Goal: Information Seeking & Learning: Learn about a topic

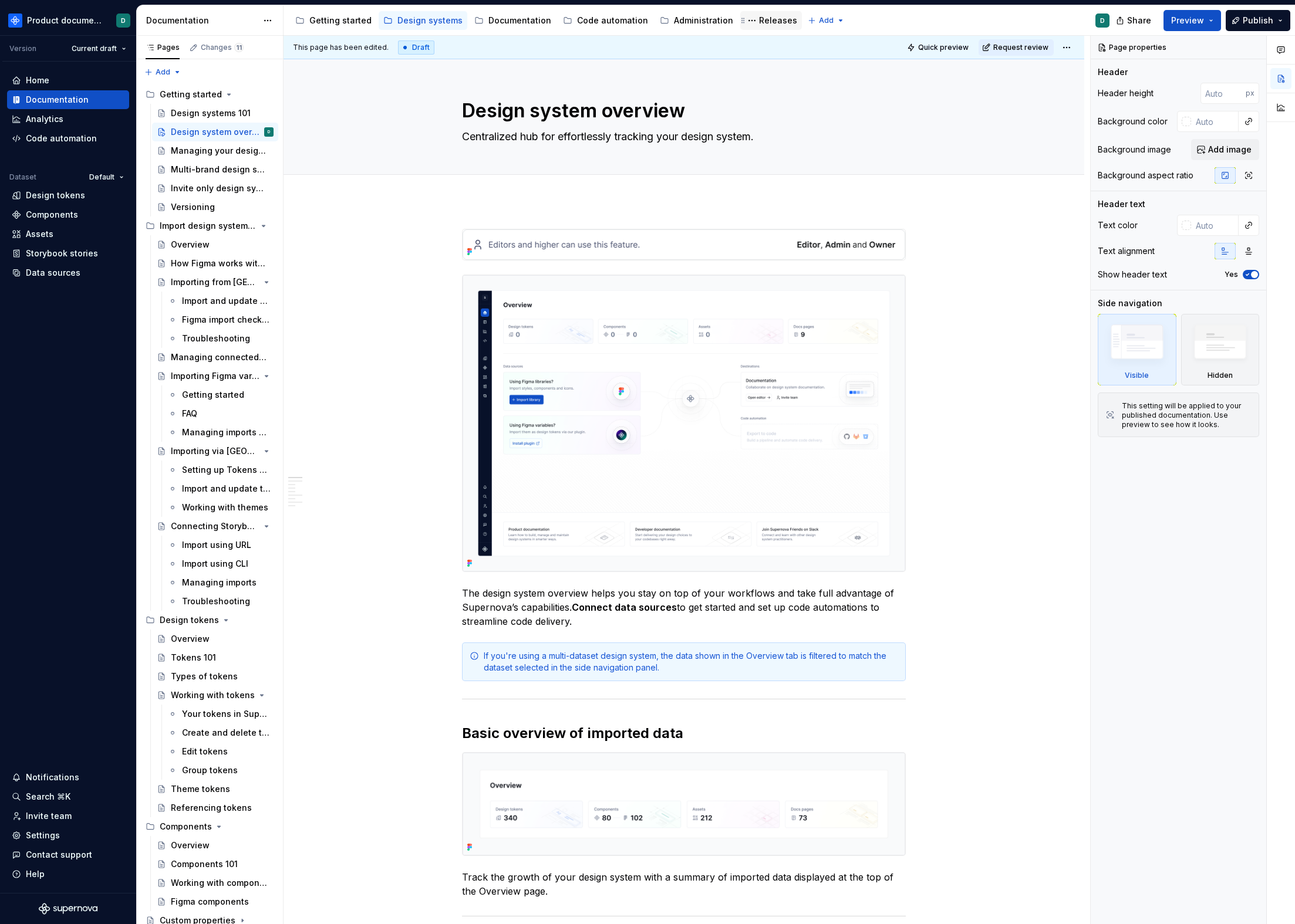
click at [759, 24] on div "Releases" at bounding box center [778, 21] width 38 height 12
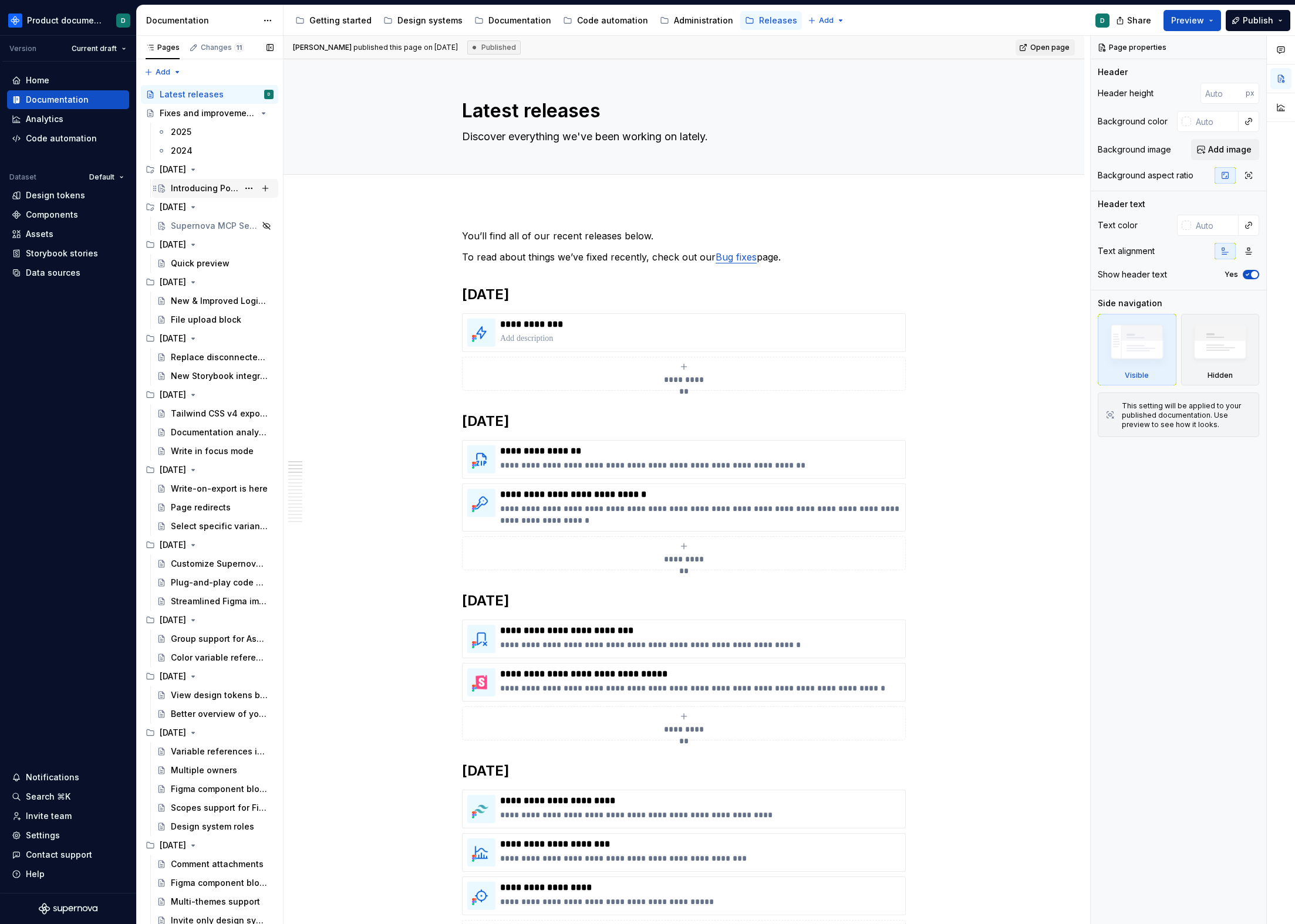
click at [185, 190] on div "Introducing Portal" at bounding box center [204, 188] width 68 height 12
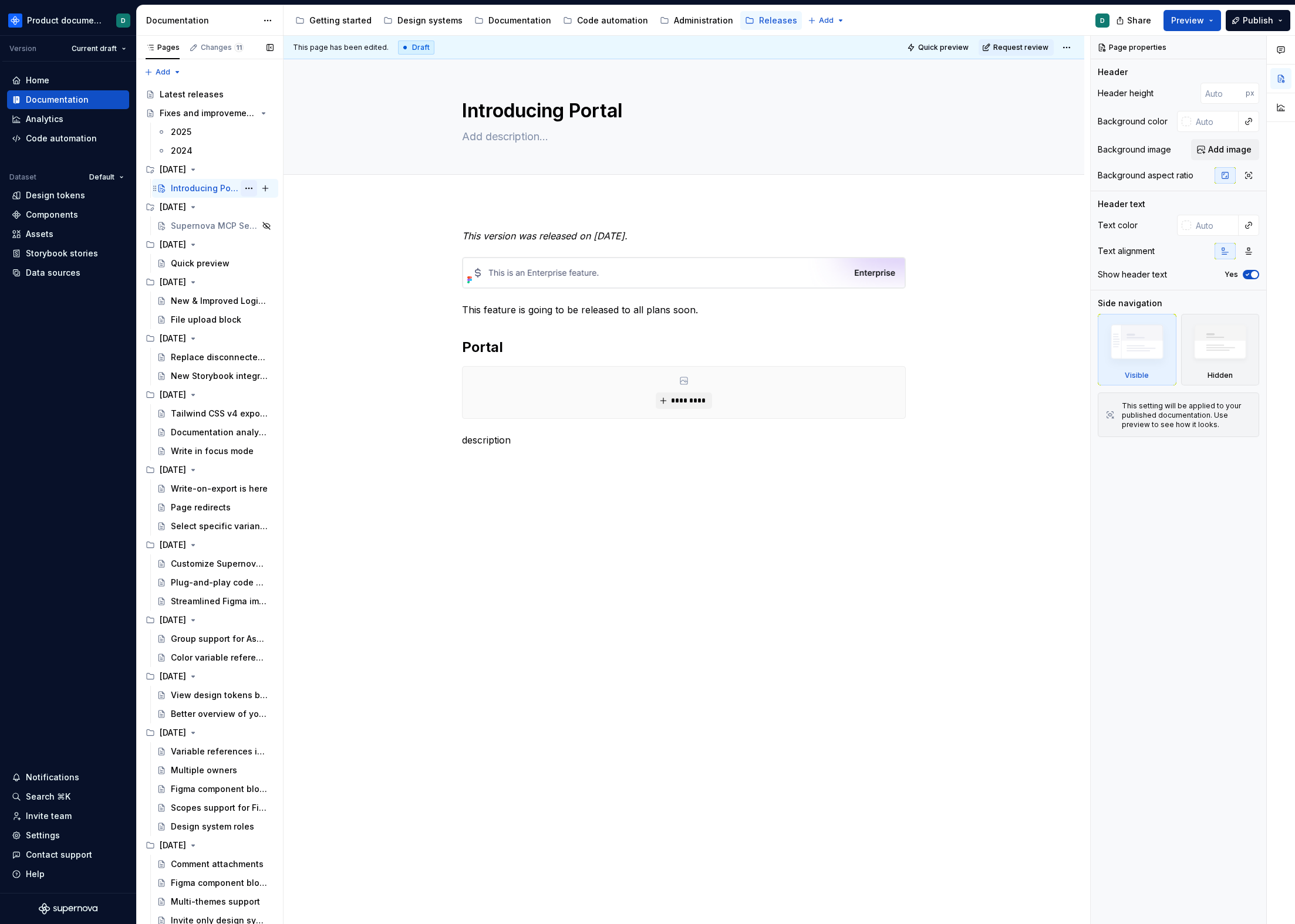
click at [245, 184] on button "Page tree" at bounding box center [249, 188] width 17 height 17
click at [264, 266] on div "Hide page" at bounding box center [313, 271] width 115 height 12
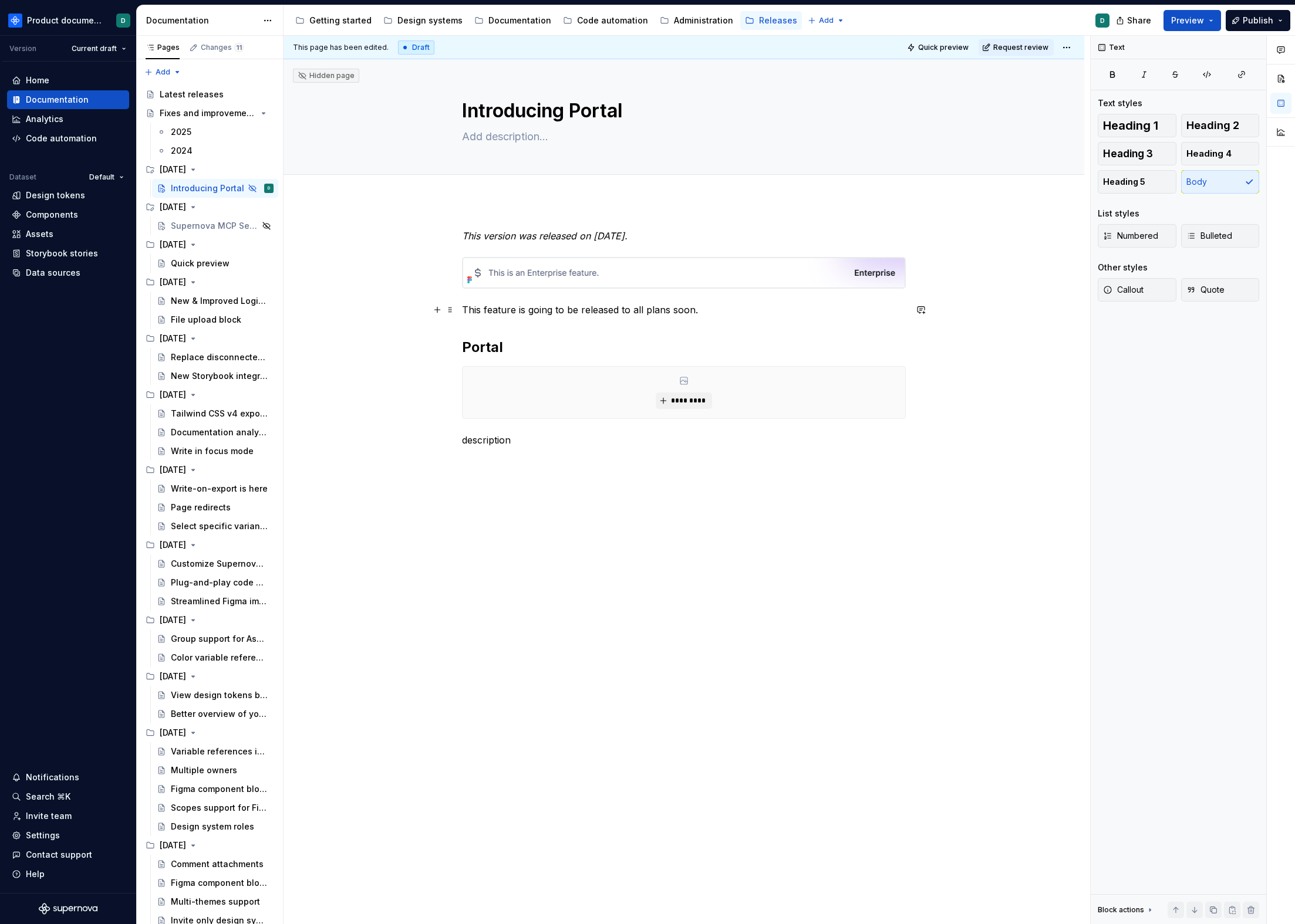
click at [710, 308] on p "This feature is going to be released to all plans soon." at bounding box center [683, 310] width 444 height 14
drag, startPoint x: 710, startPoint y: 308, endPoint x: 493, endPoint y: 301, distance: 217.1
click at [493, 301] on div "This version was released on September 2, 2025. This feature is going to be rel…" at bounding box center [683, 349] width 444 height 239
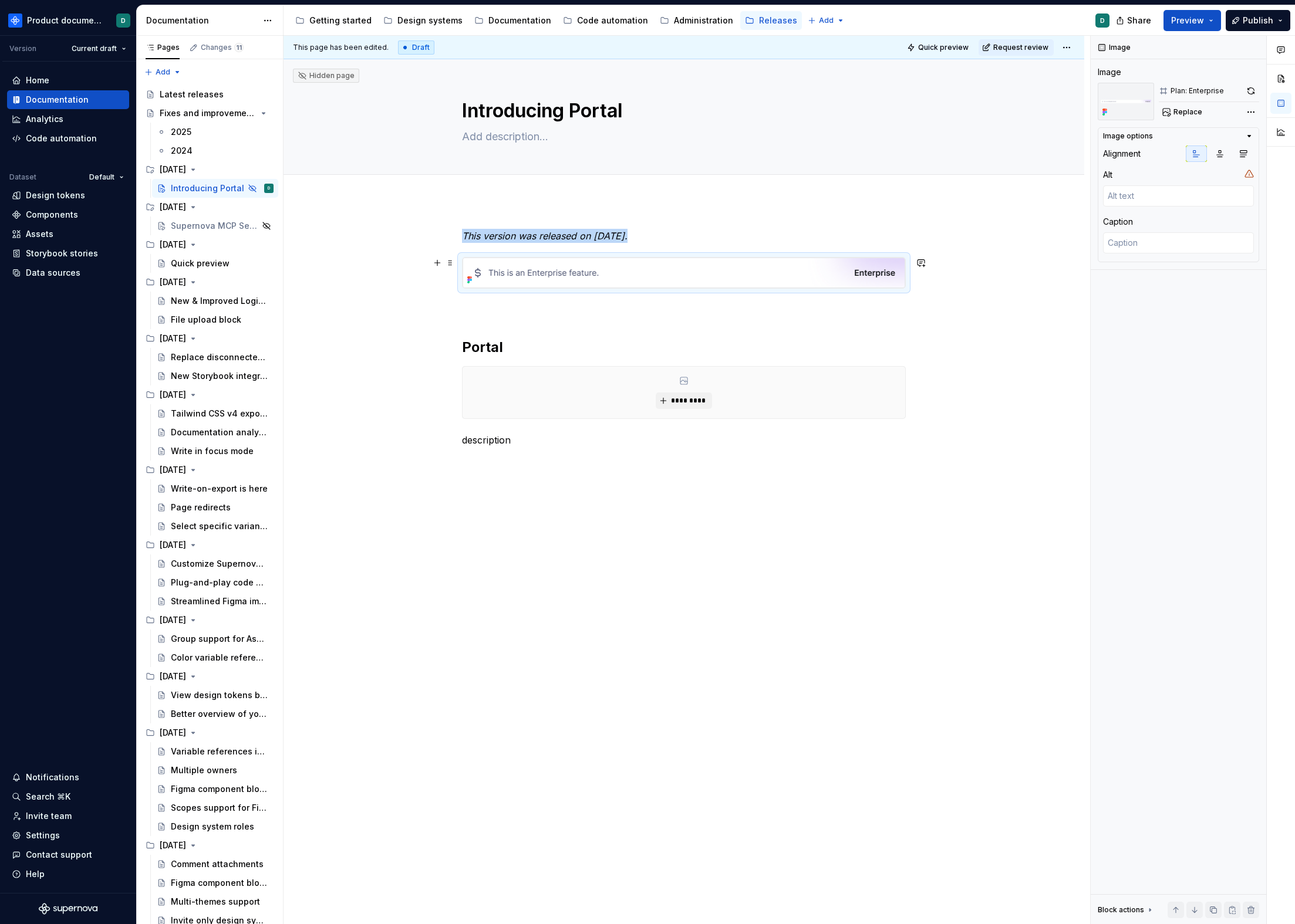
click at [563, 277] on img at bounding box center [683, 273] width 442 height 31
click at [1190, 105] on button "Replace" at bounding box center [1183, 112] width 49 height 17
type textarea "*"
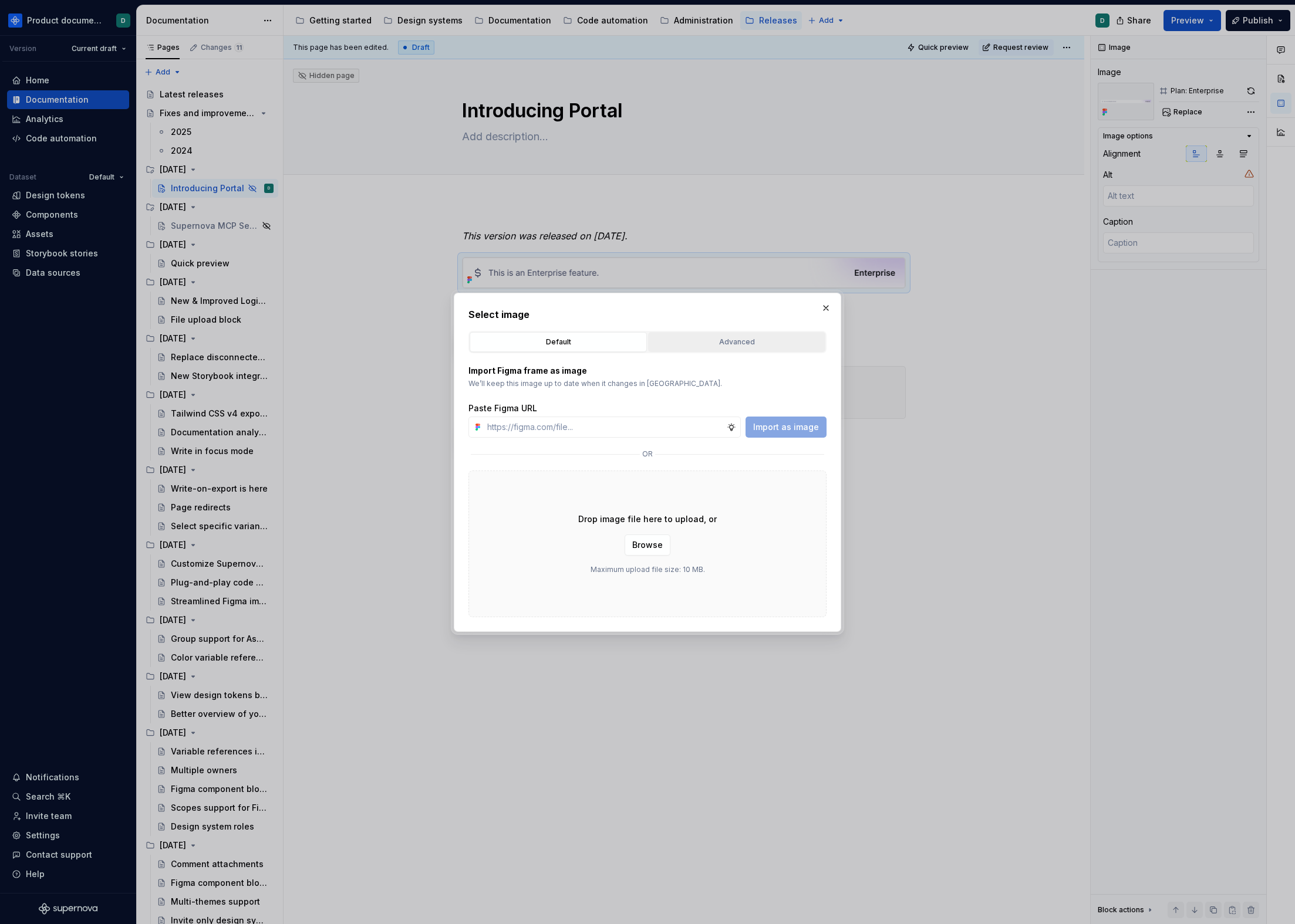
click at [718, 334] on button "Advanced" at bounding box center [736, 342] width 177 height 20
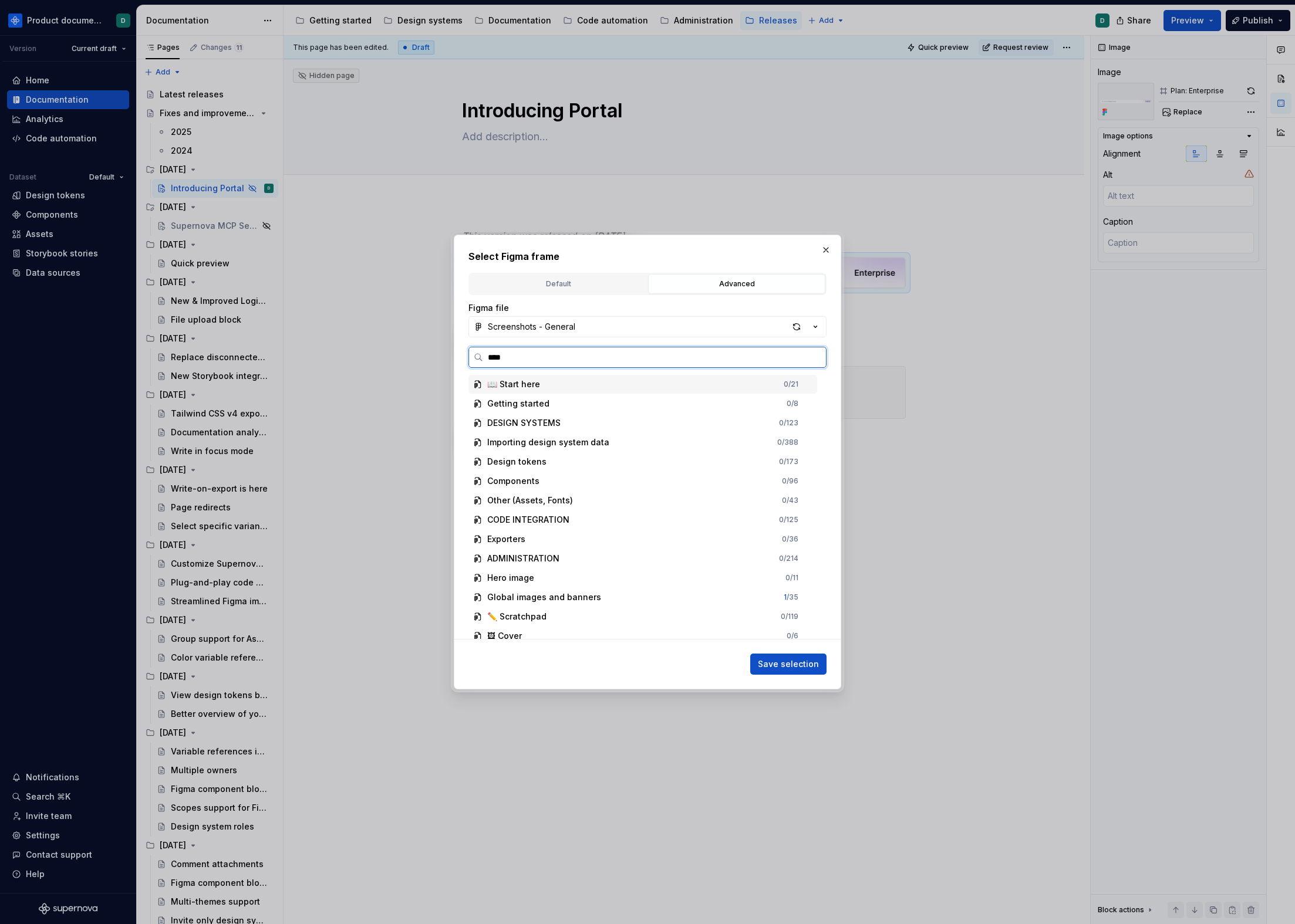
type input "*****"
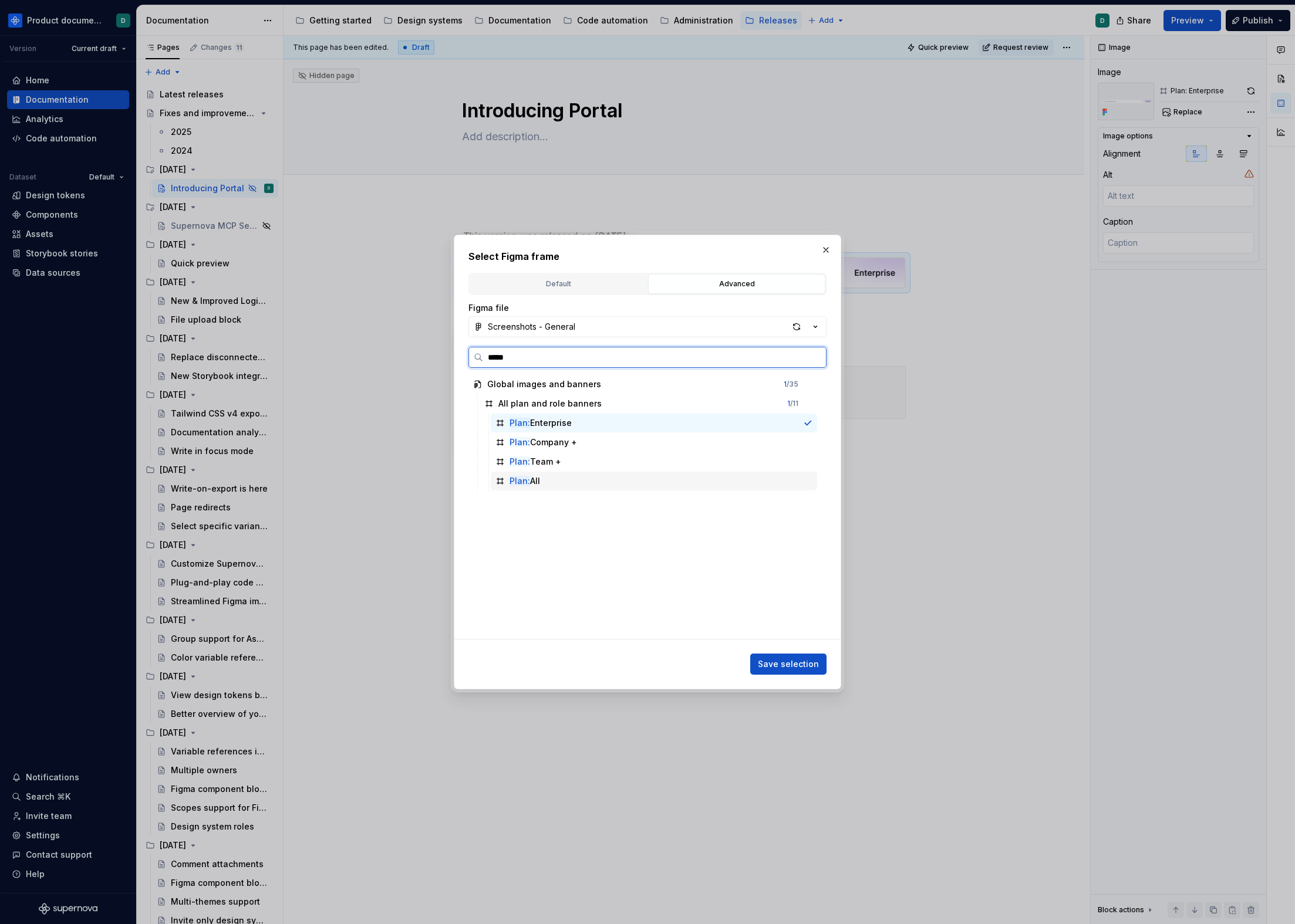
click at [547, 475] on div "Plan: All" at bounding box center [654, 481] width 326 height 19
click at [810, 664] on span "Save selection" at bounding box center [788, 664] width 61 height 12
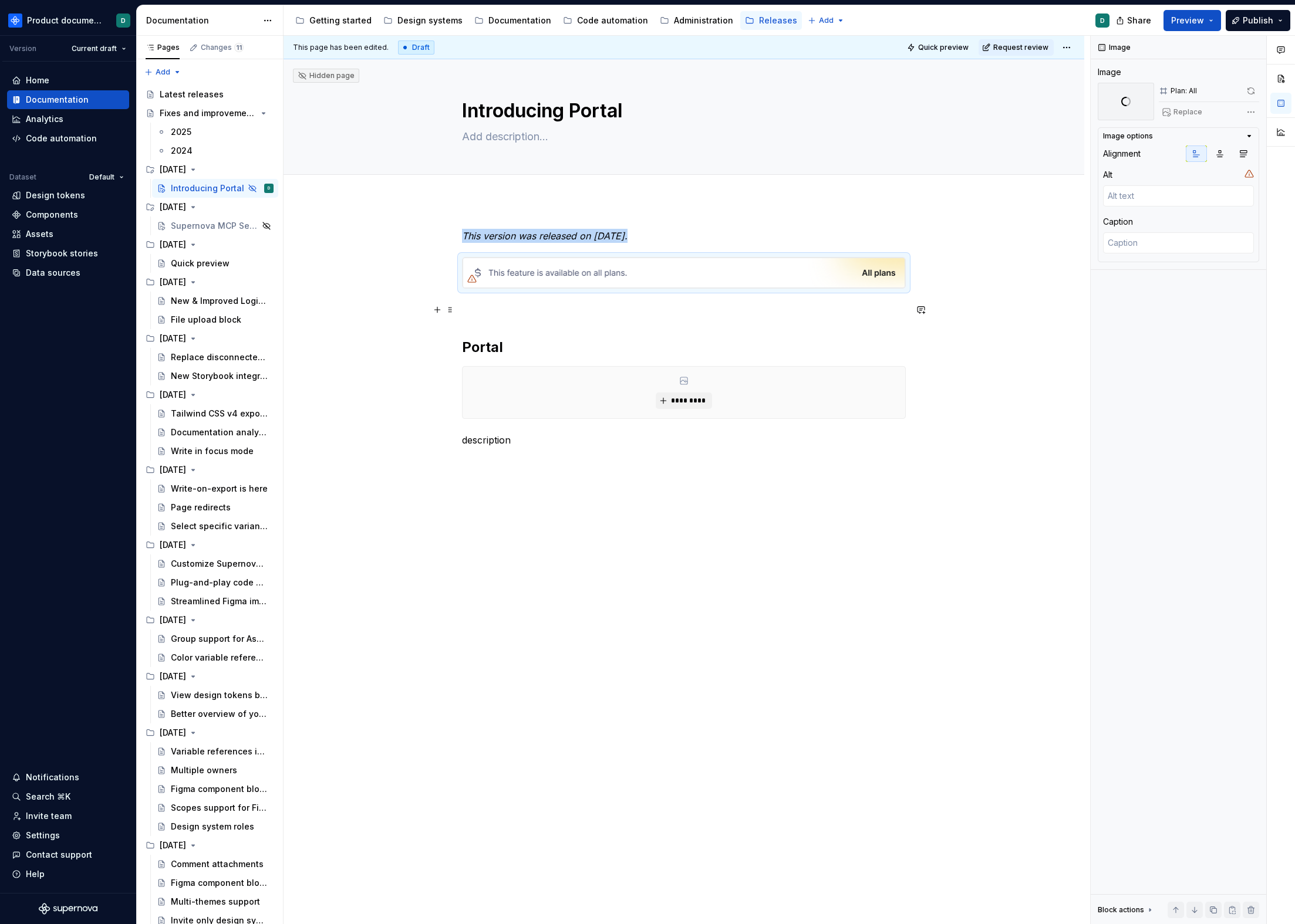
click at [587, 314] on p at bounding box center [683, 310] width 444 height 14
click at [561, 279] on img at bounding box center [683, 273] width 442 height 31
click at [508, 318] on h2 "Portal" at bounding box center [683, 319] width 444 height 19
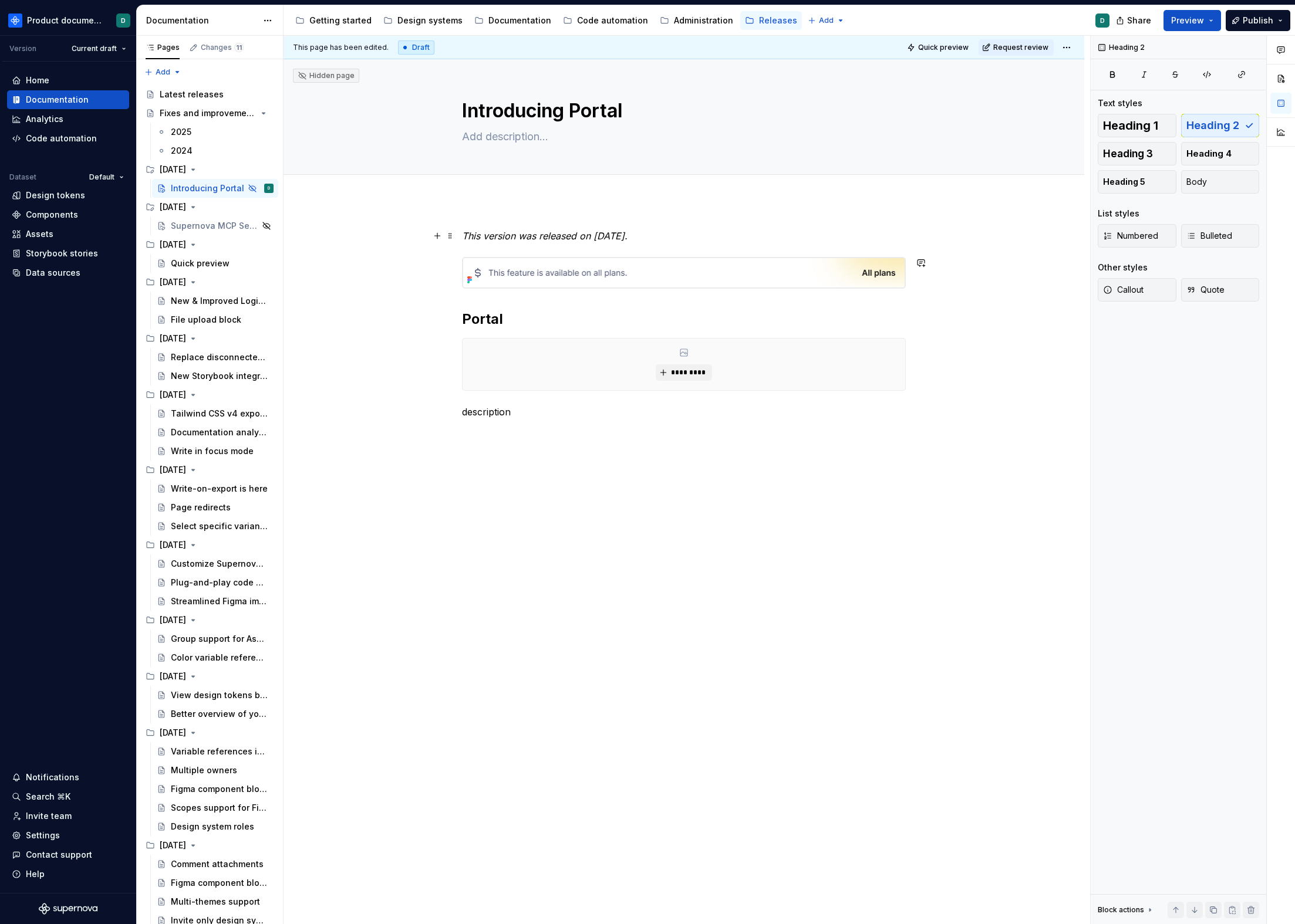
click at [558, 236] on em "This version was released on September 2, 2025." at bounding box center [545, 236] width 166 height 12
click at [628, 237] on em "This version was released on September 2, 2025." at bounding box center [545, 236] width 166 height 12
click at [560, 314] on h2 "Portal" at bounding box center [683, 319] width 444 height 19
click at [518, 410] on p "description" at bounding box center [683, 412] width 444 height 14
click at [232, 43] on div "Changes 11" at bounding box center [222, 47] width 43 height 9
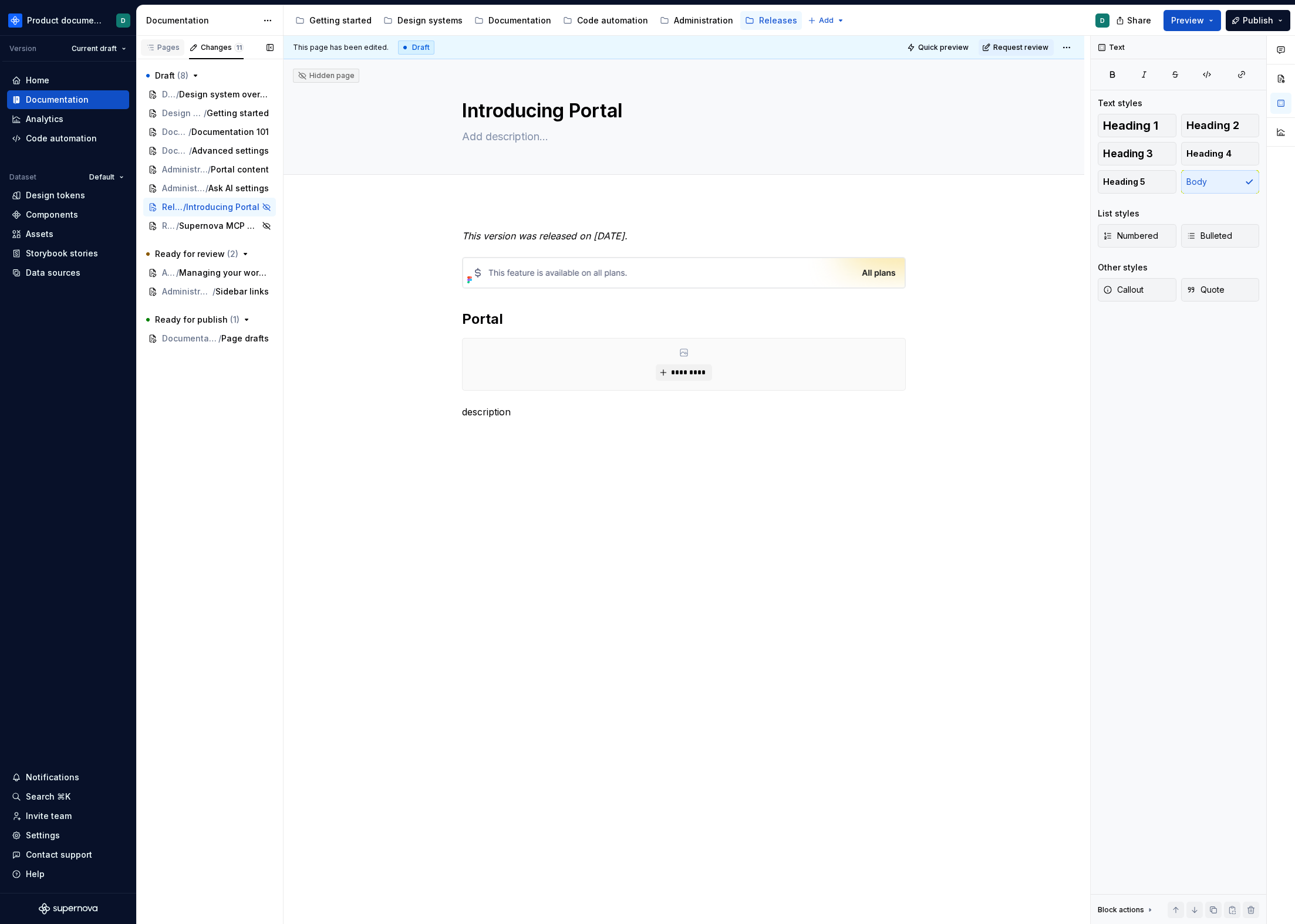
click at [165, 54] on div "Pages" at bounding box center [162, 47] width 43 height 17
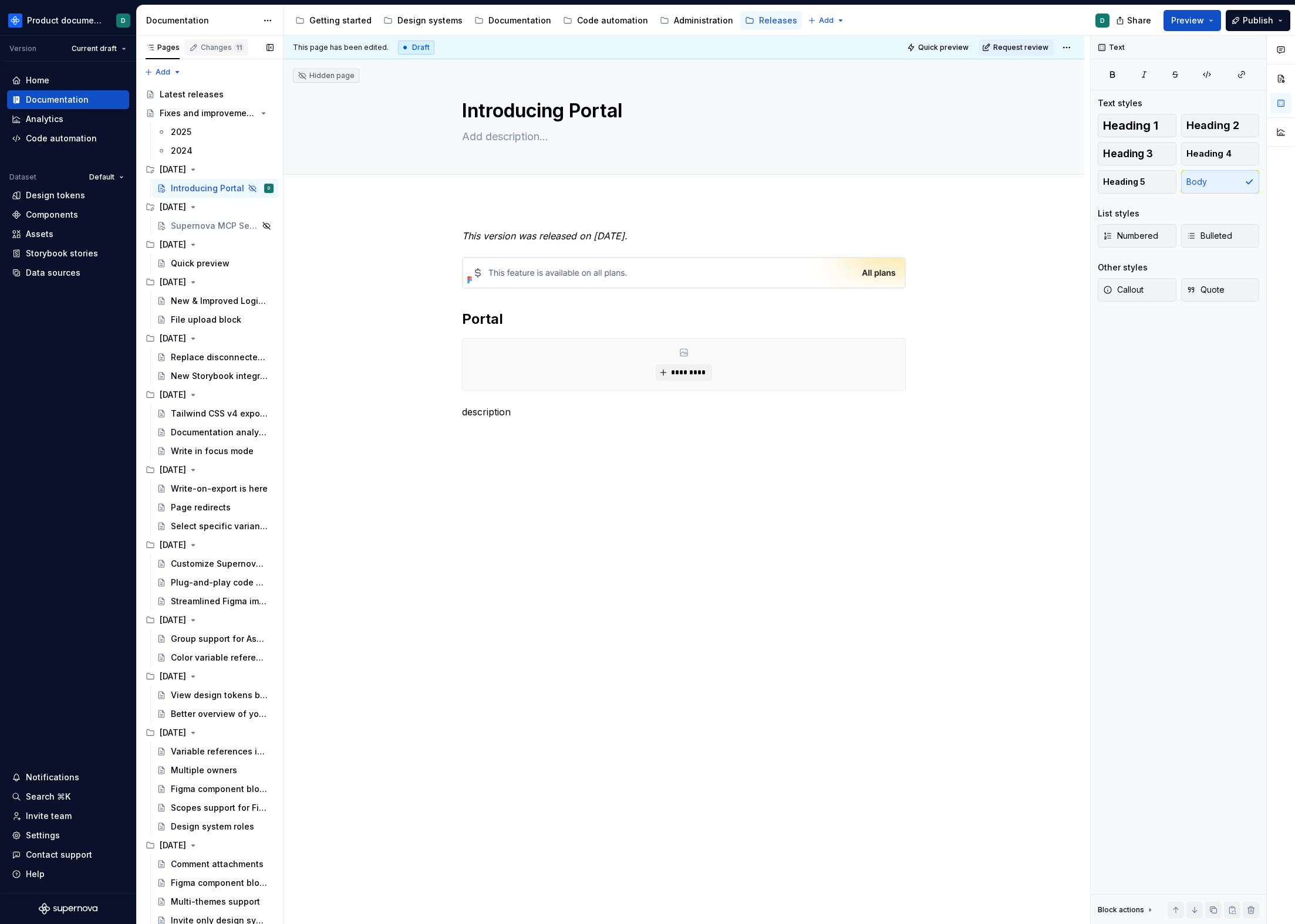
click at [203, 50] on div "Changes 11" at bounding box center [222, 47] width 43 height 9
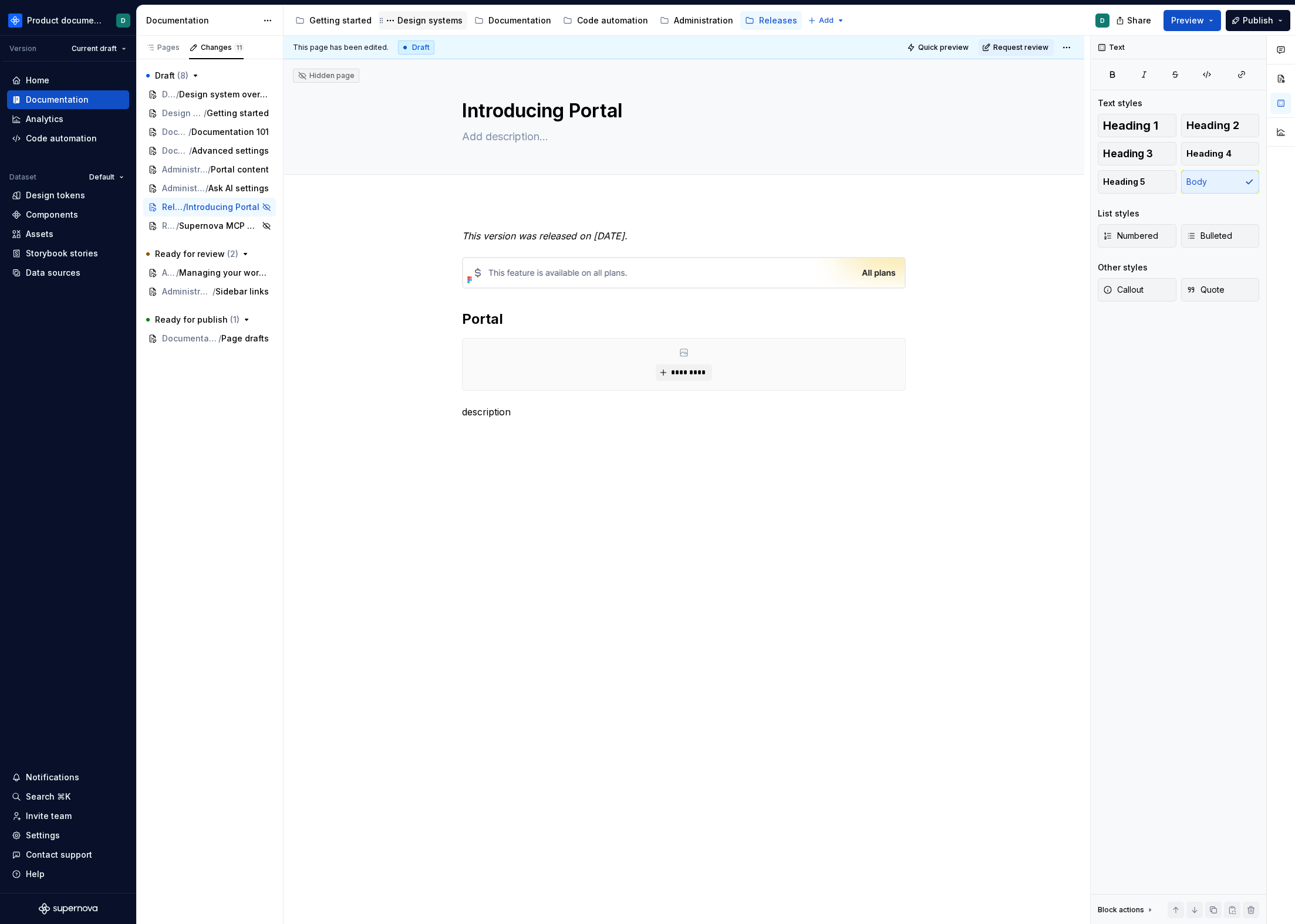
click at [440, 22] on div "Design systems" at bounding box center [430, 21] width 65 height 12
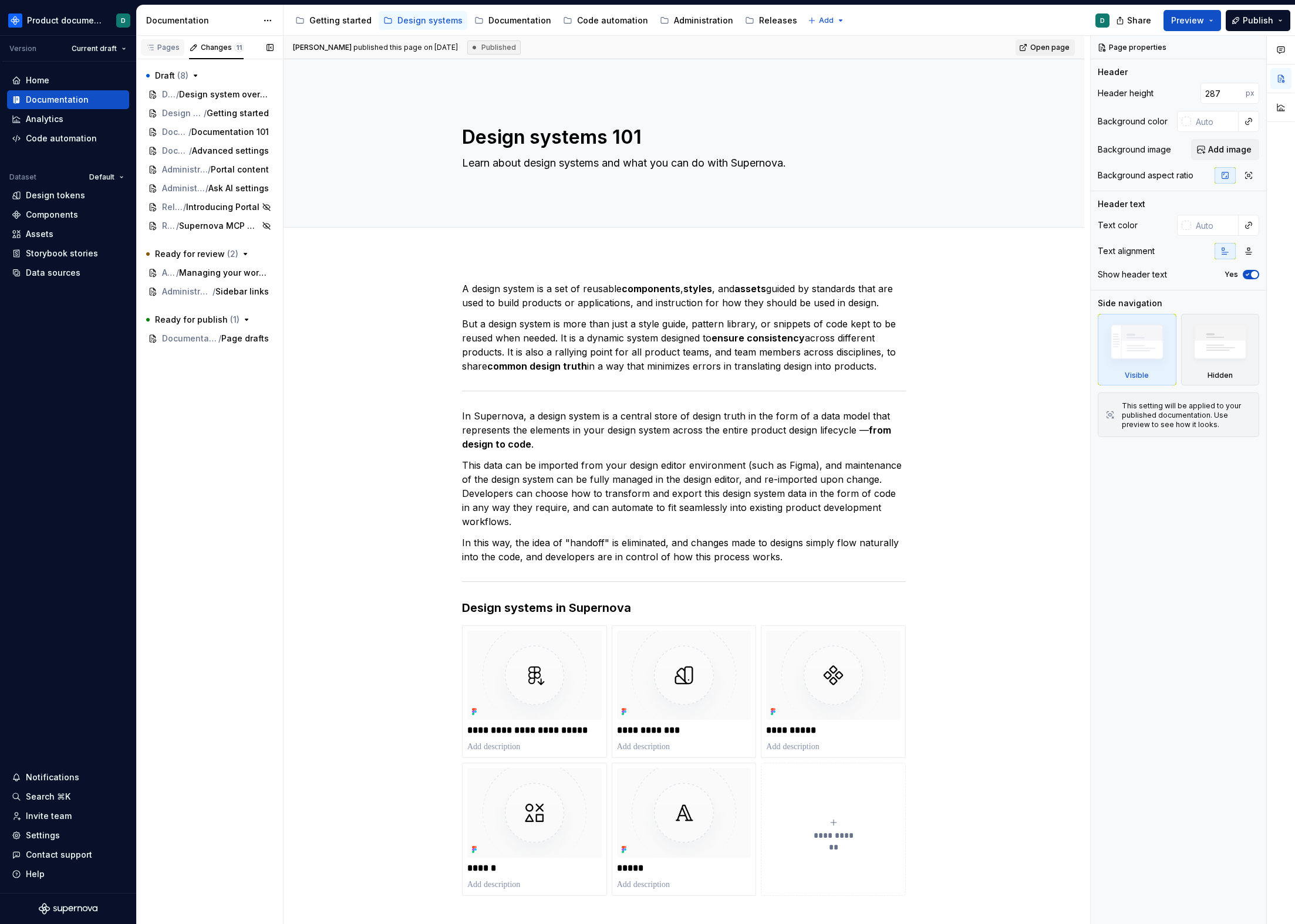
click at [166, 46] on div "Pages" at bounding box center [162, 47] width 34 height 9
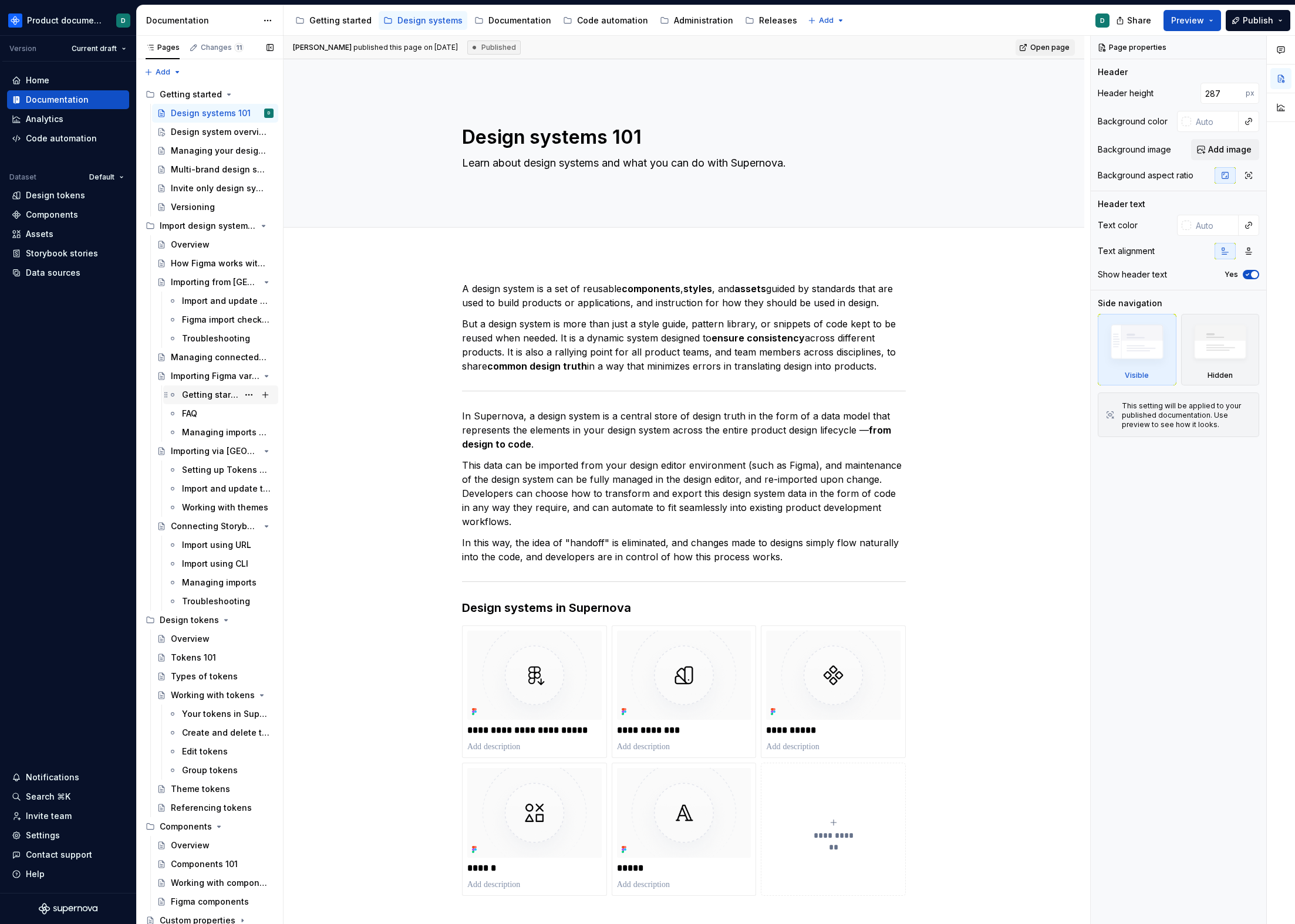
scroll to position [134, 0]
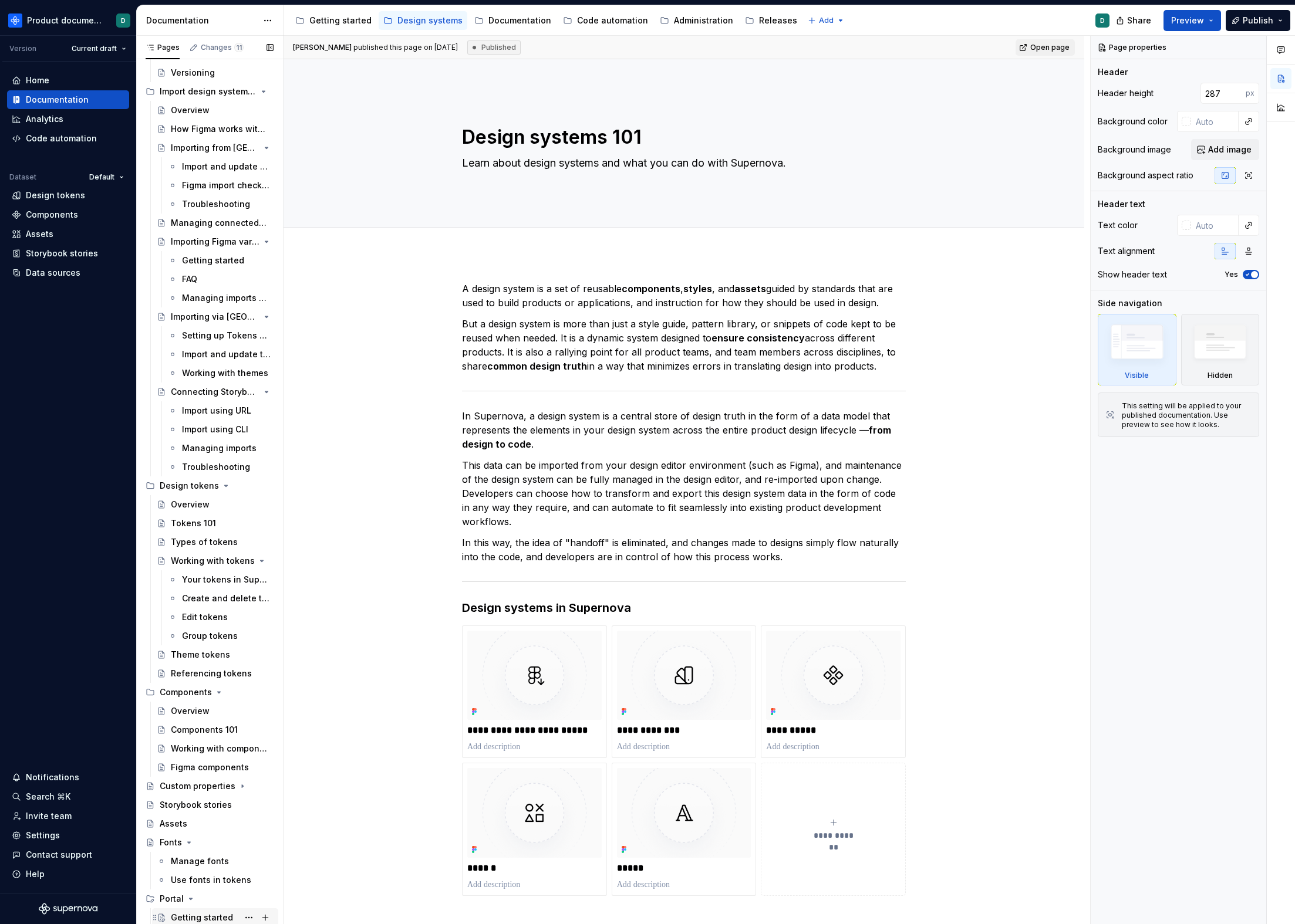
click at [189, 920] on div "Getting started" at bounding box center [201, 918] width 62 height 12
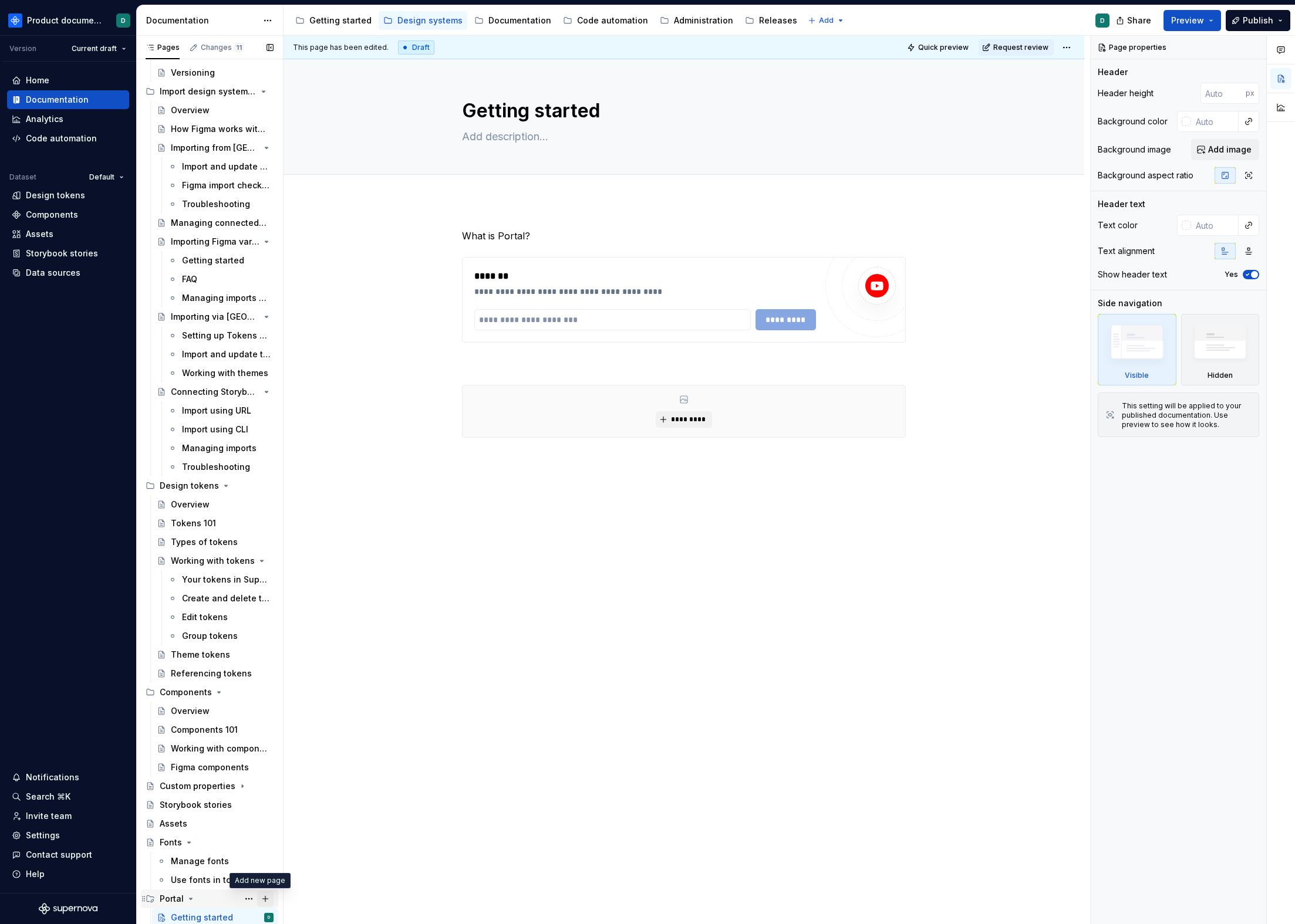
click at [258, 902] on button "Page tree" at bounding box center [265, 899] width 17 height 17
type textarea "*"
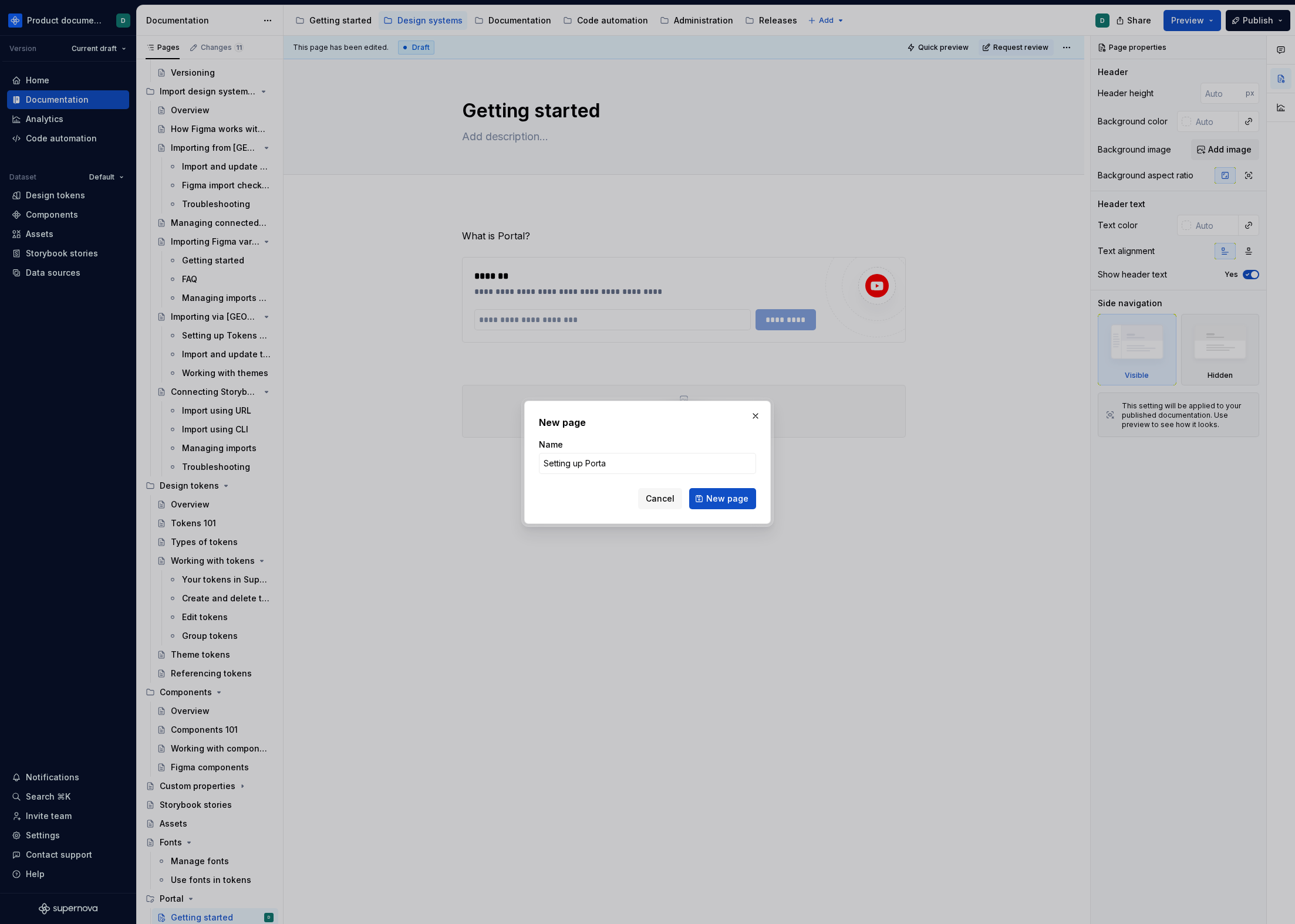
type input "Setting up Portal"
click button "New page" at bounding box center [722, 499] width 67 height 21
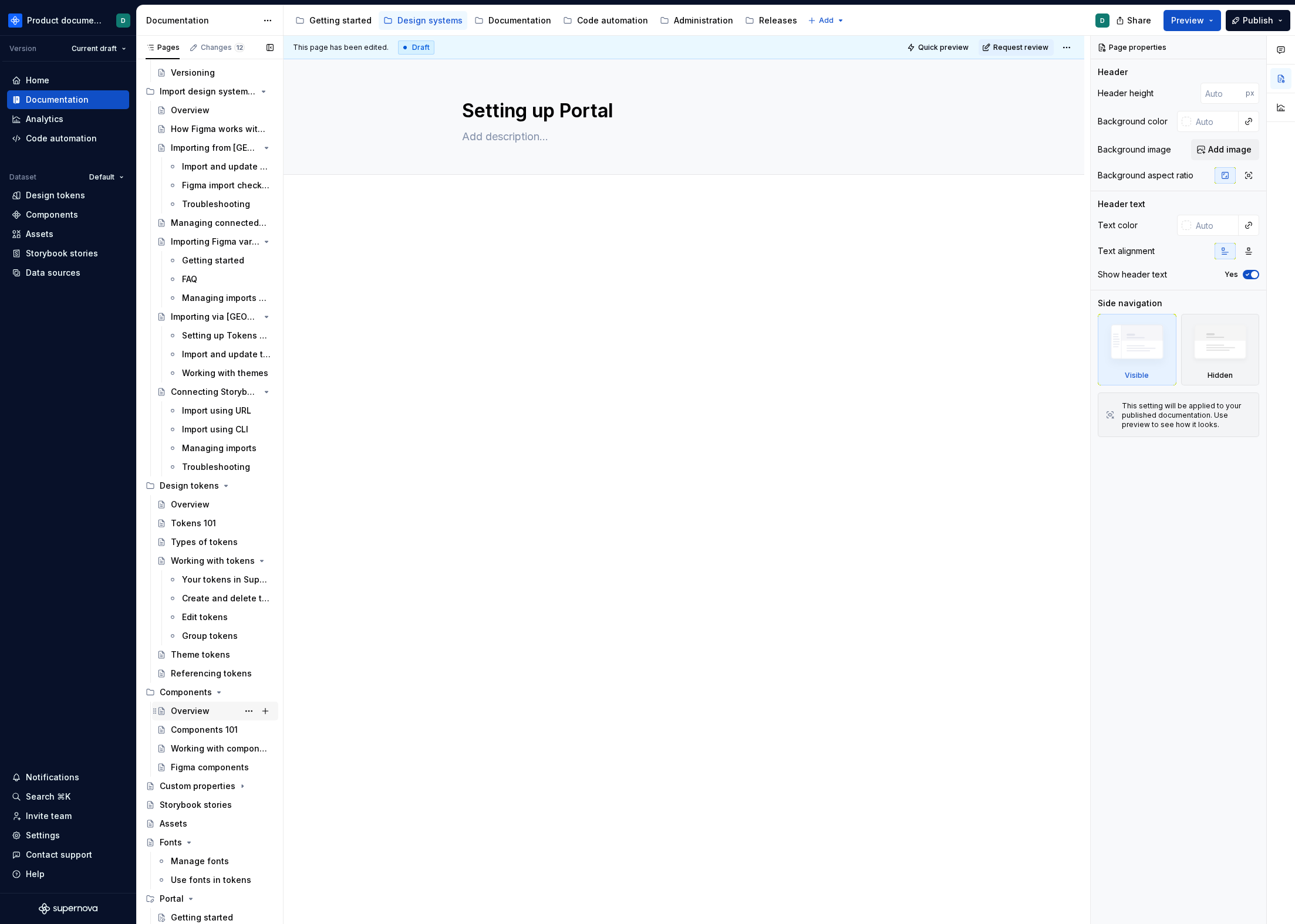
scroll to position [153, 0]
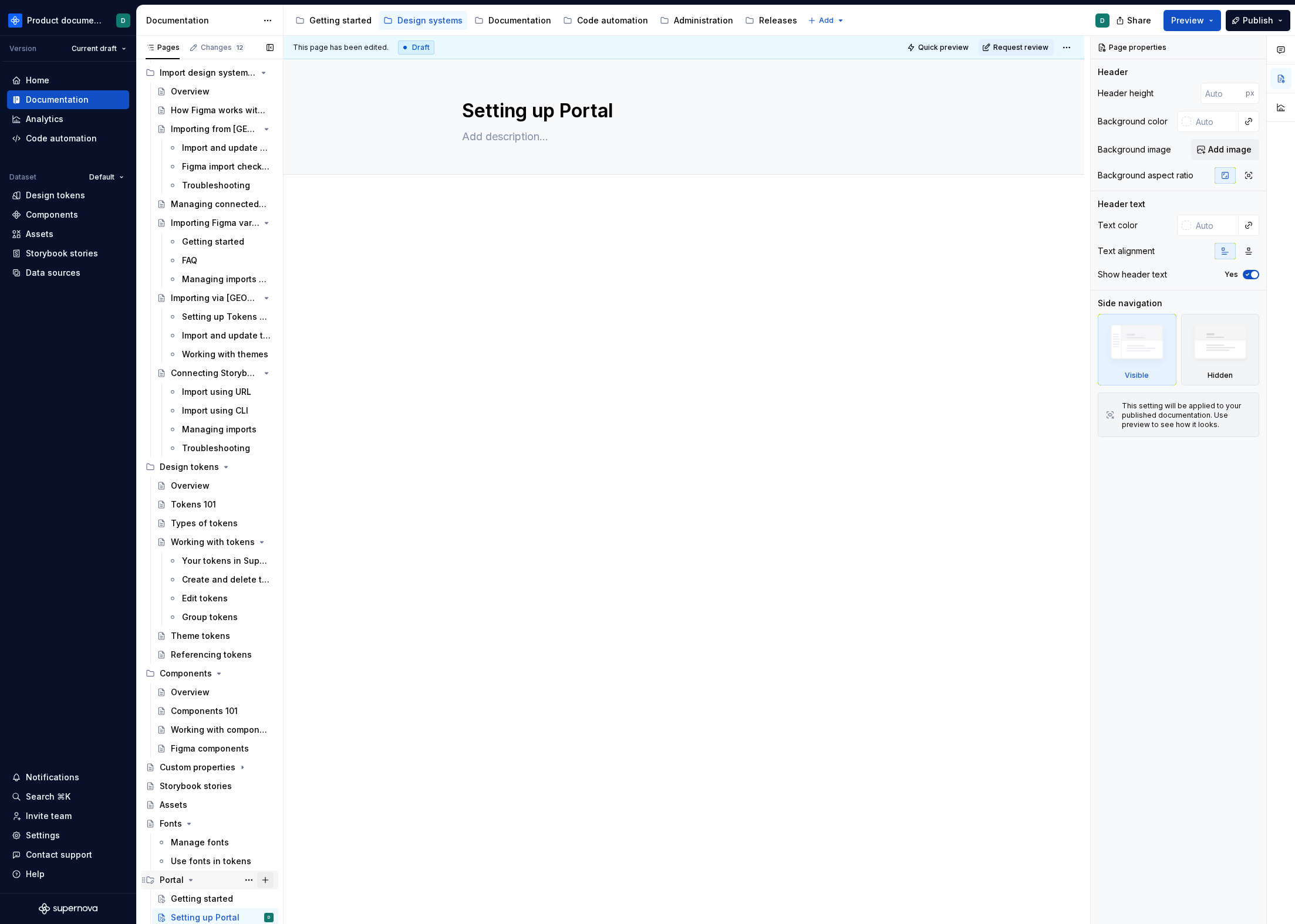
click at [258, 883] on button "Page tree" at bounding box center [265, 880] width 17 height 17
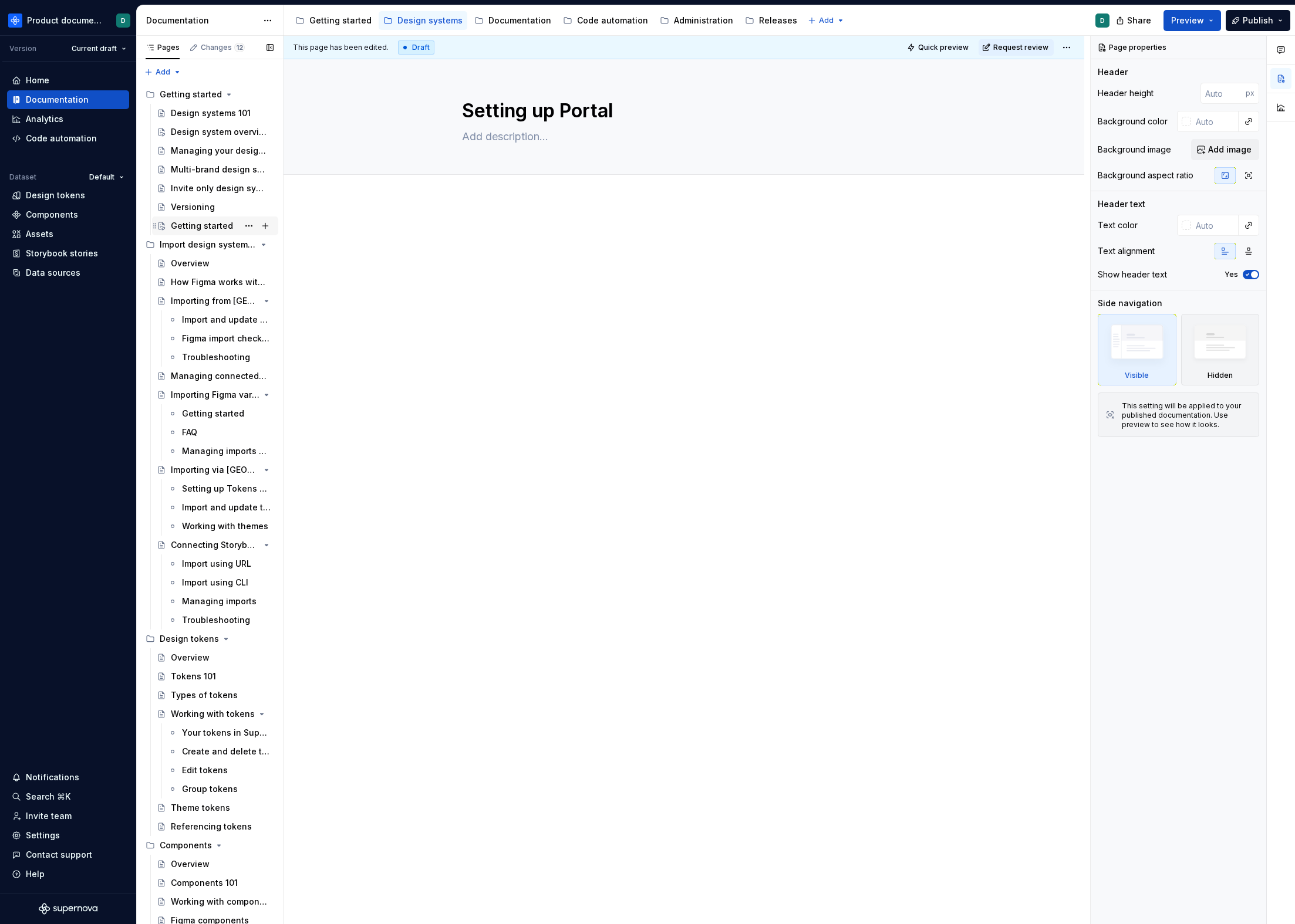
click at [191, 226] on div "Getting started" at bounding box center [201, 226] width 62 height 12
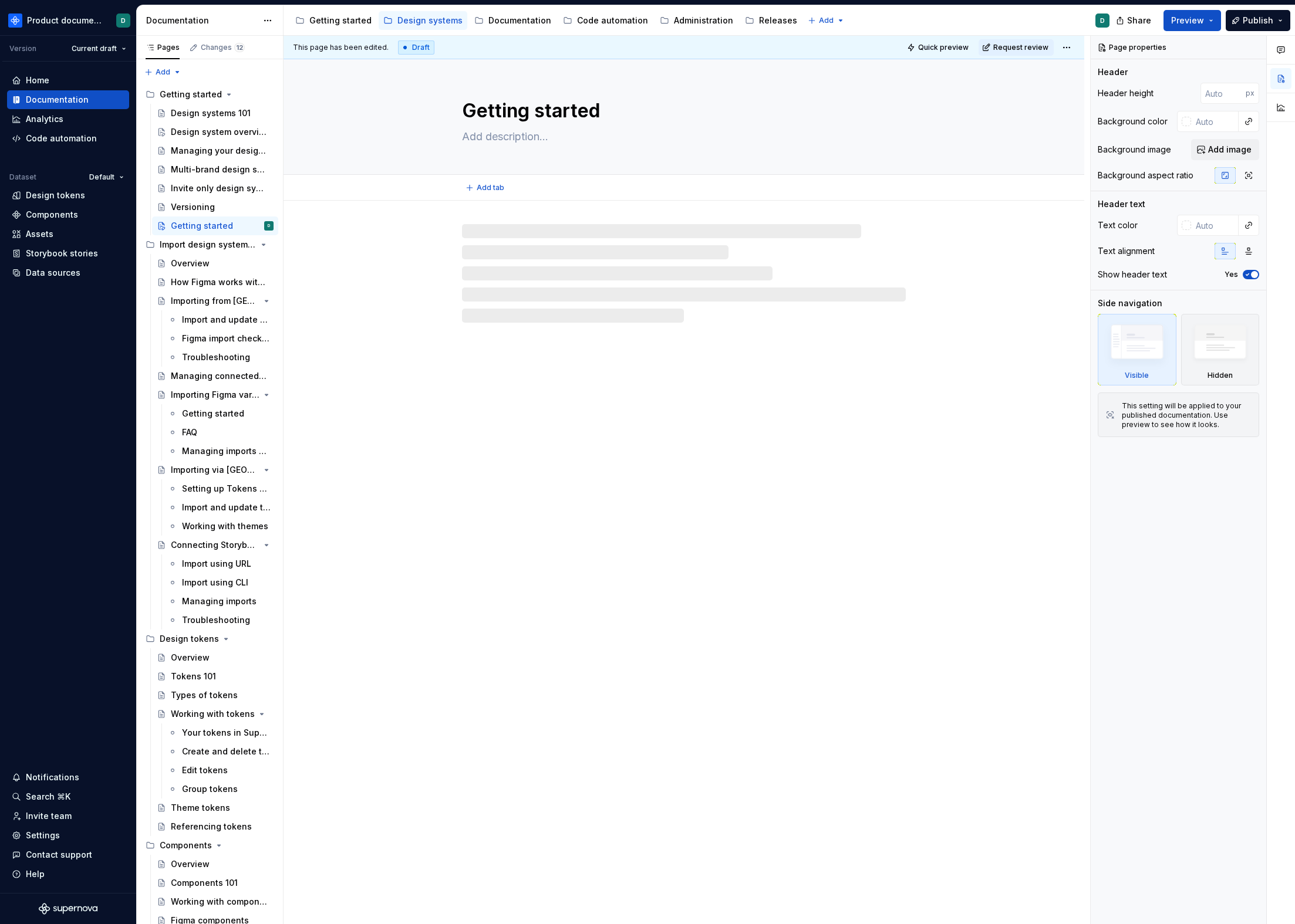
click at [514, 112] on textarea "Getting started" at bounding box center [681, 111] width 444 height 28
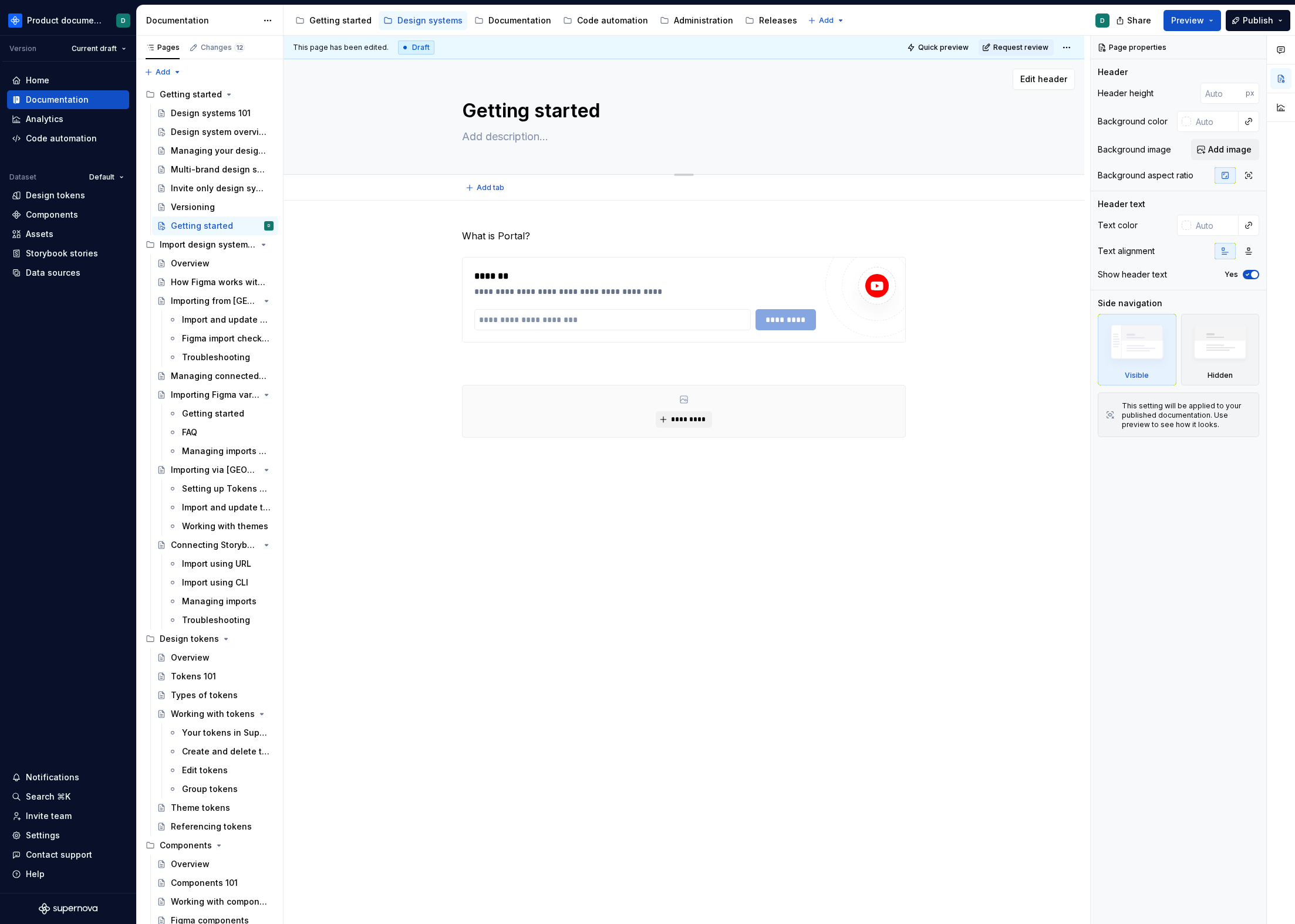
type textarea "*"
type textarea "P"
type textarea "*"
type textarea "Po"
type textarea "*"
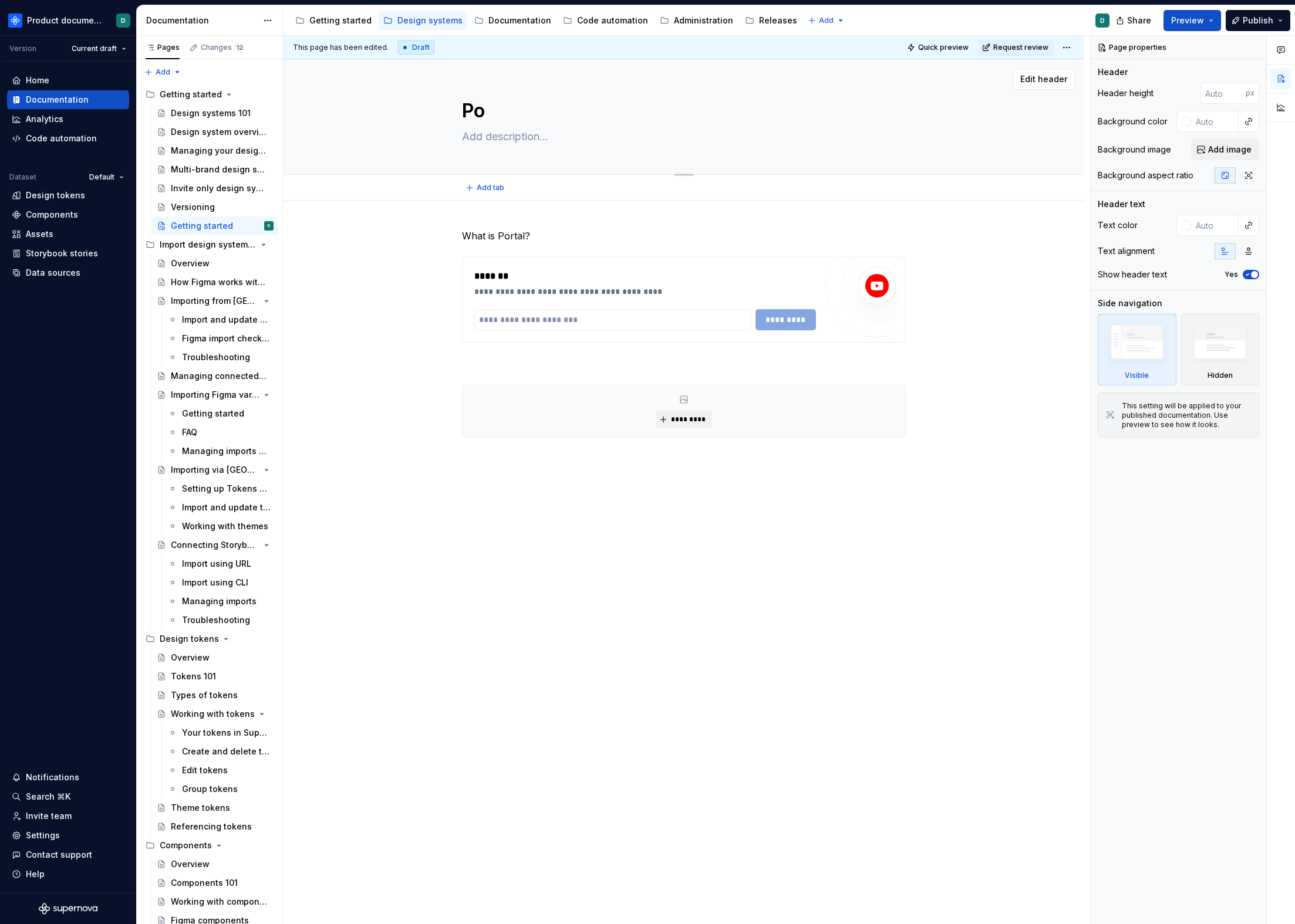
type textarea "Por"
type textarea "*"
type textarea "Port"
type textarea "*"
type textarea "Porta"
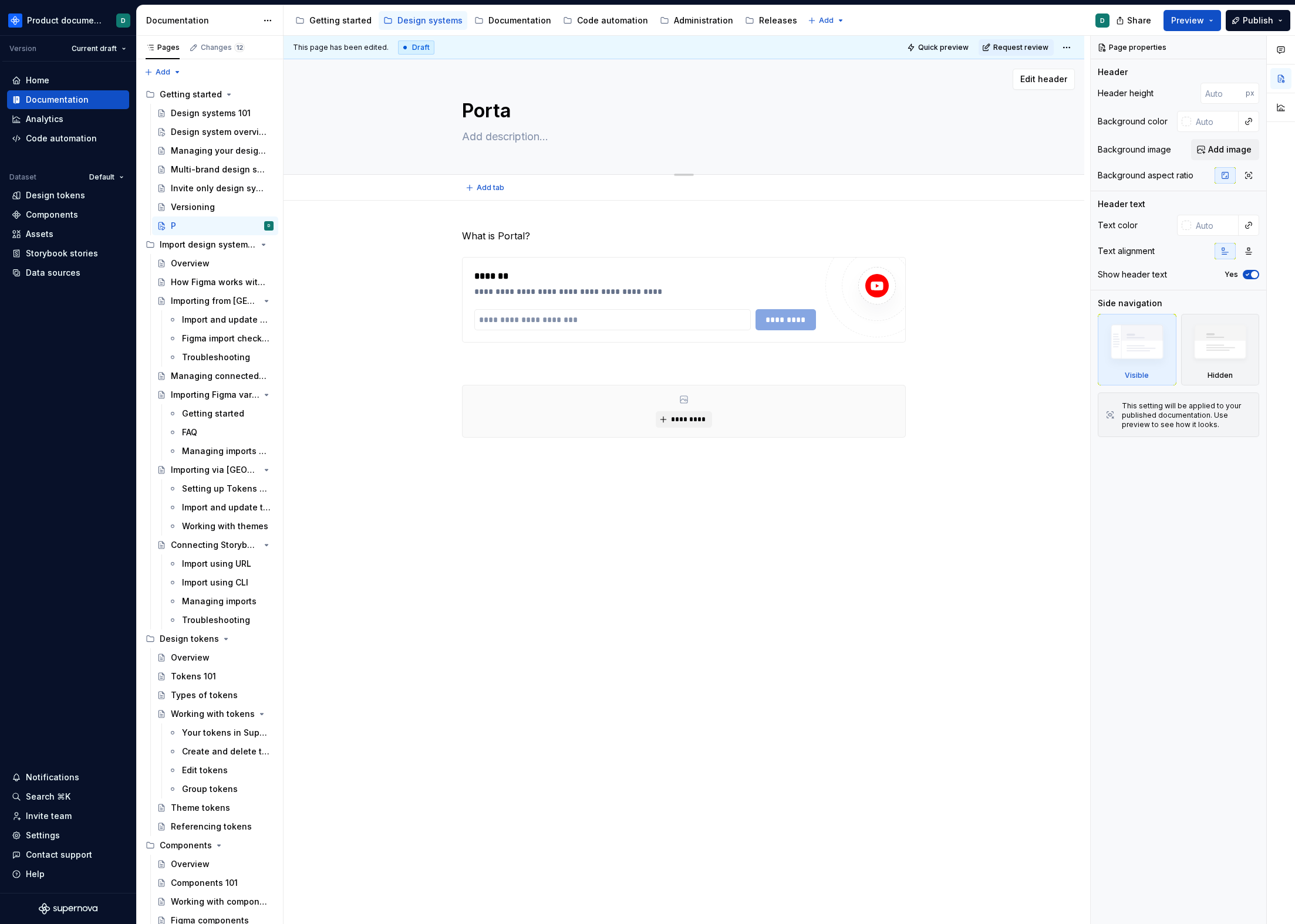
type textarea "*"
type textarea "Portal"
type textarea "*"
type textarea "Portal"
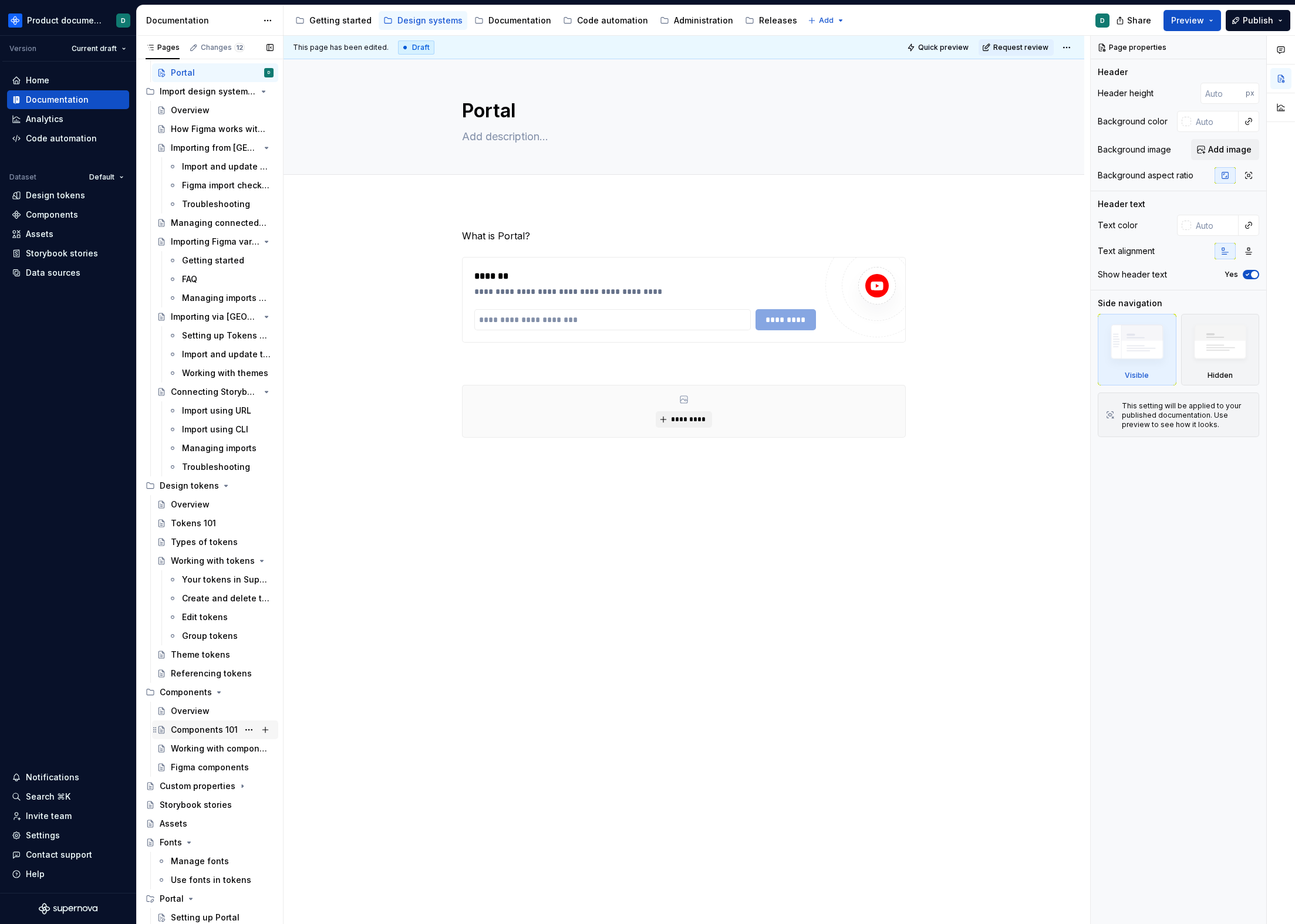
type textarea "*"
type textarea "Portal"
click at [198, 725] on div "Components 101" at bounding box center [204, 730] width 67 height 12
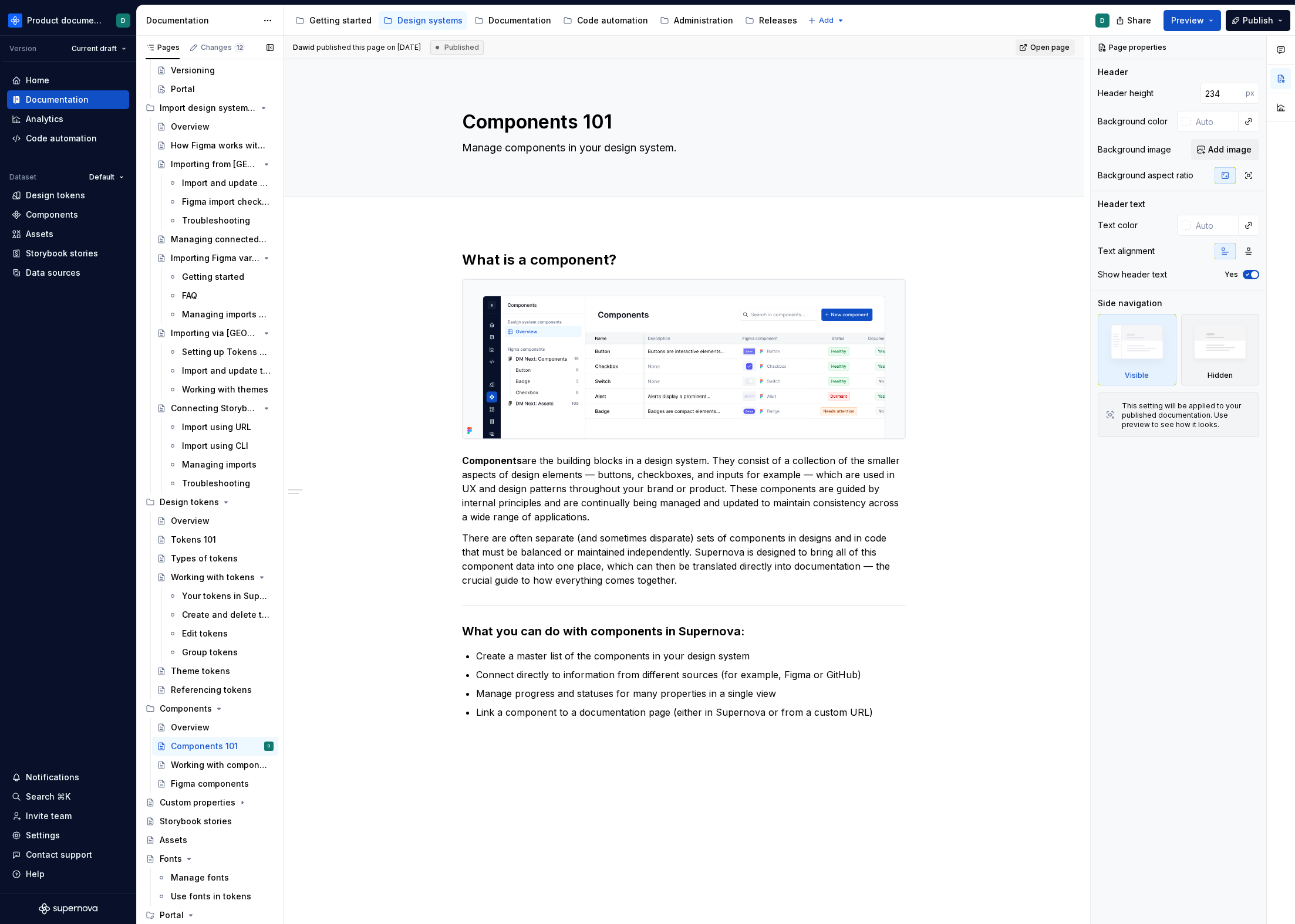
scroll to position [153, 0]
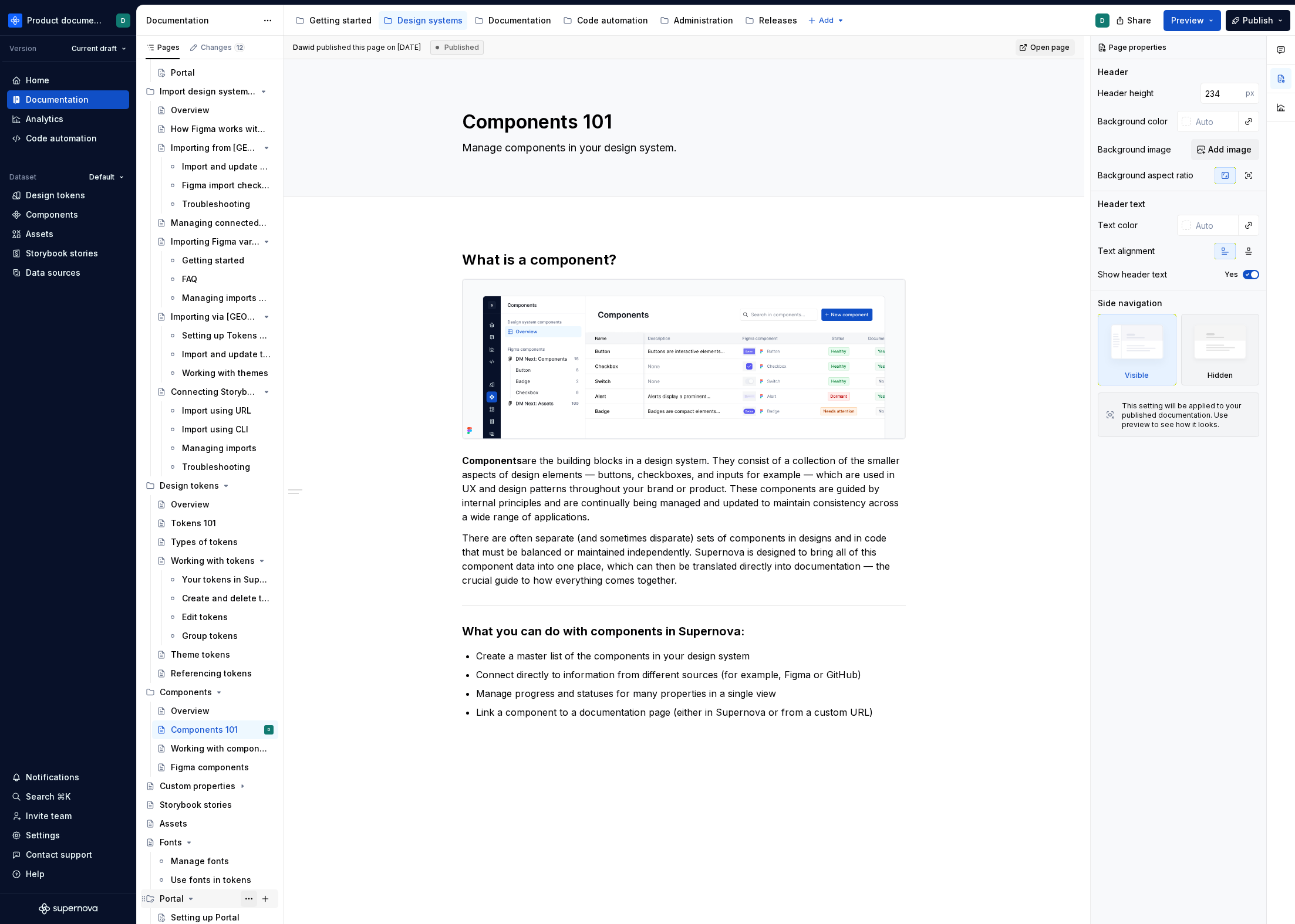
click at [242, 900] on button "Page tree" at bounding box center [249, 899] width 17 height 17
click at [253, 903] on div "Delete group" at bounding box center [306, 906] width 139 height 19
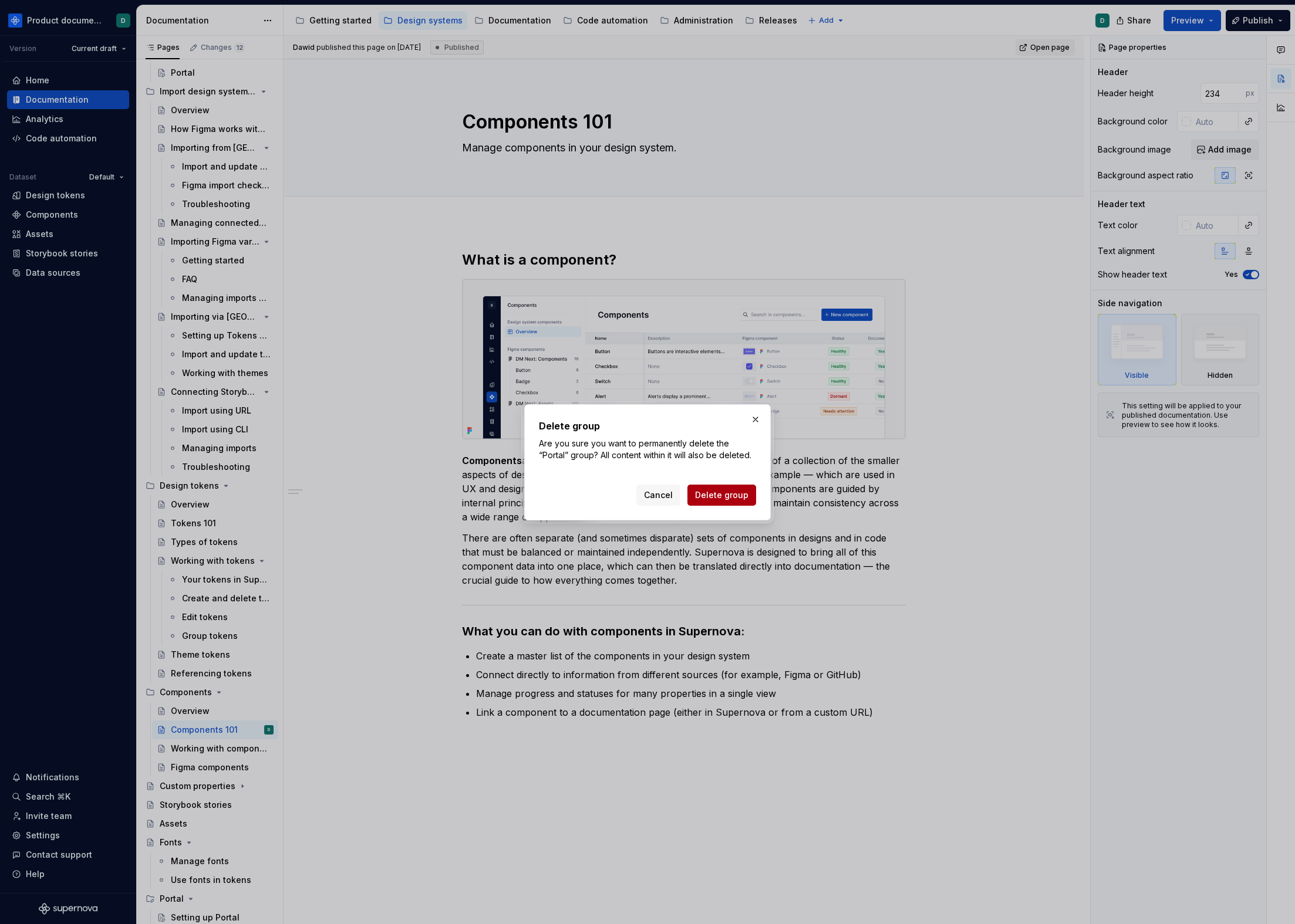
click at [723, 499] on span "Delete group" at bounding box center [722, 495] width 53 height 12
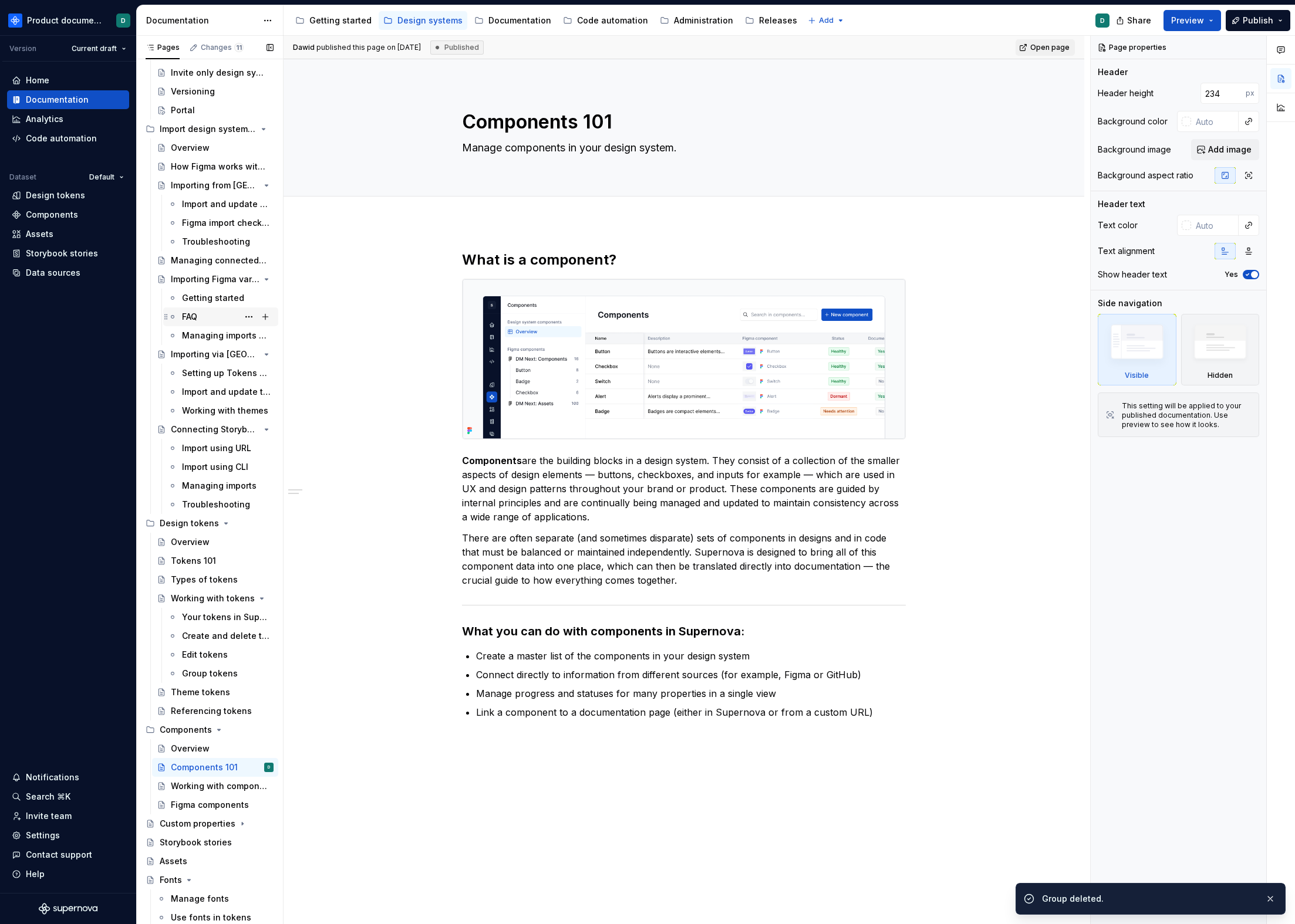
scroll to position [0, 0]
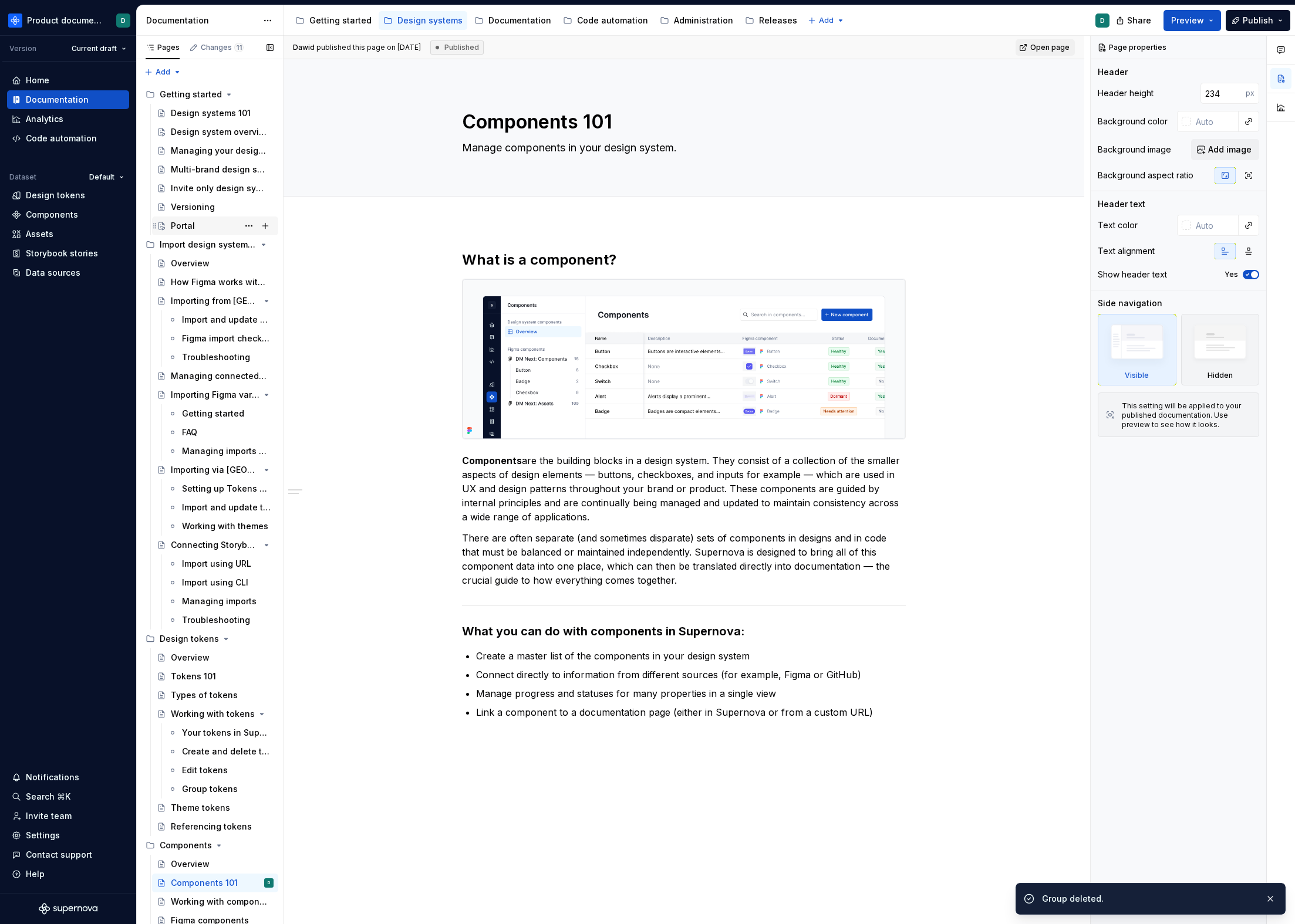
click at [193, 225] on div "Portal" at bounding box center [182, 226] width 24 height 12
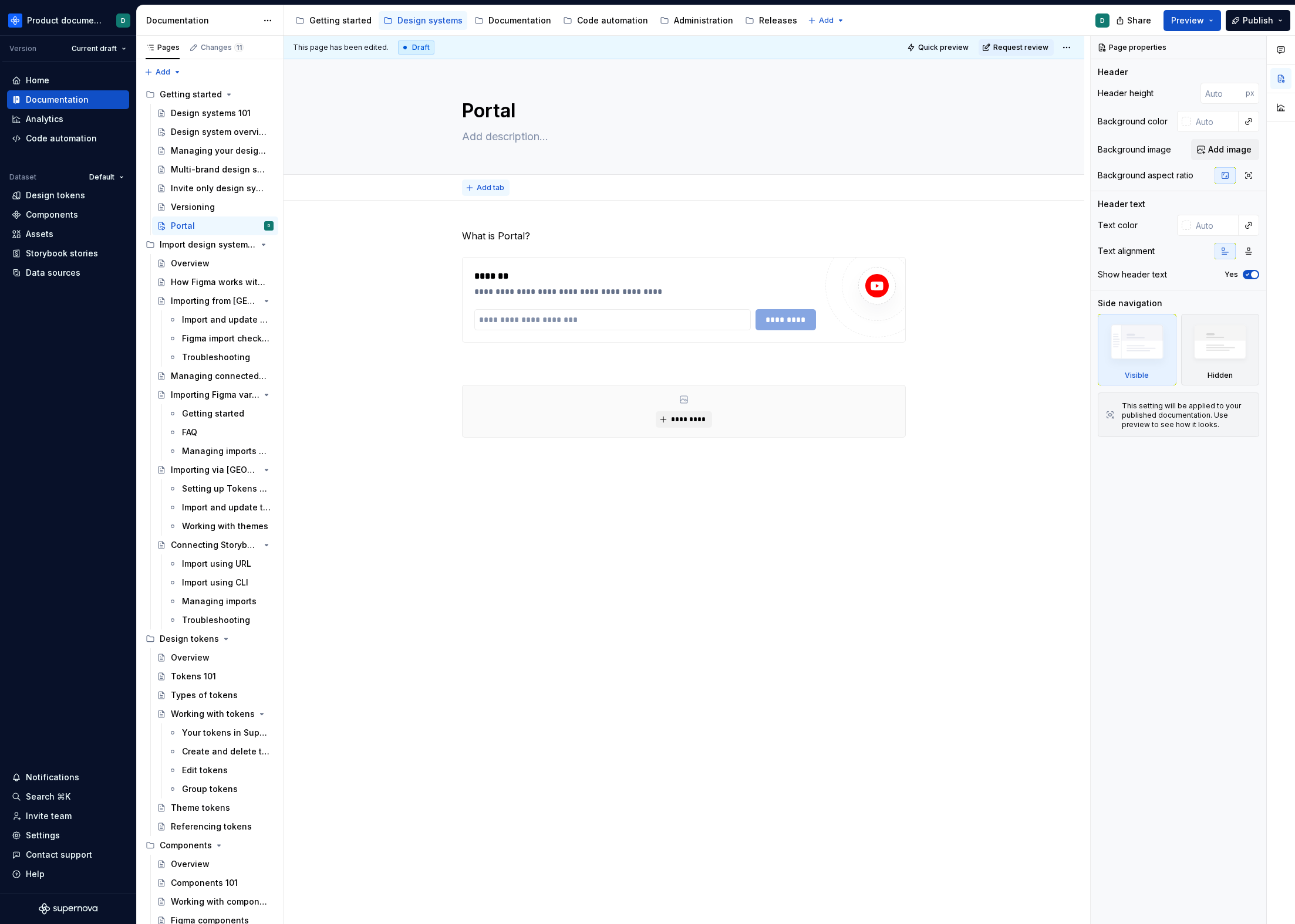
type textarea "*"
click at [489, 186] on span "Add tab" at bounding box center [490, 188] width 28 height 9
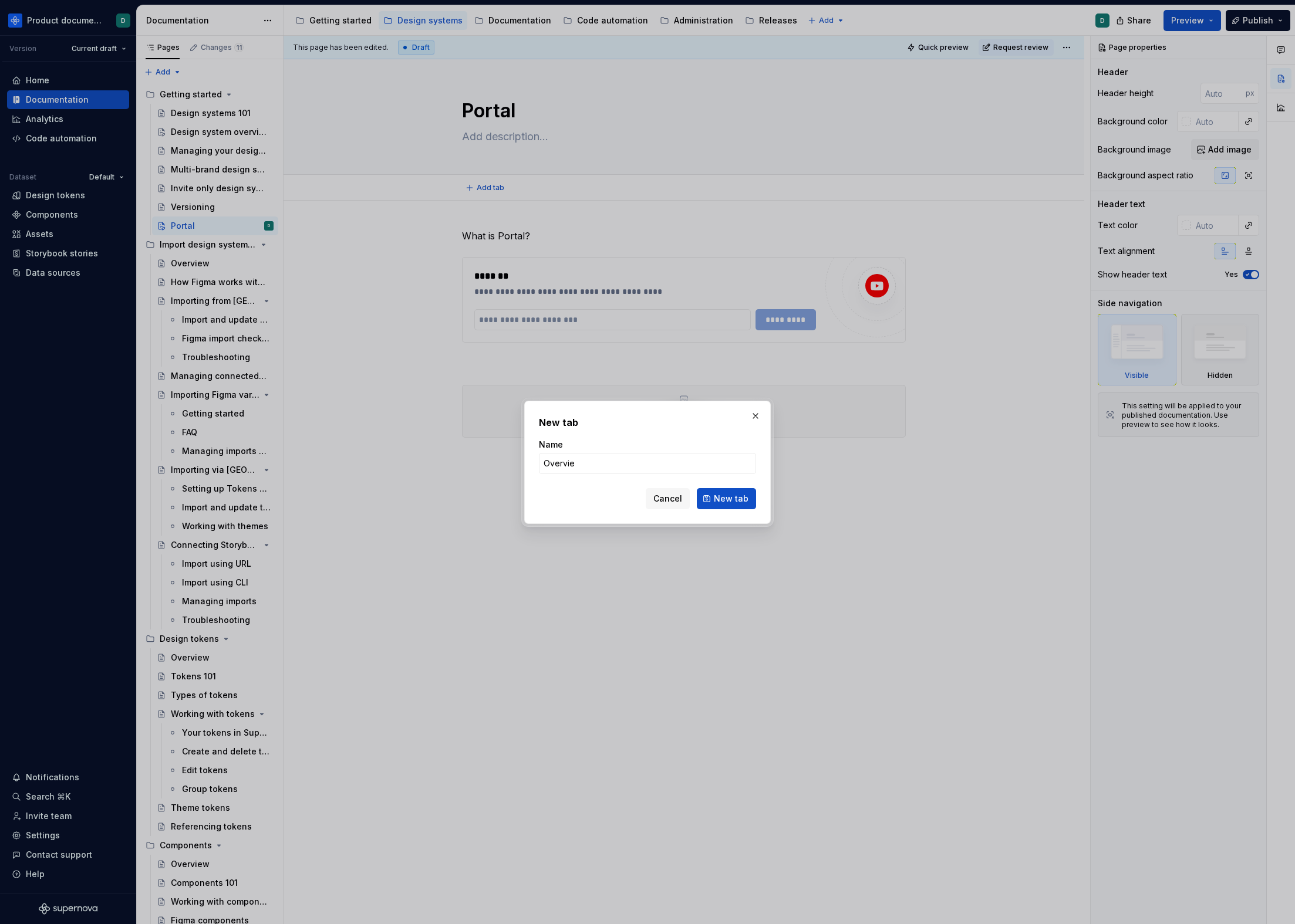
type input "Overview"
click button "New tab" at bounding box center [727, 499] width 59 height 21
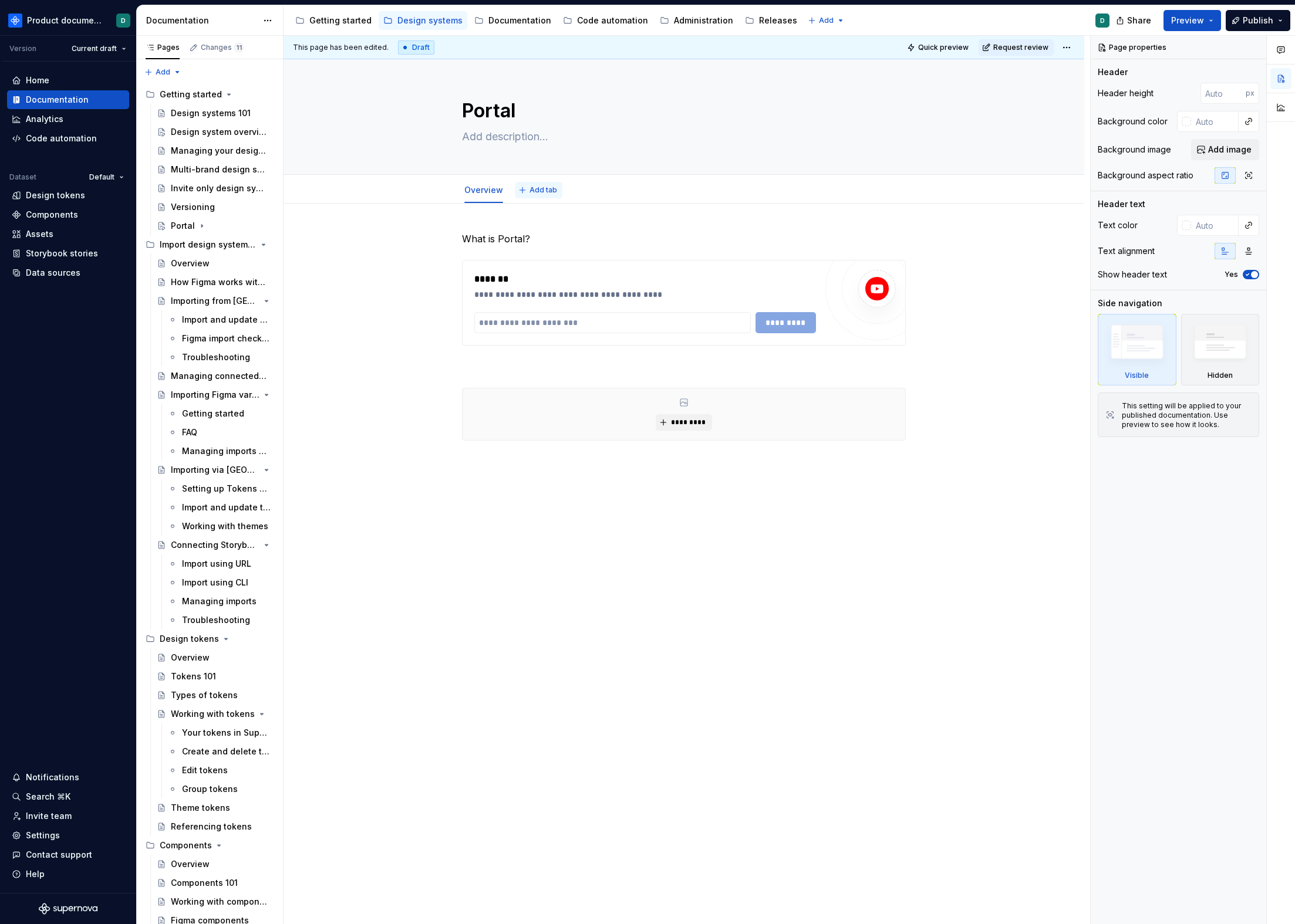
click at [534, 191] on span "Add tab" at bounding box center [543, 190] width 28 height 9
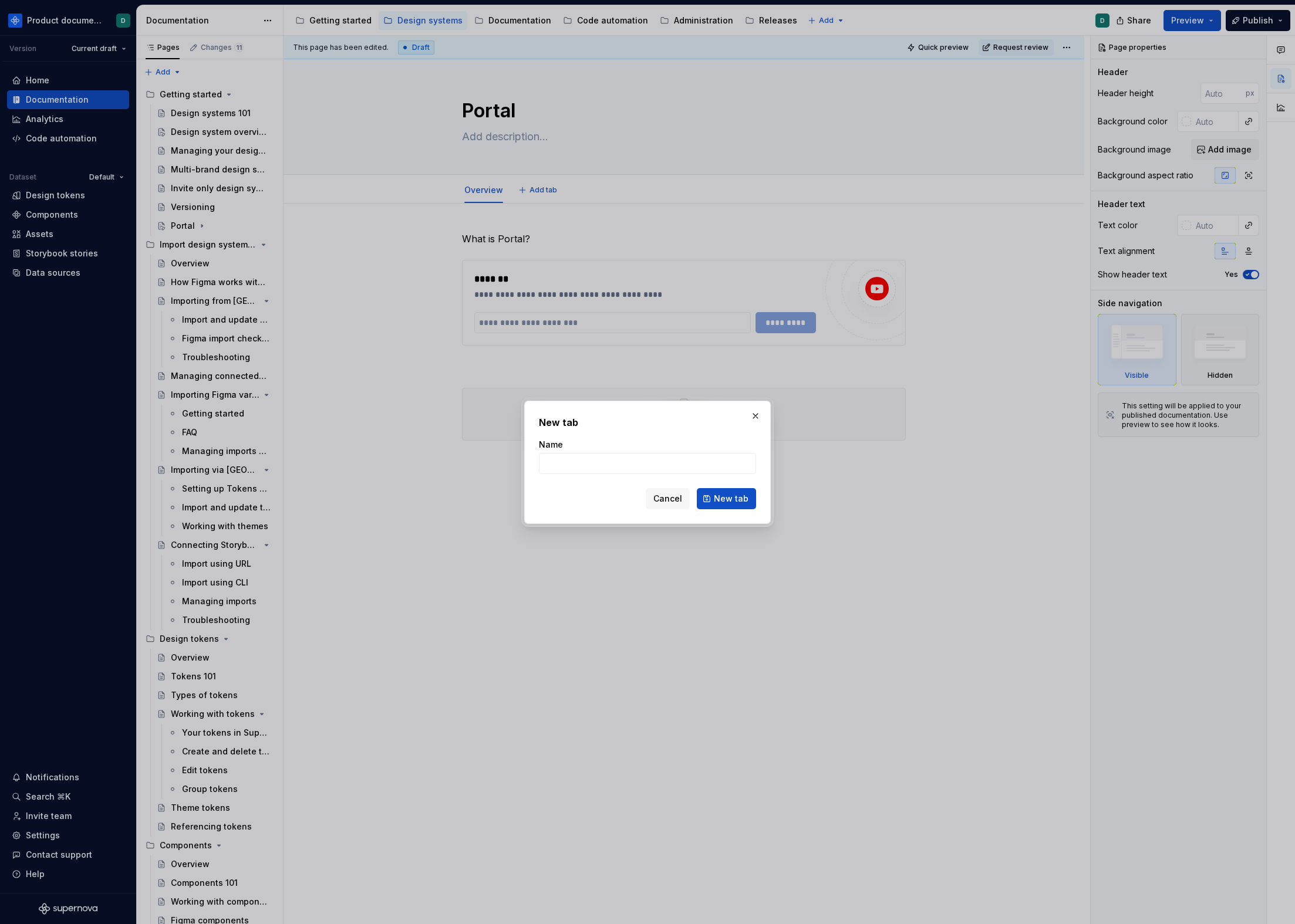
type textarea "*"
type input "Setting up Portal"
click button "New tab" at bounding box center [727, 499] width 59 height 21
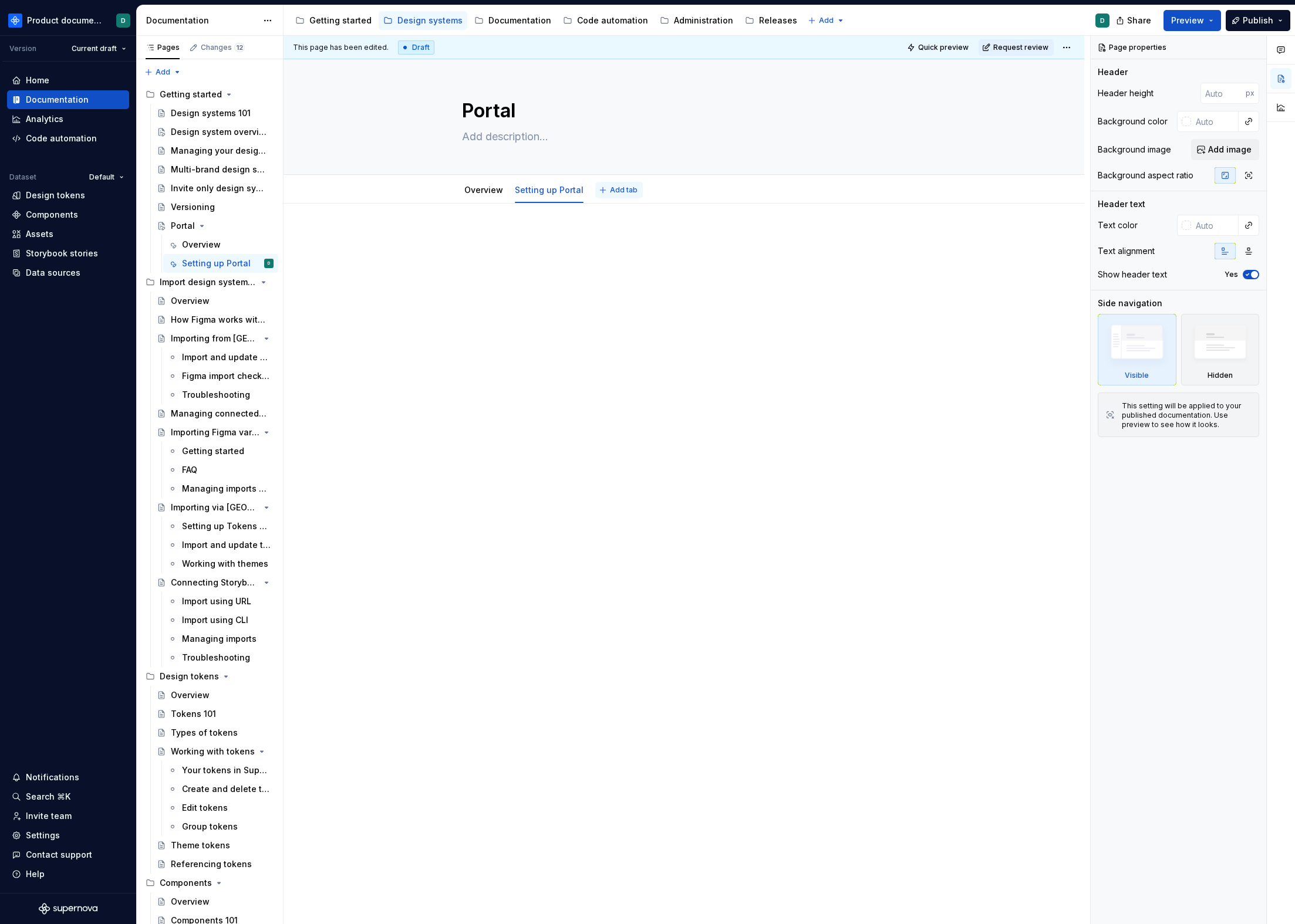
click at [603, 191] on button "Add tab" at bounding box center [619, 190] width 47 height 17
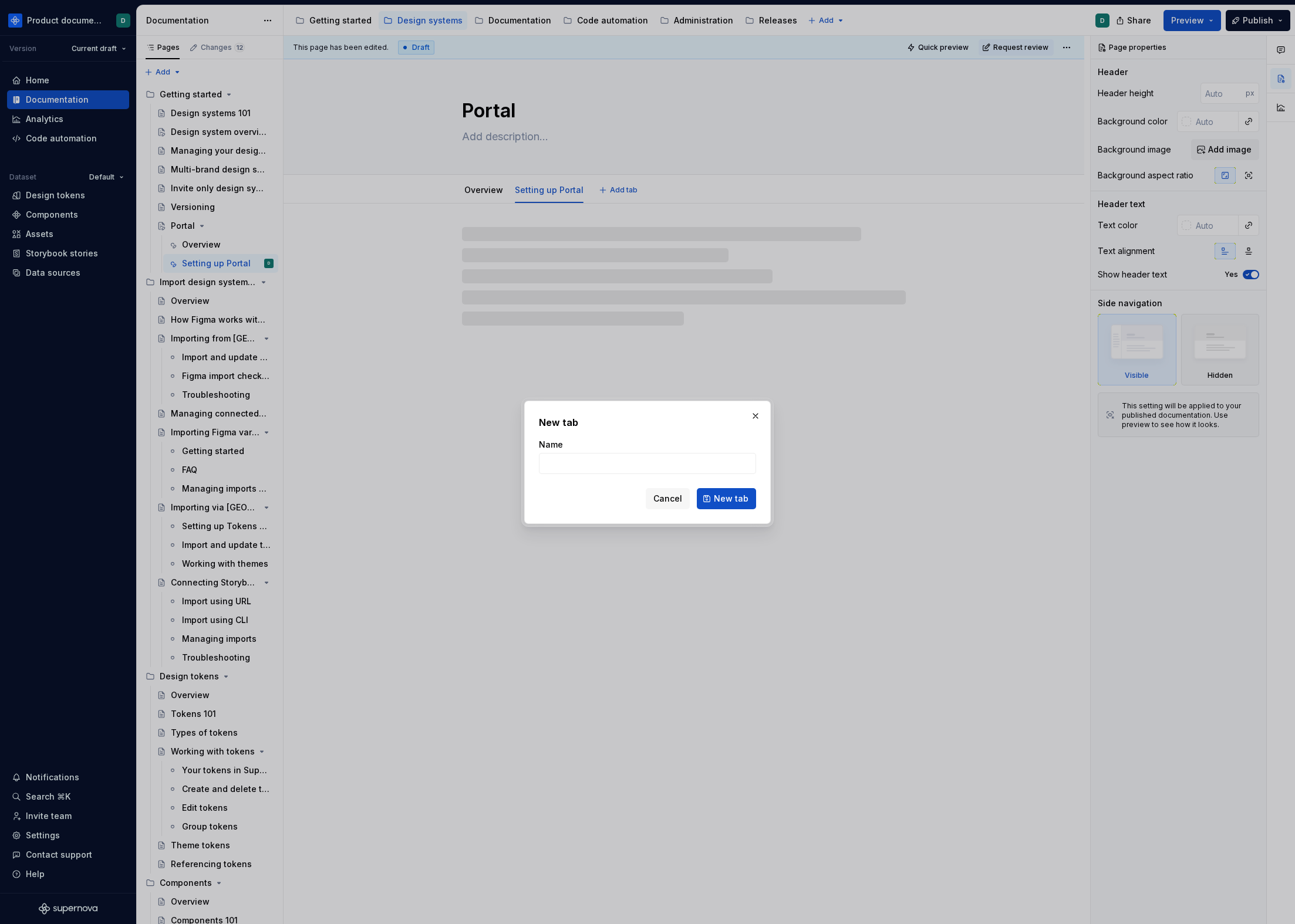
type textarea "*"
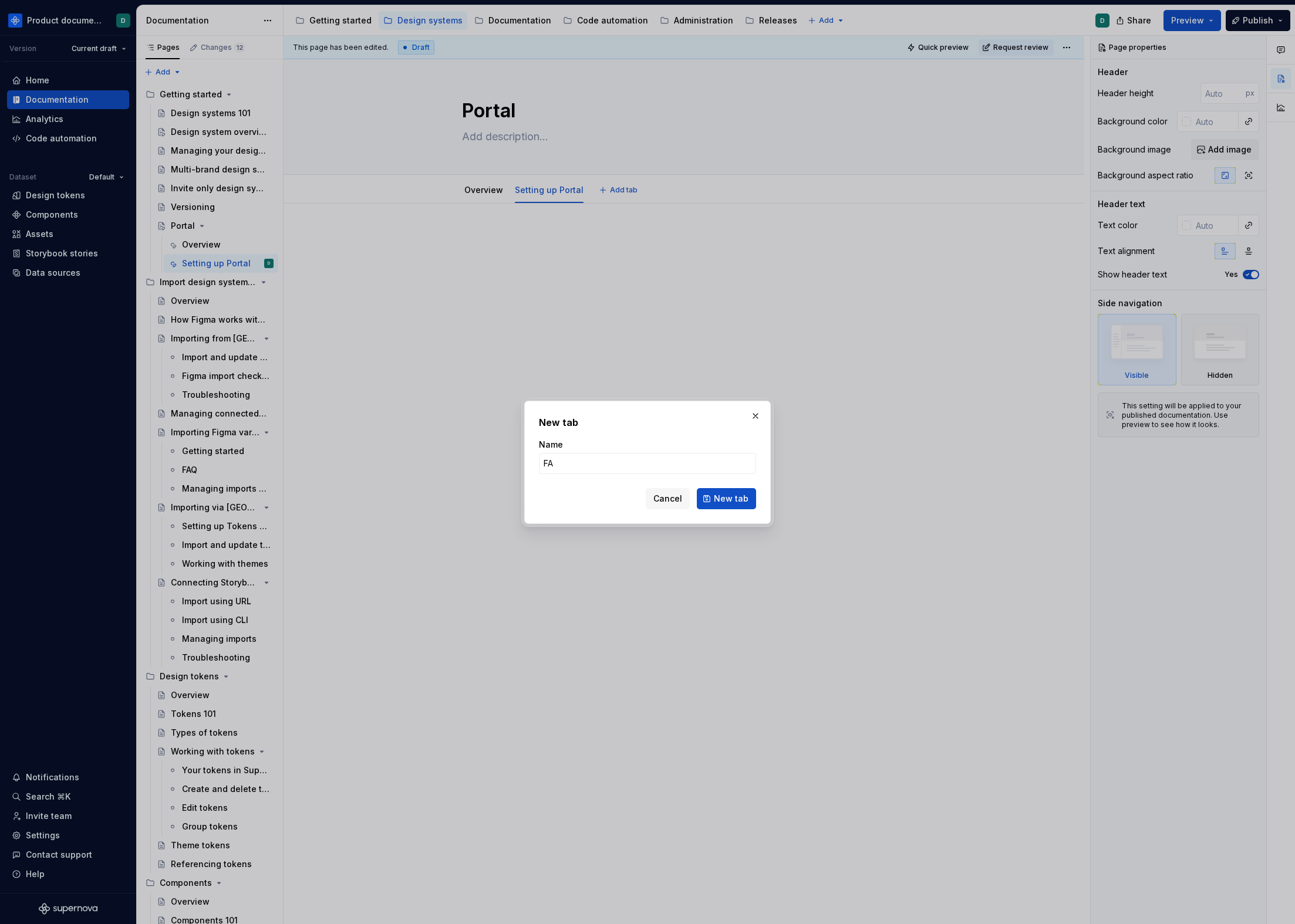
type input "FAQ"
click button "New tab" at bounding box center [727, 499] width 59 height 21
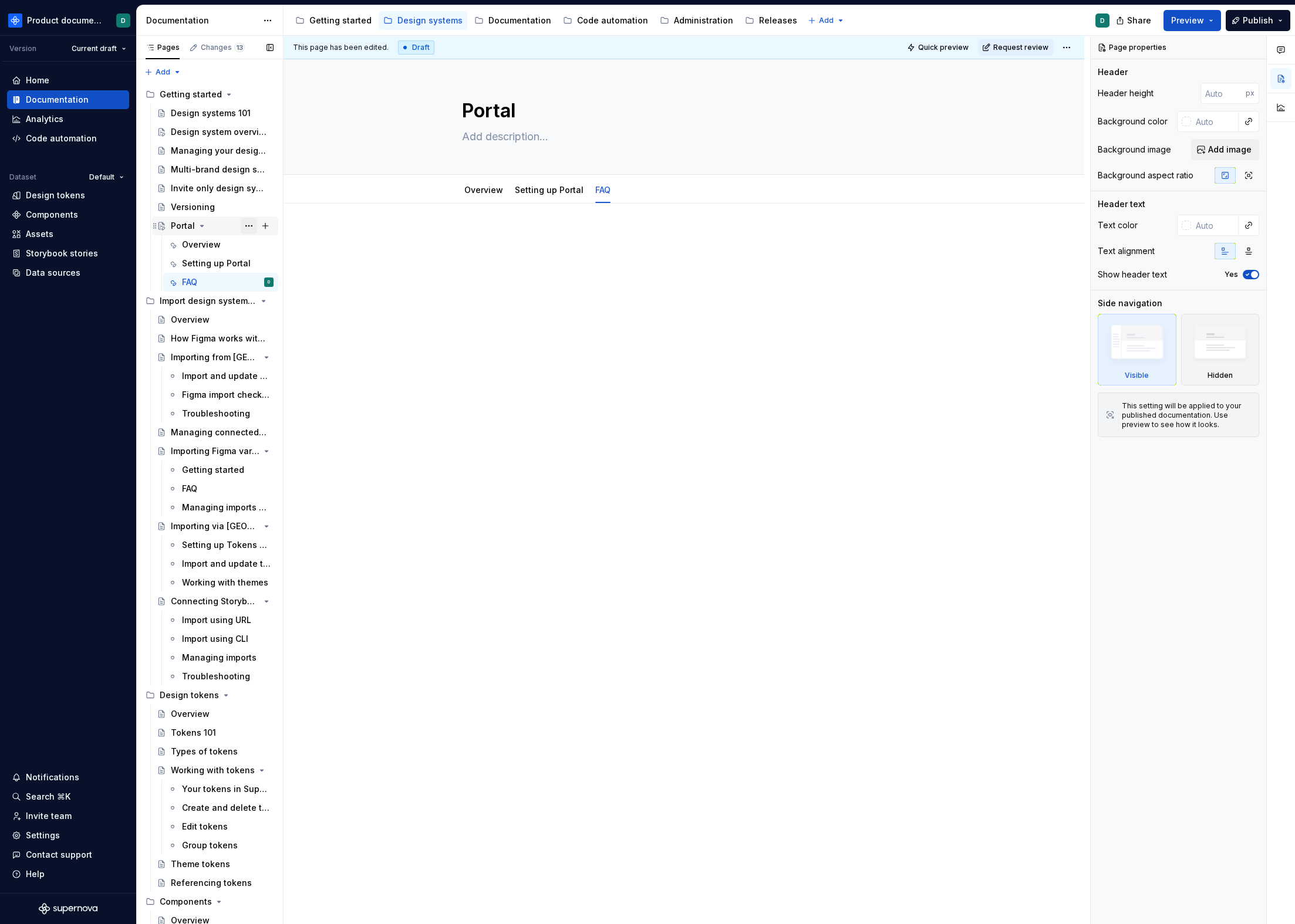
click at [240, 224] on button "Page tree" at bounding box center [249, 226] width 17 height 17
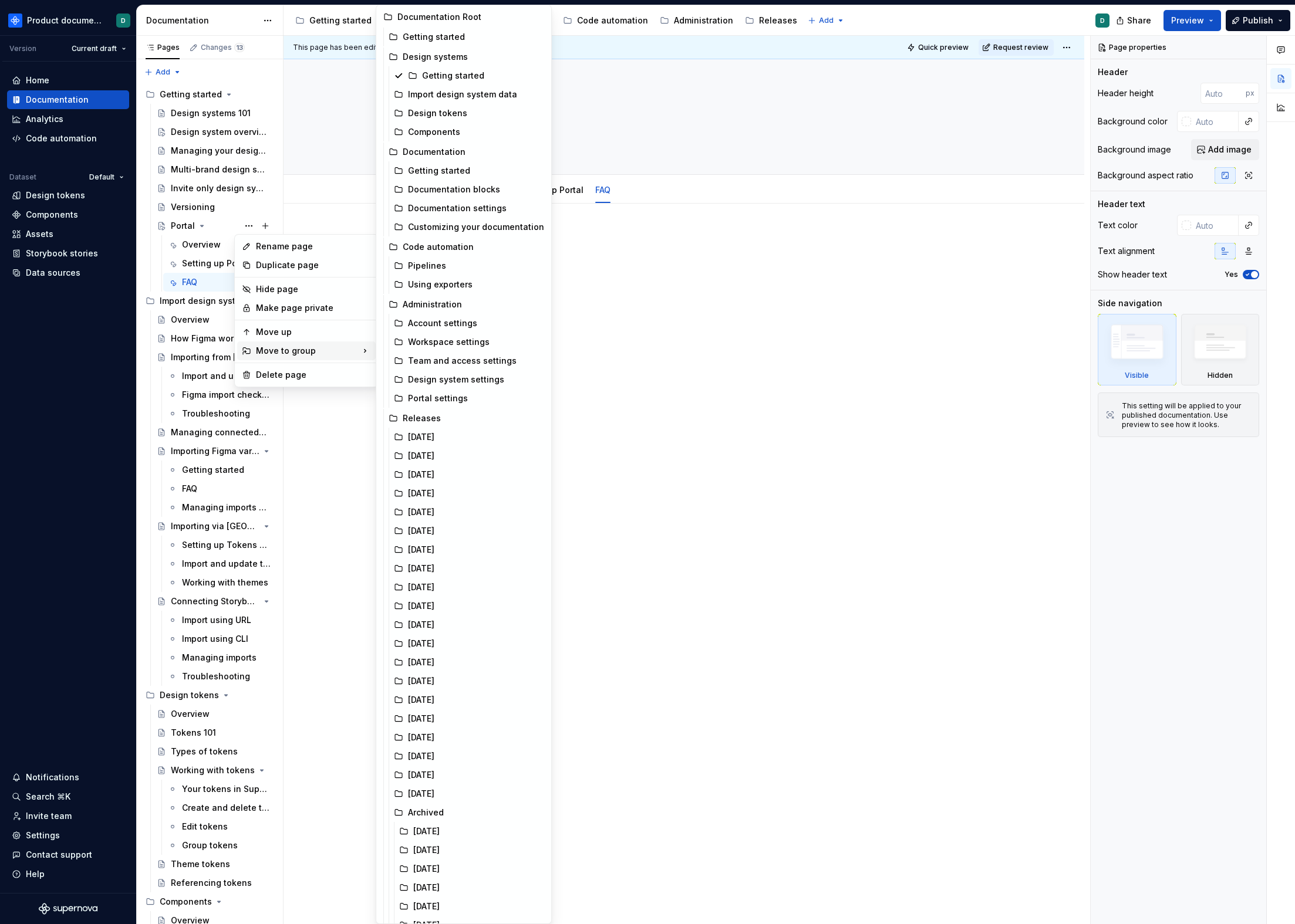
click at [625, 361] on html "Product documentation D Version Current draft Home Documentation Analytics Code…" at bounding box center [647, 462] width 1295 height 924
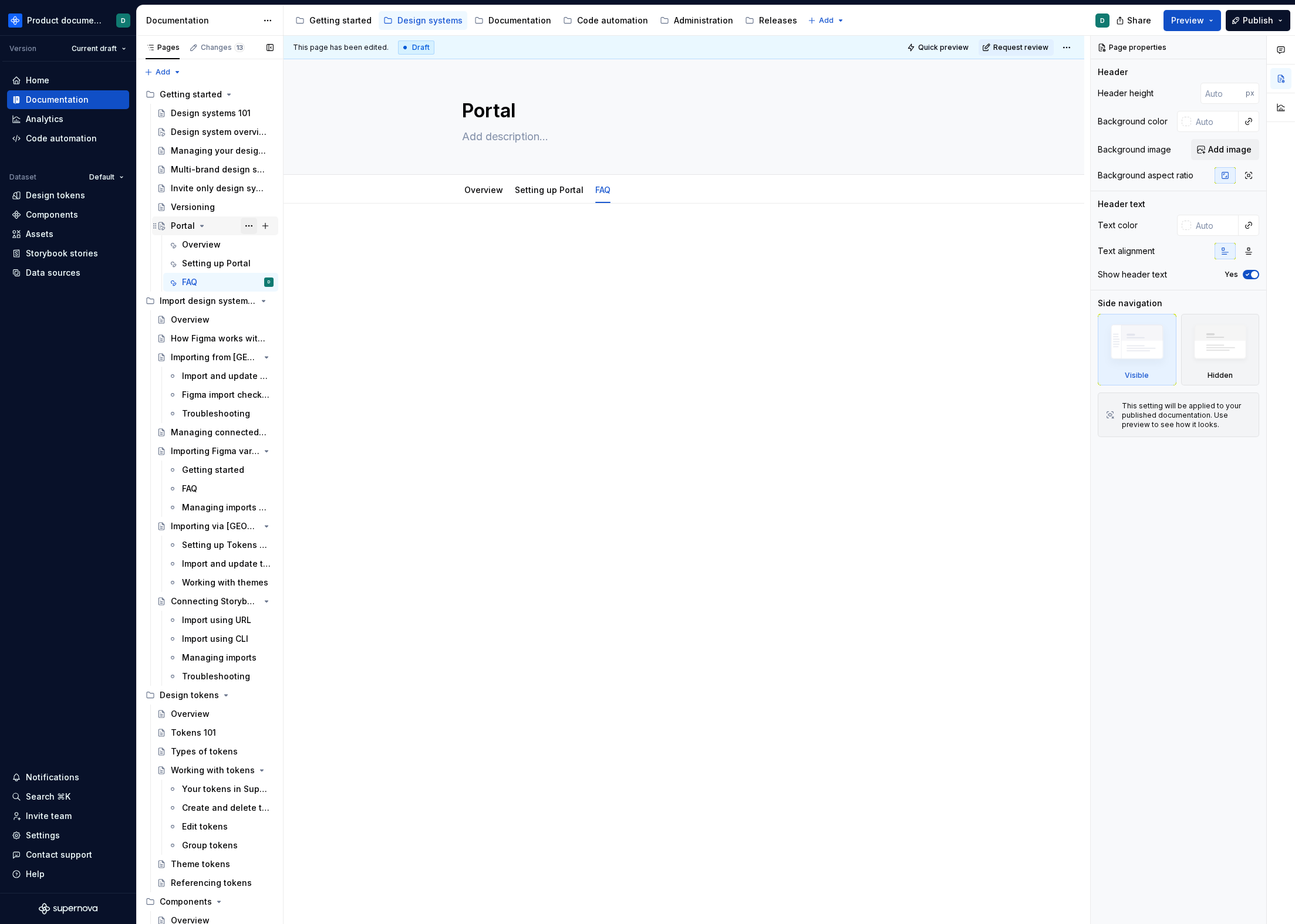
click at [240, 223] on button "Page tree" at bounding box center [249, 226] width 17 height 17
click at [370, 446] on html "Product documentation D Version Current draft Home Documentation Analytics Code…" at bounding box center [647, 462] width 1295 height 924
click at [201, 236] on div "Overview" at bounding box center [221, 245] width 115 height 19
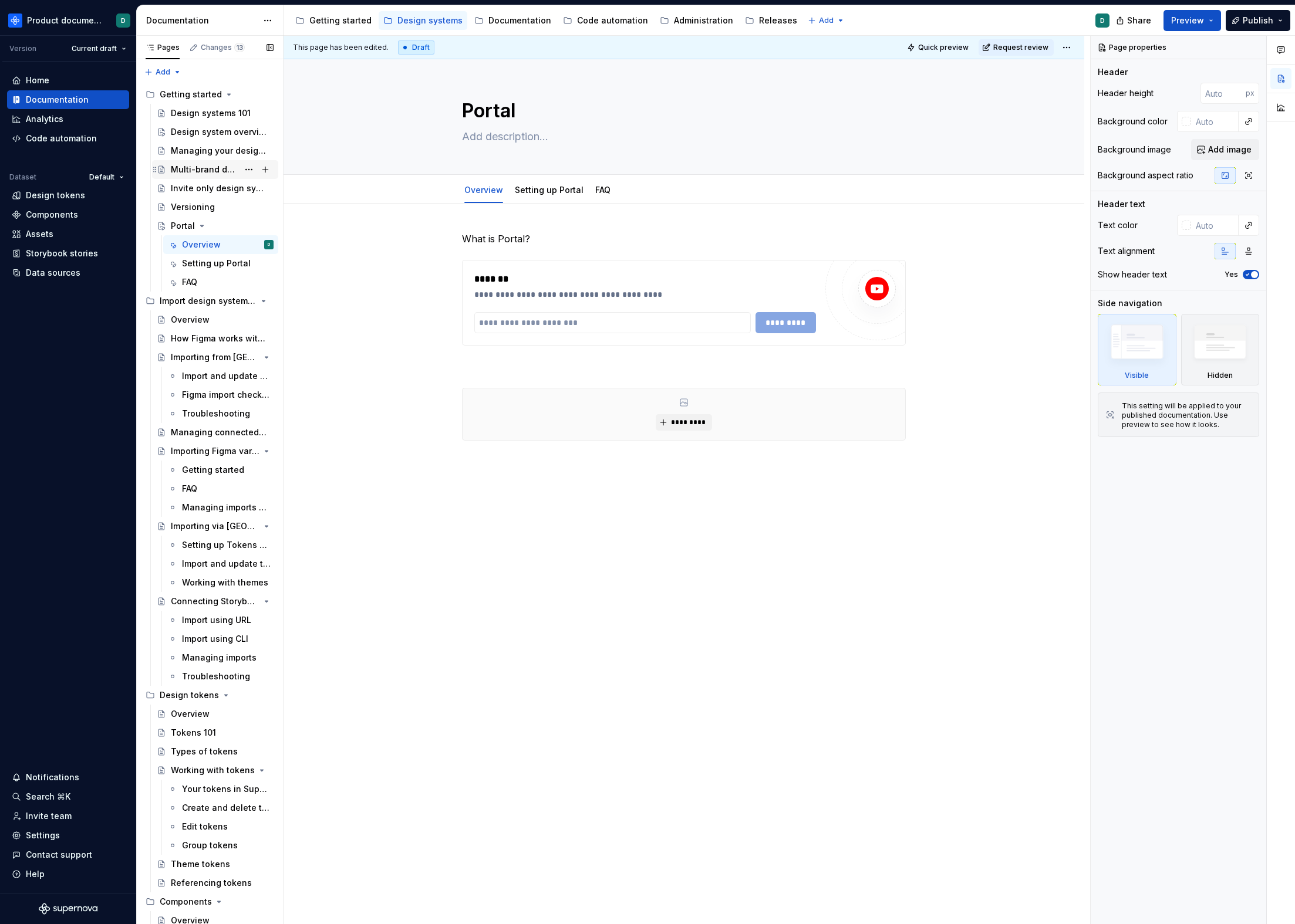
click at [195, 168] on div "Multi-brand design systems" at bounding box center [204, 170] width 68 height 12
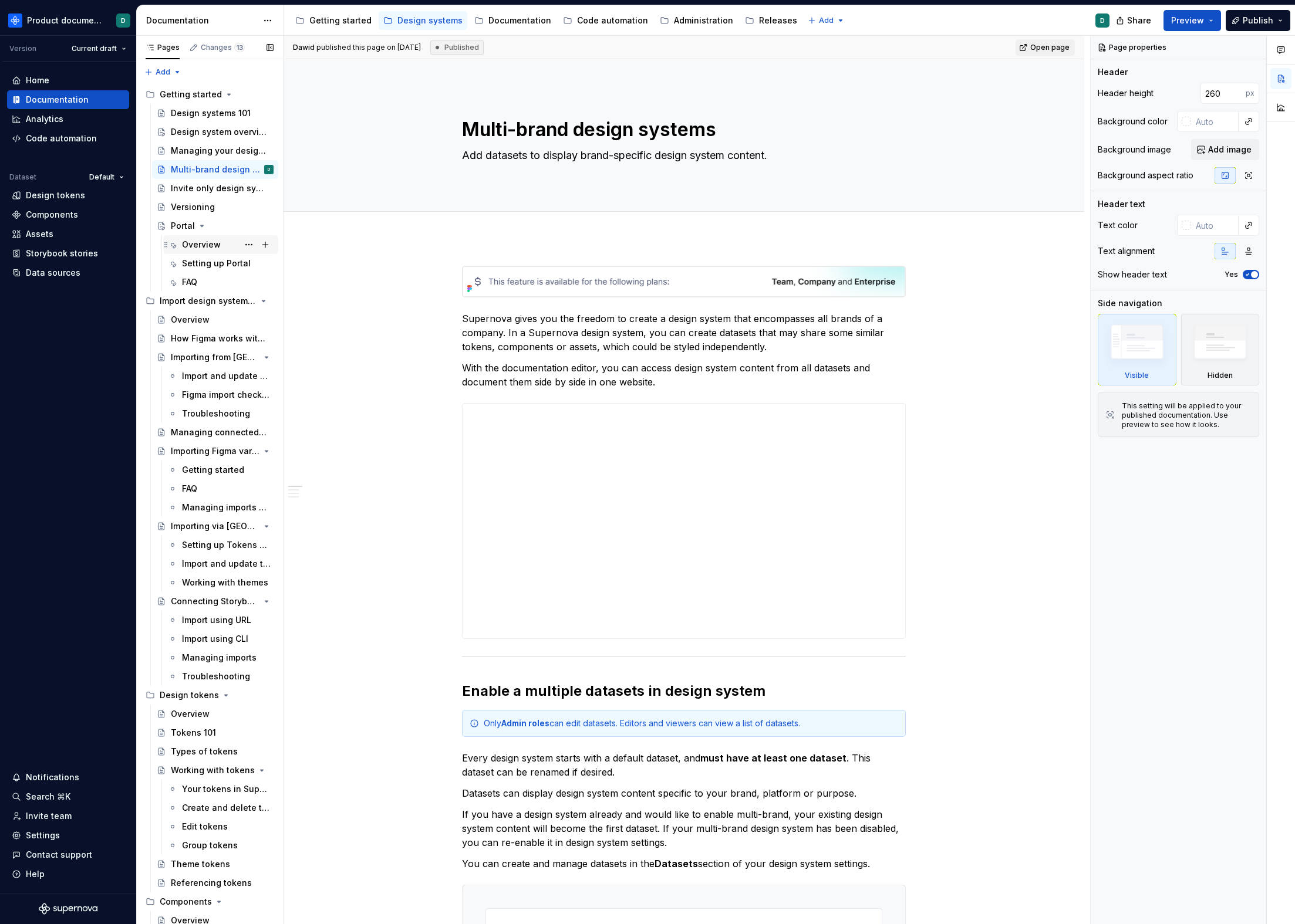
click at [193, 243] on div "Overview" at bounding box center [201, 244] width 38 height 12
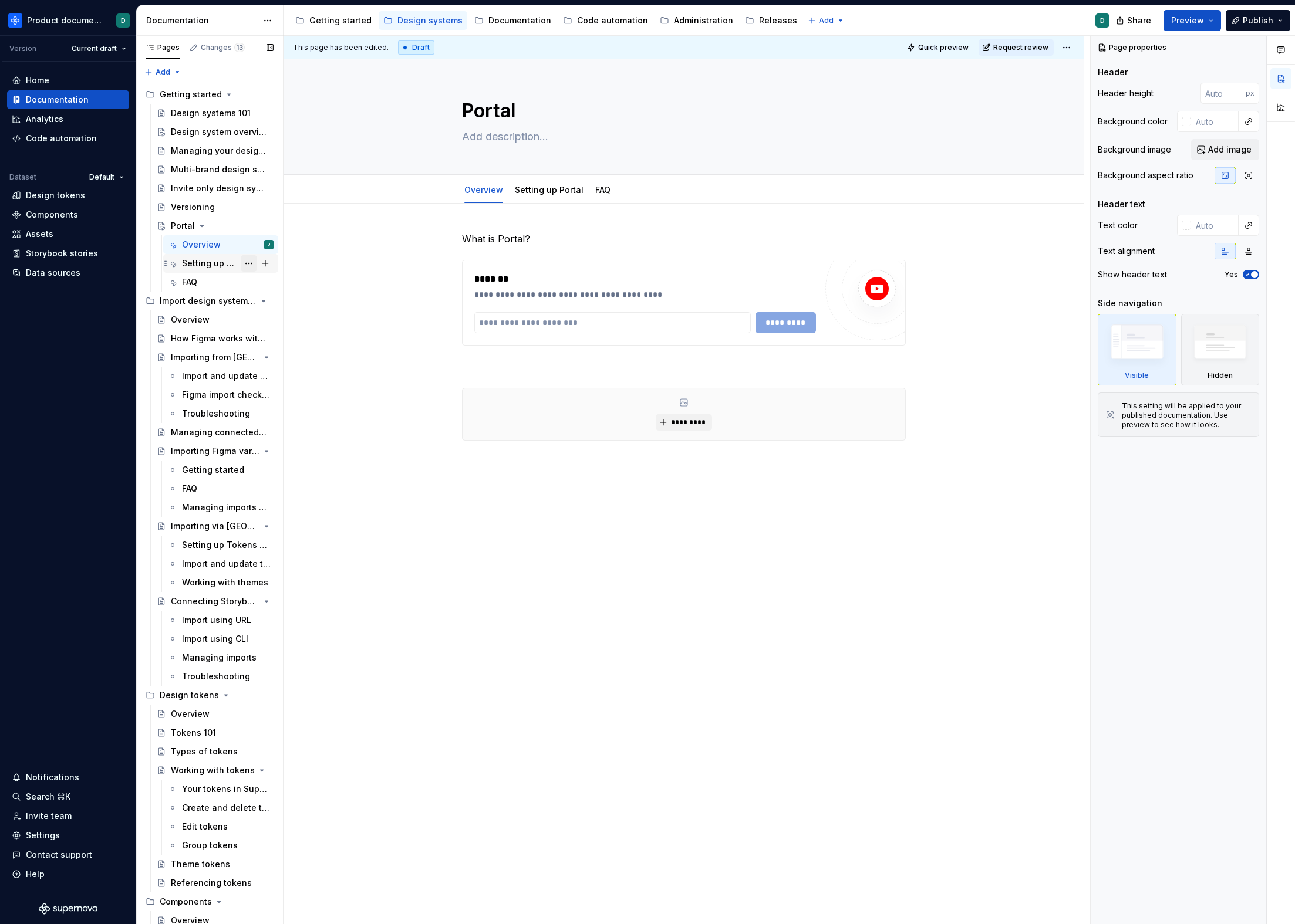
click at [240, 263] on button "Page tree" at bounding box center [249, 263] width 17 height 17
click at [269, 411] on div "Delete tab" at bounding box center [313, 413] width 115 height 12
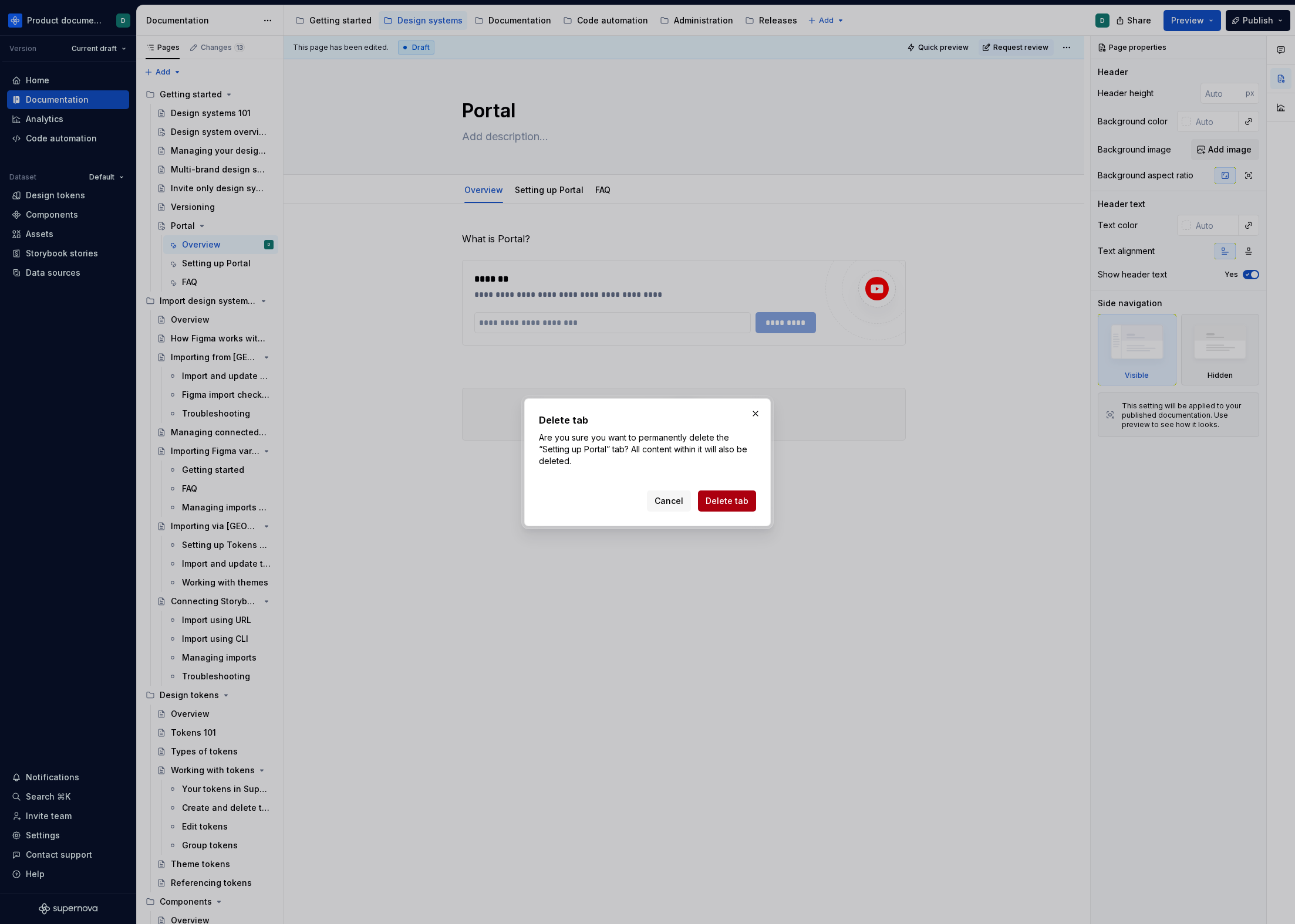
click at [709, 496] on span "Delete tab" at bounding box center [727, 501] width 43 height 12
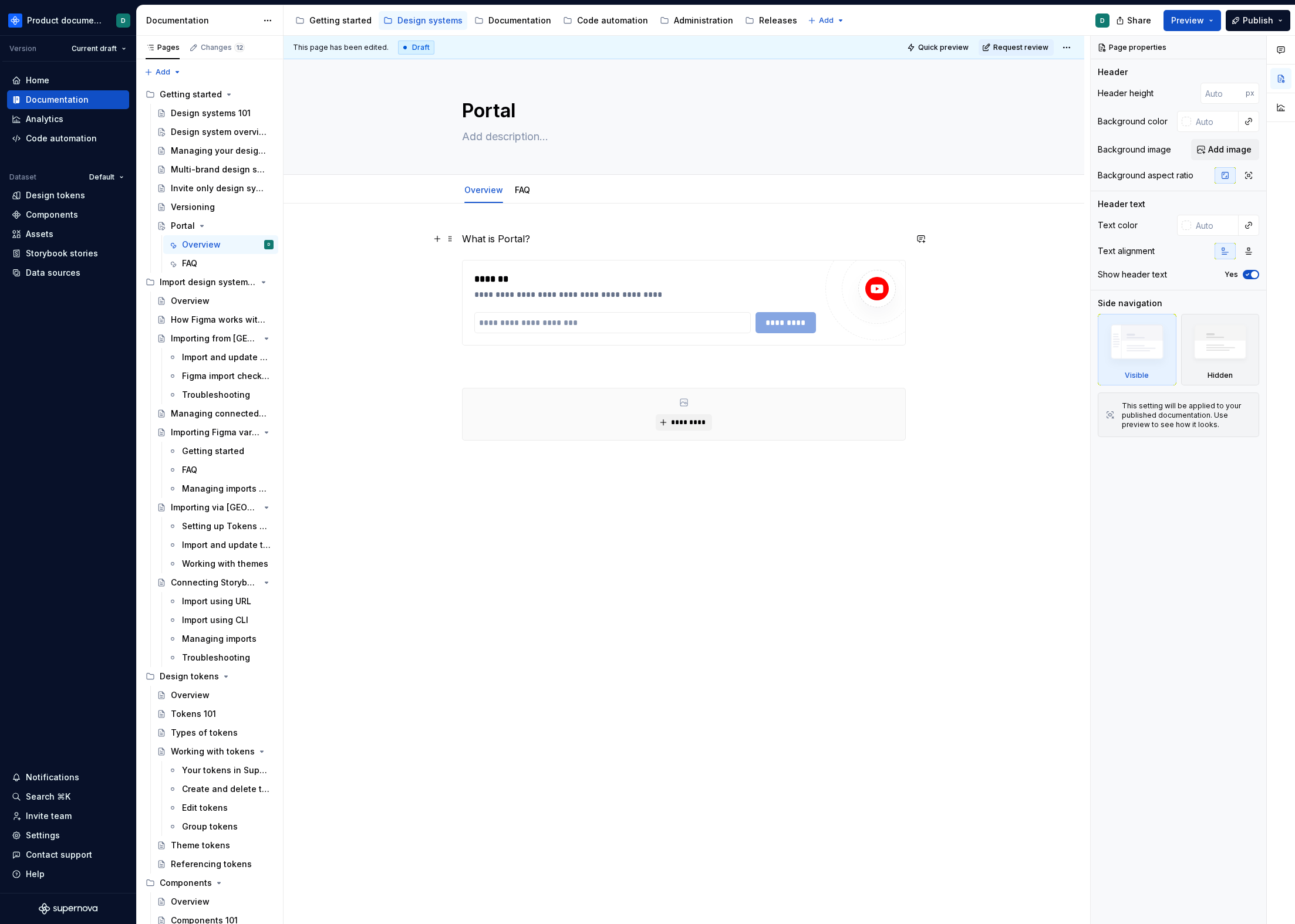
click at [534, 242] on p "What is Portal?" at bounding box center [683, 239] width 444 height 14
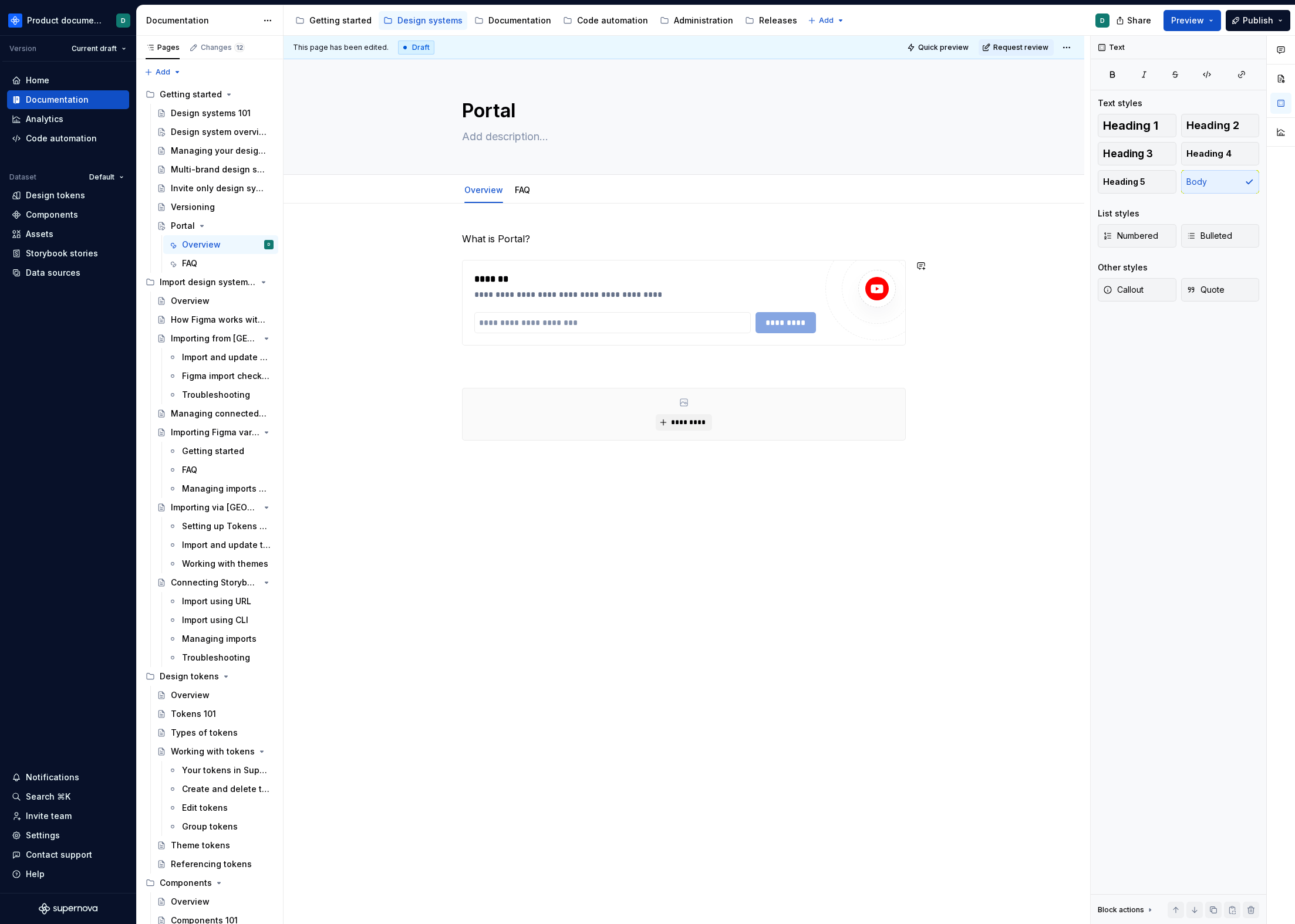
click at [551, 356] on div "**********" at bounding box center [683, 350] width 444 height 237
type textarea "*"
click at [464, 366] on p "Setting up Portal" at bounding box center [683, 367] width 444 height 14
click at [462, 240] on p "What is Portal?" at bounding box center [683, 239] width 444 height 14
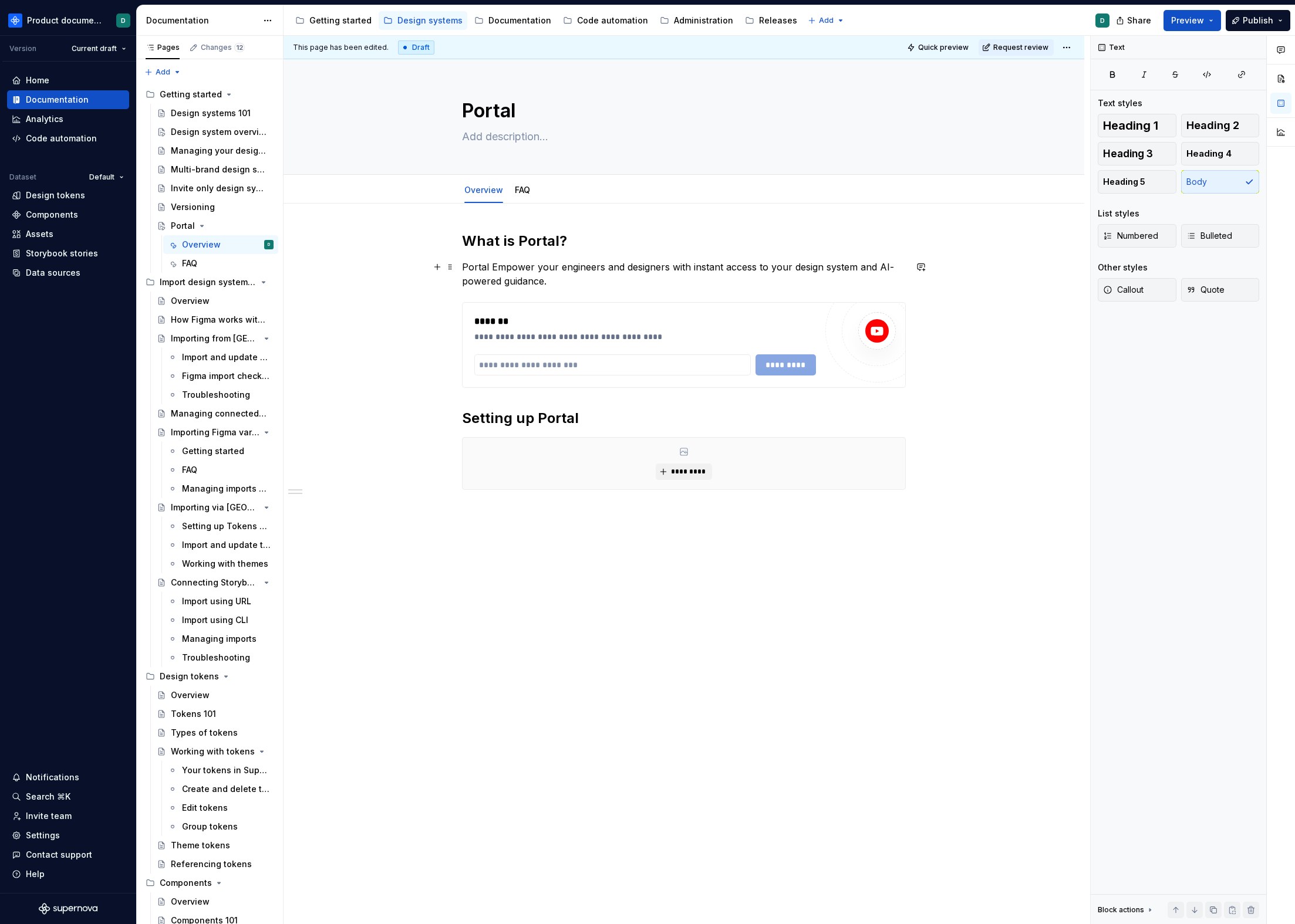
click at [495, 263] on p "Portal Empower your engineers and designers with instant access to your design …" at bounding box center [683, 274] width 444 height 28
click at [531, 268] on p "Portal empower your engineers and designers with instant access to your design …" at bounding box center [683, 274] width 444 height 28
click at [642, 277] on p "Portal empowers your engineers and designers with instant access to your design…" at bounding box center [683, 274] width 444 height 28
click at [610, 282] on p "Portal empowers your engineers and designers with instant access to your design…" at bounding box center [683, 274] width 444 height 28
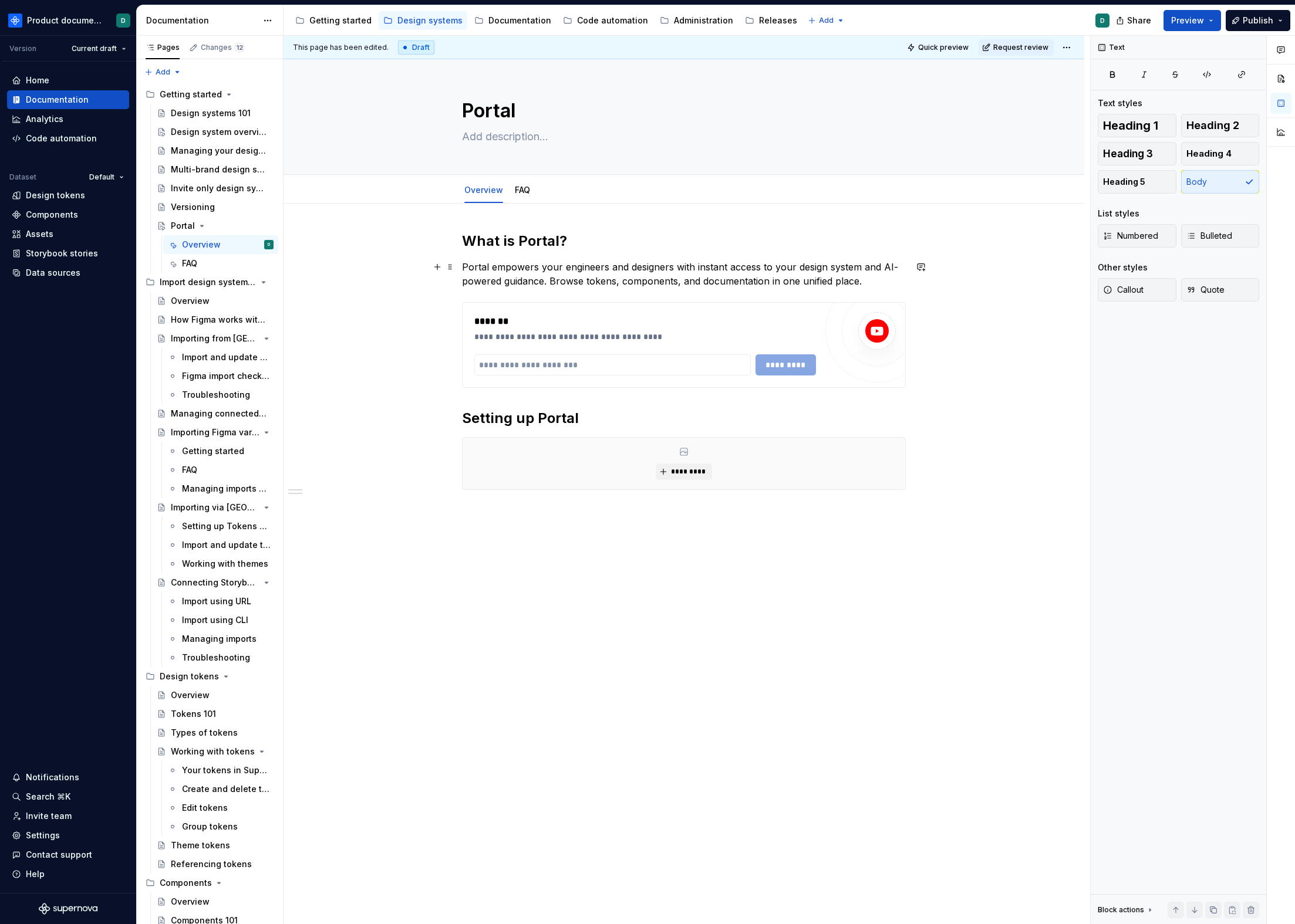
click at [862, 280] on p "Portal empowers your engineers and designers with instant access to your design…" at bounding box center [683, 274] width 444 height 28
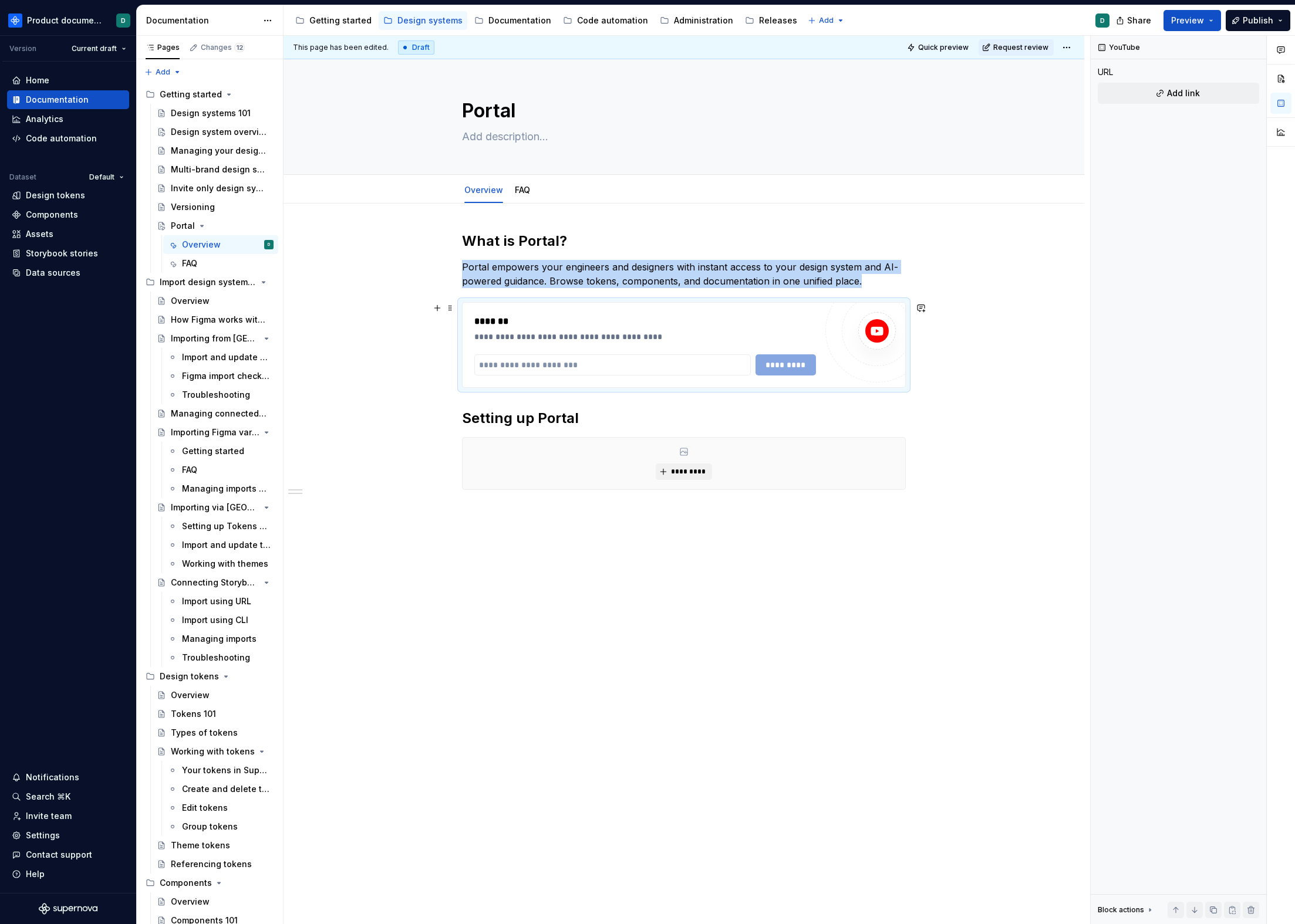
click at [847, 327] on div at bounding box center [877, 331] width 70 height 70
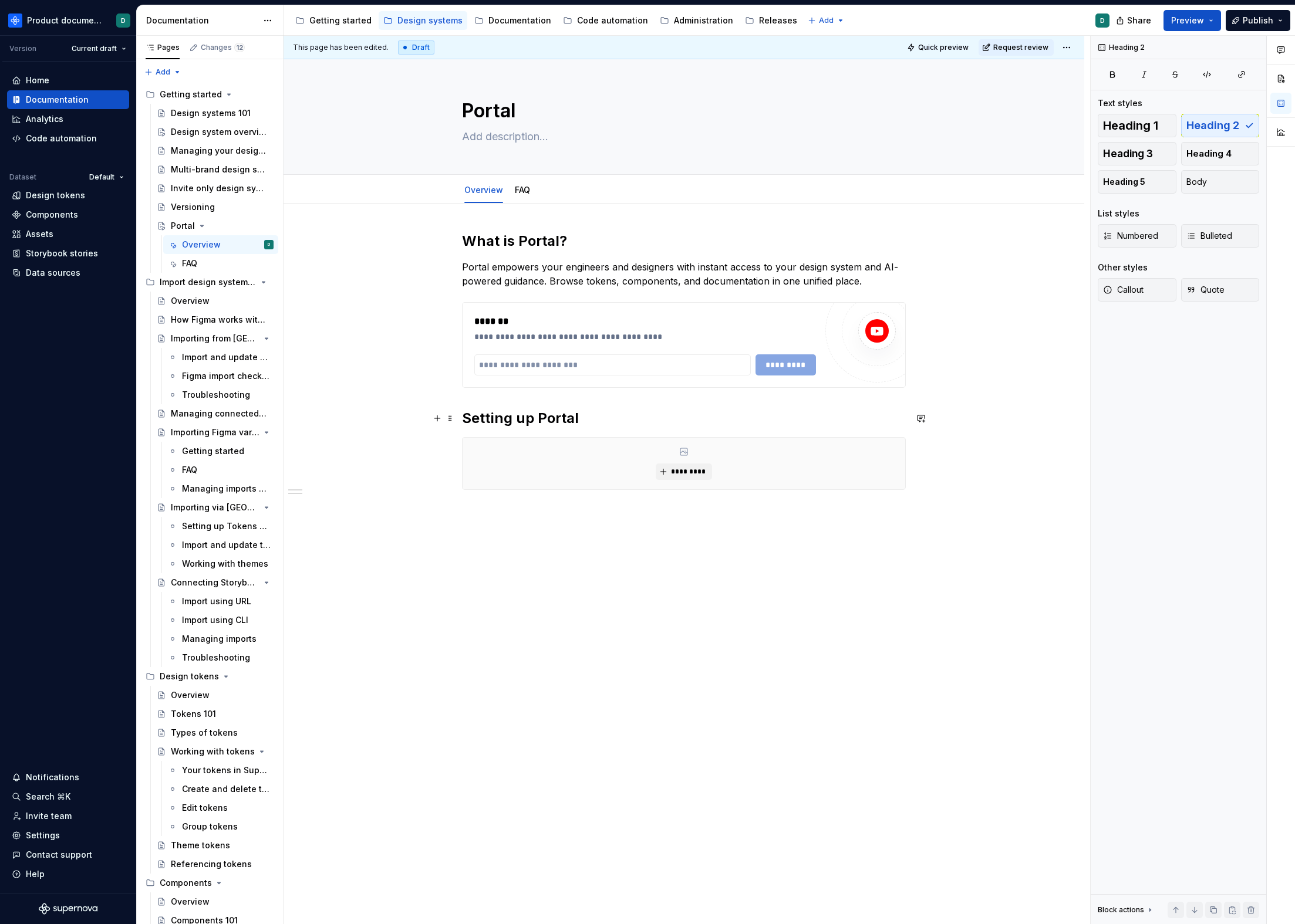
click at [626, 416] on h2 "Setting up Portal" at bounding box center [683, 418] width 444 height 19
click at [817, 371] on div "**********" at bounding box center [683, 345] width 442 height 85
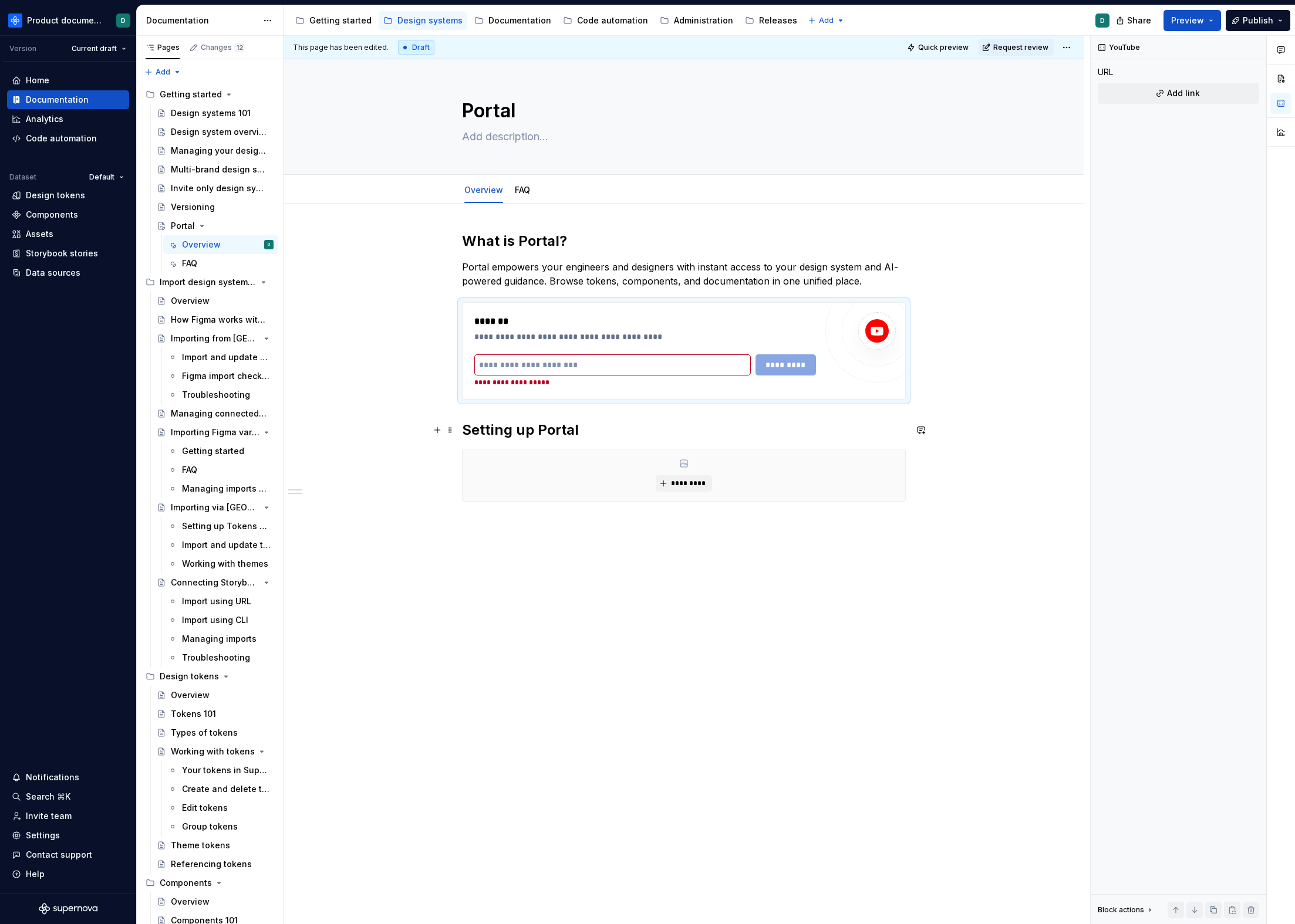
click at [461, 427] on div "**********" at bounding box center [684, 513] width 801 height 618
click at [463, 429] on div "**********" at bounding box center [683, 381] width 444 height 298
click at [629, 417] on h2 "Setting up Portal" at bounding box center [683, 418] width 444 height 19
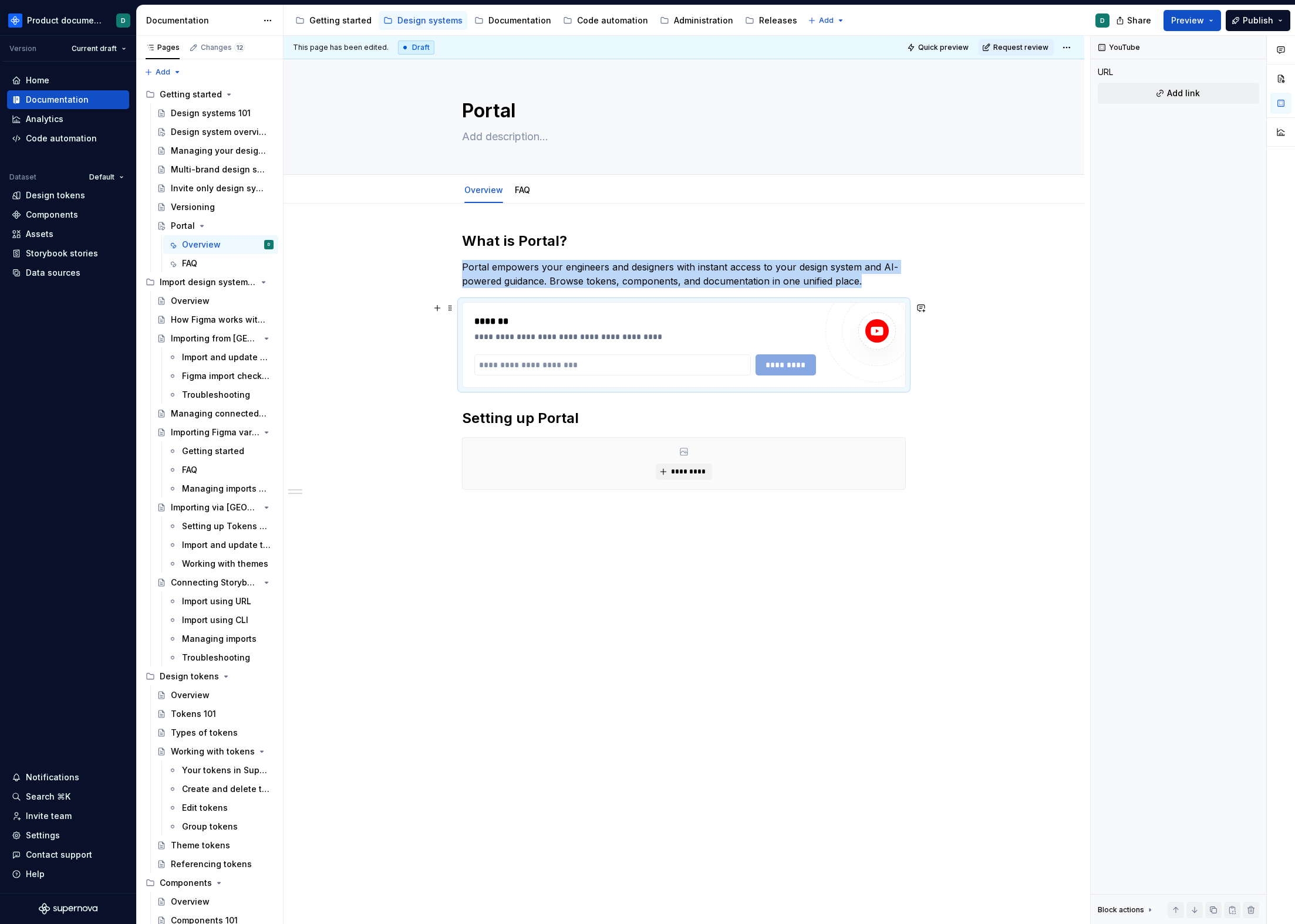
click at [654, 331] on div "**********" at bounding box center [645, 337] width 342 height 12
click at [606, 408] on div "**********" at bounding box center [683, 375] width 444 height 286
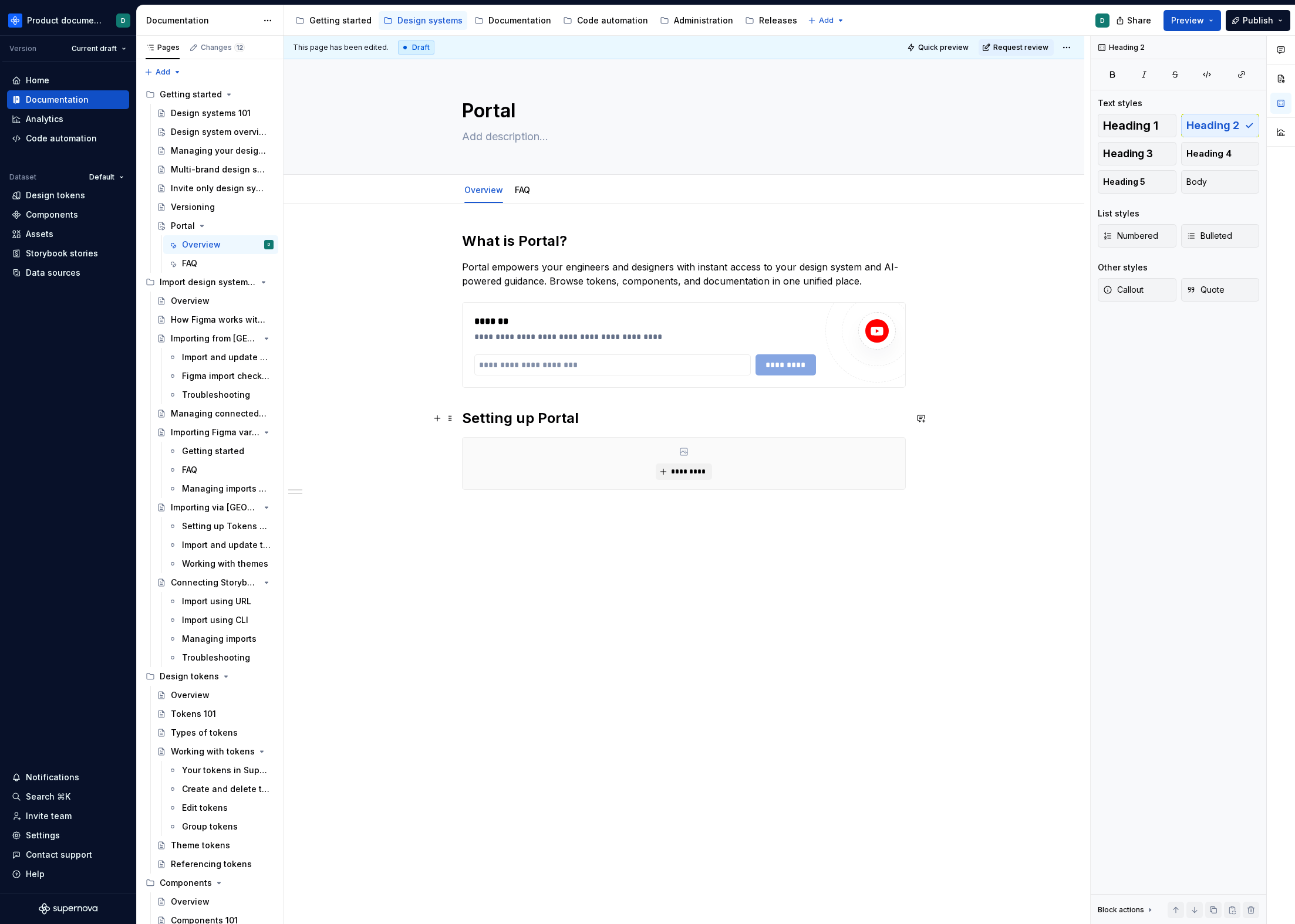
click at [605, 424] on h2 "Setting up Portal" at bounding box center [683, 418] width 444 height 19
click at [556, 508] on p at bounding box center [683, 511] width 444 height 14
click at [557, 504] on div "**********" at bounding box center [683, 375] width 444 height 286
click at [223, 44] on div "Changes 12" at bounding box center [223, 47] width 44 height 9
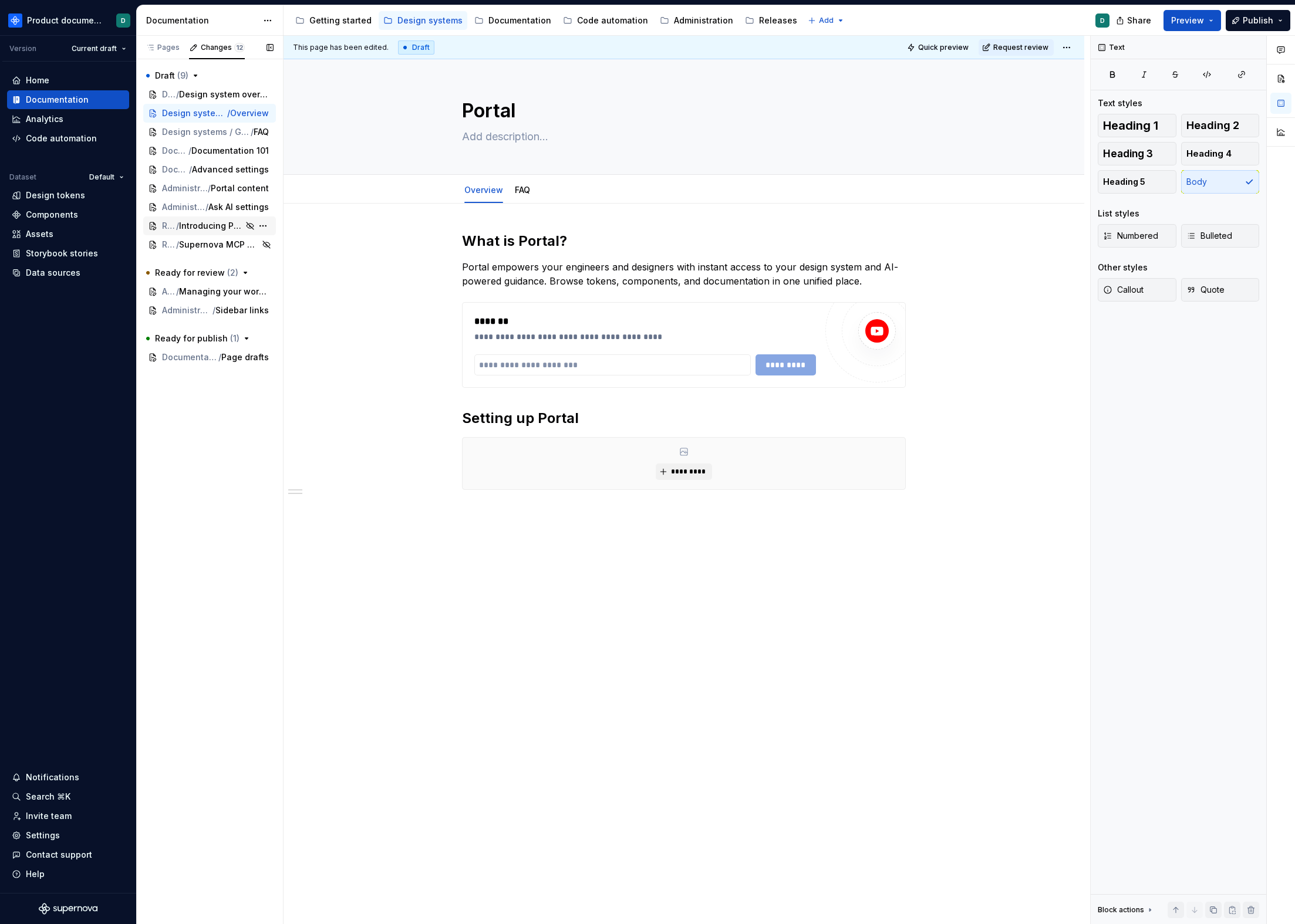
click at [195, 230] on span "Introducing Portal" at bounding box center [211, 226] width 64 height 12
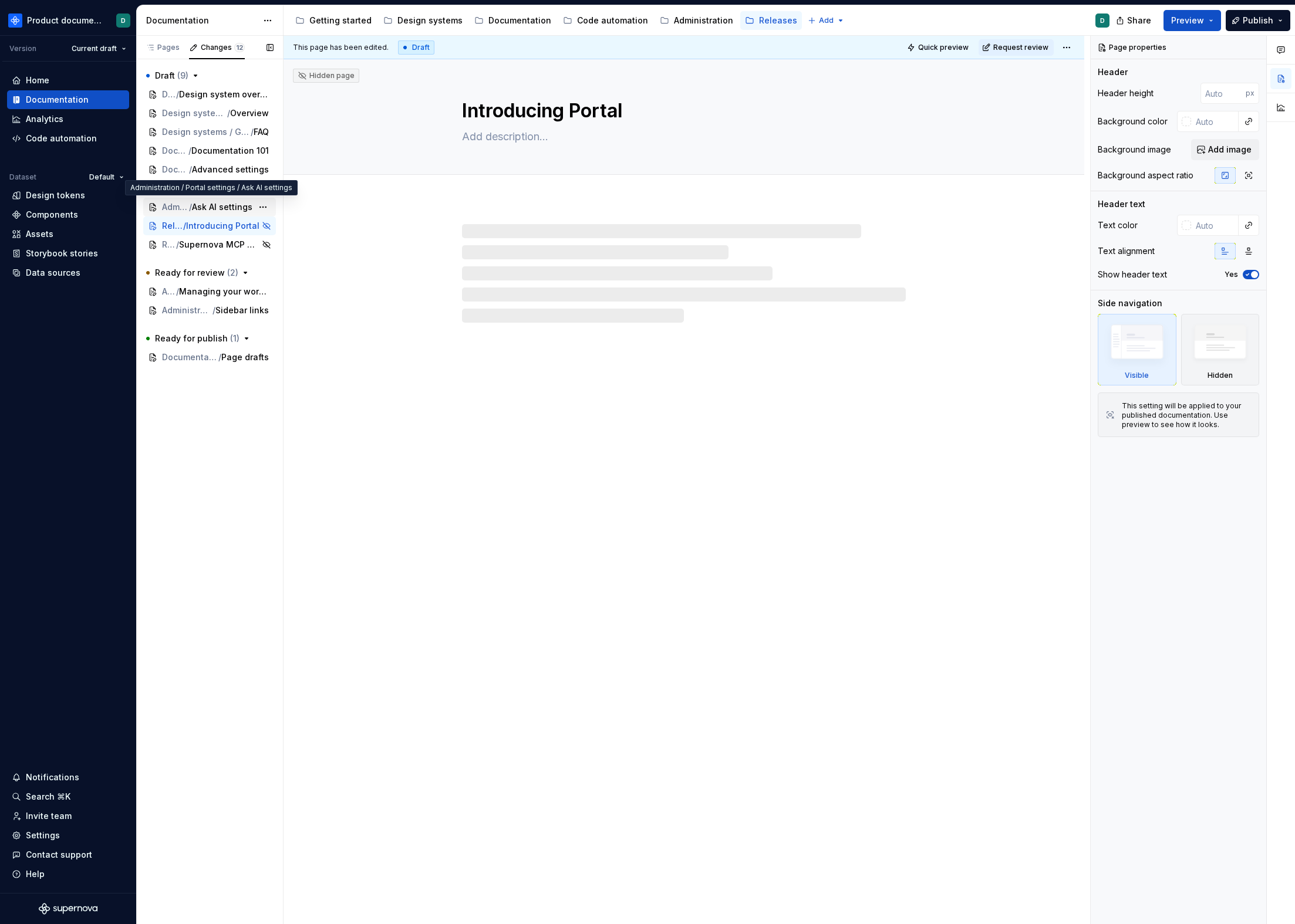
click at [195, 199] on div "Administration / Portal settings / Ask AI settings" at bounding box center [210, 207] width 133 height 19
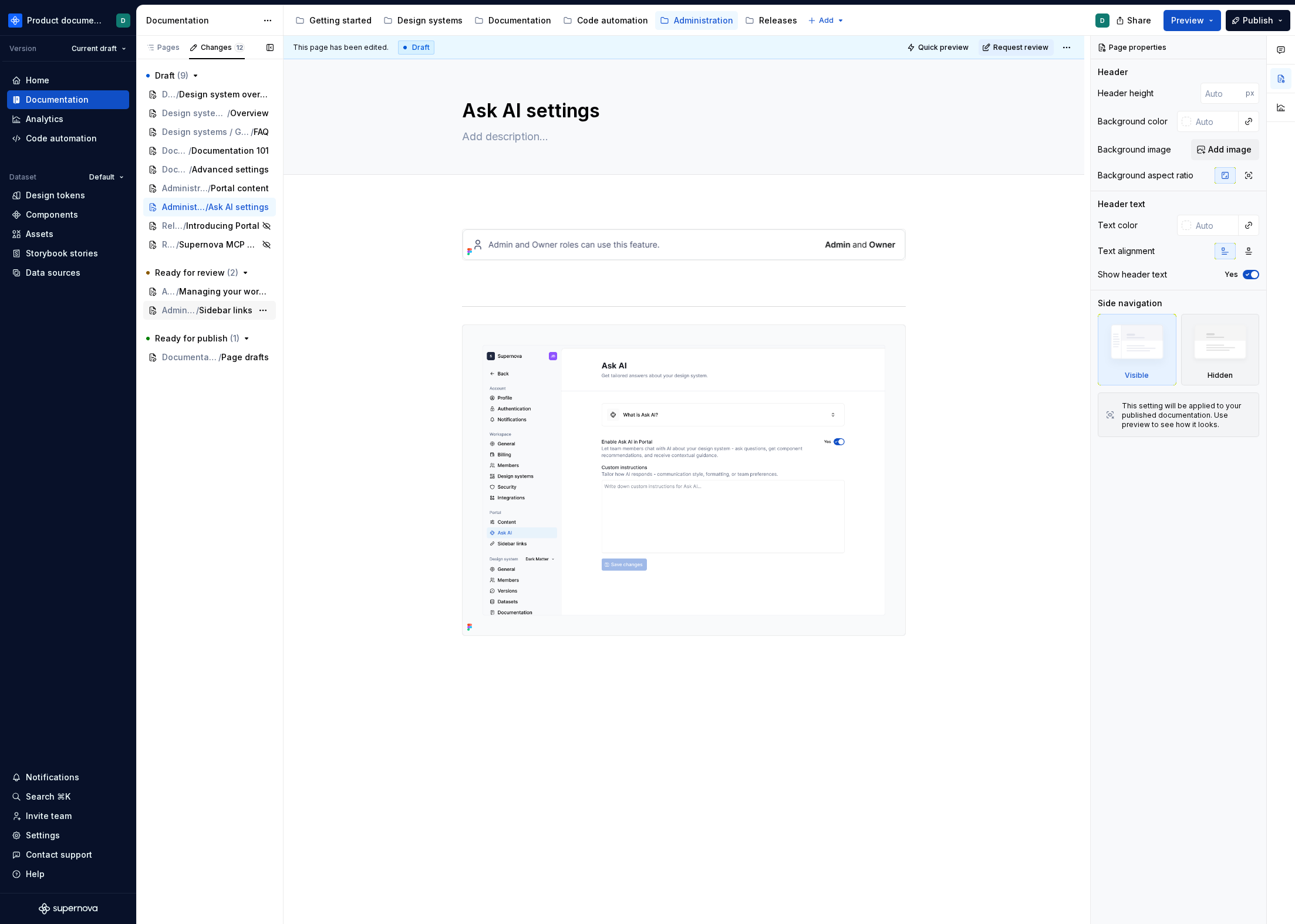
click at [189, 305] on span "Administration / Portal settings" at bounding box center [179, 311] width 34 height 12
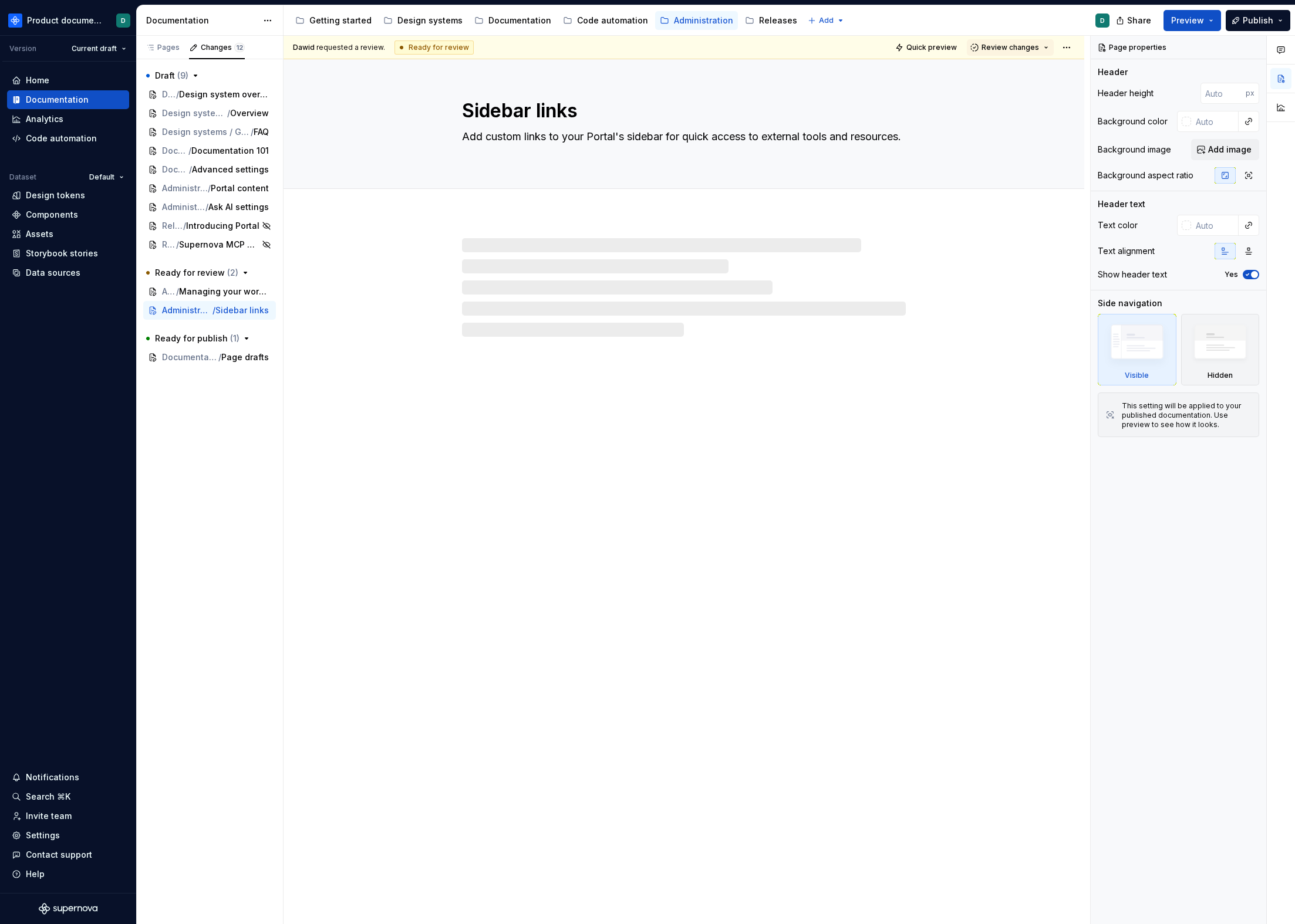
type textarea "*"
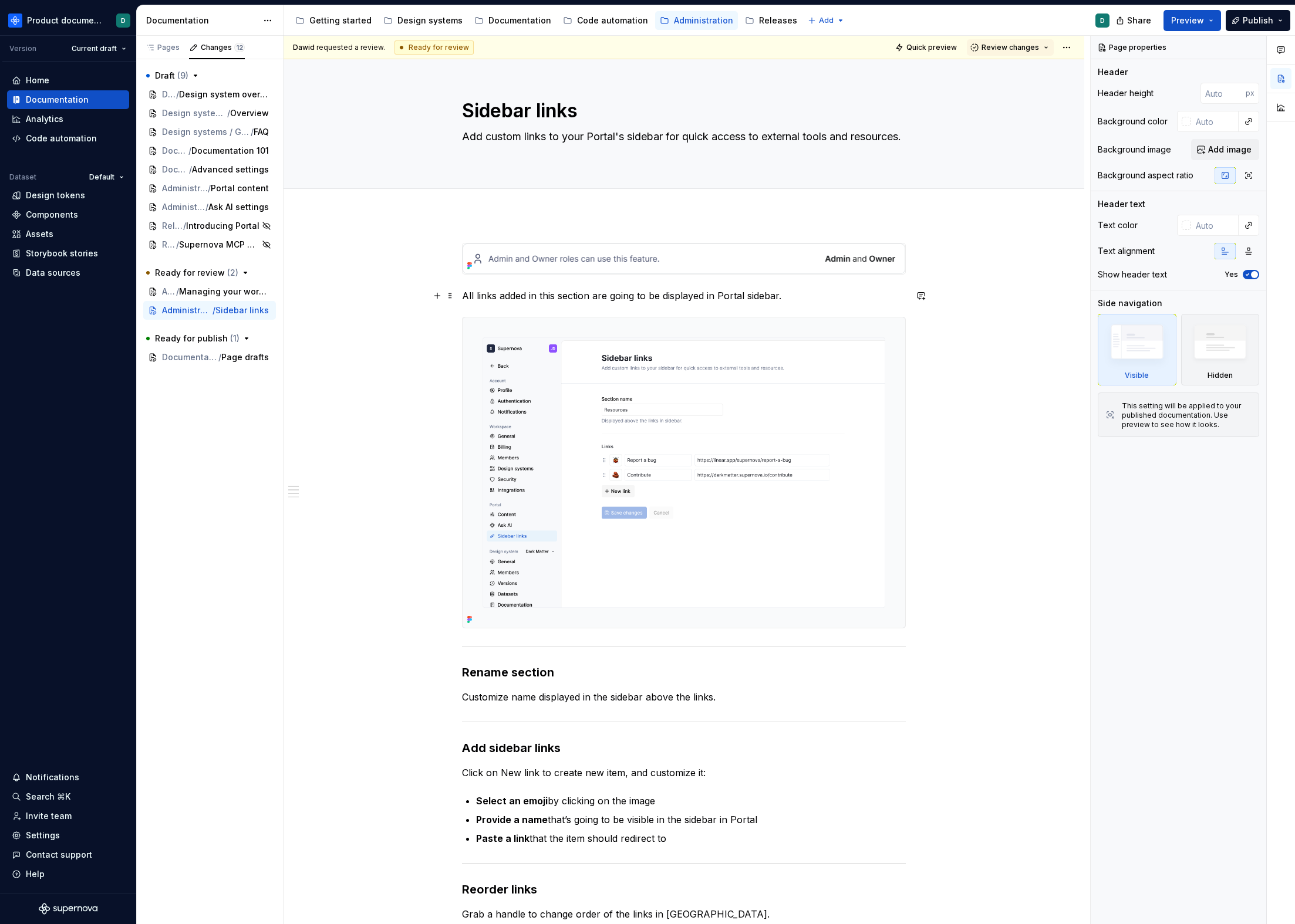
click at [731, 295] on p "All links added in this section are going to be displayed in Portal sidebar." at bounding box center [683, 296] width 444 height 14
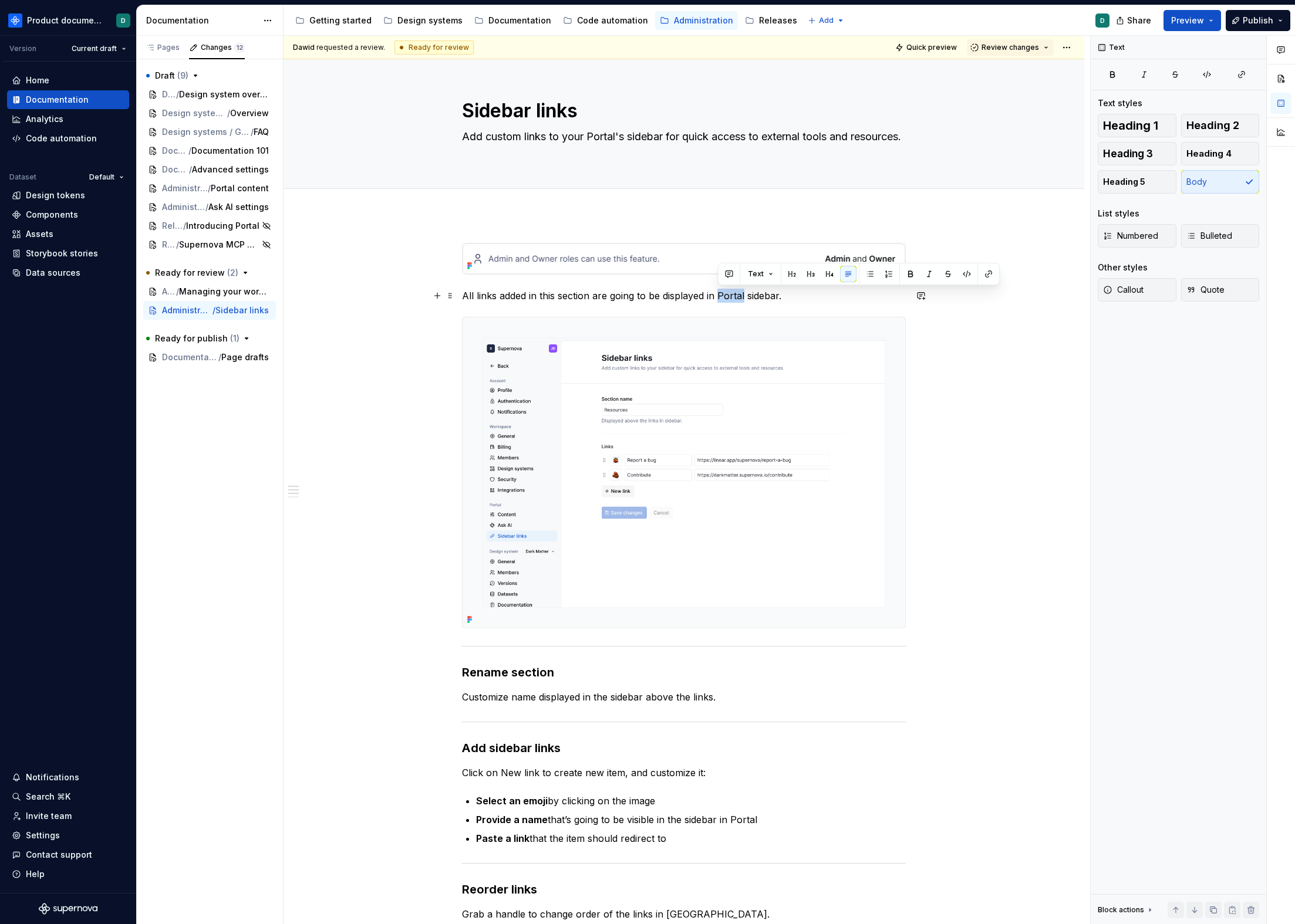
click at [731, 295] on p "All links added in this section are going to be displayed in Portal sidebar." at bounding box center [683, 296] width 444 height 14
click at [987, 277] on button "button" at bounding box center [989, 274] width 17 height 17
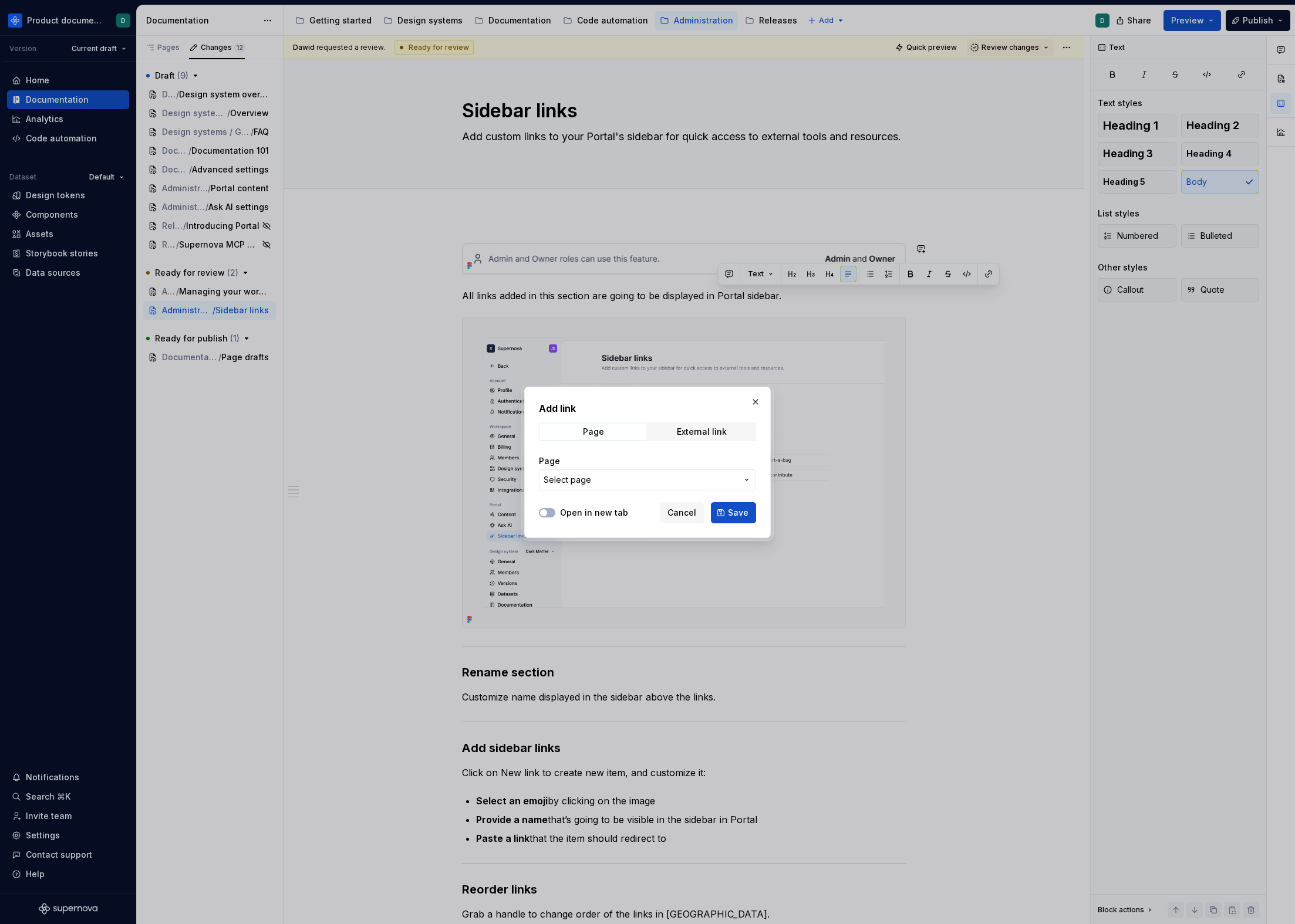
click at [715, 466] on div "Page" at bounding box center [647, 461] width 217 height 12
click at [716, 474] on span "Select page" at bounding box center [640, 480] width 194 height 12
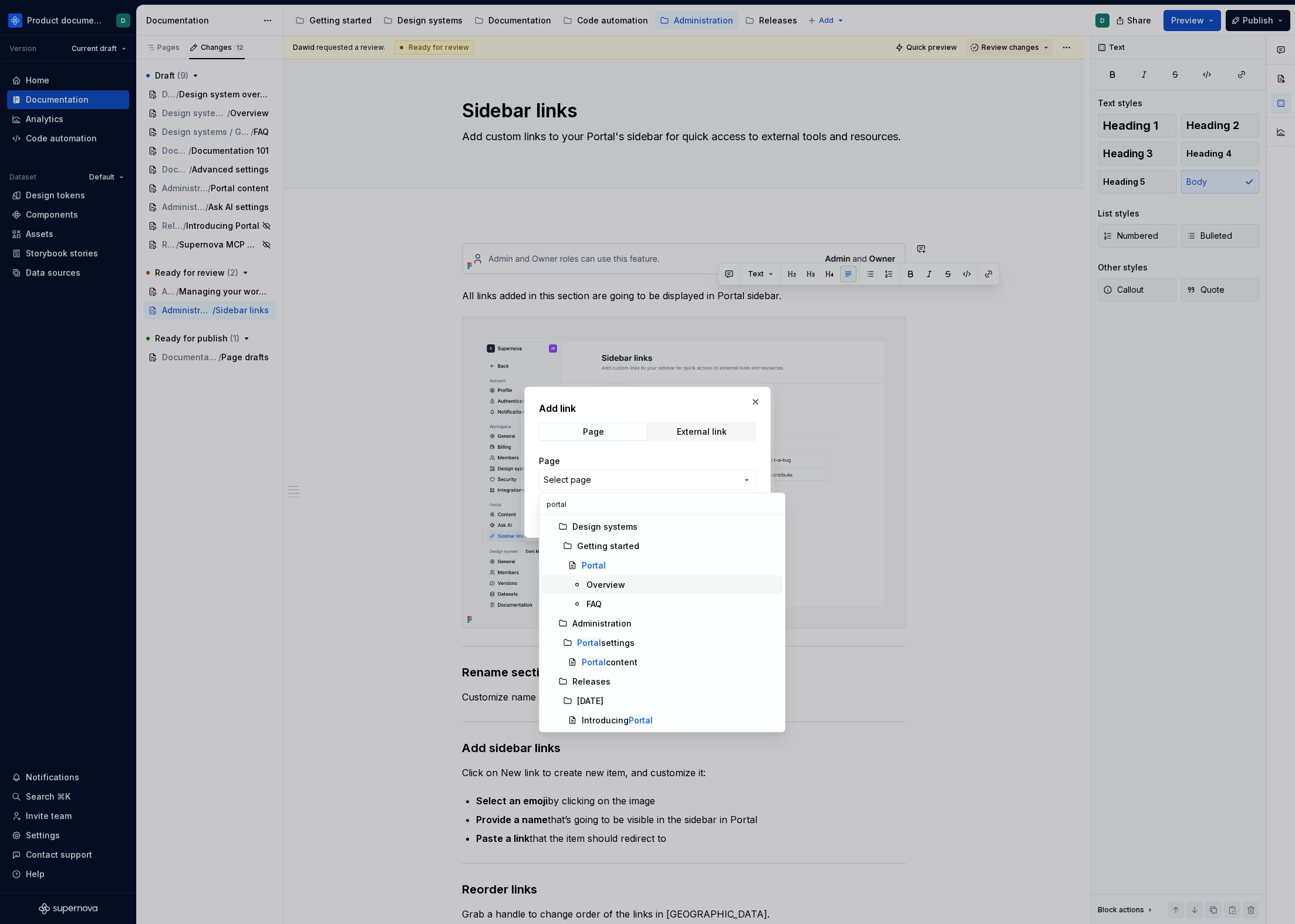
type input "portal"
click at [656, 571] on div "Portal" at bounding box center [679, 566] width 196 height 12
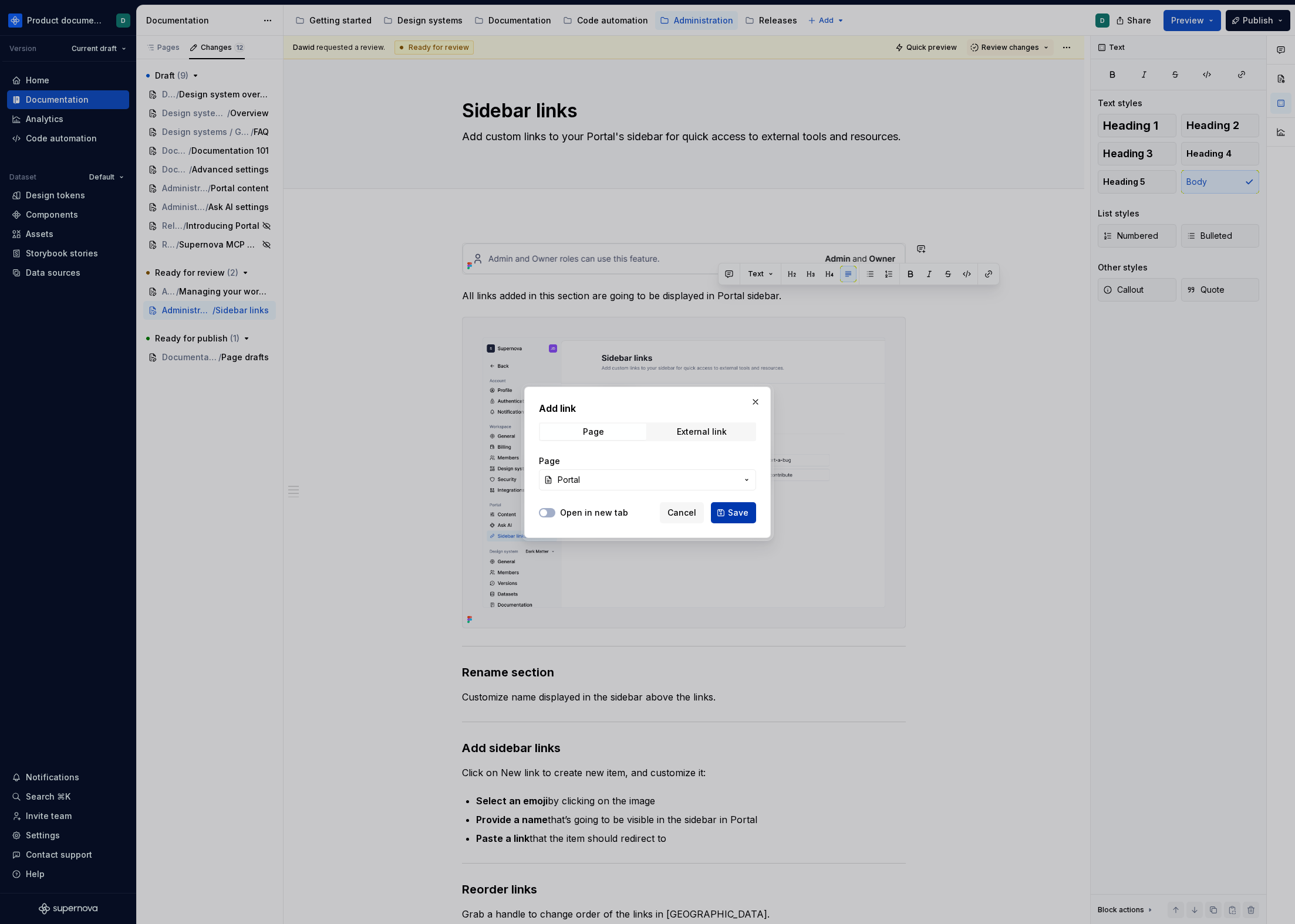
click at [724, 520] on button "Save" at bounding box center [734, 513] width 45 height 21
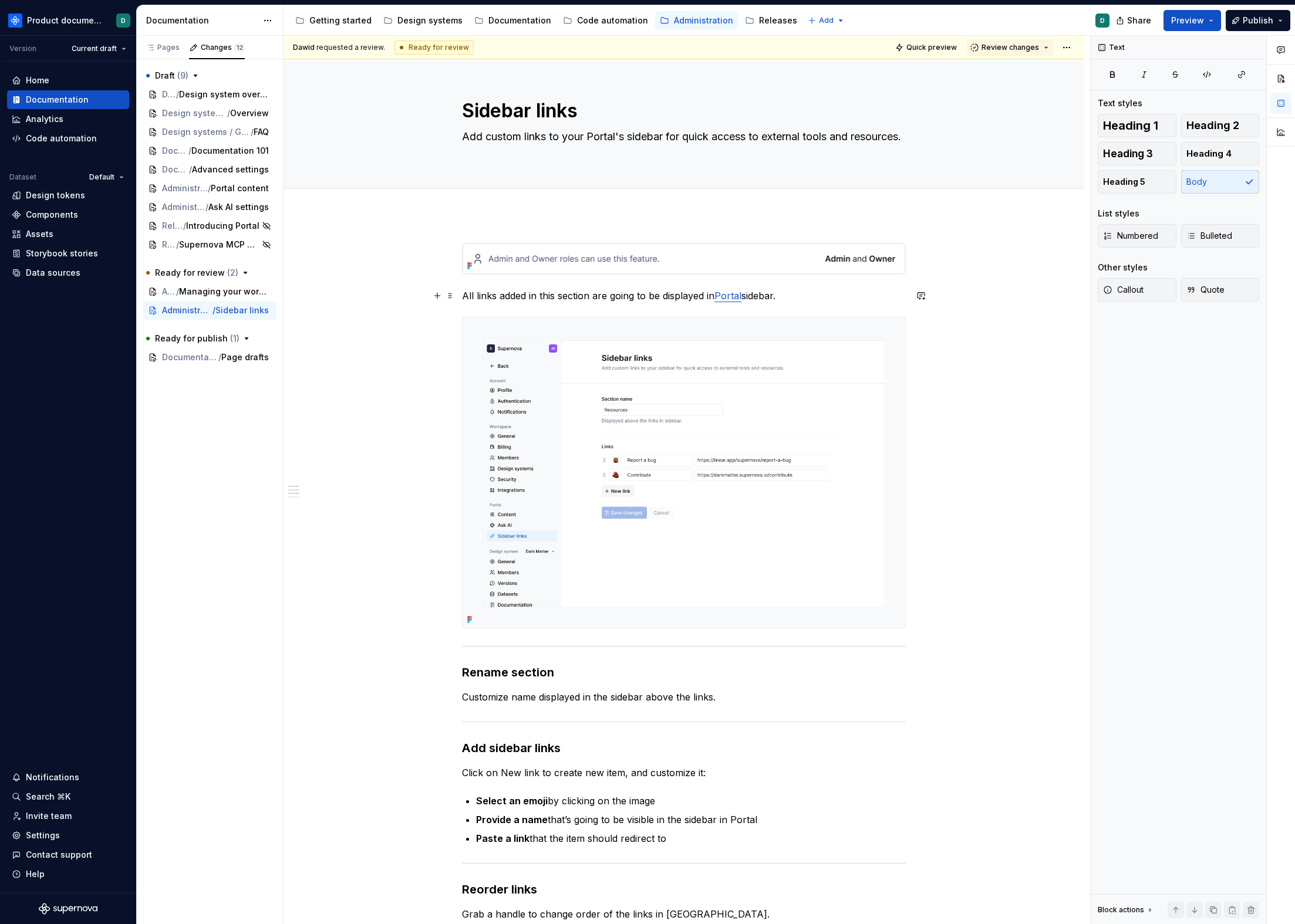
click at [795, 300] on p "All links added in this section are going to be displayed in Portal sidebar." at bounding box center [683, 296] width 444 height 14
click at [195, 294] on span "Managing your workspace" at bounding box center [216, 292] width 73 height 12
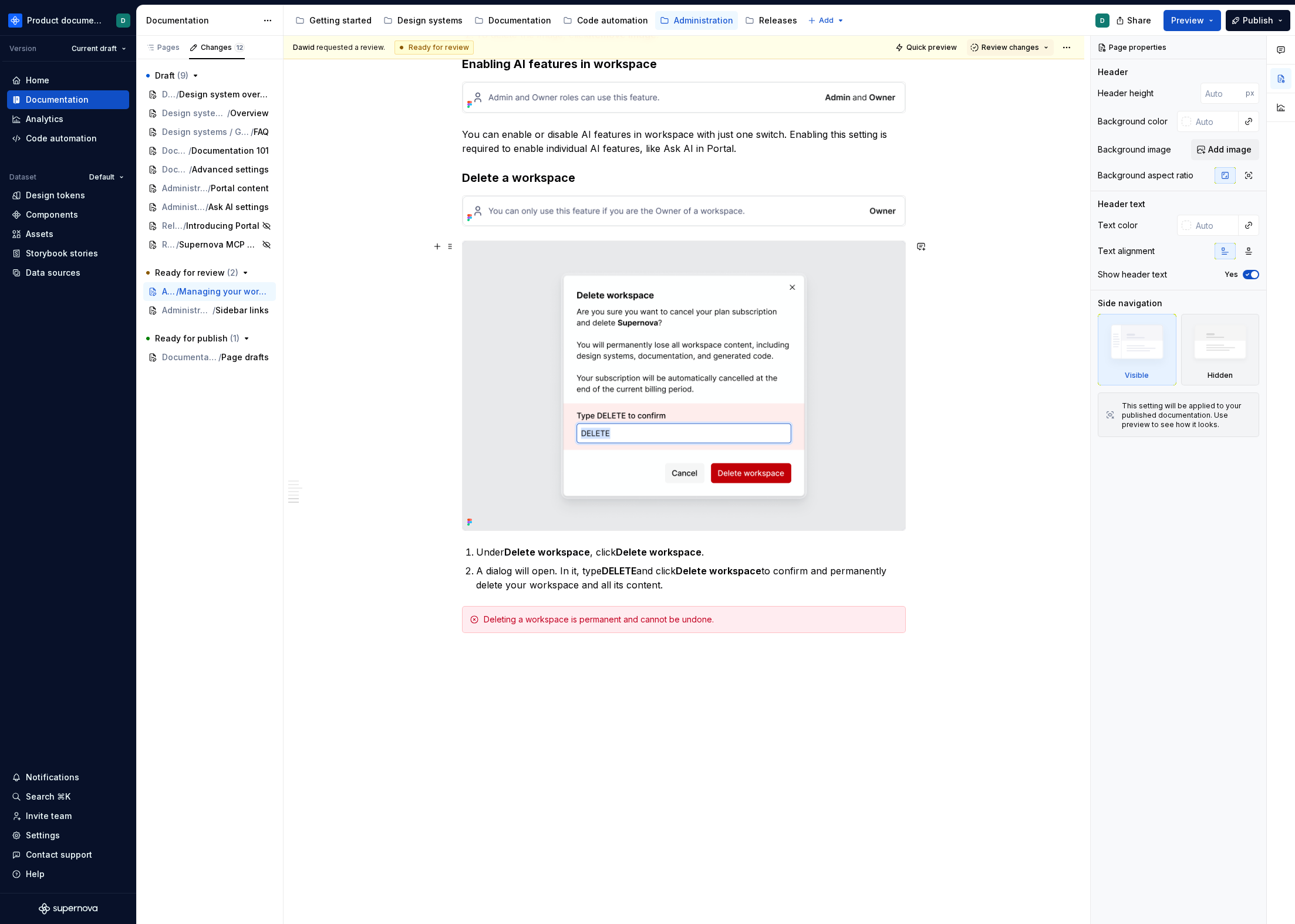
scroll to position [964, 0]
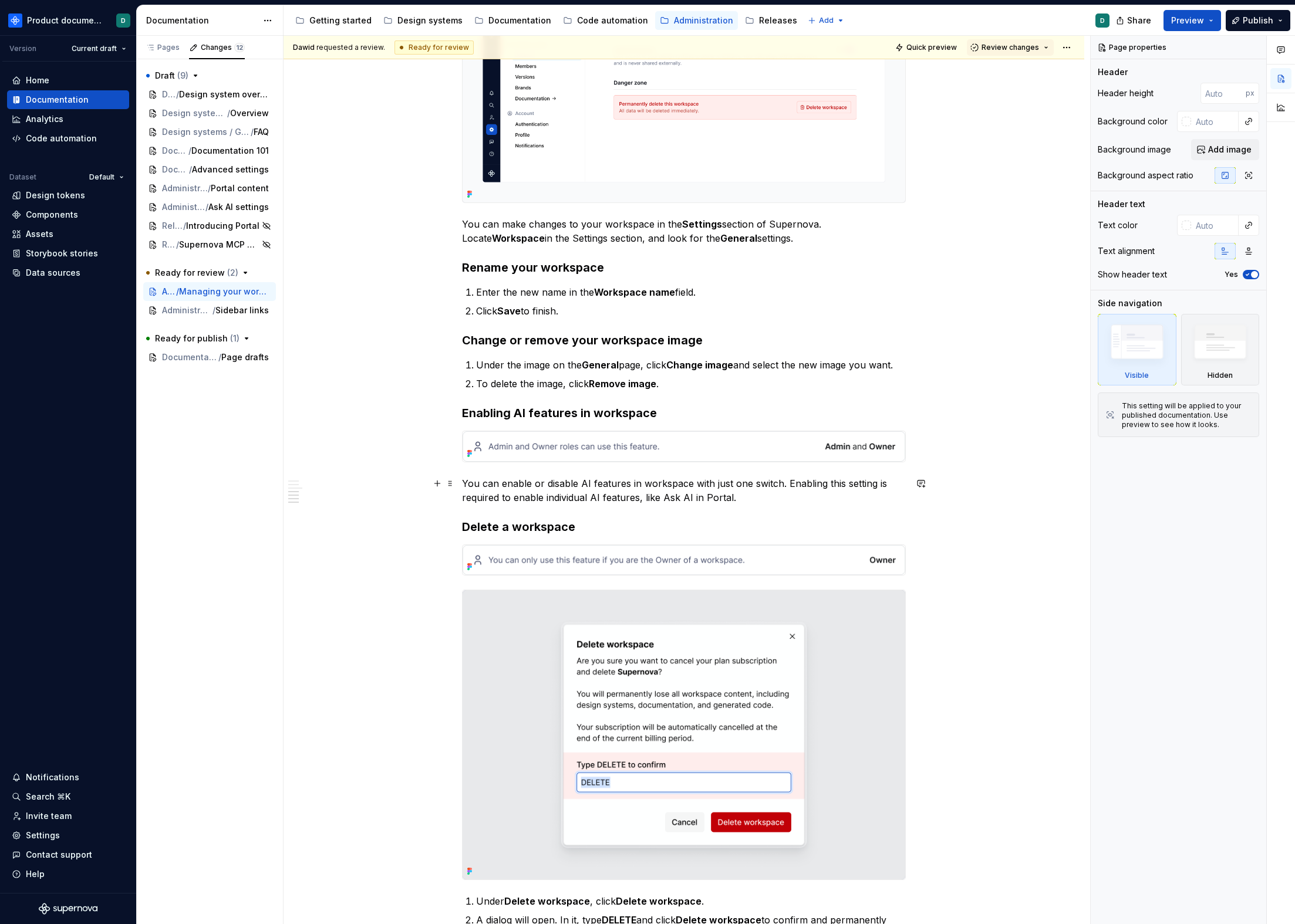
click at [787, 497] on p "You can enable or disable AI features in workspace with just one switch. Enabli…" at bounding box center [683, 491] width 444 height 28
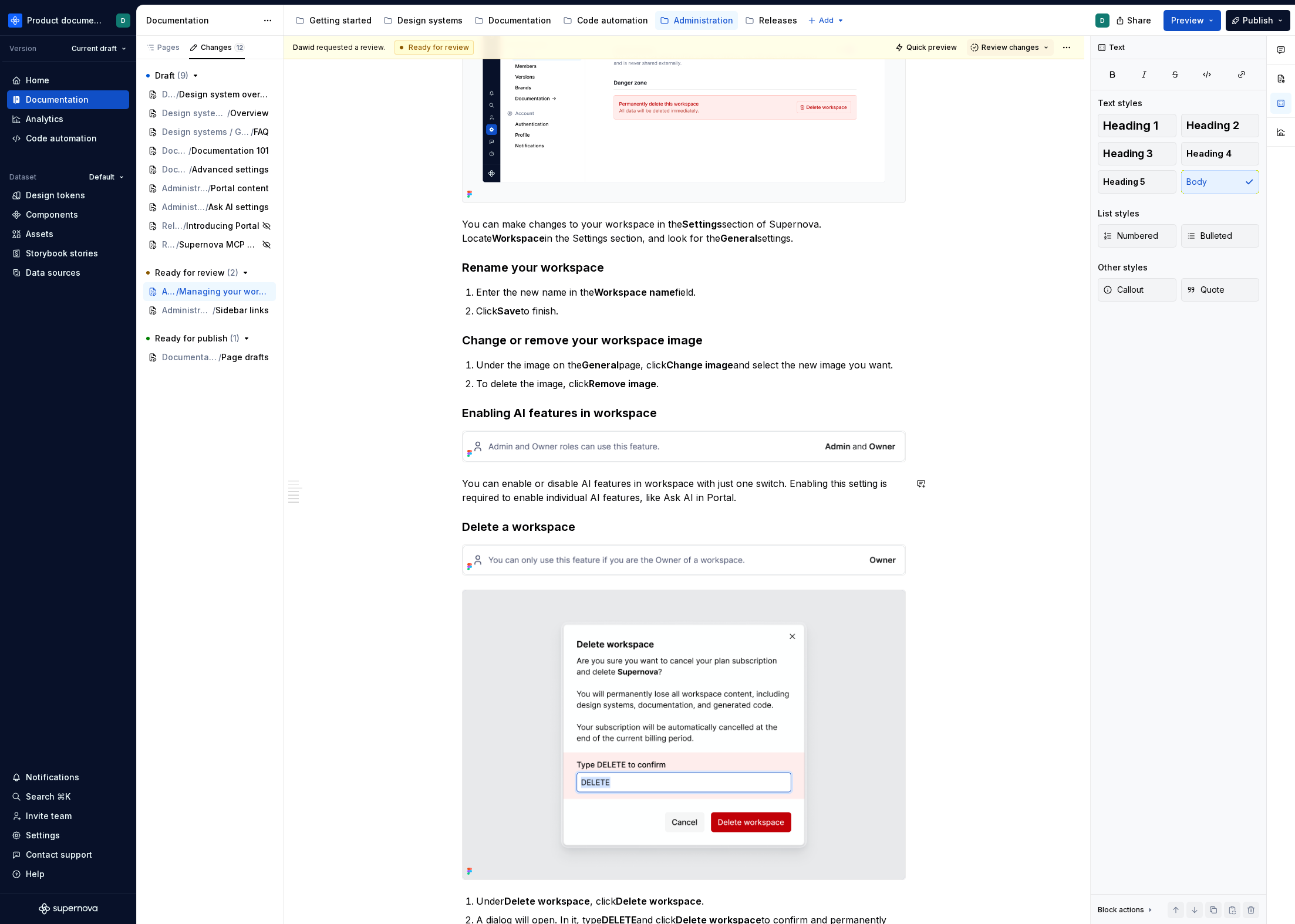
scroll to position [519, 0]
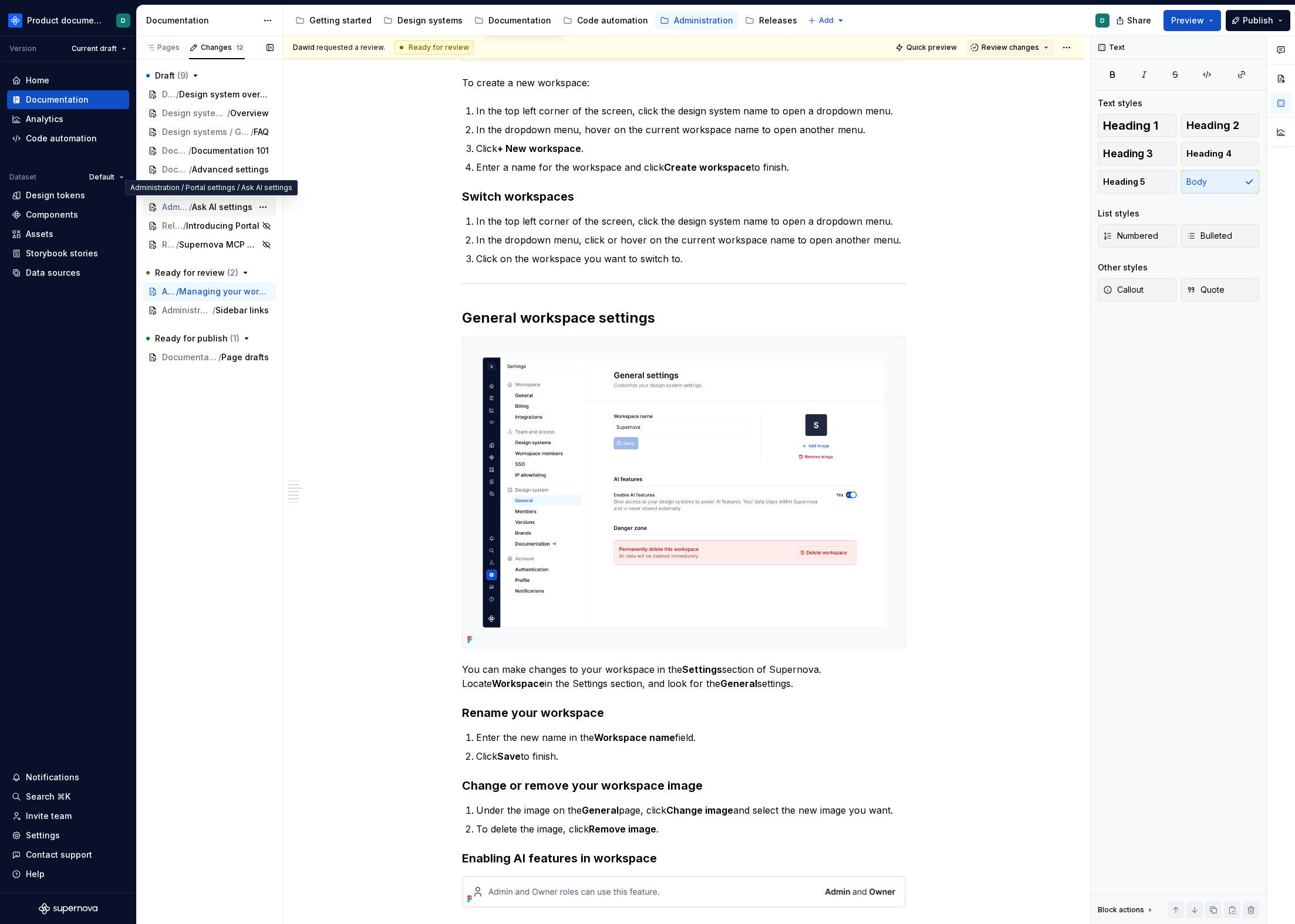
click at [192, 210] on span "/" at bounding box center [190, 207] width 3 height 12
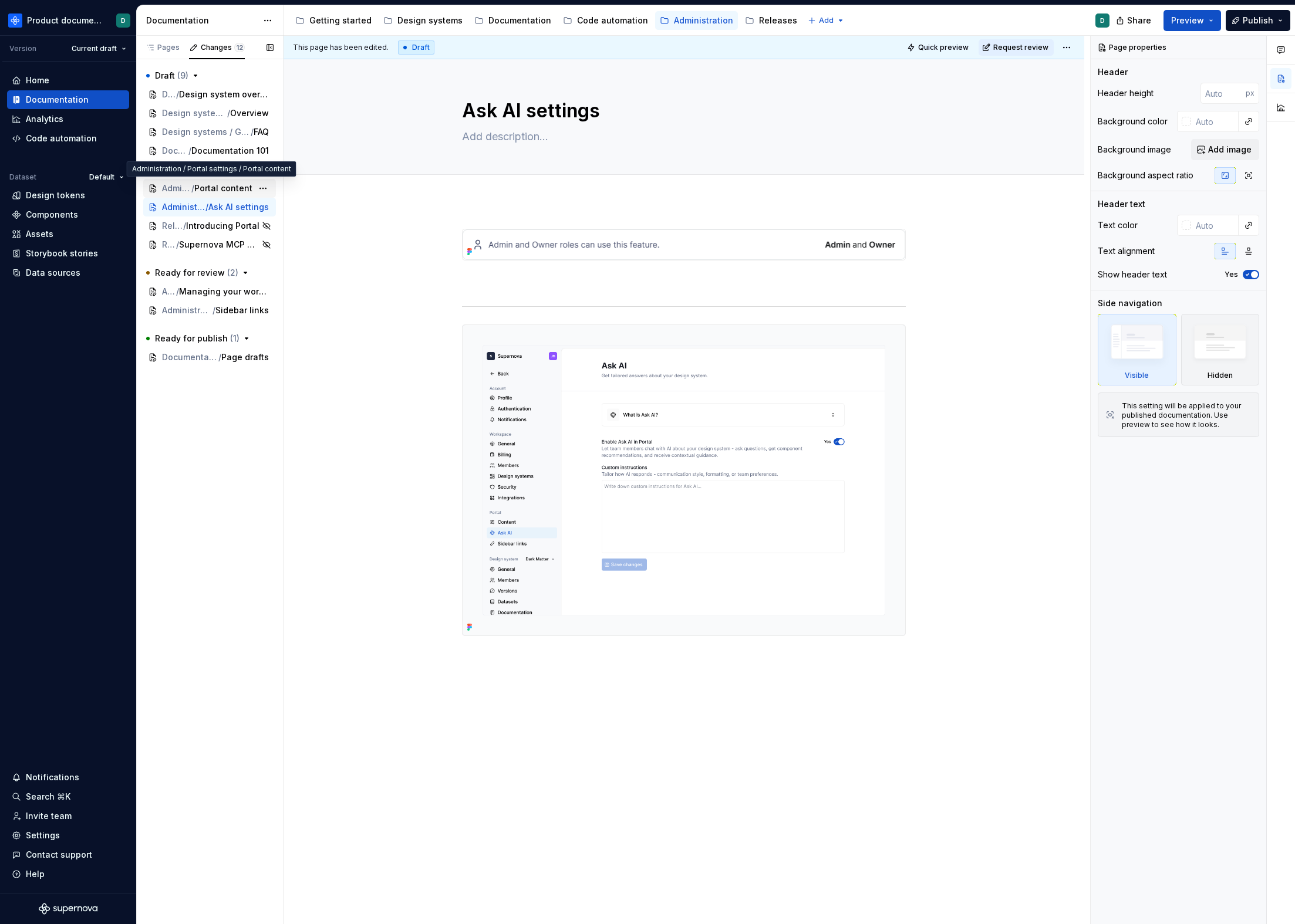
click at [208, 192] on span "Portal content" at bounding box center [223, 188] width 58 height 12
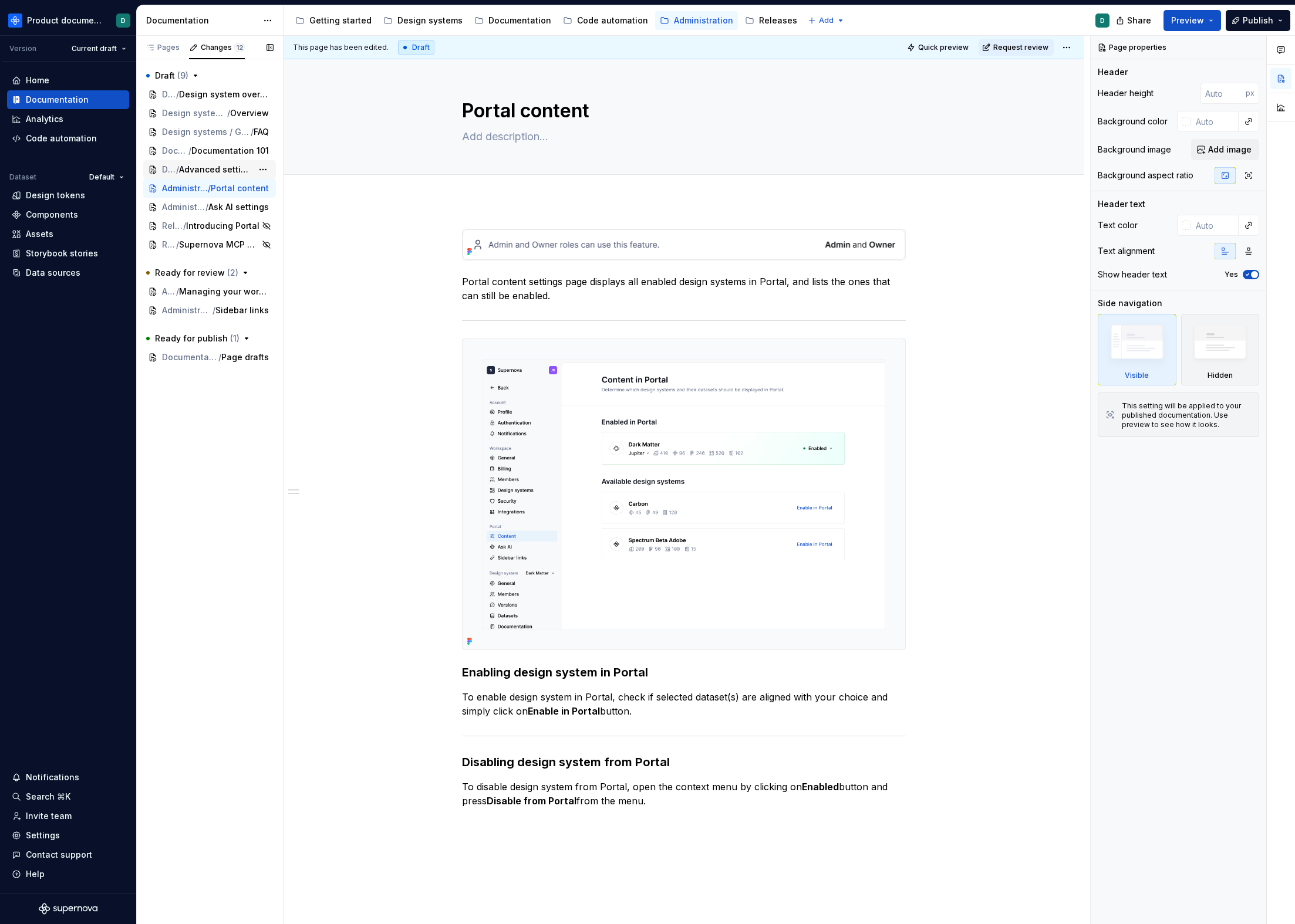
click at [179, 167] on span "/" at bounding box center [177, 170] width 3 height 12
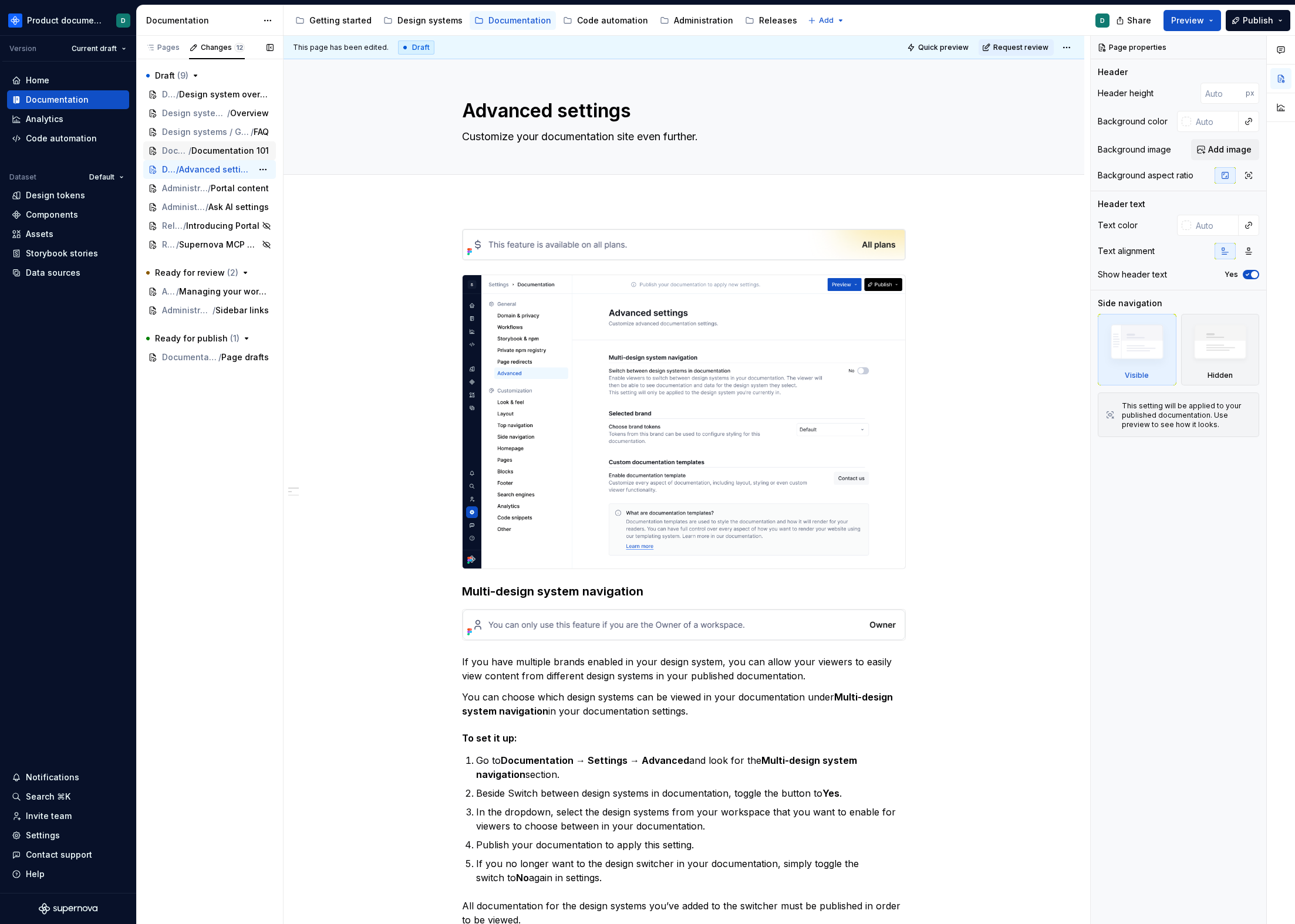
click at [201, 154] on span "Documentation 101" at bounding box center [230, 151] width 78 height 12
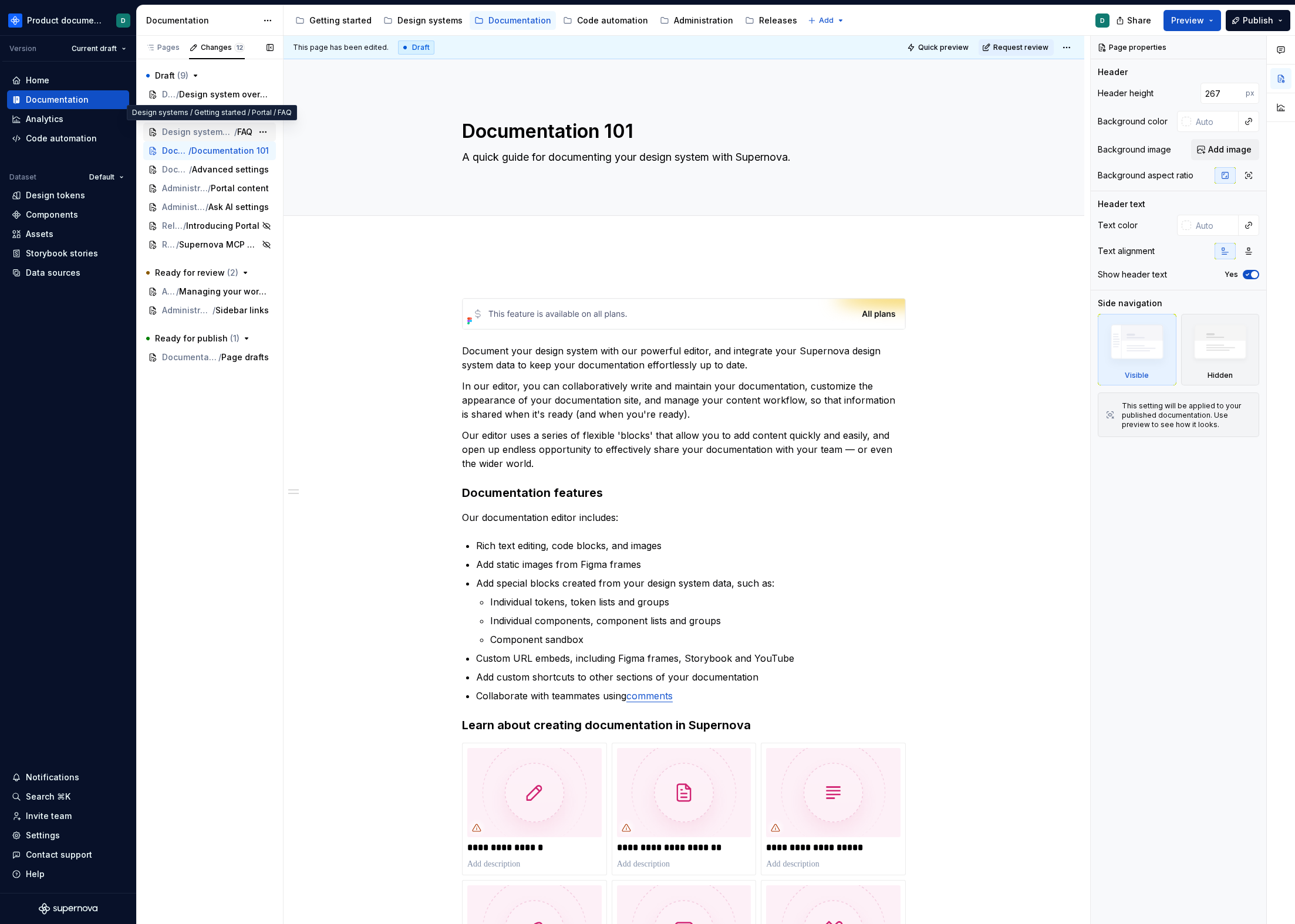
click at [200, 129] on span "Design systems / Getting started / Portal" at bounding box center [198, 132] width 72 height 12
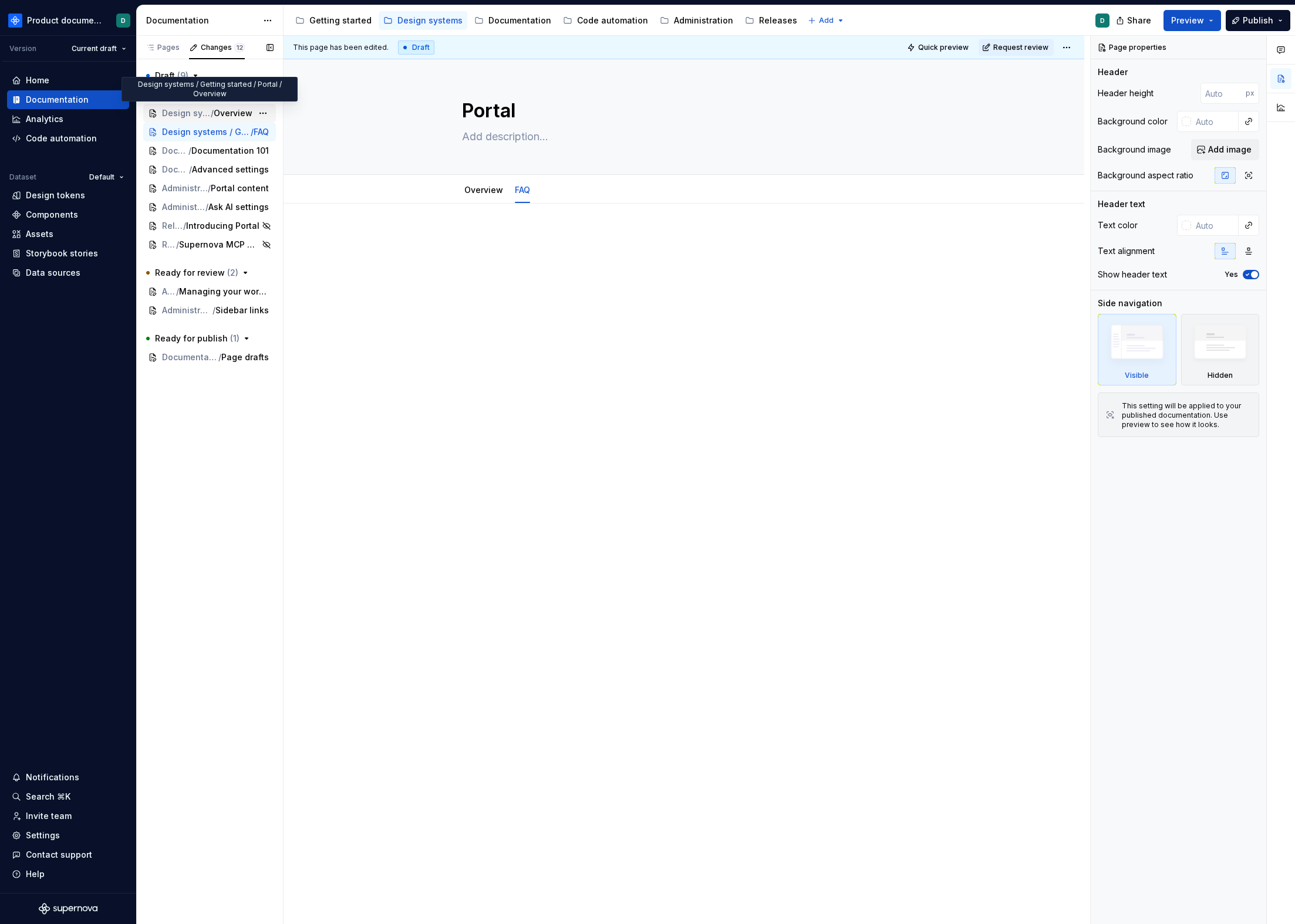
click at [207, 110] on span "Design systems / Getting started / Portal" at bounding box center [187, 113] width 49 height 12
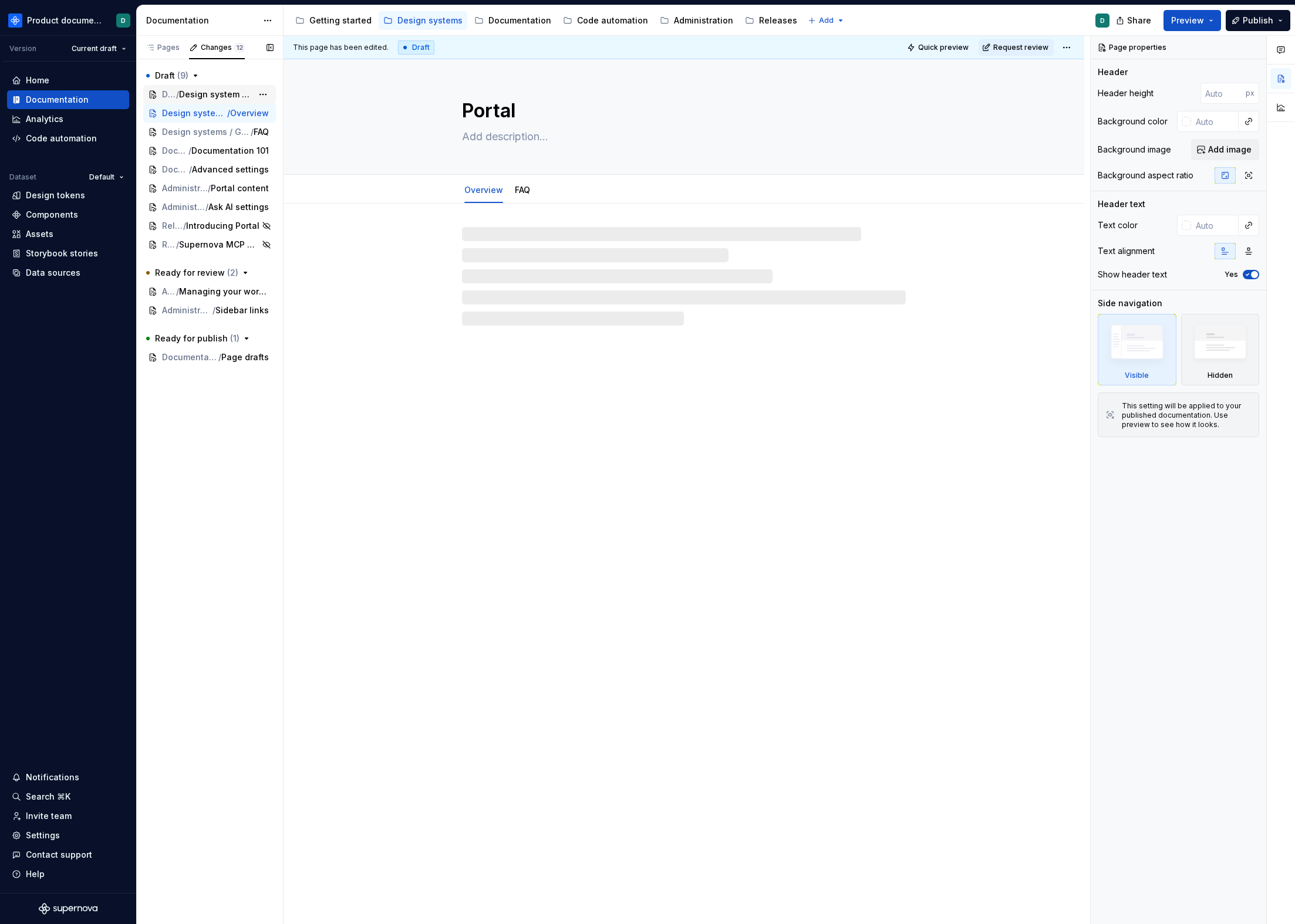
click at [206, 89] on span "Design system overview" at bounding box center [216, 95] width 73 height 12
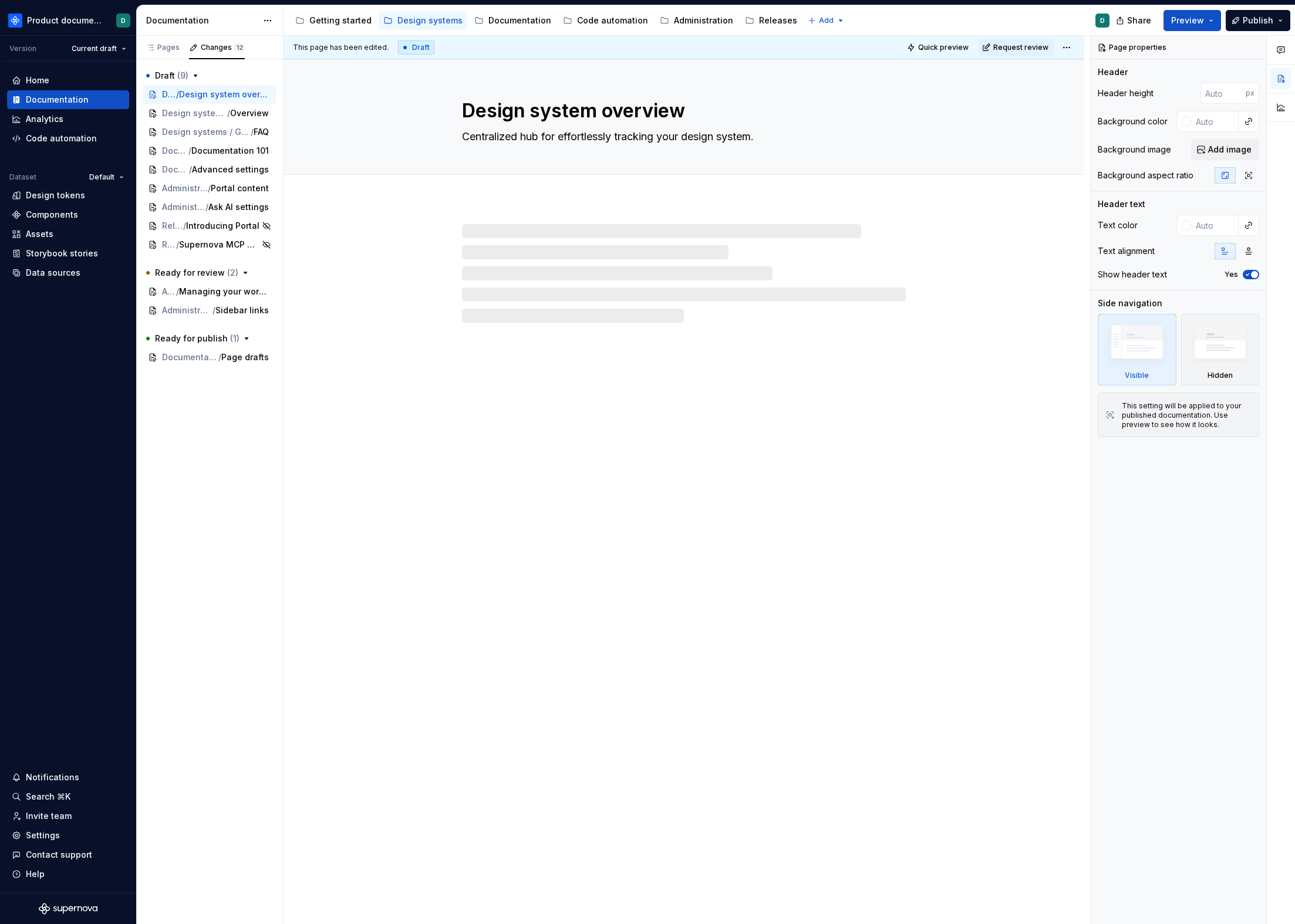
type textarea "*"
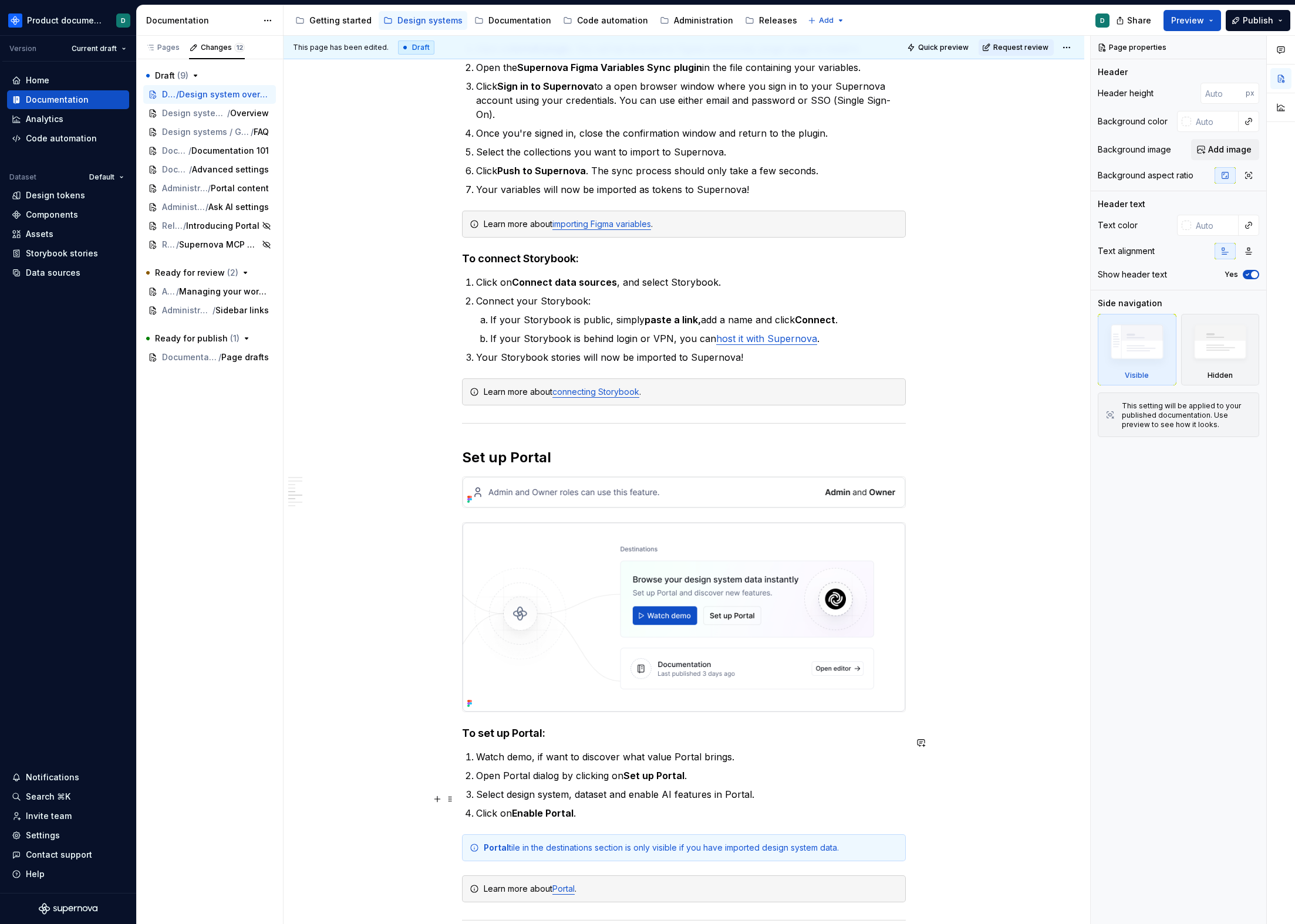
scroll to position [1659, 0]
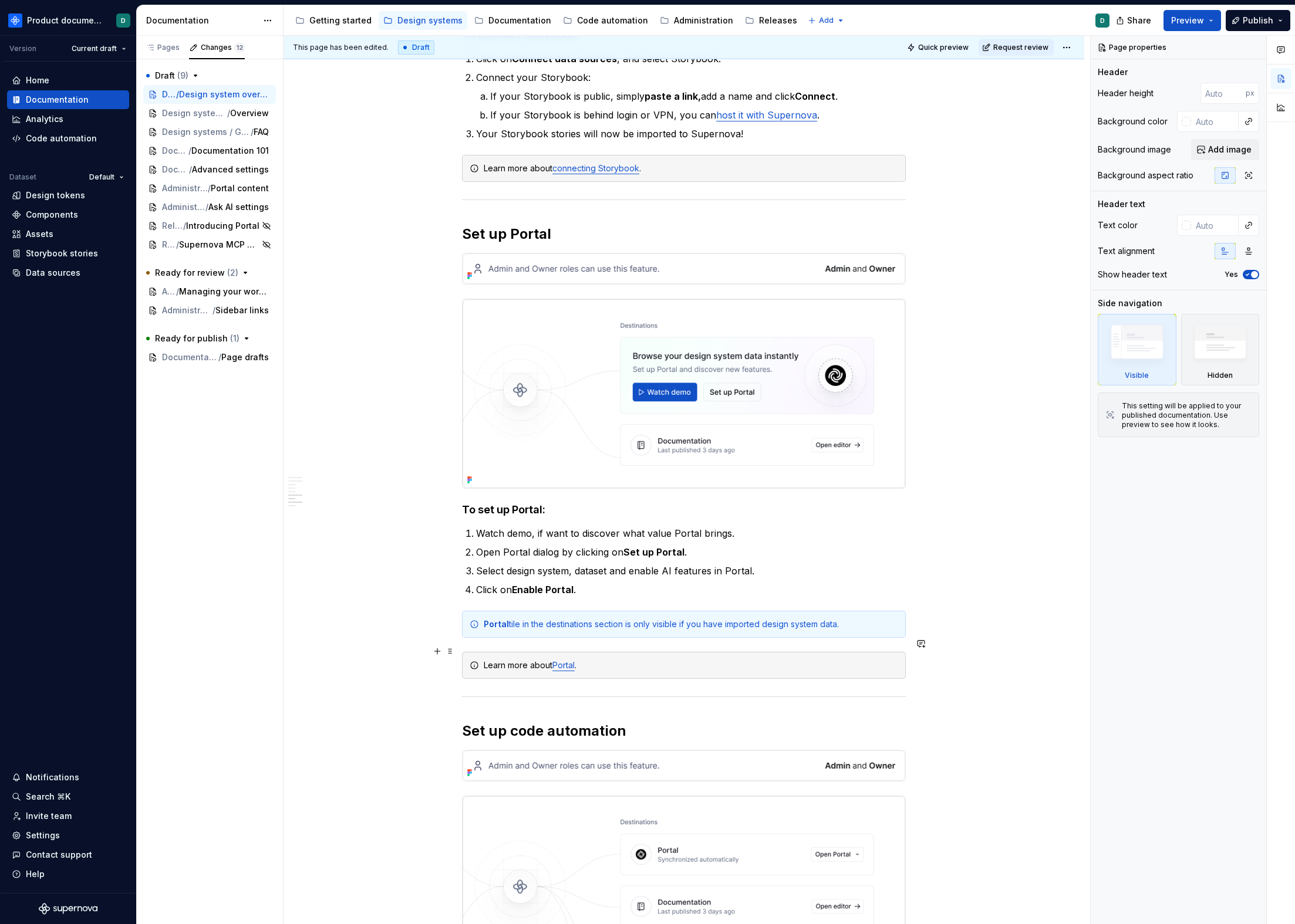
click at [568, 660] on link "Portal" at bounding box center [564, 665] width 23 height 10
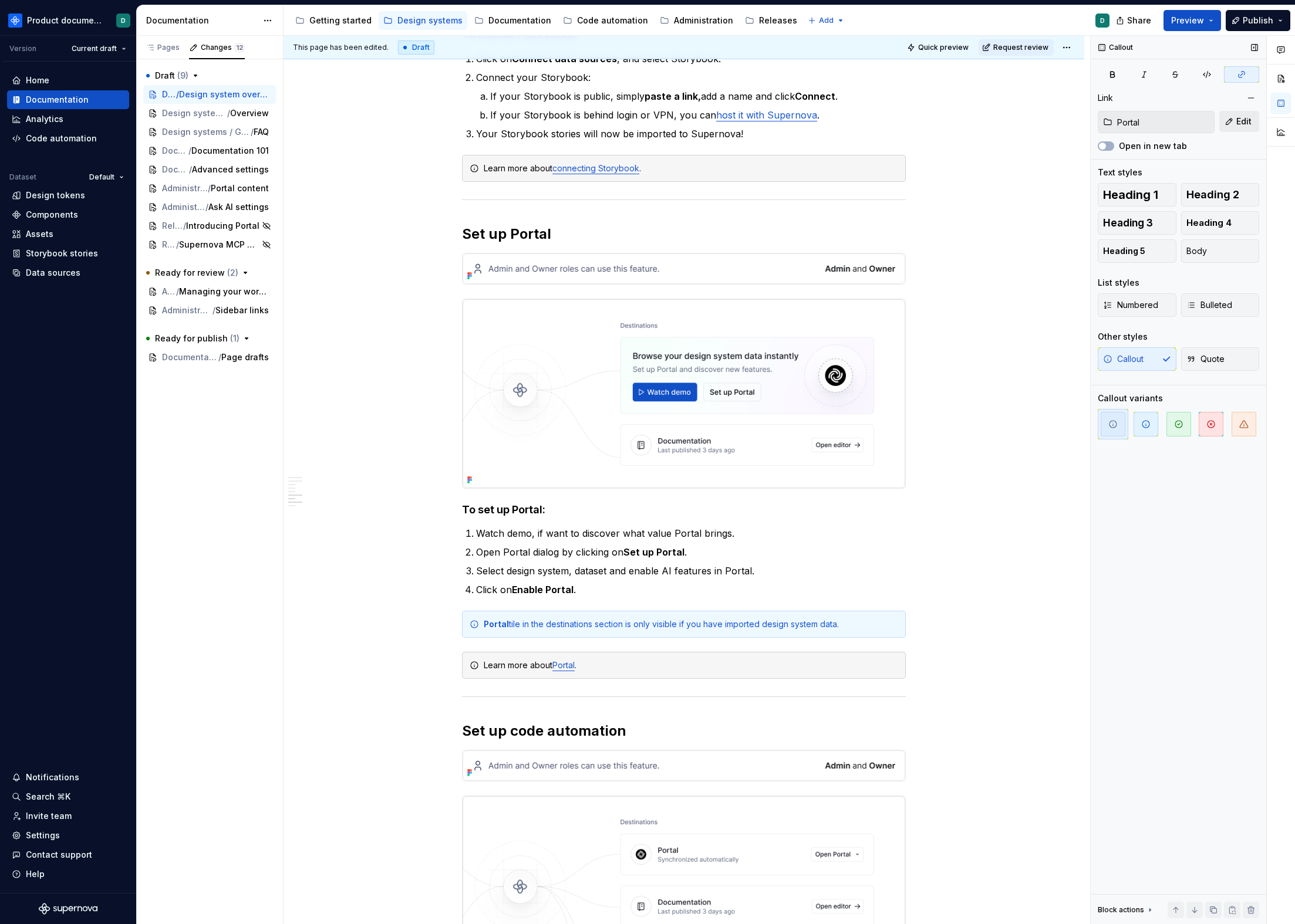
click at [1234, 121] on button "Edit" at bounding box center [1239, 121] width 40 height 21
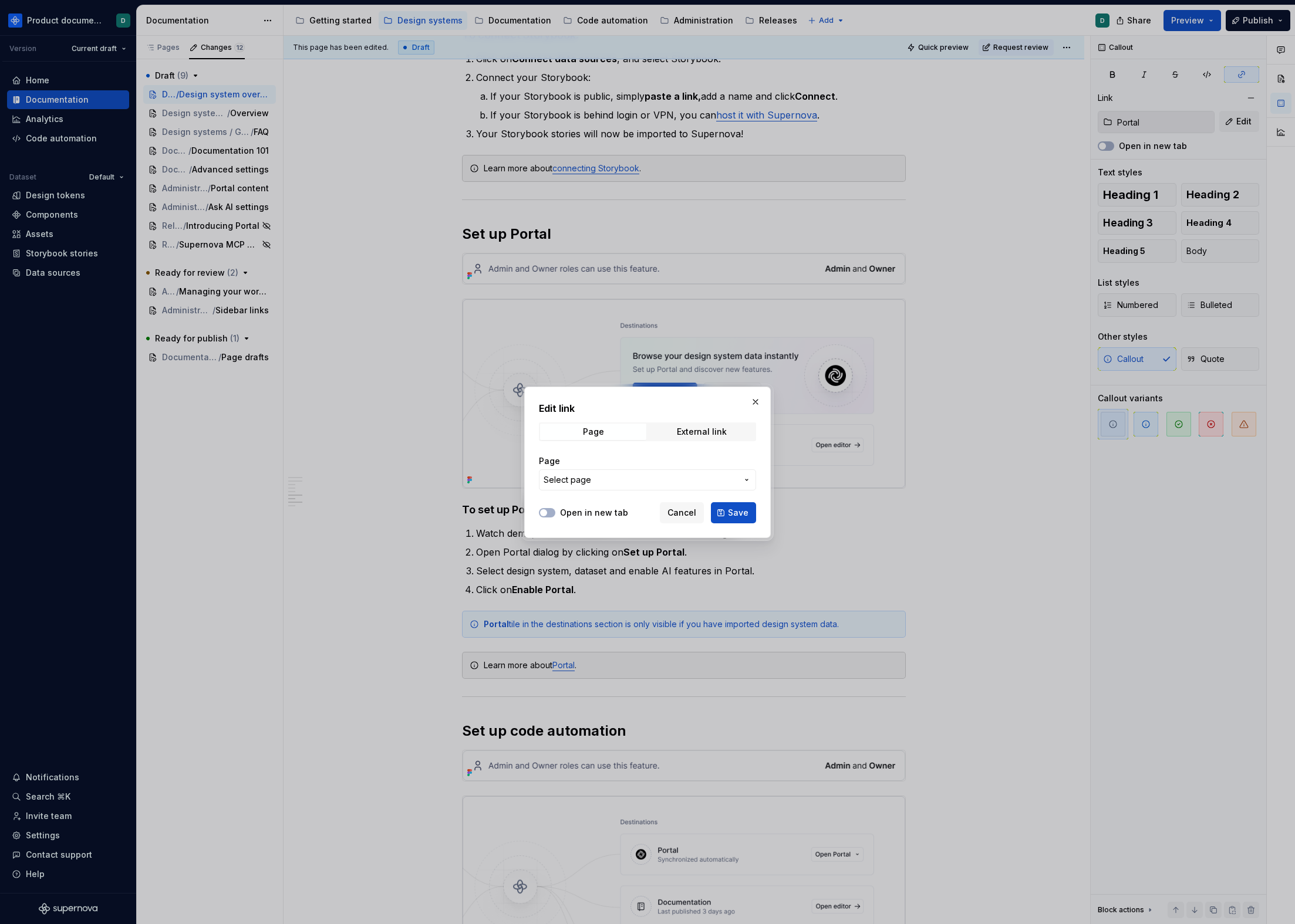
click at [610, 473] on button "Select page" at bounding box center [647, 480] width 217 height 21
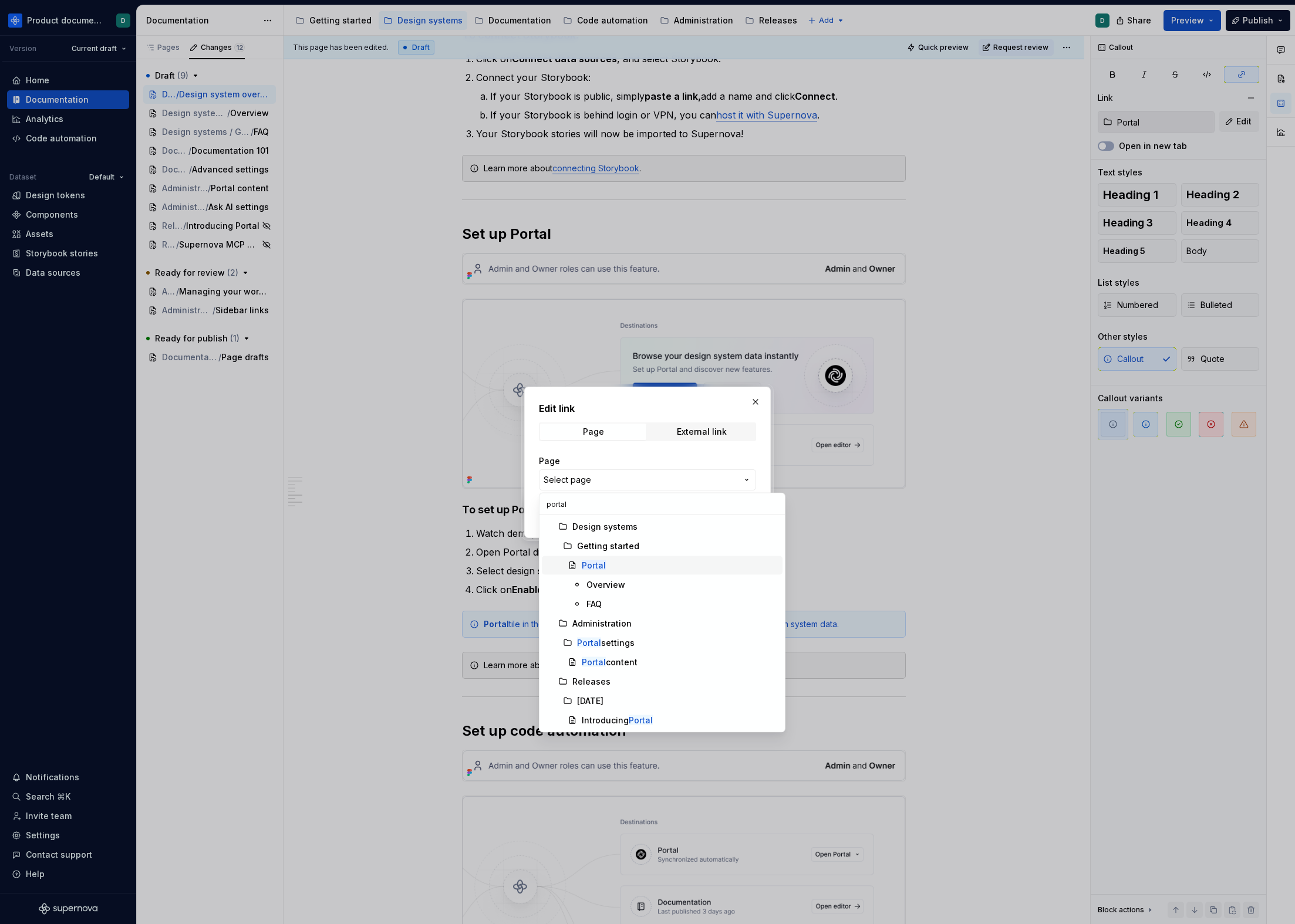
type input "portal"
click at [613, 564] on div "Portal" at bounding box center [679, 566] width 196 height 12
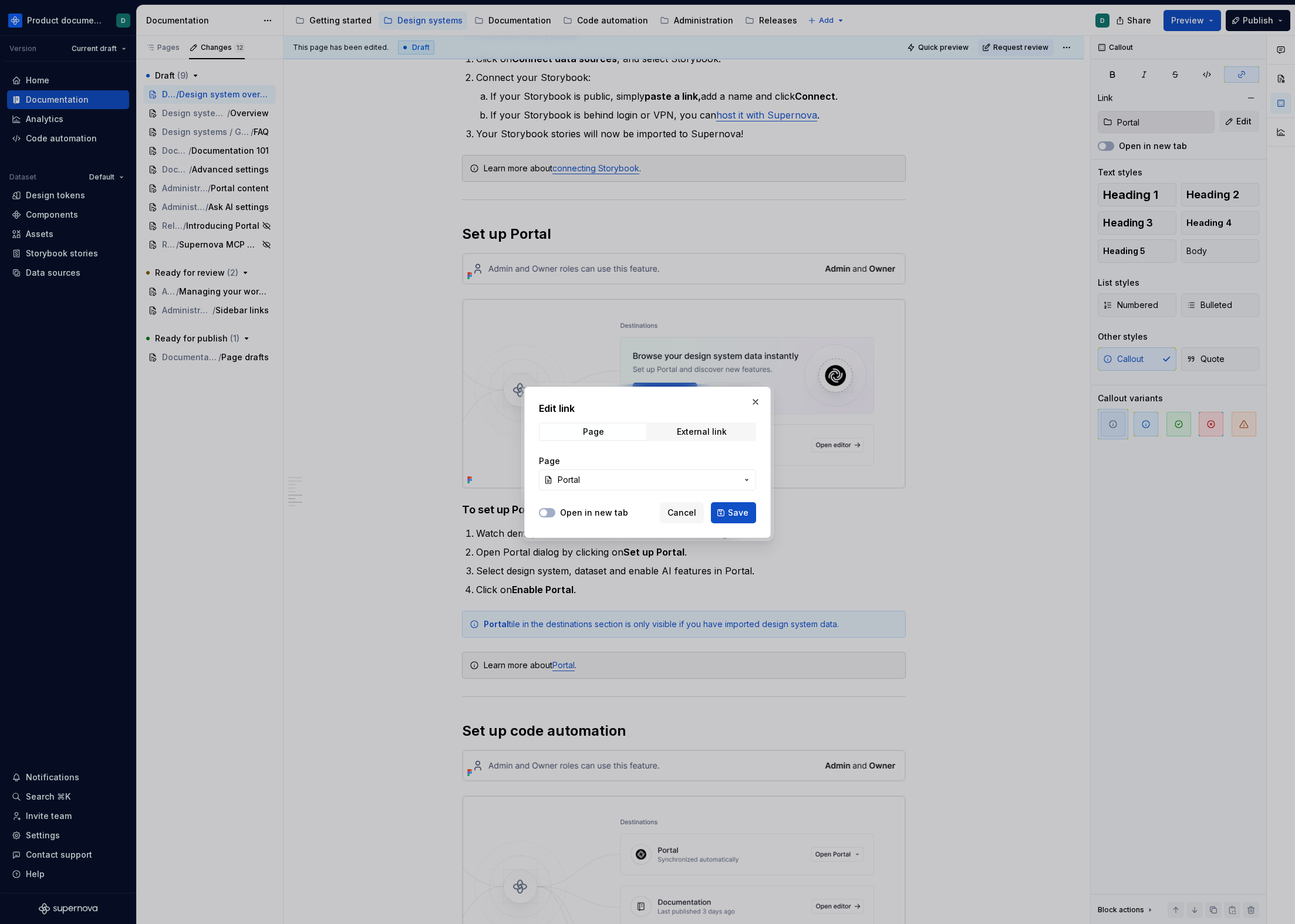
click at [713, 478] on span "Portal" at bounding box center [647, 480] width 179 height 12
click at [713, 478] on div "Edit link Page External link Page Portal Open in new tab Cancel Save" at bounding box center [647, 462] width 1295 height 924
click at [744, 517] on span "Save" at bounding box center [738, 513] width 21 height 12
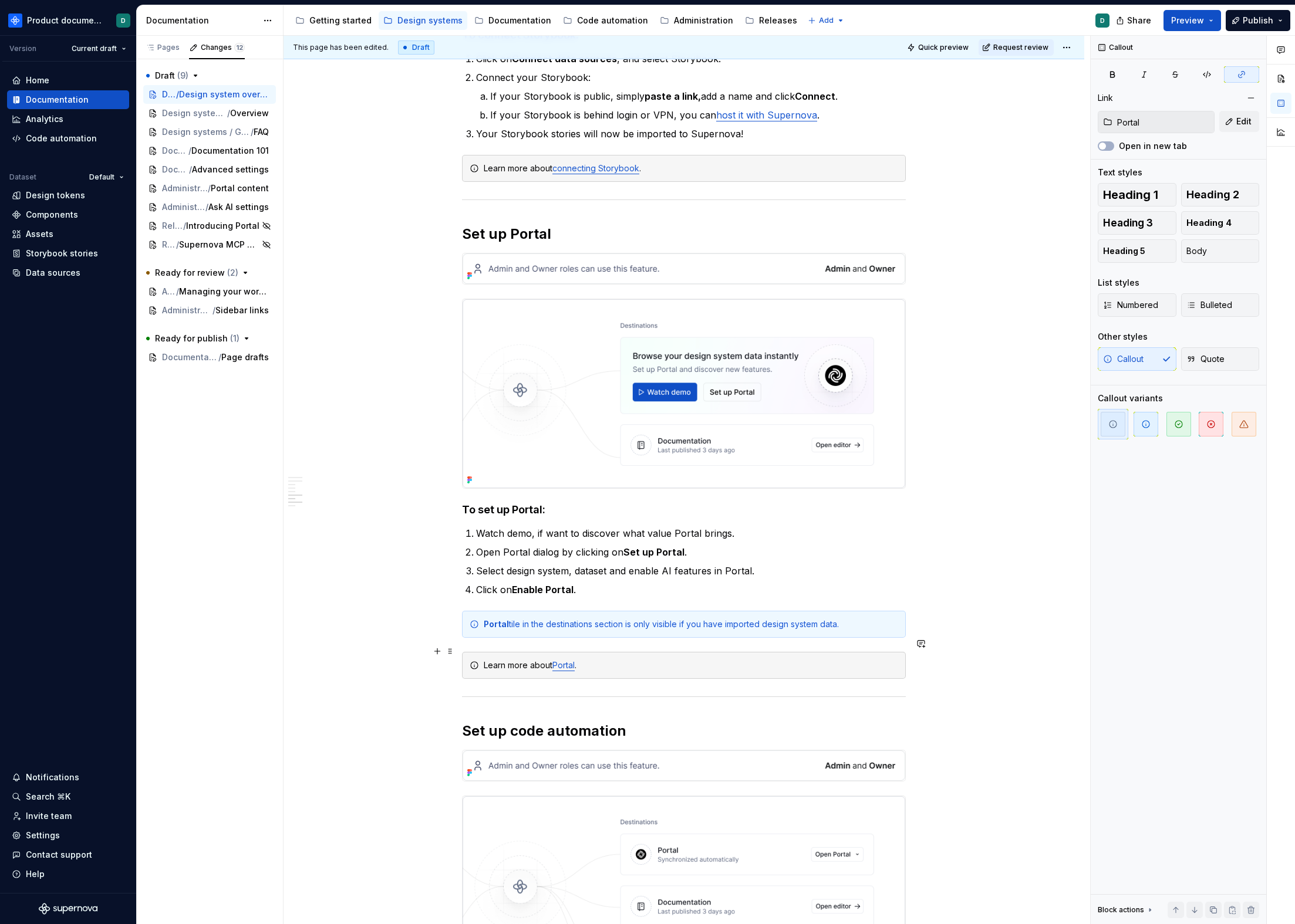
click at [563, 660] on link "Portal" at bounding box center [564, 665] width 23 height 10
click at [1241, 128] on button "Edit" at bounding box center [1239, 121] width 40 height 21
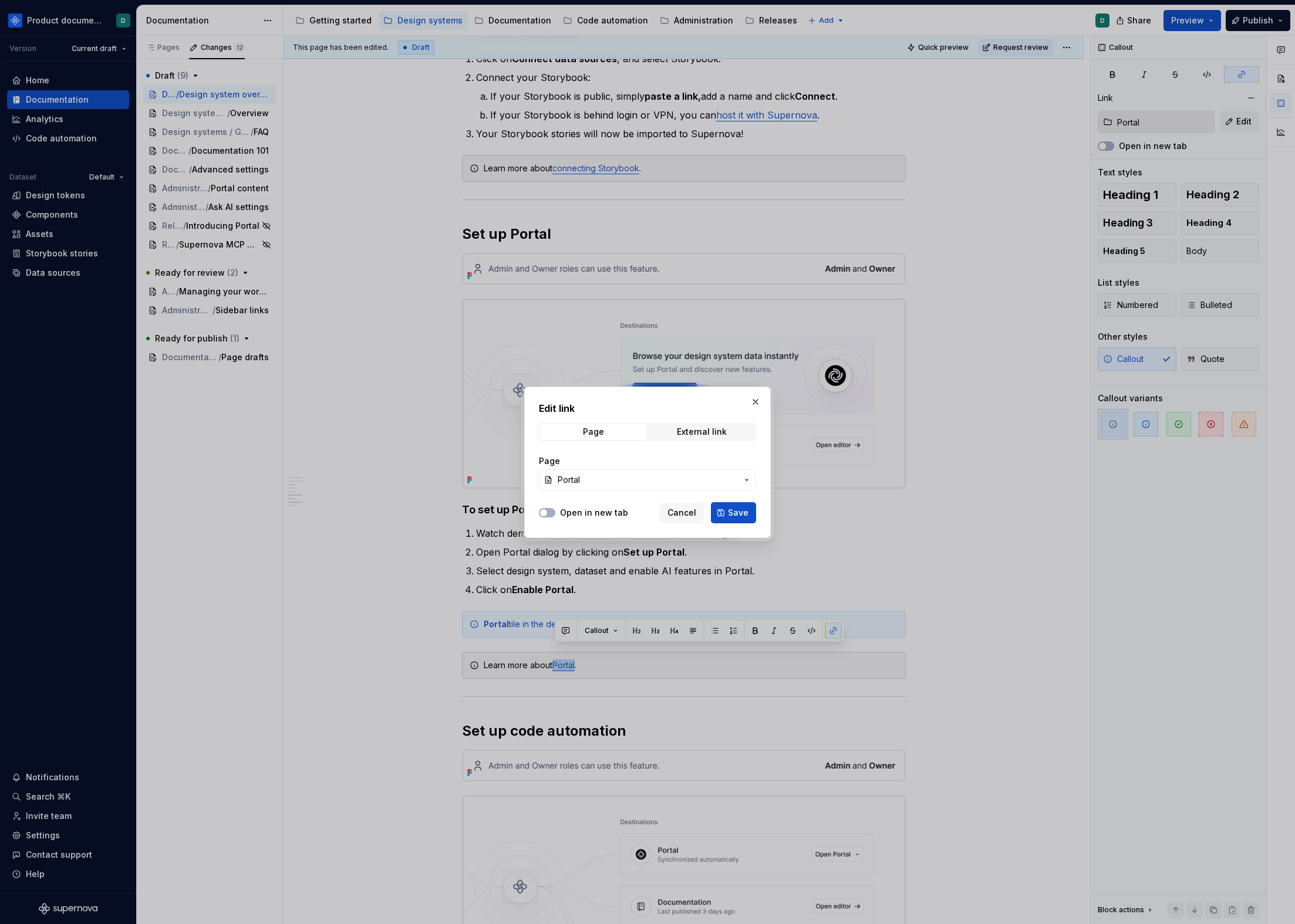
click at [686, 490] on button "Portal" at bounding box center [647, 480] width 217 height 21
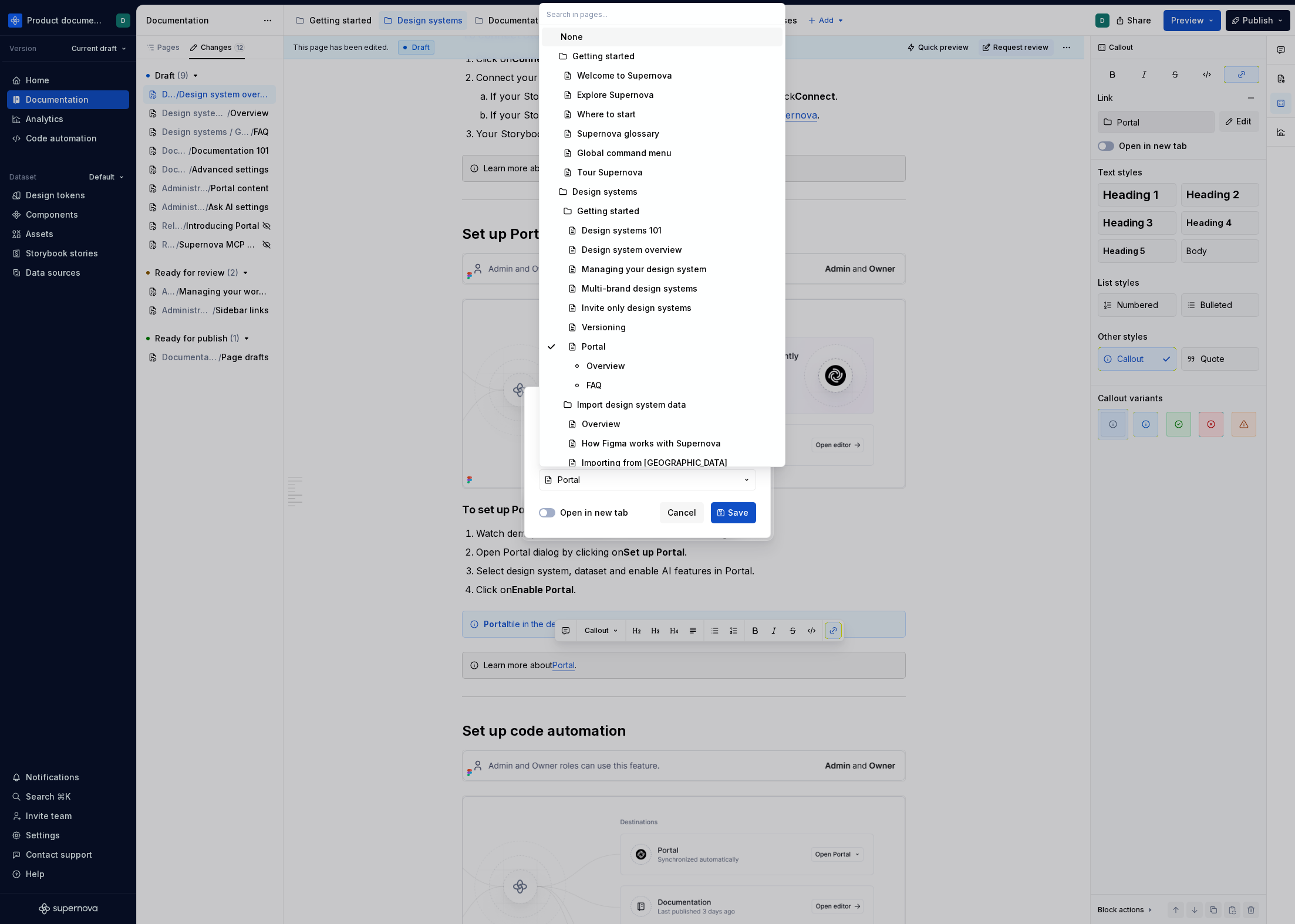
click at [725, 516] on div "Edit link Page External link Page Portal Open in new tab Cancel Save" at bounding box center [647, 462] width 1295 height 924
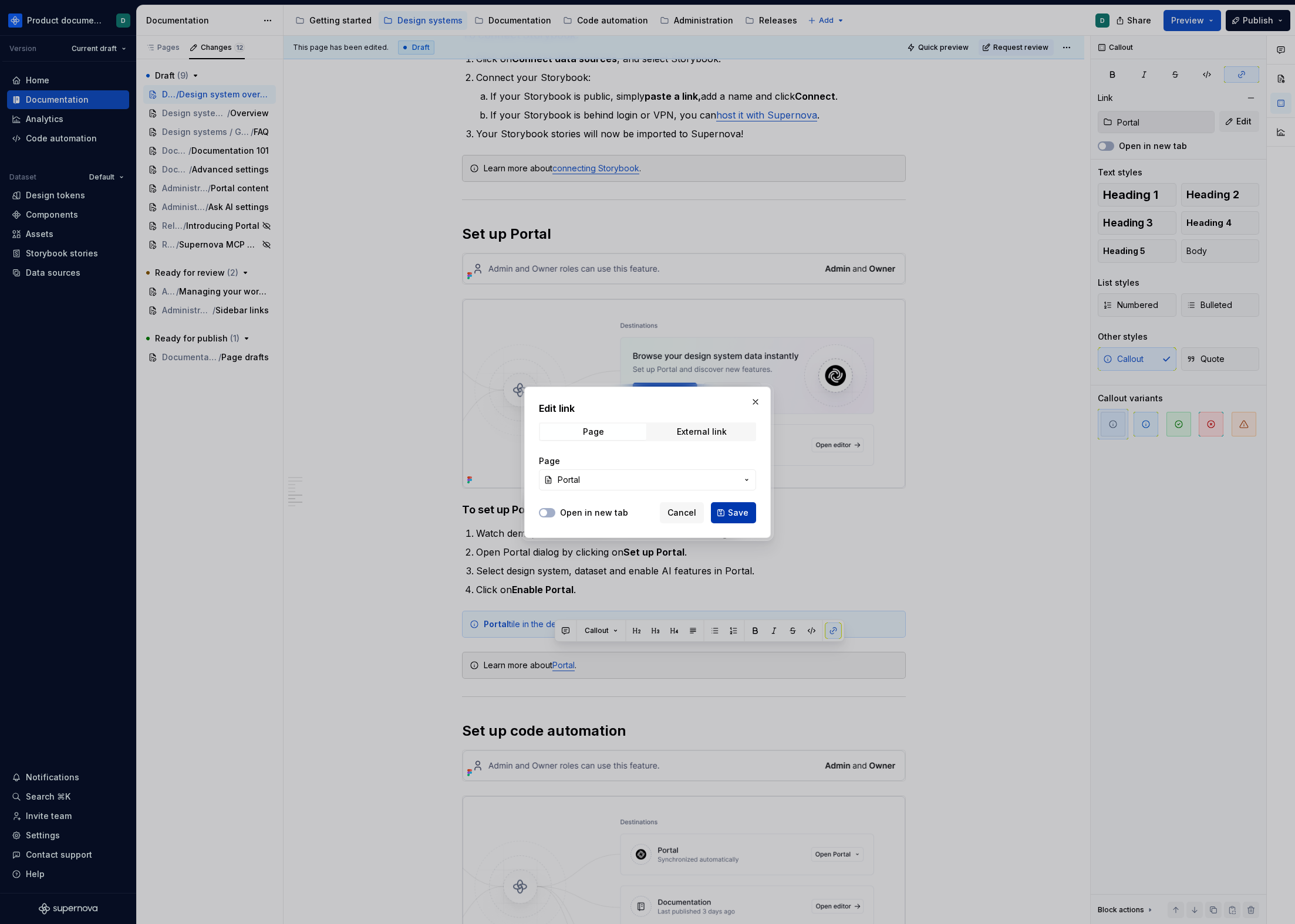
click at [725, 516] on button "Save" at bounding box center [734, 513] width 45 height 21
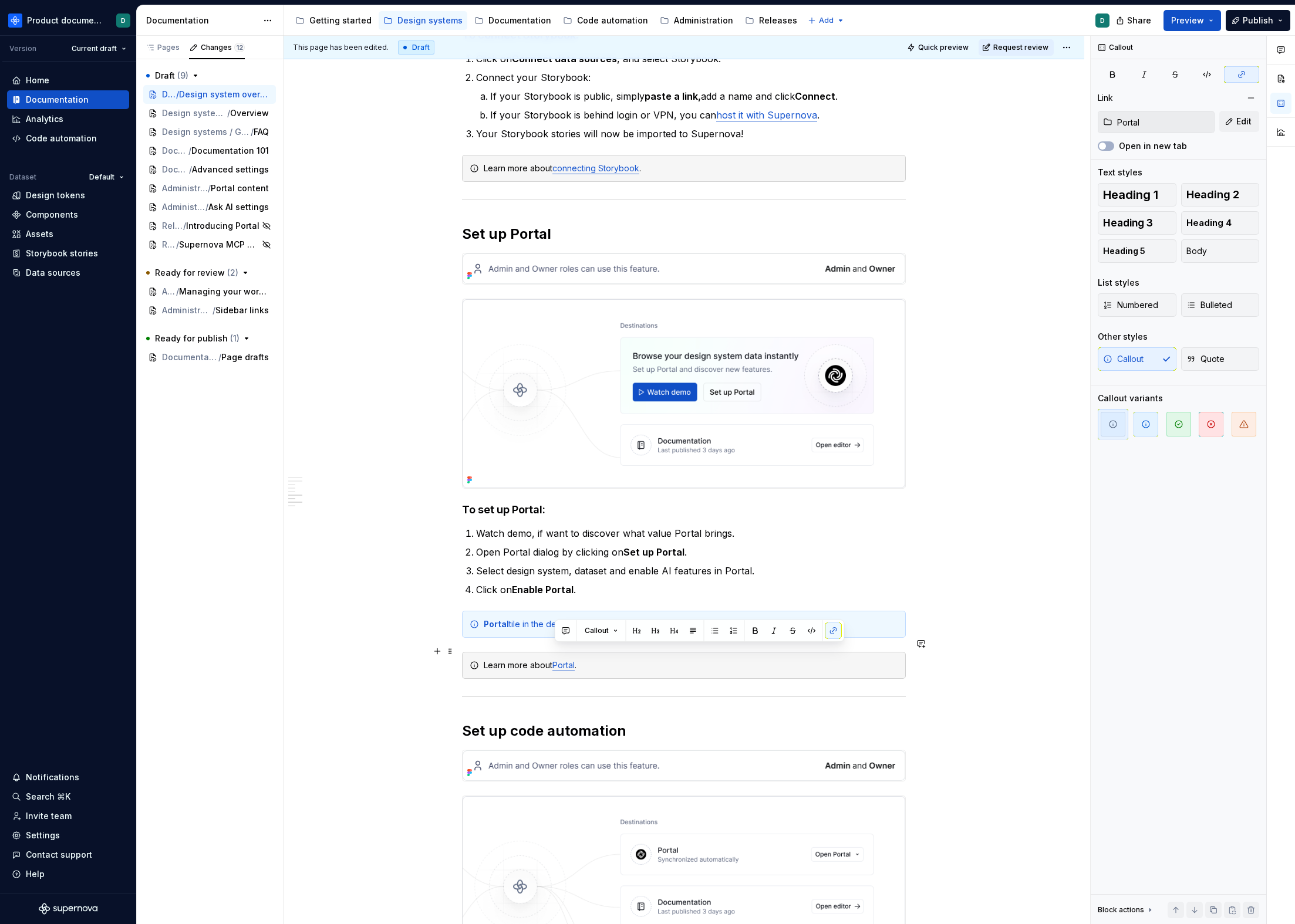
click at [612, 659] on div "Learn more about Portal ." at bounding box center [691, 665] width 414 height 12
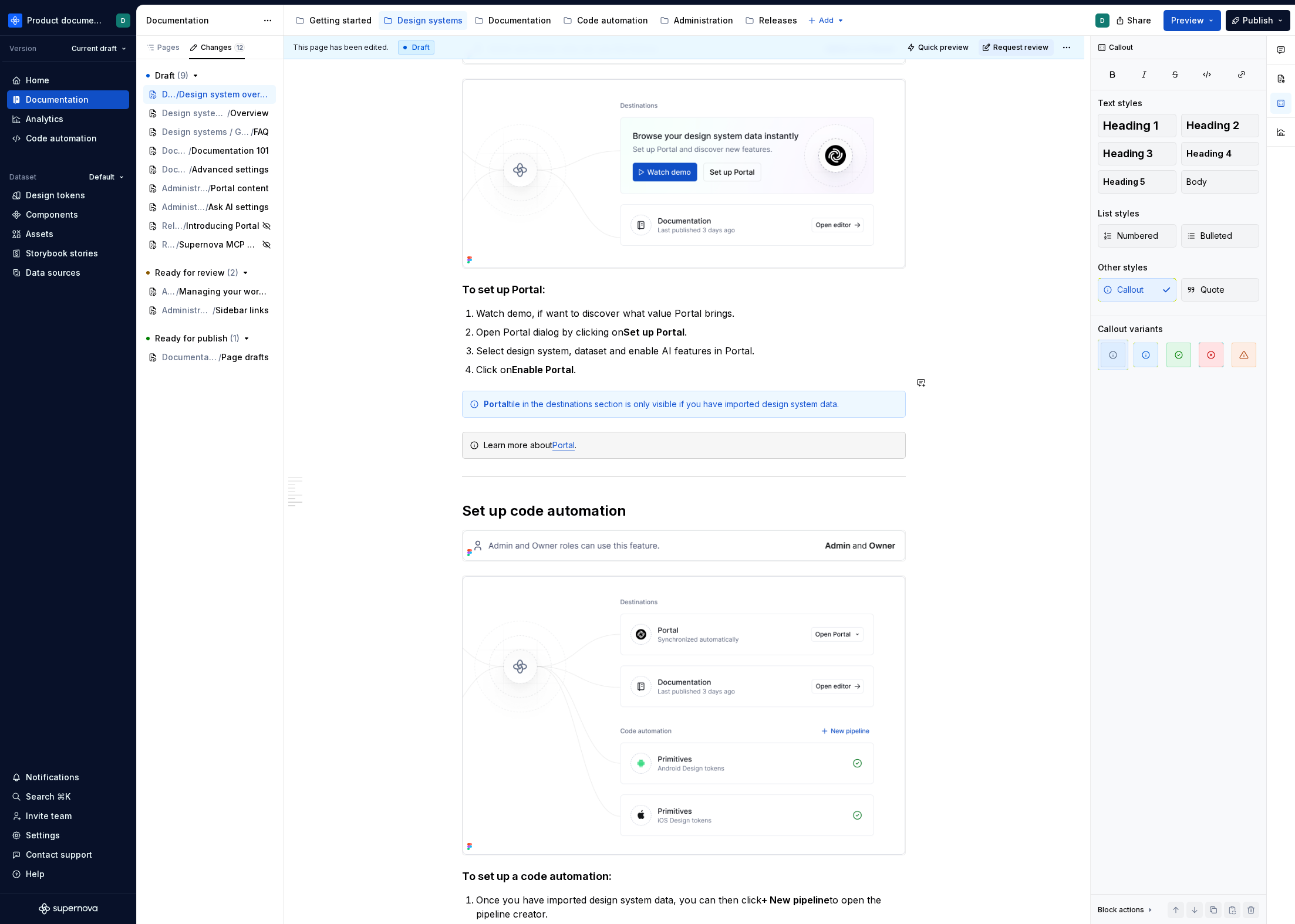
scroll to position [2134, 0]
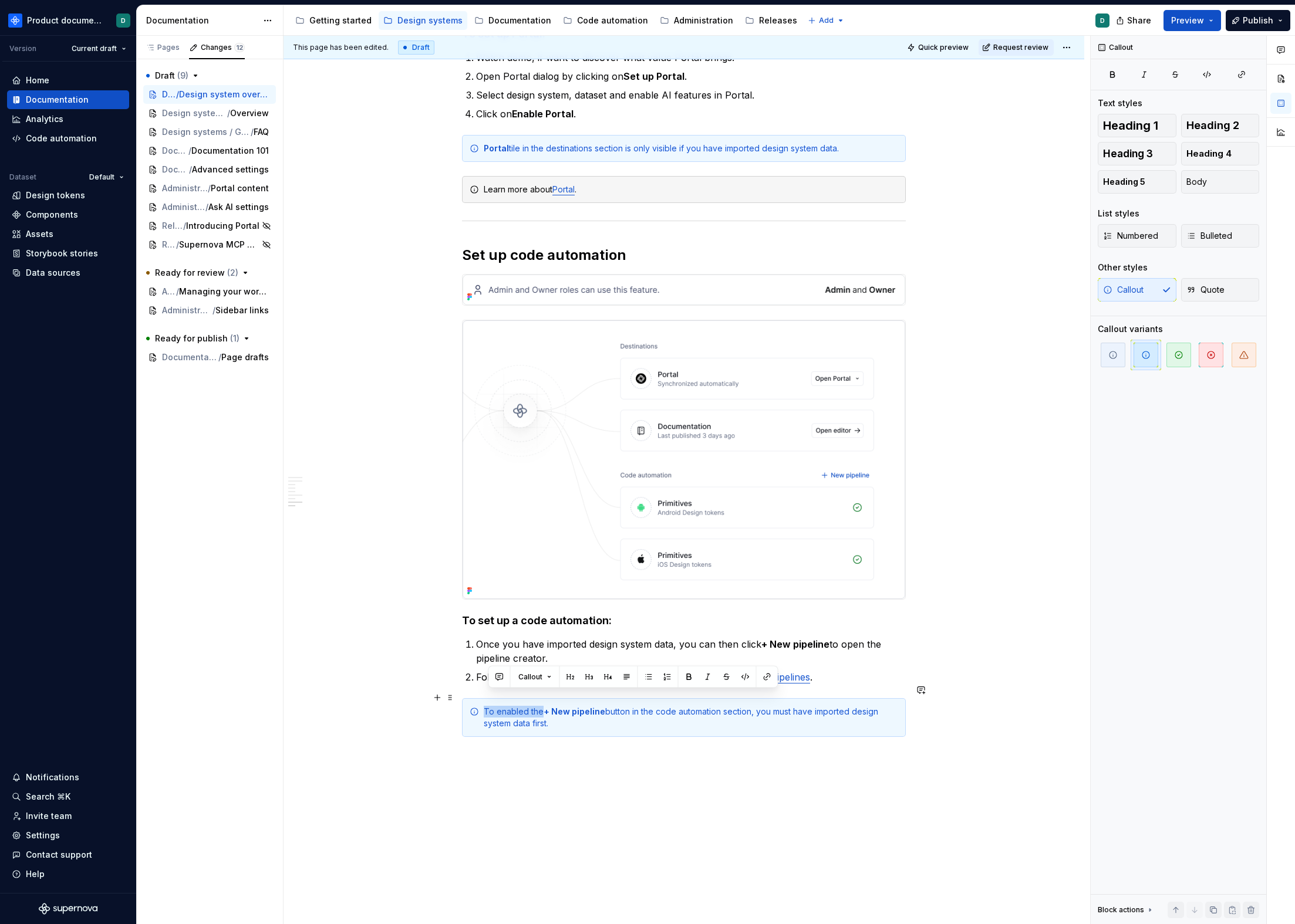
drag, startPoint x: 540, startPoint y: 701, endPoint x: 473, endPoint y: 696, distance: 67.2
click at [473, 698] on div "To enabled the + New pipeline button in the code automation section, you must h…" at bounding box center [683, 717] width 444 height 38
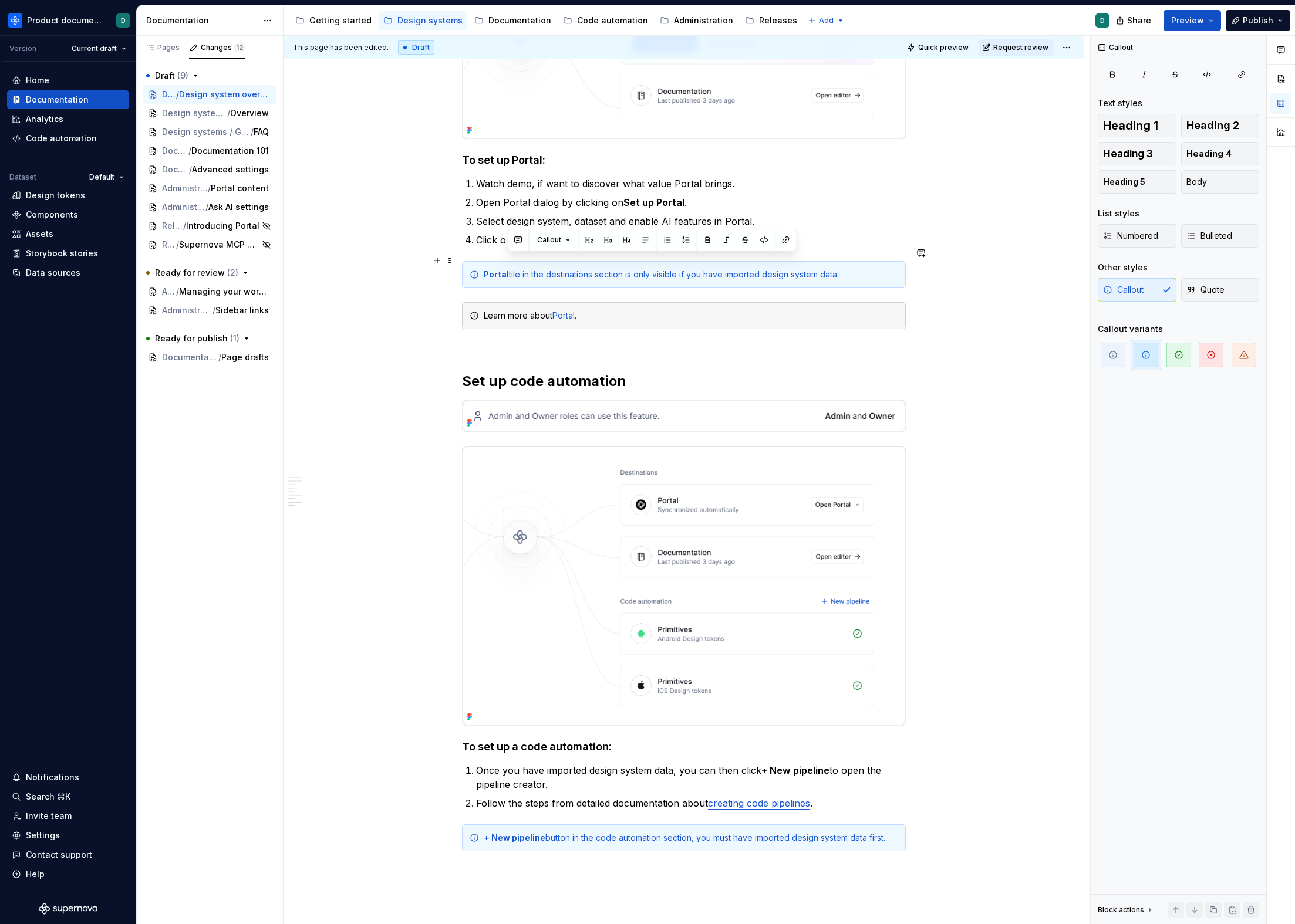
drag, startPoint x: 854, startPoint y: 264, endPoint x: 507, endPoint y: 259, distance: 347.0
click at [507, 269] on div "Portal tile in the destinations section is only visible if you have imported de…" at bounding box center [691, 275] width 414 height 12
copy div "tile in the destinations section is only visible if you have imported design sy…"
drag, startPoint x: 872, startPoint y: 824, endPoint x: 693, endPoint y: 820, distance: 179.0
click at [693, 832] on div "+ New pipeline button in the code automation section, you must have imported de…" at bounding box center [691, 838] width 414 height 12
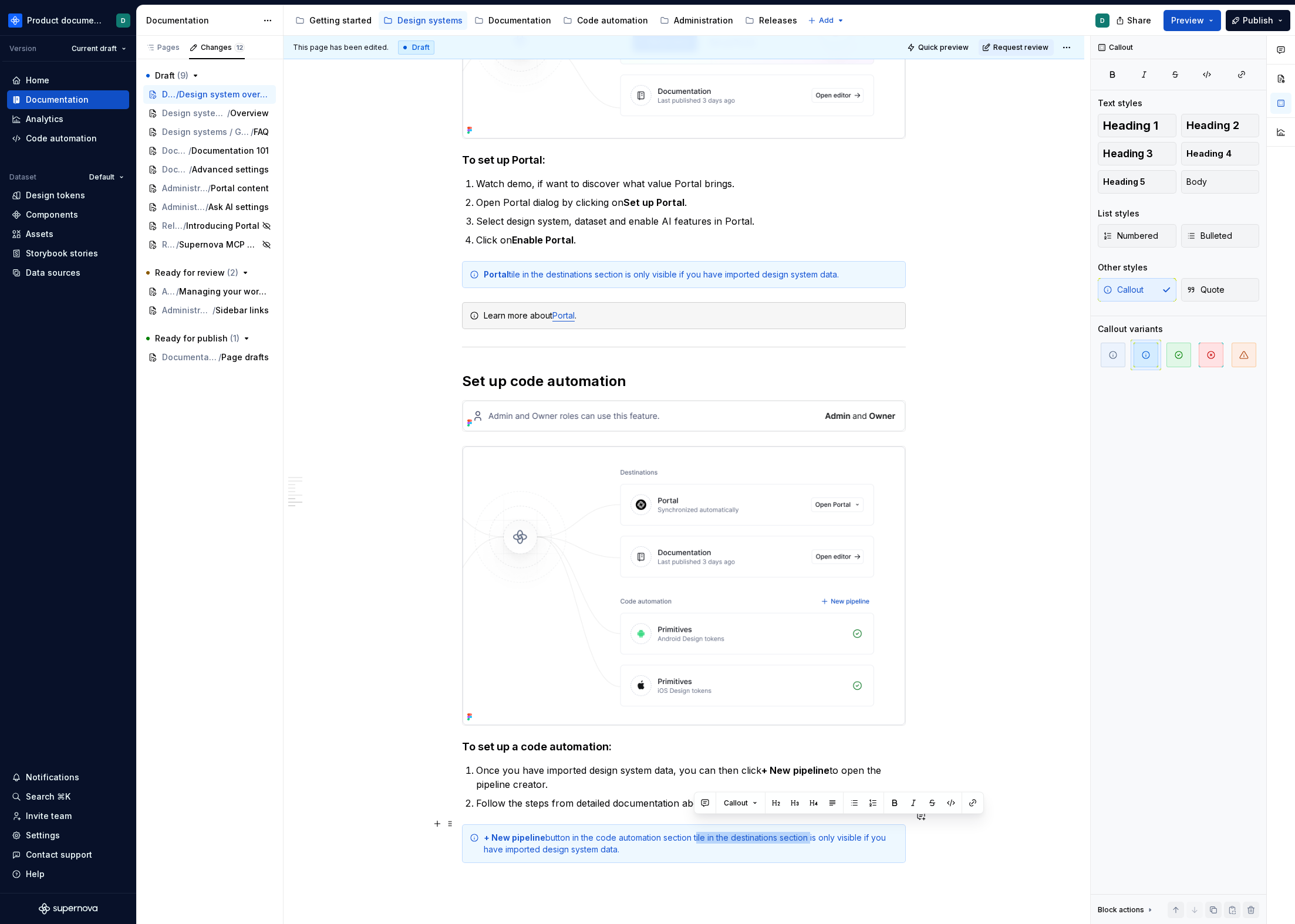
drag, startPoint x: 695, startPoint y: 826, endPoint x: 810, endPoint y: 823, distance: 115.0
click at [810, 832] on div "+ New pipeline button in the code automation section tile in the destinations s…" at bounding box center [691, 844] width 414 height 24
click at [803, 835] on div "+ New pipeline button in the code automation section is only visible if you hav…" at bounding box center [691, 844] width 414 height 24
click at [711, 832] on div "+ New pipeline button in the code automation section is only visible if you hav…" at bounding box center [691, 844] width 414 height 24
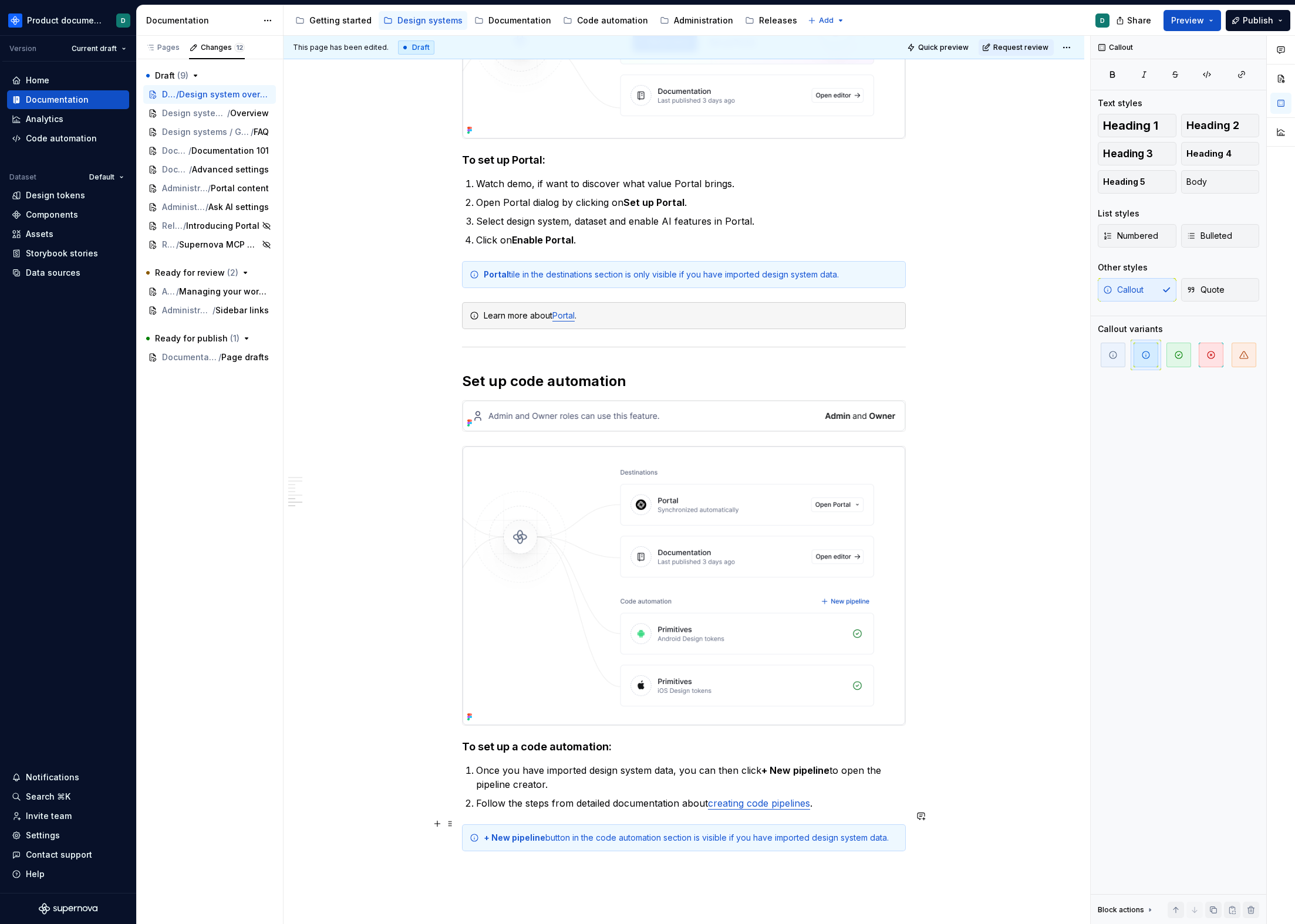
drag, startPoint x: 727, startPoint y: 825, endPoint x: 732, endPoint y: 835, distance: 11.2
click at [727, 832] on div "+ New pipeline button in the code automation section is visible if you have imp…" at bounding box center [691, 838] width 414 height 12
click at [714, 832] on div "+ New pipeline button in the code automation section is visible only if you hav…" at bounding box center [691, 844] width 414 height 24
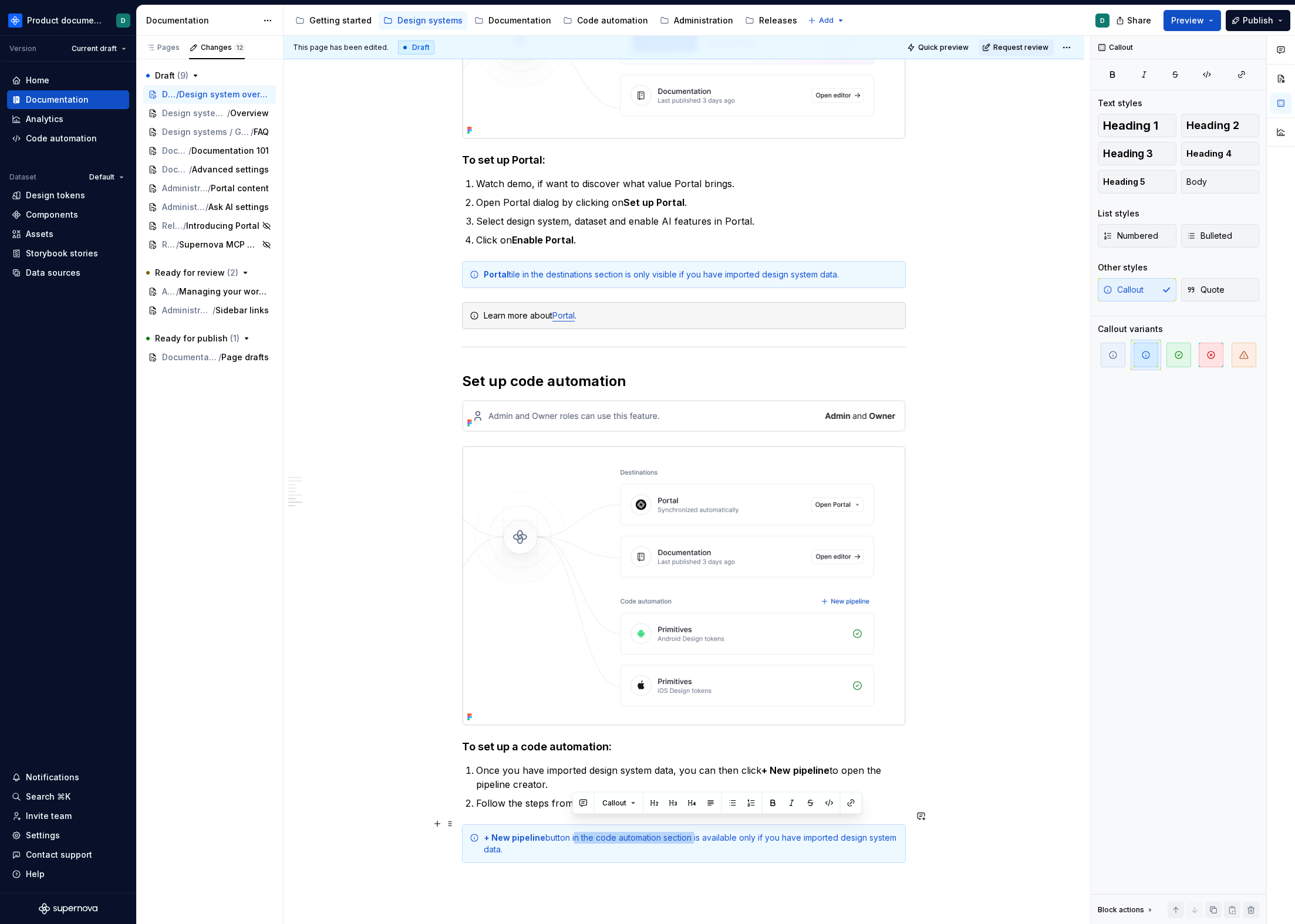
drag, startPoint x: 690, startPoint y: 825, endPoint x: 573, endPoint y: 823, distance: 117.0
click at [573, 832] on div "+ New pipeline button in the code automation section is available only if you h…" at bounding box center [691, 844] width 414 height 24
drag, startPoint x: 691, startPoint y: 824, endPoint x: 581, endPoint y: 823, distance: 110.0
click at [581, 832] on div "+ New pipeline button in the code automation section is available only if you h…" at bounding box center [691, 844] width 414 height 24
click at [654, 832] on div "+ New pipeline button in the code automation section is available only if you h…" at bounding box center [691, 844] width 414 height 24
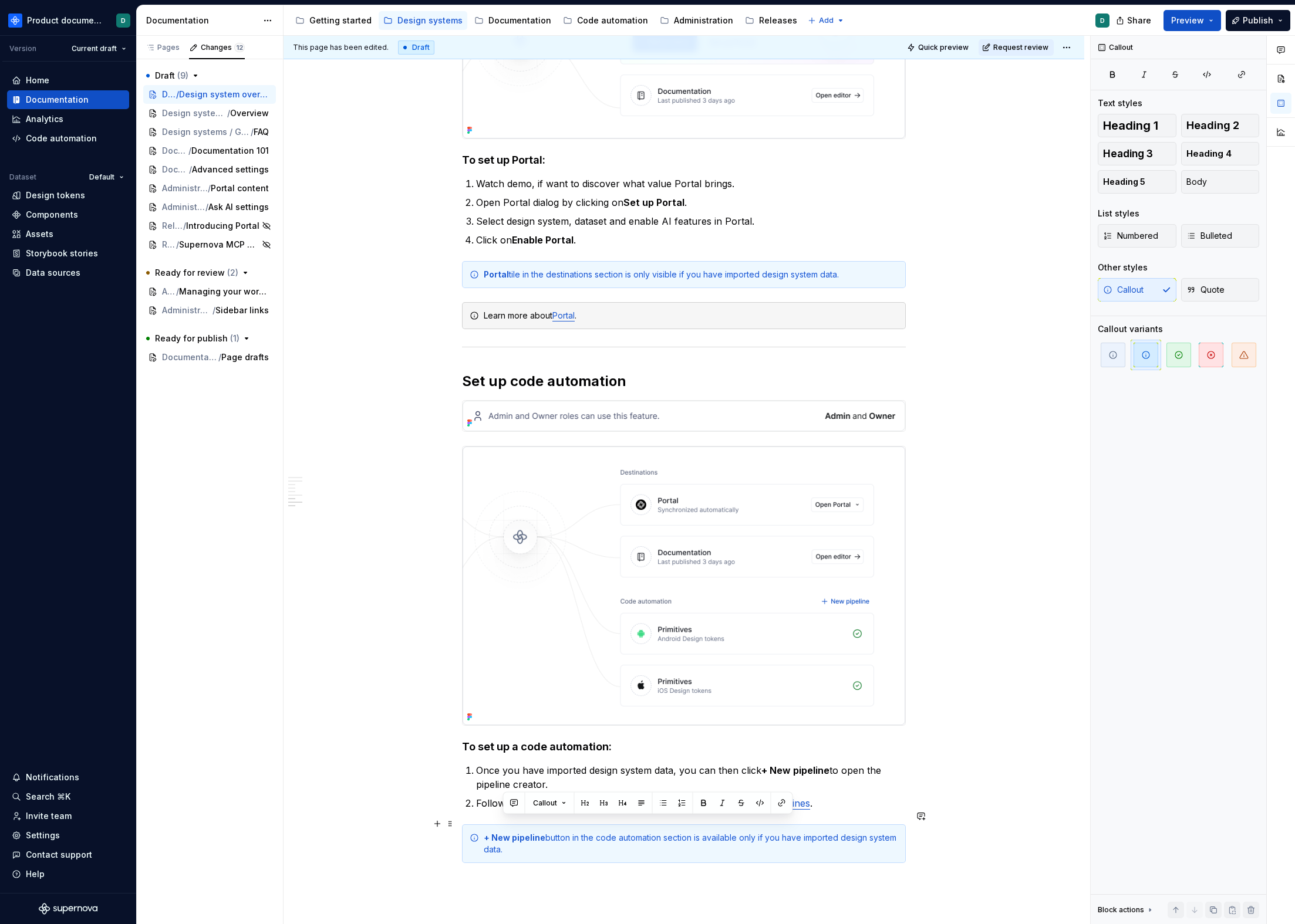
drag, startPoint x: 630, startPoint y: 836, endPoint x: 693, endPoint y: 820, distance: 65.0
click at [693, 832] on div "+ New pipeline button in the code automation section is available only if you h…" at bounding box center [691, 844] width 414 height 24
copy div "is available only if you have imported design system data."
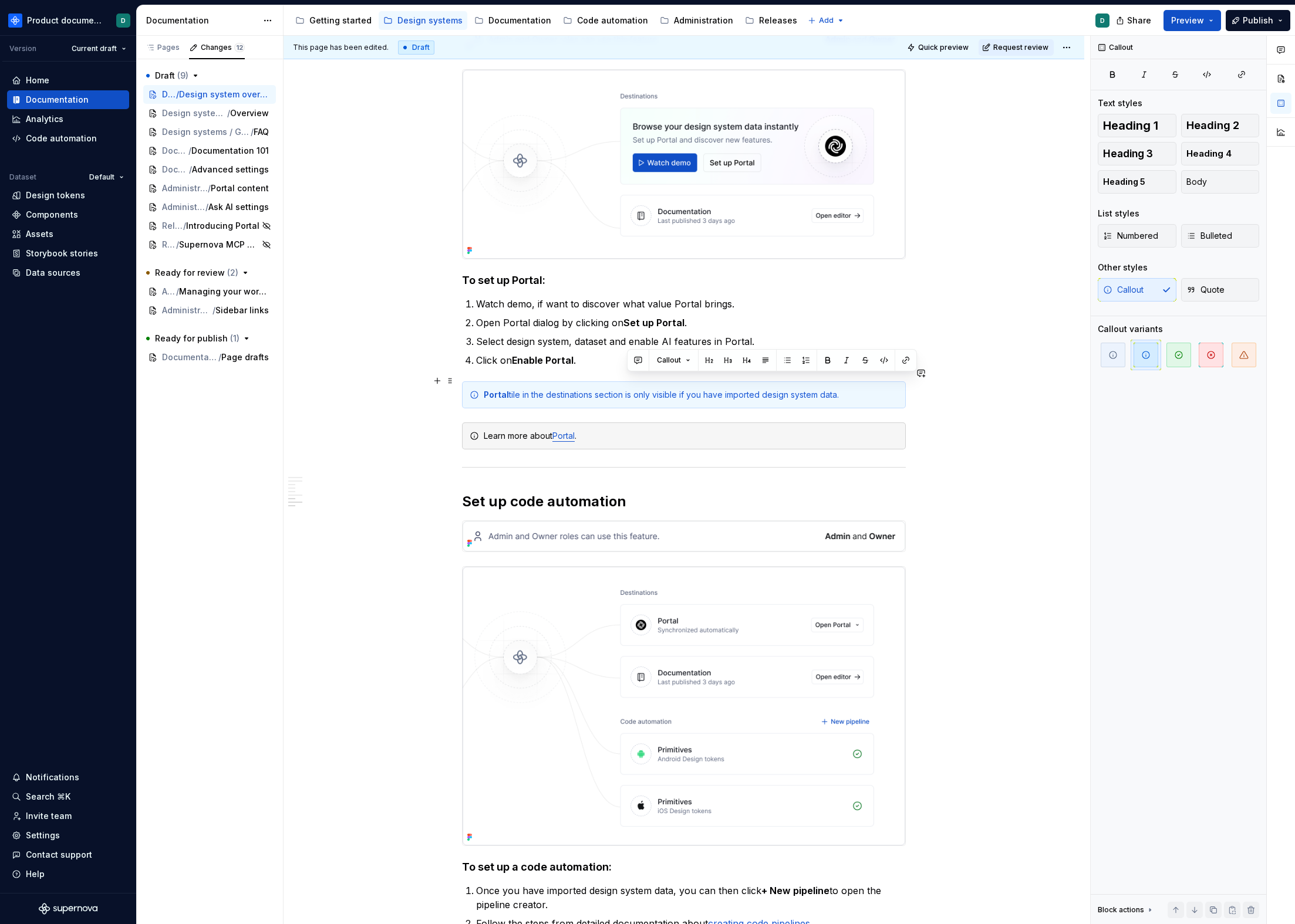
drag, startPoint x: 864, startPoint y: 384, endPoint x: 626, endPoint y: 380, distance: 238.0
click at [626, 389] on div "Portal tile in the destinations section is only visible if you have imported de…" at bounding box center [691, 395] width 414 height 12
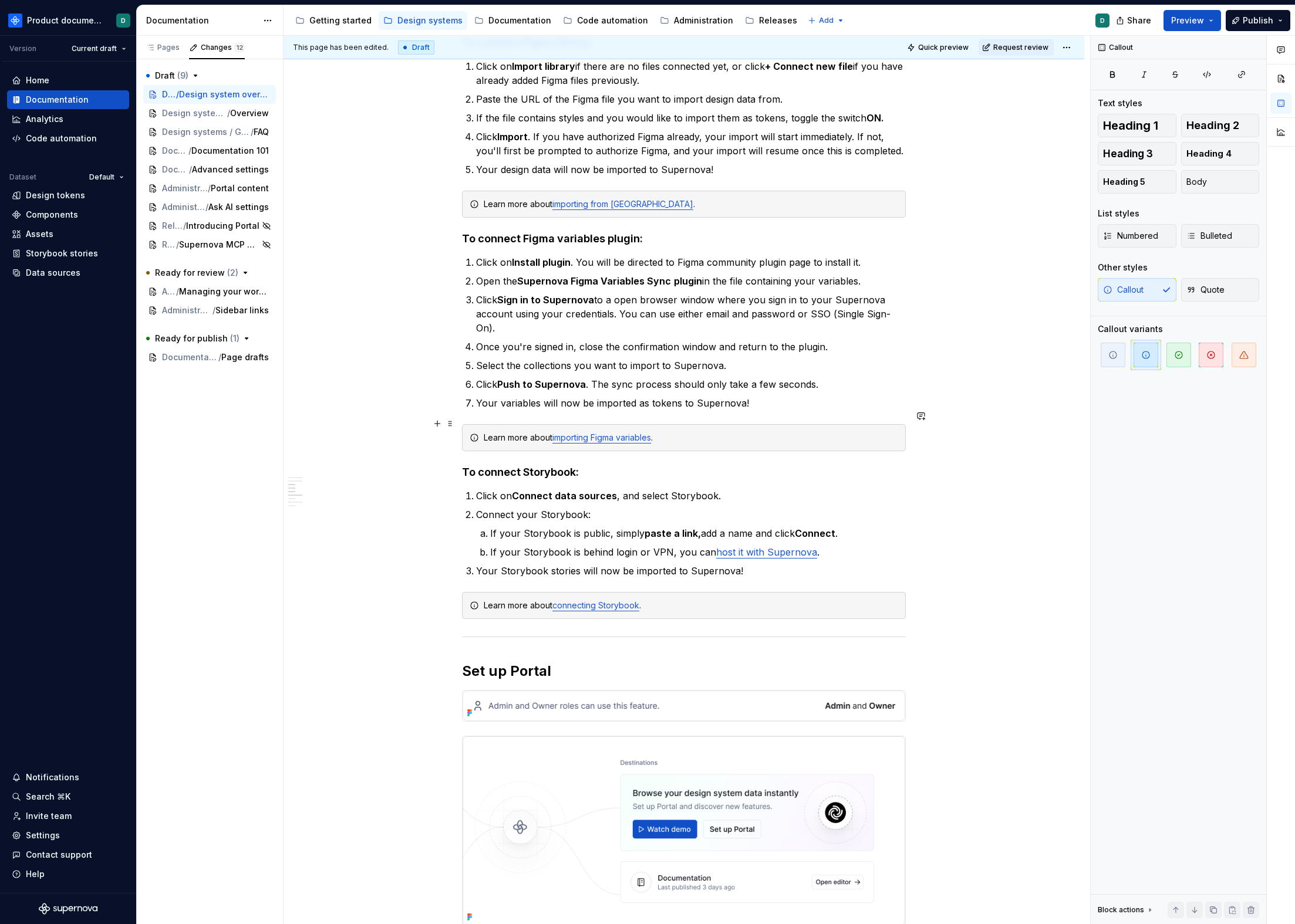
scroll to position [1651, 0]
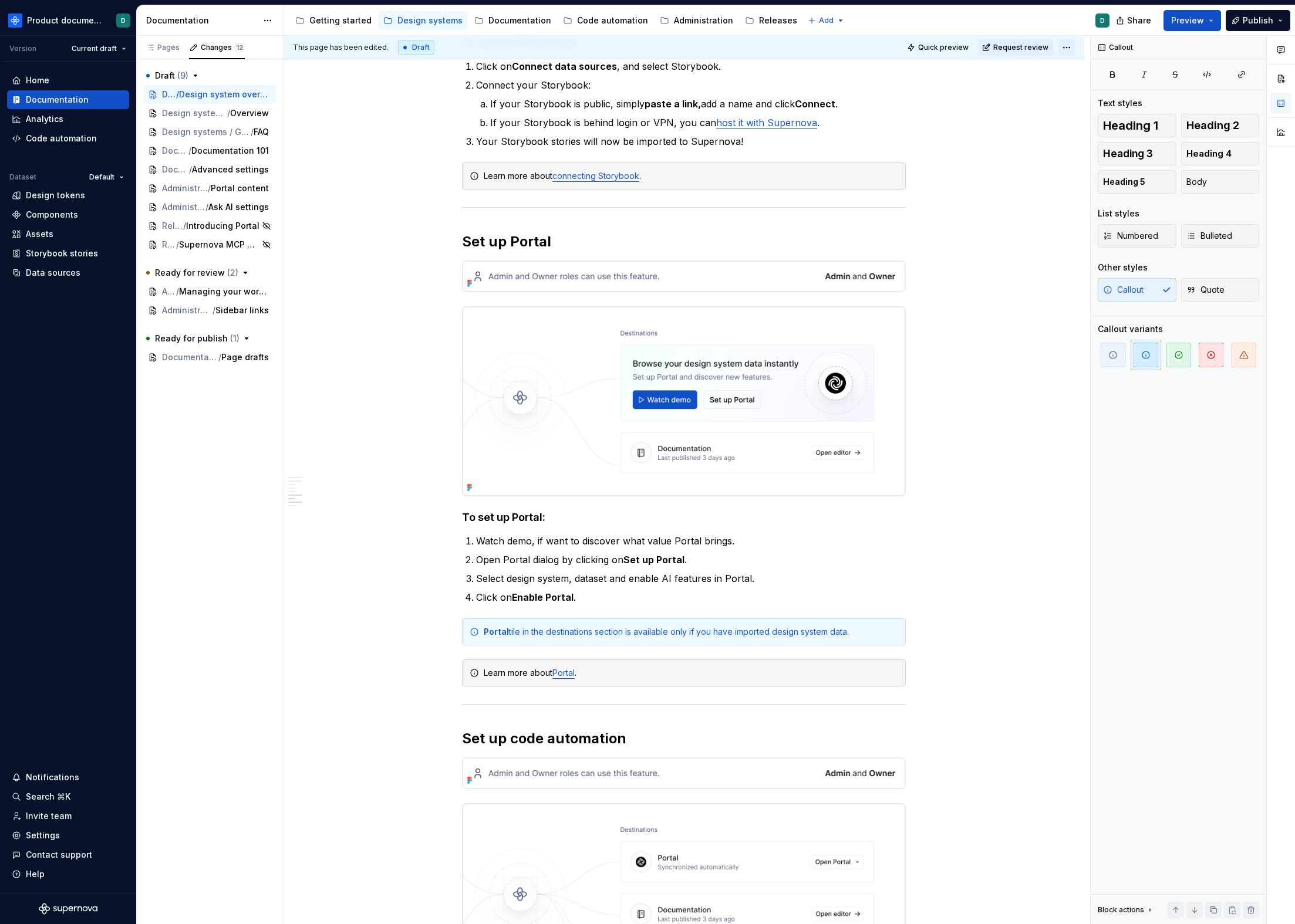
click at [1059, 48] on html "Product documentation D Version Current draft Home Documentation Analytics Code…" at bounding box center [647, 462] width 1295 height 924
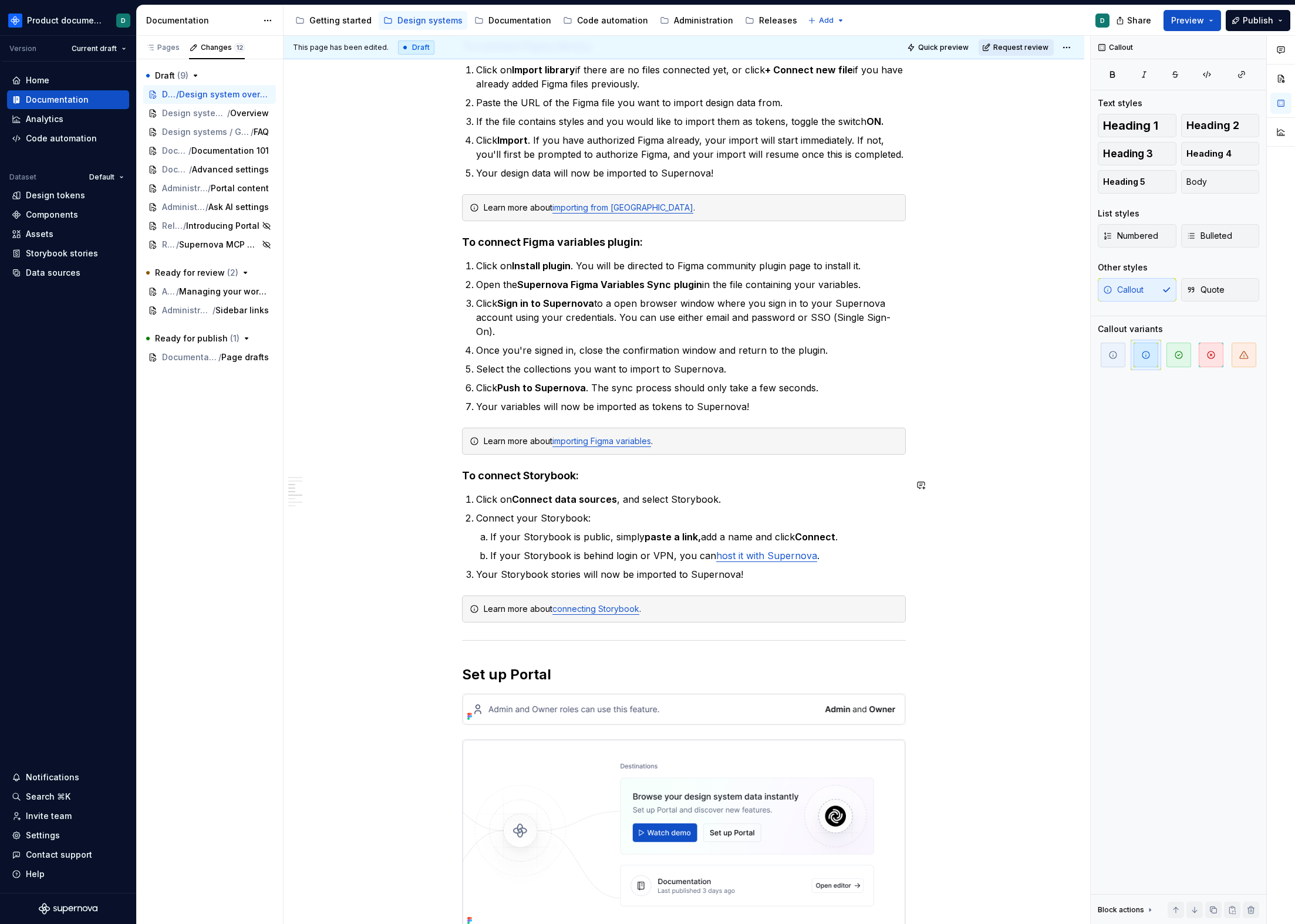
click at [1026, 47] on span "Request review" at bounding box center [1020, 47] width 55 height 9
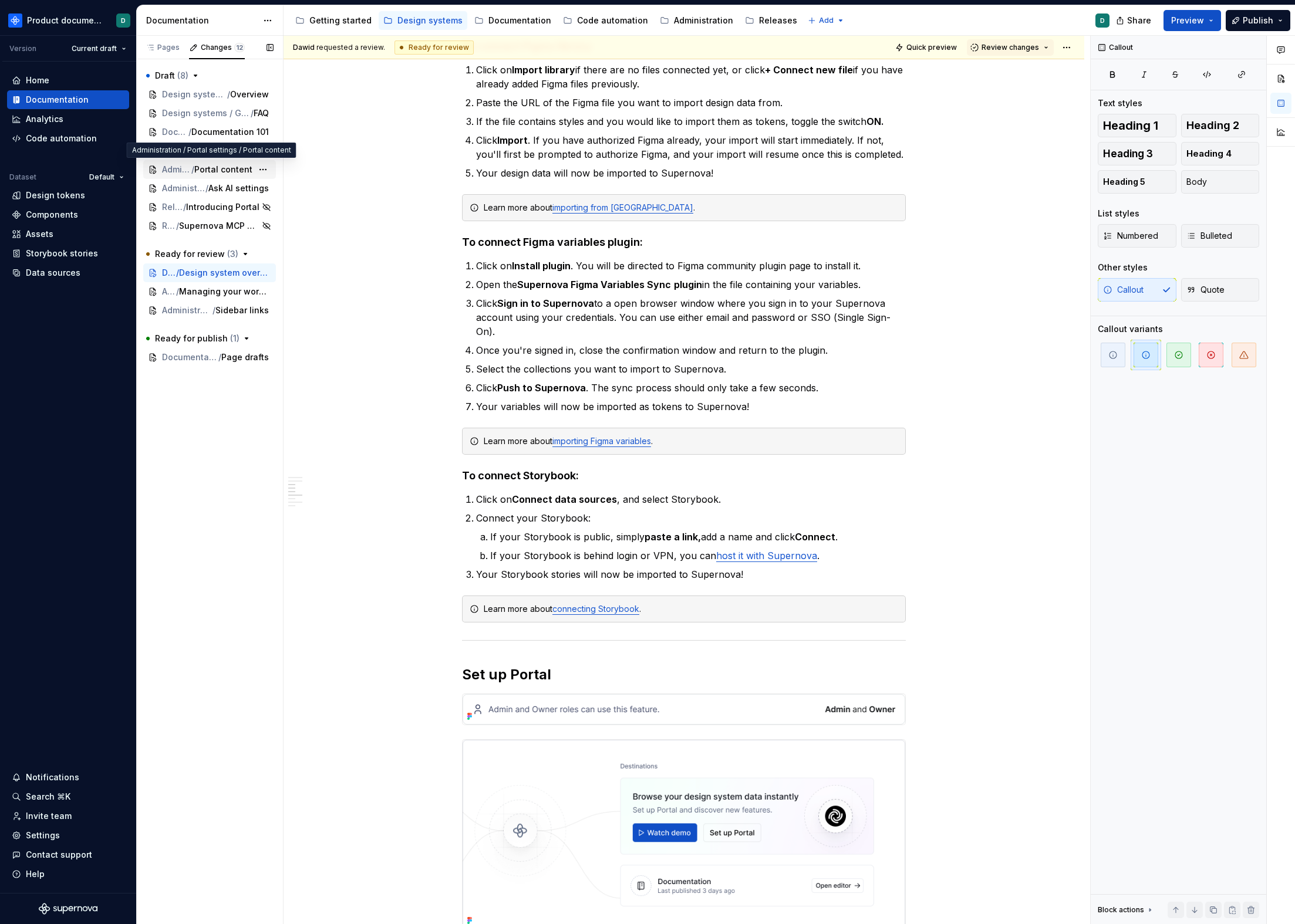
click at [203, 166] on span "Portal content" at bounding box center [223, 170] width 58 height 12
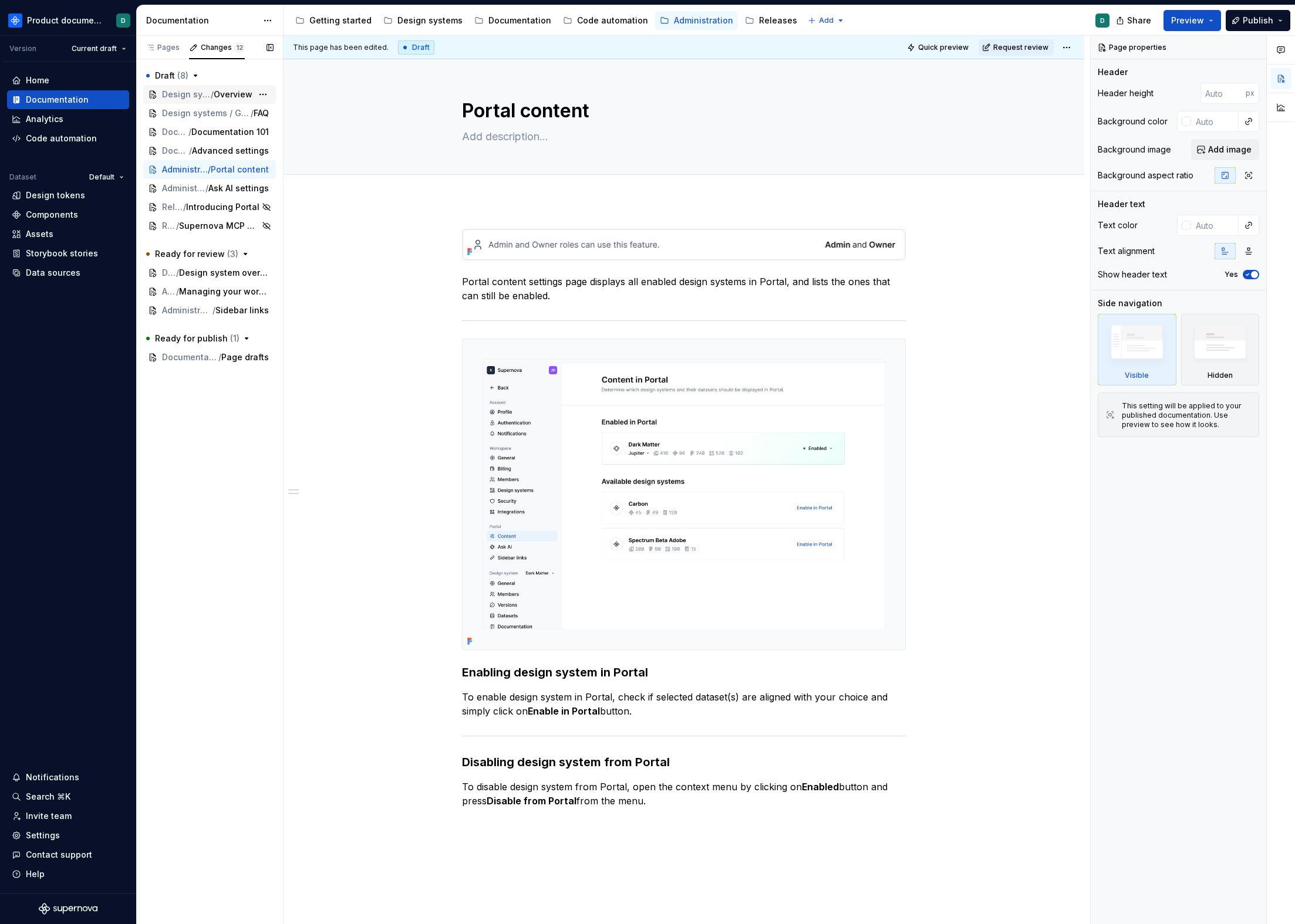
click at [207, 96] on span "Design systems / Getting started / Portal" at bounding box center [187, 95] width 49 height 12
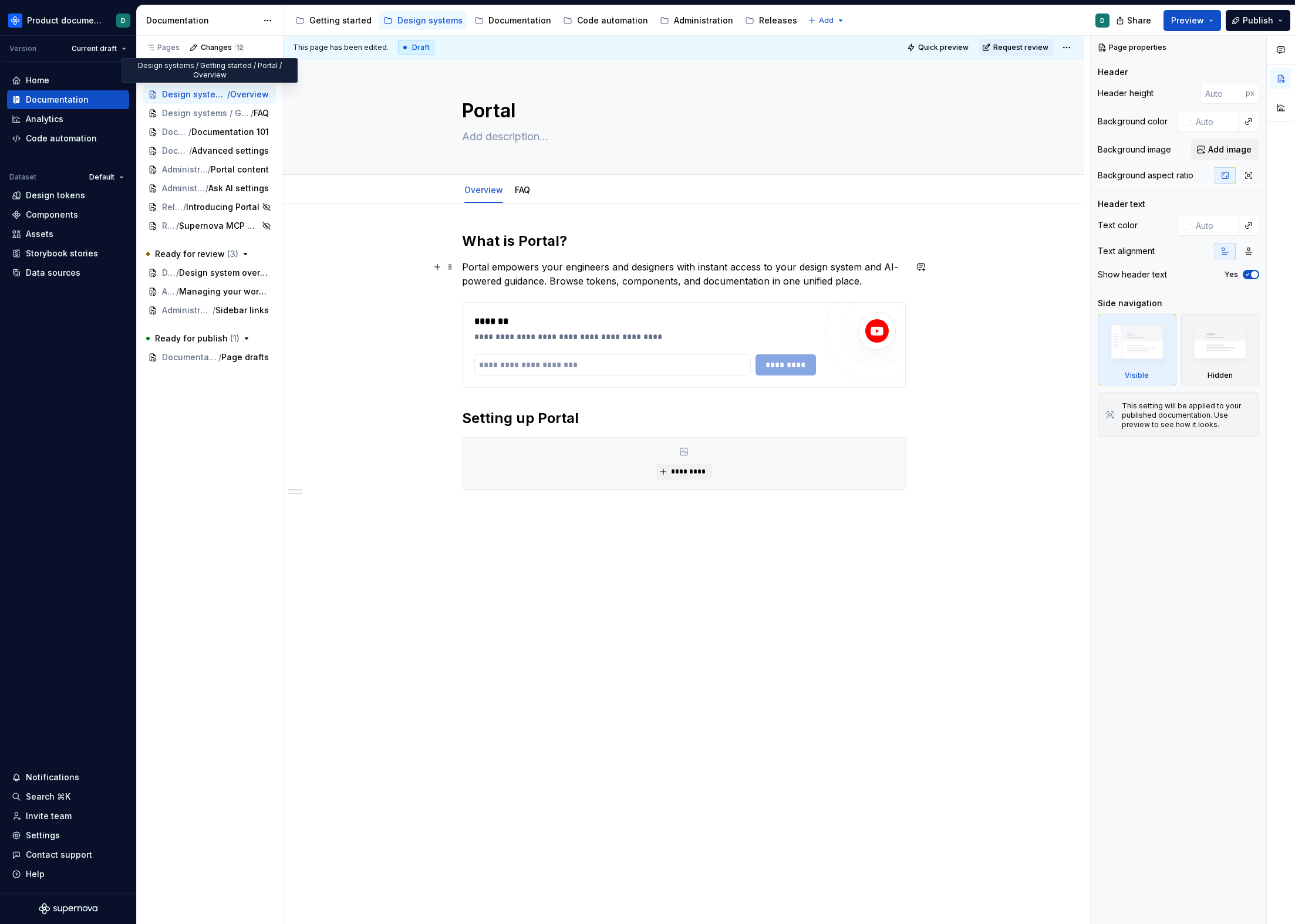
click at [474, 277] on p "Portal empowers your engineers and designers with instant access to your design…" at bounding box center [683, 274] width 444 height 28
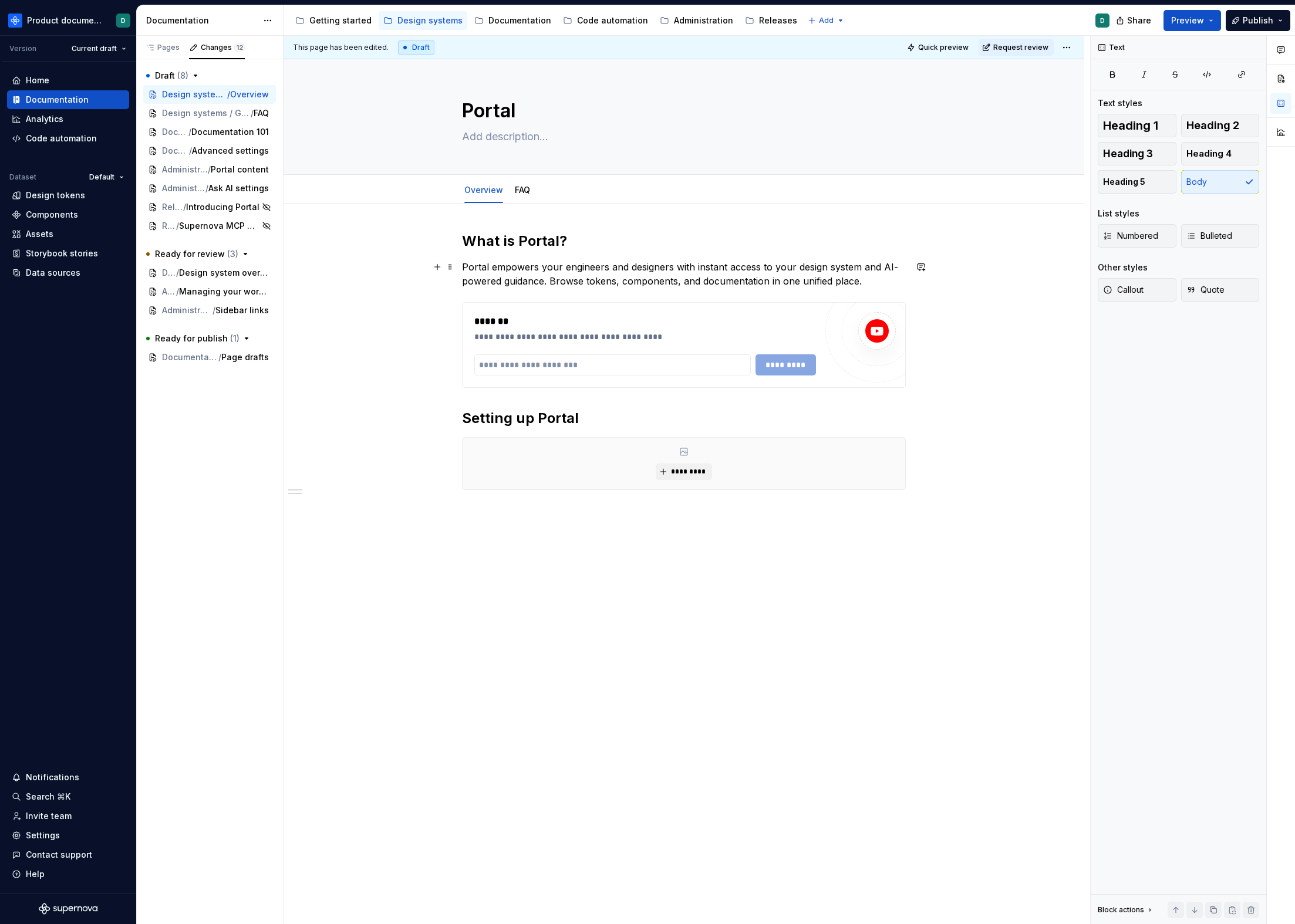
click at [862, 285] on p "Portal empowers your engineers and designers with instant access to your design…" at bounding box center [683, 274] width 444 height 28
click at [176, 52] on div "Pages" at bounding box center [162, 47] width 43 height 17
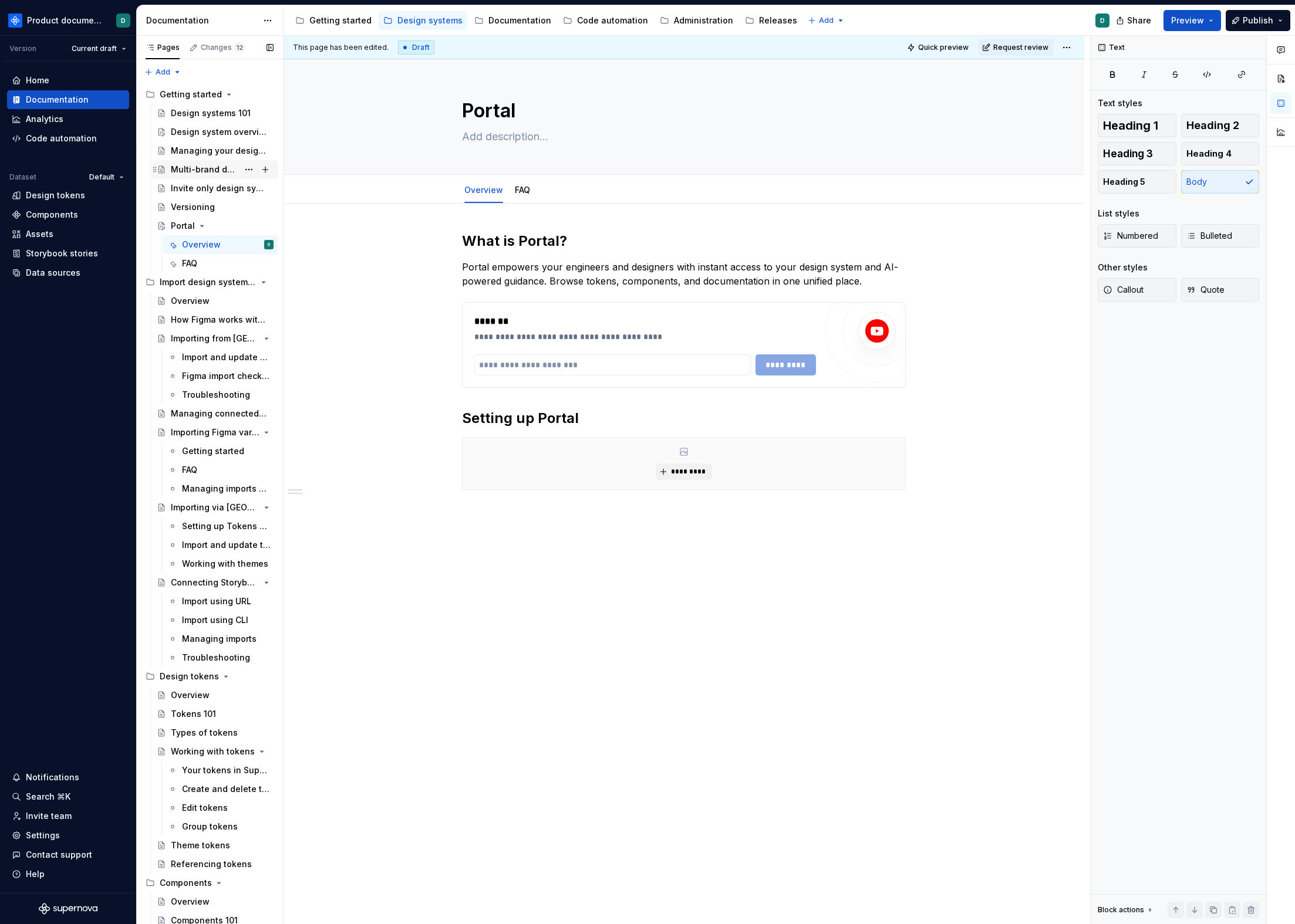
click at [186, 166] on div "Multi-brand design systems" at bounding box center [204, 170] width 68 height 12
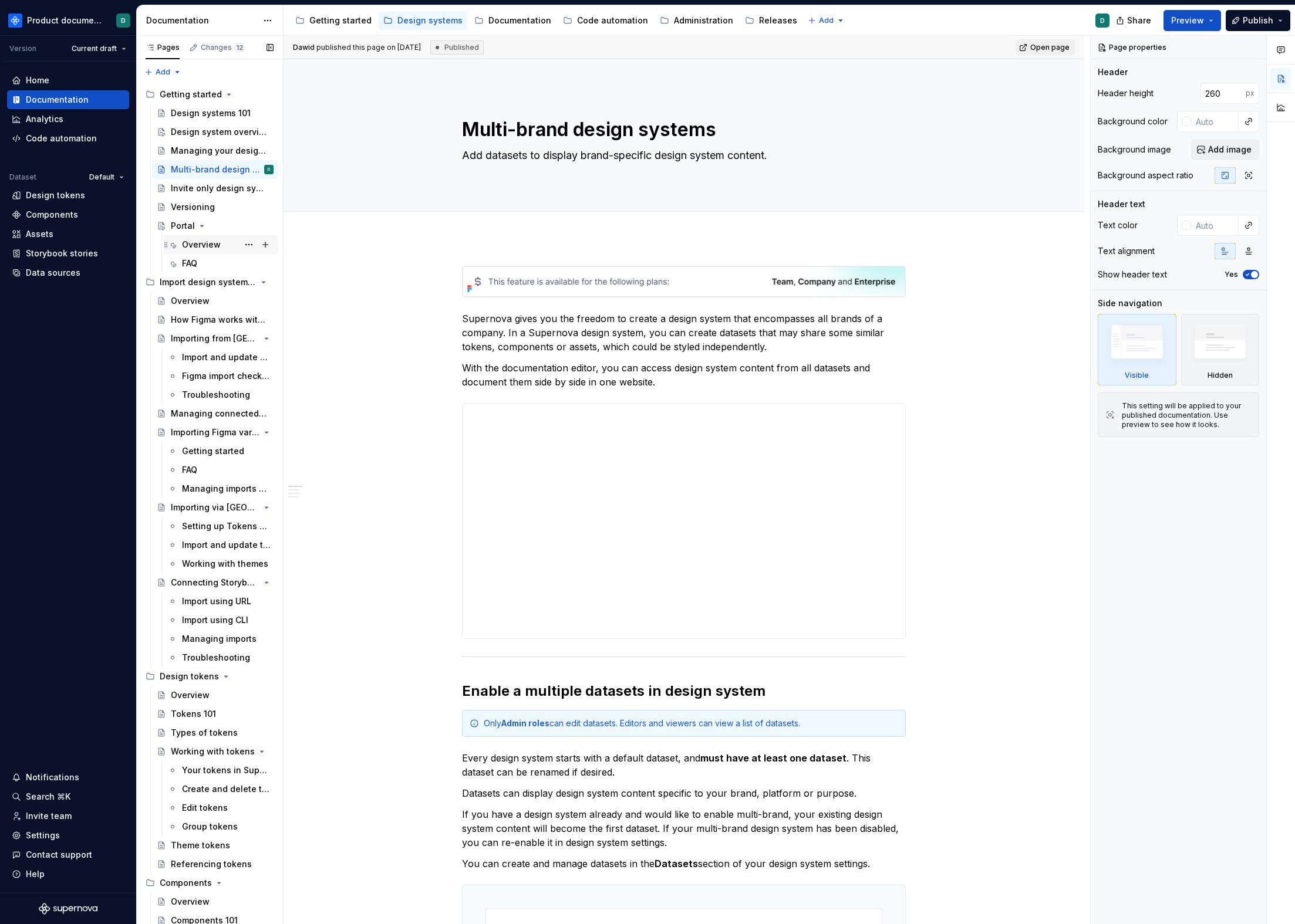
click at [200, 243] on div "Overview" at bounding box center [201, 244] width 38 height 12
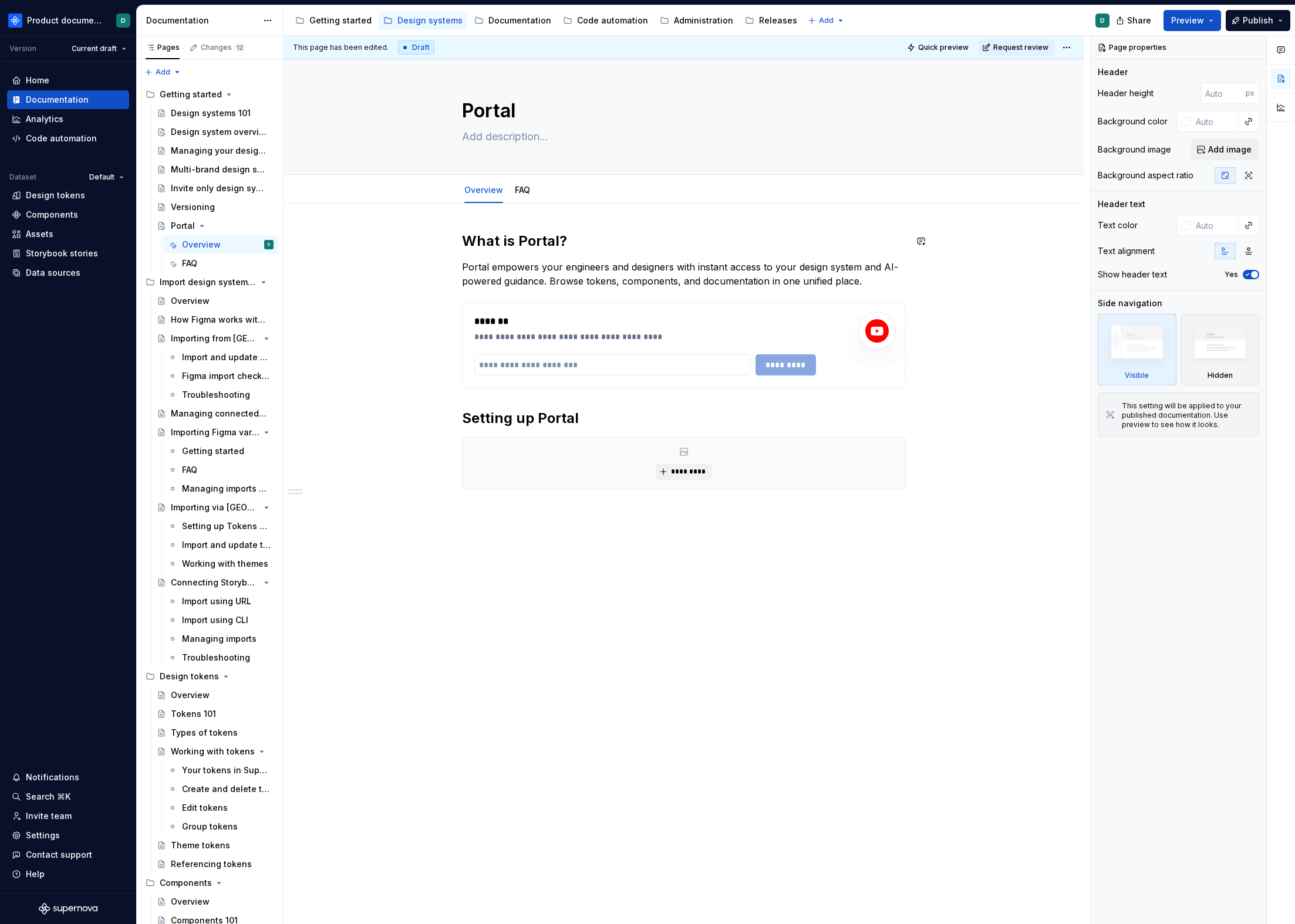
type textarea "*"
click at [568, 226] on div "**********" at bounding box center [684, 507] width 801 height 606
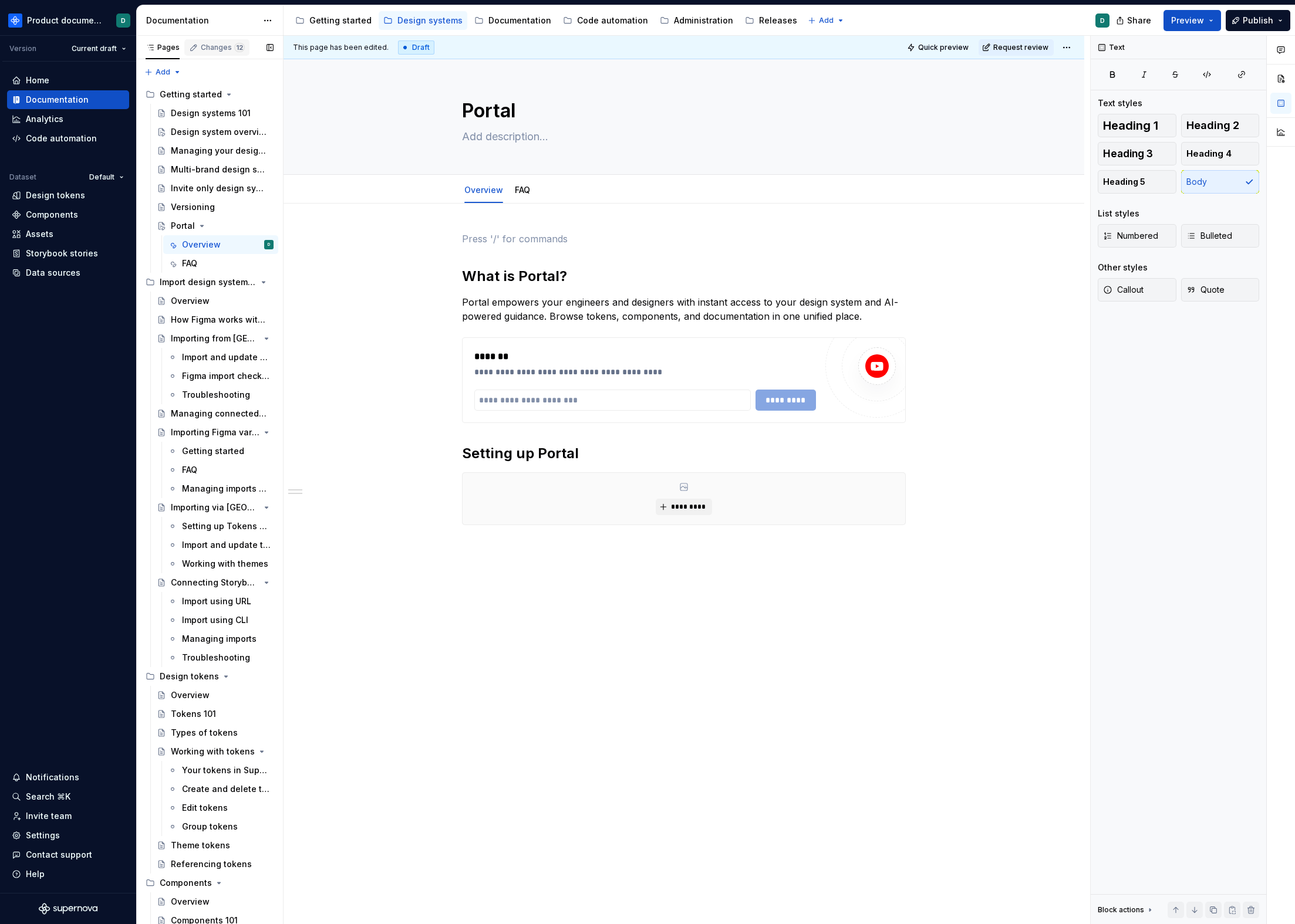
click at [192, 47] on icon "button" at bounding box center [194, 47] width 9 height 9
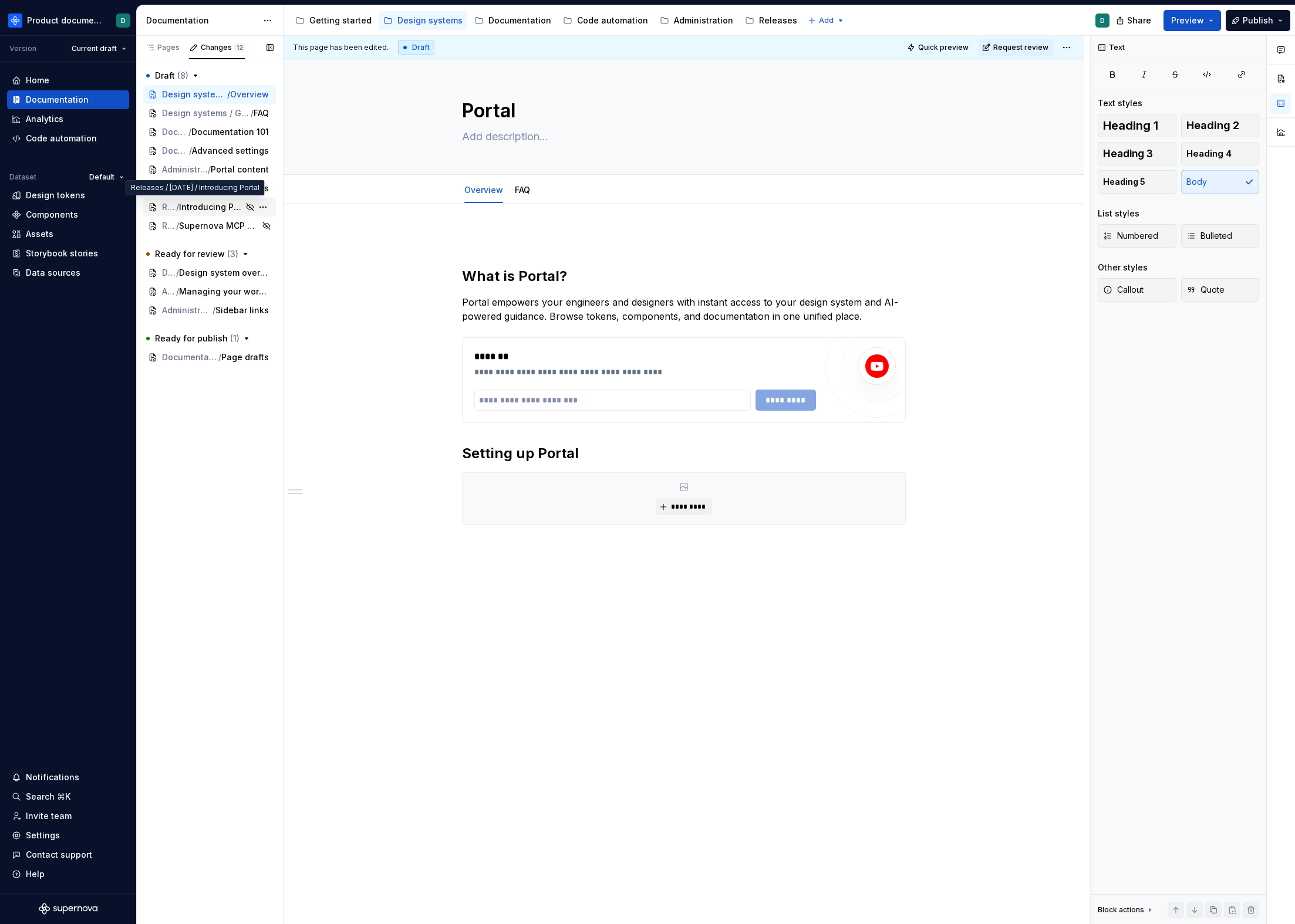
click at [206, 202] on span "Introducing Portal" at bounding box center [211, 207] width 64 height 12
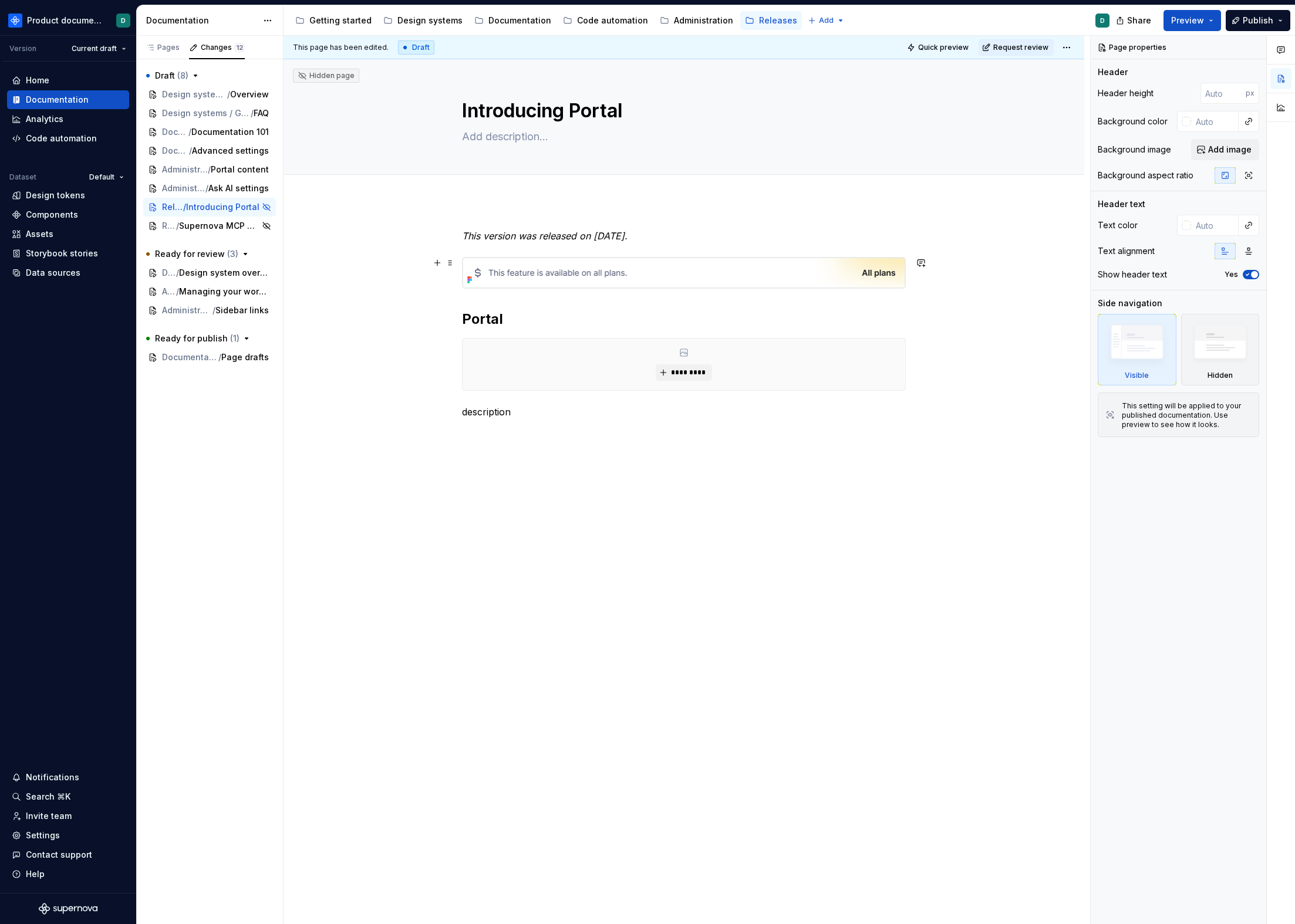
click at [580, 279] on img at bounding box center [683, 273] width 442 height 31
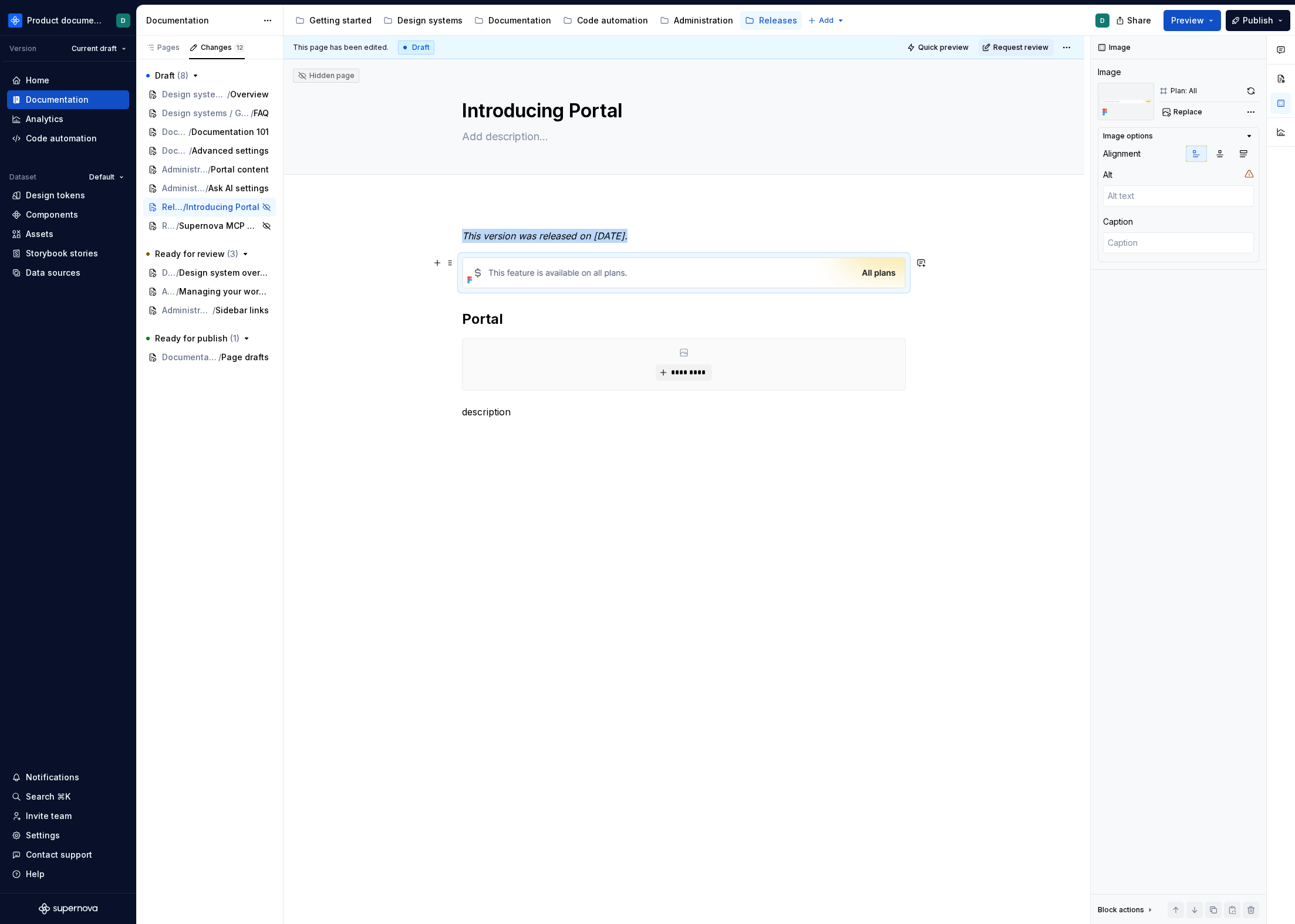
copy em "This version was released on September 2, 2025."
click at [193, 95] on span "Design systems / Getting started / Portal" at bounding box center [187, 95] width 49 height 12
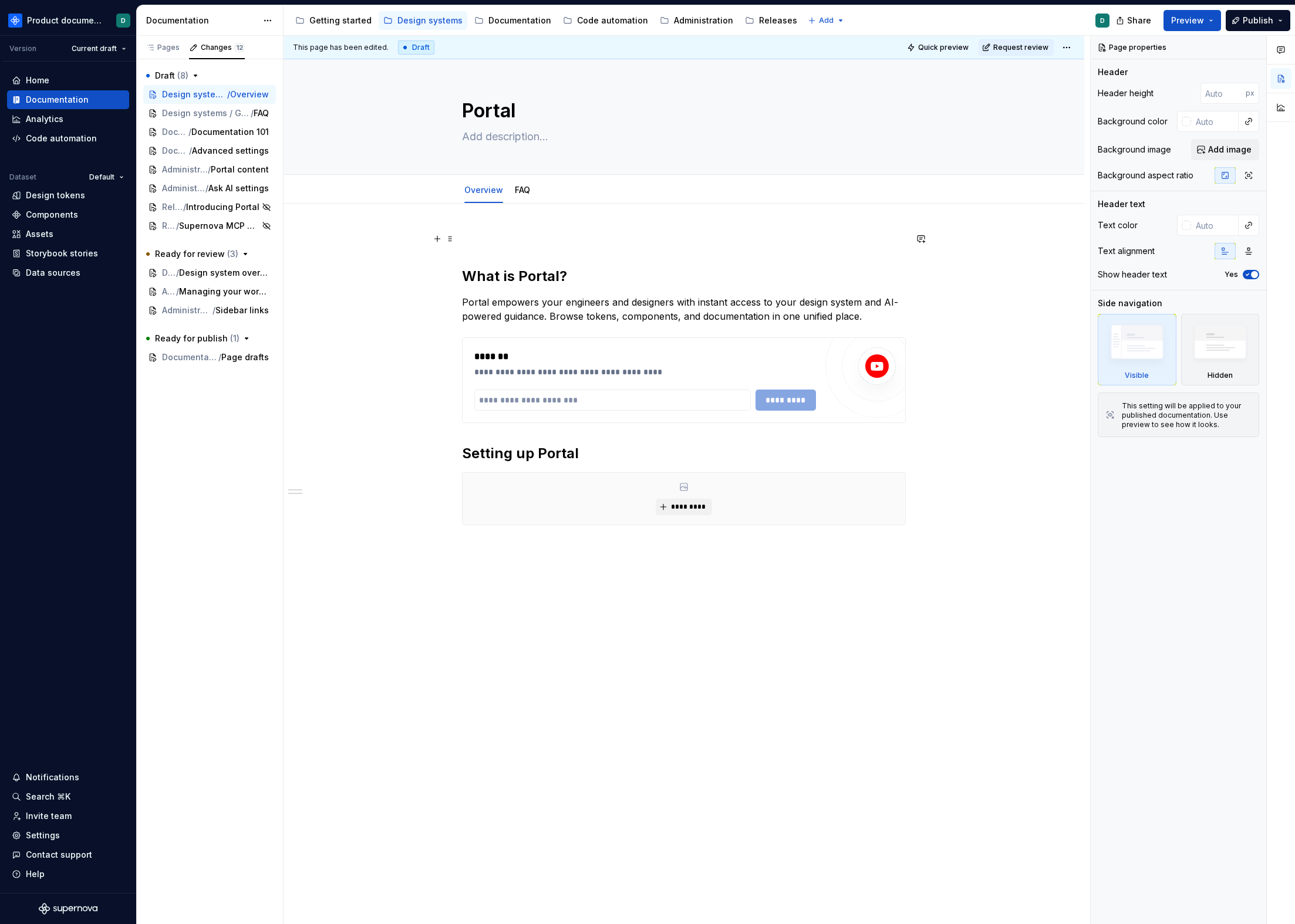
click at [554, 233] on p at bounding box center [683, 239] width 444 height 14
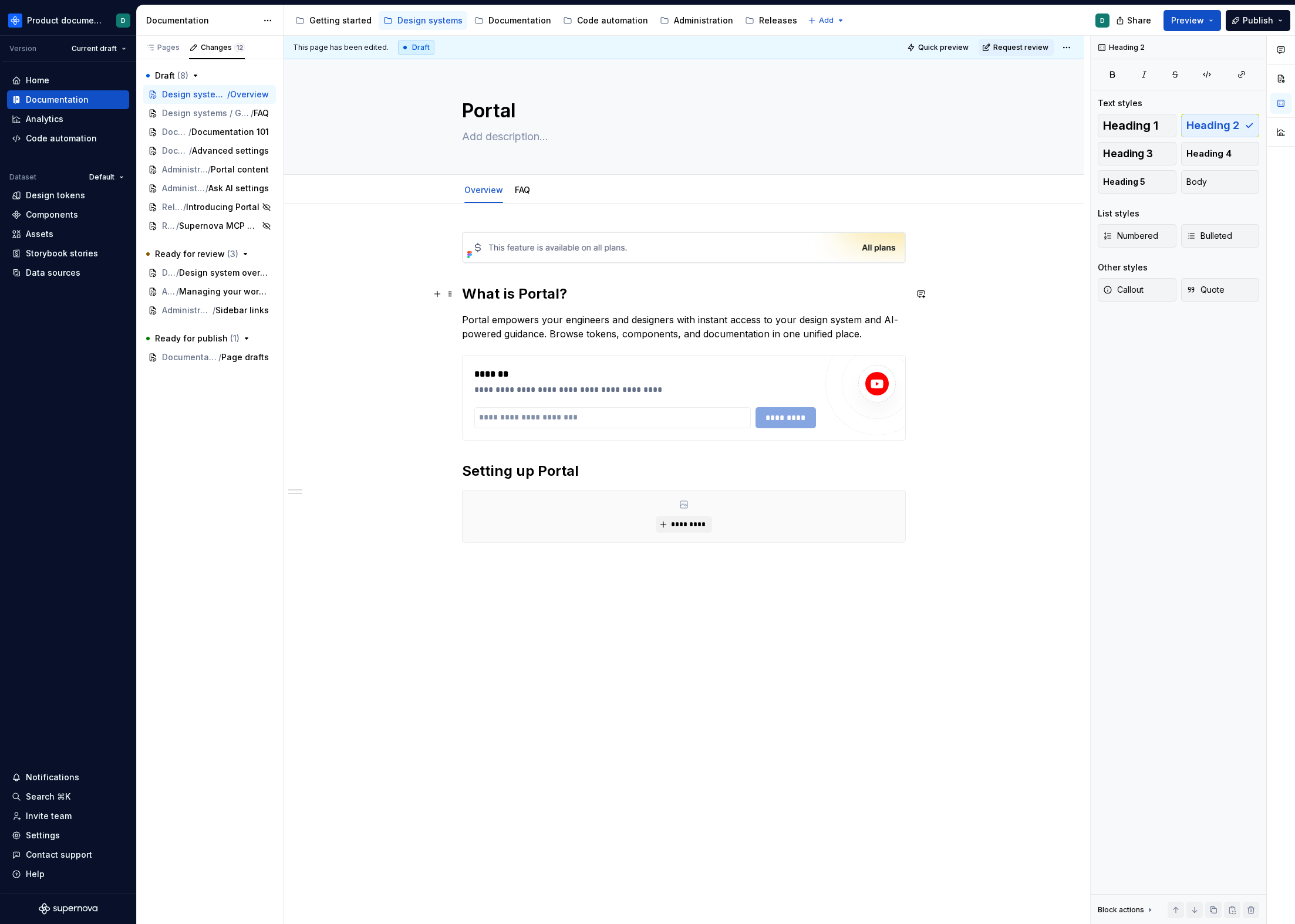
click at [569, 293] on h2 "What is Portal?" at bounding box center [683, 294] width 444 height 19
click at [610, 471] on h2 "Setting up Portal" at bounding box center [683, 471] width 444 height 19
click at [528, 186] on link "FAQ" at bounding box center [522, 189] width 15 height 10
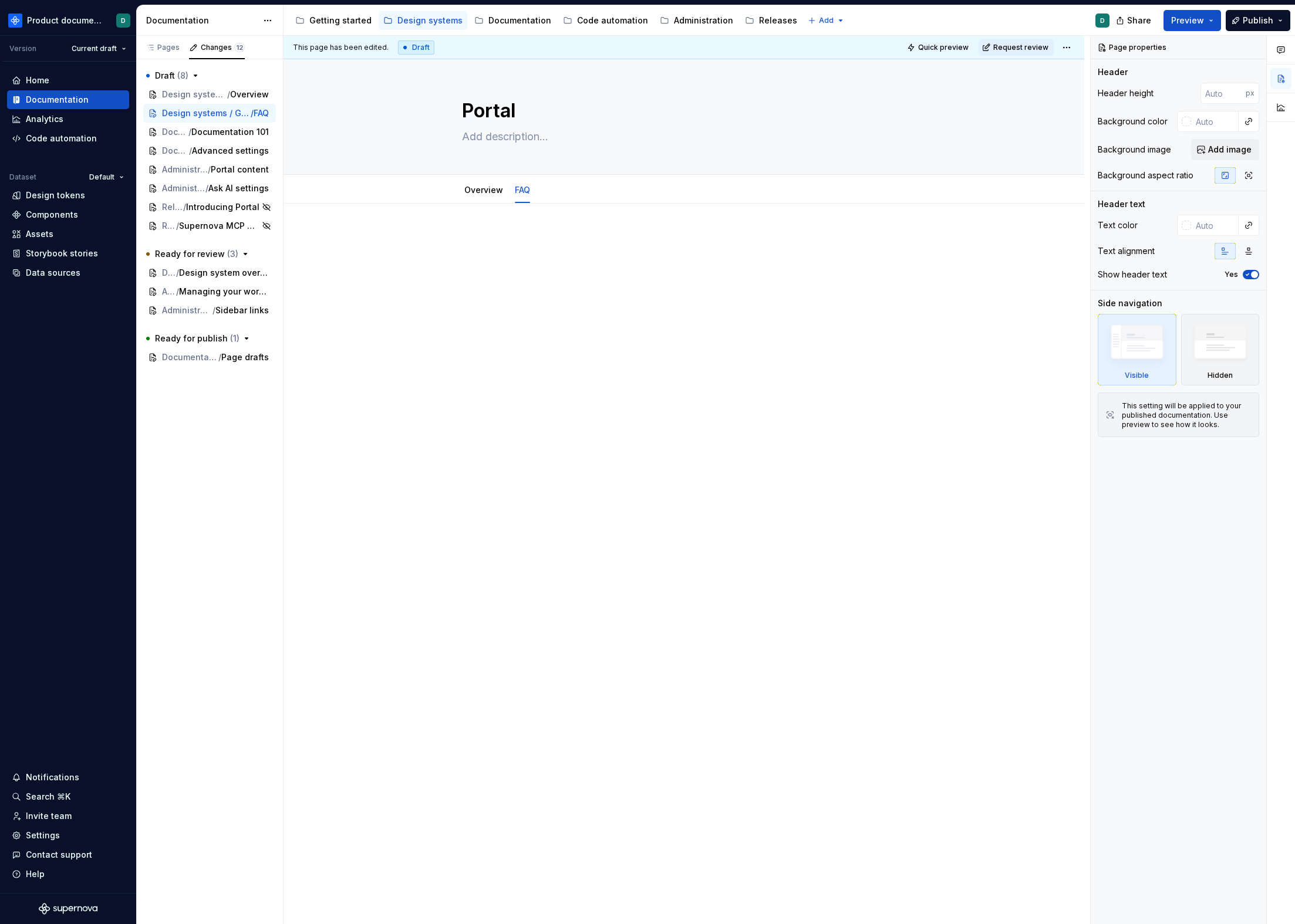
click at [623, 242] on p at bounding box center [683, 239] width 444 height 14
click at [168, 53] on div "Pages" at bounding box center [162, 47] width 43 height 17
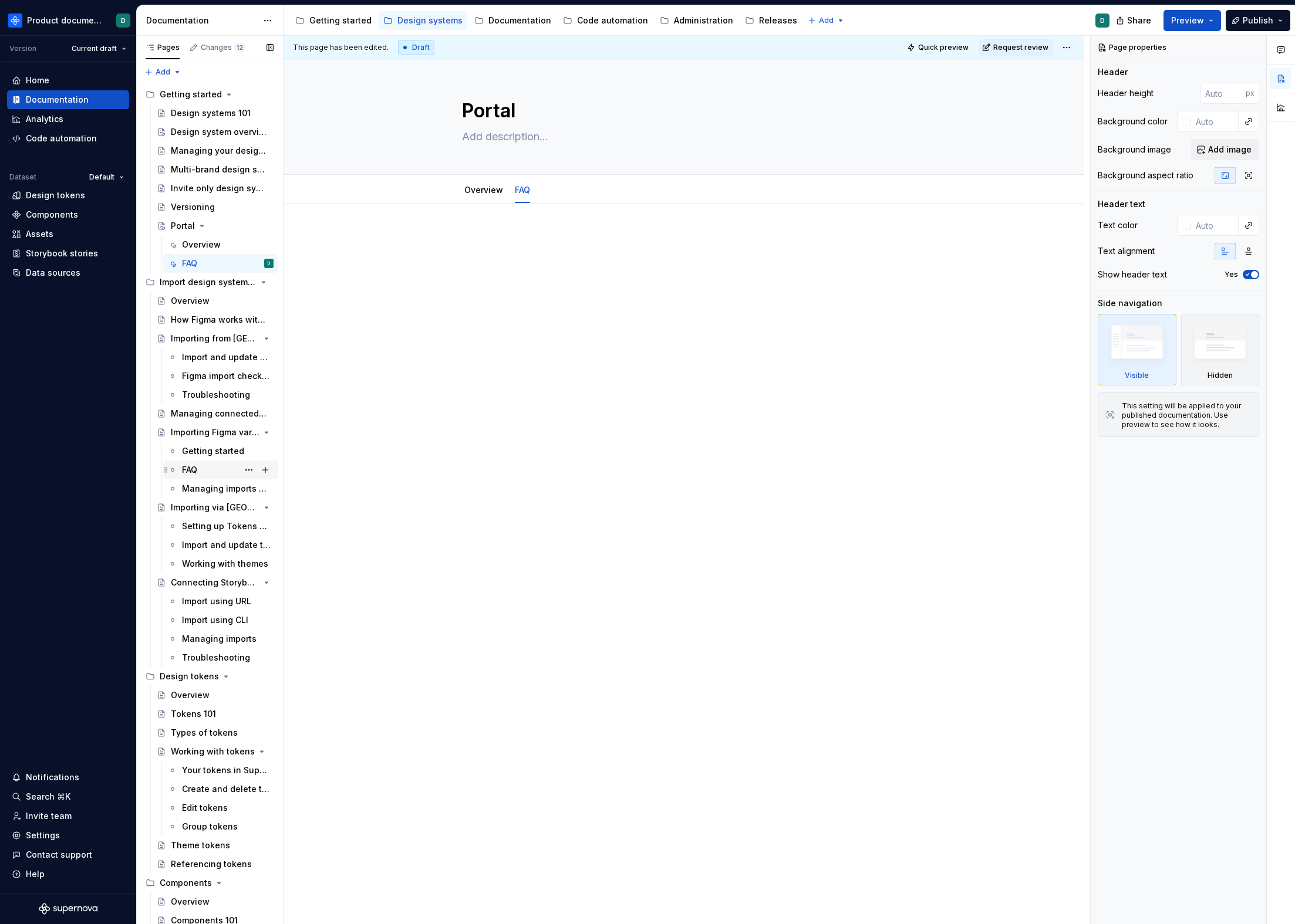
click at [201, 470] on div "FAQ" at bounding box center [227, 470] width 92 height 17
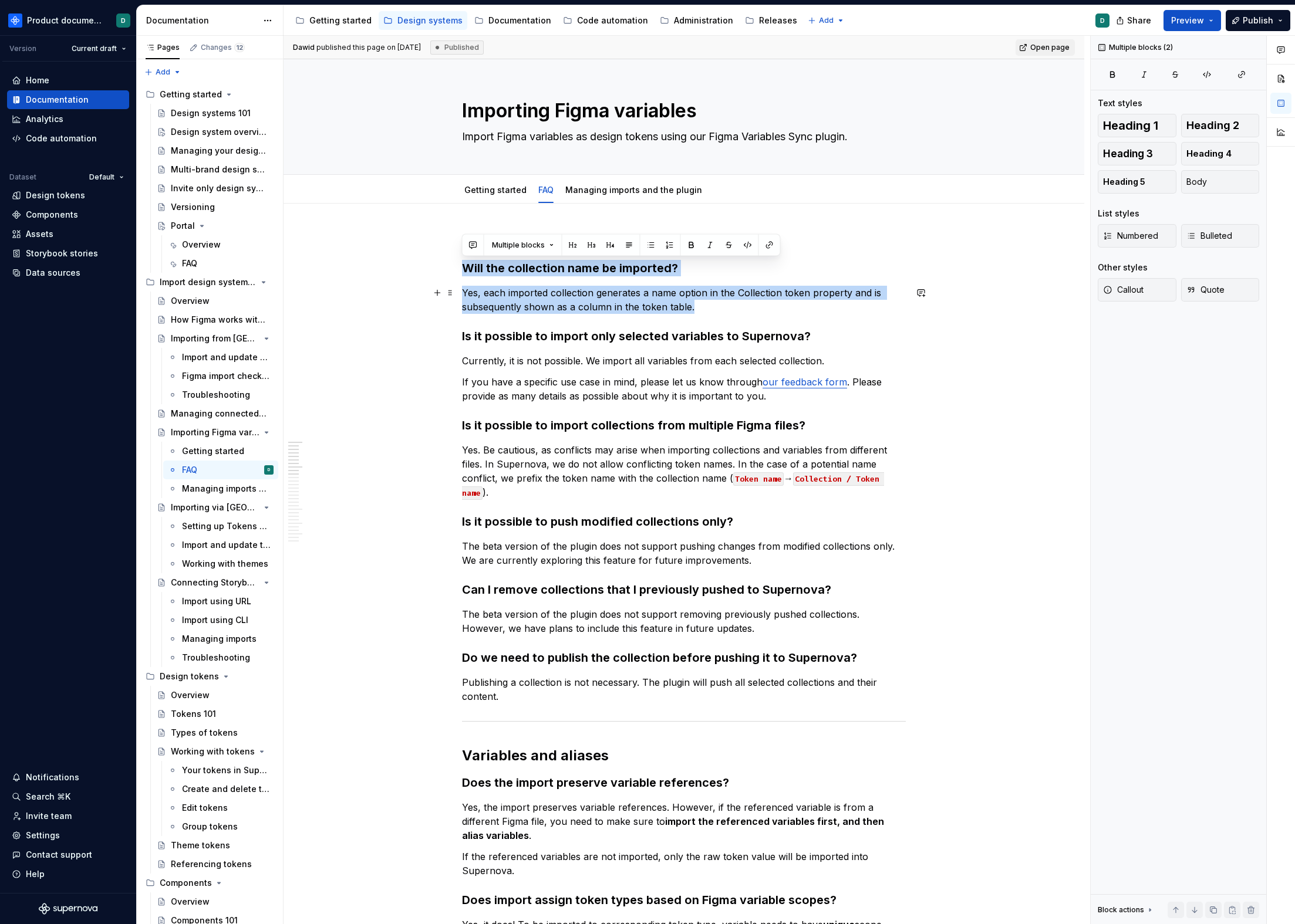
drag, startPoint x: 464, startPoint y: 266, endPoint x: 706, endPoint y: 312, distance: 246.3
copy div "Will the collection name be imported? Yes, each imported collection generates a…"
click at [706, 312] on p "Yes, each imported collection generates a name option in the Collection token p…" at bounding box center [683, 300] width 444 height 28
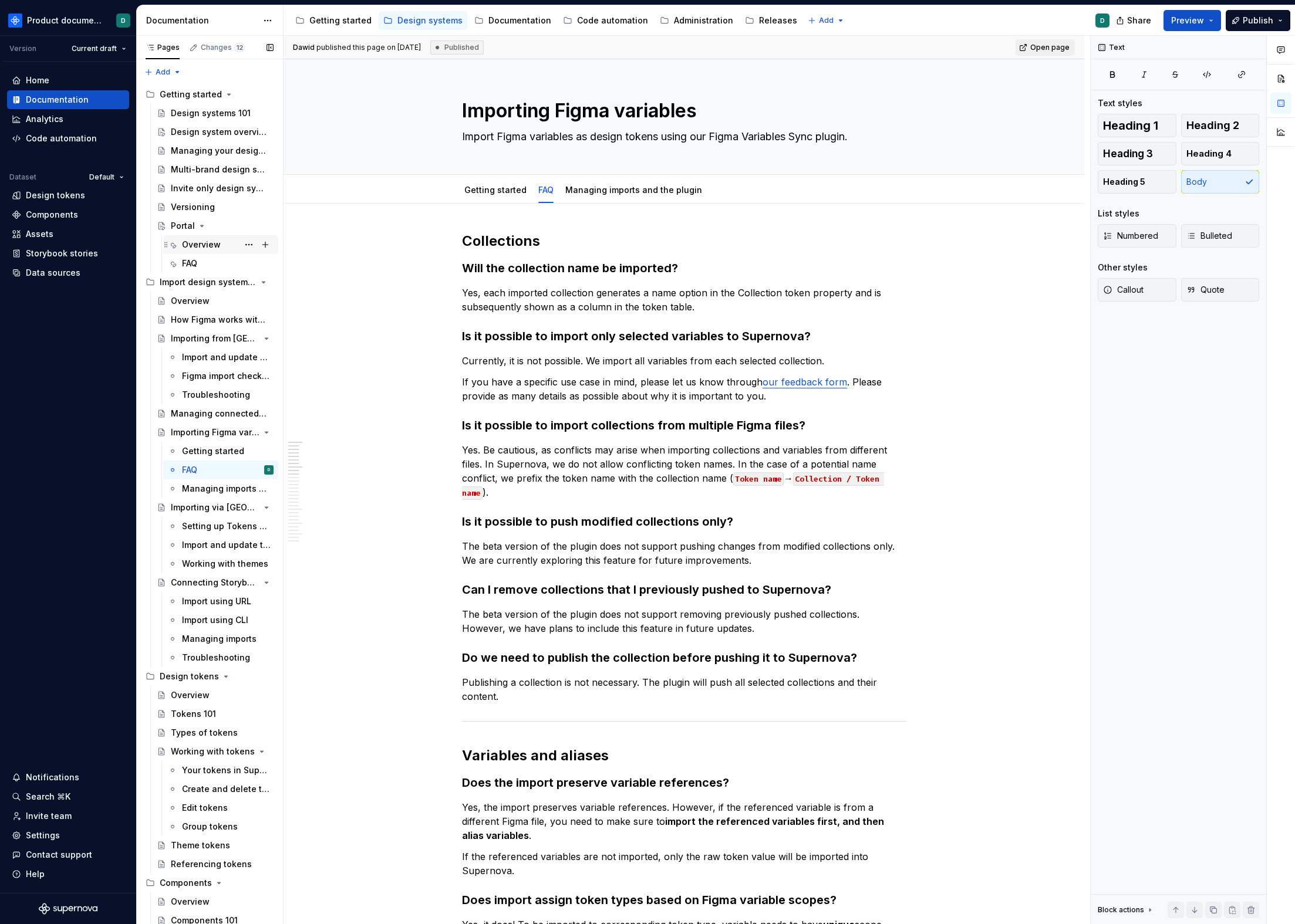
click at [191, 239] on div "Overview" at bounding box center [201, 244] width 38 height 12
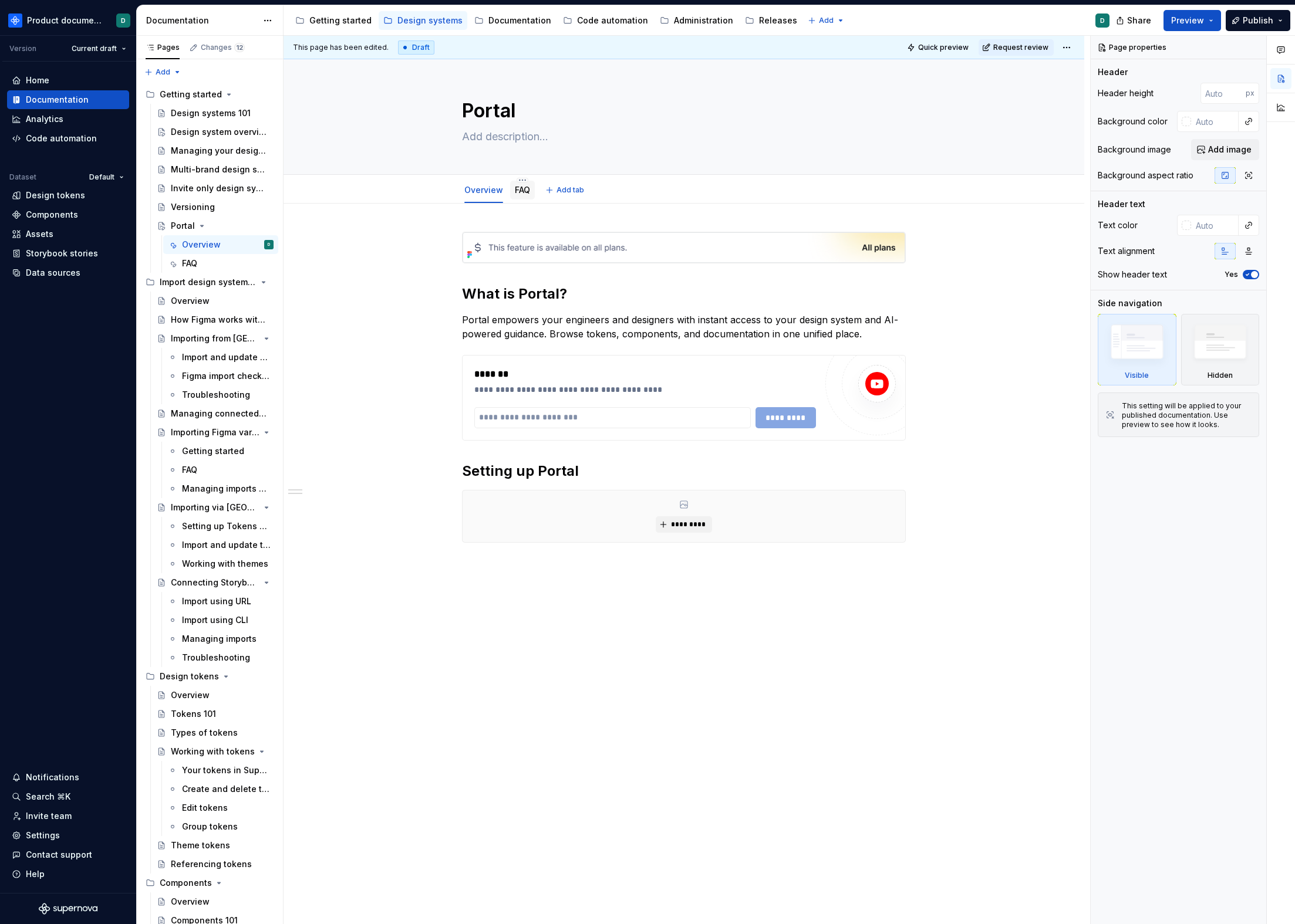
click at [515, 191] on link "FAQ" at bounding box center [522, 189] width 15 height 10
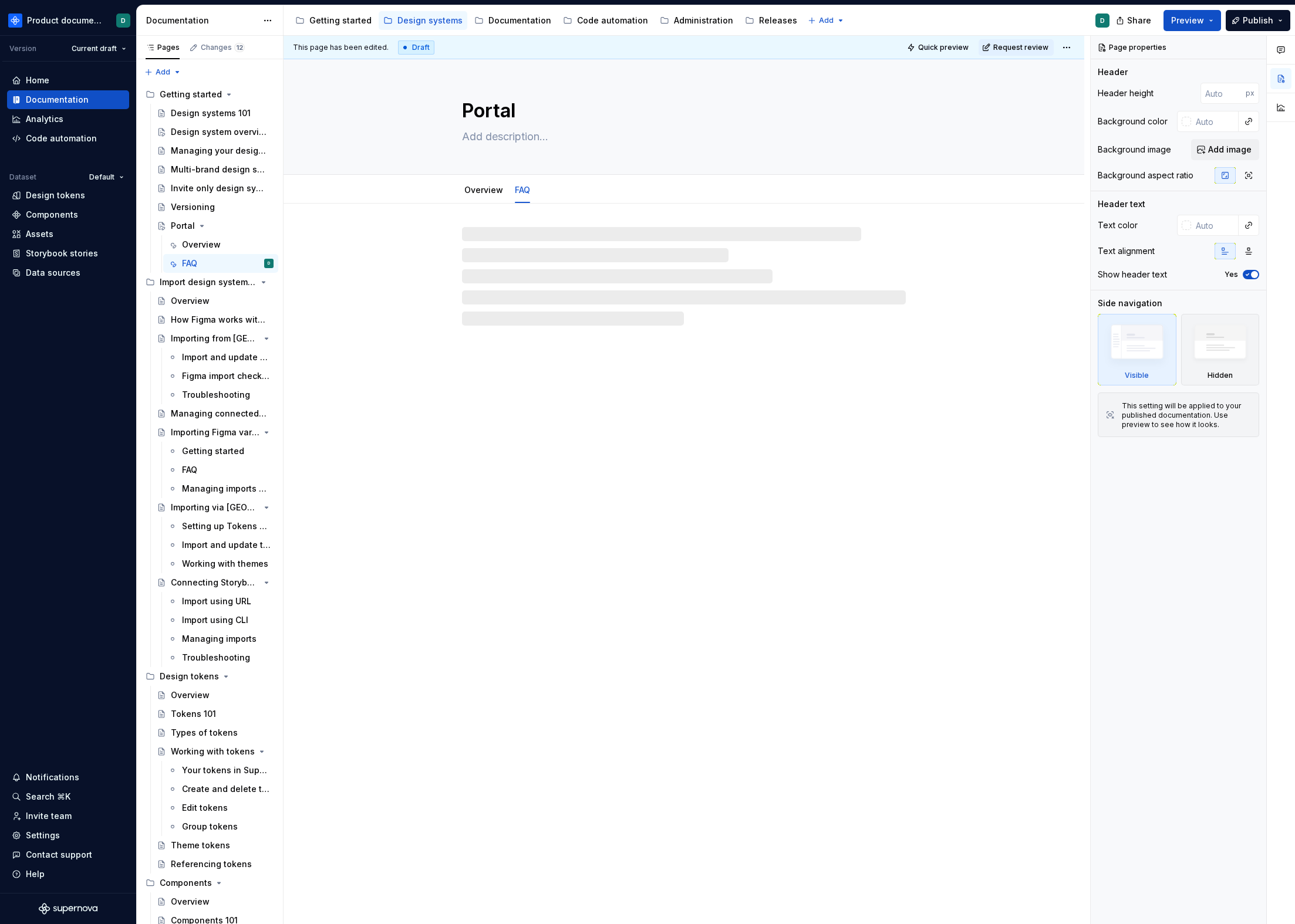
type textarea "*"
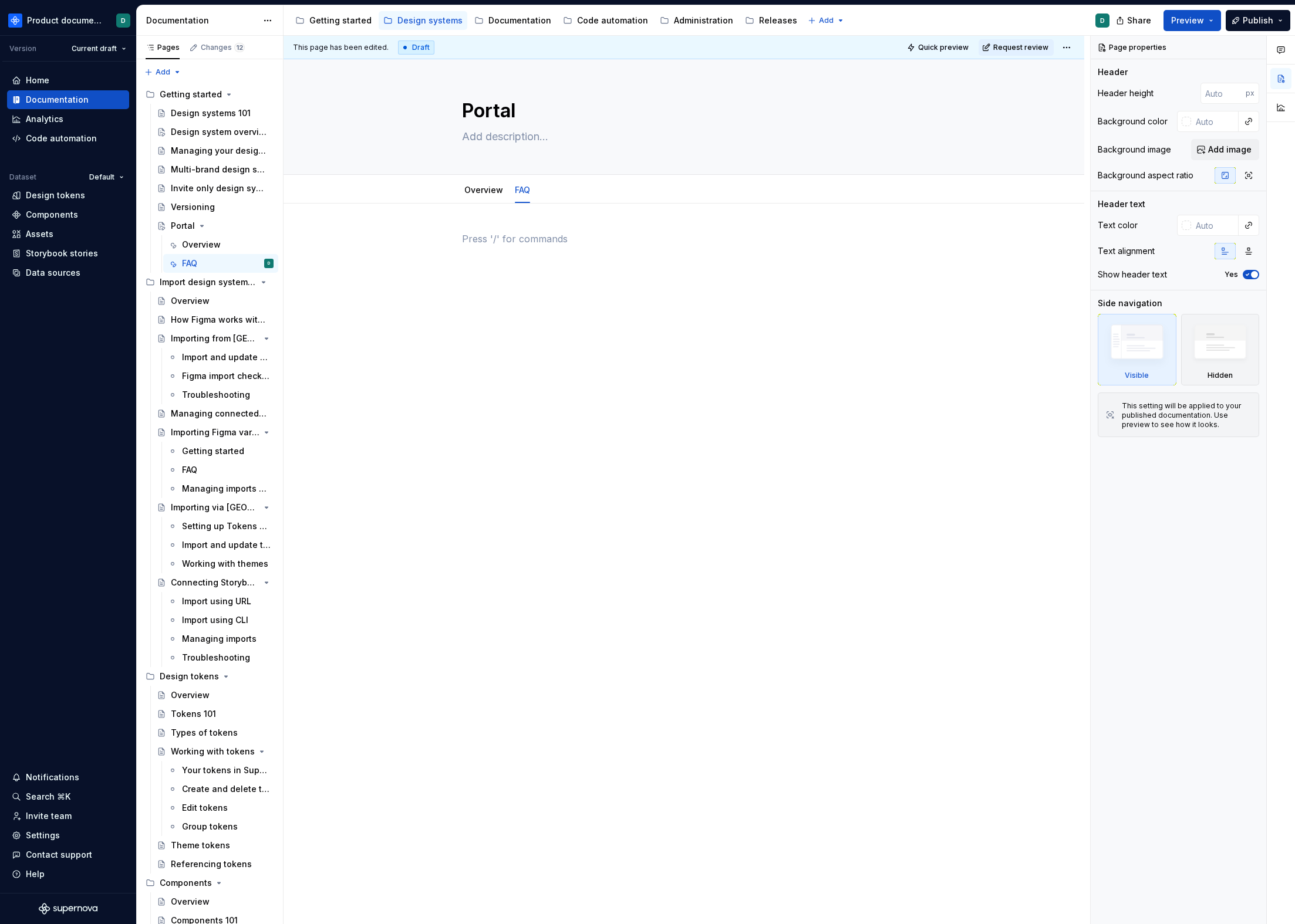
click at [520, 255] on div at bounding box center [683, 254] width 444 height 44
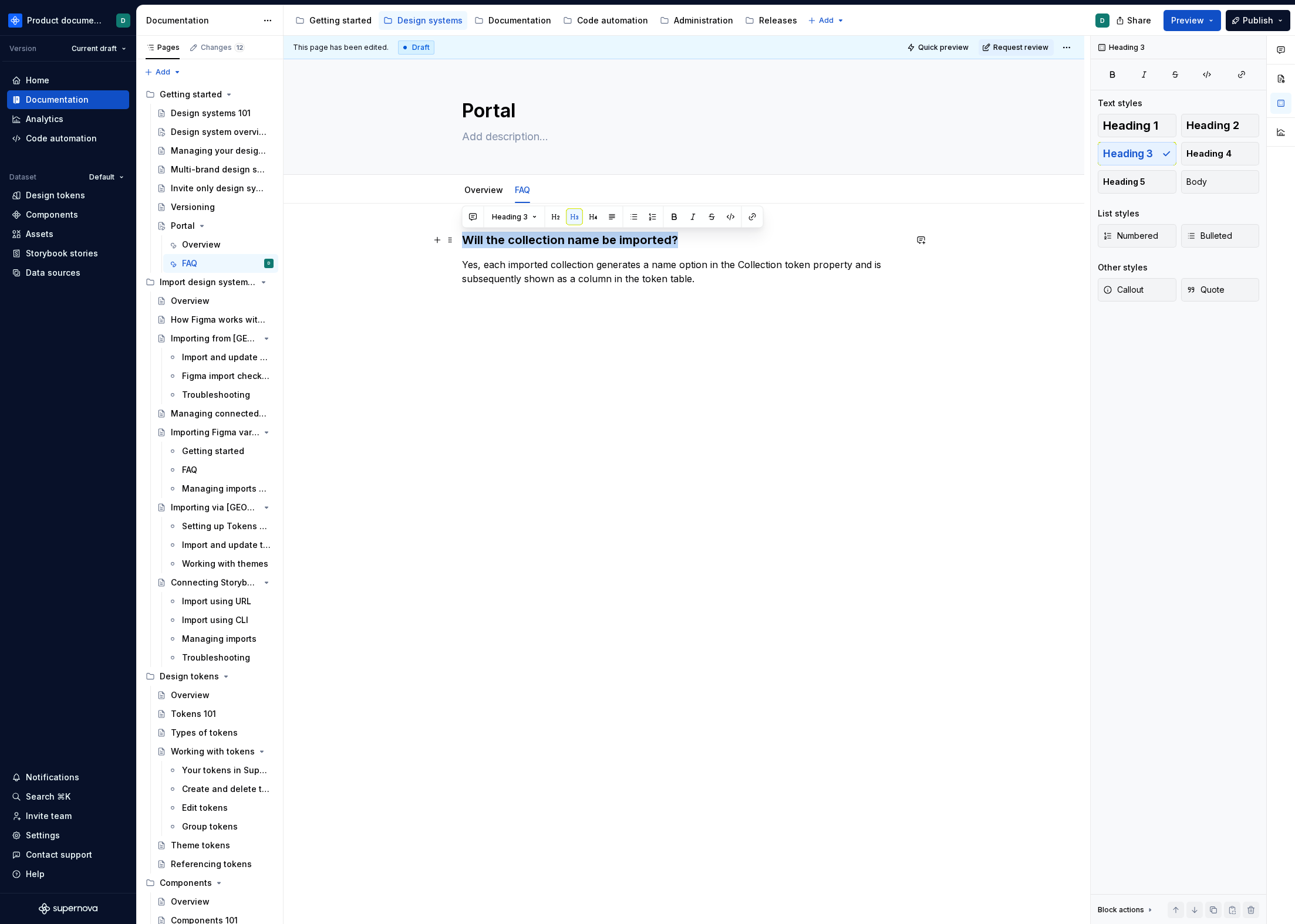
drag, startPoint x: 635, startPoint y: 237, endPoint x: 461, endPoint y: 242, distance: 174.1
click at [461, 242] on div "Will the collection name be imported? Yes, each imported collection generates a…" at bounding box center [684, 390] width 801 height 374
drag, startPoint x: 704, startPoint y: 239, endPoint x: 594, endPoint y: 240, distance: 110.0
click at [594, 240] on h3 "How do I enable Portal in my workspace?" at bounding box center [683, 240] width 444 height 17
drag, startPoint x: 589, startPoint y: 237, endPoint x: 459, endPoint y: 240, distance: 130.0
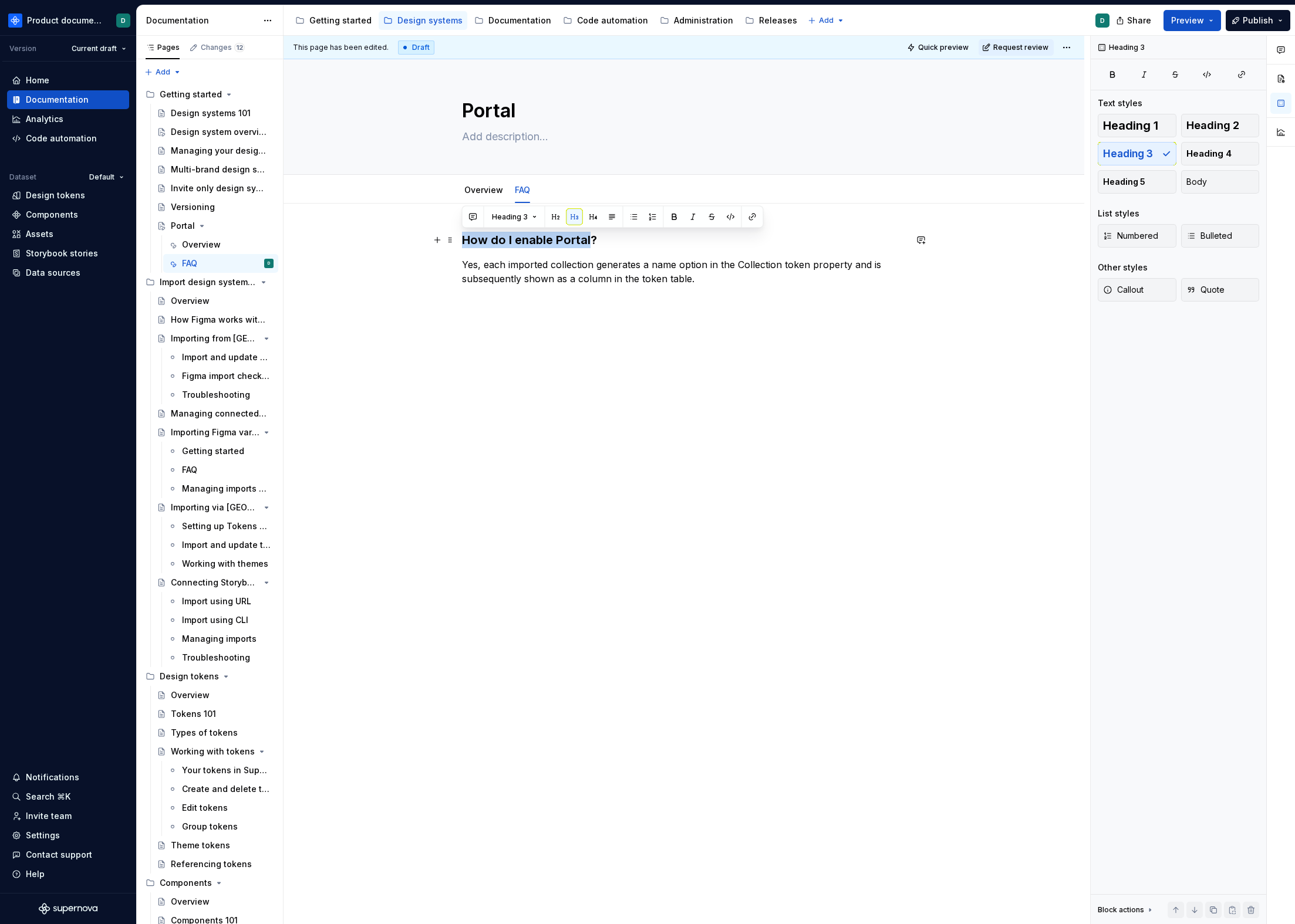
click at [459, 240] on div "How do I enable Portal? Yes, each imported collection generates a name option i…" at bounding box center [684, 390] width 801 height 374
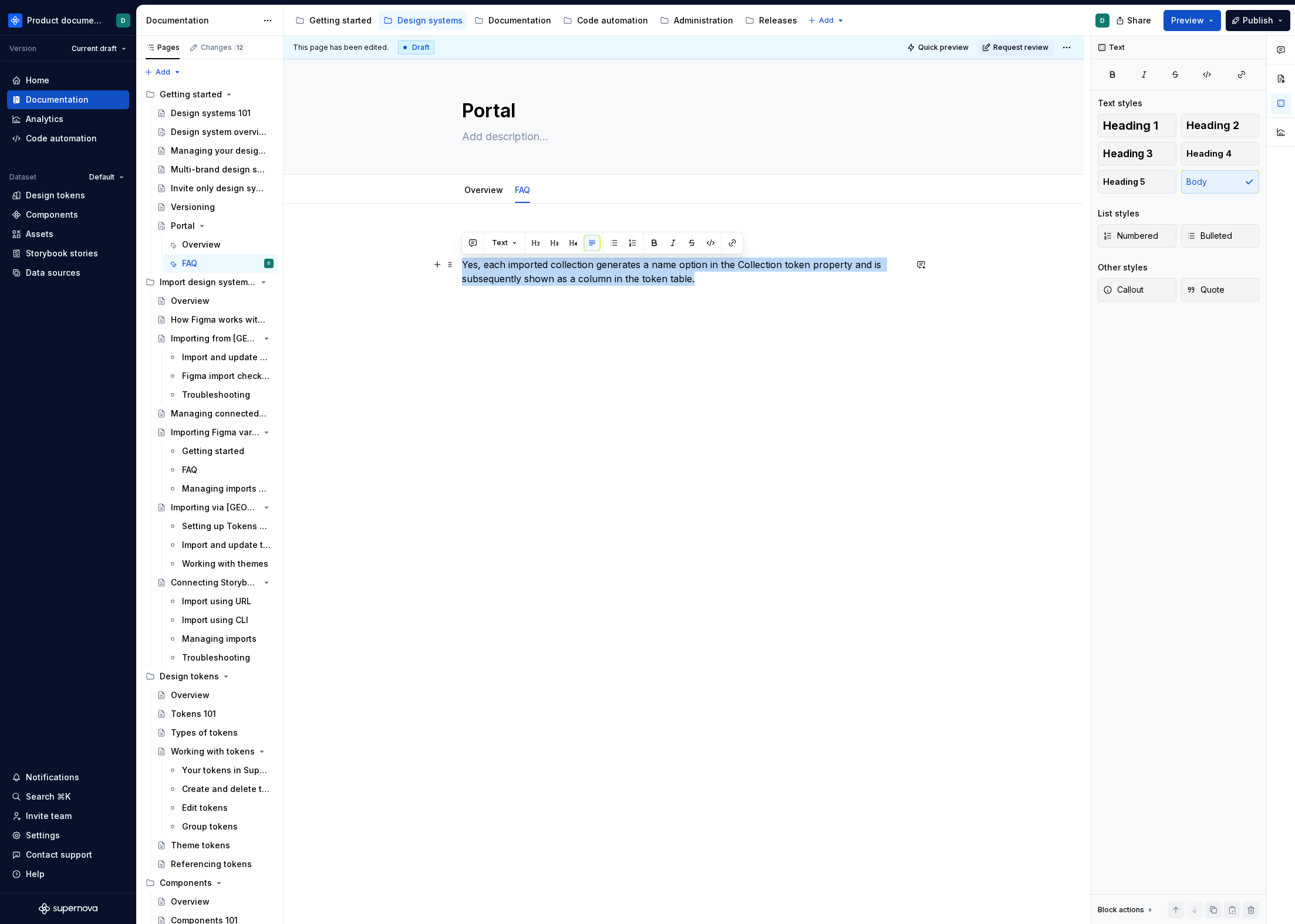
drag, startPoint x: 706, startPoint y: 283, endPoint x: 457, endPoint y: 268, distance: 249.5
click at [457, 268] on div "I don’t see Portal on my Overview page. Yes, each imported collection generates…" at bounding box center [684, 390] width 801 height 374
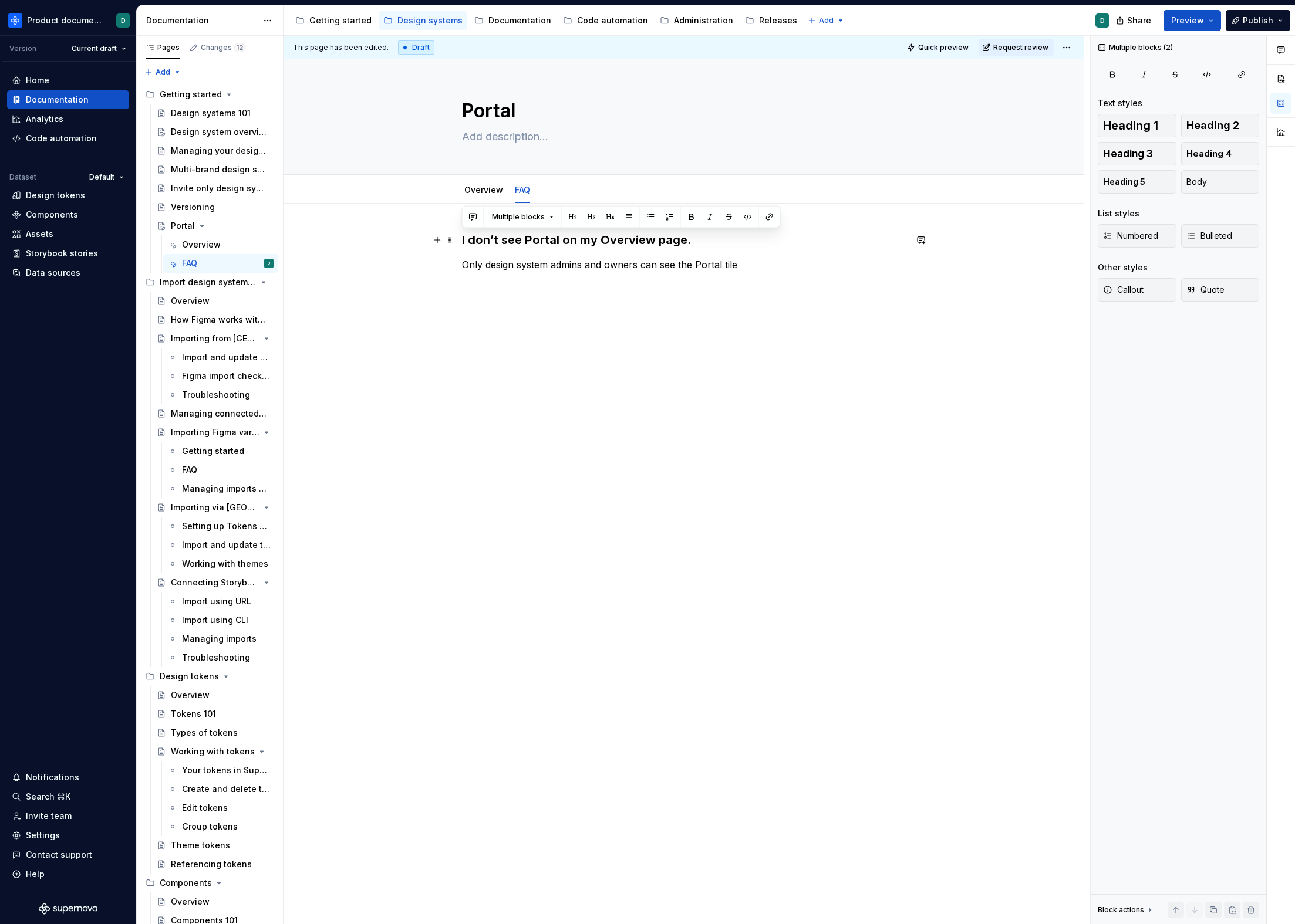
drag, startPoint x: 747, startPoint y: 262, endPoint x: 456, endPoint y: 237, distance: 292.1
click at [456, 237] on div "I don’t see Portal on my Overview page. Only design system admins and owners ca…" at bounding box center [684, 386] width 801 height 365
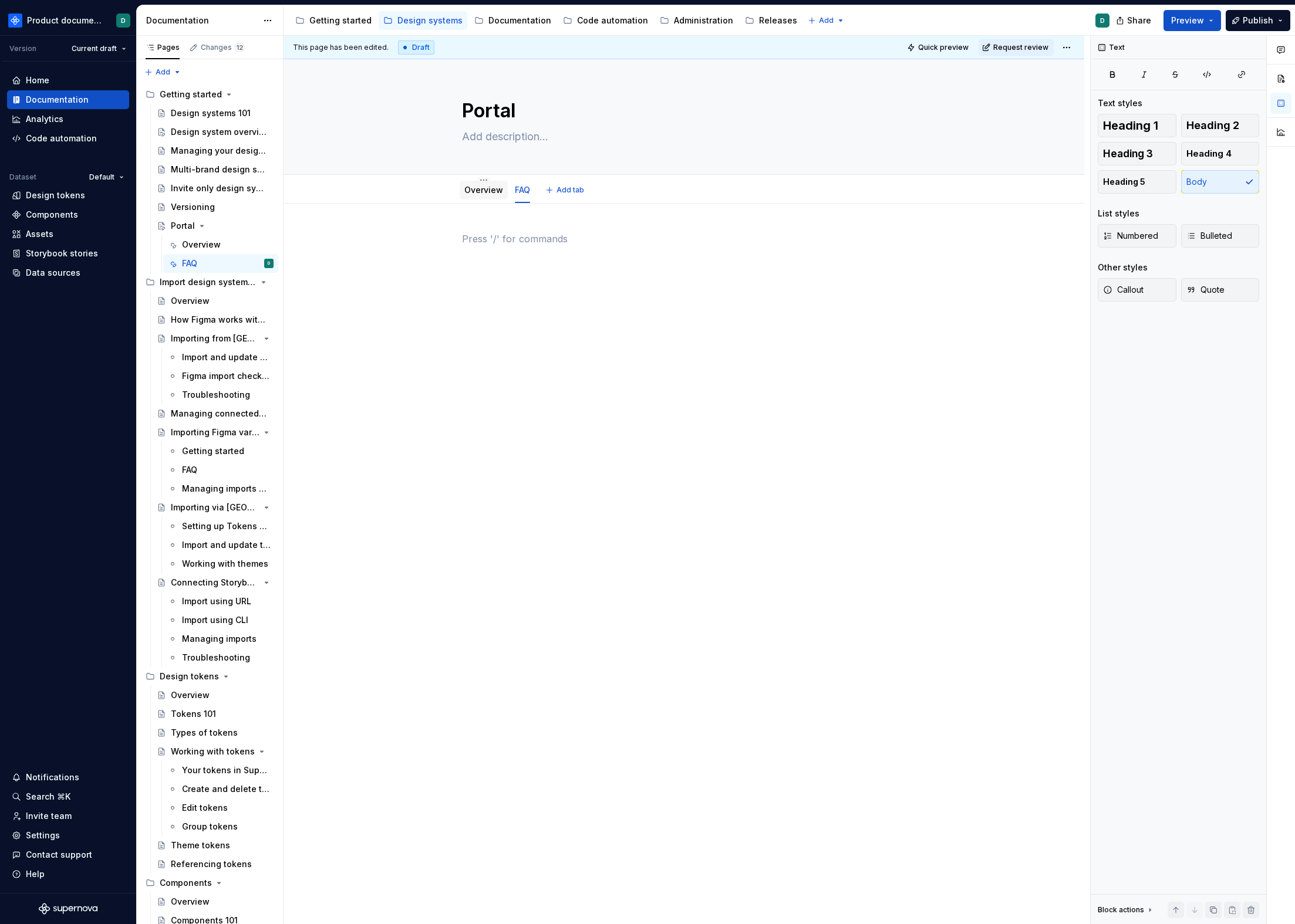
click at [475, 188] on link "Overview" at bounding box center [483, 189] width 38 height 10
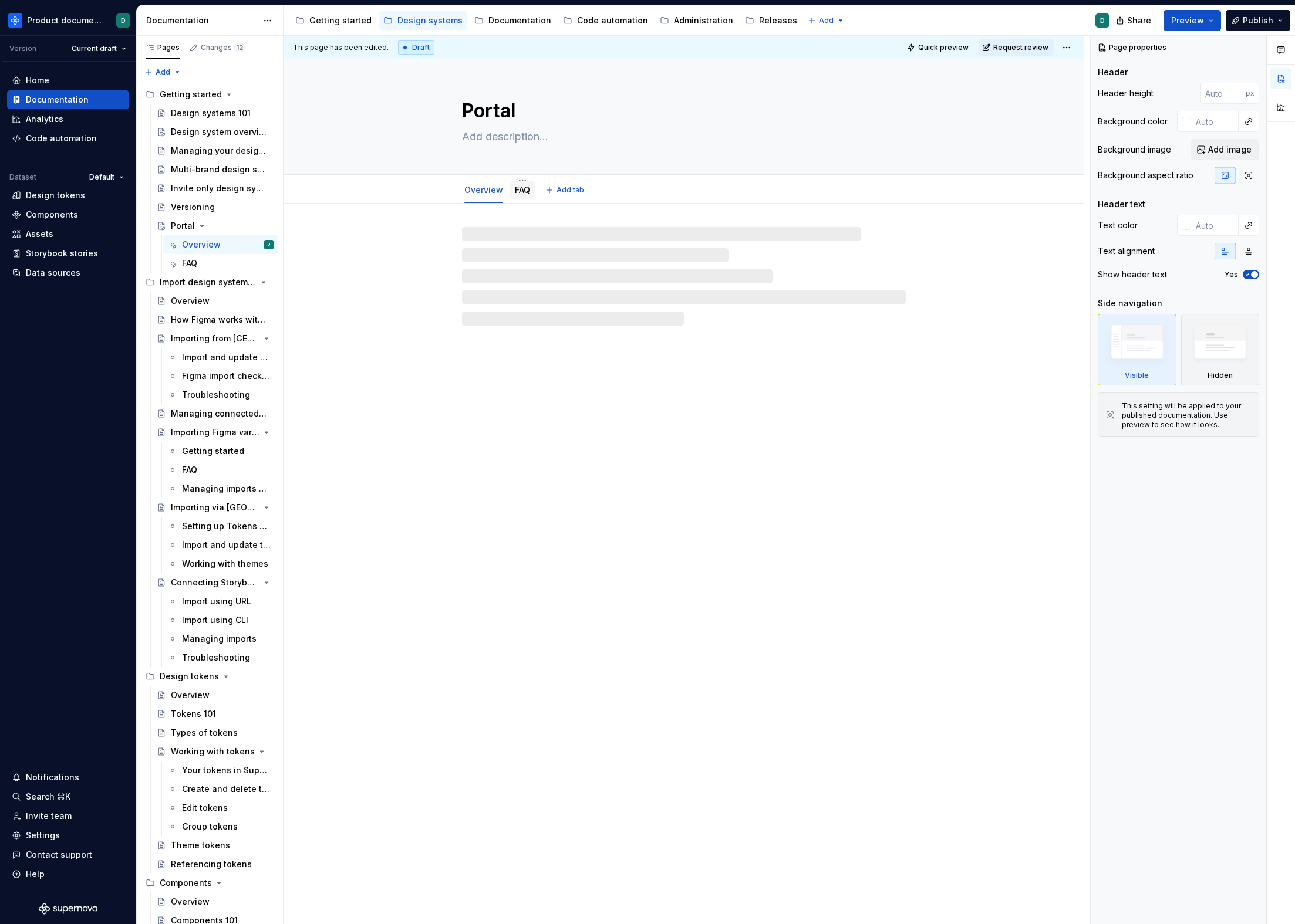
click at [512, 189] on div "FAQ" at bounding box center [522, 190] width 25 height 19
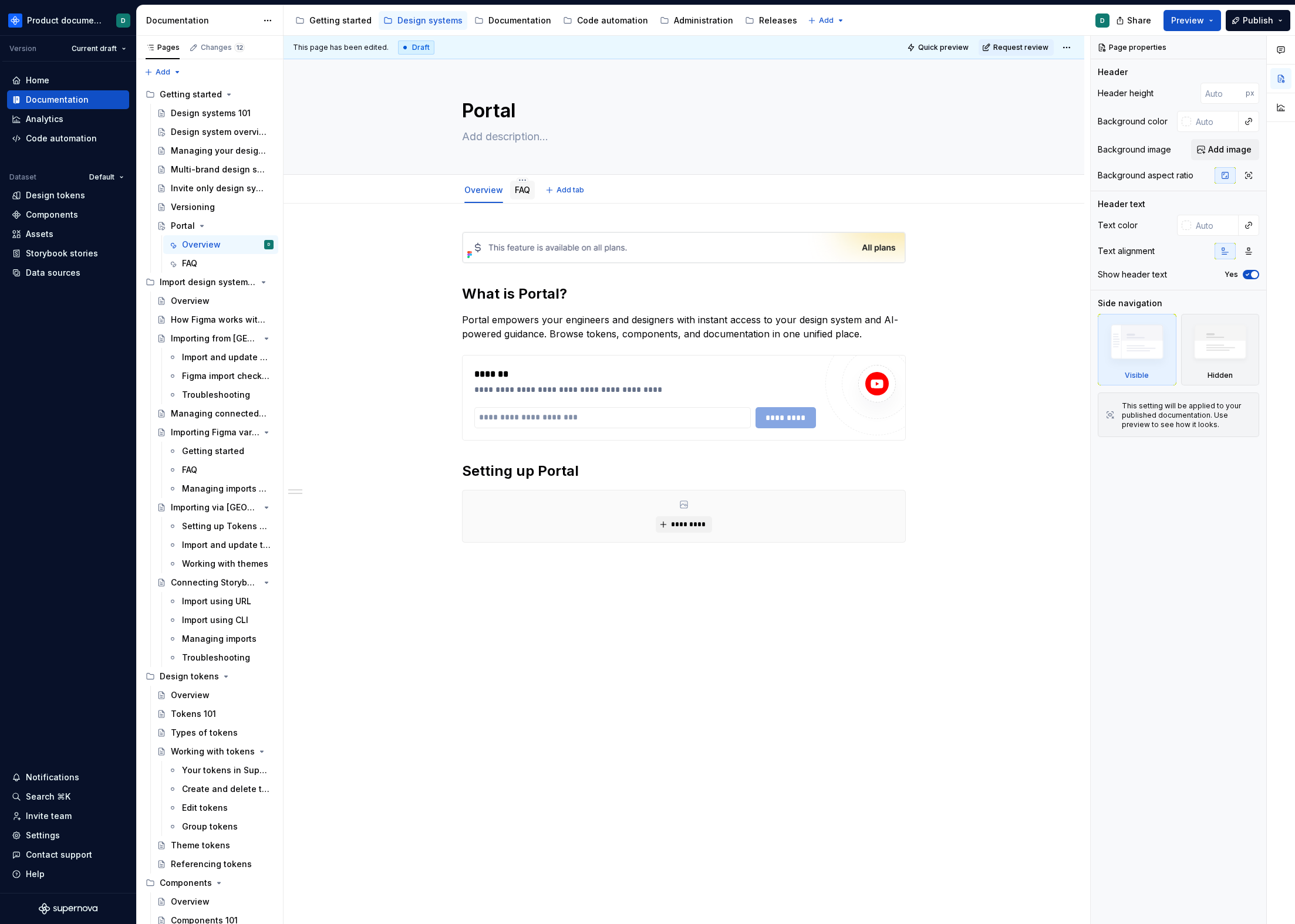
click at [517, 192] on link "FAQ" at bounding box center [522, 189] width 15 height 10
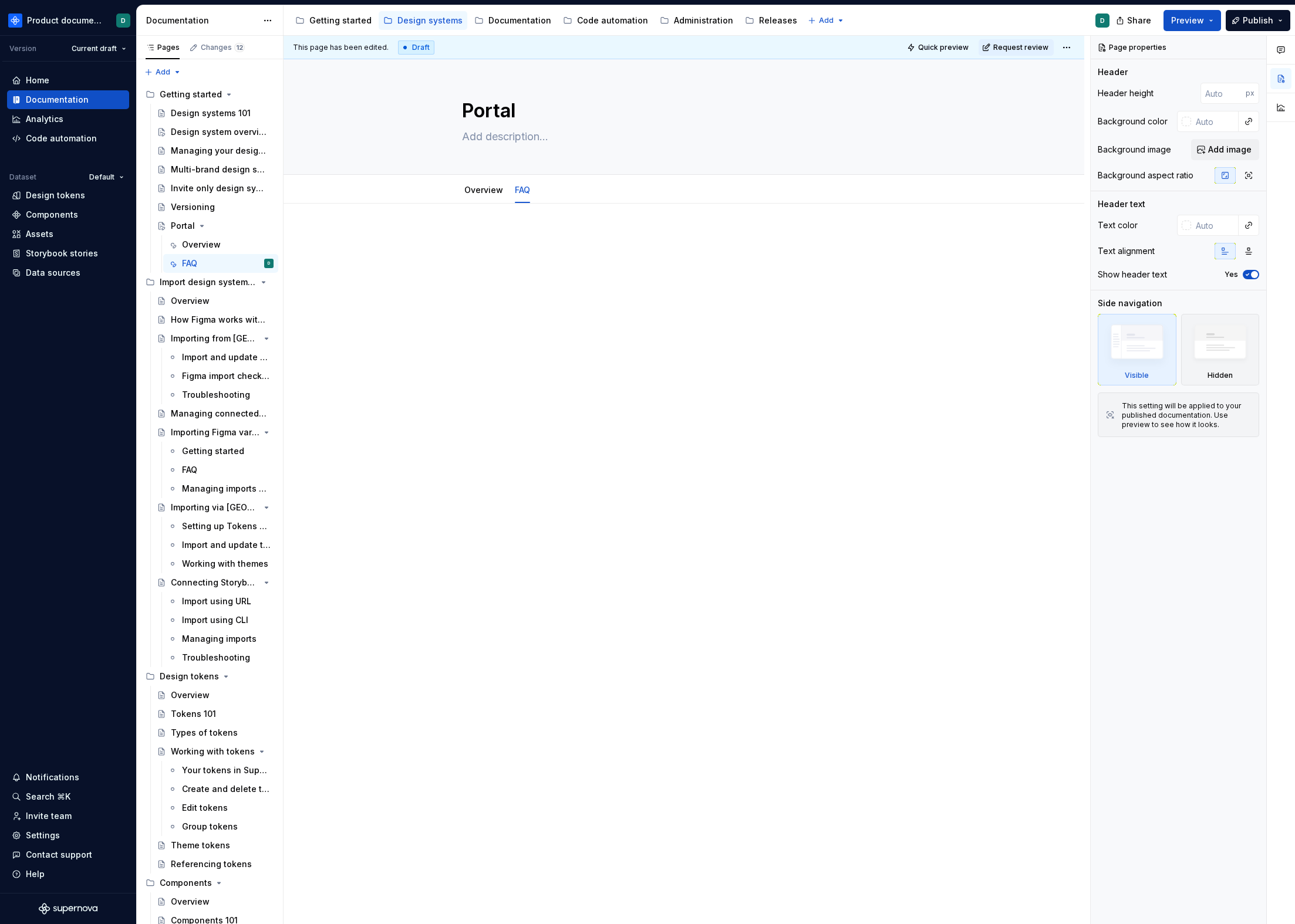
type textarea "*"
click at [532, 273] on div at bounding box center [683, 254] width 444 height 44
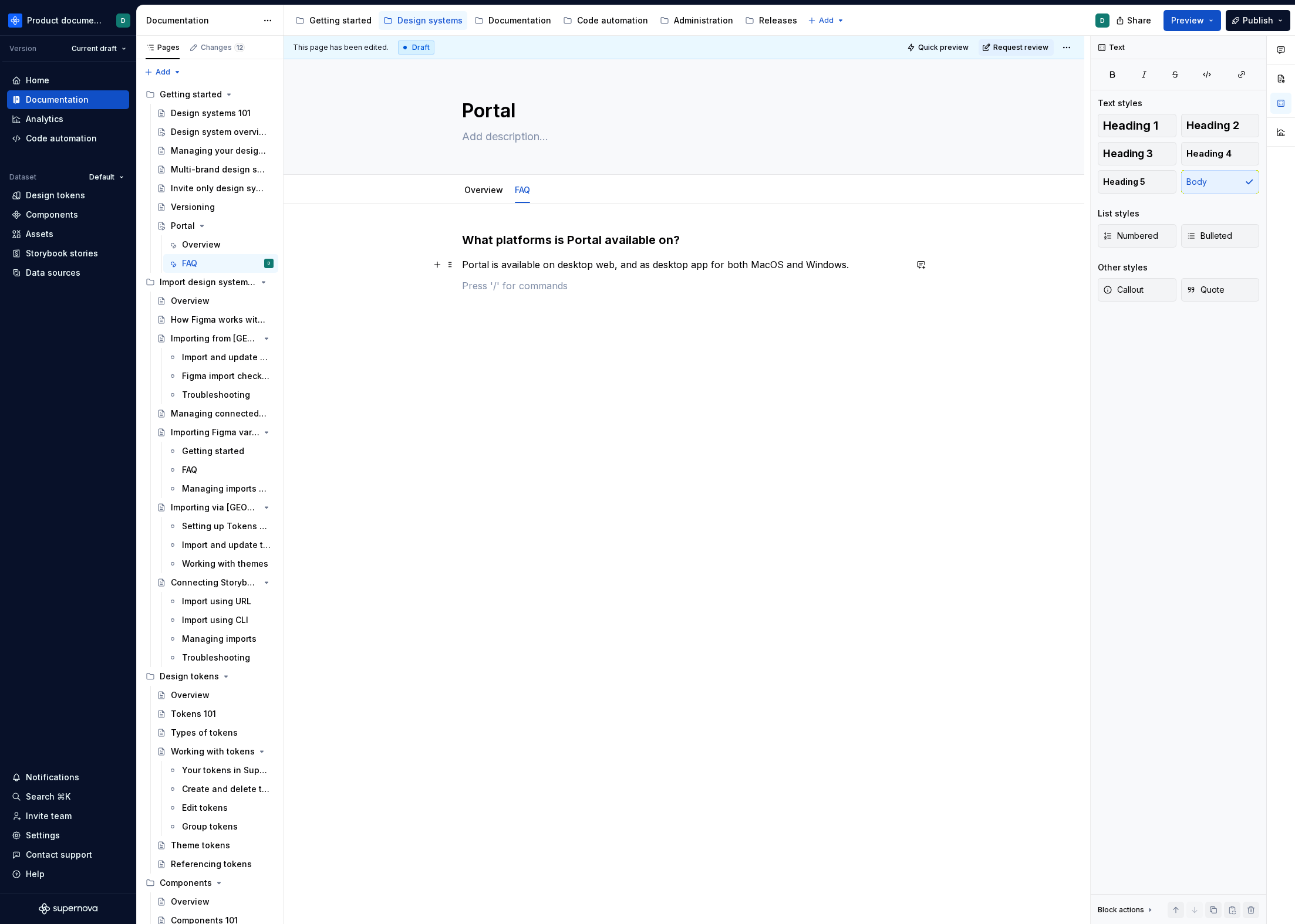
click at [493, 265] on p "Portal is available on desktop web, and as desktop app for both MacOS and Windo…" at bounding box center [683, 265] width 444 height 14
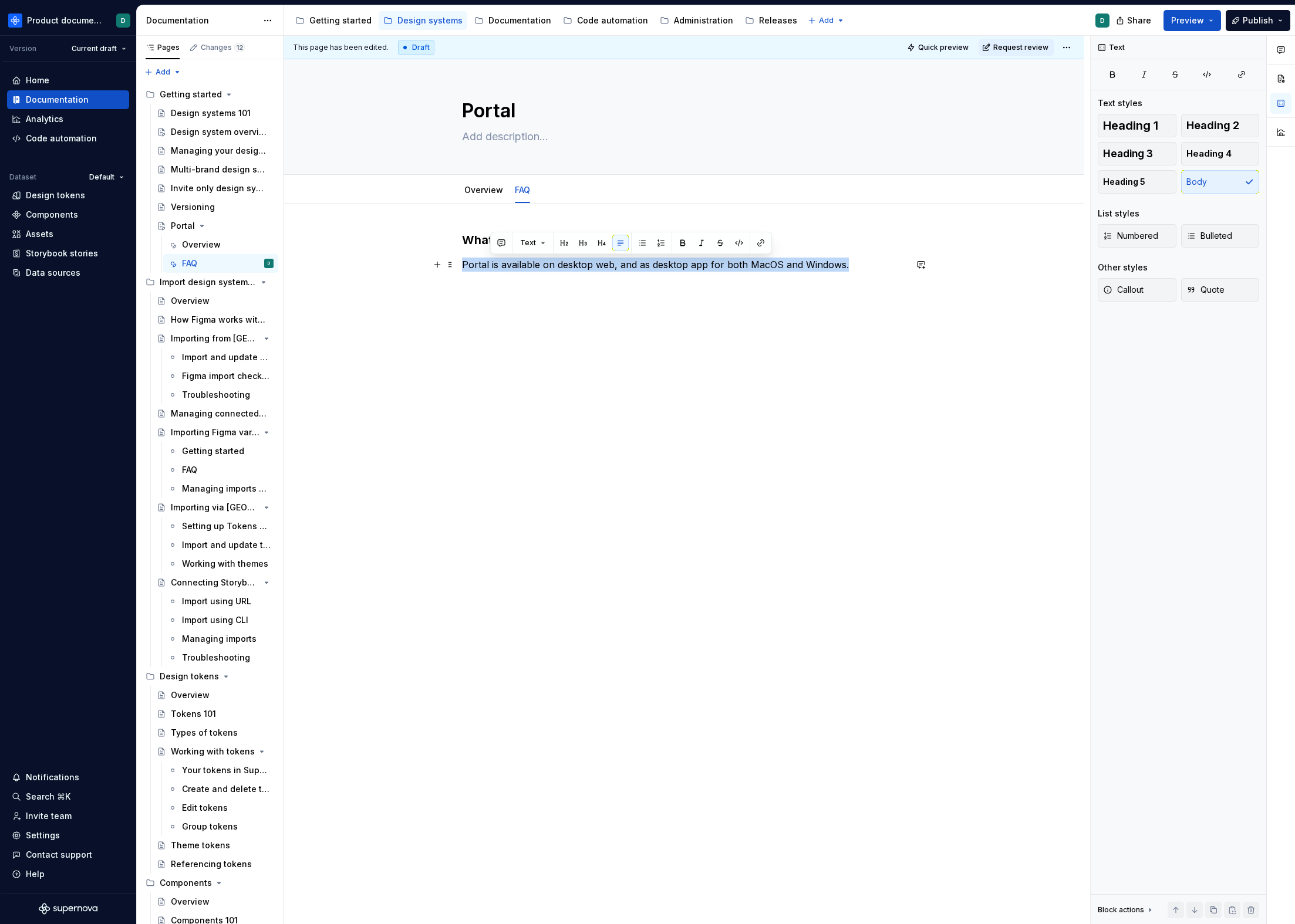
click at [493, 265] on p "Portal is available on desktop web, and as desktop app for both MacOS and Windo…" at bounding box center [683, 265] width 444 height 14
type textarea "*"
click at [764, 281] on p at bounding box center [683, 286] width 444 height 14
click at [880, 261] on p "Portal is available on desktop web, and as desktop app for both MacOS and Windo…" at bounding box center [683, 265] width 444 height 14
click at [815, 295] on div "What platforms is Portal available on? Portal is available on desktop web, and …" at bounding box center [683, 269] width 444 height 75
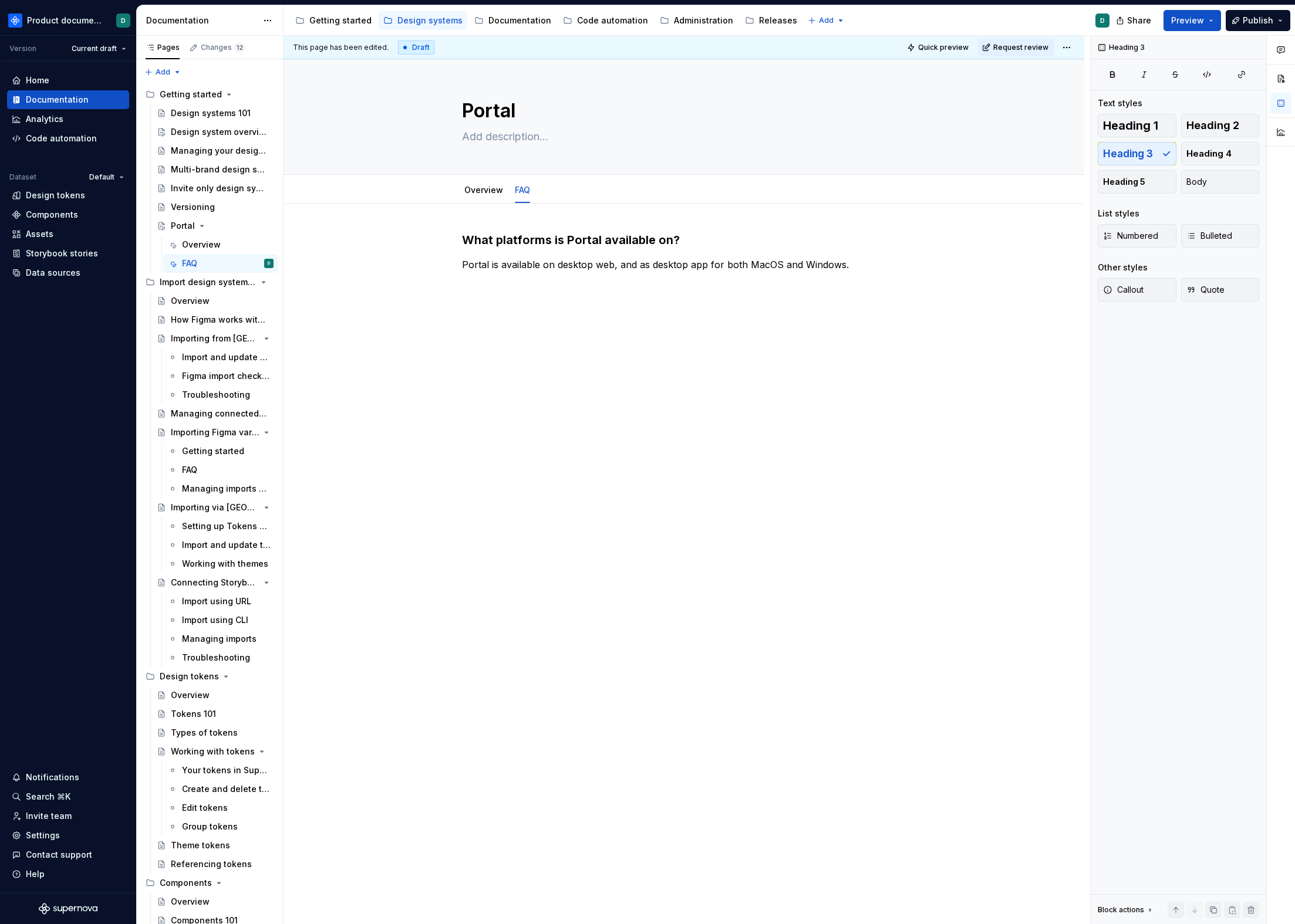
click at [667, 344] on div "What platforms is Portal available on? Portal is available on desktop web, and …" at bounding box center [684, 398] width 801 height 390
click at [642, 297] on h3 at bounding box center [683, 294] width 444 height 17
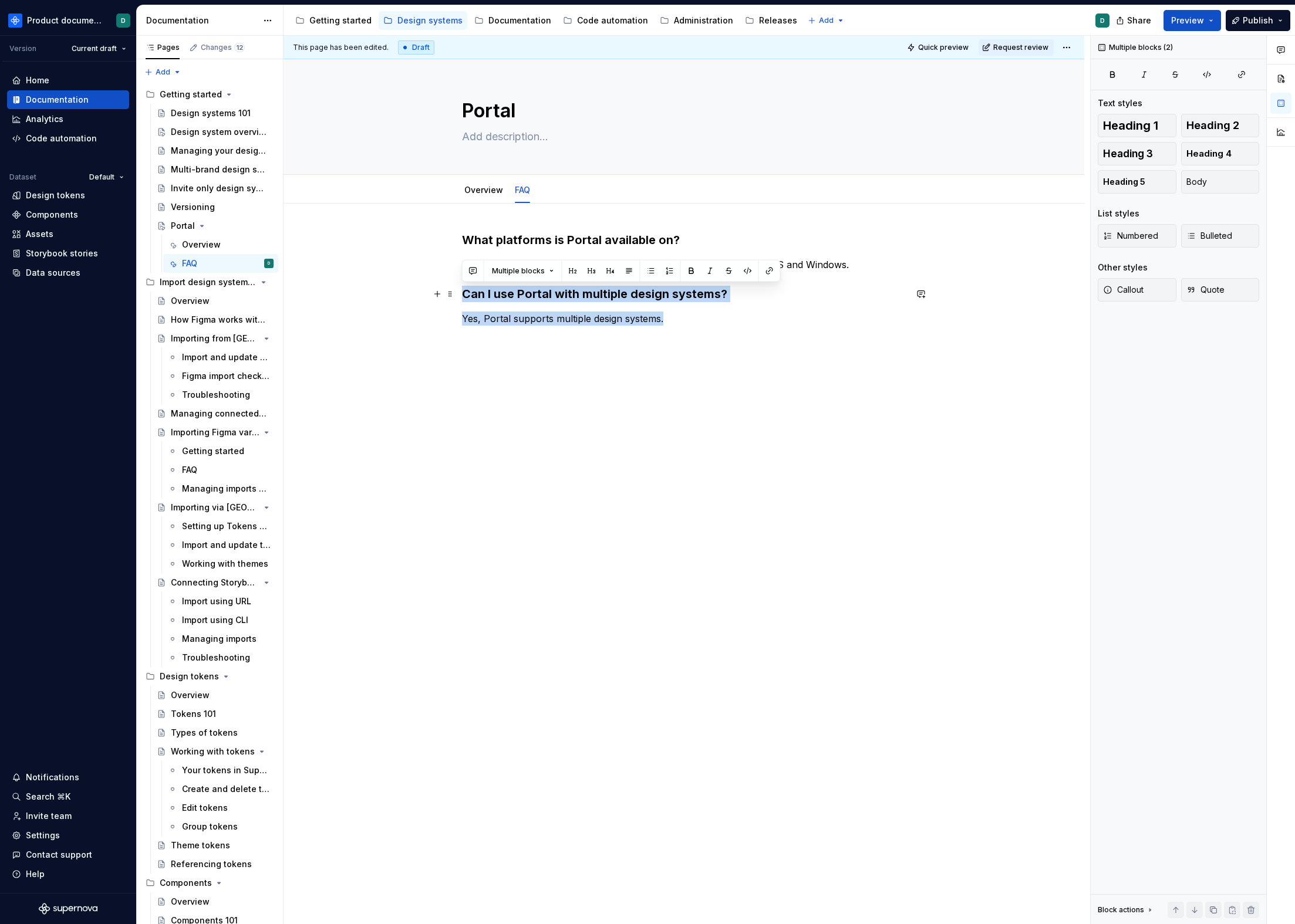
drag, startPoint x: 673, startPoint y: 319, endPoint x: 462, endPoint y: 293, distance: 212.6
click at [462, 293] on div "What platforms is Portal available on? Portal is available on desktop web, and …" at bounding box center [683, 289] width 444 height 115
copy div "Can I use Portal with multiple design systems? Yes, Portal supports multiple de…"
click at [721, 326] on div "What platforms is Portal available on? Portal is available on desktop web, and …" at bounding box center [683, 289] width 444 height 115
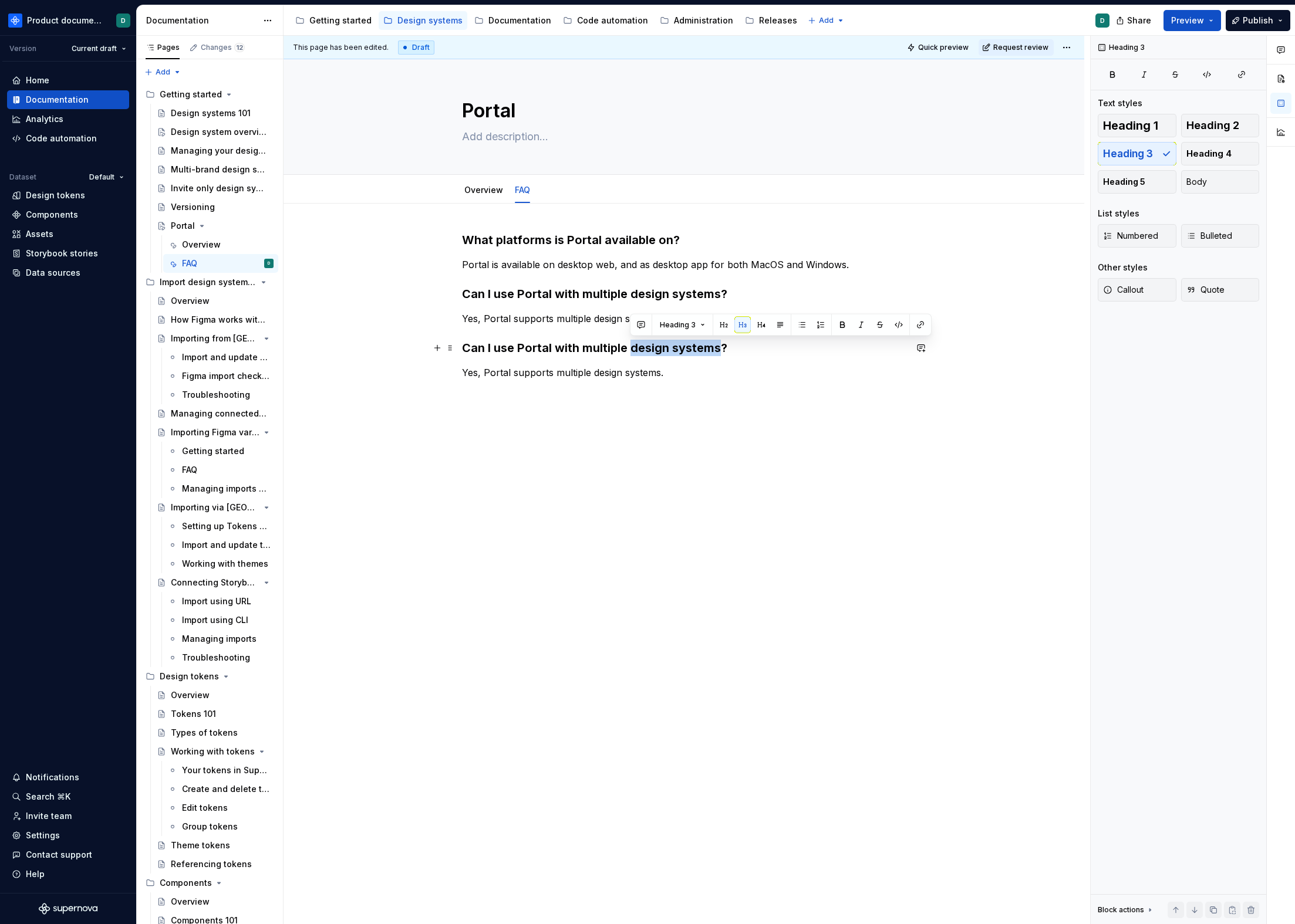
drag, startPoint x: 721, startPoint y: 349, endPoint x: 632, endPoint y: 349, distance: 89.0
click at [632, 349] on h3 "Can I use Portal with multiple design systems?" at bounding box center [683, 348] width 444 height 17
drag, startPoint x: 651, startPoint y: 373, endPoint x: 589, endPoint y: 375, distance: 62.0
click at [589, 375] on p "Yes, Portal supports multiple design systems." at bounding box center [683, 373] width 444 height 14
click at [651, 375] on p "Yes, Portal supports multiple datasets." at bounding box center [683, 373] width 444 height 14
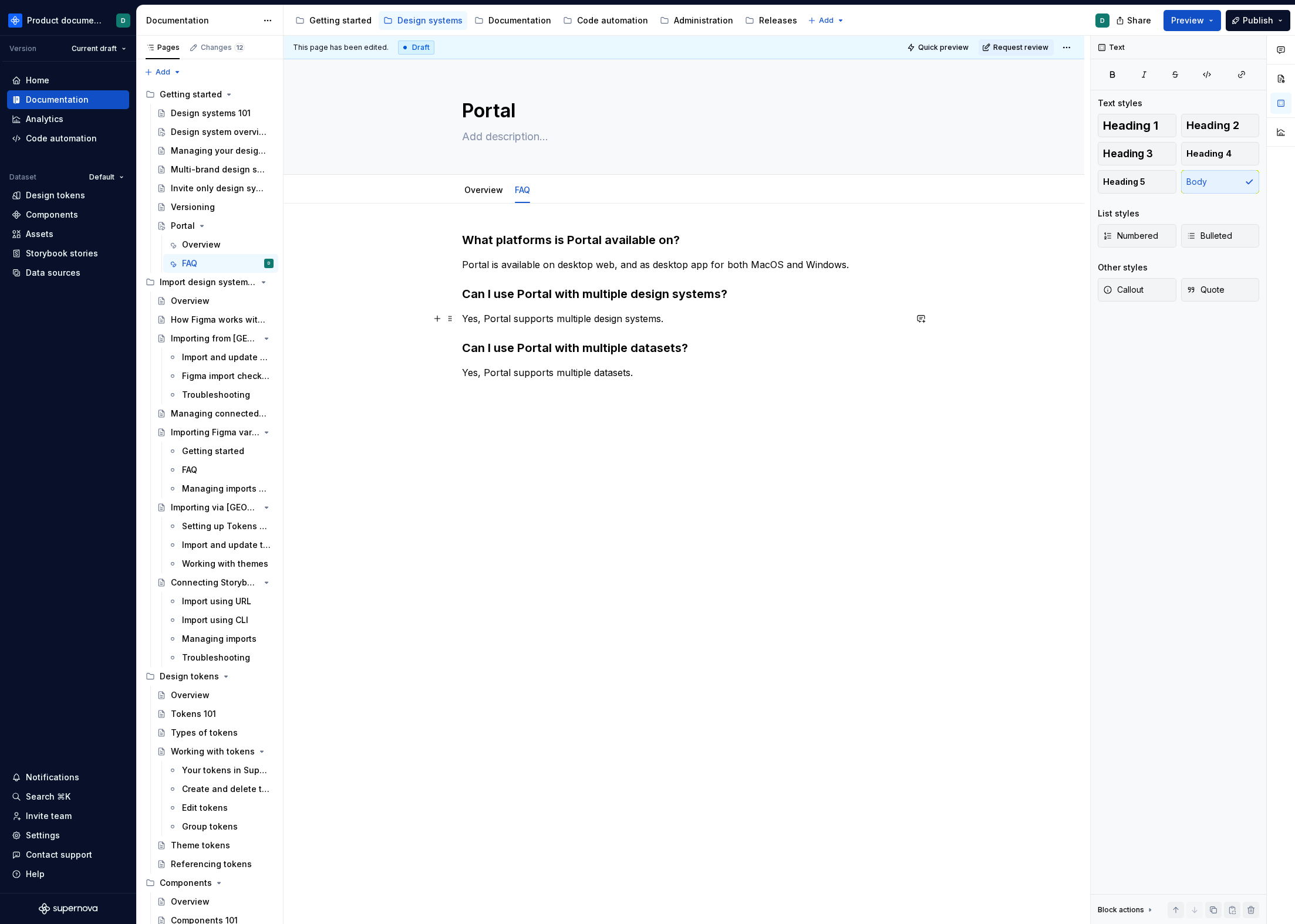
click at [676, 316] on p "Yes, Portal supports multiple design systems." at bounding box center [683, 318] width 444 height 14
click at [661, 385] on p "Yes, Portal supports multiple datasets." at bounding box center [683, 387] width 444 height 14
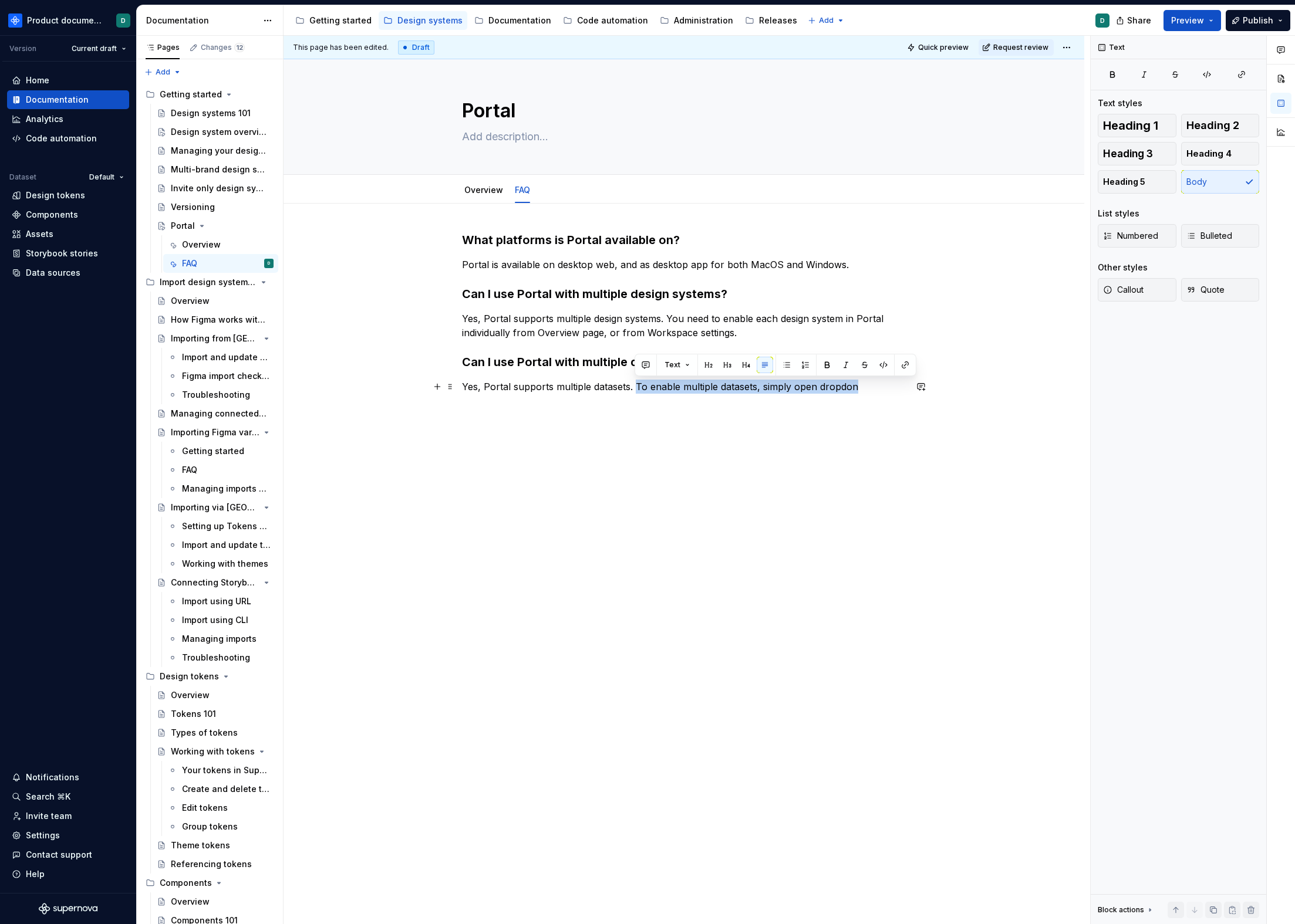
drag, startPoint x: 872, startPoint y: 386, endPoint x: 636, endPoint y: 382, distance: 236.0
click at [636, 382] on p "Yes, Portal supports multiple datasets. To enable multiple datasets, simply ope…" at bounding box center [683, 387] width 444 height 14
click at [731, 331] on p "Yes, Portal supports multiple design systems. You need to enable each design sy…" at bounding box center [683, 326] width 444 height 28
click at [628, 337] on p "Yes, Portal supports multiple design systems. You need to enable each design sy…" at bounding box center [683, 326] width 444 height 28
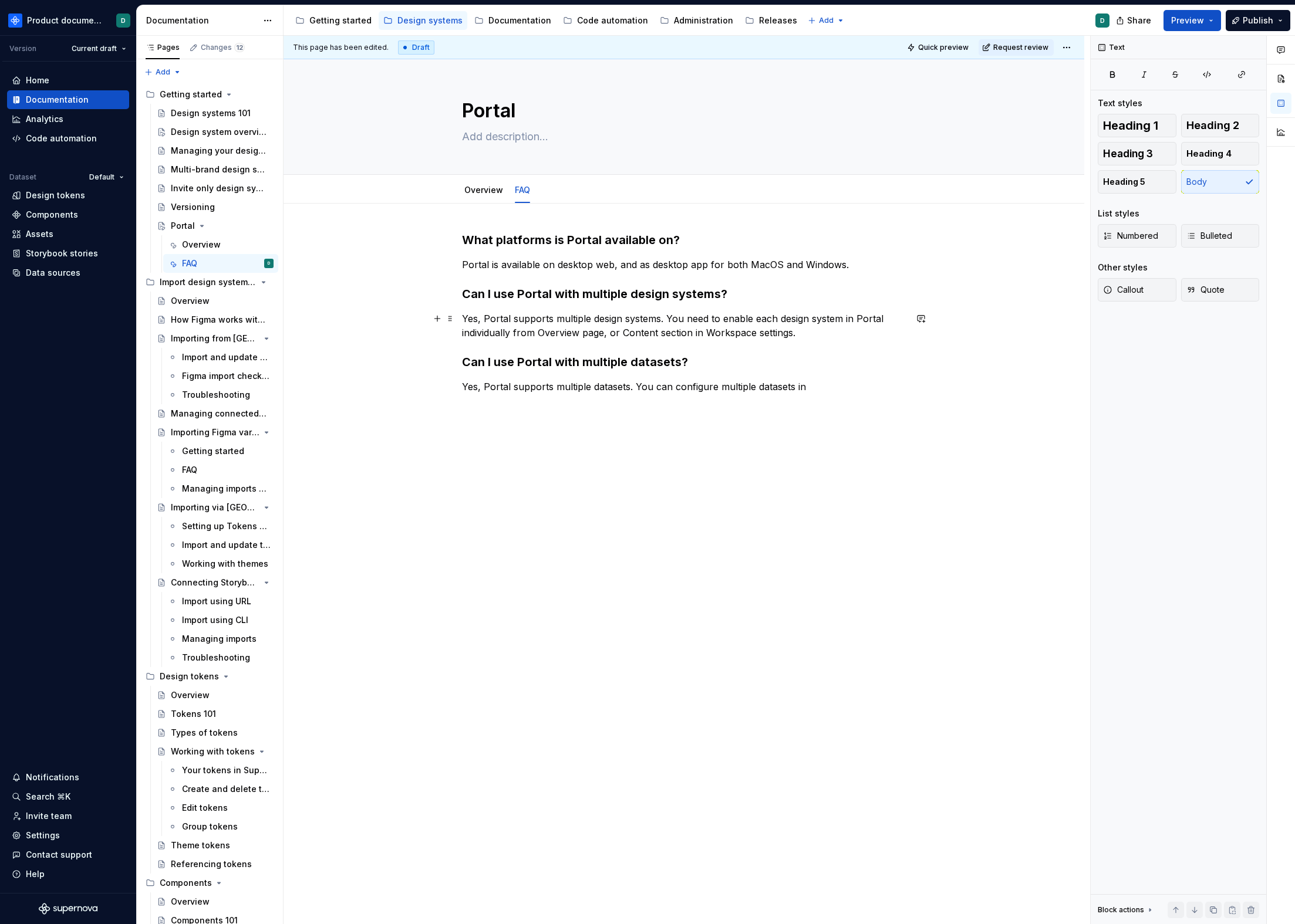
click at [812, 331] on p "Yes, Portal supports multiple design systems. You need to enable each design sy…" at bounding box center [683, 326] width 444 height 28
click at [805, 329] on p "Yes, Portal supports multiple design systems. You need to enable each design sy…" at bounding box center [683, 326] width 444 height 28
click at [840, 400] on div "What platforms is Portal available on? Portal is available on desktop web, and …" at bounding box center [683, 320] width 444 height 176
drag, startPoint x: 840, startPoint y: 389, endPoint x: 635, endPoint y: 385, distance: 205.0
click at [635, 385] on p "Yes, Portal supports multiple datasets. You can configure multiple datasets in" at bounding box center [683, 387] width 444 height 14
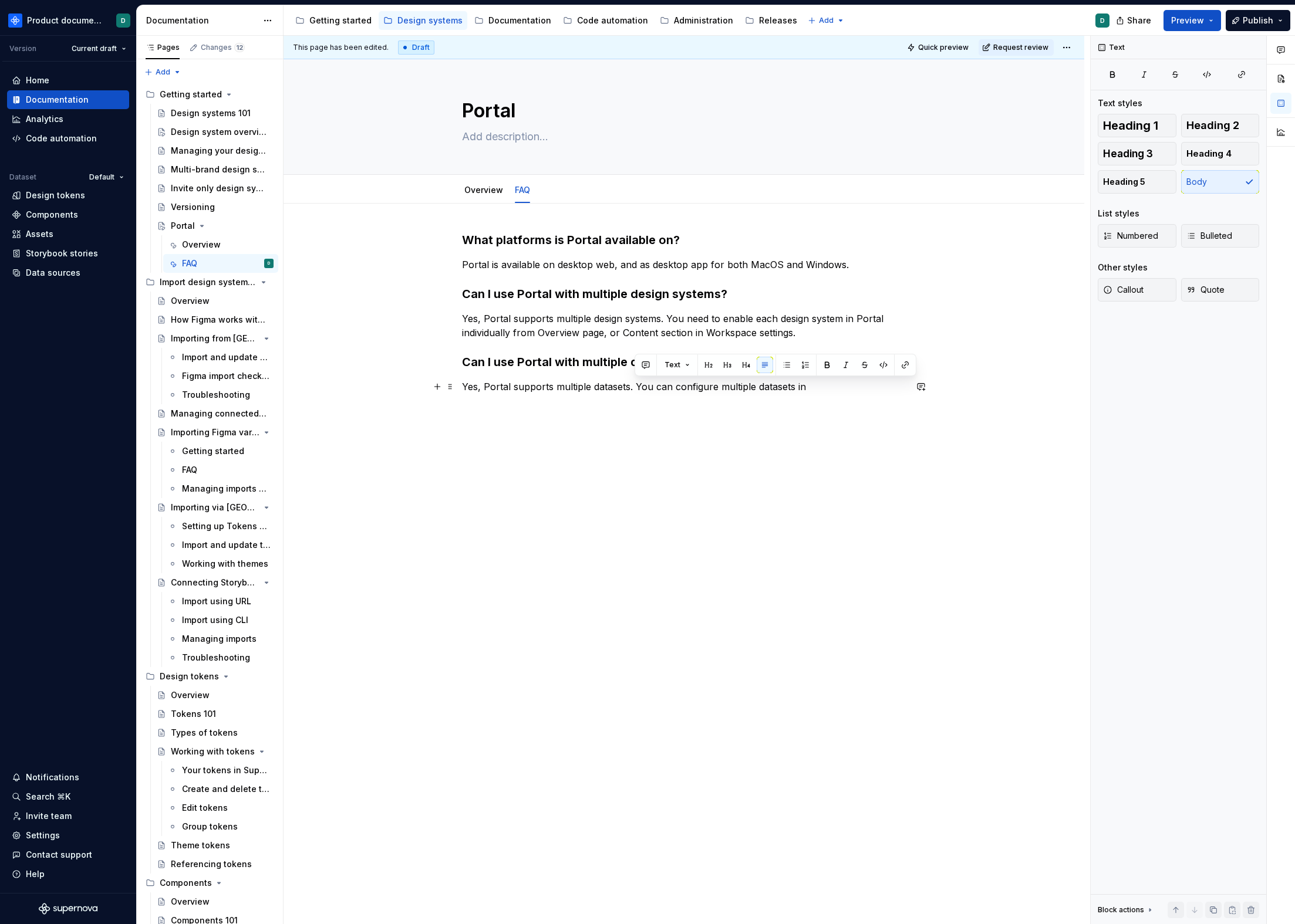
click at [838, 387] on p "Yes, Portal supports multiple datasets. You can configure multiple datasets in" at bounding box center [683, 387] width 444 height 14
drag, startPoint x: 831, startPoint y: 387, endPoint x: 718, endPoint y: 388, distance: 113.0
click at [718, 388] on p "Yes, Portal supports multiple datasets. You can configure multiple datasets in" at bounding box center [683, 387] width 444 height 14
drag, startPoint x: 462, startPoint y: 400, endPoint x: 529, endPoint y: 401, distance: 67.0
click at [529, 401] on p "Yes, Portal supports multiple datasets. You can configure which datasets to ena…" at bounding box center [683, 394] width 444 height 28
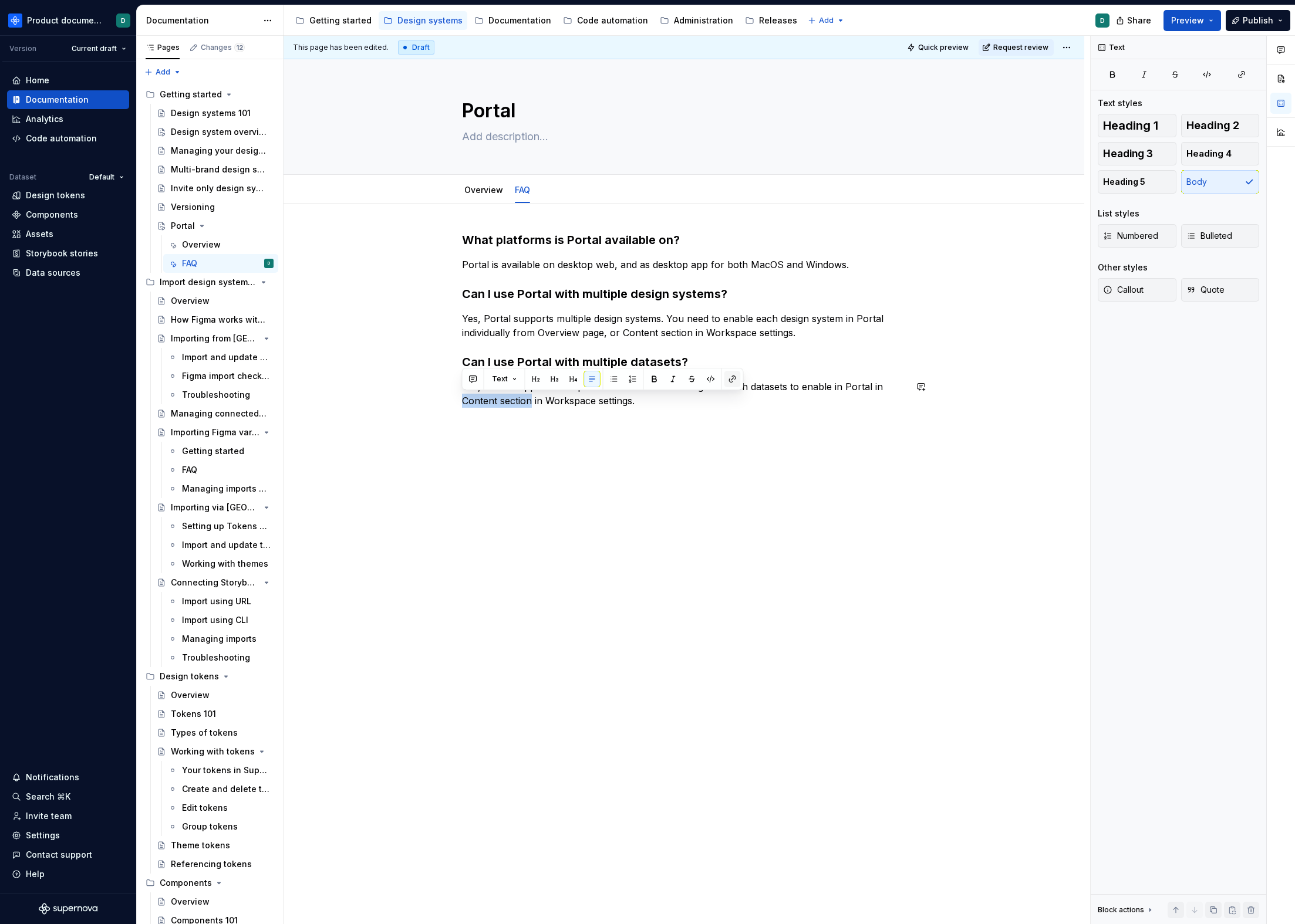
click at [733, 377] on button "button" at bounding box center [732, 379] width 17 height 17
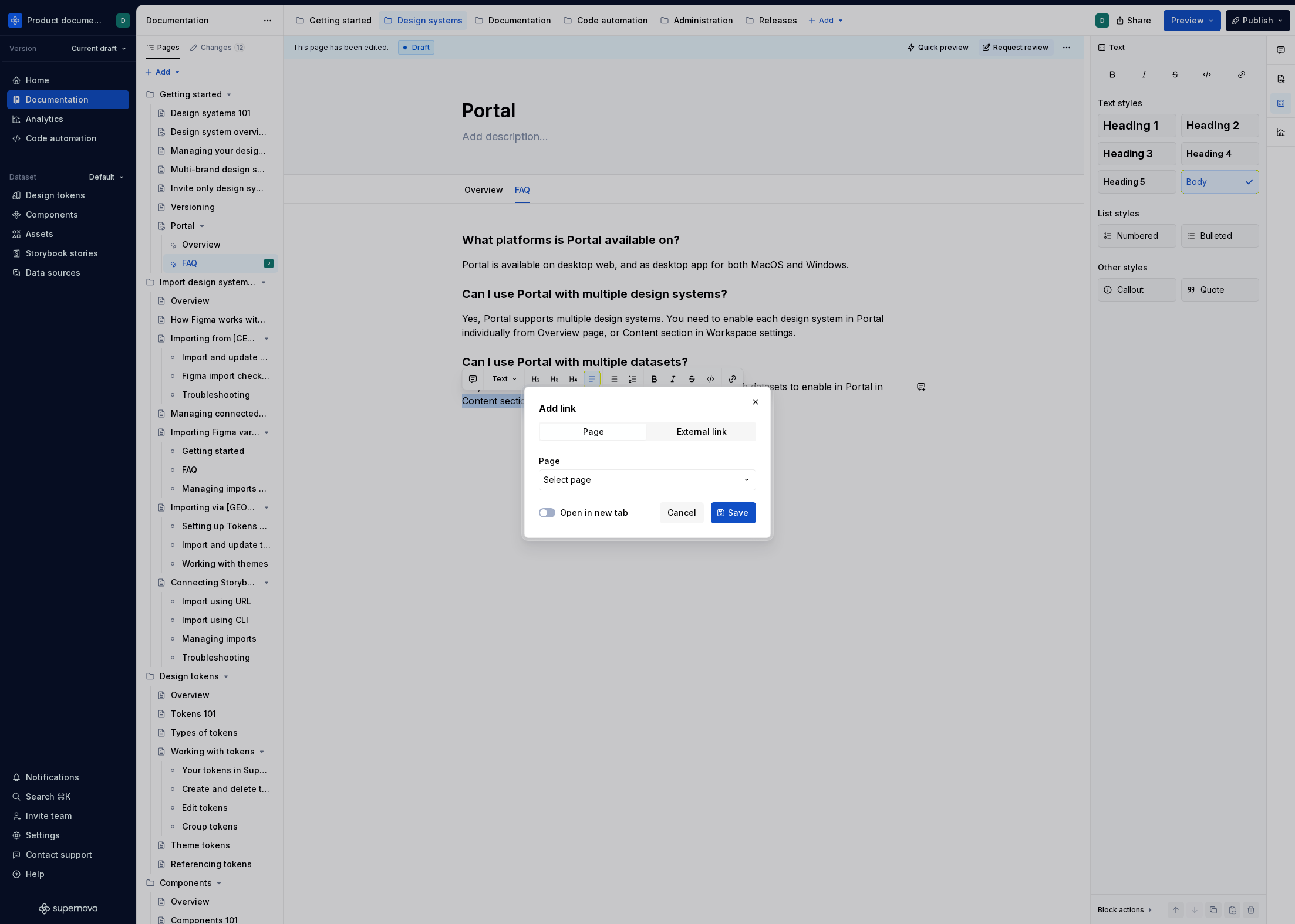
click at [700, 472] on button "Select page" at bounding box center [647, 480] width 217 height 21
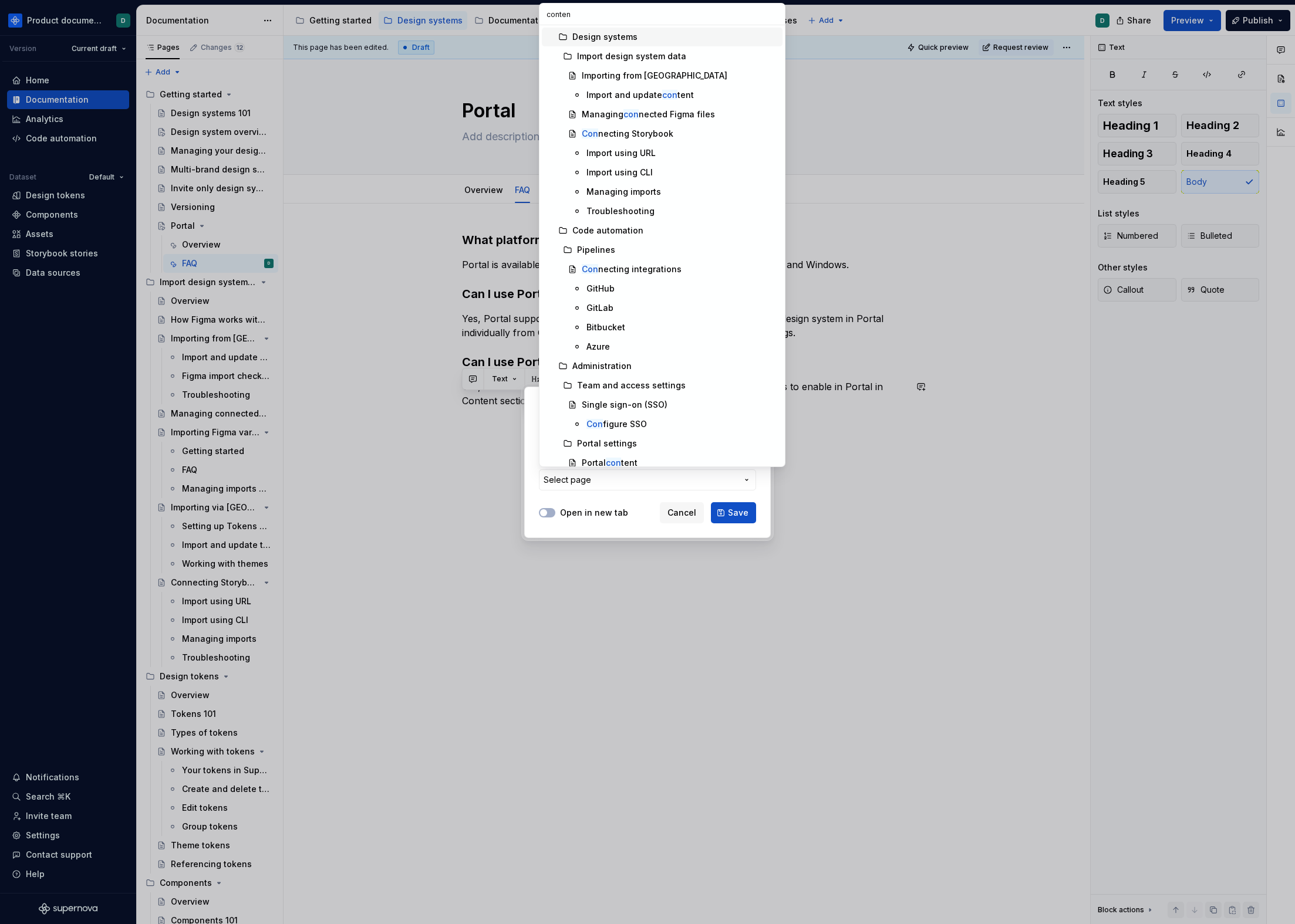
type input "content"
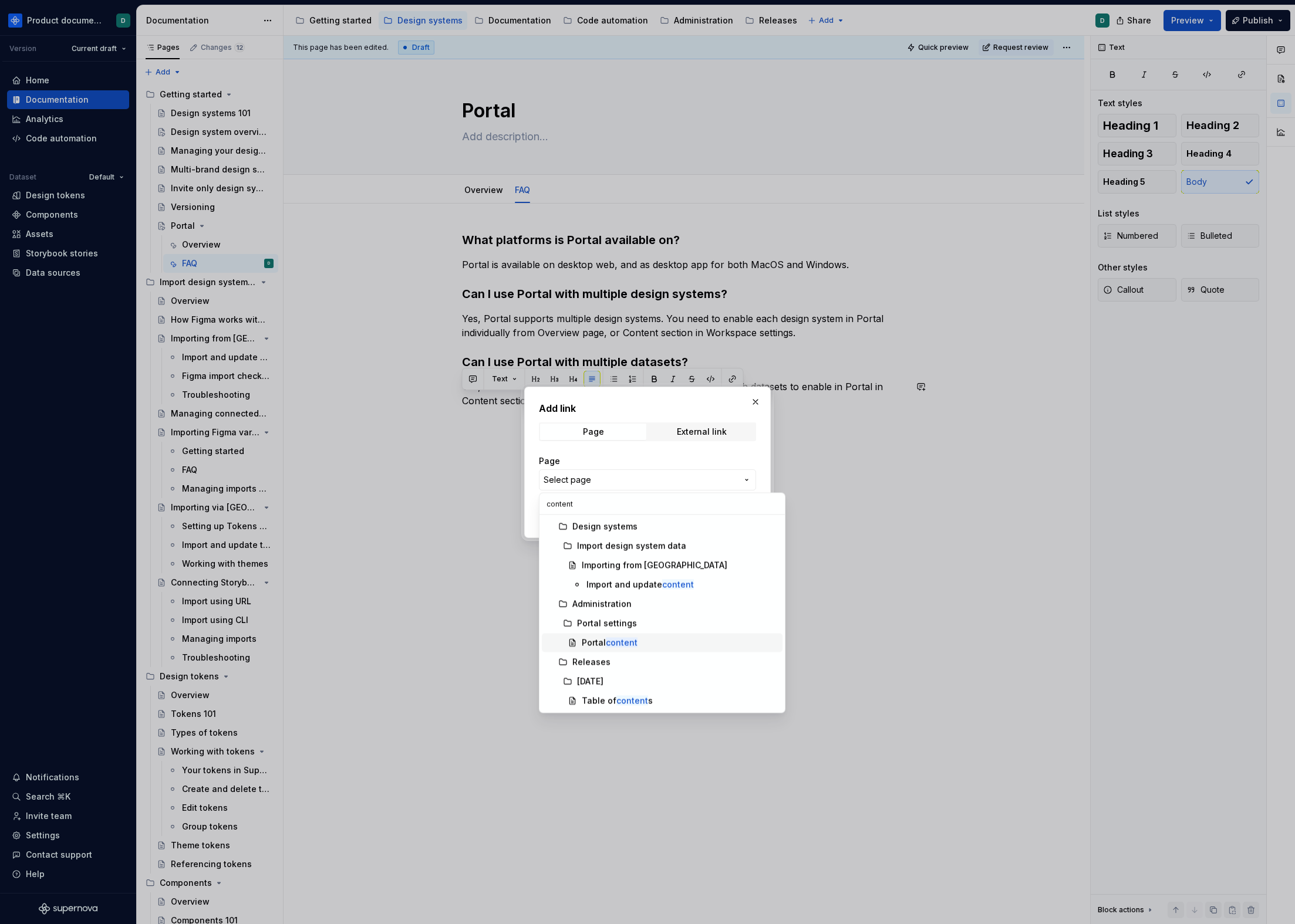
click at [666, 635] on span "Portal content" at bounding box center [662, 643] width 240 height 19
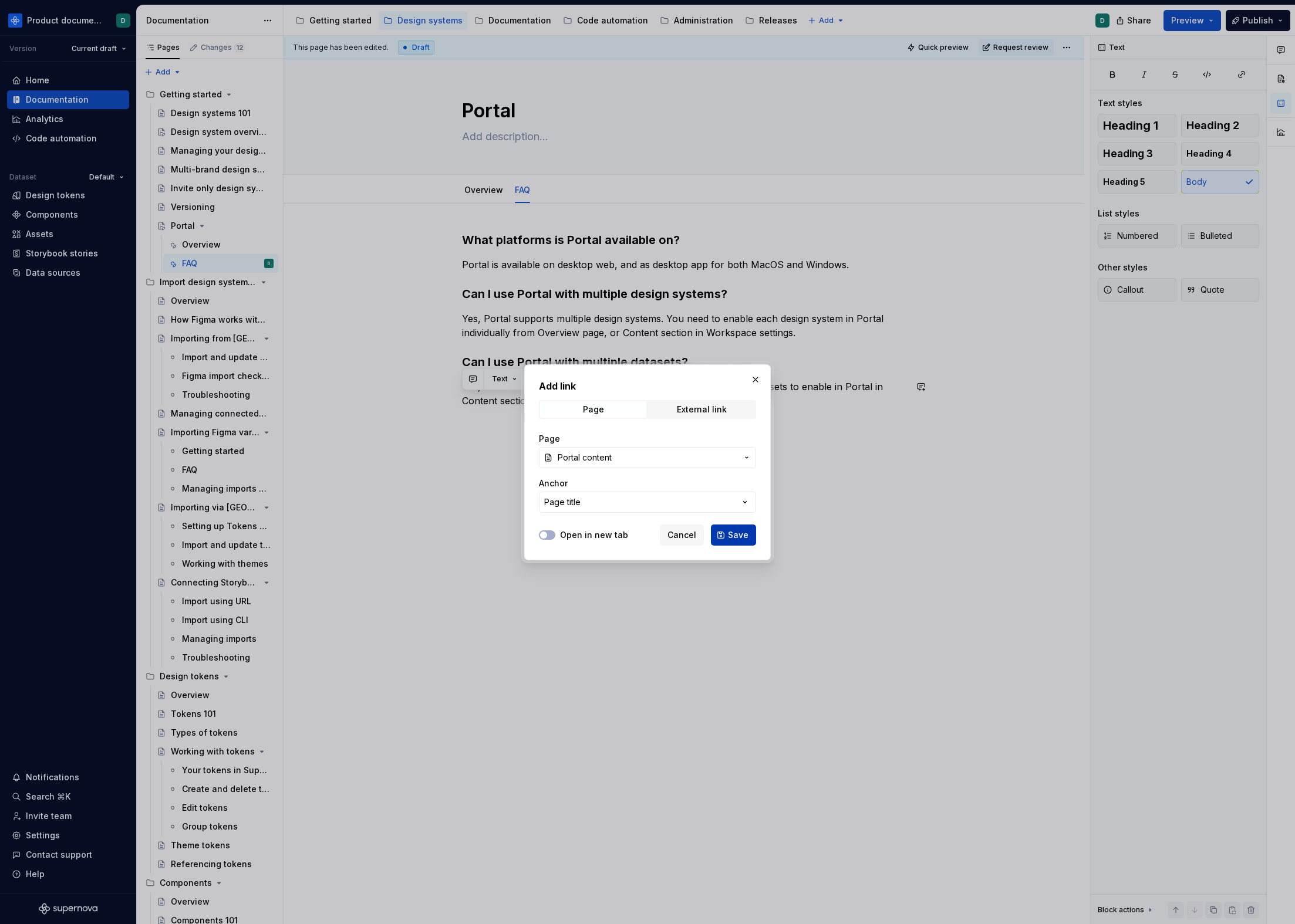
click at [737, 536] on span "Save" at bounding box center [738, 535] width 21 height 12
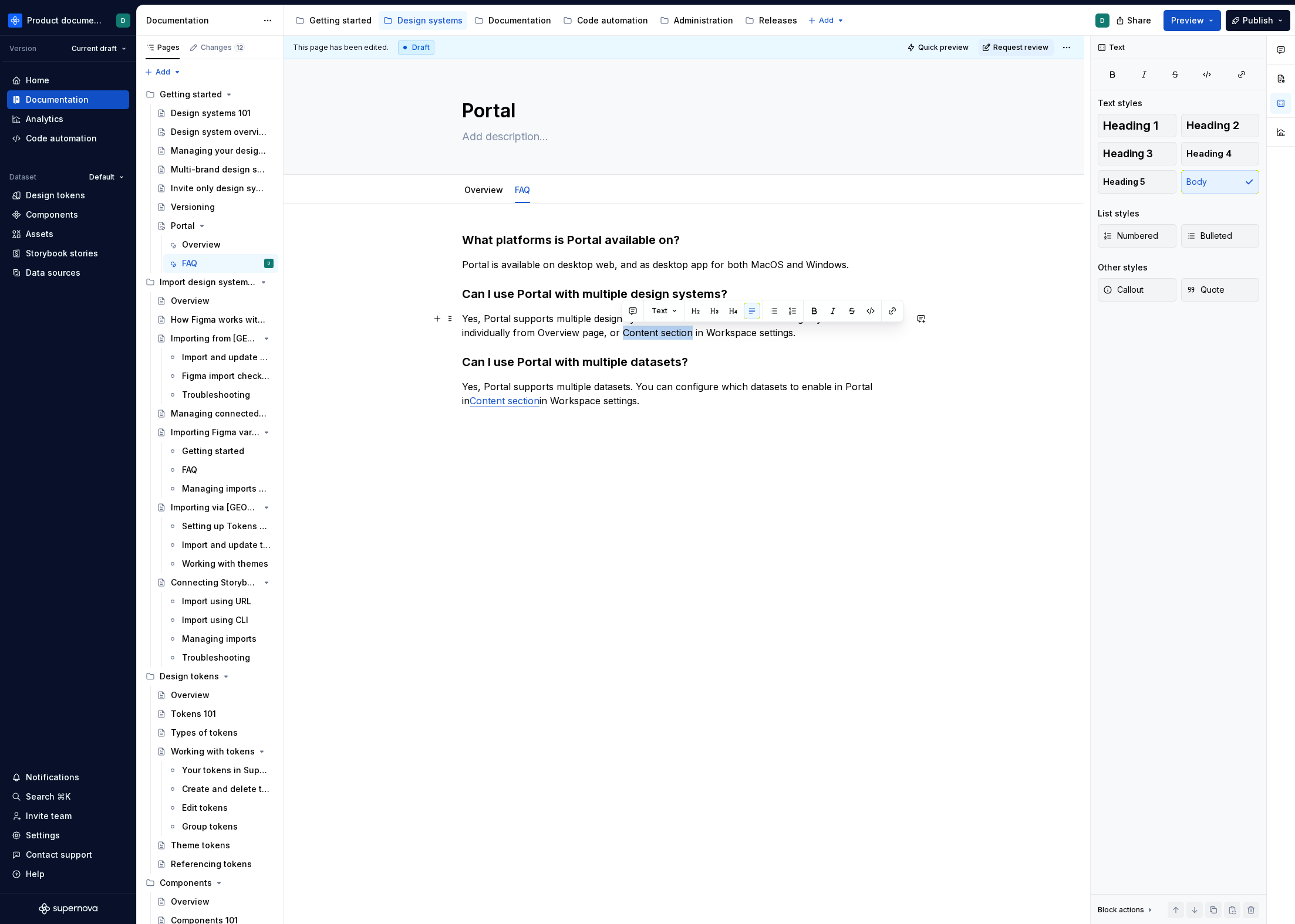
drag, startPoint x: 624, startPoint y: 334, endPoint x: 690, endPoint y: 335, distance: 66.0
click at [690, 335] on p "Yes, Portal supports multiple design systems. You need to enable each design sy…" at bounding box center [683, 326] width 444 height 28
click at [891, 310] on button "button" at bounding box center [892, 311] width 17 height 17
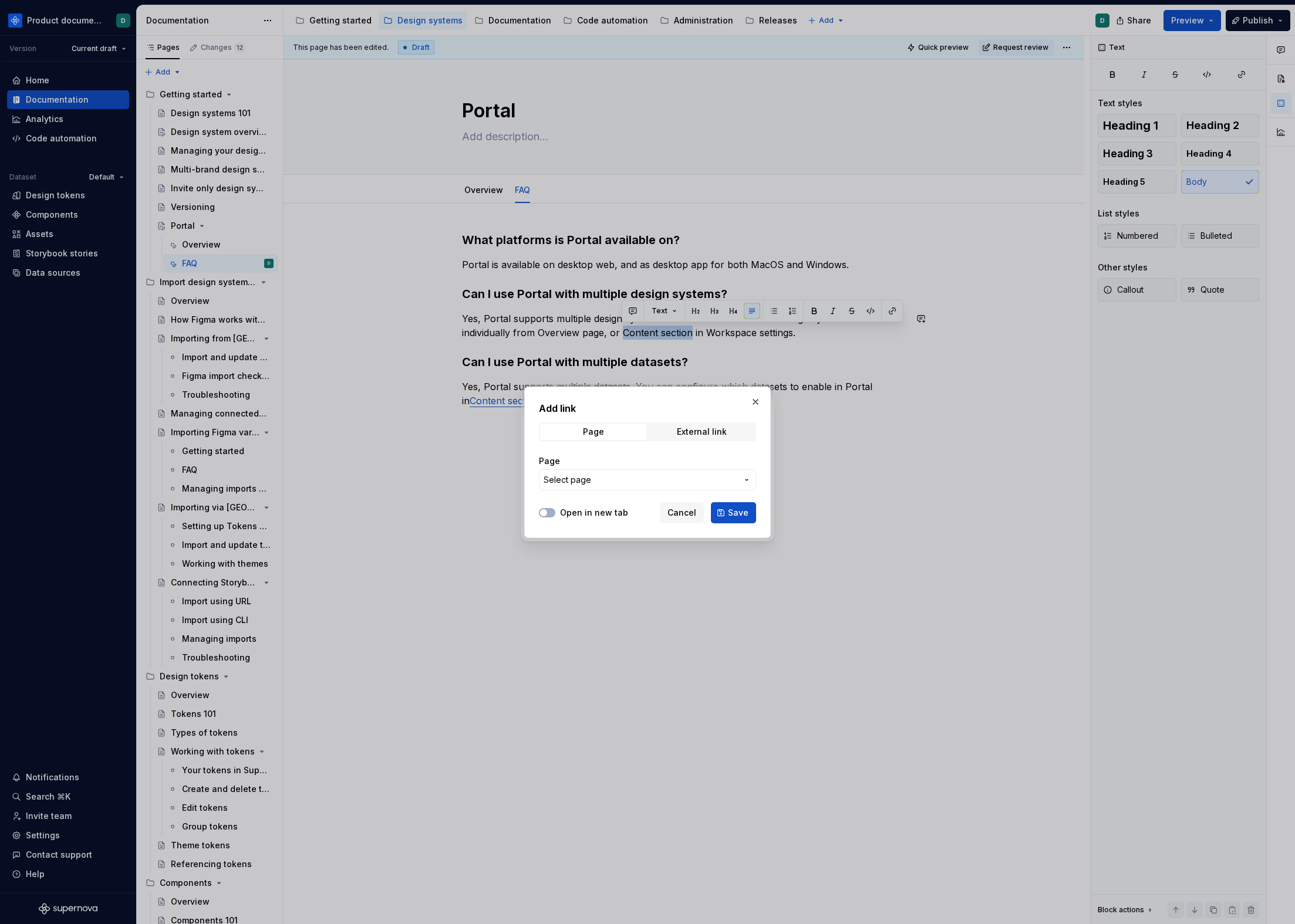
click at [661, 475] on span "Select page" at bounding box center [640, 480] width 194 height 12
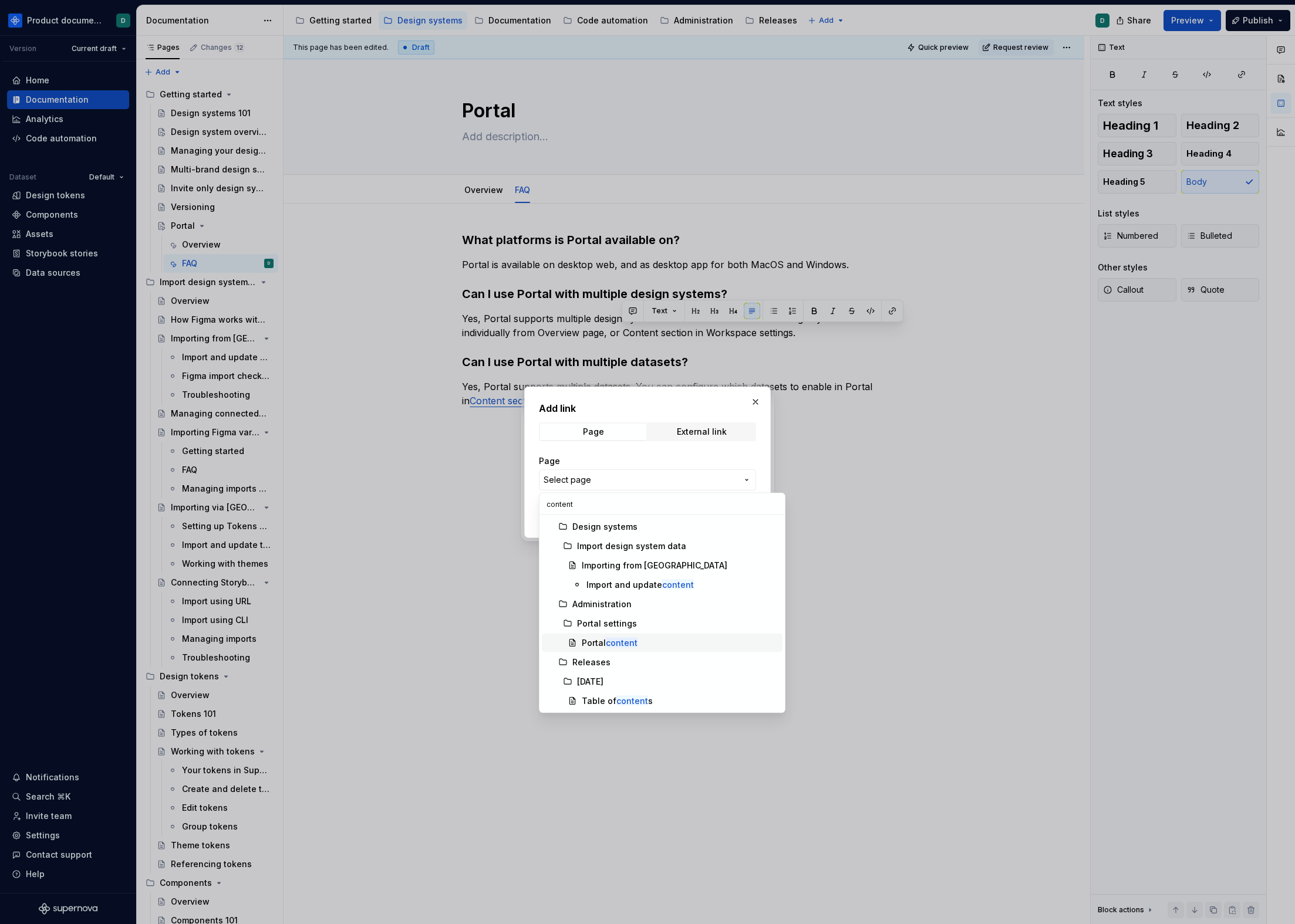
type input "content"
click at [642, 643] on div "Portal content" at bounding box center [679, 643] width 196 height 12
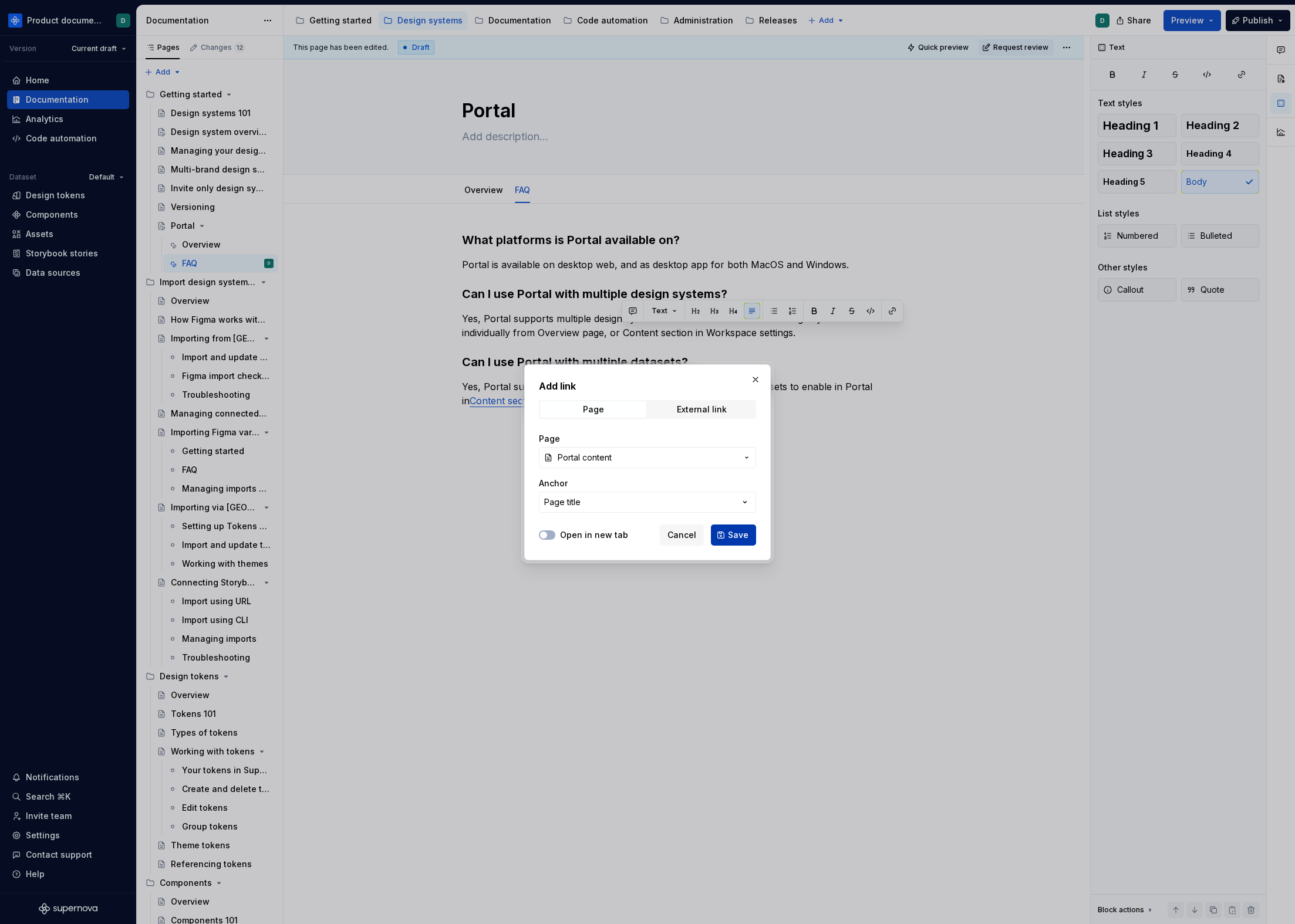
click at [747, 535] on span "Save" at bounding box center [738, 535] width 21 height 12
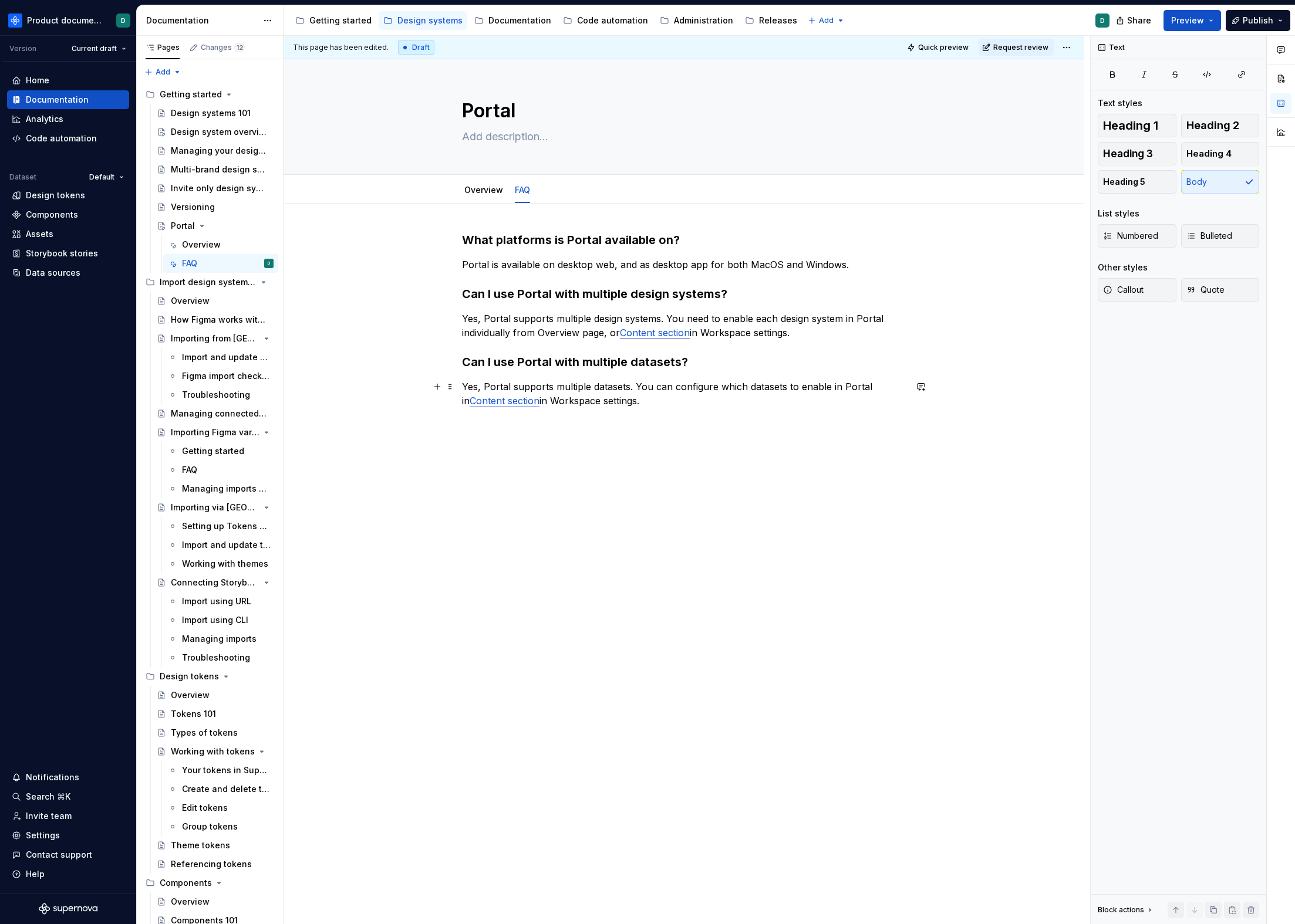
click at [669, 404] on p "Yes, Portal supports multiple datasets. You can configure which datasets to ena…" at bounding box center [683, 394] width 444 height 28
click at [724, 419] on div "What platforms is Portal available on? Portal is available on desktop web, and …" at bounding box center [683, 327] width 444 height 190
click at [485, 192] on link "Overview" at bounding box center [483, 189] width 38 height 10
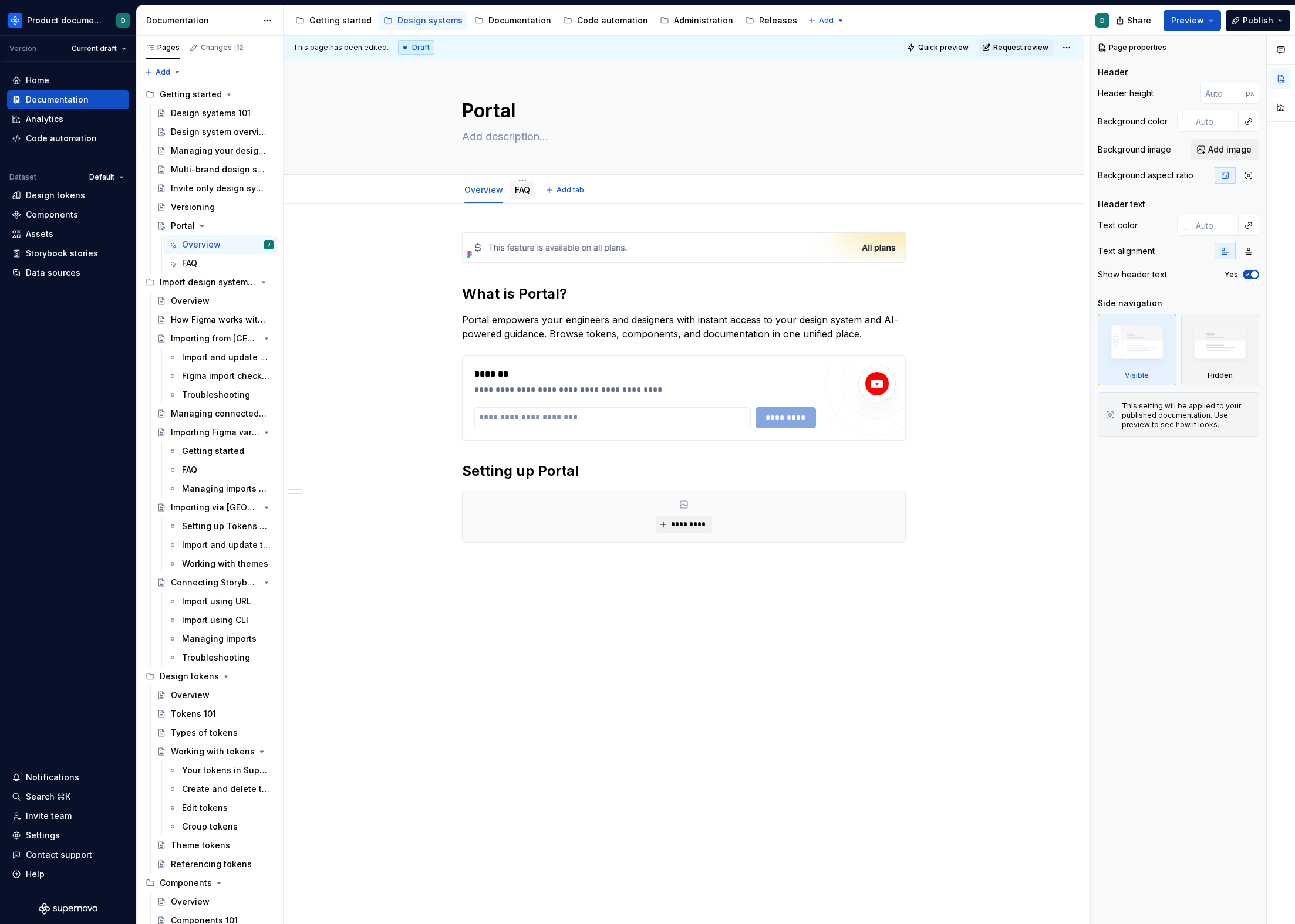
click at [523, 191] on link "FAQ" at bounding box center [522, 189] width 15 height 10
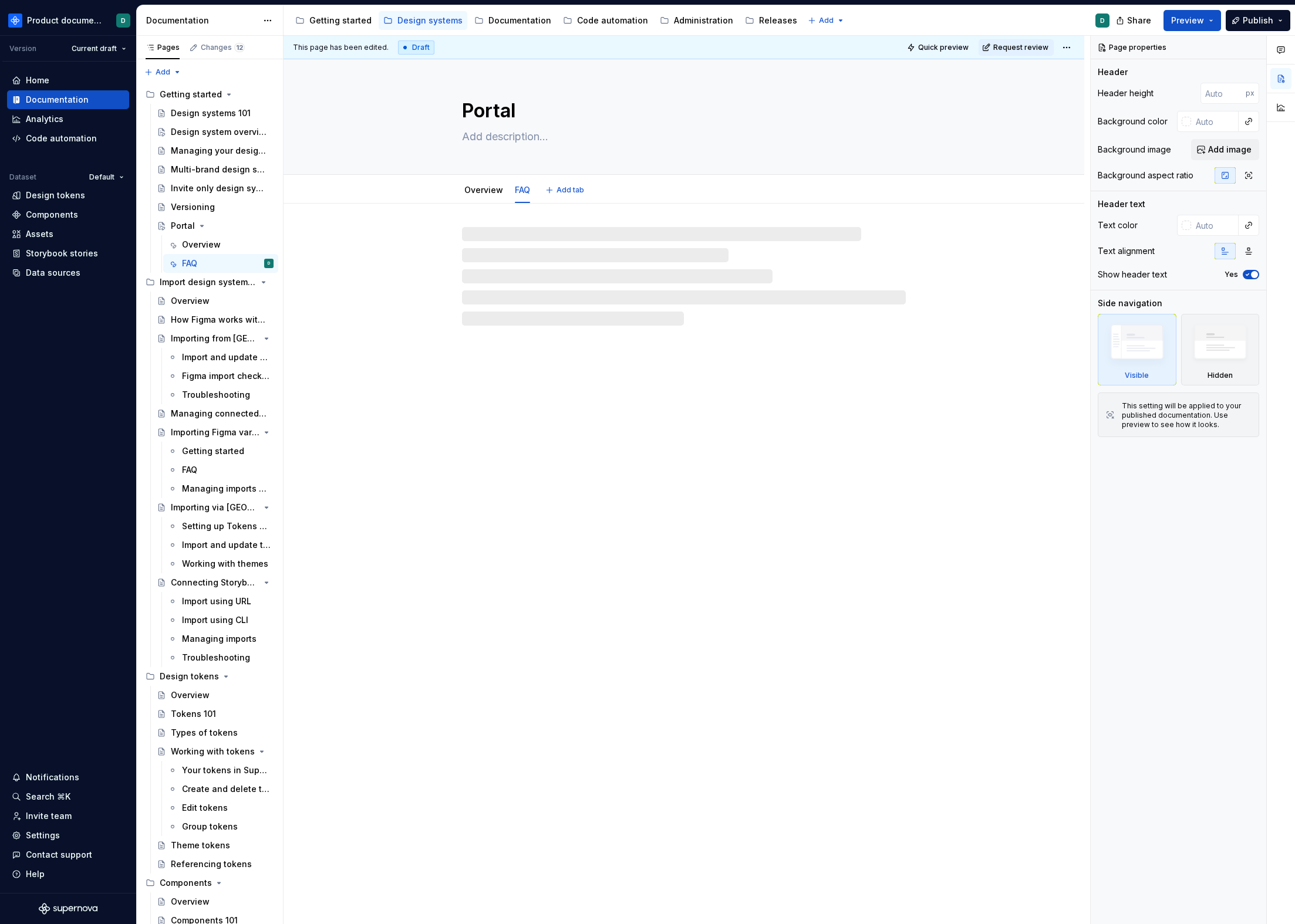
click at [501, 190] on link "Overview" at bounding box center [483, 189] width 38 height 10
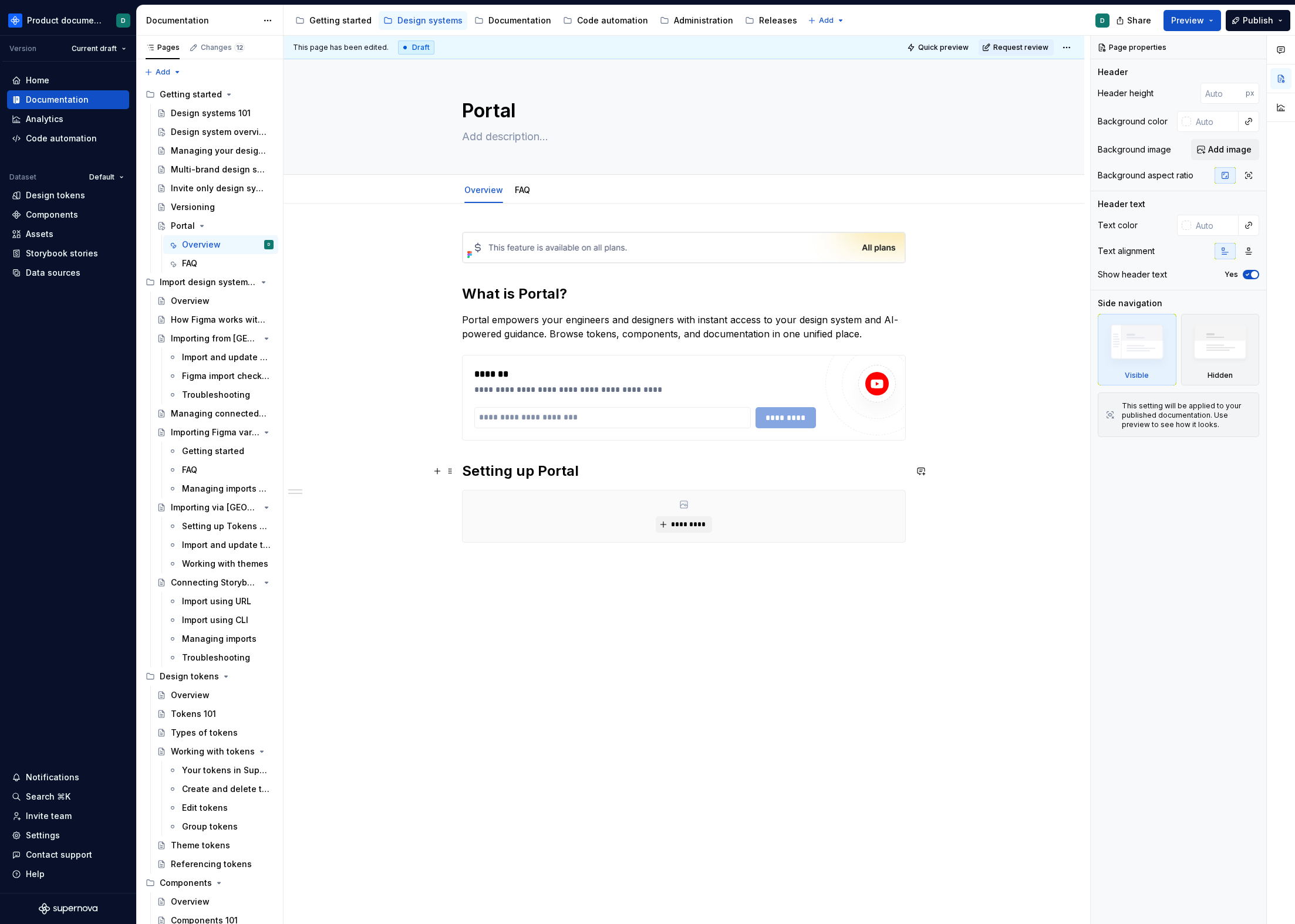
type textarea "*"
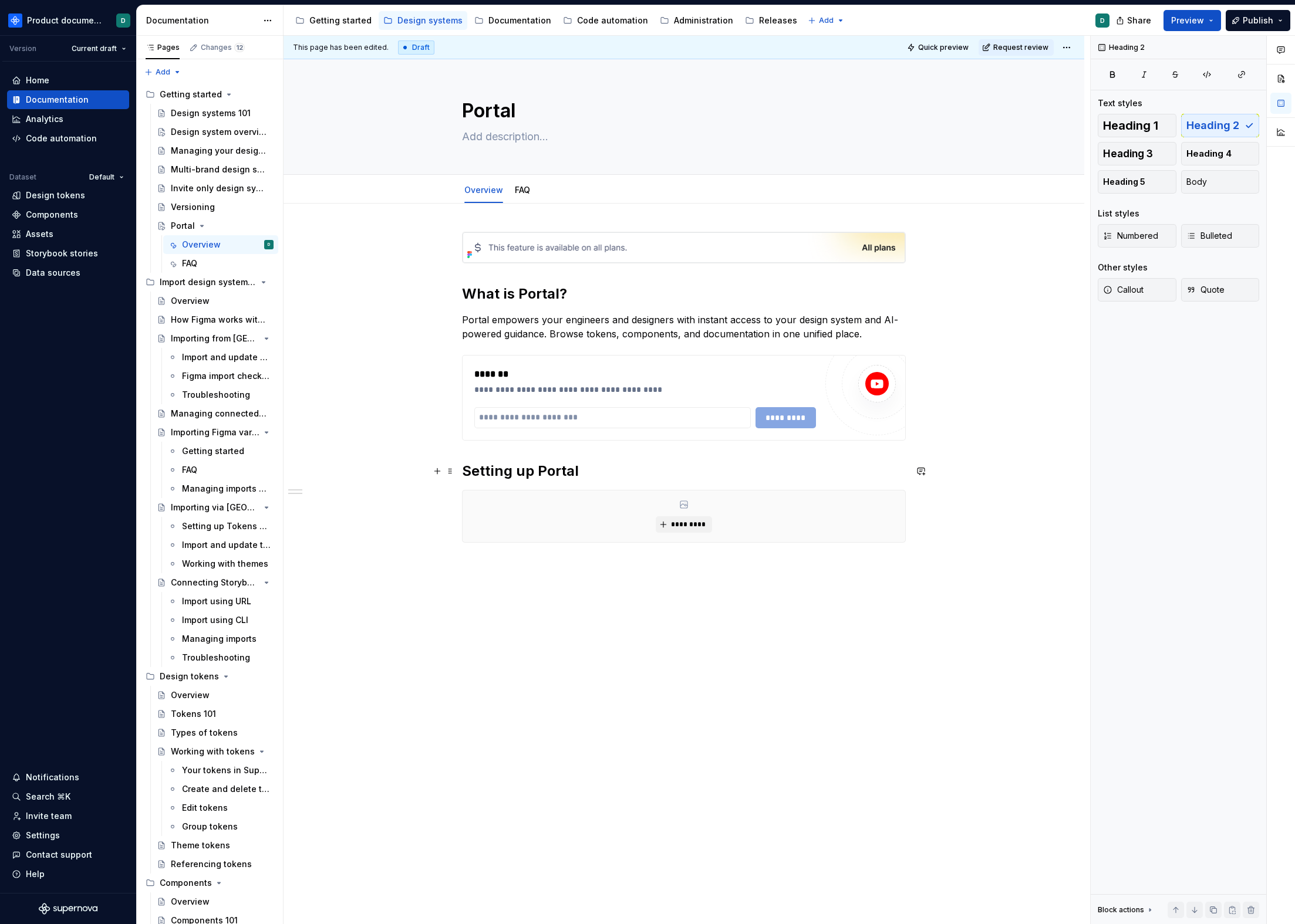
click at [651, 468] on h2 "Setting up Portal" at bounding box center [683, 471] width 444 height 19
click at [604, 302] on h2 "What is Portal?" at bounding box center [683, 294] width 444 height 19
click at [597, 318] on p "Portal empowers your engineers and designers with instant access to your design…" at bounding box center [683, 327] width 444 height 28
click at [618, 468] on h2 "Setting up Portal" at bounding box center [683, 471] width 444 height 19
click at [645, 554] on div "**********" at bounding box center [683, 401] width 444 height 339
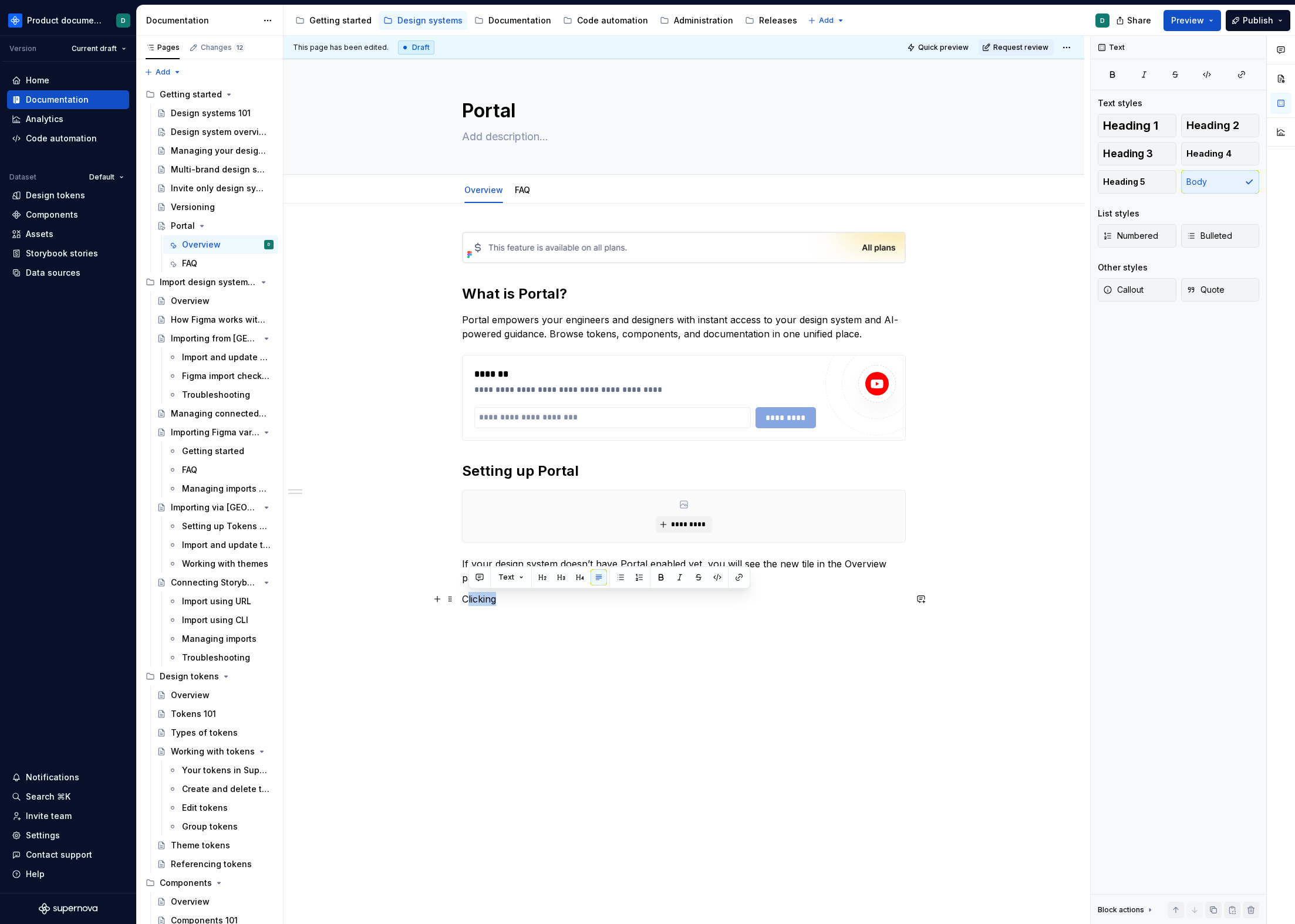
drag, startPoint x: 506, startPoint y: 597, endPoint x: 465, endPoint y: 597, distance: 41.0
click at [465, 597] on p "Clicking" at bounding box center [683, 599] width 444 height 14
click at [510, 533] on div "*********" at bounding box center [683, 516] width 442 height 51
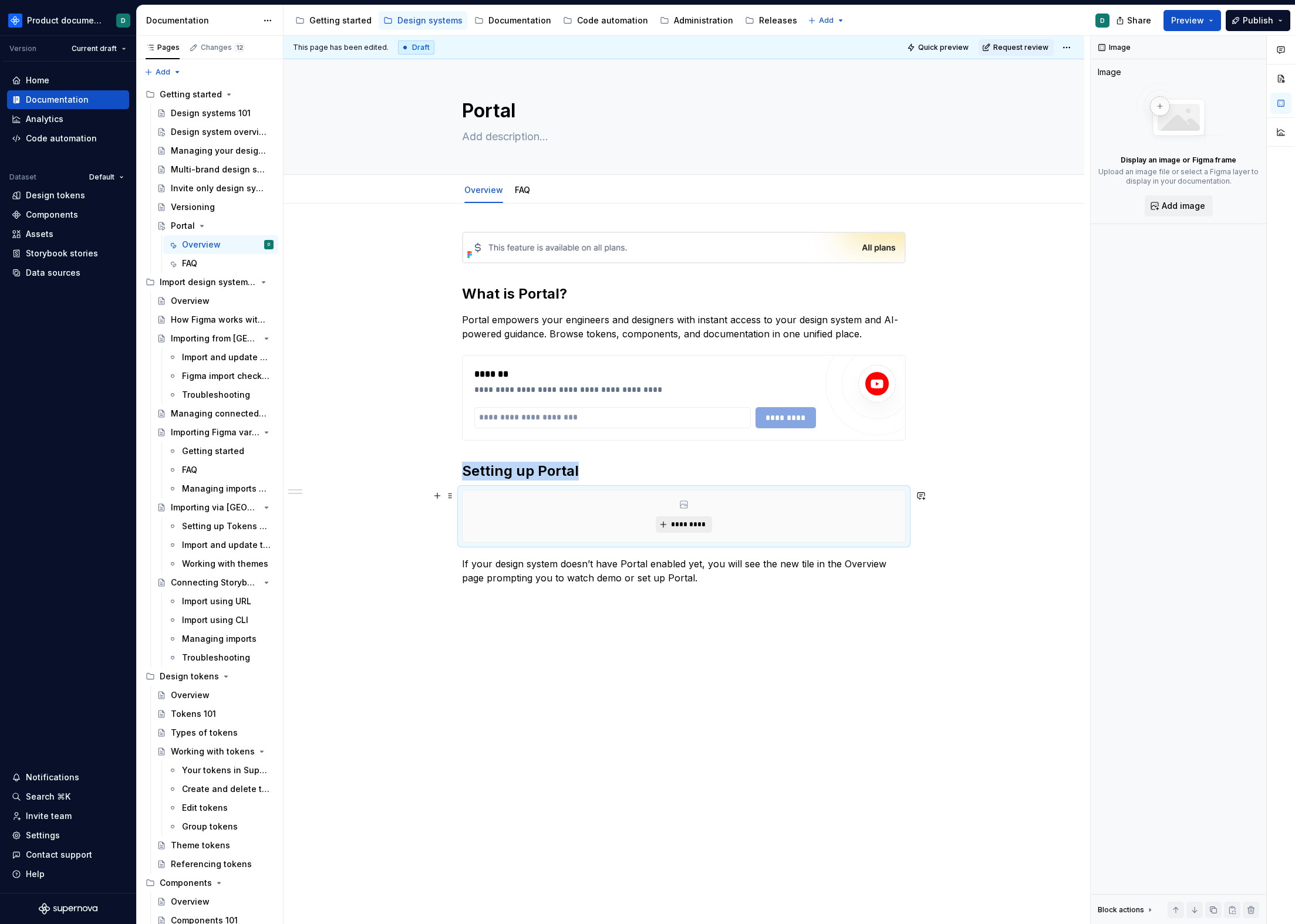
click at [689, 524] on span "*********" at bounding box center [688, 524] width 36 height 9
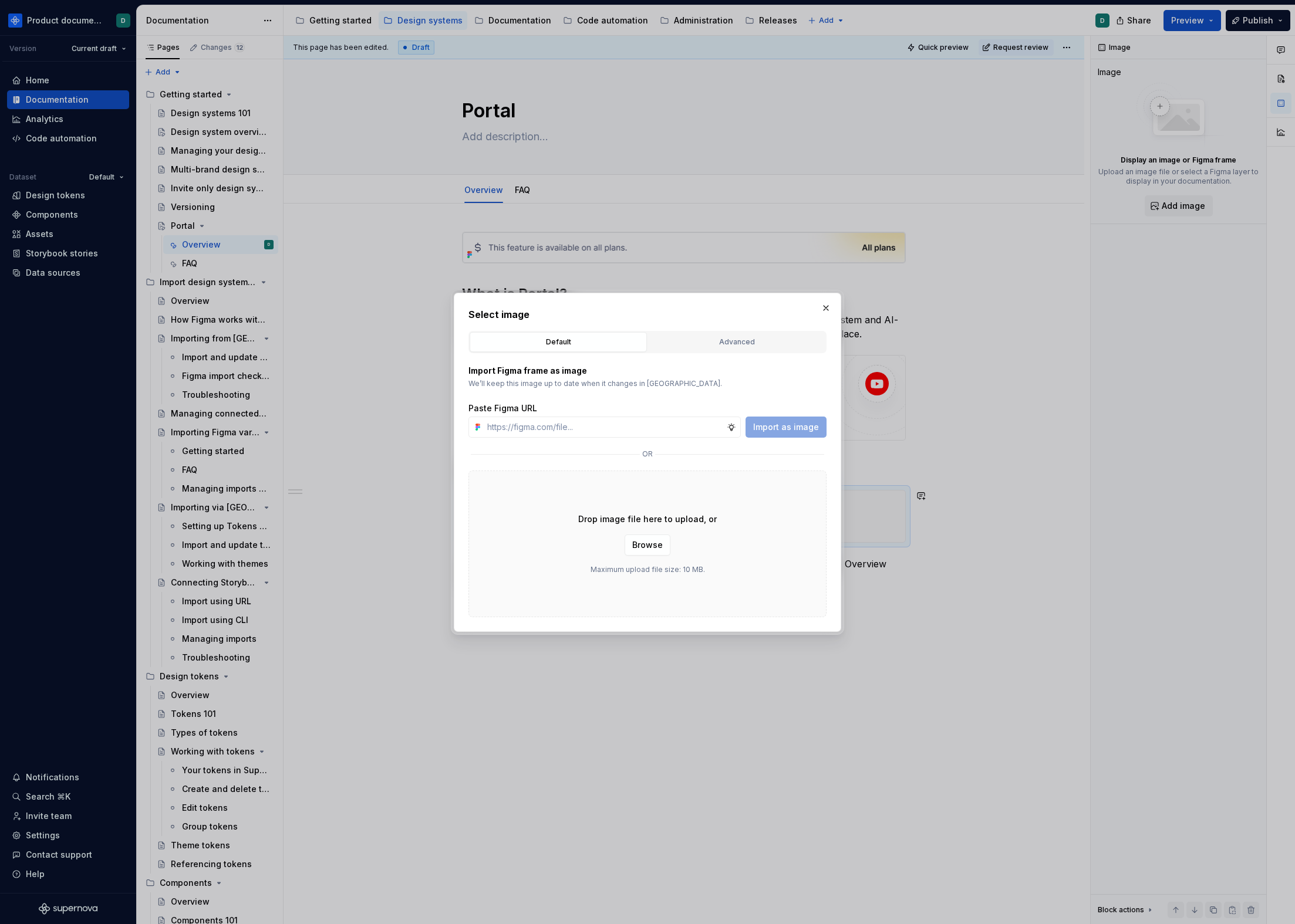
type textarea "*"
type input "https://www.figma.com/design/lN0QaxNGT6ki8gOoXlH4HH/Screenshots---General?node-…"
click at [779, 427] on span "Import as image" at bounding box center [786, 427] width 66 height 12
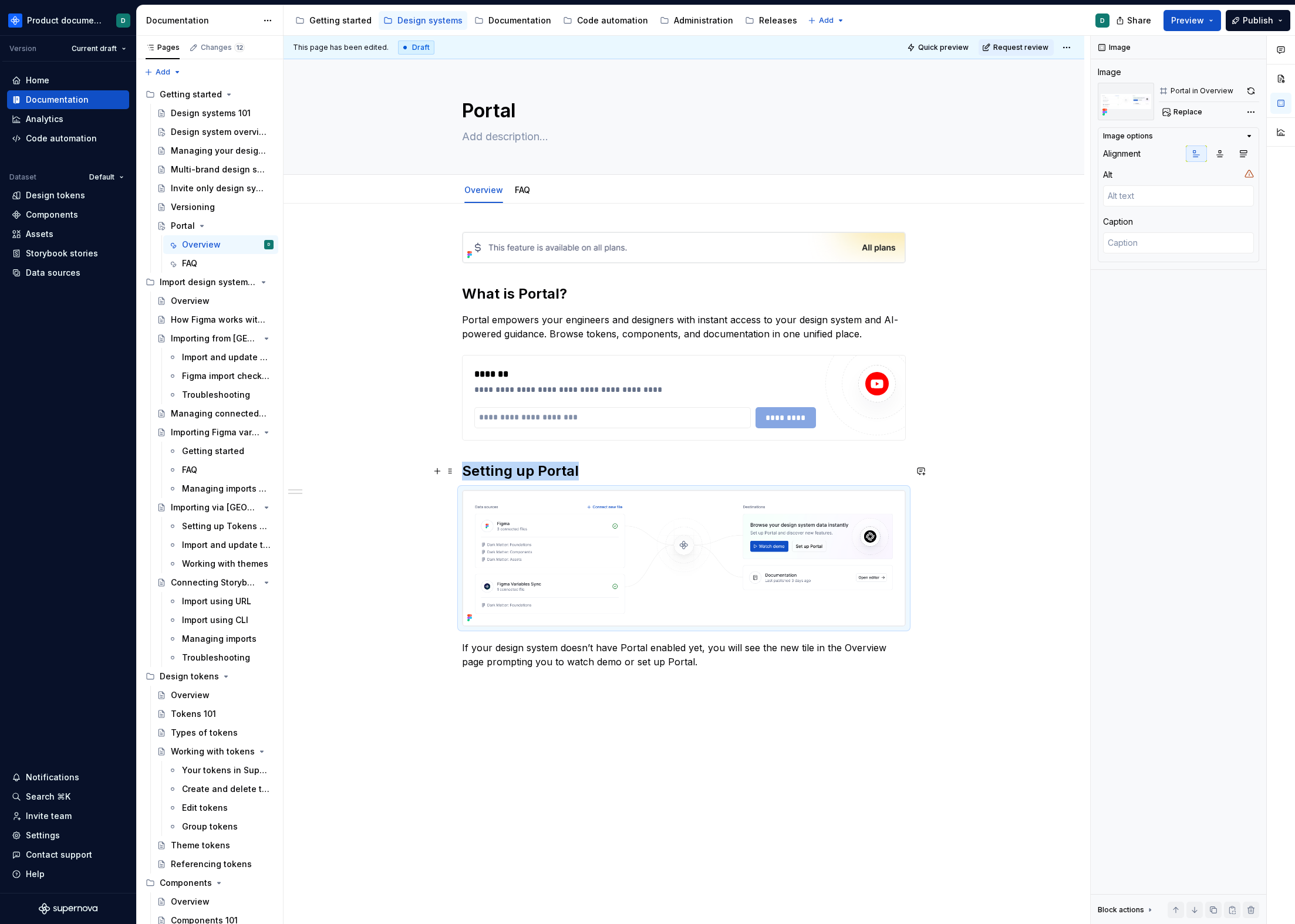
click at [629, 473] on h2 "Setting up Portal" at bounding box center [683, 471] width 444 height 19
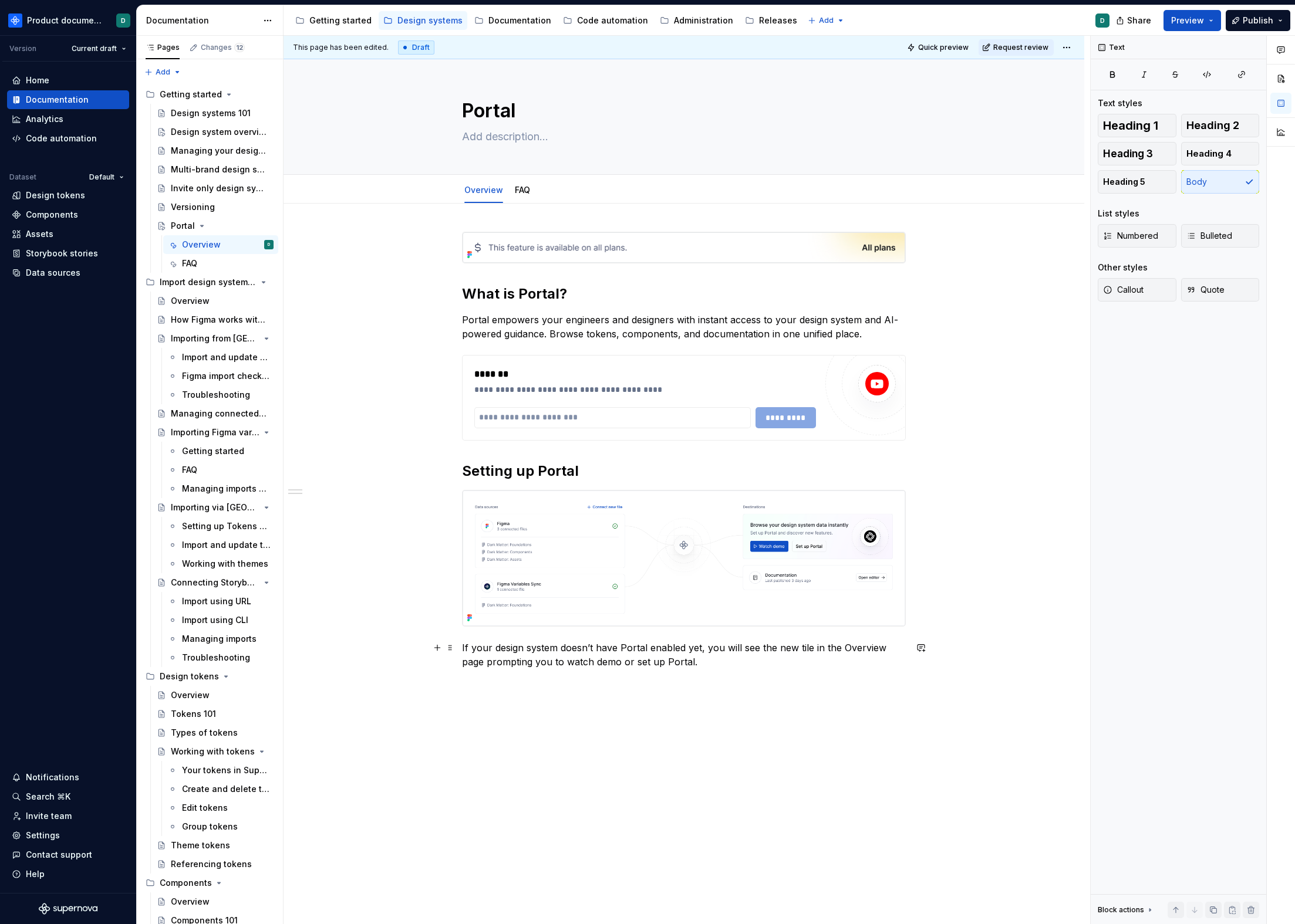
click at [735, 665] on p "If your design system doesn’t have Portal enabled yet, you will see the new til…" at bounding box center [683, 655] width 444 height 28
click at [460, 645] on div "**********" at bounding box center [684, 582] width 801 height 757
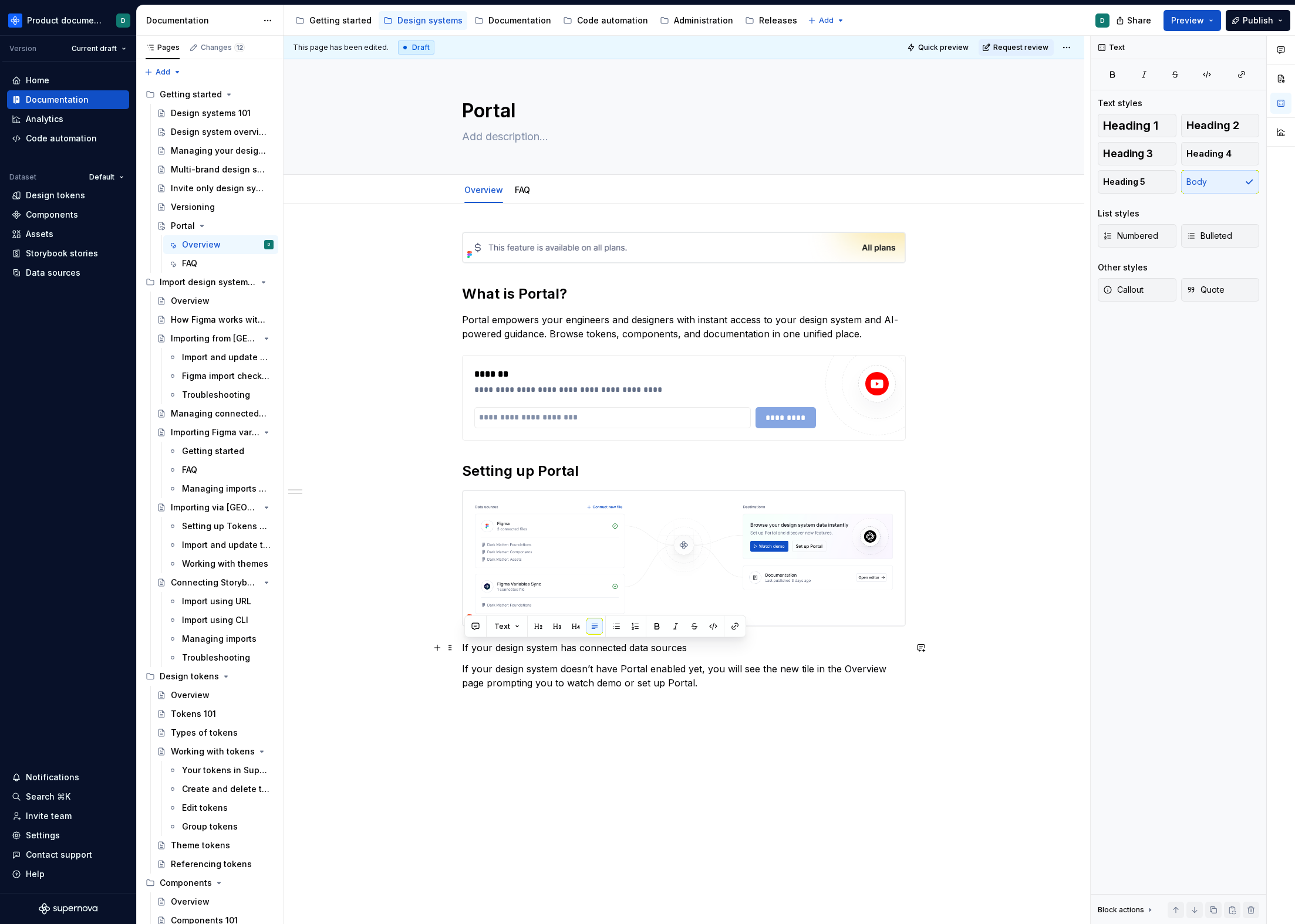
drag, startPoint x: 694, startPoint y: 646, endPoint x: 463, endPoint y: 646, distance: 231.0
click at [463, 646] on p "If your design system has connected data sources" at bounding box center [683, 648] width 444 height 14
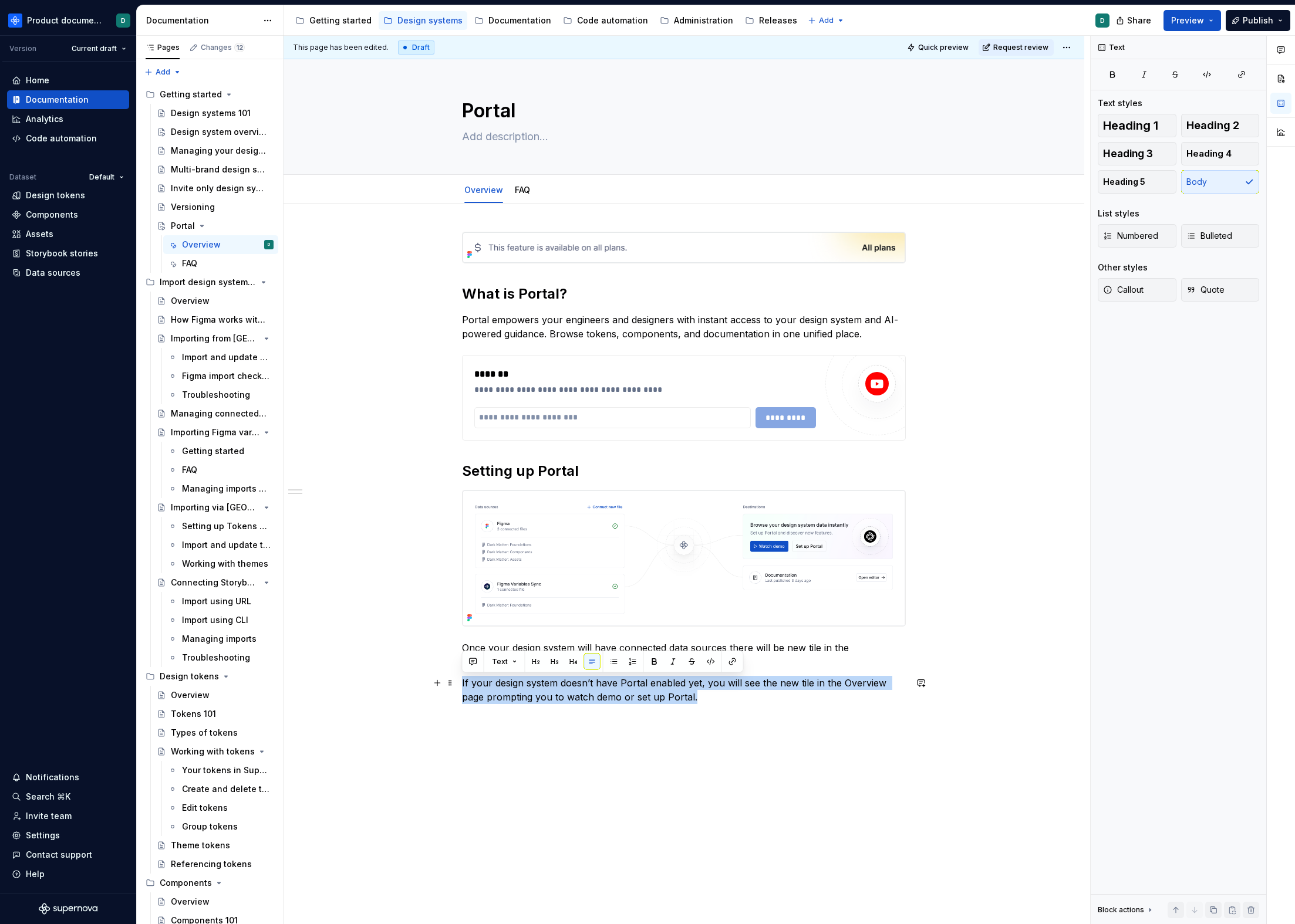
drag, startPoint x: 706, startPoint y: 695, endPoint x: 459, endPoint y: 684, distance: 247.2
click at [459, 684] on div "**********" at bounding box center [684, 600] width 801 height 792
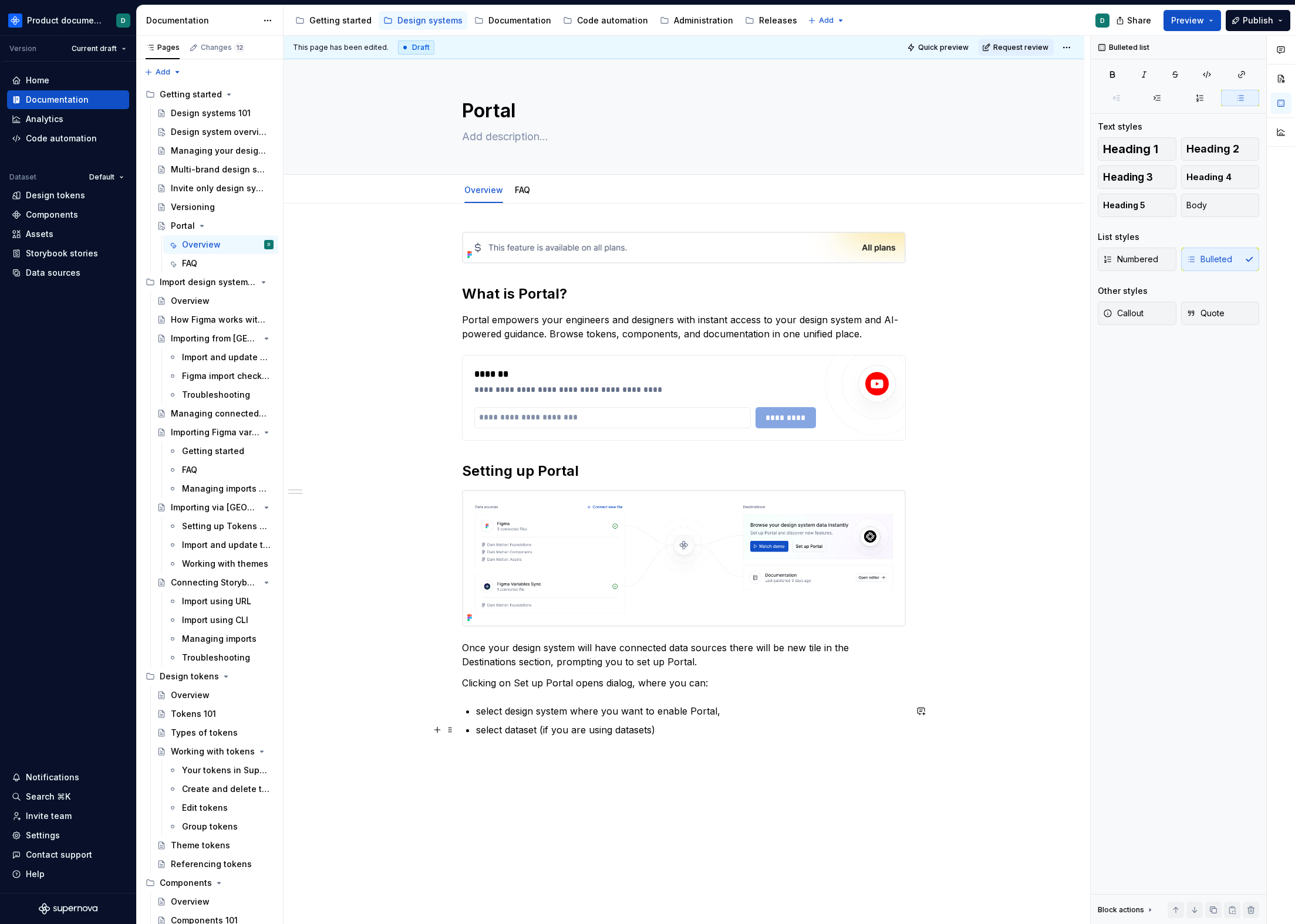
click at [536, 732] on p "select dataset (if you are using datasets)" at bounding box center [691, 730] width 430 height 14
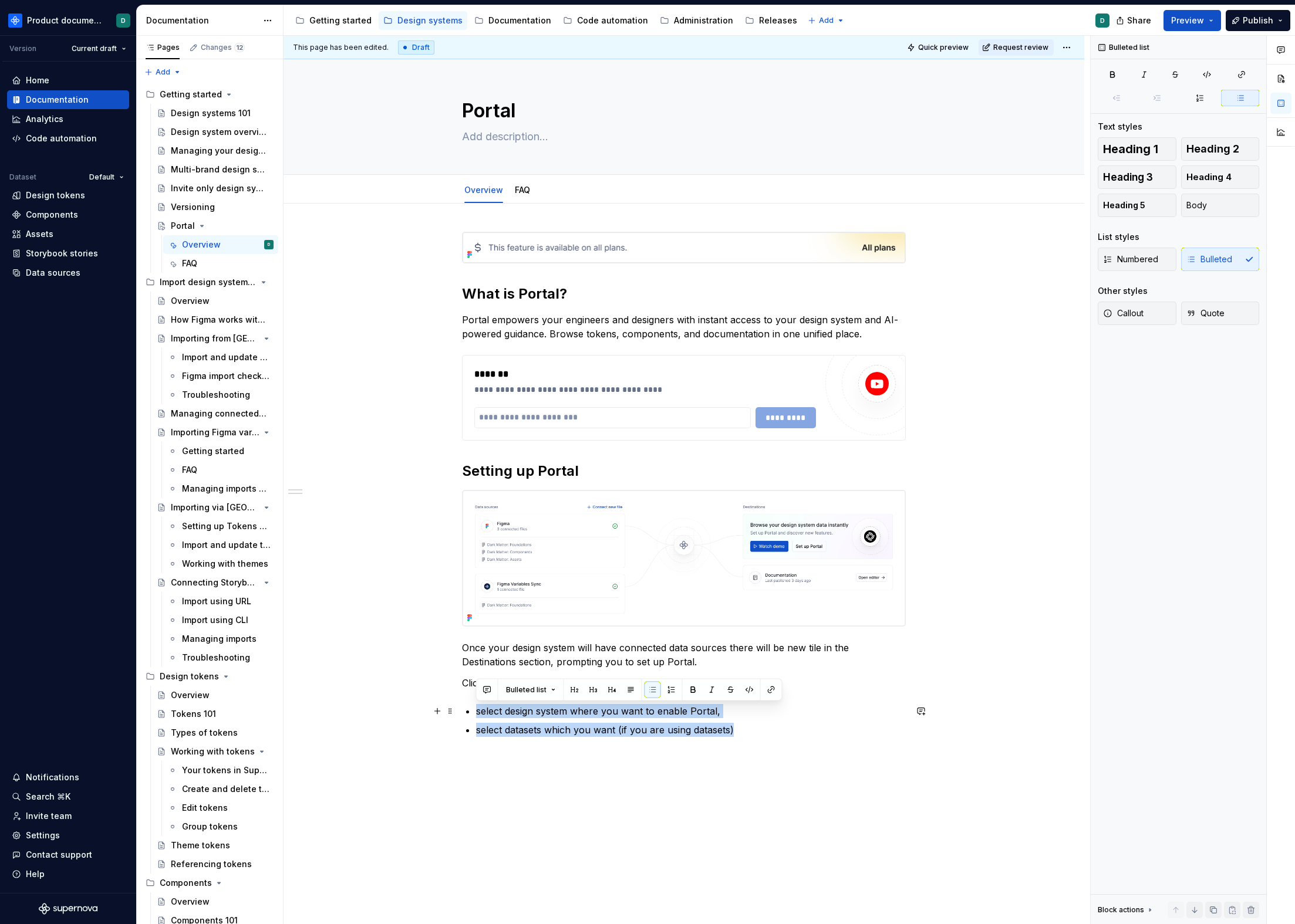
drag, startPoint x: 745, startPoint y: 730, endPoint x: 468, endPoint y: 710, distance: 277.7
click at [476, 710] on ul "select design system where you want to enable Portal, select datasets which you…" at bounding box center [691, 721] width 430 height 33
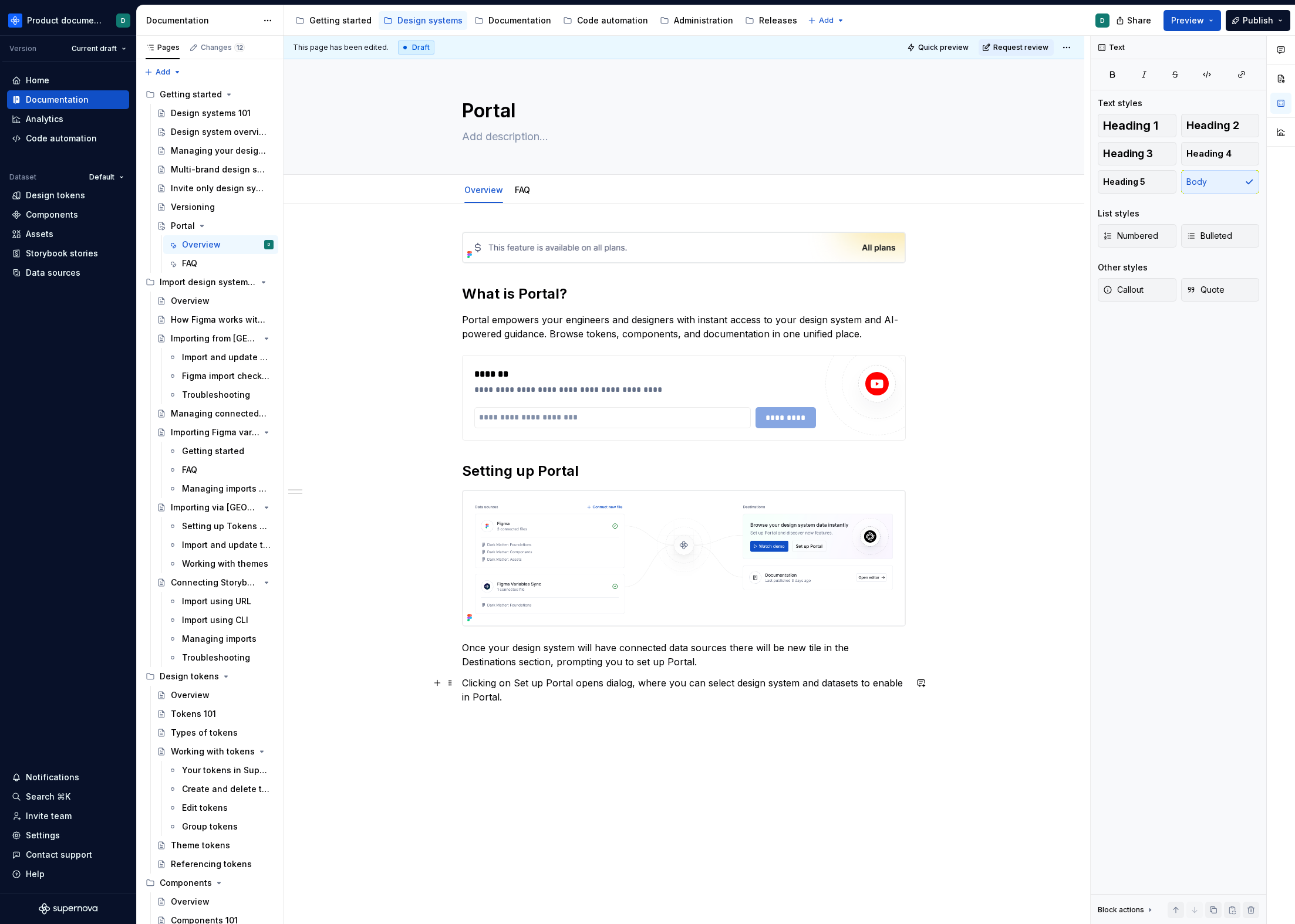
click at [613, 694] on p "Clicking on Set up Portal opens dialog, where you can select design system and …" at bounding box center [683, 690] width 444 height 28
click at [513, 697] on p "Clicking on Set up Portal opens dialog, where you can select design system and …" at bounding box center [683, 690] width 444 height 28
click at [515, 696] on p "Clicking on Set up Portal opens dialog, where you can select design system and …" at bounding box center [683, 690] width 444 height 28
click at [515, 697] on p "Clicking on Set up Portal opens dialog, where you can select design system and …" at bounding box center [683, 690] width 444 height 28
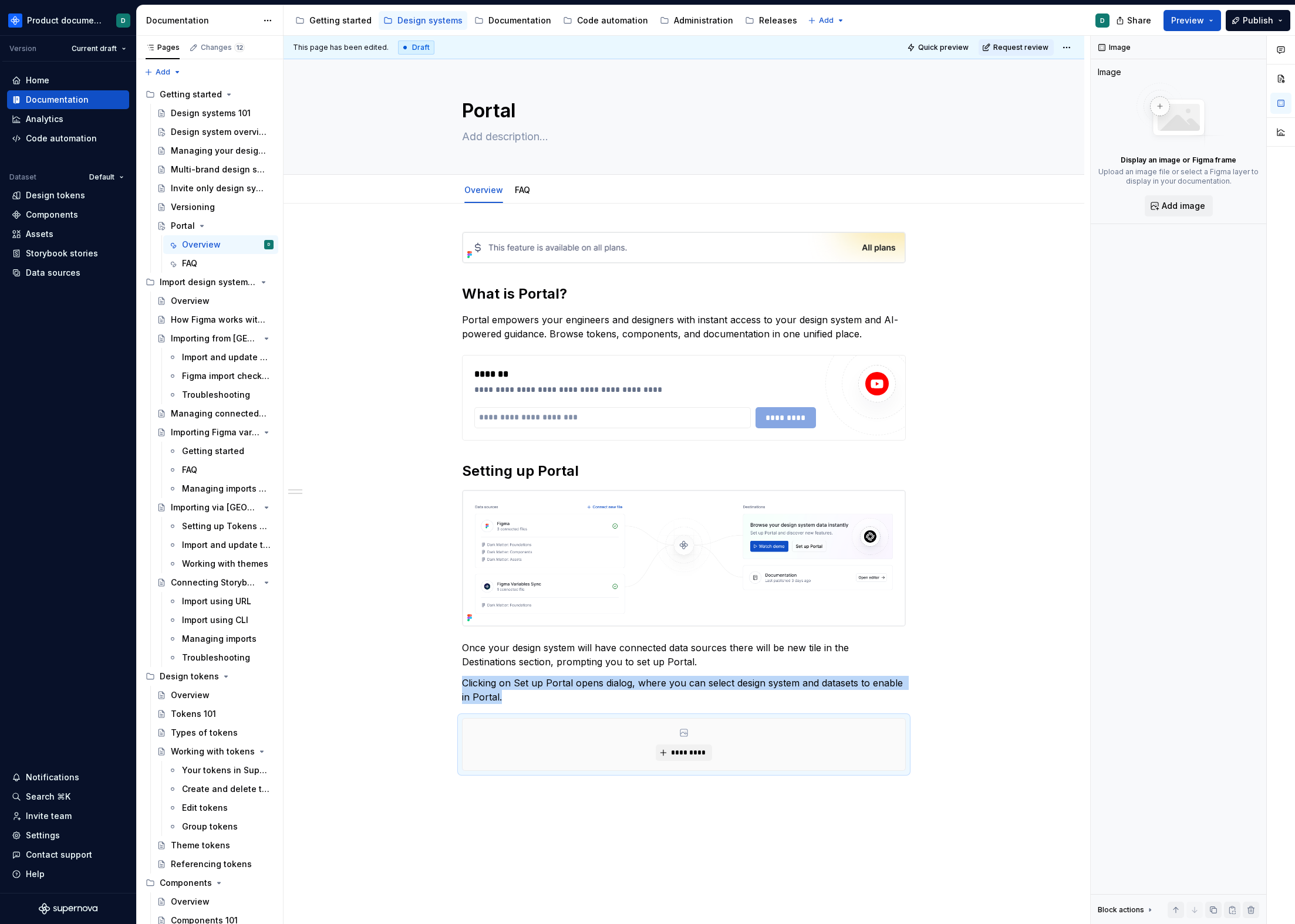
type textarea "*"
click at [687, 758] on button "*********" at bounding box center [683, 753] width 56 height 17
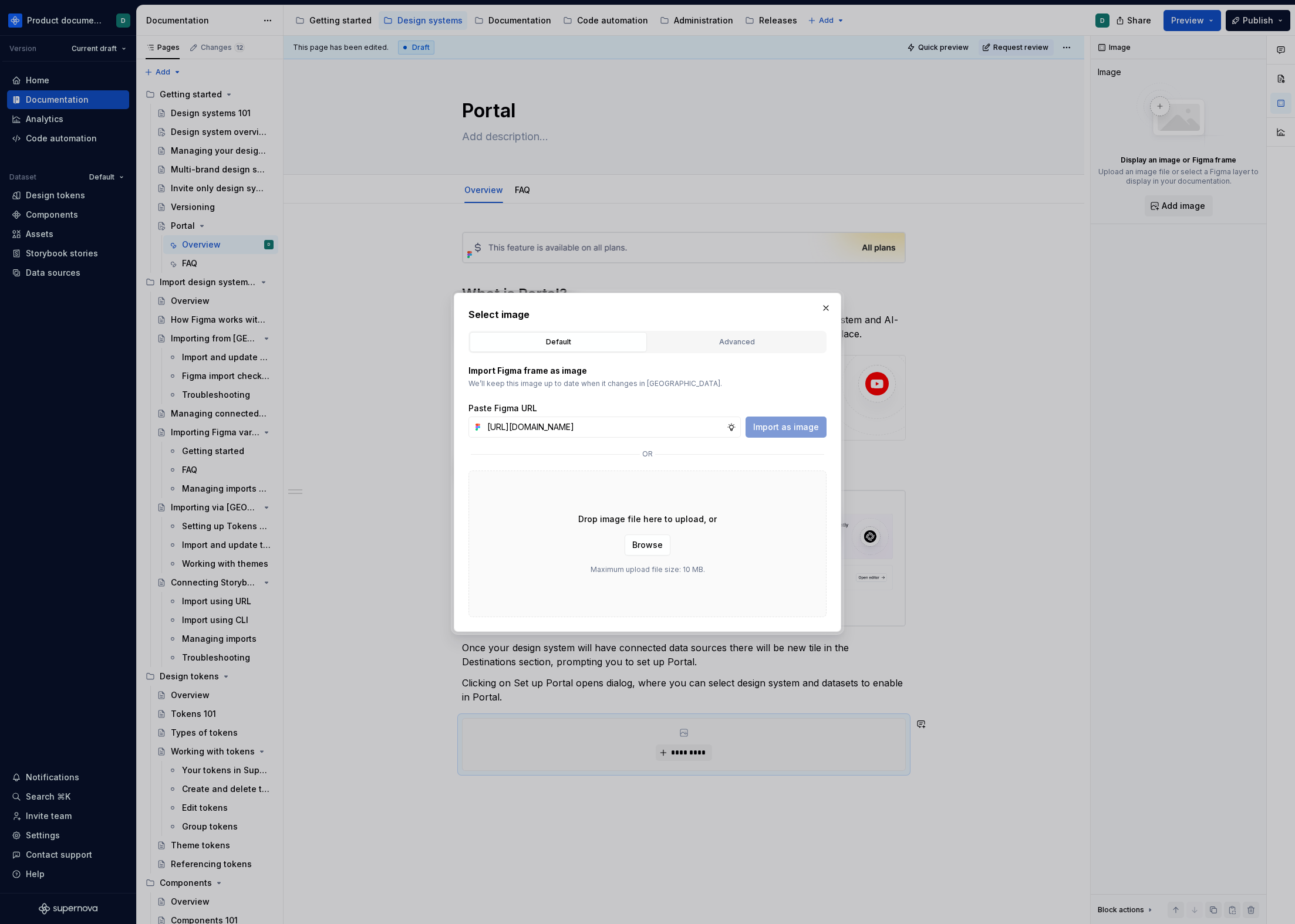
scroll to position [0, 280]
type input "https://www.figma.com/design/lN0QaxNGT6ki8gOoXlH4HH/Screenshots---General?node-…"
click at [791, 419] on button "Import as image" at bounding box center [786, 427] width 81 height 21
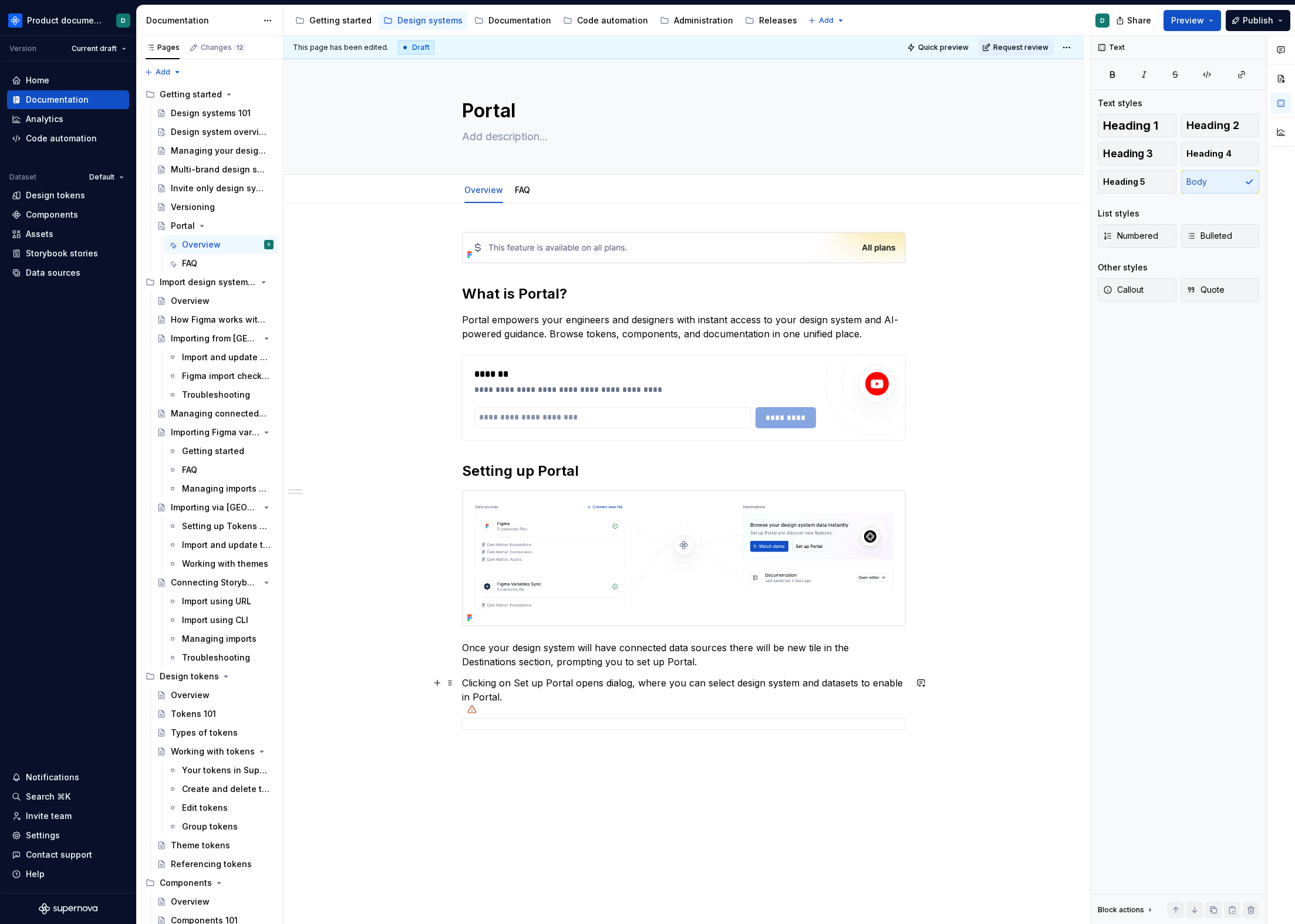
click at [533, 696] on p "Clicking on Set up Portal opens dialog, where you can select design system and …" at bounding box center [683, 690] width 444 height 28
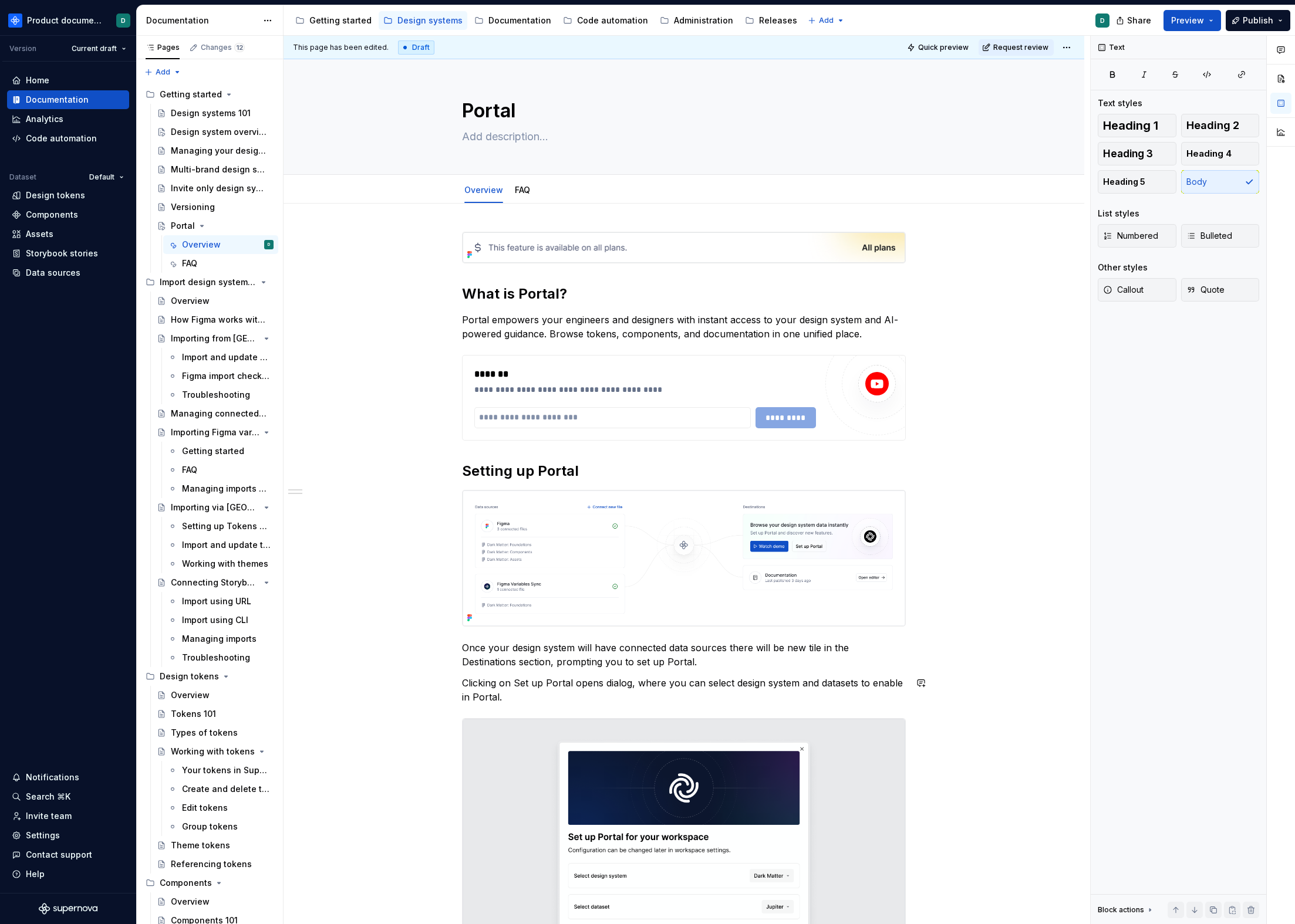
scroll to position [148, 0]
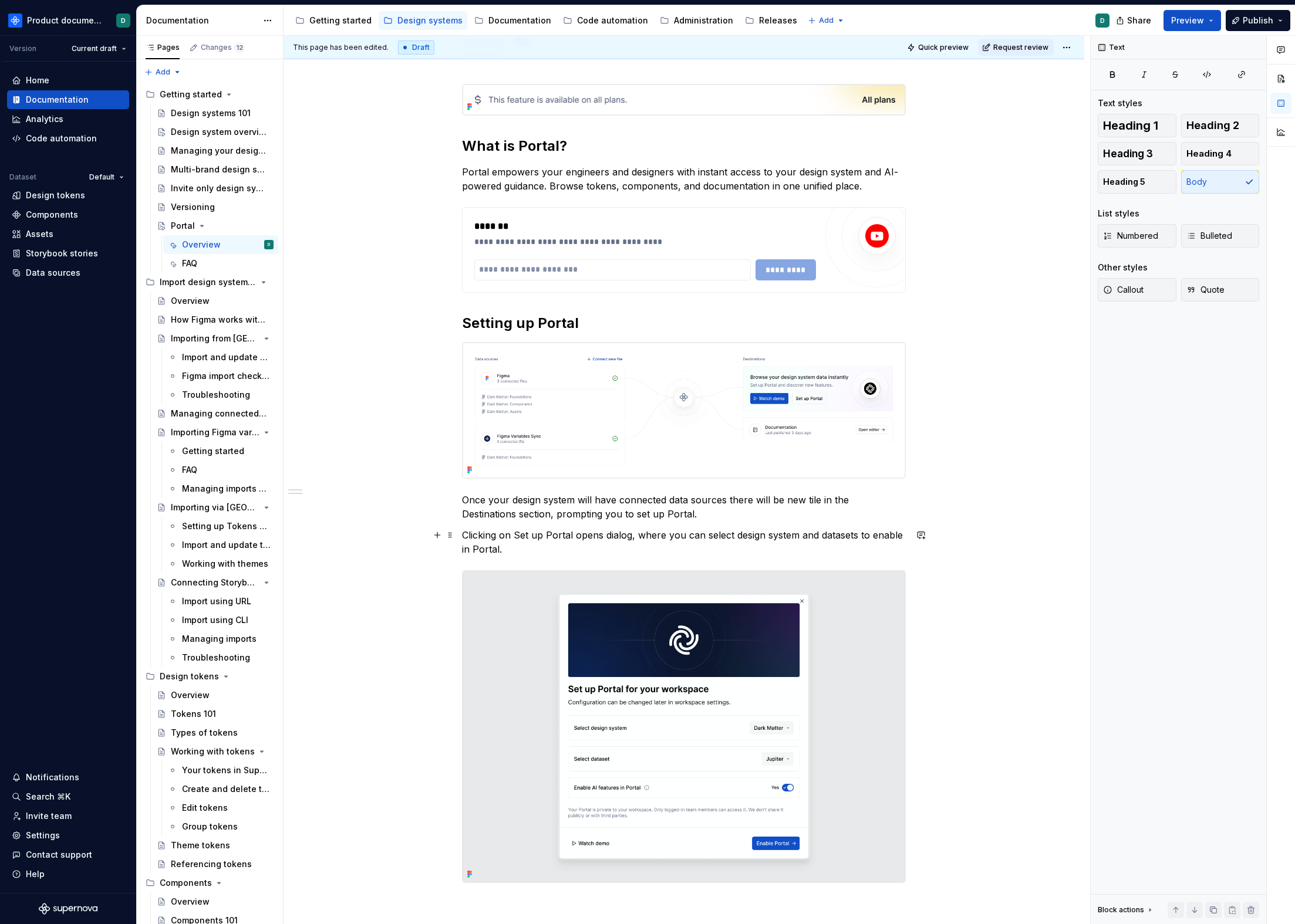
click at [857, 536] on p "Clicking on Set up Portal opens dialog, where you can select design system and …" at bounding box center [683, 542] width 444 height 28
click at [699, 549] on p "Clicking on Set up Portal opens dialog, where you can select design system and …" at bounding box center [683, 542] width 444 height 28
click at [702, 548] on p "Clicking on Set up Portal opens dialog, where you can select design system and …" at bounding box center [683, 542] width 444 height 28
click at [591, 544] on p "Clicking on Set up Portal opens dialog, where you can select design system and …" at bounding box center [683, 542] width 444 height 28
drag, startPoint x: 594, startPoint y: 548, endPoint x: 859, endPoint y: 531, distance: 265.5
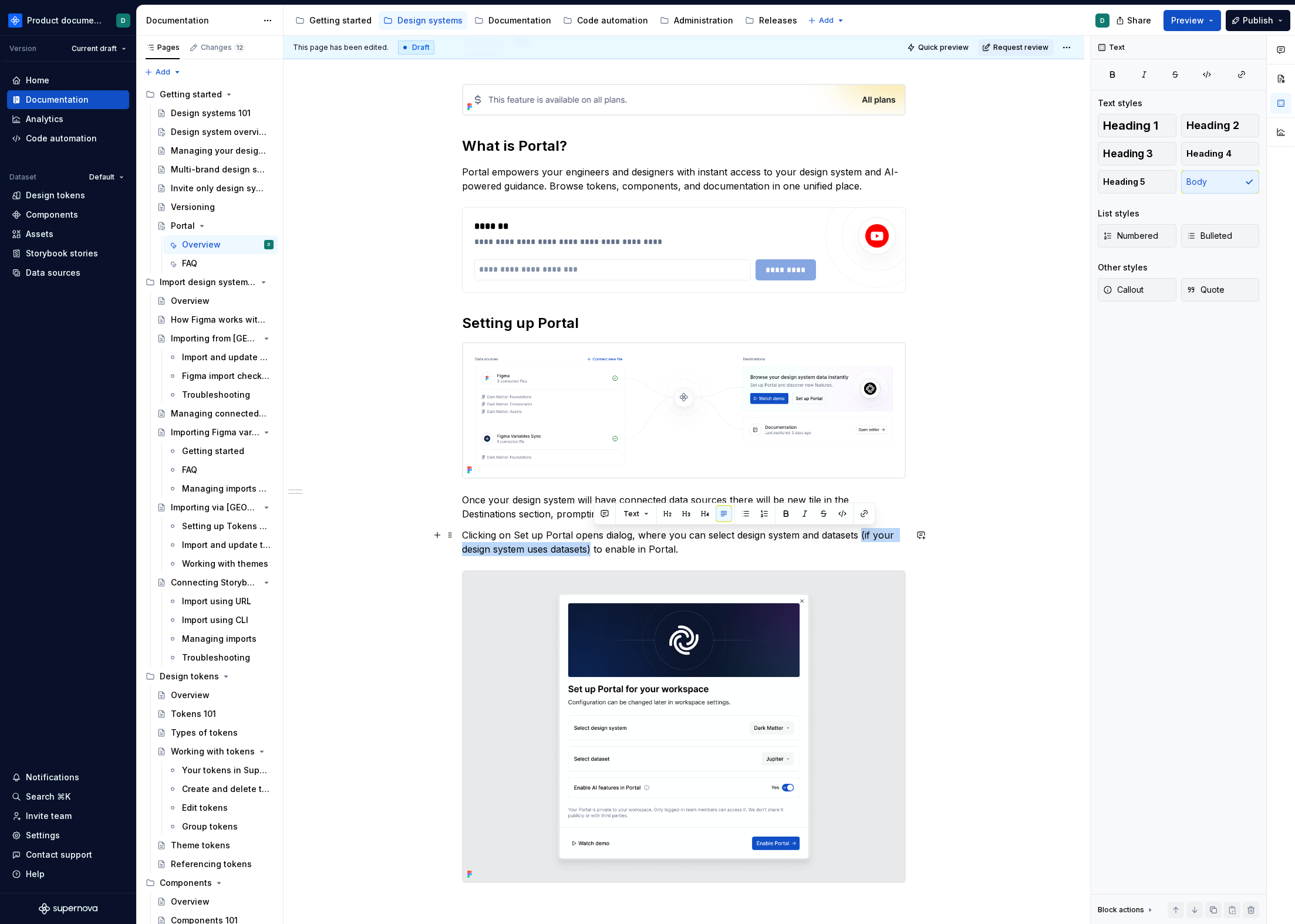
click at [859, 531] on p "Clicking on Set up Portal opens dialog, where you can select design system and …" at bounding box center [683, 542] width 444 height 28
click at [808, 546] on p "Clicking on Set up Portal opens dialog, where you can select design system and …" at bounding box center [683, 542] width 444 height 28
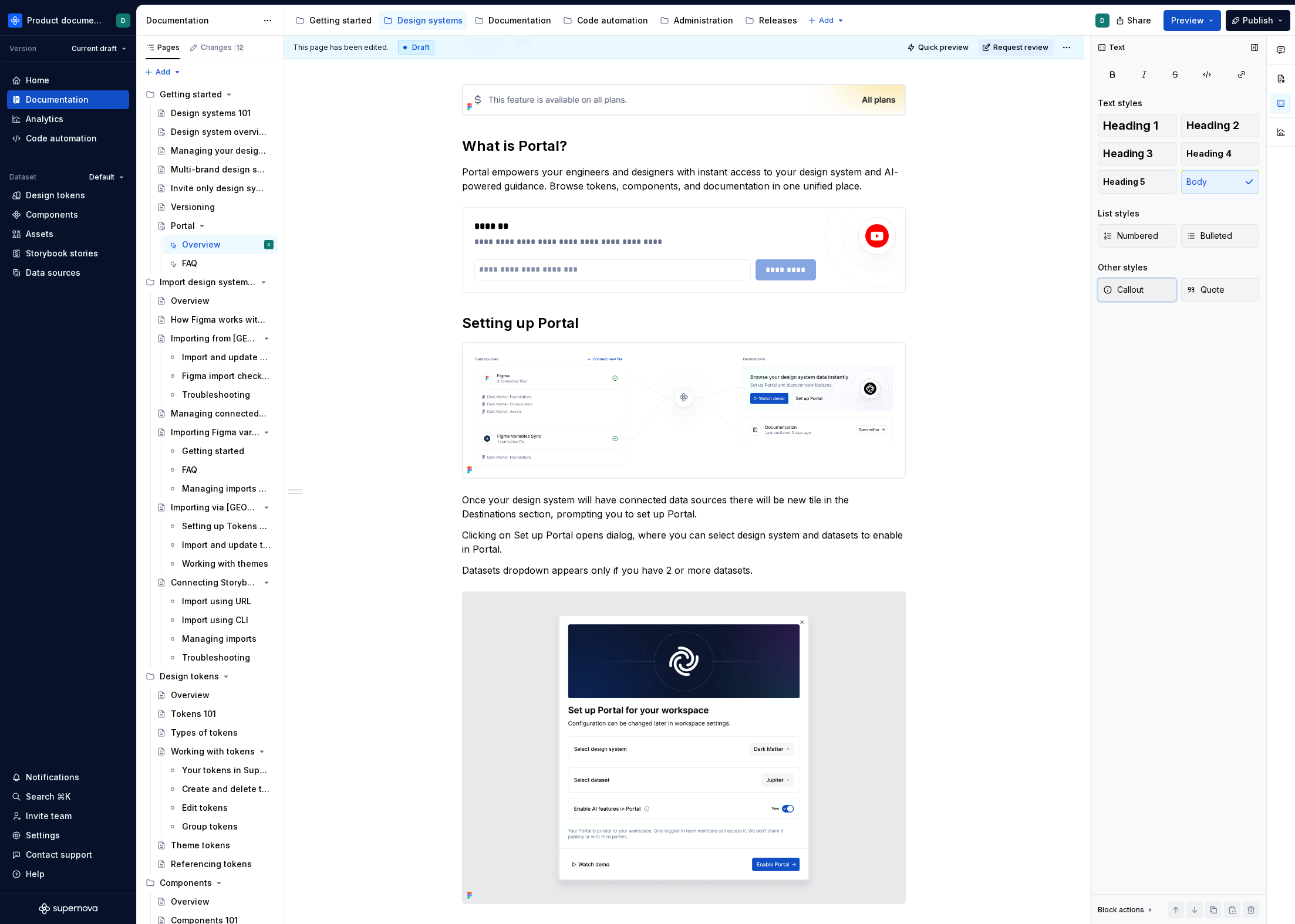
click at [1124, 288] on span "Callout" at bounding box center [1123, 290] width 40 height 12
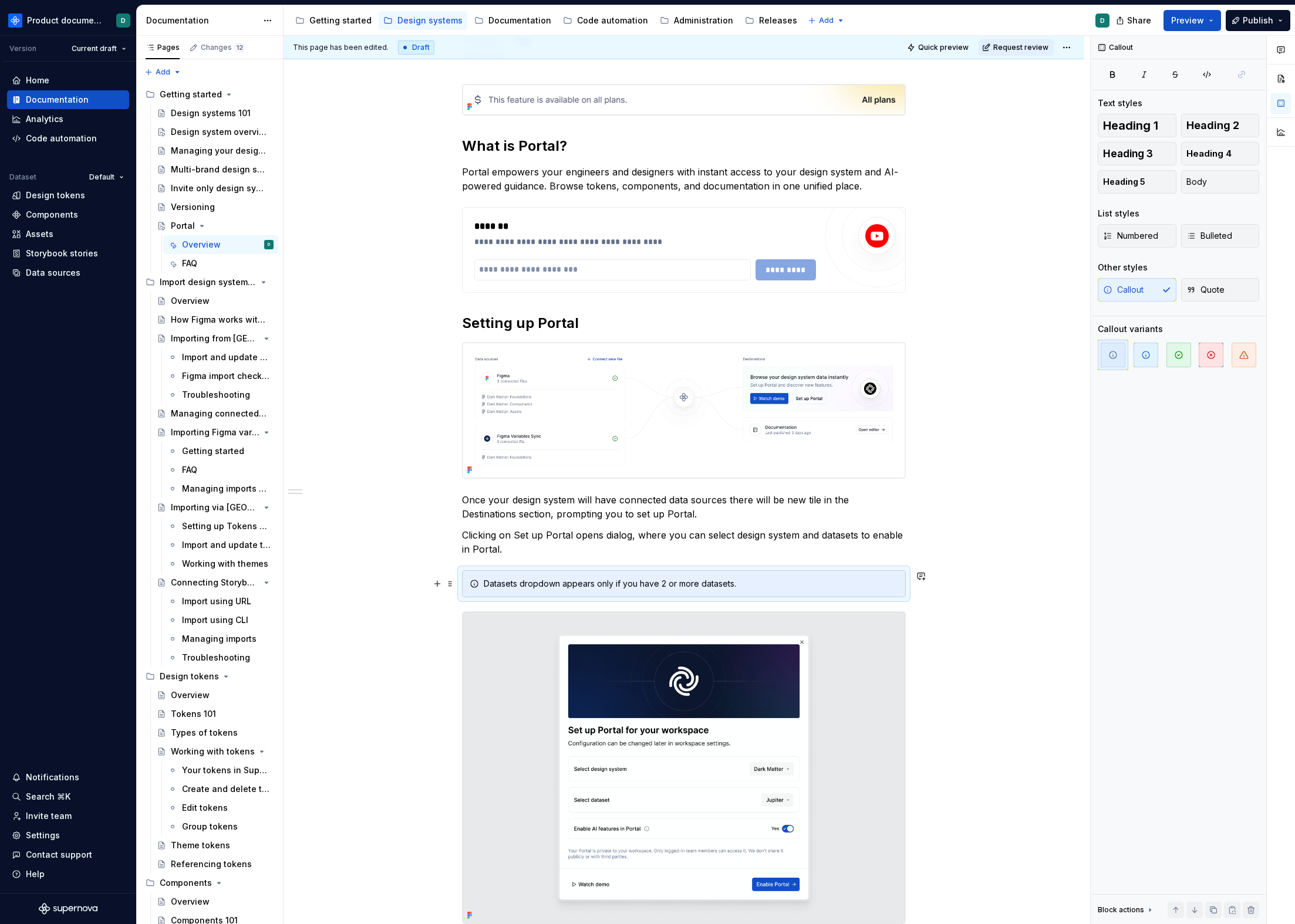
click at [847, 593] on div "Datasets dropdown appears only if you have 2 or more datasets." at bounding box center [683, 584] width 444 height 27
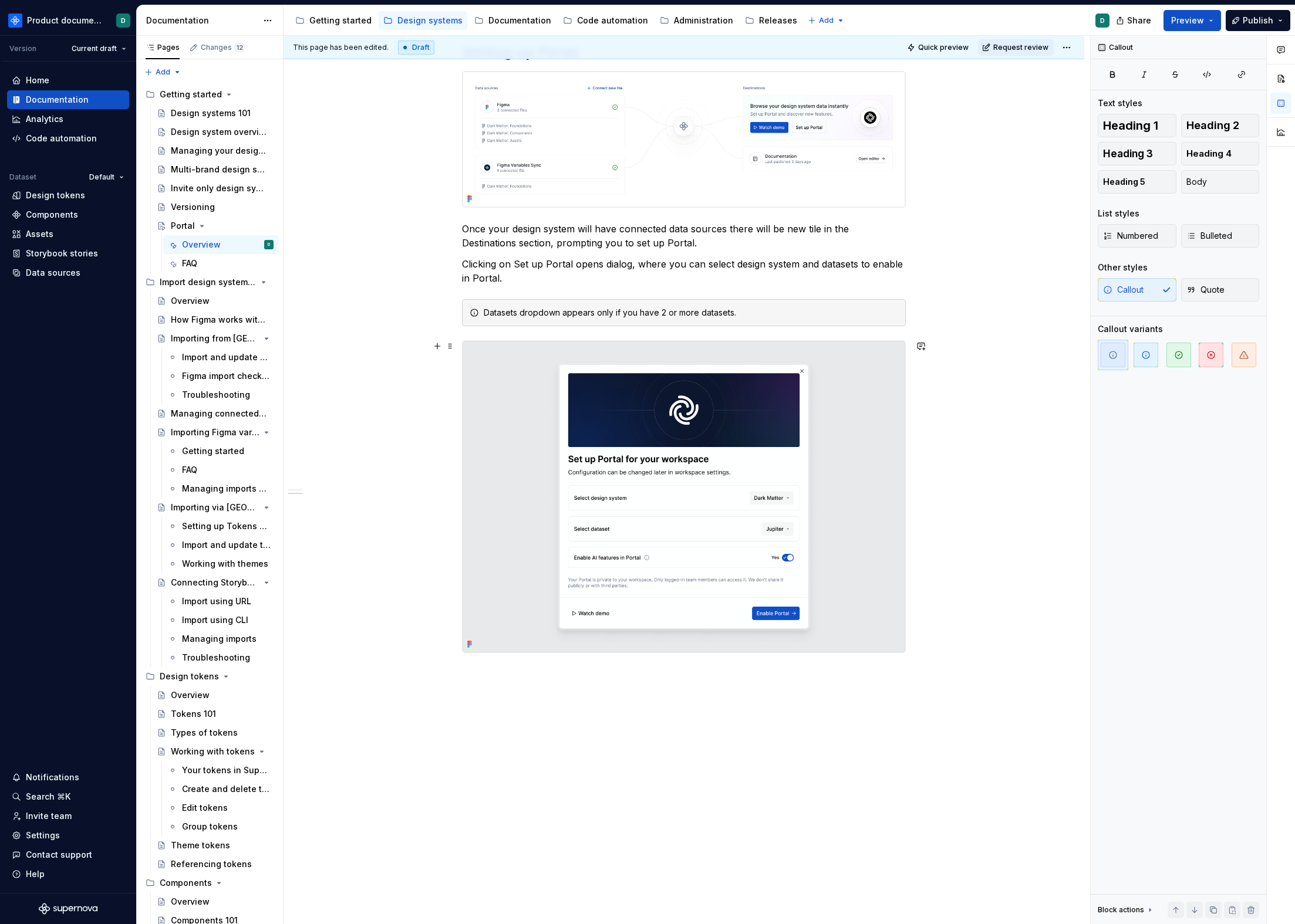
scroll to position [17, 0]
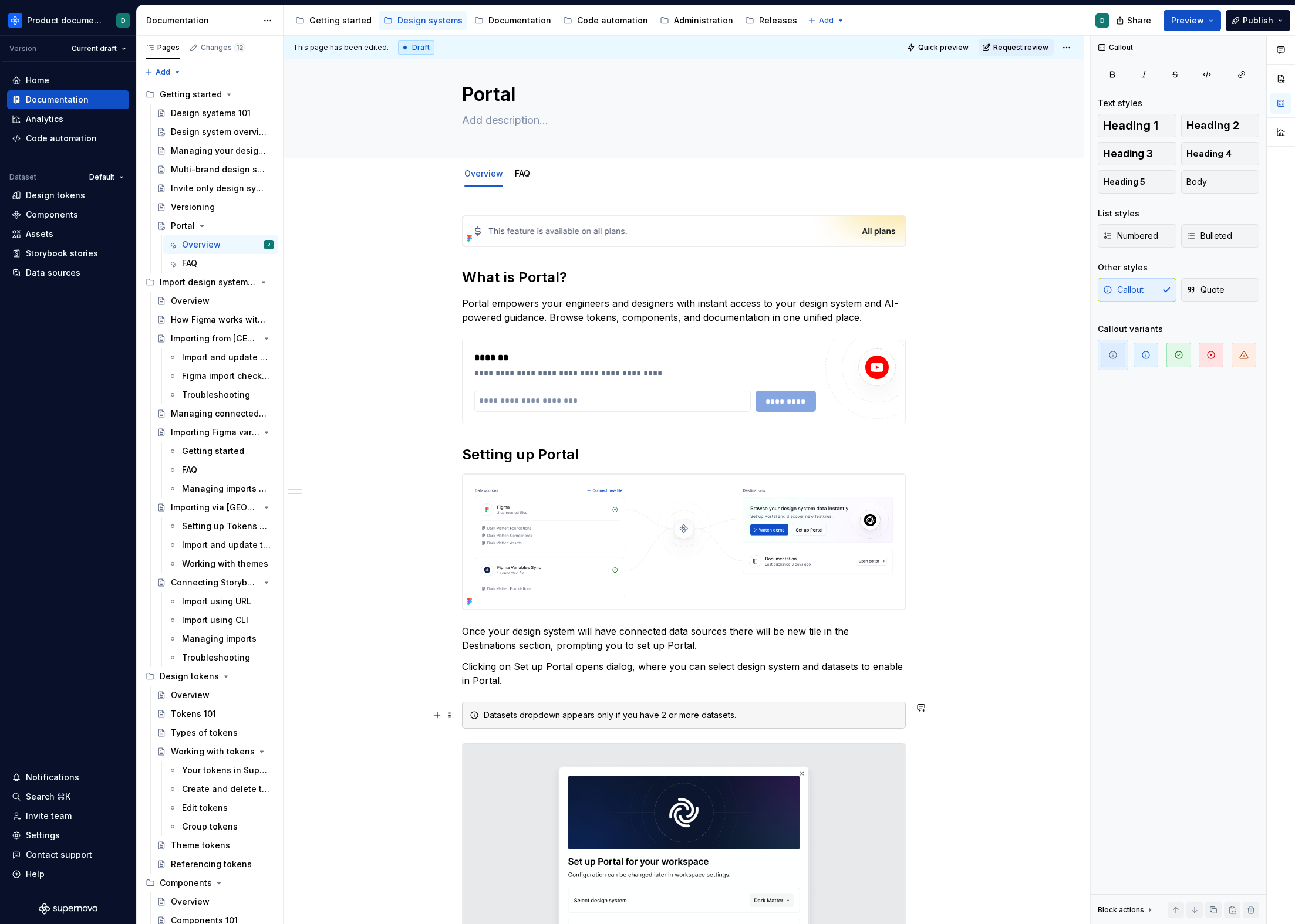
click at [751, 716] on div "Datasets dropdown appears only if you have 2 or more datasets." at bounding box center [691, 716] width 414 height 12
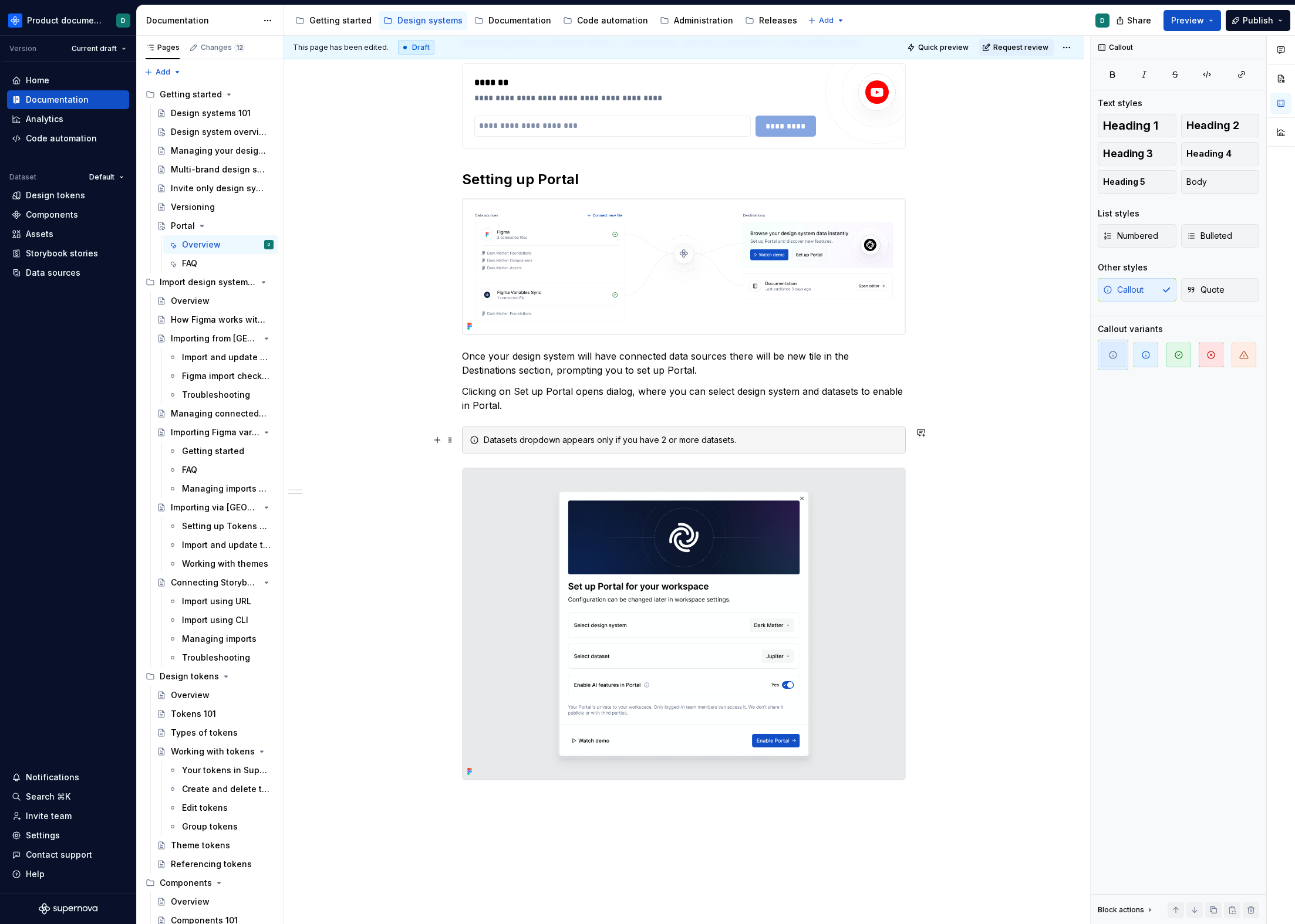
click at [568, 436] on div "Datasets dropdown appears only if you have 2 or more datasets." at bounding box center [691, 440] width 414 height 12
click at [730, 438] on div "Datasets dropdown appears only if you have 2 or more datasets." at bounding box center [691, 440] width 414 height 12
click at [737, 438] on div "Datasets dropdown appears only if you have 2 or more datasets." at bounding box center [691, 440] width 414 height 12
click at [603, 510] on img at bounding box center [683, 624] width 442 height 311
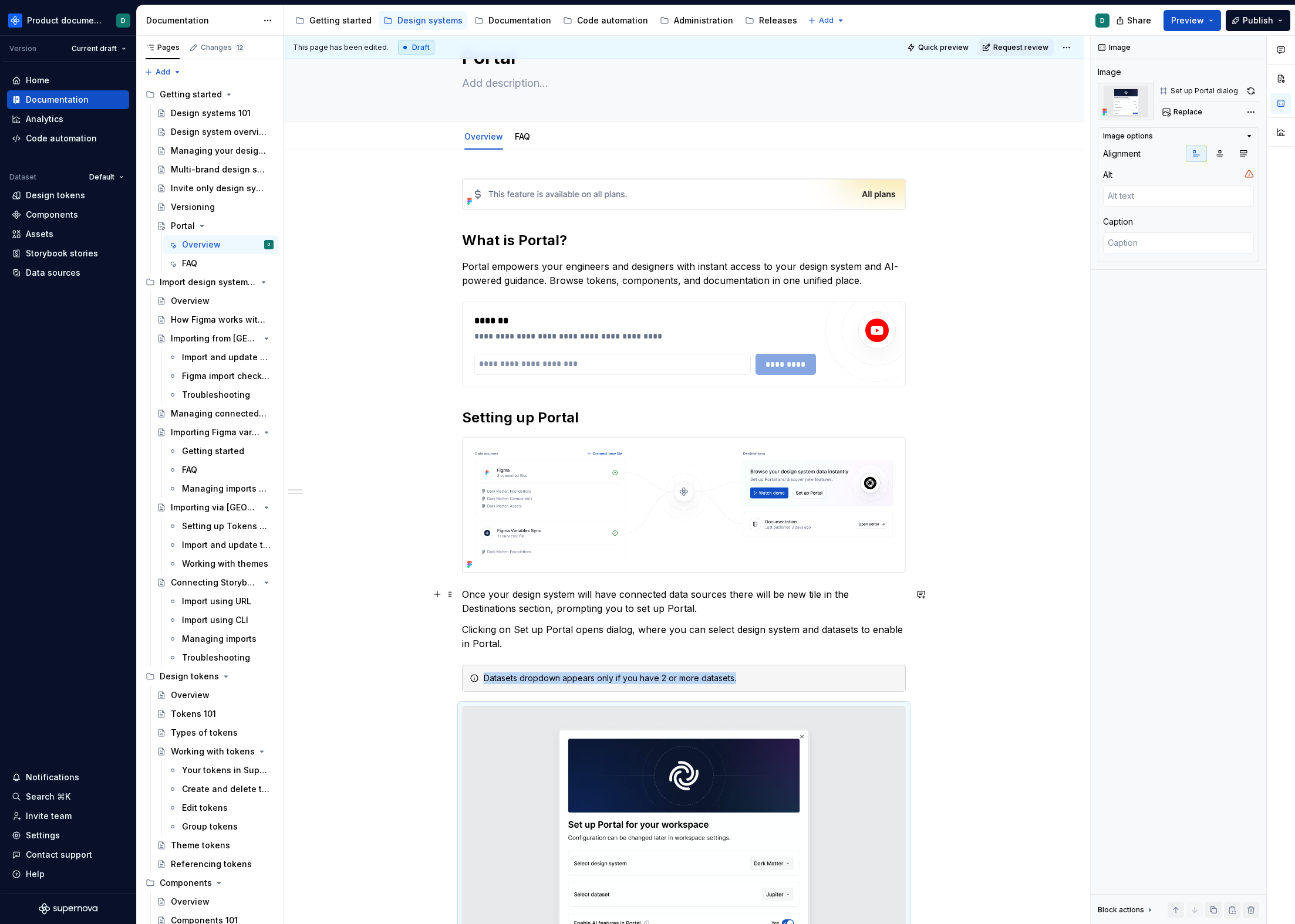
scroll to position [61, 0]
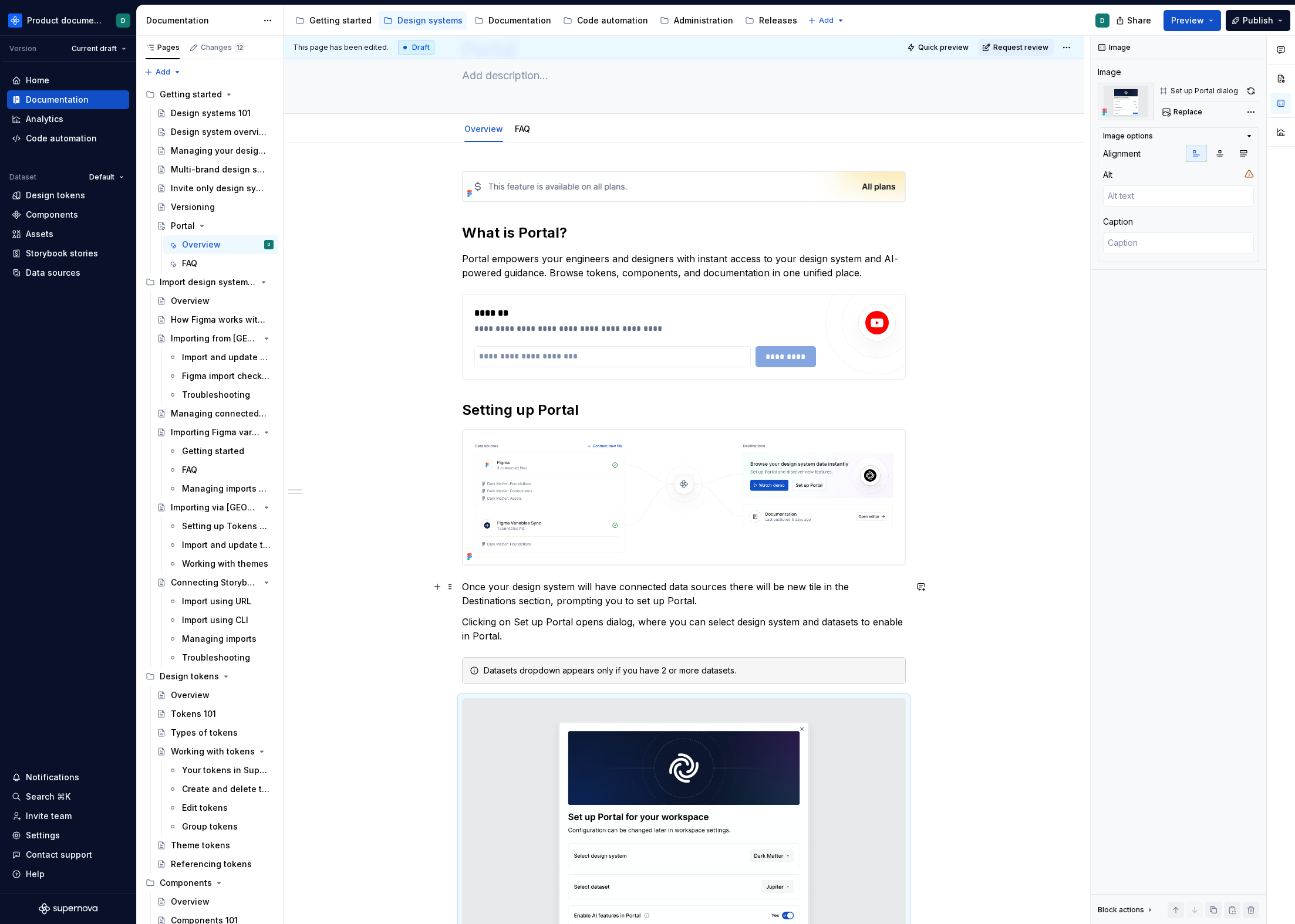
click at [540, 598] on p "Once your design system will have connected data sources there will be new tile…" at bounding box center [683, 594] width 444 height 28
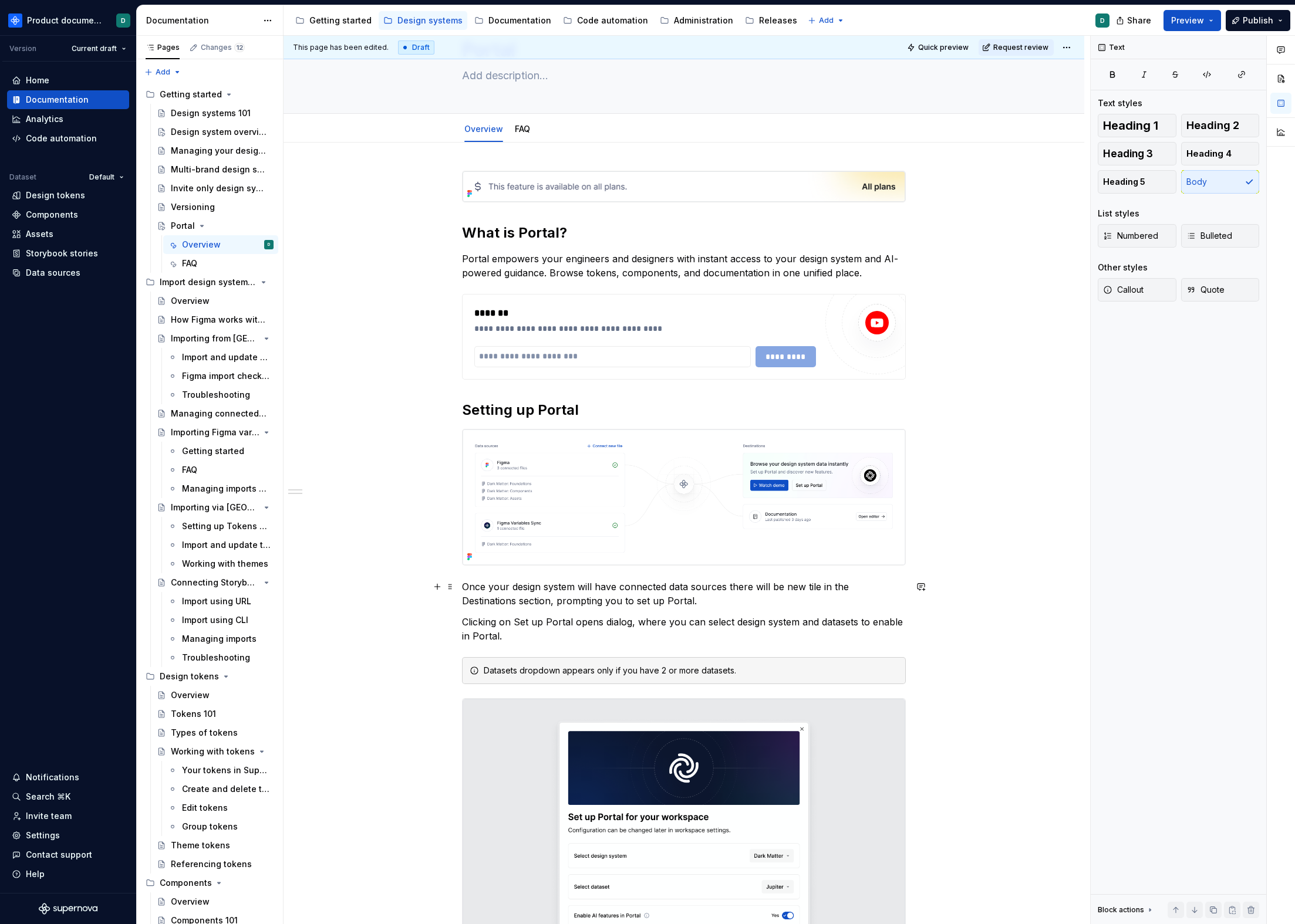
click at [695, 601] on p "Once your design system will have connected data sources there will be new tile…" at bounding box center [683, 594] width 444 height 28
click at [610, 587] on p "Once your design system will have connected data sources there will be new tile…" at bounding box center [683, 594] width 444 height 28
click at [585, 587] on p "Once your design system has connected data sources there will be new tile in th…" at bounding box center [683, 594] width 444 height 28
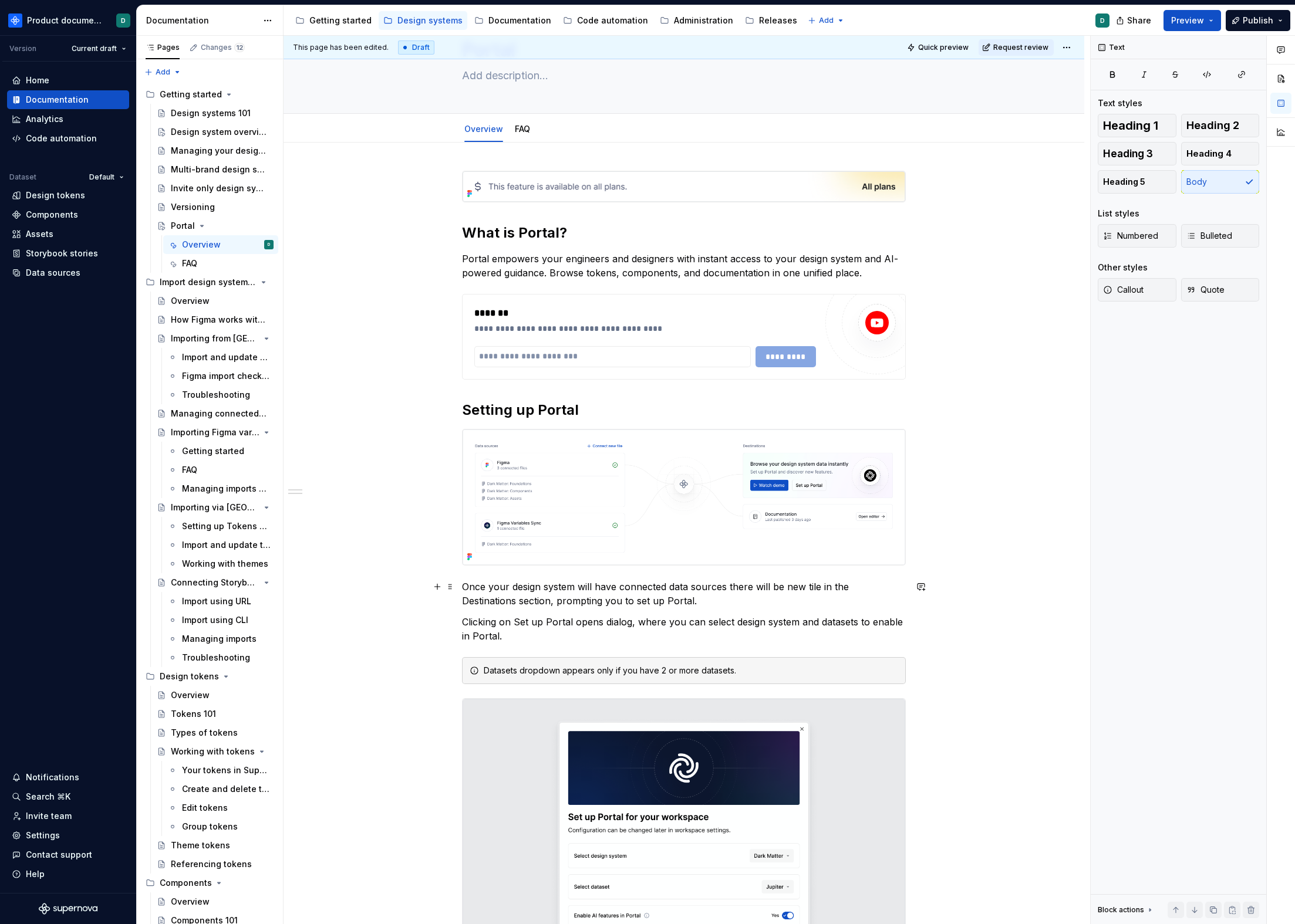
click at [704, 607] on p "Once your design system will have connected data sources there will be new tile…" at bounding box center [683, 594] width 444 height 28
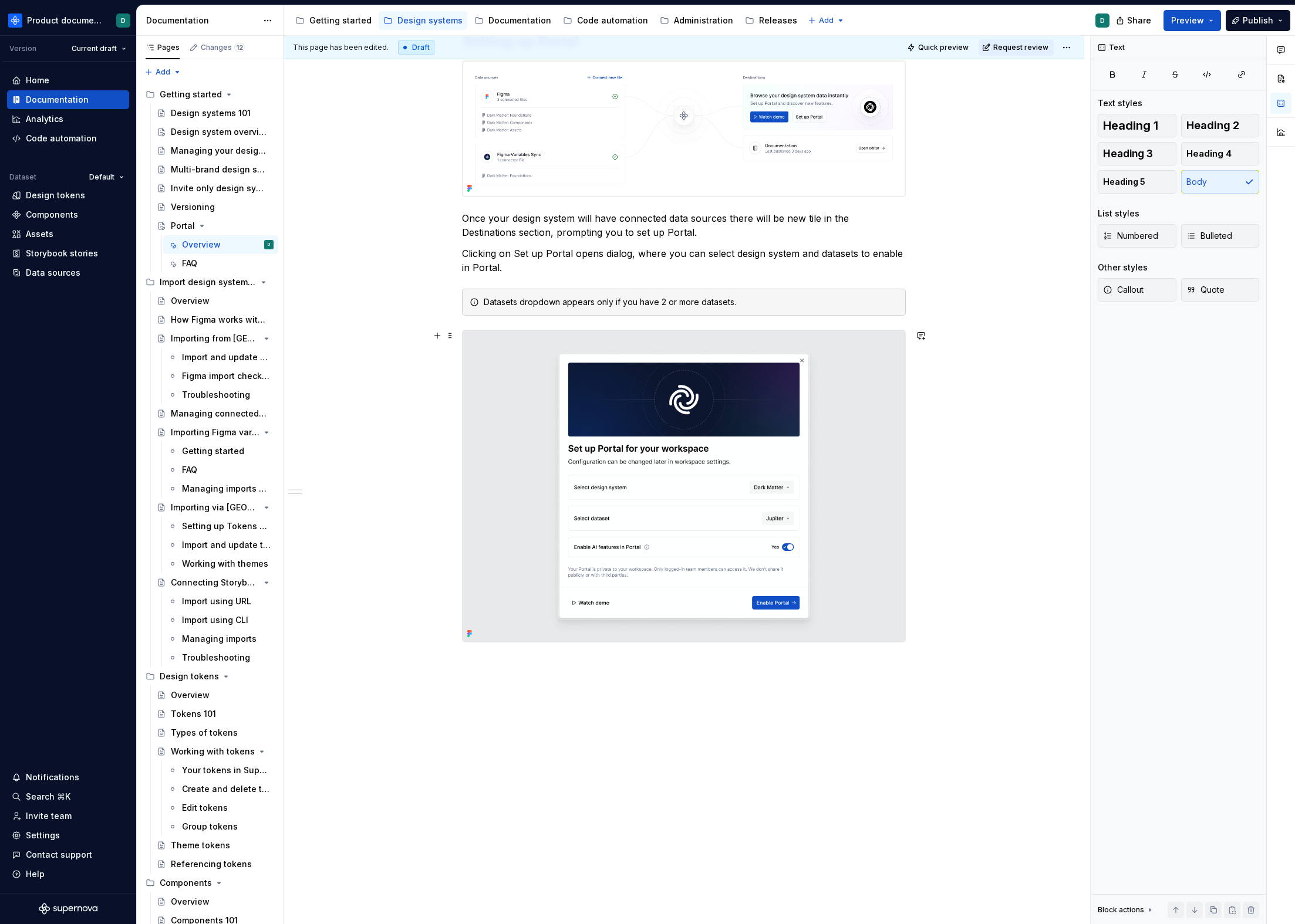
scroll to position [439, 0]
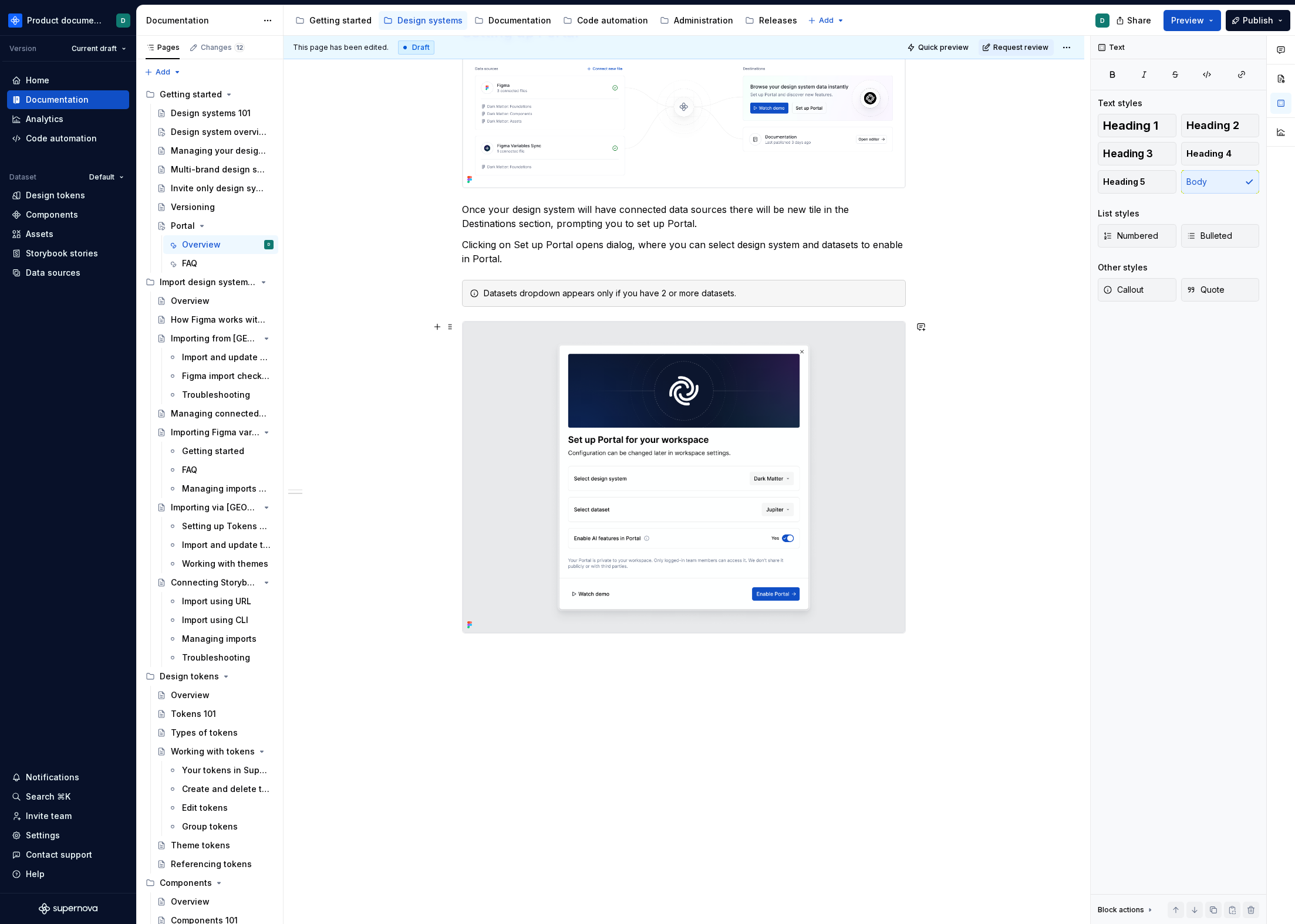
click at [705, 494] on img at bounding box center [683, 477] width 442 height 311
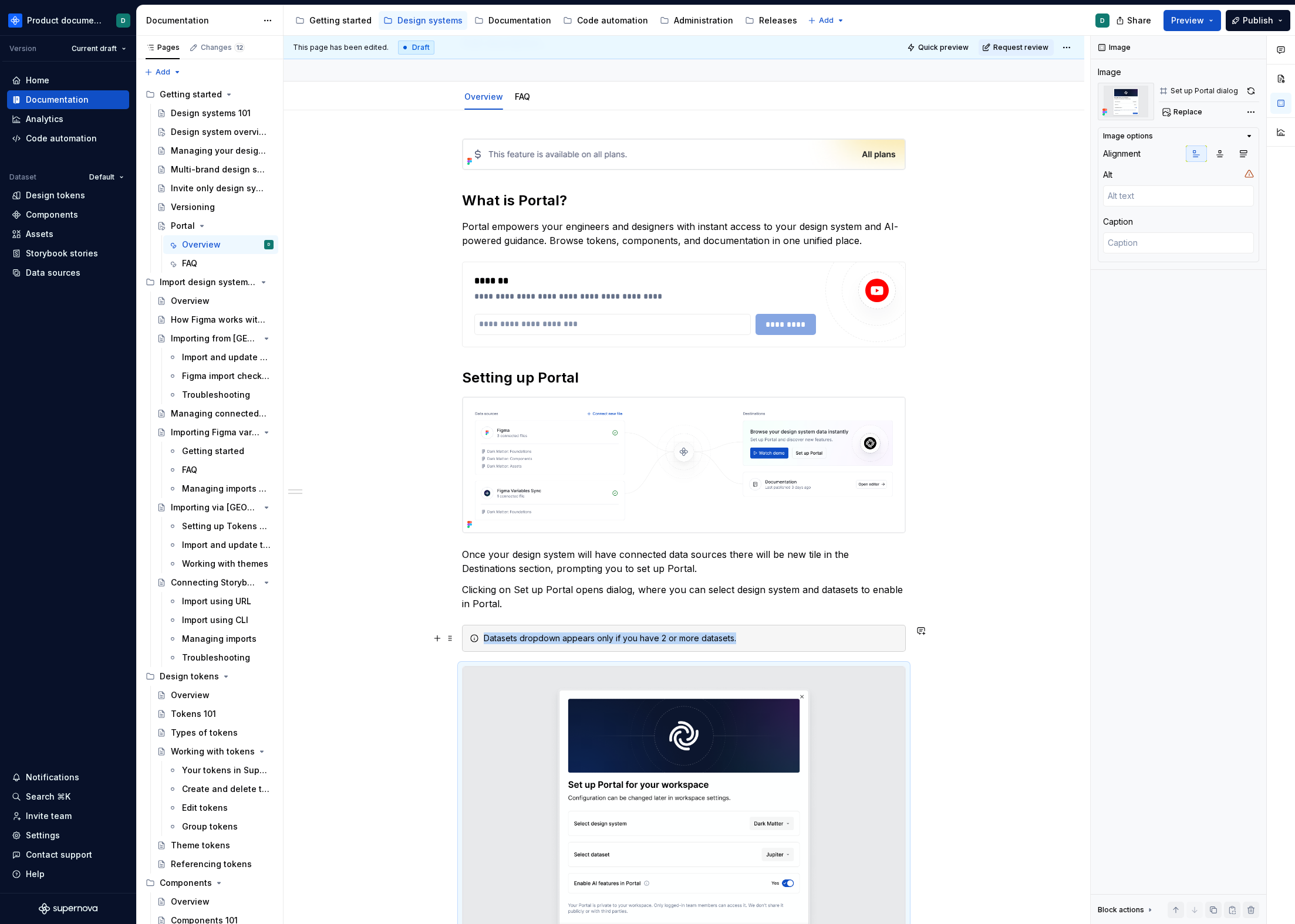
scroll to position [388, 0]
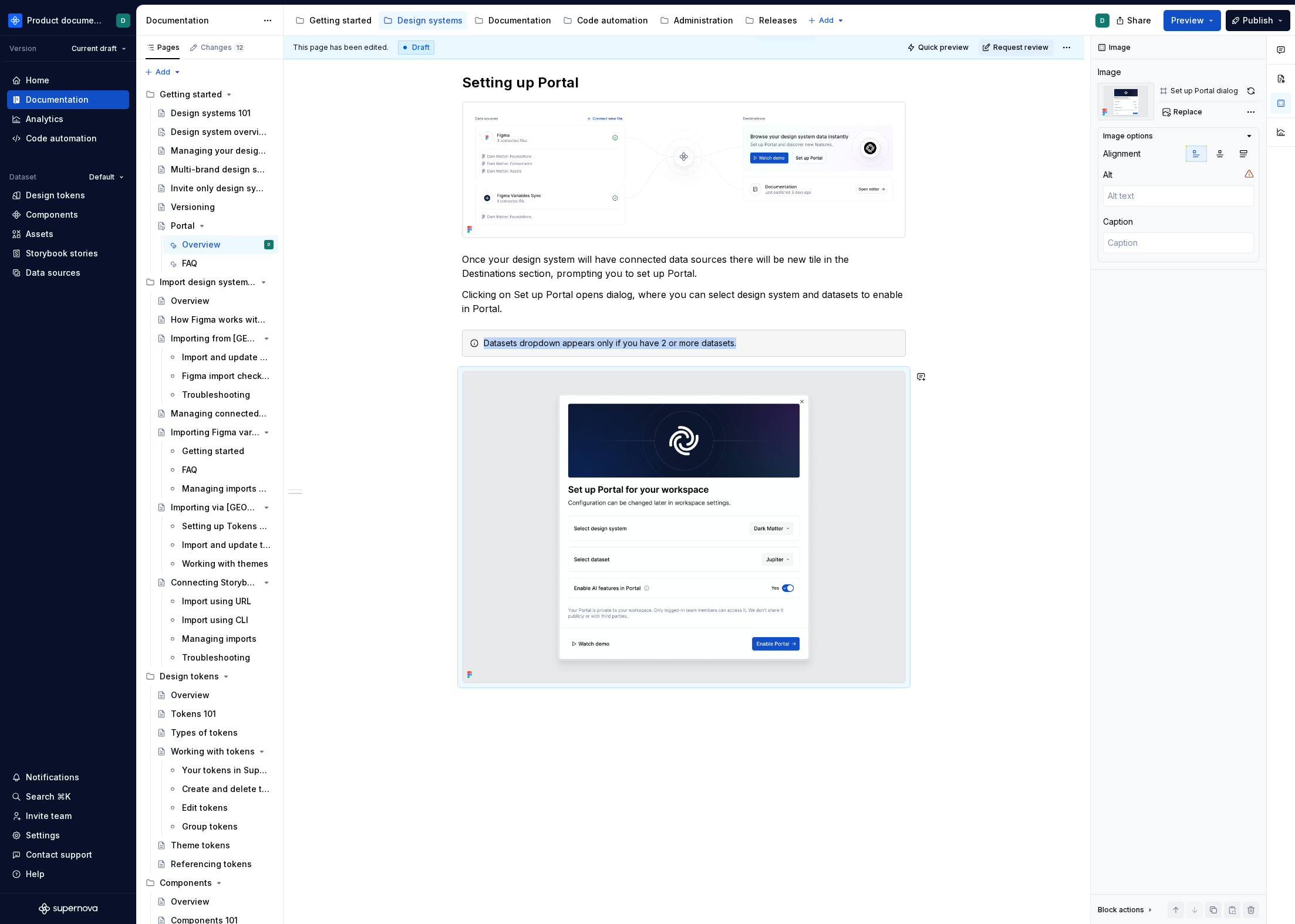
click at [647, 717] on div "**********" at bounding box center [684, 395] width 801 height 1160
click at [647, 713] on div "**********" at bounding box center [684, 395] width 801 height 1160
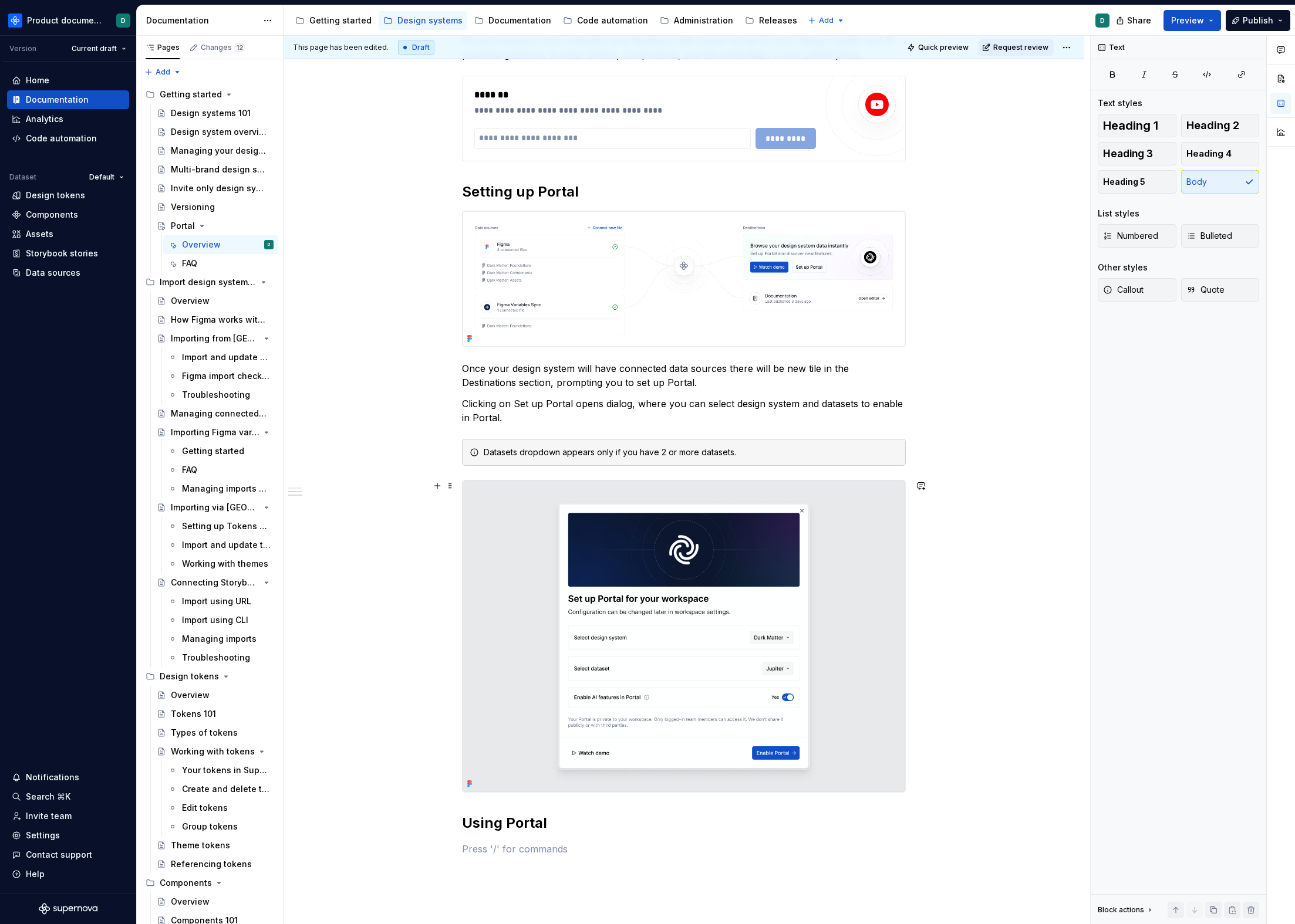
scroll to position [340, 0]
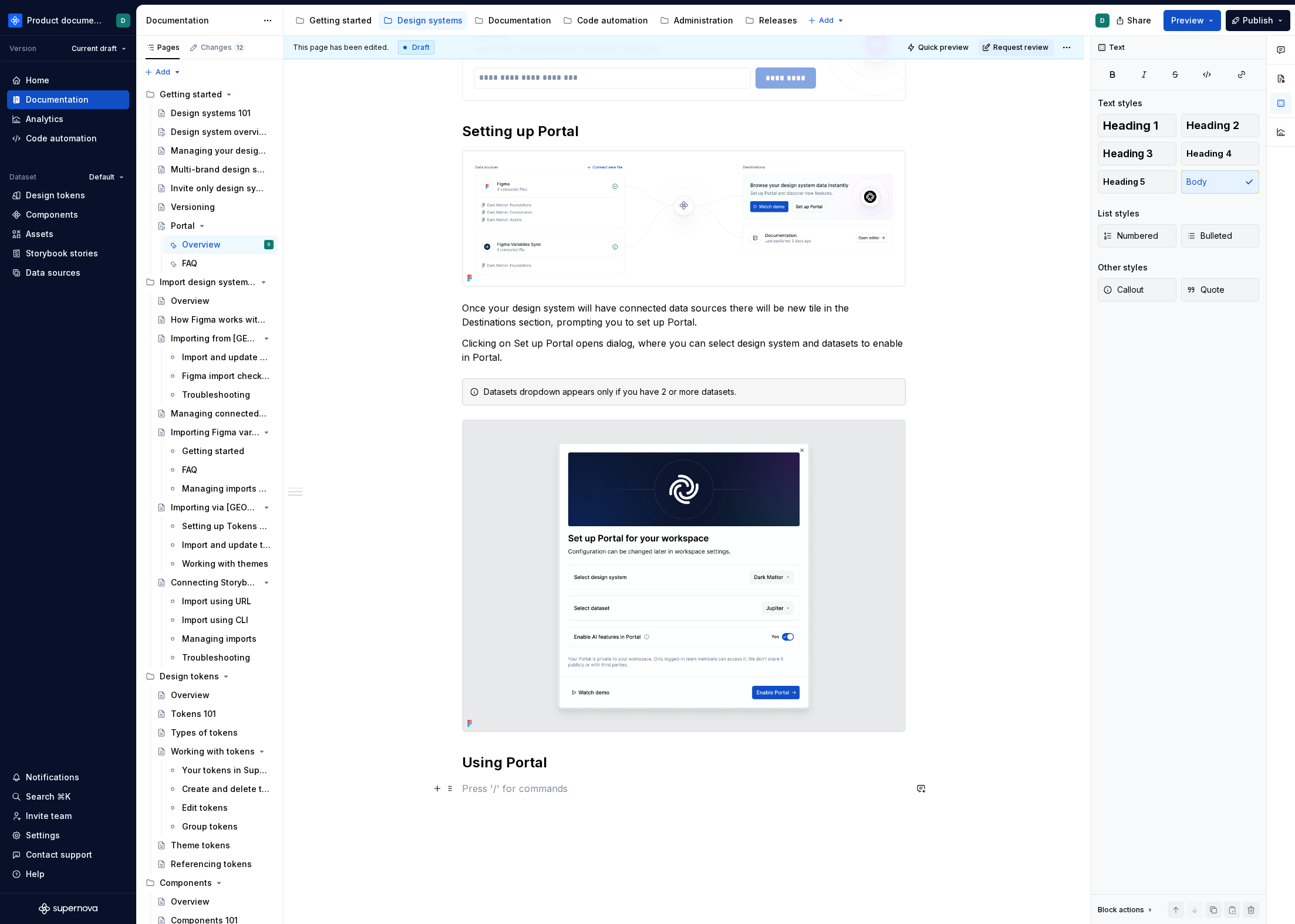
click at [584, 783] on p at bounding box center [683, 788] width 444 height 14
click at [585, 771] on h2 "Using Portal" at bounding box center [683, 763] width 444 height 19
click at [580, 784] on p at bounding box center [683, 788] width 444 height 14
click at [577, 24] on div "Code automation" at bounding box center [612, 21] width 71 height 12
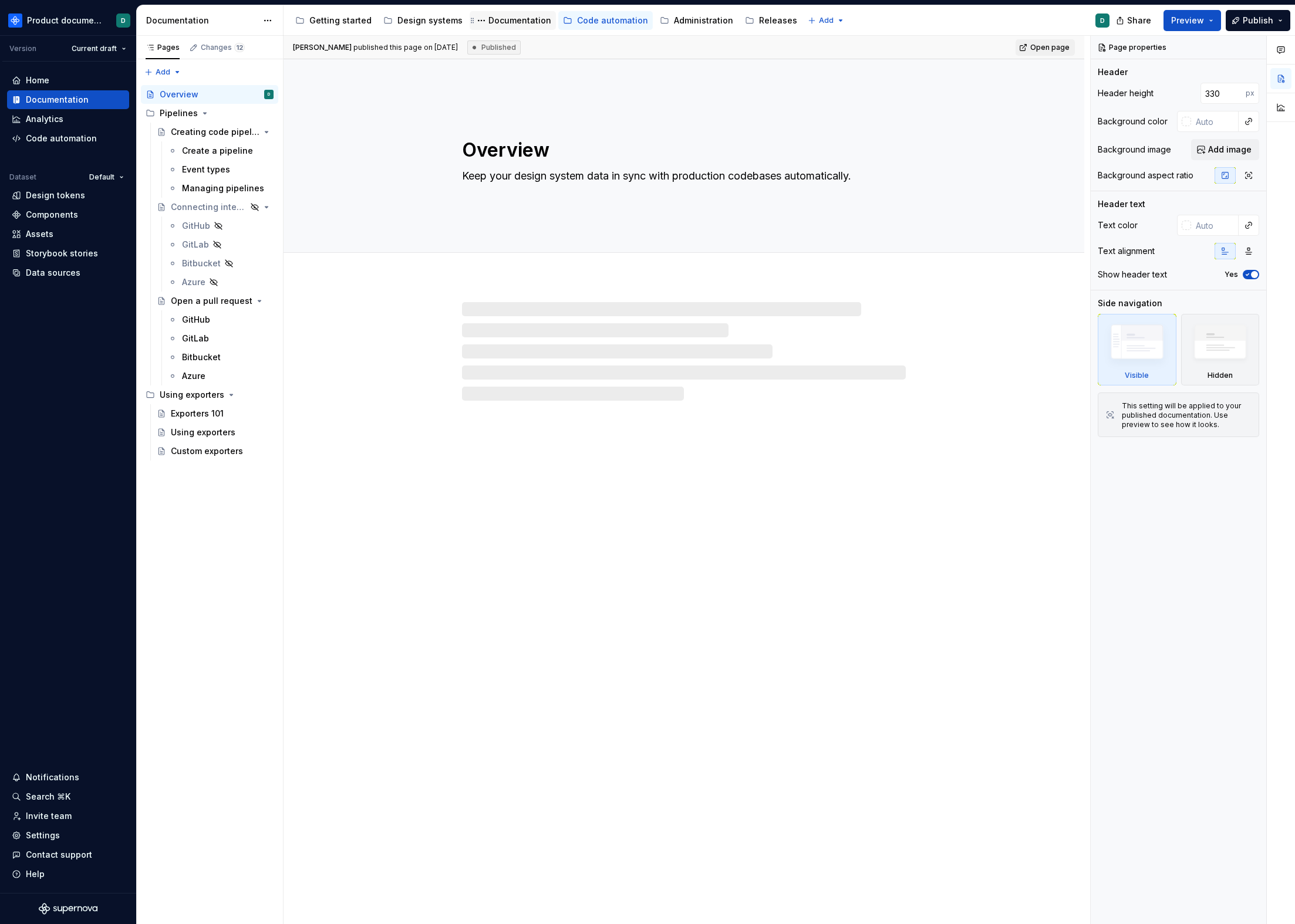
click at [496, 22] on div "Documentation" at bounding box center [520, 21] width 63 height 12
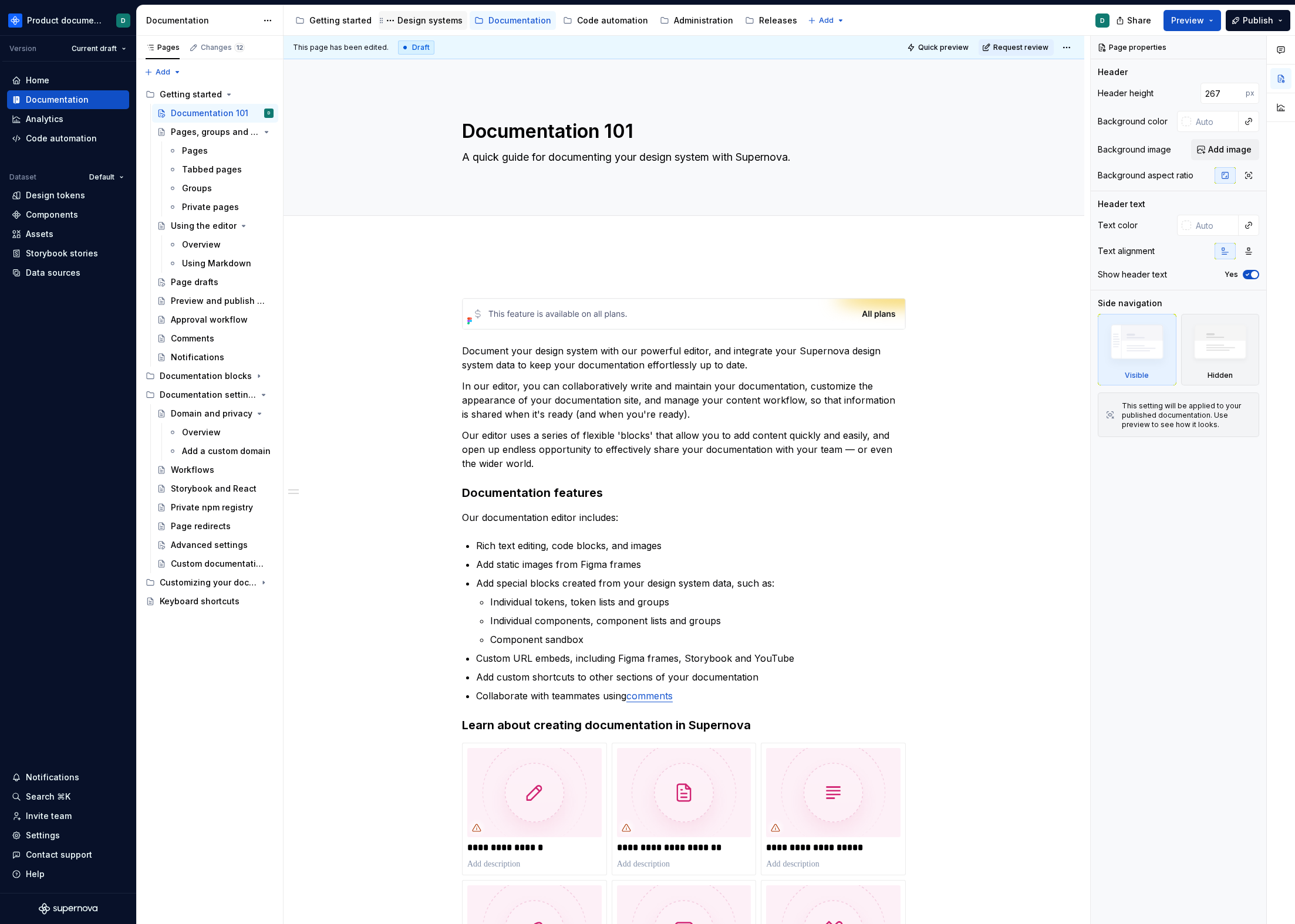
click at [416, 24] on div "Design systems" at bounding box center [430, 21] width 65 height 12
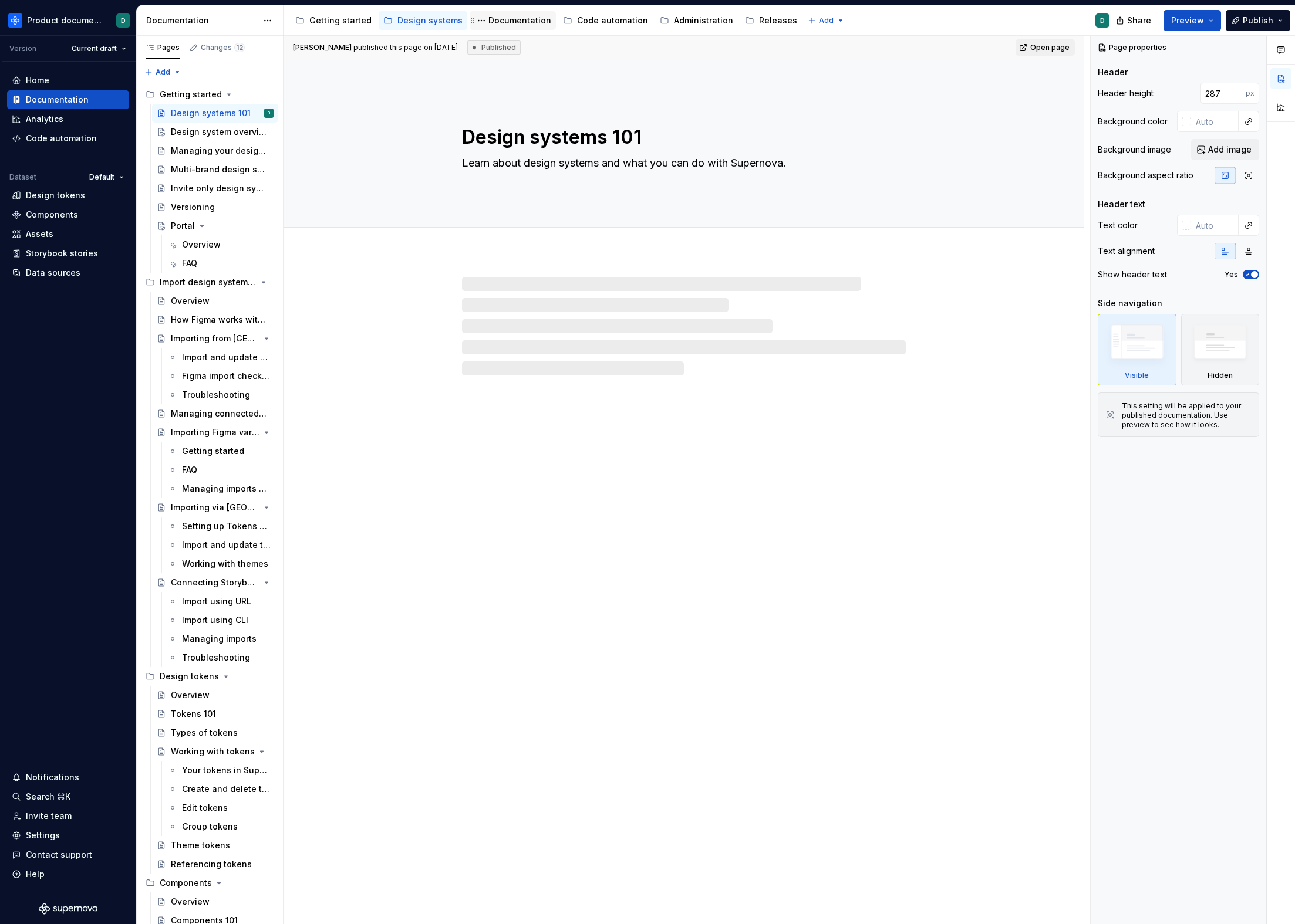
click at [495, 25] on div "Documentation" at bounding box center [520, 21] width 63 height 12
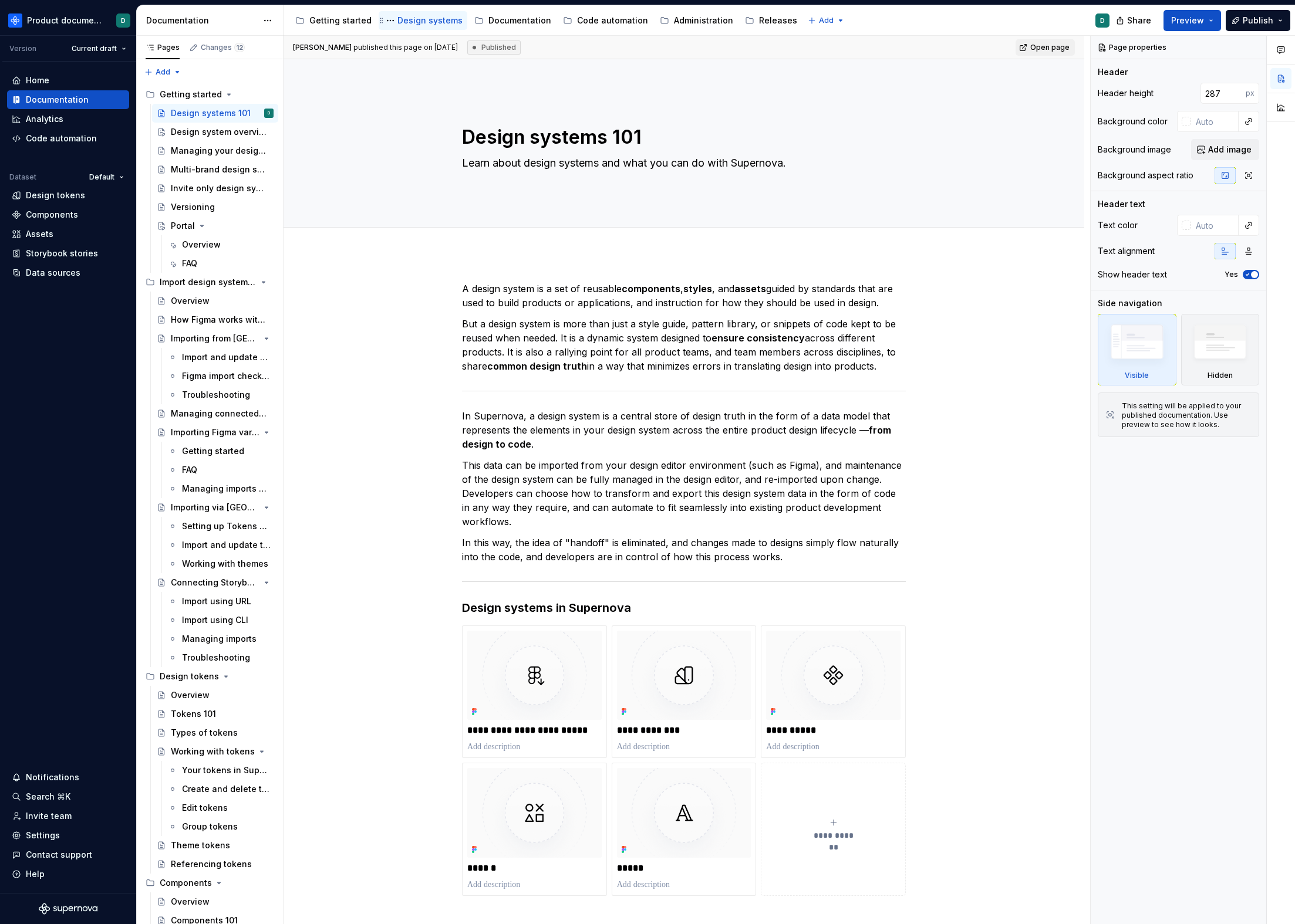
click at [428, 24] on div "Design systems" at bounding box center [430, 21] width 65 height 12
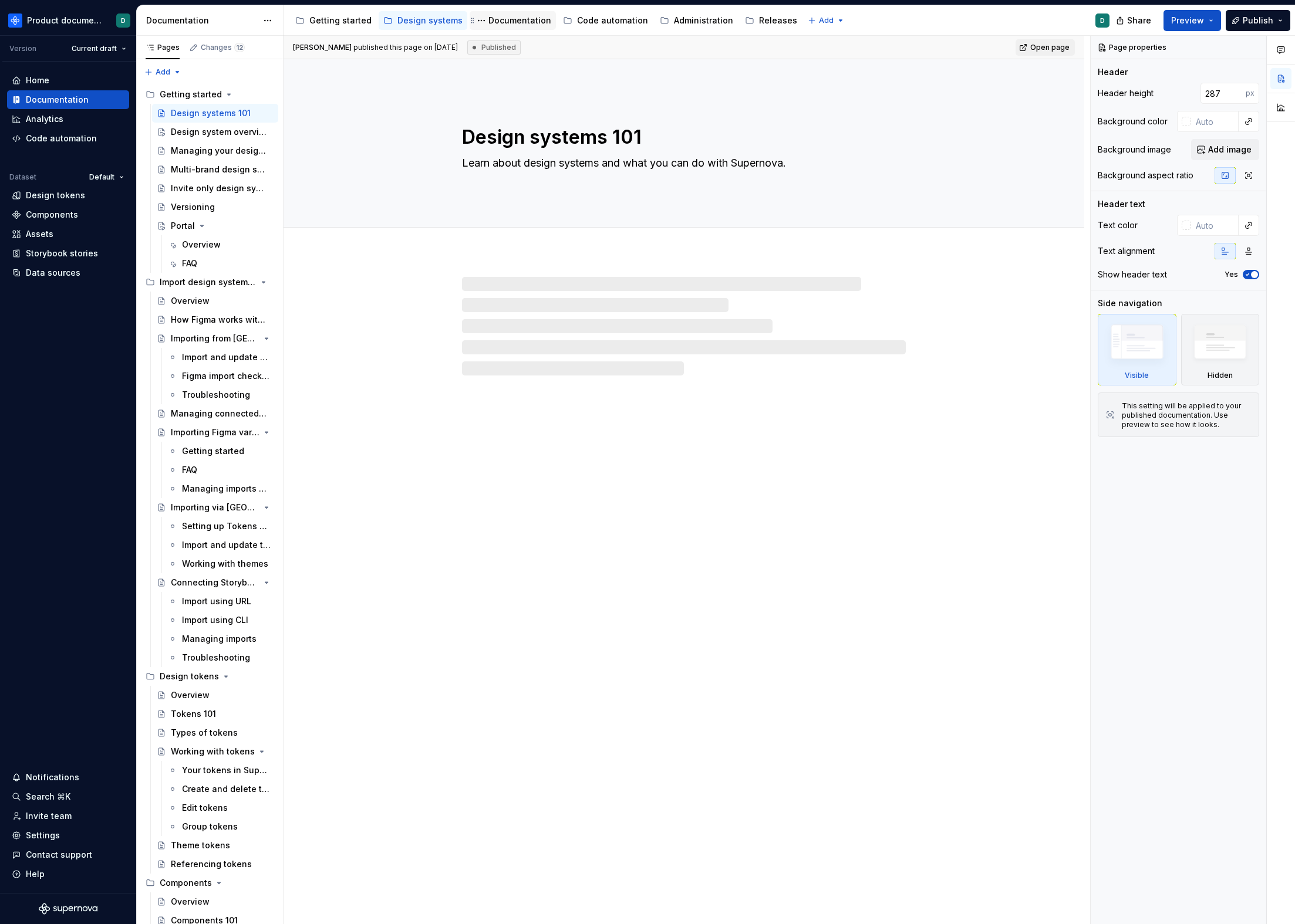
click at [503, 24] on div "Documentation" at bounding box center [520, 21] width 63 height 12
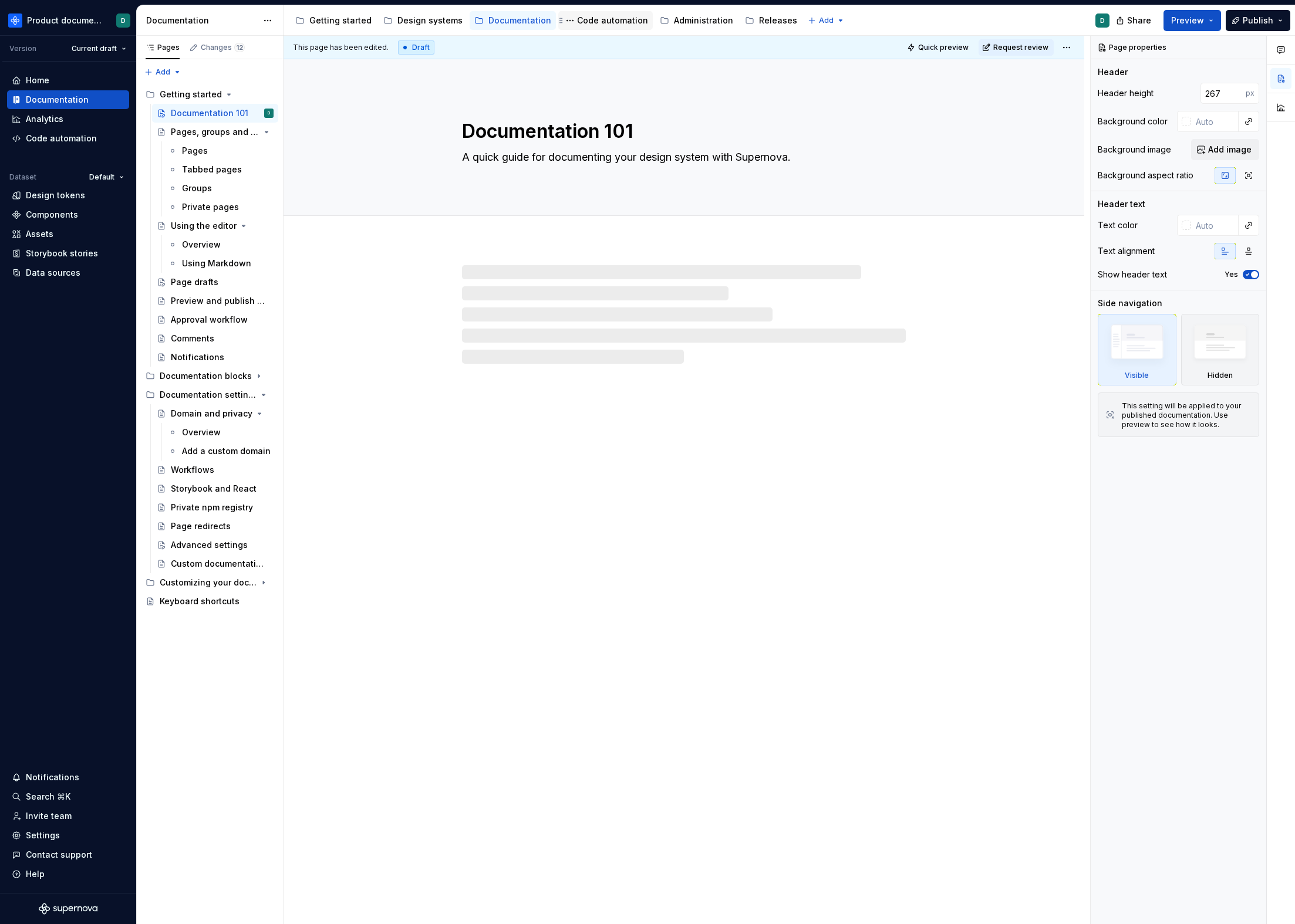
click at [598, 27] on div "Code automation" at bounding box center [606, 21] width 85 height 14
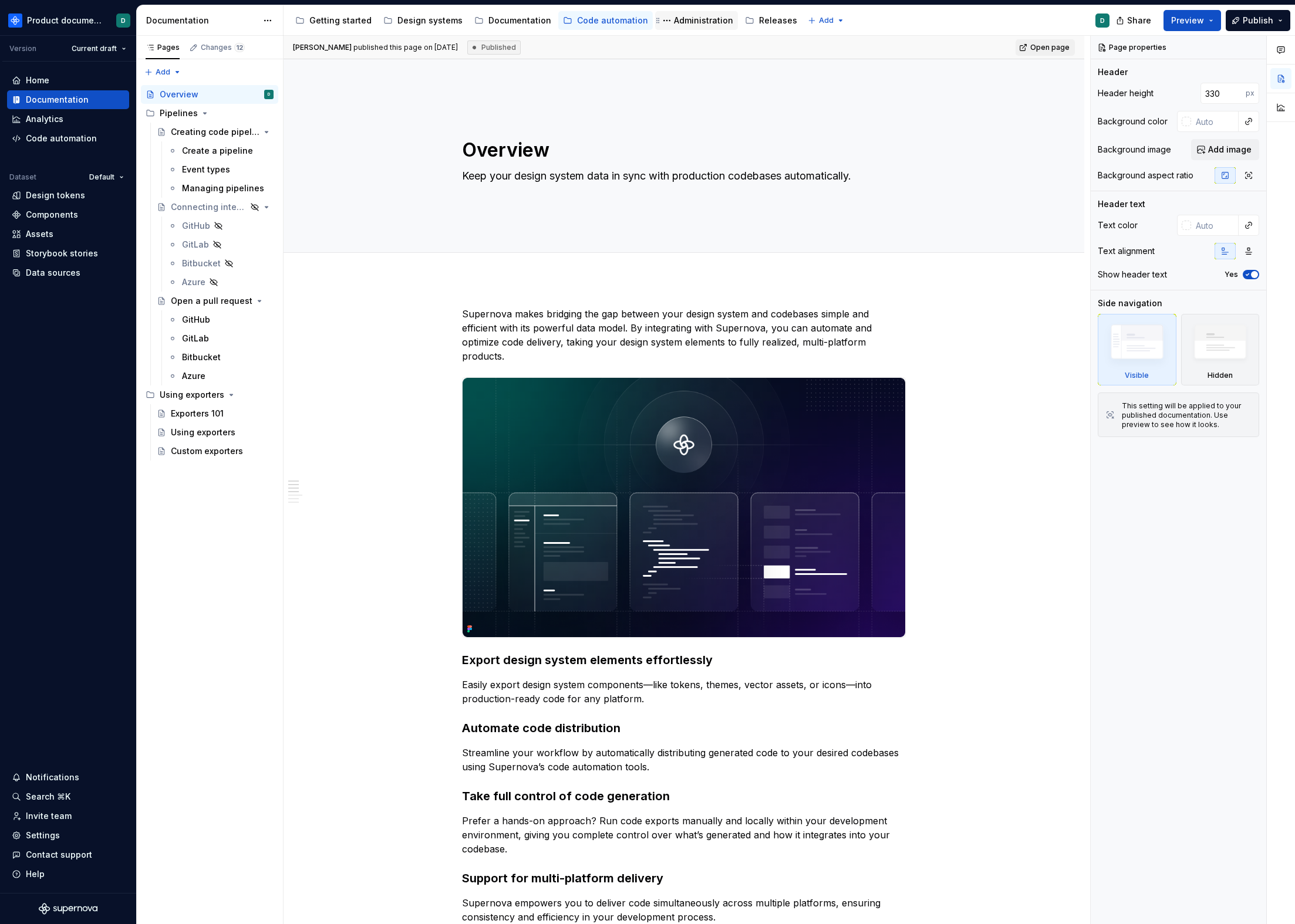
click at [696, 15] on div "Administration" at bounding box center [703, 21] width 59 height 12
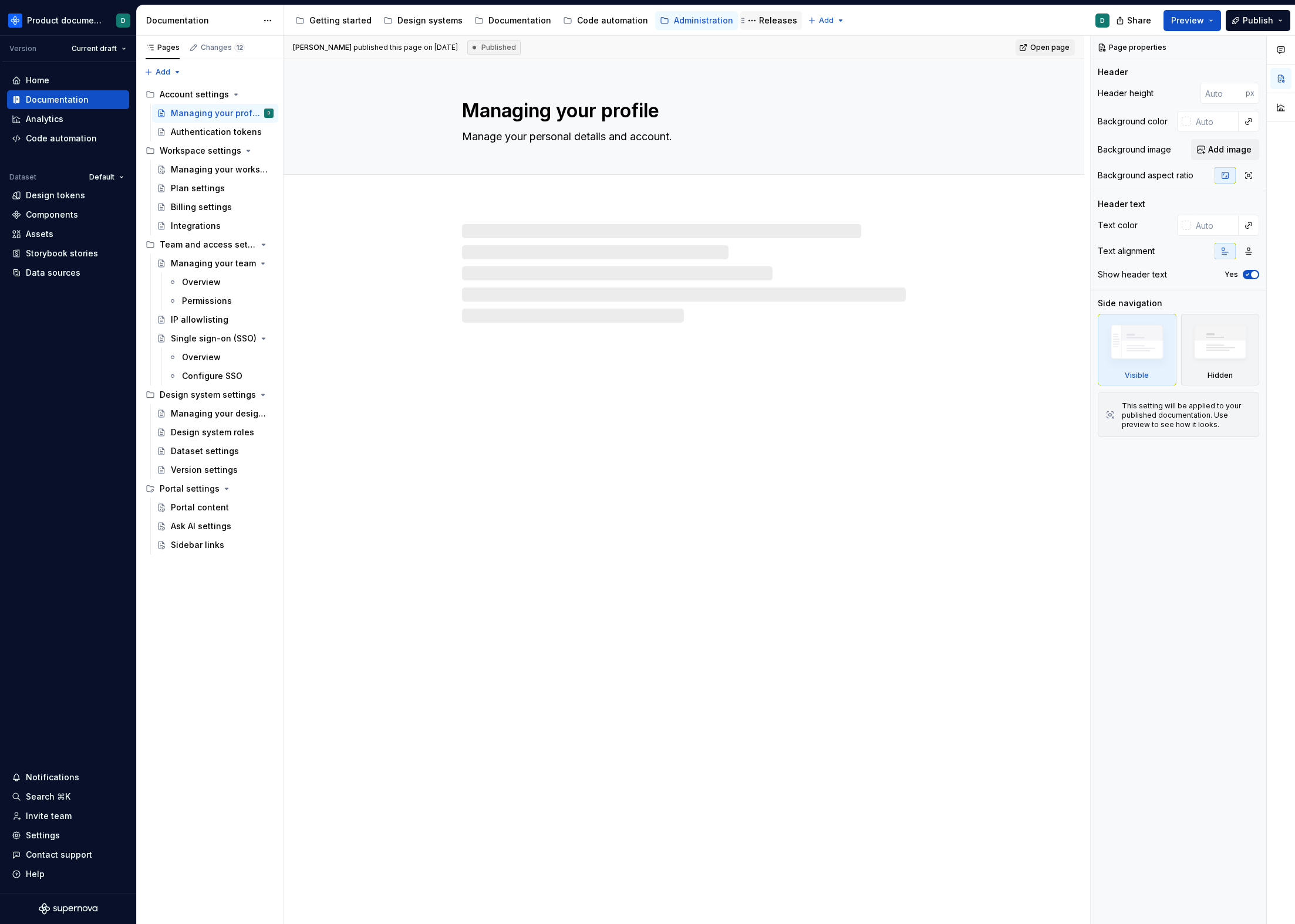
click at [759, 22] on div "Releases" at bounding box center [778, 21] width 38 height 12
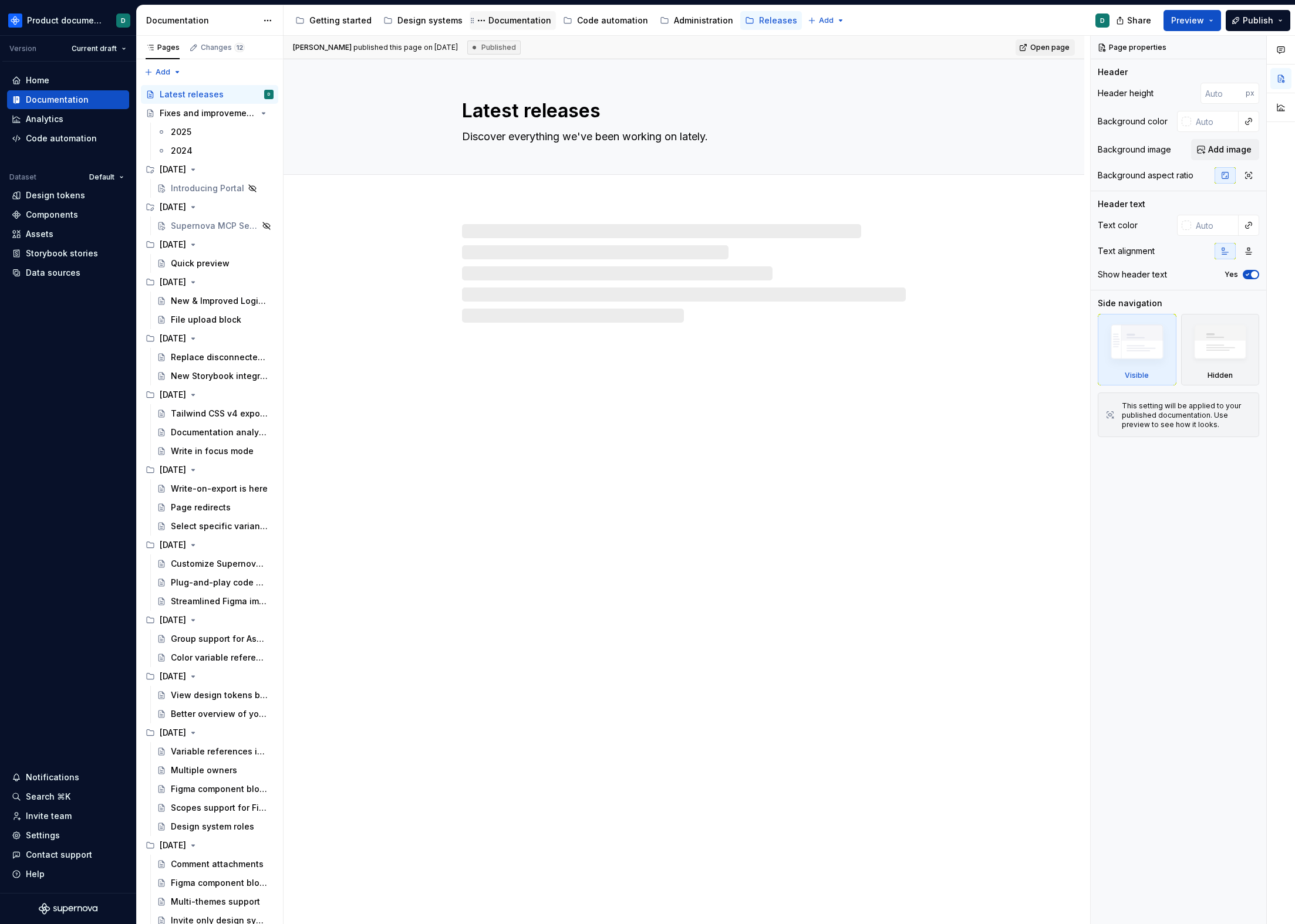
click at [502, 20] on div "Documentation" at bounding box center [520, 21] width 63 height 12
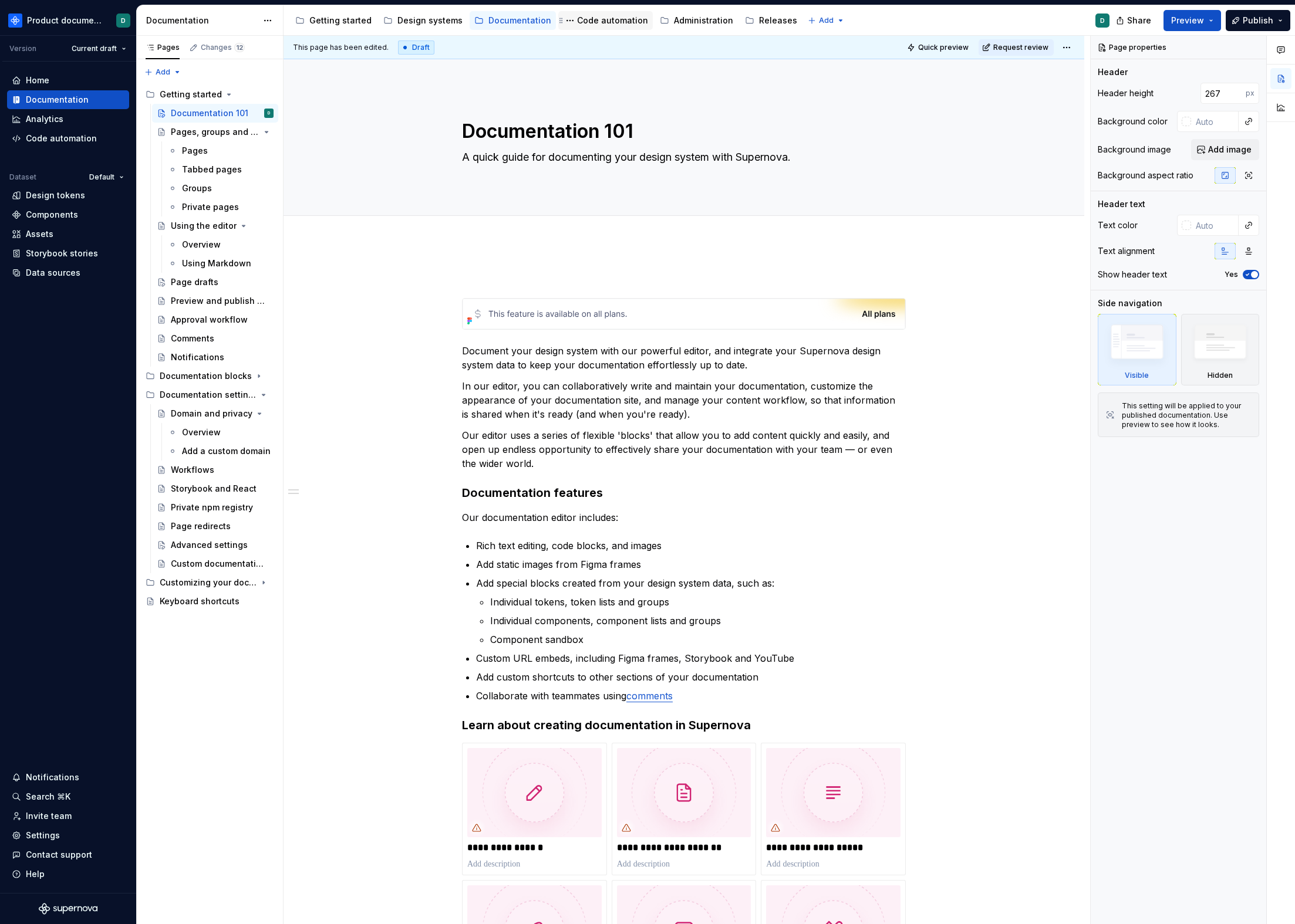
click at [597, 25] on div "Code automation" at bounding box center [612, 21] width 71 height 12
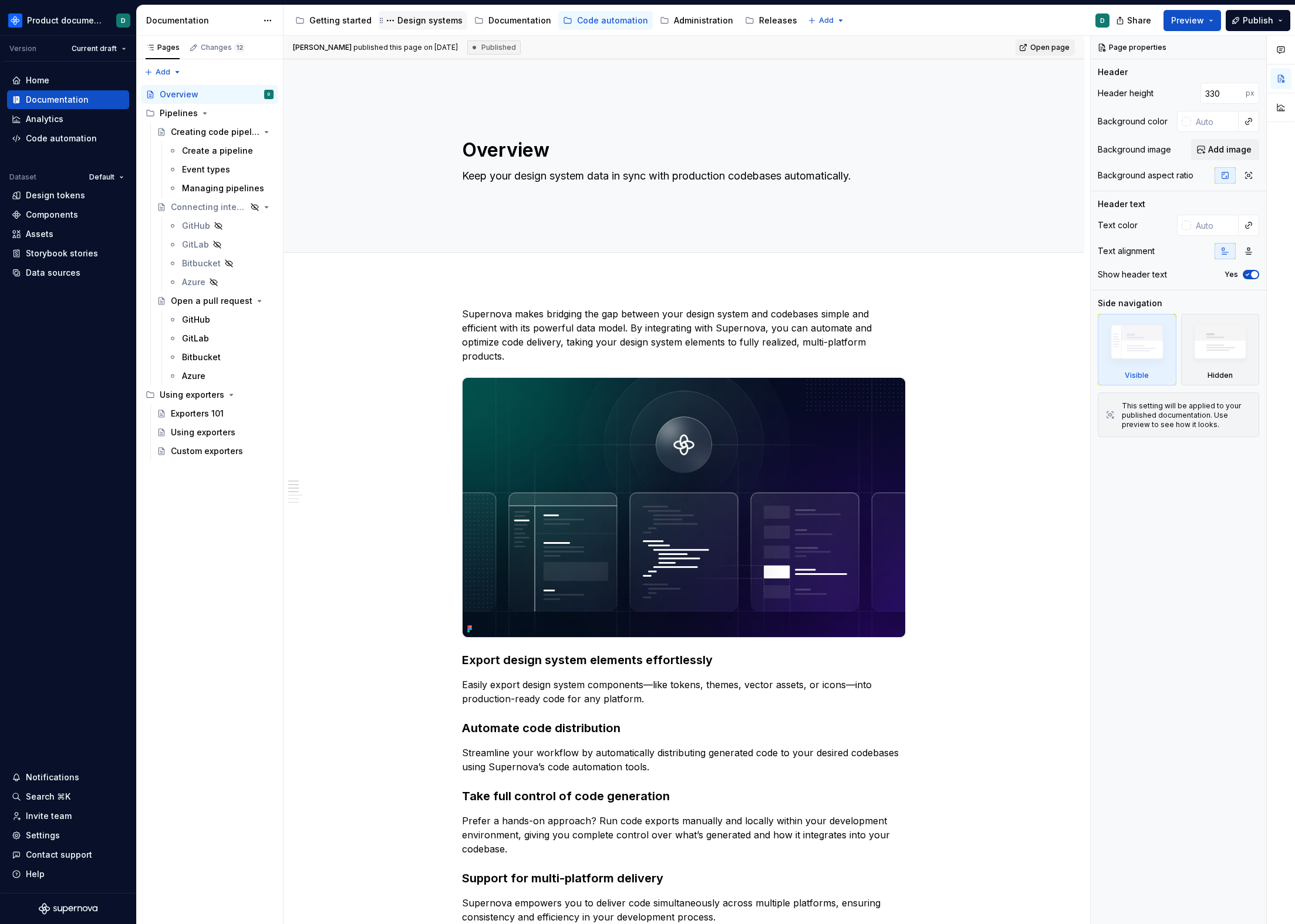
click at [420, 24] on div "Design systems" at bounding box center [430, 21] width 65 height 12
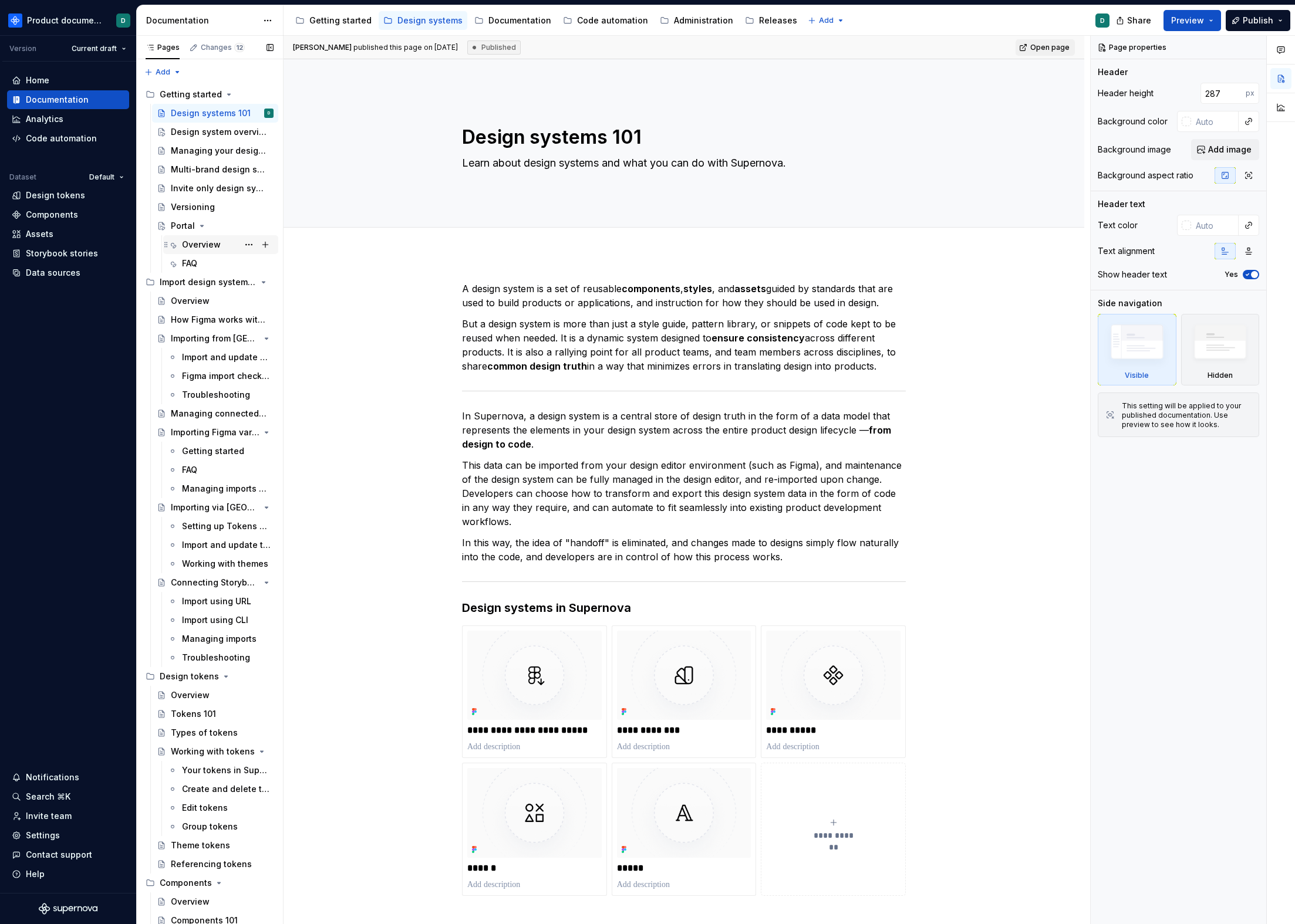
click at [223, 247] on div "Overview" at bounding box center [227, 245] width 92 height 17
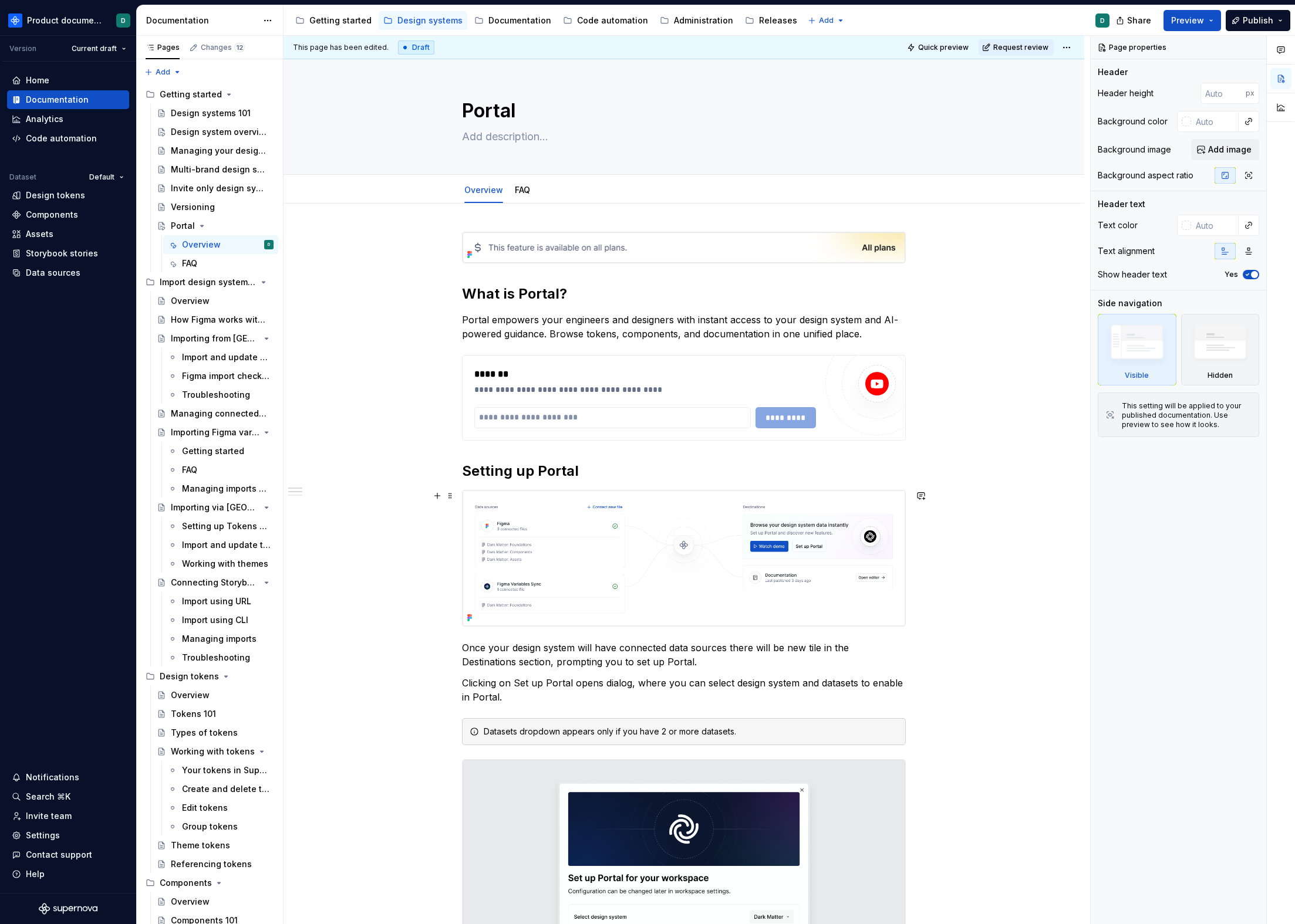
click at [864, 584] on img at bounding box center [683, 558] width 442 height 136
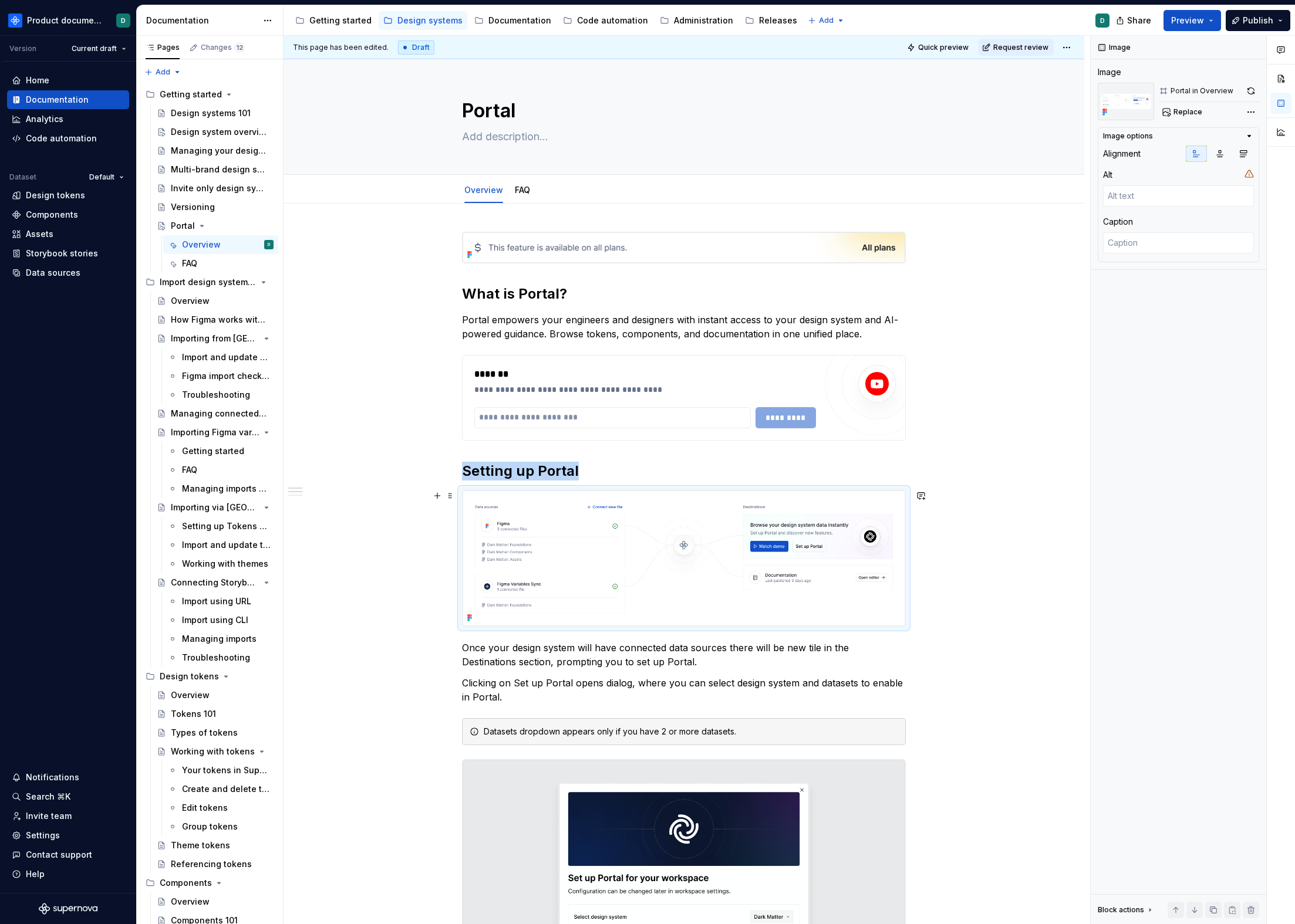
type textarea "*"
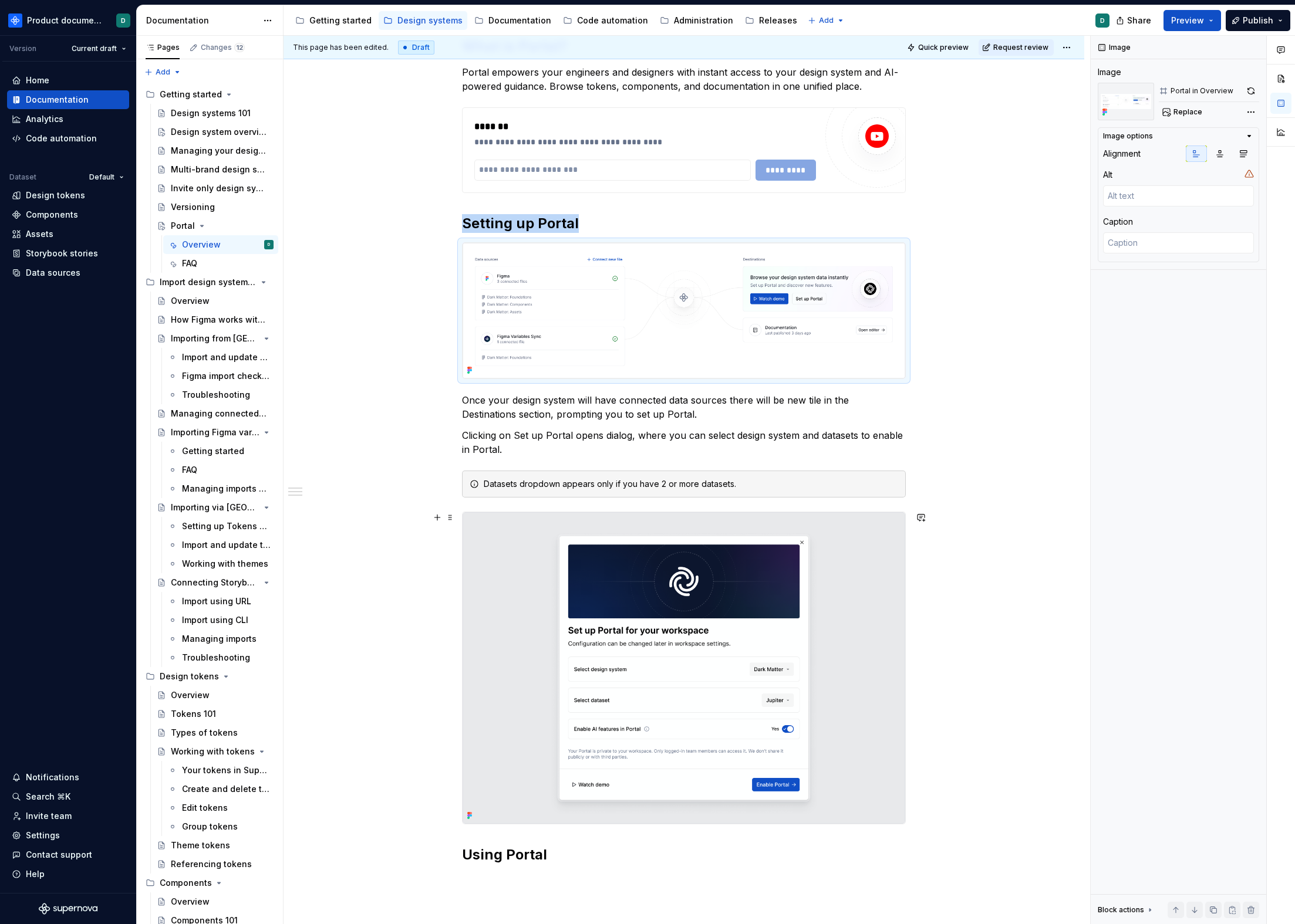
scroll to position [502, 0]
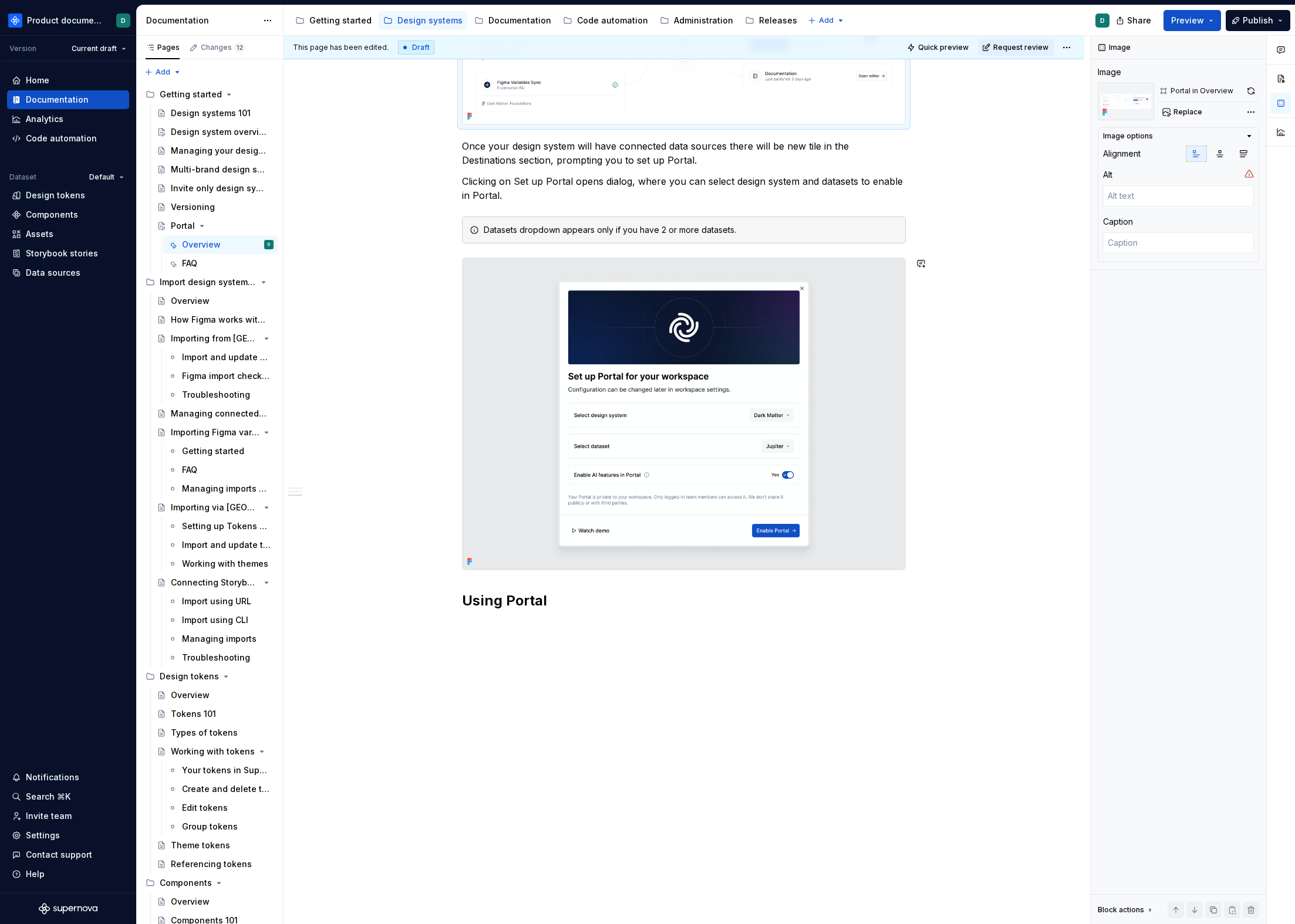
click at [688, 587] on div "**********" at bounding box center [683, 182] width 444 height 904
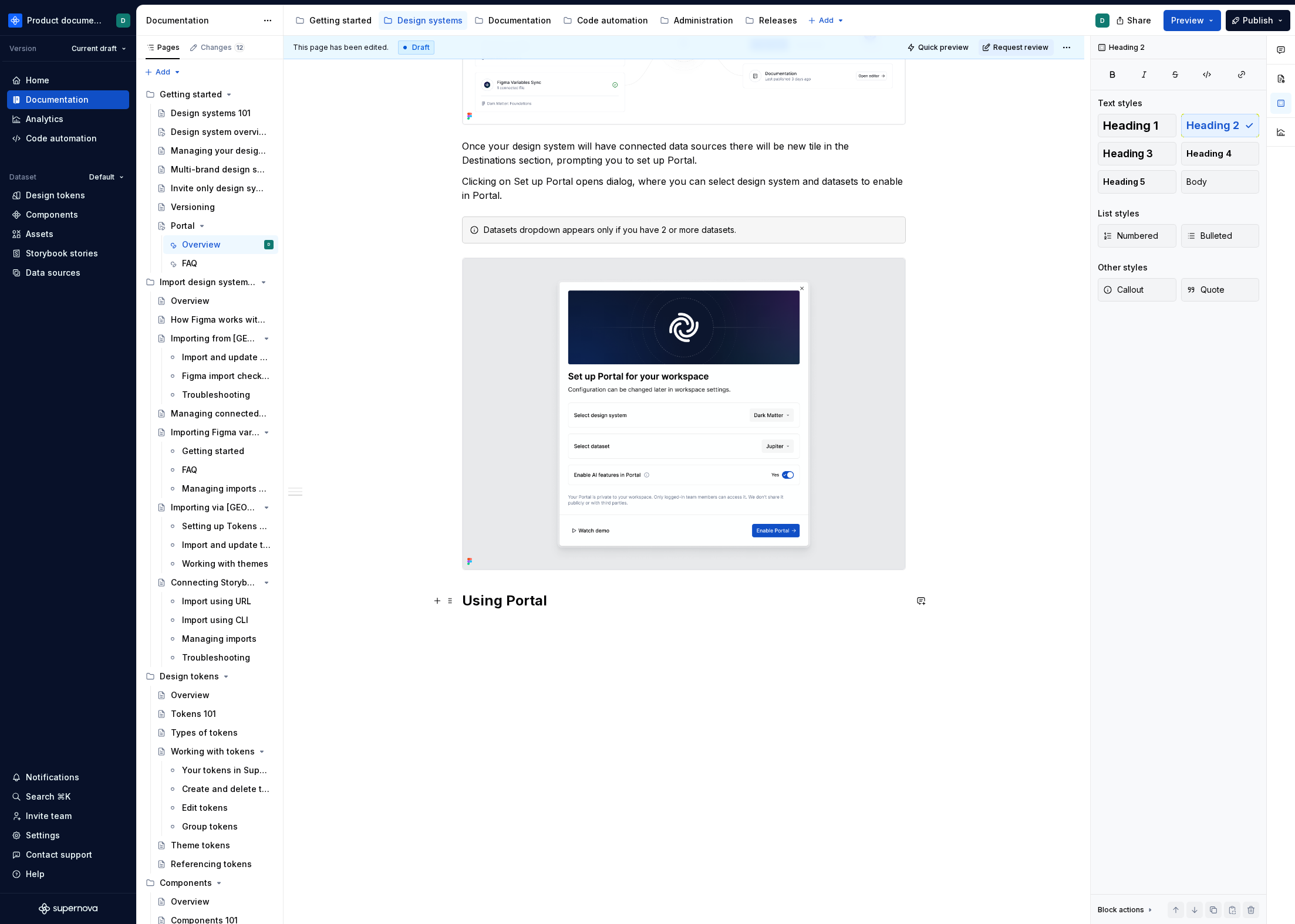
click at [680, 602] on h2 "Using Portal" at bounding box center [683, 601] width 444 height 19
click at [649, 621] on p at bounding box center [683, 627] width 444 height 14
click at [615, 601] on h2 "Using Portal" at bounding box center [683, 601] width 444 height 19
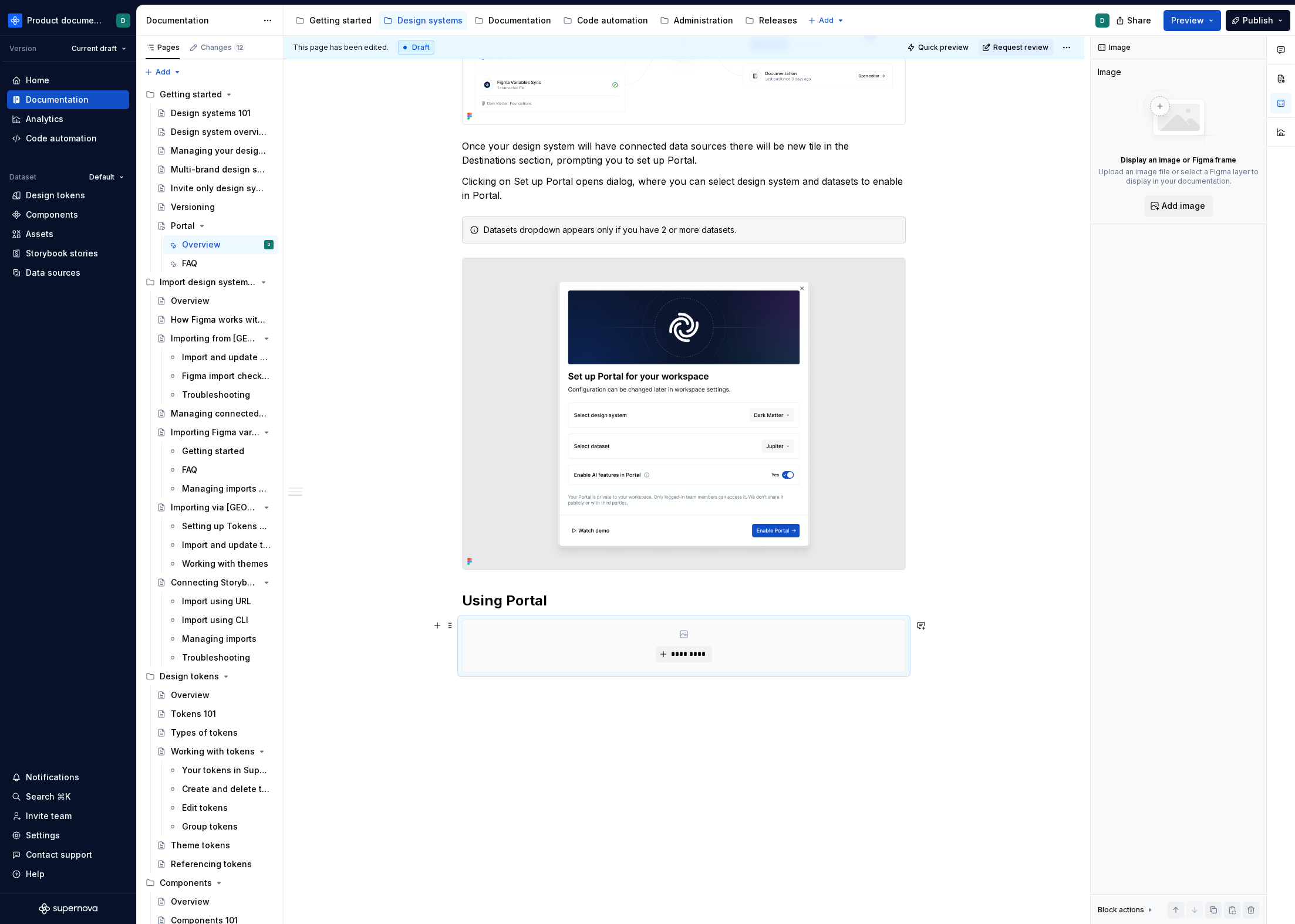
click at [592, 622] on div "*********" at bounding box center [683, 646] width 442 height 51
click at [592, 607] on h2 "Using Portal" at bounding box center [683, 601] width 444 height 19
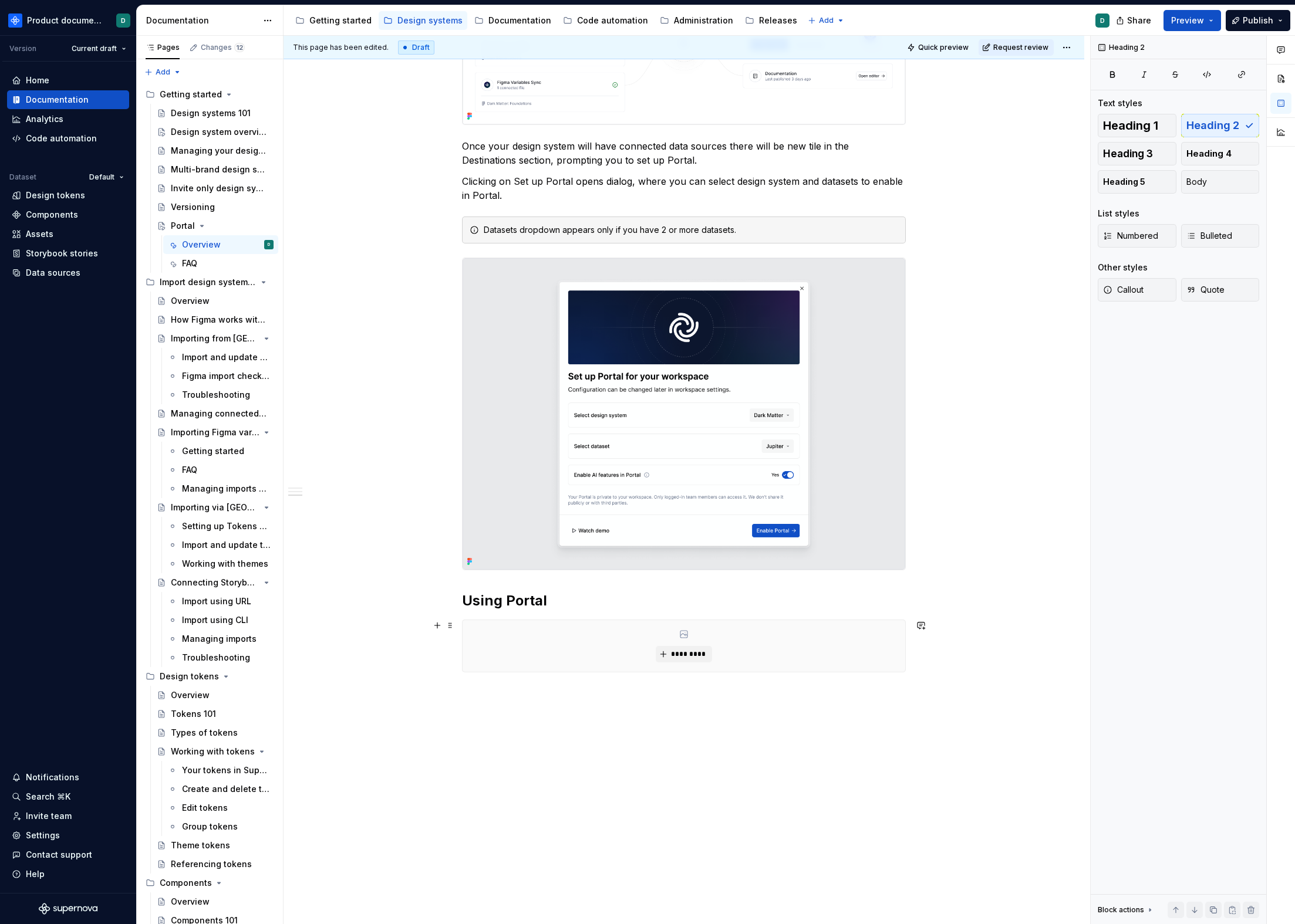
click at [792, 624] on div "*********" at bounding box center [683, 646] width 442 height 51
click at [779, 600] on h2 "Using Portal" at bounding box center [683, 601] width 444 height 19
click at [788, 601] on h2 "Using Portal" at bounding box center [683, 601] width 444 height 19
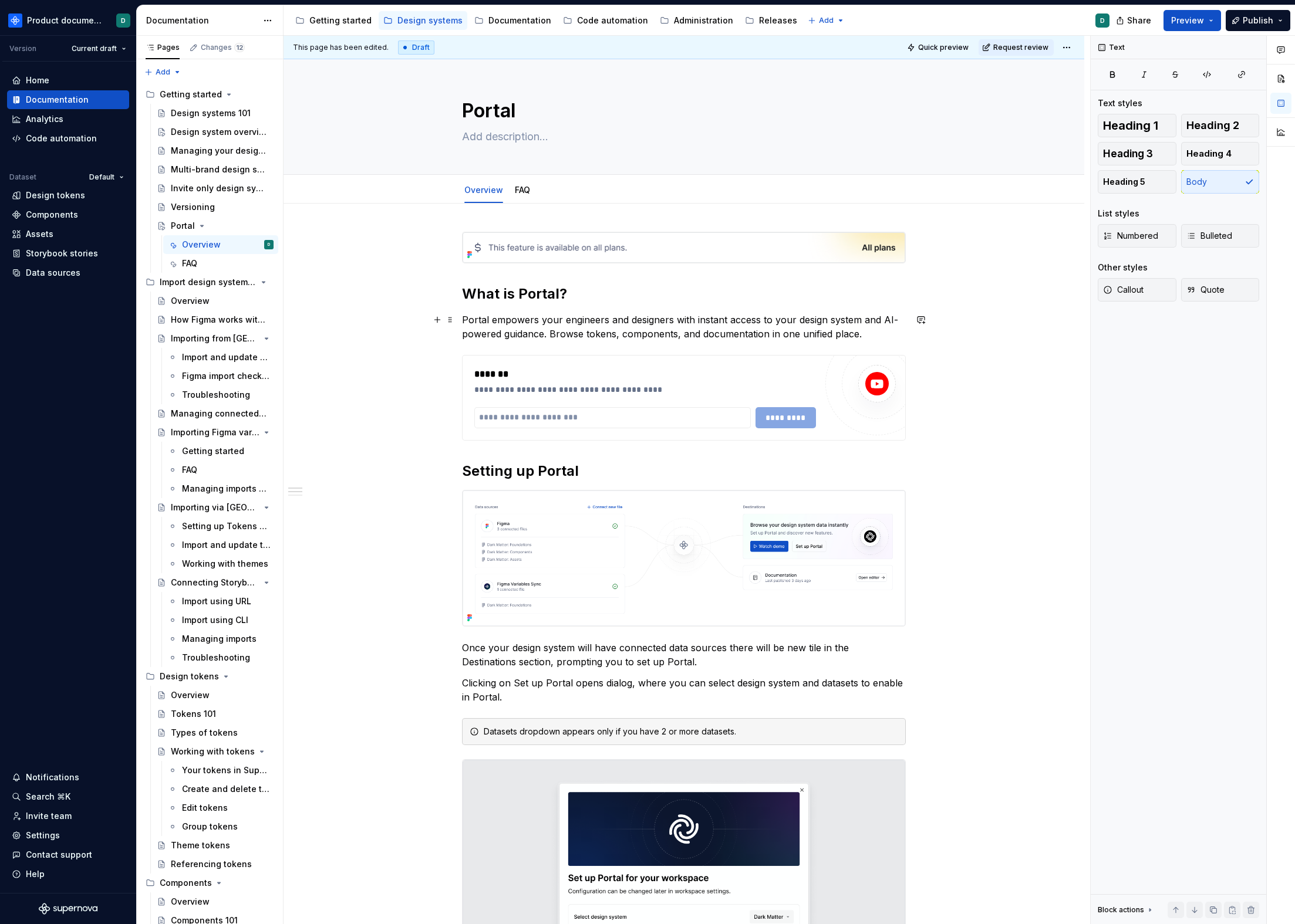
click at [864, 333] on p "Portal empowers your engineers and designers with instant access to your design…" at bounding box center [683, 327] width 444 height 28
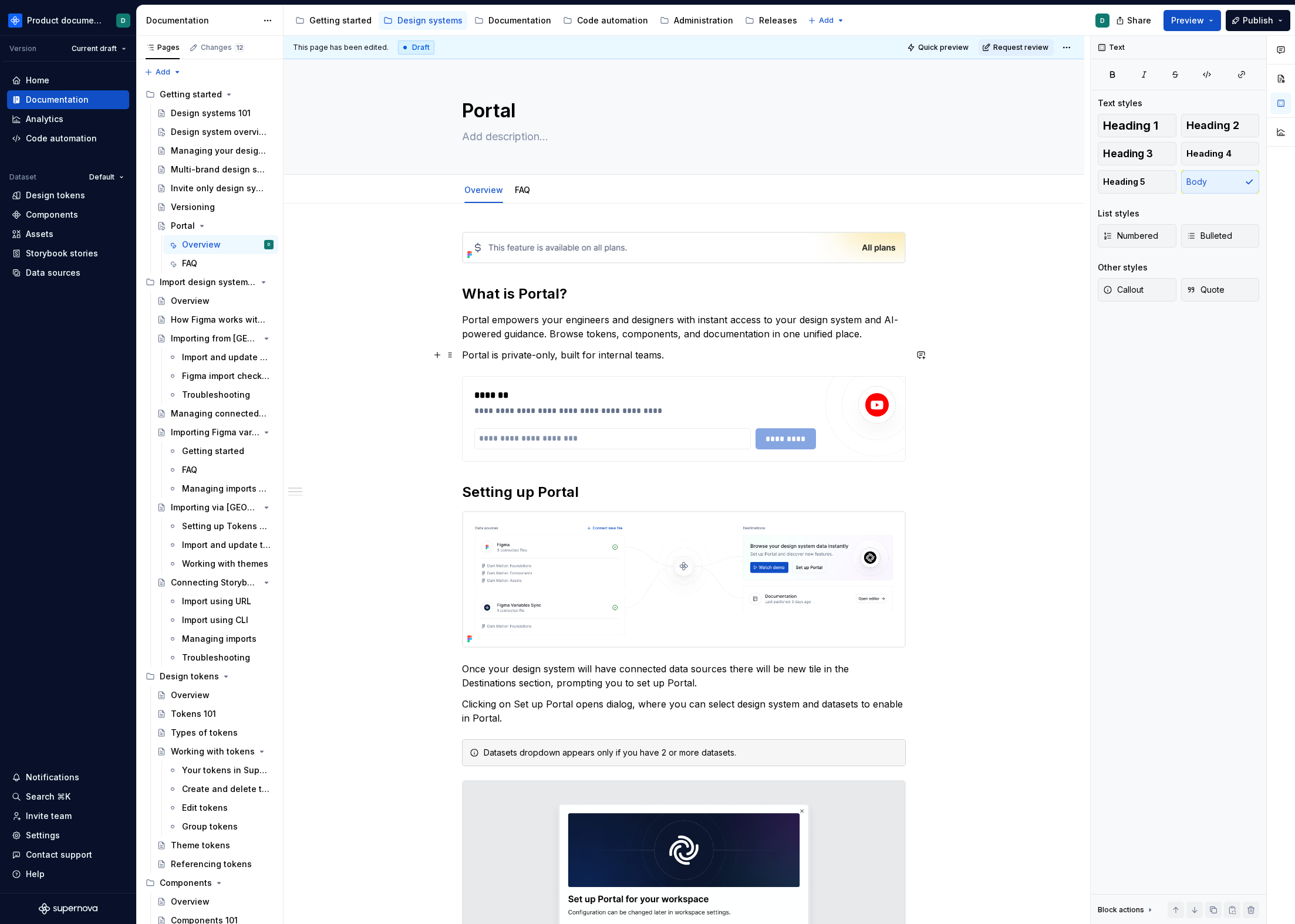
click at [463, 356] on p "Portal is private-only, built for internal teams." at bounding box center [683, 355] width 444 height 14
click at [1111, 294] on icon "button" at bounding box center [1108, 290] width 9 height 9
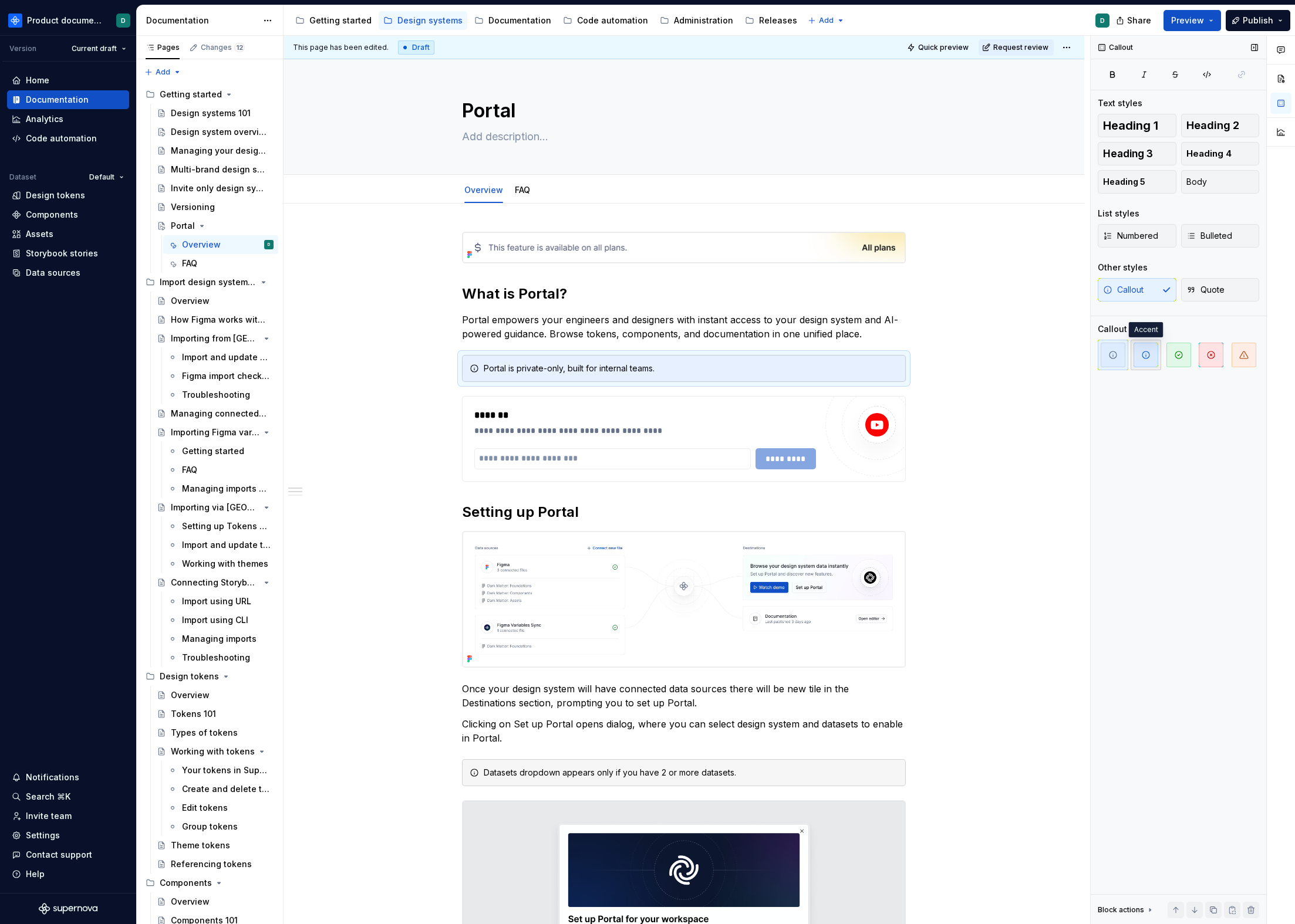
click at [1145, 360] on span "button" at bounding box center [1146, 355] width 25 height 25
click at [732, 374] on div "Portal is private-only, built for internal teams." at bounding box center [683, 369] width 444 height 27
drag, startPoint x: 519, startPoint y: 369, endPoint x: 564, endPoint y: 371, distance: 45.0
click at [564, 371] on div "Portal is private-only, built for internal teams." at bounding box center [691, 369] width 414 height 12
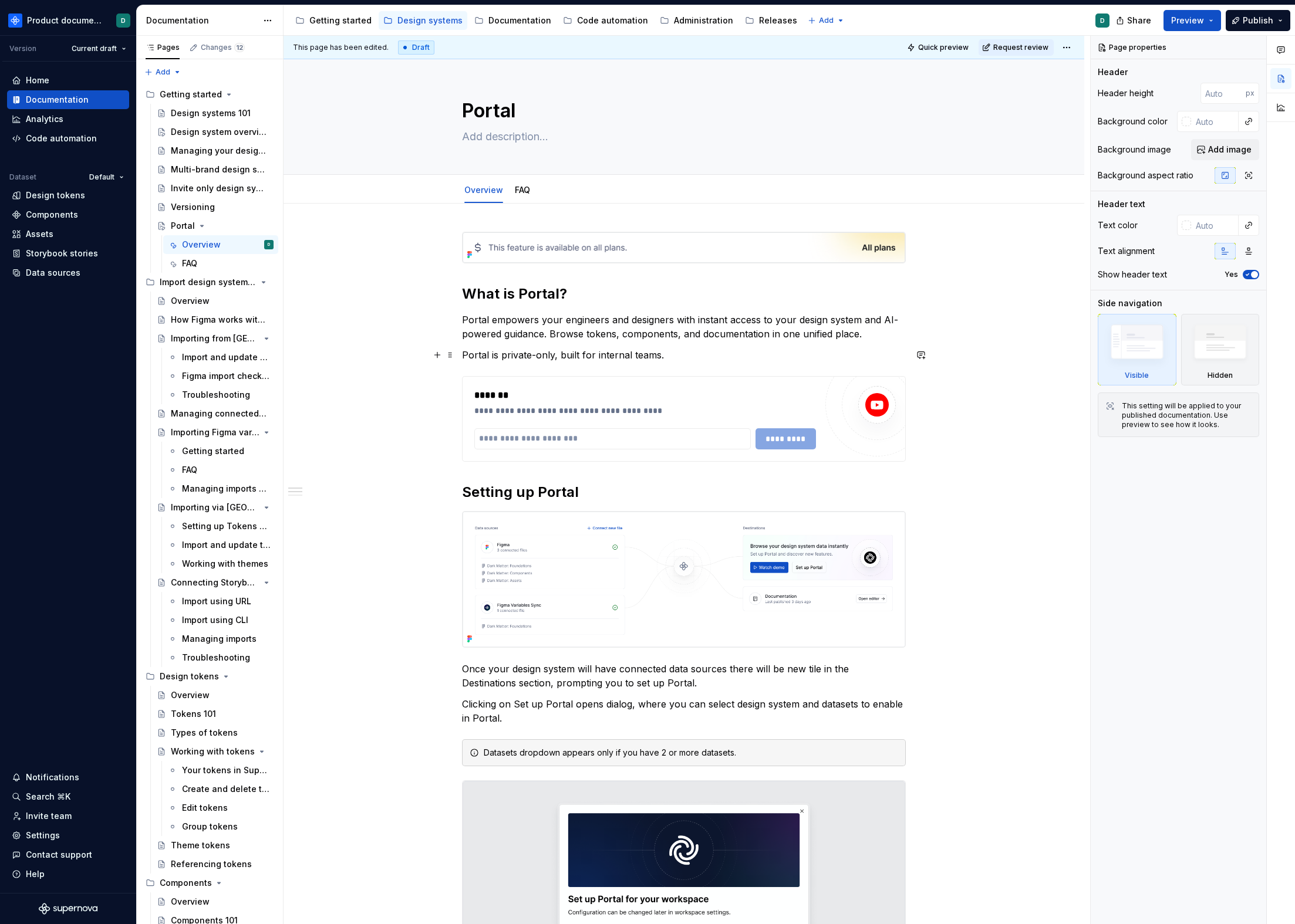
click at [682, 352] on p "Portal is private-only, built for internal teams." at bounding box center [683, 355] width 444 height 14
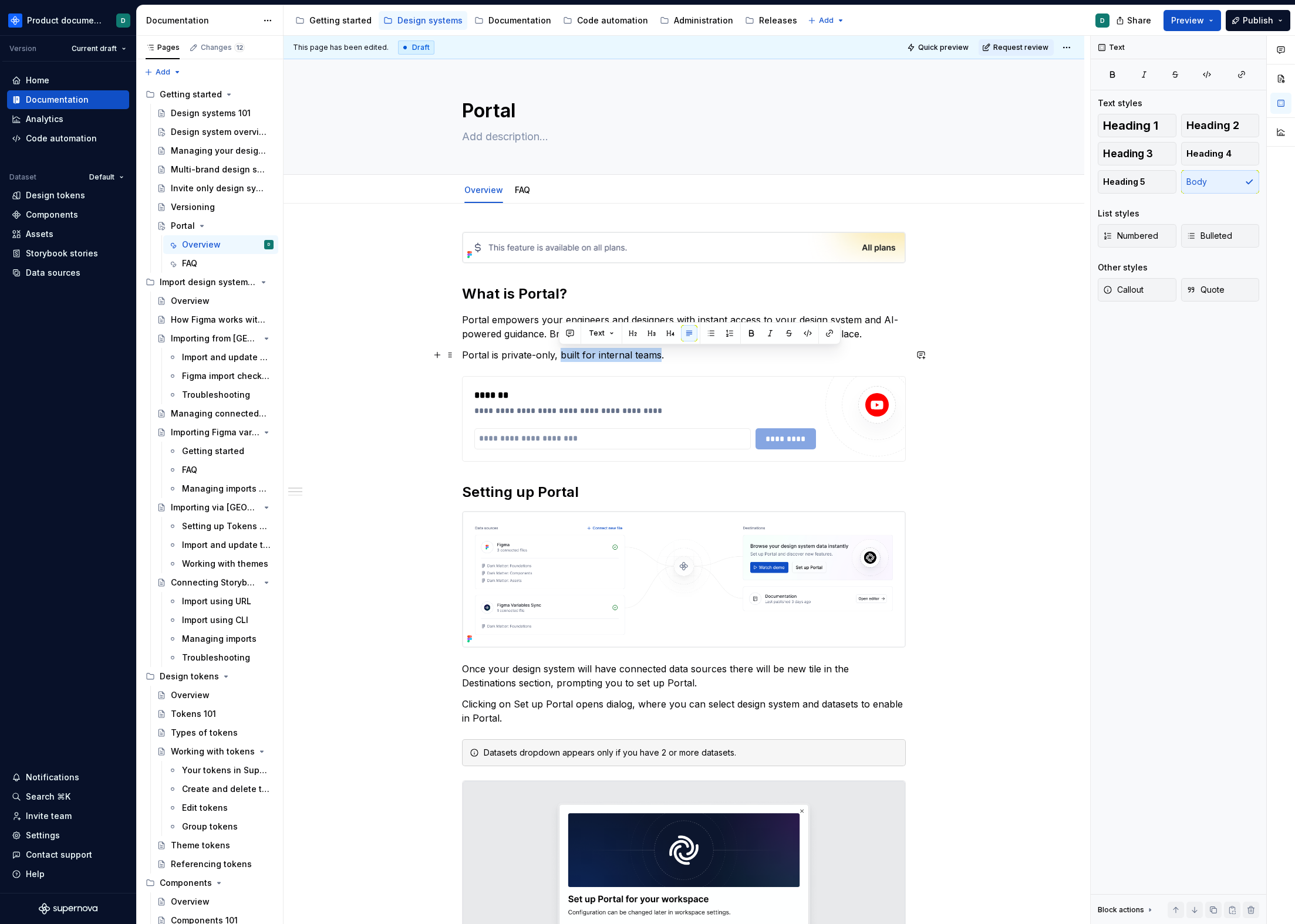
drag, startPoint x: 658, startPoint y: 355, endPoint x: 558, endPoint y: 350, distance: 100.1
click at [558, 350] on p "Portal is private-only, built for internal teams." at bounding box center [683, 355] width 444 height 14
click at [671, 353] on p "Portal is private-only, built for internal teams ." at bounding box center [683, 355] width 444 height 14
click at [679, 353] on p "Portal is private-only, built for internal teams ." at bounding box center [683, 355] width 444 height 14
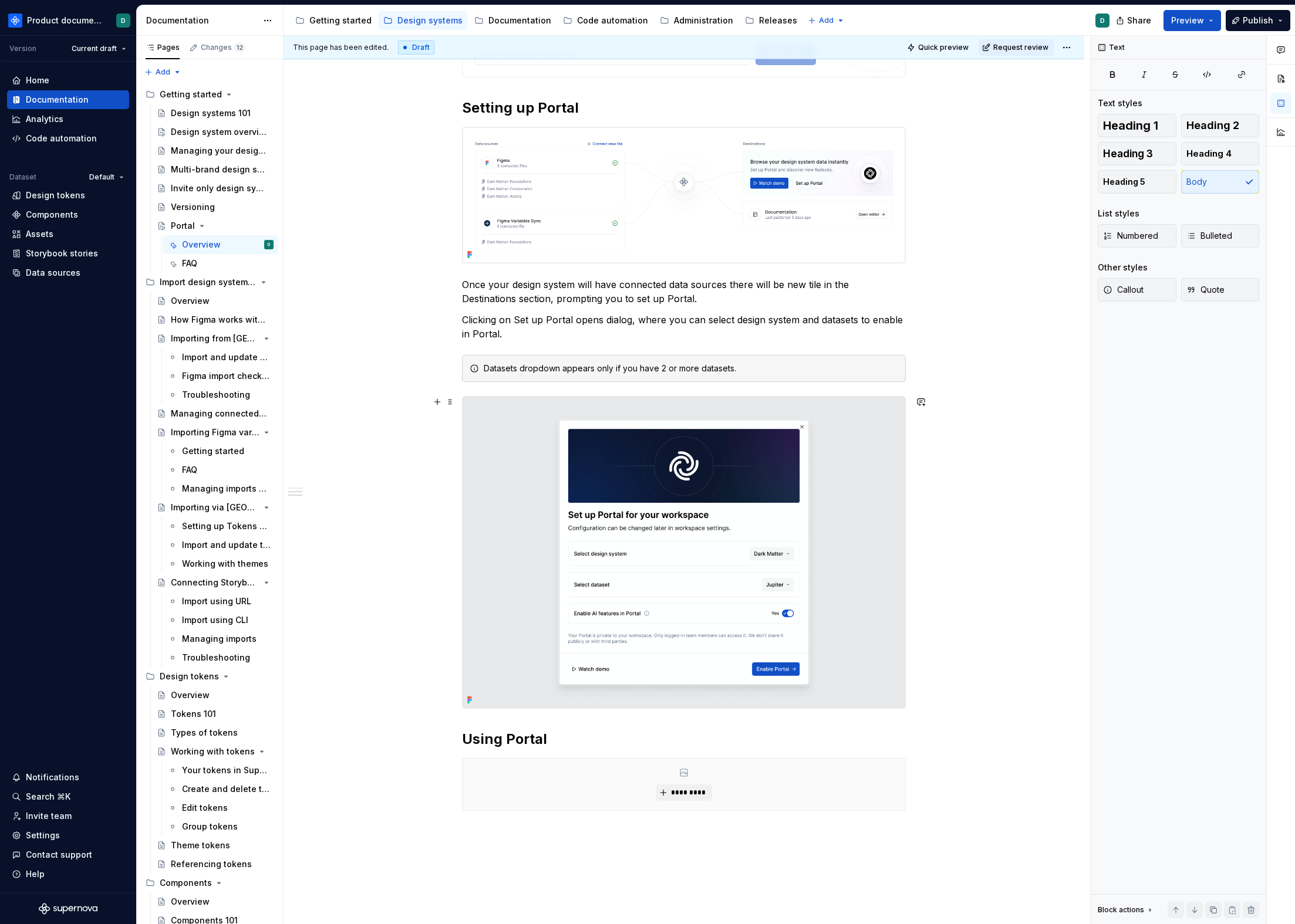
scroll to position [562, 0]
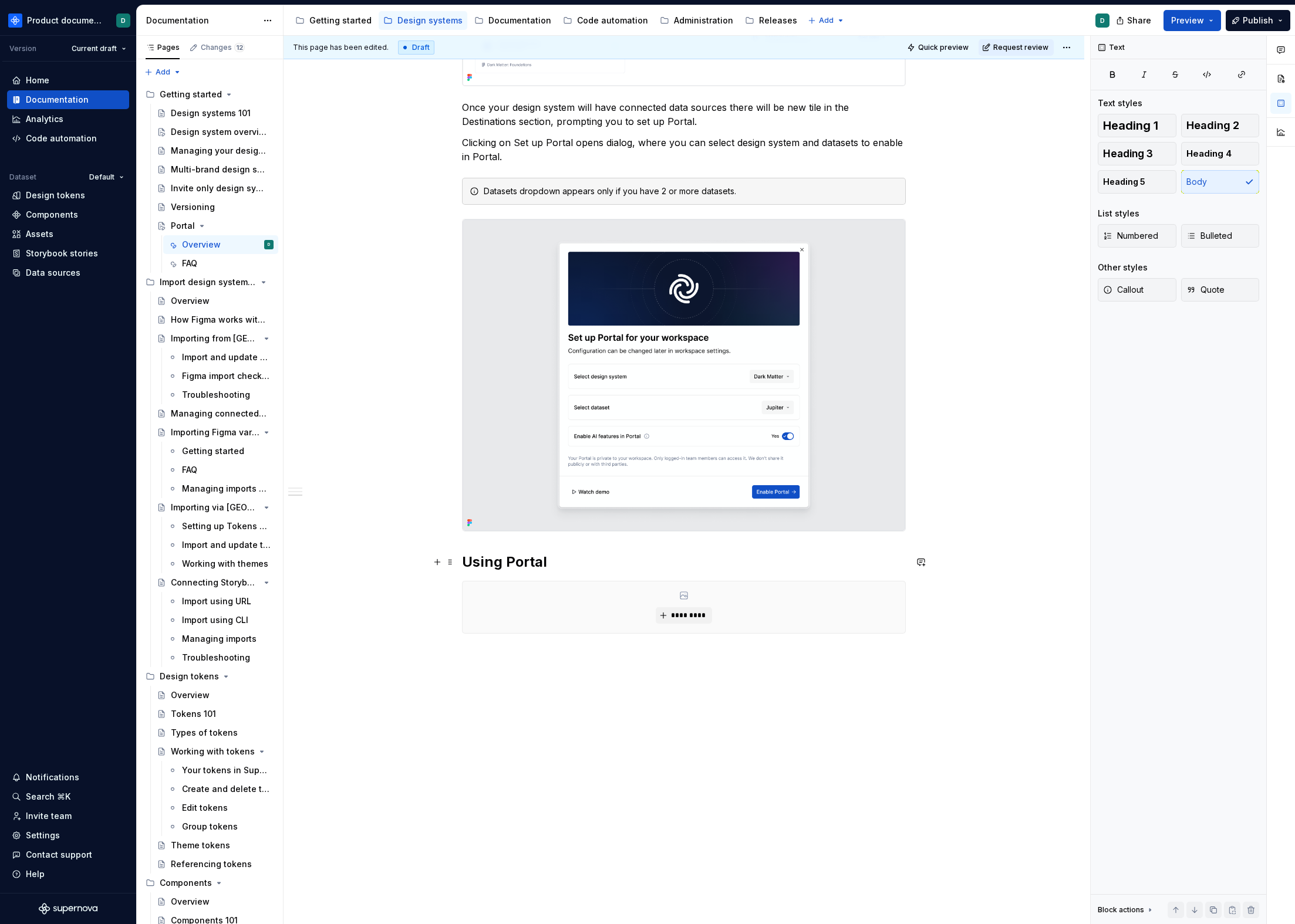
click at [546, 567] on h2 "Using Portal" at bounding box center [683, 562] width 444 height 19
drag, startPoint x: 549, startPoint y: 563, endPoint x: 462, endPoint y: 566, distance: 87.1
click at [462, 566] on h2 "Using Portal" at bounding box center [683, 562] width 444 height 19
click at [596, 558] on h2 "Browsing data" at bounding box center [683, 562] width 444 height 19
click at [583, 564] on h2 "Browsing data" at bounding box center [683, 562] width 444 height 19
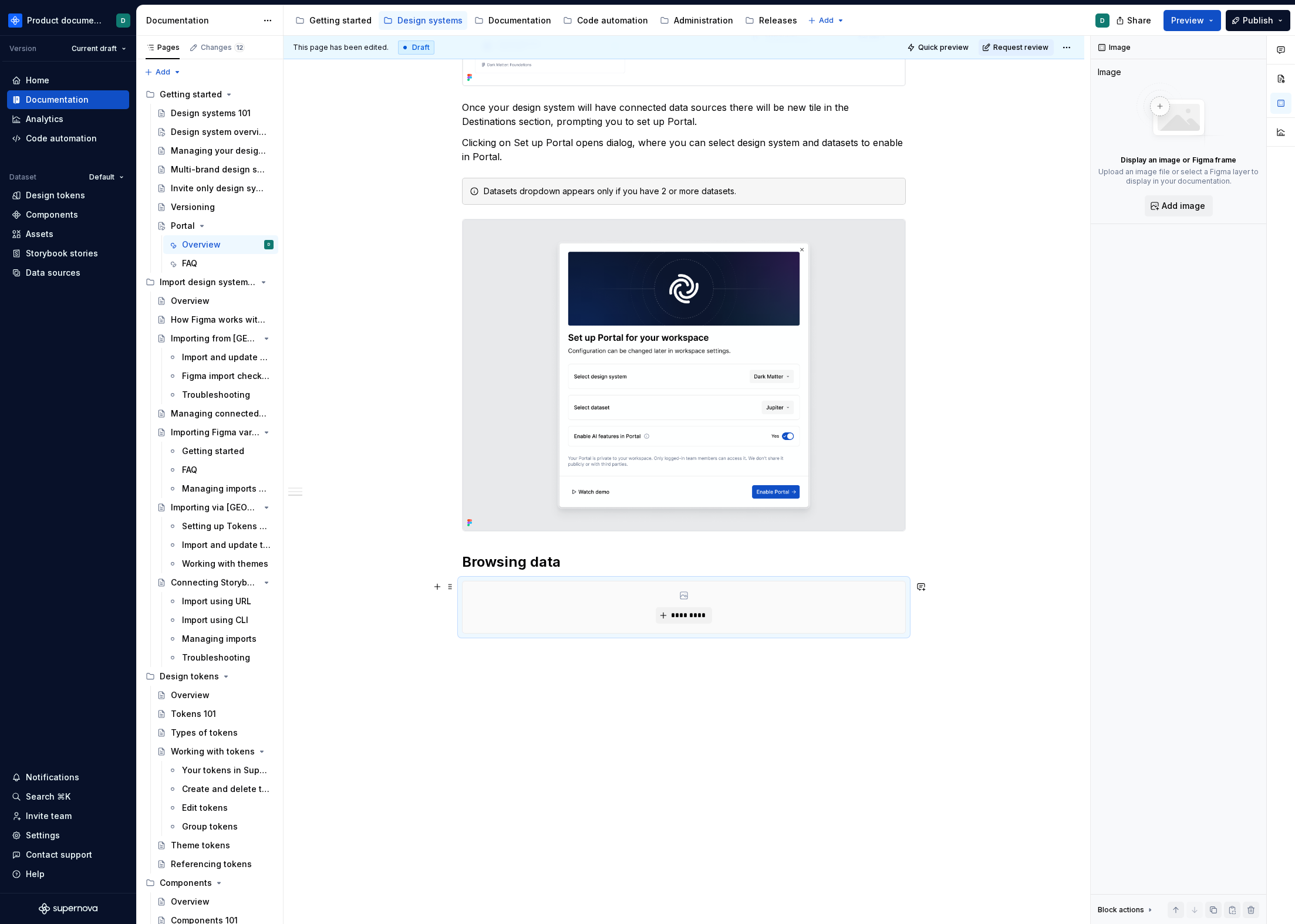
click at [580, 590] on div "*********" at bounding box center [683, 607] width 442 height 51
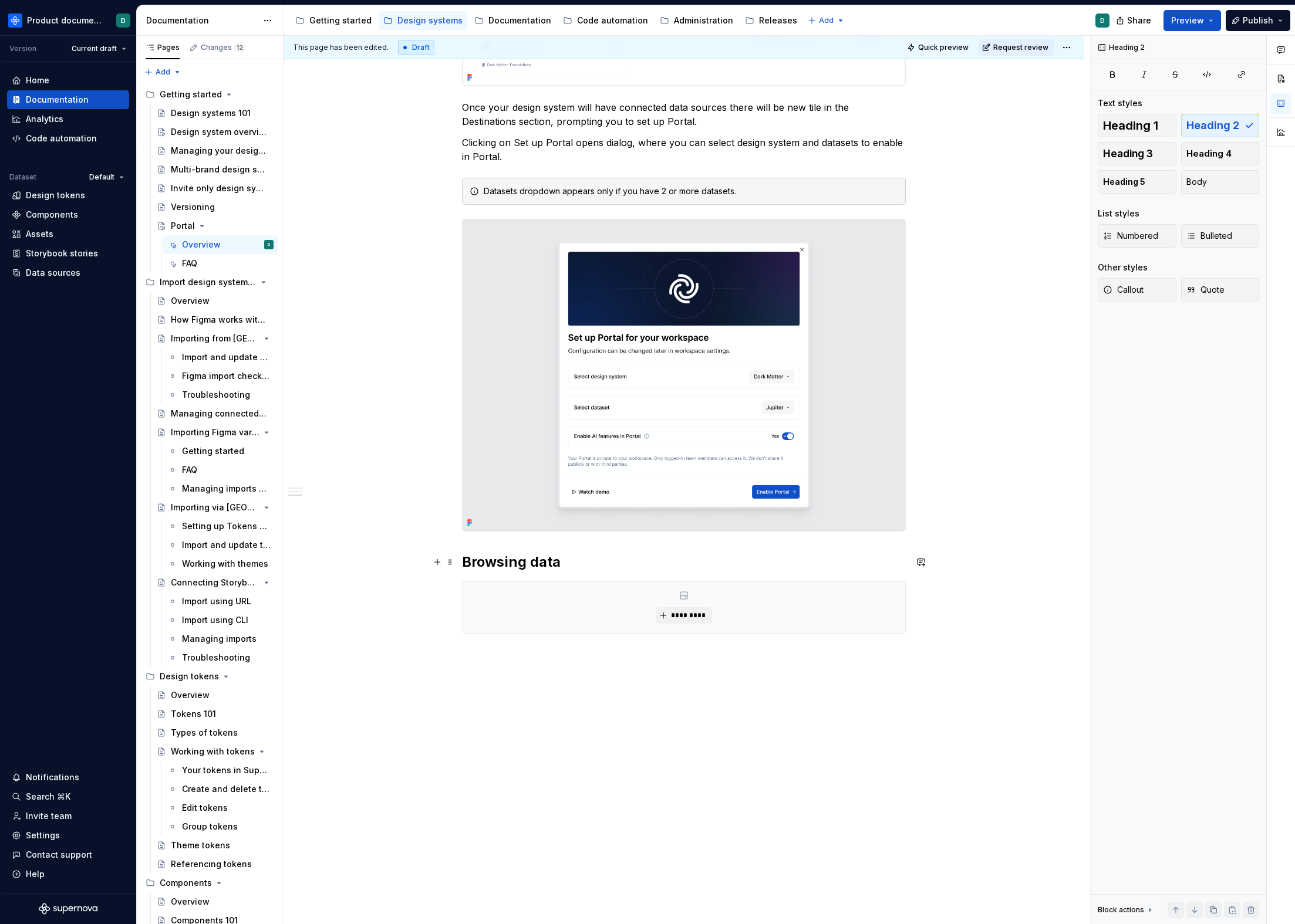
click at [579, 569] on h2 "Browsing data" at bounding box center [683, 562] width 444 height 19
drag, startPoint x: 575, startPoint y: 565, endPoint x: 456, endPoint y: 566, distance: 119.0
click at [456, 566] on div "**********" at bounding box center [684, 284] width 801 height 1283
click at [507, 703] on div "**********" at bounding box center [684, 284] width 801 height 1283
click at [536, 620] on div "*********" at bounding box center [683, 607] width 442 height 51
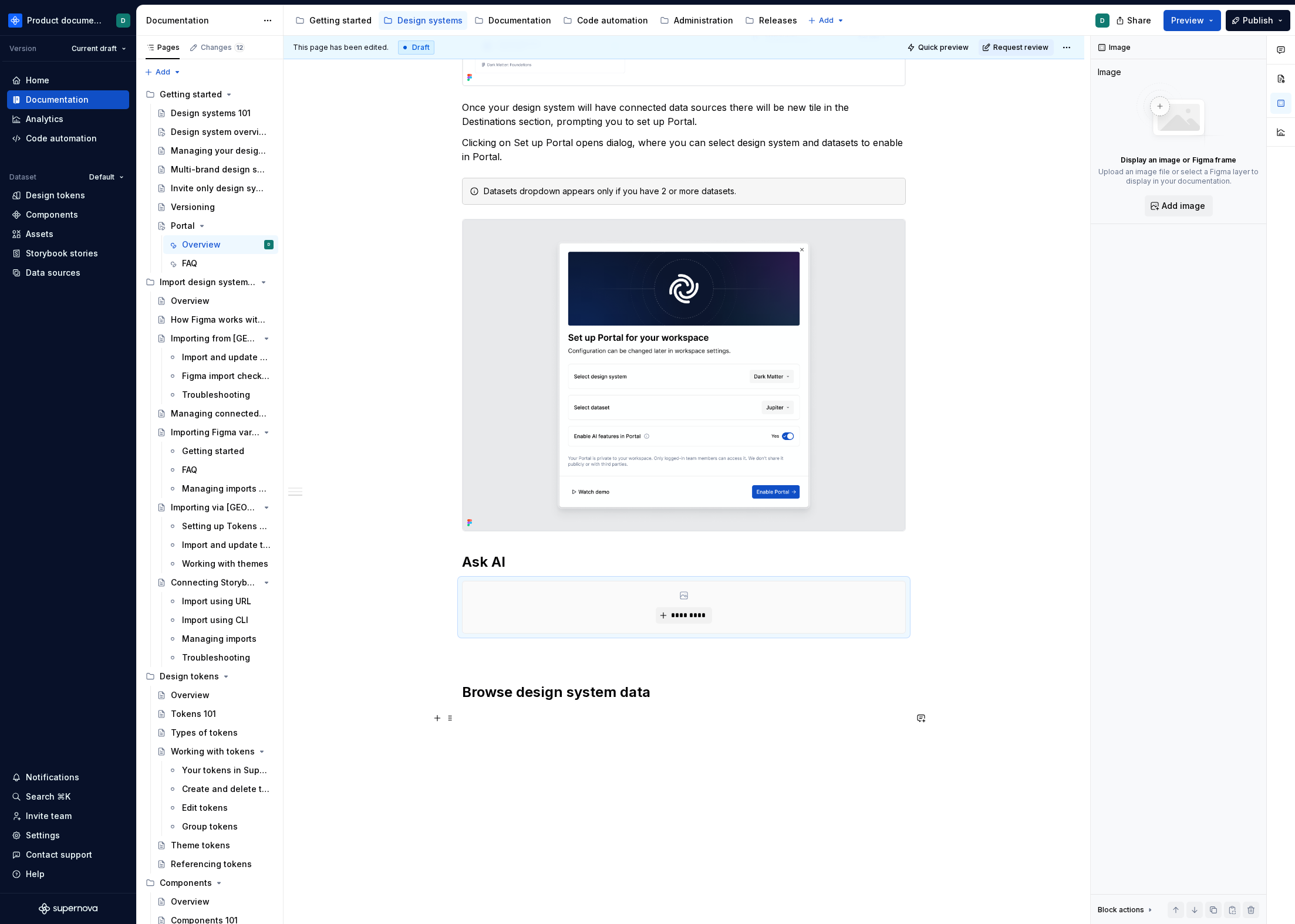
click at [515, 719] on p at bounding box center [683, 718] width 444 height 14
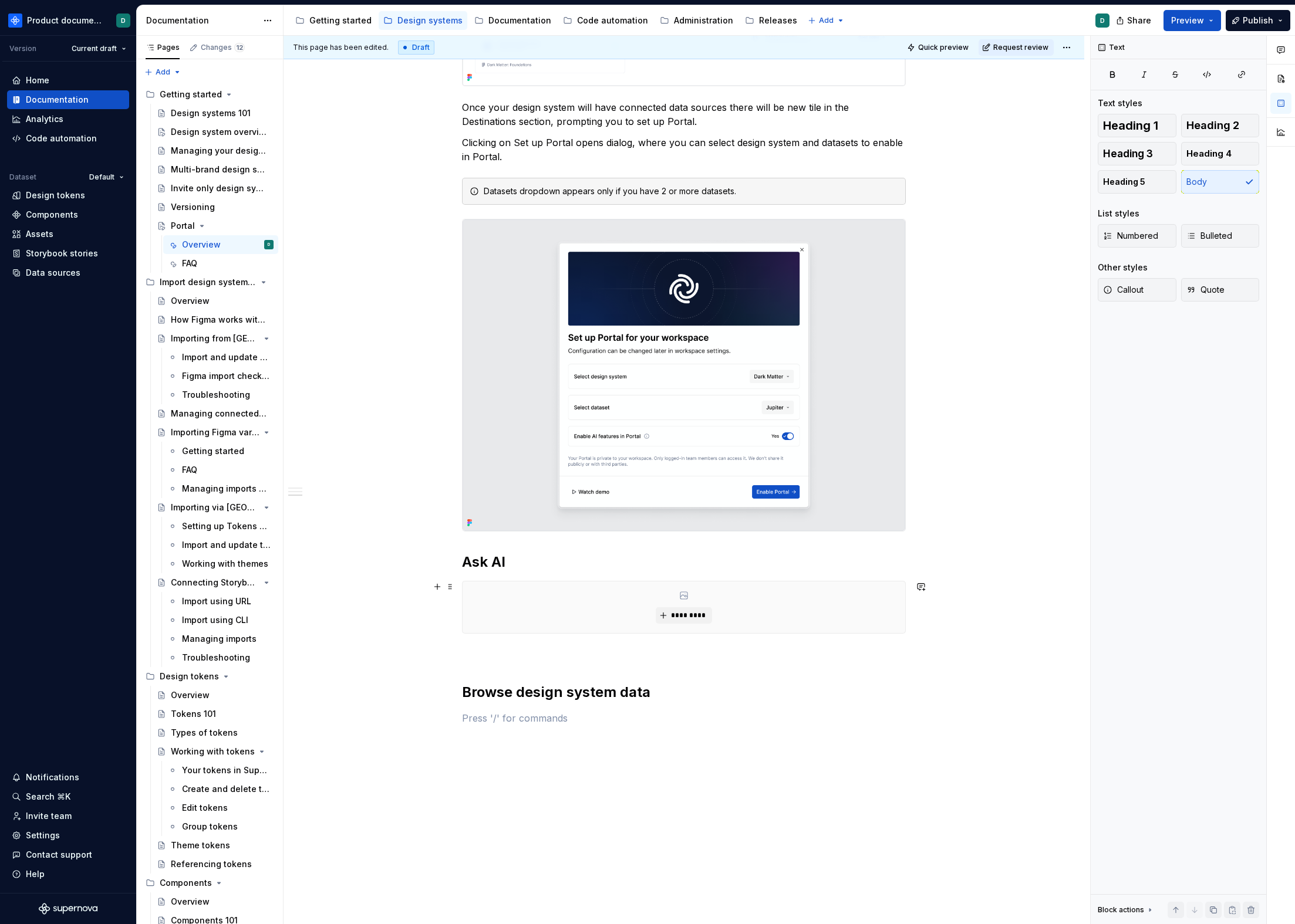
click at [462, 591] on div "*********" at bounding box center [683, 607] width 444 height 53
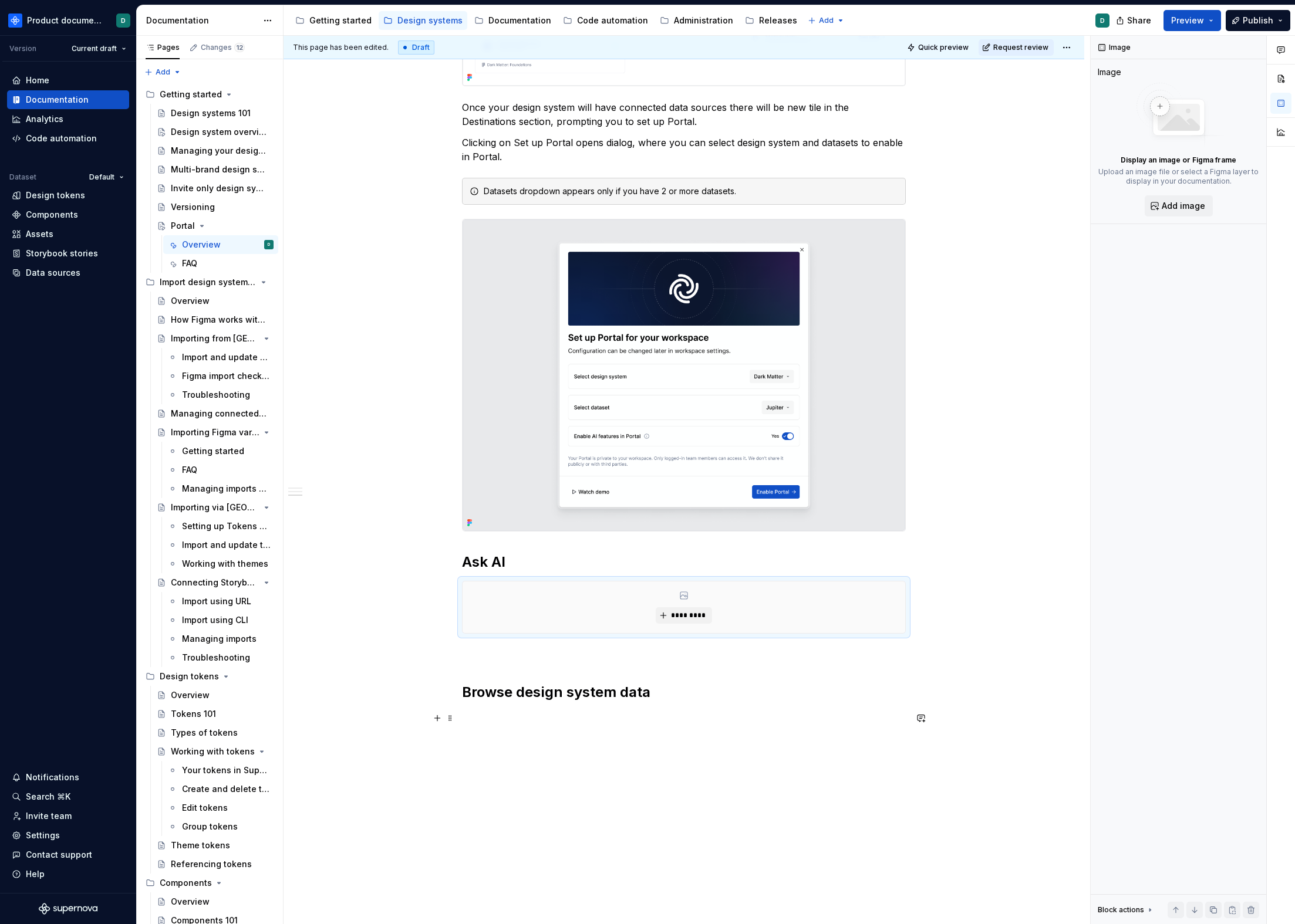
click at [487, 719] on p at bounding box center [683, 718] width 444 height 14
click at [522, 772] on div "**********" at bounding box center [683, 224] width 444 height 1108
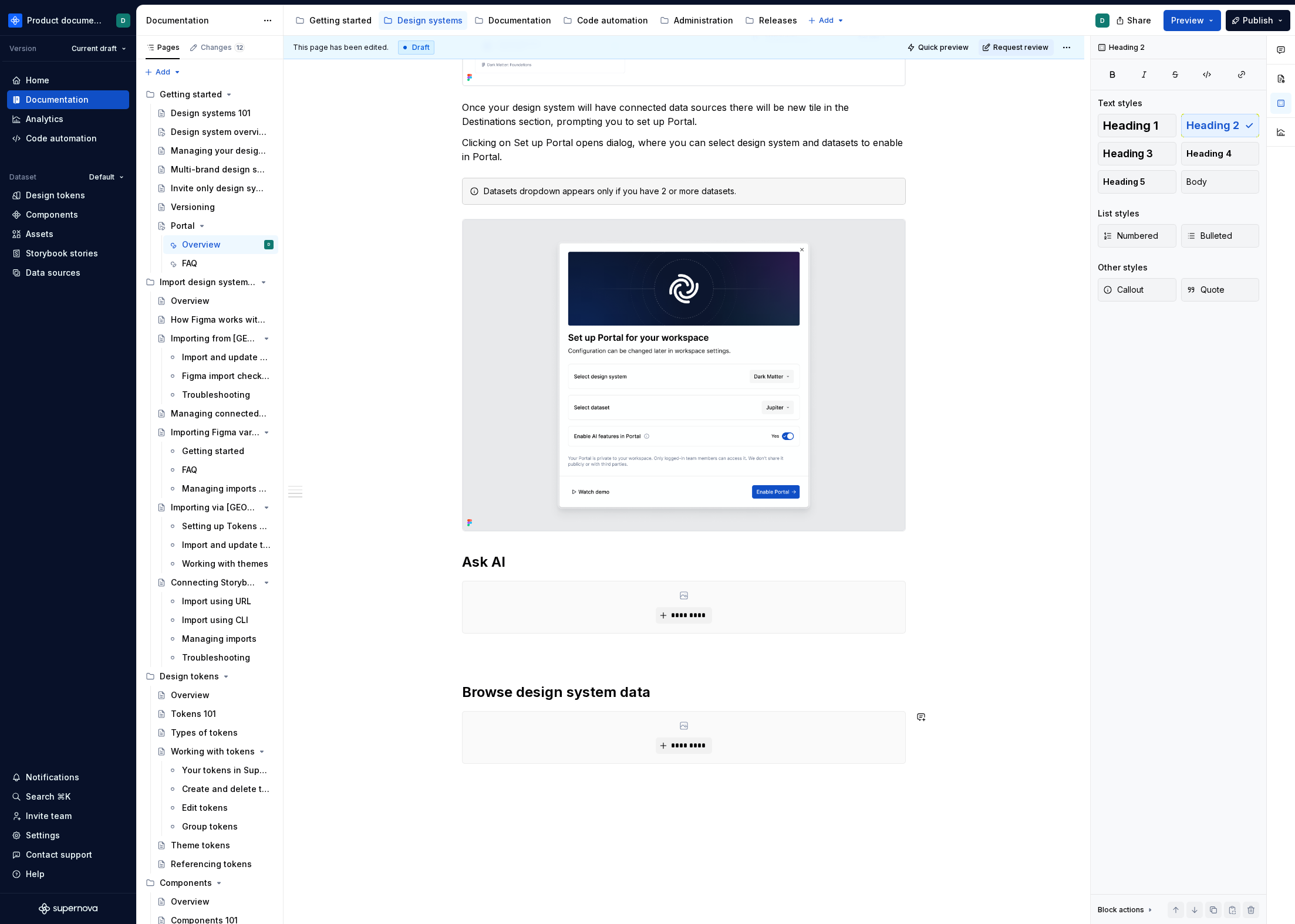
click at [520, 778] on div "**********" at bounding box center [684, 349] width 801 height 1414
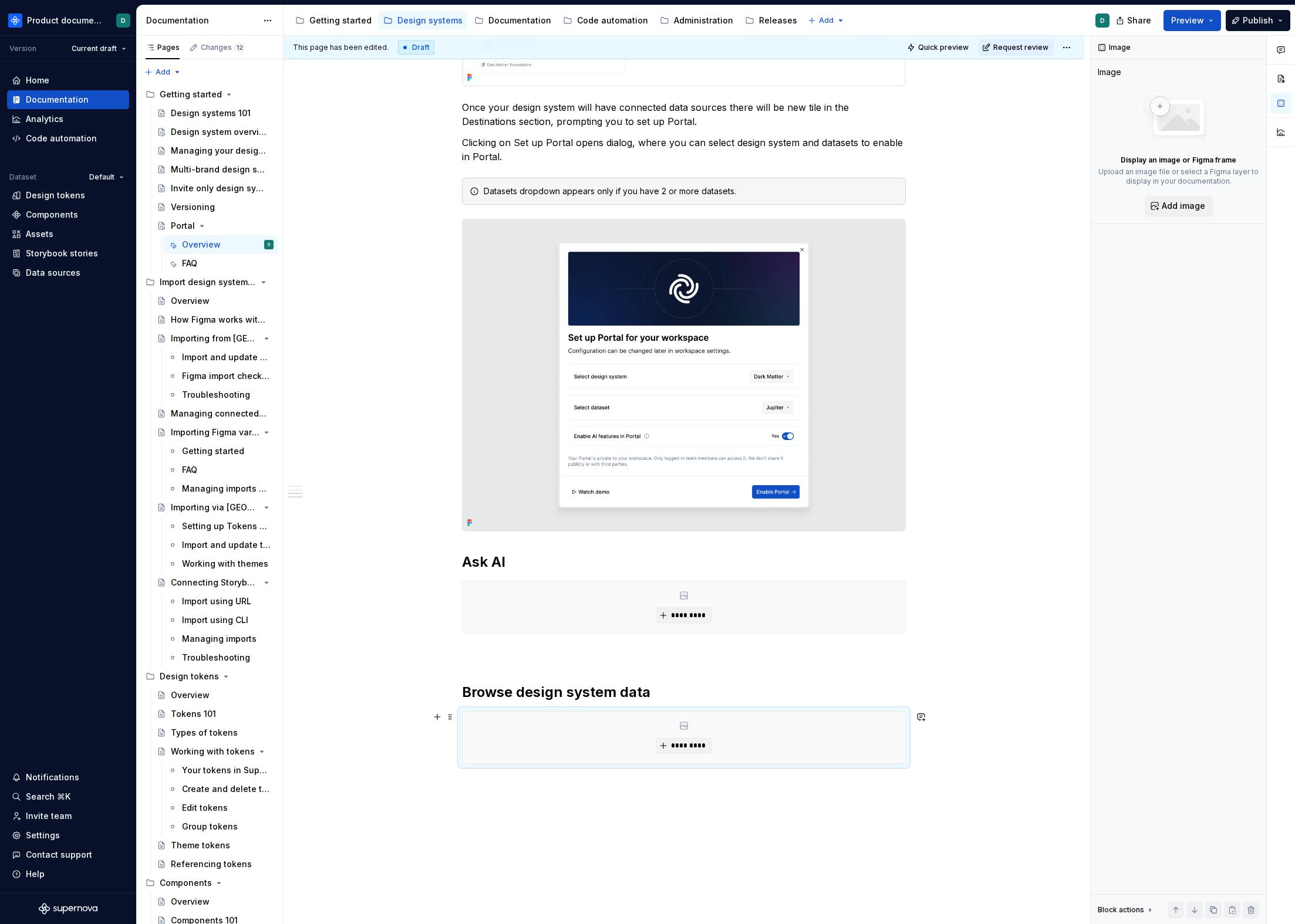
click at [512, 749] on div "*********" at bounding box center [683, 737] width 442 height 51
click at [661, 696] on h2 "Browse design system data" at bounding box center [683, 693] width 444 height 19
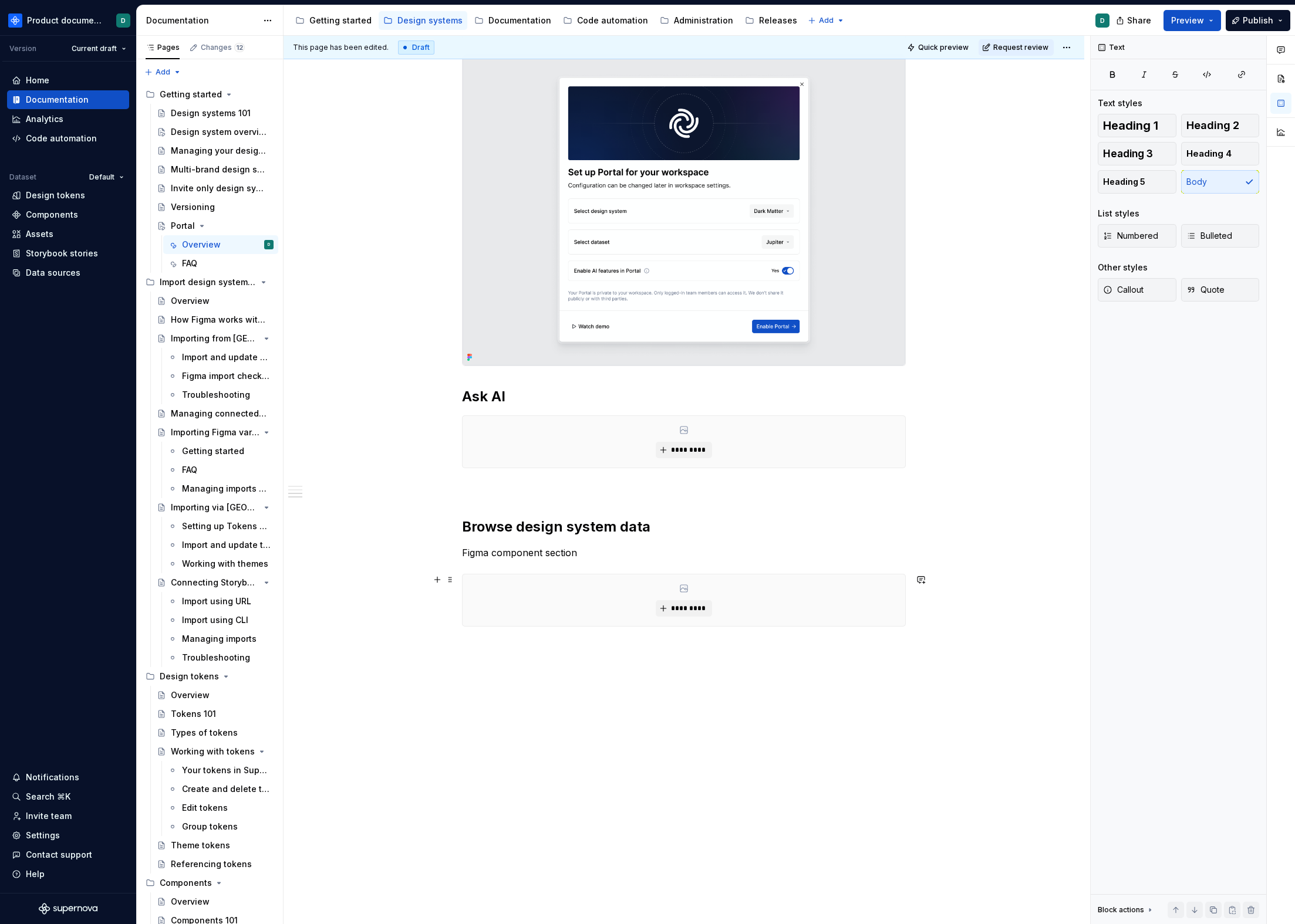
scroll to position [748, 0]
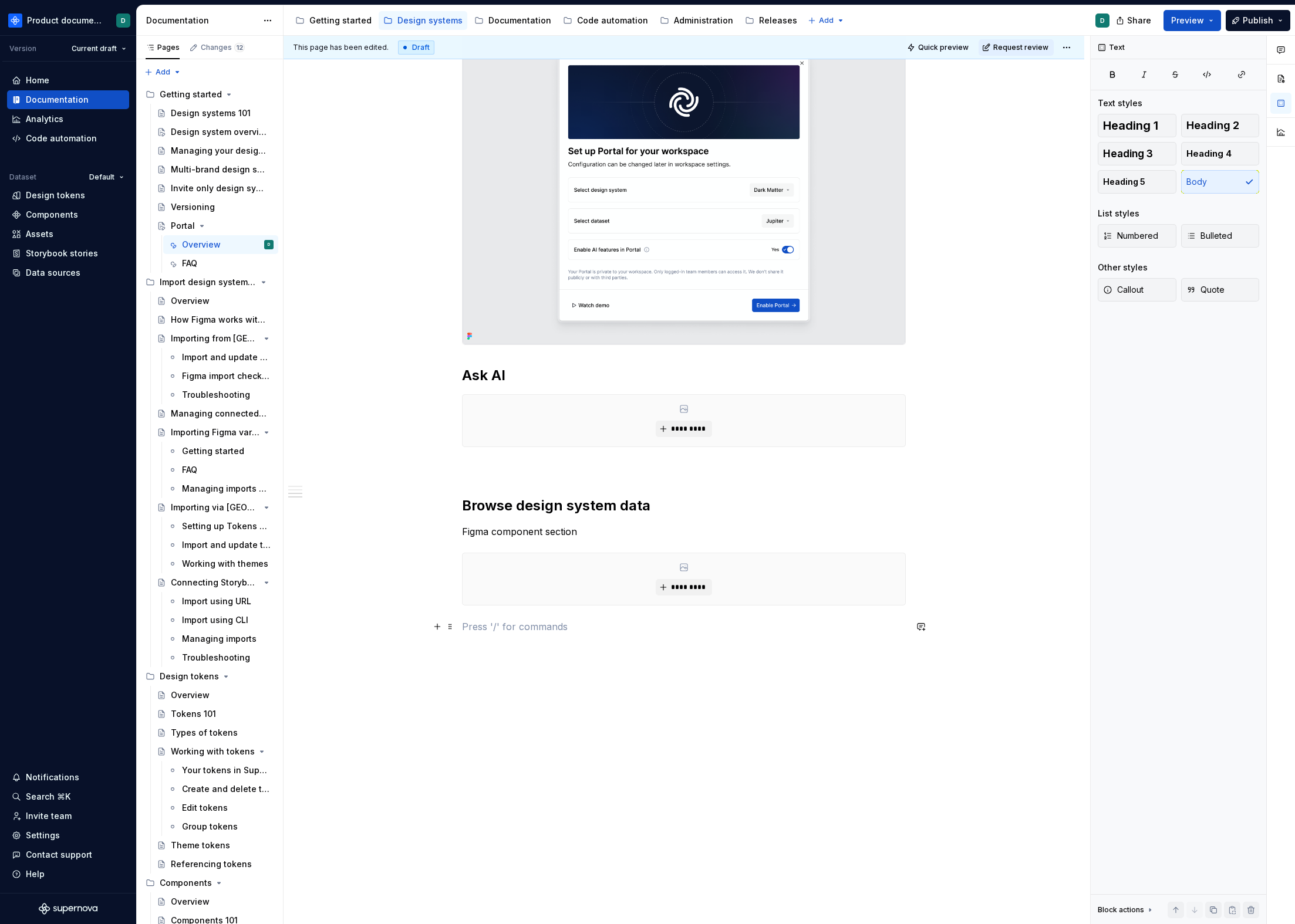
click at [639, 626] on p at bounding box center [683, 627] width 444 height 14
drag, startPoint x: 589, startPoint y: 533, endPoint x: 459, endPoint y: 528, distance: 130.1
click at [459, 528] on div "**********" at bounding box center [684, 190] width 801 height 1470
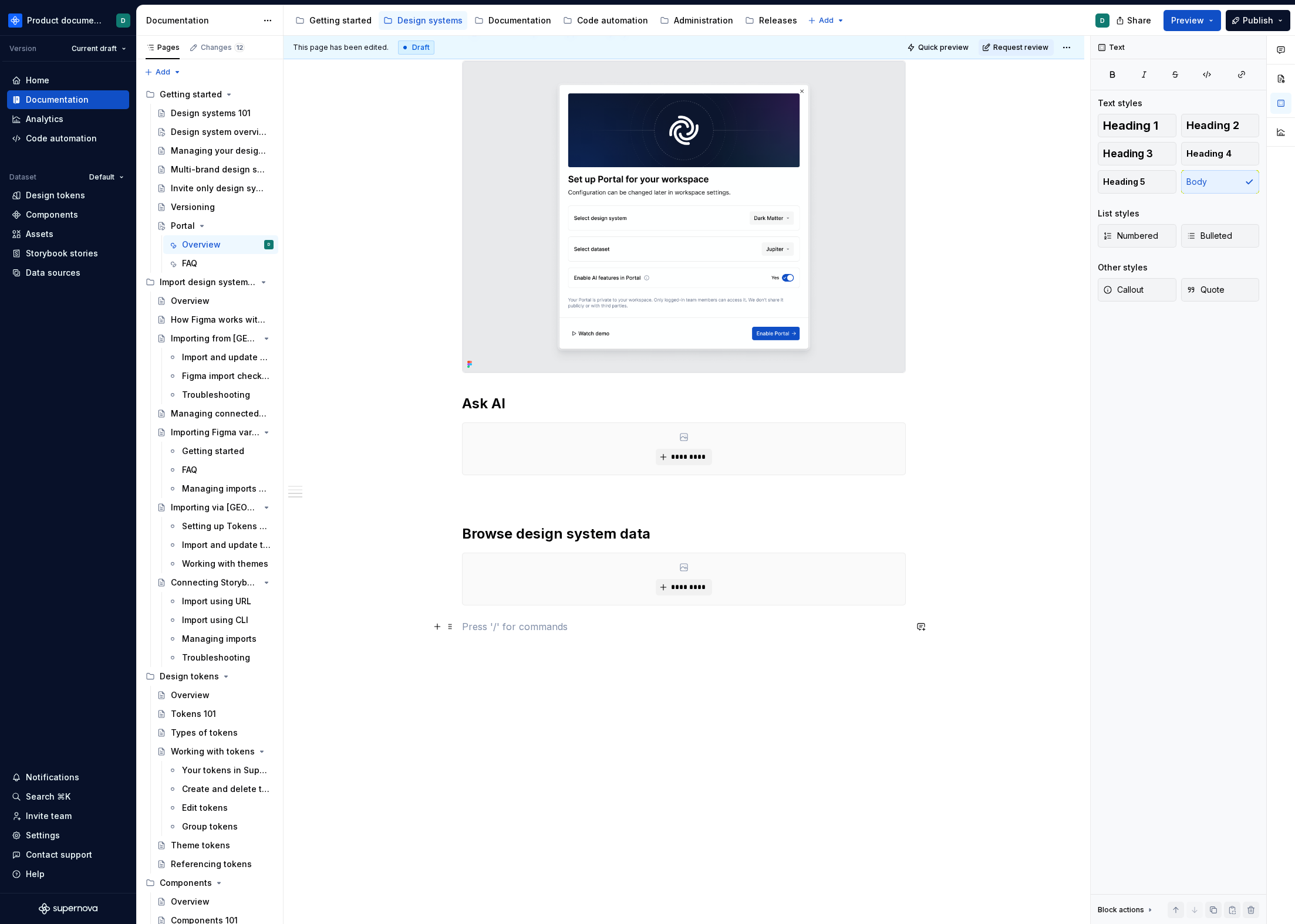
click at [525, 621] on p at bounding box center [683, 627] width 444 height 14
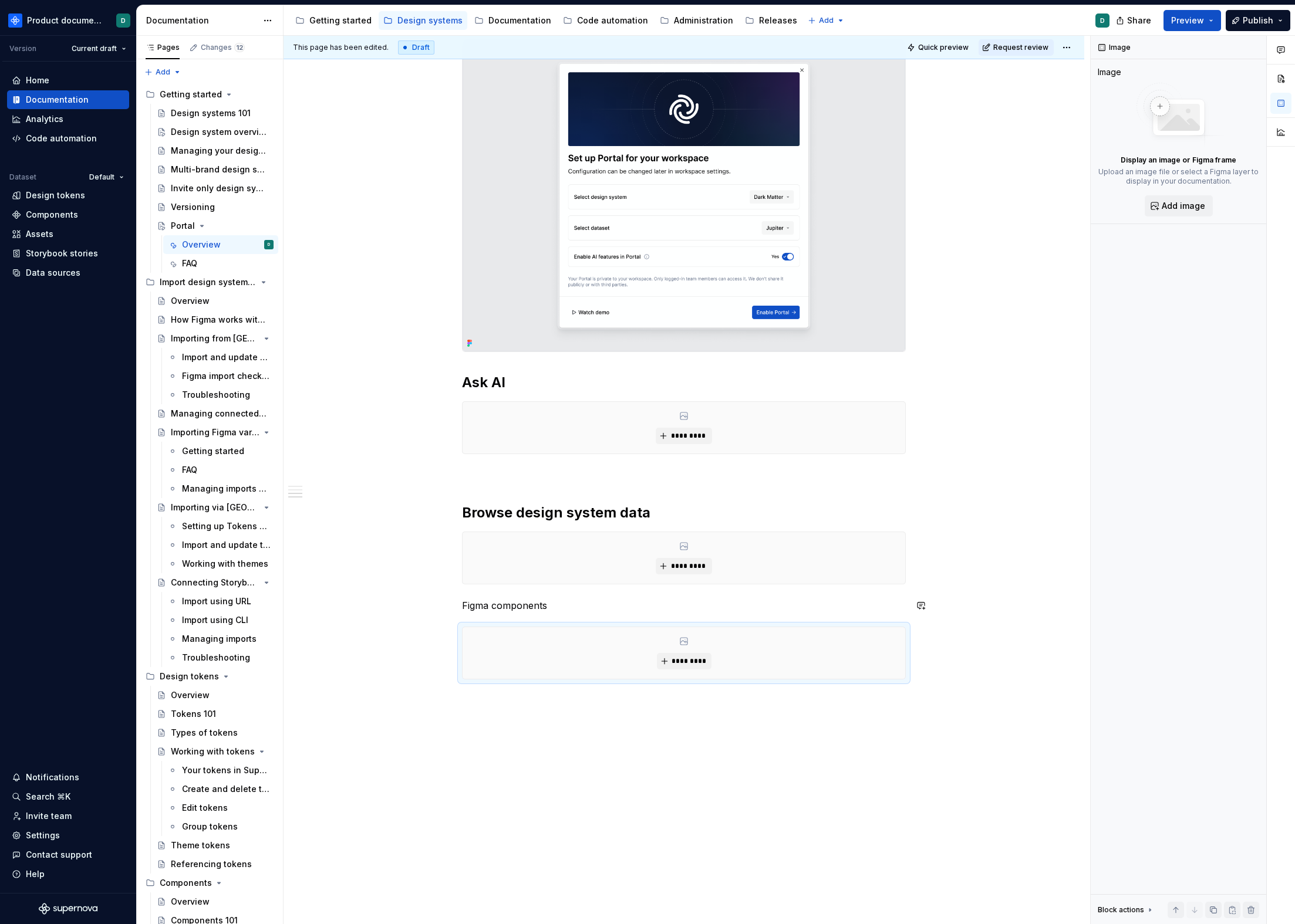
scroll to position [748, 0]
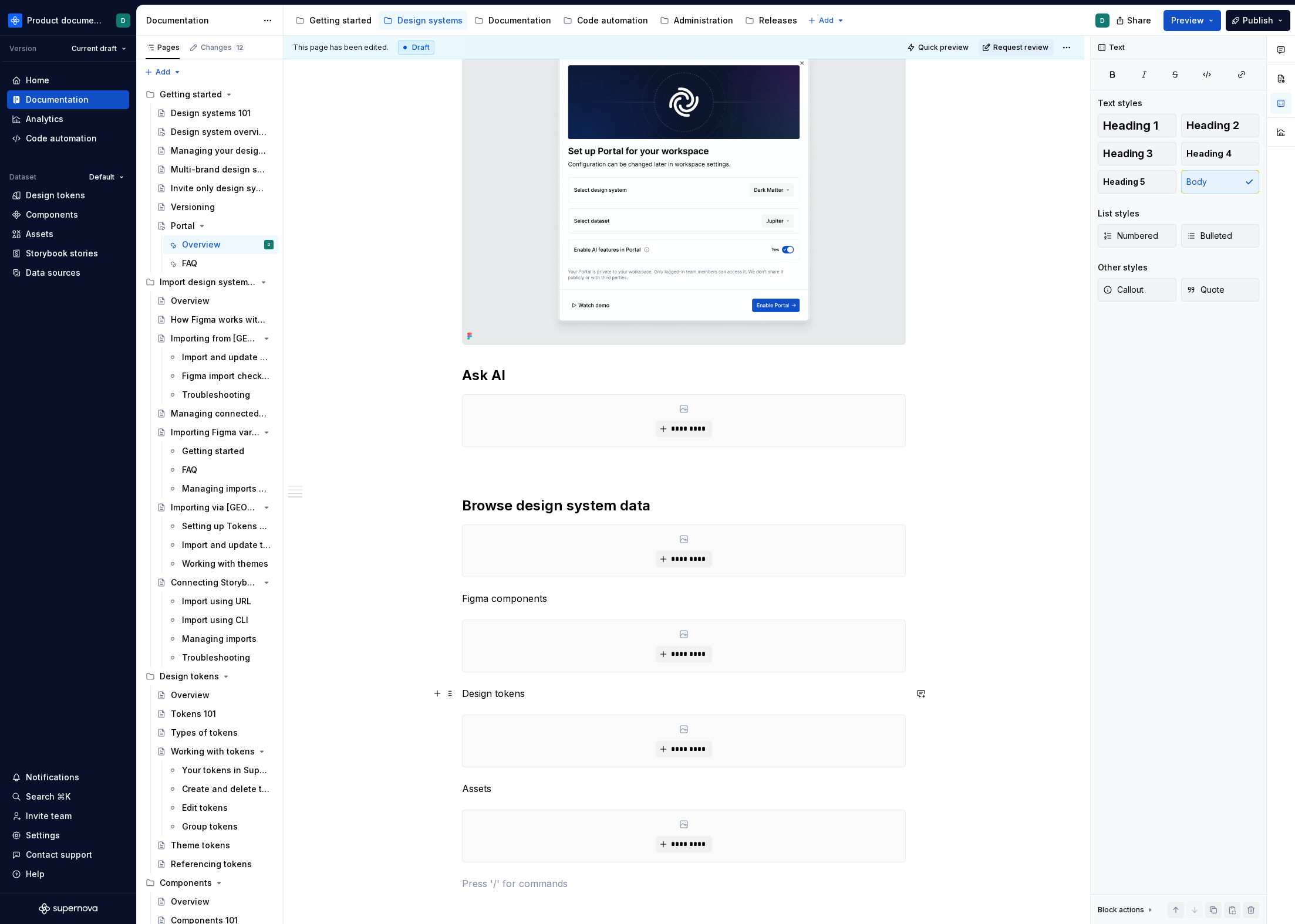
click at [538, 694] on p "Design tokens" at bounding box center [683, 694] width 444 height 14
click at [585, 696] on p "Design tokens (Colors)" at bounding box center [683, 694] width 444 height 14
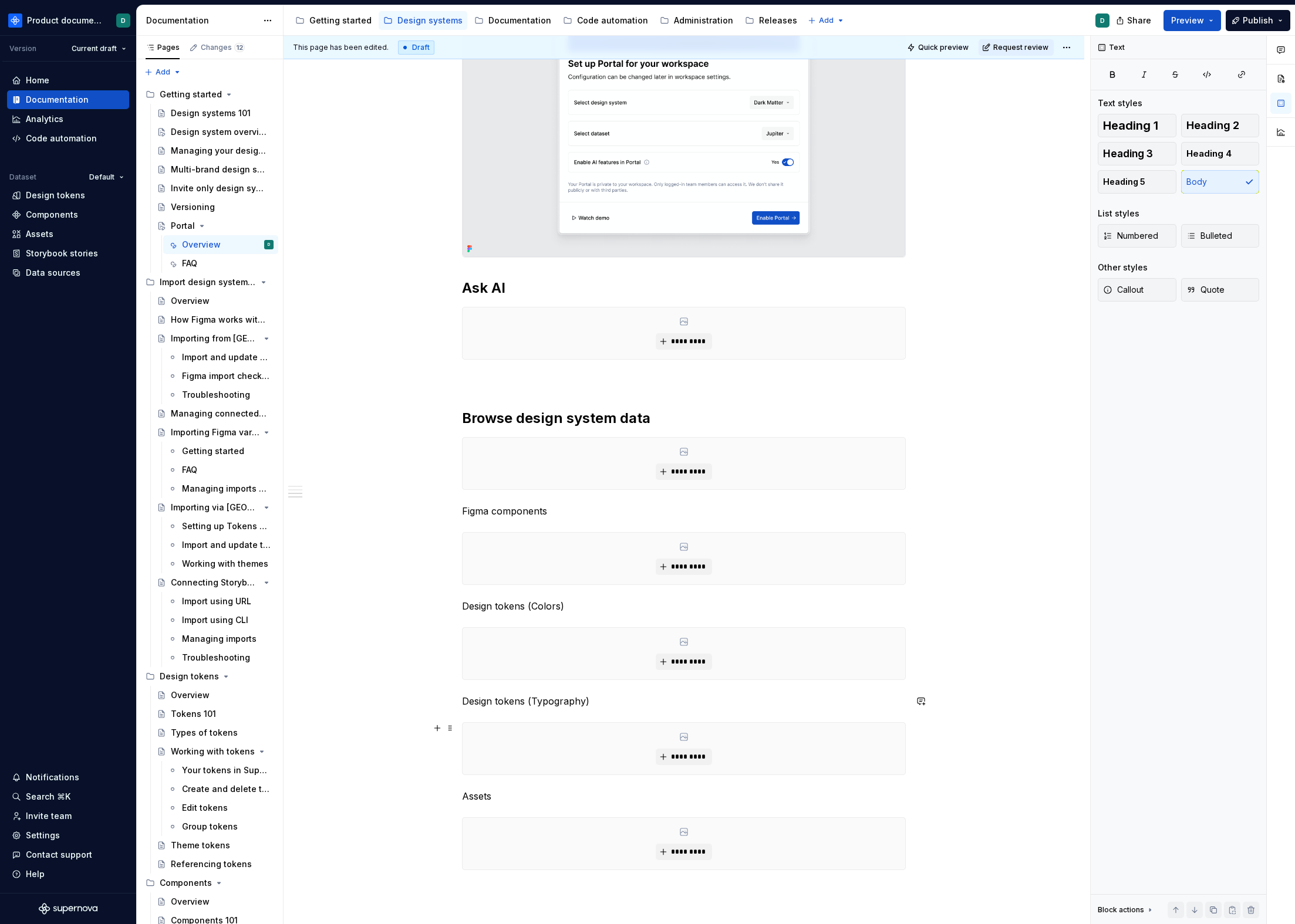
scroll to position [958, 0]
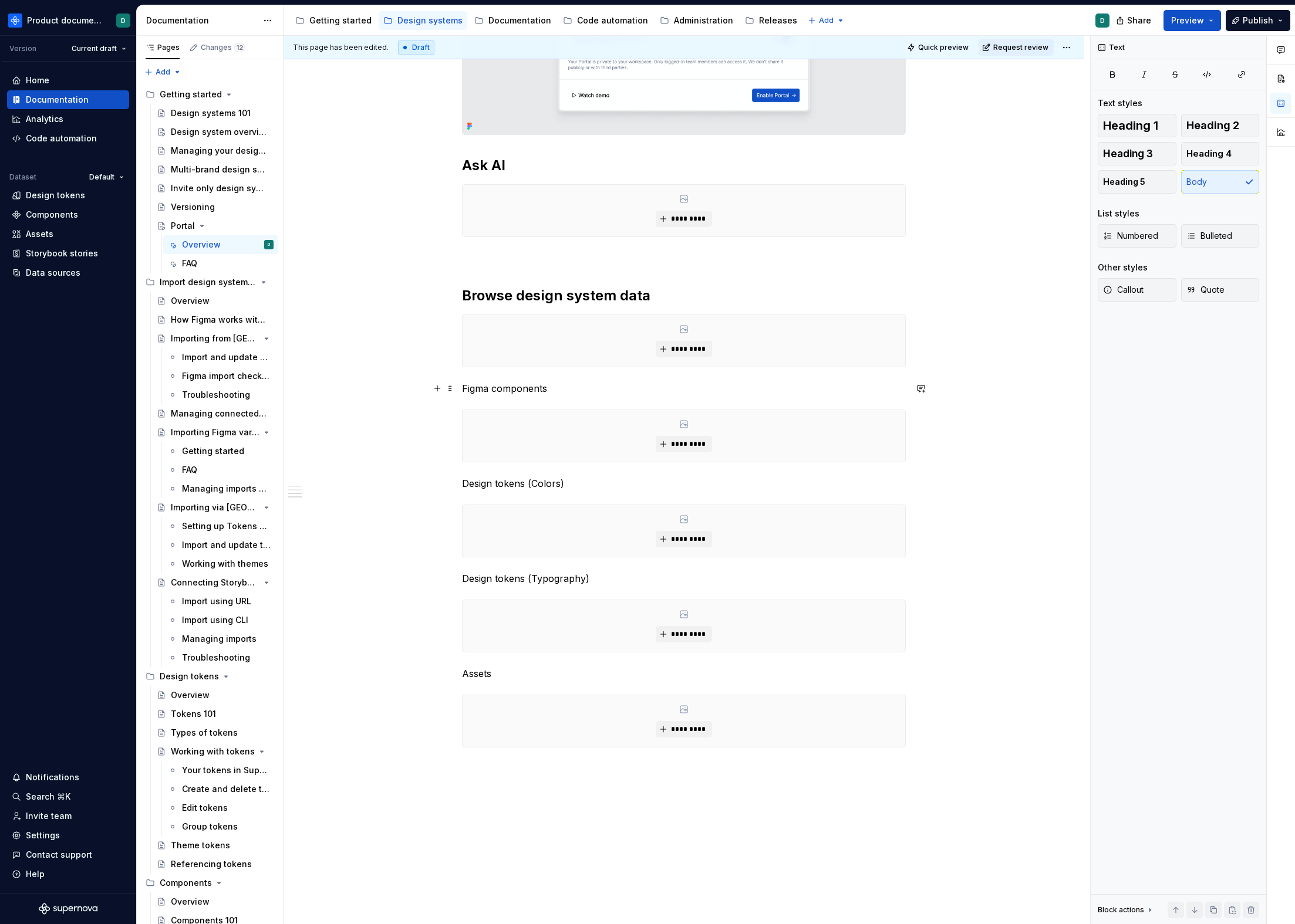
click at [550, 382] on p "Figma components" at bounding box center [683, 388] width 444 height 14
click at [579, 486] on p "Design tokens (Colors)" at bounding box center [683, 484] width 444 height 14
click at [605, 572] on p "Design tokens (Typography)" at bounding box center [683, 579] width 444 height 14
click at [602, 587] on div "**********" at bounding box center [683, 25] width 444 height 1502
click at [599, 577] on p "Design tokens (Typography)" at bounding box center [683, 579] width 444 height 14
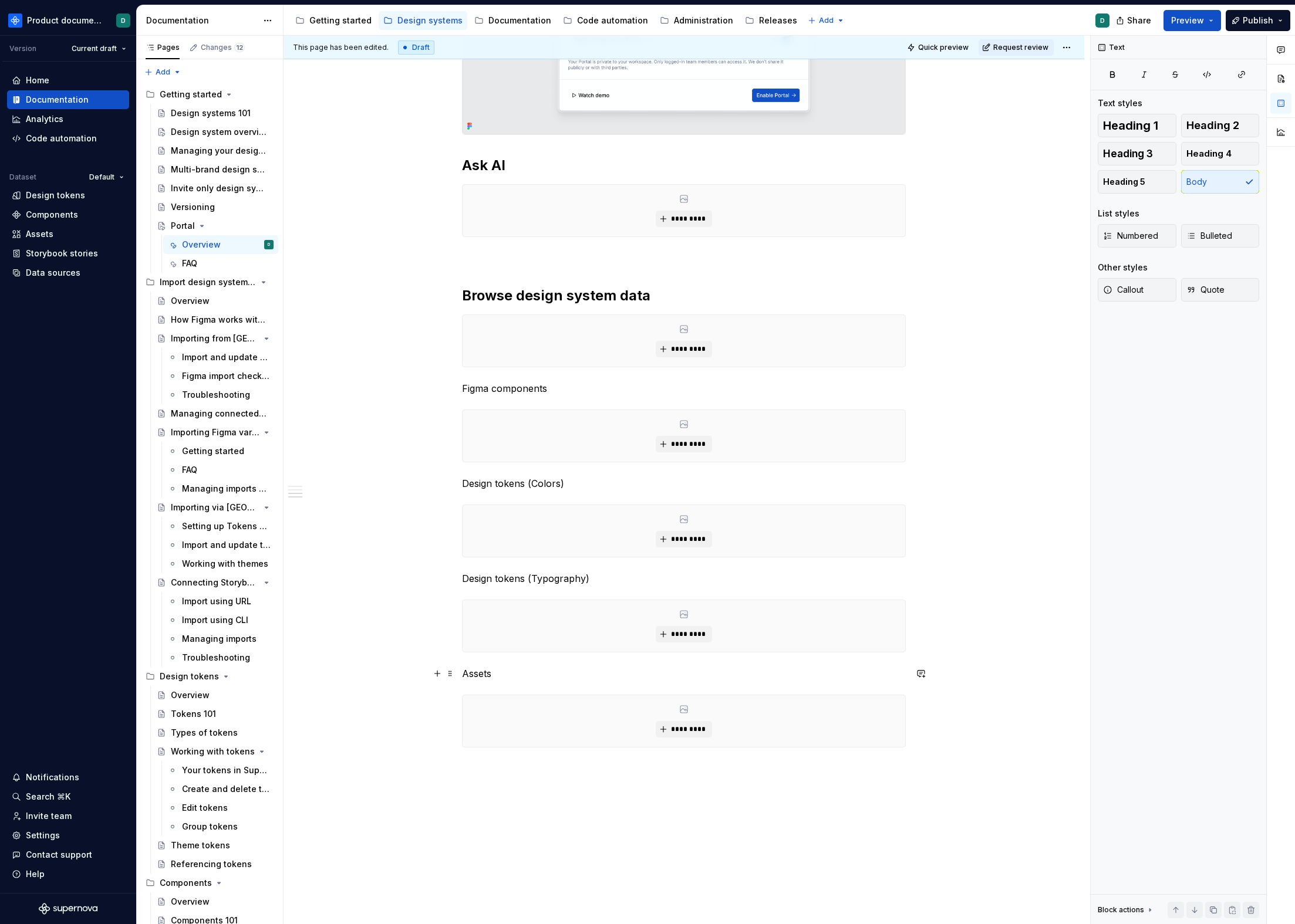
click at [546, 672] on p "Assets" at bounding box center [683, 674] width 444 height 14
click at [539, 752] on div "**********" at bounding box center [683, 25] width 444 height 1502
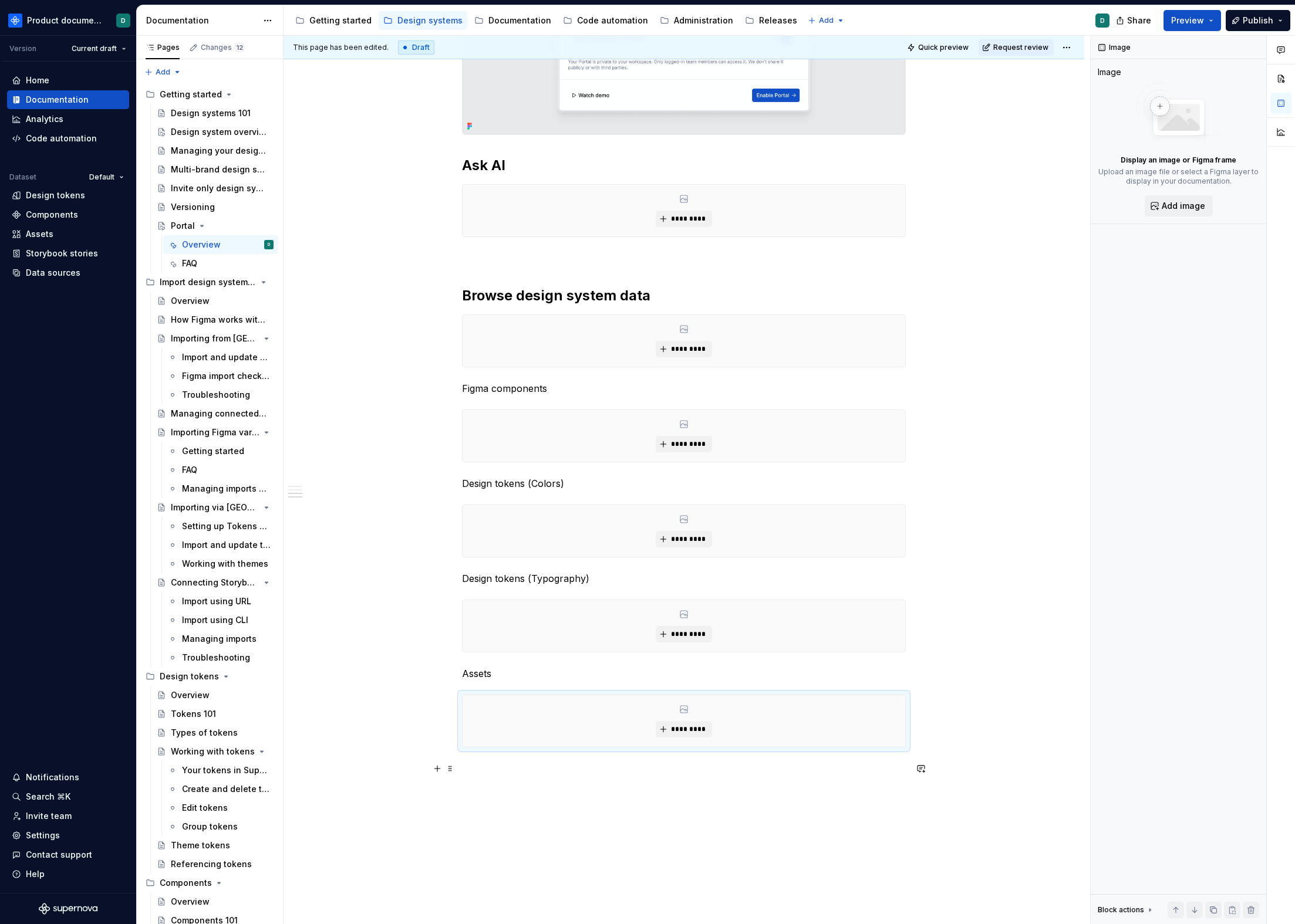
click at [499, 764] on p at bounding box center [683, 769] width 444 height 14
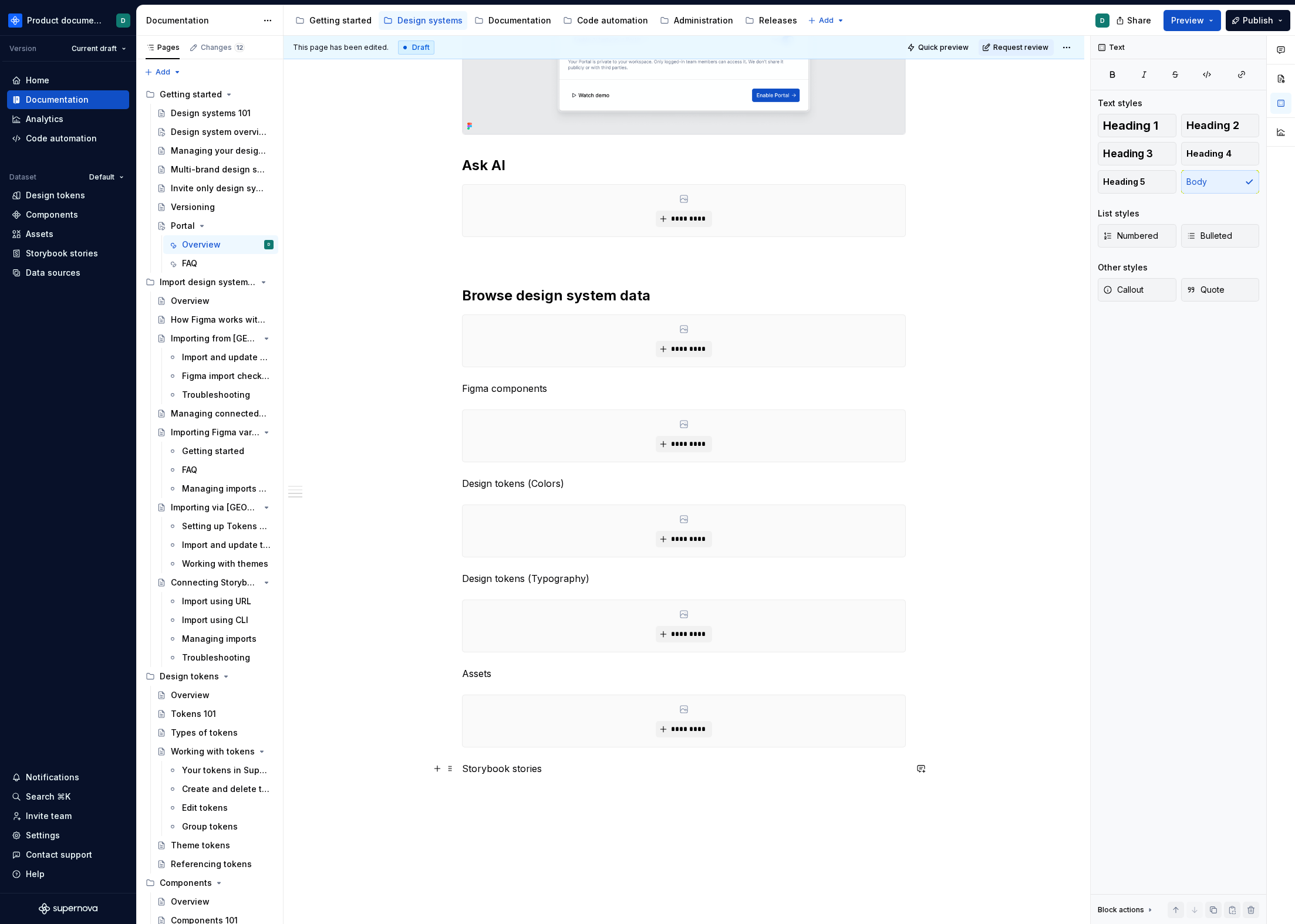
click at [463, 768] on p "Storybook stories" at bounding box center [683, 769] width 444 height 14
click at [463, 669] on p "Assets" at bounding box center [683, 674] width 444 height 14
click at [462, 572] on p "Design tokens (Typography)" at bounding box center [683, 579] width 444 height 14
click at [464, 485] on p "Design tokens (Colors)" at bounding box center [683, 484] width 444 height 14
click at [460, 382] on div "**********" at bounding box center [684, 154] width 801 height 1817
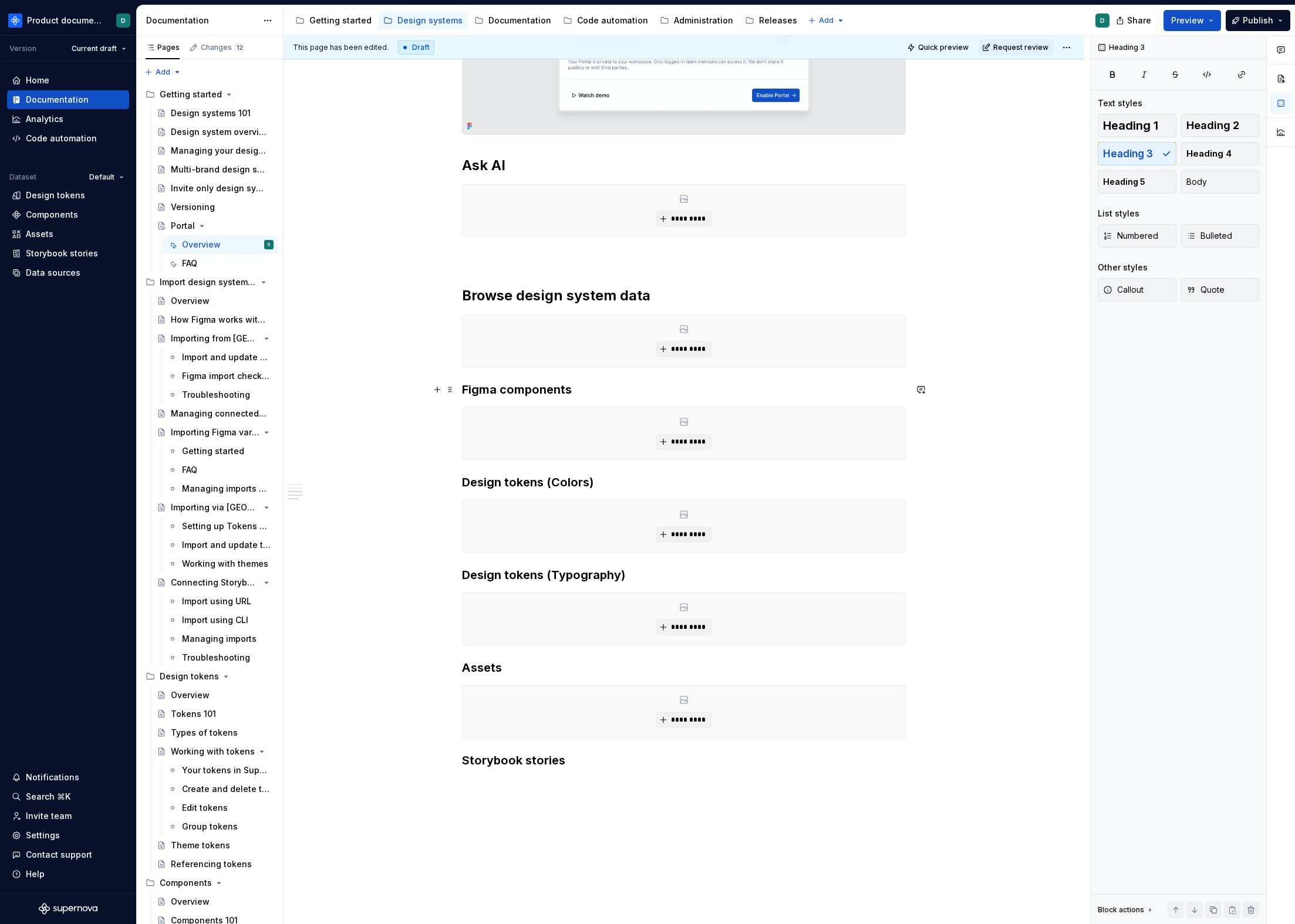
click at [592, 395] on h3 "Figma components" at bounding box center [683, 389] width 444 height 17
click at [588, 352] on div "*********" at bounding box center [683, 340] width 442 height 51
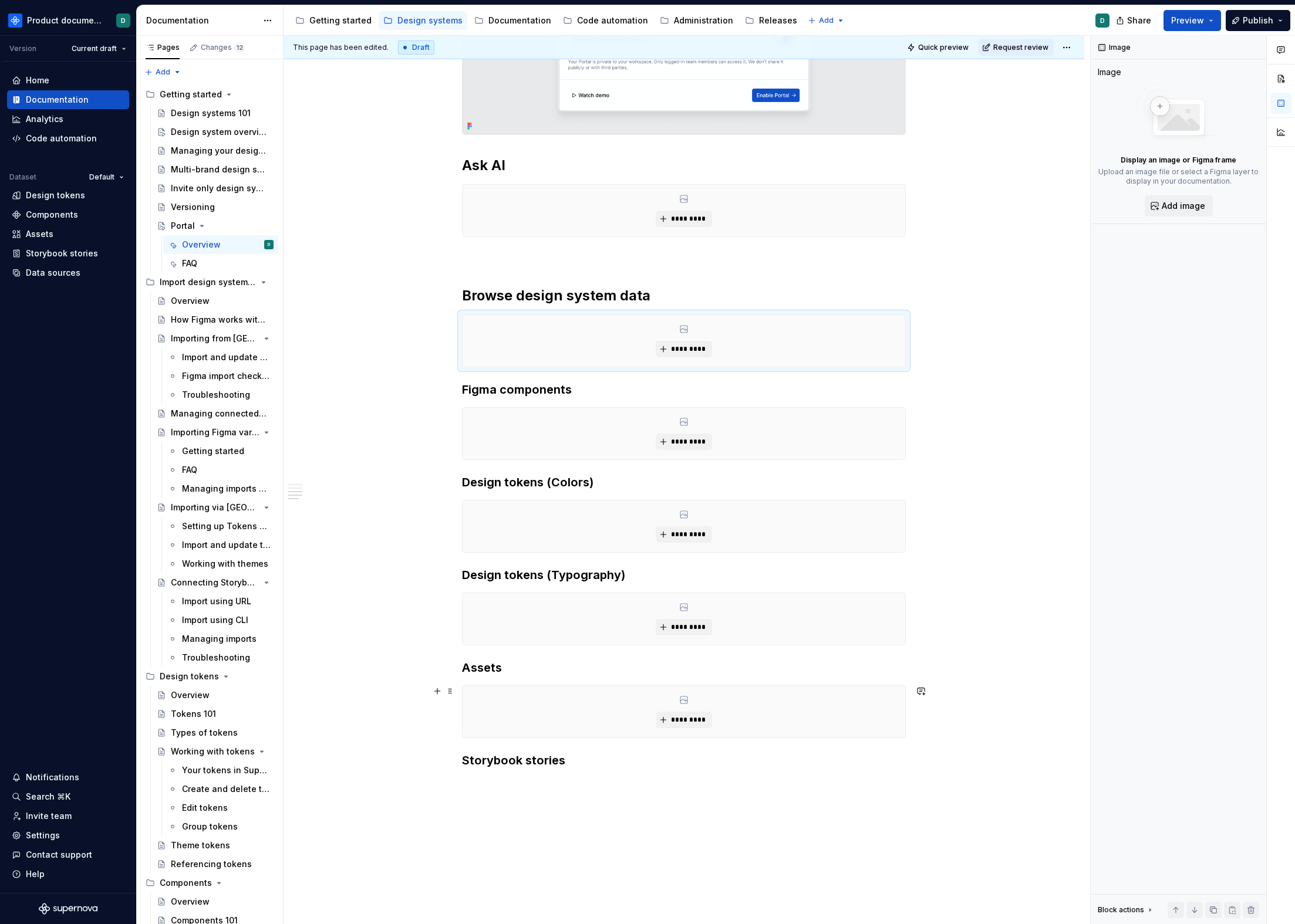
click at [589, 746] on div "**********" at bounding box center [683, 21] width 444 height 1495
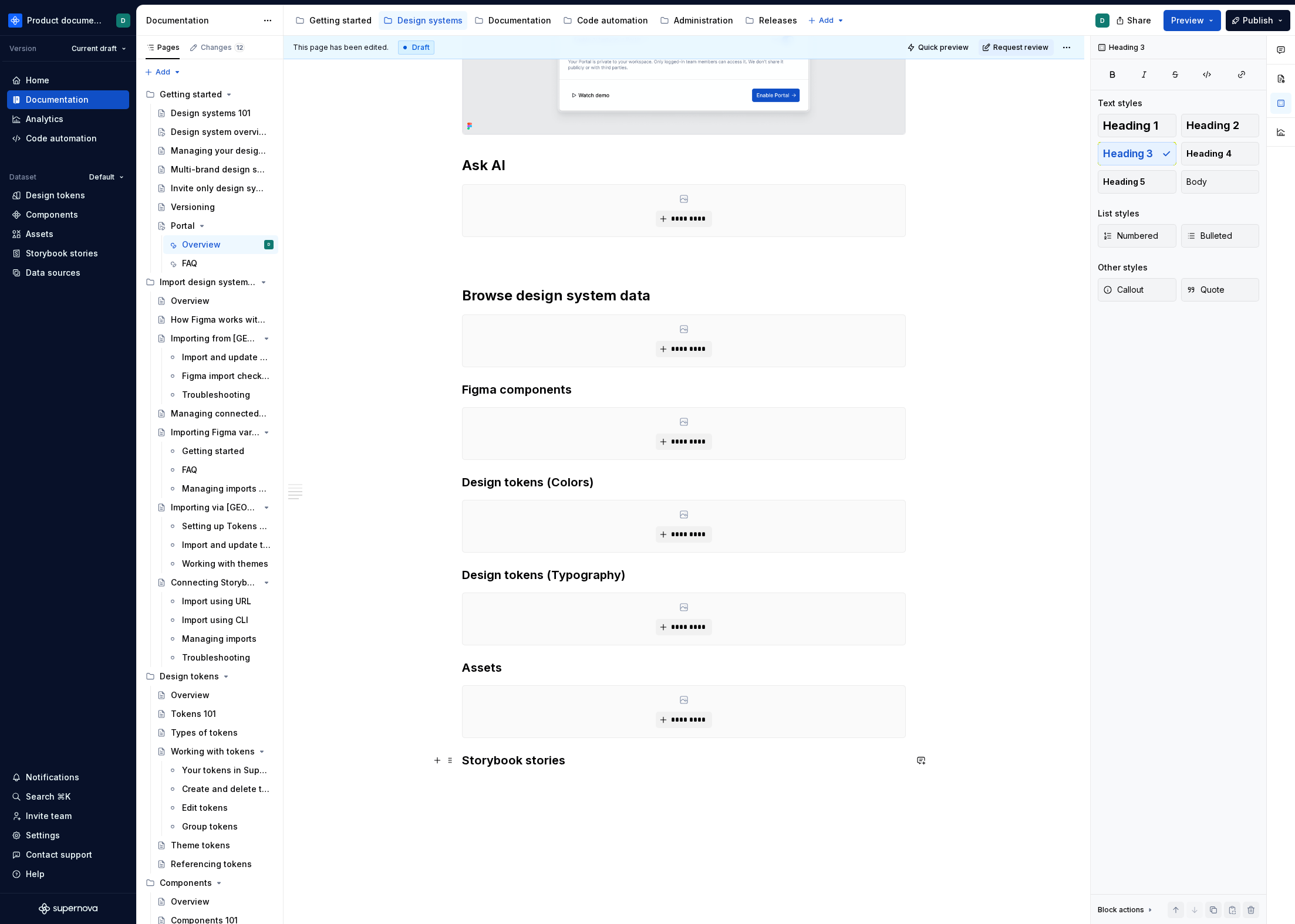
click at [580, 758] on h3 "Storybook stories" at bounding box center [683, 761] width 444 height 17
click at [546, 675] on div "**********" at bounding box center [683, 21] width 444 height 1495
click at [544, 664] on h3 "Assets" at bounding box center [683, 668] width 444 height 17
click at [650, 569] on h3 "Design tokens (Typography)" at bounding box center [683, 575] width 444 height 17
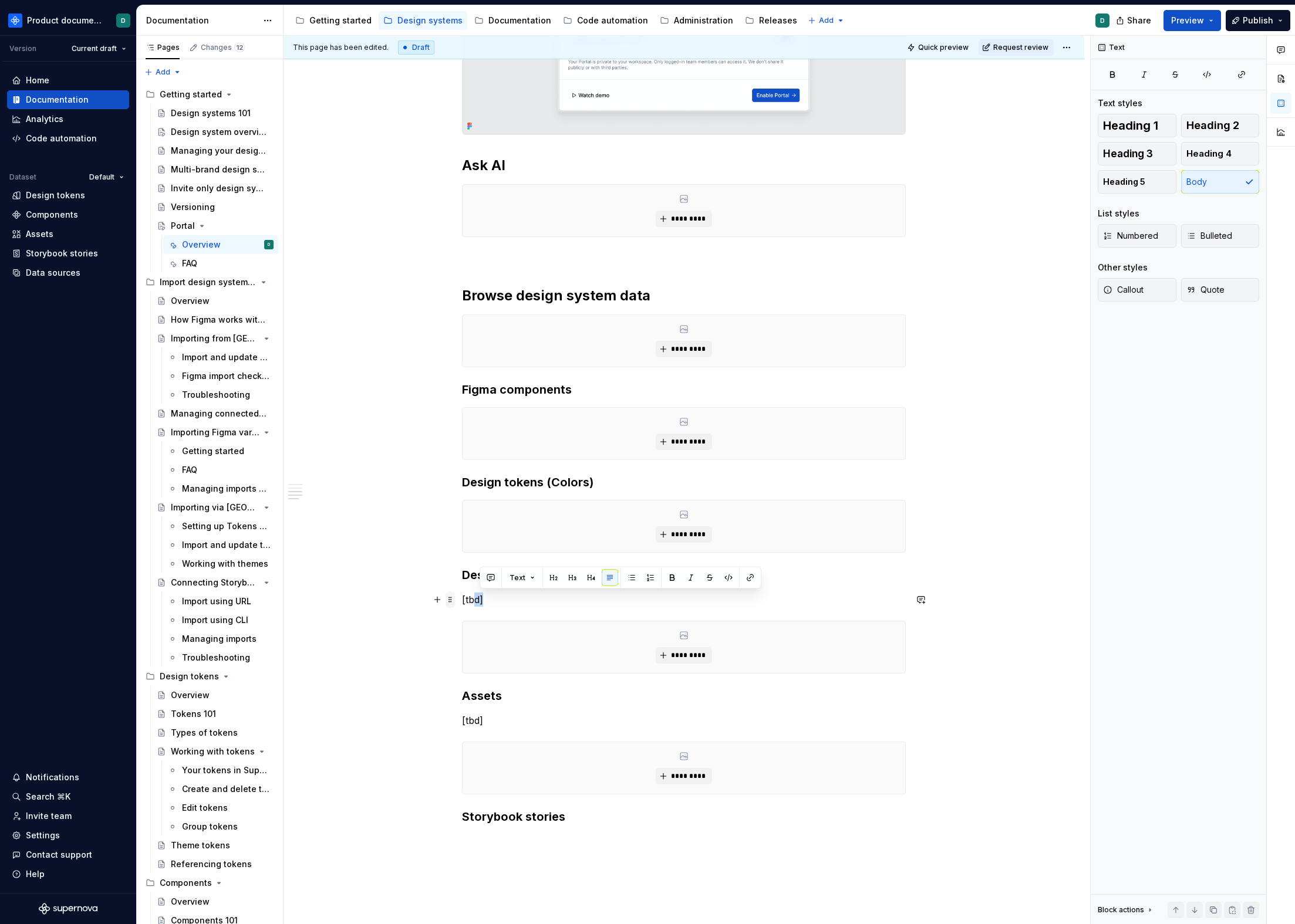
drag, startPoint x: 499, startPoint y: 599, endPoint x: 448, endPoint y: 600, distance: 51.0
click at [462, 600] on div "**********" at bounding box center [683, 56] width 444 height 1566
click at [481, 601] on p "[tbd]" at bounding box center [683, 600] width 444 height 14
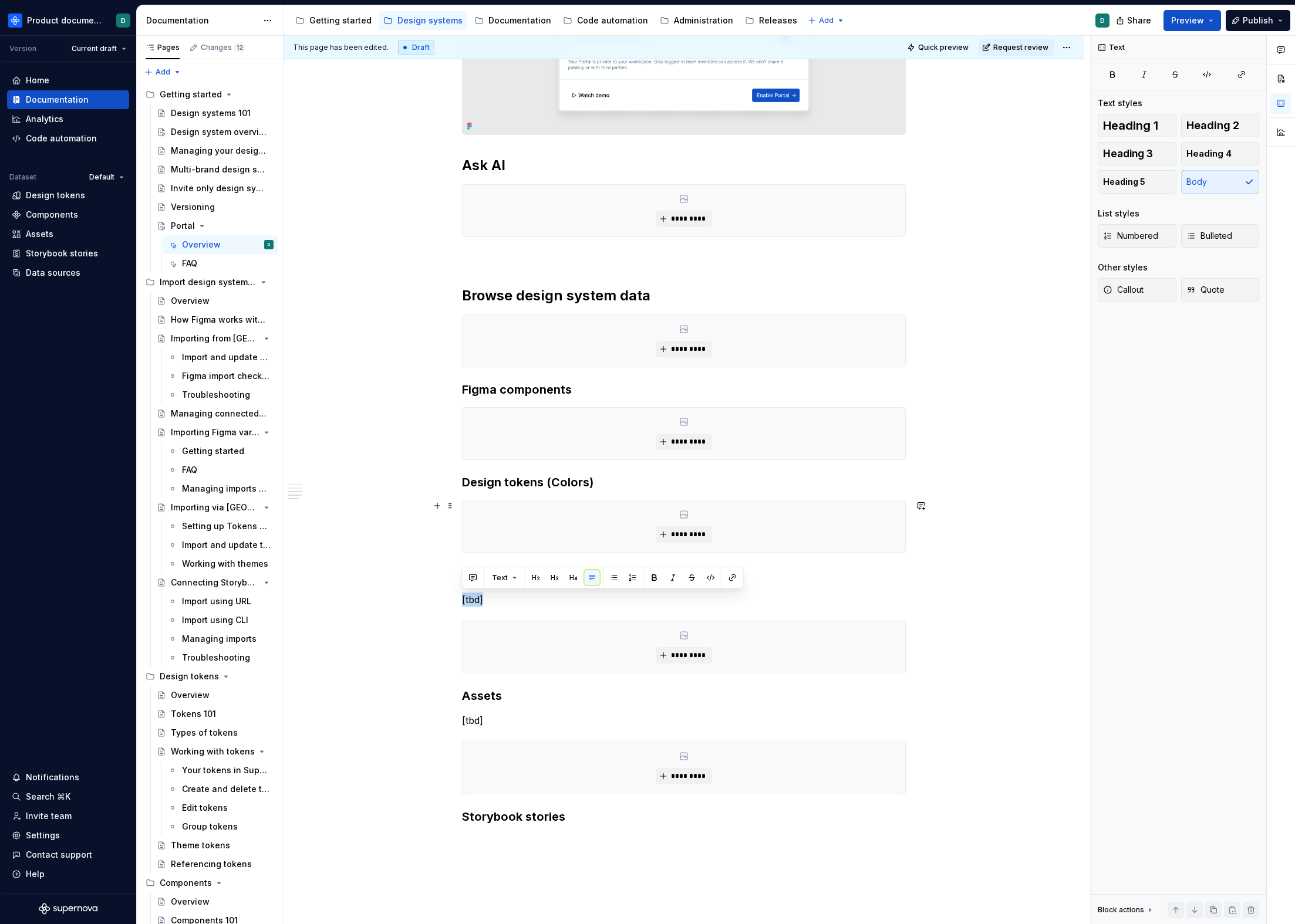
copy p "[tbd]"
click at [635, 484] on h3 "Design tokens (Colors)" at bounding box center [683, 482] width 444 height 17
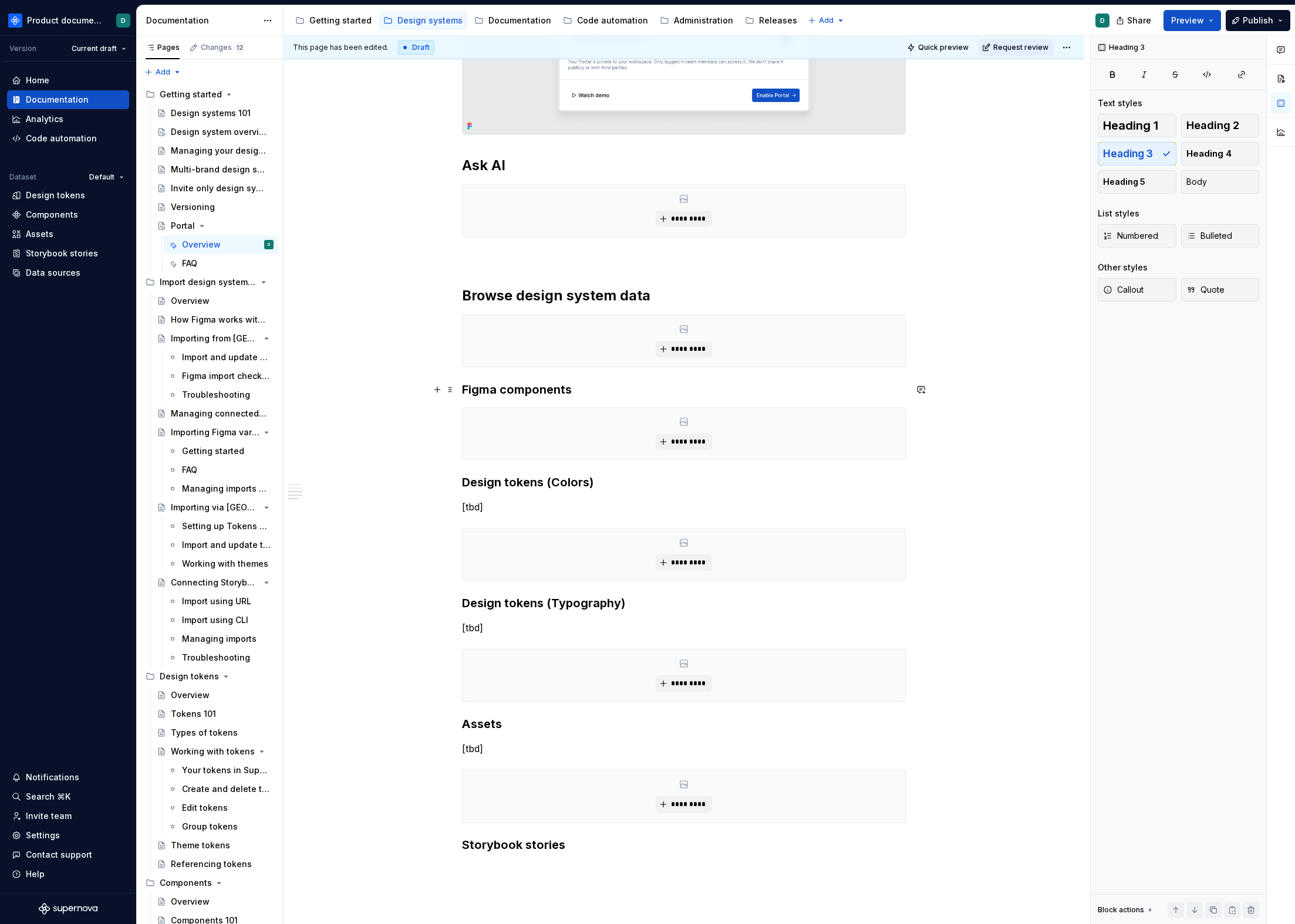
click at [574, 387] on h3 "Figma components" at bounding box center [683, 389] width 444 height 17
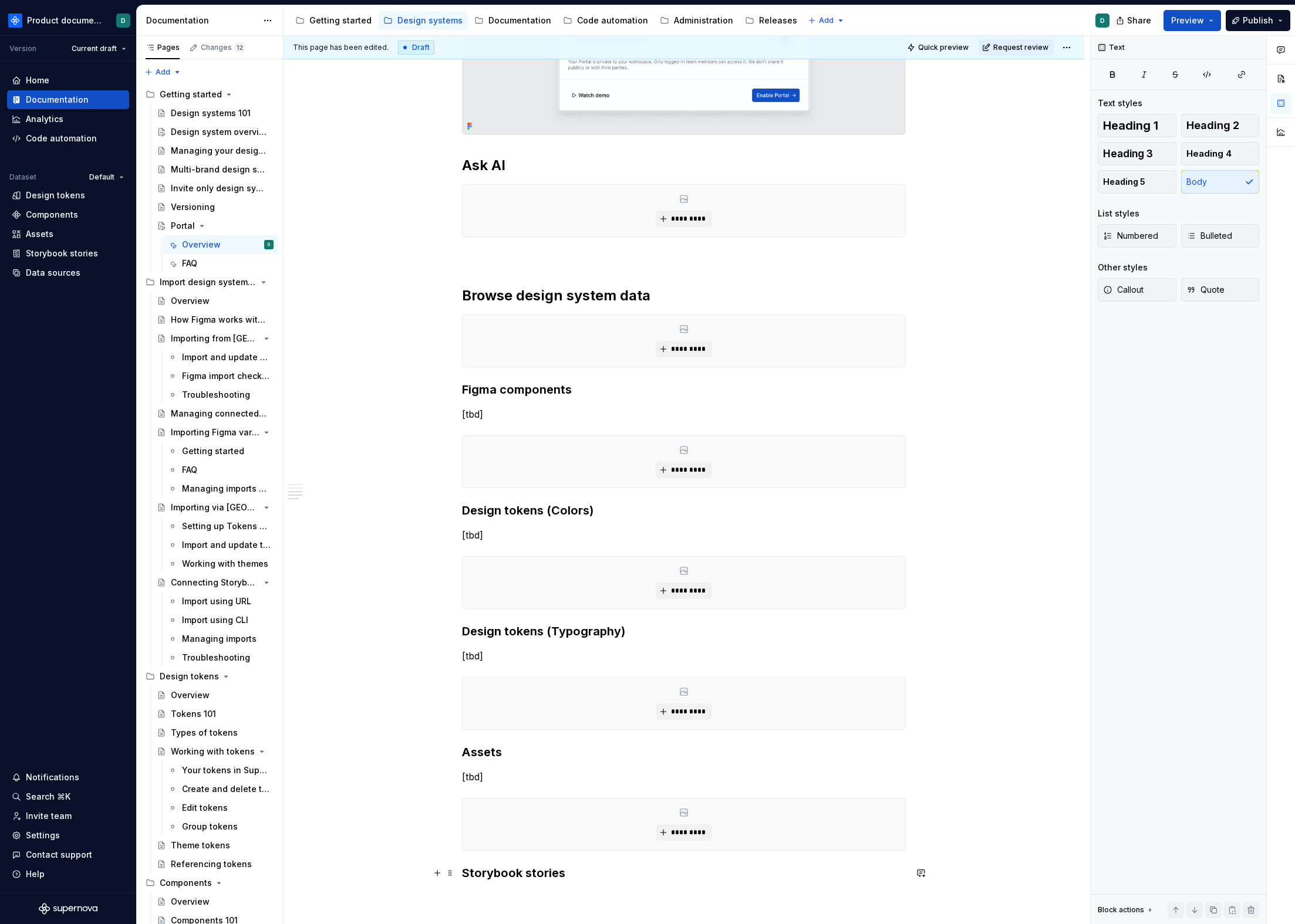
click at [589, 871] on h3 "Storybook stories" at bounding box center [683, 873] width 444 height 17
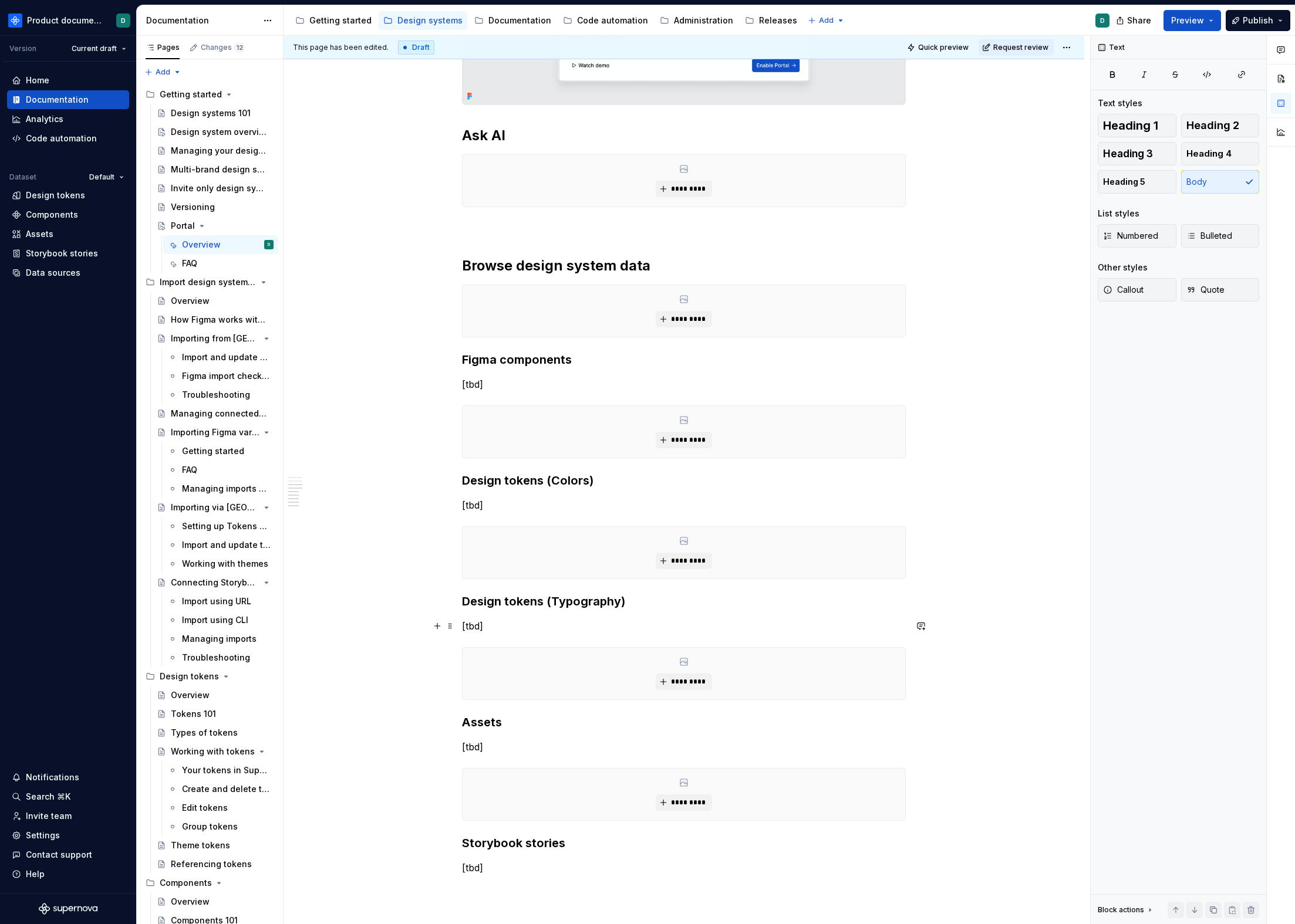
click at [673, 623] on p "[tbd]" at bounding box center [683, 626] width 444 height 14
click at [657, 601] on h3 "Design tokens (Typography)" at bounding box center [683, 601] width 444 height 17
click at [509, 211] on div "**********" at bounding box center [683, 59] width 444 height 1631
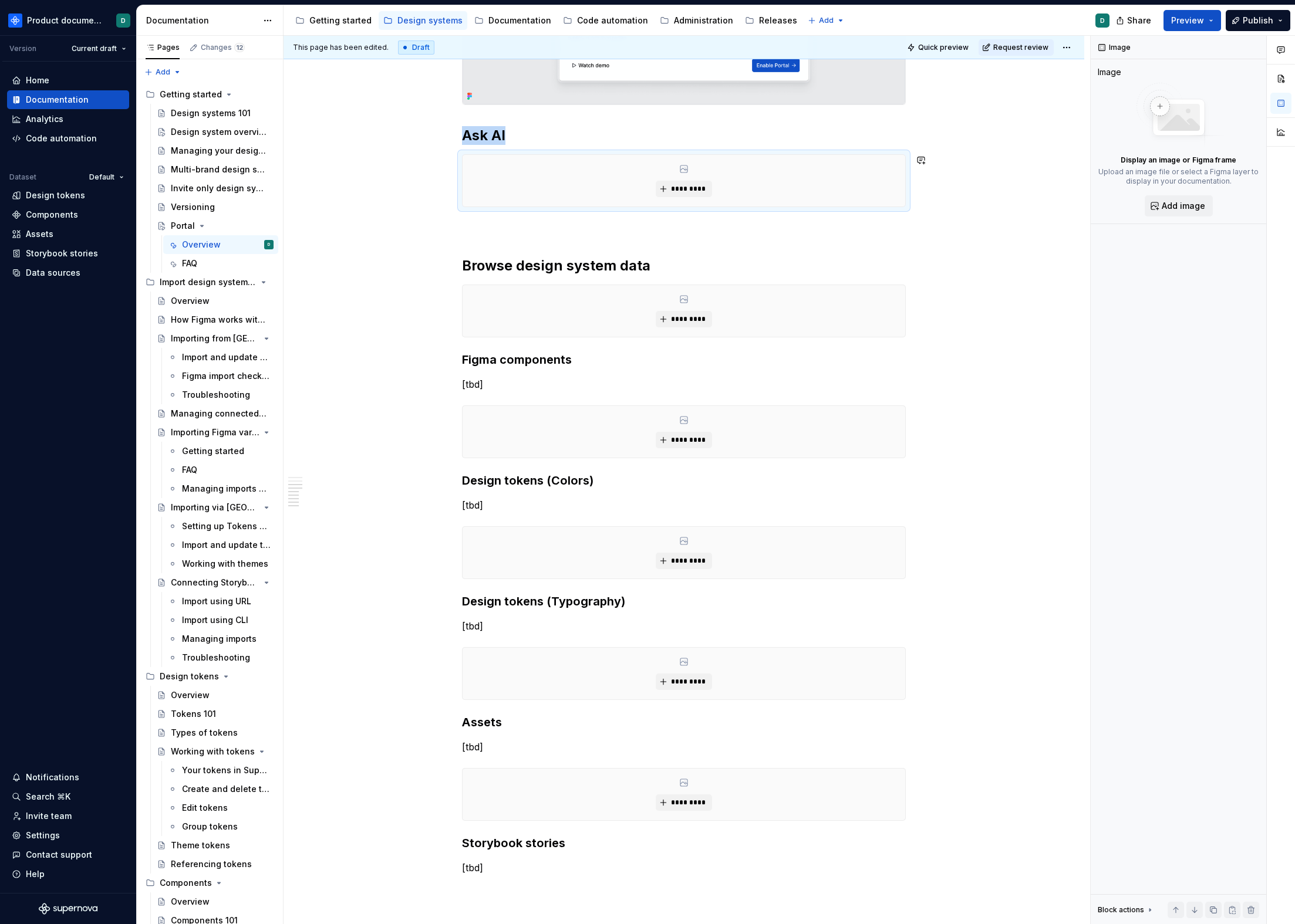
click at [506, 223] on p at bounding box center [683, 228] width 444 height 14
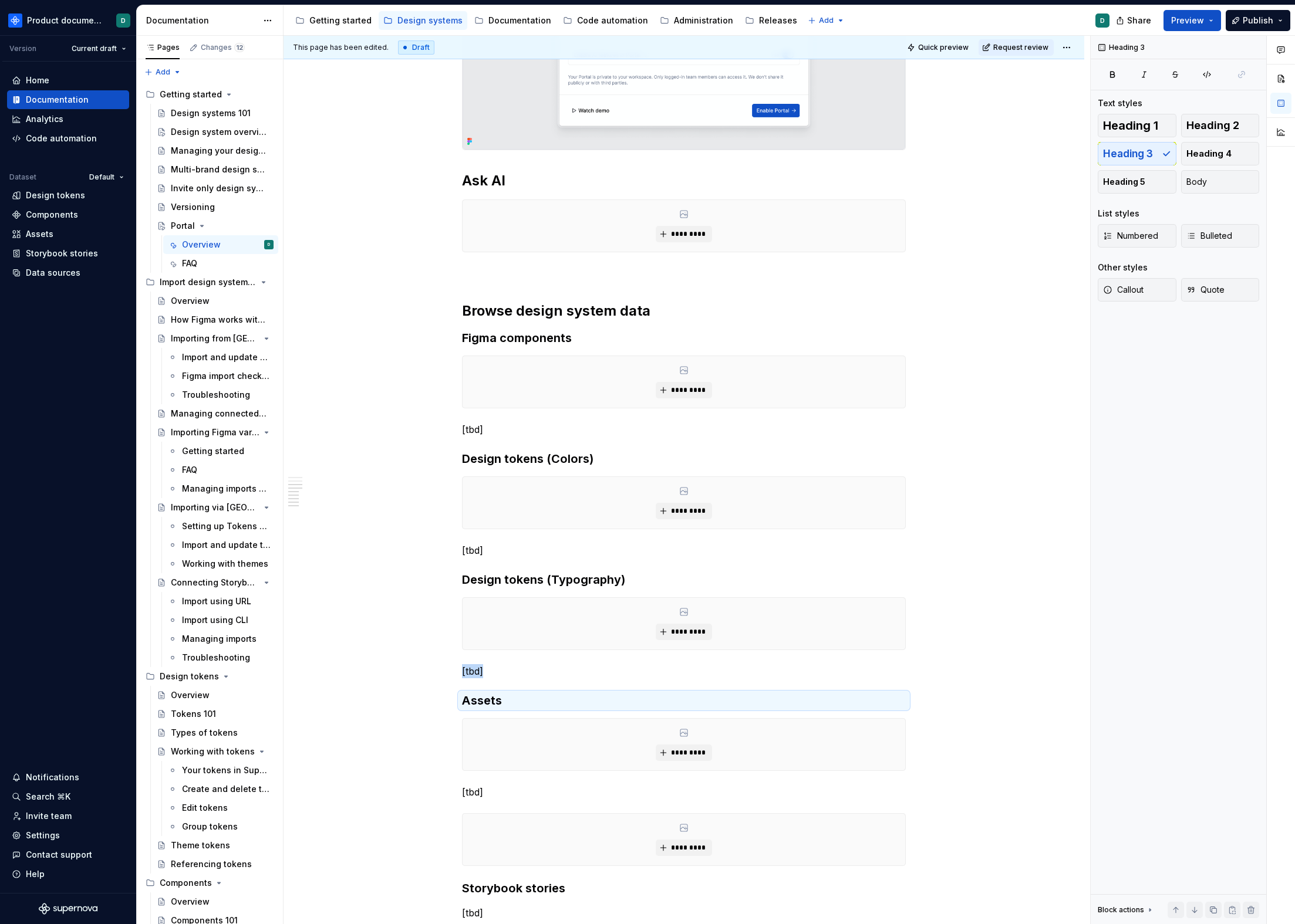
scroll to position [1181, 0]
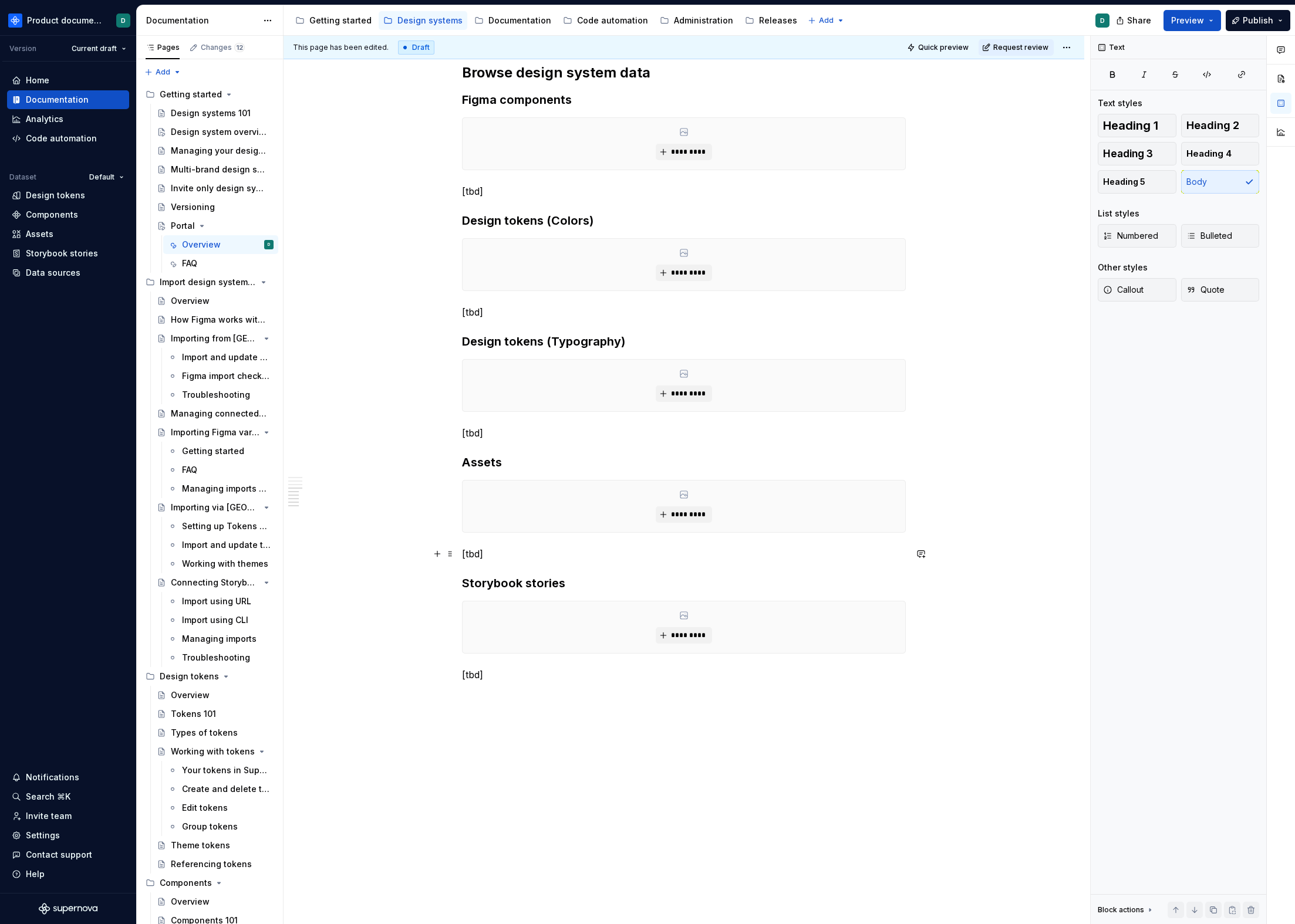
click at [491, 553] on p "[tbd]" at bounding box center [683, 554] width 444 height 14
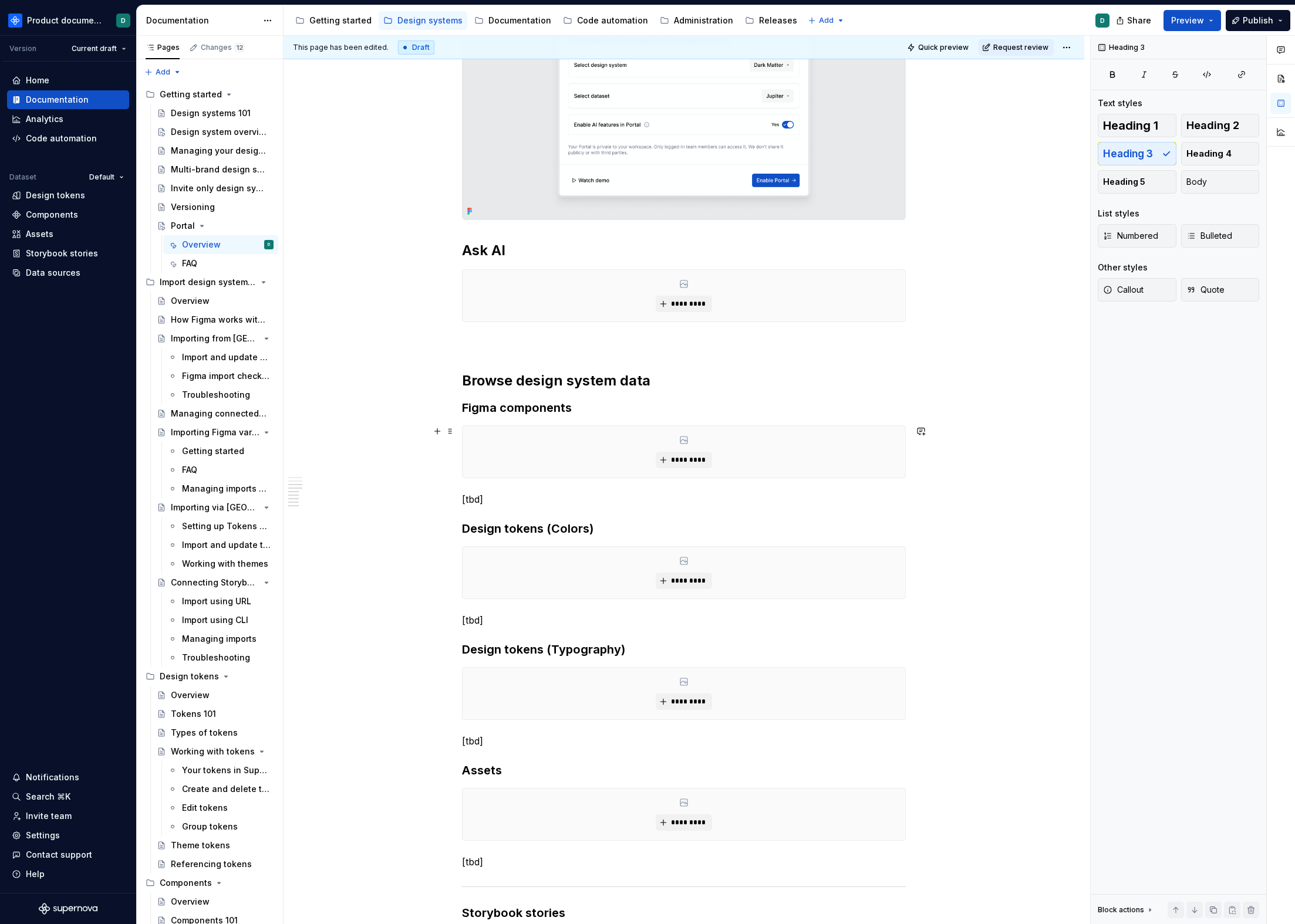
scroll to position [1122, 0]
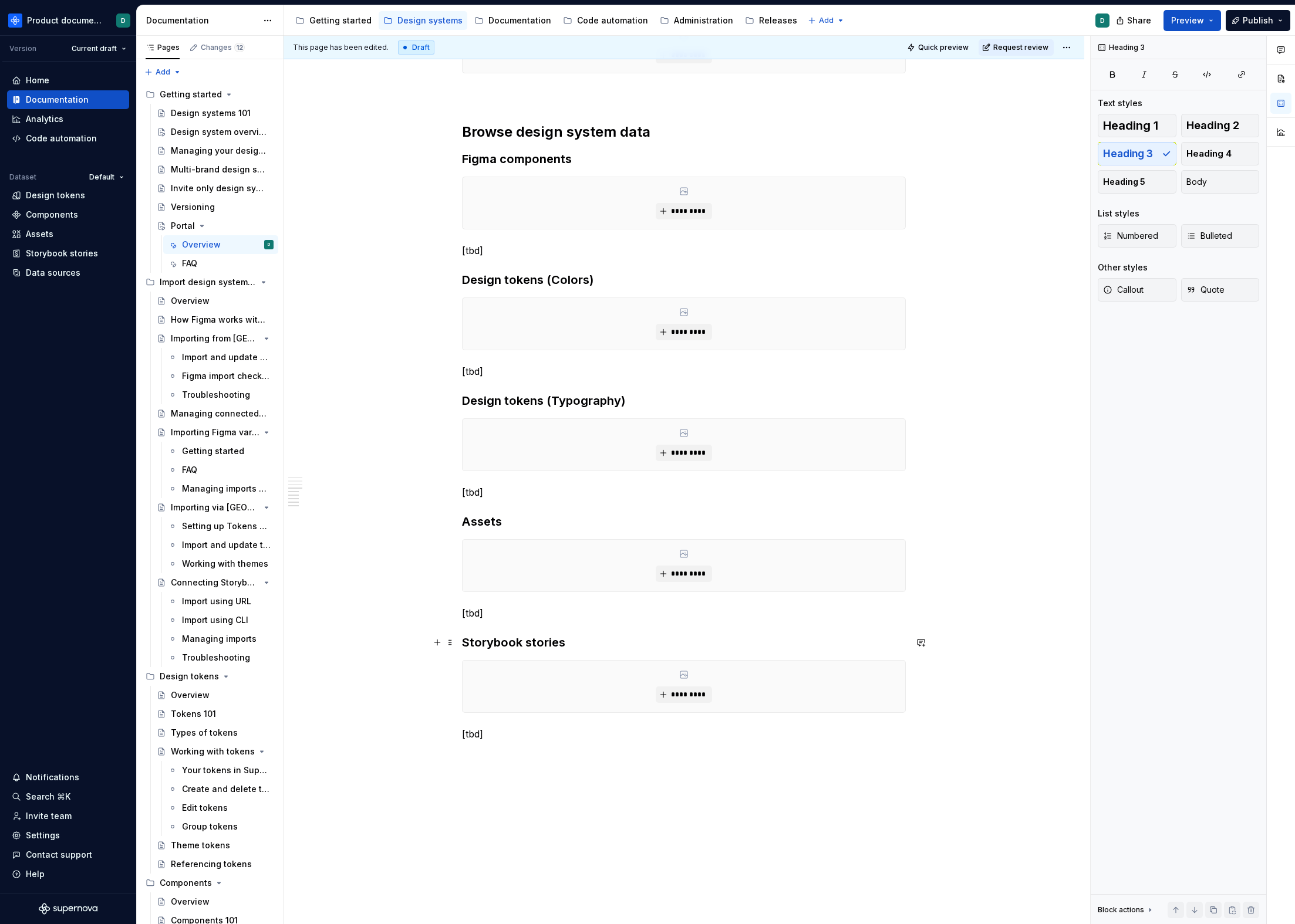
click at [573, 646] on h3 "Storybook stories" at bounding box center [683, 643] width 444 height 17
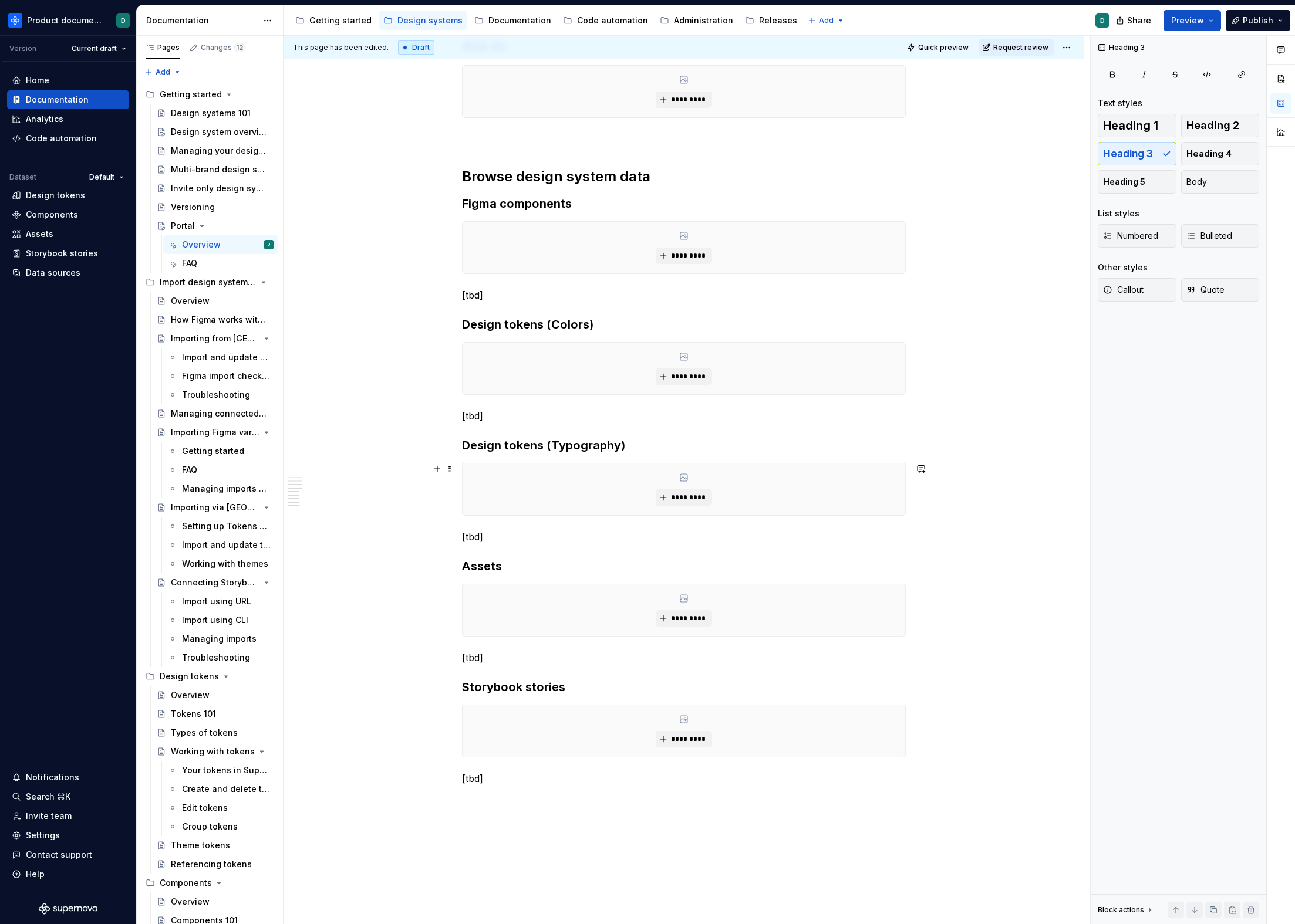
scroll to position [1070, 0]
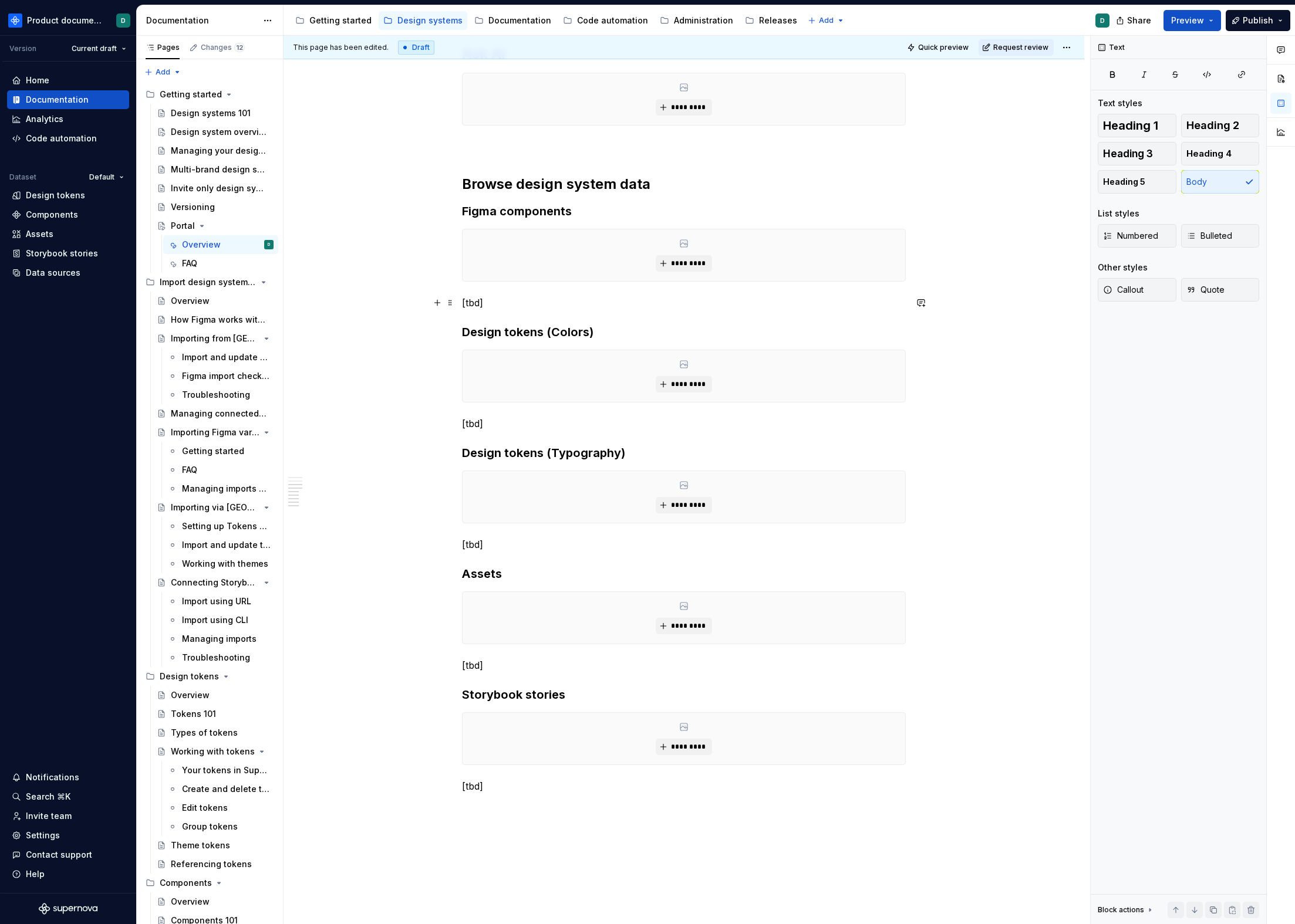
click at [533, 300] on p "[tbd]" at bounding box center [683, 303] width 444 height 14
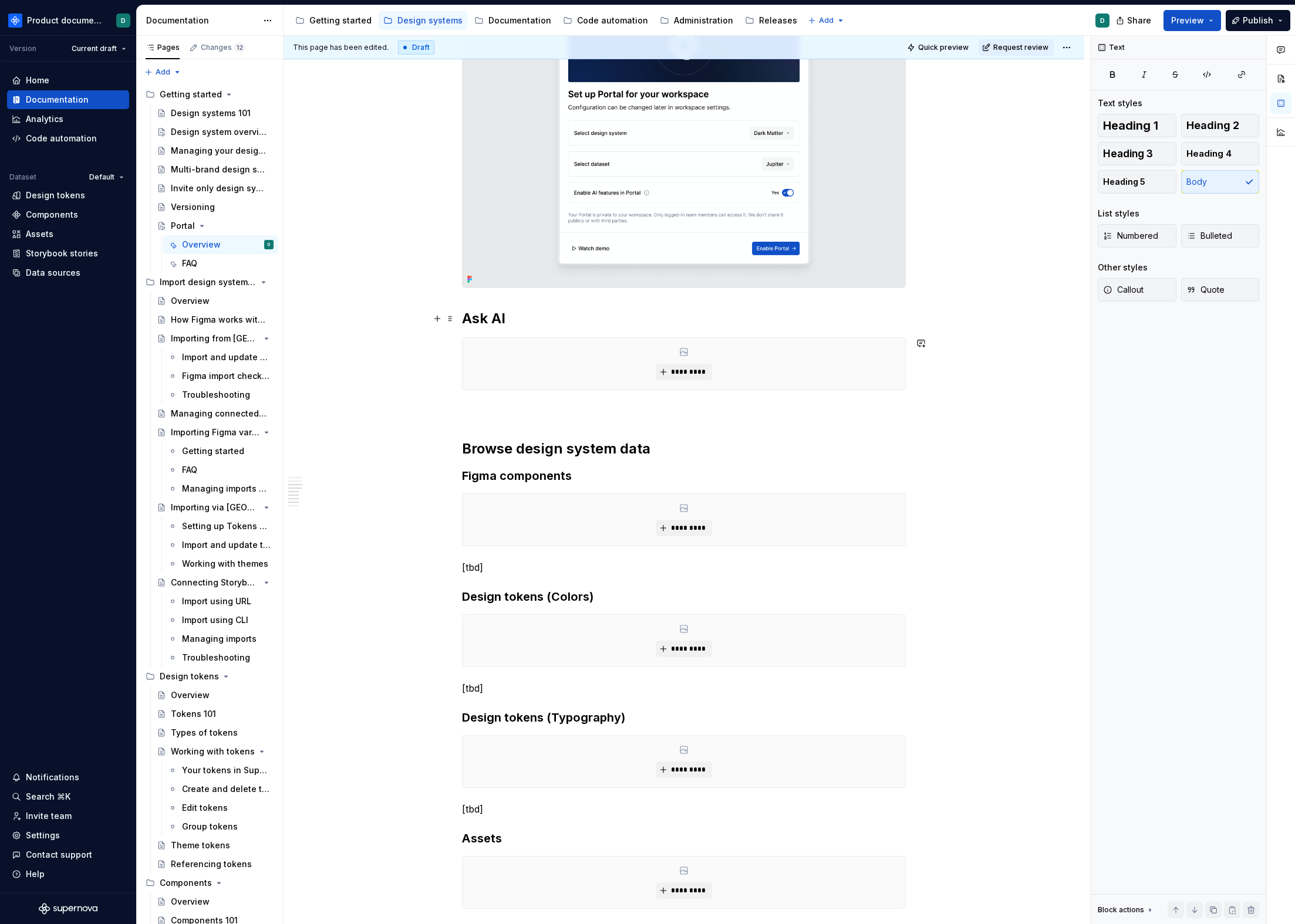
click at [519, 314] on h2 "Ask AI" at bounding box center [683, 318] width 444 height 19
click at [516, 389] on div "*********" at bounding box center [683, 363] width 444 height 53
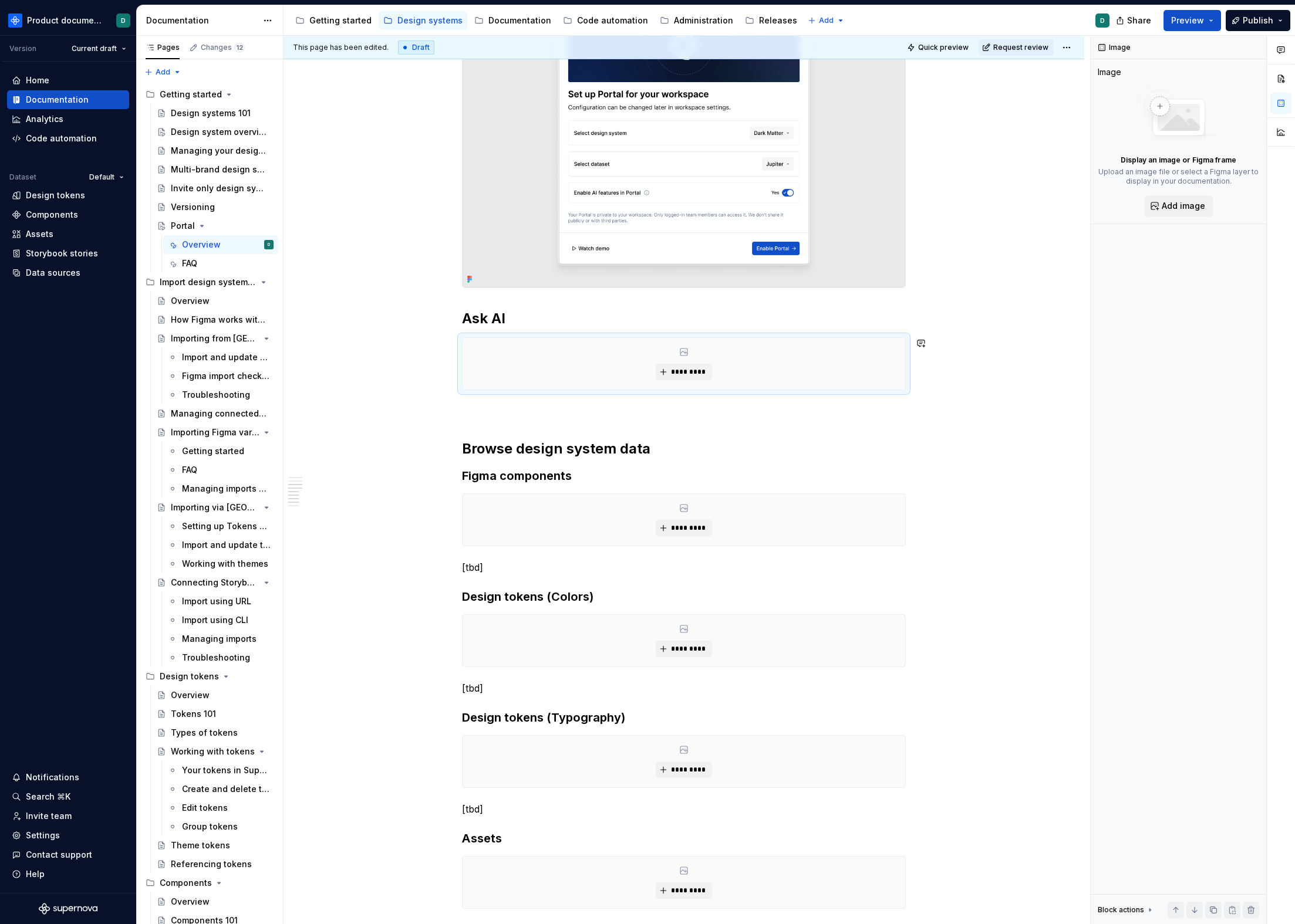
click at [516, 406] on p at bounding box center [683, 411] width 444 height 14
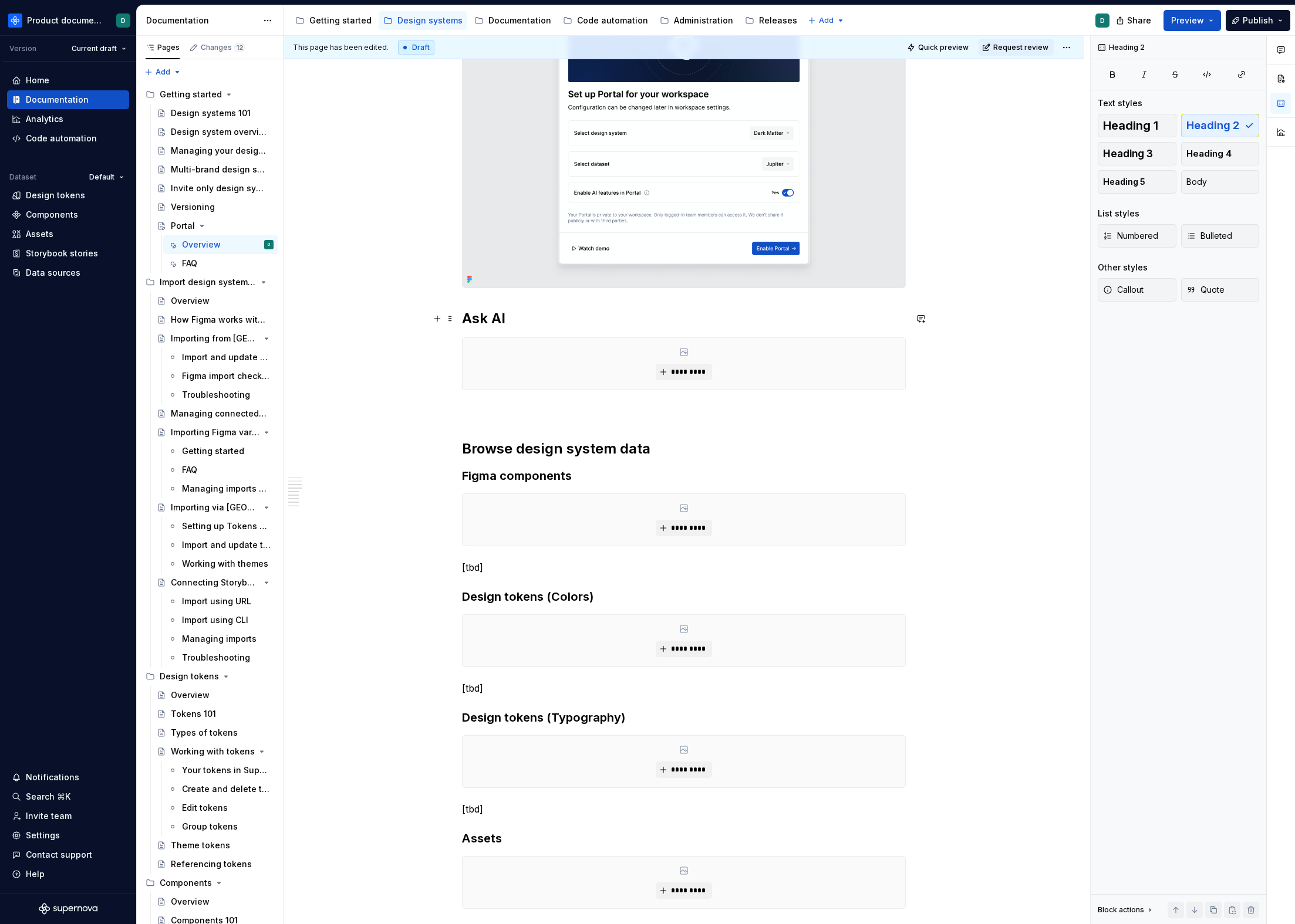
click at [507, 319] on h2 "Ask AI" at bounding box center [683, 318] width 444 height 19
click at [568, 446] on h2 "Browse design system data" at bounding box center [683, 449] width 444 height 19
click at [561, 414] on p at bounding box center [683, 411] width 444 height 14
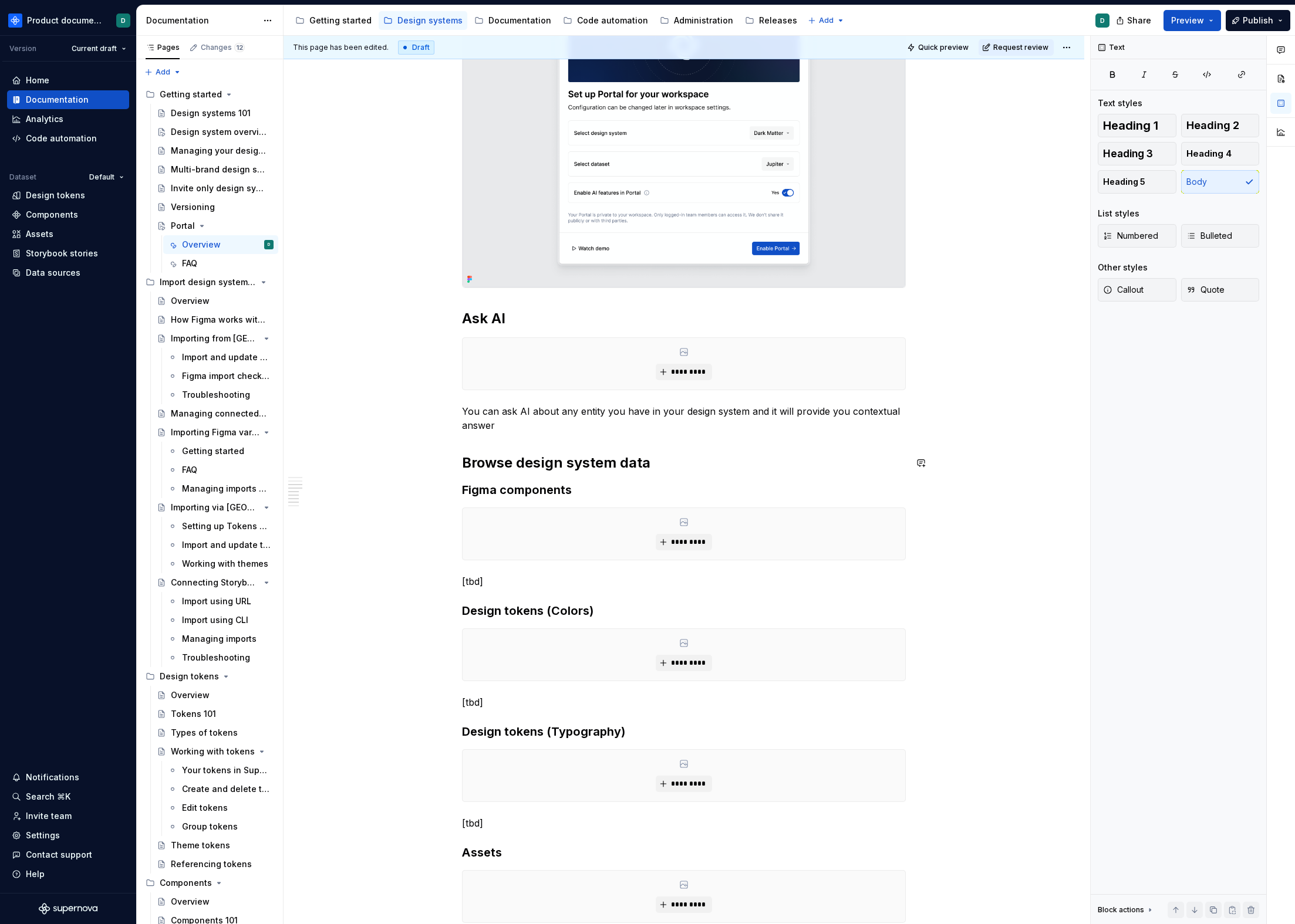
click at [571, 431] on p "You can ask AI about any entity you have in your design system and it will prov…" at bounding box center [683, 418] width 444 height 28
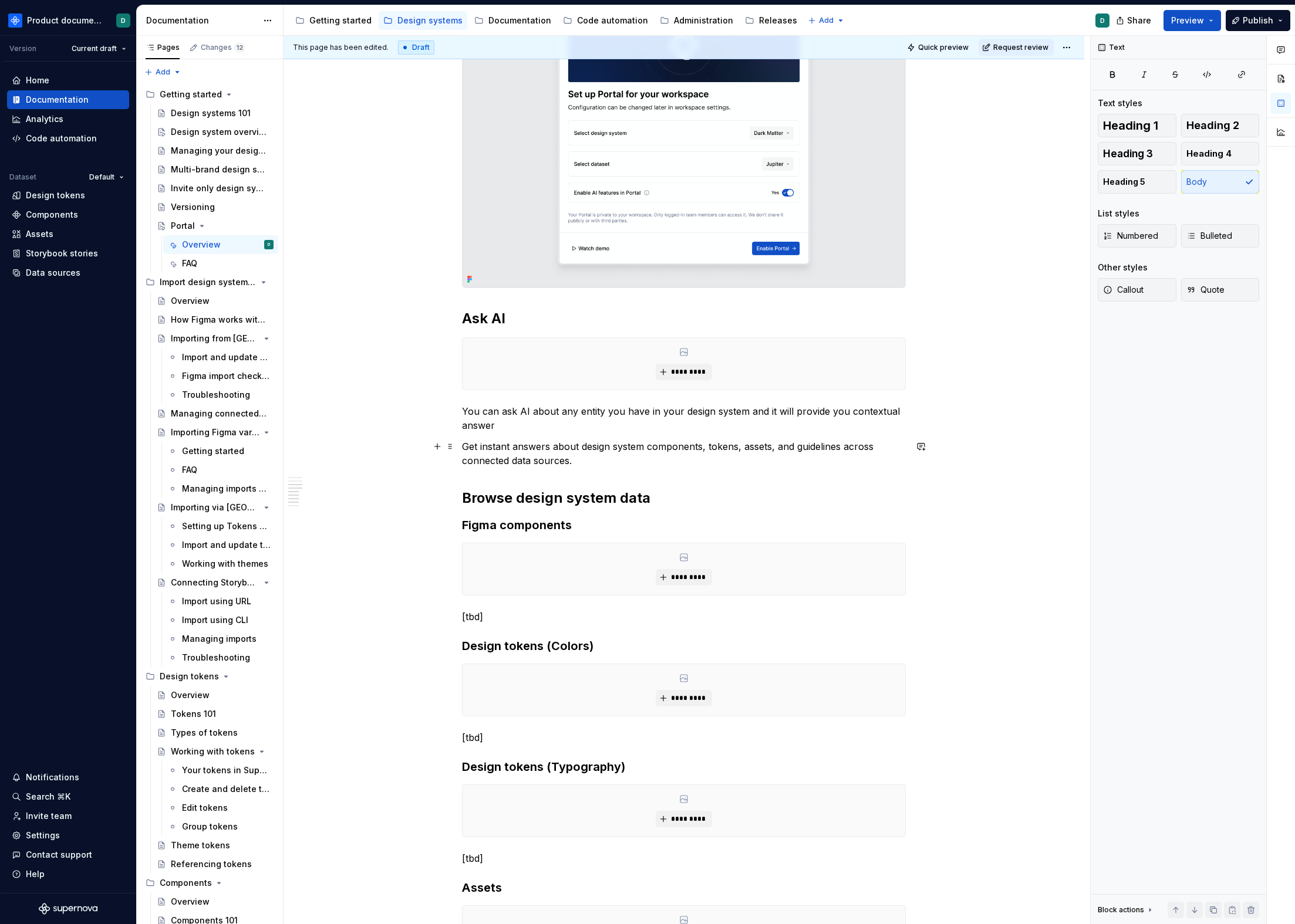
click at [466, 445] on p "Get instant answers about design system components, tokens, assets, and guideli…" at bounding box center [683, 454] width 444 height 28
drag, startPoint x: 468, startPoint y: 411, endPoint x: 742, endPoint y: 410, distance: 274.0
click at [742, 410] on p "You can ask AI about any entity you have in your design system and it will prov…" at bounding box center [683, 418] width 444 height 28
copy p "You can ask AI about any entity you have in your design system"
click at [462, 445] on p "get instant answers about design system components, tokens, assets, and guideli…" at bounding box center [683, 454] width 444 height 28
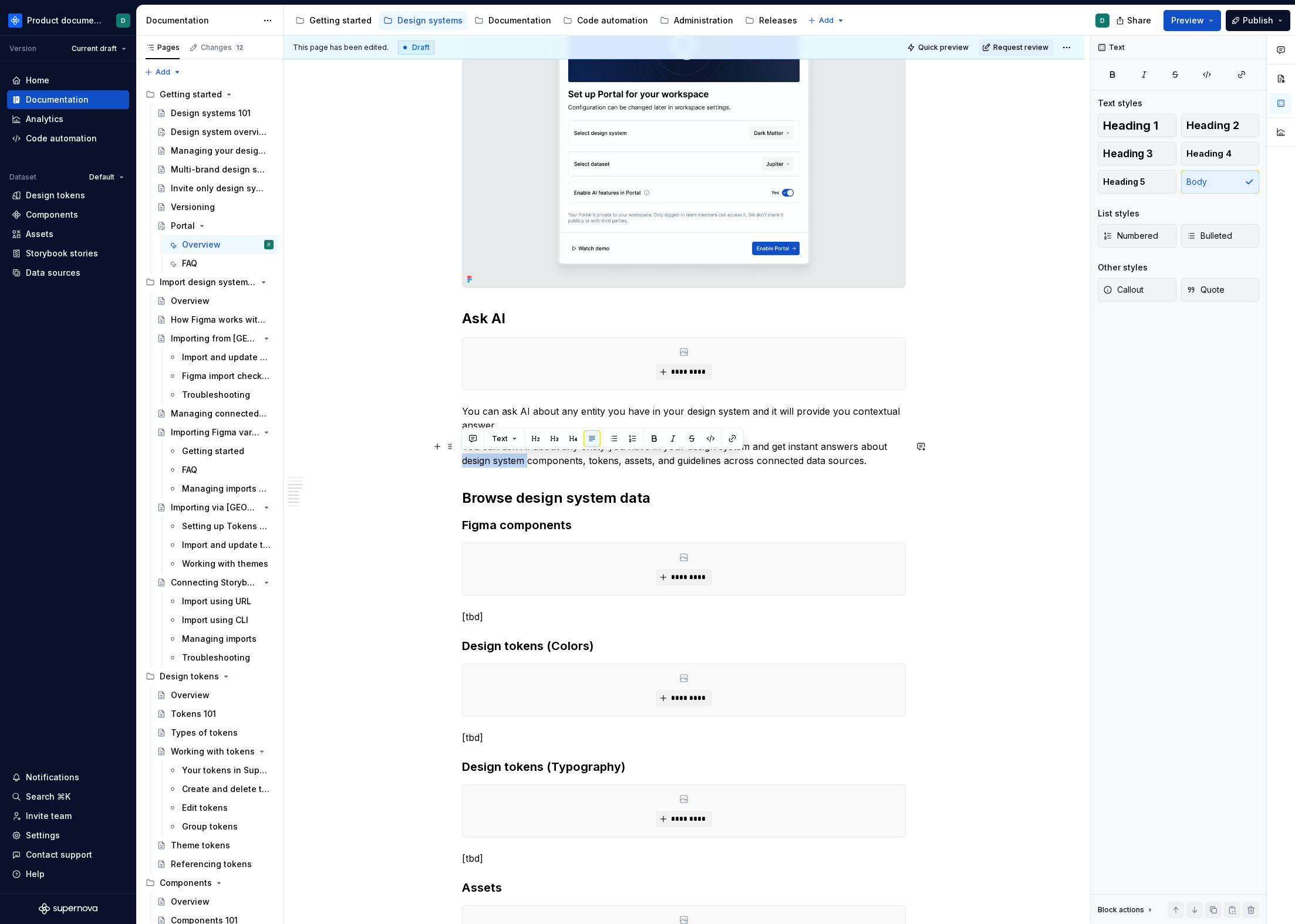
drag, startPoint x: 515, startPoint y: 461, endPoint x: 462, endPoint y: 461, distance: 53.0
click at [462, 461] on p "You can ask AI about any entity you have in your design system and get instant …" at bounding box center [683, 454] width 444 height 28
drag, startPoint x: 515, startPoint y: 426, endPoint x: 448, endPoint y: 413, distance: 68.2
click at [462, 413] on div "**********" at bounding box center [683, 273] width 444 height 1695
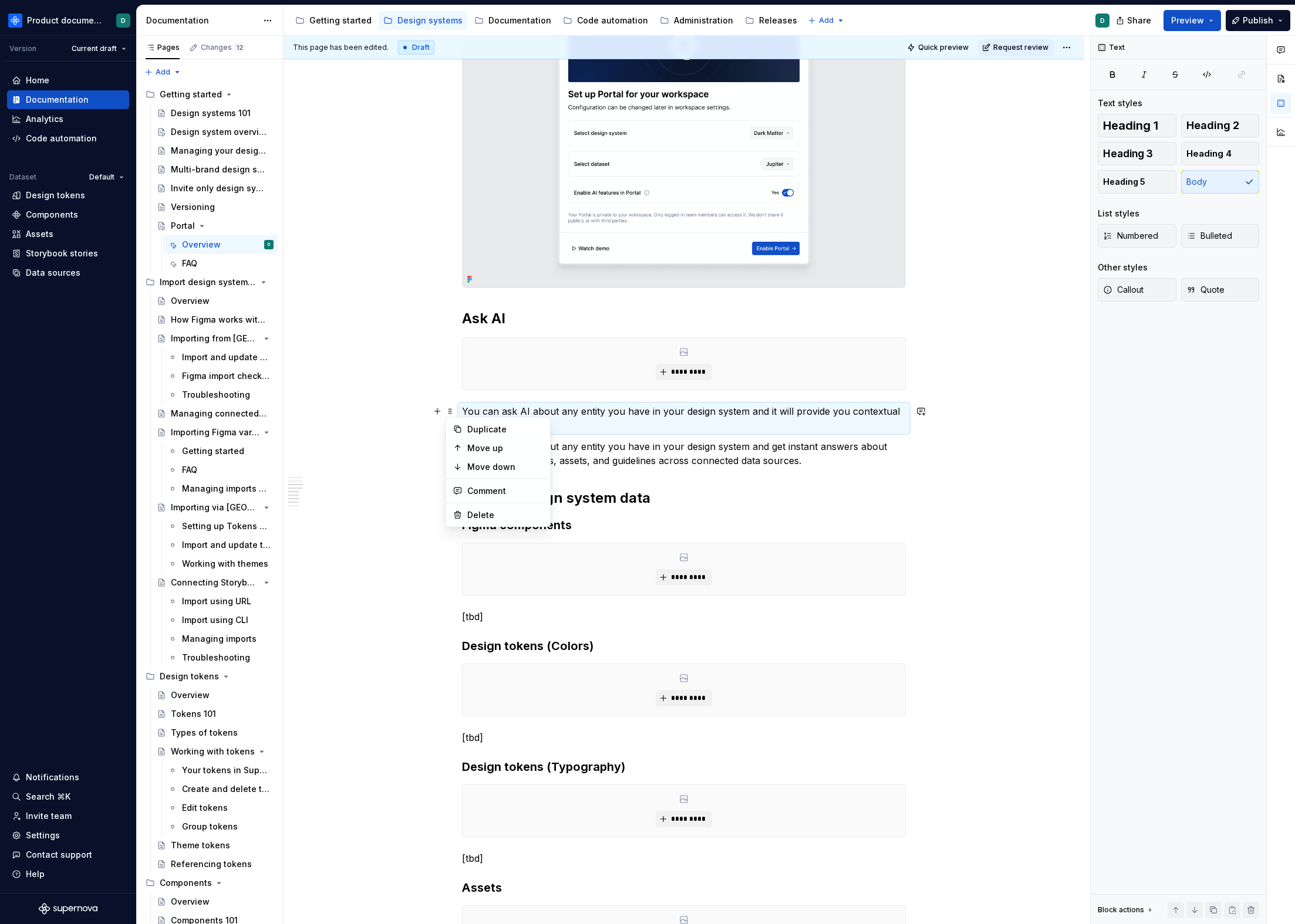
click at [579, 418] on p "You can ask AI about any entity you have in your design system and it will prov…" at bounding box center [683, 418] width 444 height 28
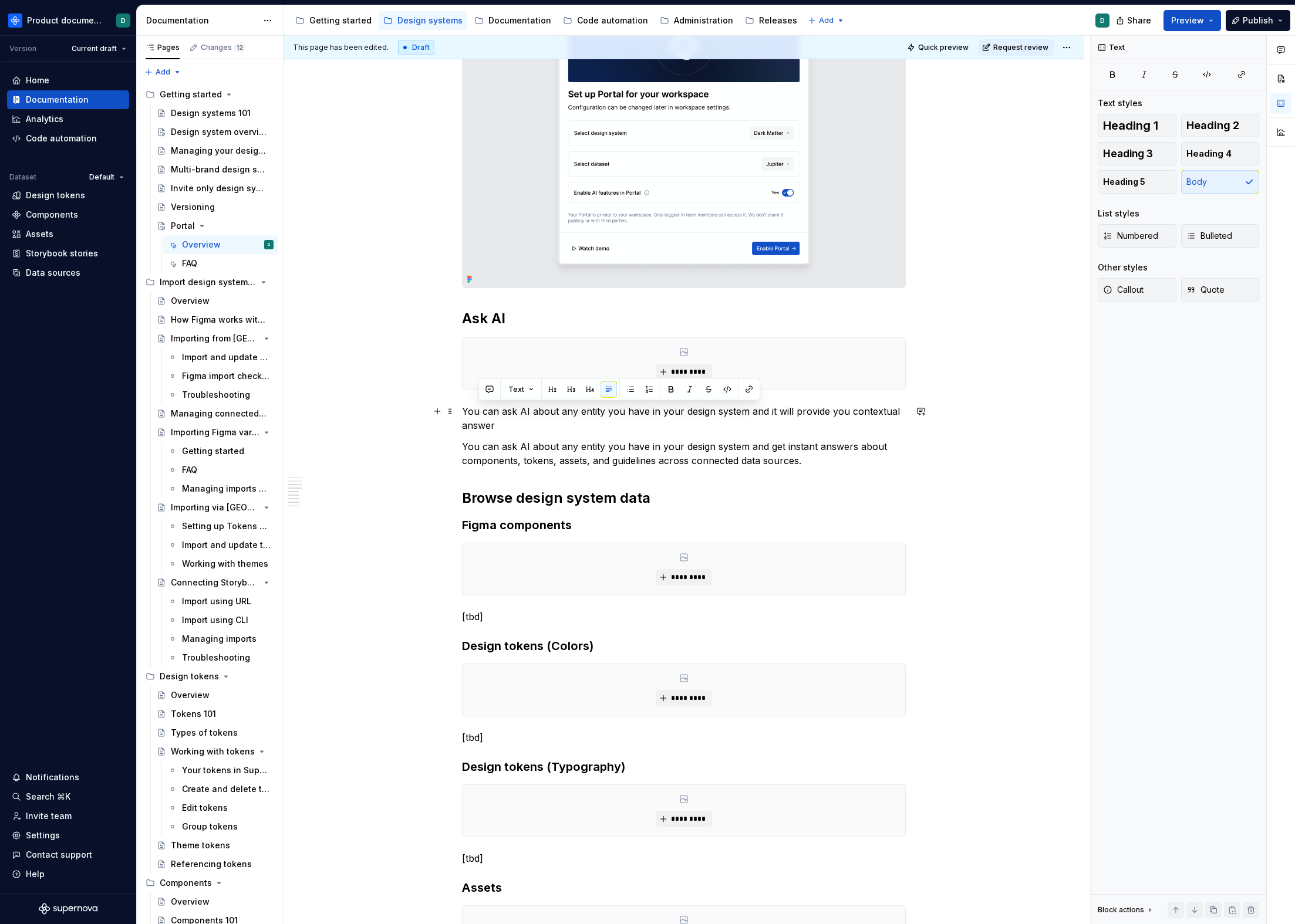
drag, startPoint x: 508, startPoint y: 423, endPoint x: 459, endPoint y: 411, distance: 50.4
click at [459, 411] on div "**********" at bounding box center [684, 398] width 801 height 2000
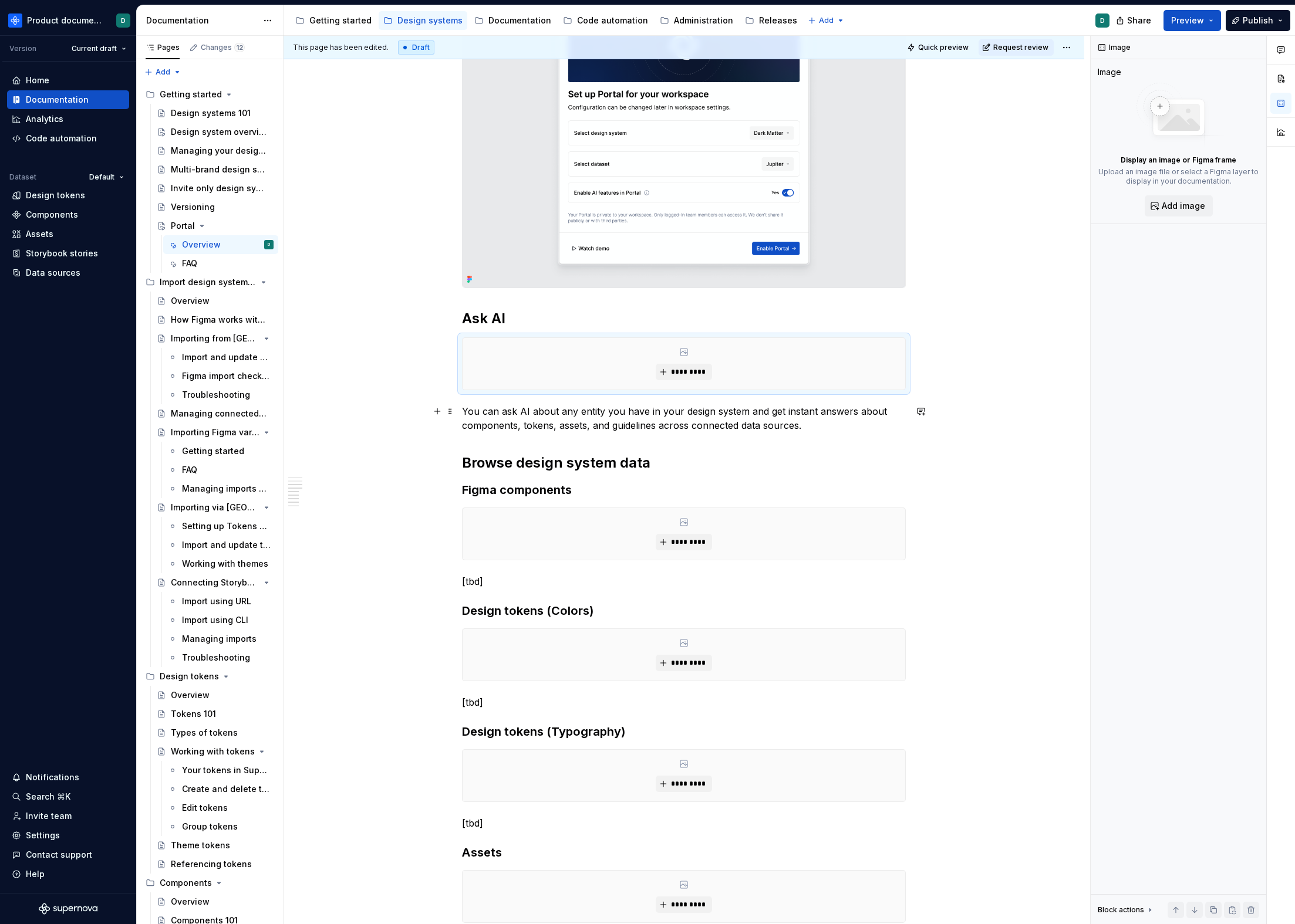
click at [522, 417] on p "You can ask AI about any entity you have in your design system and get instant …" at bounding box center [683, 418] width 444 height 28
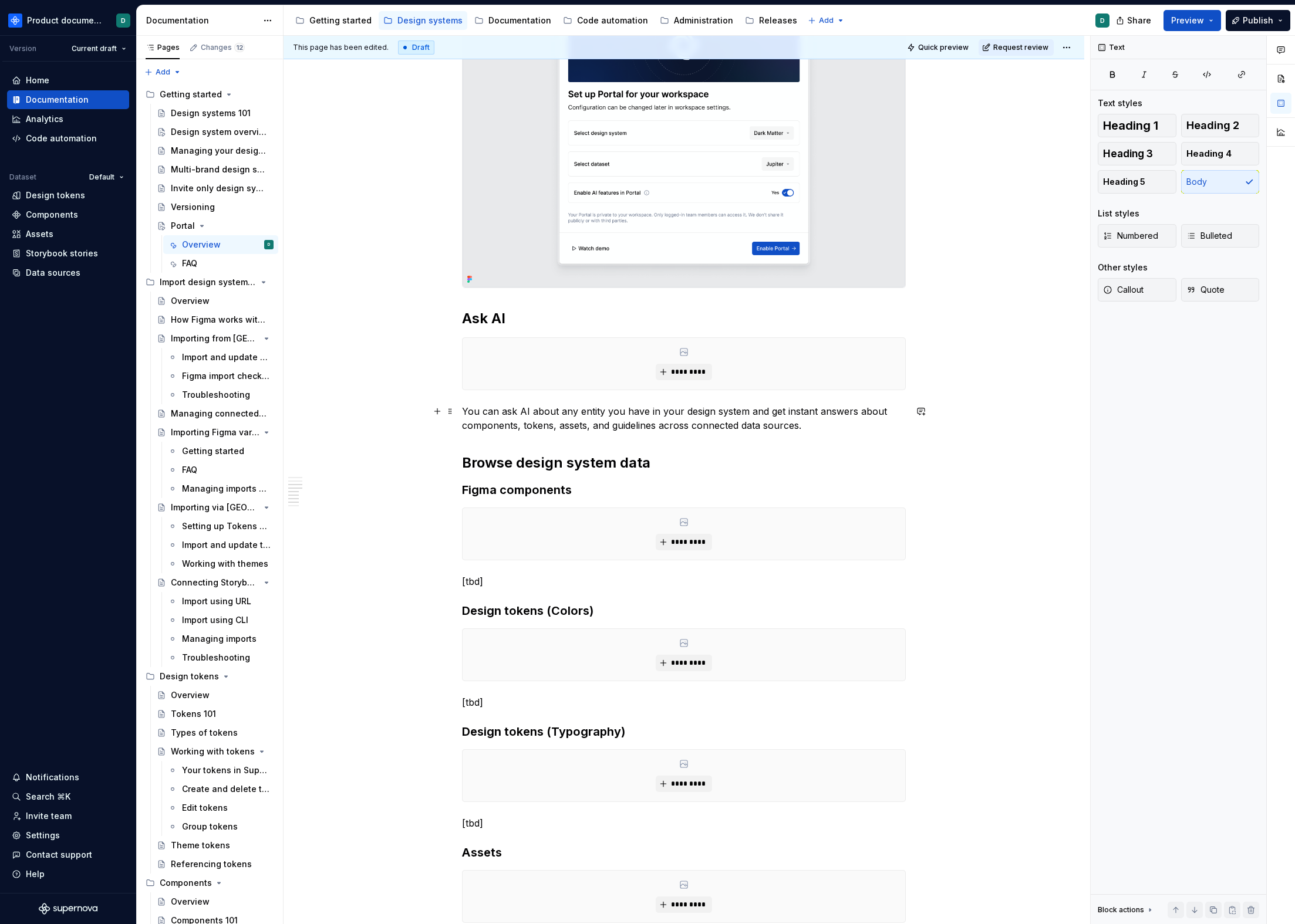
click at [828, 420] on p "You can ask AI about any entity you have in your design system and get instant …" at bounding box center [683, 418] width 444 height 28
click at [817, 426] on p "You can ask AI about any entity you have in your design system and get instant …" at bounding box center [683, 418] width 444 height 28
click at [560, 371] on div "*********" at bounding box center [683, 363] width 442 height 51
click at [658, 464] on h2 "Browse design system data" at bounding box center [683, 463] width 444 height 19
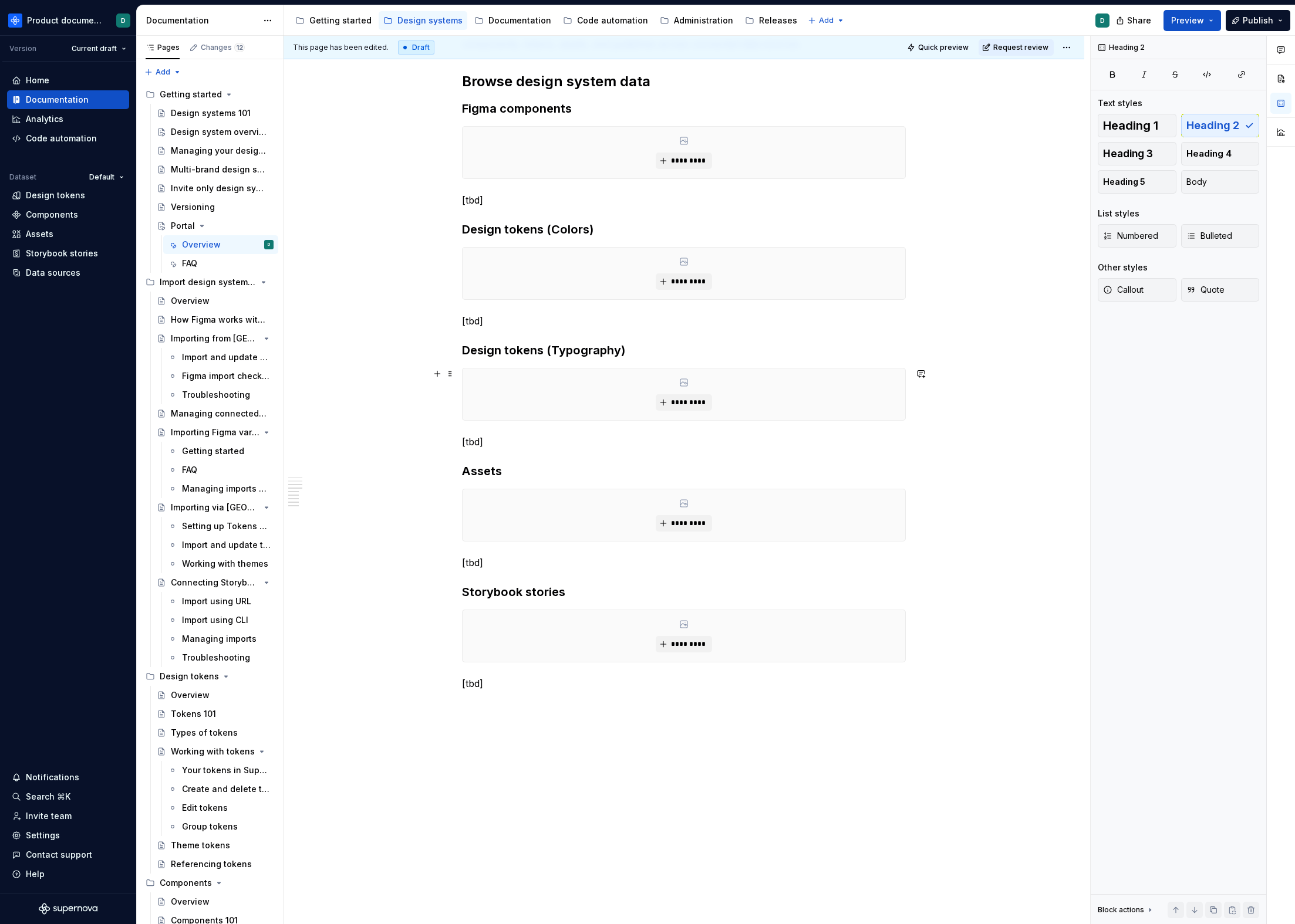
scroll to position [983, 0]
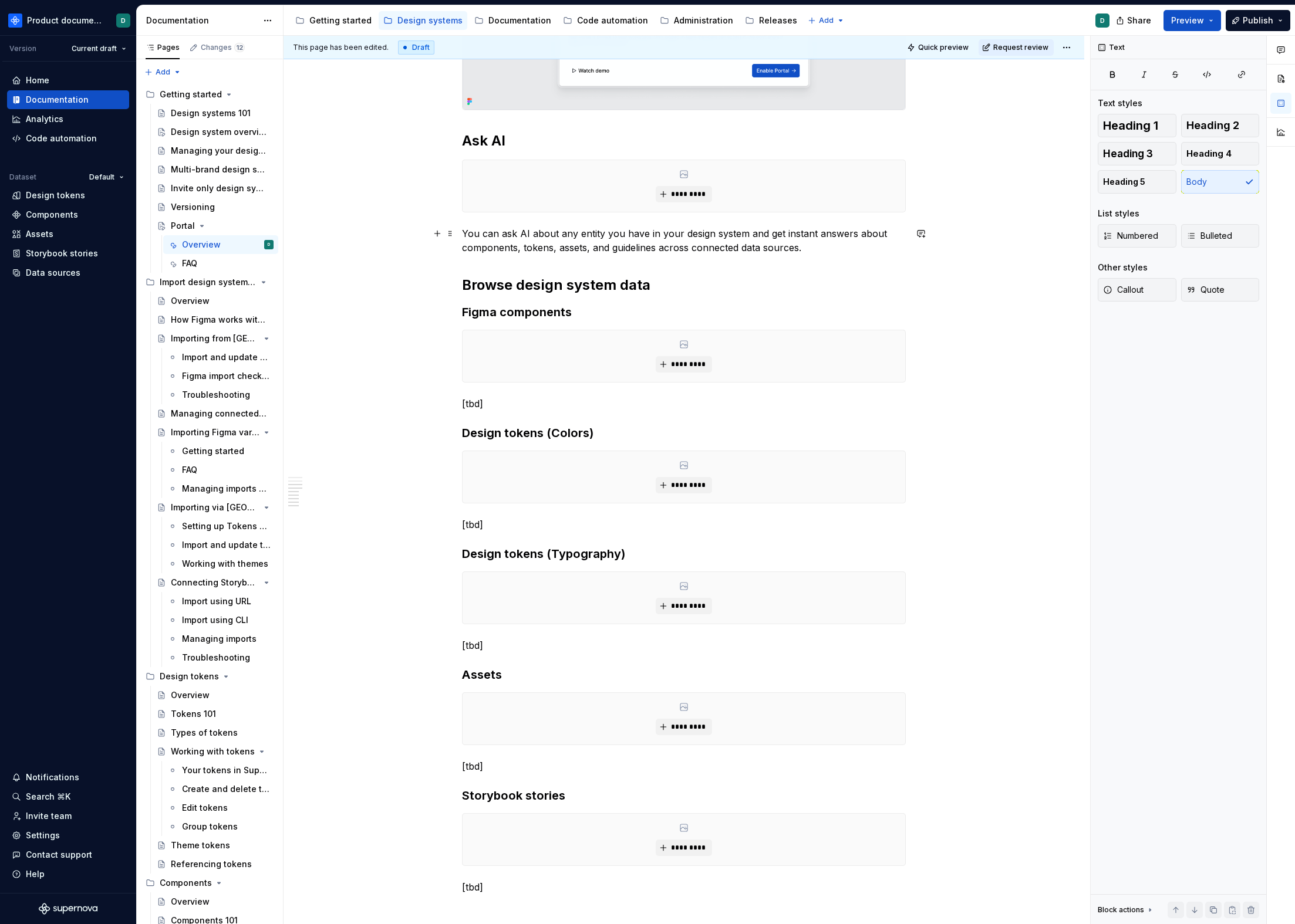
click at [813, 242] on p "You can ask AI about any entity you have in your design system and get instant …" at bounding box center [683, 241] width 444 height 28
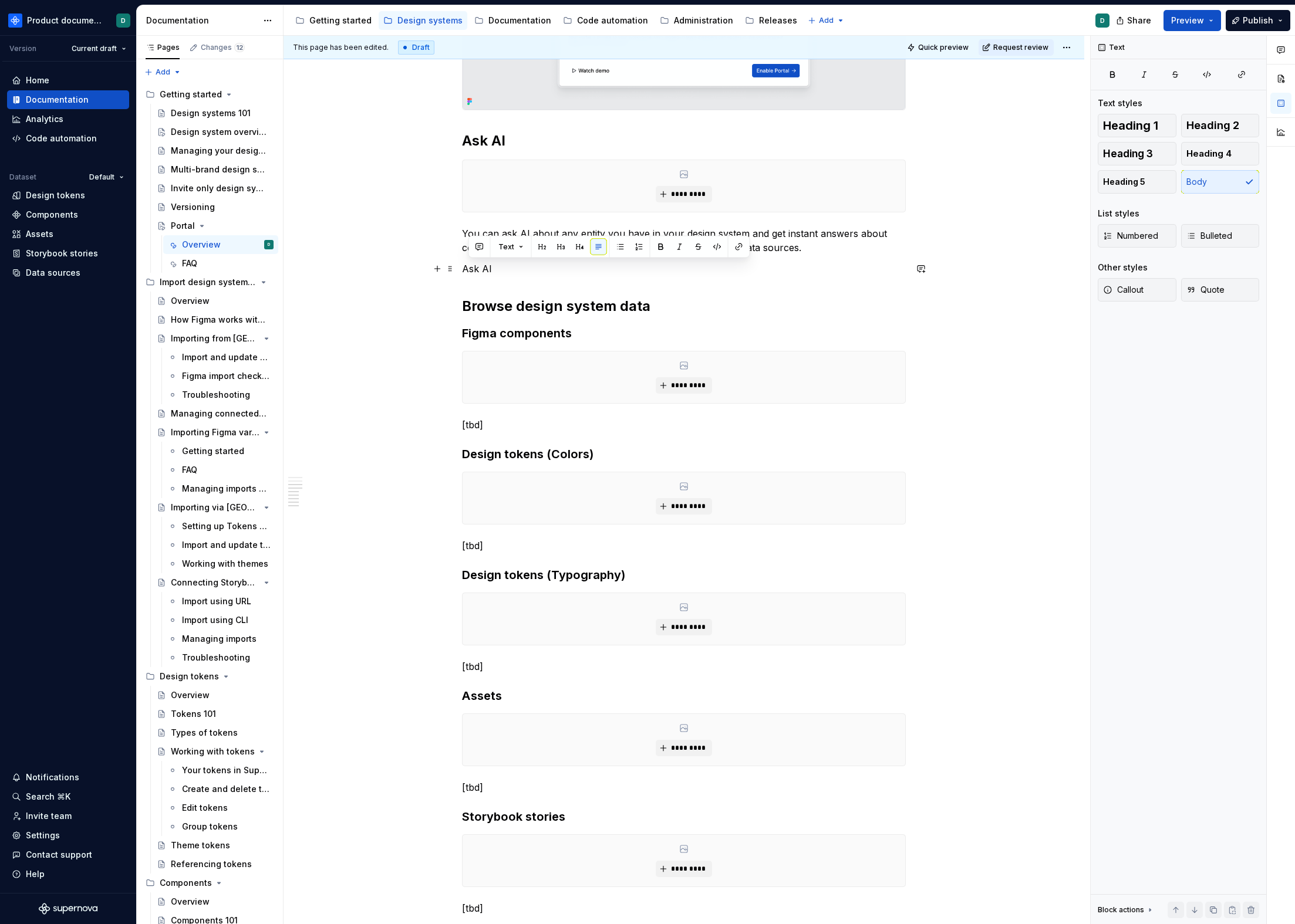
drag, startPoint x: 503, startPoint y: 269, endPoint x: 462, endPoint y: 266, distance: 41.1
click at [462, 266] on p "Ask AI" at bounding box center [683, 269] width 444 height 14
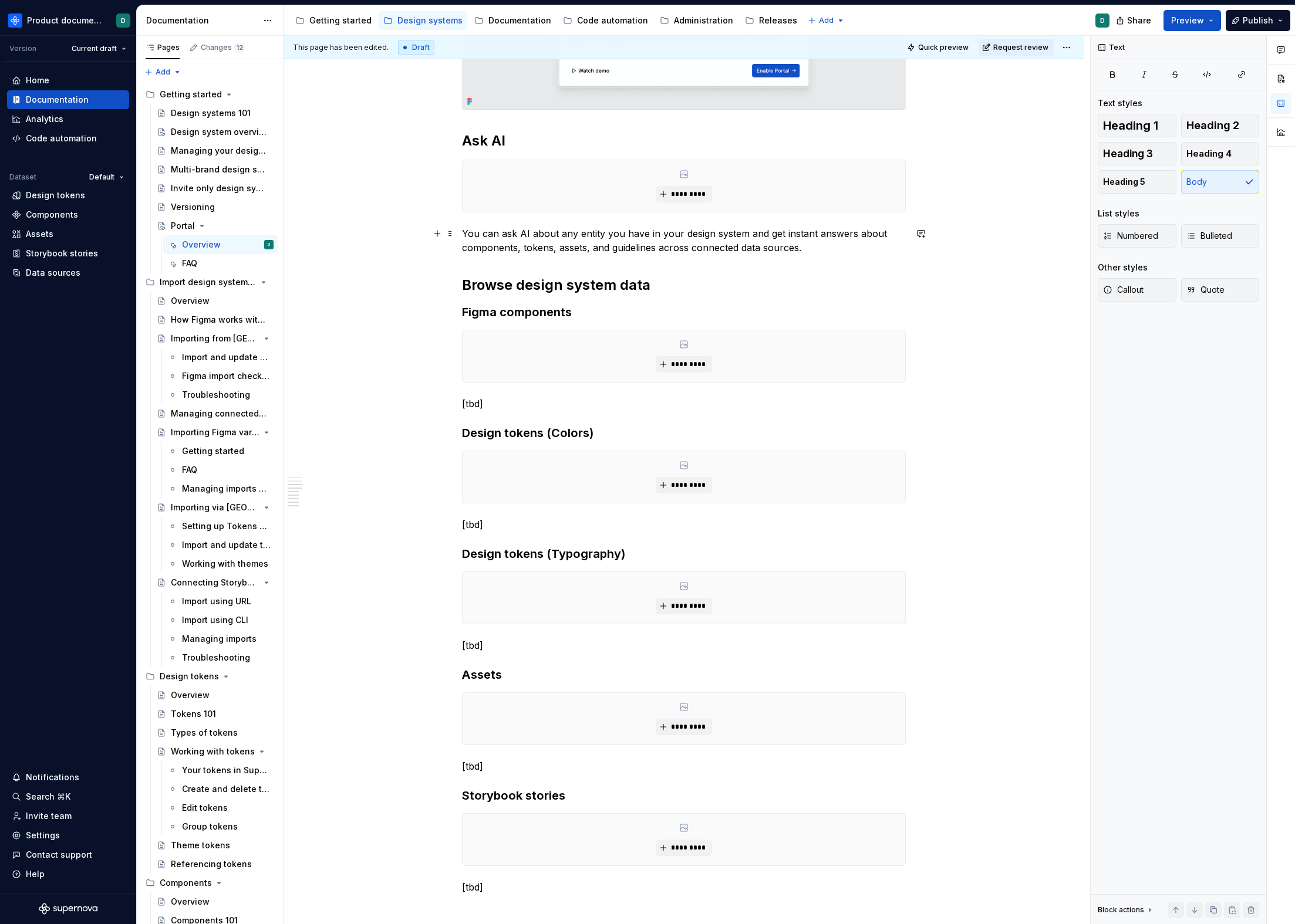
click at [654, 246] on p "You can ask AI about any entity you have in your design system and get instant …" at bounding box center [683, 241] width 444 height 28
drag, startPoint x: 745, startPoint y: 247, endPoint x: 587, endPoint y: 245, distance: 158.0
click at [587, 245] on p "You can ask AI about any entity you have in your design system and get instant …" at bounding box center [683, 241] width 444 height 28
click at [557, 249] on p "You can ask AI about any entity you have in your design system and get instant …" at bounding box center [683, 241] width 444 height 28
click at [806, 244] on p "You can ask AI about any entity you have in your design system and get instant …" at bounding box center [683, 241] width 444 height 28
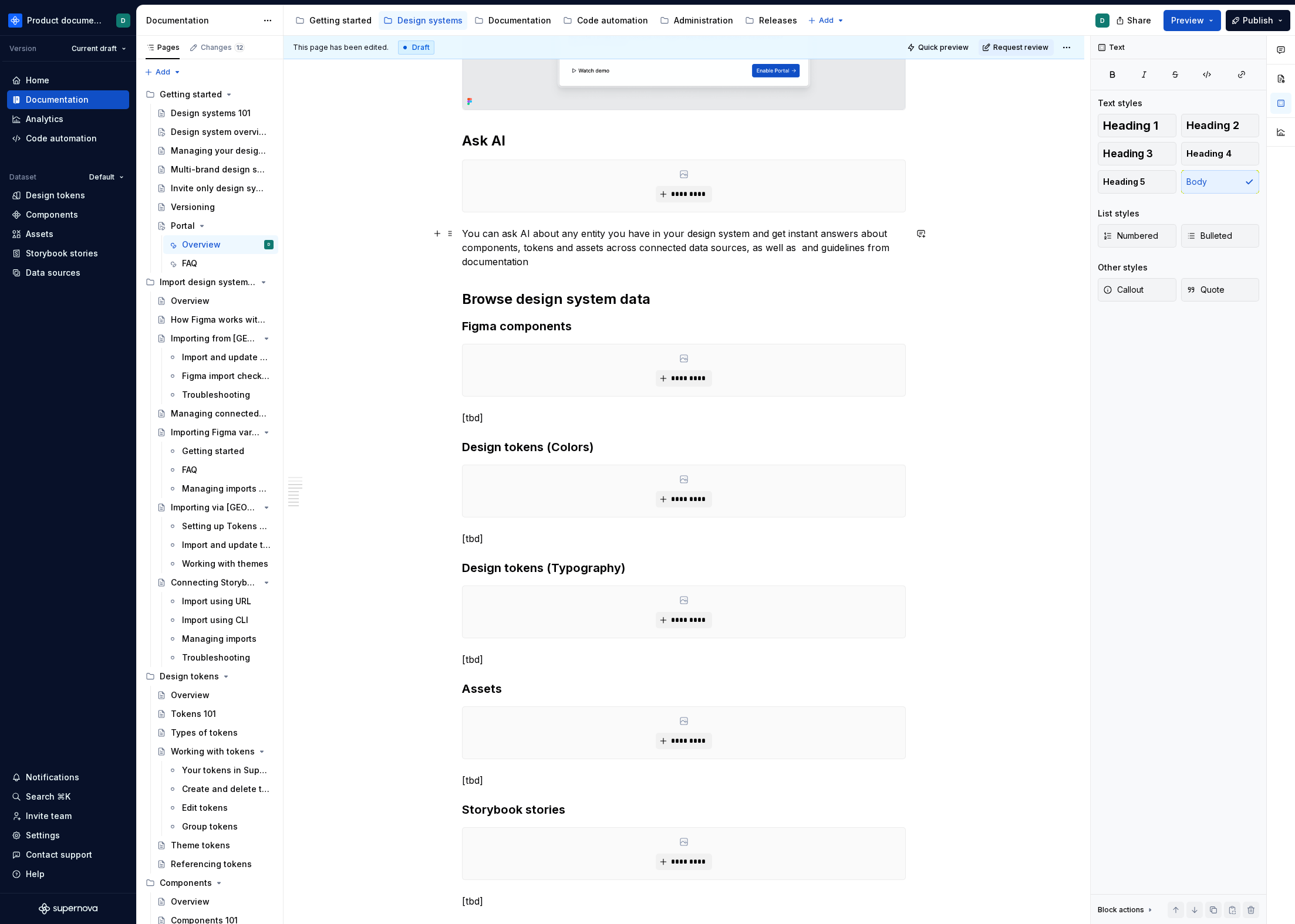
click at [807, 247] on p "You can ask AI about any entity you have in your design system and get instant …" at bounding box center [683, 247] width 444 height 42
click at [832, 257] on p "You can ask AI about any entity you have in your design system and get instant …" at bounding box center [683, 247] width 444 height 42
click at [499, 246] on p "You can ask AI about any entity you have in your design system and get instant …" at bounding box center [683, 247] width 444 height 42
click at [552, 246] on p "You can ask AI about any entity you have in your design system and get instant …" at bounding box center [683, 247] width 444 height 42
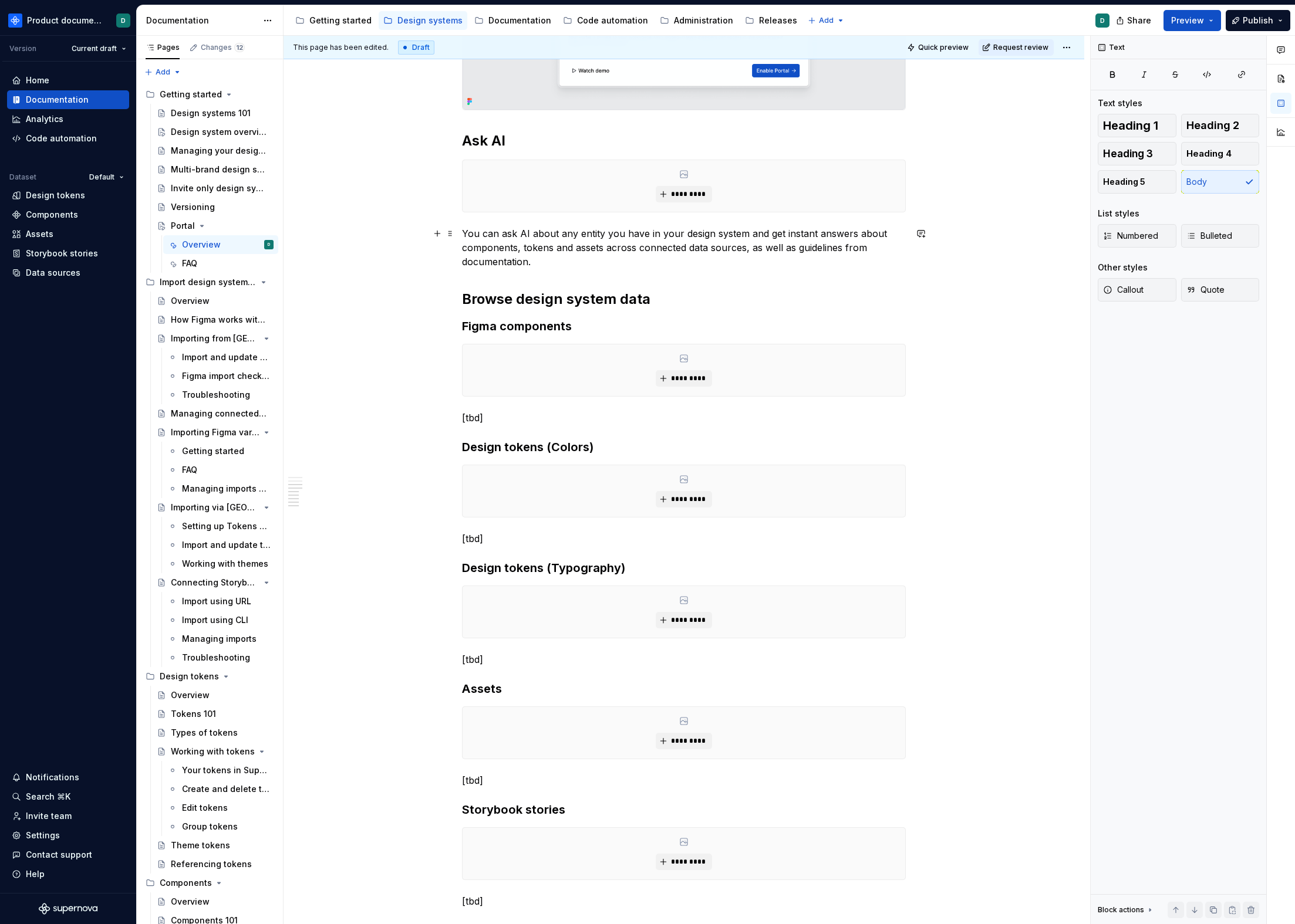
click at [597, 246] on p "You can ask AI about any entity you have in your design system and get instant …" at bounding box center [683, 247] width 444 height 42
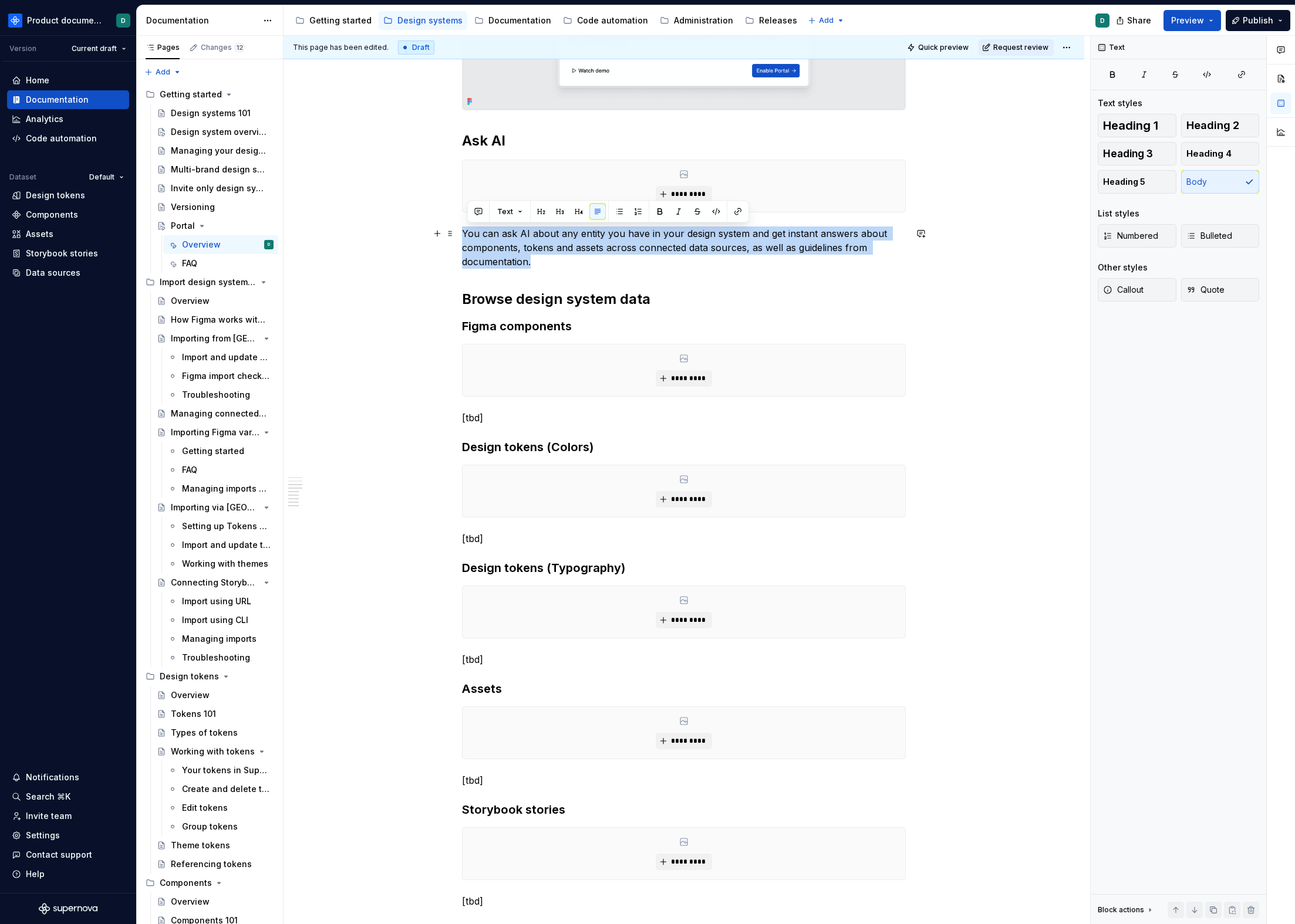
drag, startPoint x: 542, startPoint y: 261, endPoint x: 464, endPoint y: 236, distance: 81.9
click at [464, 236] on p "You can ask AI about any entity you have in your design system and get instant …" at bounding box center [683, 247] width 444 height 42
click at [494, 260] on p "You can ask AI about any entity you have in your design system and get instant …" at bounding box center [683, 247] width 444 height 42
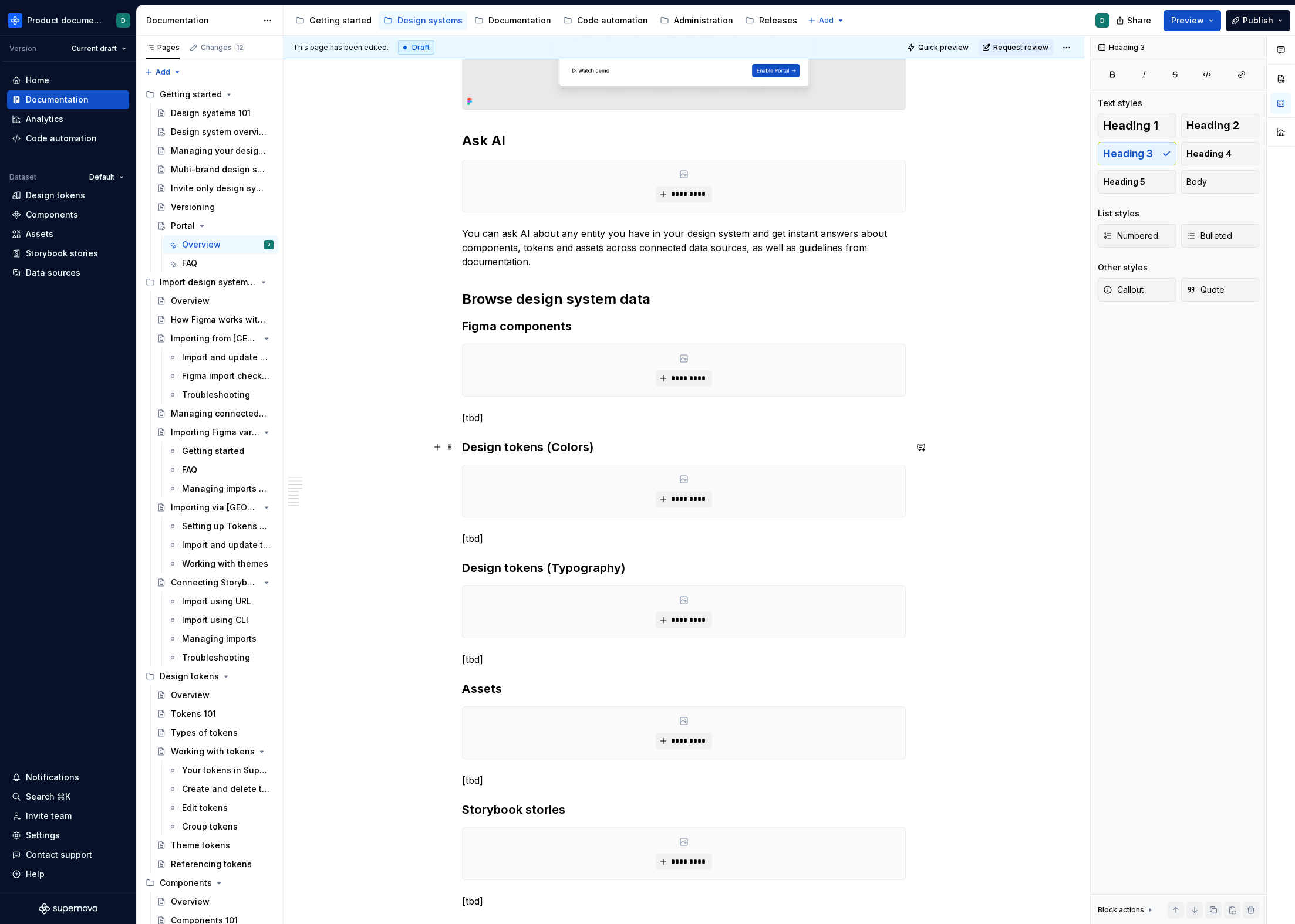
click at [541, 443] on h3 "Design tokens (Colors)" at bounding box center [683, 447] width 444 height 17
click at [560, 297] on h2 "Browse design system data" at bounding box center [683, 300] width 444 height 19
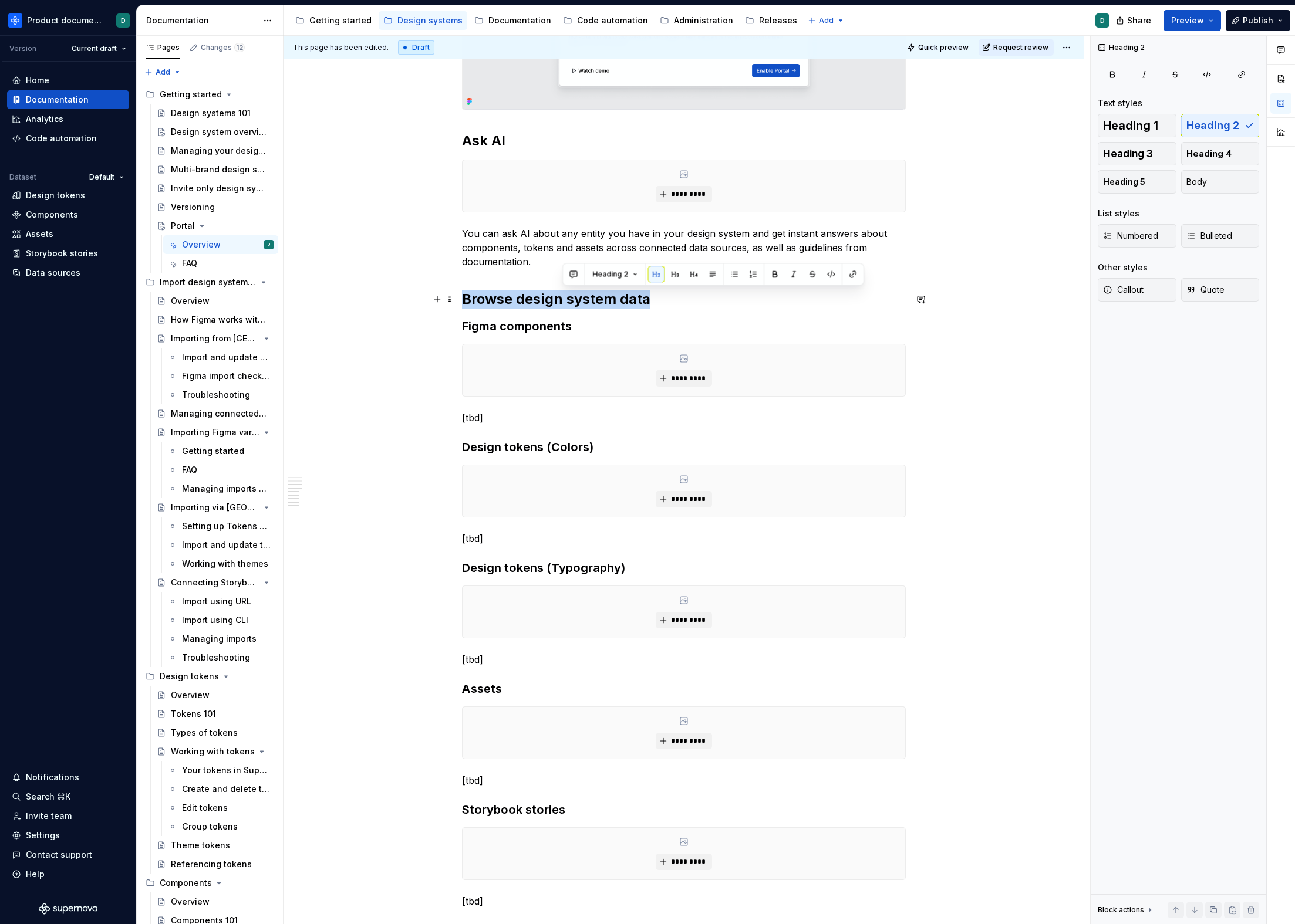
drag, startPoint x: 560, startPoint y: 297, endPoint x: 569, endPoint y: 293, distance: 9.8
click at [560, 297] on h2 "Browse design system data" at bounding box center [683, 300] width 444 height 19
copy h2 "Browse design system data"
click at [674, 301] on h2 "Browse design system data" at bounding box center [683, 300] width 444 height 19
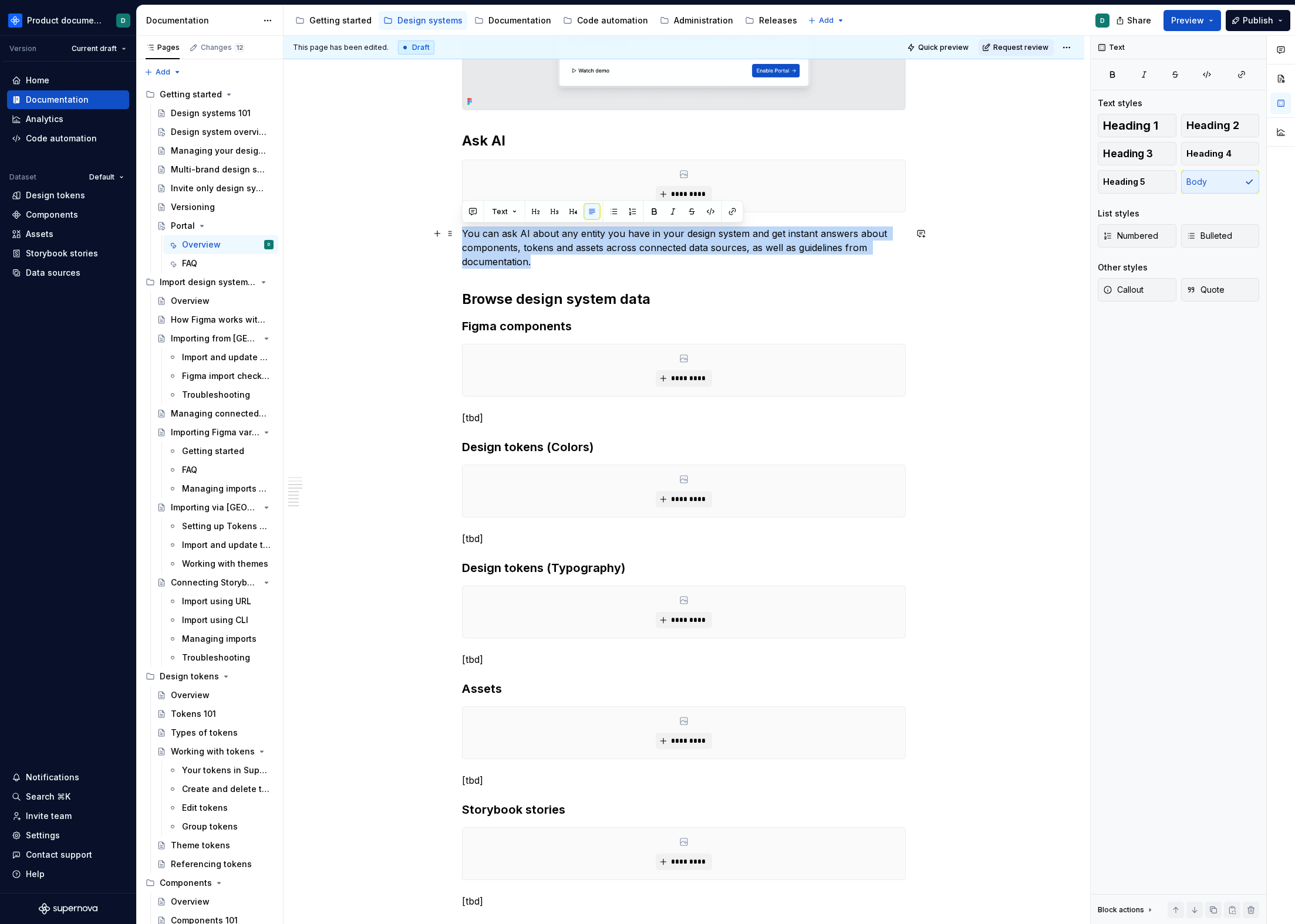
drag, startPoint x: 545, startPoint y: 261, endPoint x: 457, endPoint y: 230, distance: 93.3
click at [457, 230] on div "**********" at bounding box center [684, 211] width 801 height 1979
click at [542, 262] on p "You can ask AI about any entity you have in your design system and get instant …" at bounding box center [683, 247] width 444 height 42
drag, startPoint x: 539, startPoint y: 262, endPoint x: 462, endPoint y: 234, distance: 81.9
click at [462, 234] on p "You can ask AI about any entity you have in your design system and get instant …" at bounding box center [683, 247] width 444 height 42
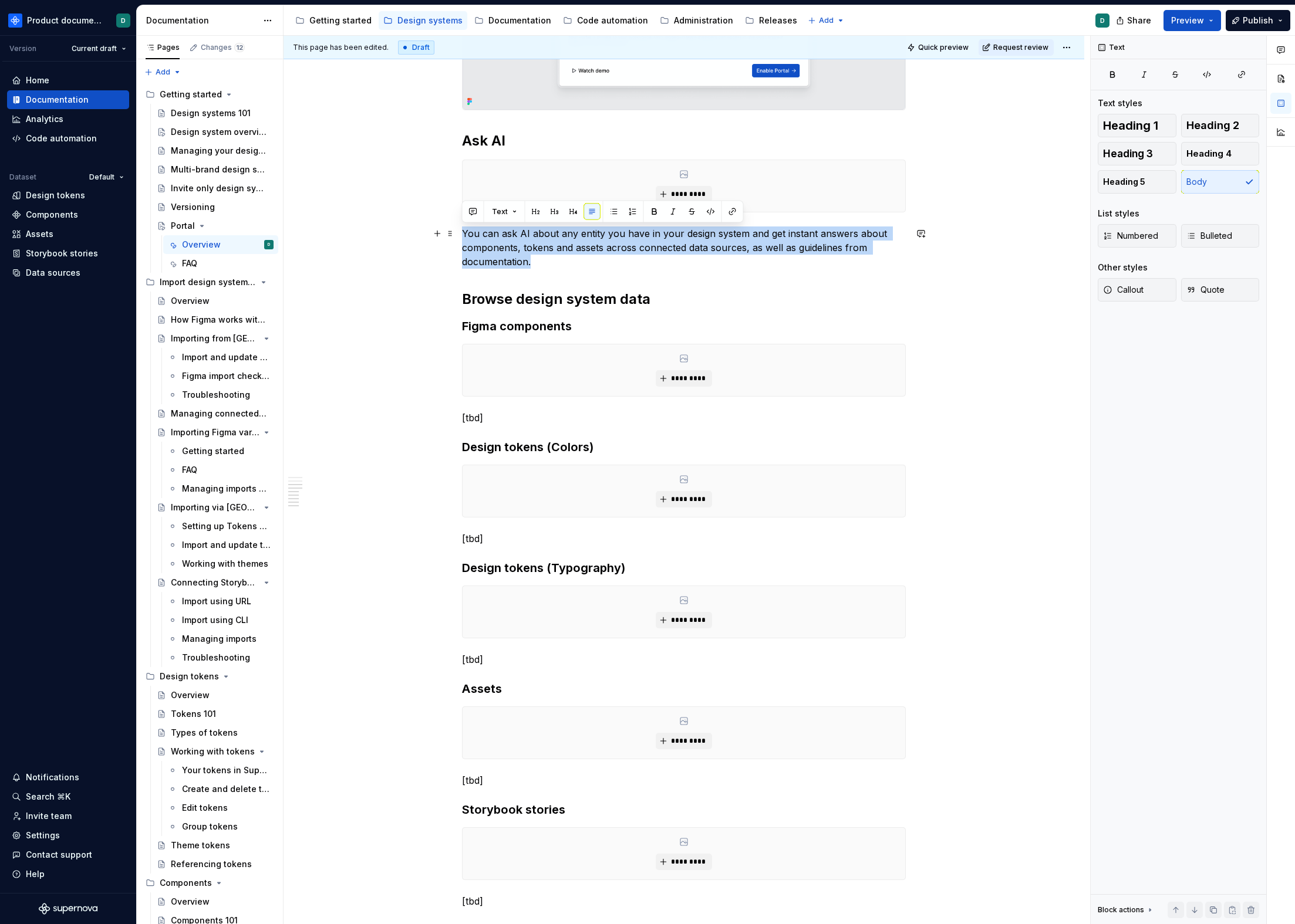
copy p "You can ask AI about any entity you have in your design system and get instant …"
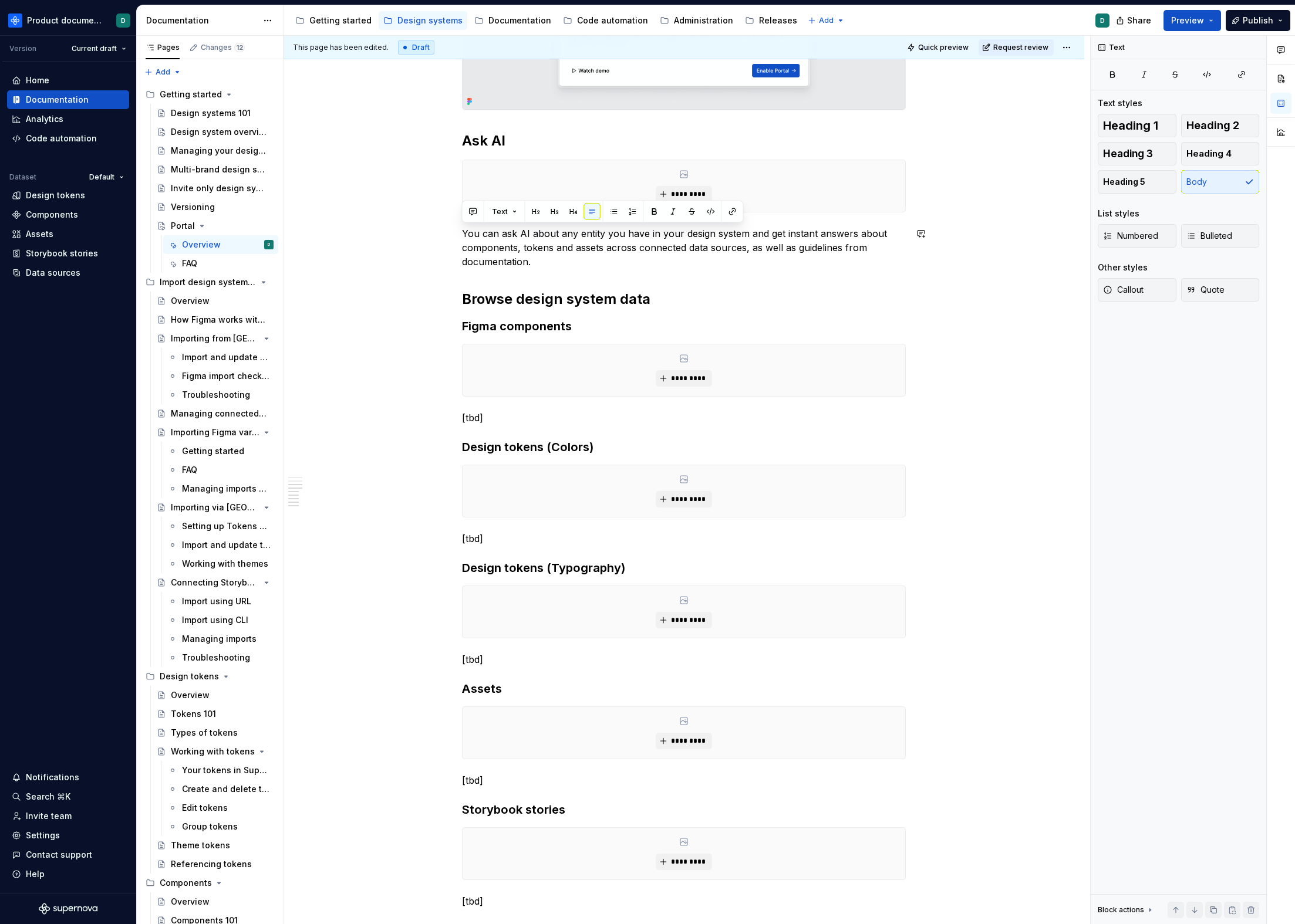
click at [563, 265] on p "You can ask AI about any entity you have in your design system and get instant …" at bounding box center [683, 247] width 444 height 42
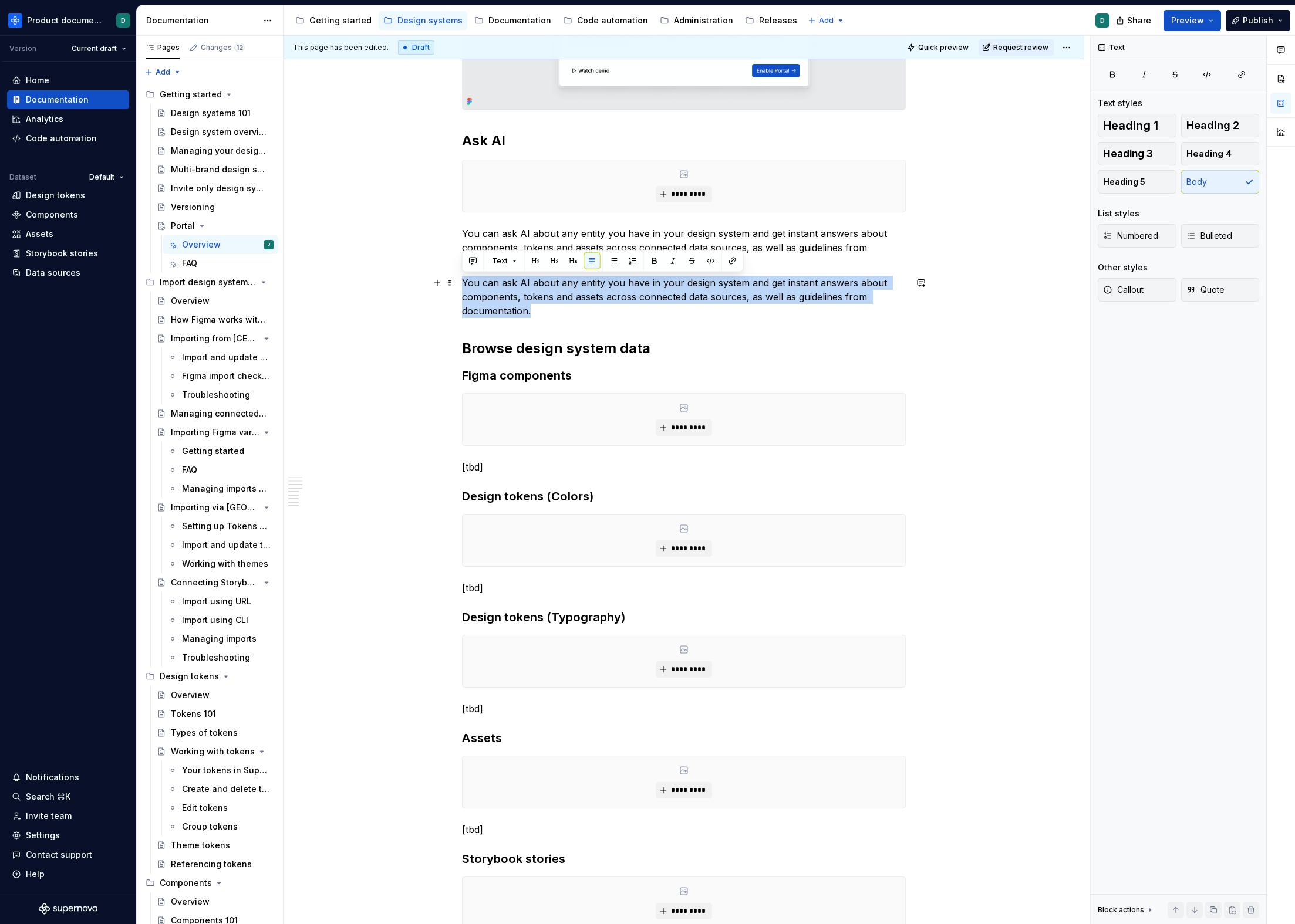
drag, startPoint x: 539, startPoint y: 310, endPoint x: 462, endPoint y: 282, distance: 81.9
click at [462, 282] on p "You can ask AI about any entity you have in your design system and get instant …" at bounding box center [683, 297] width 444 height 42
copy p "You can ask AI about any entity you have in your design system and get instant …"
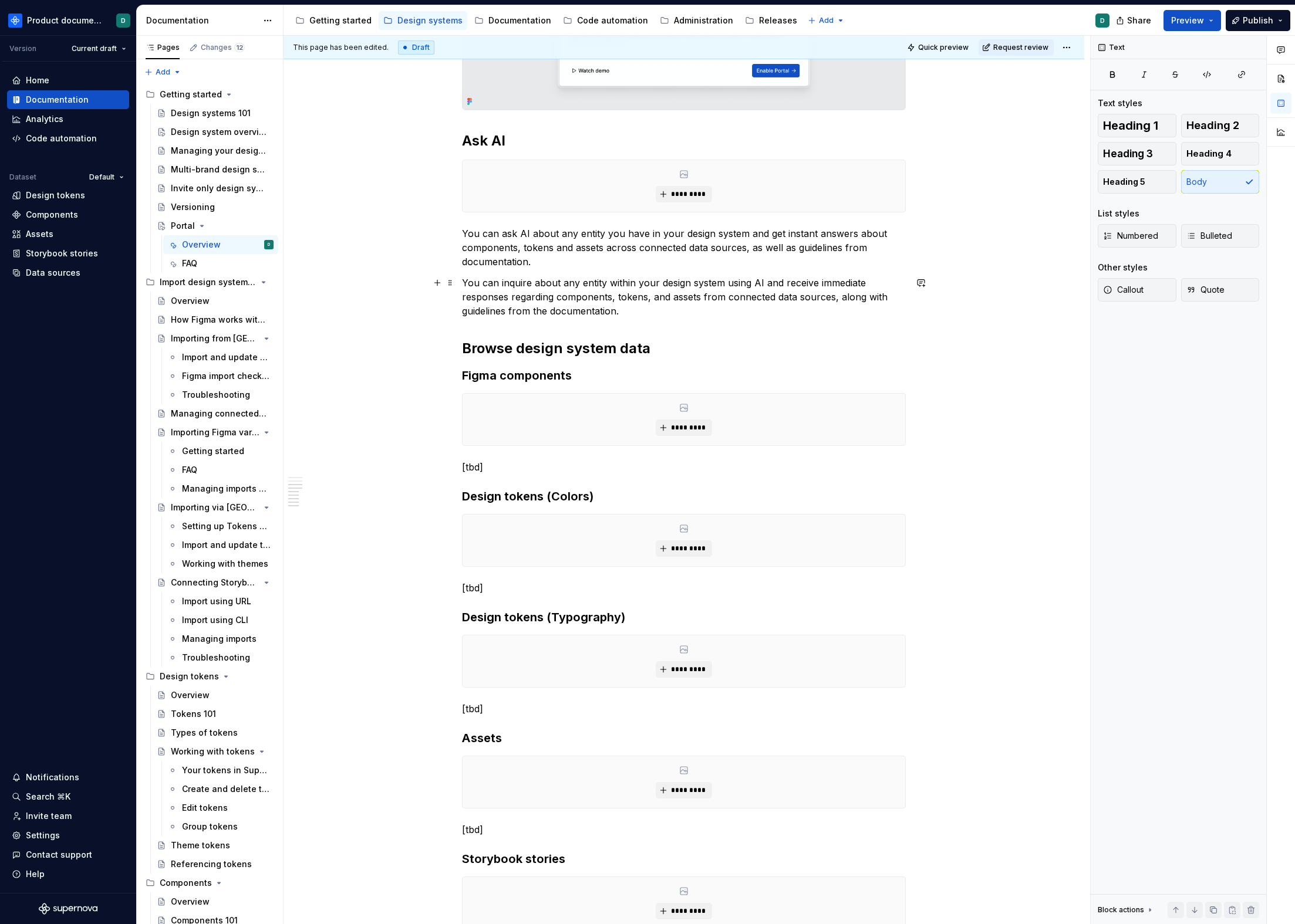
click at [631, 308] on p "You can inquire about any entity within your design system using AI and receive…" at bounding box center [683, 297] width 444 height 42
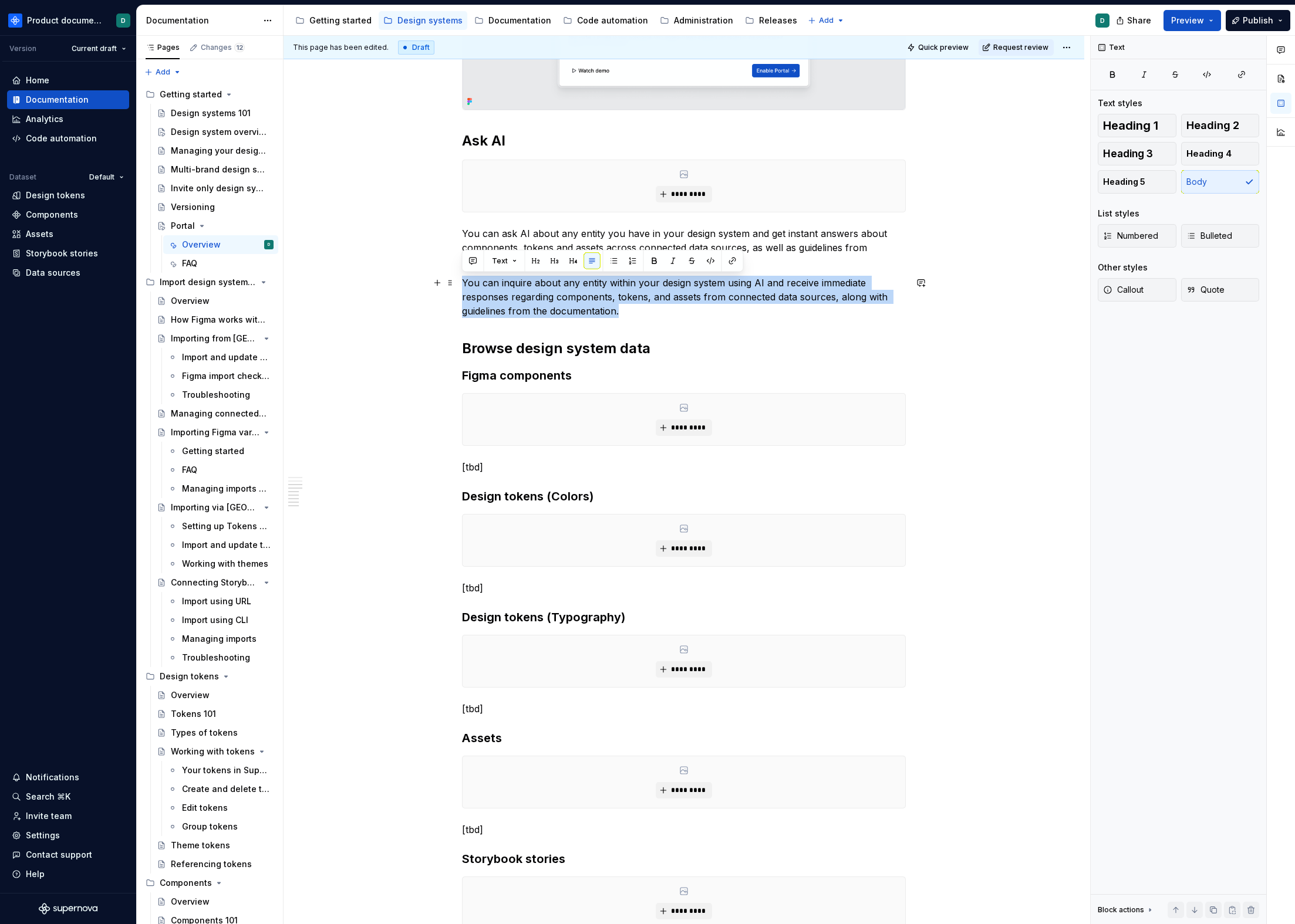
drag, startPoint x: 631, startPoint y: 316, endPoint x: 457, endPoint y: 276, distance: 178.5
click at [457, 276] on div "**********" at bounding box center [684, 235] width 801 height 2029
drag, startPoint x: 711, startPoint y: 311, endPoint x: 447, endPoint y: 286, distance: 265.2
click at [462, 286] on div "**********" at bounding box center [683, 110] width 444 height 1723
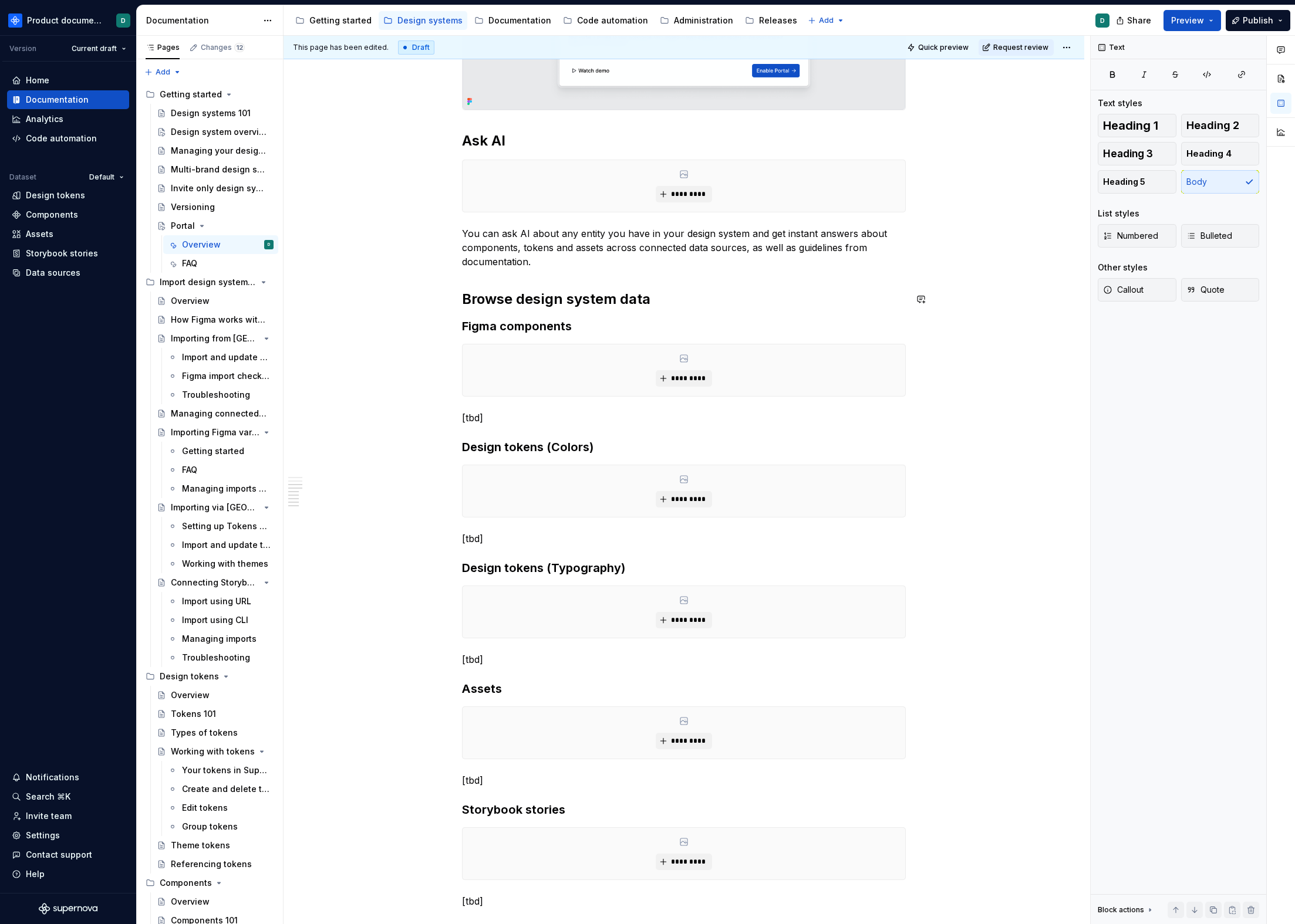
click at [589, 269] on div "**********" at bounding box center [683, 78] width 444 height 1659
click at [583, 266] on p "You can ask AI about any entity you have in your design system and get instant …" at bounding box center [683, 247] width 444 height 42
click at [462, 259] on p "You can ask AI about any entity you have in your design system and get instant …" at bounding box center [683, 247] width 444 height 42
click at [635, 264] on p "You can ask AI about any entity you have in your design system and get instant …" at bounding box center [683, 247] width 444 height 42
click at [638, 247] on p "You can ask AI about any entity you have in your design system and get instant …" at bounding box center [683, 247] width 444 height 42
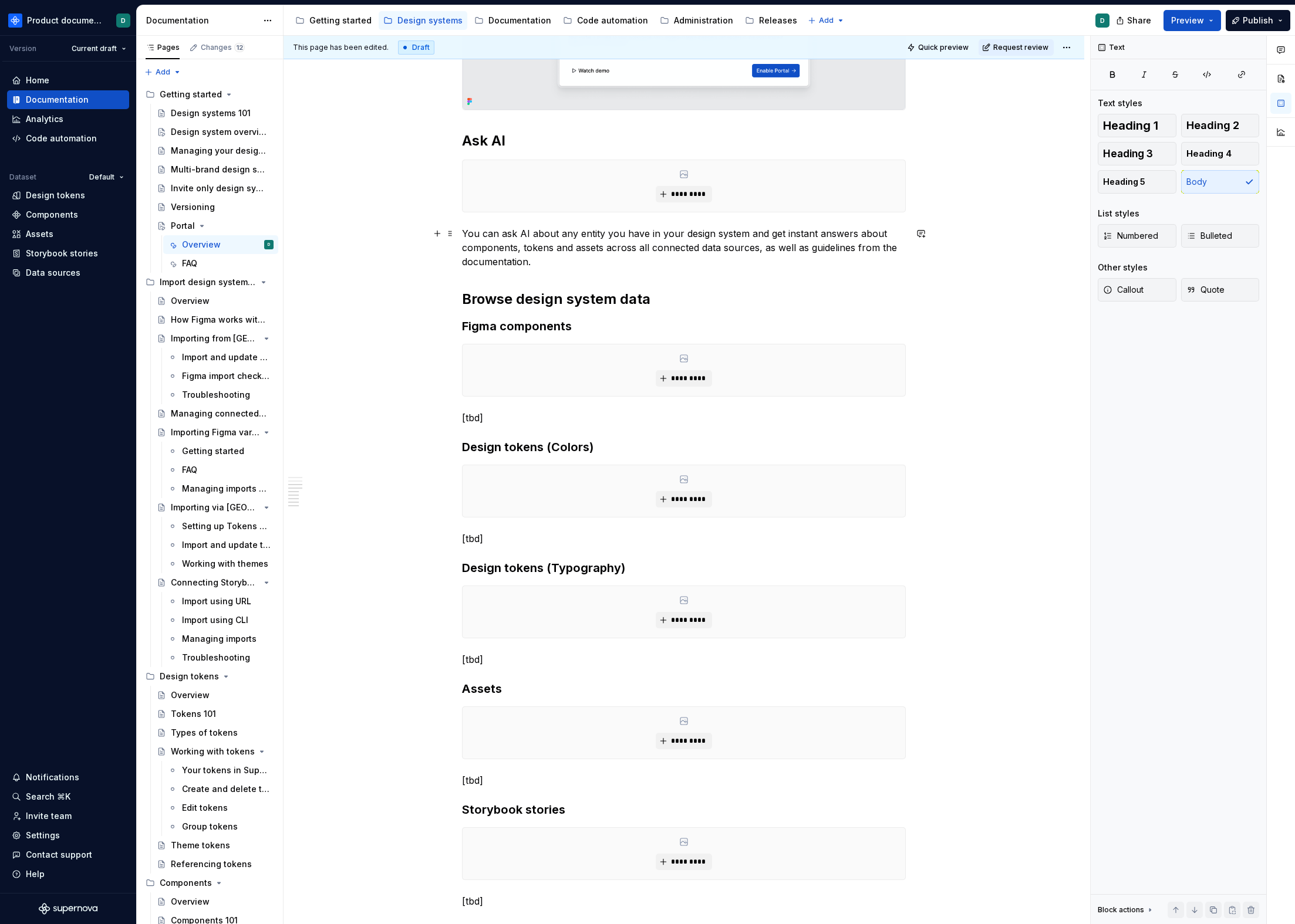
click at [681, 263] on p "You can ask AI about any entity you have in your design system and get instant …" at bounding box center [683, 247] width 444 height 42
click at [674, 258] on p "You can ask AI about any entity you have in your design system and get instant …" at bounding box center [683, 247] width 444 height 42
click at [671, 259] on p "You can ask AI about any entity you have in your design system and get instant …" at bounding box center [683, 247] width 444 height 42
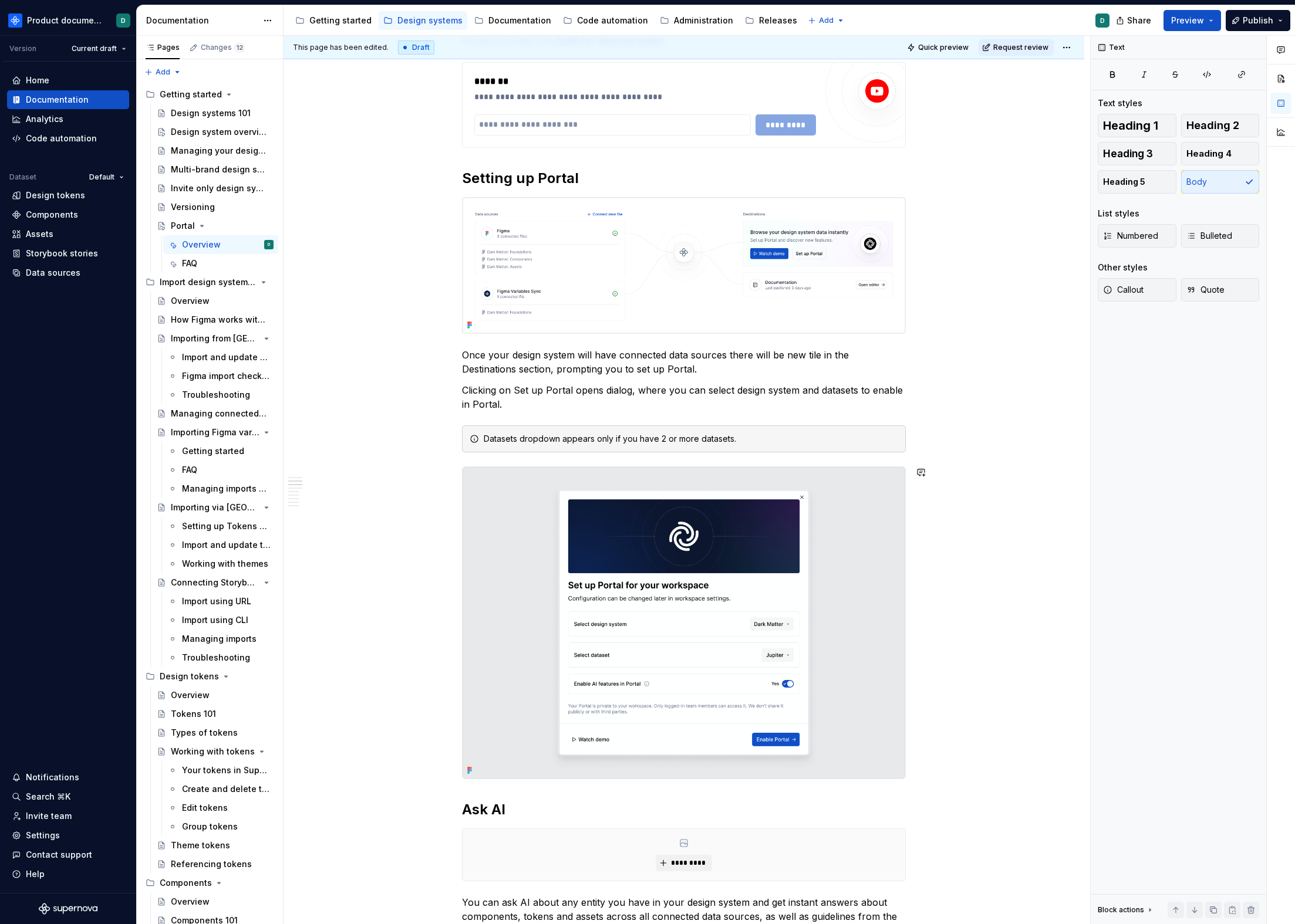
scroll to position [0, 0]
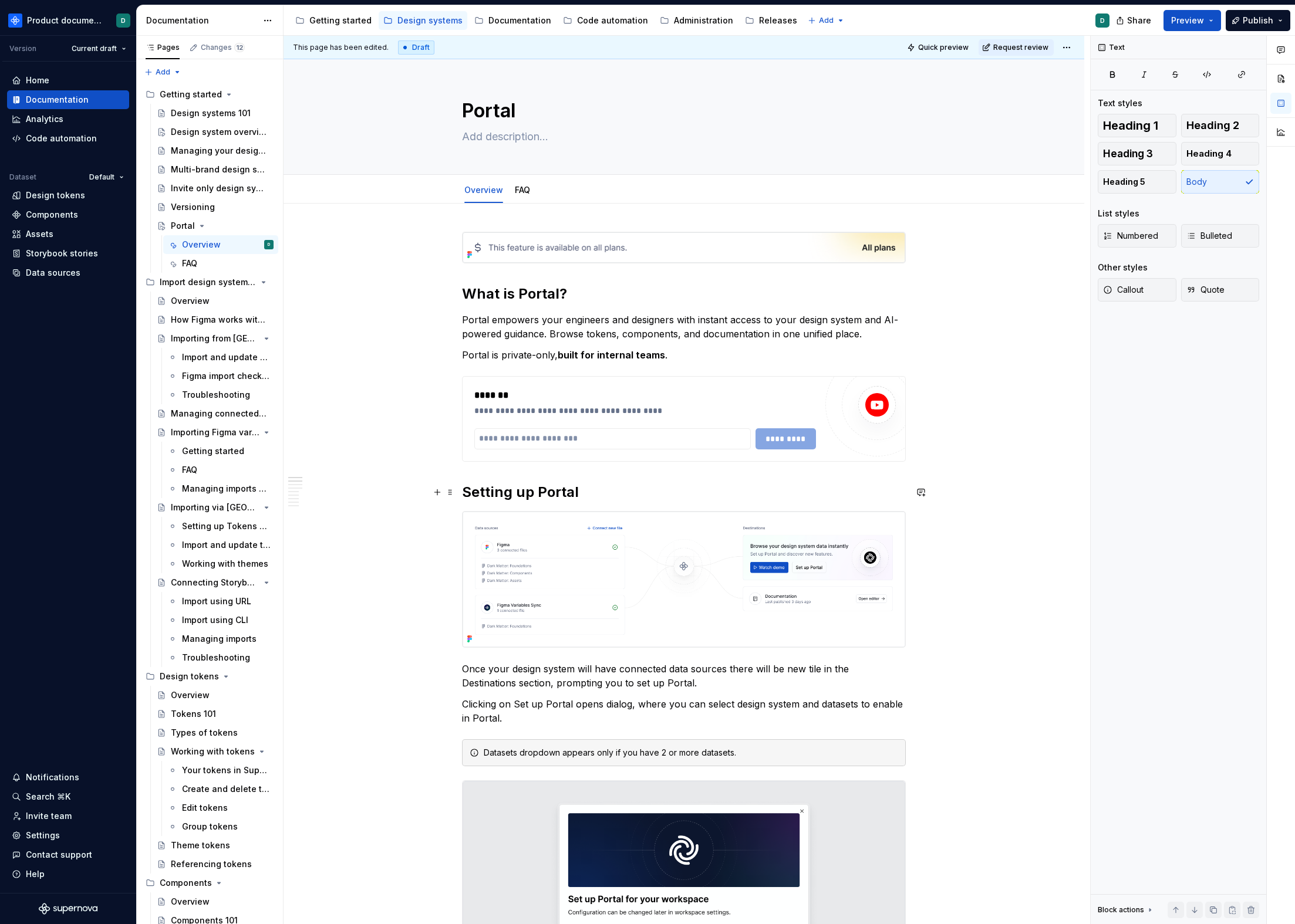
click at [655, 484] on h2 "Setting up Portal" at bounding box center [683, 492] width 444 height 19
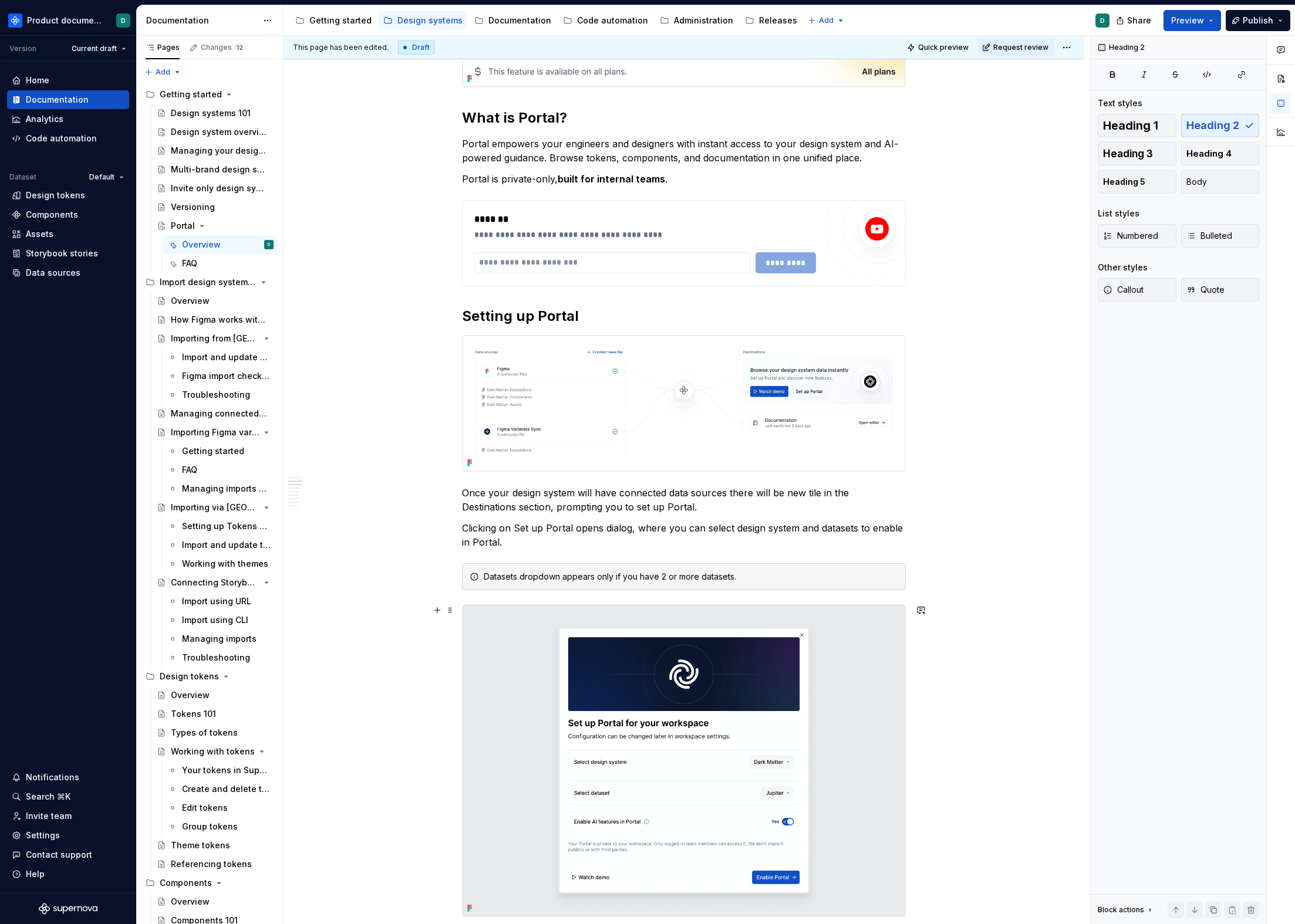
scroll to position [297, 0]
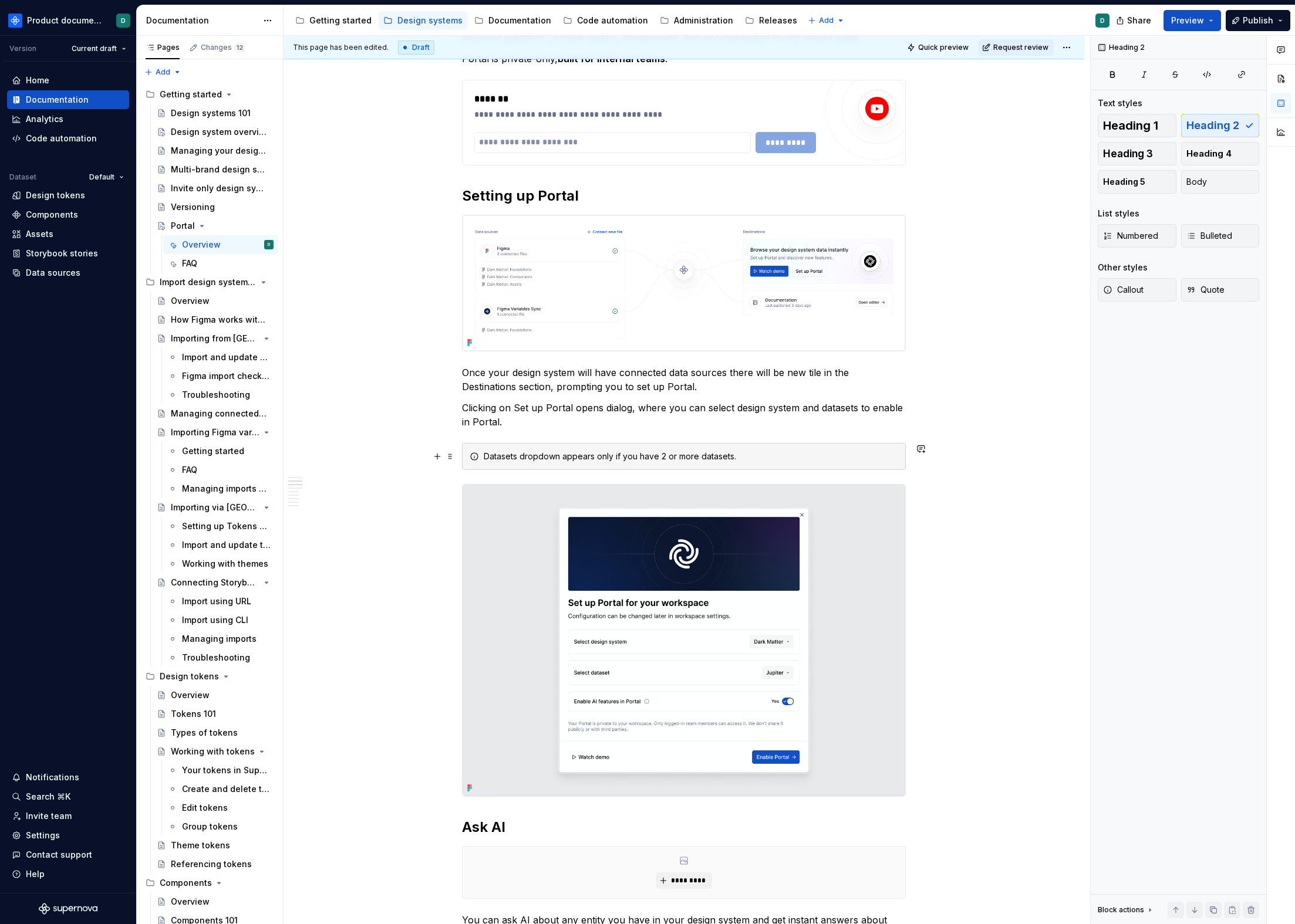
click at [761, 456] on div "Datasets dropdown appears only if you have 2 or more datasets." at bounding box center [691, 456] width 414 height 12
click at [585, 429] on div "**********" at bounding box center [683, 765] width 444 height 1659
click at [584, 426] on p "Clicking on Set up Portal opens dialog, where you can select design system and …" at bounding box center [683, 415] width 444 height 28
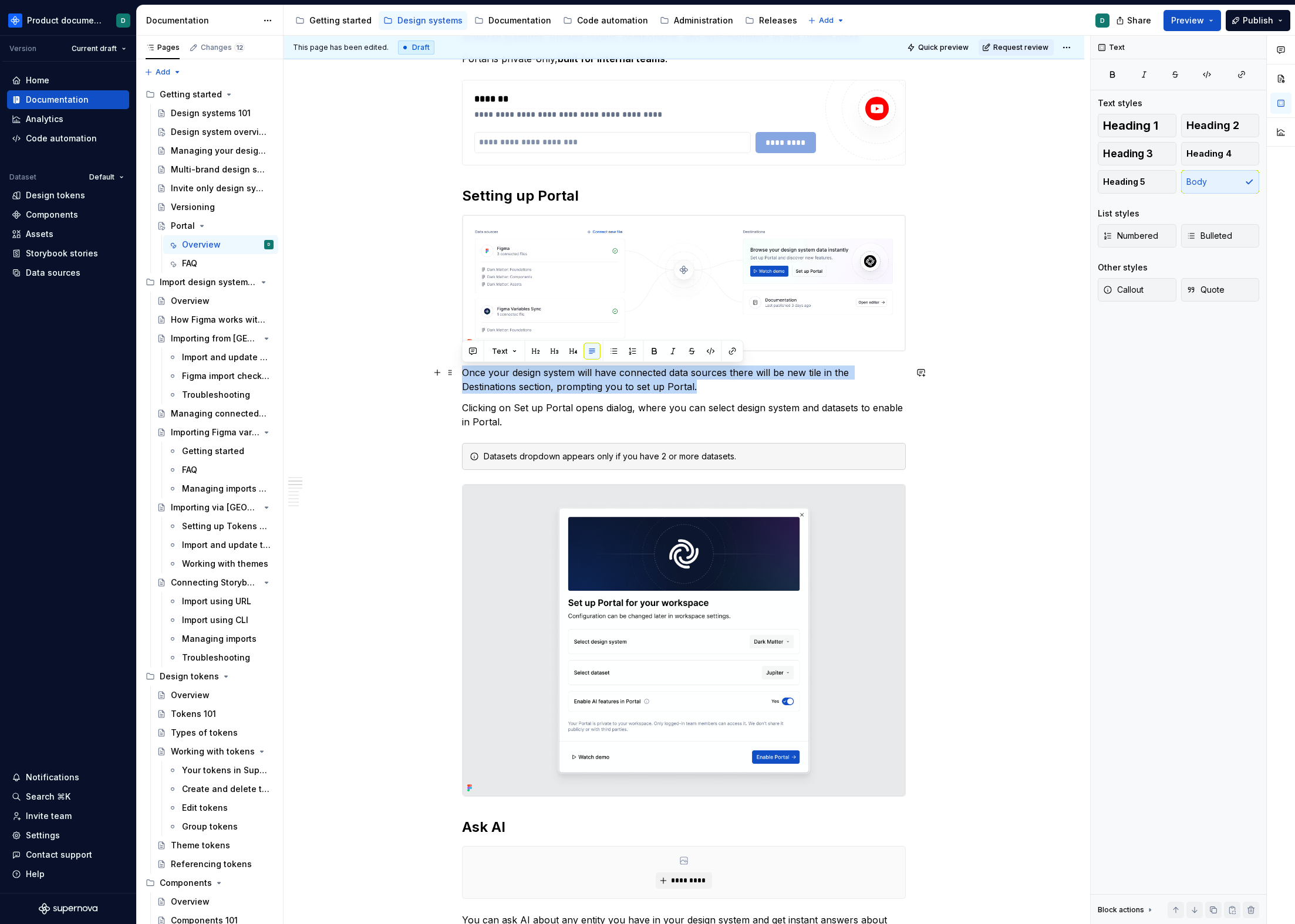
drag, startPoint x: 700, startPoint y: 389, endPoint x: 456, endPoint y: 375, distance: 244.4
click at [456, 375] on div "**********" at bounding box center [684, 897] width 801 height 1979
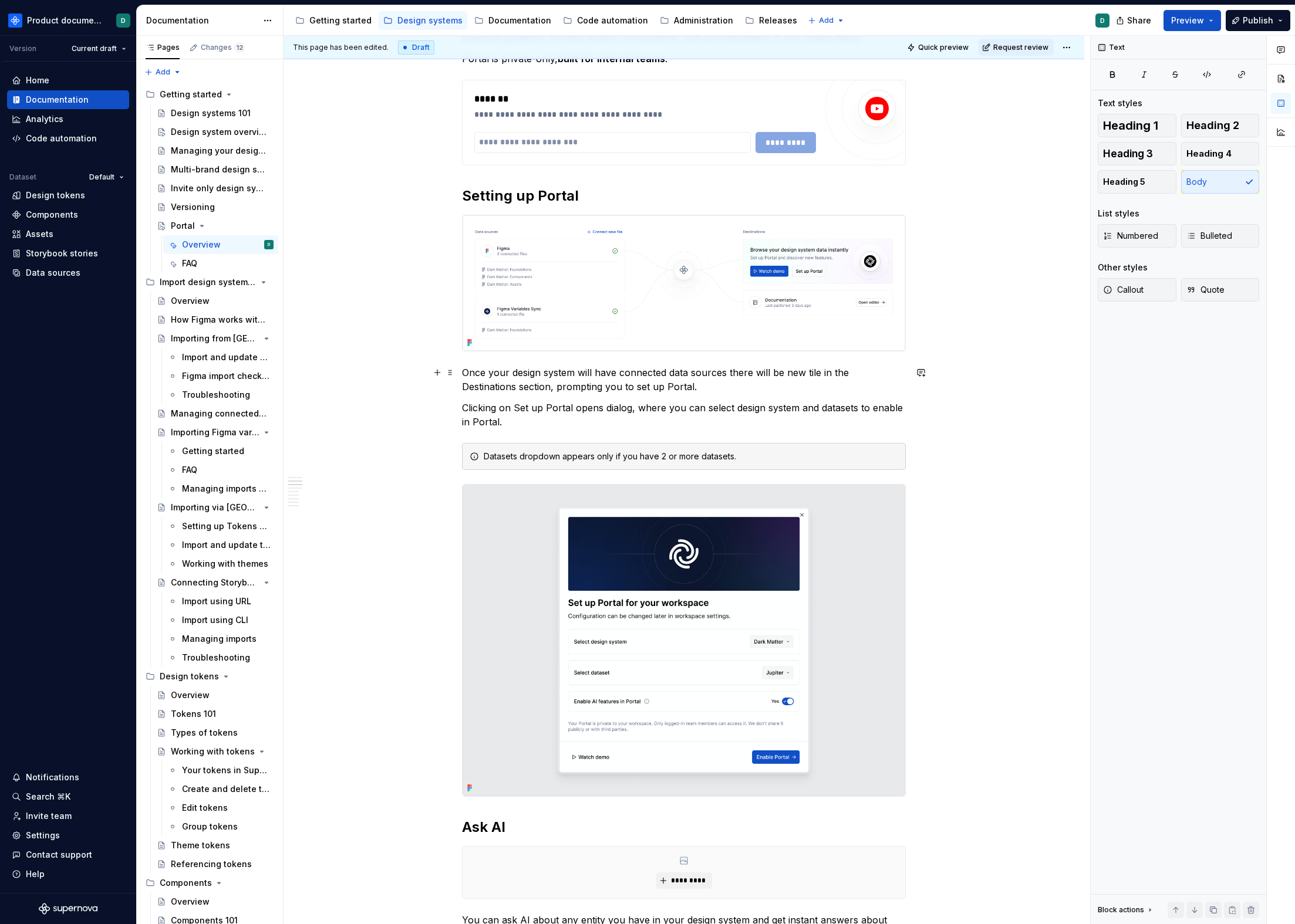
click at [506, 375] on p "Once your design system will have connected data sources there will be new tile…" at bounding box center [683, 380] width 444 height 28
drag, startPoint x: 863, startPoint y: 374, endPoint x: 718, endPoint y: 370, distance: 145.1
click at [718, 370] on p "Once data sources are connected to your design system will have connected data …" at bounding box center [683, 380] width 444 height 28
click at [721, 381] on p "Once data sources are connected to your design system, there will be new tile i…" at bounding box center [683, 380] width 444 height 28
click at [788, 388] on p "Once data sources are connected to your design system, there will be new tile i…" at bounding box center [683, 380] width 444 height 28
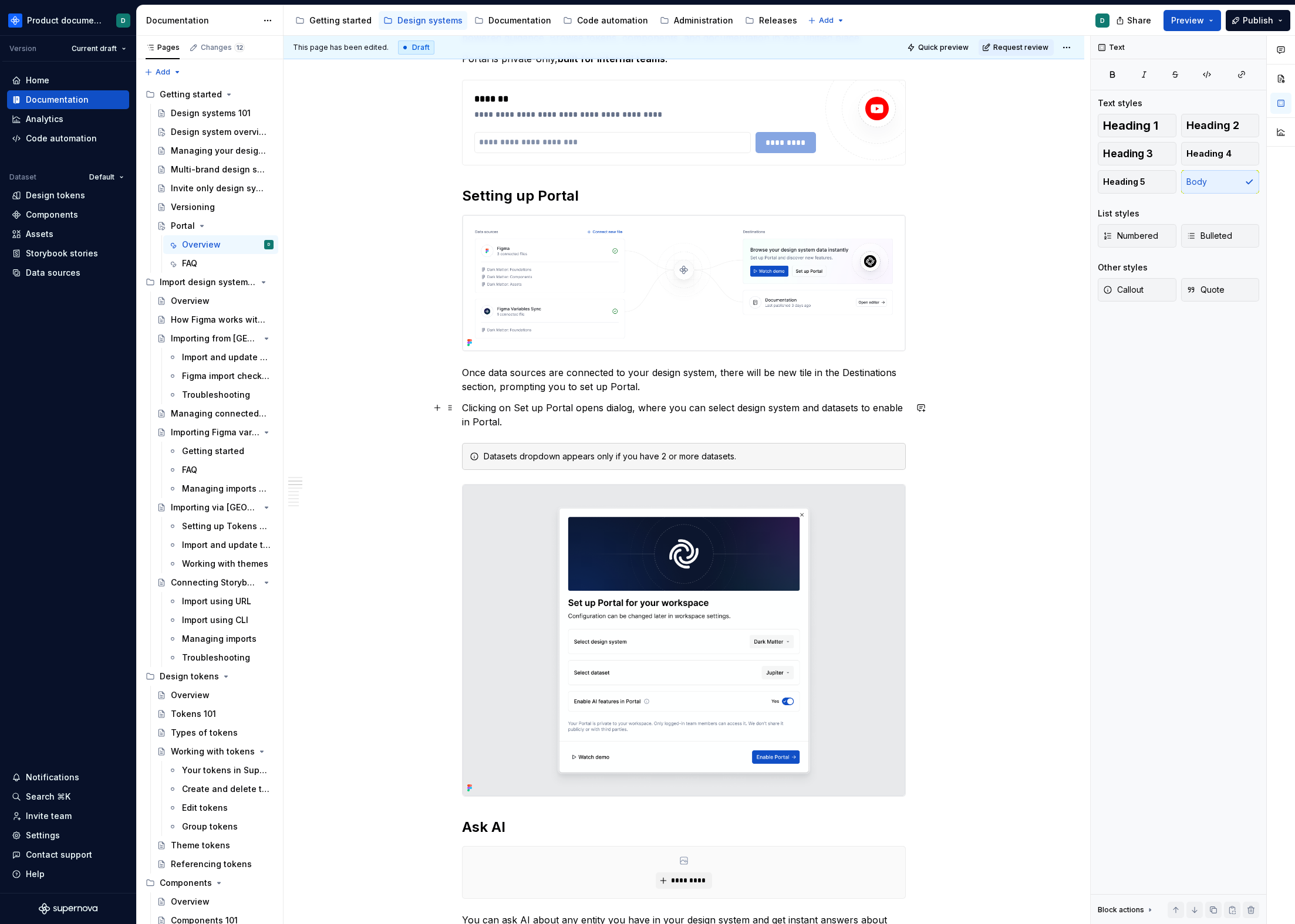
click at [603, 418] on p "Clicking on Set up Portal opens dialog, where you can select design system and …" at bounding box center [683, 415] width 444 height 28
click at [674, 20] on div "Administration" at bounding box center [703, 21] width 59 height 12
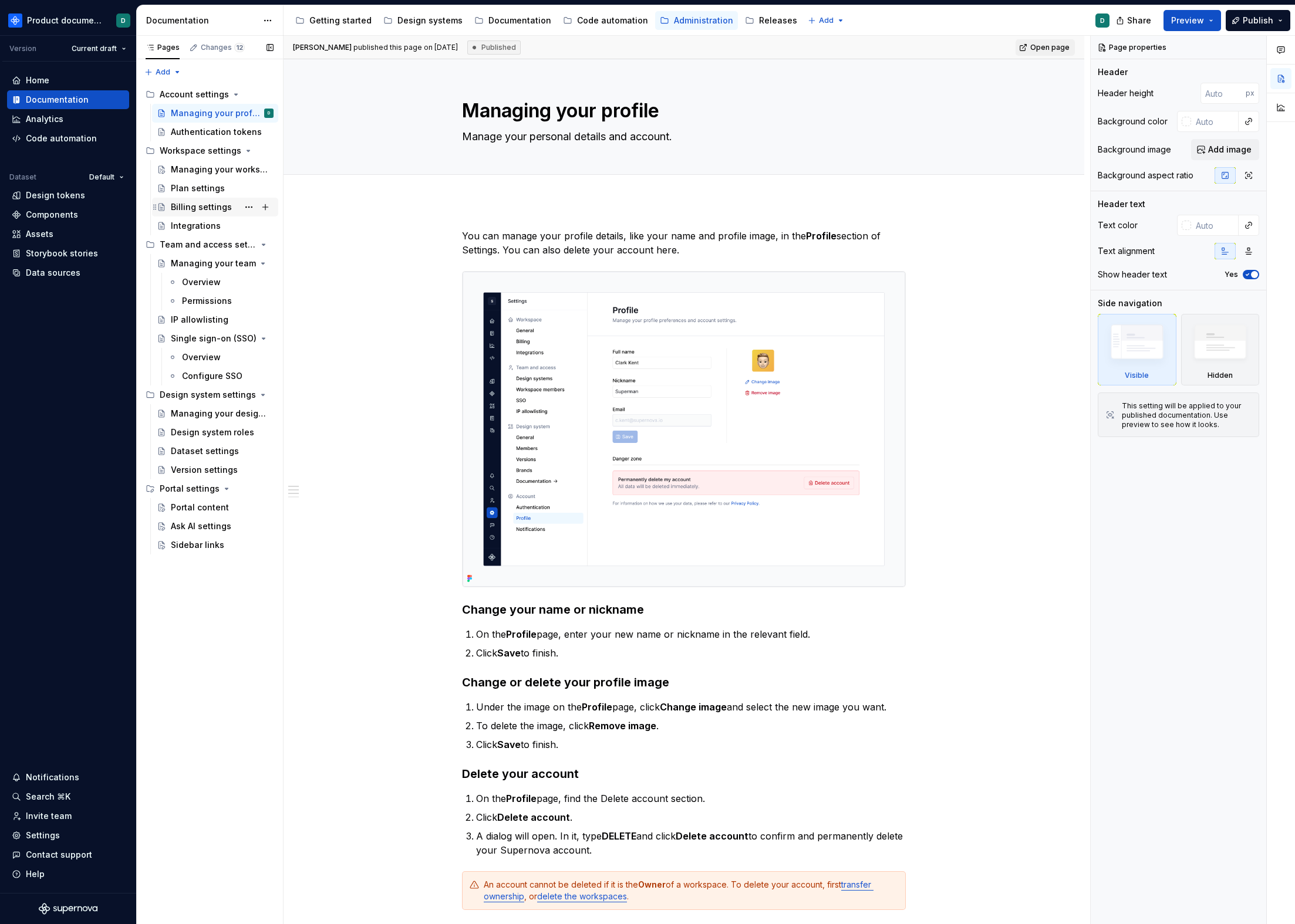
click at [195, 207] on div "Billing settings" at bounding box center [201, 207] width 61 height 12
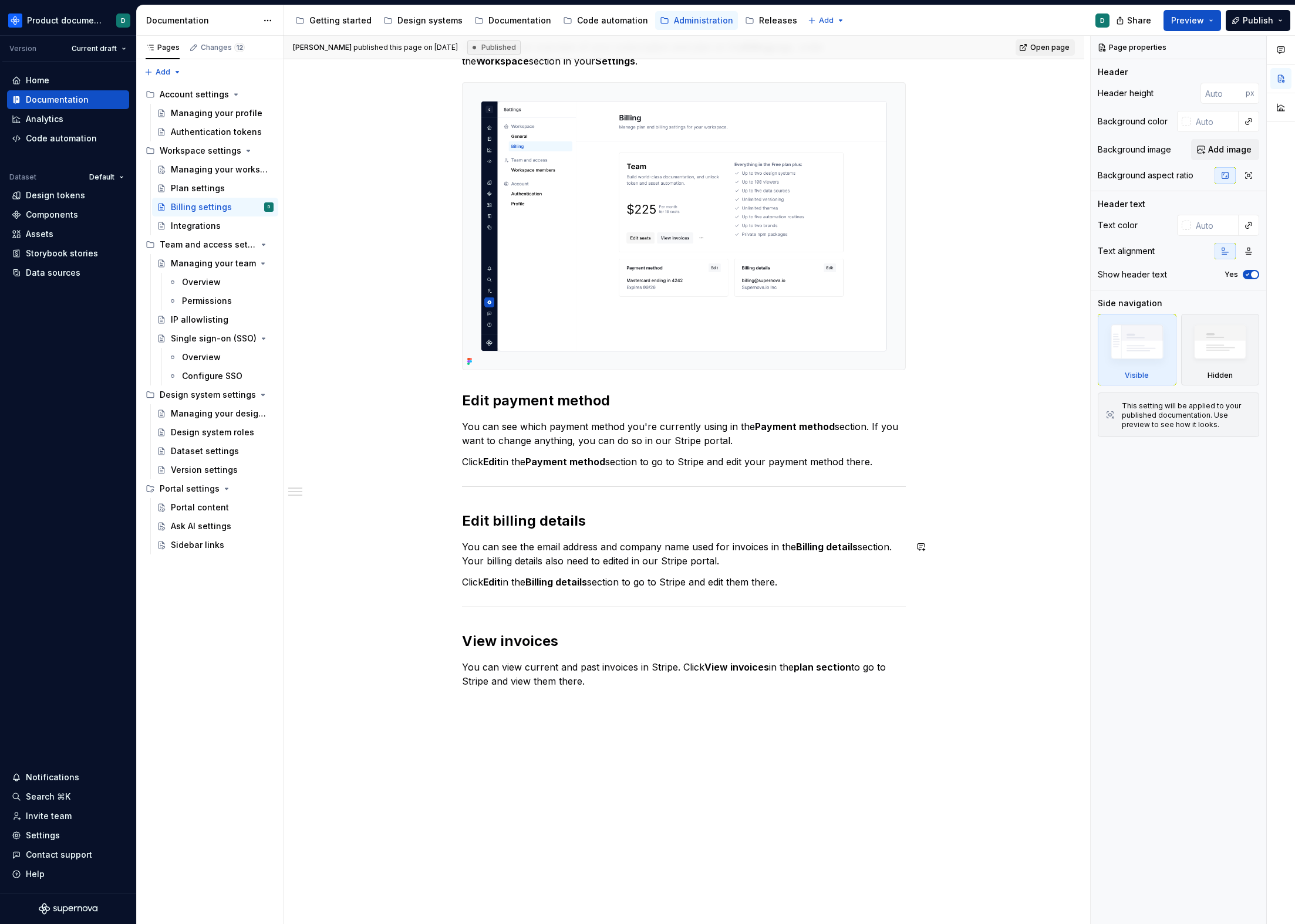
scroll to position [265, 0]
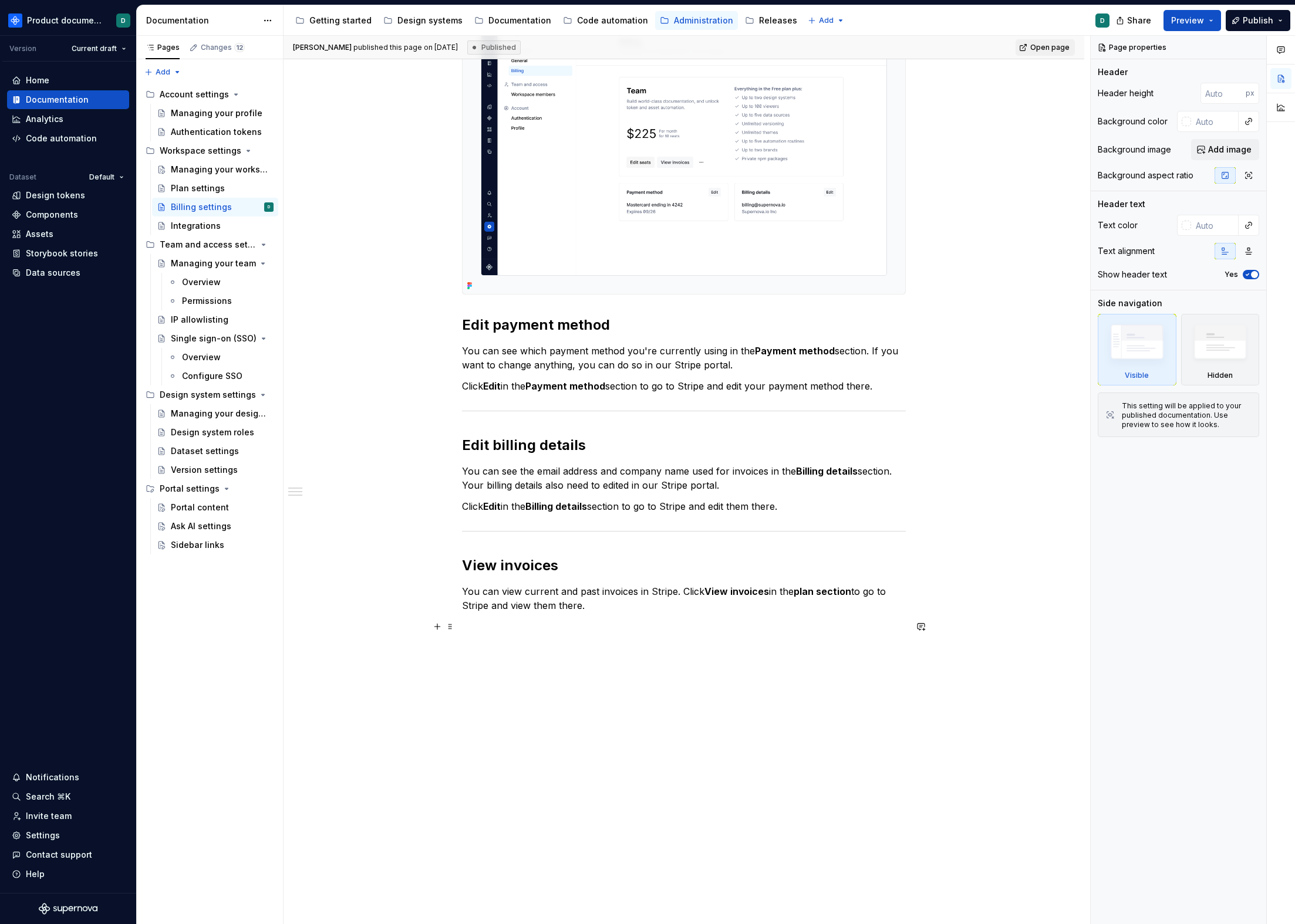
type textarea "*"
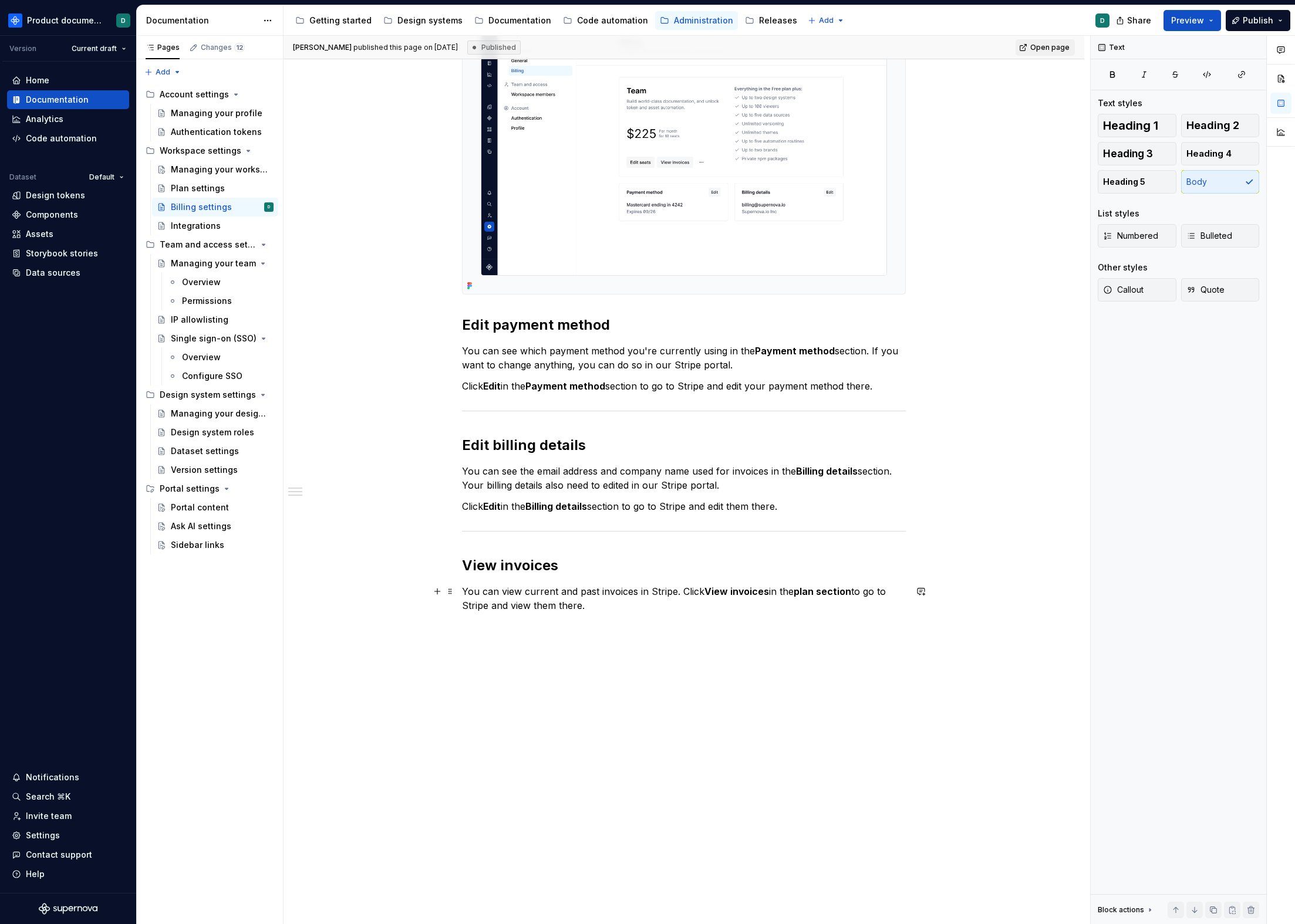
click at [654, 609] on p "You can view current and past invoices in Stripe. Click View invoices in the pl…" at bounding box center [683, 598] width 444 height 28
click at [548, 655] on p "Workspace shared credits" at bounding box center [683, 655] width 444 height 14
click at [462, 655] on p "Workspace shared AI credits" at bounding box center [683, 655] width 444 height 14
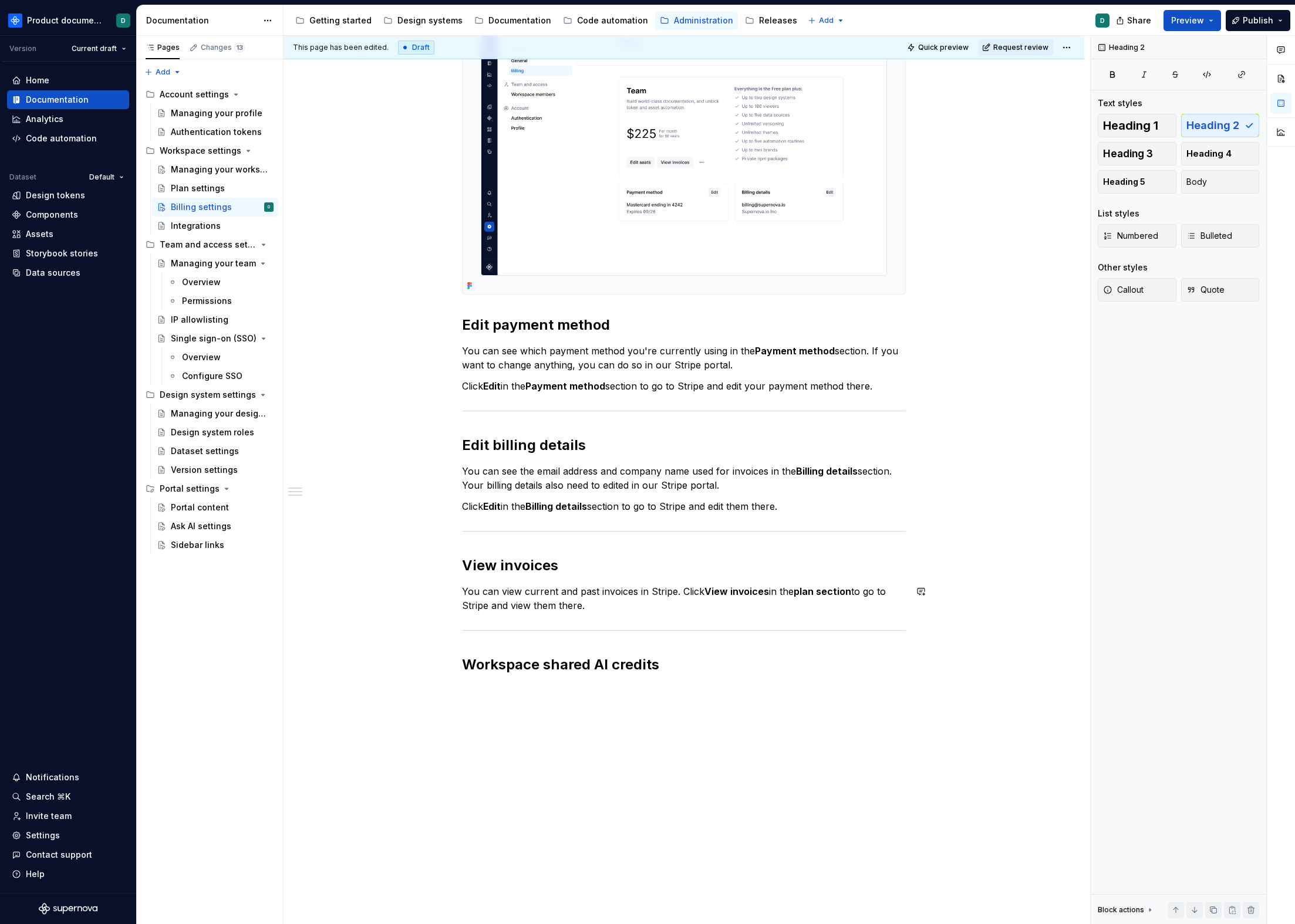
click at [503, 568] on h2 "View invoices" at bounding box center [683, 566] width 444 height 19
click at [674, 664] on h2 "Workspace shared AI credits" at bounding box center [683, 665] width 444 height 19
click at [667, 662] on h2 "Workspace shared AI credits" at bounding box center [683, 665] width 444 height 19
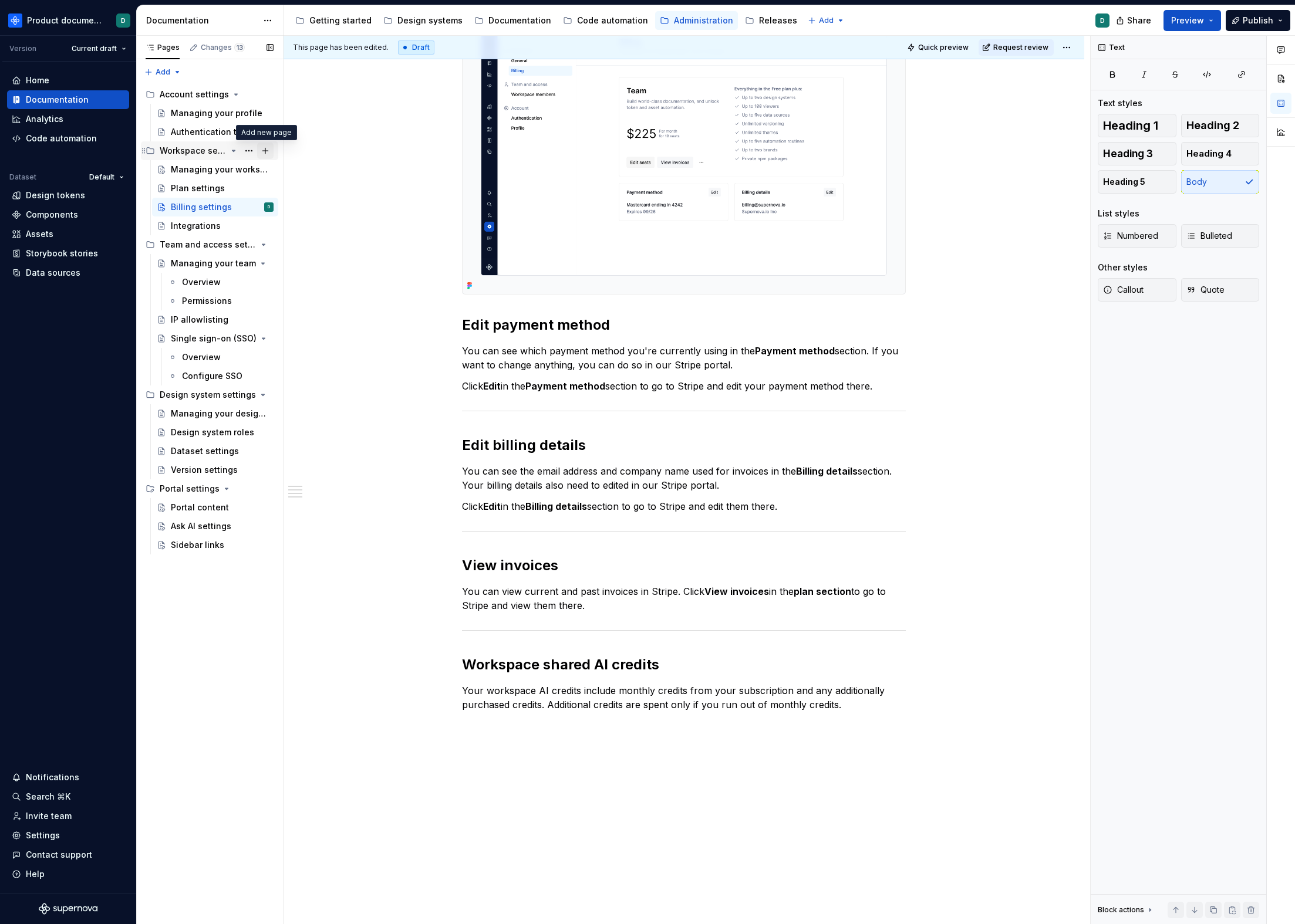
click at [261, 150] on button "Page tree" at bounding box center [265, 151] width 17 height 17
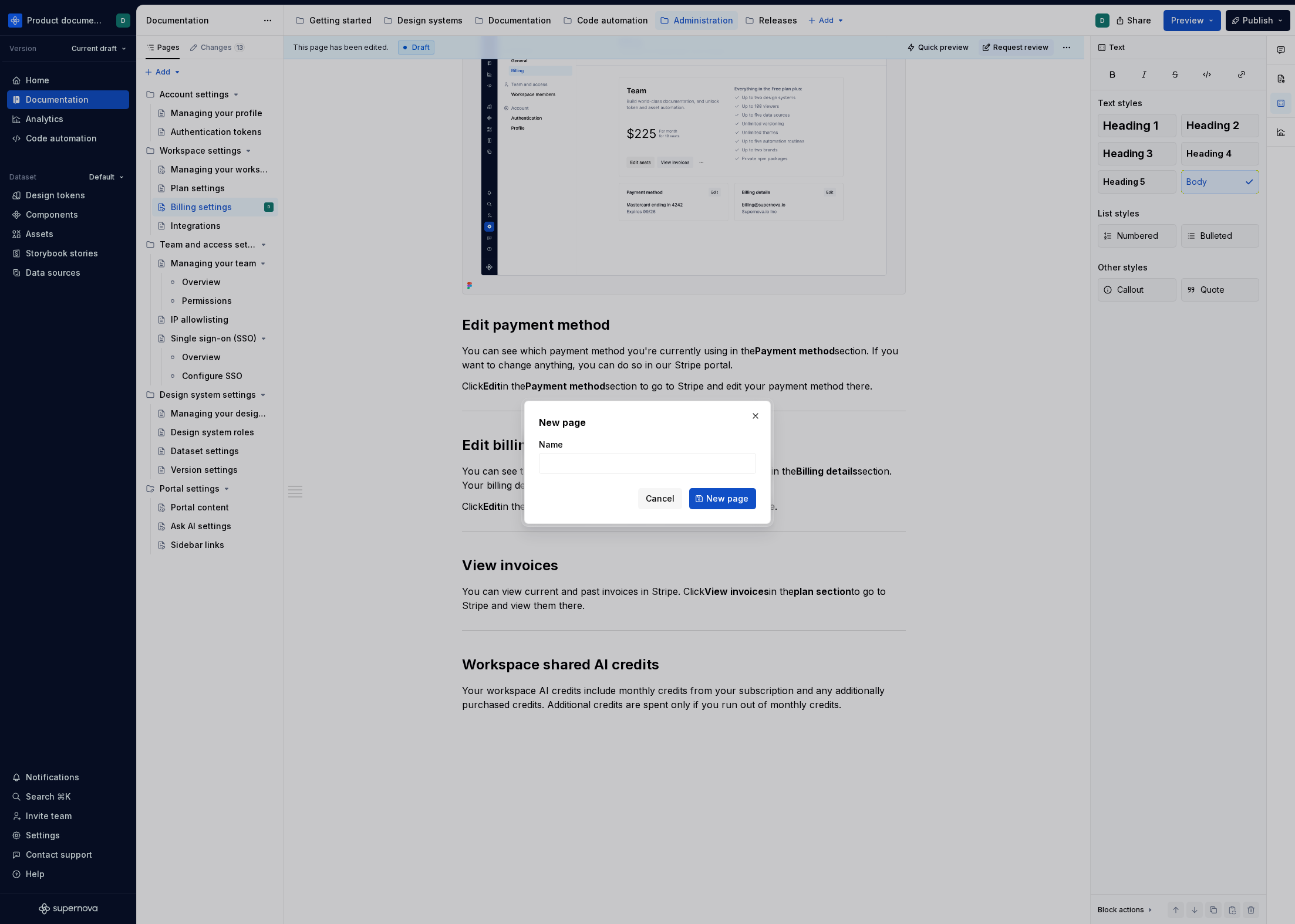
type textarea "*"
type input "AI credits"
click at [739, 501] on span "New page" at bounding box center [727, 499] width 42 height 12
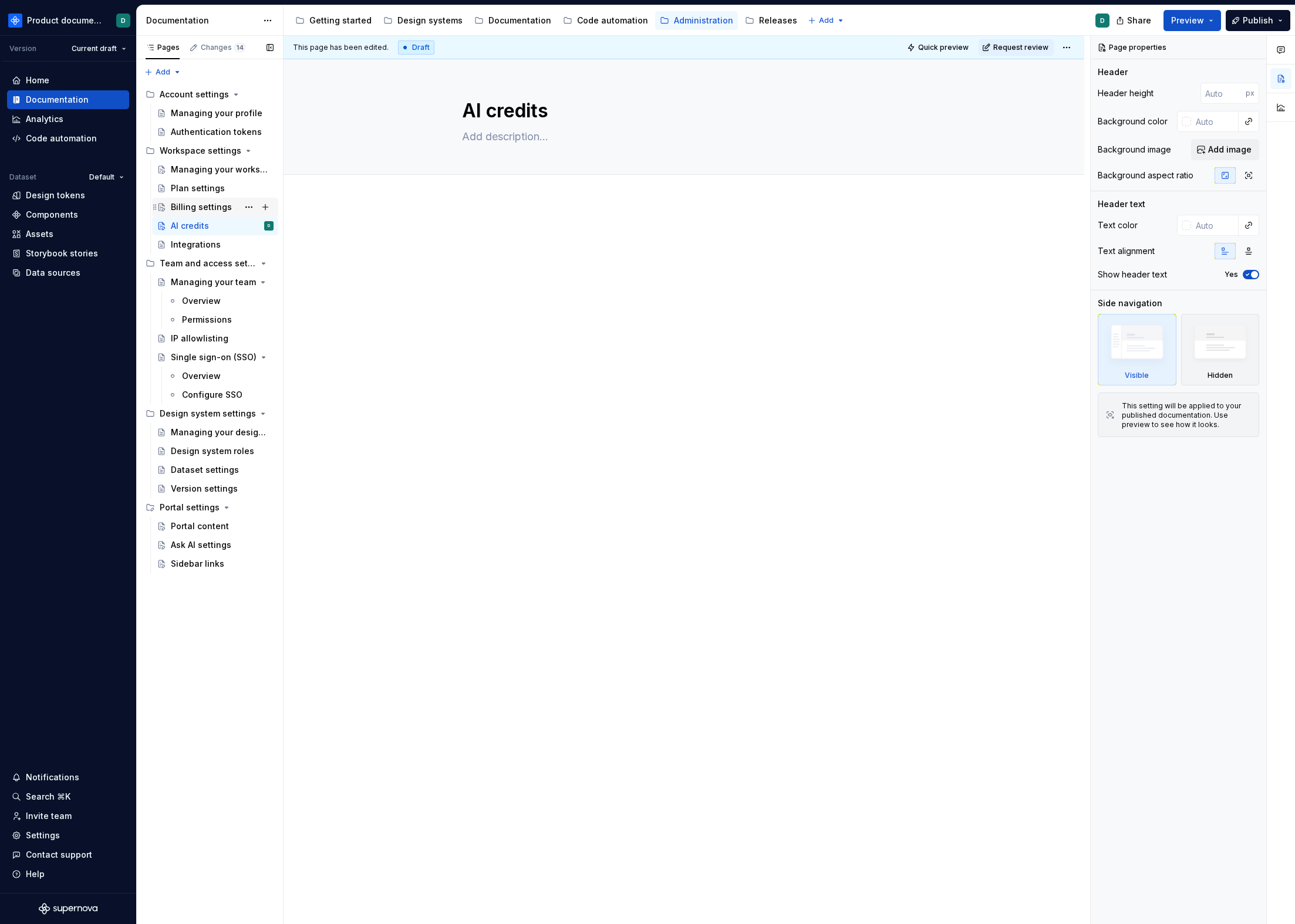
click at [195, 204] on div "Billing settings" at bounding box center [201, 207] width 61 height 12
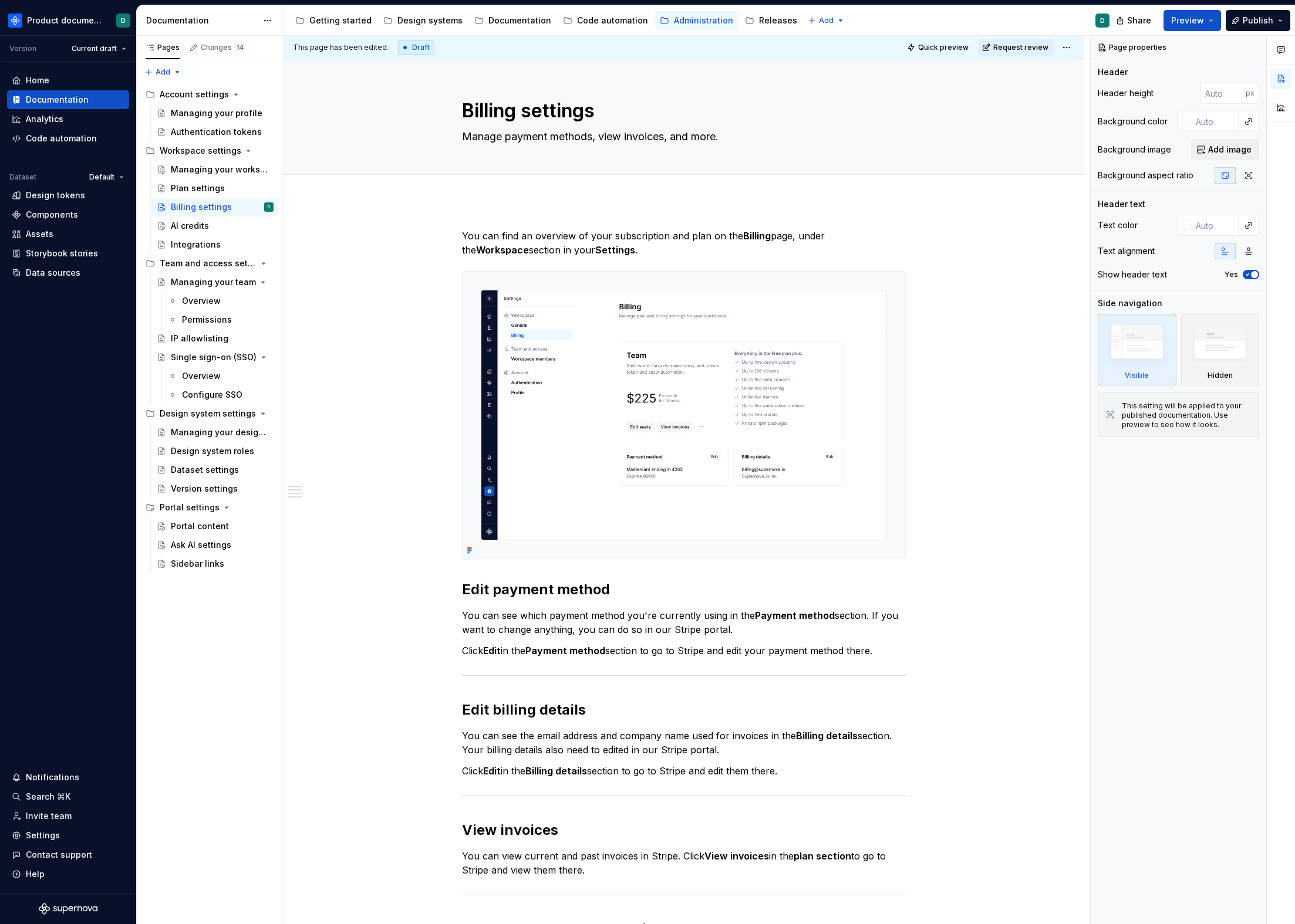
scroll to position [364, 0]
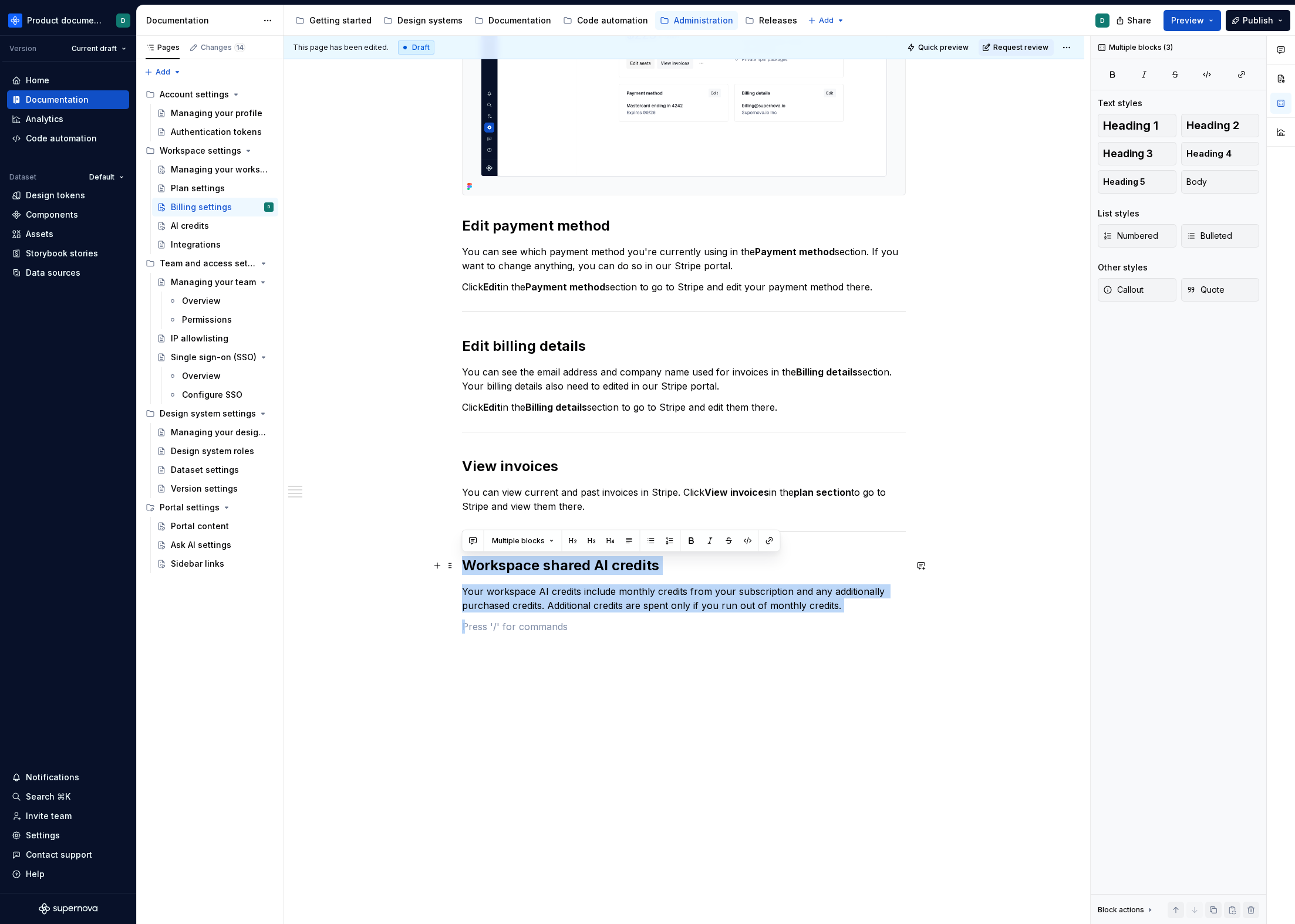
drag, startPoint x: 751, startPoint y: 637, endPoint x: 438, endPoint y: 578, distance: 318.5
click at [462, 565] on div "You can find an overview of your subscription and plan on the Billing page, und…" at bounding box center [683, 256] width 444 height 783
drag, startPoint x: 450, startPoint y: 653, endPoint x: 467, endPoint y: 667, distance: 22.0
click at [450, 653] on div "You can find an overview of your subscription and plan on the Billing page, und…" at bounding box center [684, 381] width 801 height 1088
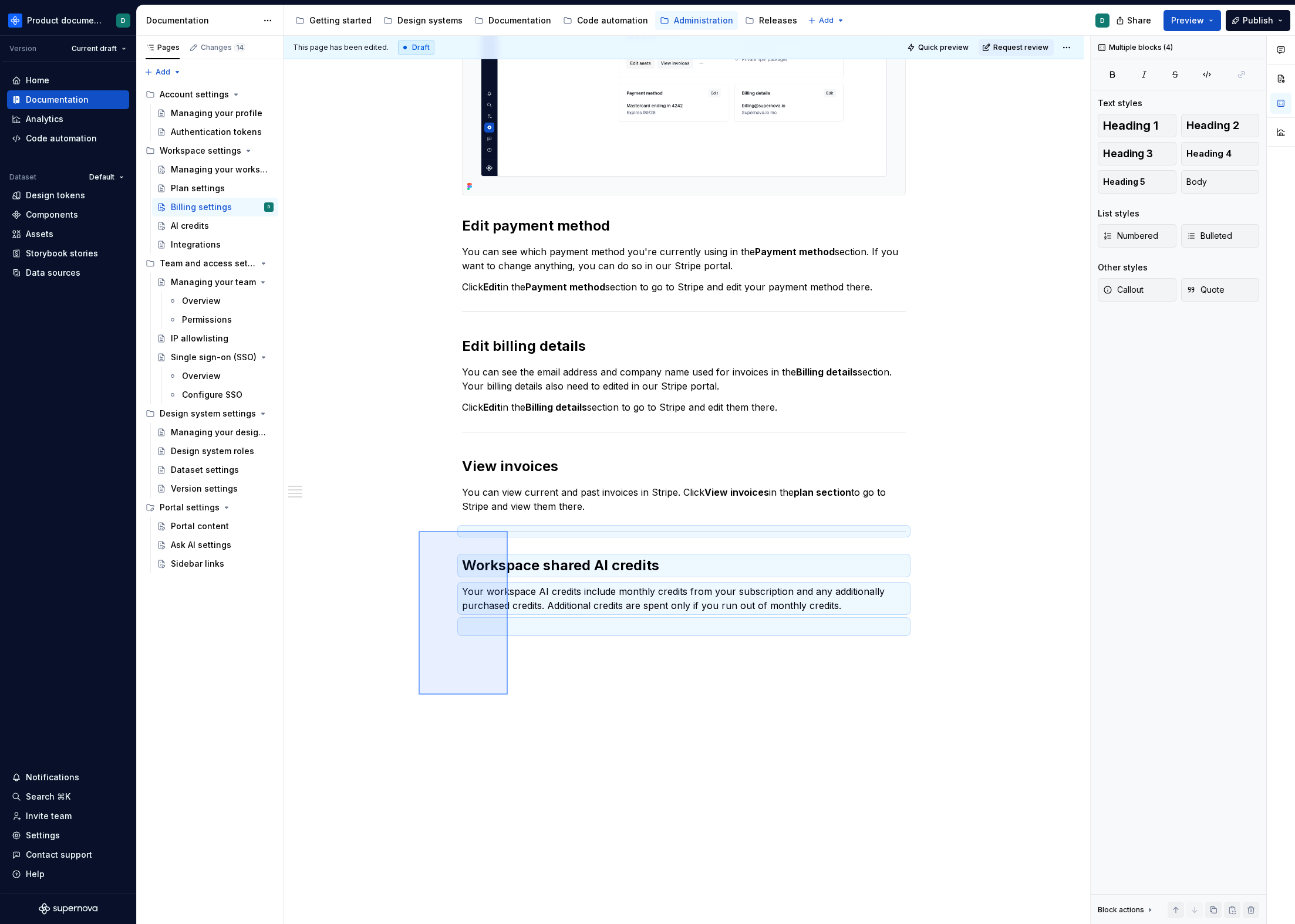
drag, startPoint x: 507, startPoint y: 693, endPoint x: 419, endPoint y: 530, distance: 185.2
click at [419, 530] on div "This page has been edited. Draft Quick preview Request review Billing settings …" at bounding box center [687, 480] width 806 height 889
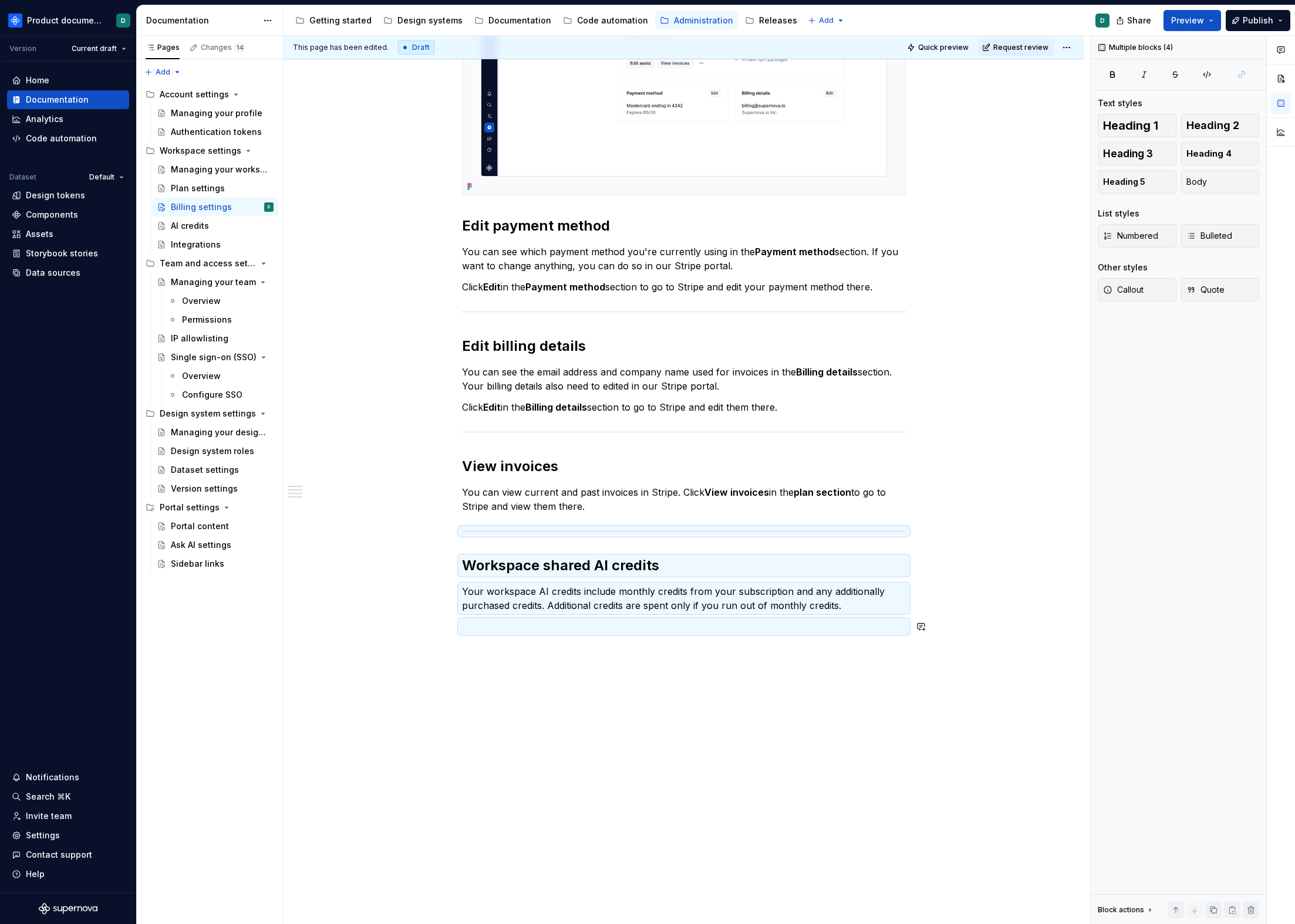
scroll to position [243, 0]
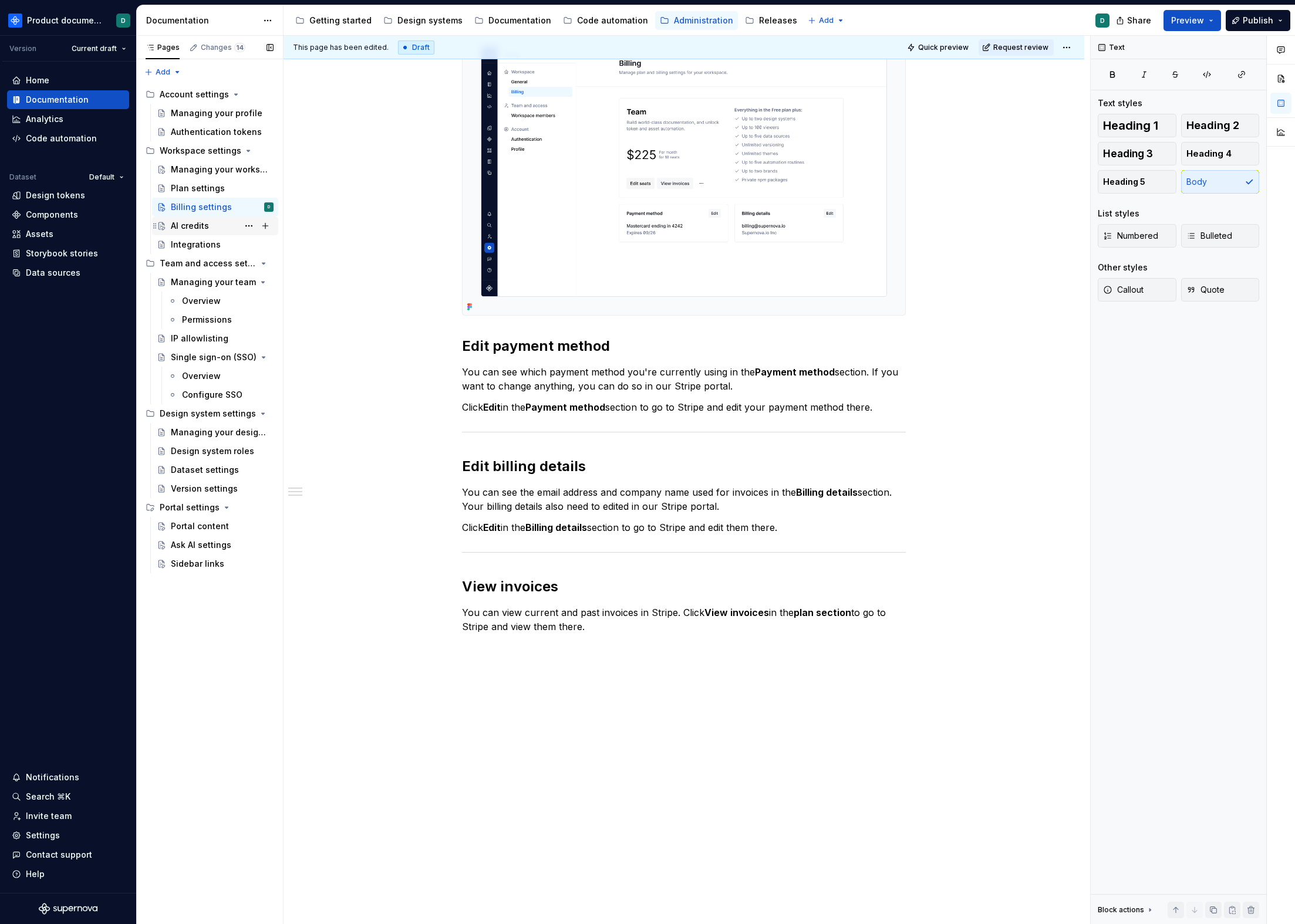
click at [185, 220] on div "AI credits" at bounding box center [221, 226] width 102 height 17
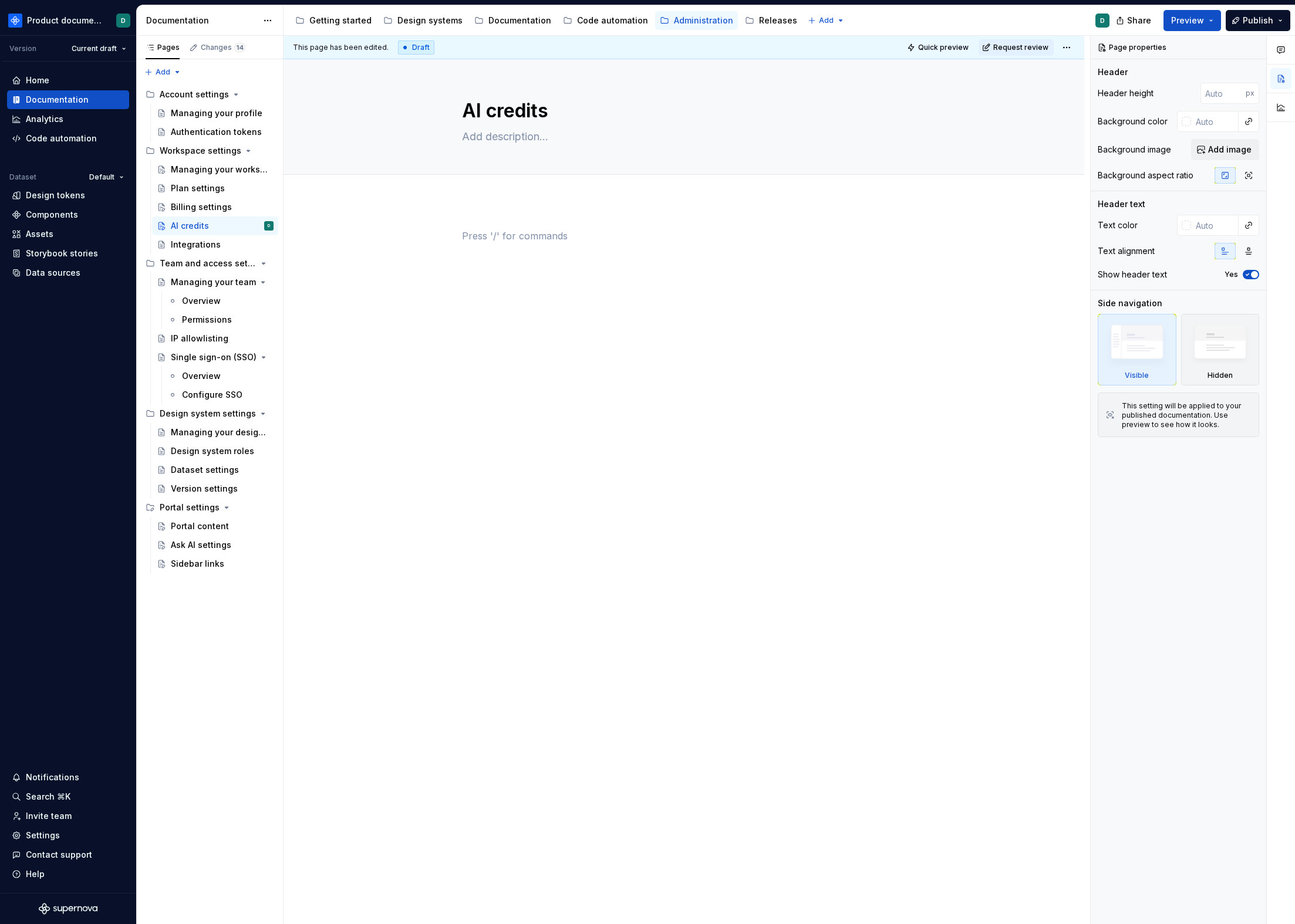
click at [619, 253] on div at bounding box center [683, 251] width 444 height 44
click at [234, 202] on div "Billing settings" at bounding box center [221, 207] width 102 height 17
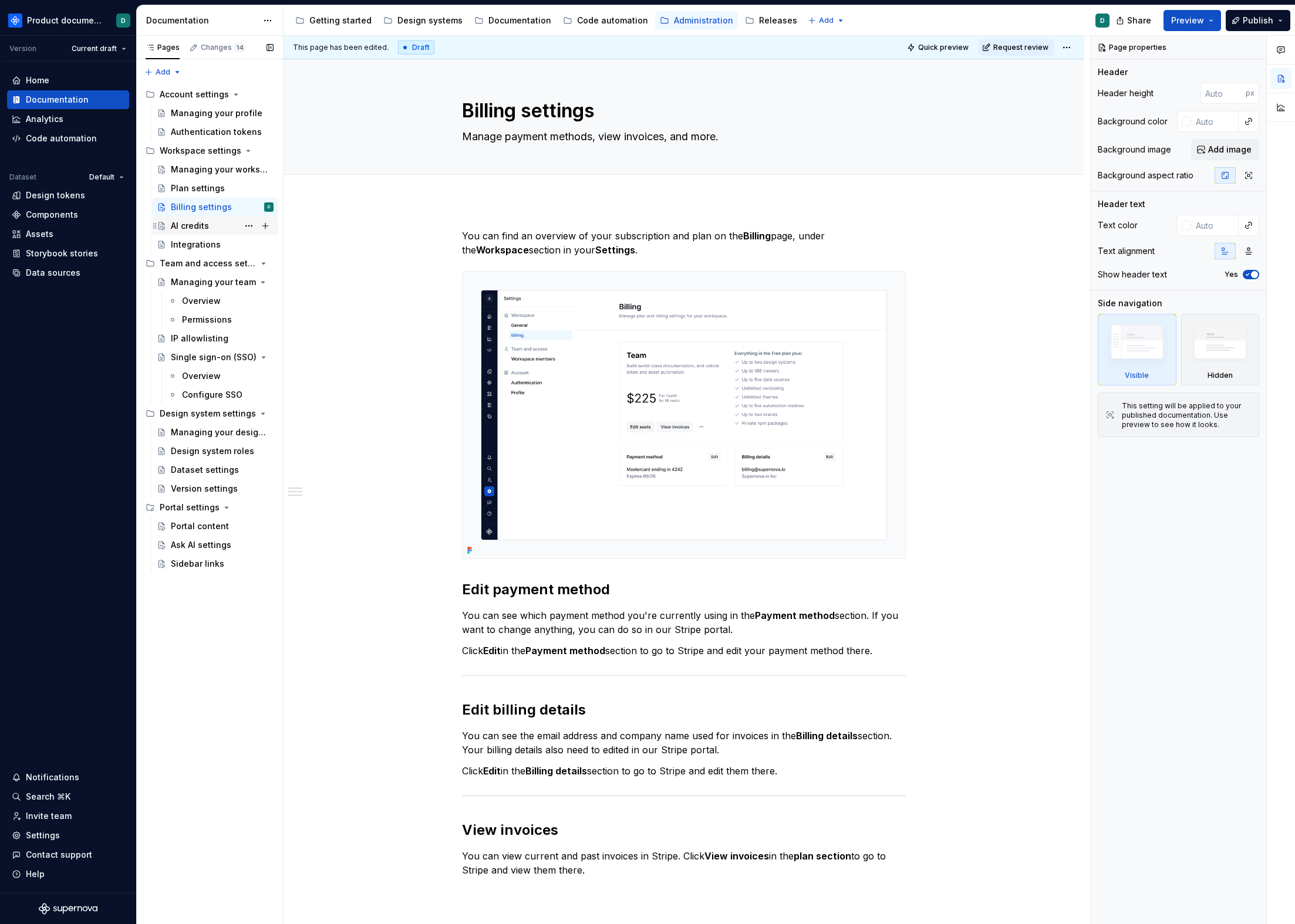
click at [205, 221] on div "AI credits" at bounding box center [189, 226] width 38 height 12
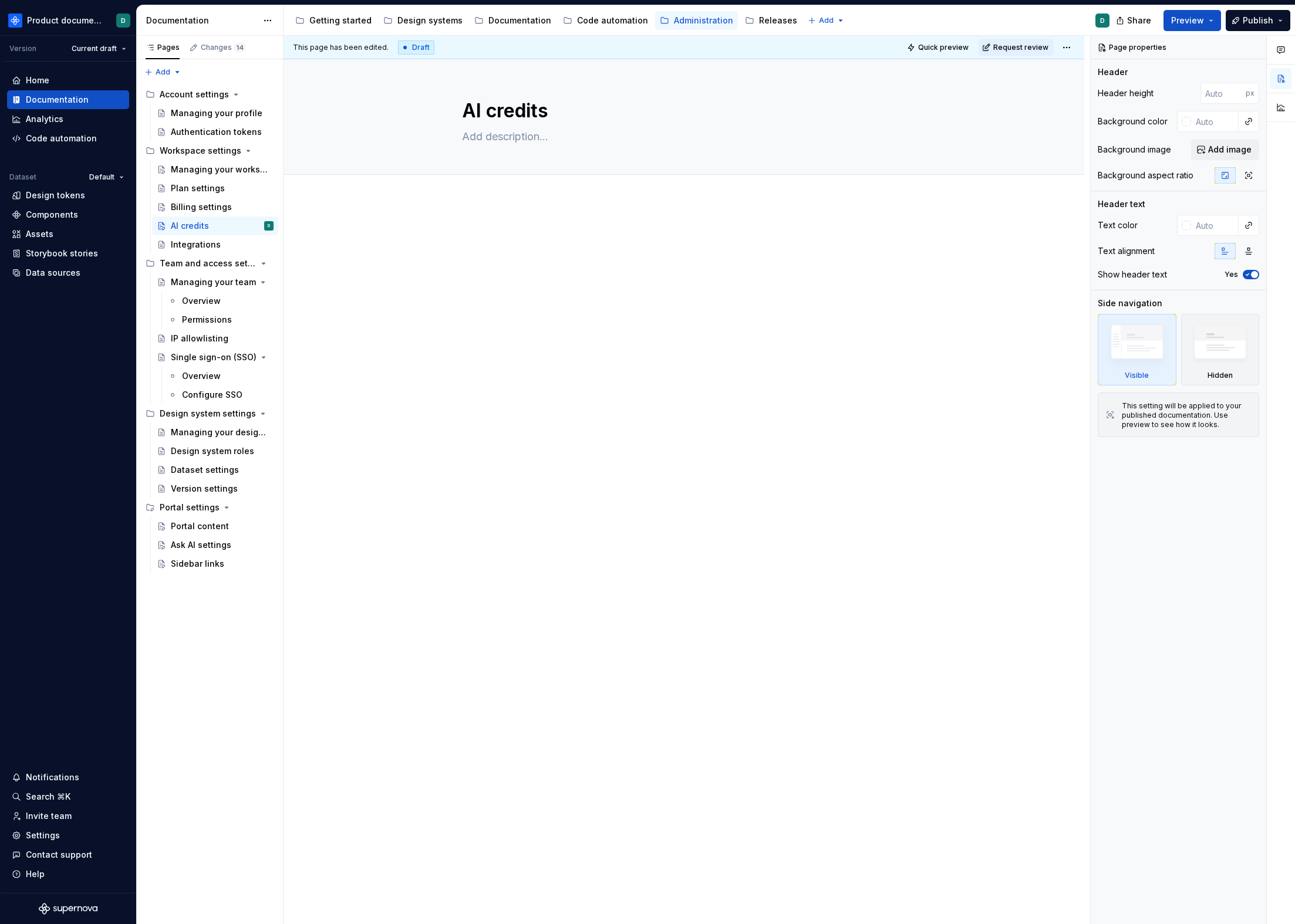
type textarea "*"
click at [541, 229] on p at bounding box center [683, 236] width 444 height 14
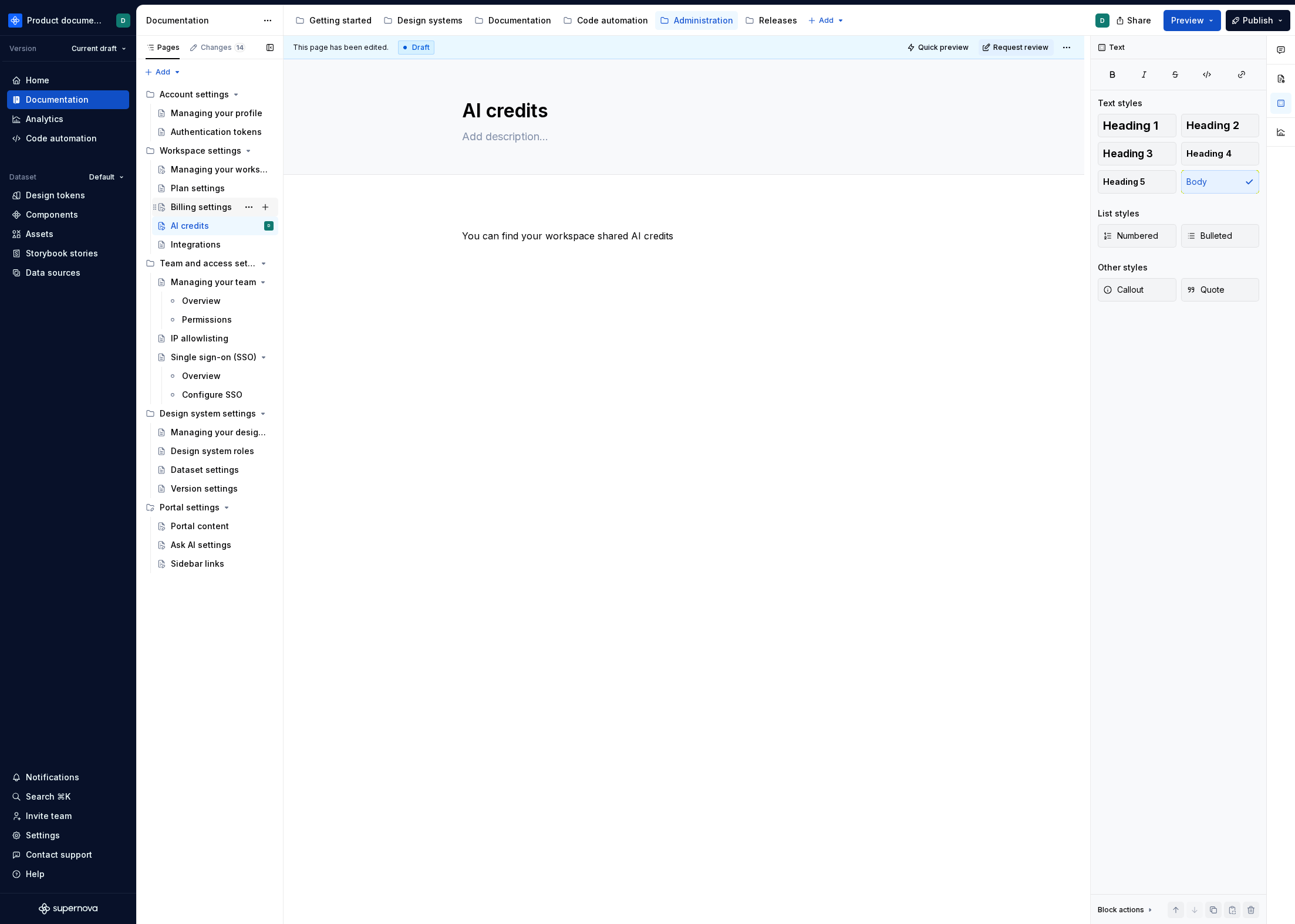
click at [191, 208] on div "Billing settings" at bounding box center [201, 207] width 61 height 12
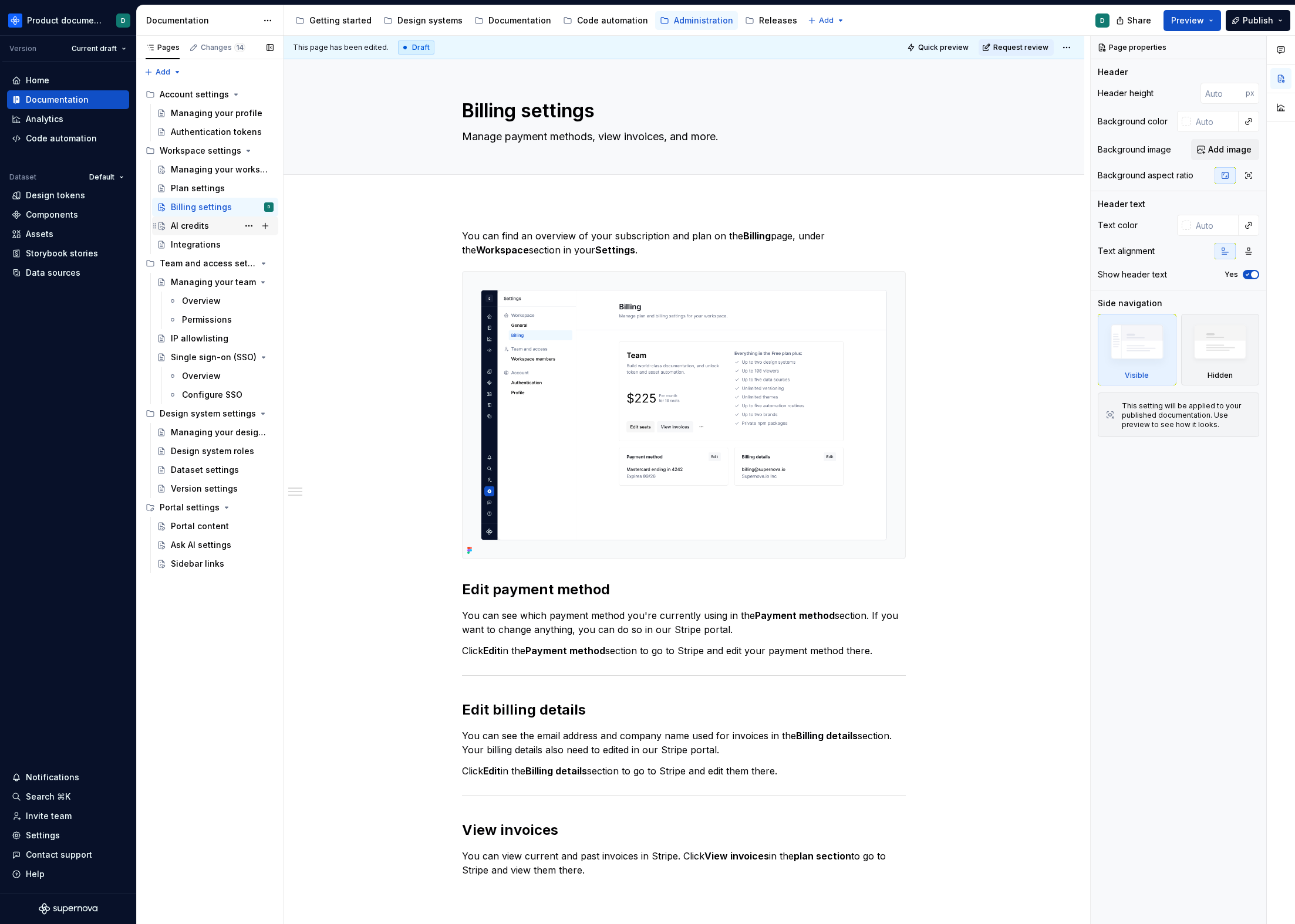
click at [197, 225] on div "AI credits" at bounding box center [189, 226] width 38 height 12
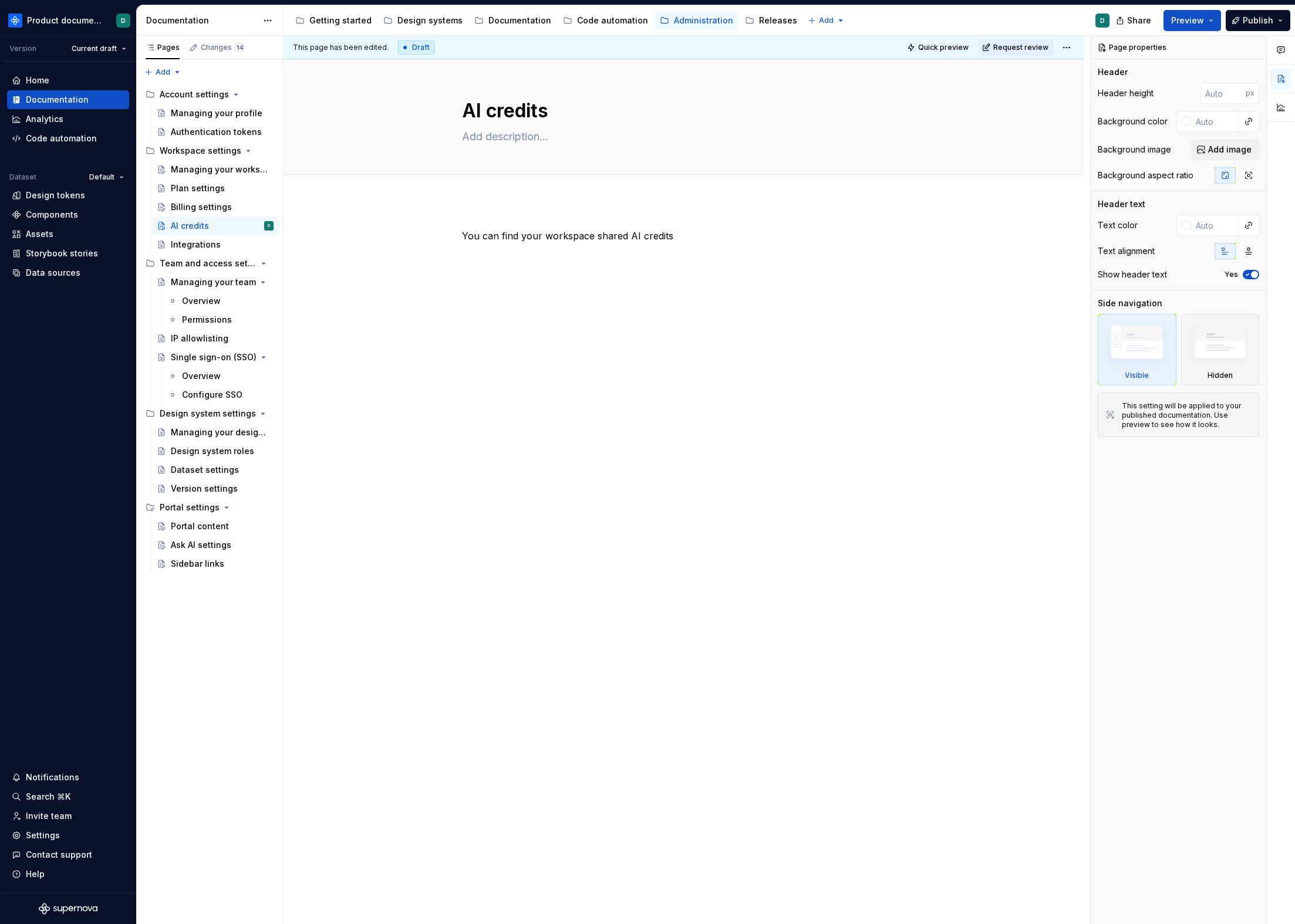
type textarea "*"
click at [718, 289] on div "You can find your workspace shared AI credits" at bounding box center [684, 383] width 801 height 365
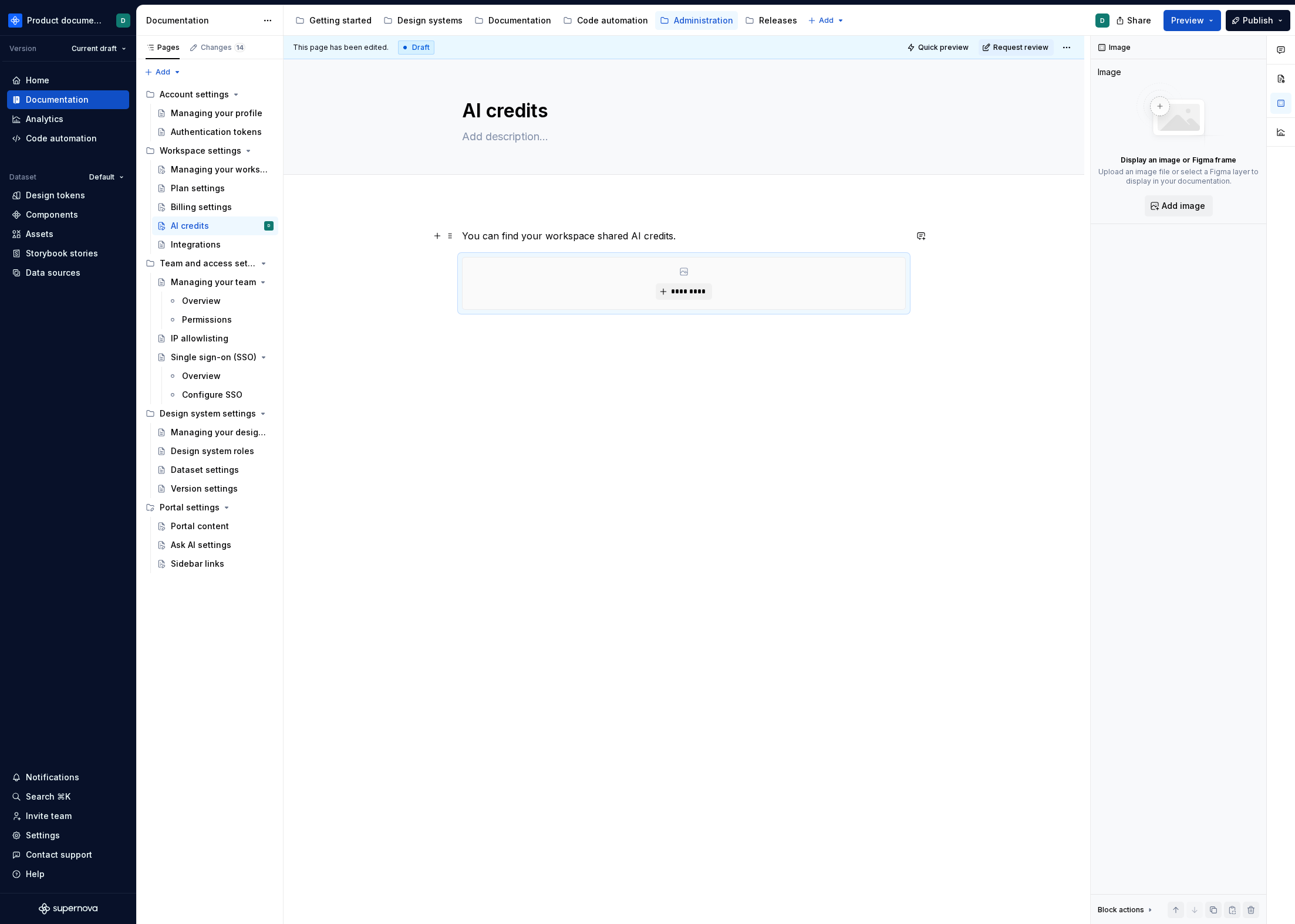
click at [717, 240] on p "You can find your workspace shared AI credits." at bounding box center [683, 236] width 444 height 14
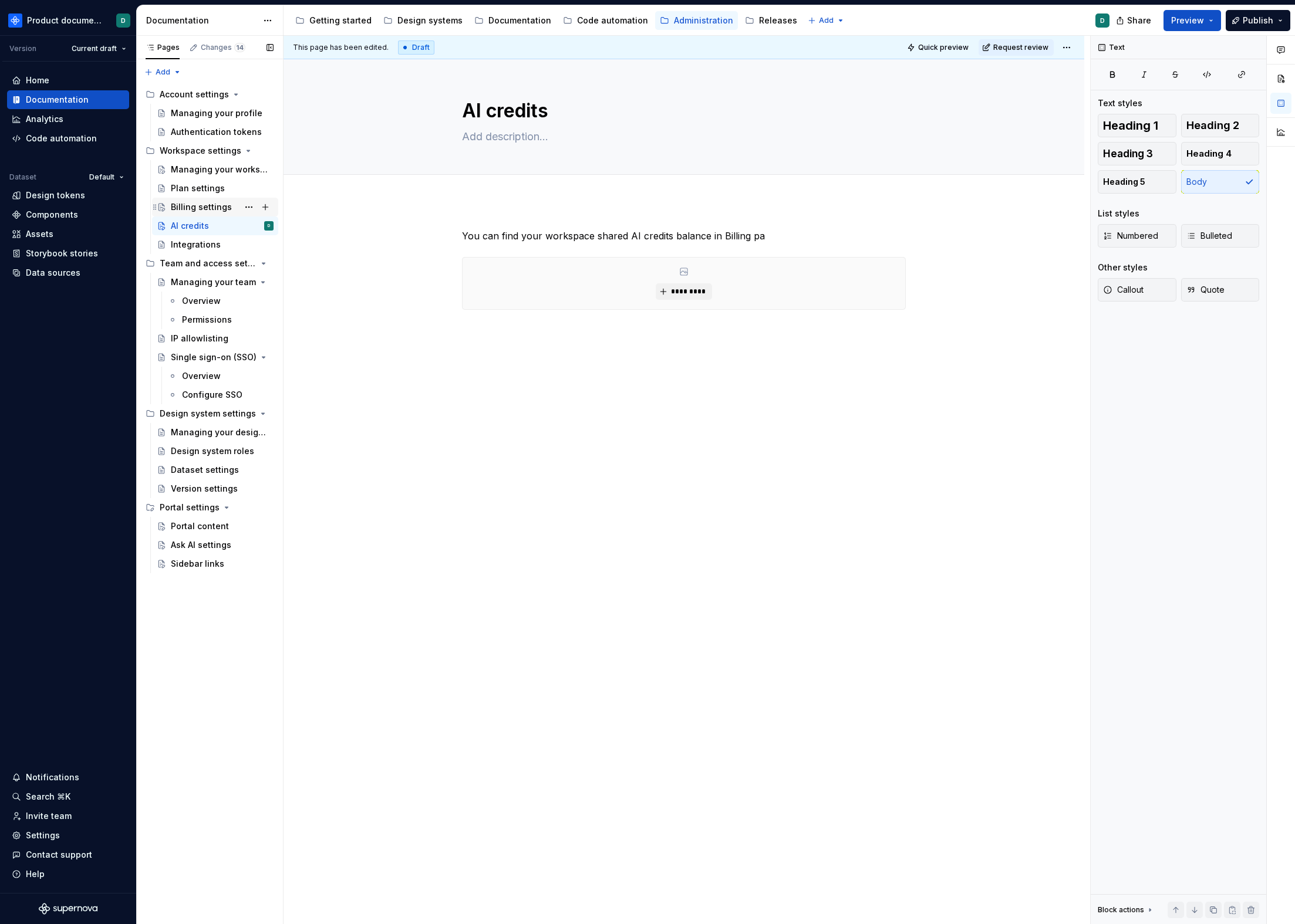
click at [182, 208] on div "Billing settings" at bounding box center [201, 207] width 61 height 12
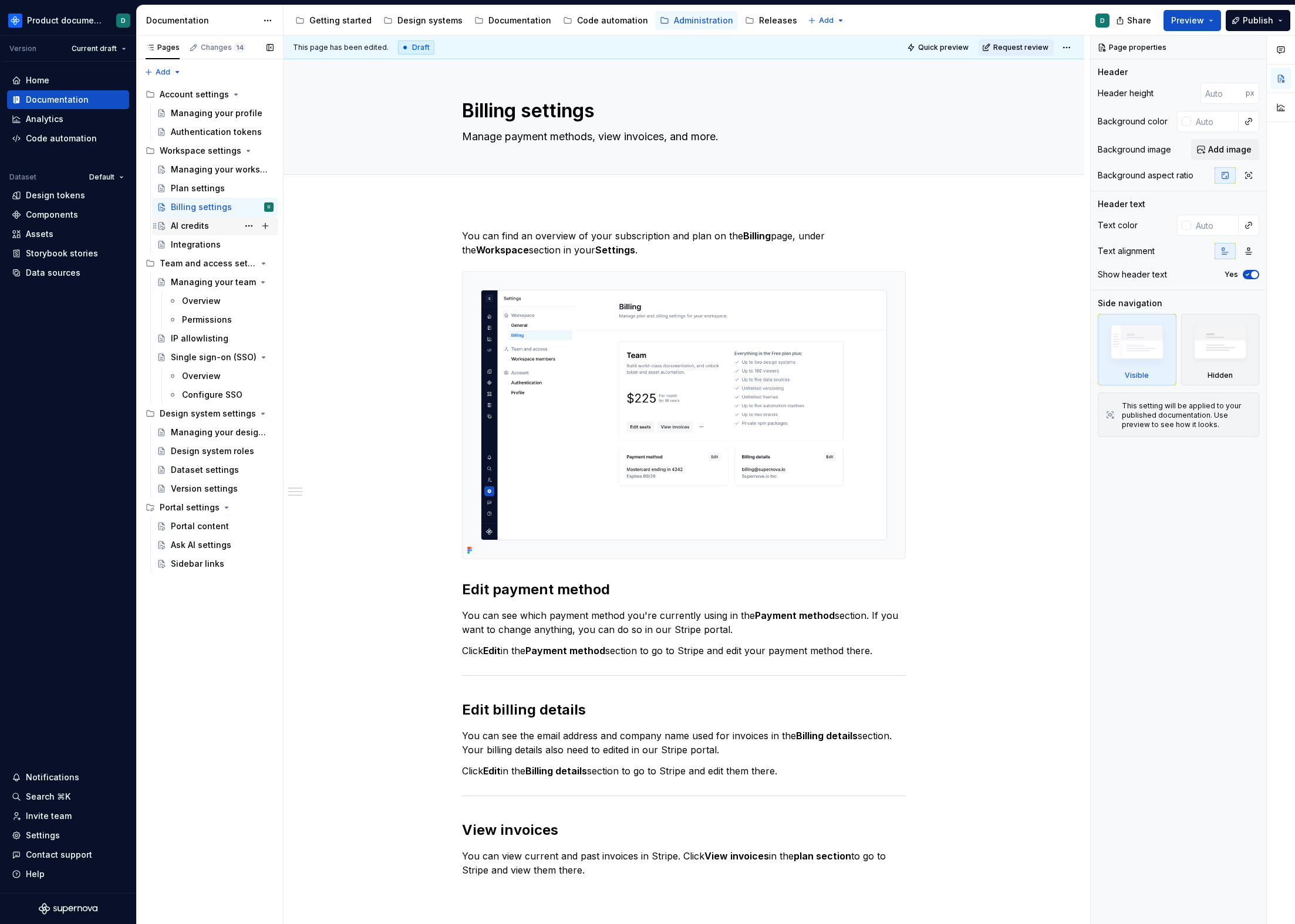
click at [189, 229] on div "AI credits" at bounding box center [189, 226] width 38 height 12
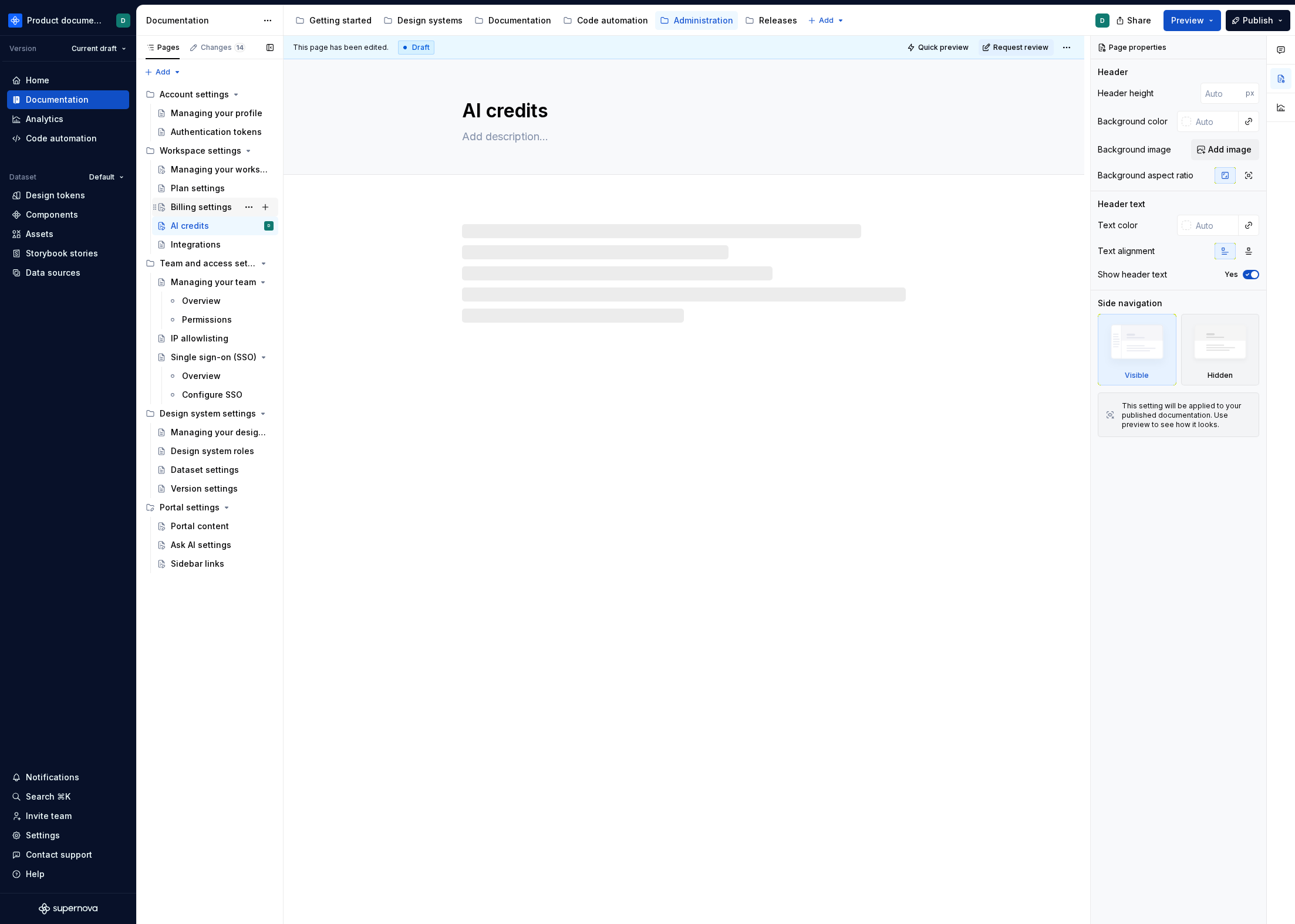
click at [195, 203] on div "Billing settings" at bounding box center [201, 207] width 61 height 12
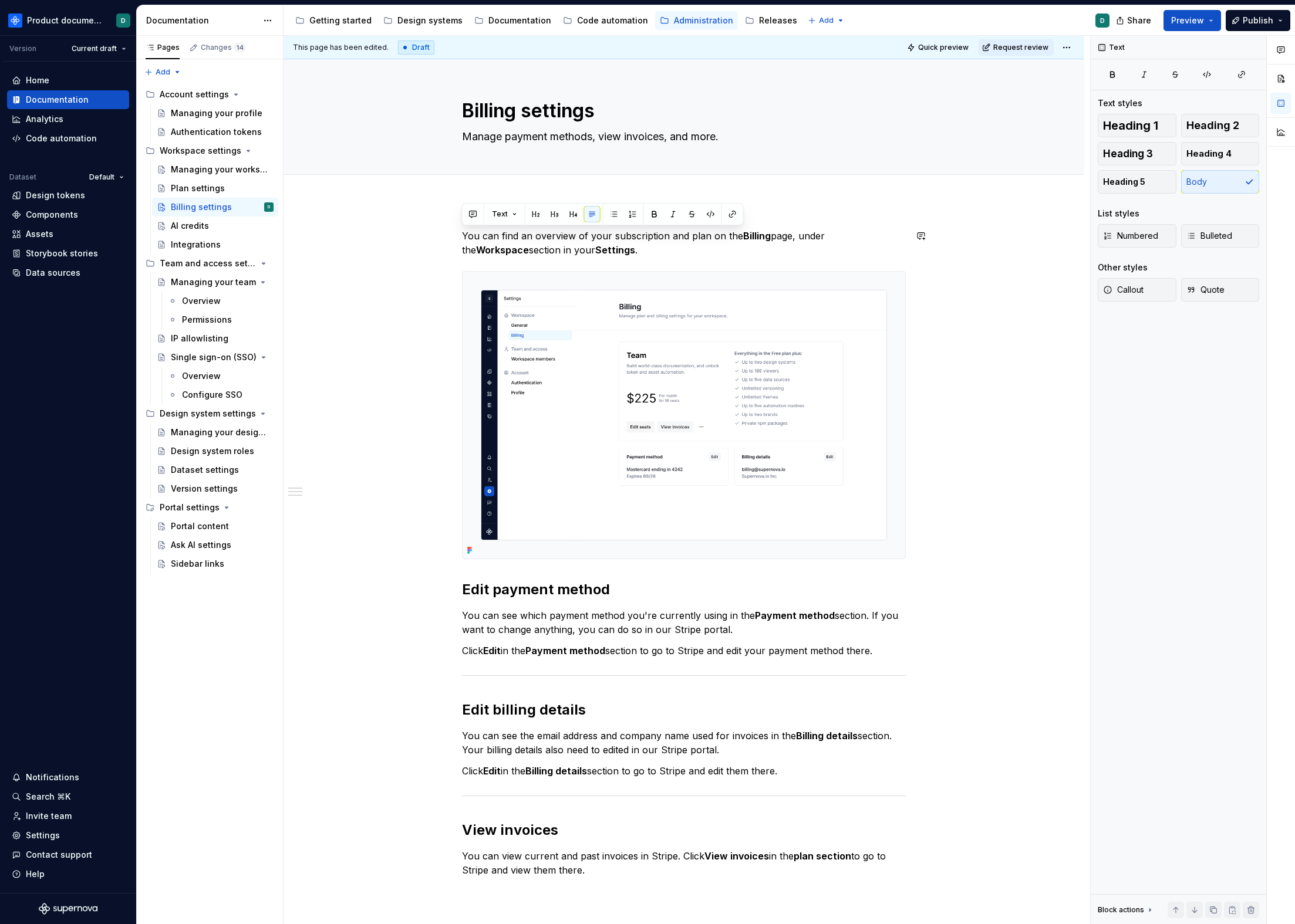
drag, startPoint x: 597, startPoint y: 247, endPoint x: 461, endPoint y: 227, distance: 137.5
click at [461, 227] on div "You can find an overview of your subscription and plan on the Billing page, und…" at bounding box center [684, 684] width 801 height 968
click at [191, 228] on div "AI credits" at bounding box center [189, 226] width 38 height 12
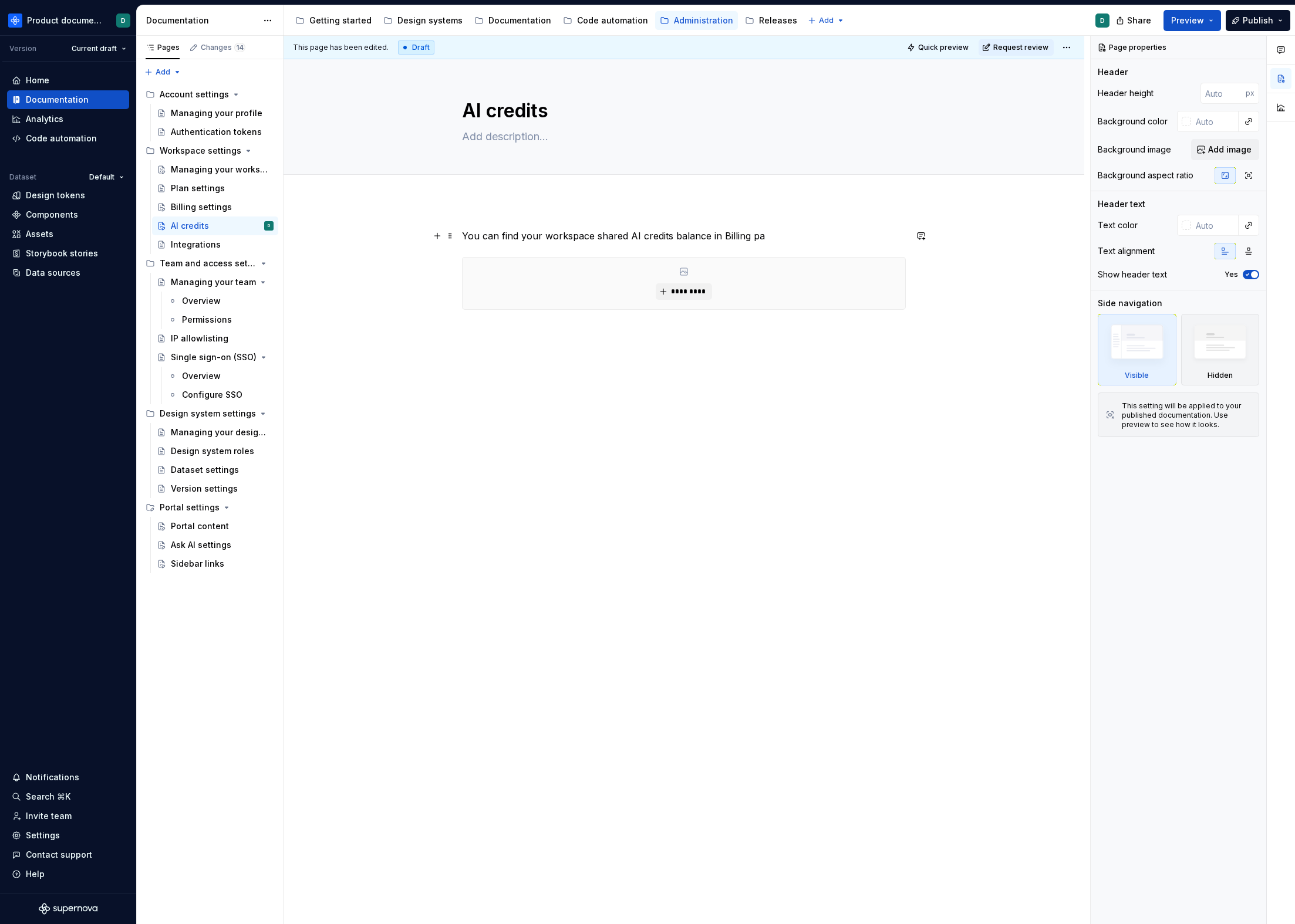
type textarea "*"
click at [805, 237] on p "You can find your workspace shared AI credits balance in Billing pa" at bounding box center [683, 236] width 444 height 14
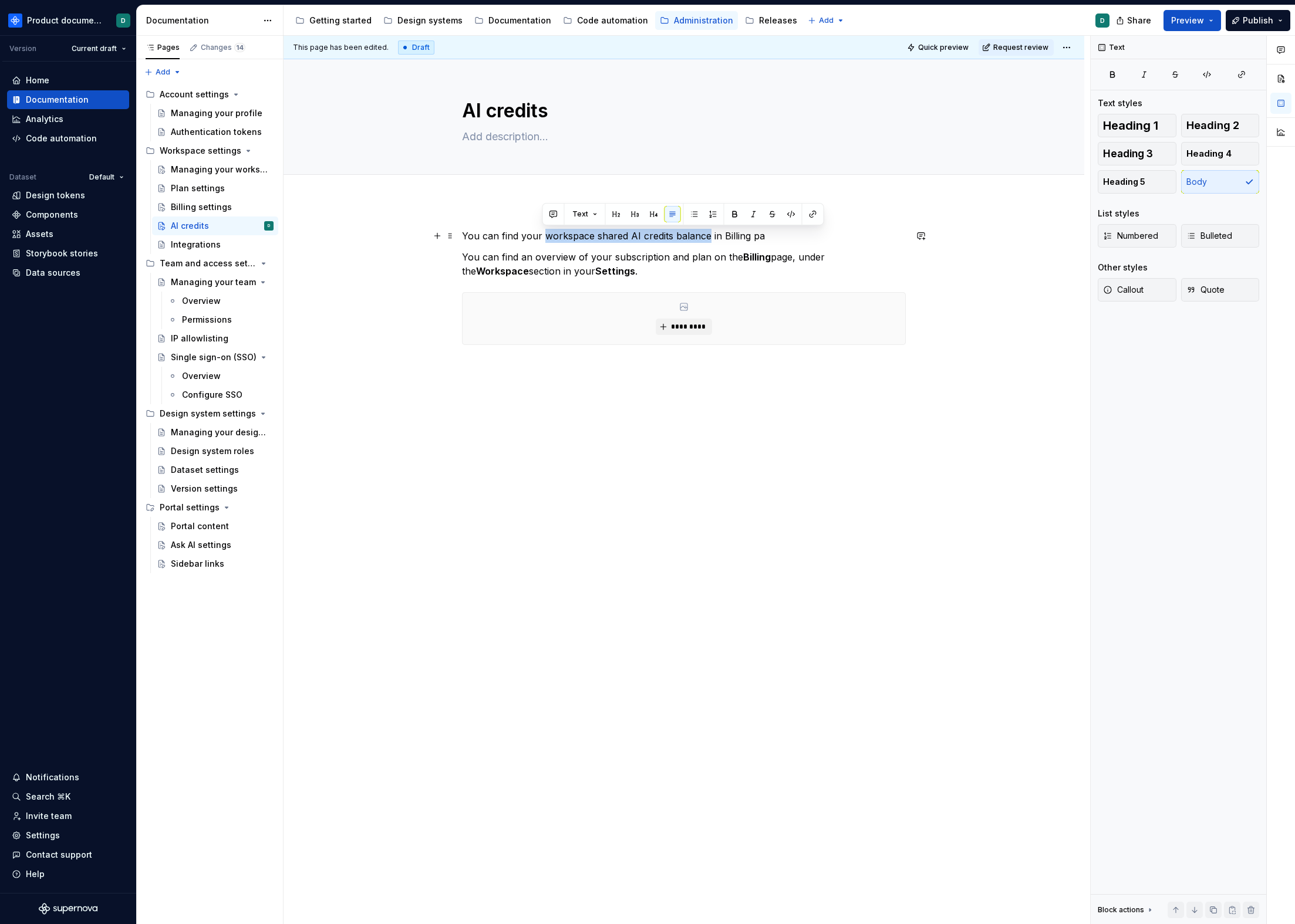
drag, startPoint x: 544, startPoint y: 235, endPoint x: 706, endPoint y: 238, distance: 162.0
click at [705, 232] on p "You can find your workspace shared AI credits balance in Billing pa" at bounding box center [683, 236] width 444 height 14
drag, startPoint x: 706, startPoint y: 257, endPoint x: 532, endPoint y: 256, distance: 174.0
click at [532, 256] on p "You can find an overview of your subscription and plan on the Billing page, und…" at bounding box center [683, 264] width 444 height 28
paste div
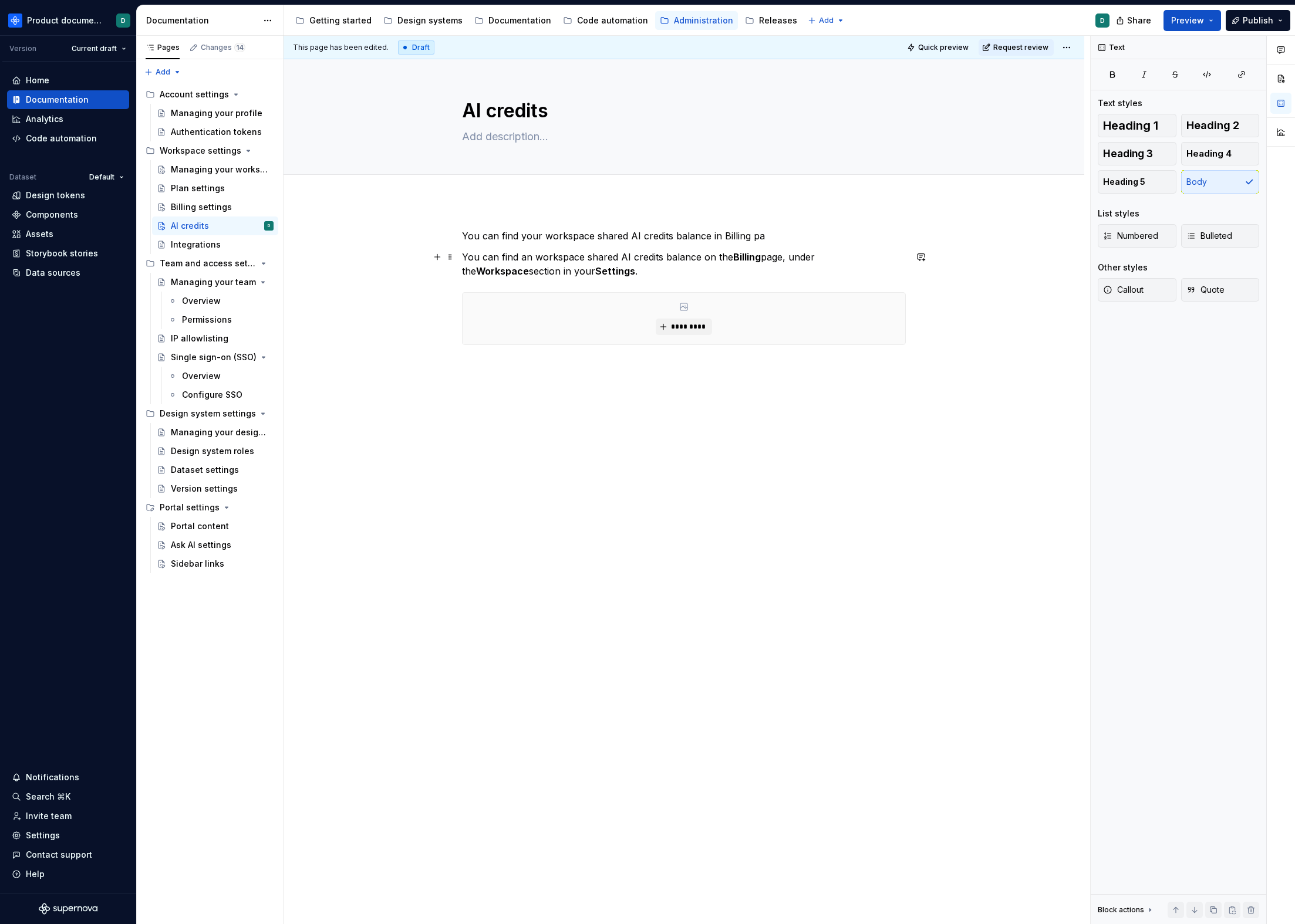
click at [587, 272] on p "You can find an workspace shared AI credits balance on the Billing page, under …" at bounding box center [683, 264] width 444 height 28
drag, startPoint x: 779, startPoint y: 237, endPoint x: 450, endPoint y: 236, distance: 329.0
click at [462, 236] on div "You can find your workspace shared AI credits balance in Billing pa You can fin…" at bounding box center [683, 294] width 444 height 130
click at [595, 337] on div "You can find an workspace shared AI credits balance on the Billing page, under …" at bounding box center [683, 284] width 444 height 109
click at [598, 351] on div "You can find an workspace shared AI credits balance on the Billing page, under …" at bounding box center [684, 408] width 801 height 415
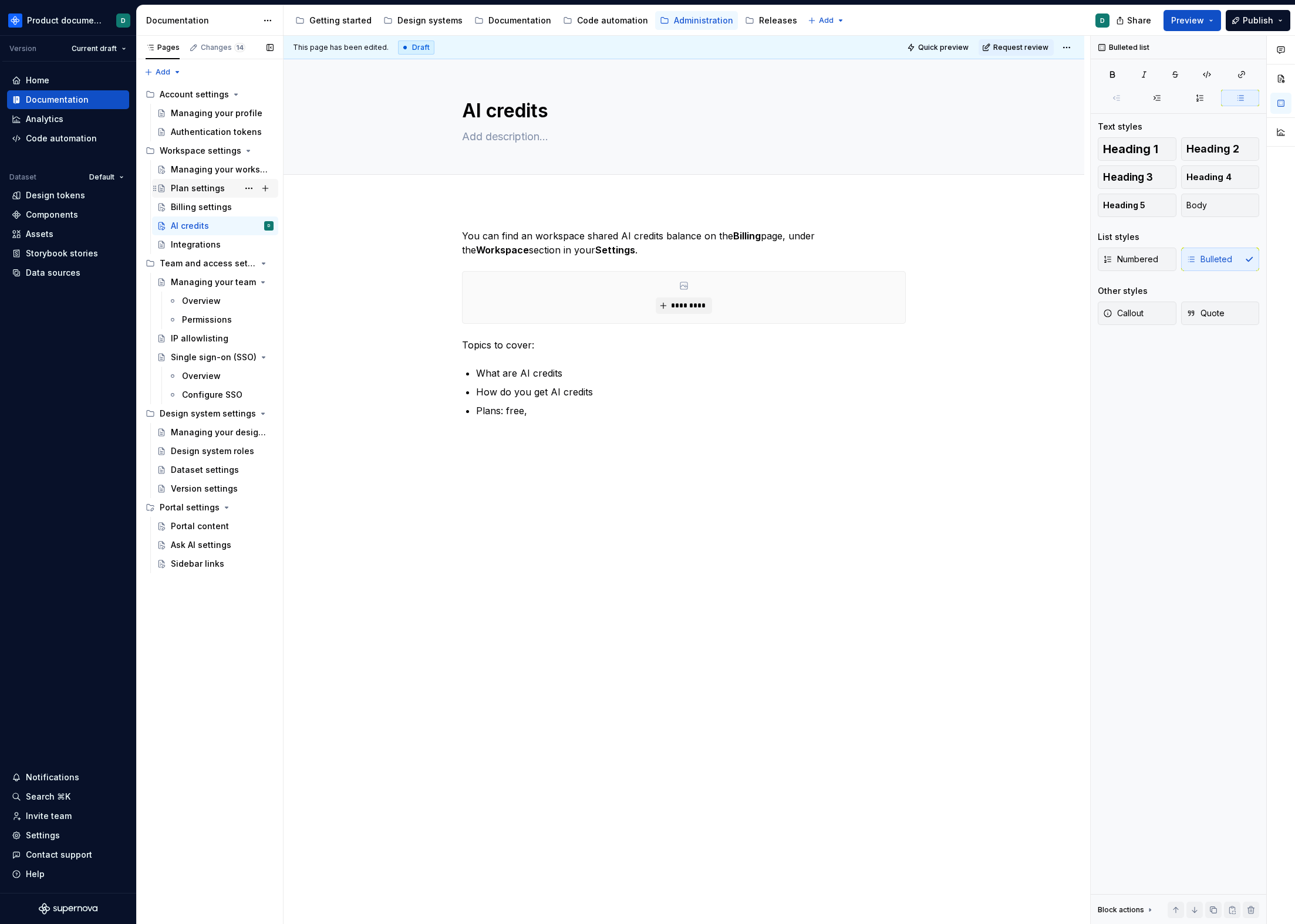
click at [203, 194] on div "Plan settings" at bounding box center [221, 188] width 102 height 17
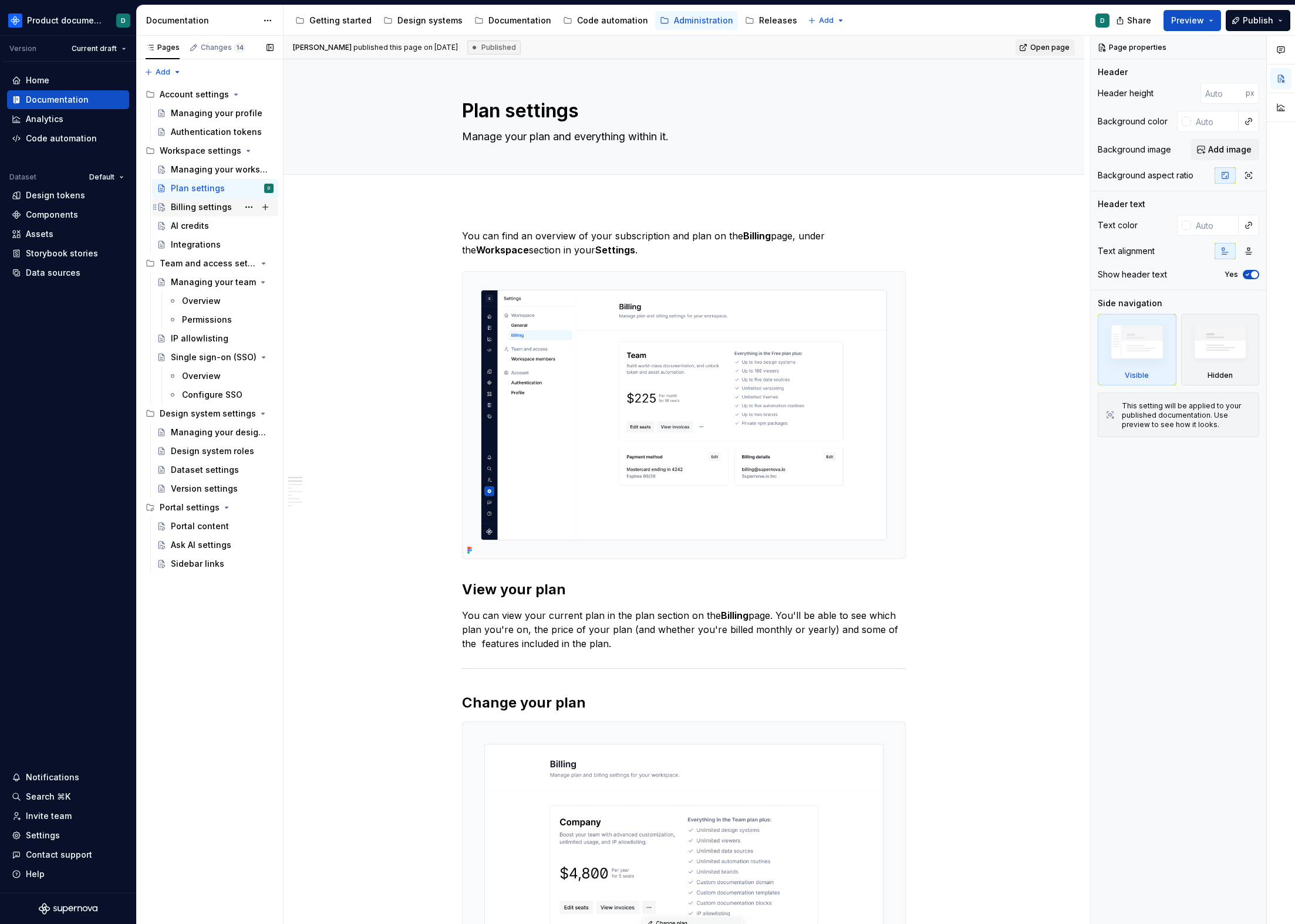
click at [192, 208] on div "Billing settings" at bounding box center [201, 207] width 61 height 12
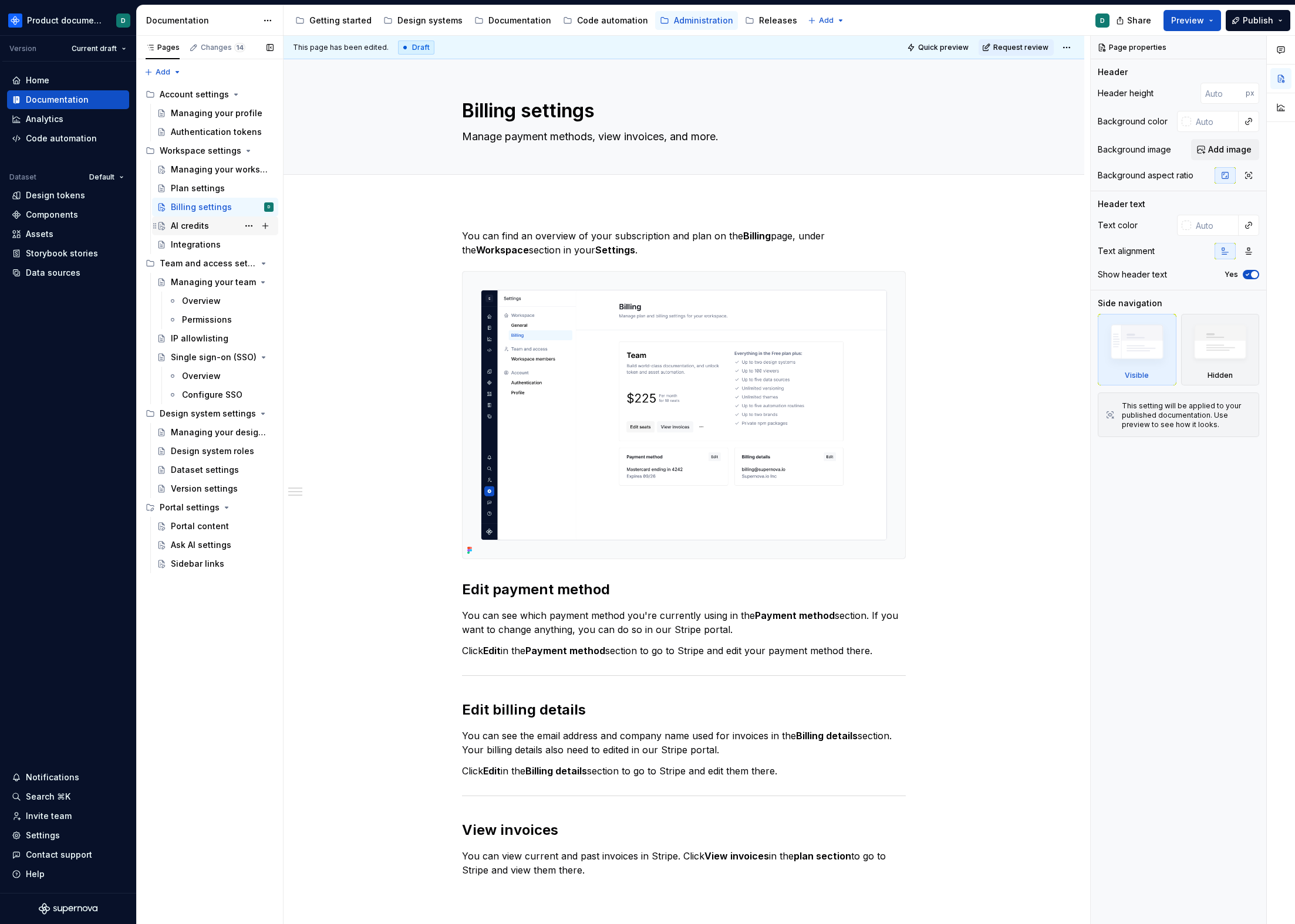
type textarea "*"
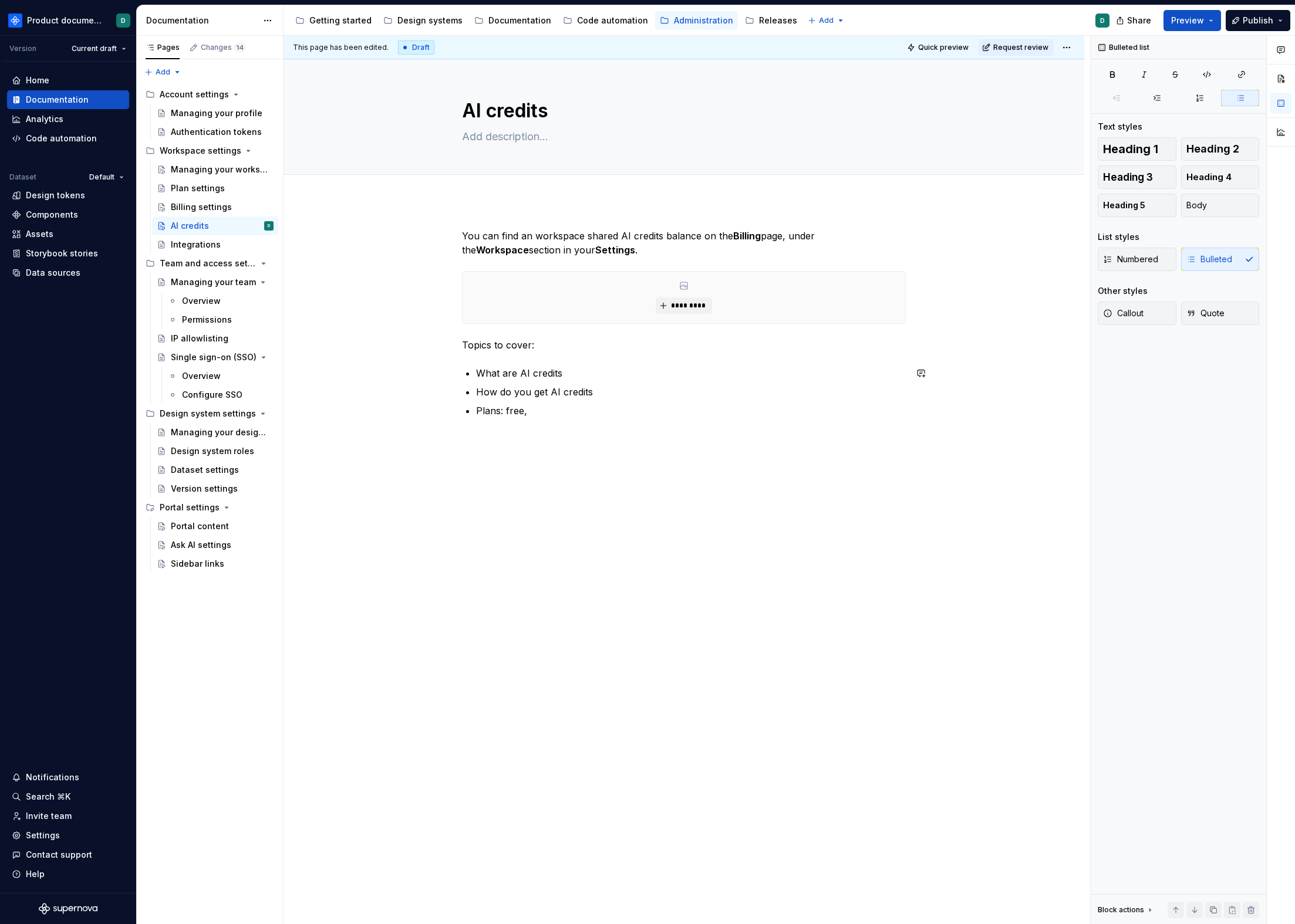
type textarea "*"
click at [567, 423] on div "You can find an workspace shared AI credits balance on the Billing page, under …" at bounding box center [683, 330] width 444 height 203
click at [570, 374] on p "What are AI credits" at bounding box center [691, 374] width 430 height 14
click at [592, 440] on ul "What are AI credits Types of AI credits How do you get AI credits How much cred…" at bounding box center [691, 411] width 430 height 89
drag, startPoint x: 676, startPoint y: 434, endPoint x: 499, endPoint y: 421, distance: 177.5
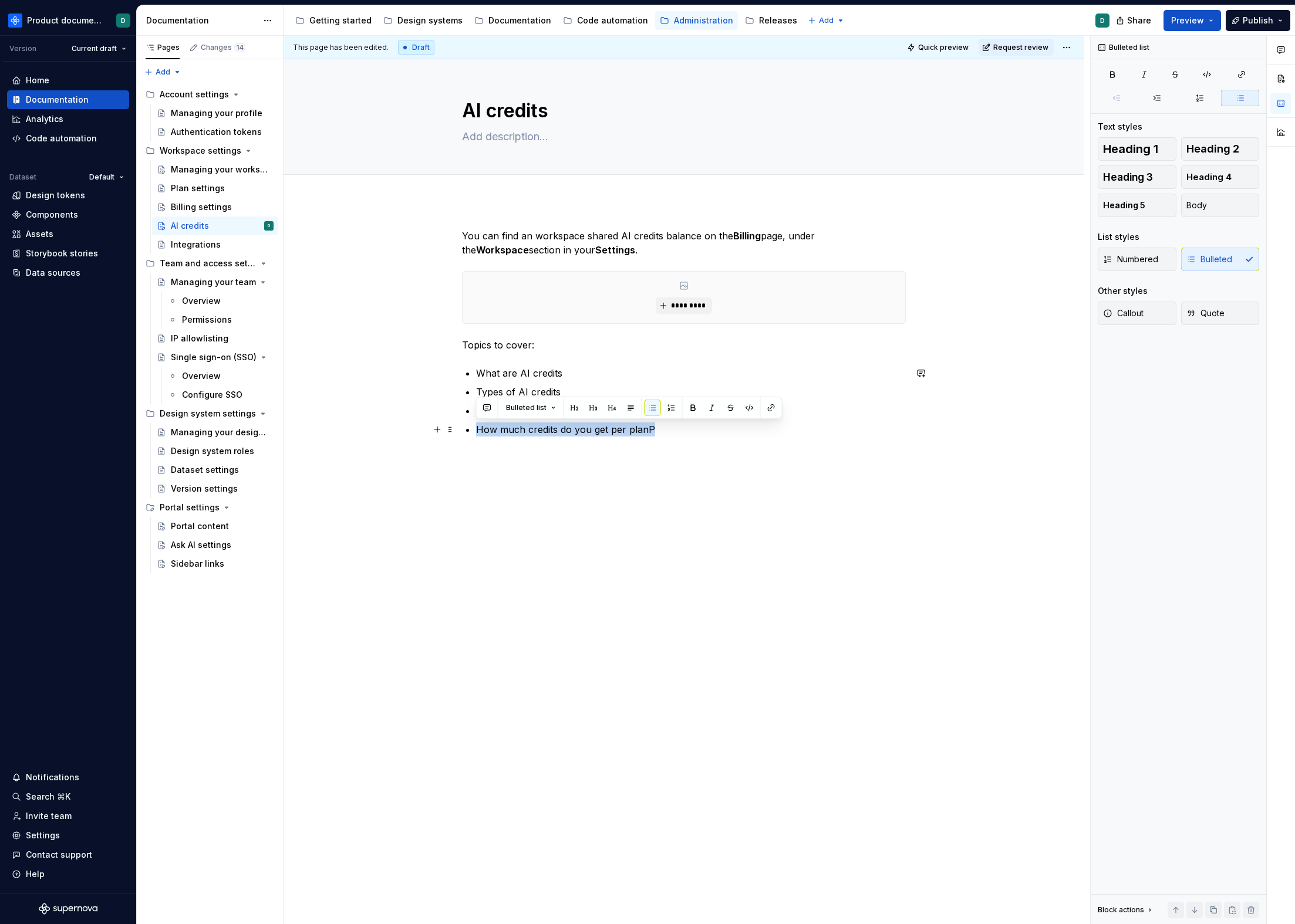
click at [499, 421] on ul "What are AI credits Types of AI credits How do you get AI credits How much cred…" at bounding box center [691, 401] width 430 height 70
drag, startPoint x: 500, startPoint y: 411, endPoint x: 546, endPoint y: 414, distance: 46.1
click at [546, 414] on p "How do you get AI credits" at bounding box center [691, 411] width 430 height 14
click at [523, 428] on p "How much does the action cos" at bounding box center [691, 430] width 430 height 14
click at [581, 431] on p "How much AI credits does the action cost" at bounding box center [691, 430] width 430 height 14
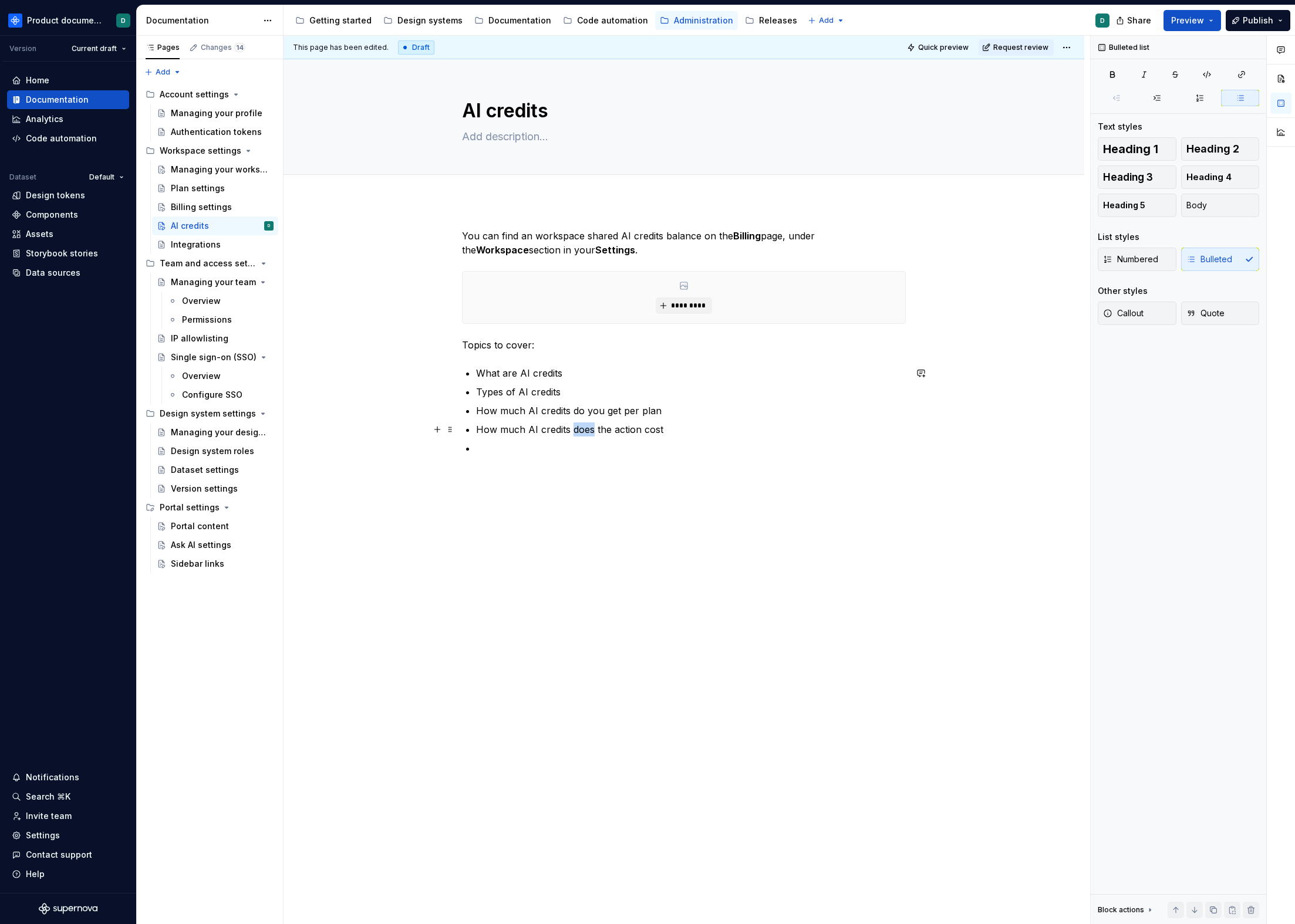
click at [581, 431] on p "How much AI credits does the action cost" at bounding box center [691, 430] width 430 height 14
click at [629, 430] on p "How much AI credits do the action cost" at bounding box center [691, 430] width 430 height 14
click at [628, 452] on p at bounding box center [691, 448] width 430 height 14
click at [533, 437] on ul "What are AI credits Types of AI credits How much AI credits do you get per plan…" at bounding box center [691, 411] width 430 height 89
click at [567, 395] on p "Types of AI credits" at bounding box center [691, 392] width 430 height 14
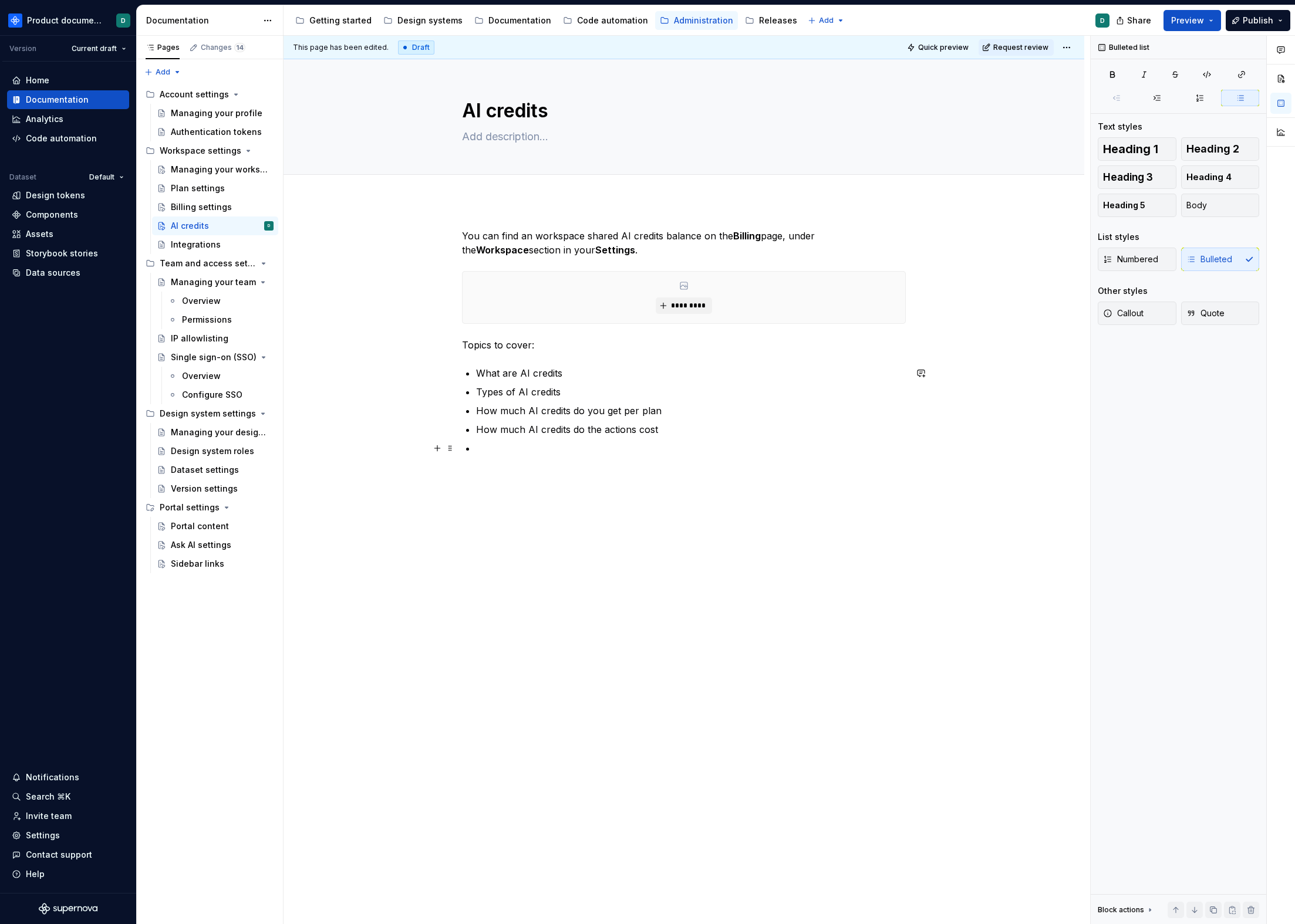
click at [500, 453] on p at bounding box center [691, 448] width 430 height 14
click at [661, 433] on p "How much AI credits do the actions cost" at bounding box center [691, 430] width 430 height 14
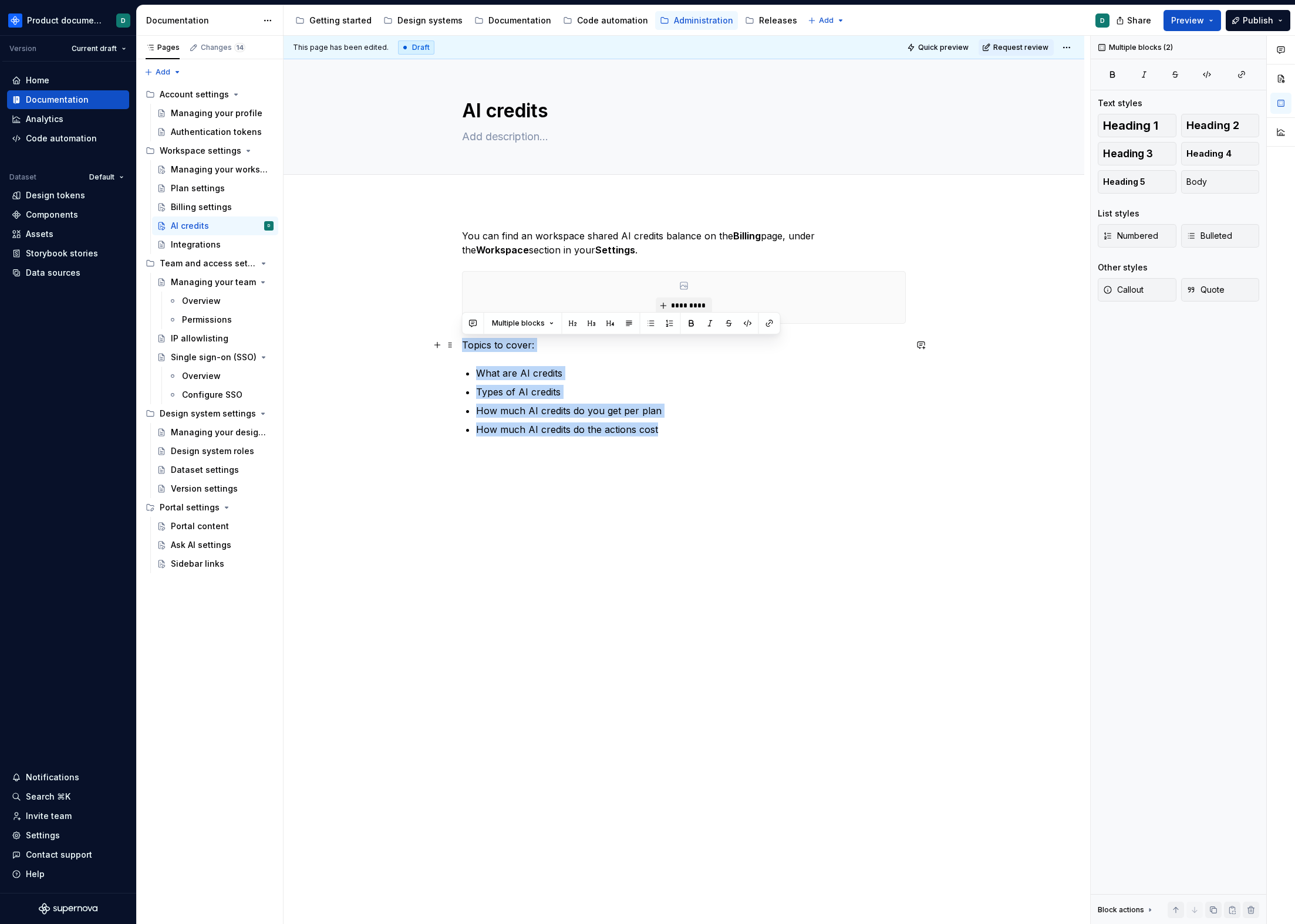
drag, startPoint x: 610, startPoint y: 418, endPoint x: 461, endPoint y: 346, distance: 165.5
click at [462, 346] on div "You can find an workspace shared AI credits balance on the Billing page, under …" at bounding box center [683, 333] width 444 height 208
copy div "Topics to cover: What are AI credits Types of AI credits How much AI credits do…"
click at [671, 435] on p "How much AI credits do the actions cost" at bounding box center [691, 430] width 430 height 14
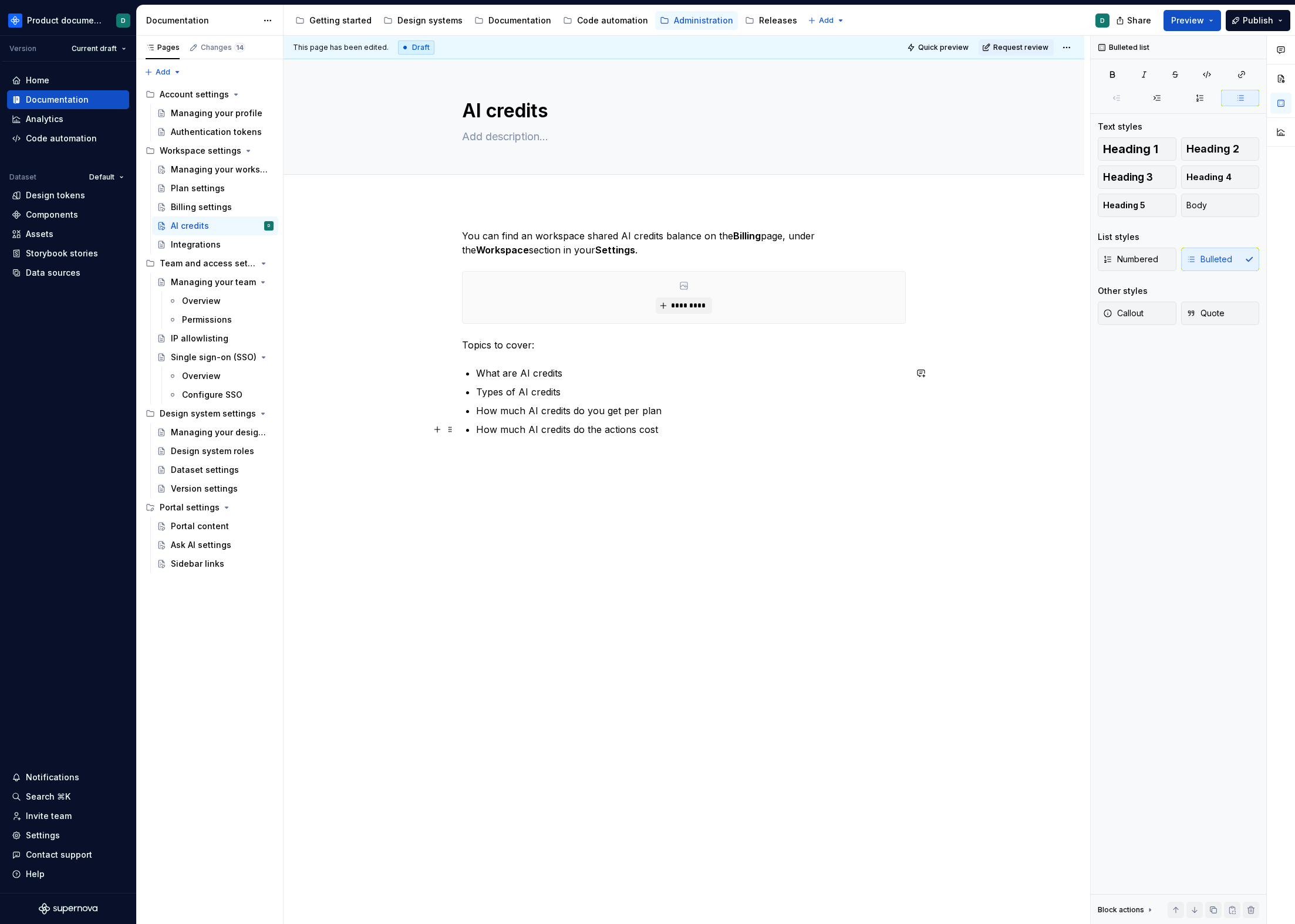
click at [712, 430] on p "How much AI credits do the actions cost" at bounding box center [691, 430] width 430 height 14
click at [711, 430] on p "How much AI credits do the actions cost" at bounding box center [691, 430] width 430 height 14
click at [645, 249] on p "You can find an workspace shared AI credits balance on the Billing page, under …" at bounding box center [683, 243] width 444 height 28
click at [650, 247] on p "You can find an workspace shared AI credits balance on the Billing page, under …" at bounding box center [683, 243] width 444 height 28
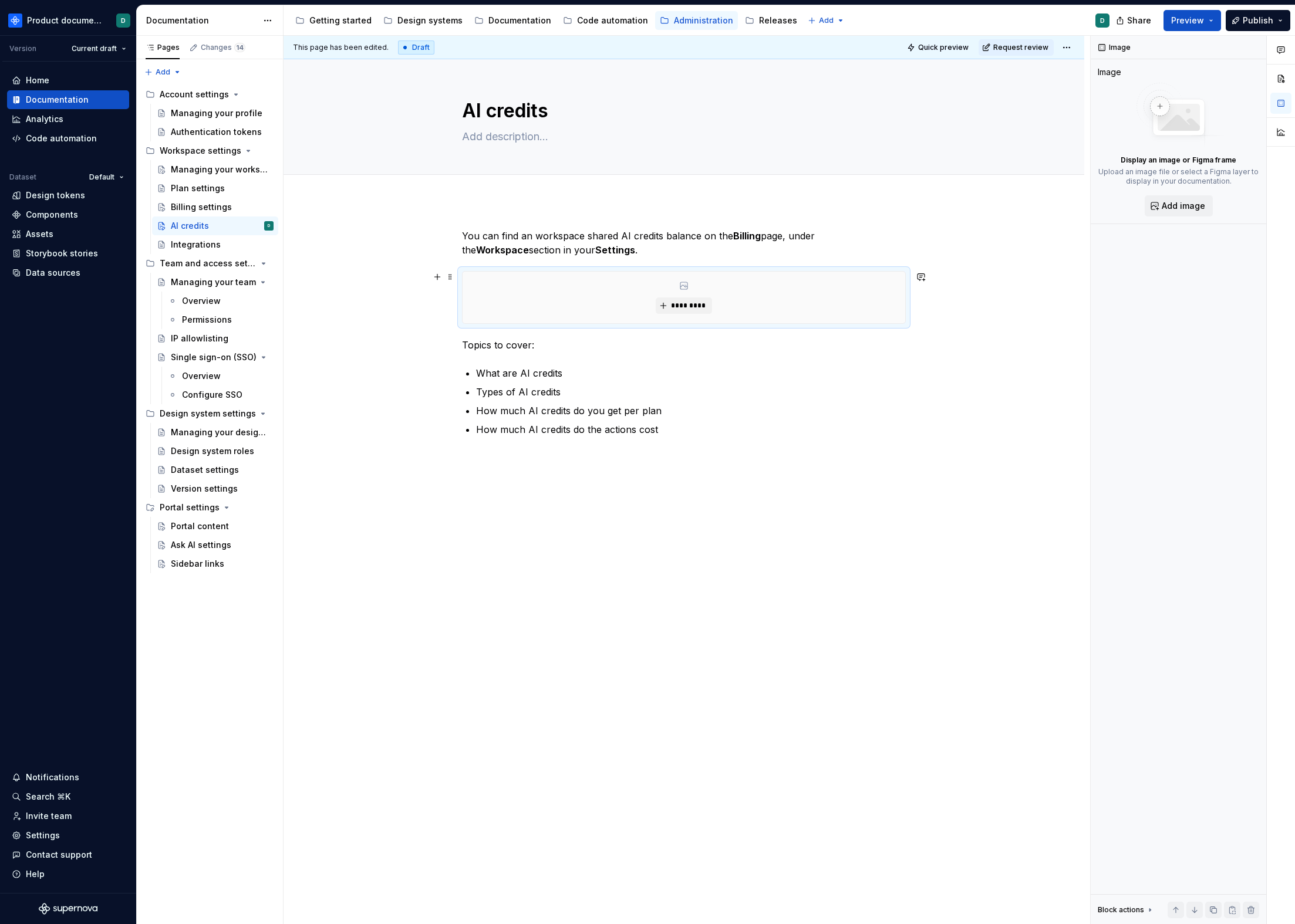
click at [650, 297] on div "*********" at bounding box center [683, 297] width 442 height 51
click at [192, 218] on div "AI credits D" at bounding box center [221, 226] width 102 height 17
click at [194, 210] on div "Billing settings" at bounding box center [201, 207] width 61 height 12
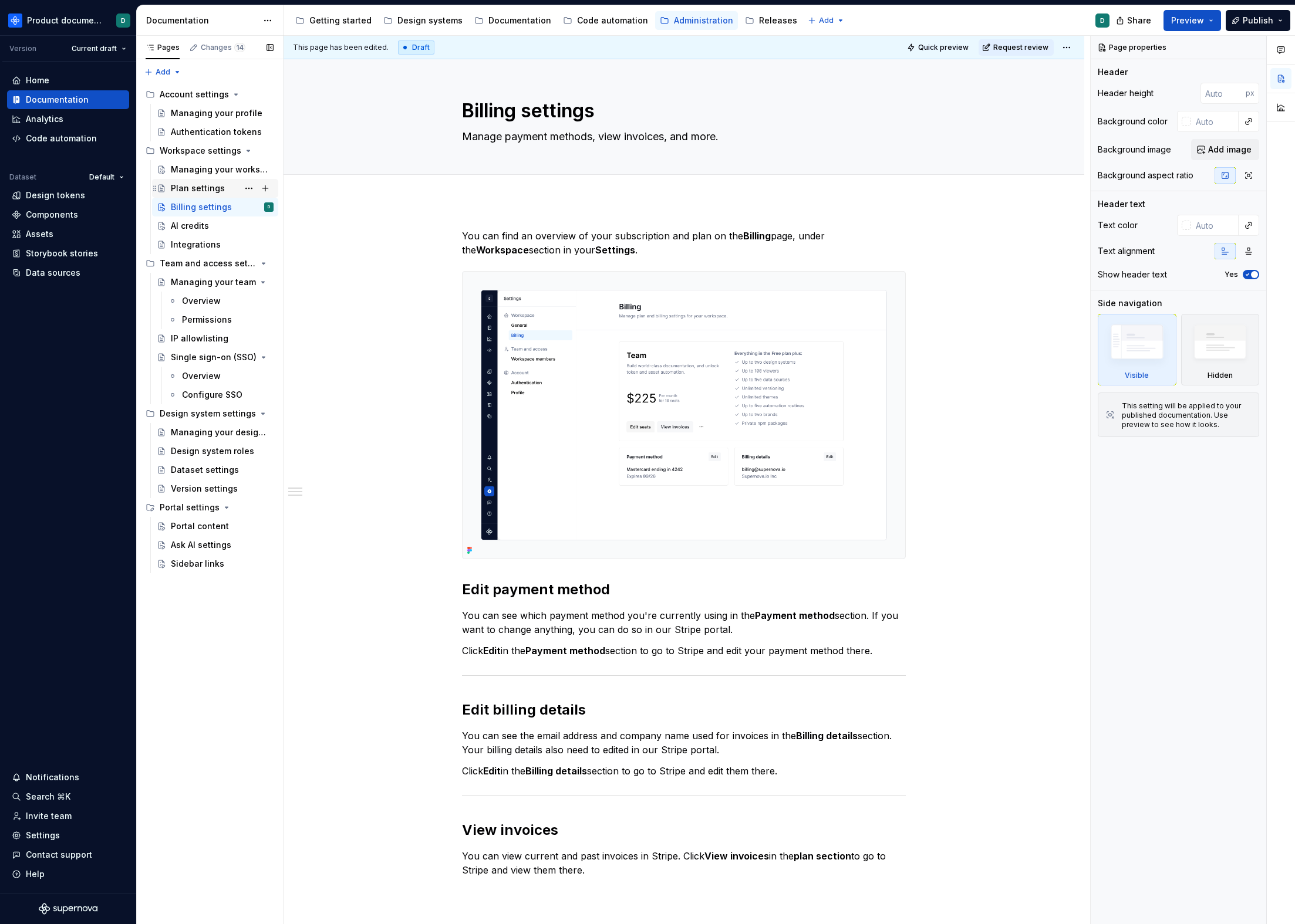
click at [195, 186] on div "Plan settings" at bounding box center [197, 188] width 54 height 12
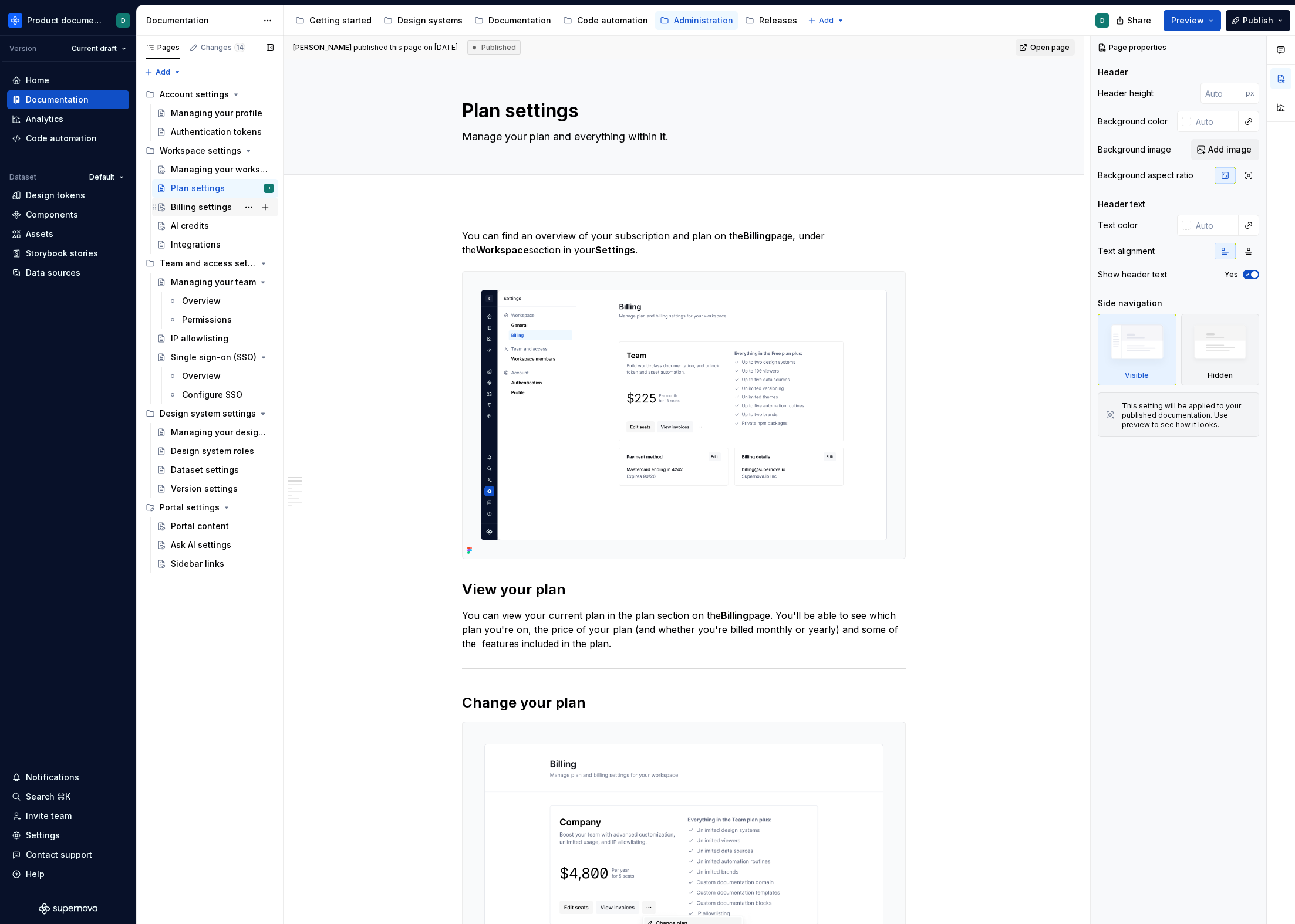
click at [195, 208] on div "Billing settings" at bounding box center [201, 207] width 61 height 12
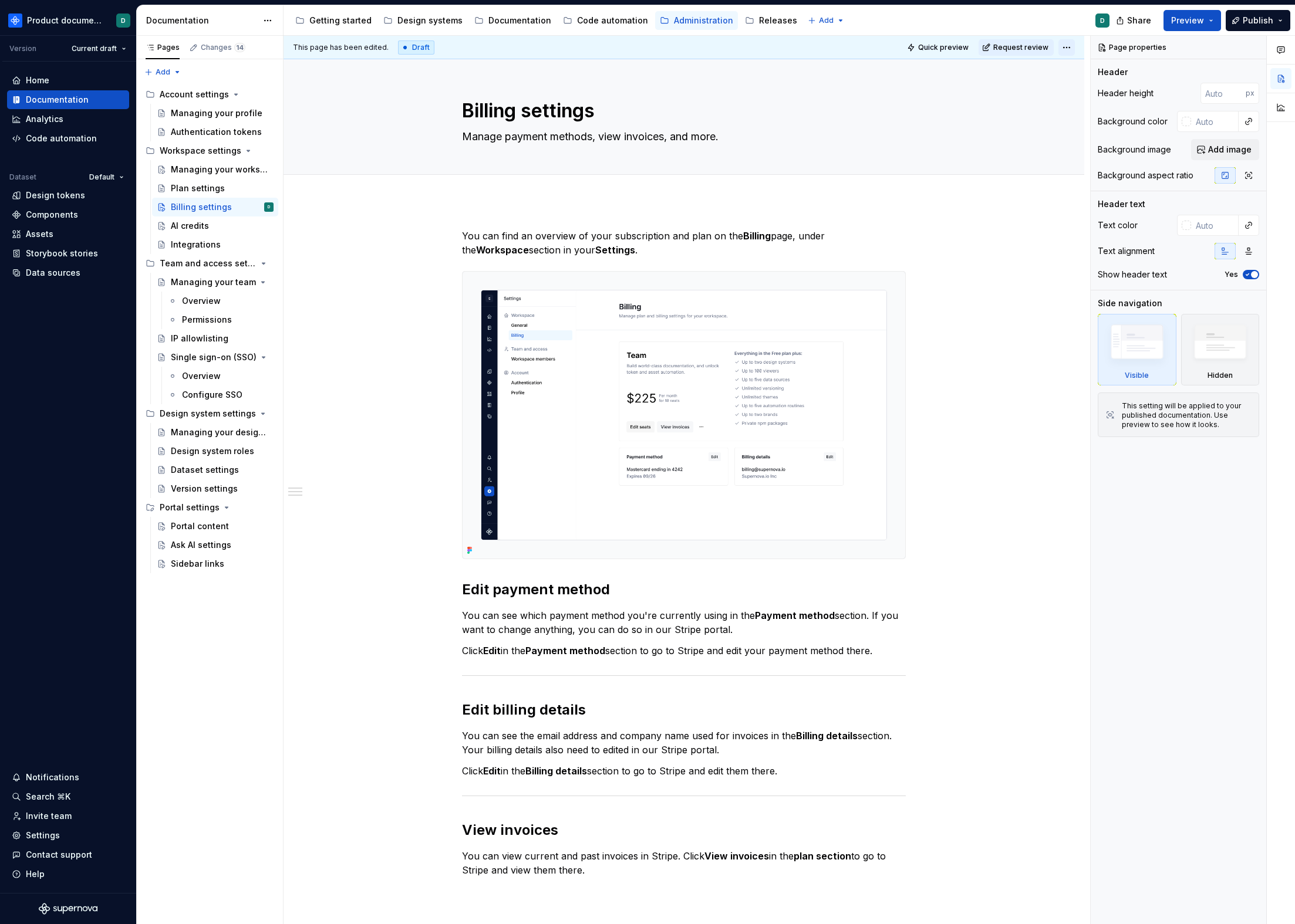
click at [1069, 50] on html "Product documentation D Version Current draft Home Documentation Analytics Code…" at bounding box center [647, 462] width 1295 height 924
type textarea "*"
click at [1095, 113] on div "Discard changes" at bounding box center [1117, 113] width 76 height 12
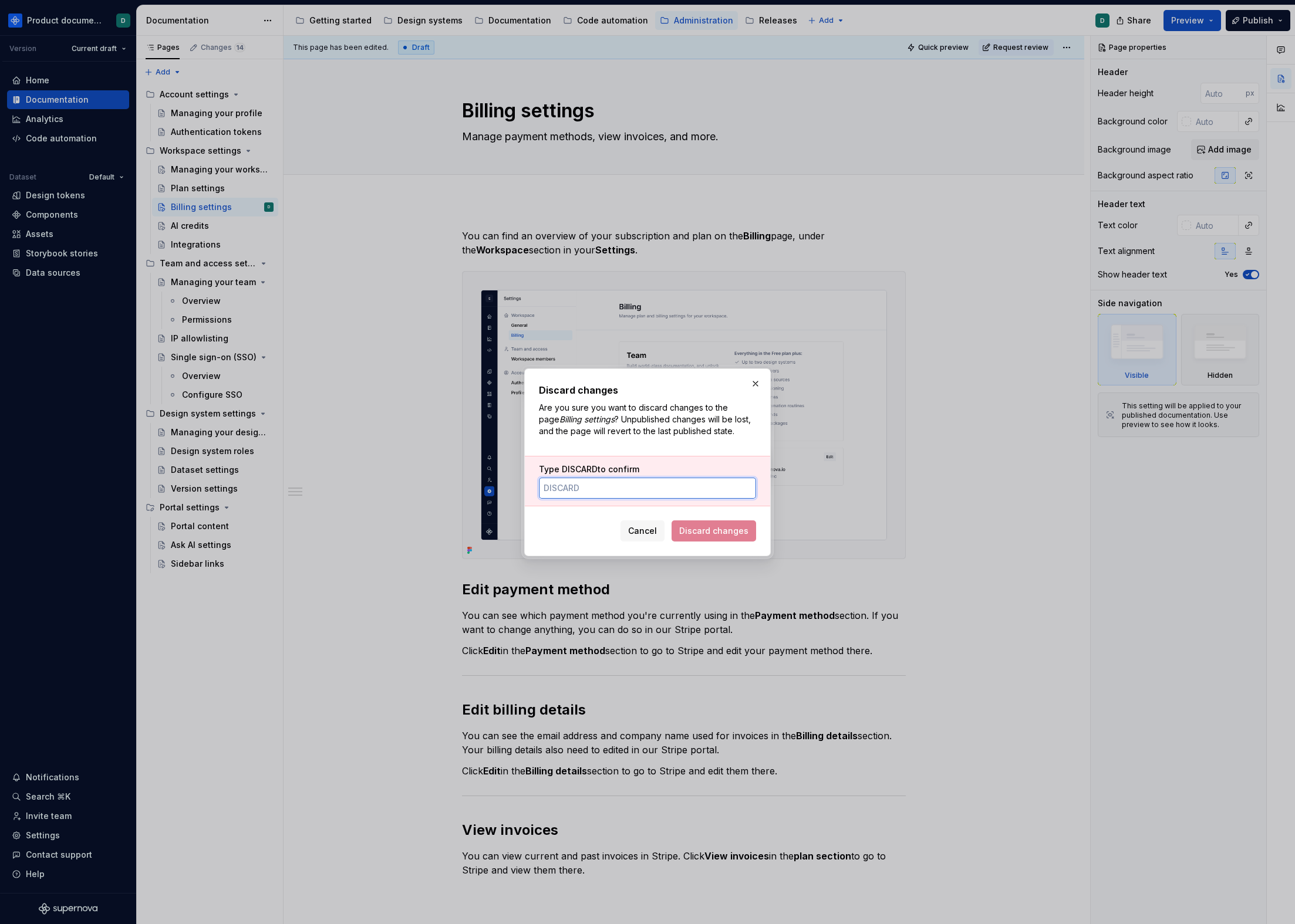
click at [666, 497] on input "Type DISCARD to confirm" at bounding box center [647, 488] width 217 height 21
type input "DISCARD"
click at [722, 535] on span "Discard changes" at bounding box center [714, 531] width 69 height 12
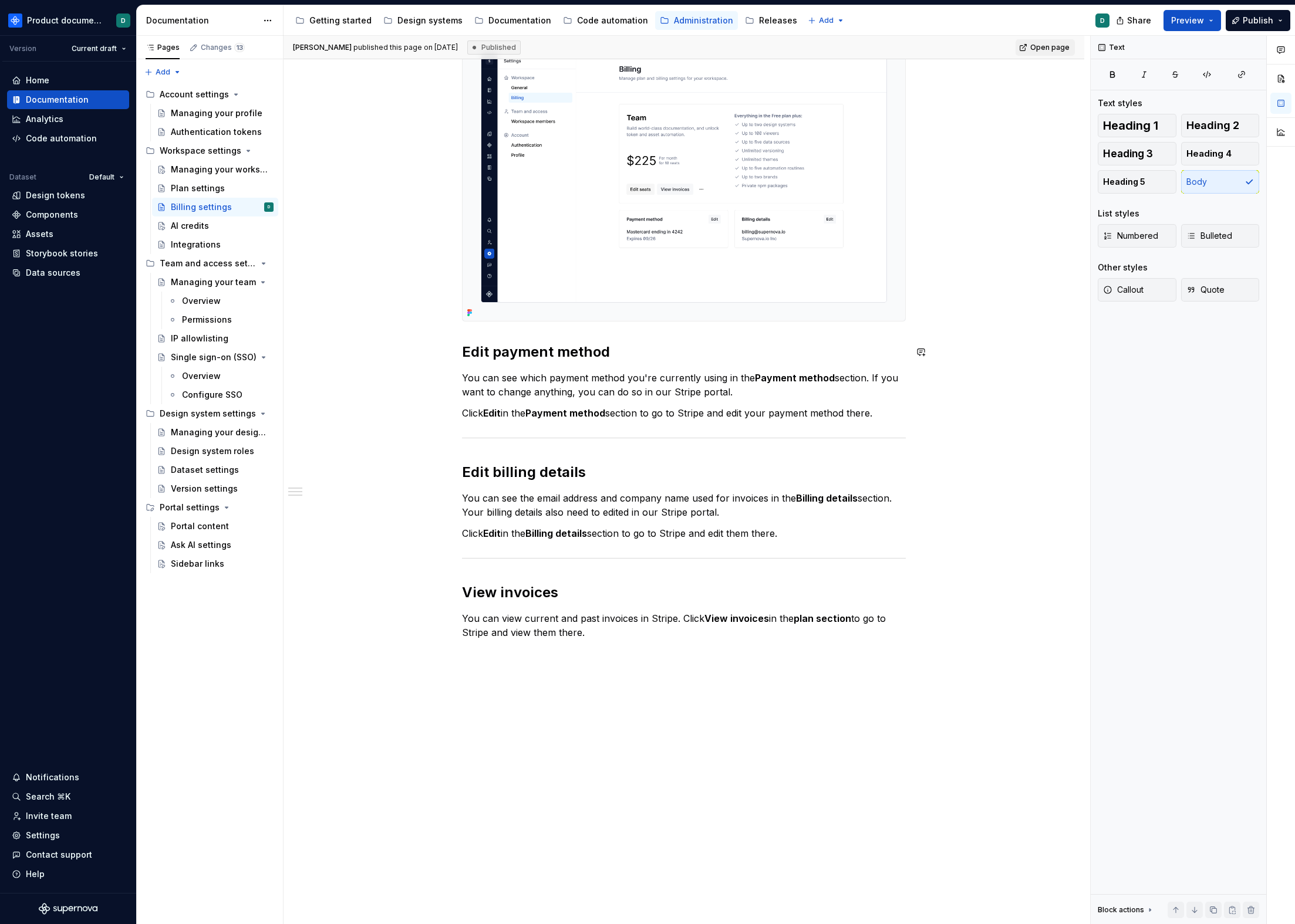
scroll to position [265, 0]
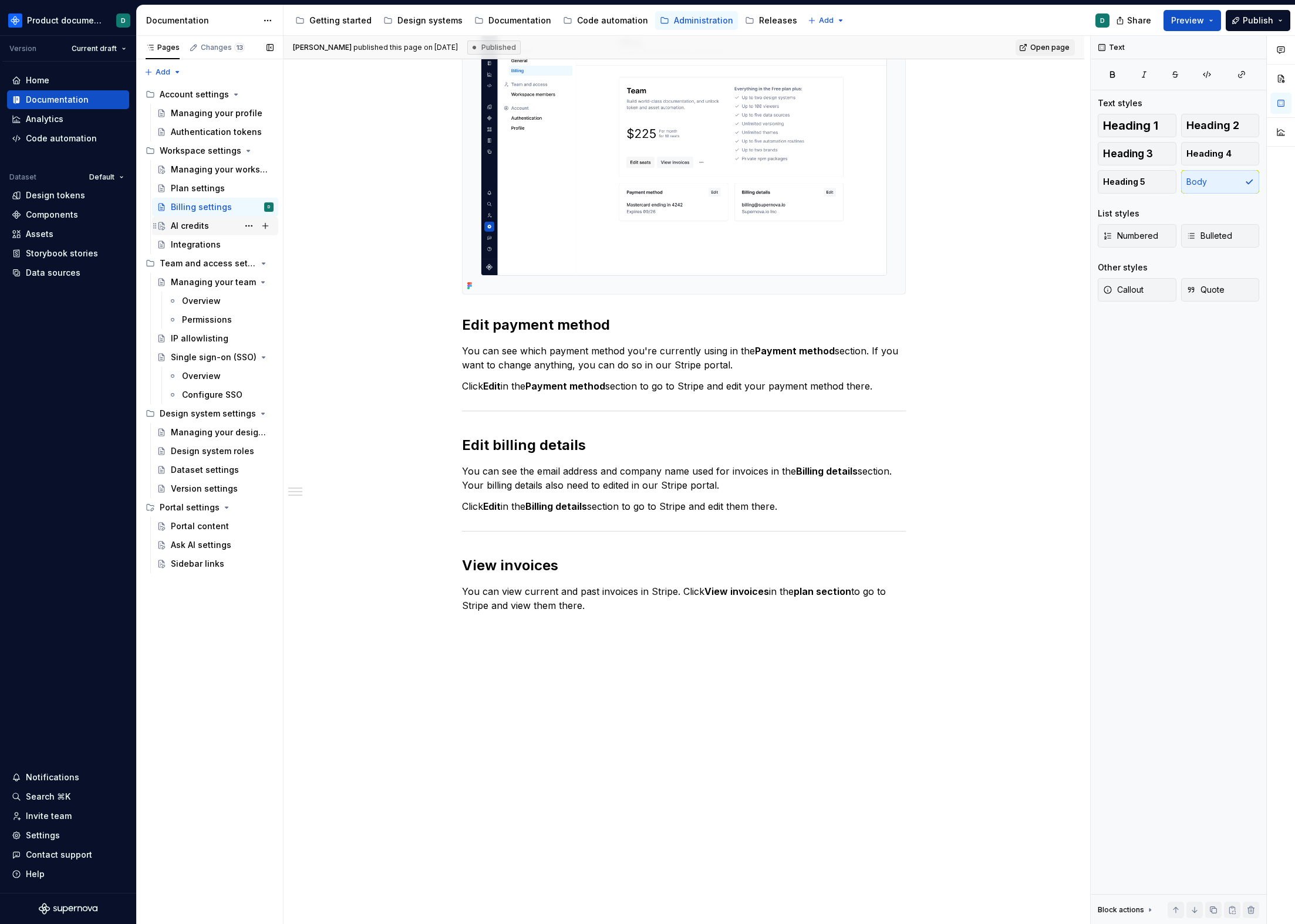
click at [186, 220] on div "AI credits" at bounding box center [189, 226] width 38 height 12
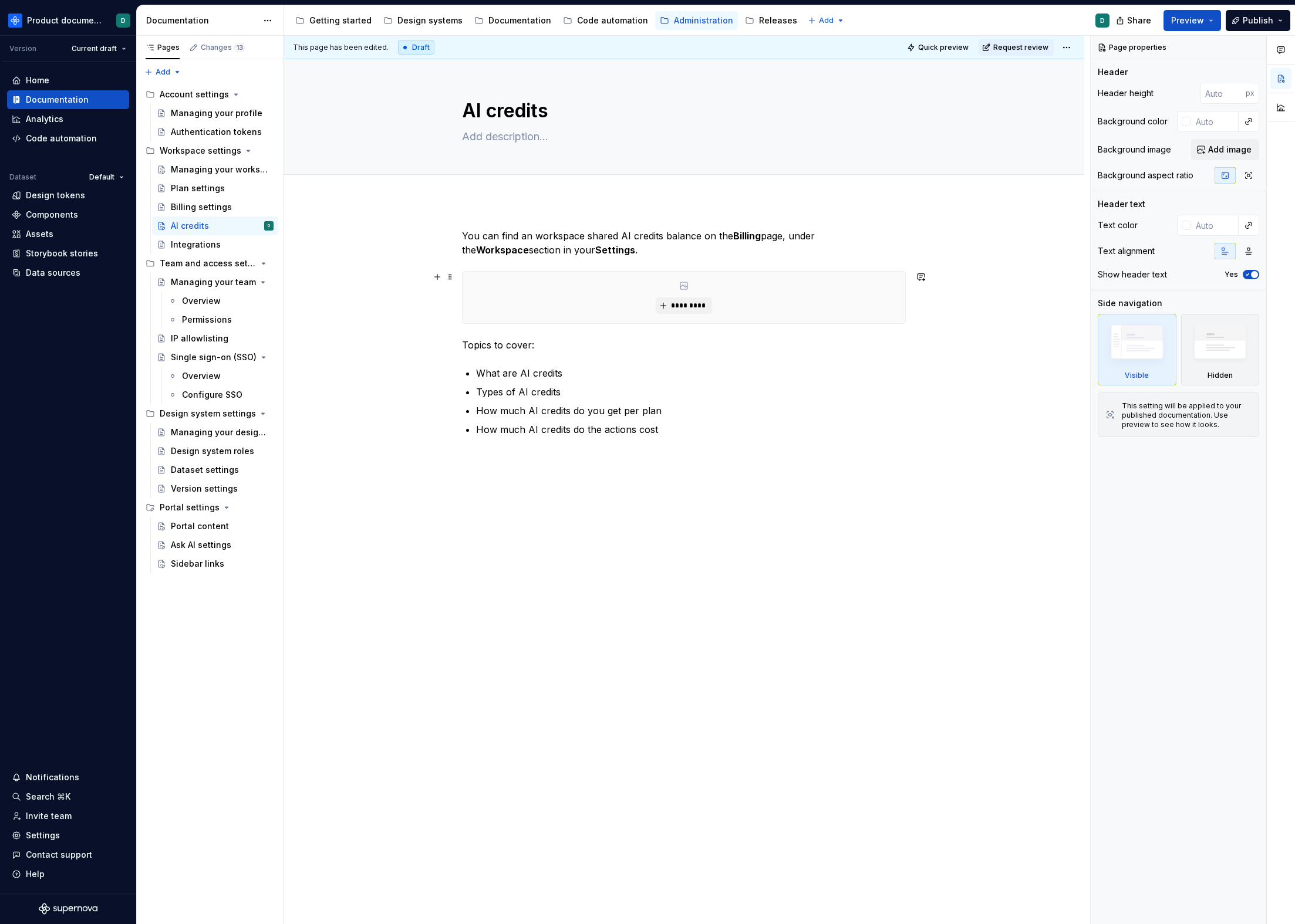
click at [474, 289] on div "*********" at bounding box center [683, 297] width 442 height 51
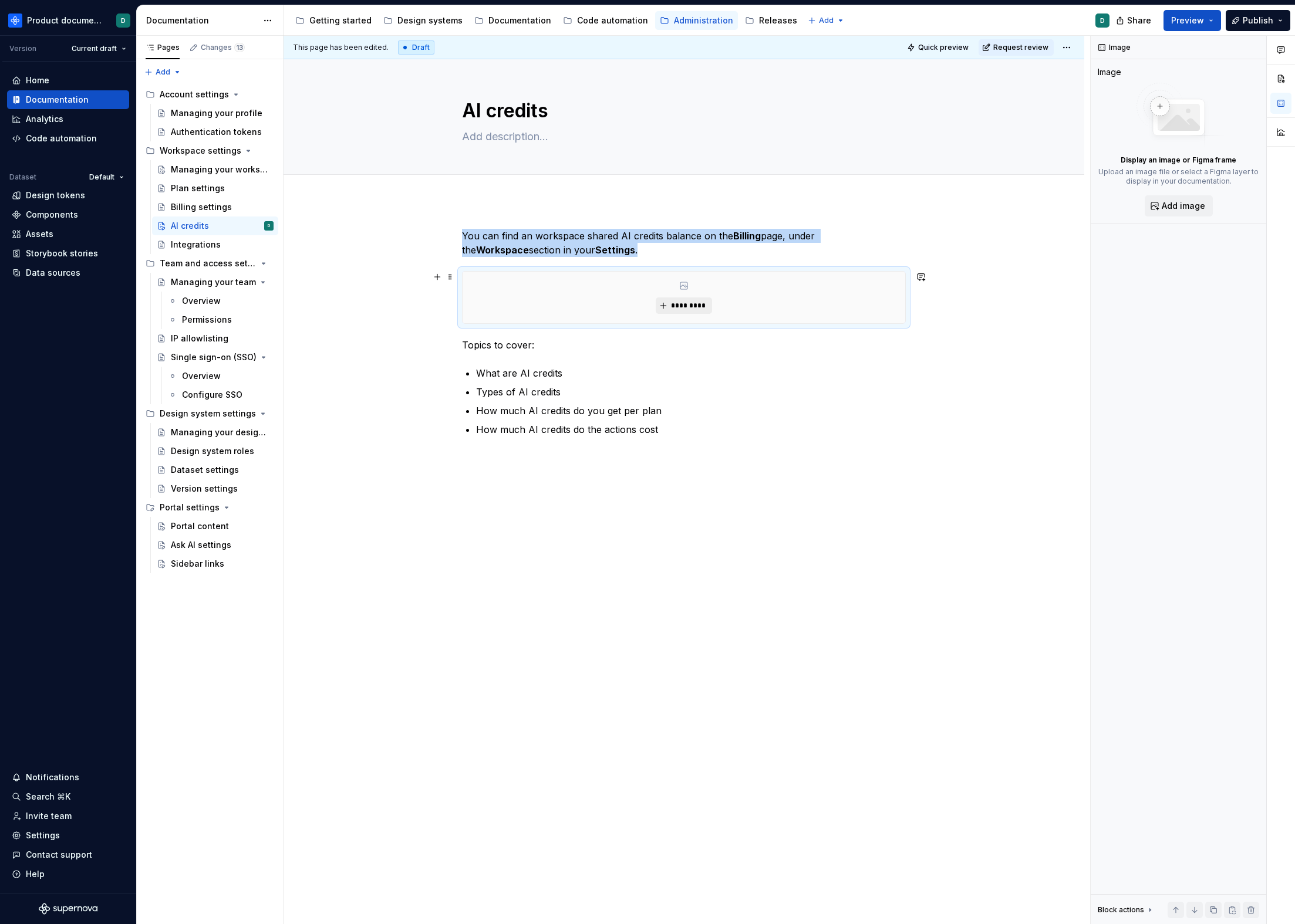
click at [667, 308] on button "*********" at bounding box center [683, 306] width 56 height 17
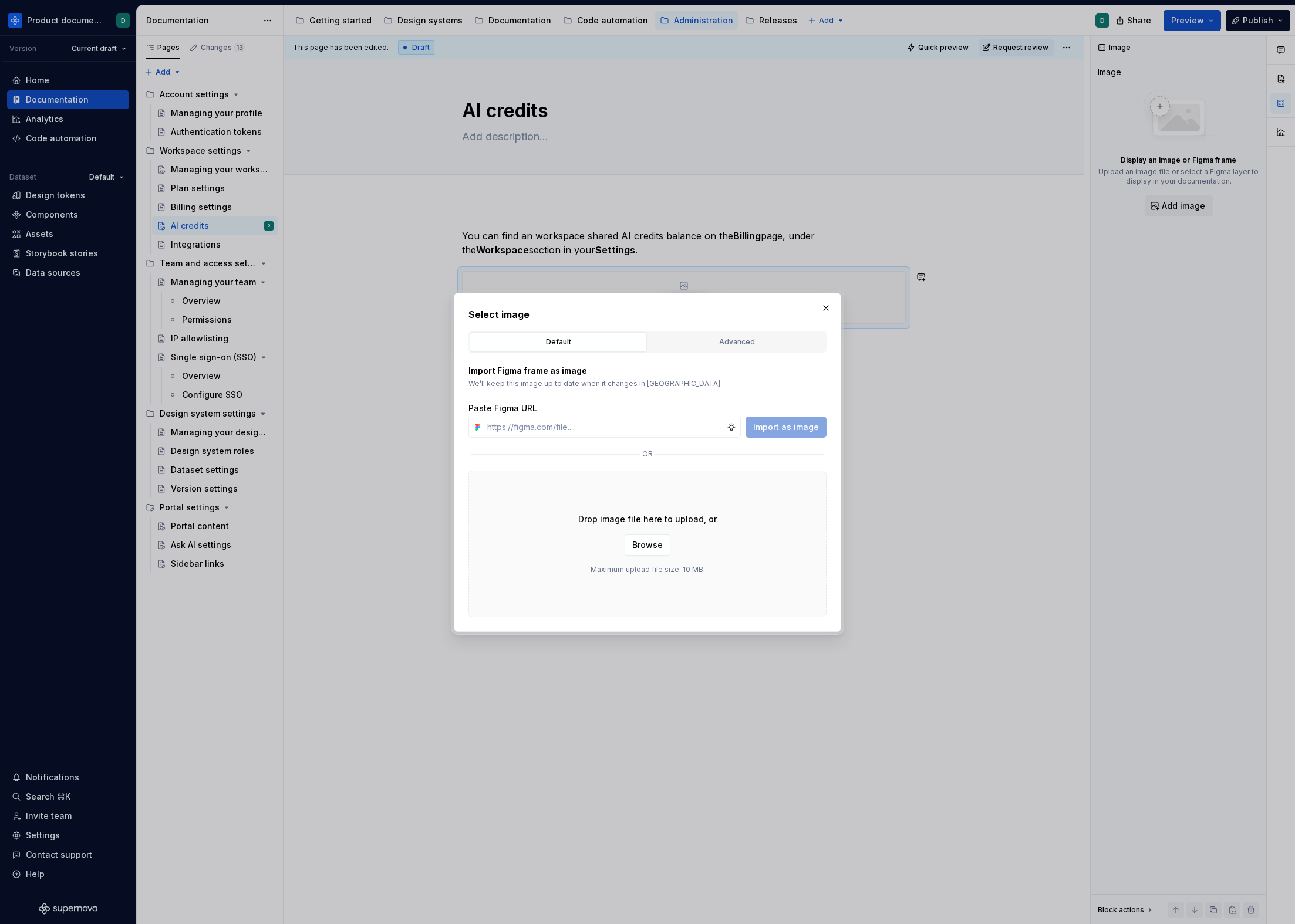
type textarea "*"
type input "[URL][DOMAIN_NAME]"
click at [793, 430] on span "Import as image" at bounding box center [786, 427] width 66 height 12
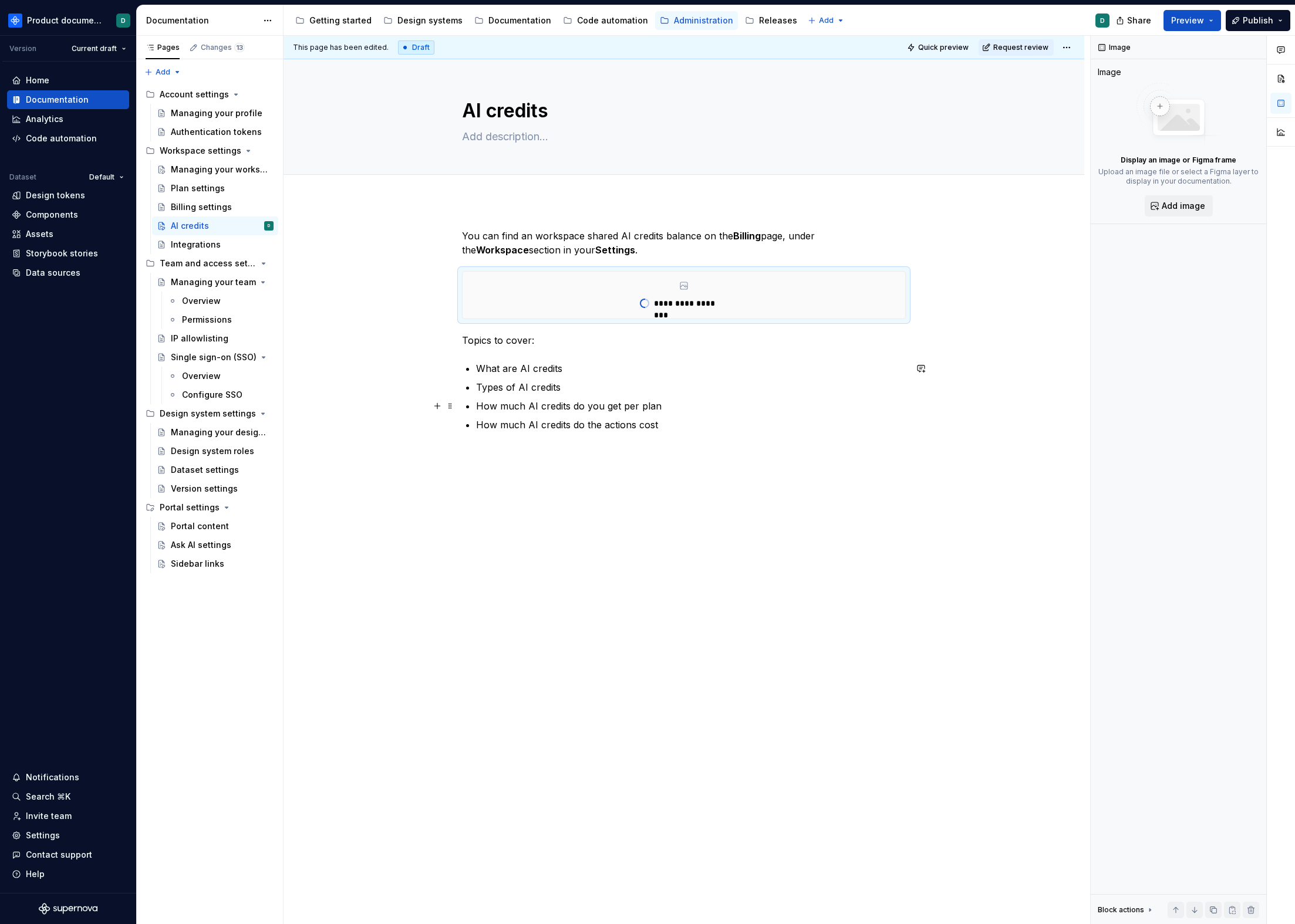
type textarea "*"
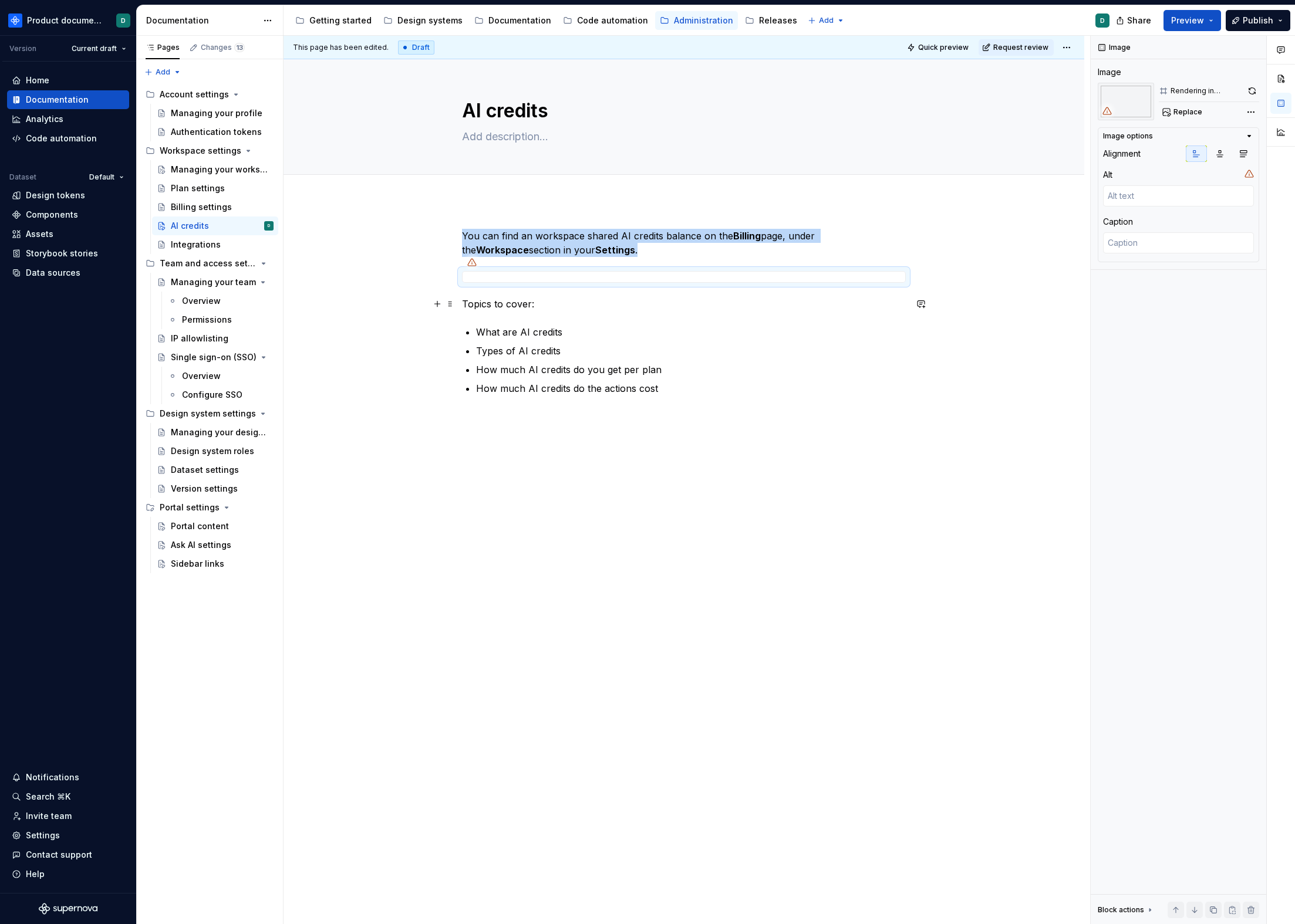
click at [462, 305] on p "Topics to cover:" at bounding box center [683, 304] width 444 height 14
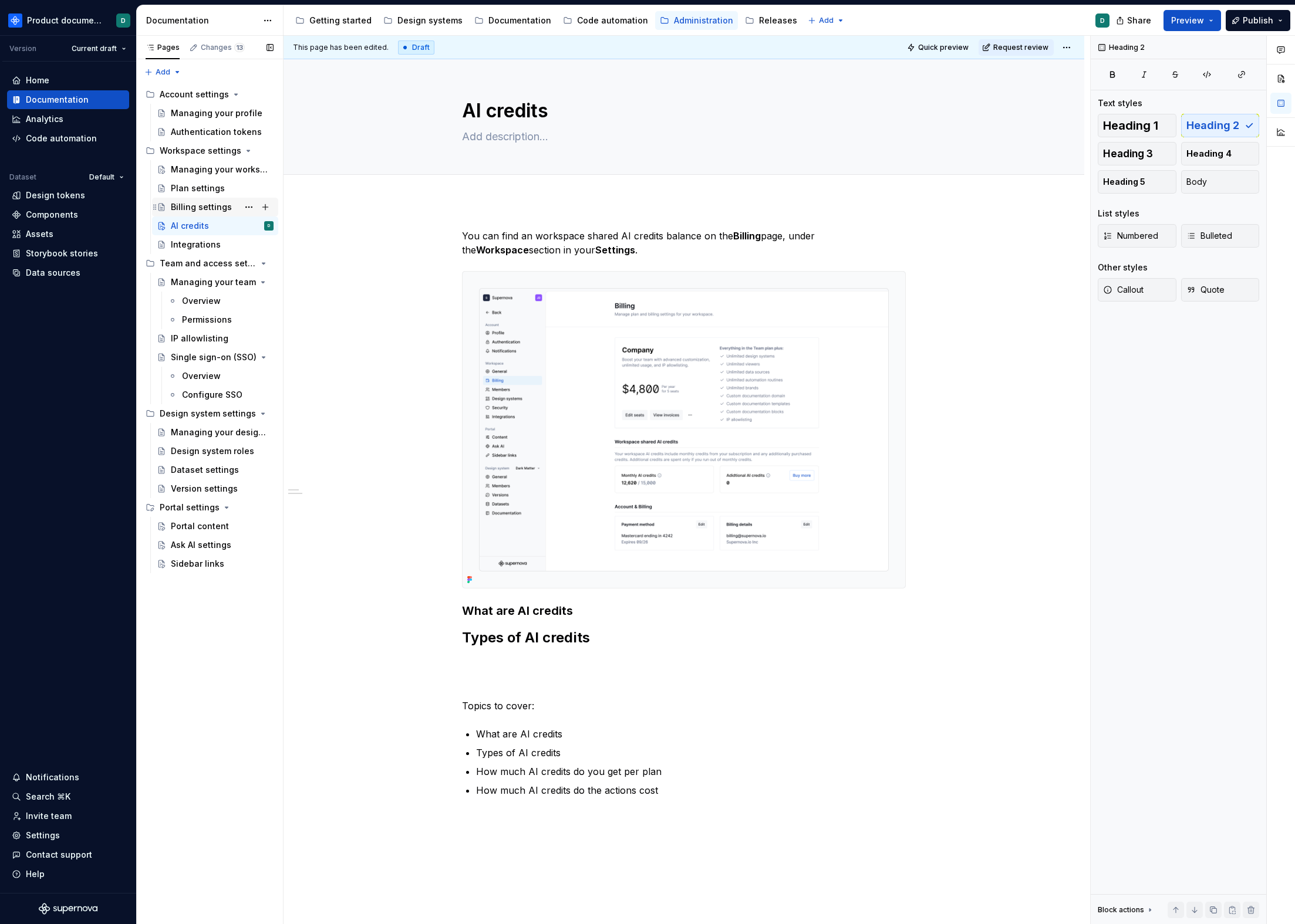
click at [202, 205] on div "Billing settings" at bounding box center [201, 207] width 61 height 12
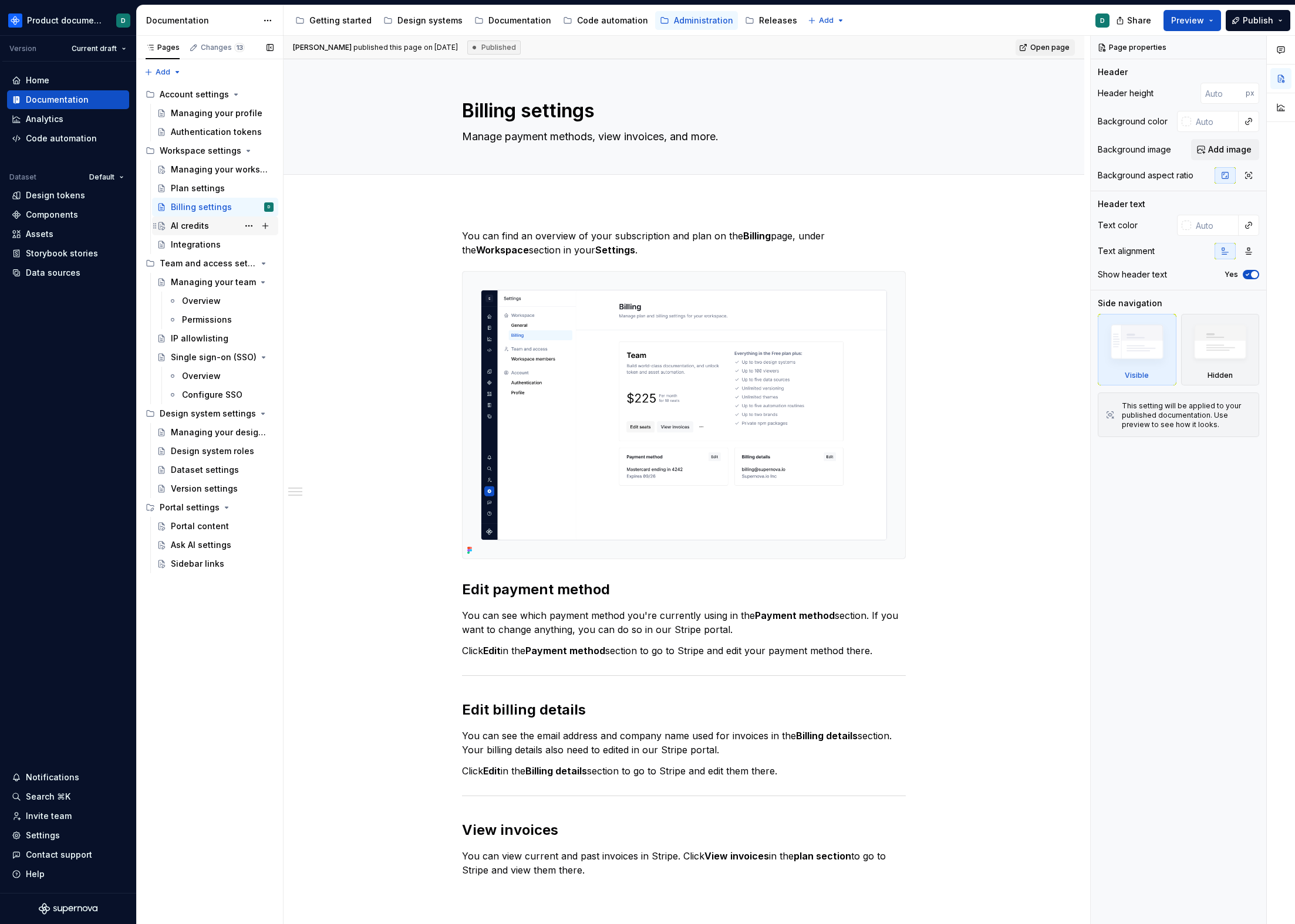
click at [197, 221] on div "AI credits" at bounding box center [189, 226] width 38 height 12
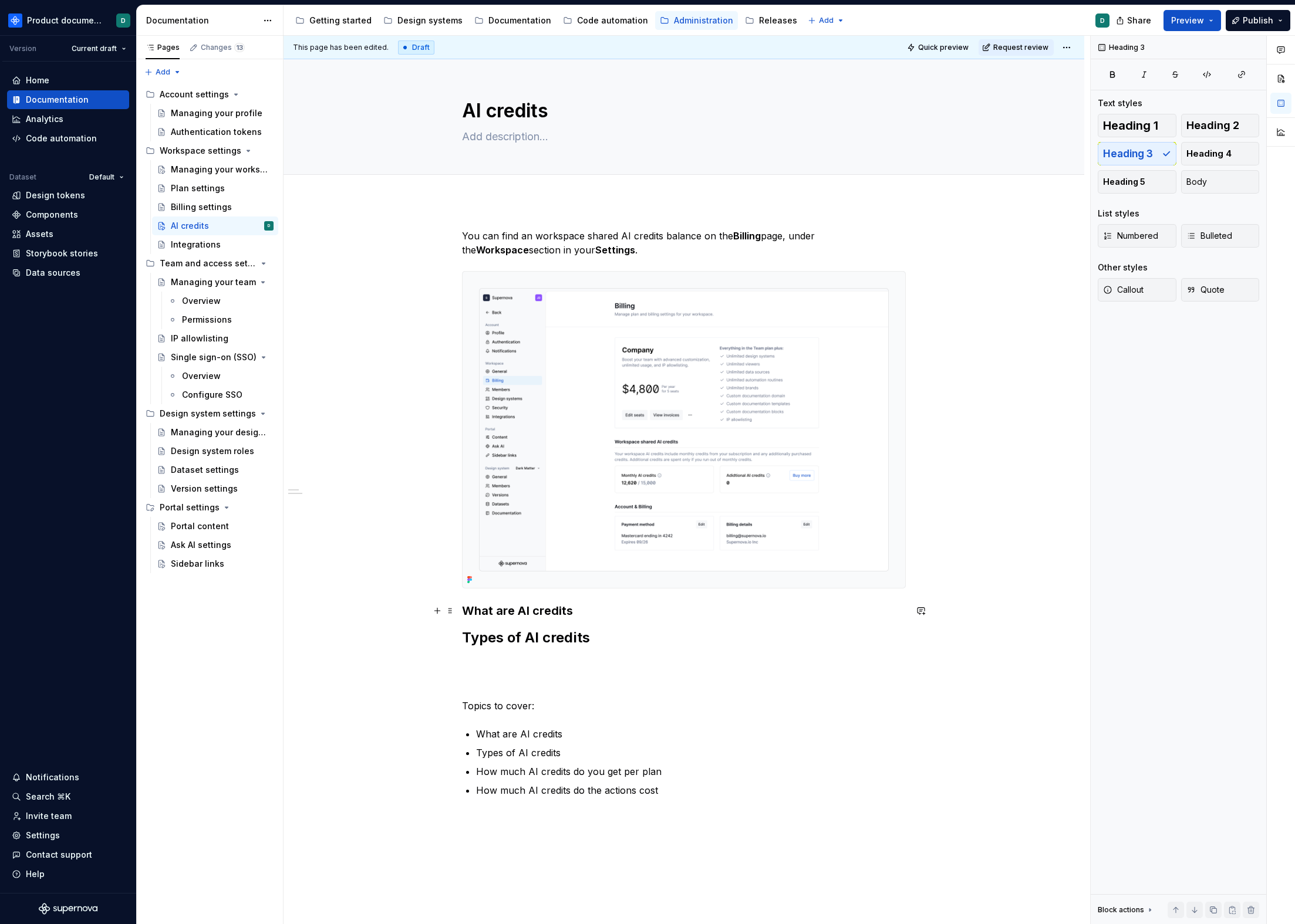
type textarea "*"
click at [462, 613] on h3 "What are AI credits" at bounding box center [683, 611] width 444 height 17
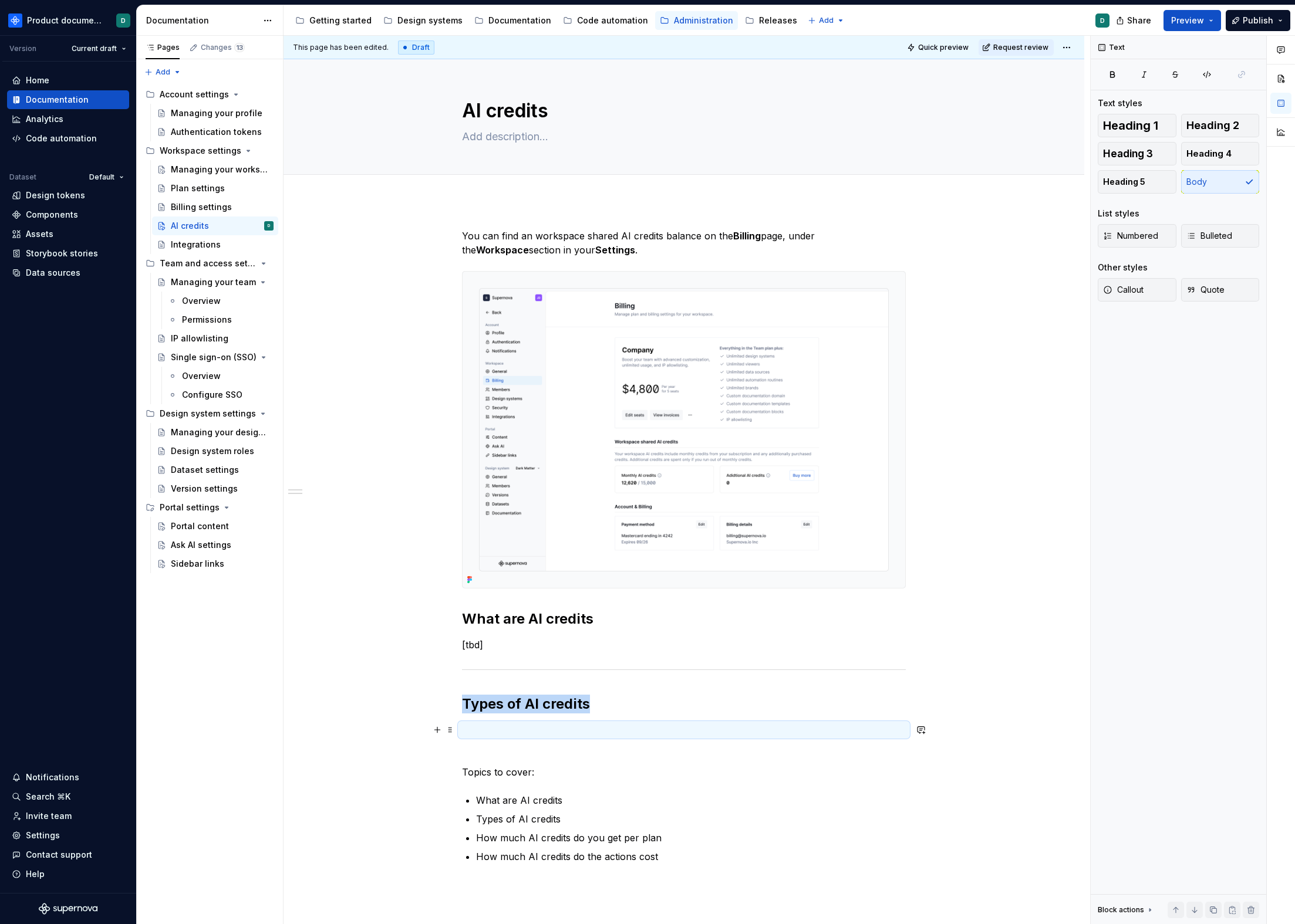
click at [570, 736] on p at bounding box center [683, 730] width 444 height 14
click at [571, 727] on p at bounding box center [683, 730] width 444 height 14
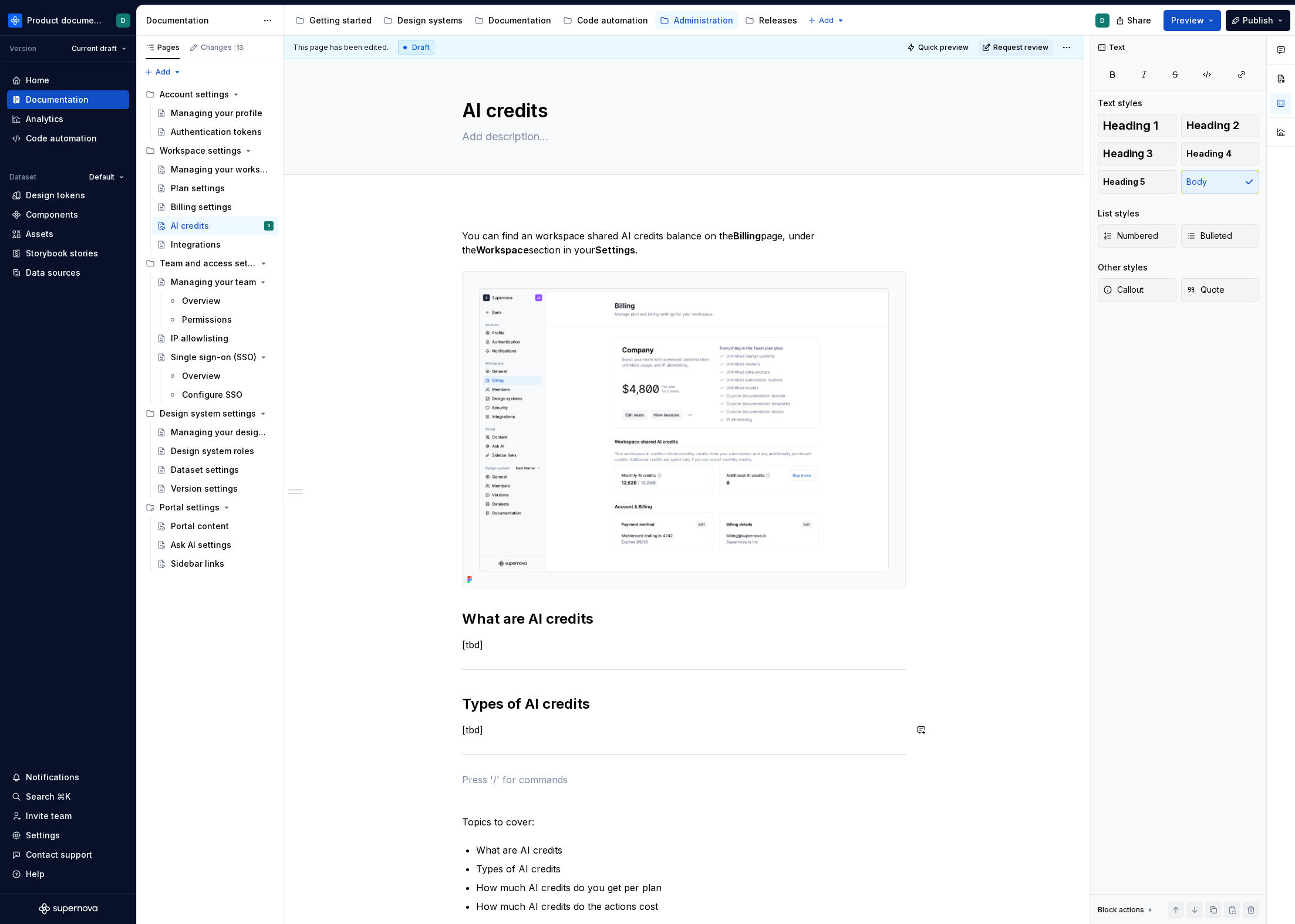
scroll to position [31, 0]
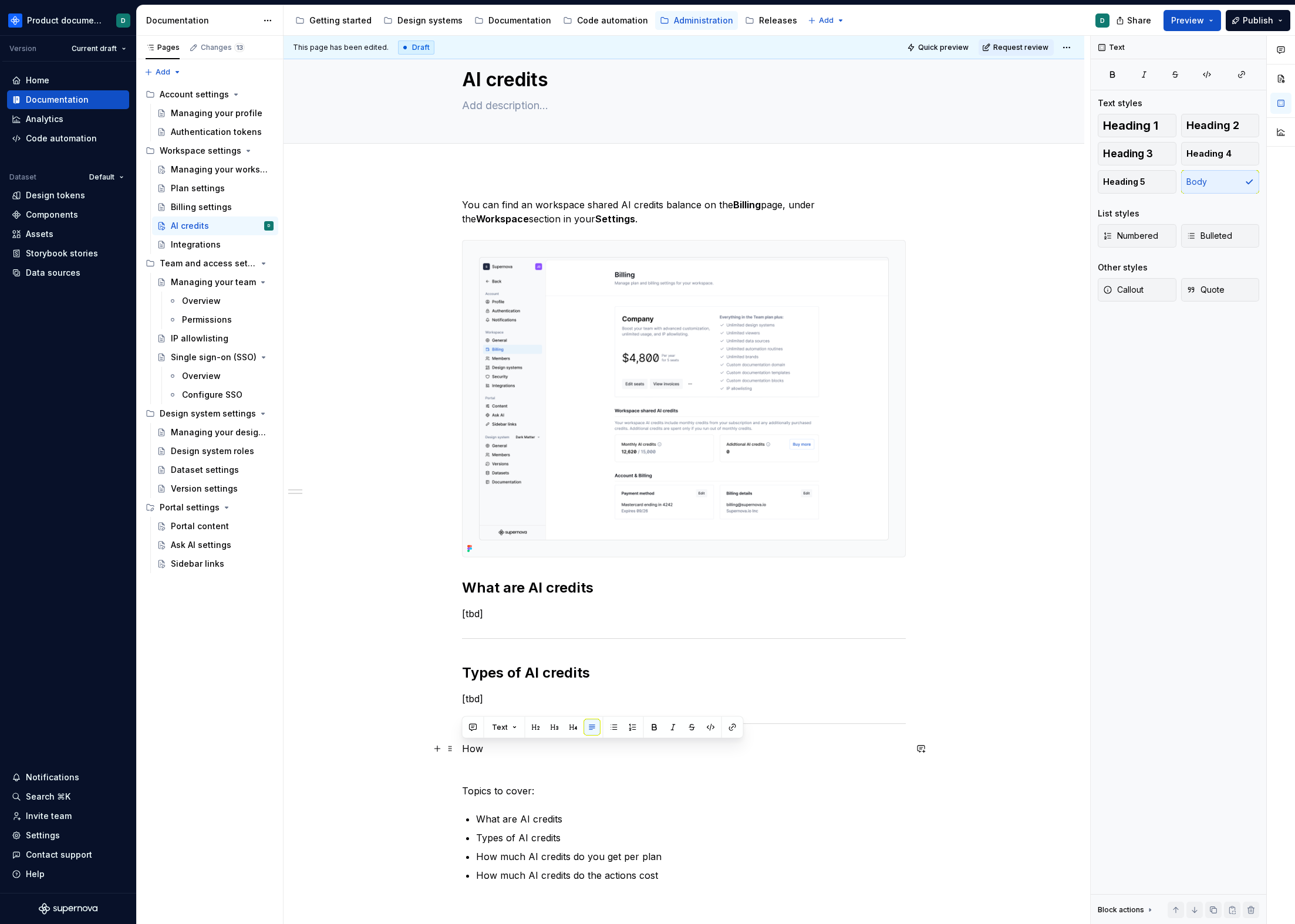
drag, startPoint x: 489, startPoint y: 750, endPoint x: 455, endPoint y: 746, distance: 34.2
click at [455, 747] on div "You can find an workspace shared AI credits balance on the Billing page, under …" at bounding box center [684, 671] width 801 height 1005
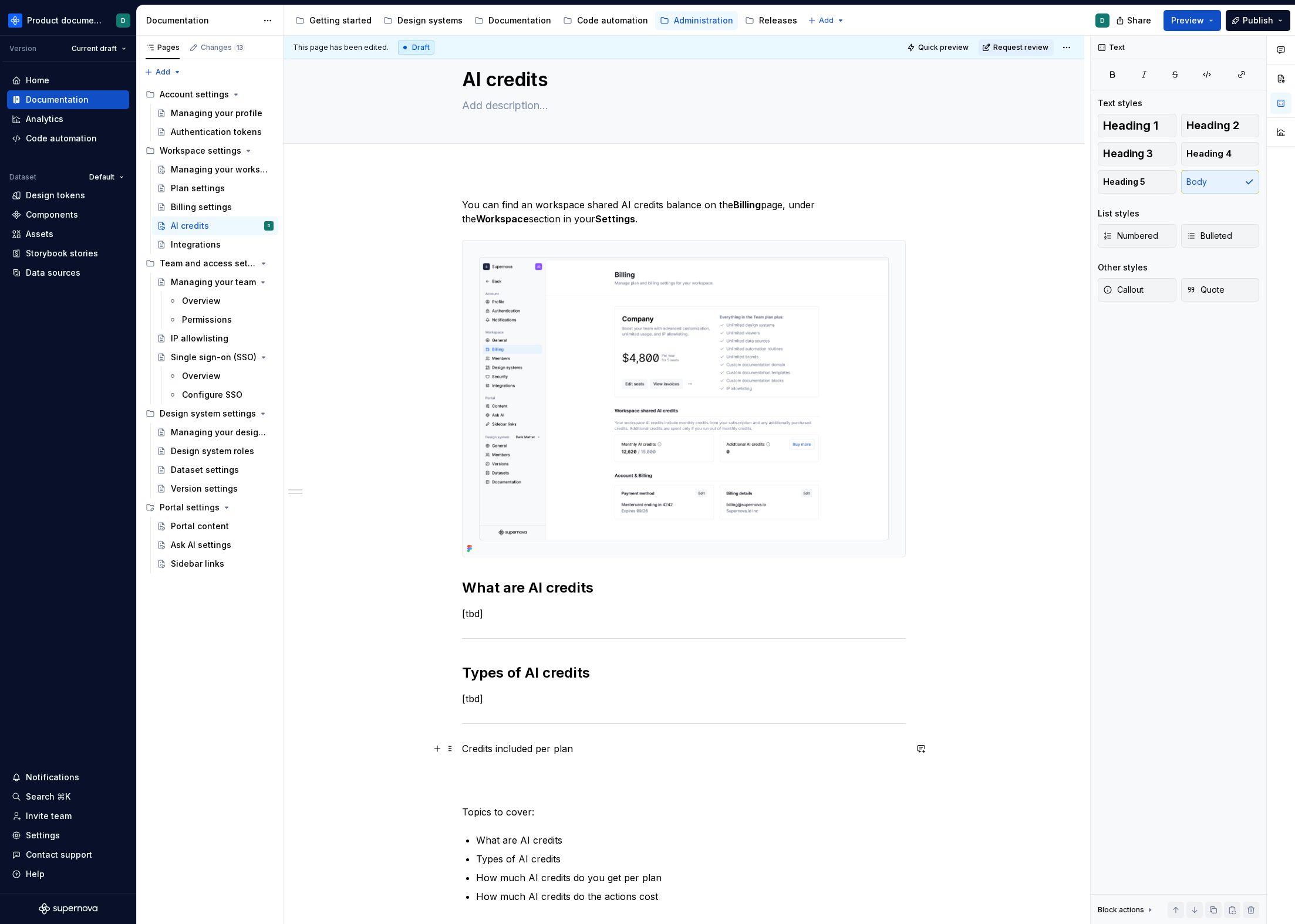
click at [458, 747] on div "You can find an workspace shared AI credits balance on the Billing page, under …" at bounding box center [684, 682] width 801 height 1026
click at [462, 747] on h3 "Credits included per plan" at bounding box center [683, 750] width 444 height 17
click at [472, 782] on p at bounding box center [683, 784] width 444 height 14
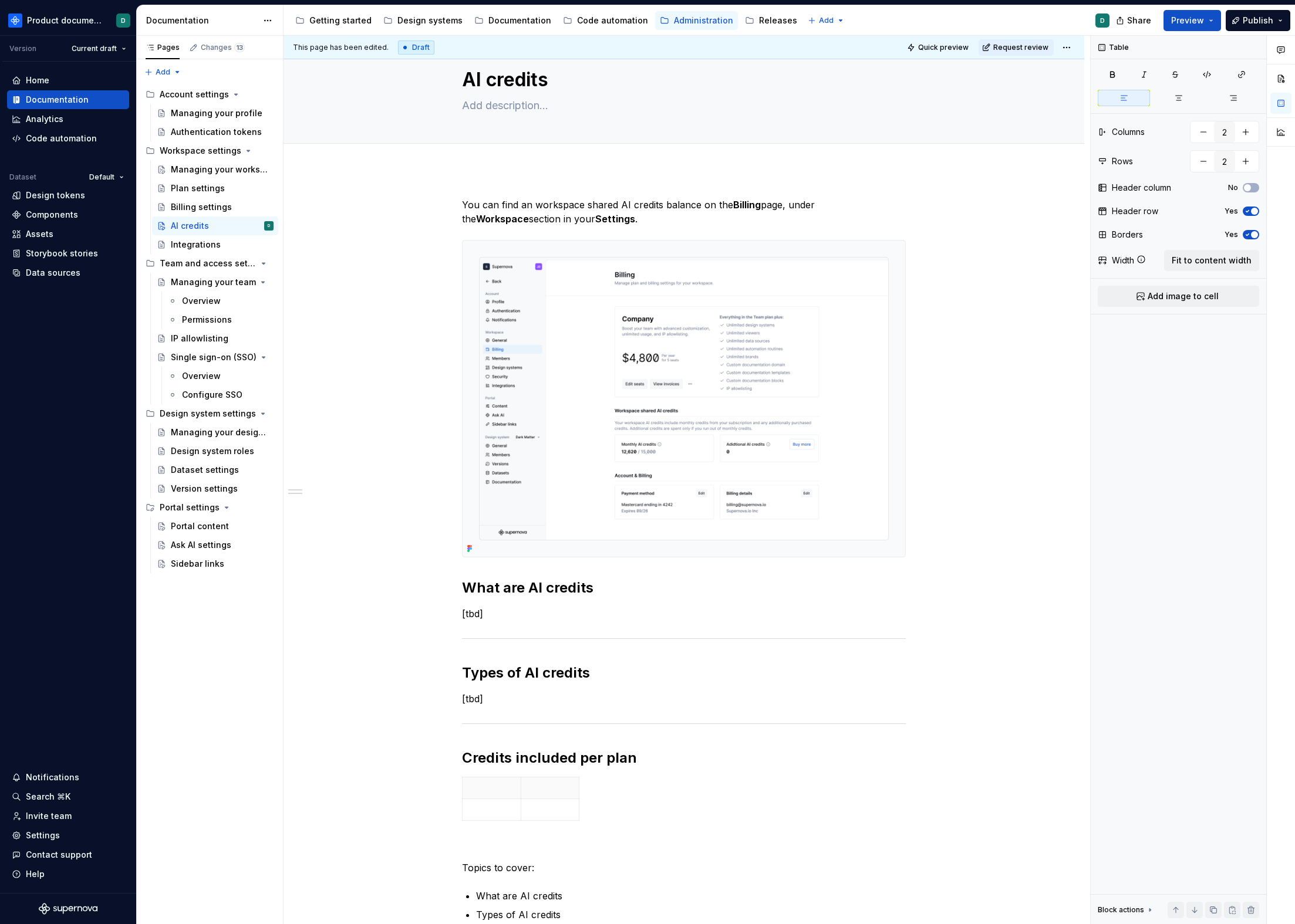
scroll to position [358, 0]
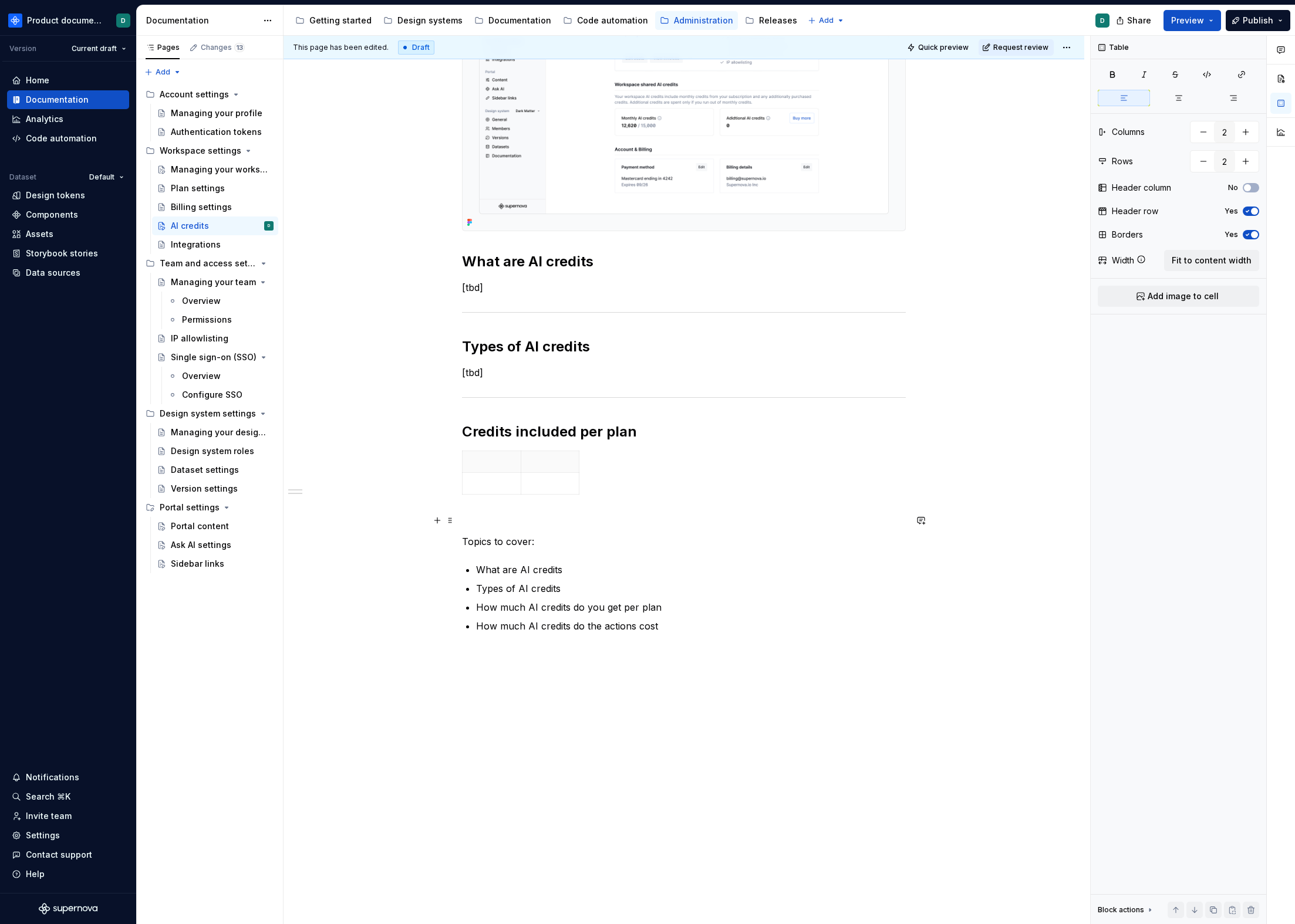
click at [541, 513] on p at bounding box center [683, 520] width 444 height 14
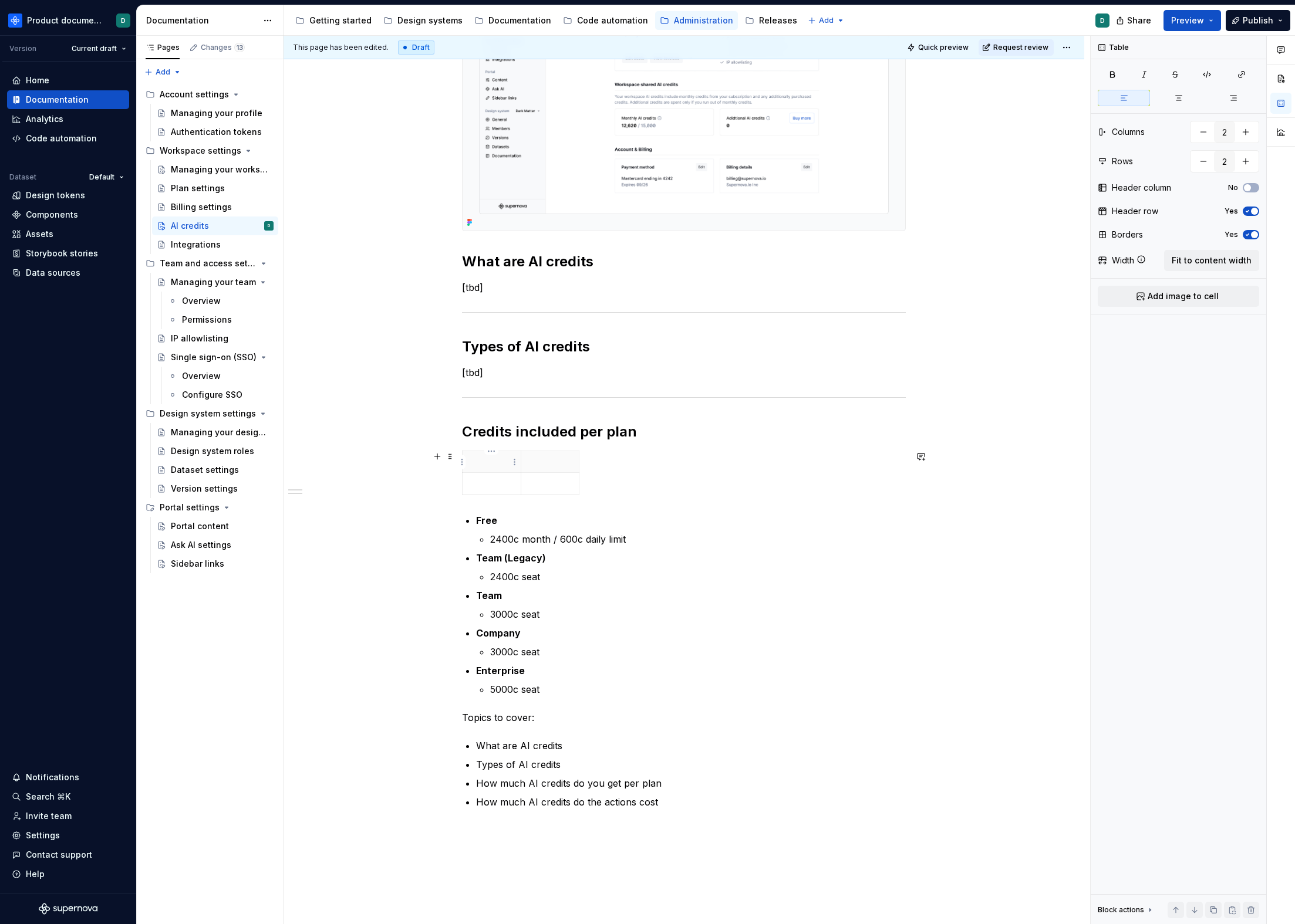
click at [493, 461] on p at bounding box center [491, 462] width 44 height 12
click at [553, 460] on p at bounding box center [550, 462] width 44 height 12
click at [500, 459] on p "Plan" at bounding box center [491, 462] width 43 height 12
click at [1181, 255] on span "Fit to content width" at bounding box center [1212, 260] width 80 height 12
click at [565, 459] on p "Plan" at bounding box center [573, 462] width 207 height 12
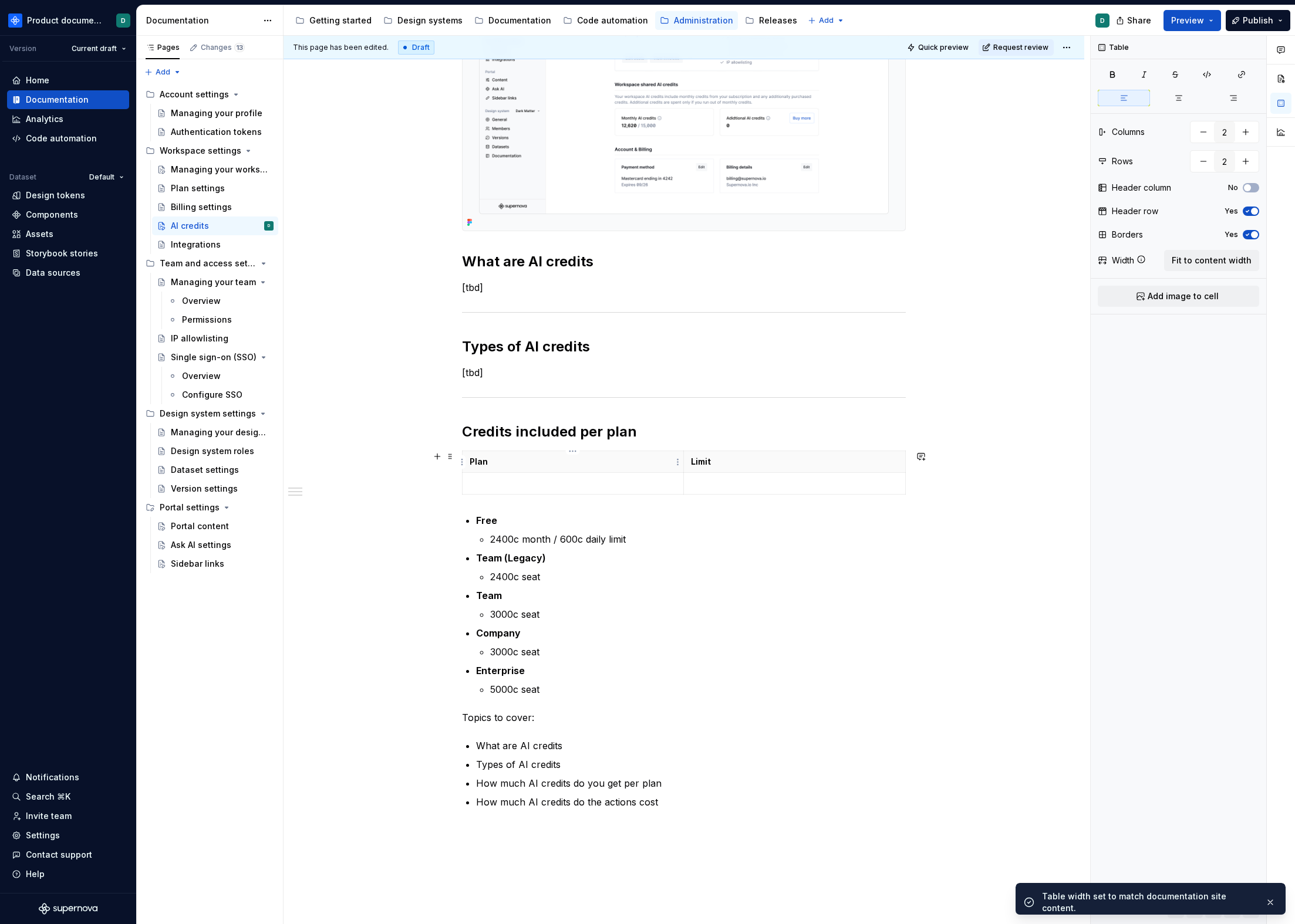
click at [557, 475] on td at bounding box center [573, 484] width 221 height 22
type textarea "*"
click at [777, 486] on p at bounding box center [795, 484] width 207 height 12
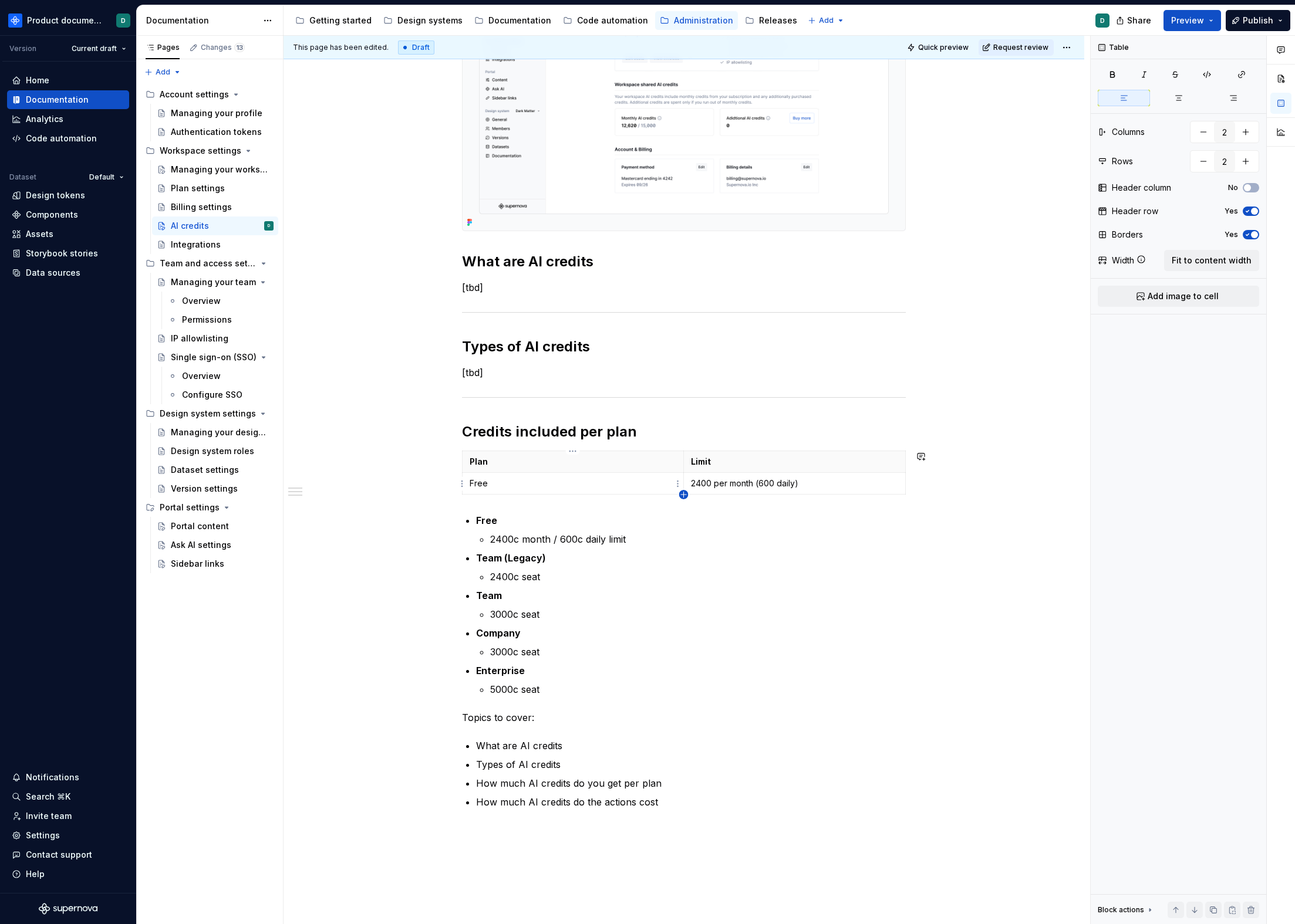
click at [685, 495] on icon "button" at bounding box center [684, 495] width 9 height 9
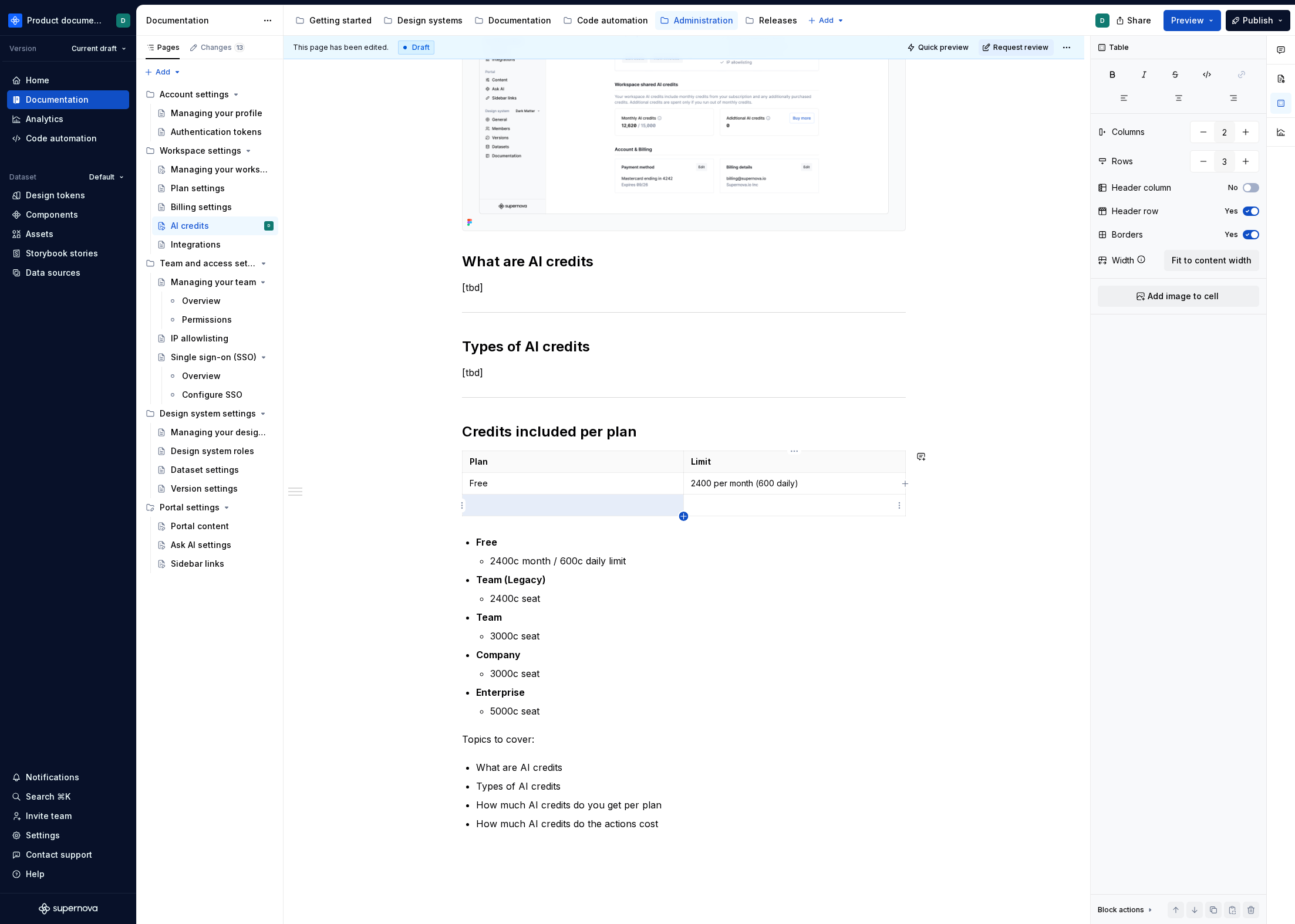
click at [684, 516] on icon "button" at bounding box center [683, 516] width 5 height 5
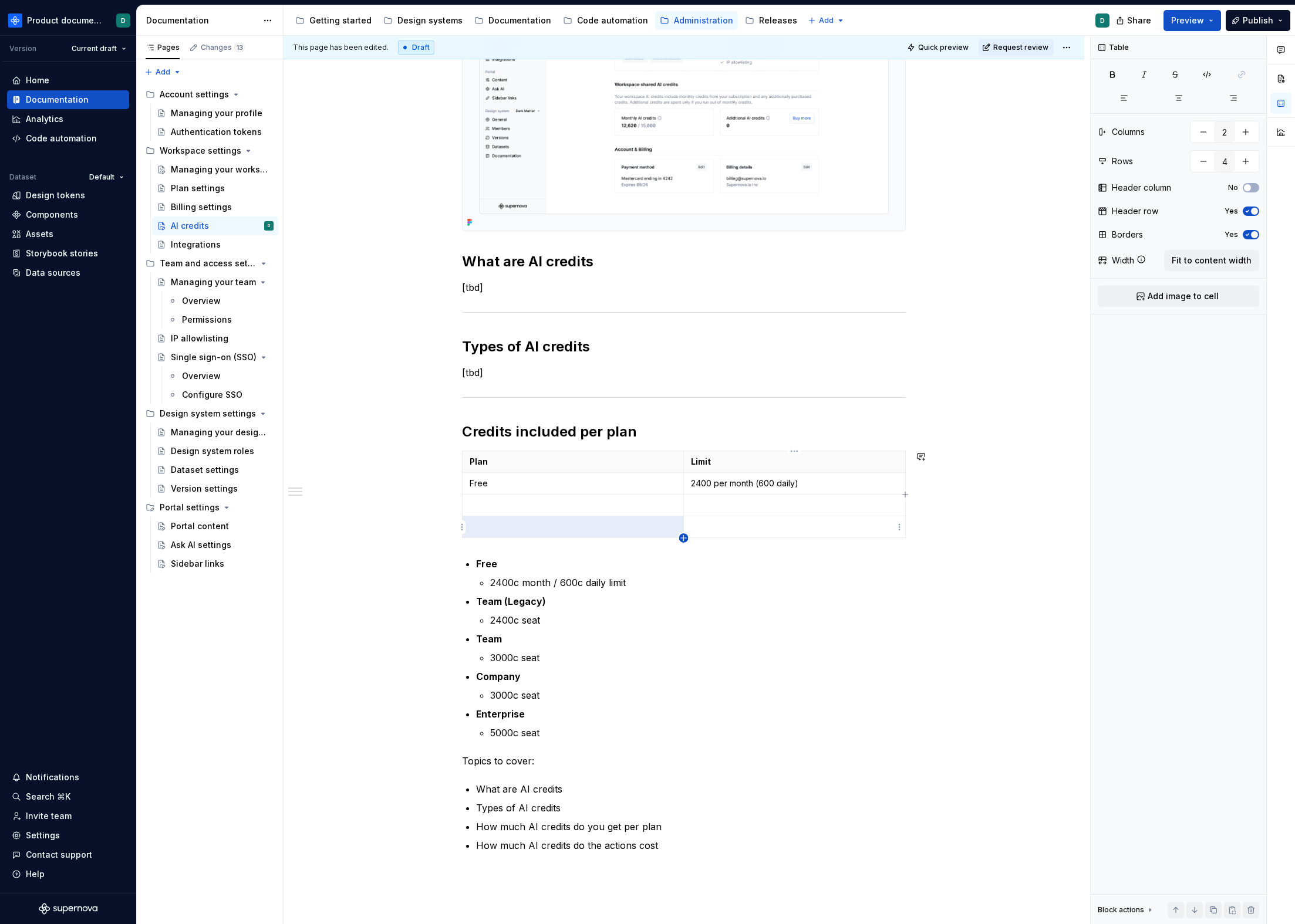
click at [685, 539] on icon "button" at bounding box center [684, 538] width 9 height 9
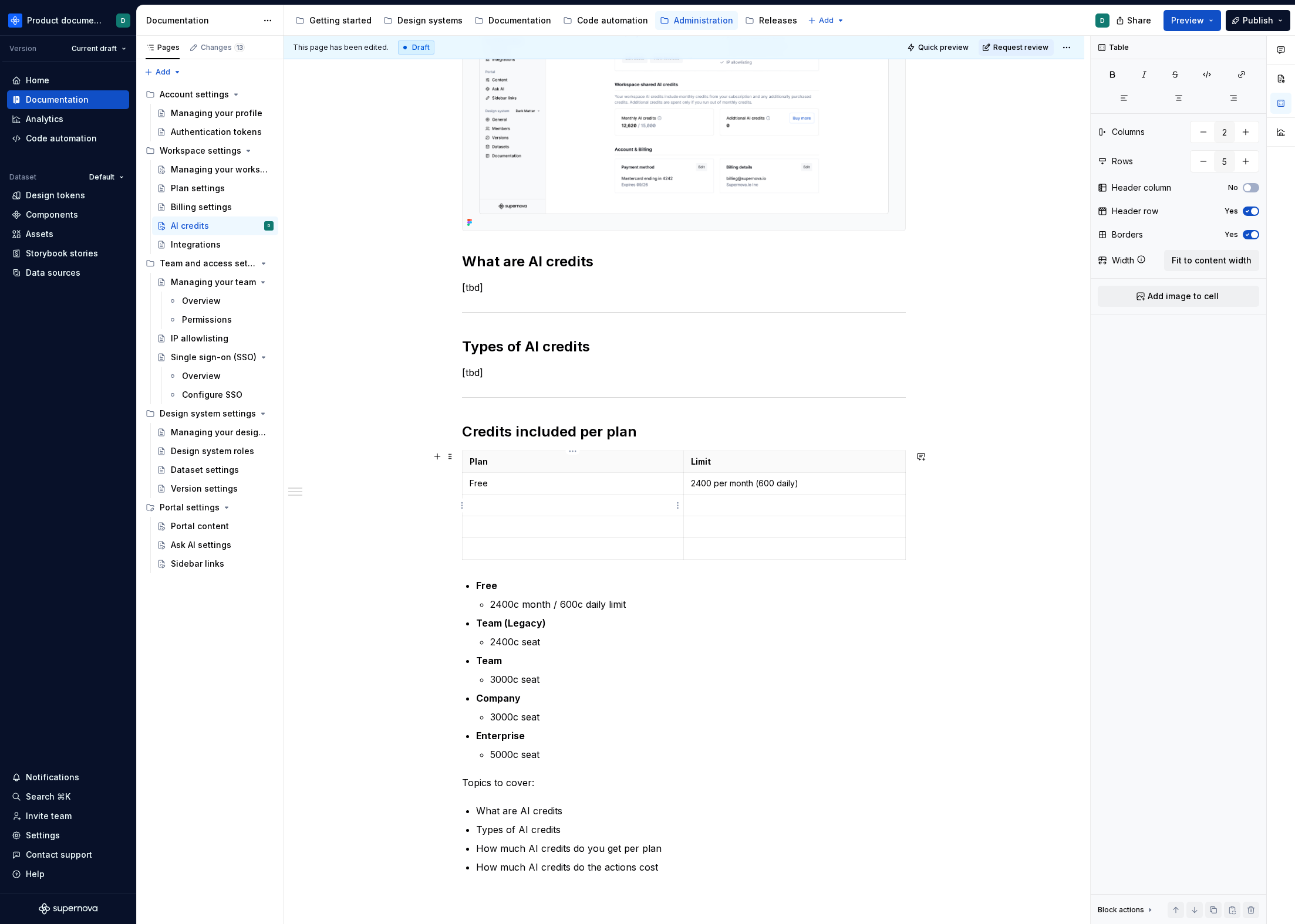
click at [539, 505] on p at bounding box center [573, 506] width 207 height 12
click at [707, 508] on p at bounding box center [795, 506] width 207 height 12
click at [596, 527] on p at bounding box center [573, 527] width 207 height 12
click at [696, 484] on p "2400 per month (600 daily)" at bounding box center [795, 484] width 207 height 12
drag, startPoint x: 696, startPoint y: 506, endPoint x: 690, endPoint y: 509, distance: 6.7
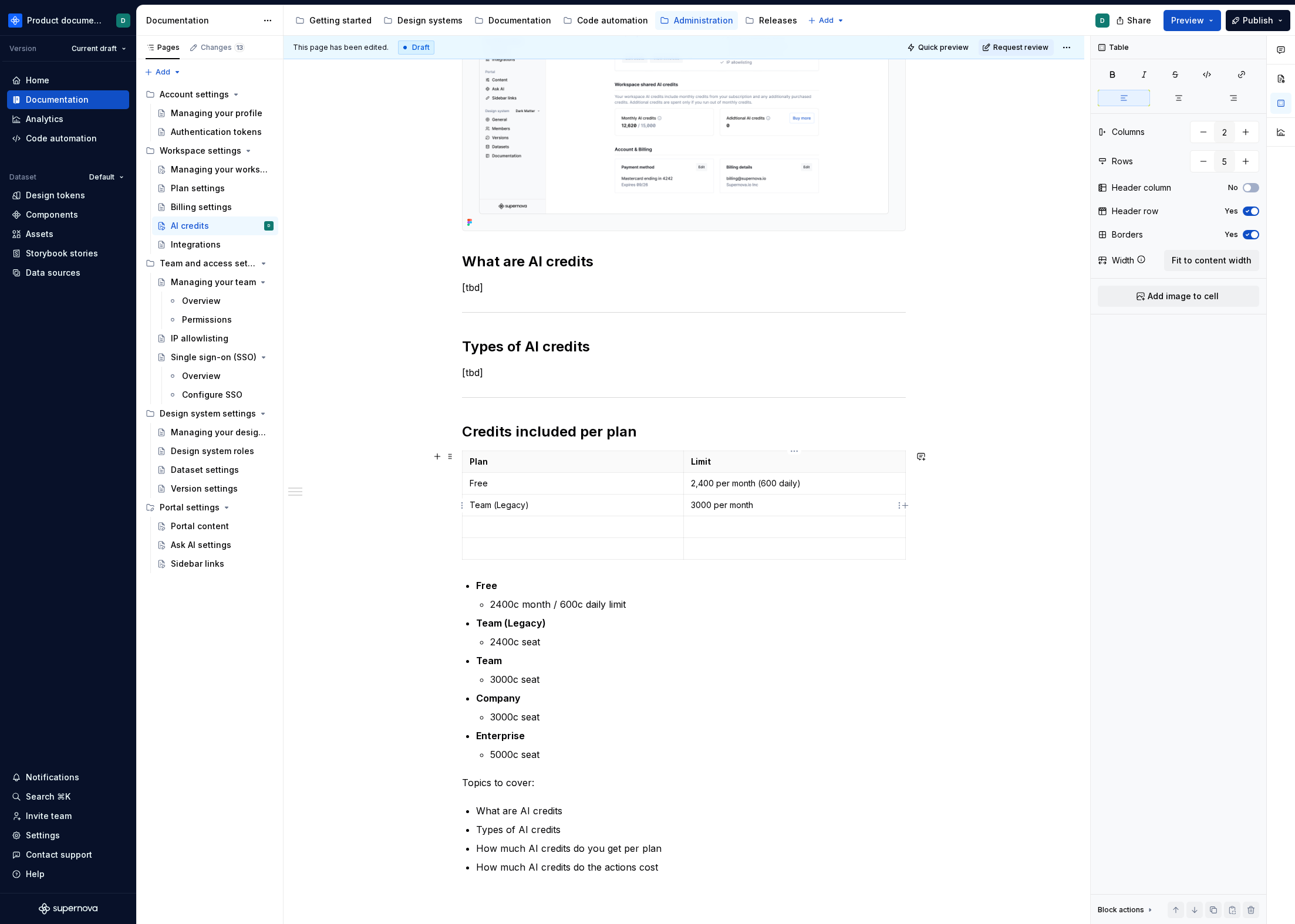
click at [696, 507] on p "3000 per month" at bounding box center [795, 506] width 207 height 12
click at [606, 524] on p at bounding box center [573, 527] width 207 height 12
click at [748, 521] on p at bounding box center [795, 527] width 207 height 12
click at [631, 545] on p at bounding box center [573, 549] width 207 height 12
click at [686, 559] on icon "button" at bounding box center [684, 560] width 9 height 9
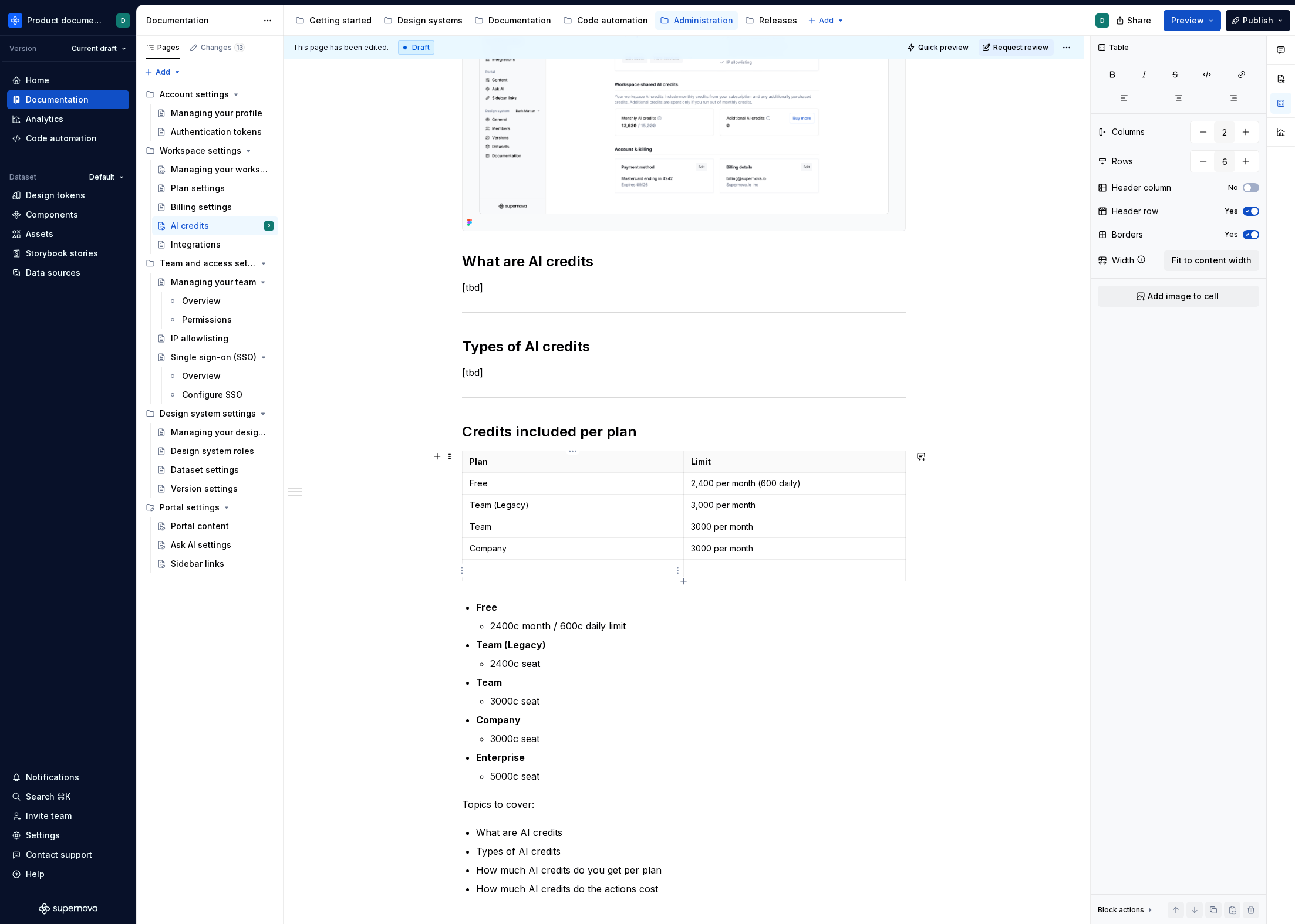
click at [563, 569] on p at bounding box center [573, 571] width 207 height 12
click at [702, 463] on p "Limit" at bounding box center [795, 462] width 207 height 12
drag, startPoint x: 811, startPoint y: 485, endPoint x: 484, endPoint y: 478, distance: 327.1
click at [484, 478] on tr "Free 2,400 per month (600 daily)" at bounding box center [684, 484] width 443 height 22
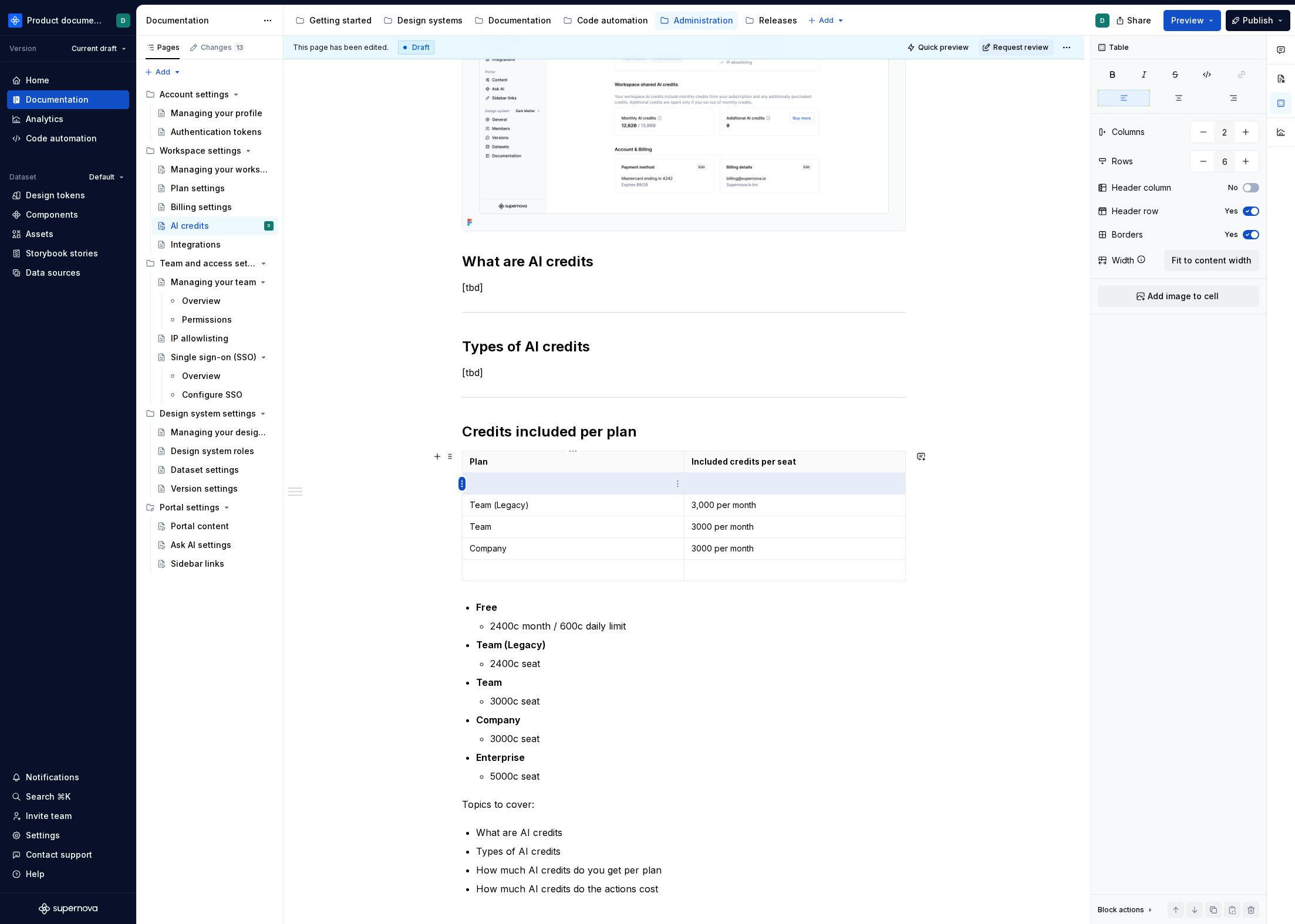
click at [464, 483] on html "Product documentation D Version Current draft Home Documentation Analytics Code…" at bounding box center [647, 462] width 1295 height 924
click at [506, 607] on div "Delete row" at bounding box center [518, 605] width 76 height 12
type input "5"
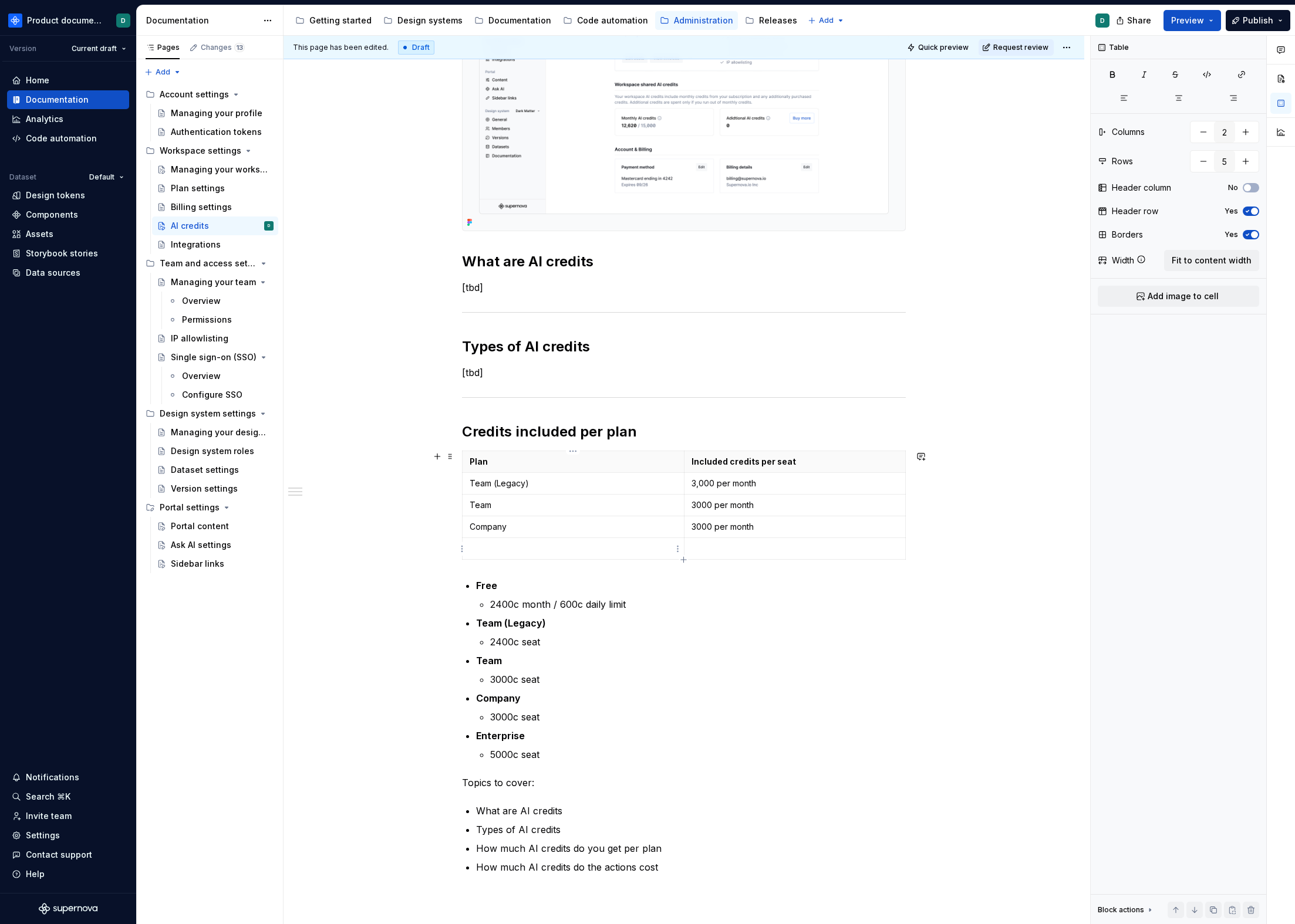
click at [541, 543] on p at bounding box center [573, 549] width 207 height 12
click at [708, 551] on p at bounding box center [795, 549] width 207 height 12
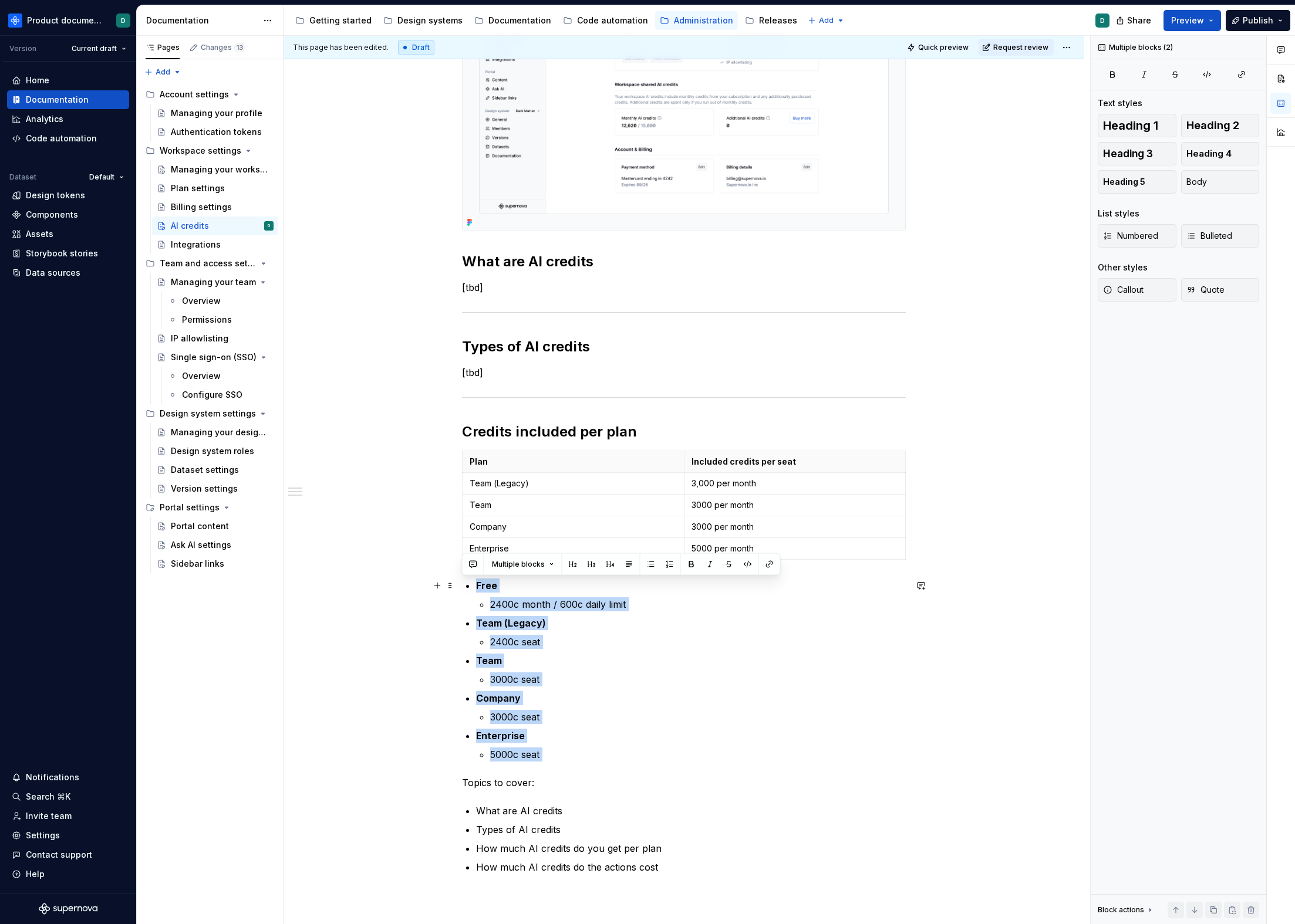
drag, startPoint x: 571, startPoint y: 762, endPoint x: 459, endPoint y: 585, distance: 209.5
click at [459, 585] on div "You can find an workspace shared AI credits balance on the Billing page, under …" at bounding box center [684, 504] width 801 height 1322
click at [678, 433] on h2 "Credits included per plan" at bounding box center [683, 432] width 444 height 19
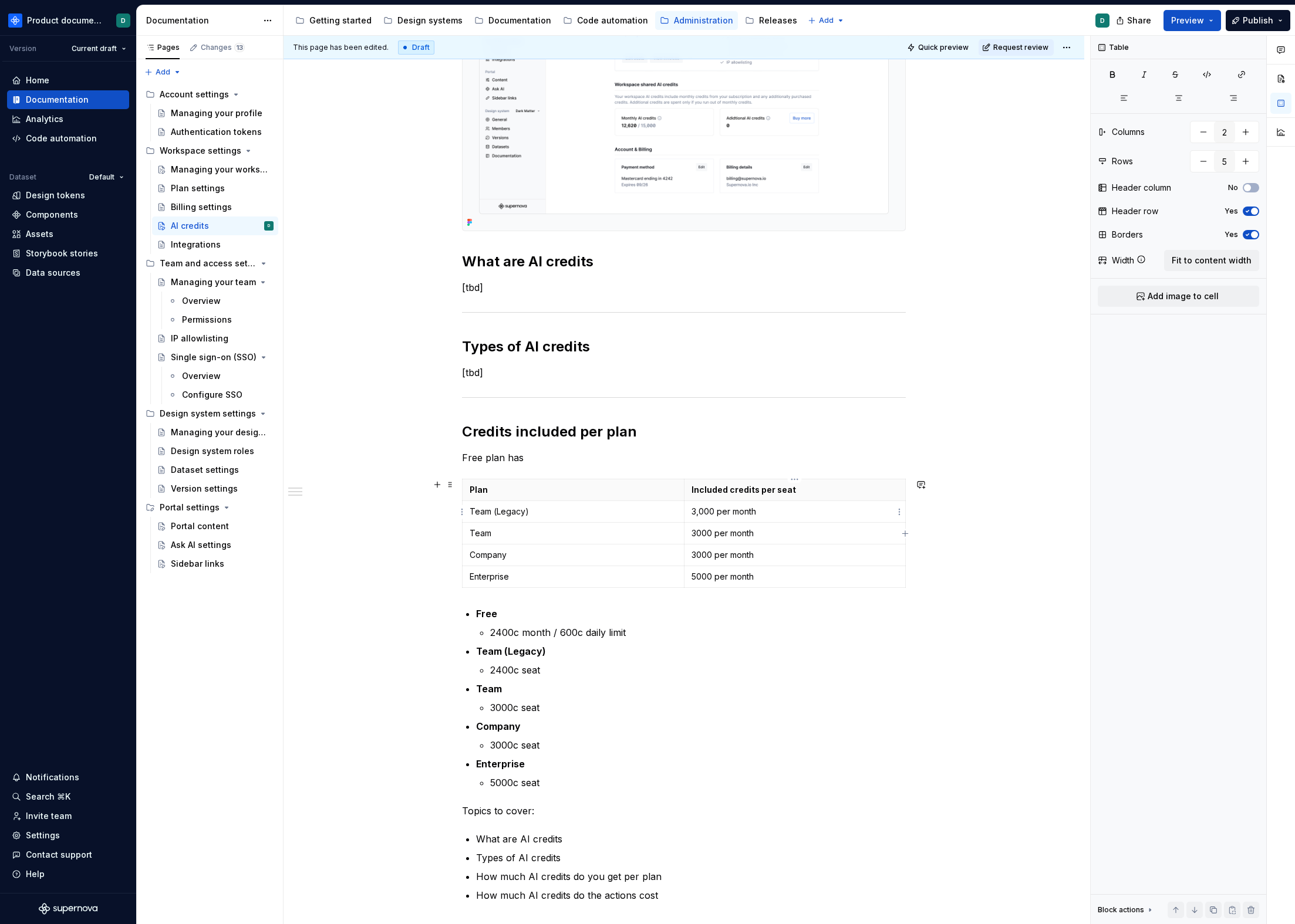
click at [767, 507] on p "3,000 per month" at bounding box center [795, 512] width 207 height 12
drag, startPoint x: 758, startPoint y: 513, endPoint x: 793, endPoint y: 511, distance: 35.1
click at [793, 511] on p "3,000 per month per seat" at bounding box center [795, 512] width 207 height 12
copy p "per seat"
click at [785, 531] on p "3000 per month" at bounding box center [795, 533] width 207 height 12
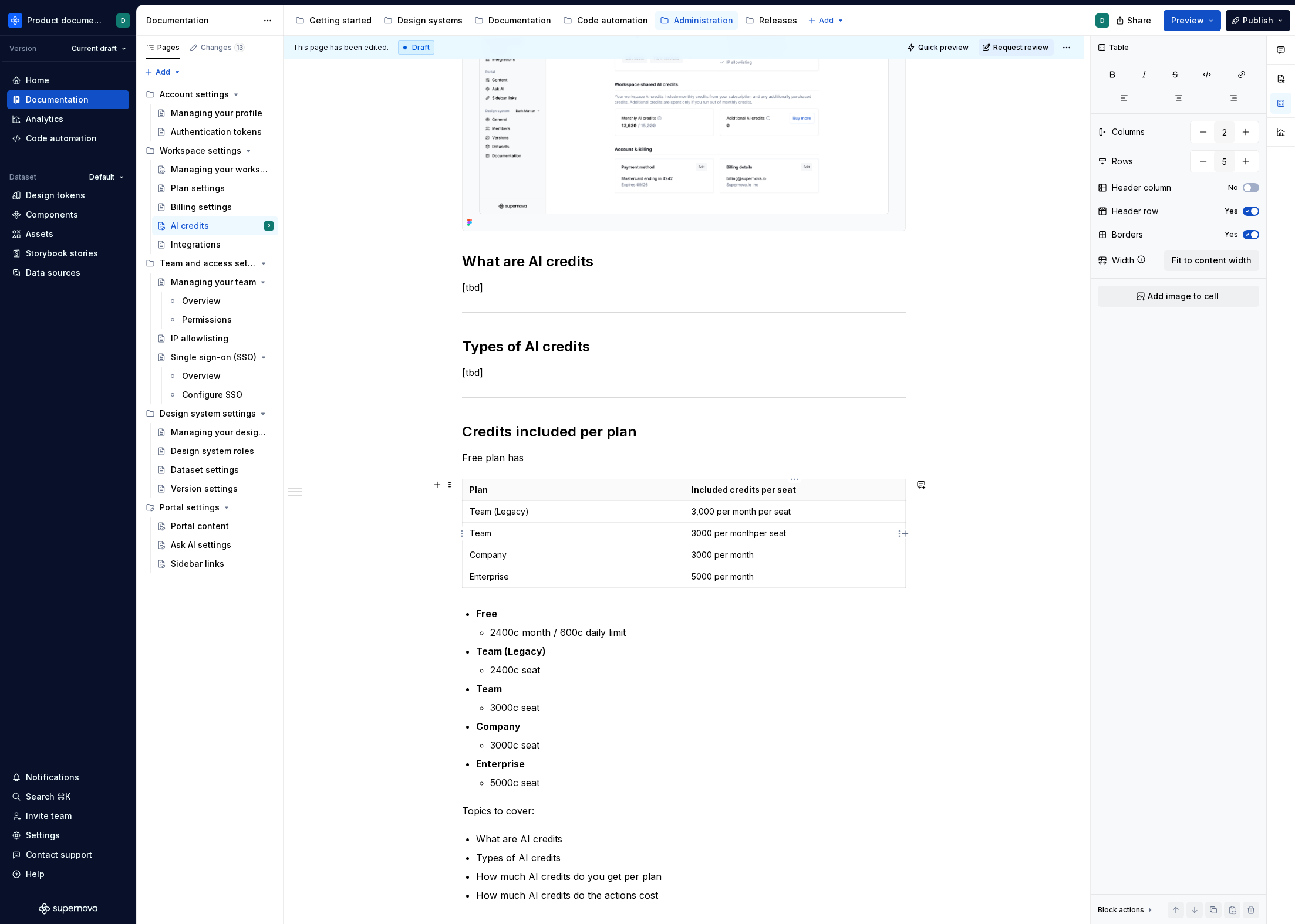
click at [753, 534] on p "3000 per monthper seat" at bounding box center [795, 533] width 207 height 12
click at [768, 556] on p "3000 per month" at bounding box center [795, 555] width 207 height 12
click at [769, 577] on p "5000 per month" at bounding box center [795, 577] width 207 height 12
drag, startPoint x: 802, startPoint y: 493, endPoint x: 757, endPoint y: 493, distance: 45.0
click at [757, 493] on p "Included credits per seat" at bounding box center [795, 490] width 207 height 12
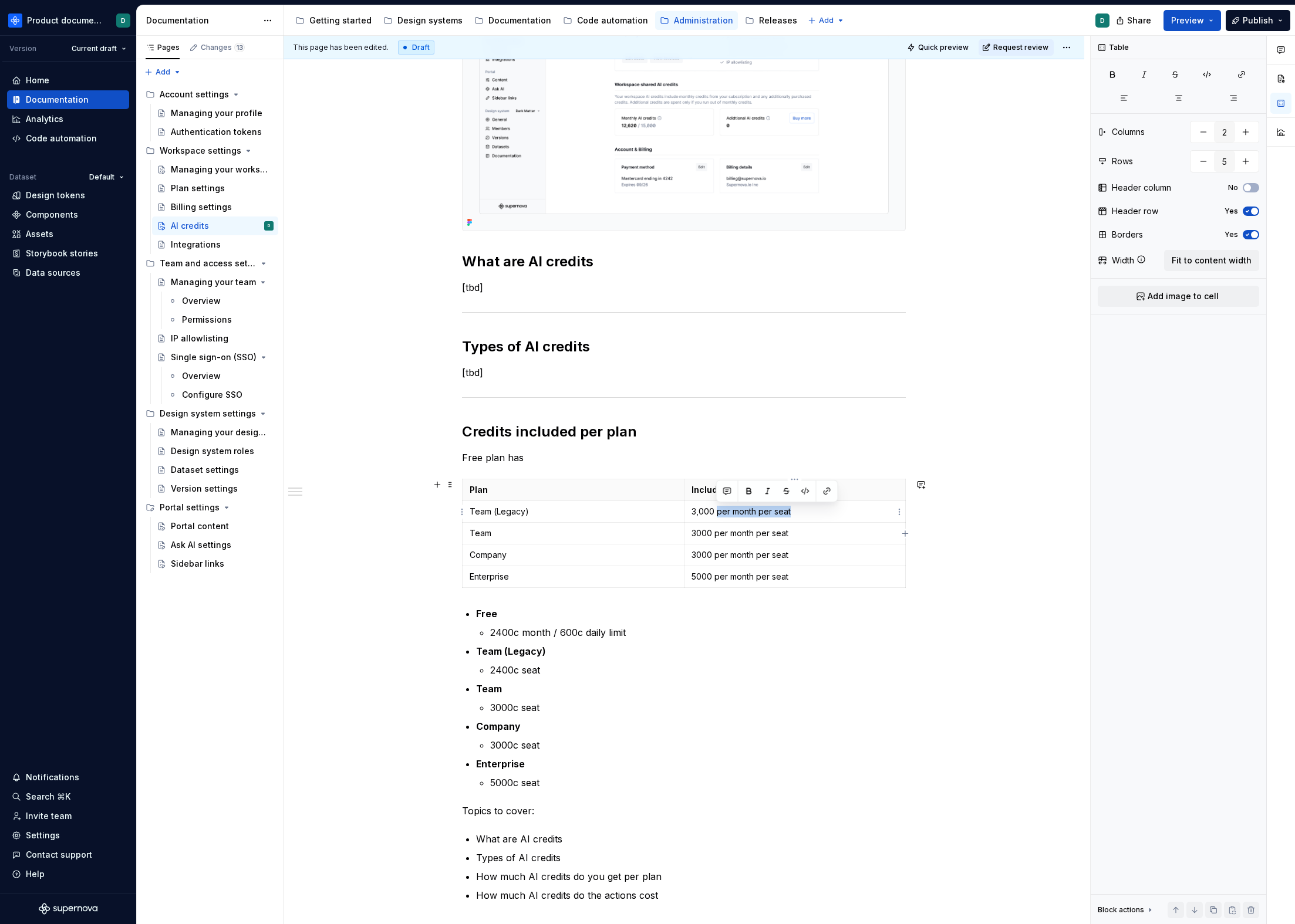
drag, startPoint x: 717, startPoint y: 513, endPoint x: 803, endPoint y: 512, distance: 86.0
click at [803, 512] on p "3,000 per month per seat" at bounding box center [795, 512] width 207 height 12
click at [696, 534] on p "3000 per month per seat" at bounding box center [795, 533] width 207 height 12
click at [696, 558] on p "3000 per month per seat" at bounding box center [795, 555] width 207 height 12
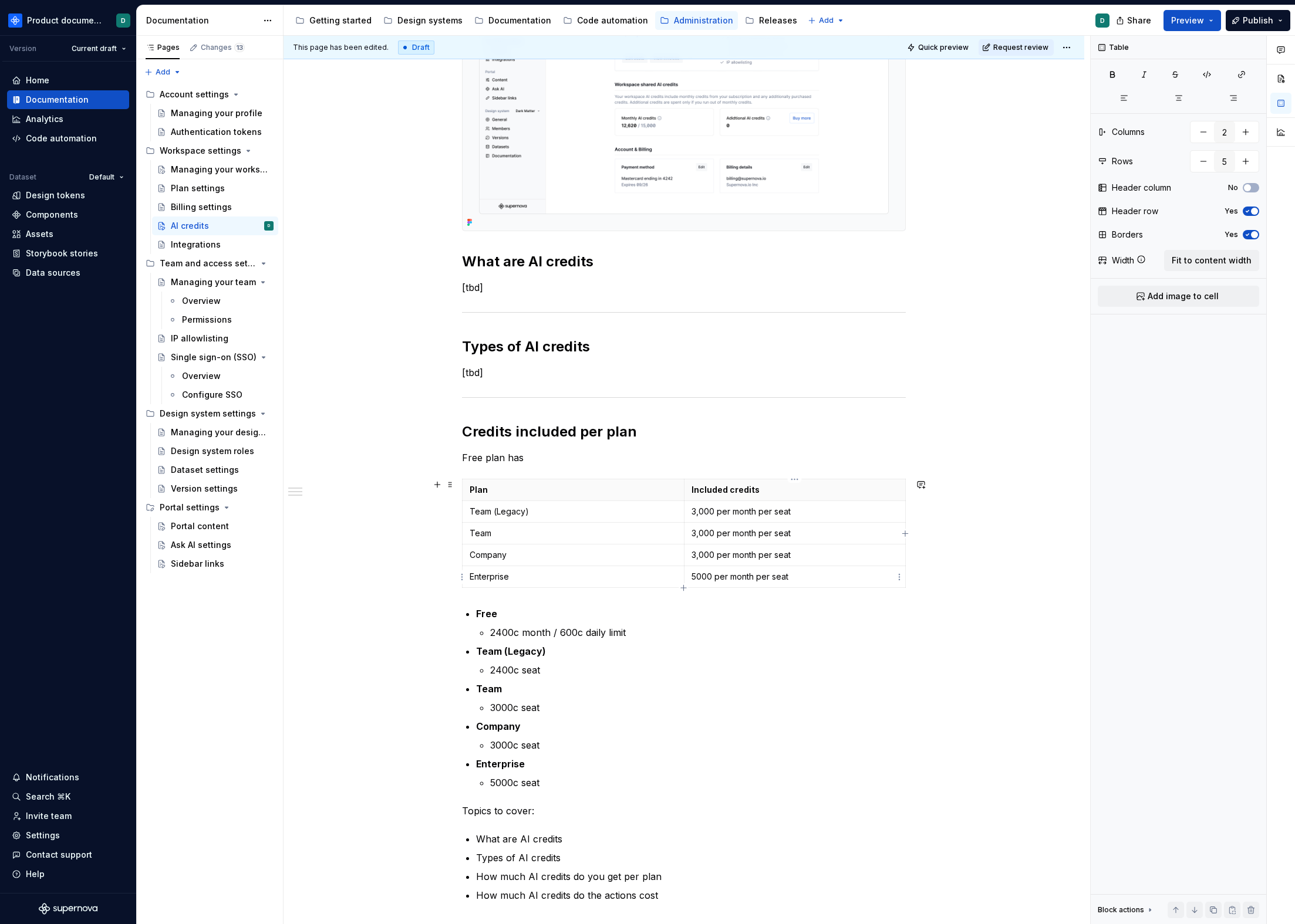
click at [696, 578] on p "5000 per month per seat" at bounding box center [795, 577] width 207 height 12
click at [801, 577] on p "5,000 per month per seat" at bounding box center [795, 577] width 207 height 12
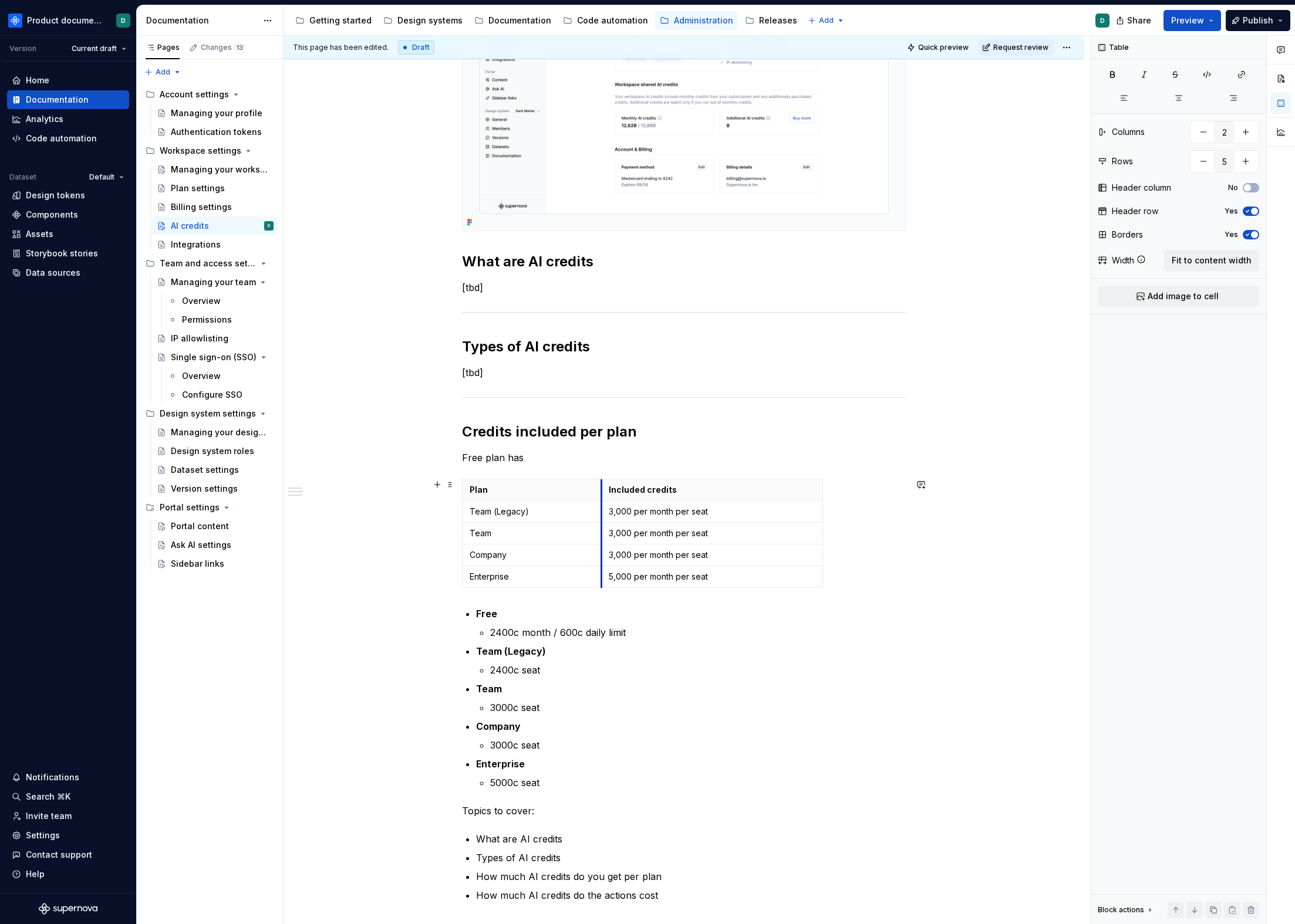
drag, startPoint x: 682, startPoint y: 492, endPoint x: 597, endPoint y: 494, distance: 85.0
click at [817, 490] on body "Product documentation D Version Current draft Home Documentation Analytics Code…" at bounding box center [647, 462] width 1295 height 924
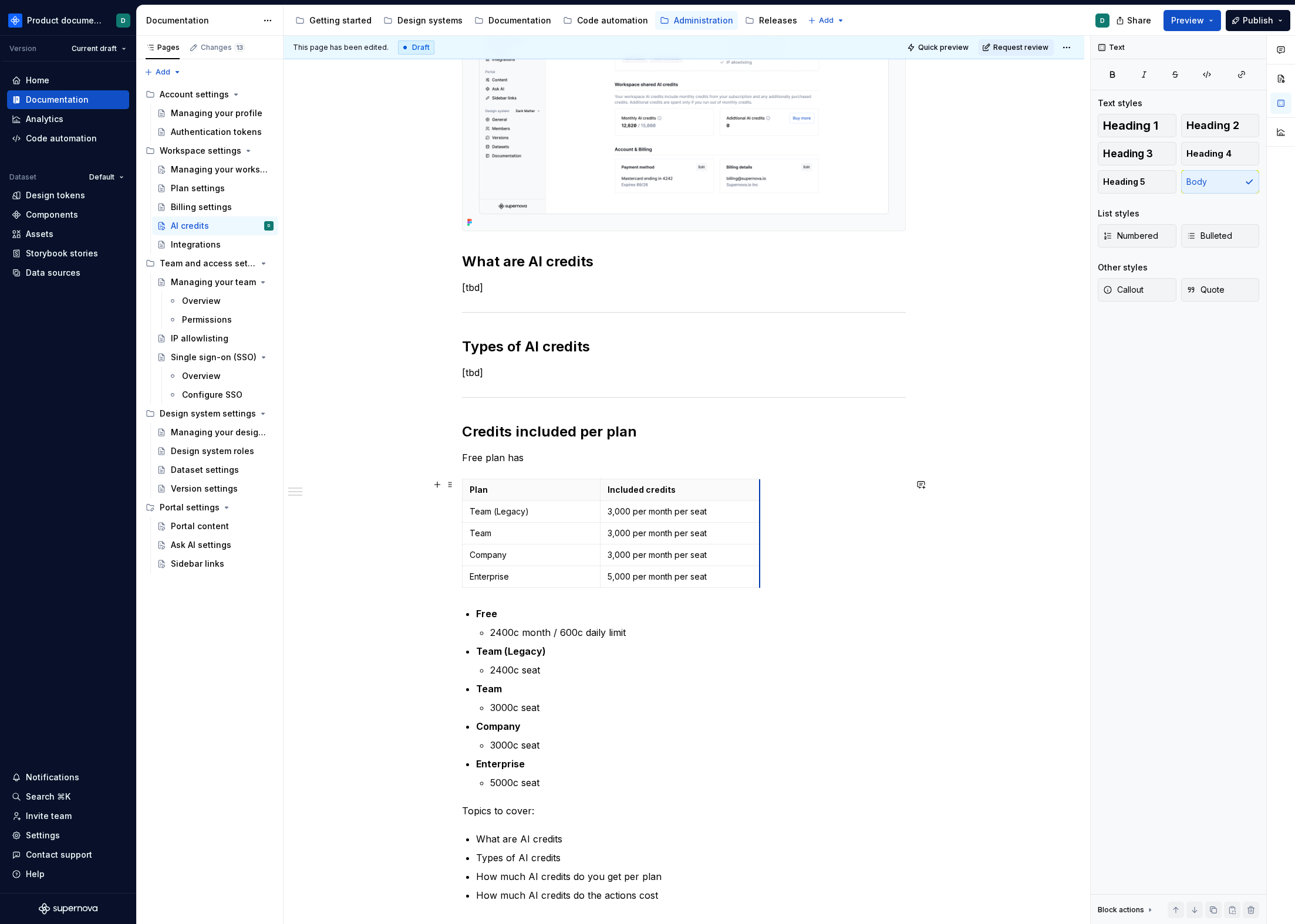
drag, startPoint x: 820, startPoint y: 490, endPoint x: 759, endPoint y: 489, distance: 61.0
click at [669, 506] on p "3,000 per month per seat" at bounding box center [680, 512] width 146 height 12
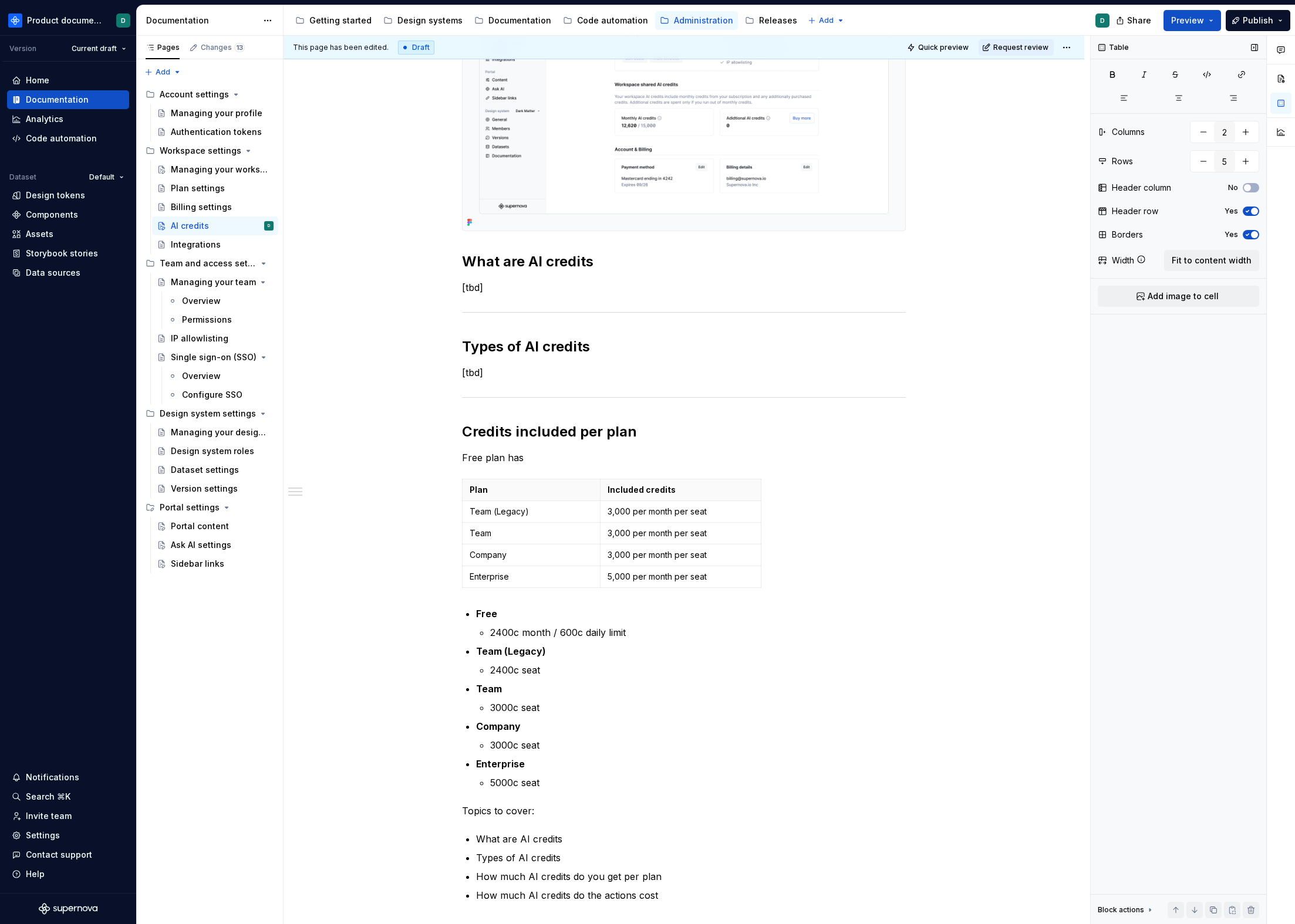
click at [1176, 271] on div "Table Columns 2 Rows 5 Header column No Header row Yes Borders Yes Width Fit to…" at bounding box center [1178, 480] width 175 height 889
click at [1202, 255] on span "Fit to content width" at bounding box center [1212, 260] width 80 height 12
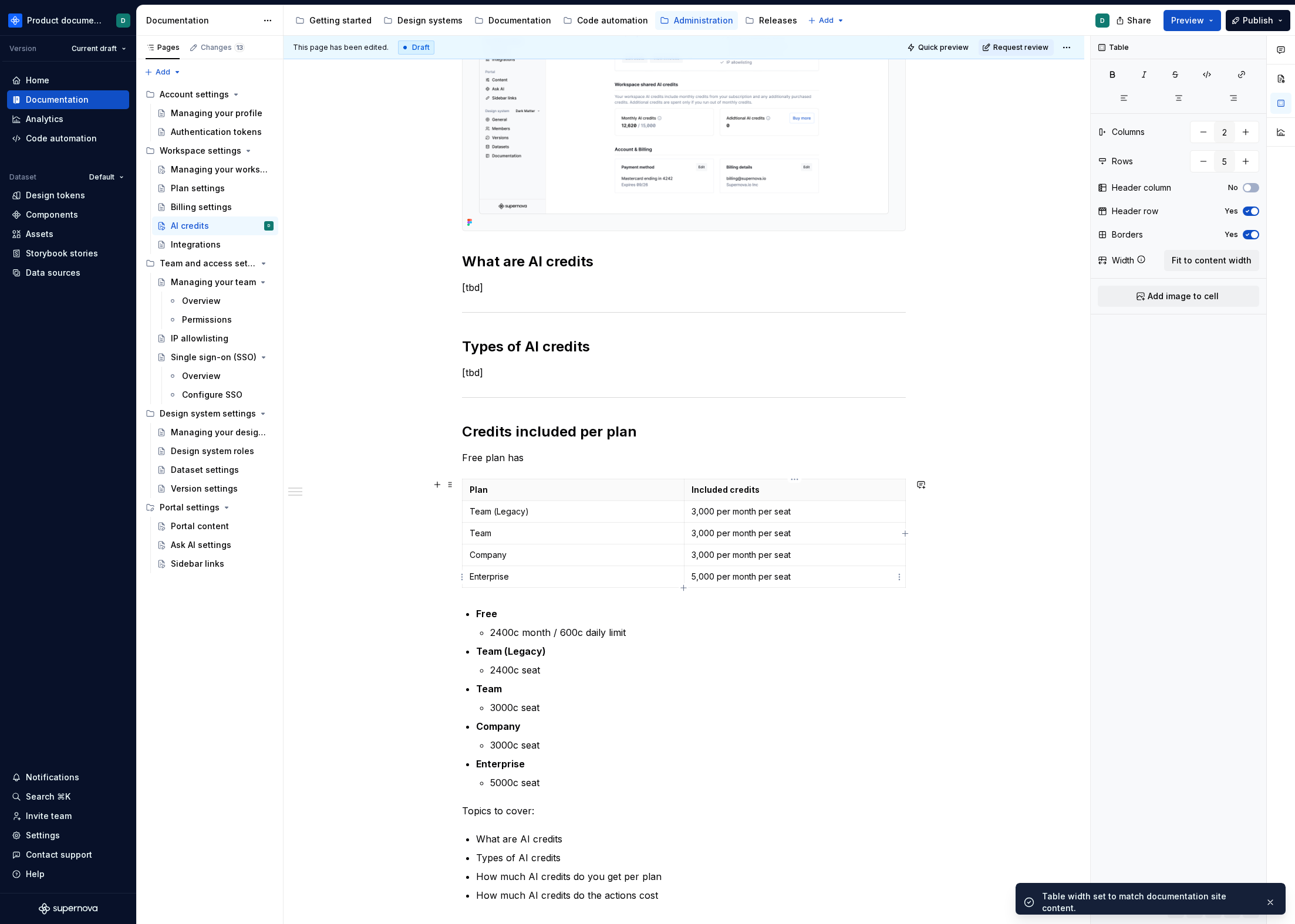
click at [804, 582] on p "5,000 per month per seat" at bounding box center [795, 577] width 207 height 12
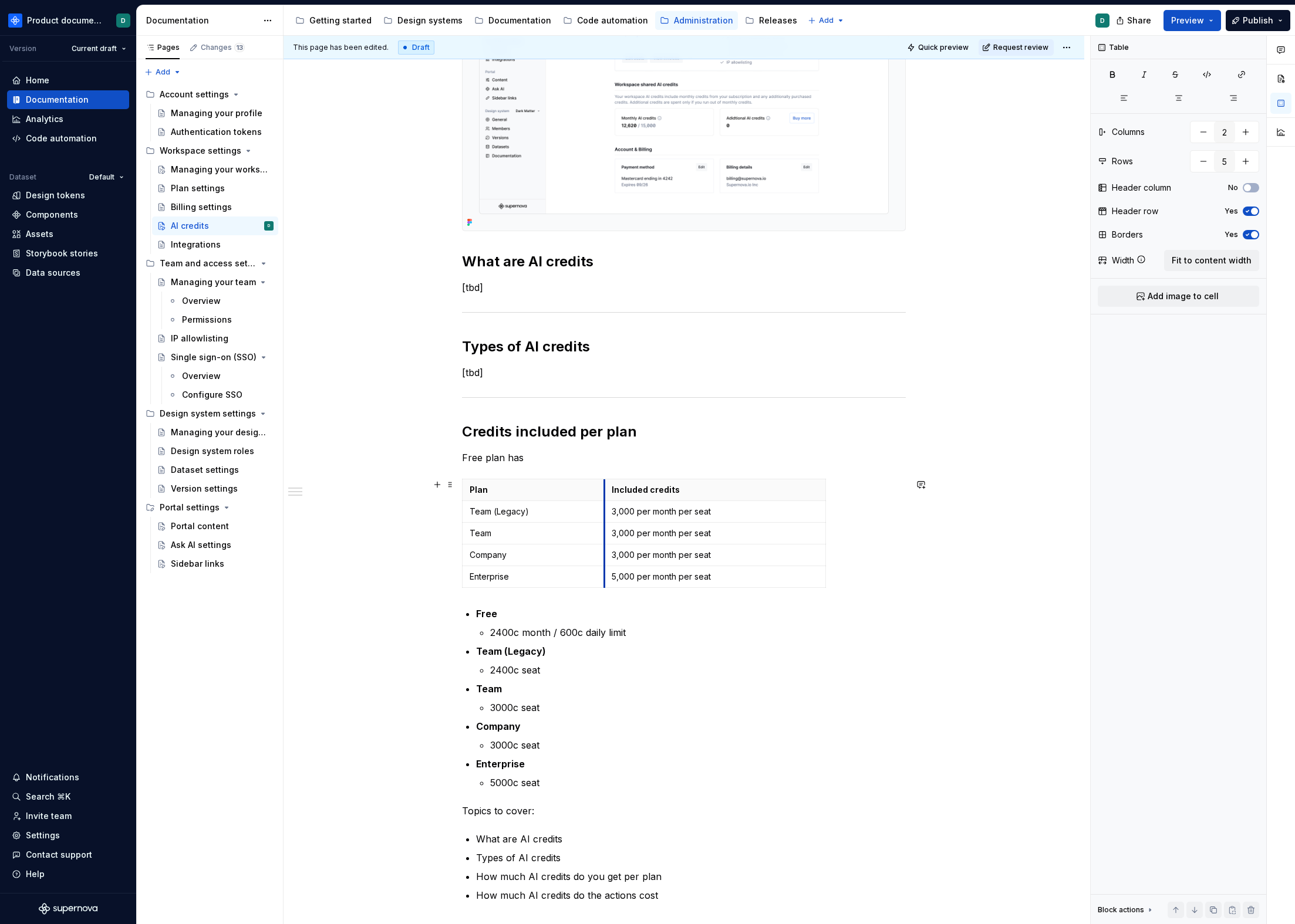
drag, startPoint x: 682, startPoint y: 488, endPoint x: 602, endPoint y: 498, distance: 80.6
drag, startPoint x: 825, startPoint y: 491, endPoint x: 783, endPoint y: 492, distance: 42.0
click at [725, 610] on p "Free" at bounding box center [691, 614] width 430 height 14
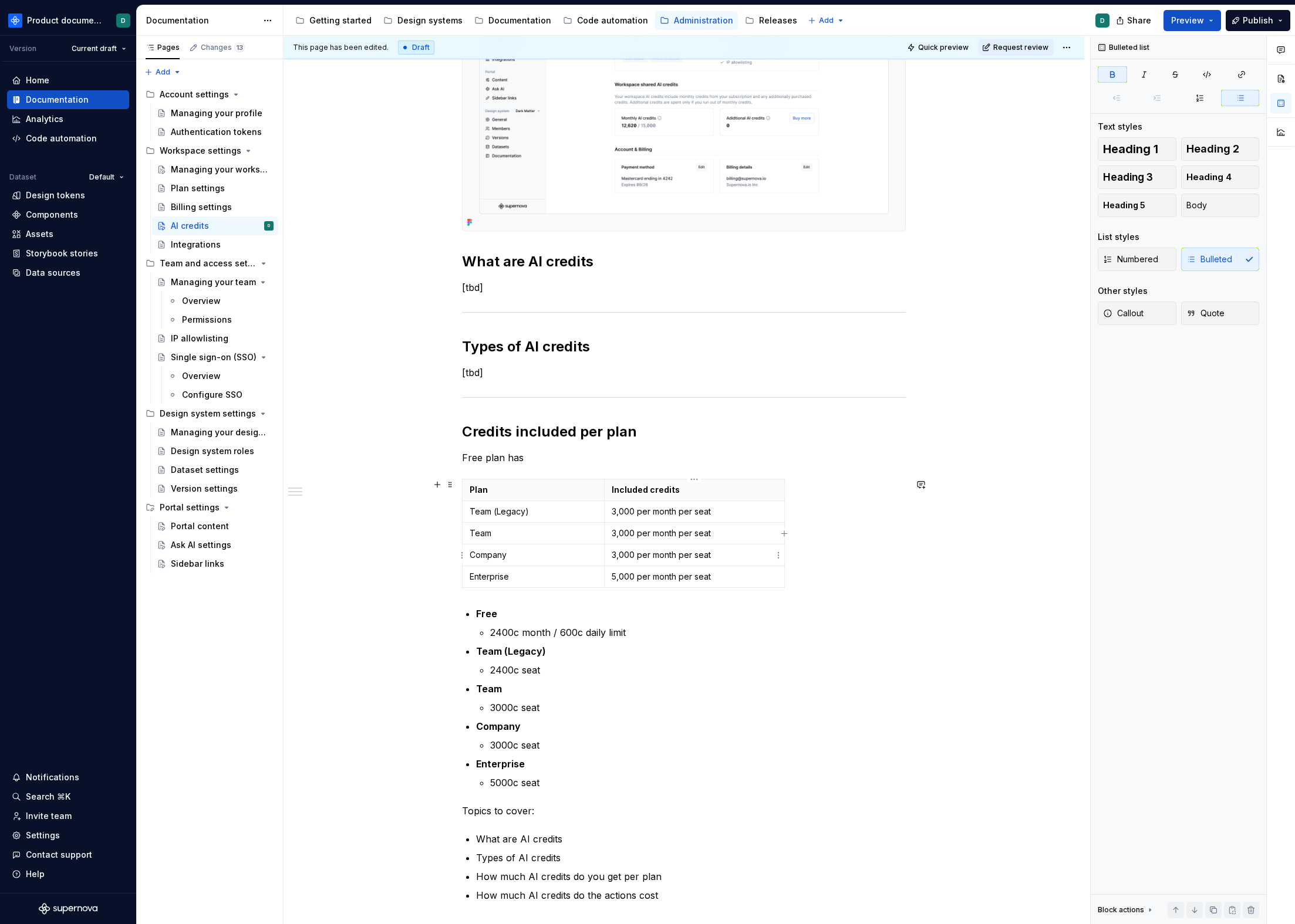
click at [736, 559] on p "3,000 per month per seat" at bounding box center [695, 555] width 166 height 12
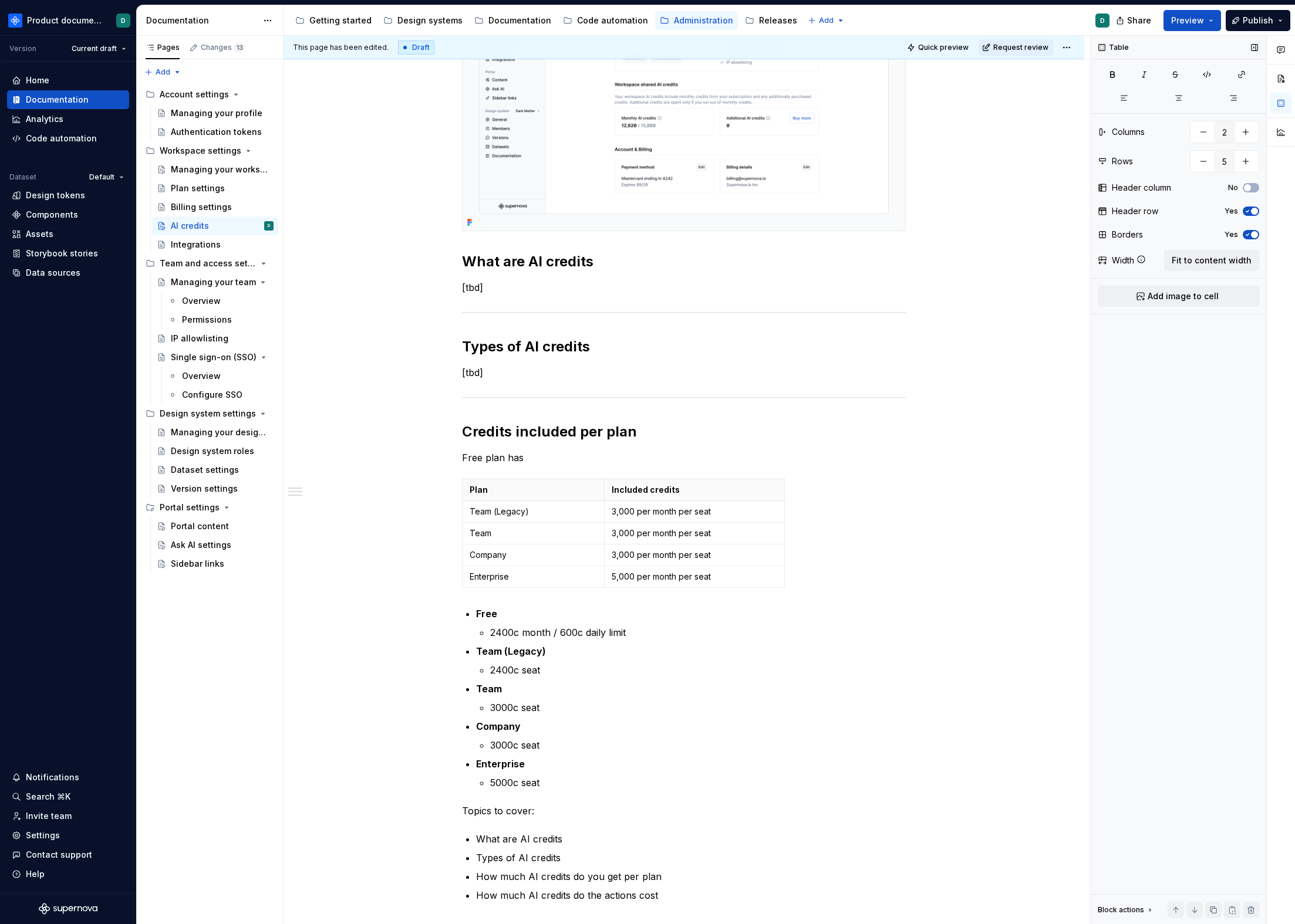
click at [1254, 233] on span "button" at bounding box center [1255, 235] width 7 height 7
click at [1254, 233] on button "No" at bounding box center [1251, 235] width 17 height 9
click at [1254, 233] on span "button" at bounding box center [1255, 235] width 7 height 7
click at [715, 587] on td "5,000 per month per seat" at bounding box center [694, 577] width 180 height 22
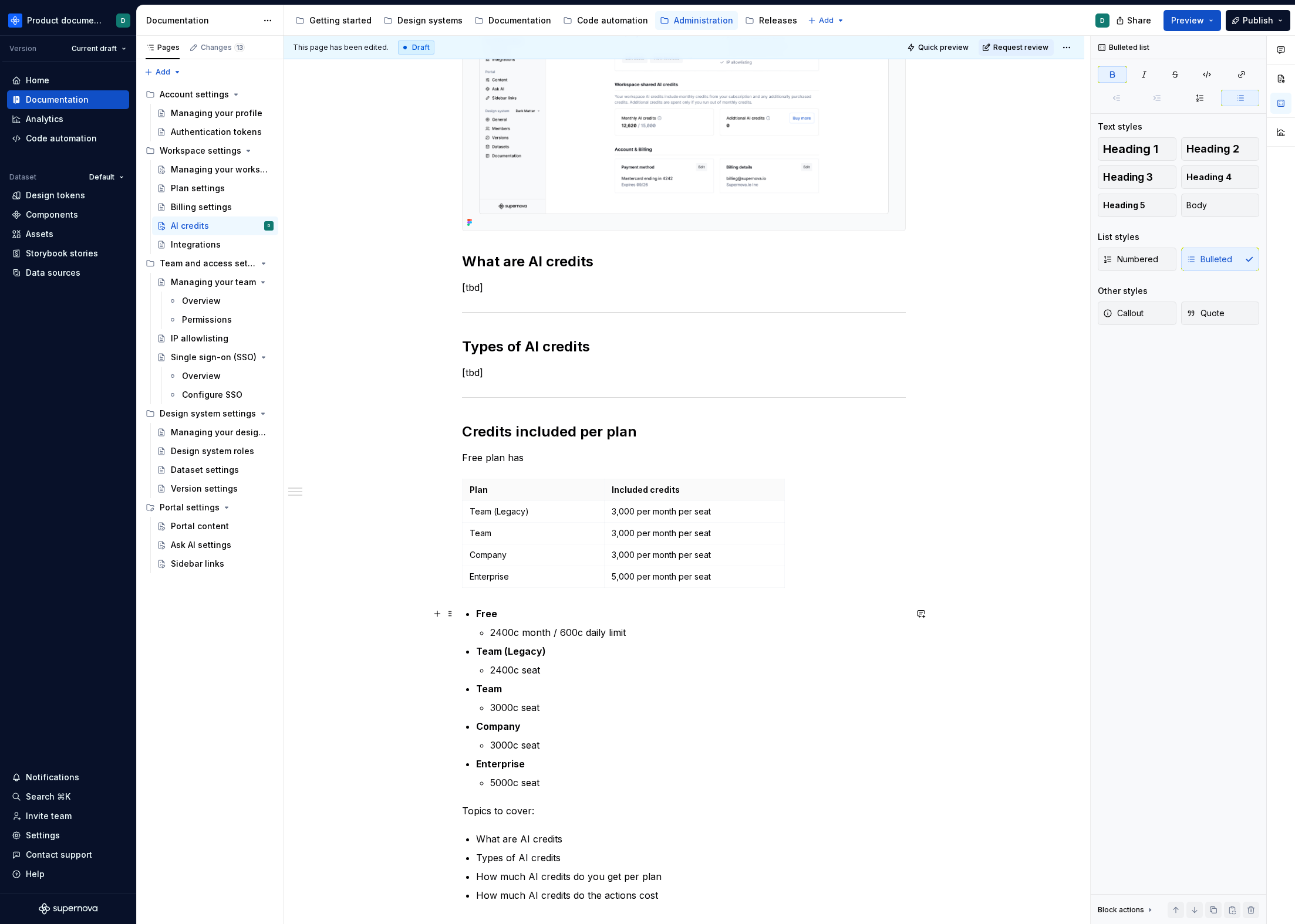
click at [707, 614] on p "Free" at bounding box center [691, 614] width 430 height 14
click at [602, 458] on p "Free plan has" at bounding box center [683, 458] width 444 height 14
click at [531, 458] on p "Free plan has" at bounding box center [683, 458] width 444 height 14
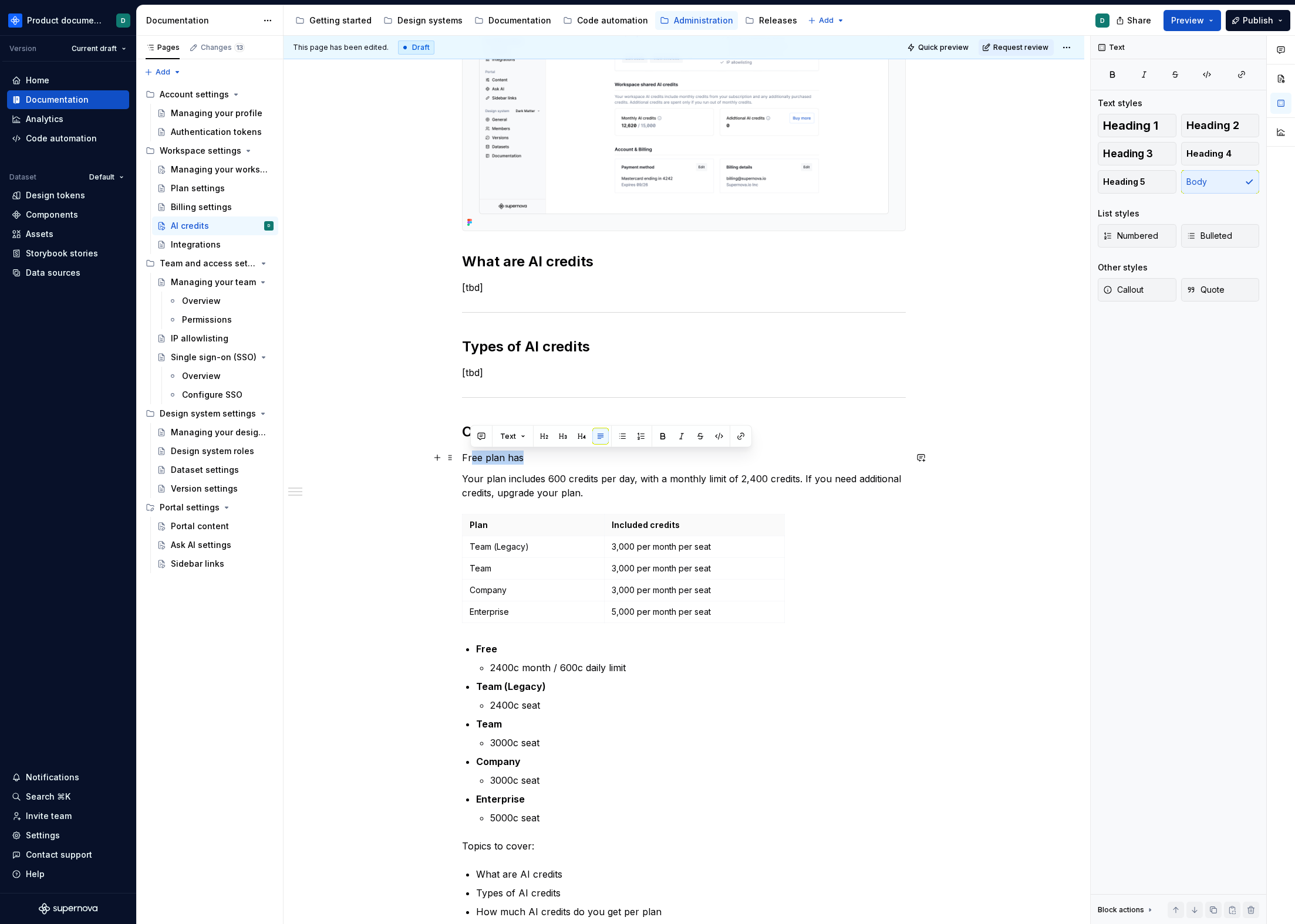
drag, startPoint x: 542, startPoint y: 459, endPoint x: 469, endPoint y: 457, distance: 73.0
click at [469, 457] on p "Free plan has" at bounding box center [683, 458] width 444 height 14
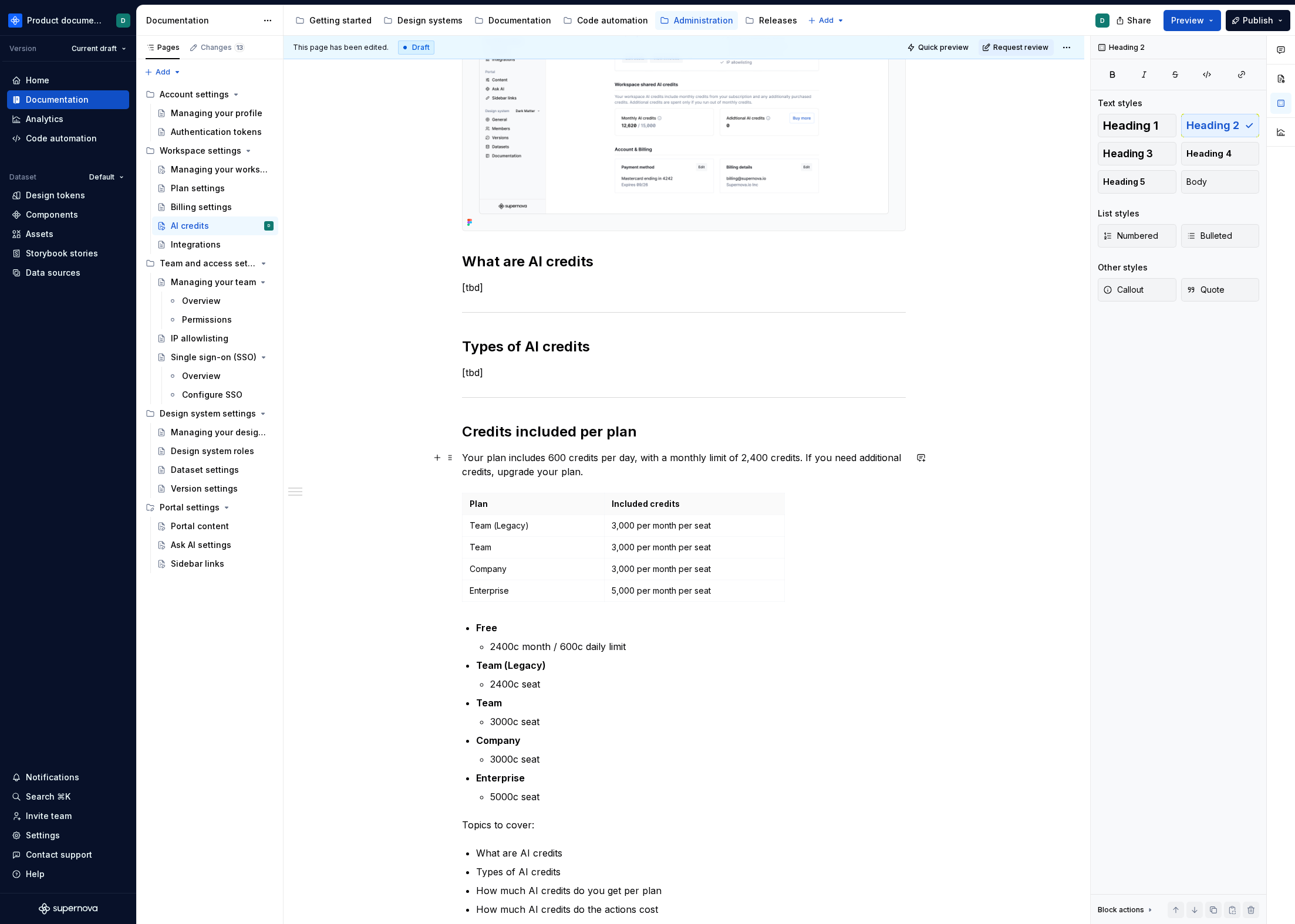
click at [466, 459] on p "Your plan includes 600 credits per day, with a monthly limit of 2,400 credits. …" at bounding box center [683, 465] width 444 height 28
click at [593, 469] on p "Free plan includes 600 credits per day, with a monthly limit of 2,400 credits. …" at bounding box center [683, 465] width 444 height 28
drag, startPoint x: 634, startPoint y: 470, endPoint x: 801, endPoint y: 456, distance: 167.6
click at [801, 456] on p "Free plan includes 600 credits per day, with a monthly limit of 2,400 credits. …" at bounding box center [683, 465] width 444 height 28
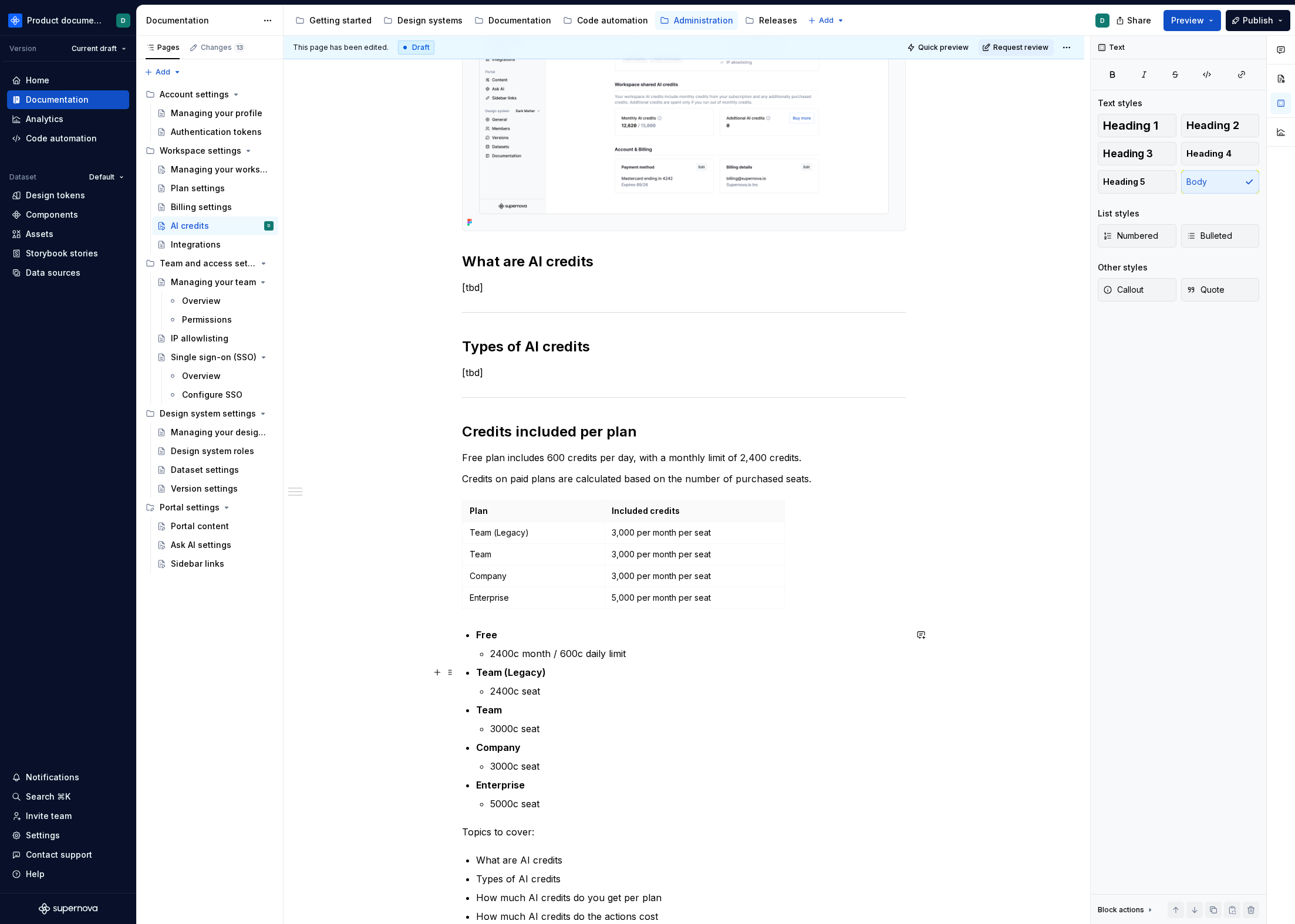
scroll to position [372, 0]
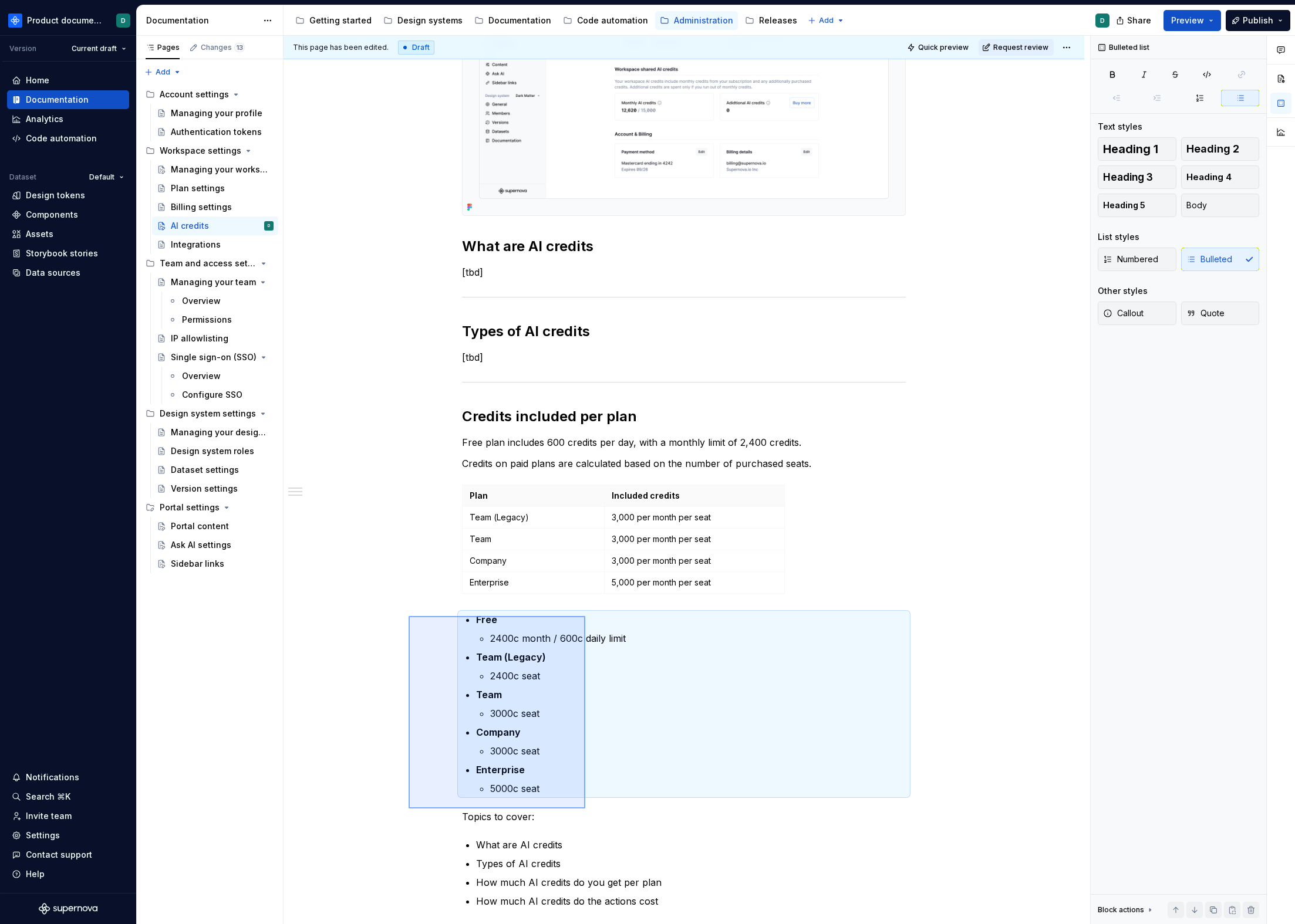
drag, startPoint x: 417, startPoint y: 622, endPoint x: 585, endPoint y: 809, distance: 251.4
click at [585, 809] on div "This page has been edited. Draft Quick preview Request review AI credits Edit h…" at bounding box center [687, 480] width 806 height 889
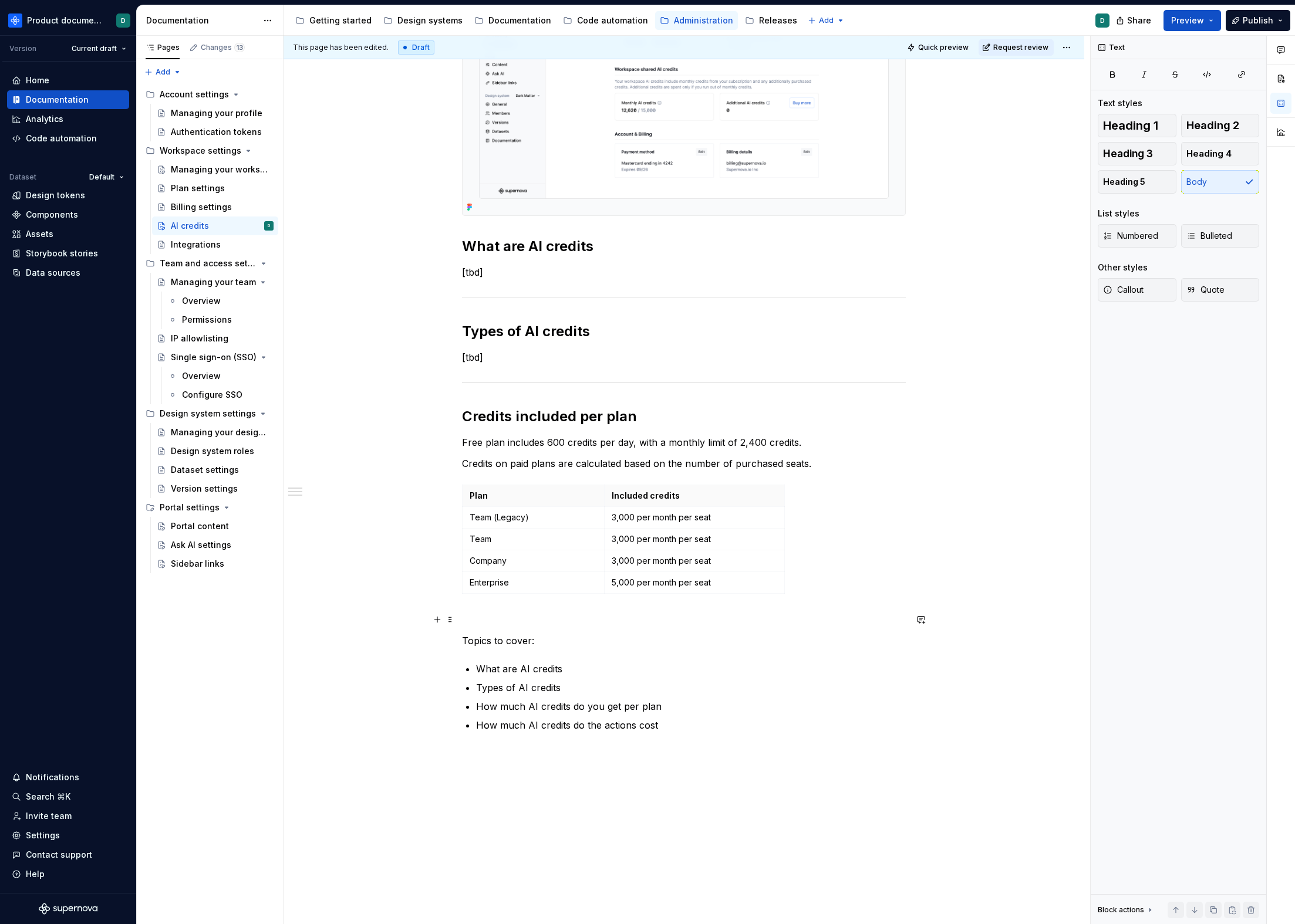
click at [535, 616] on p at bounding box center [683, 620] width 444 height 14
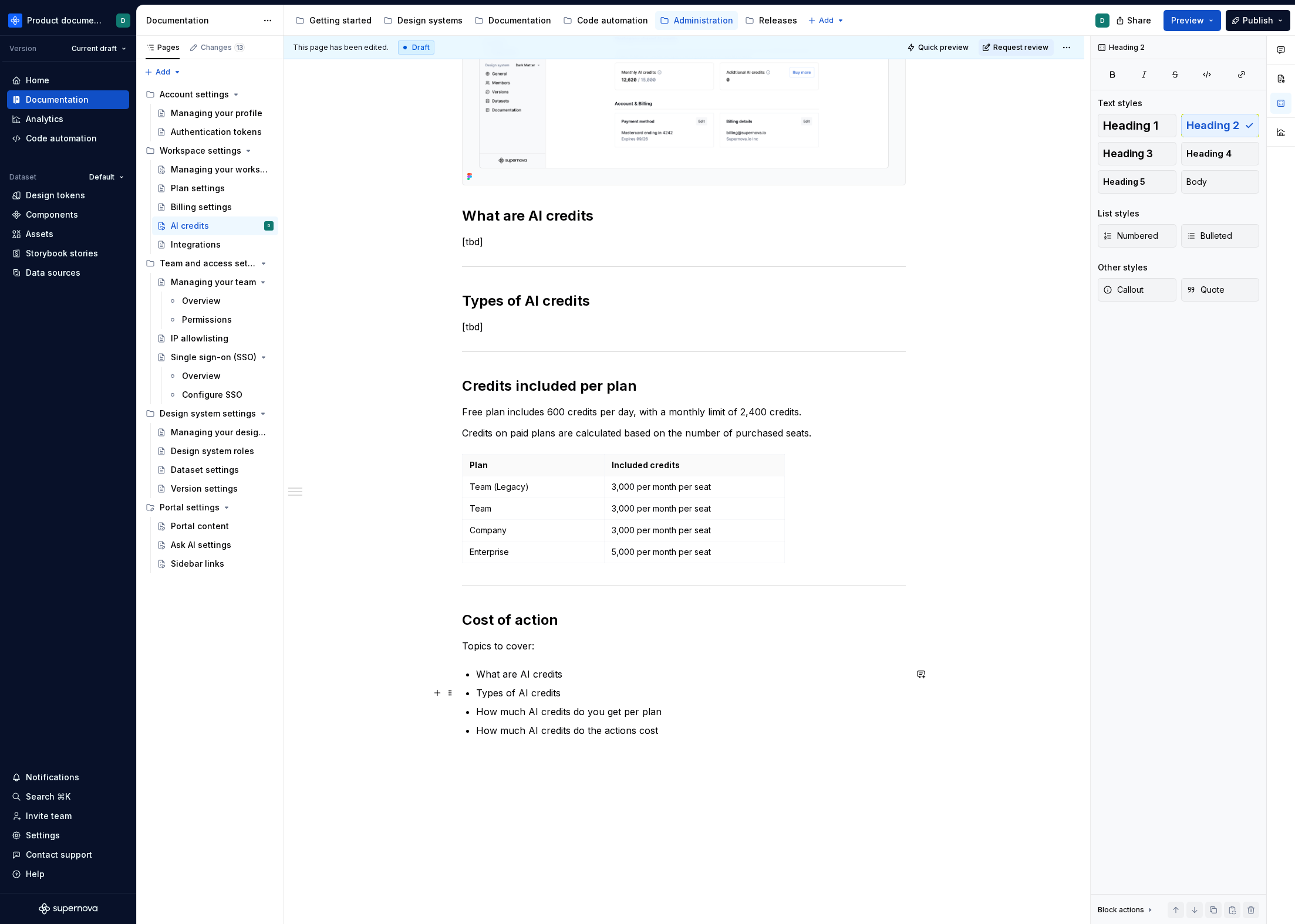
scroll to position [424, 0]
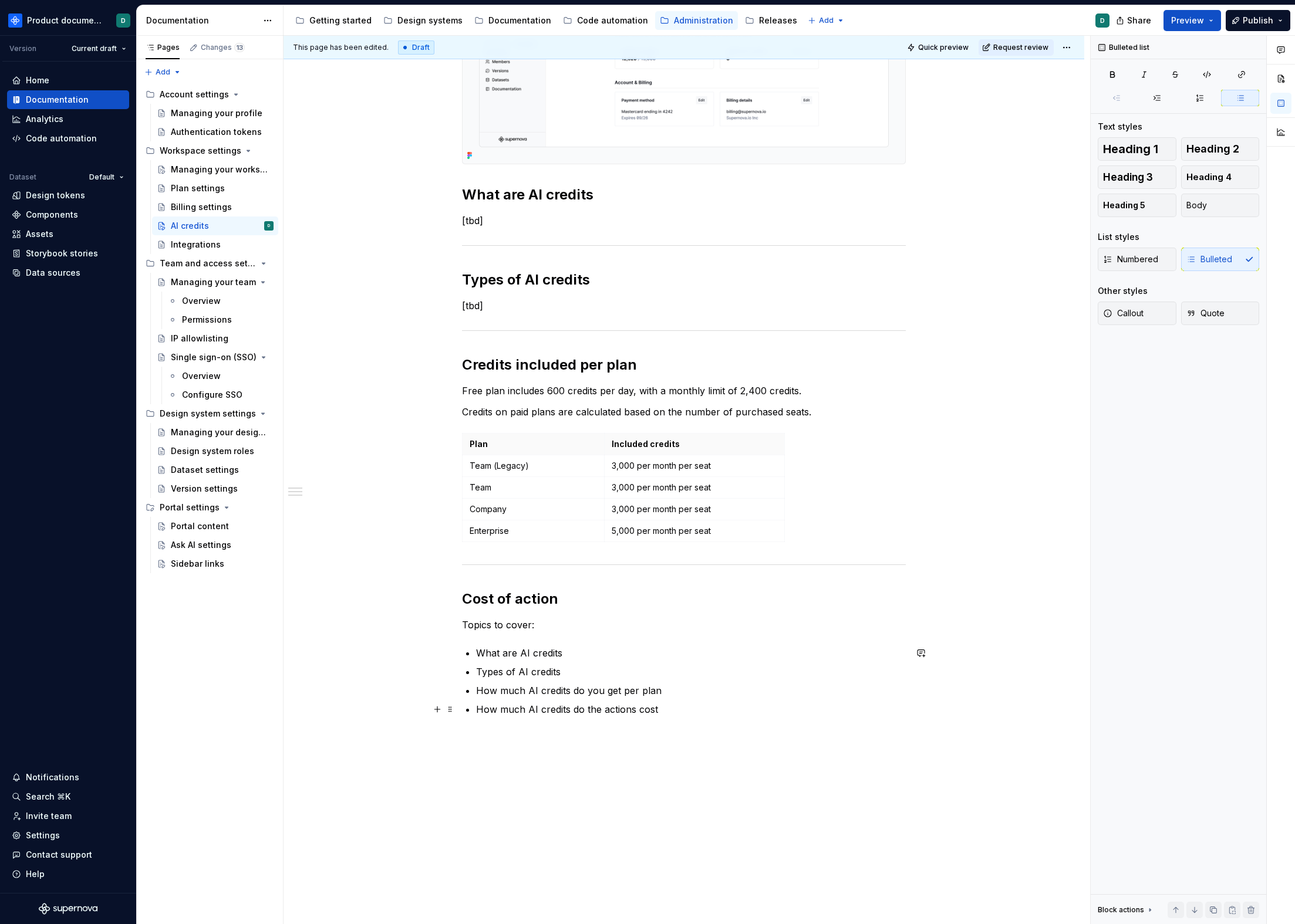
click at [670, 707] on p "How much AI credits do the actions cost" at bounding box center [691, 710] width 430 height 14
click at [462, 622] on p "Topics to cover:" at bounding box center [683, 625] width 444 height 14
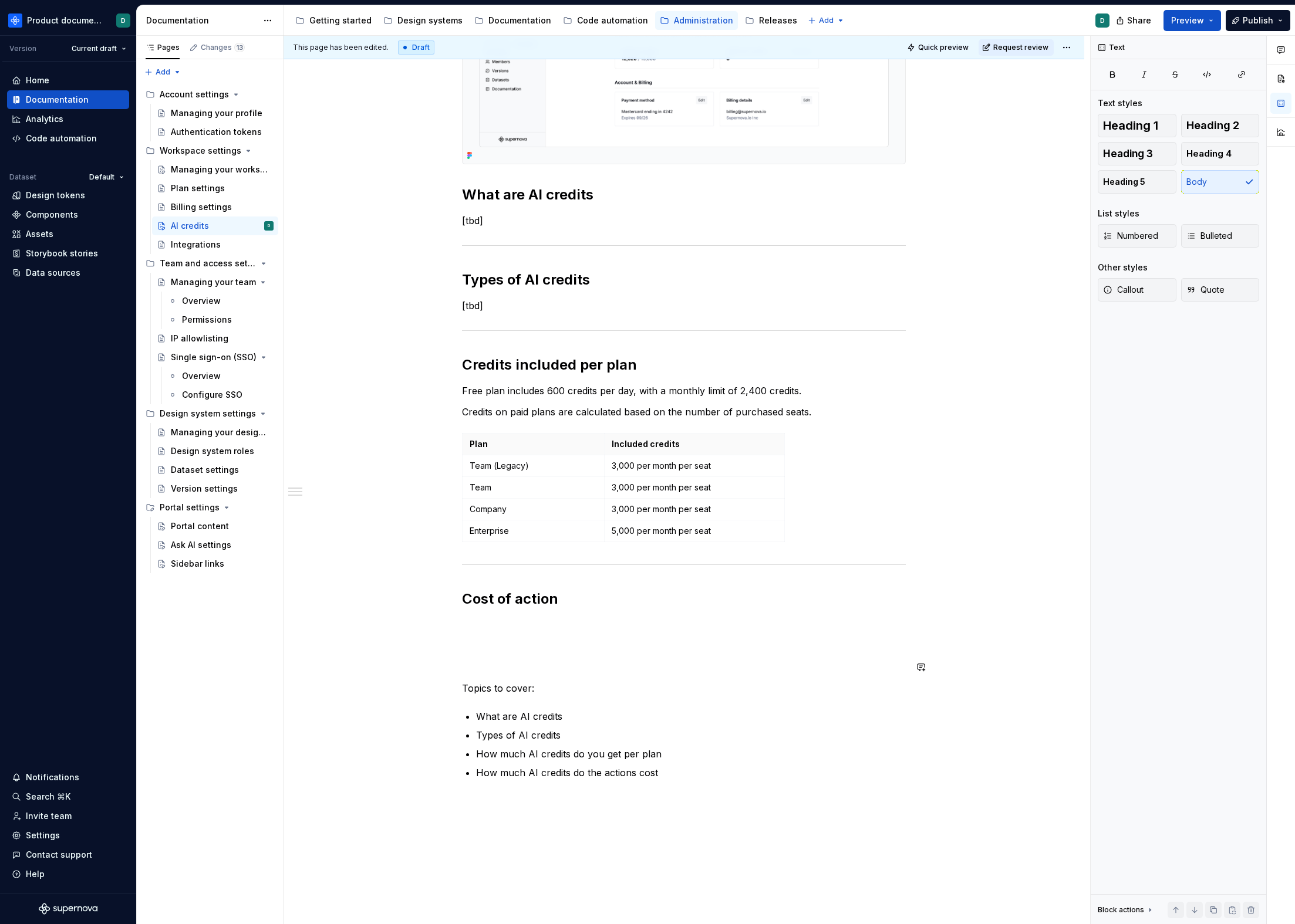
click at [481, 675] on div "You can find an workspace shared AI credits balance on the Billing page, under …" at bounding box center [683, 292] width 444 height 975
click at [477, 669] on p at bounding box center [683, 667] width 444 height 14
click at [493, 309] on p "[tbd]" at bounding box center [683, 306] width 444 height 14
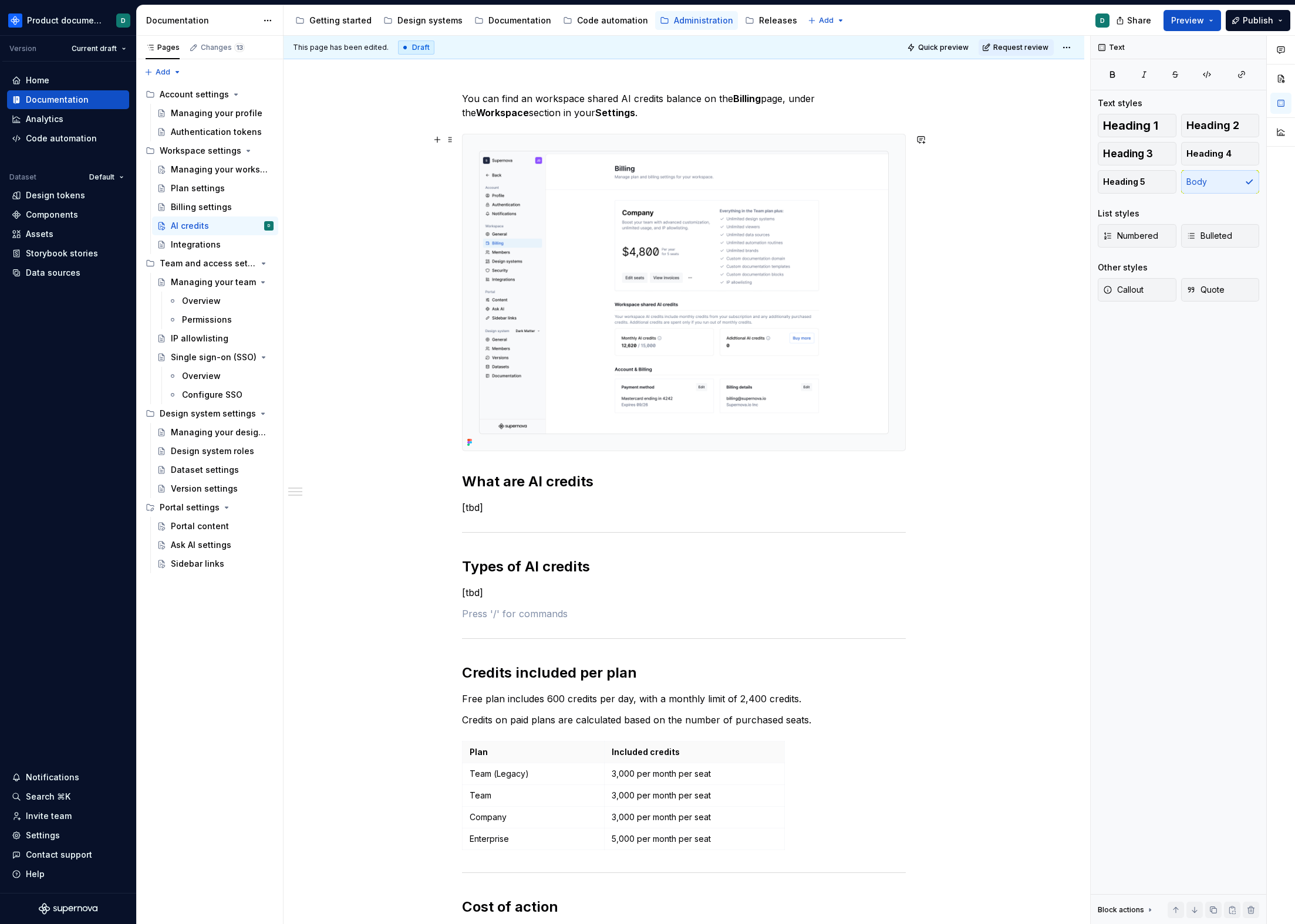
scroll to position [153, 0]
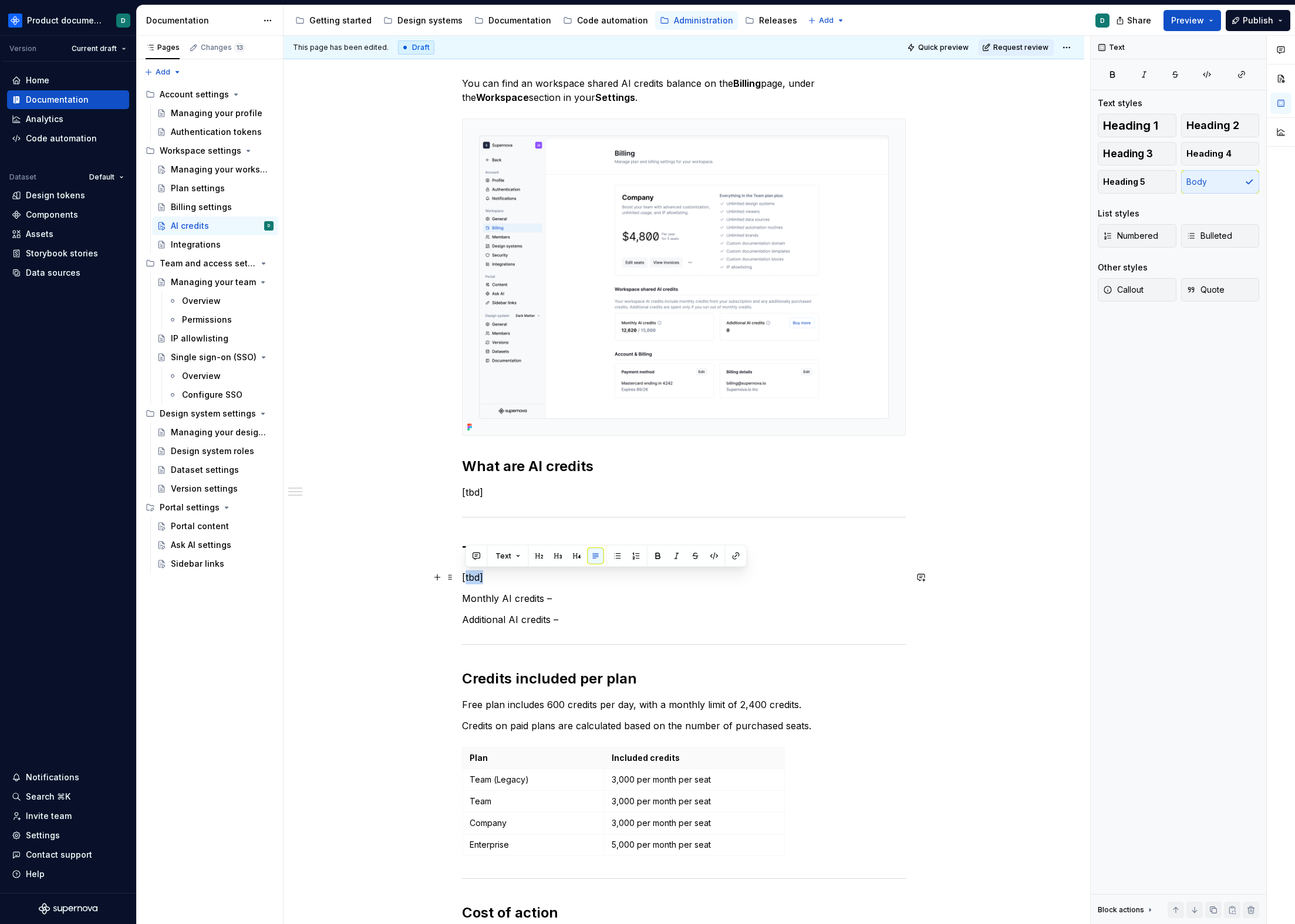
drag, startPoint x: 481, startPoint y: 582, endPoint x: 463, endPoint y: 582, distance: 18.0
click at [463, 582] on p "[tbd]" at bounding box center [683, 578] width 444 height 14
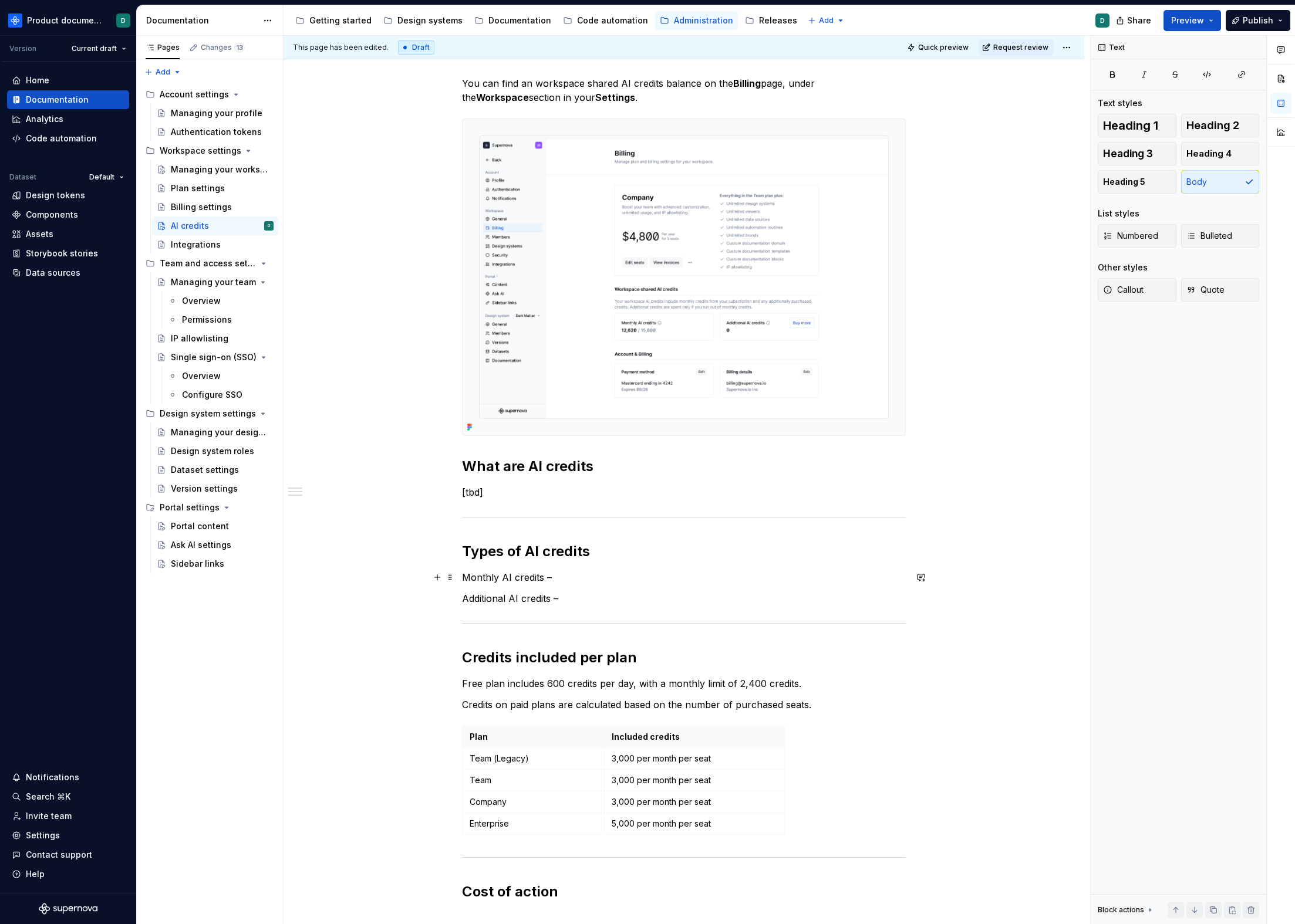
click at [561, 576] on p "Monthly AI credits –" at bounding box center [683, 578] width 444 height 14
click at [564, 600] on p "Additional AI credits –" at bounding box center [683, 598] width 444 height 14
click at [529, 498] on p "[tbd]" at bounding box center [683, 492] width 444 height 14
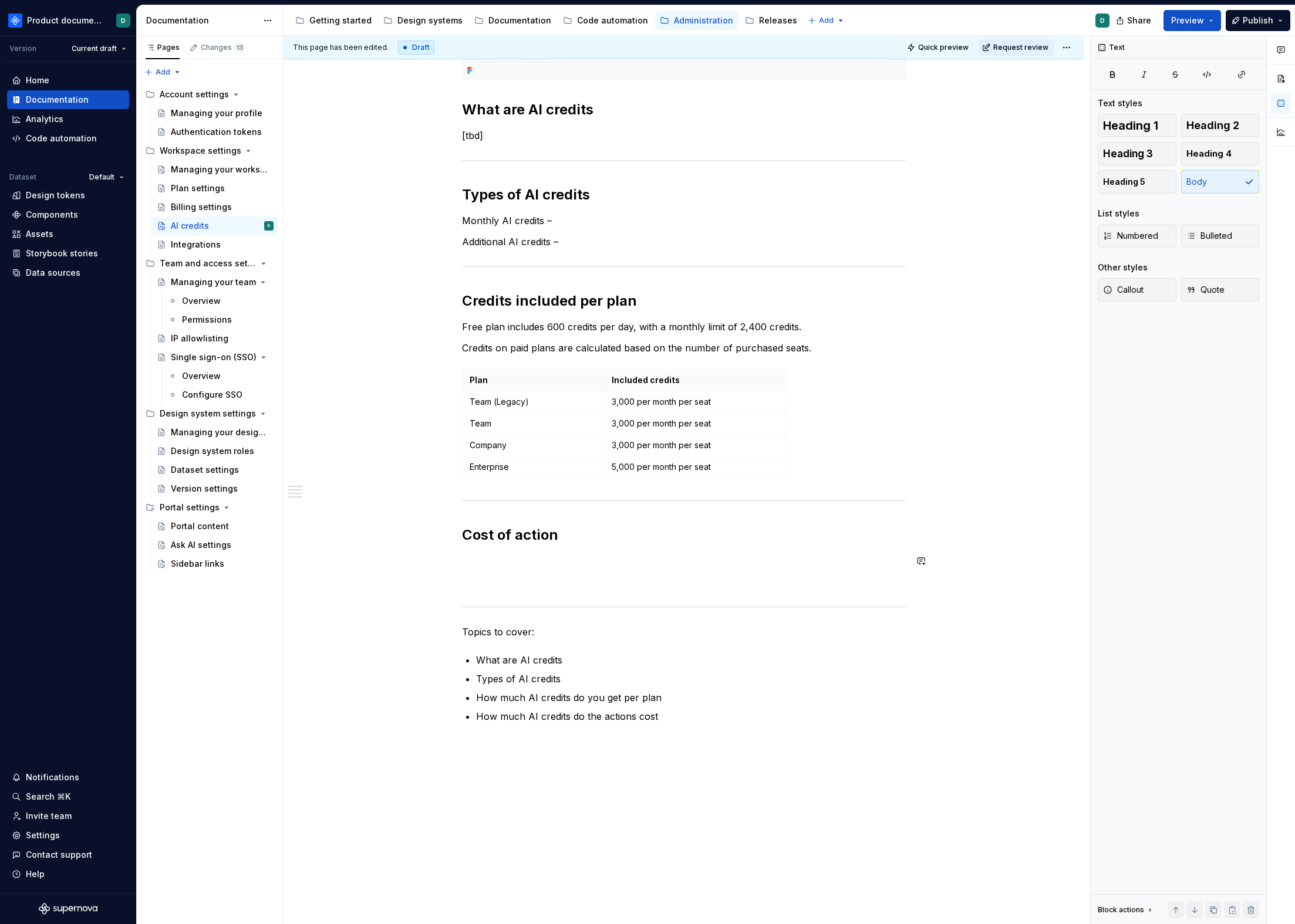
click at [580, 572] on div "You can find an workspace shared AI credits balance on the Billing page, under …" at bounding box center [683, 221] width 444 height 1004
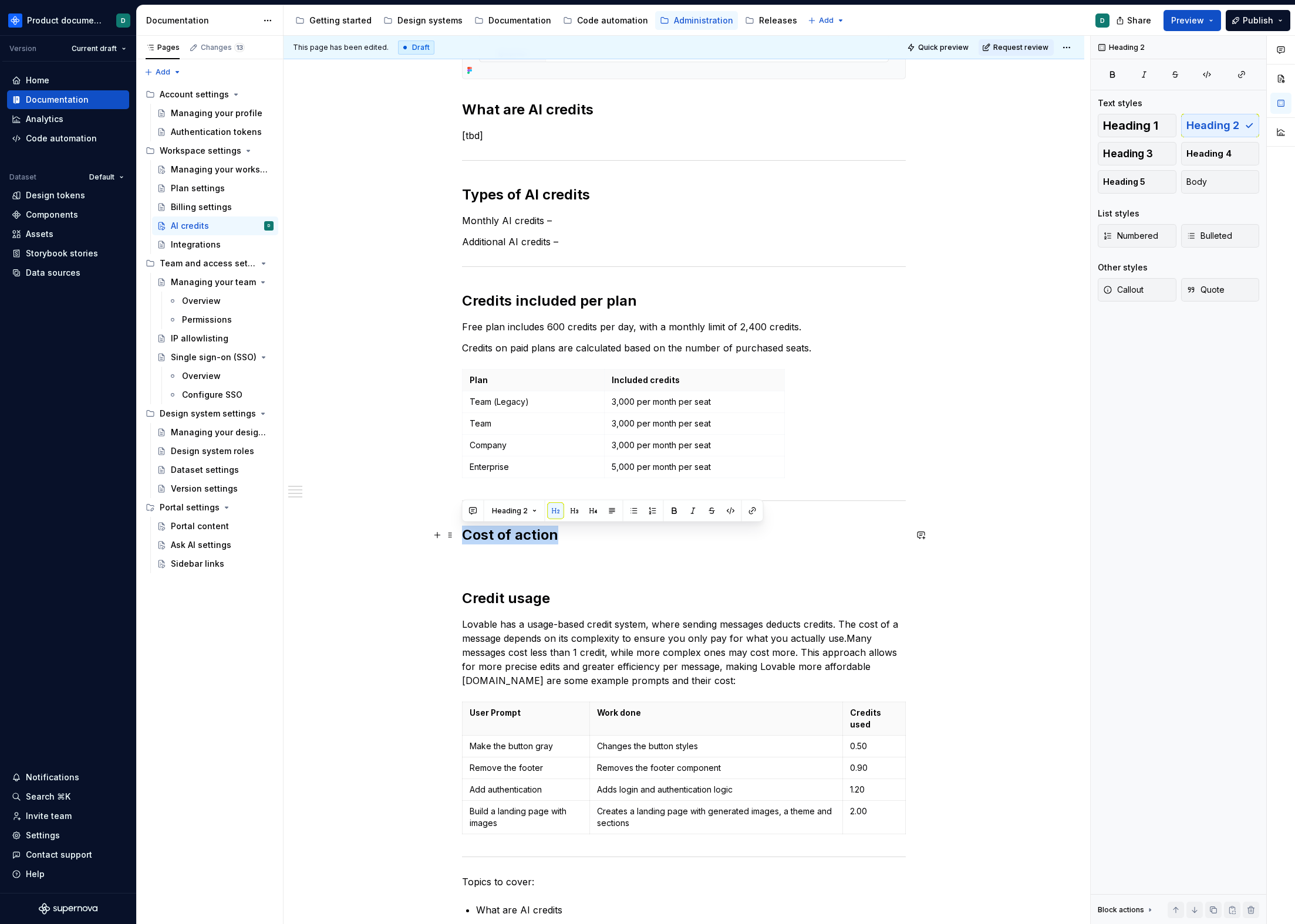
drag, startPoint x: 530, startPoint y: 538, endPoint x: 465, endPoint y: 539, distance: 65.0
click at [465, 539] on h2 "Cost of action" at bounding box center [683, 535] width 444 height 19
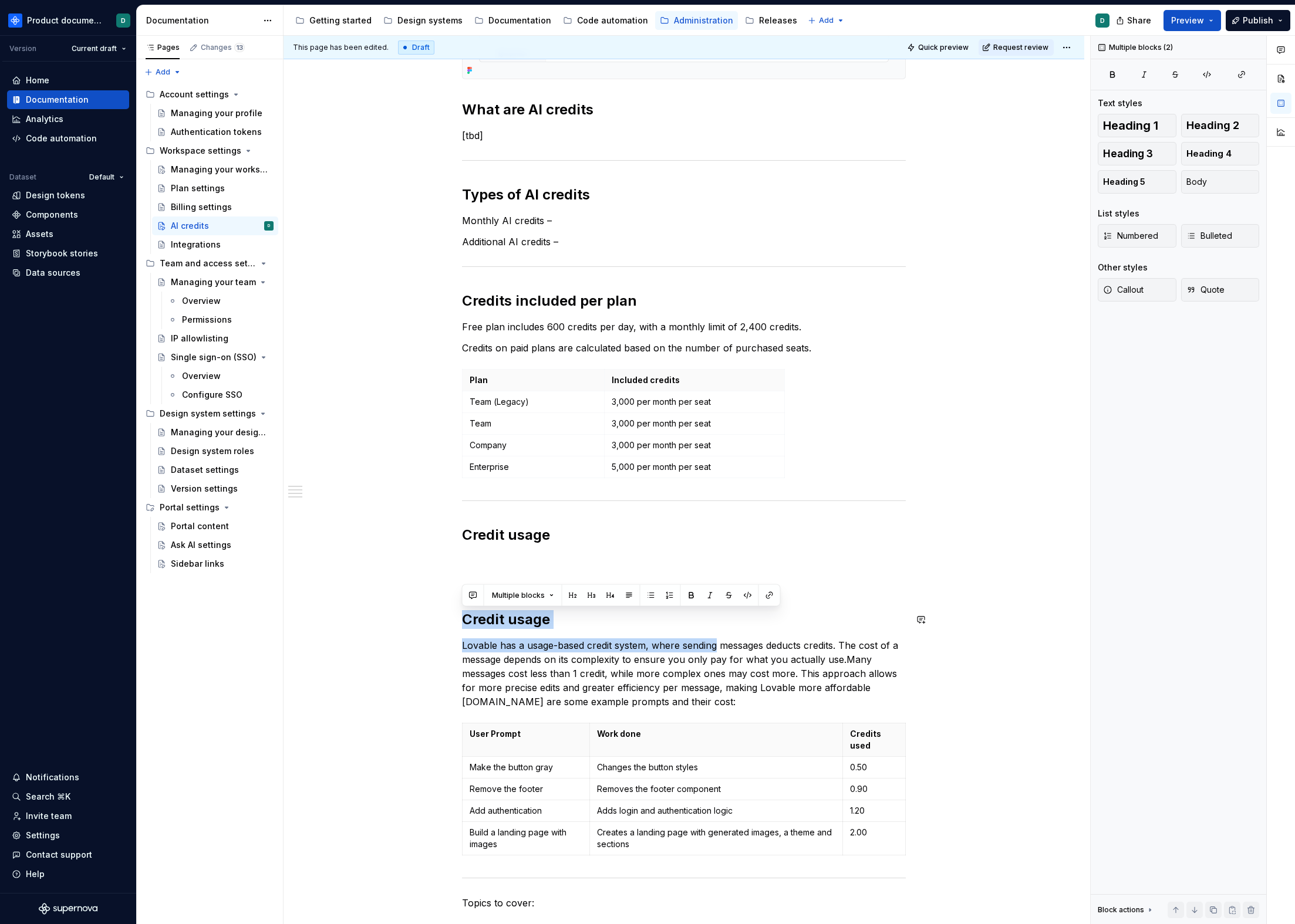
drag, startPoint x: 704, startPoint y: 645, endPoint x: 473, endPoint y: 599, distance: 235.5
click at [473, 599] on div "You can find an workspace shared AI credits balance on the Billing page, under …" at bounding box center [683, 357] width 444 height 1275
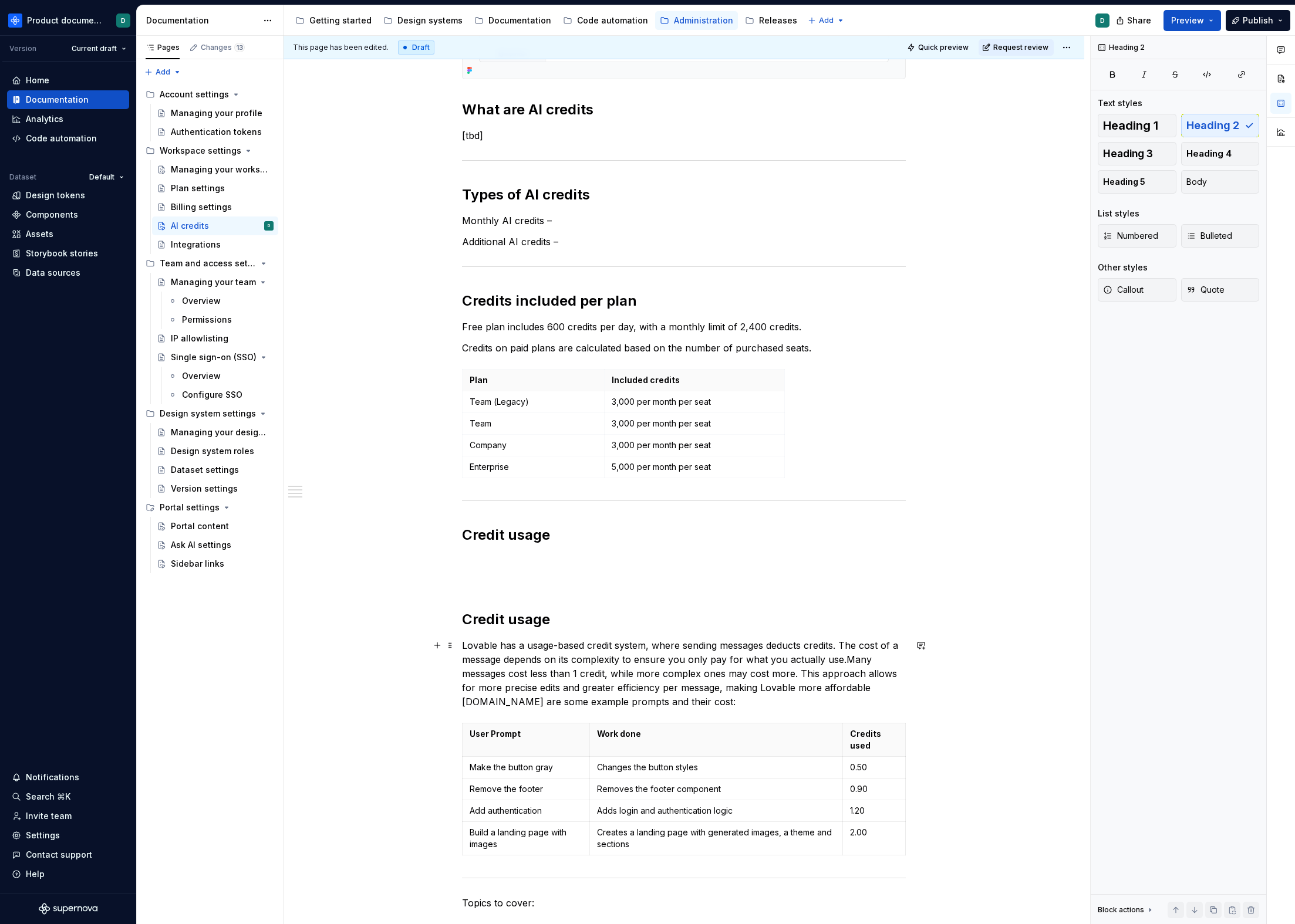
click at [740, 646] on p "Lovable has a usage-based credit system, where sending messages deducts credits…" at bounding box center [683, 674] width 444 height 70
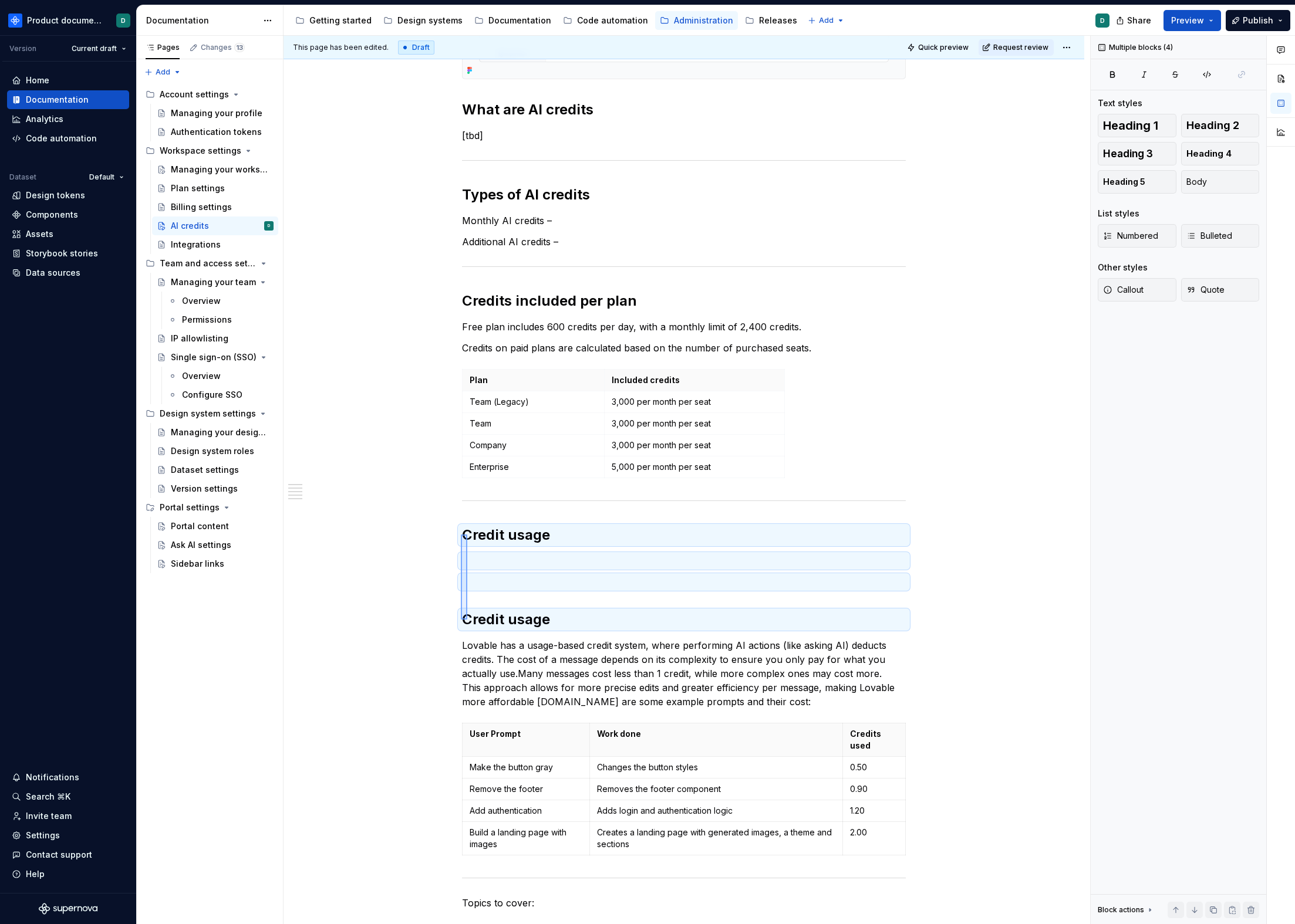
drag, startPoint x: 461, startPoint y: 620, endPoint x: 467, endPoint y: 535, distance: 85.2
click at [467, 535] on div "This page has been edited. Draft Quick preview Request review AI credits Edit h…" at bounding box center [687, 480] width 806 height 889
click at [474, 585] on p at bounding box center [683, 582] width 444 height 14
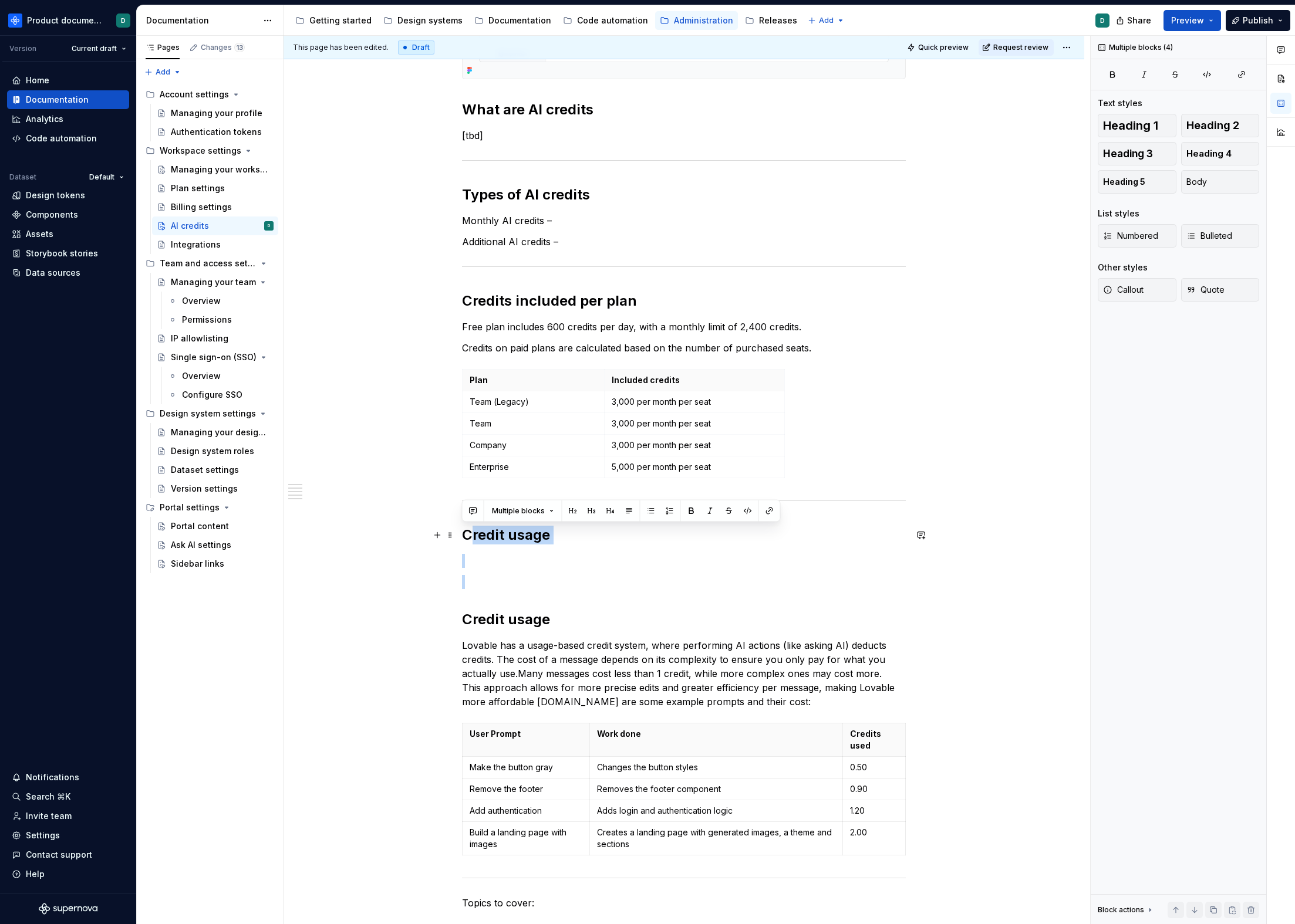
drag, startPoint x: 474, startPoint y: 595, endPoint x: 468, endPoint y: 540, distance: 55.3
click at [468, 540] on div "You can find an workspace shared AI credits balance on the Billing page, under …" at bounding box center [683, 357] width 444 height 1275
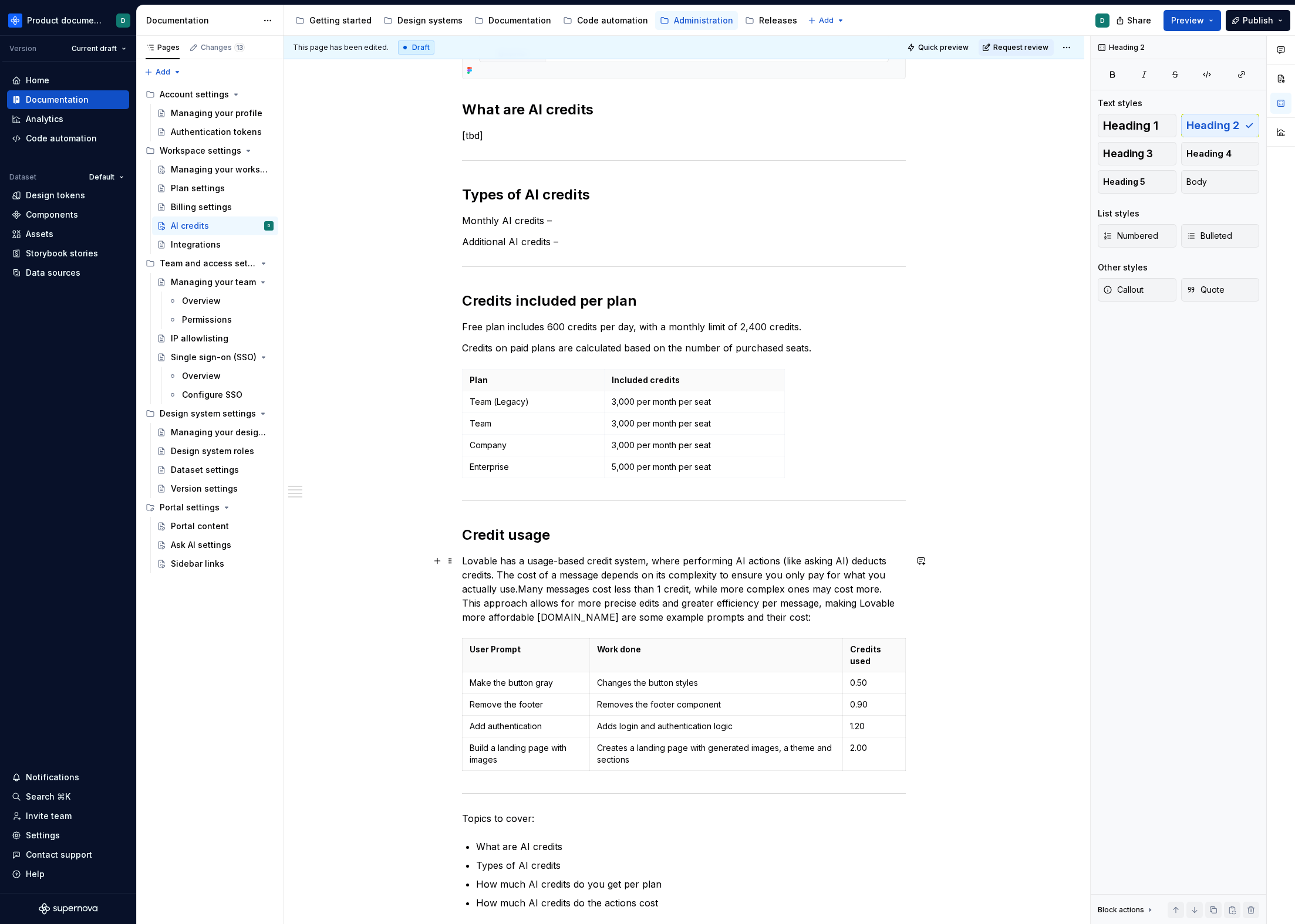
click at [478, 565] on p "Lovable has a usage-based credit system, where performing AI actions (like aski…" at bounding box center [683, 589] width 444 height 70
click at [518, 591] on p "Supernova has a usage-based credit system, where performing AI actions (like as…" at bounding box center [683, 589] width 444 height 70
click at [542, 619] on p "Supernova has a usage-based credit system, where performing AI actions (like as…" at bounding box center [683, 589] width 444 height 70
click at [774, 616] on p "Supernova has a usage-based credit system, where performing AI actions (like as…" at bounding box center [683, 589] width 444 height 70
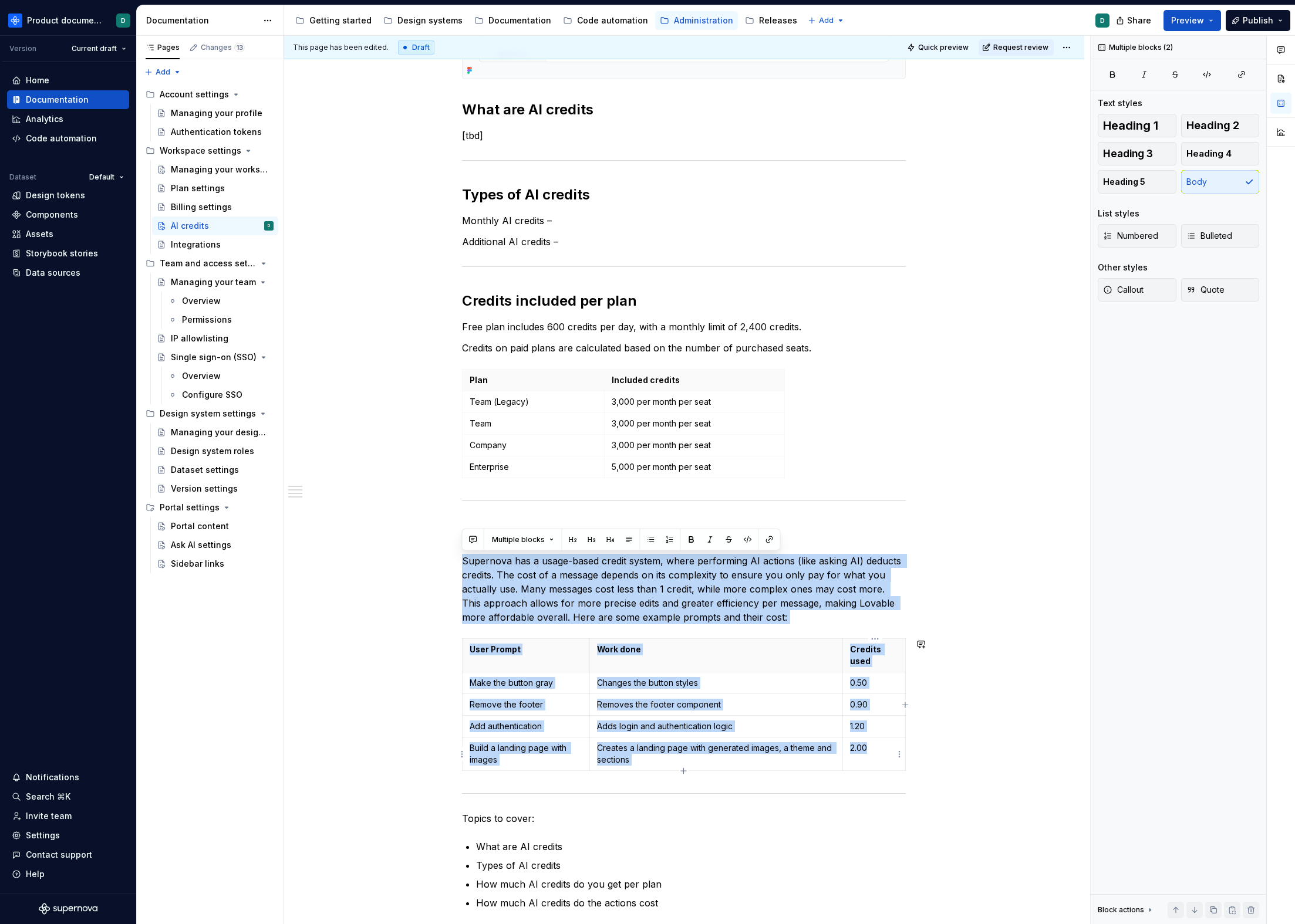
drag, startPoint x: 462, startPoint y: 560, endPoint x: 889, endPoint y: 751, distance: 467.8
click at [889, 751] on div "You can find an workspace shared AI credits balance on the Billing page, under …" at bounding box center [683, 314] width 444 height 1190
copy div "Supernova has a usage-based credit system, where performing AI actions (like as…"
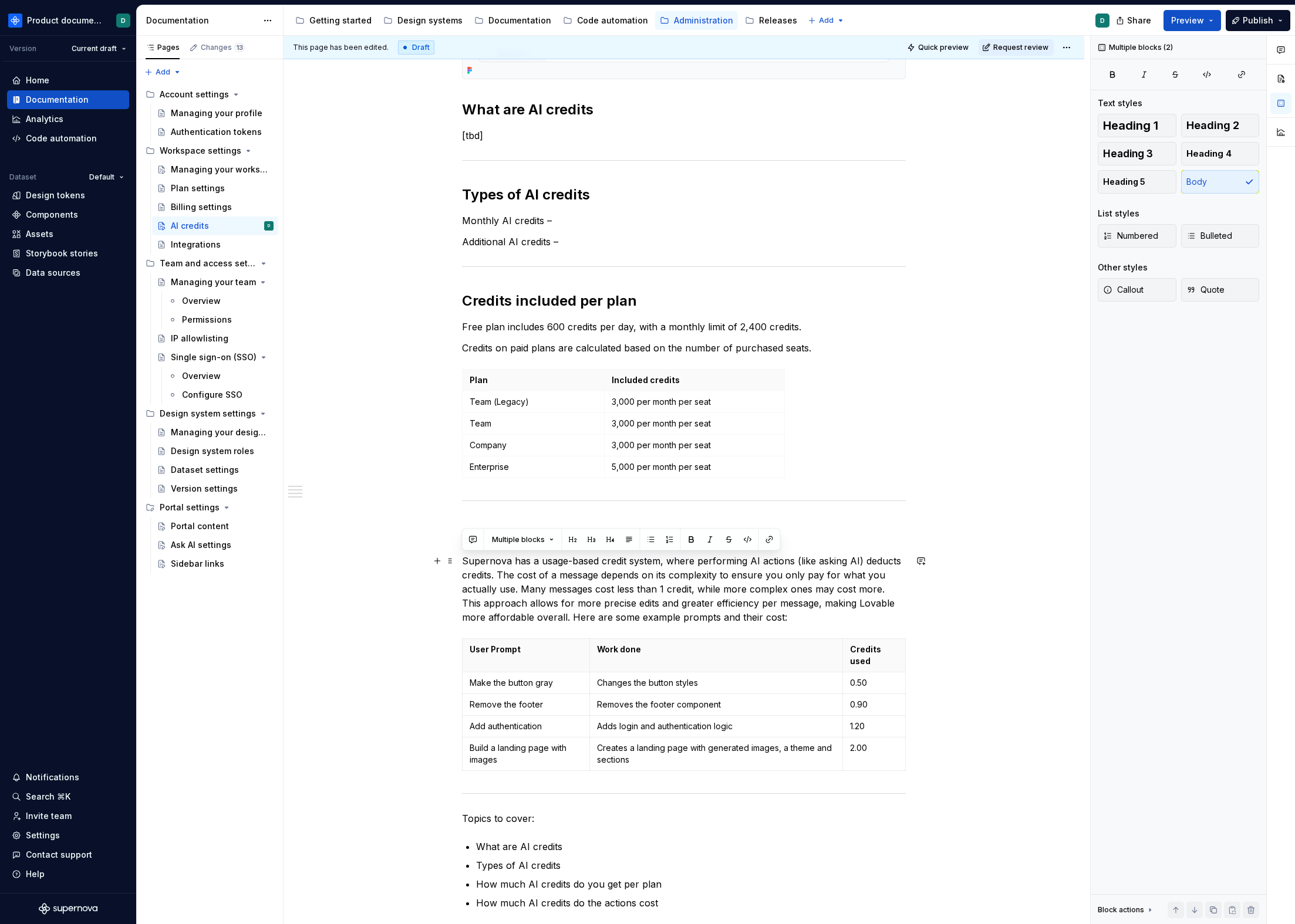
click at [793, 618] on p "Supernova has a usage-based credit system, where performing AI actions (like as…" at bounding box center [683, 589] width 444 height 70
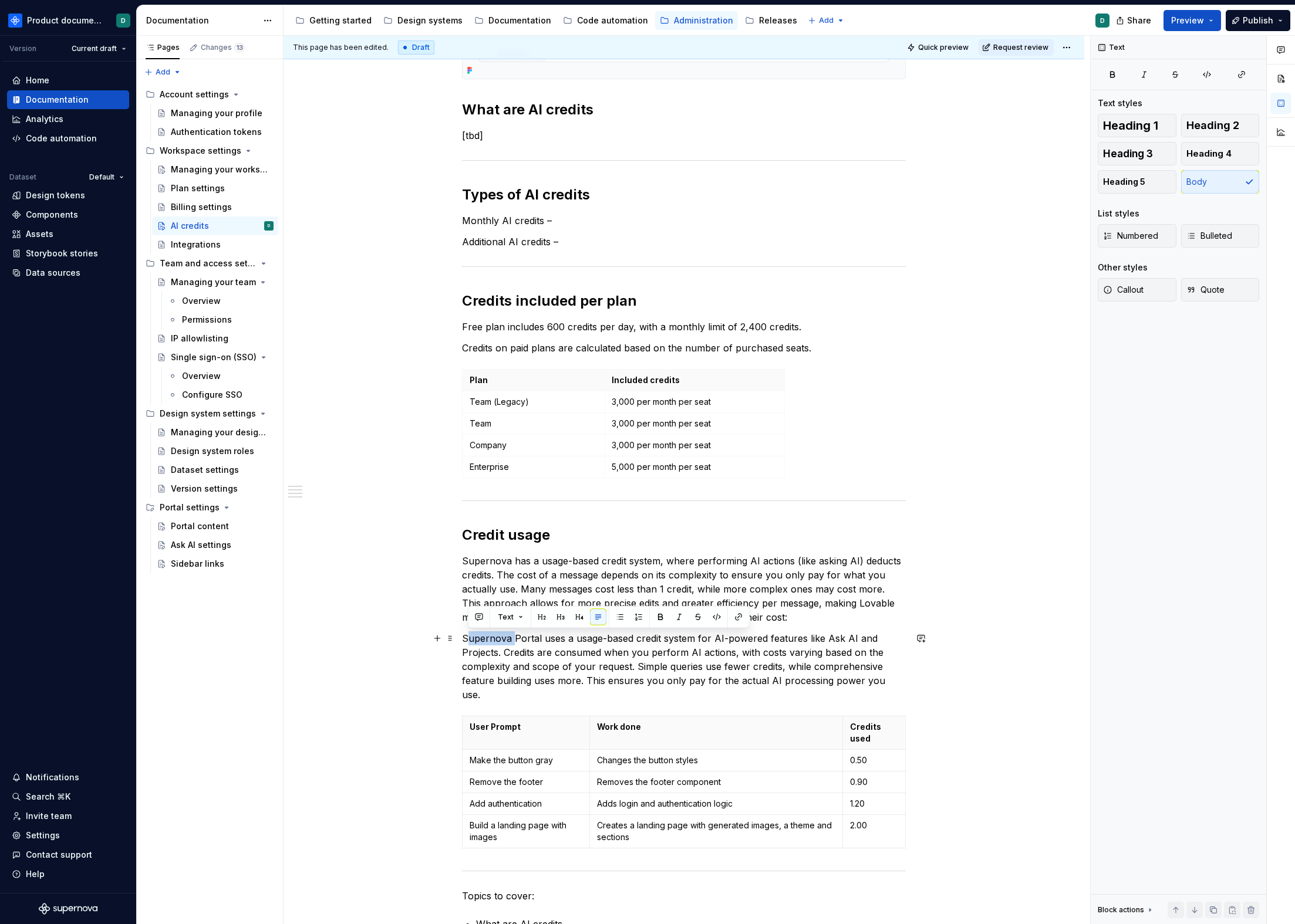
drag, startPoint x: 512, startPoint y: 639, endPoint x: 465, endPoint y: 639, distance: 47.0
click at [465, 639] on p "Supernova Portal uses a usage-based credit system for AI-powered features like …" at bounding box center [683, 667] width 444 height 70
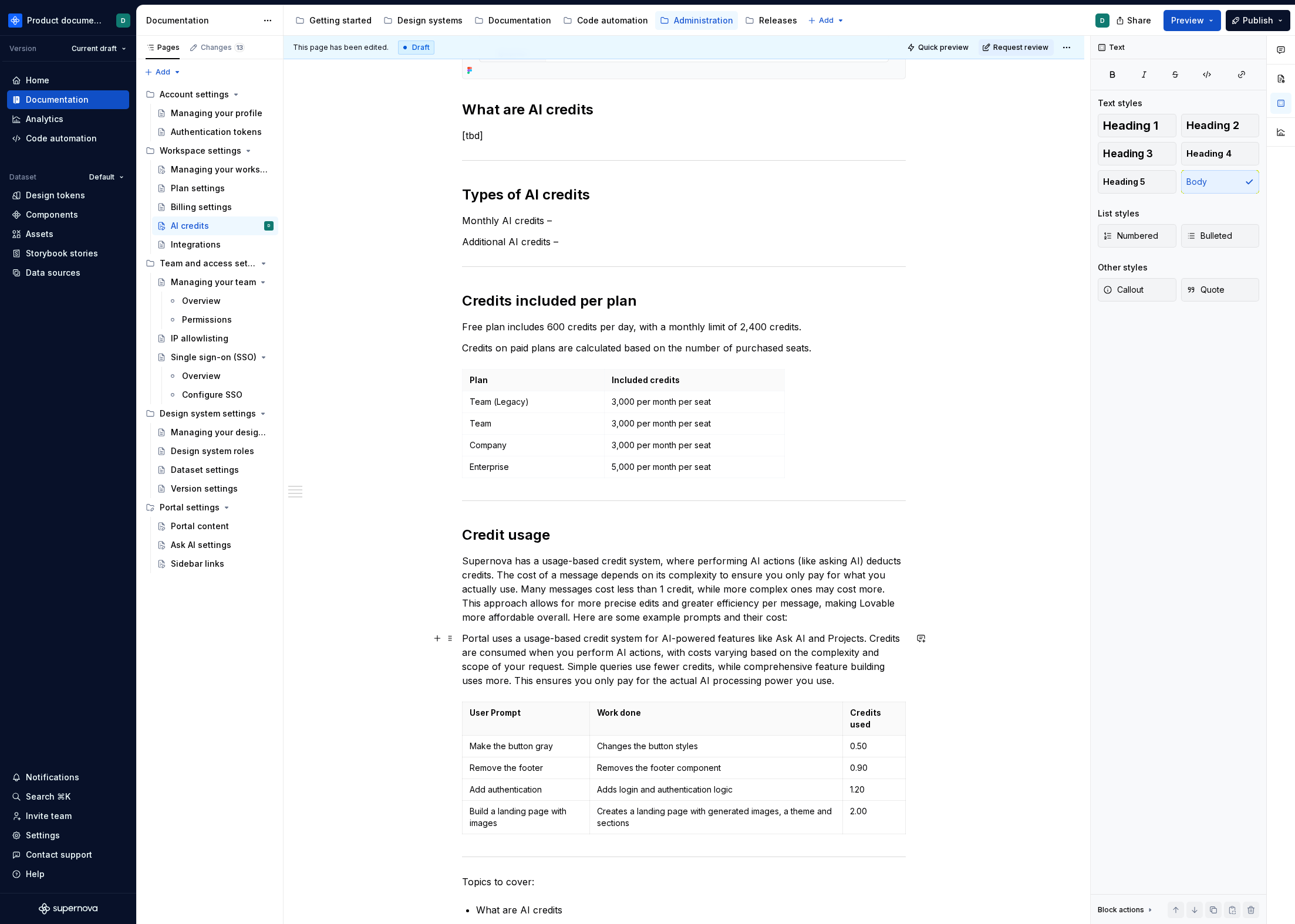
click at [472, 637] on p "Portal uses a usage-based credit system for AI-powered features like Ask AI and…" at bounding box center [683, 659] width 444 height 56
drag, startPoint x: 879, startPoint y: 640, endPoint x: 827, endPoint y: 639, distance: 52.0
click at [827, 639] on p "Supernova uses a usage-based credit system for AI-powered features like Ask AI …" at bounding box center [683, 659] width 444 height 56
click at [854, 639] on p "Supernova uses a usage-based credit system for AI-powered features like Ask AI …" at bounding box center [683, 659] width 444 height 56
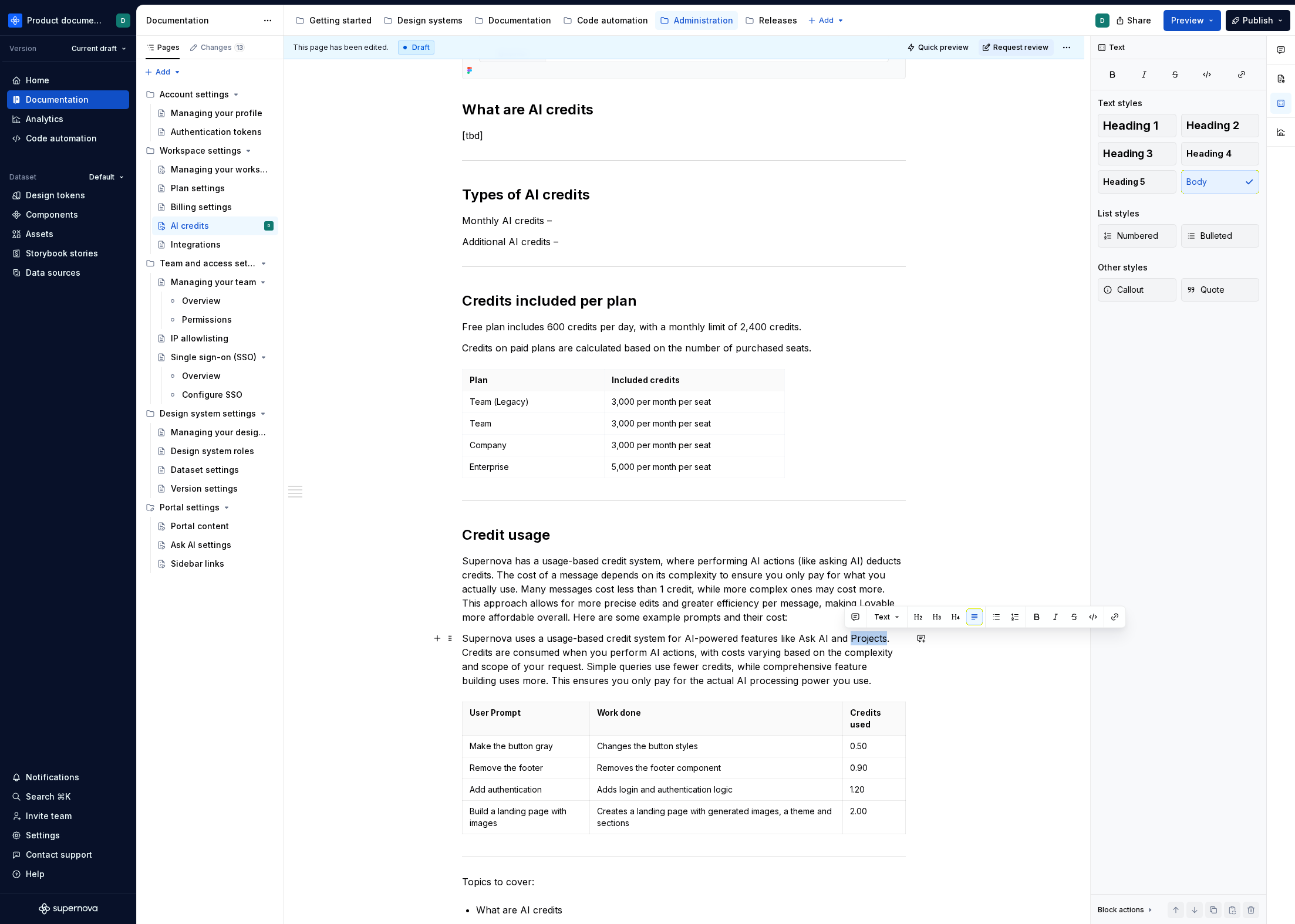
click at [854, 639] on p "Supernova uses a usage-based credit system for AI-powered features like Ask AI …" at bounding box center [683, 659] width 444 height 56
drag, startPoint x: 894, startPoint y: 640, endPoint x: 827, endPoint y: 638, distance: 67.0
click at [827, 638] on p "Supernova uses a usage-based credit system for AI-powered features like Ask AI …" at bounding box center [683, 659] width 444 height 56
click at [805, 677] on p "Supernova uses a usage-based credit system for AI-powered features like Ask AI.…" at bounding box center [683, 659] width 444 height 56
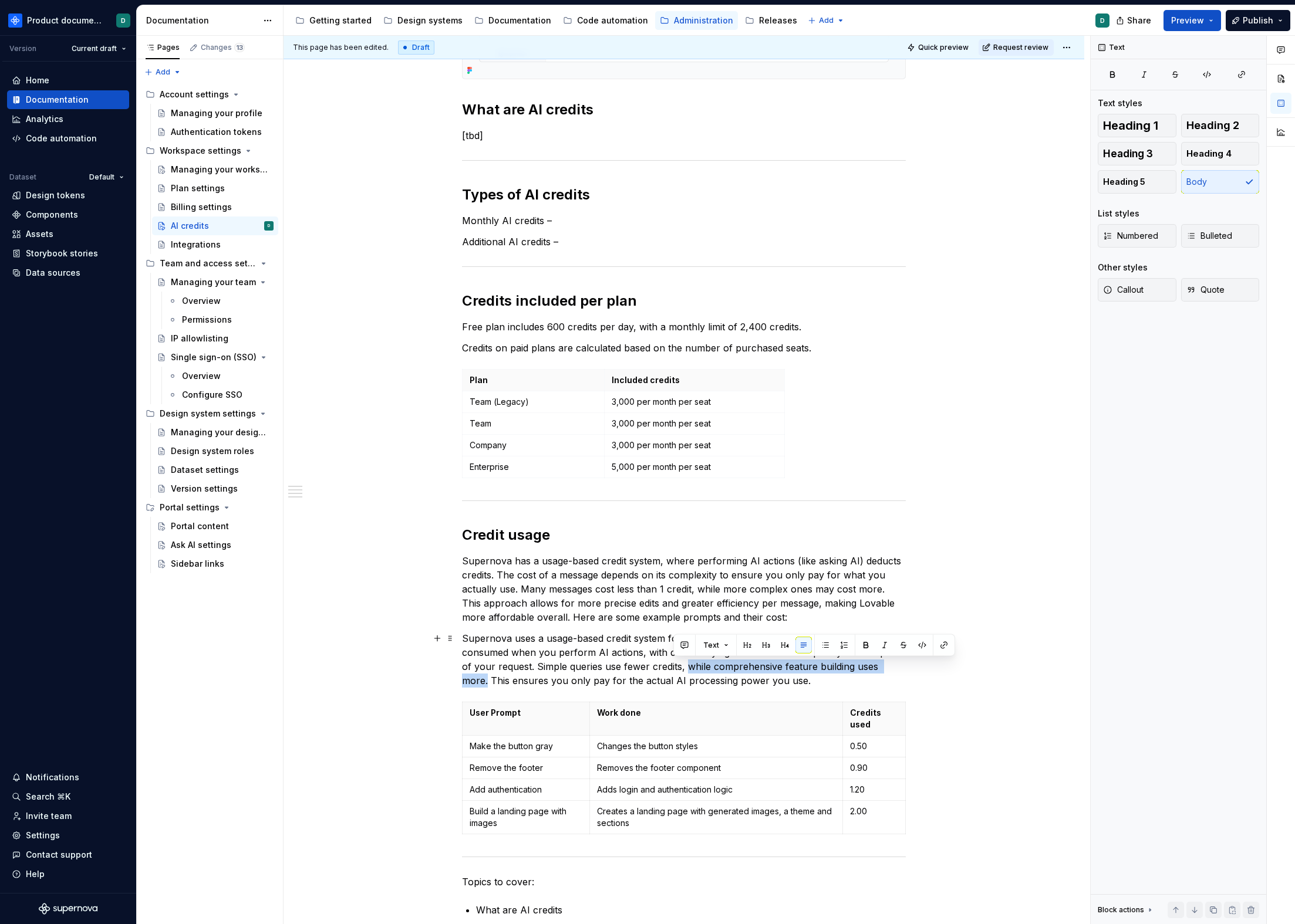
drag, startPoint x: 891, startPoint y: 668, endPoint x: 673, endPoint y: 671, distance: 218.0
click at [673, 671] on p "Supernova uses a usage-based credit system for AI-powered features like Ask AI.…" at bounding box center [683, 659] width 444 height 56
click at [750, 669] on p "Supernova uses a usage-based credit system for AI-powered features like Ask AI.…" at bounding box center [683, 659] width 444 height 56
click at [771, 684] on p "Supernova uses a usage-based credit system for AI-powered features like Ask AI.…" at bounding box center [683, 659] width 444 height 56
click at [798, 684] on p "Supernova uses a usage-based credit system for AI-powered features like Ask AI.…" at bounding box center [683, 659] width 444 height 56
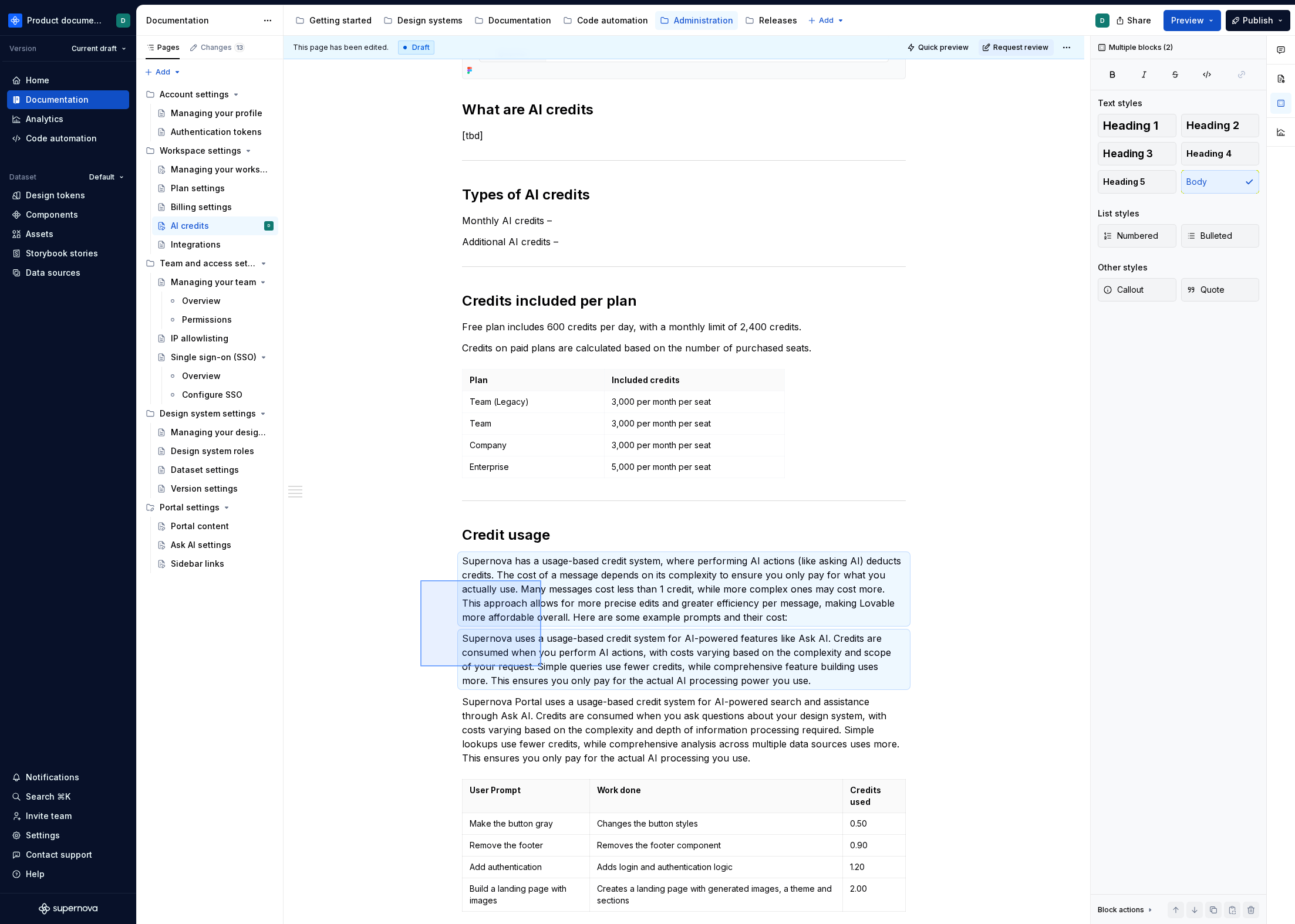
drag, startPoint x: 422, startPoint y: 665, endPoint x: 541, endPoint y: 580, distance: 146.2
click at [541, 580] on div "This page has been edited. Draft Quick preview Request review AI credits Edit h…" at bounding box center [687, 480] width 806 height 889
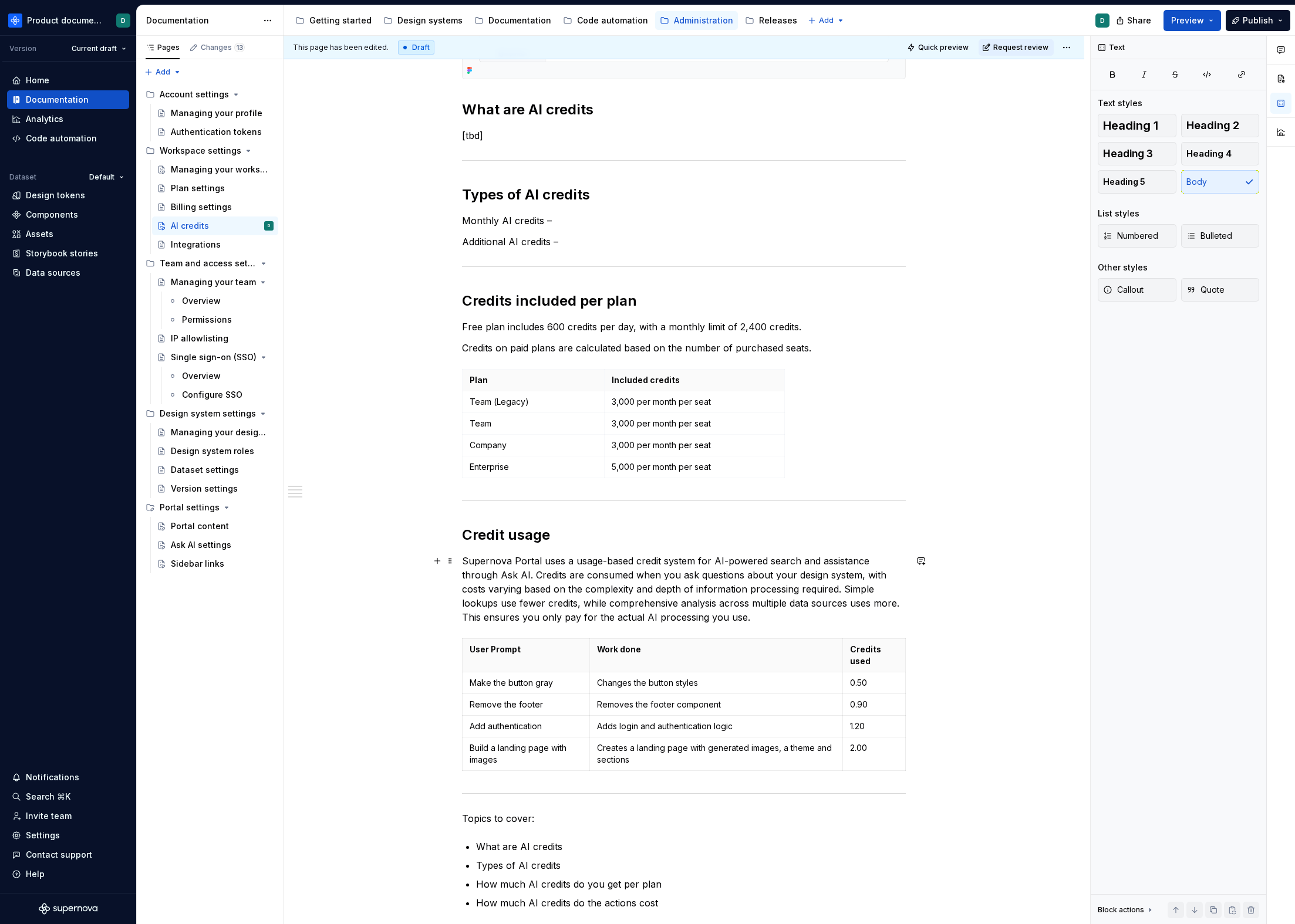
click at [737, 621] on p "Supernova Portal uses a usage-based credit system for AI-powered search and ass…" at bounding box center [683, 589] width 444 height 70
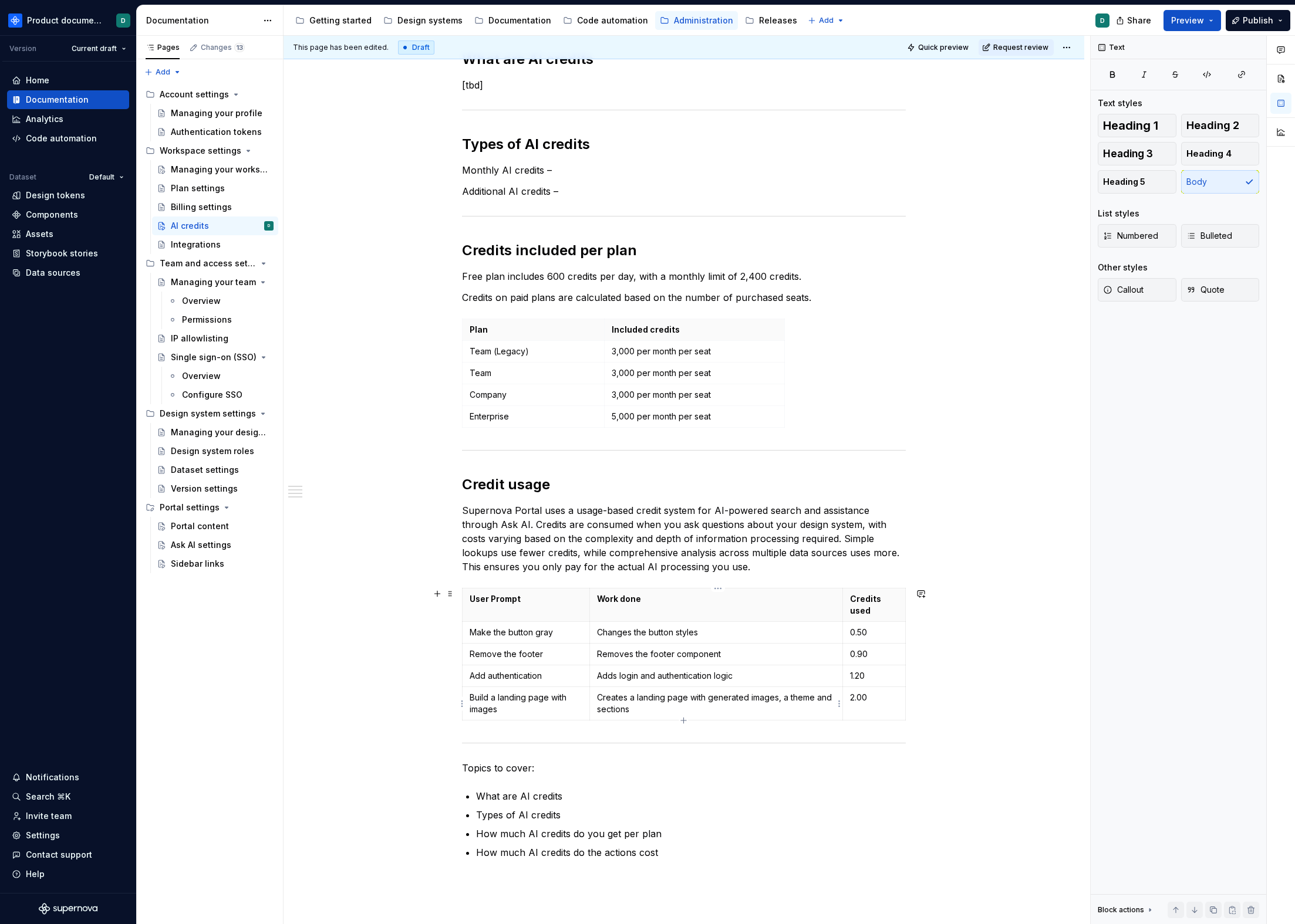
scroll to position [568, 0]
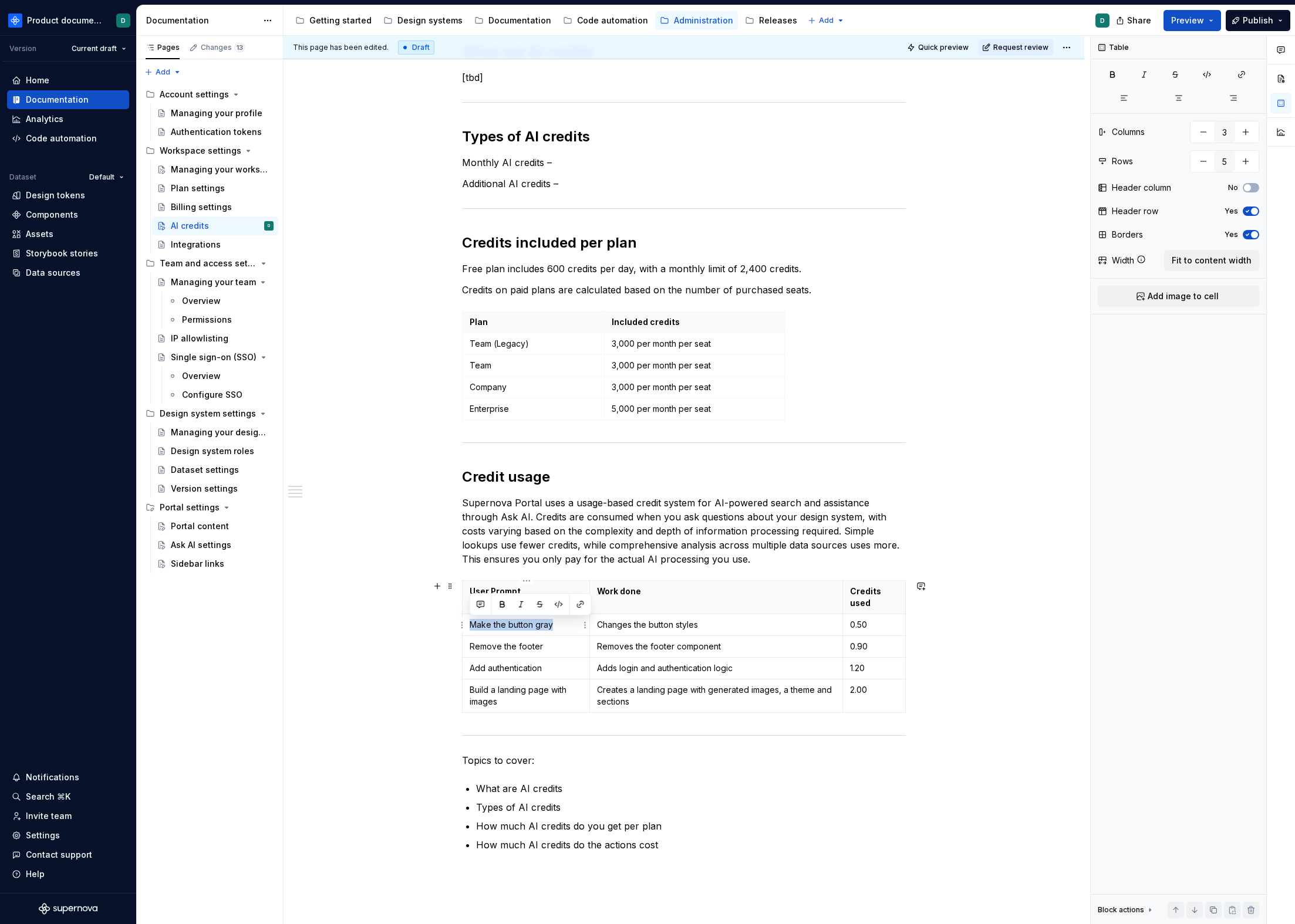
drag, startPoint x: 562, startPoint y: 624, endPoint x: 470, endPoint y: 627, distance: 92.0
click at [470, 627] on p "Make the button gray" at bounding box center [526, 625] width 113 height 12
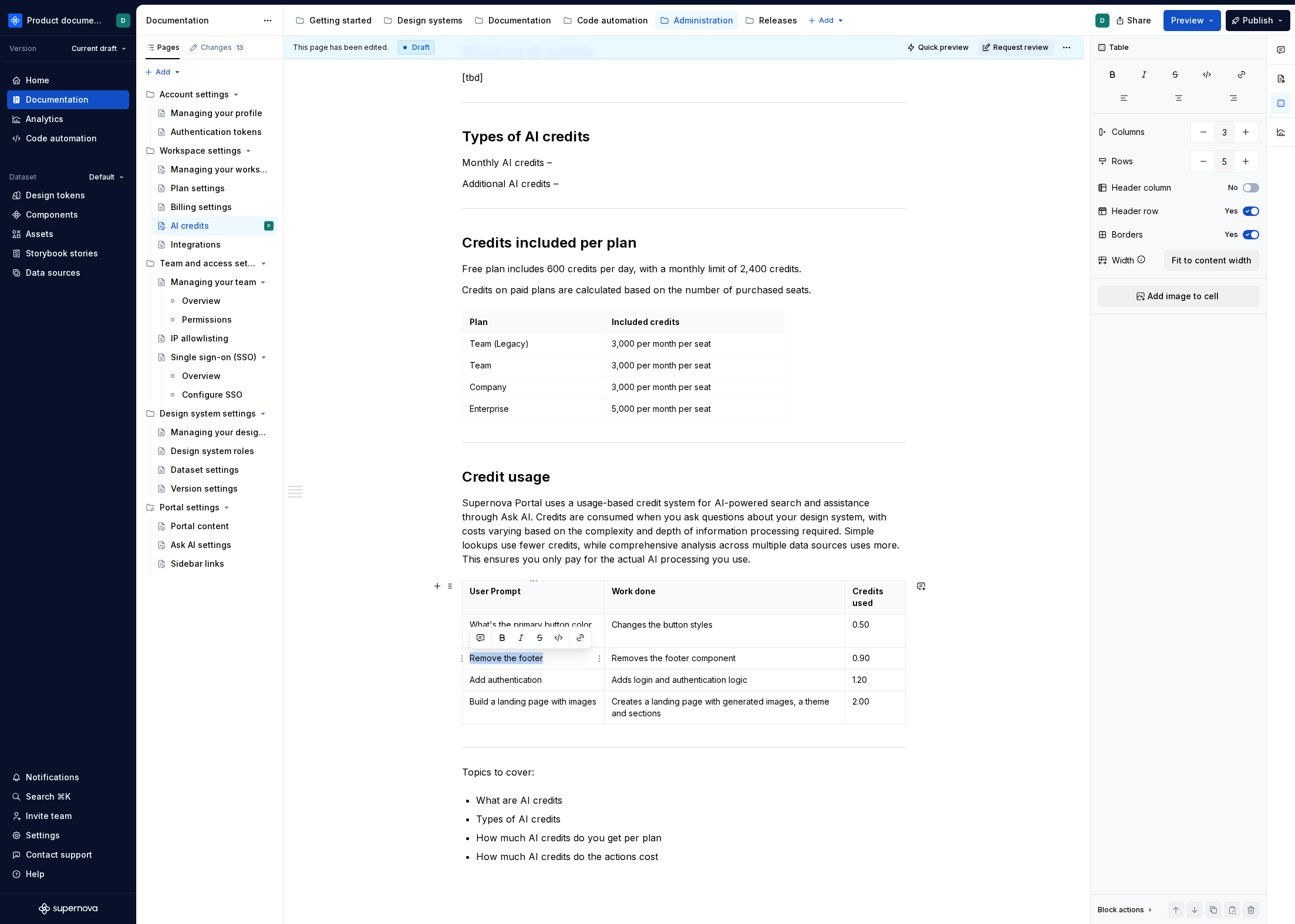
drag, startPoint x: 471, startPoint y: 656, endPoint x: 545, endPoint y: 659, distance: 74.1
click at [545, 659] on p "Remove the footer" at bounding box center [533, 658] width 127 height 12
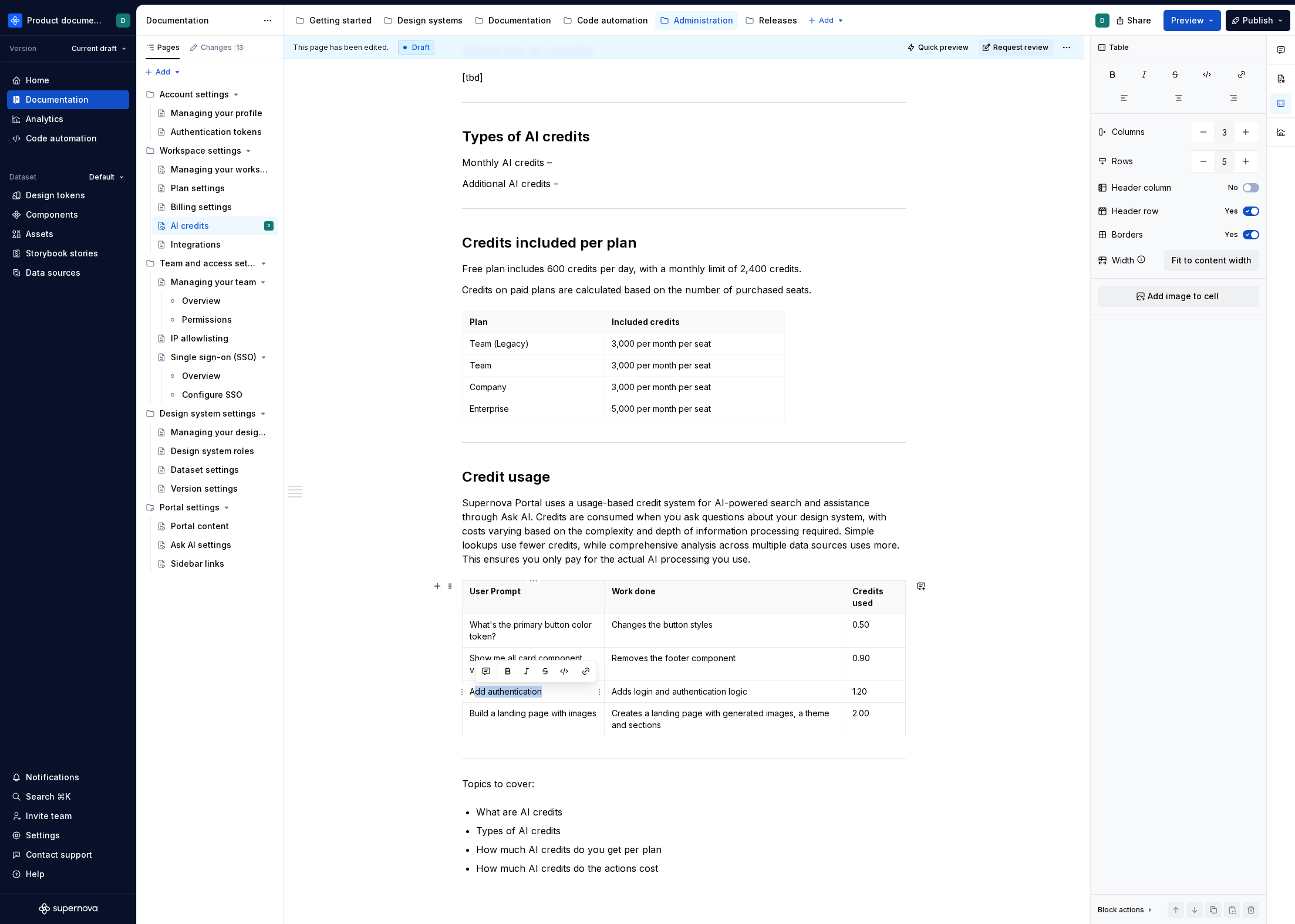
drag, startPoint x: 473, startPoint y: 692, endPoint x: 550, endPoint y: 694, distance: 77.0
click at [550, 694] on p "Add authentication" at bounding box center [533, 692] width 127 height 12
drag, startPoint x: 551, startPoint y: 693, endPoint x: 470, endPoint y: 691, distance: 81.0
click at [470, 691] on p "Add authentication" at bounding box center [533, 692] width 127 height 12
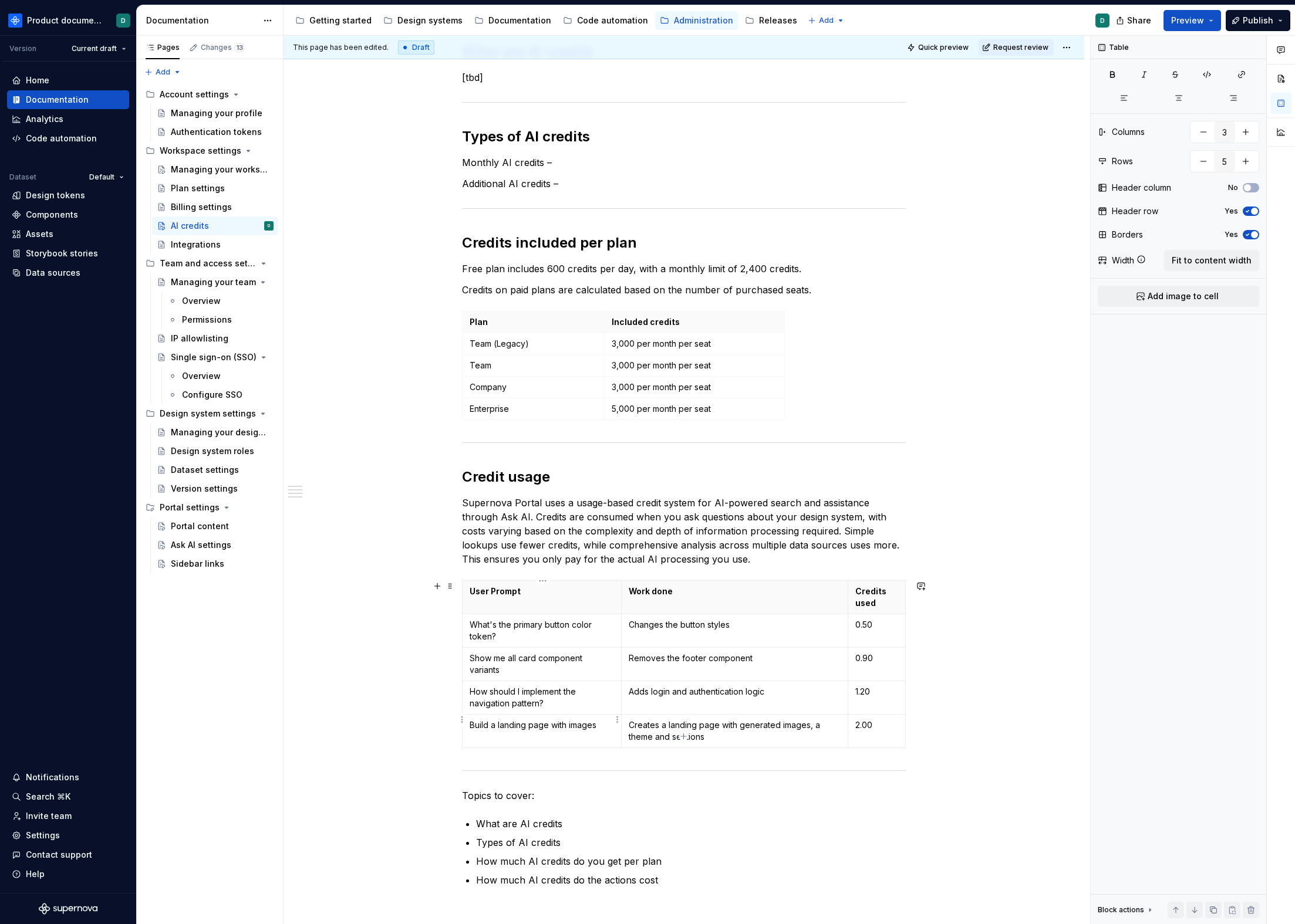
click at [564, 719] on p "Build a landing page with images" at bounding box center [542, 725] width 144 height 12
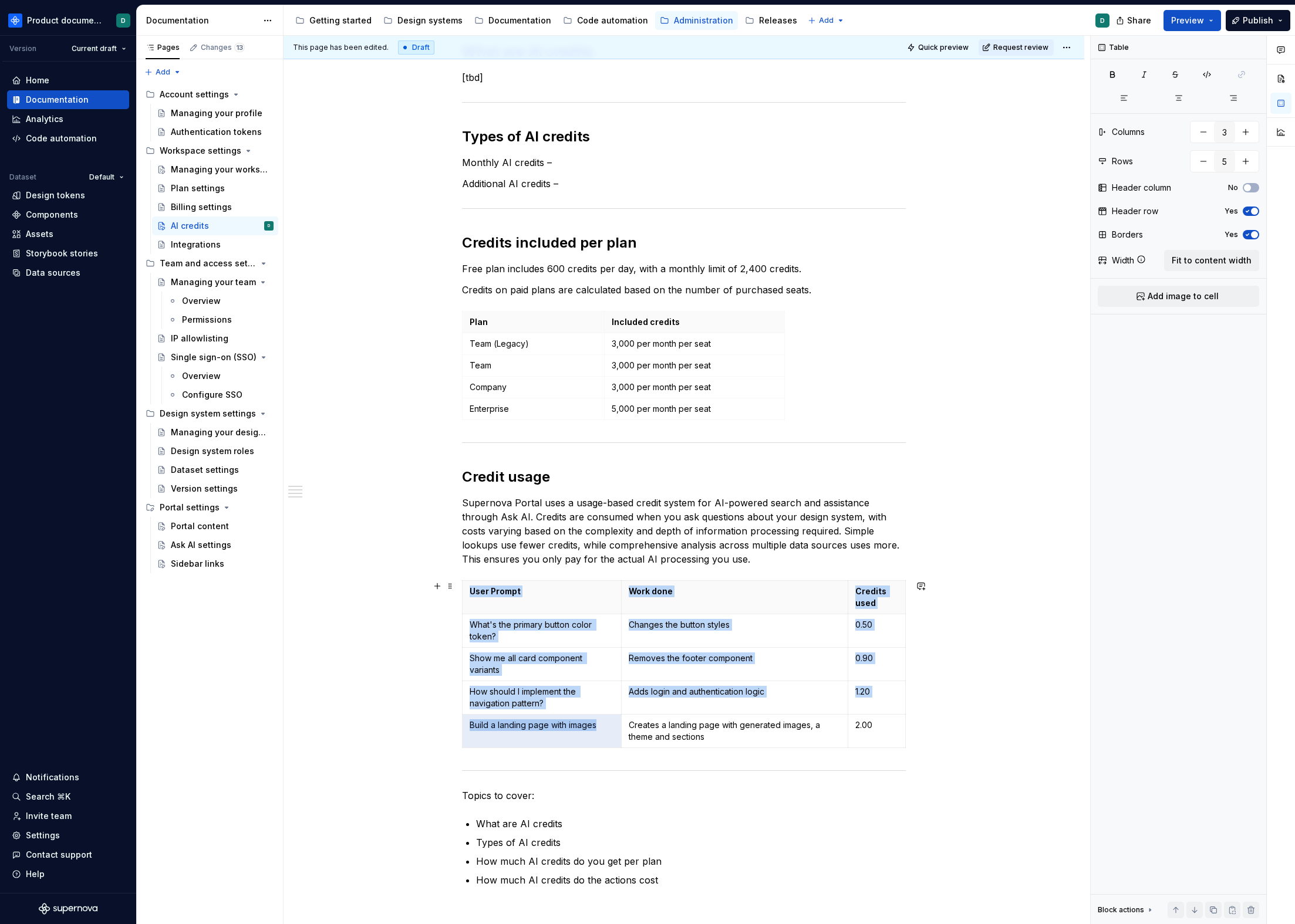
drag, startPoint x: 599, startPoint y: 716, endPoint x: 481, endPoint y: 718, distance: 118.0
click at [460, 711] on div "You can find an workspace shared AI credits balance on the Billing page, under …" at bounding box center [684, 405] width 801 height 1546
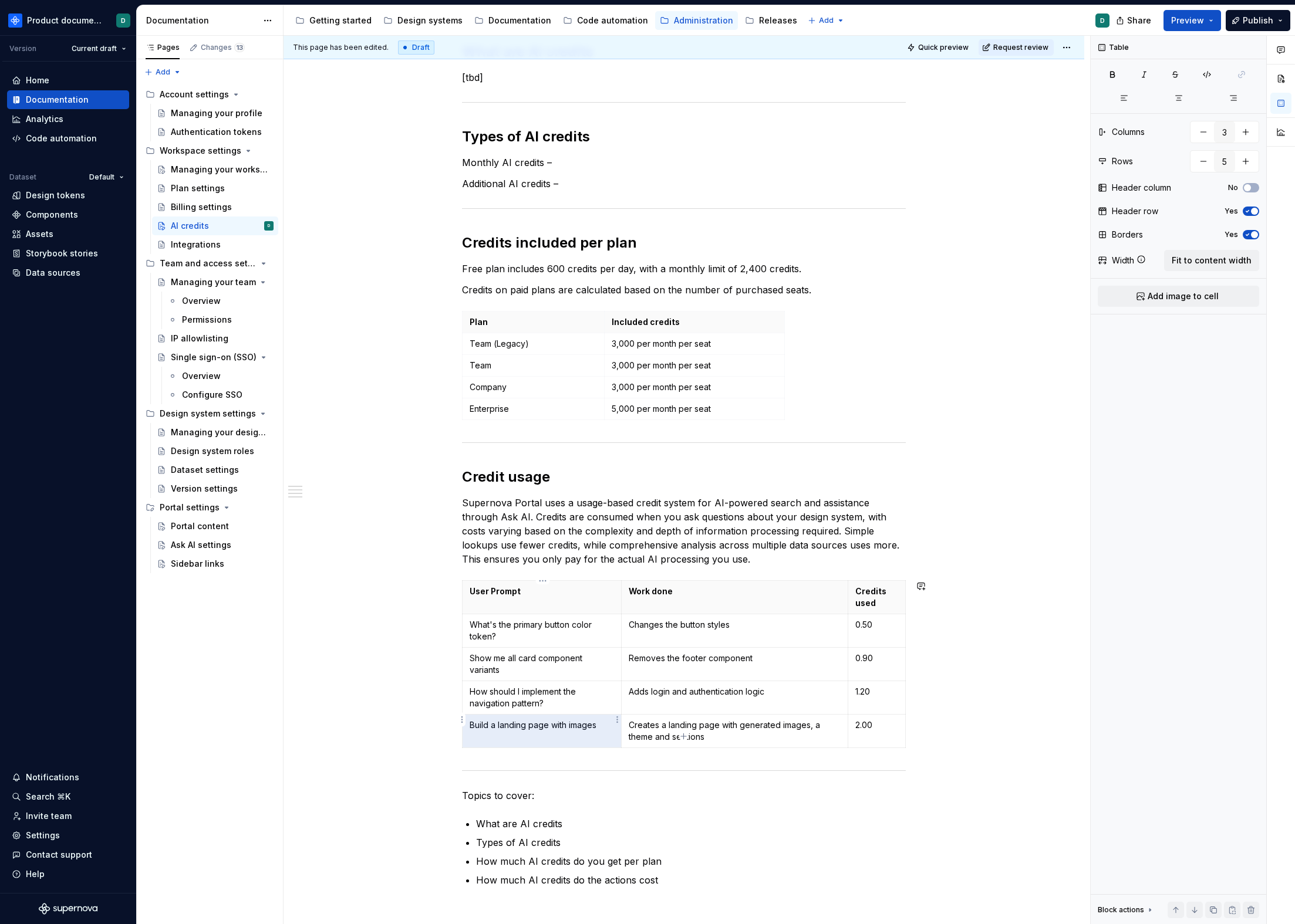
click at [512, 719] on p "Build a landing page with images" at bounding box center [542, 725] width 144 height 12
drag, startPoint x: 550, startPoint y: 696, endPoint x: 468, endPoint y: 678, distance: 84.0
click at [468, 681] on td "How should I implement the navigation pattern?" at bounding box center [542, 698] width 159 height 34
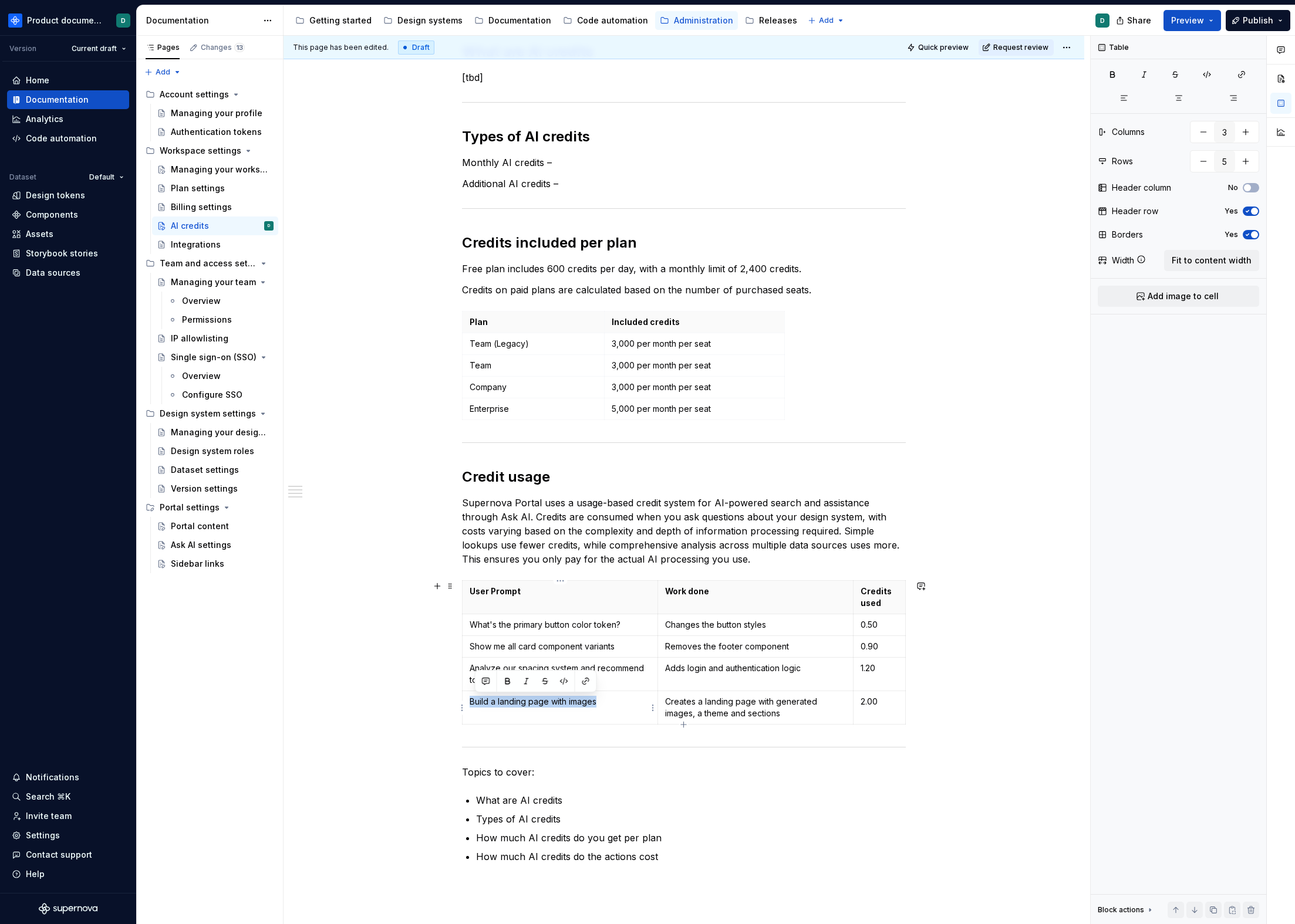
drag, startPoint x: 607, startPoint y: 703, endPoint x: 472, endPoint y: 700, distance: 135.0
click at [472, 700] on p "Build a landing page with images" at bounding box center [560, 702] width 181 height 12
click at [460, 710] on html "Product documentation D Version Current draft Home Documentation Analytics Code…" at bounding box center [647, 462] width 1295 height 924
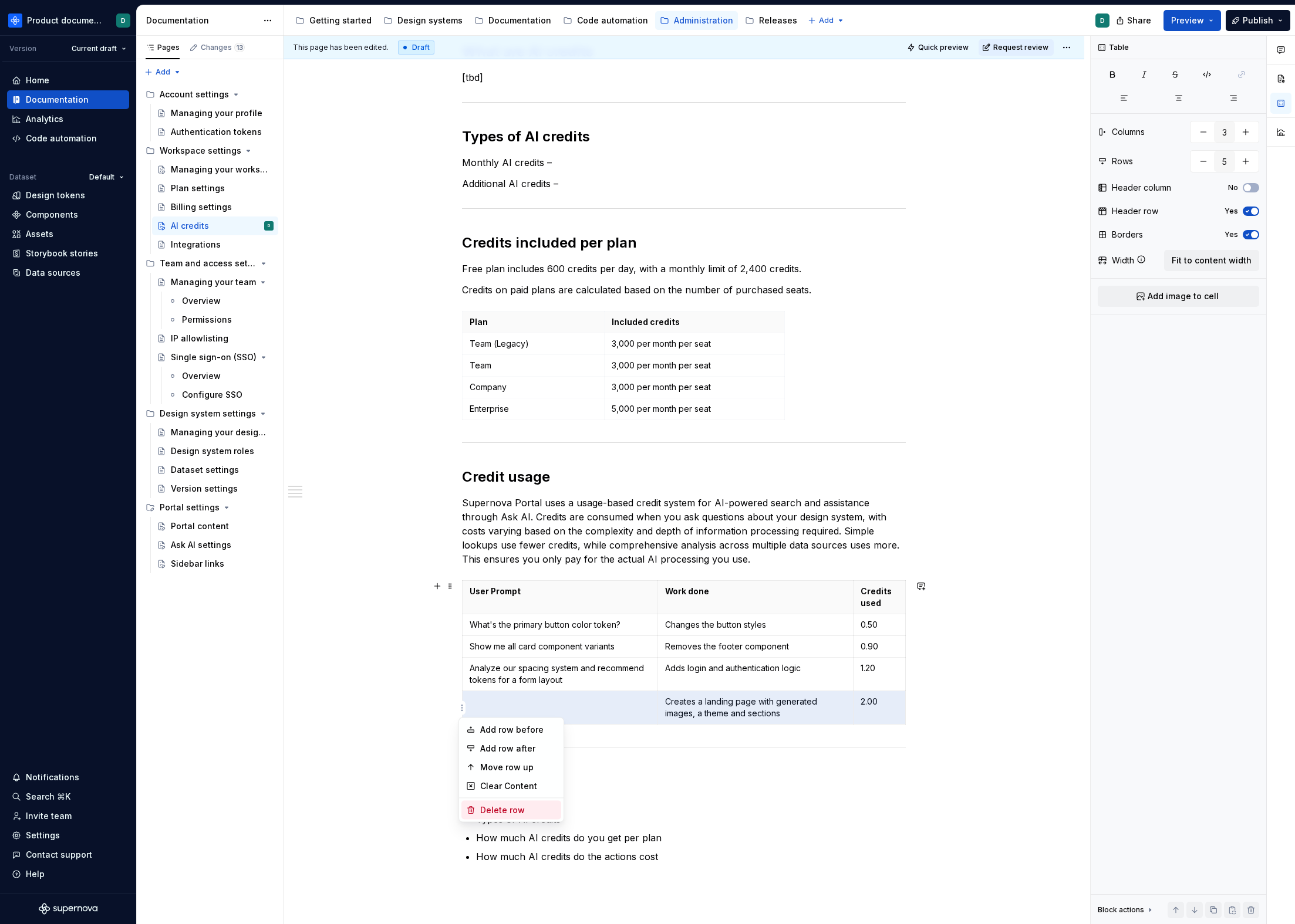
click at [501, 809] on div "Delete row" at bounding box center [518, 810] width 76 height 12
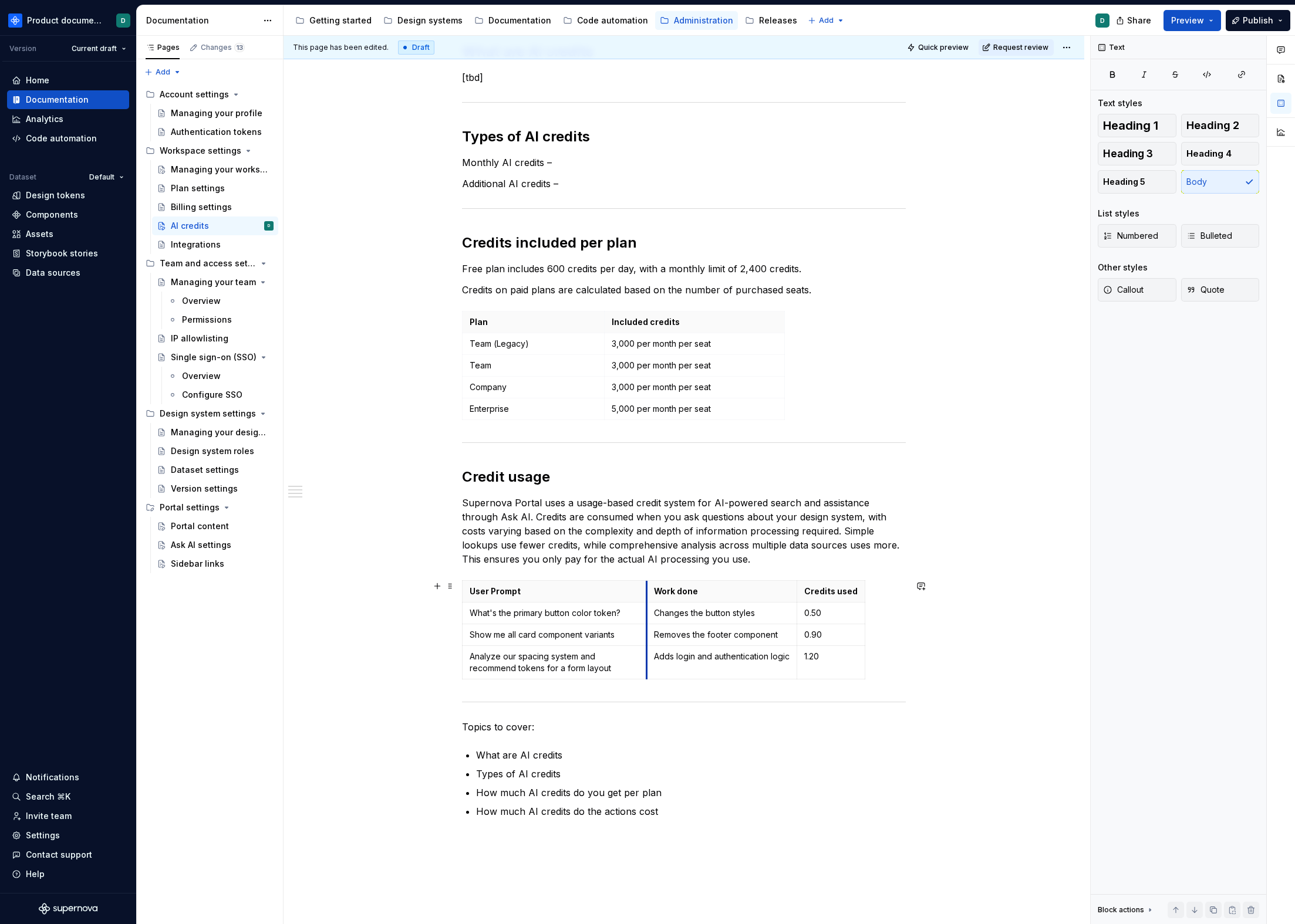
drag, startPoint x: 711, startPoint y: 595, endPoint x: 645, endPoint y: 597, distance: 66.0
click at [647, 597] on th "Work done" at bounding box center [722, 591] width 150 height 22
click at [731, 607] on td "Changes the button styles" at bounding box center [721, 613] width 150 height 22
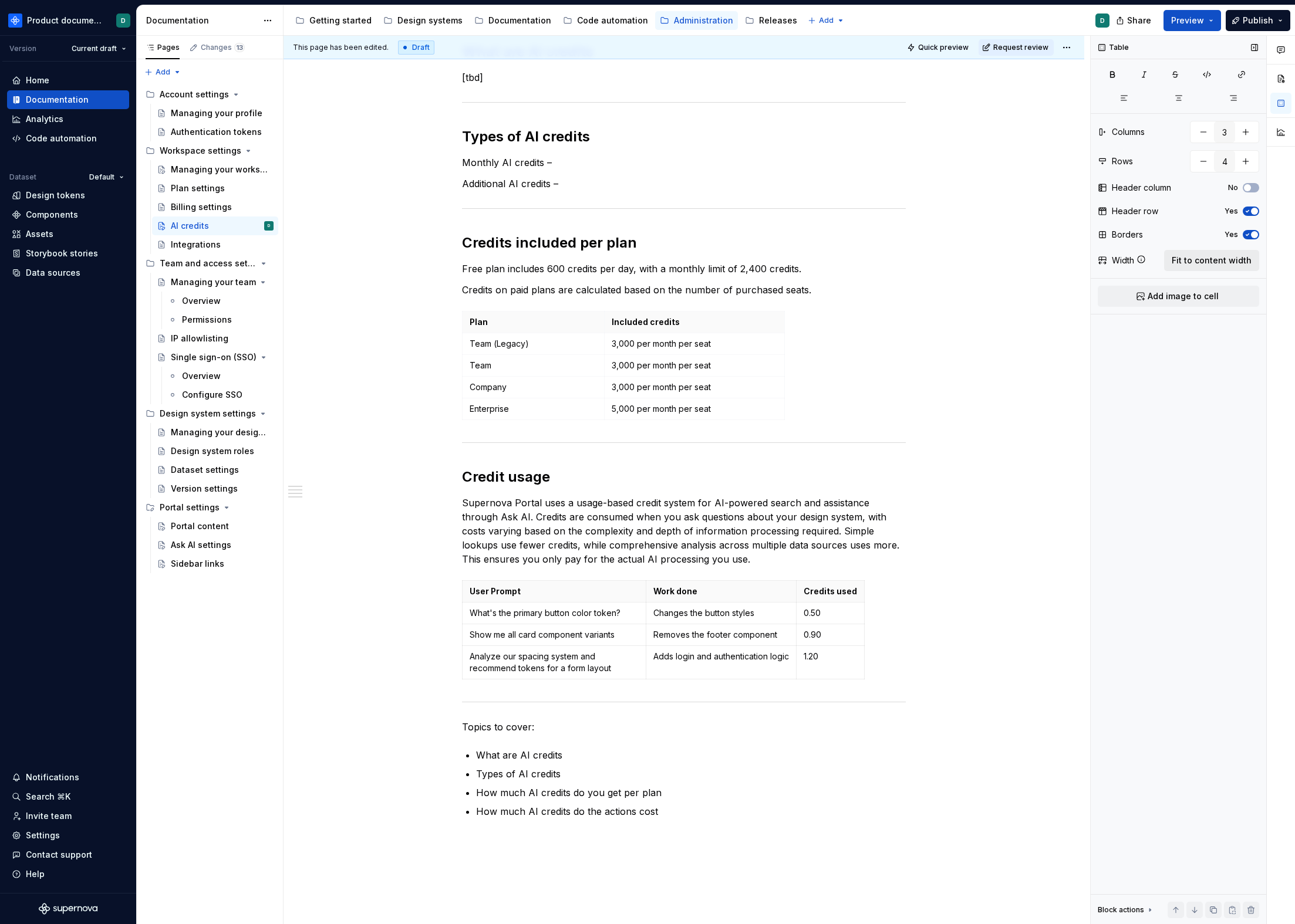
click at [1185, 268] on button "Fit to content width" at bounding box center [1212, 260] width 95 height 21
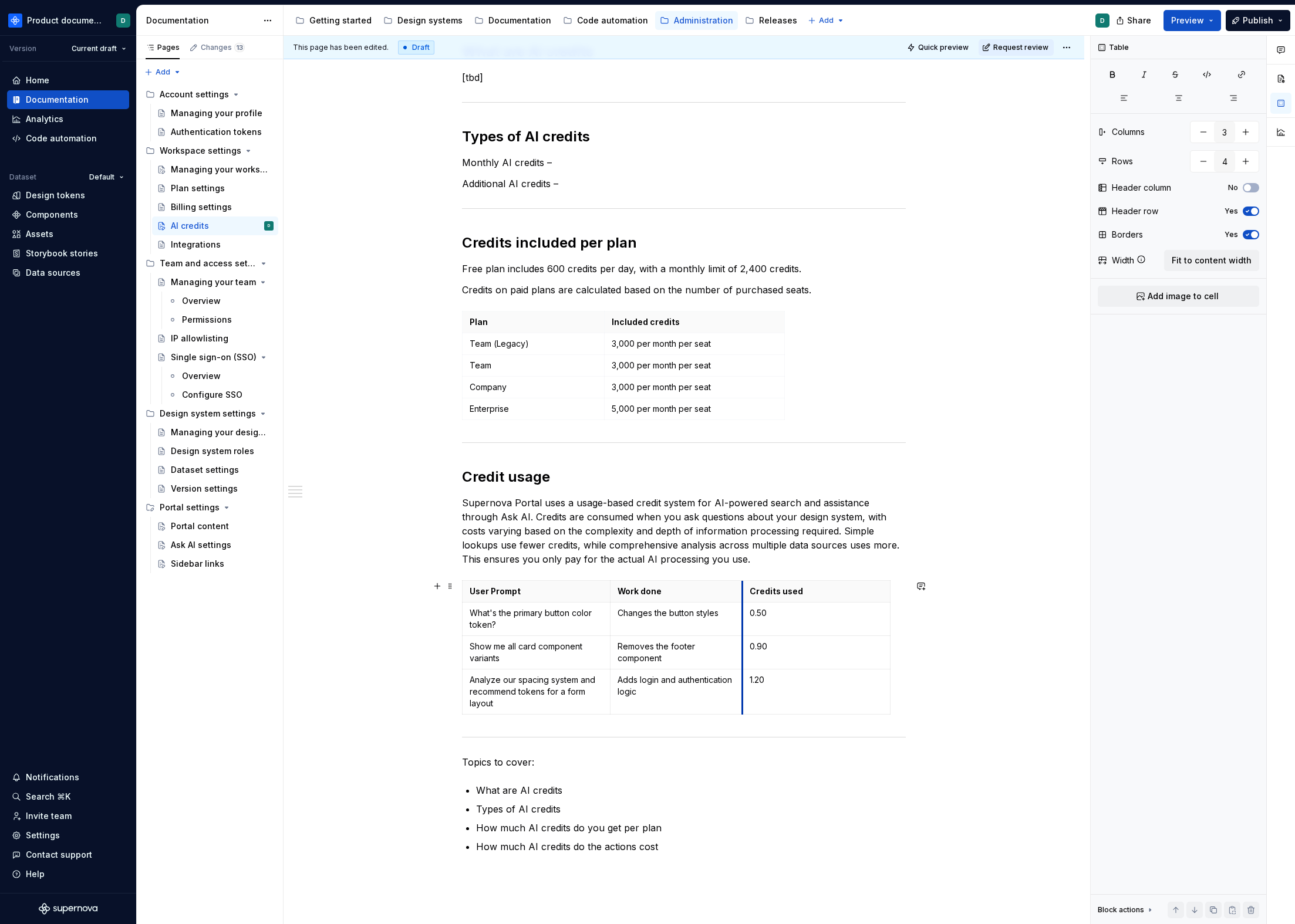
drag, startPoint x: 759, startPoint y: 590, endPoint x: 830, endPoint y: 595, distance: 71.2
drag, startPoint x: 890, startPoint y: 590, endPoint x: 836, endPoint y: 593, distance: 54.1
click at [836, 593] on div "User Prompt Work done Credits used What's the primary button color token? Chang…" at bounding box center [683, 649] width 444 height 139
drag, startPoint x: 889, startPoint y: 588, endPoint x: 816, endPoint y: 591, distance: 73.1
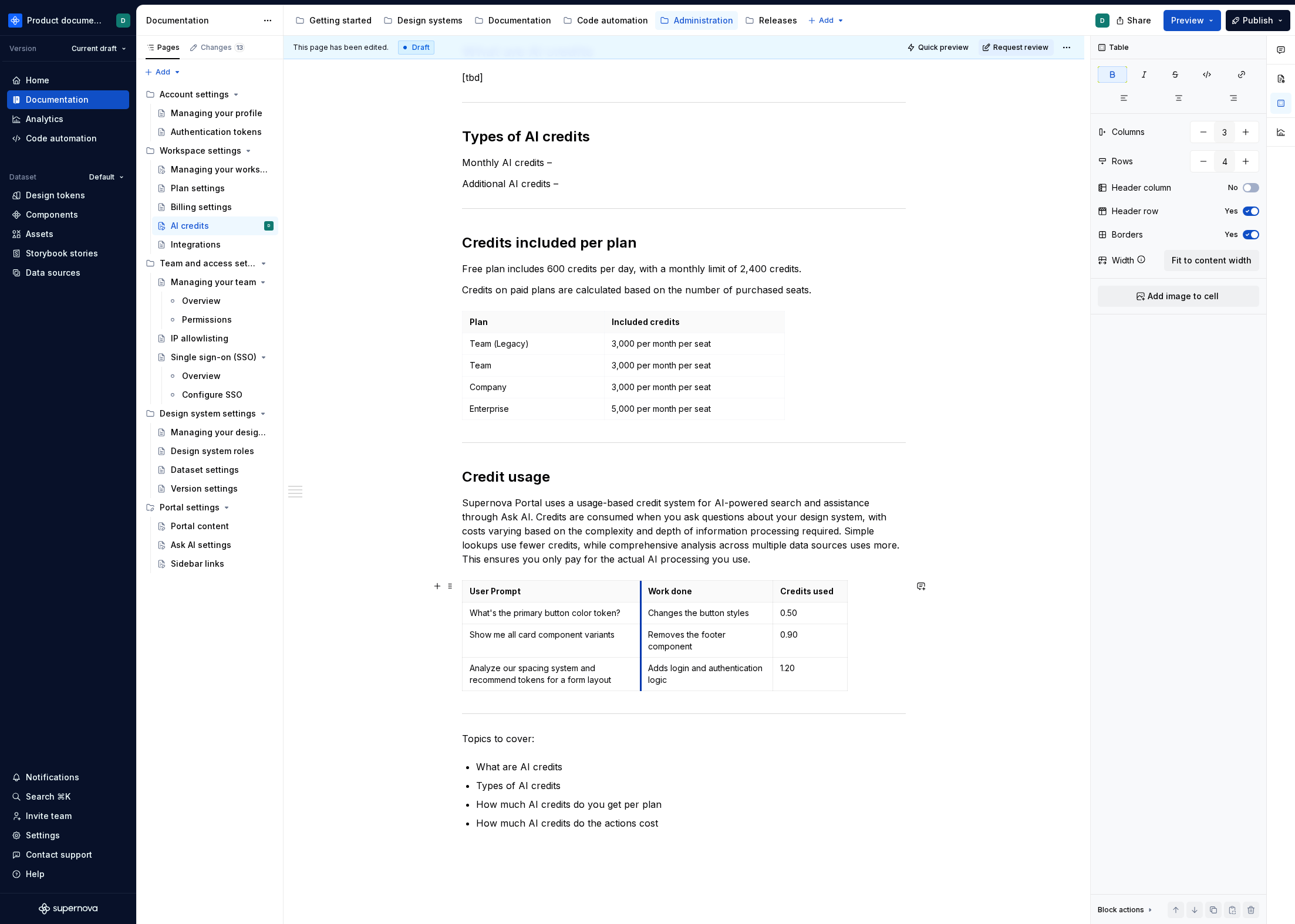
drag, startPoint x: 609, startPoint y: 592, endPoint x: 664, endPoint y: 594, distance: 55.0
click at [647, 593] on th "Work done" at bounding box center [707, 591] width 133 height 22
click at [785, 591] on th "Credits used" at bounding box center [818, 591] width 75 height 22
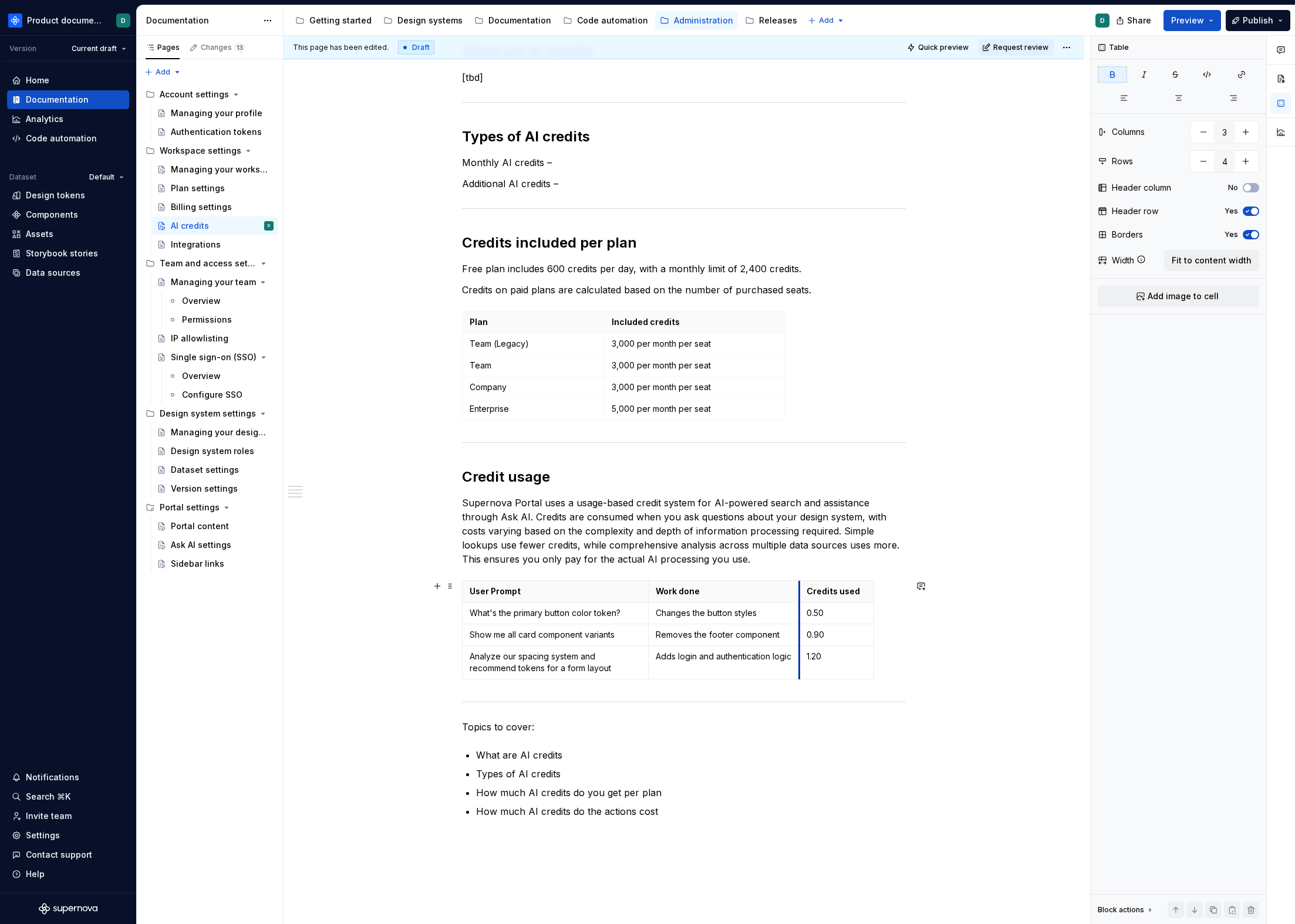
drag, startPoint x: 779, startPoint y: 591, endPoint x: 798, endPoint y: 592, distance: 19.0
click at [799, 592] on th "Credits used" at bounding box center [837, 591] width 75 height 22
drag, startPoint x: 872, startPoint y: 590, endPoint x: 884, endPoint y: 592, distance: 12.2
drag, startPoint x: 648, startPoint y: 590, endPoint x: 655, endPoint y: 590, distance: 7.0
click at [655, 590] on th "Work done" at bounding box center [730, 591] width 152 height 22
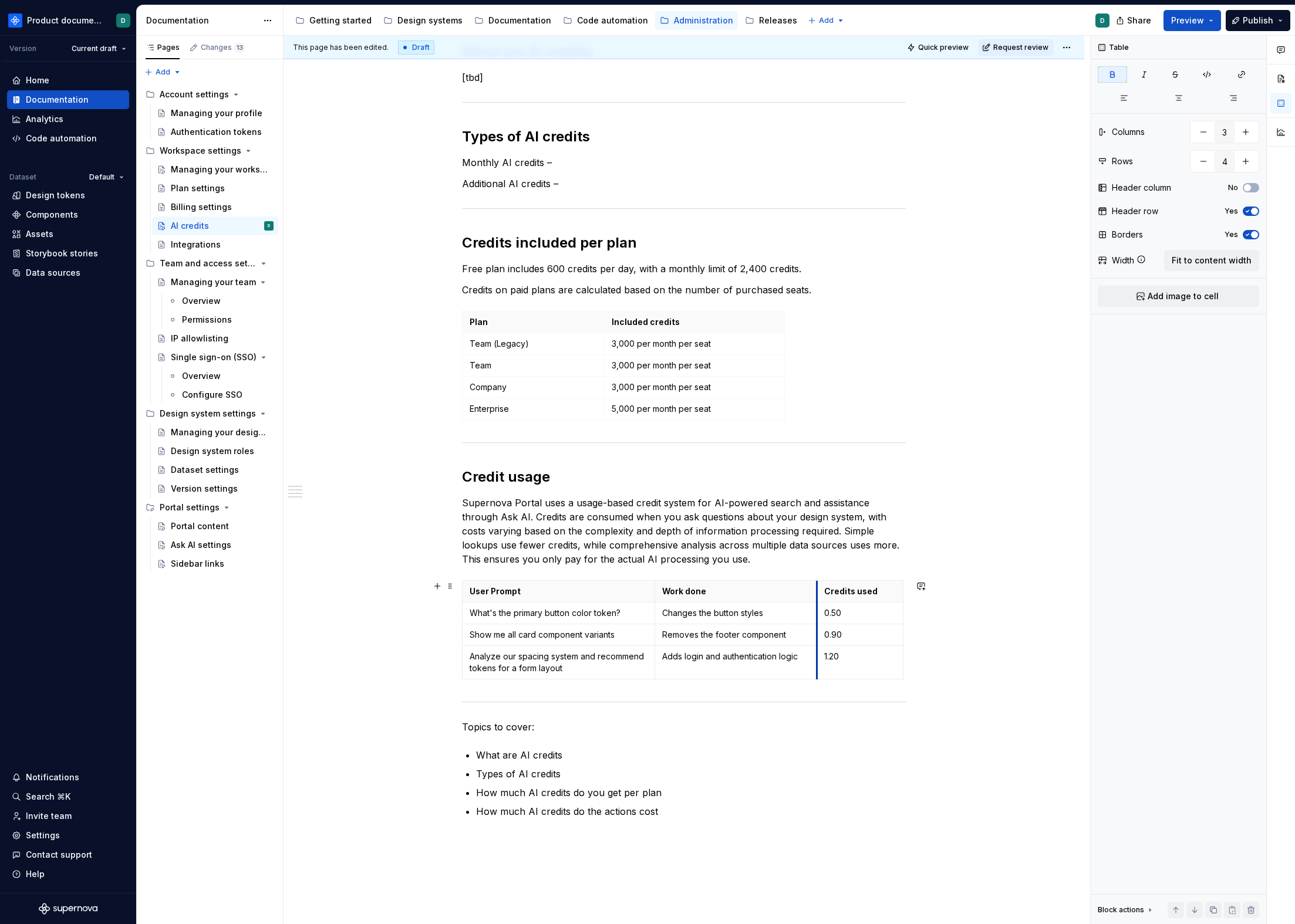
drag, startPoint x: 806, startPoint y: 591, endPoint x: 817, endPoint y: 590, distance: 11.0
click at [817, 590] on th "Credits used" at bounding box center [860, 591] width 86 height 22
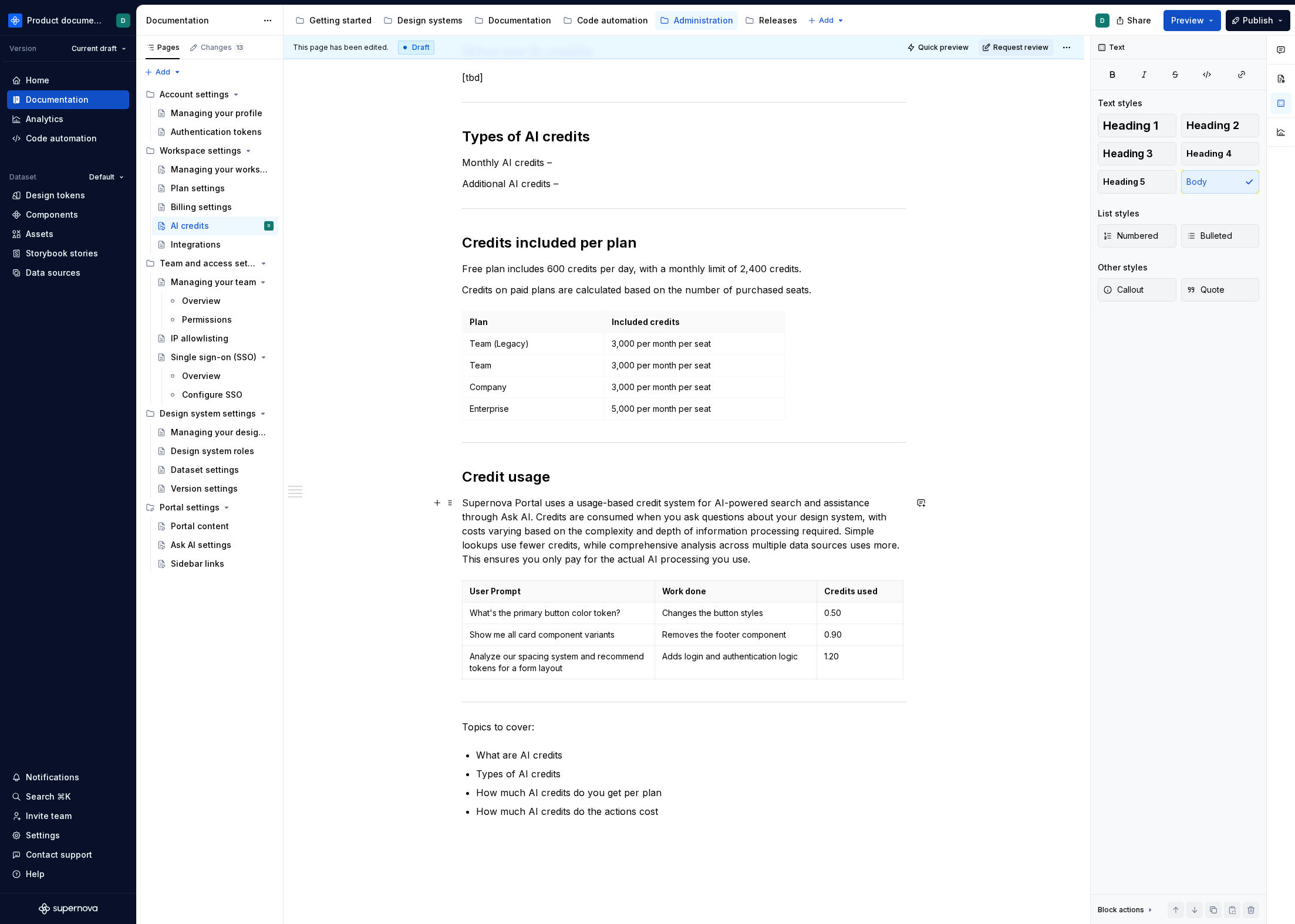
click at [701, 560] on p "Supernova Portal uses a usage-based credit system for AI-powered search and ass…" at bounding box center [683, 531] width 444 height 70
click at [610, 613] on p "What's the primary button color token?" at bounding box center [558, 613] width 178 height 12
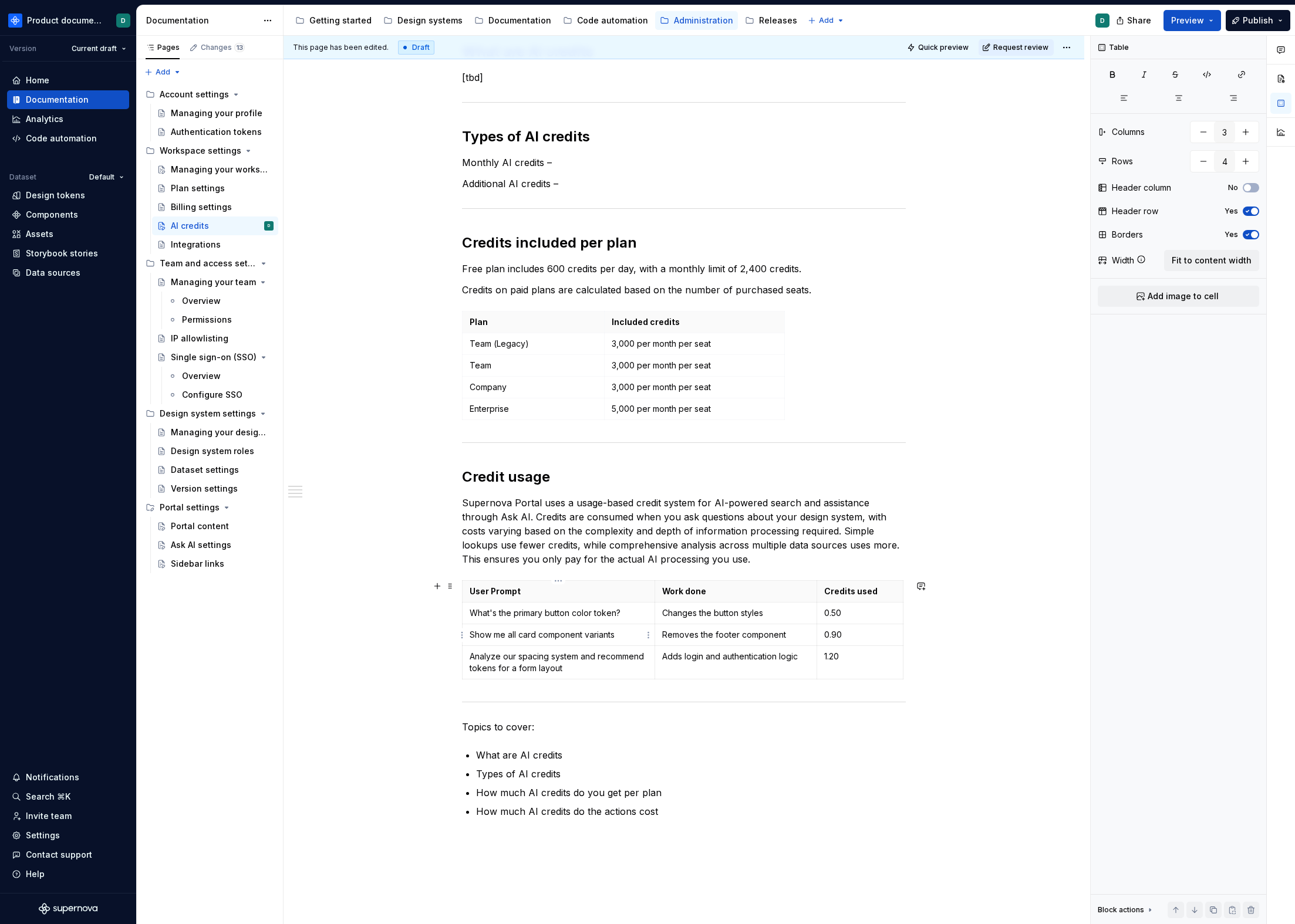
click at [622, 634] on p "Show me all card component variants" at bounding box center [558, 635] width 178 height 12
click at [627, 648] on td "Analyze our spacing system and recommend tokens for a form layout" at bounding box center [558, 662] width 192 height 34
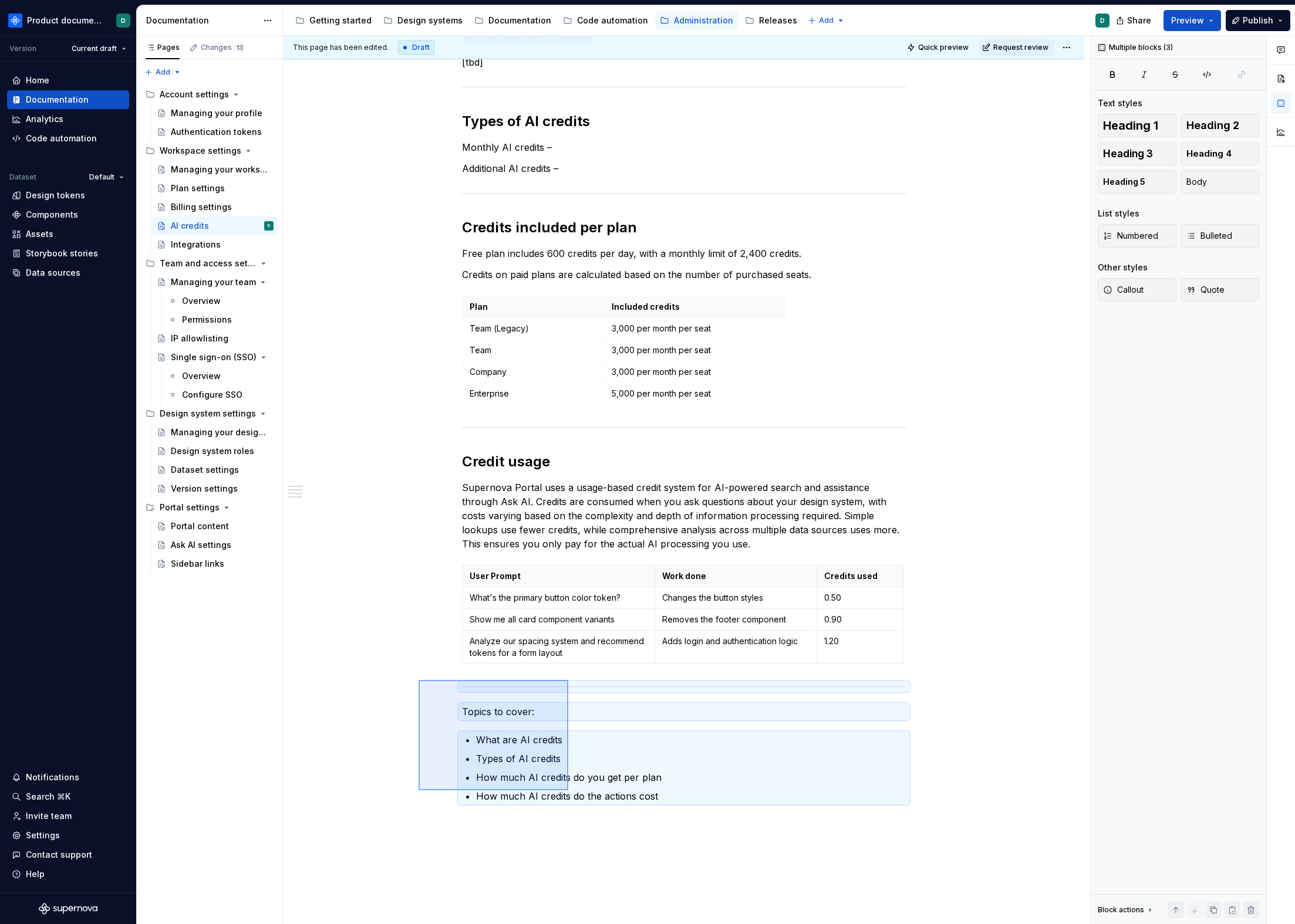
drag, startPoint x: 419, startPoint y: 680, endPoint x: 570, endPoint y: 793, distance: 188.6
click at [569, 791] on div "This page has been edited. Draft Quick preview Request review AI credits Edit h…" at bounding box center [687, 480] width 806 height 889
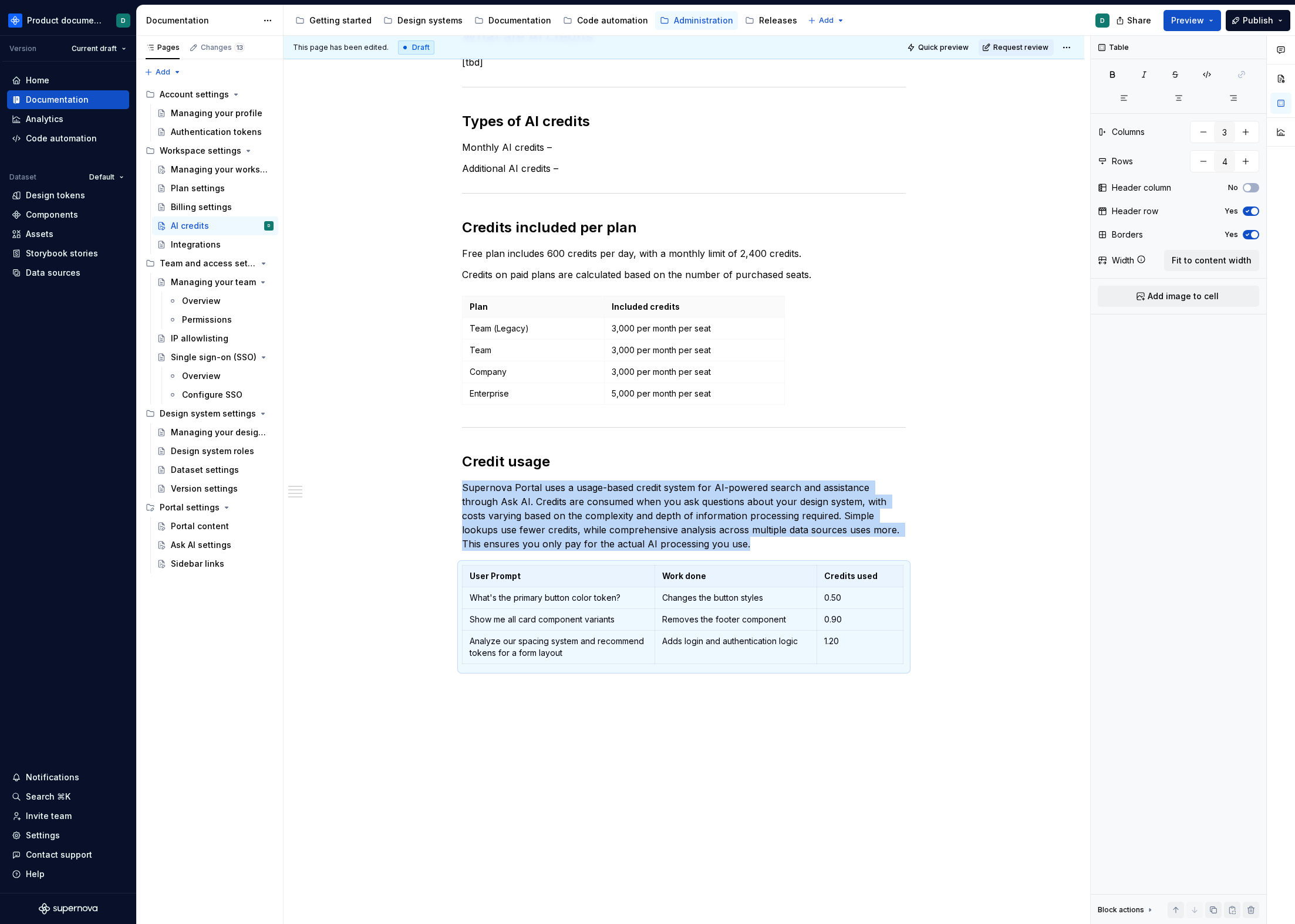
click at [642, 721] on div "You can find an workspace shared AI credits balance on the Billing page, under …" at bounding box center [684, 289] width 801 height 1342
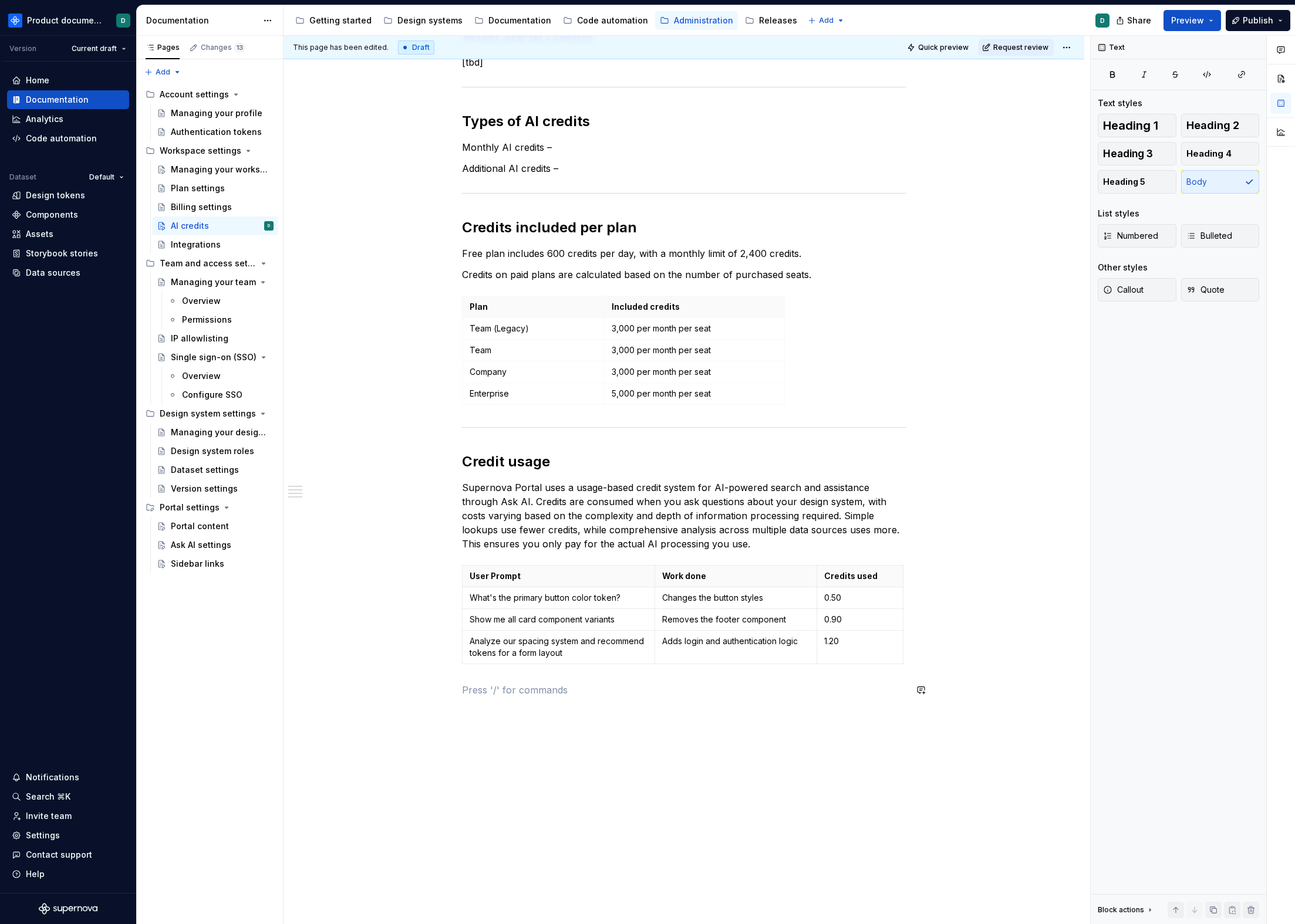
click at [925, 437] on div "You can find an workspace shared AI credits balance on the Billing page, under …" at bounding box center [684, 304] width 801 height 1371
click at [824, 577] on strong "Credits used" at bounding box center [851, 576] width 53 height 10
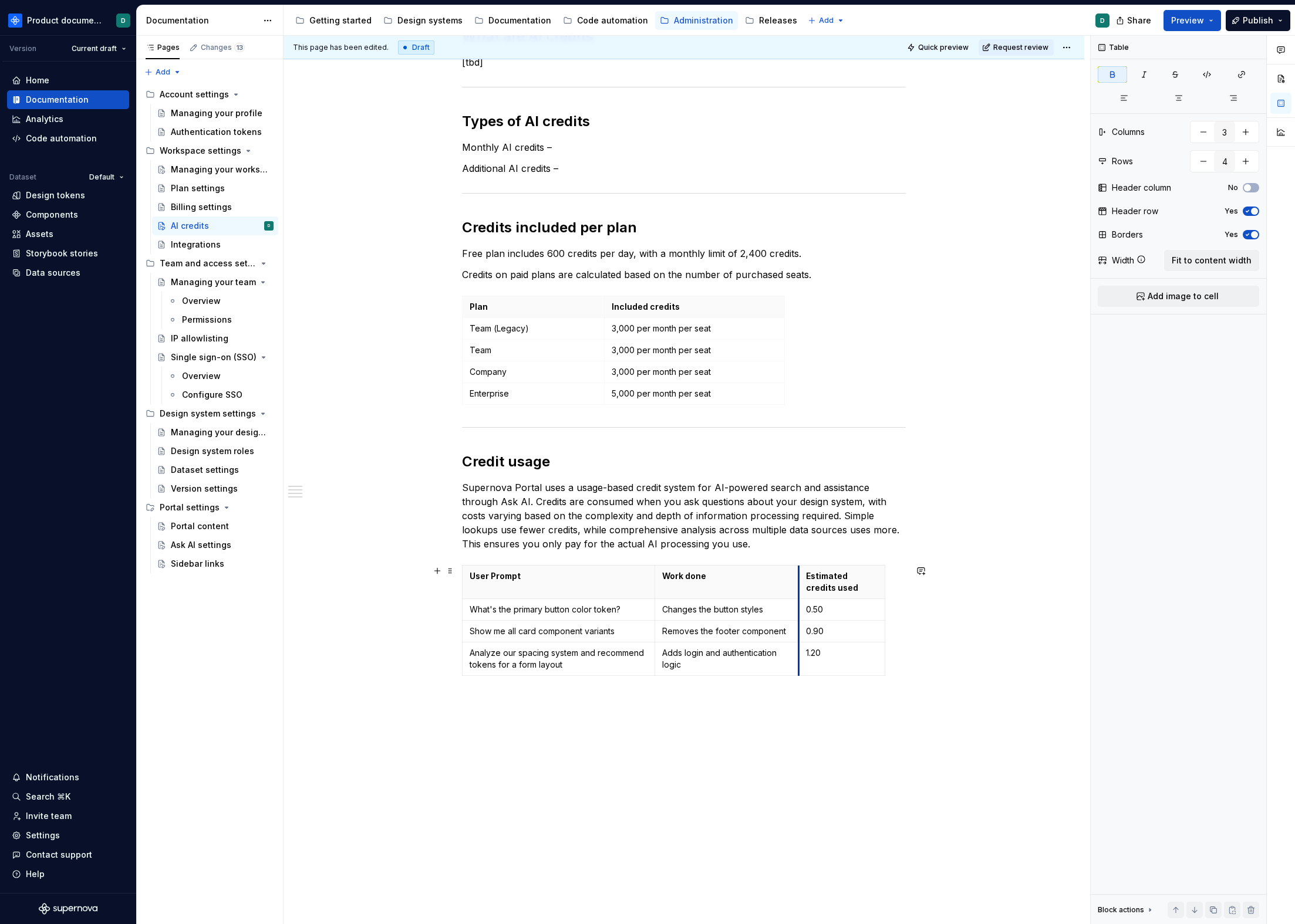
drag, startPoint x: 817, startPoint y: 576, endPoint x: 799, endPoint y: 577, distance: 18.0
click at [799, 577] on th "Estimated credits used" at bounding box center [842, 582] width 86 height 34
click at [885, 578] on table "User Prompt Work done Estimated credits used What's the primary button color to…" at bounding box center [673, 620] width 423 height 111
drag, startPoint x: 883, startPoint y: 577, endPoint x: 904, endPoint y: 578, distance: 21.0
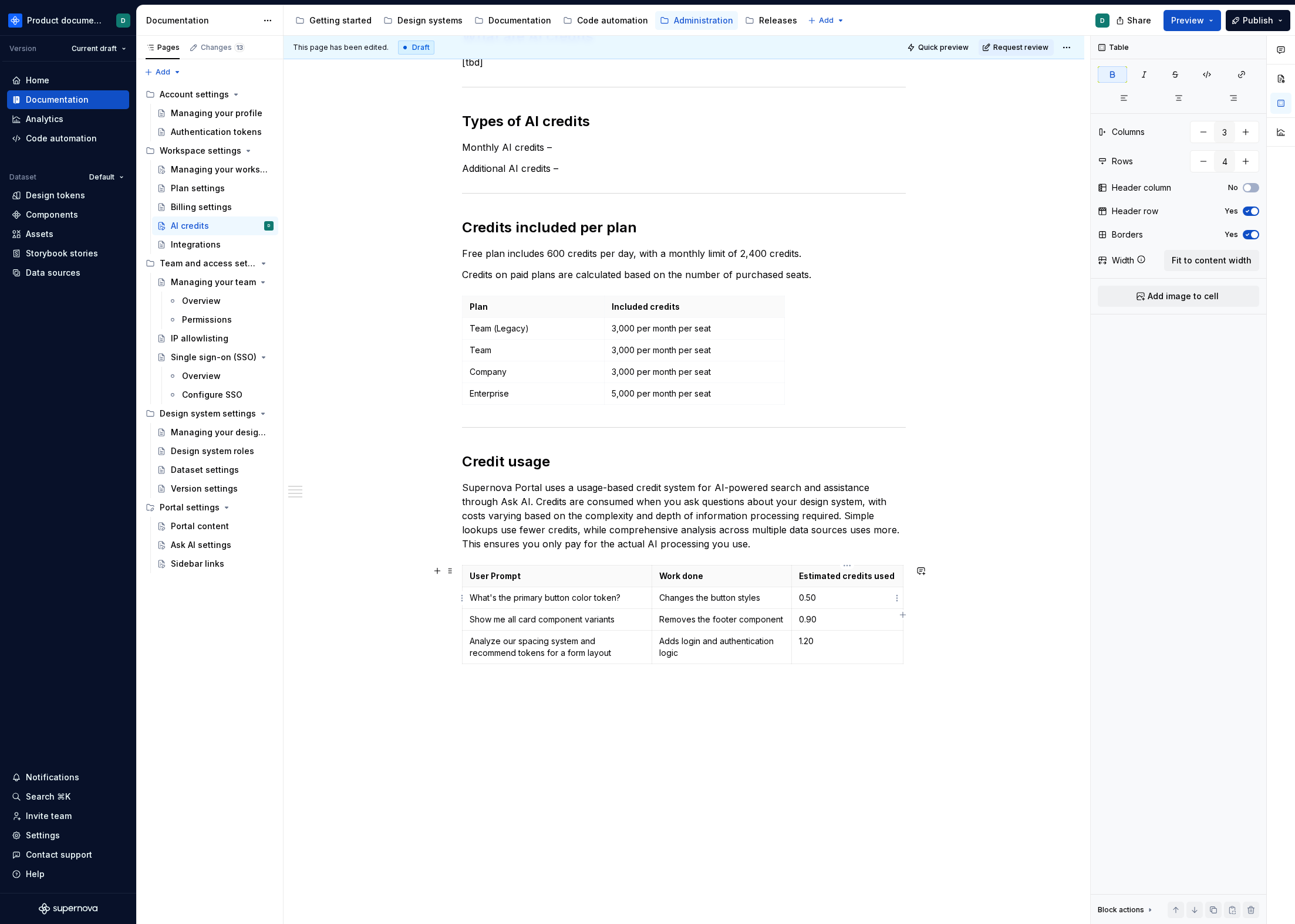
click at [820, 600] on p "0.50" at bounding box center [847, 598] width 97 height 12
click at [818, 599] on p "0.50" at bounding box center [847, 598] width 97 height 12
drag, startPoint x: 799, startPoint y: 600, endPoint x: 820, endPoint y: 600, distance: 21.0
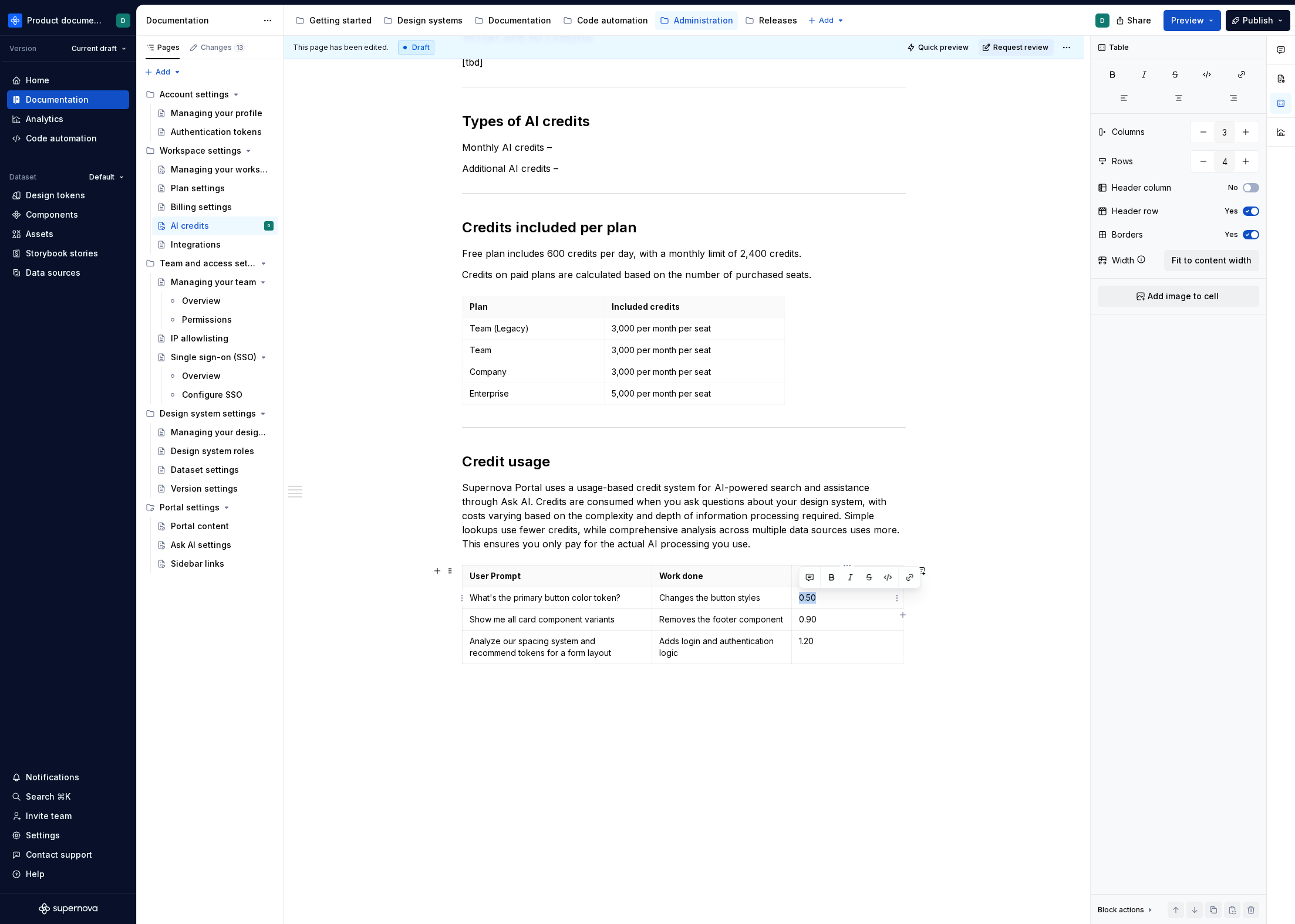
click at [820, 600] on p "0.50" at bounding box center [847, 598] width 97 height 12
drag, startPoint x: 799, startPoint y: 618, endPoint x: 820, endPoint y: 620, distance: 21.1
click at [820, 620] on p "0.90" at bounding box center [847, 620] width 97 height 12
drag, startPoint x: 816, startPoint y: 640, endPoint x: 799, endPoint y: 642, distance: 17.1
click at [799, 642] on p "1.20" at bounding box center [847, 642] width 97 height 12
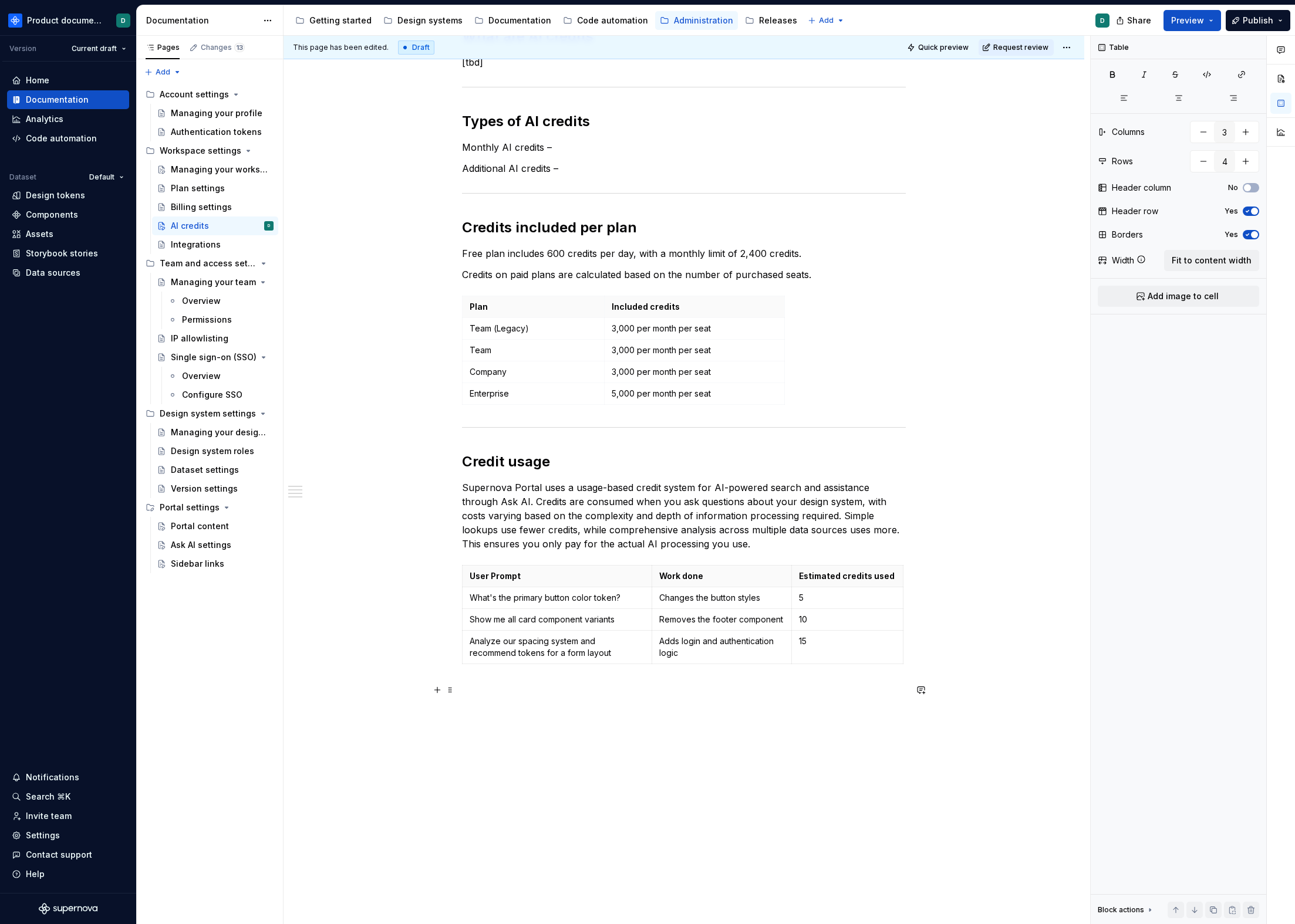
click at [828, 693] on p at bounding box center [683, 690] width 444 height 14
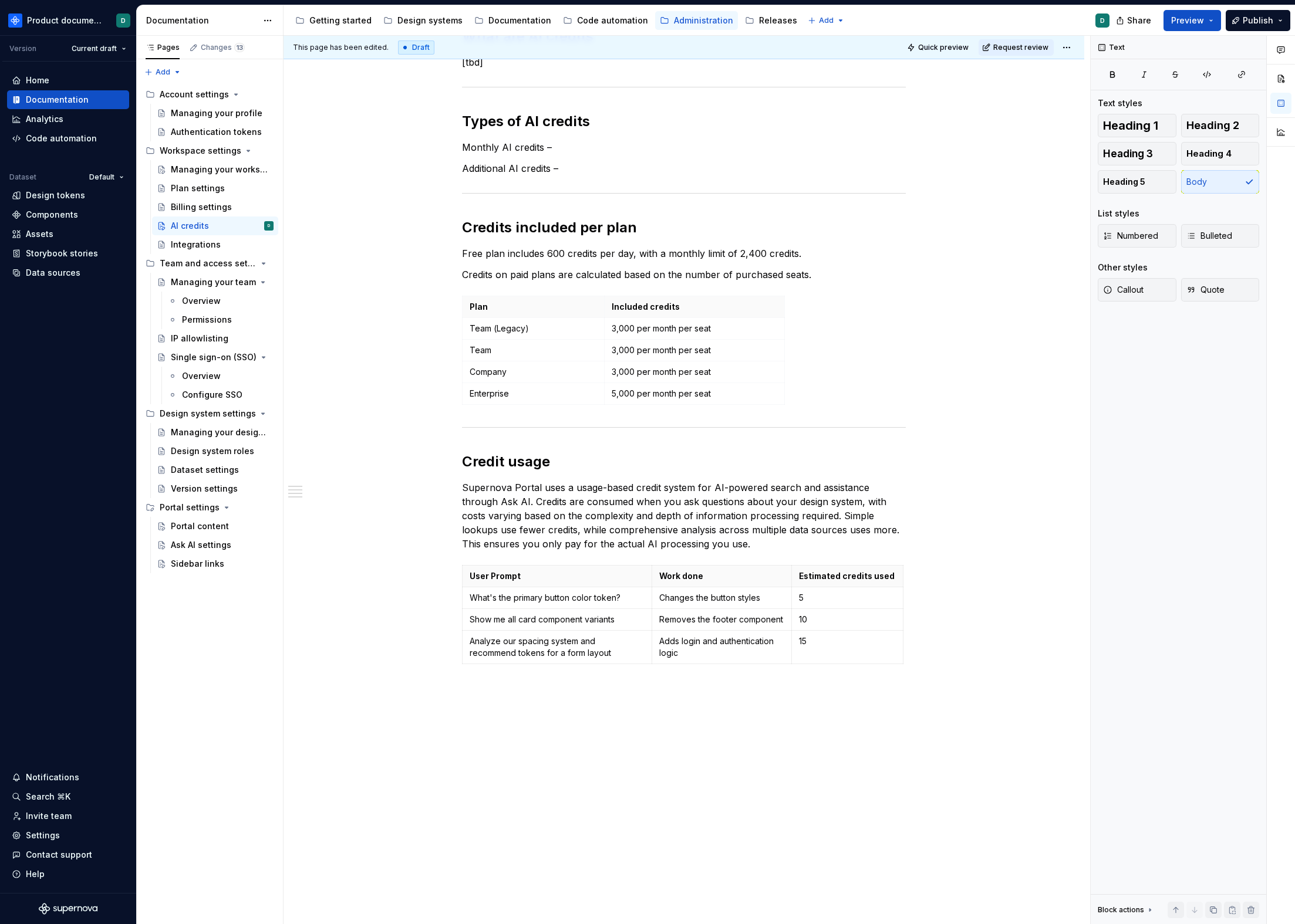
type textarea "*"
click at [620, 619] on p "Show me all card component variants" at bounding box center [557, 620] width 175 height 12
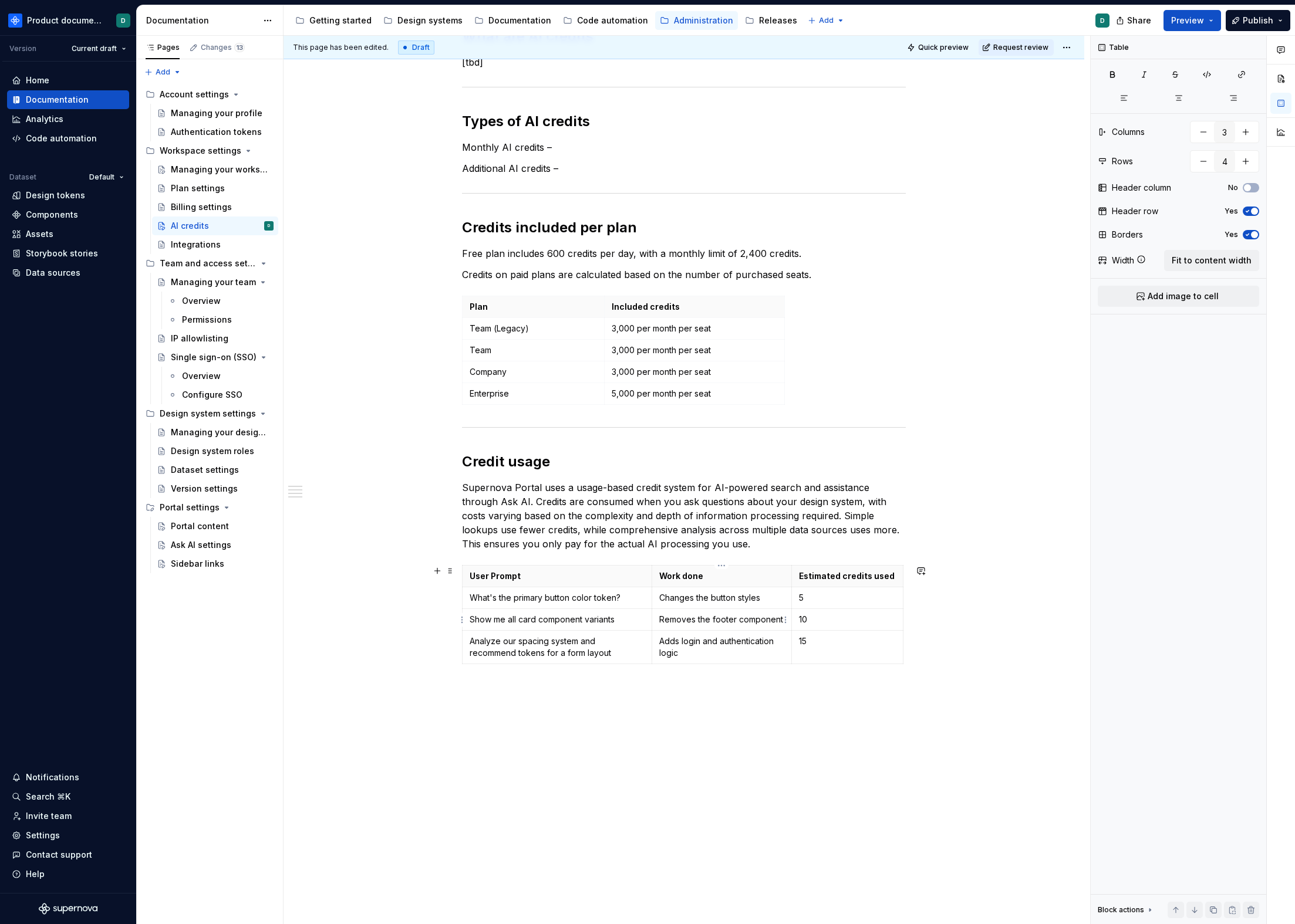
click at [716, 623] on p "Removes the footer component" at bounding box center [722, 620] width 126 height 12
drag, startPoint x: 765, startPoint y: 597, endPoint x: 661, endPoint y: 600, distance: 104.0
click at [661, 600] on p "Changes the button styles" at bounding box center [722, 598] width 126 height 12
click at [728, 603] on p "Changes the button styles" at bounding box center [722, 598] width 126 height 12
click at [724, 565] on html "Product documentation D Version Current draft Home Documentation Analytics Code…" at bounding box center [647, 462] width 1295 height 924
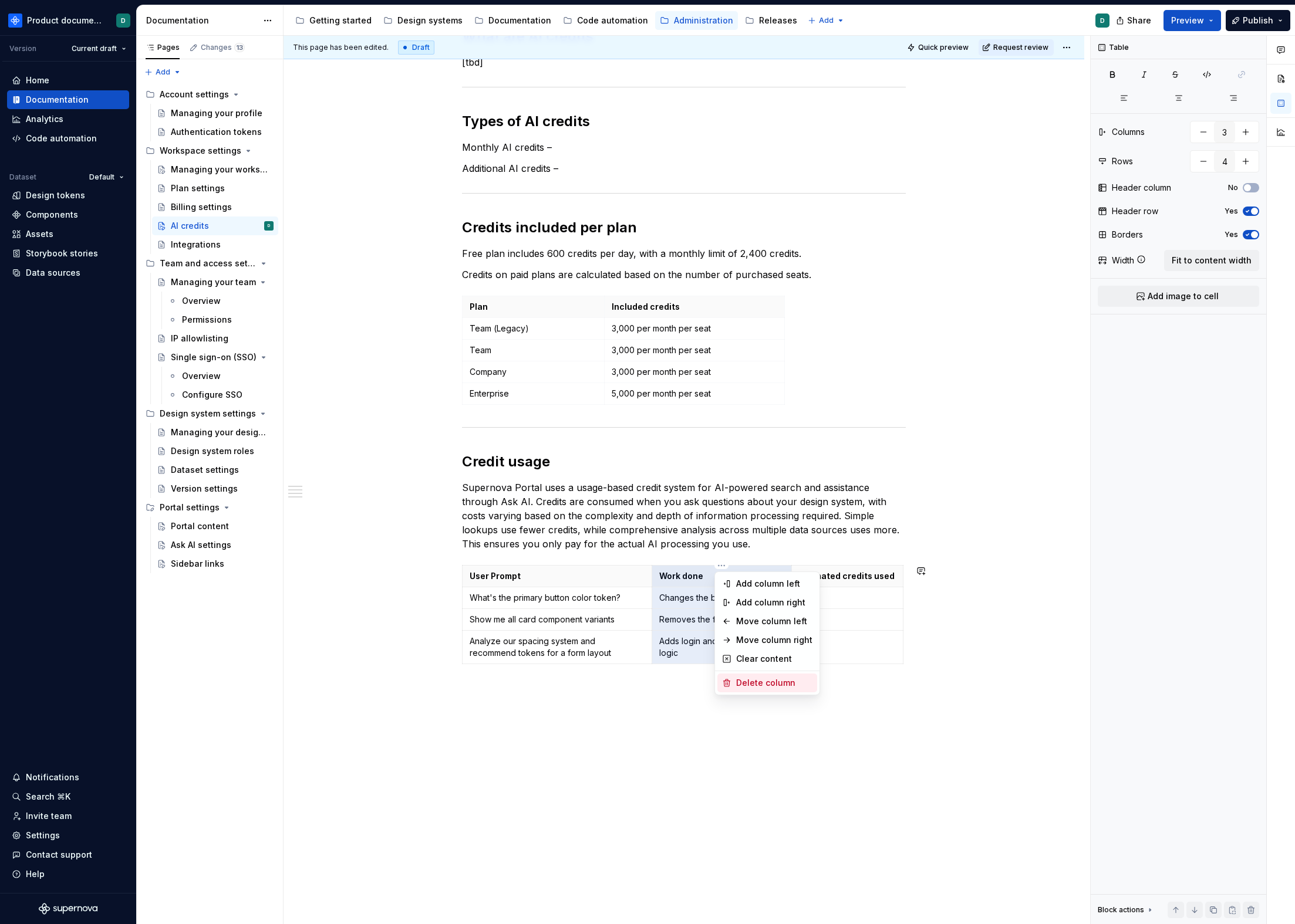
click at [763, 678] on div "Delete column" at bounding box center [774, 683] width 76 height 12
type input "2"
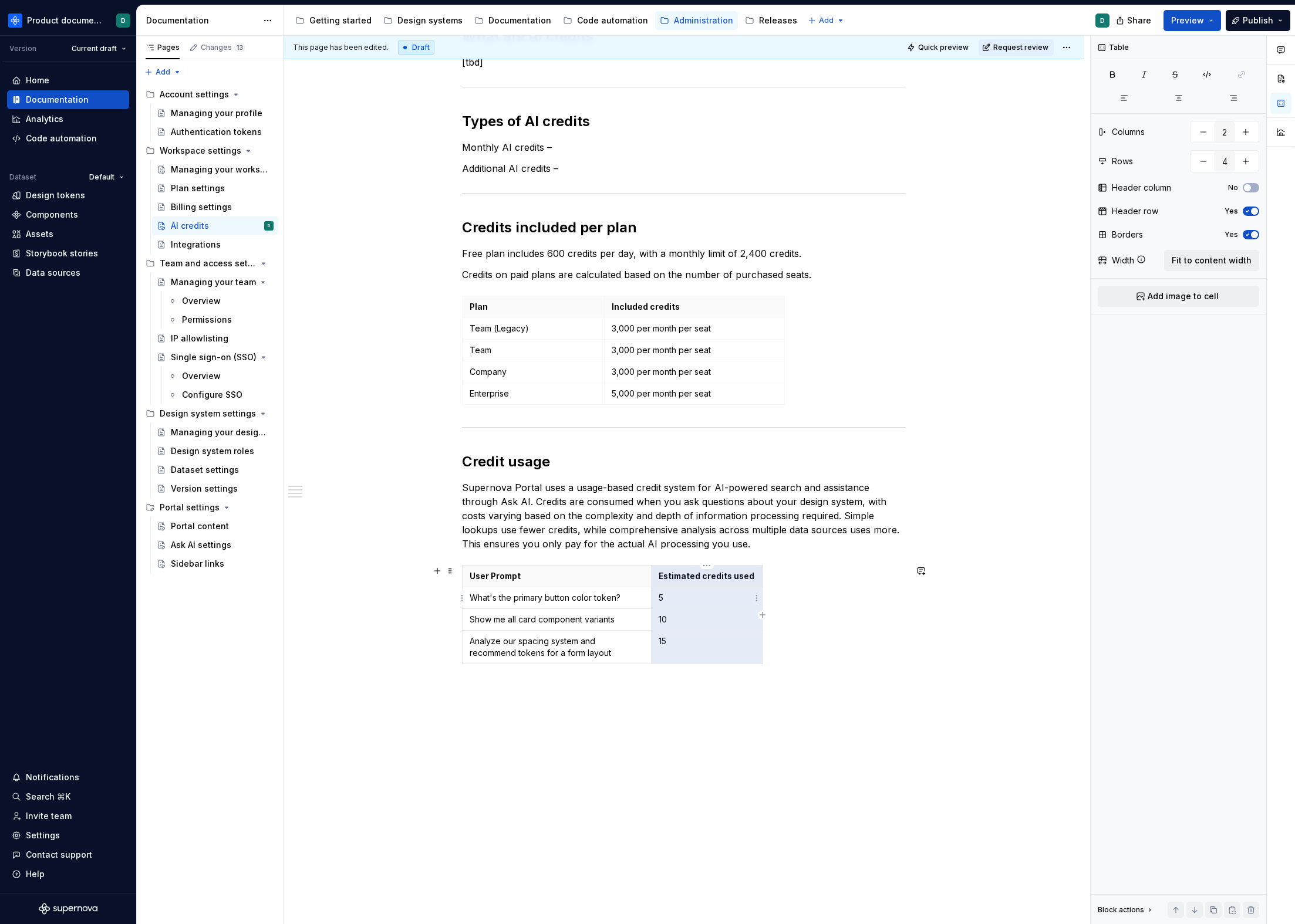
click at [711, 587] on td "5" at bounding box center [707, 598] width 111 height 22
click at [604, 585] on th "User Prompt" at bounding box center [557, 577] width 189 height 22
click at [1214, 257] on span "Fit to content width" at bounding box center [1212, 260] width 80 height 12
click at [711, 601] on p "5" at bounding box center [795, 598] width 207 height 12
drag, startPoint x: 685, startPoint y: 574, endPoint x: 673, endPoint y: 576, distance: 12.2
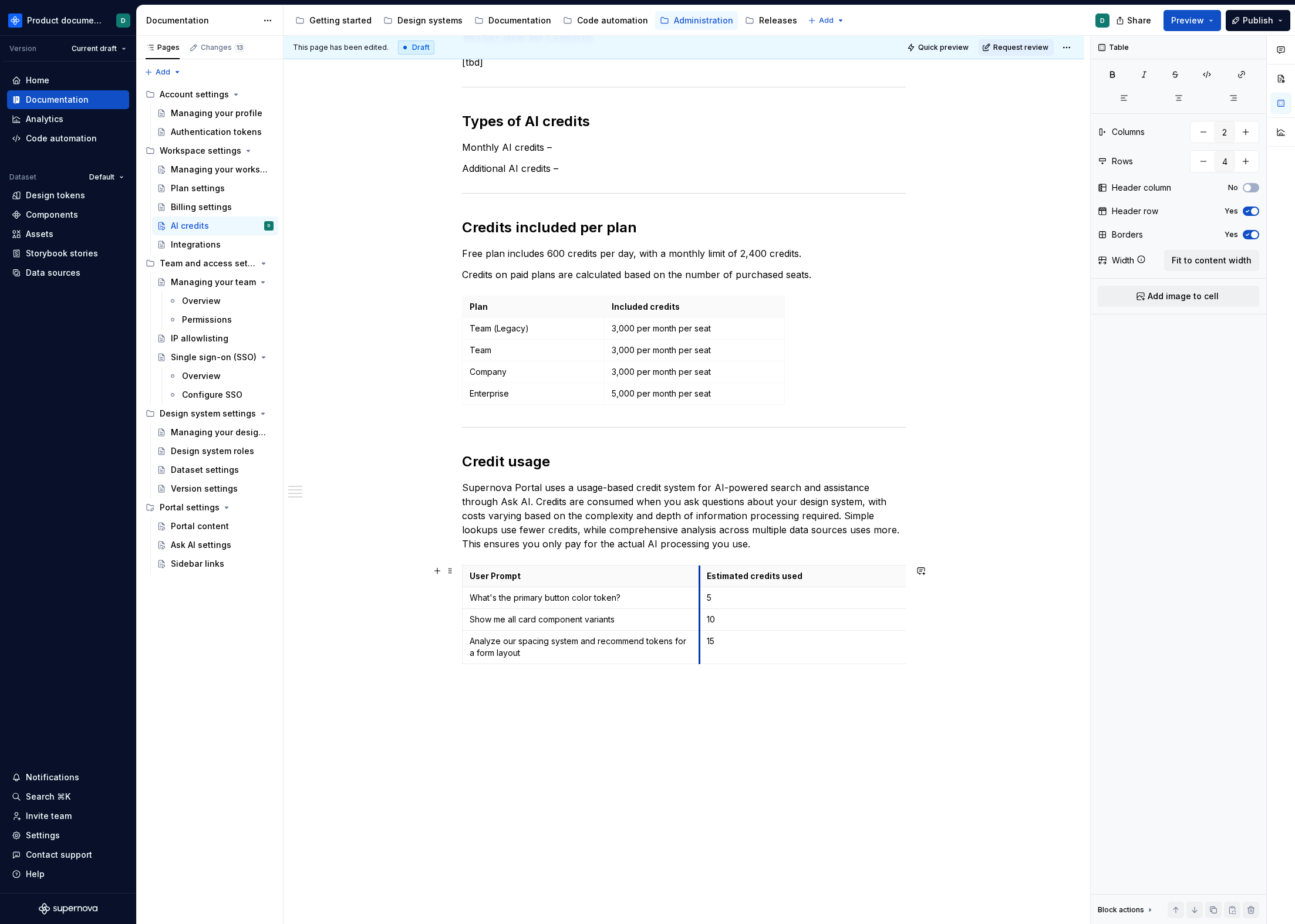
click at [700, 574] on th "Estimated credits used" at bounding box center [811, 577] width 222 height 22
drag, startPoint x: 889, startPoint y: 577, endPoint x: 812, endPoint y: 579, distance: 77.0
drag, startPoint x: 671, startPoint y: 583, endPoint x: 738, endPoint y: 582, distance: 67.0
click at [739, 582] on th "Estimated credits used" at bounding box center [812, 577] width 146 height 22
drag, startPoint x: 883, startPoint y: 575, endPoint x: 901, endPoint y: 577, distance: 18.1
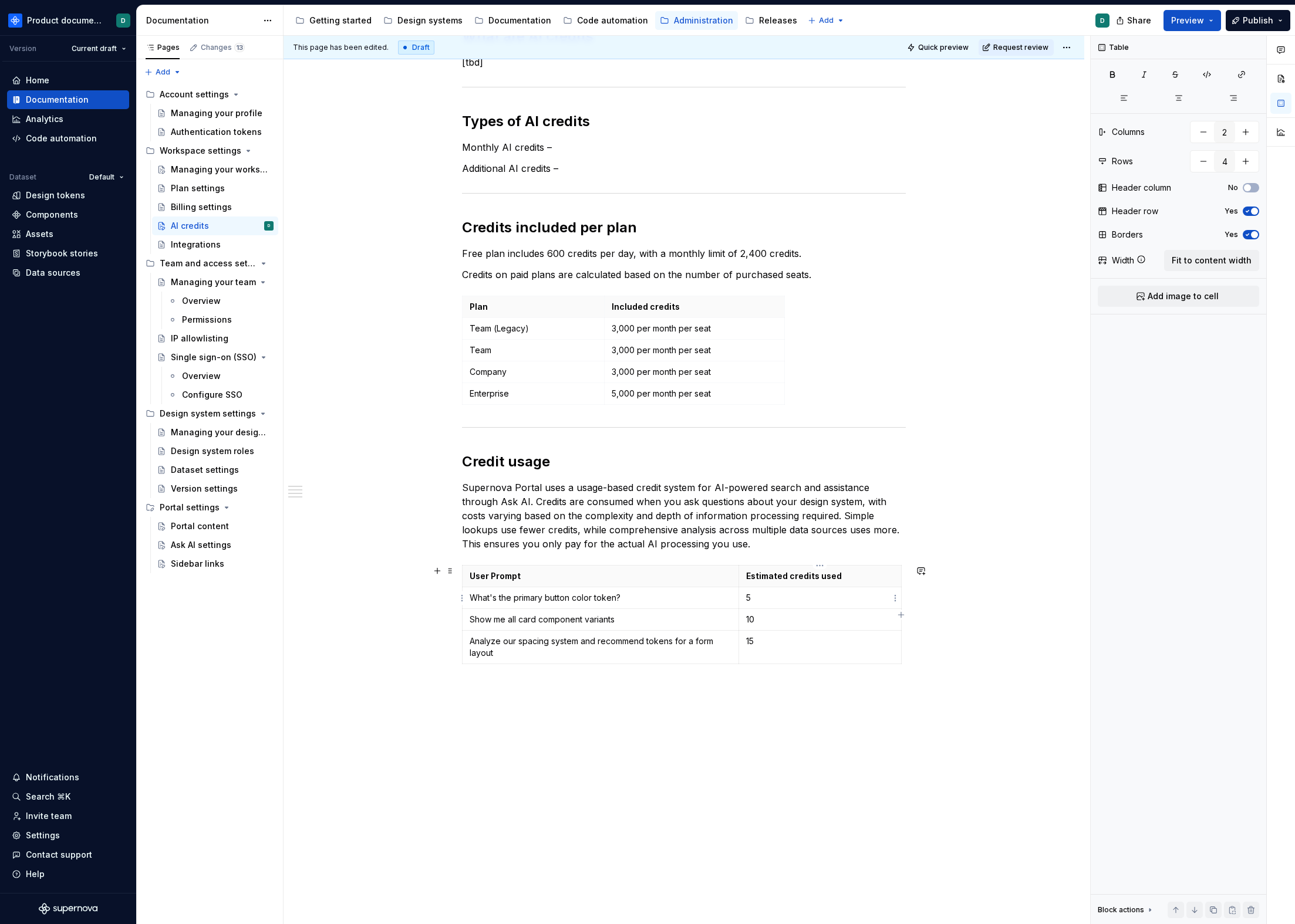
click at [792, 607] on td "5" at bounding box center [820, 598] width 163 height 22
click at [788, 617] on p "10" at bounding box center [820, 620] width 148 height 12
click at [636, 596] on p "What's the primary button color token?" at bounding box center [600, 598] width 262 height 12
click at [631, 575] on p "User Prompt" at bounding box center [600, 577] width 262 height 12
click at [631, 603] on p "What's the primary button color token?" at bounding box center [600, 598] width 262 height 12
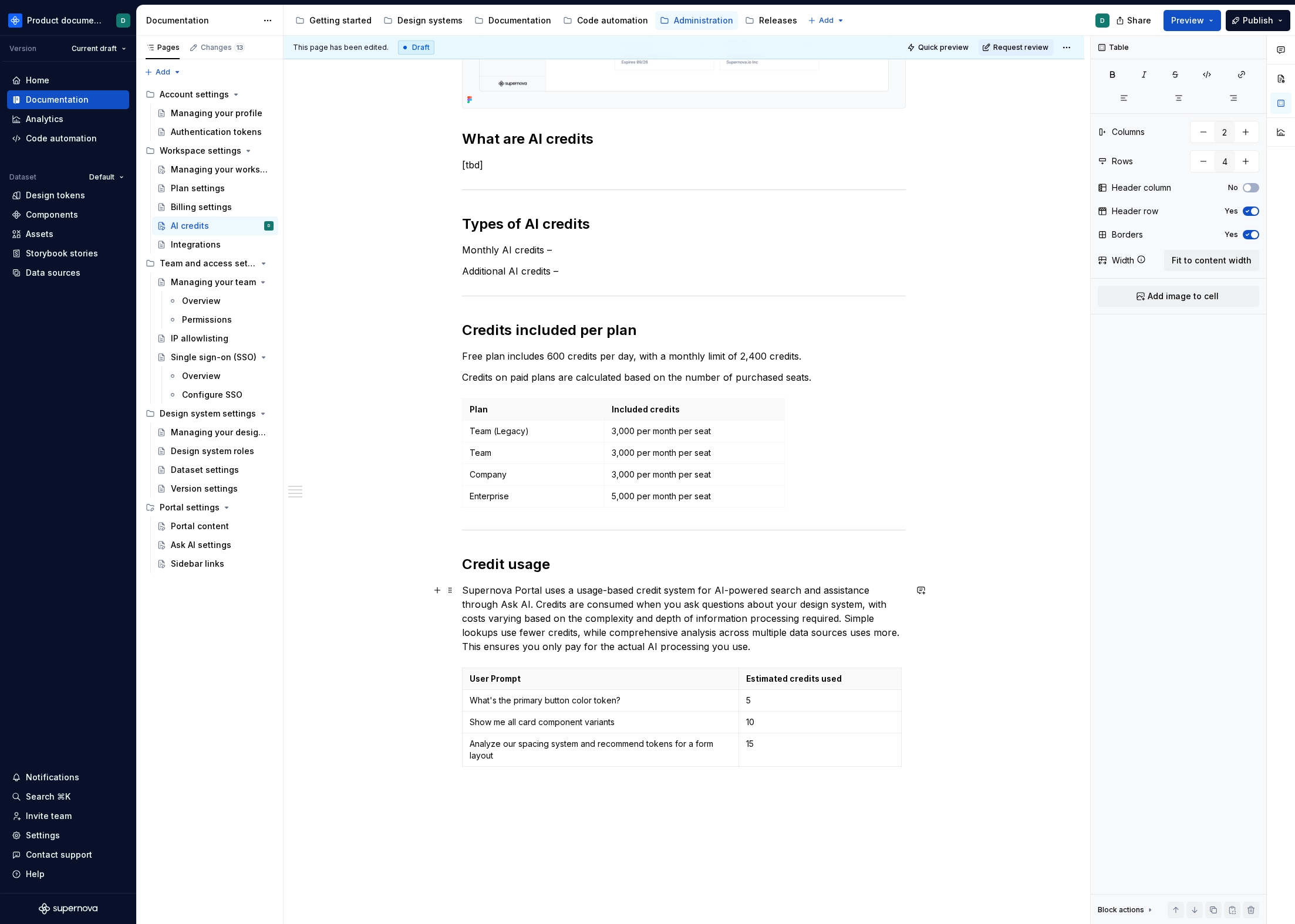
scroll to position [284, 0]
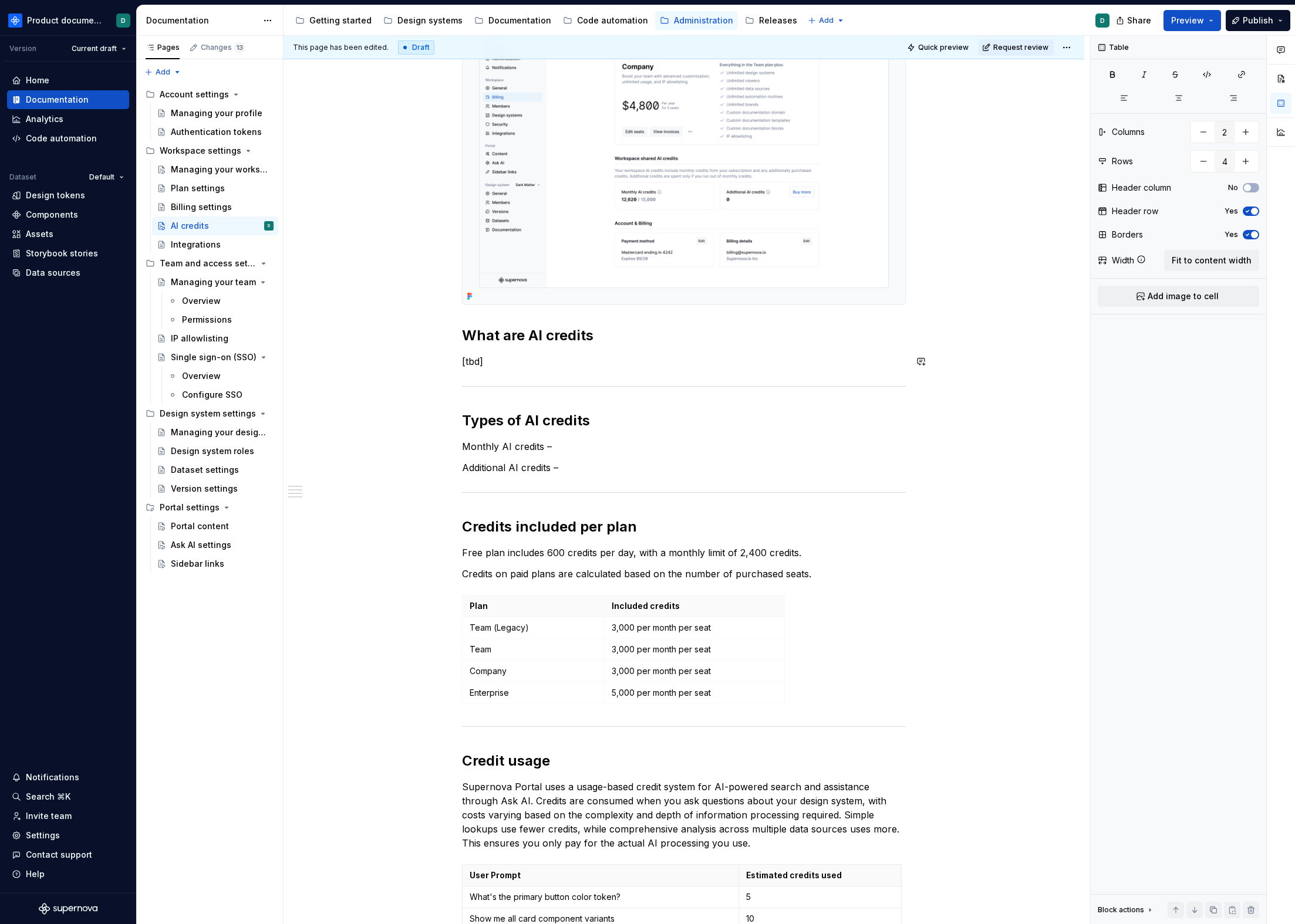
click at [515, 363] on p "[tbd]" at bounding box center [683, 362] width 444 height 14
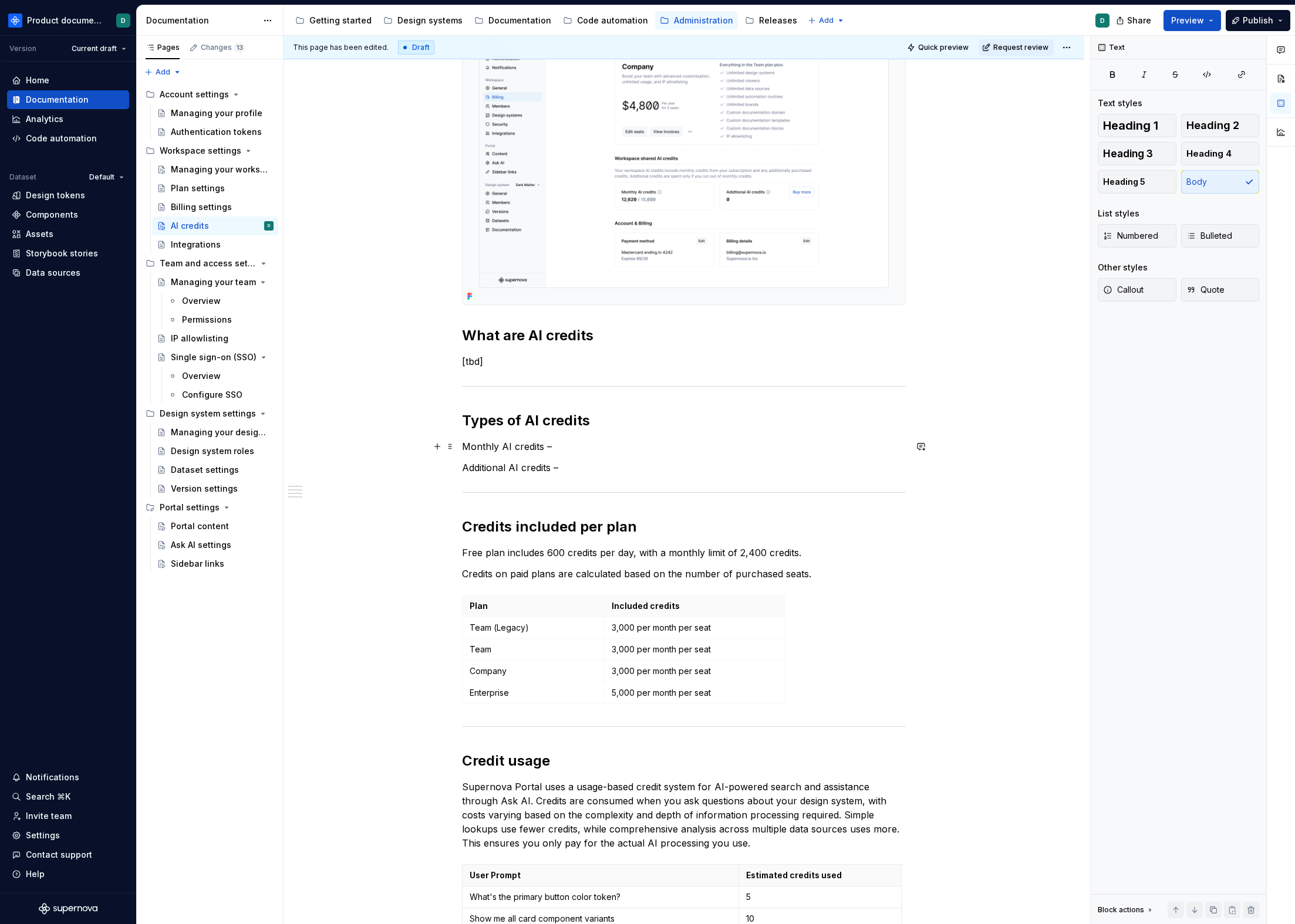
click at [661, 445] on p "Monthly AI credits –" at bounding box center [683, 447] width 444 height 14
drag, startPoint x: 518, startPoint y: 364, endPoint x: 458, endPoint y: 366, distance: 60.0
click at [458, 366] on div "You can find an workspace shared AI credits balance on the Billing page, under …" at bounding box center [684, 603] width 801 height 1371
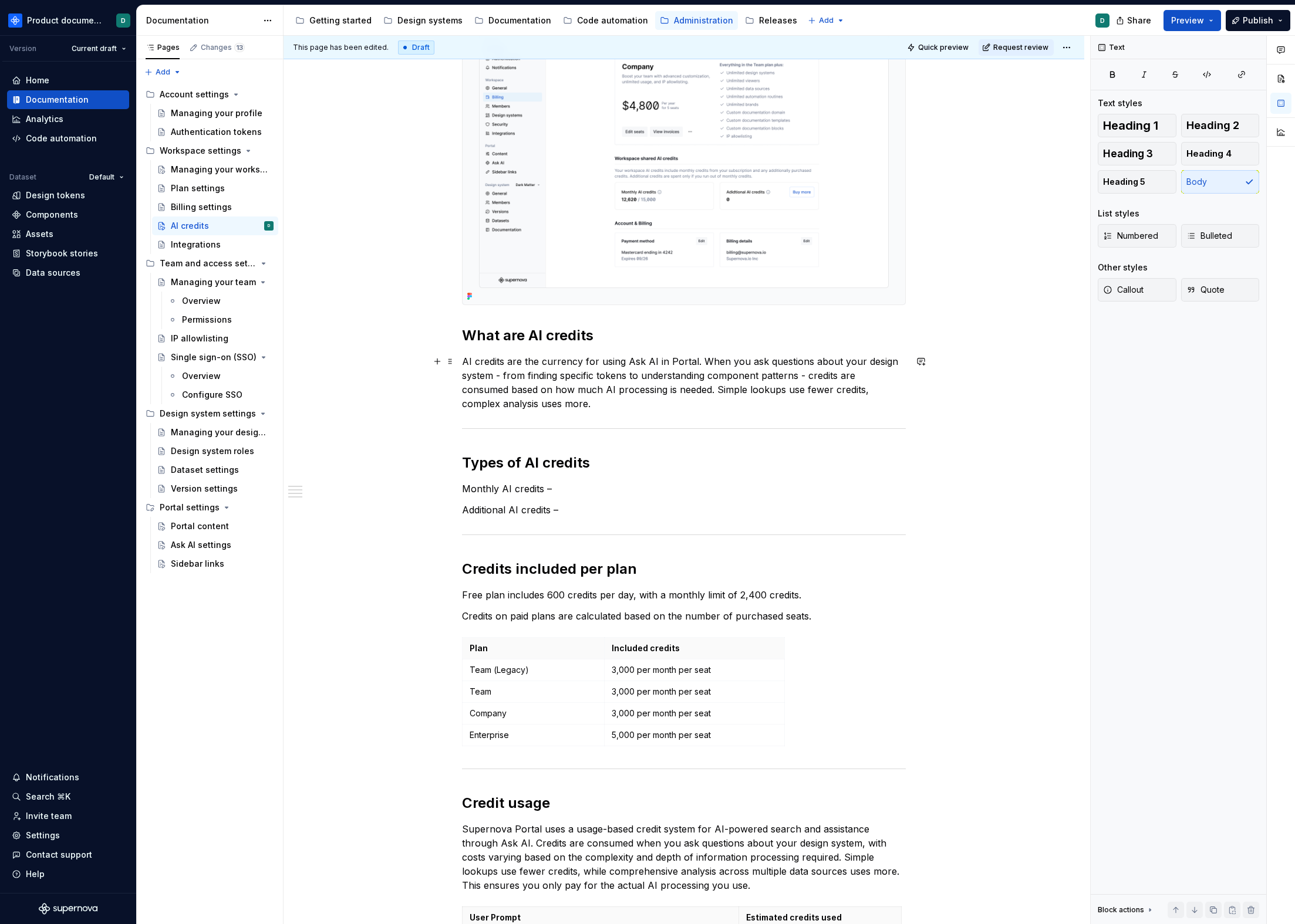
click at [618, 401] on p "AI credits are the currency for using Ask AI in Portal. When you ask questions …" at bounding box center [683, 382] width 444 height 56
drag, startPoint x: 625, startPoint y: 362, endPoint x: 641, endPoint y: 363, distance: 16.0
click at [641, 363] on p "AI credits are the currency for using Ask AI in Portal. When you ask questions …" at bounding box center [683, 382] width 444 height 56
click at [632, 363] on p "AI credits are the currency for using AI in Portal. When you ask questions abou…" at bounding box center [683, 382] width 444 height 56
click at [701, 360] on p "AI credits are the currency for using AI features in Portal. When you ask quest…" at bounding box center [683, 382] width 444 height 56
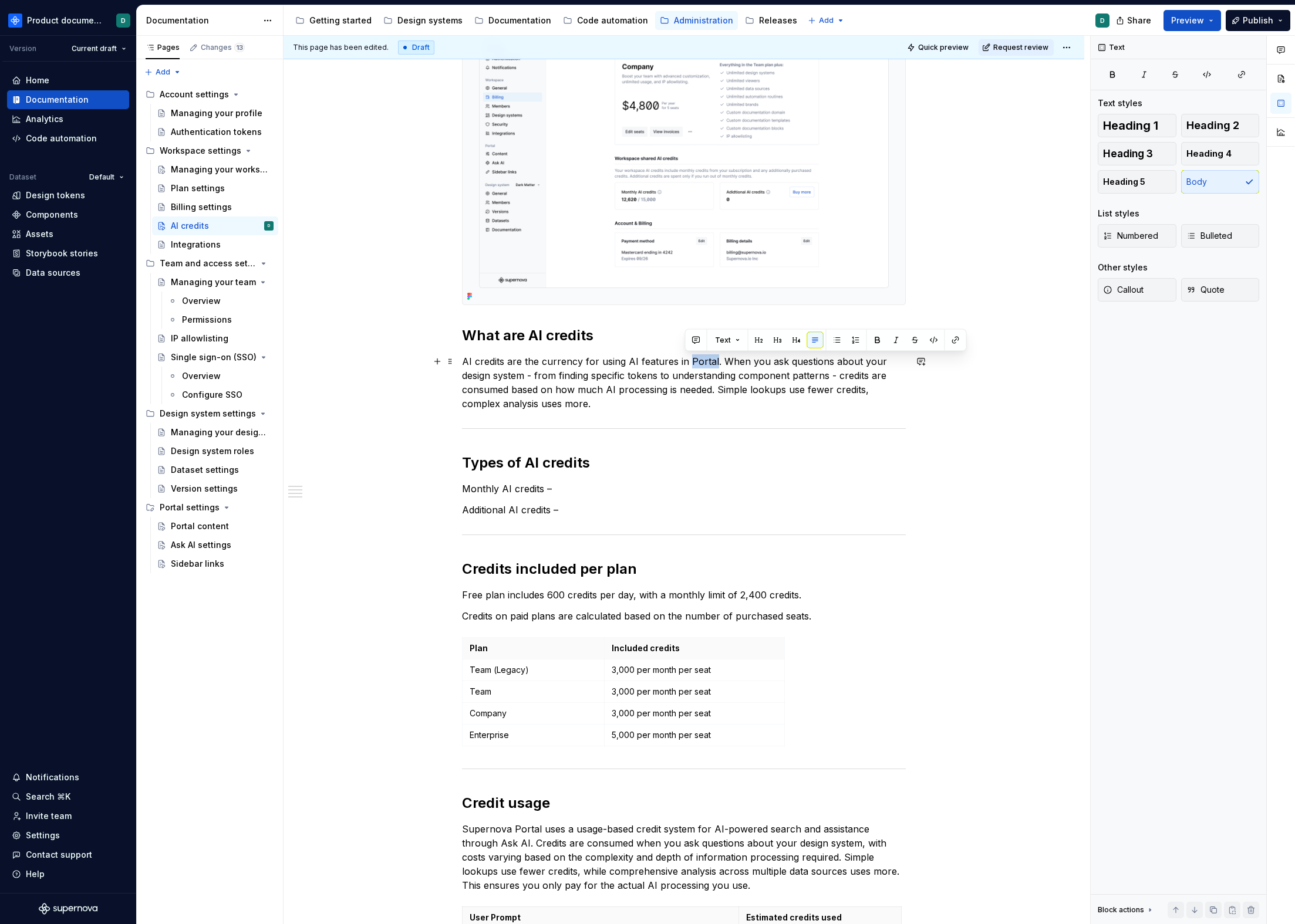
click at [701, 360] on p "AI credits are the currency for using AI features in Portal. When you ask quest…" at bounding box center [683, 382] width 444 height 56
click at [626, 407] on p "AI credits are the currency for using AI features in Supernova. When you ask qu…" at bounding box center [683, 382] width 444 height 56
click at [792, 362] on p "AI credits are the currency for using AI features in Supernova. When you ask qu…" at bounding box center [683, 382] width 444 height 56
click at [744, 403] on p "AI credits are the currency for using AI features in Supernova. When you use As…" at bounding box center [683, 382] width 444 height 56
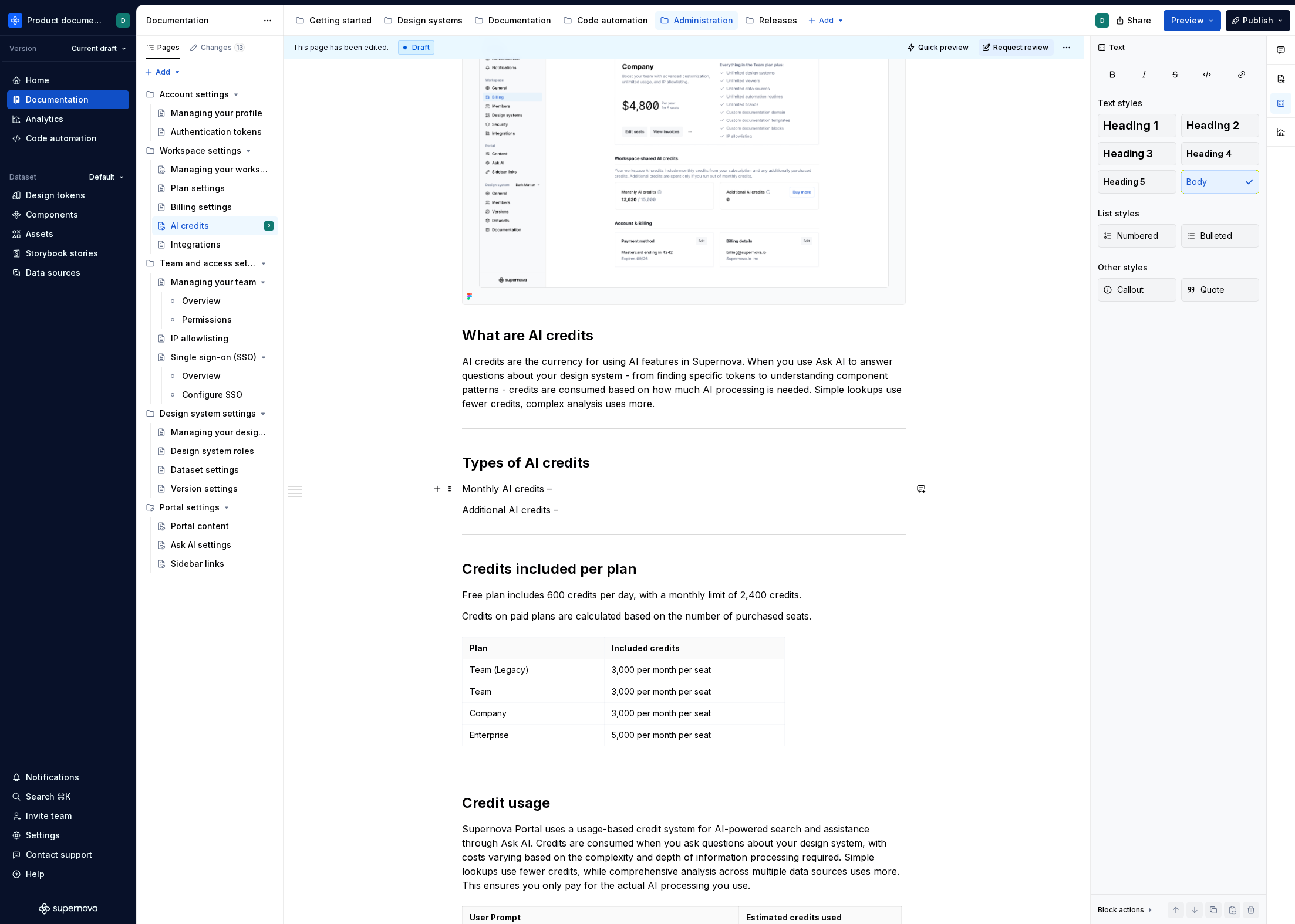
click at [580, 492] on p "Monthly AI credits –" at bounding box center [683, 489] width 444 height 14
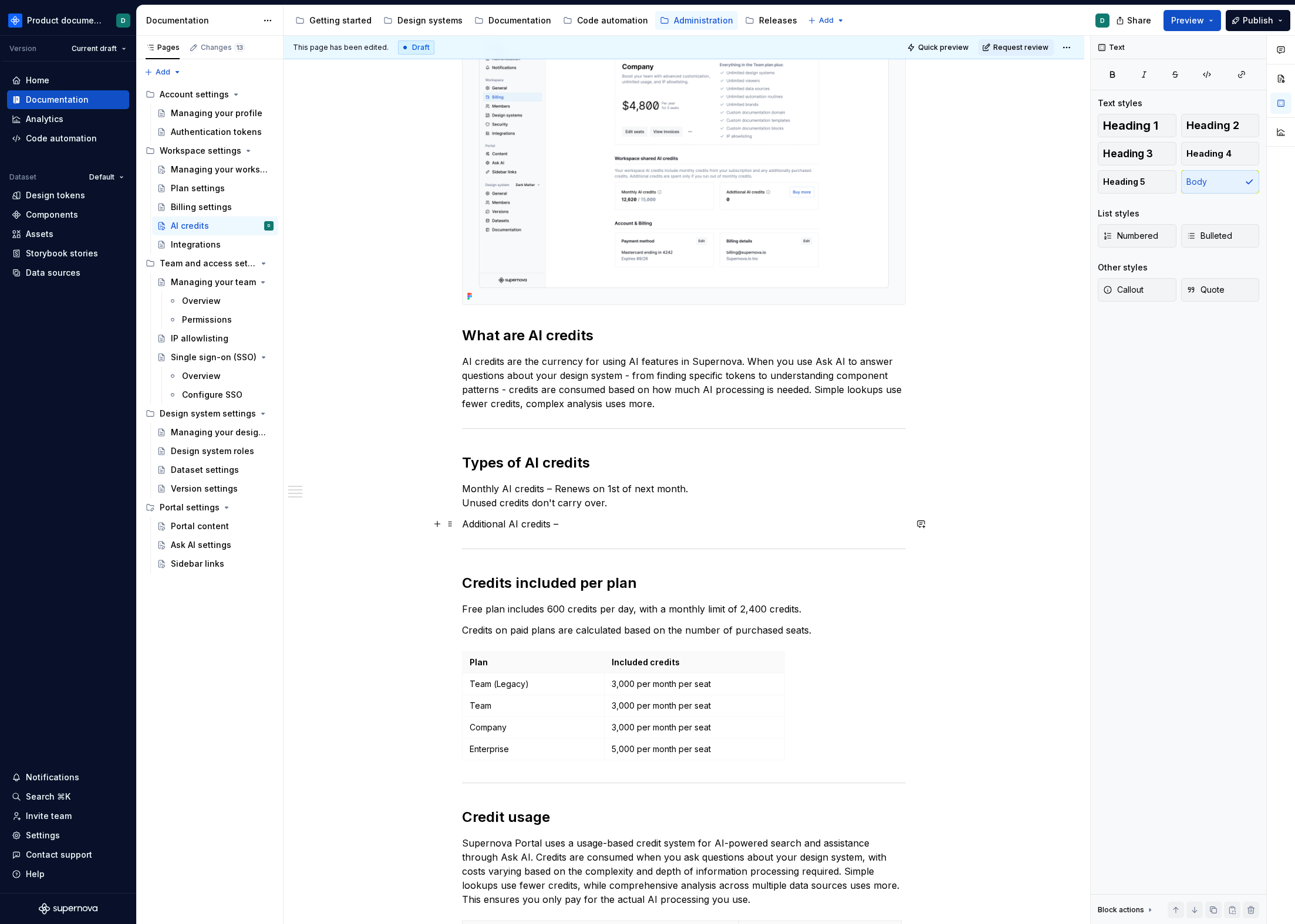
click at [581, 519] on p "Additional AI credits –" at bounding box center [683, 524] width 444 height 14
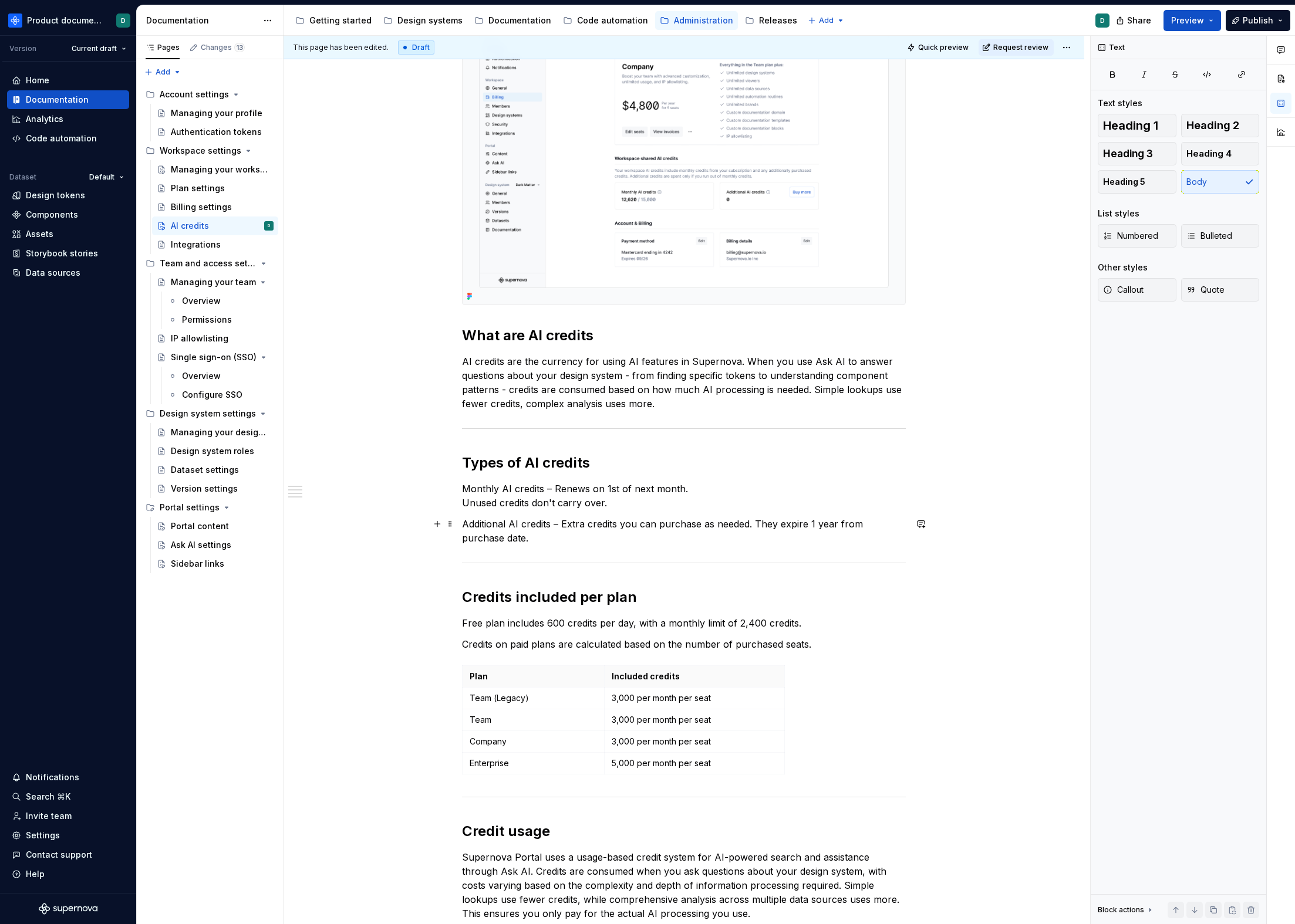
click at [608, 539] on p "Additional AI credits – Extra credits you can purchase as needed. They expire 1…" at bounding box center [683, 531] width 444 height 28
click at [462, 502] on p "Monthly AI credits – Renews on 1st of next month. Unused credits don't carry ov…" at bounding box center [683, 496] width 444 height 28
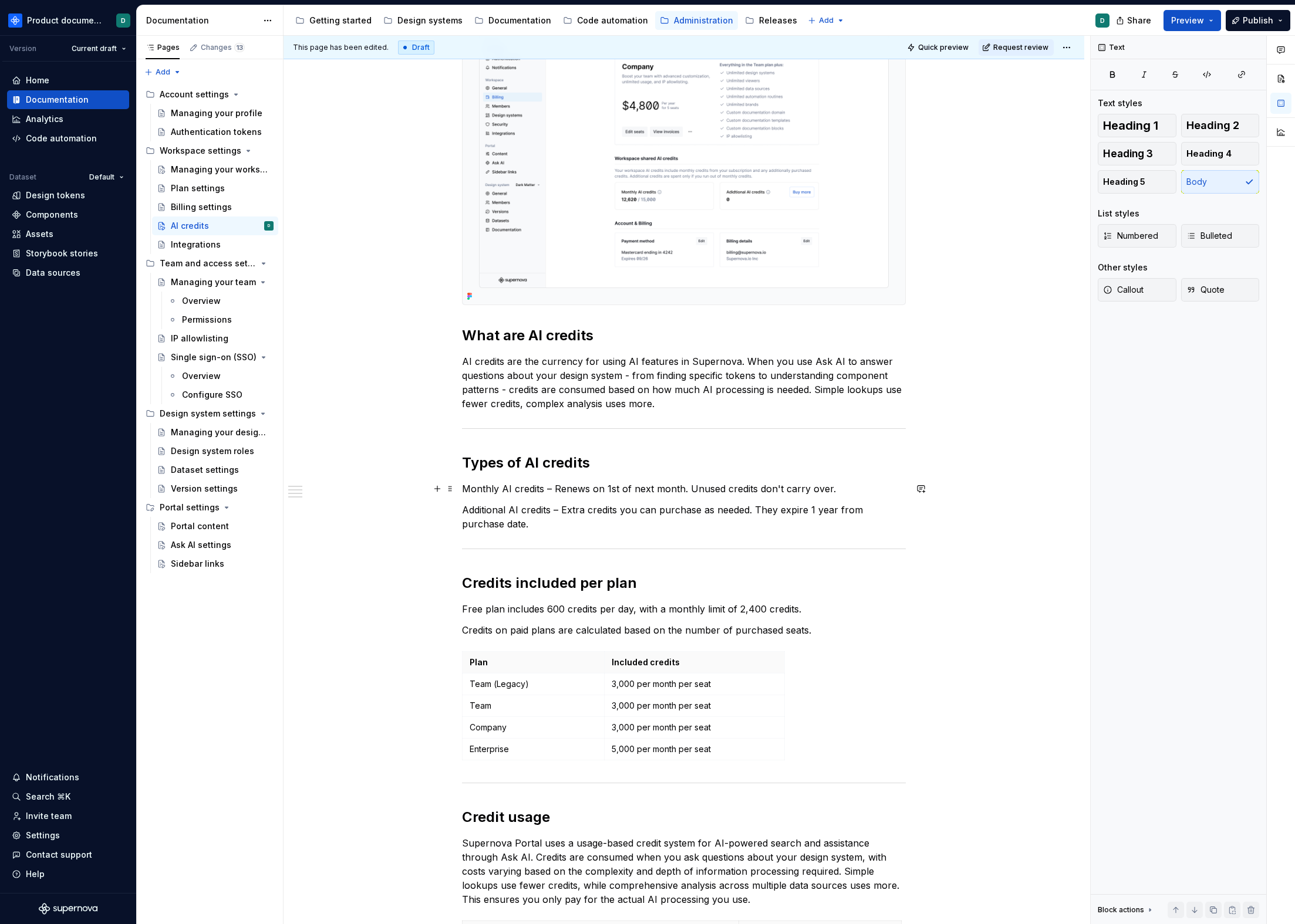
click at [552, 489] on p "Monthly AI credits – Renews on 1st of next month. Unused credits don't carry ov…" at bounding box center [683, 489] width 444 height 14
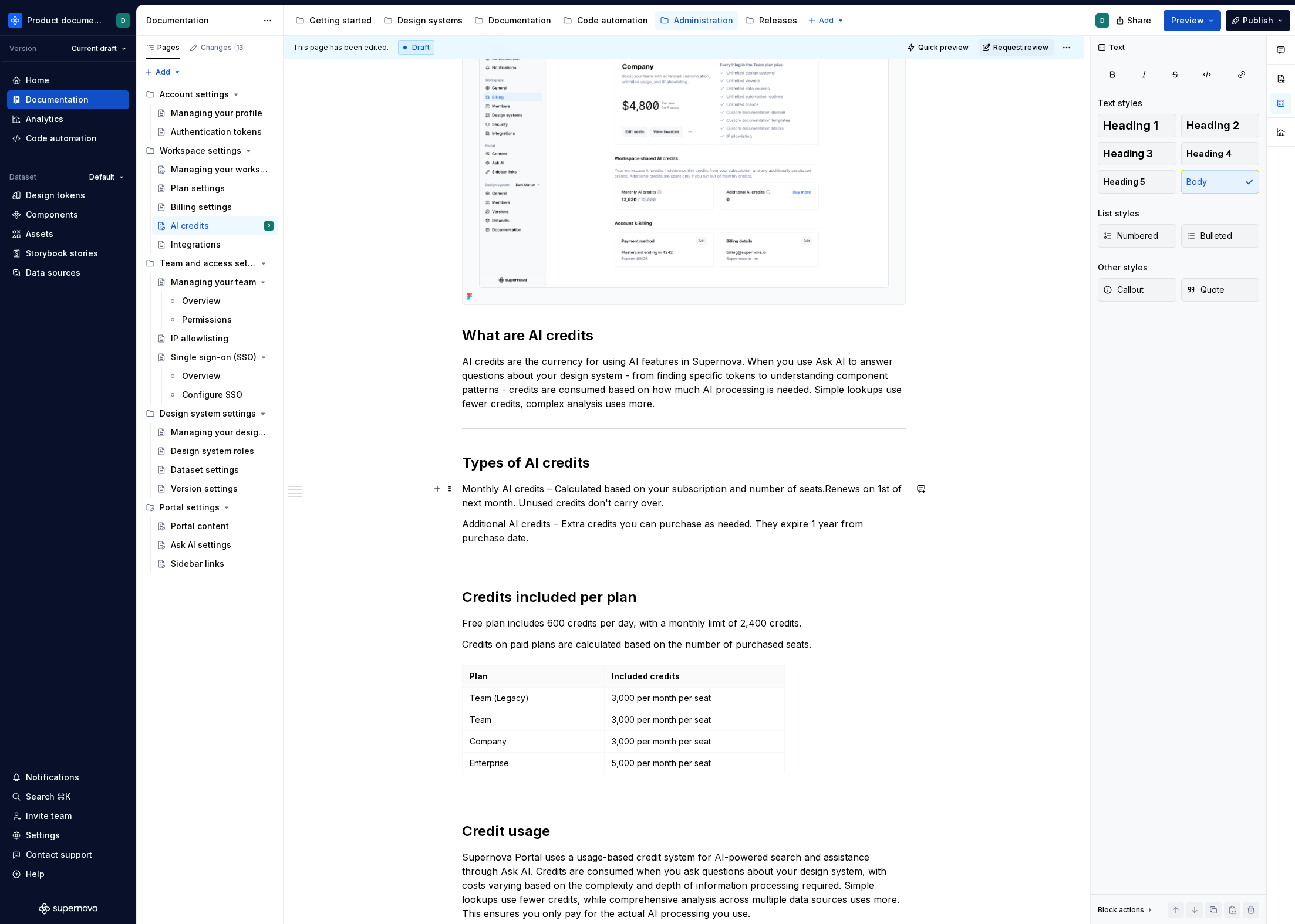
click at [693, 494] on p "Monthly AI credits – Calculated based on your subscription and number of seats.…" at bounding box center [683, 496] width 444 height 28
click at [757, 490] on p "Monthly AI credits – Calculated based on your plan and number of seats.Renews o…" at bounding box center [683, 496] width 444 height 28
click at [835, 491] on p "Monthly AI credits – Calculated based on your plan and number of purchased seat…" at bounding box center [683, 496] width 444 height 28
click at [813, 536] on p "Additional AI credits – Extra credits you can purchase as needed. They expire 1…" at bounding box center [683, 531] width 444 height 28
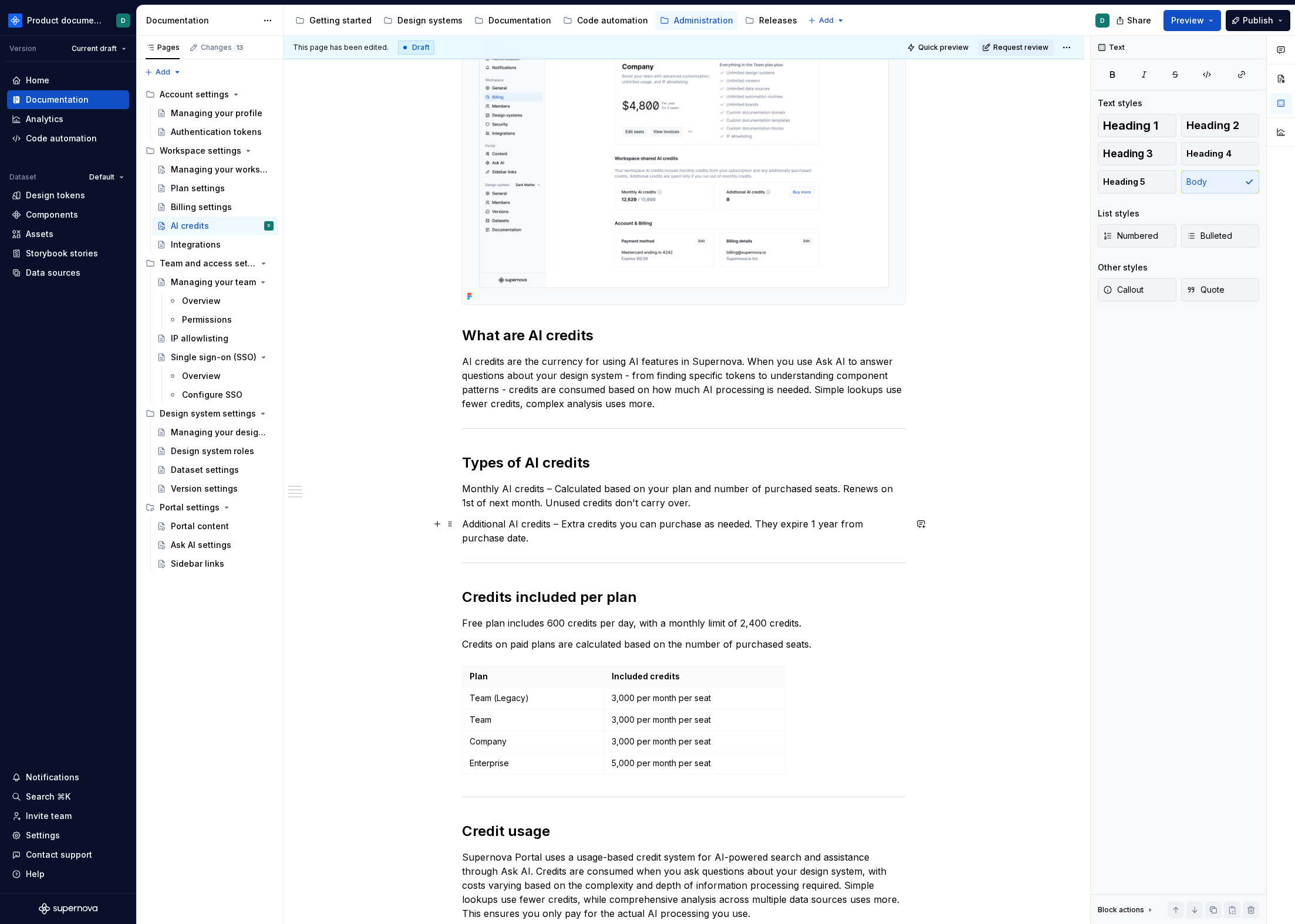
click at [809, 537] on p "Additional AI credits – Extra credits you can purchase as needed. They expire 1…" at bounding box center [683, 531] width 444 height 28
click at [567, 540] on p "Additional AI credits – Extra credits you can purchase as needed. They expire 1…" at bounding box center [683, 531] width 444 height 28
click at [700, 505] on p "Monthly AI credits – Calculated based on your plan and number of purchased seat…" at bounding box center [683, 496] width 444 height 28
click at [663, 492] on p "Monthly AI credits – Calculated based on your plan and number of purchased seat…" at bounding box center [683, 496] width 444 height 28
click at [712, 490] on p "Monthly AI credits – Calculated based on your plan and number of purchased seat…" at bounding box center [683, 496] width 444 height 28
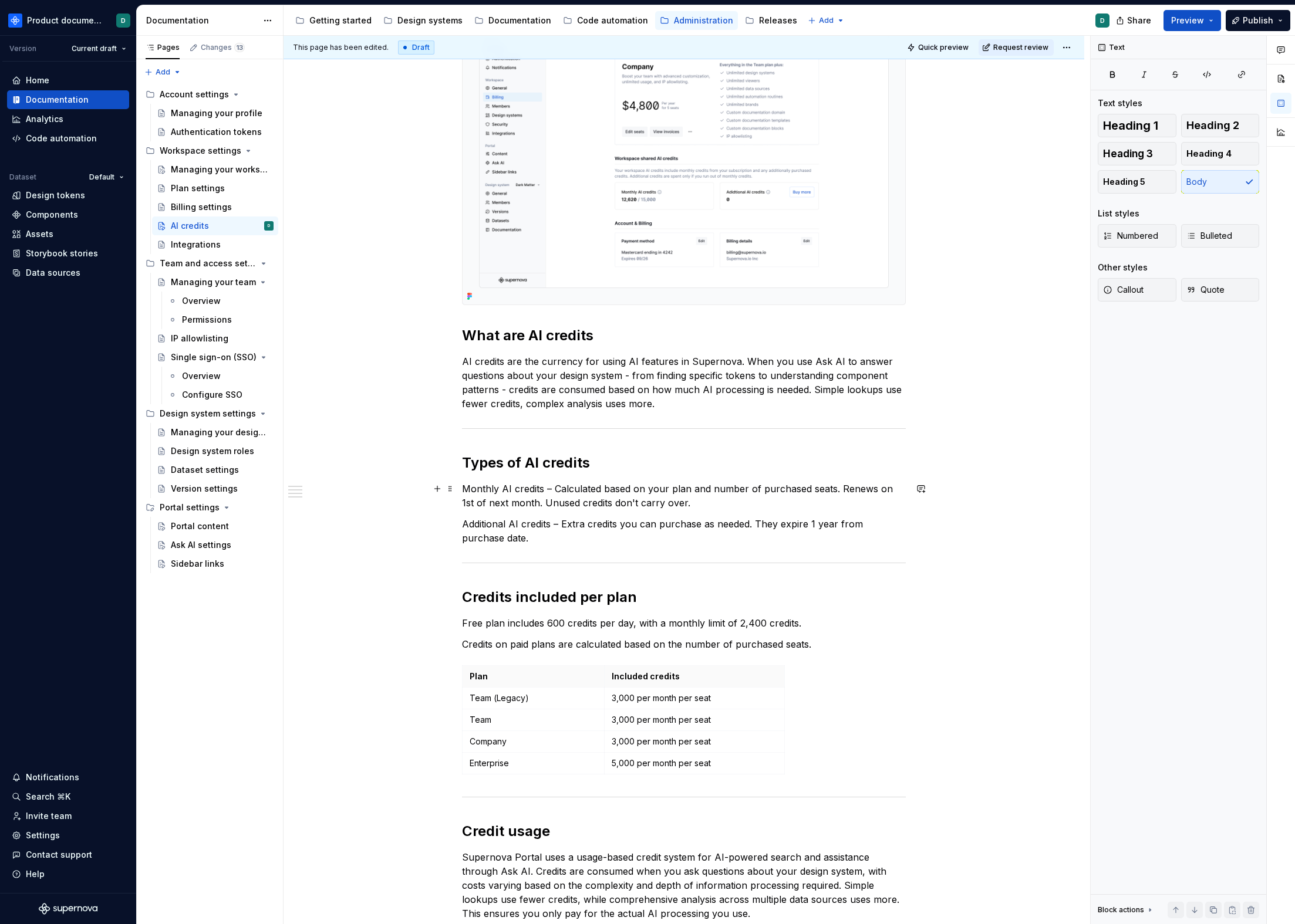
click at [831, 488] on p "Monthly AI credits – Calculated based on your plan and number of purchased seat…" at bounding box center [683, 496] width 444 height 28
click at [851, 502] on p "Monthly AI credits – Calculated based on your plan and number of purchased seat…" at bounding box center [683, 496] width 444 height 28
click at [873, 490] on p "Monthly AI credits – Calculated based on your plan and number of purchased seat…" at bounding box center [683, 496] width 444 height 28
click at [872, 490] on p "Monthly AI credits – Calculated based on your plan and number of purchased seat…" at bounding box center [683, 496] width 444 height 28
click at [870, 490] on p "Monthly AI credits – Calculated based on your plan and number of purchased seat…" at bounding box center [683, 496] width 444 height 28
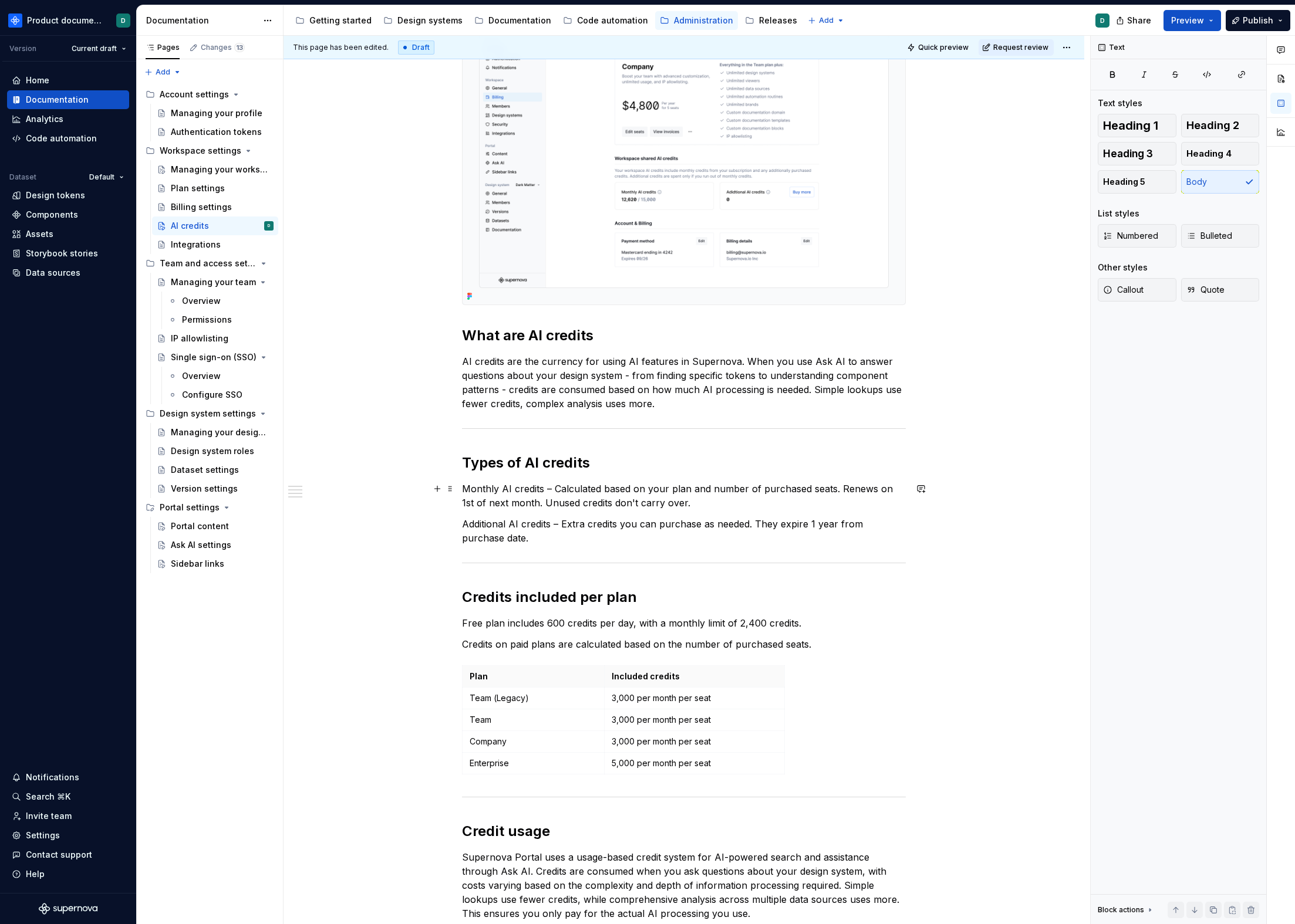
click at [699, 504] on p "Monthly AI credits – Calculated based on your plan and number of purchased seat…" at bounding box center [683, 496] width 444 height 28
click at [608, 536] on p "Additional AI credits – Extra credits you can purchase as needed. They expire 1…" at bounding box center [683, 531] width 444 height 28
click at [744, 524] on p "Additional AI credits – Extra credits you can purchase as needed. They expire 1…" at bounding box center [683, 531] width 444 height 28
click at [696, 511] on div "You can find an workspace shared AI credits balance on the Billing page, under …" at bounding box center [683, 506] width 444 height 1121
click at [697, 505] on p "Monthly AI credits – Calculated based on your plan and number of purchased seat…" at bounding box center [683, 496] width 444 height 28
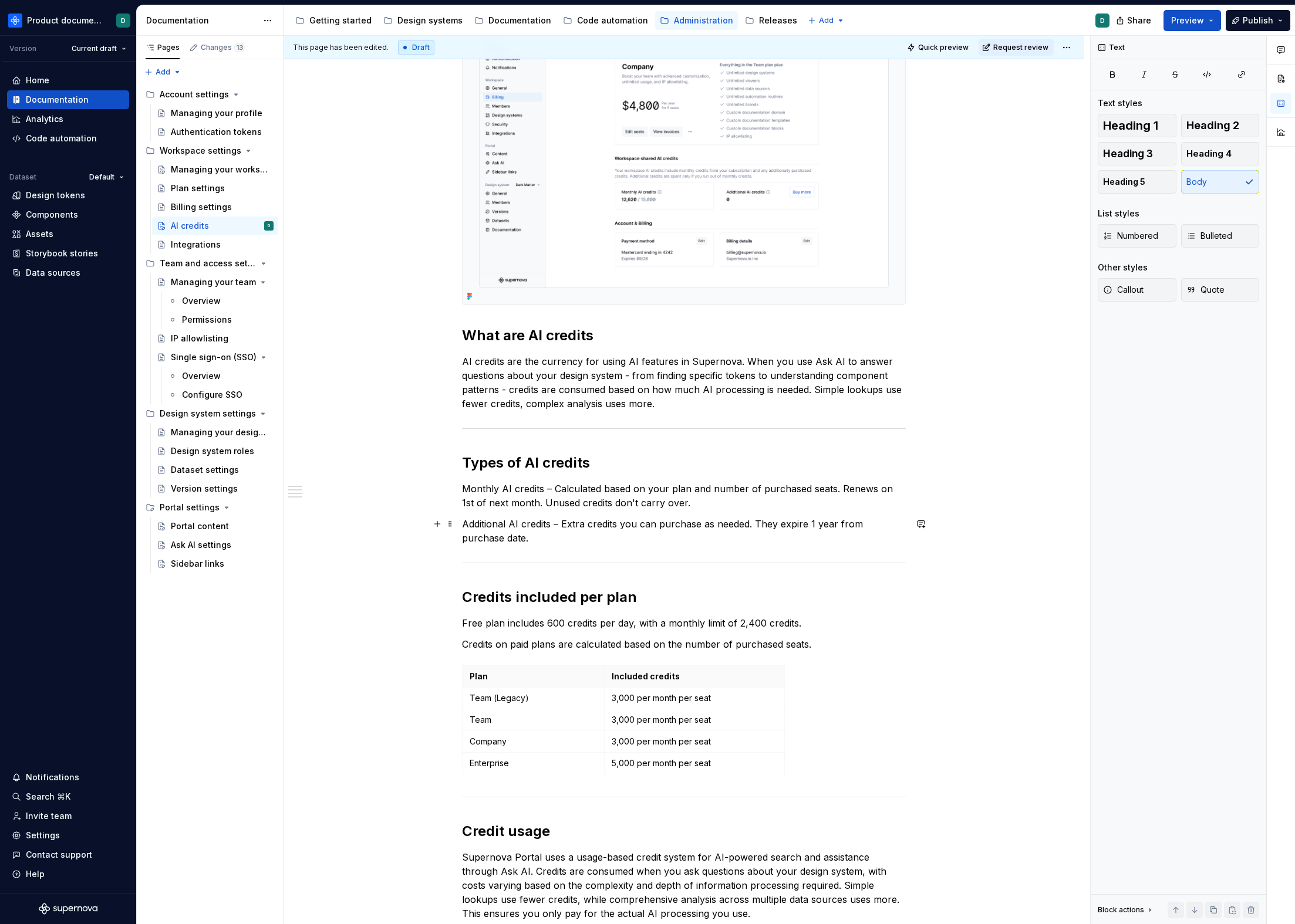
click at [682, 542] on p "Additional AI credits – Extra credits you can purchase as needed. They expire 1…" at bounding box center [683, 531] width 444 height 28
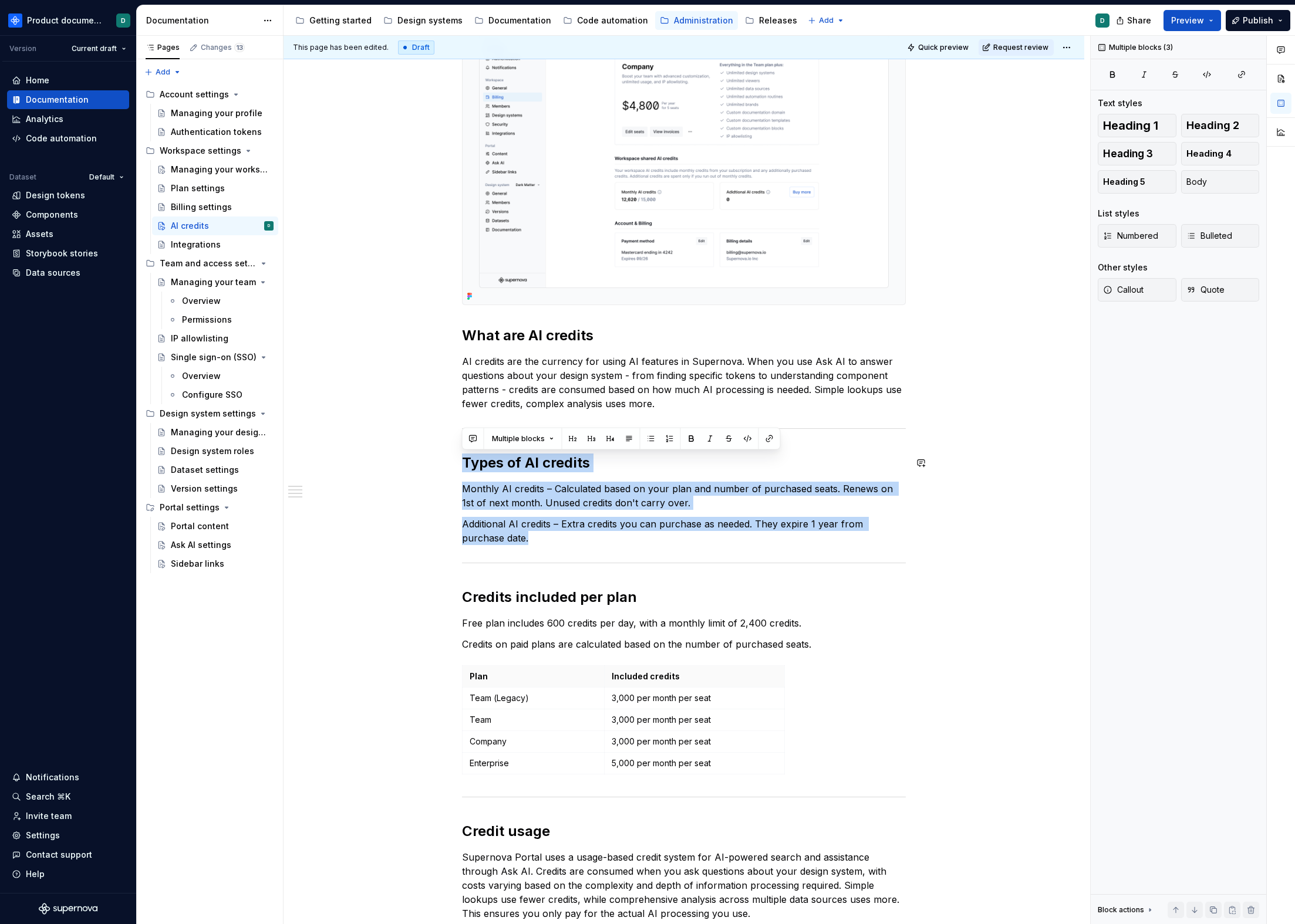
drag, startPoint x: 508, startPoint y: 535, endPoint x: 445, endPoint y: 453, distance: 103.4
click at [445, 453] on div "You can find an workspace shared AI credits balance on the Billing page, under …" at bounding box center [684, 638] width 801 height 1441
copy div "Types of AI credits Monthly AI credits – Calculated based on your plan and numb…"
click at [816, 533] on p "Additional AI credits – Extra credits you can purchase as needed. They expire 1…" at bounding box center [683, 531] width 444 height 28
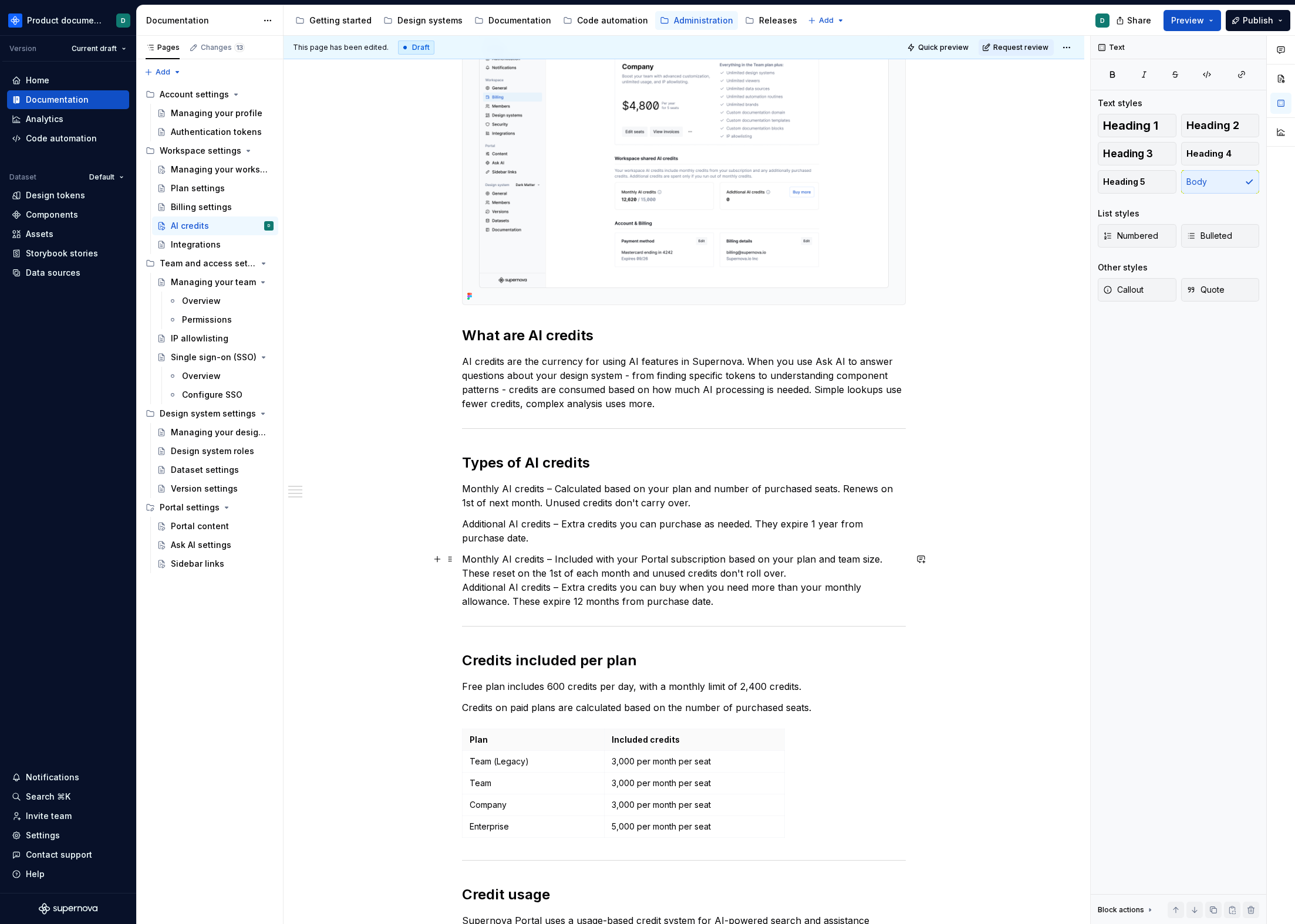
click at [648, 558] on p "Monthly AI credits – Included with your Portal subscription based on your plan …" at bounding box center [683, 580] width 444 height 56
click at [651, 558] on p "Monthly AI credits – Included with your subscription based on your plan and tea…" at bounding box center [683, 580] width 444 height 56
click at [668, 561] on p "Monthly AI credits – Included with your subscription based on your plan and tea…" at bounding box center [683, 580] width 444 height 56
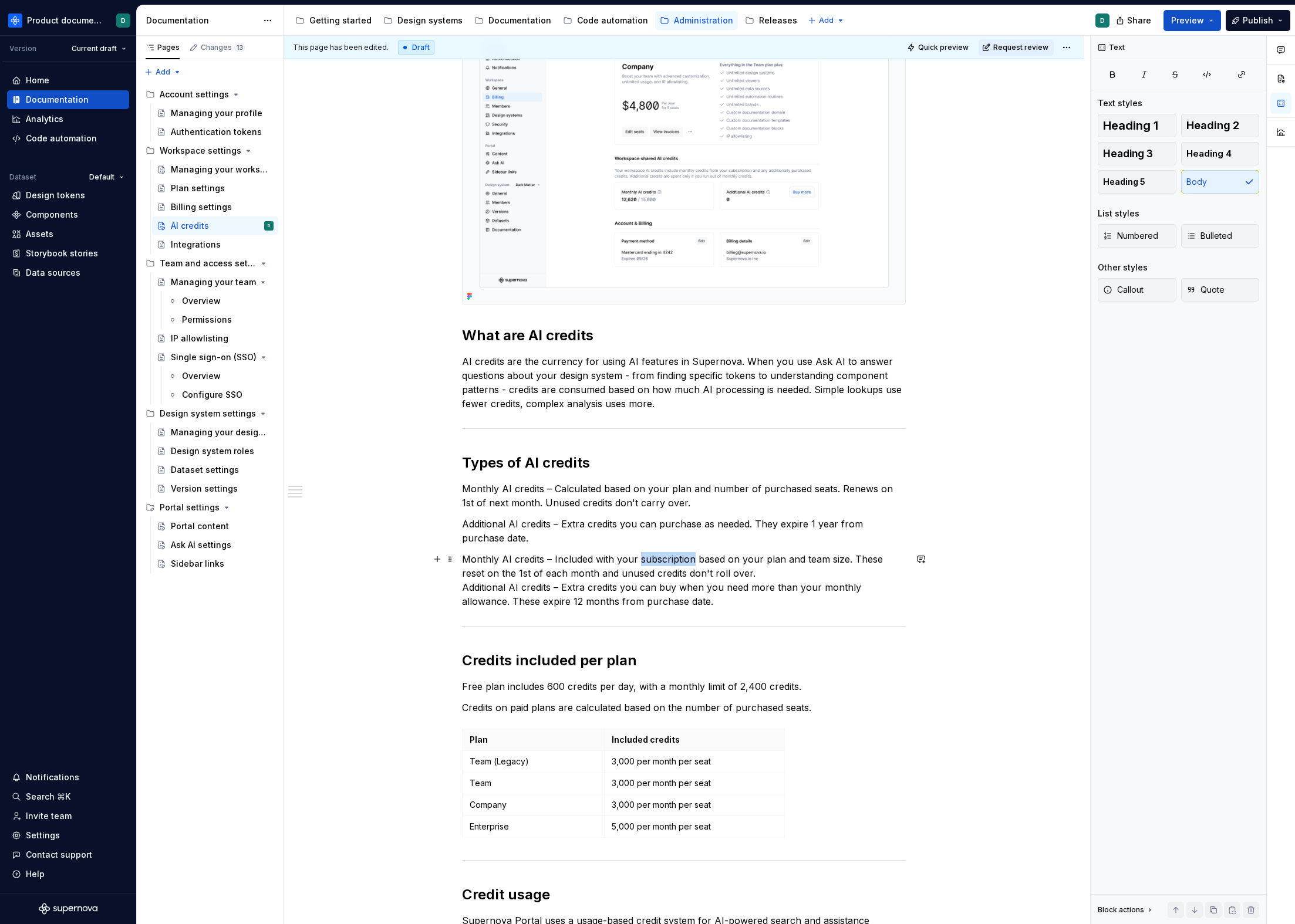
click at [668, 561] on p "Monthly AI credits – Included with your subscription based on your plan and tea…" at bounding box center [683, 580] width 444 height 56
drag, startPoint x: 740, startPoint y: 559, endPoint x: 657, endPoint y: 559, distance: 83.0
click at [657, 559] on p "Monthly AI credits – Included with your plan based on your plan and team size. …" at bounding box center [683, 580] width 444 height 56
click at [775, 574] on p "Monthly AI credits – Included with your subscription based on your plan and tea…" at bounding box center [683, 580] width 444 height 56
click at [699, 601] on p "Monthly AI credits – Included with your subscription based on your plan and tea…" at bounding box center [683, 580] width 444 height 56
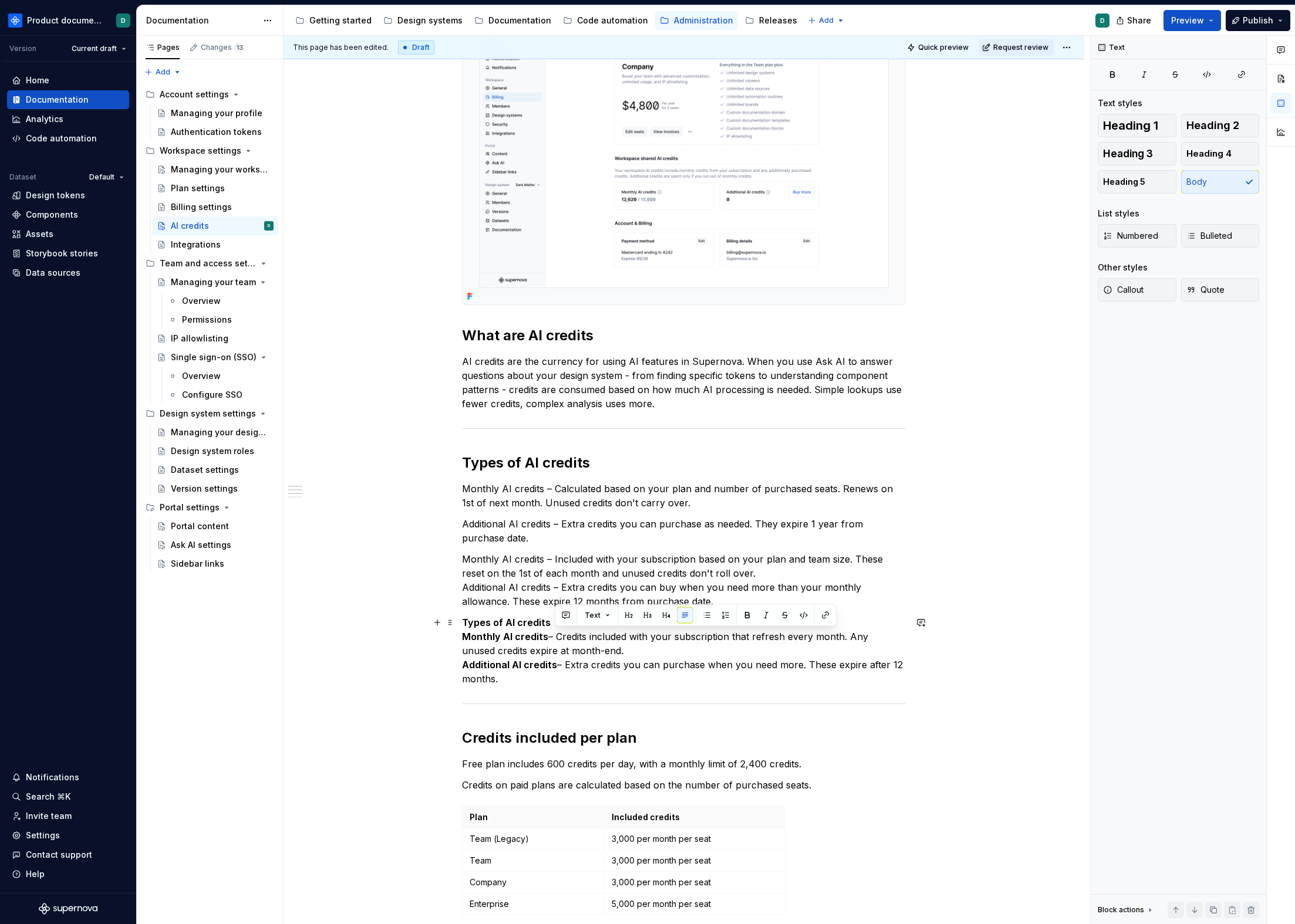
drag, startPoint x: 598, startPoint y: 649, endPoint x: 557, endPoint y: 633, distance: 44.0
click at [557, 633] on p "Types of AI credits Monthly AI credits – Credits included with your subscriptio…" at bounding box center [683, 651] width 444 height 70
click at [605, 652] on p "Types of AI credits Monthly AI credits – Credits included with your subscriptio…" at bounding box center [683, 651] width 444 height 70
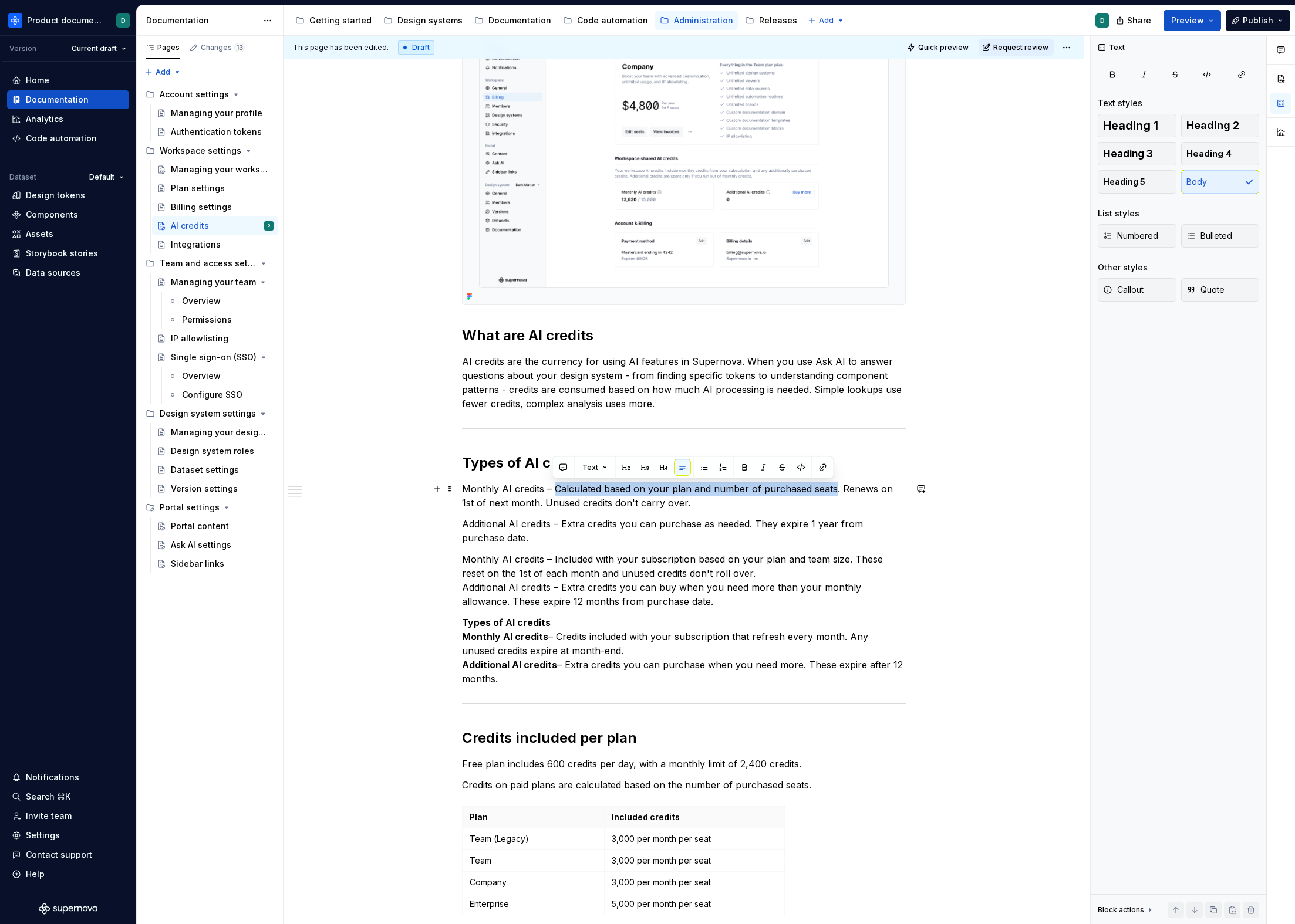
drag, startPoint x: 554, startPoint y: 489, endPoint x: 829, endPoint y: 485, distance: 275.0
click at [829, 485] on p "Monthly AI credits – Calculated based on your plan and number of purchased seat…" at bounding box center [683, 496] width 444 height 28
click at [671, 487] on p "Monthly AI credits – Included with your plan. Renews on 1st of next month. Unus…" at bounding box center [683, 496] width 444 height 28
click at [675, 500] on p "Monthly AI credits – Included with your plan and renew on 1st of next month. Un…" at bounding box center [683, 496] width 444 height 28
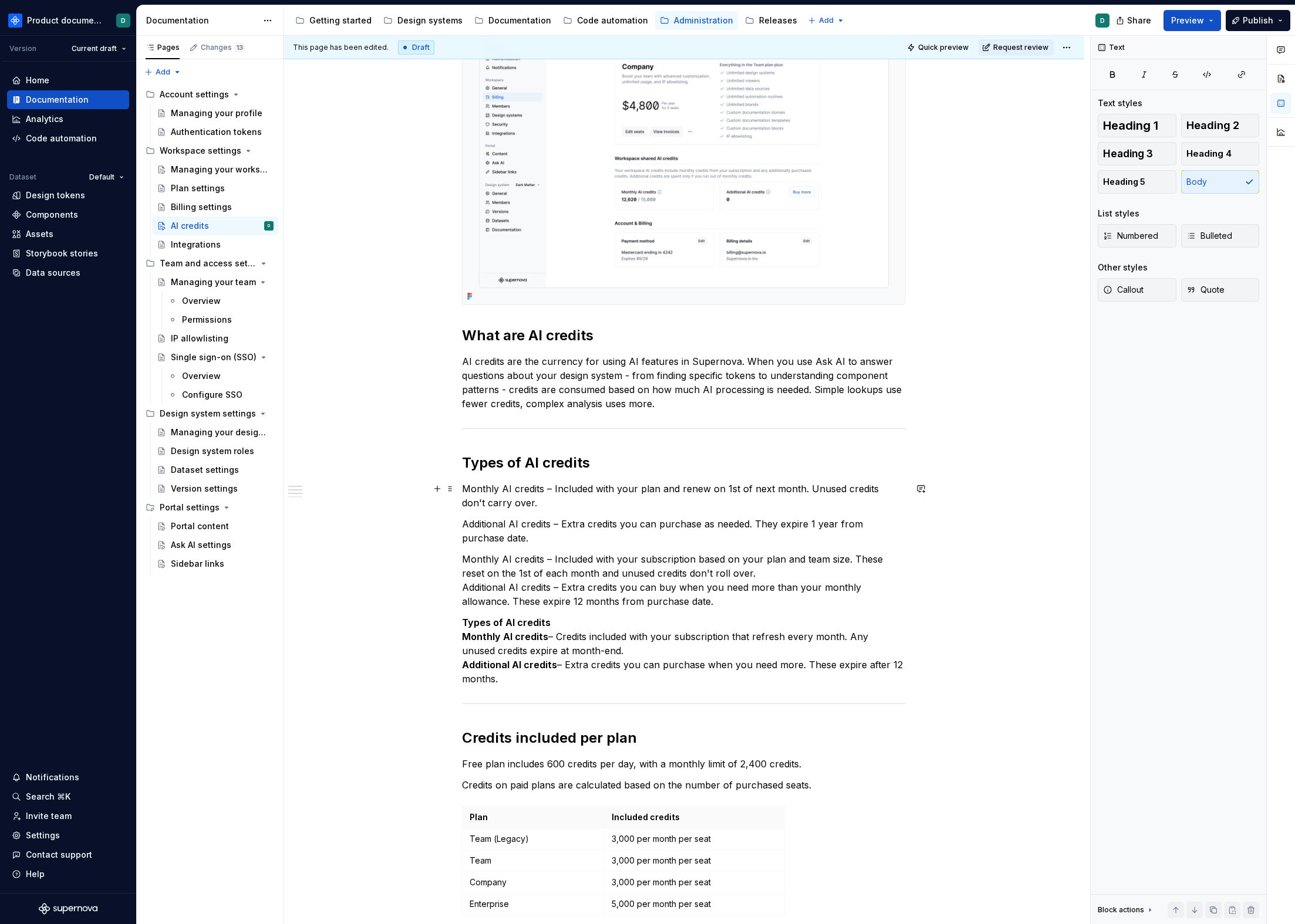
click at [725, 488] on p "Monthly AI credits – Included with your plan and renew on 1st of next month. Un…" at bounding box center [683, 496] width 444 height 28
drag, startPoint x: 767, startPoint y: 490, endPoint x: 722, endPoint y: 490, distance: 45.0
click at [722, 490] on p "Monthly AI credits – Included with your plan and renew on 1st of next month. Un…" at bounding box center [683, 496] width 444 height 28
click at [761, 490] on p "Monthly AI credits – Included with your plan and renew every month. Unused cred…" at bounding box center [683, 496] width 444 height 28
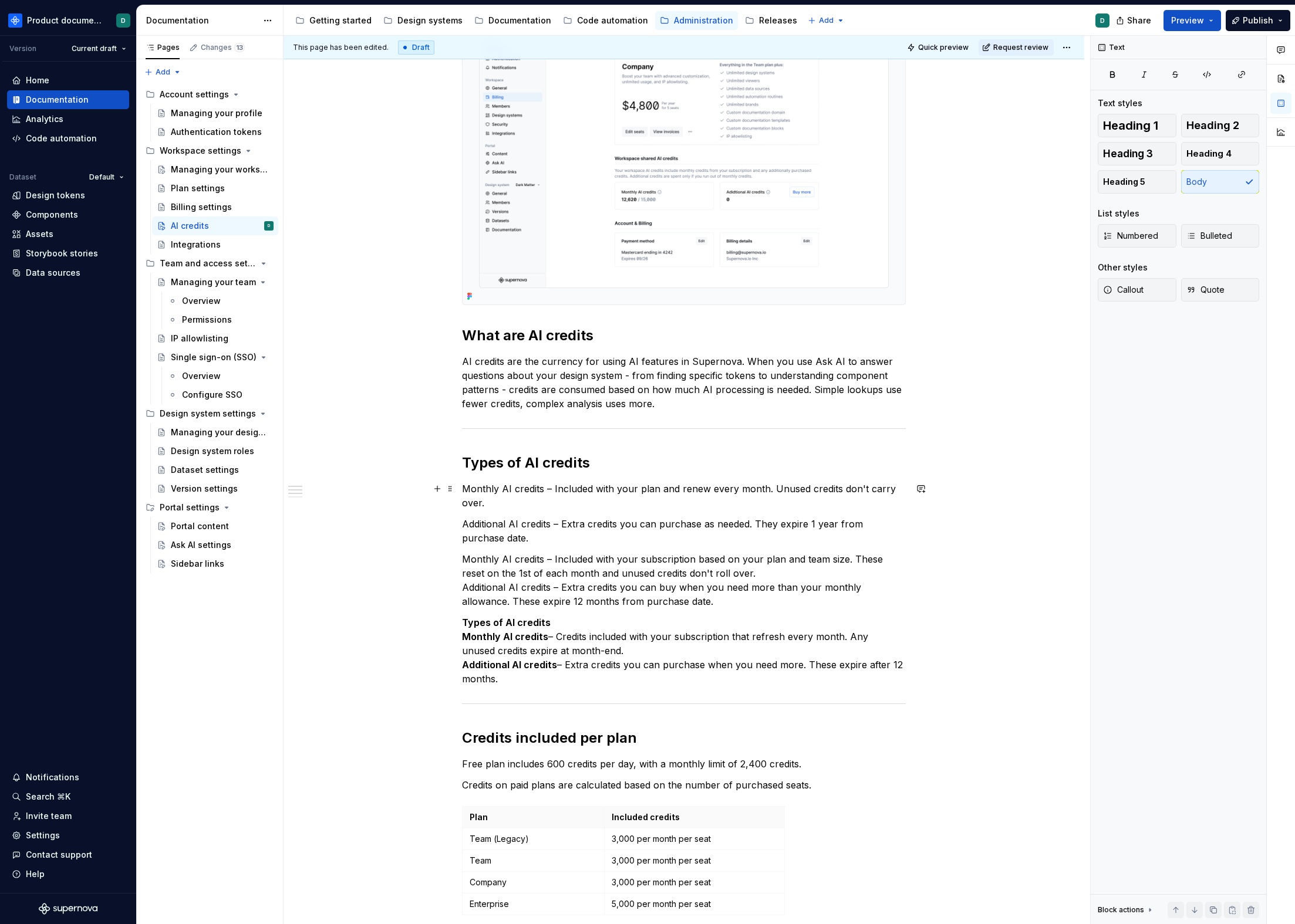
click at [610, 504] on p "Monthly AI credits – Included with your plan and renew every month. Unused cred…" at bounding box center [683, 496] width 444 height 28
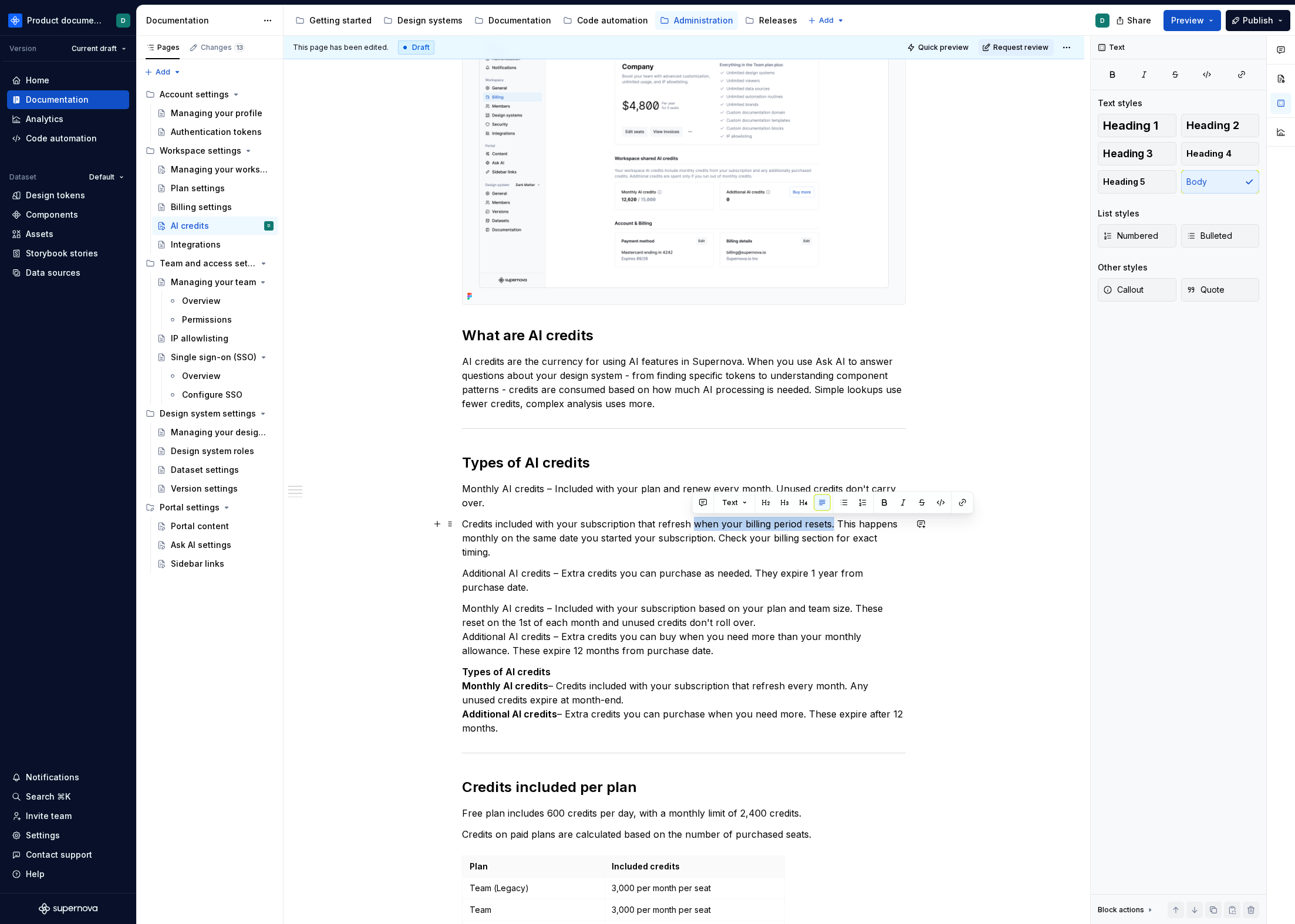
drag, startPoint x: 693, startPoint y: 520, endPoint x: 830, endPoint y: 524, distance: 137.1
click at [830, 524] on p "Credits included with your subscription that refresh when your billing period r…" at bounding box center [683, 537] width 444 height 42
copy p "when your billing period resets."
click at [695, 488] on p "Monthly AI credits – Included with your plan and renew every month. Unused cred…" at bounding box center [683, 496] width 444 height 28
drag, startPoint x: 708, startPoint y: 490, endPoint x: 766, endPoint y: 490, distance: 58.0
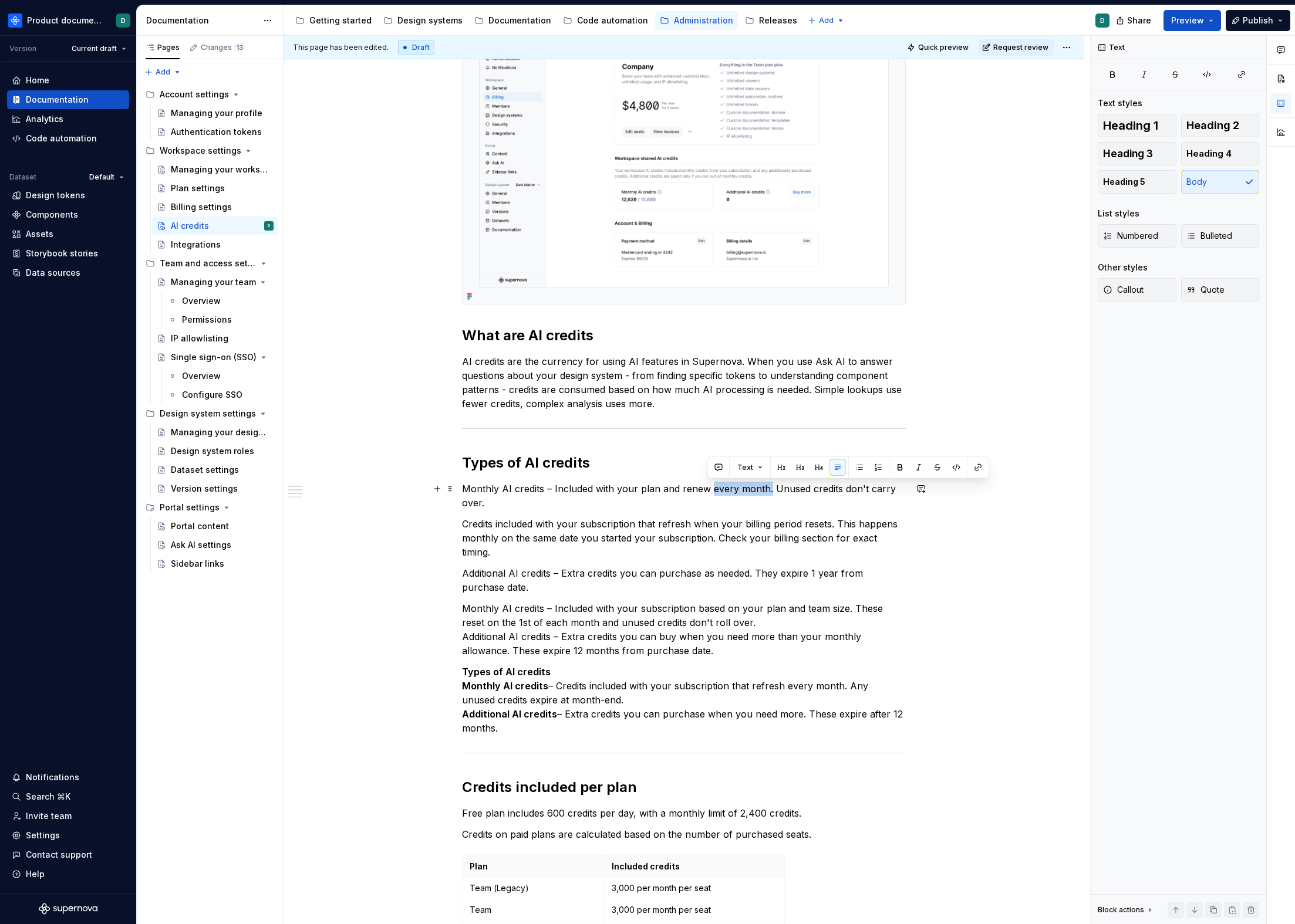
click at [766, 490] on p "Monthly AI credits – Included with your plan and renew every month. Unused cred…" at bounding box center [683, 496] width 444 height 28
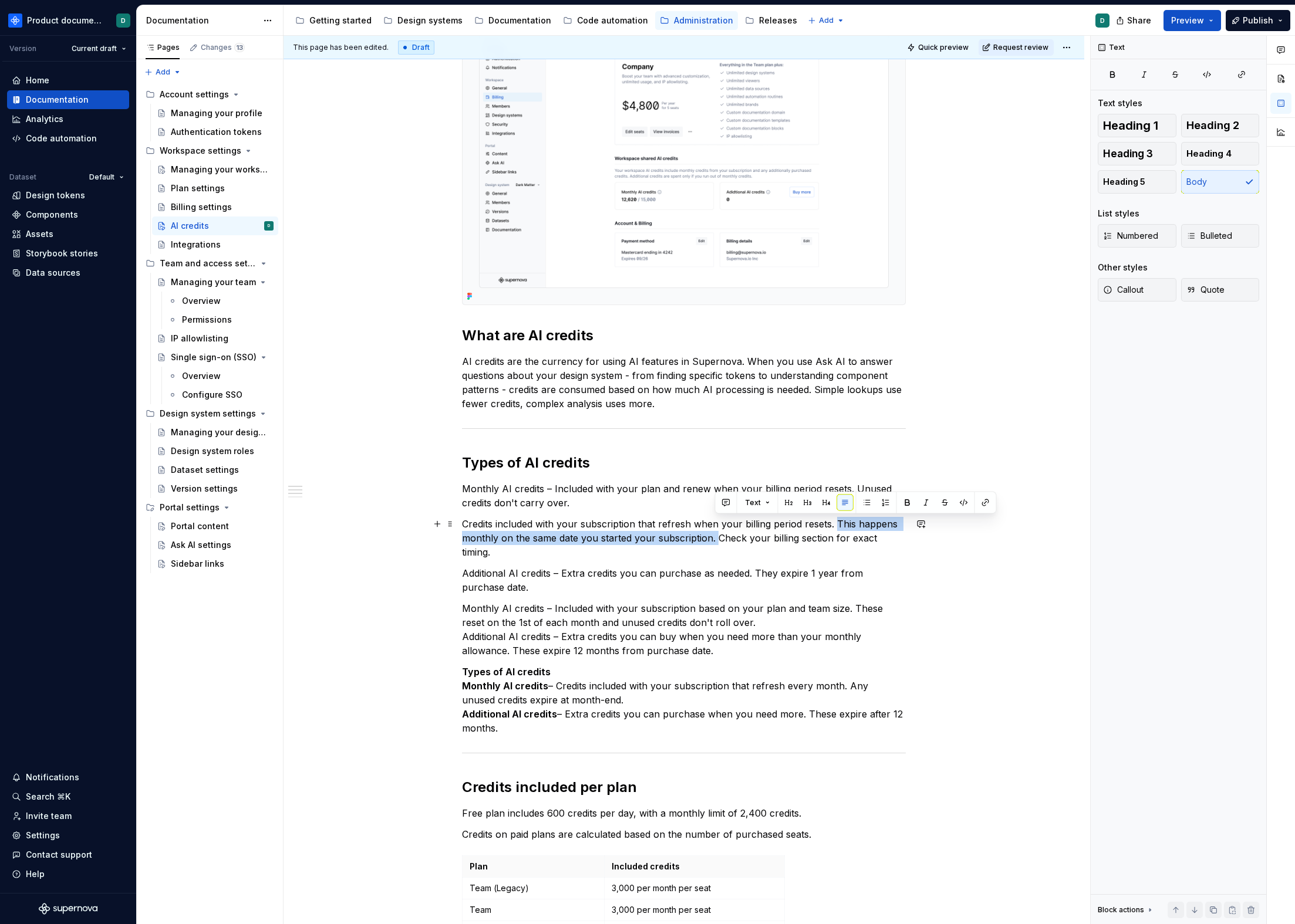
drag, startPoint x: 836, startPoint y: 522, endPoint x: 716, endPoint y: 537, distance: 120.9
click at [716, 537] on p "Credits included with your subscription that refresh when your billing period r…" at bounding box center [683, 537] width 444 height 42
click at [831, 535] on p "Credits included with your subscription that refresh when your billing period r…" at bounding box center [683, 537] width 444 height 42
drag, startPoint x: 835, startPoint y: 521, endPoint x: 904, endPoint y: 534, distance: 70.2
click at [904, 534] on p "Credits included with your subscription that refresh when your billing period r…" at bounding box center [683, 537] width 444 height 42
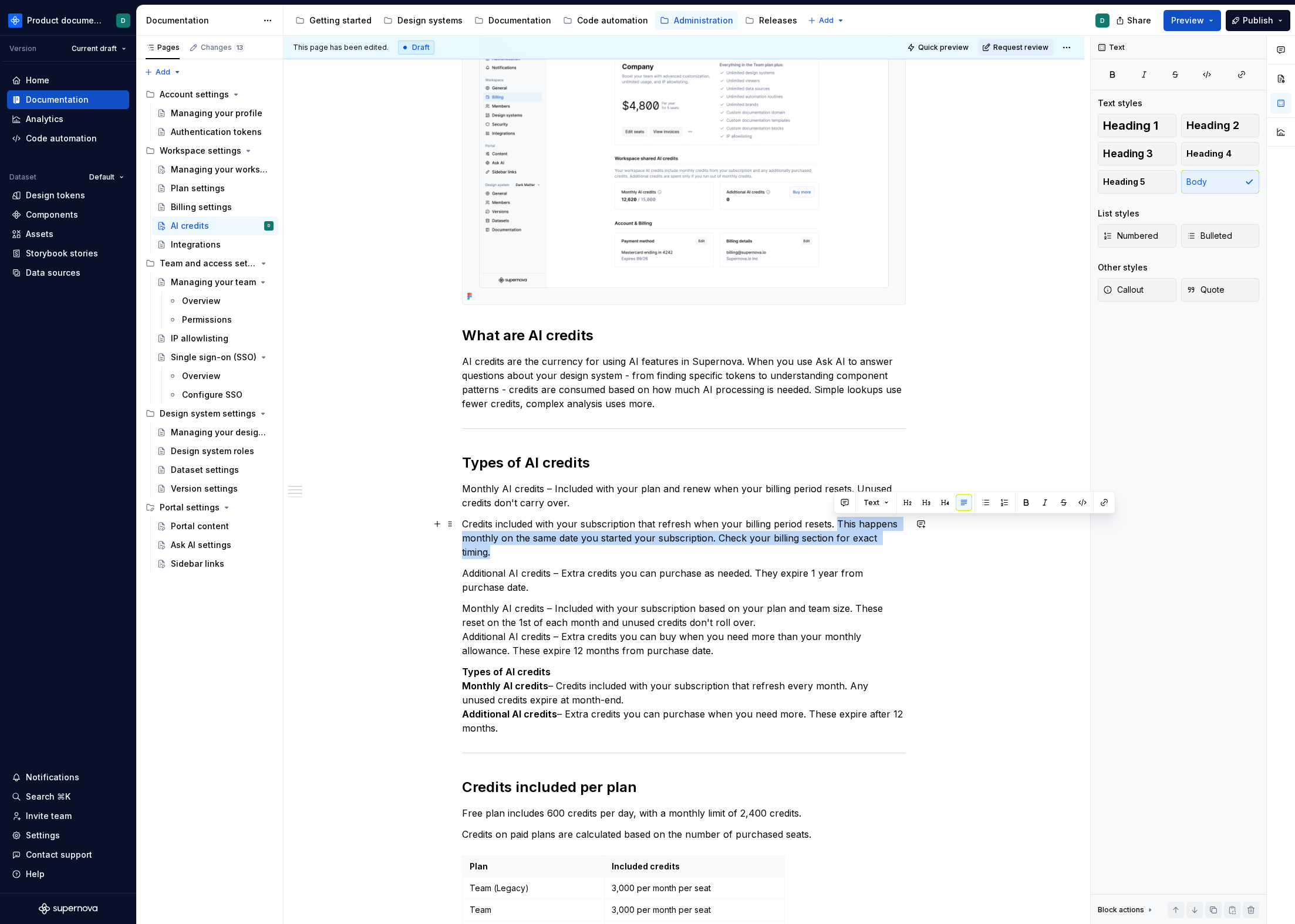
copy p "This happens monthly on the same date you started your subscription. Check your…"
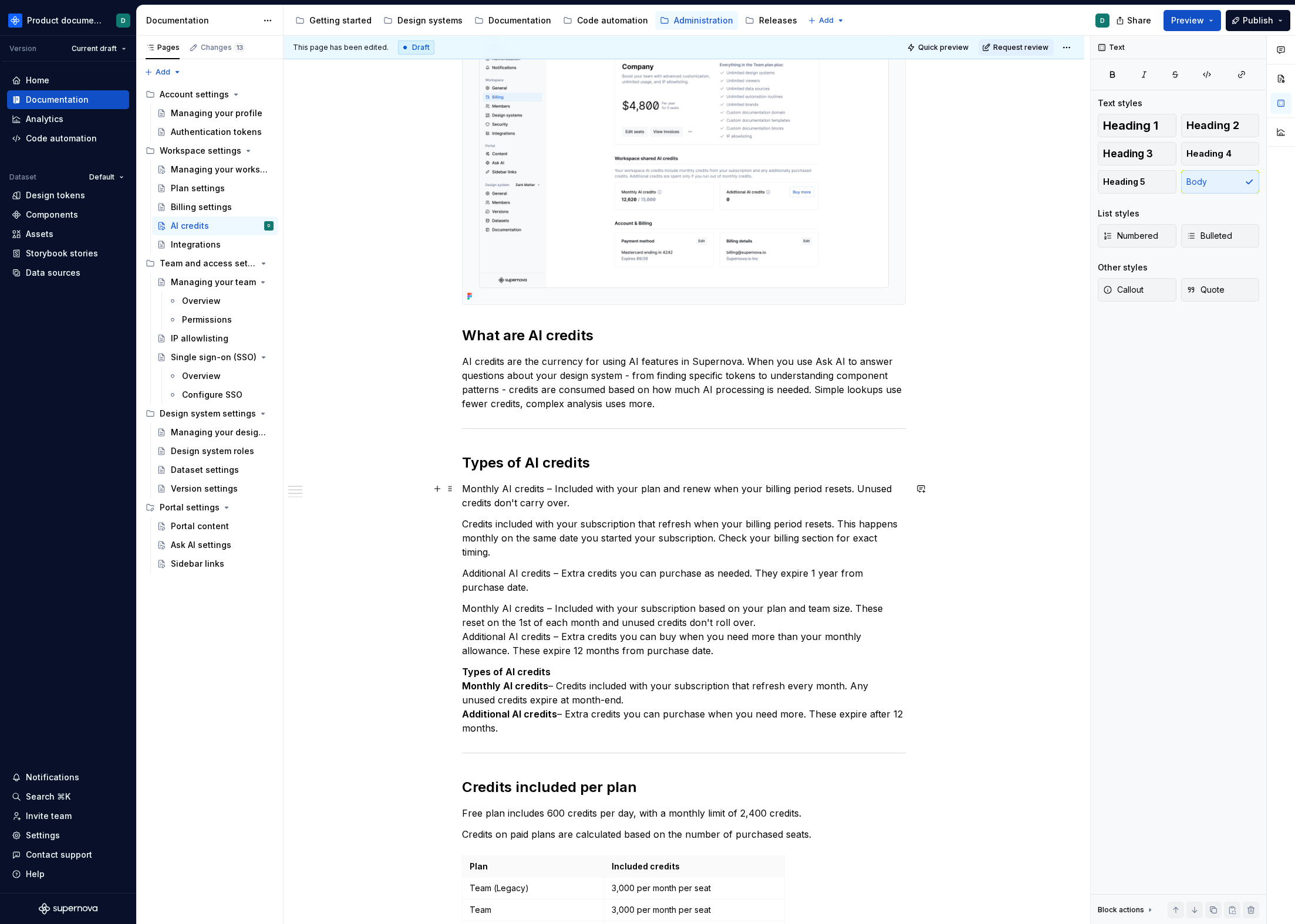
drag, startPoint x: 806, startPoint y: 492, endPoint x: 828, endPoint y: 491, distance: 22.0
click at [806, 492] on p "Monthly AI credits – Included with your plan and renew when your billing period…" at bounding box center [683, 496] width 444 height 28
click at [846, 489] on p "Monthly AI credits – Included with your plan and renew when your billing period…" at bounding box center [683, 496] width 444 height 28
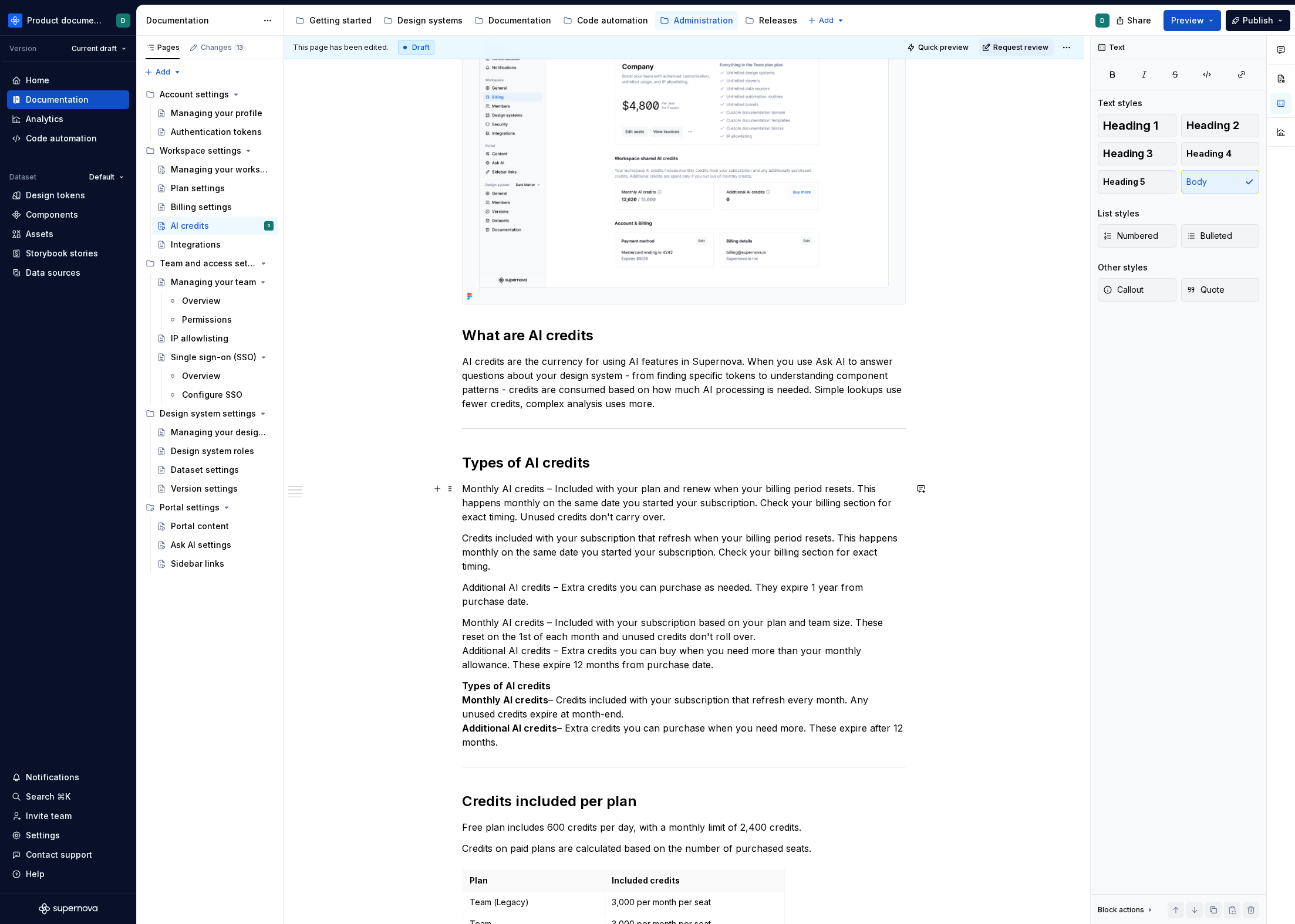
click at [785, 490] on p "Monthly AI credits – Included with your plan and renew when your billing period…" at bounding box center [683, 503] width 444 height 42
click at [757, 490] on p "Monthly AI credits – Included with your plan and renew when your billing period…" at bounding box center [683, 503] width 444 height 42
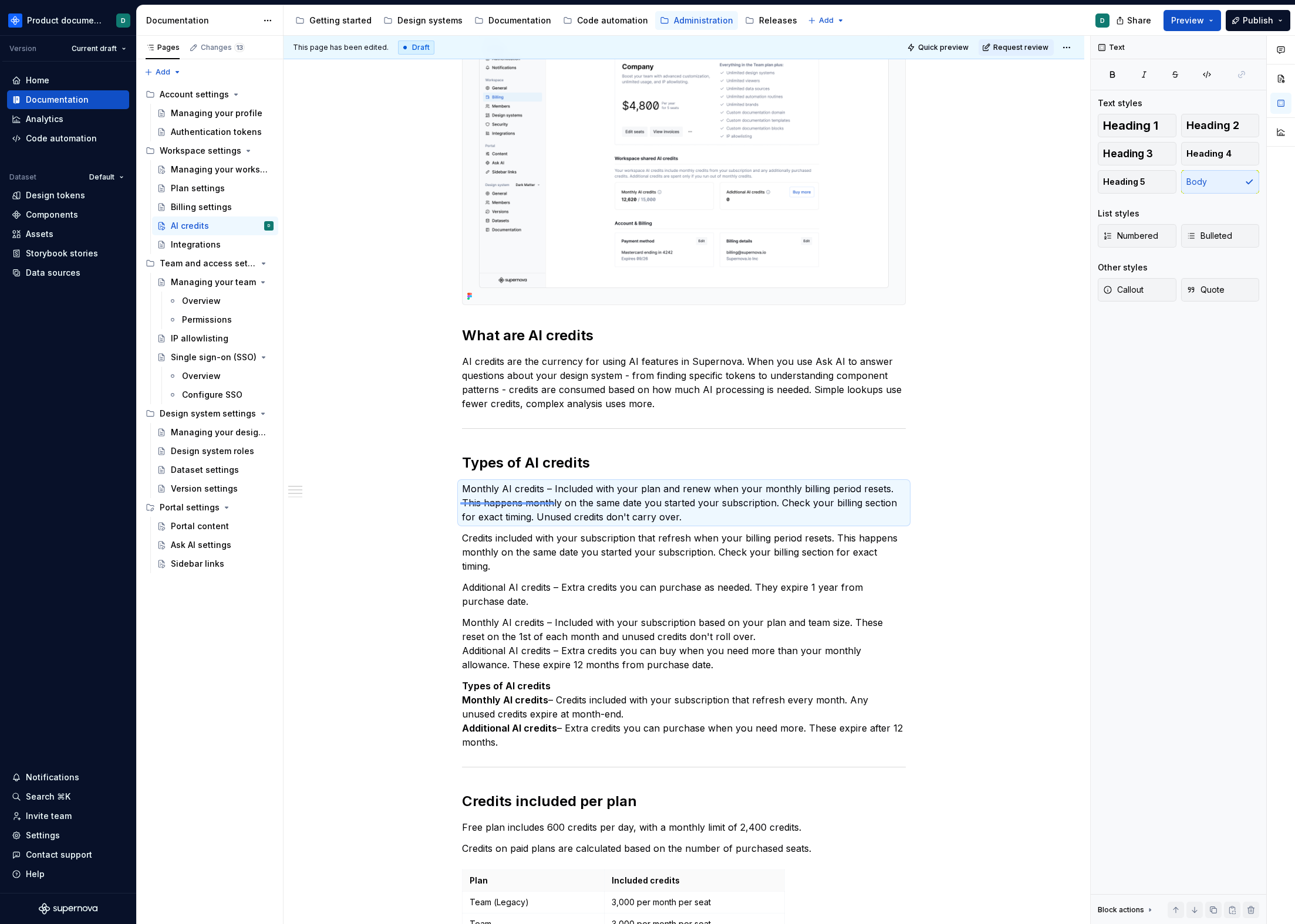
drag, startPoint x: 460, startPoint y: 504, endPoint x: 558, endPoint y: 502, distance: 98.0
click at [558, 502] on div "This page has been edited. Draft Quick preview Request review AI credits Edit h…" at bounding box center [687, 480] width 806 height 889
click at [593, 503] on p "Monthly AI credits – Included with your plan and renew when your monthly billin…" at bounding box center [683, 503] width 444 height 42
drag, startPoint x: 564, startPoint y: 505, endPoint x: 469, endPoint y: 506, distance: 95.0
click at [469, 506] on p "Monthly AI credits – Included with your plan and renew when your monthly billin…" at bounding box center [683, 503] width 444 height 42
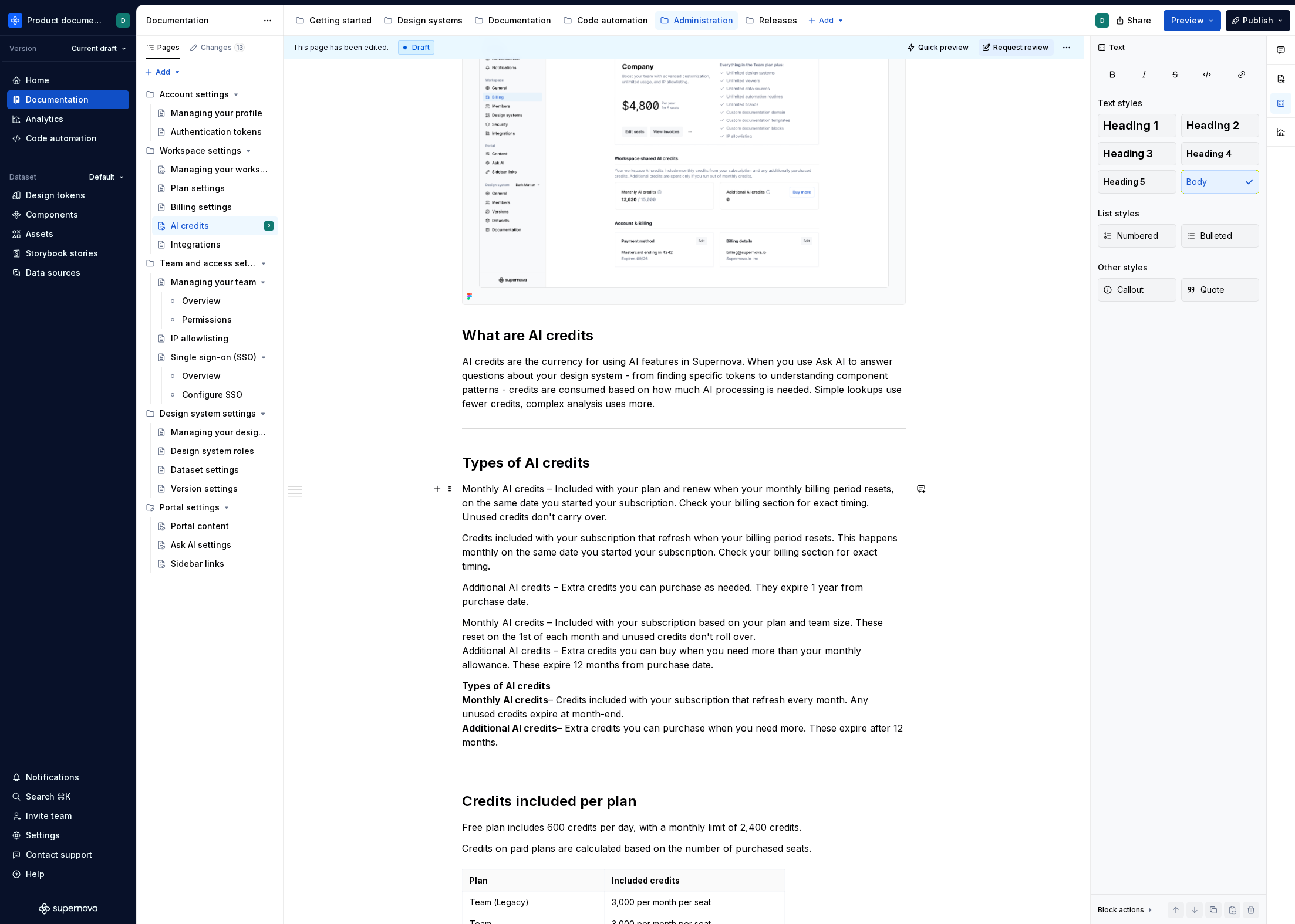
click at [585, 516] on p "Monthly AI credits – Included with your plan and renew when your monthly billin…" at bounding box center [683, 503] width 444 height 42
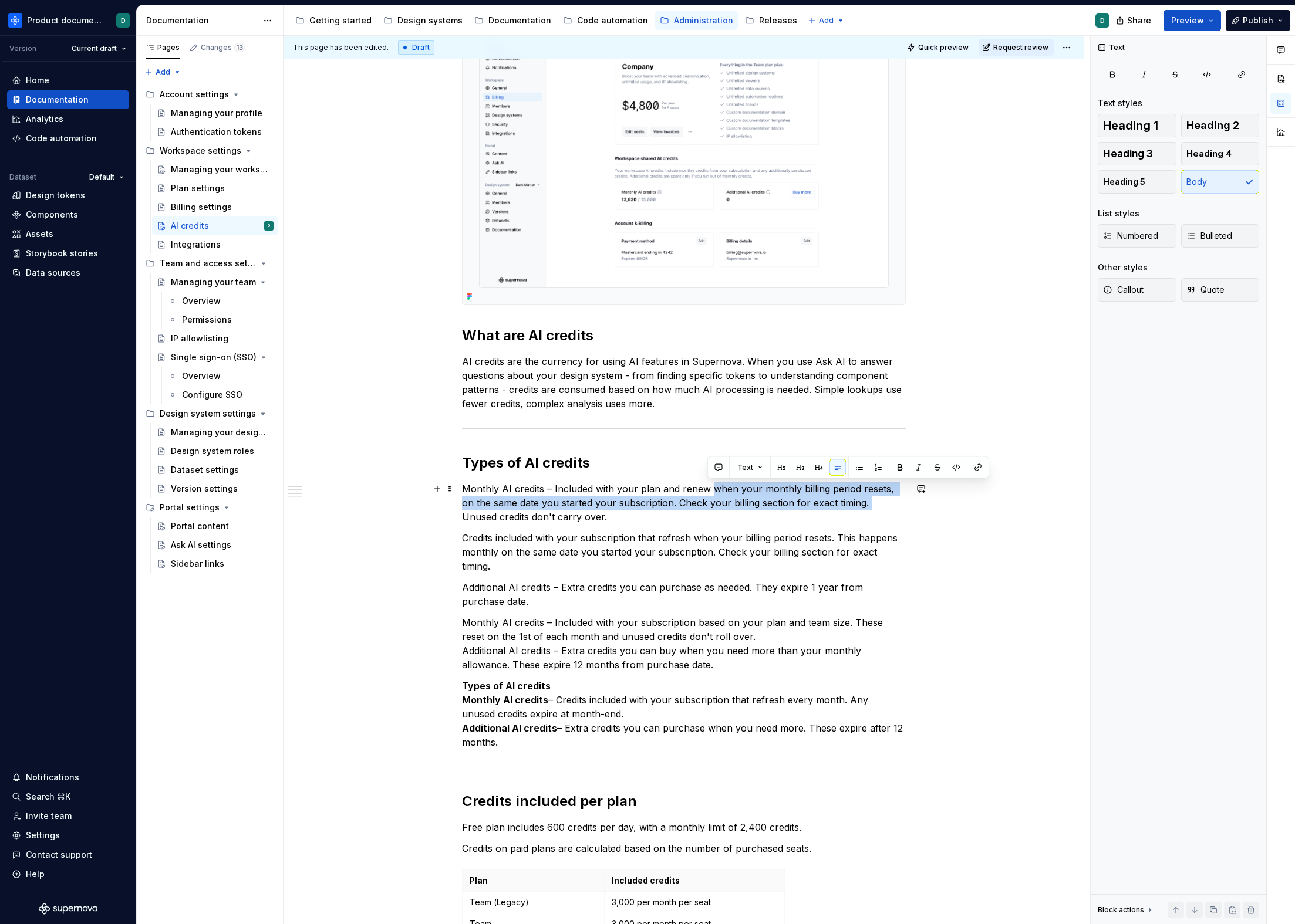
drag, startPoint x: 853, startPoint y: 505, endPoint x: 711, endPoint y: 489, distance: 142.9
click at [711, 489] on p "Monthly AI credits – Included with your plan and renew when your monthly billin…" at bounding box center [683, 503] width 444 height 42
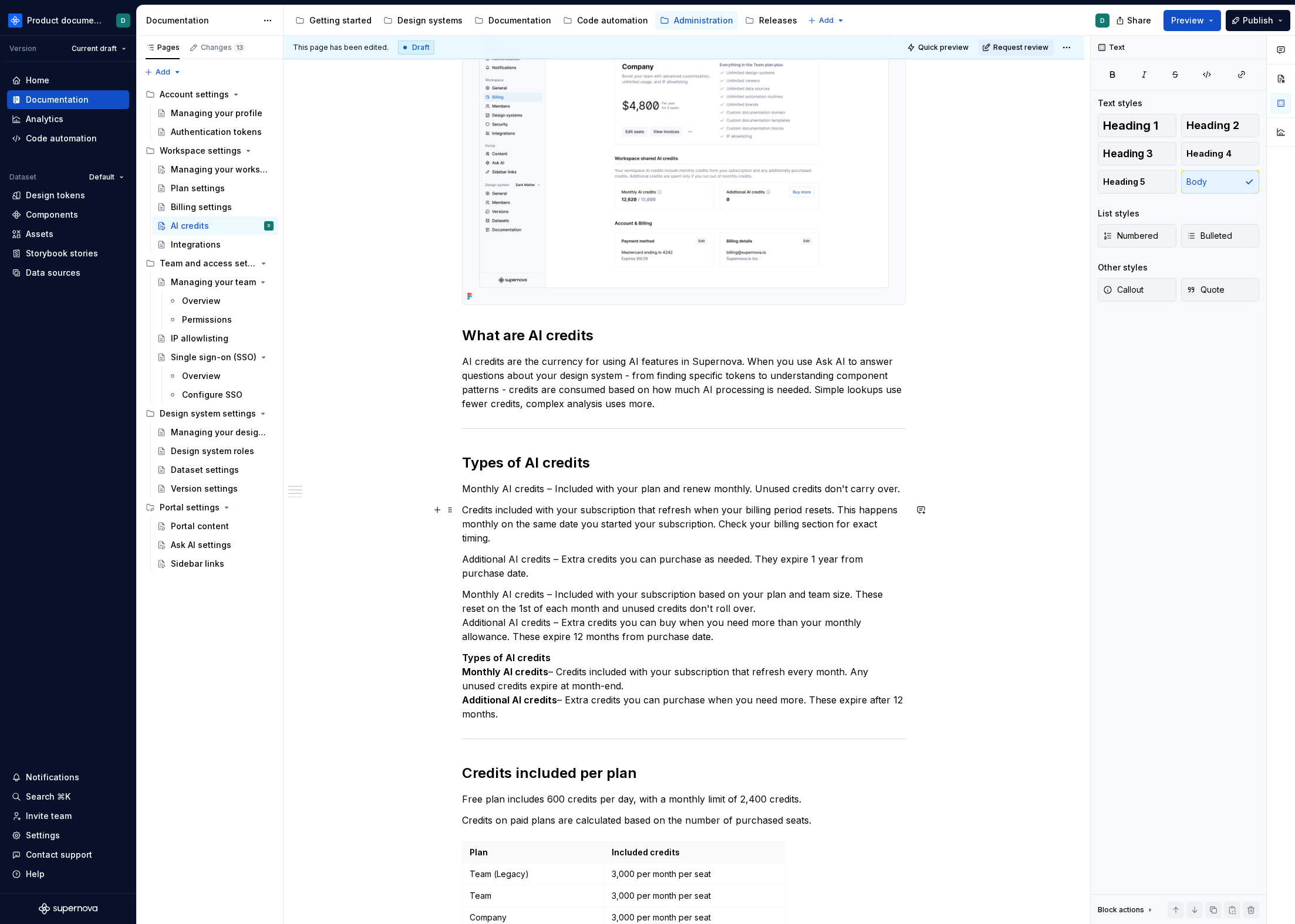
click at [579, 517] on p "Credits included with your subscription that refresh when your billing period r…" at bounding box center [683, 524] width 444 height 42
click at [475, 510] on p "Credits included with your subscription that refresh when your billing period r…" at bounding box center [683, 524] width 444 height 42
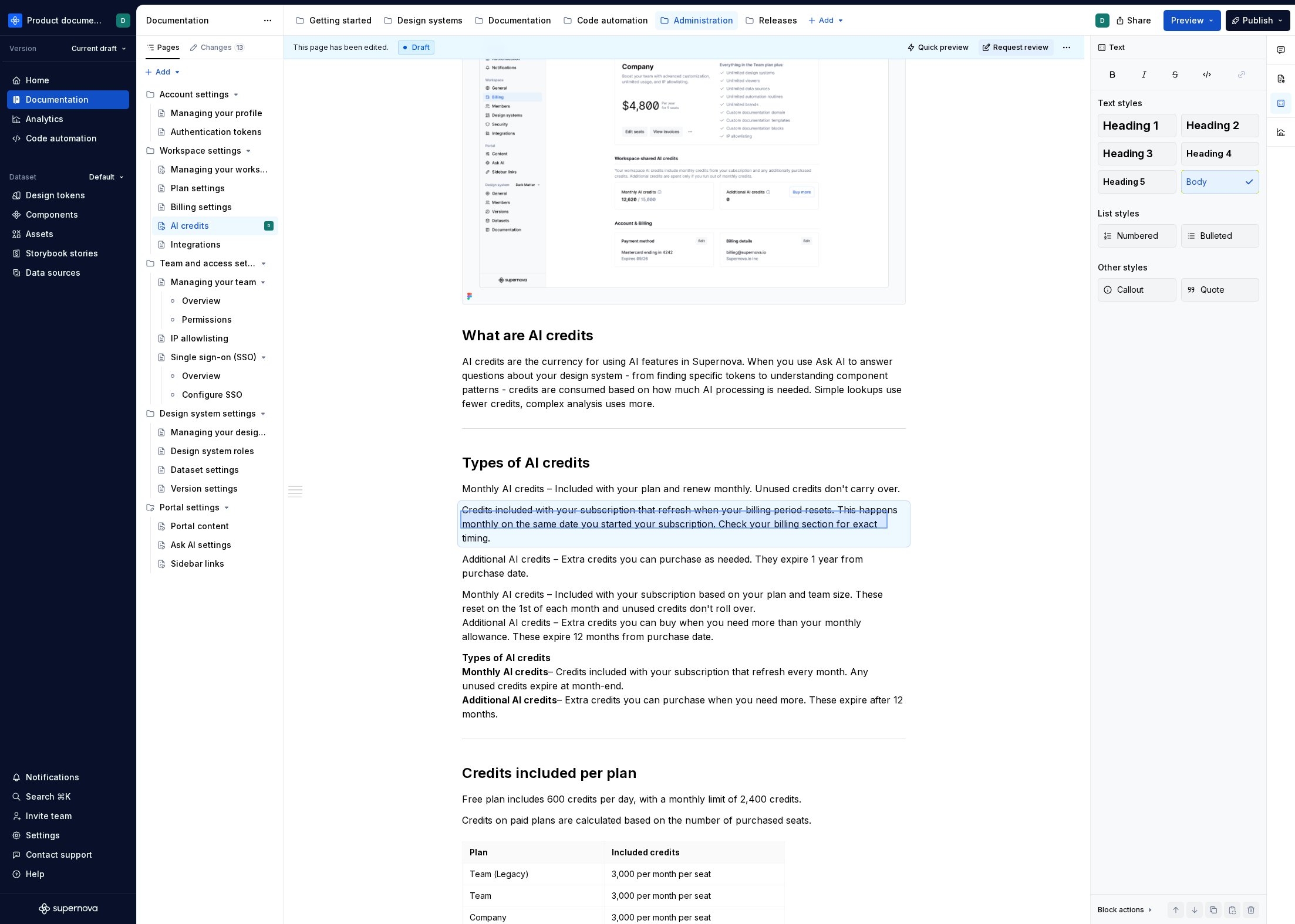
drag, startPoint x: 509, startPoint y: 511, endPoint x: 899, endPoint y: 529, distance: 390.4
click at [899, 529] on div "This page has been edited. Draft Quick preview Request review AI credits Edit h…" at bounding box center [687, 480] width 806 height 889
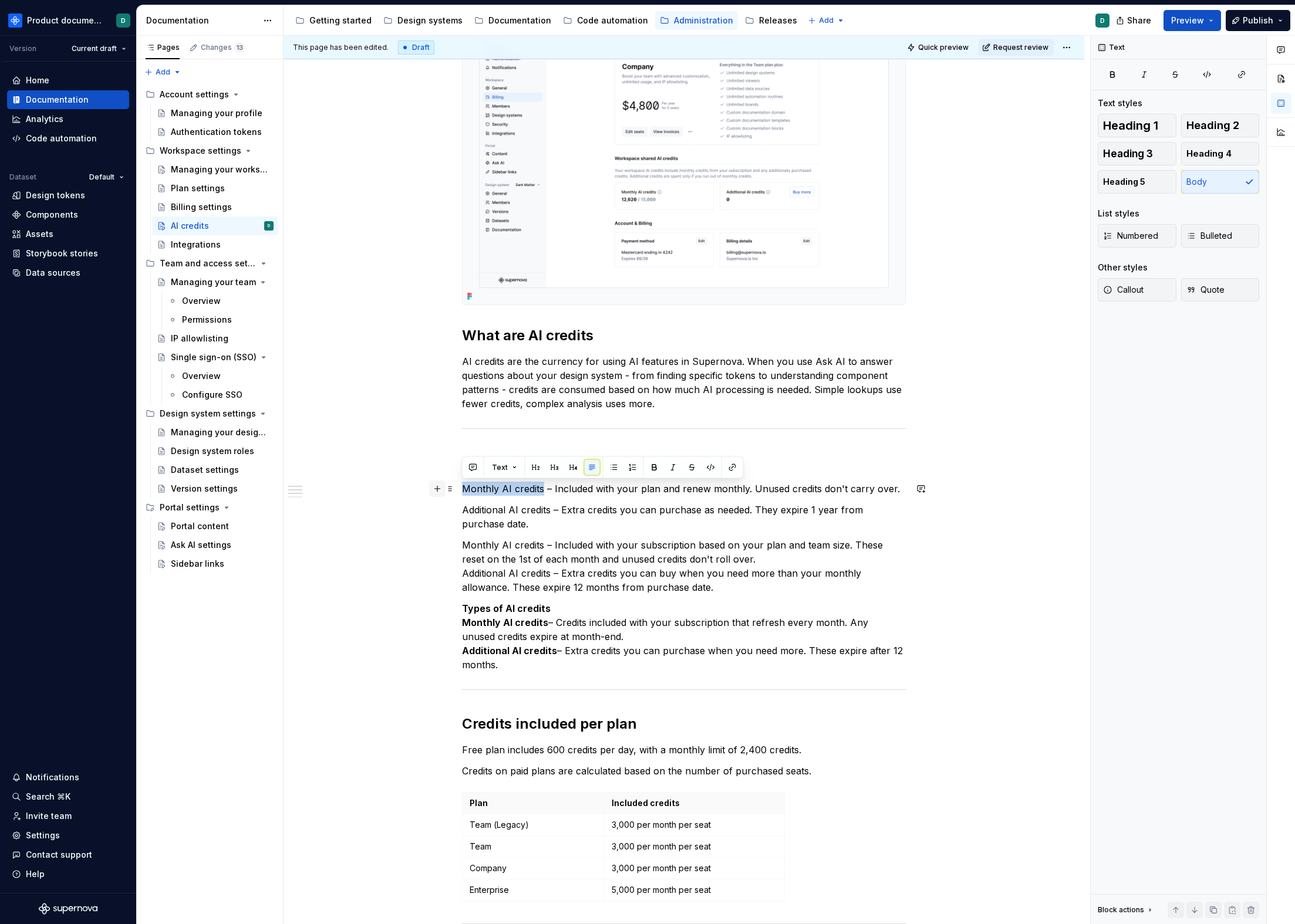
drag, startPoint x: 541, startPoint y: 490, endPoint x: 433, endPoint y: 491, distance: 108.0
click at [462, 491] on div "You can find an workspace shared AI credits balance on the Billing page, under …" at bounding box center [683, 577] width 444 height 1262
drag, startPoint x: 548, startPoint y: 510, endPoint x: 438, endPoint y: 512, distance: 110.0
click at [462, 512] on div "You can find an workspace shared AI credits balance on the Billing page, under …" at bounding box center [683, 577] width 444 height 1262
click at [552, 537] on div "You can find an workspace shared AI credits balance on the Billing page, under …" at bounding box center [683, 569] width 444 height 1248
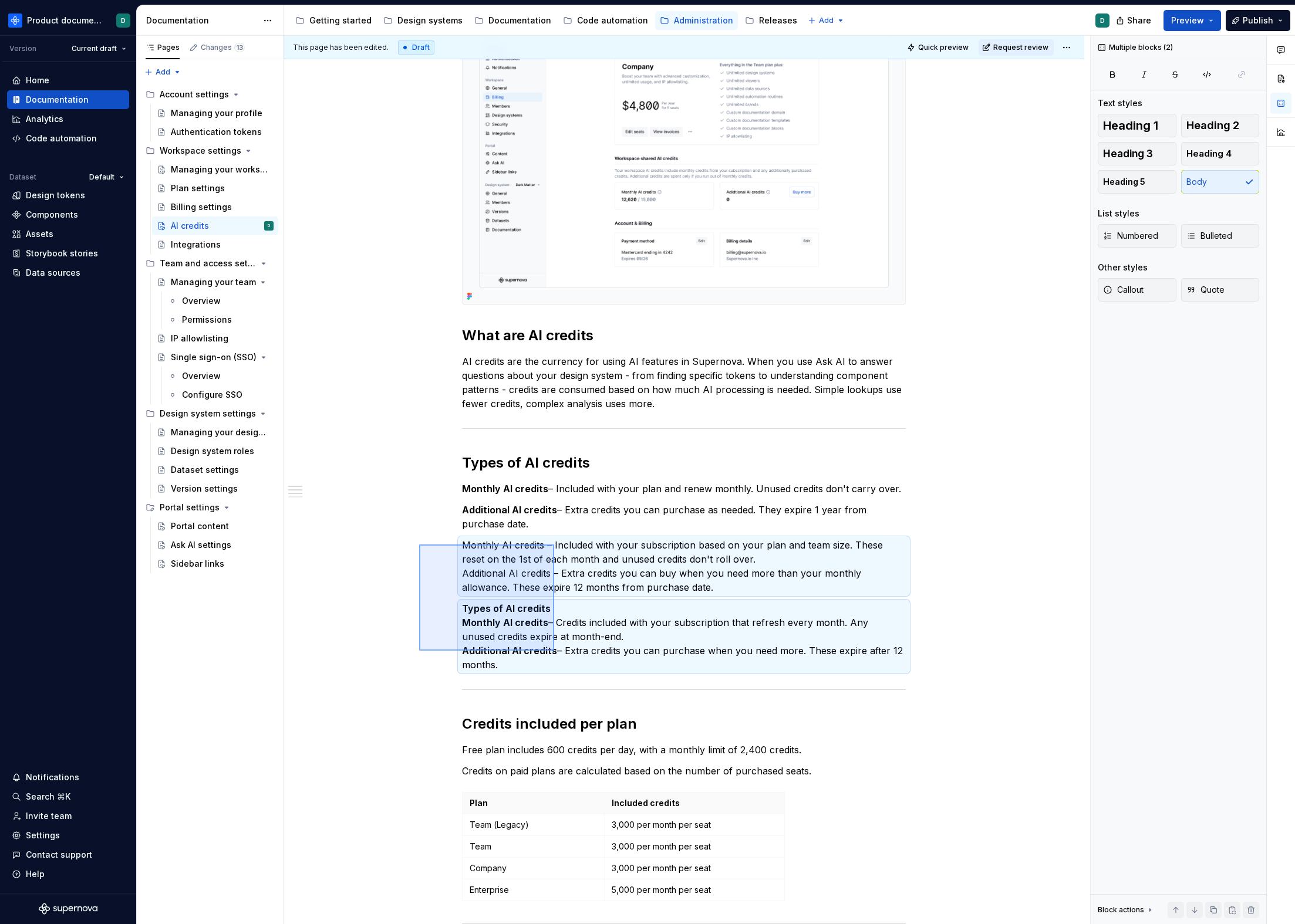
drag, startPoint x: 422, startPoint y: 547, endPoint x: 554, endPoint y: 651, distance: 168.0
click at [554, 651] on div "This page has been edited. Draft Quick preview Request review AI credits Edit h…" at bounding box center [687, 480] width 806 height 889
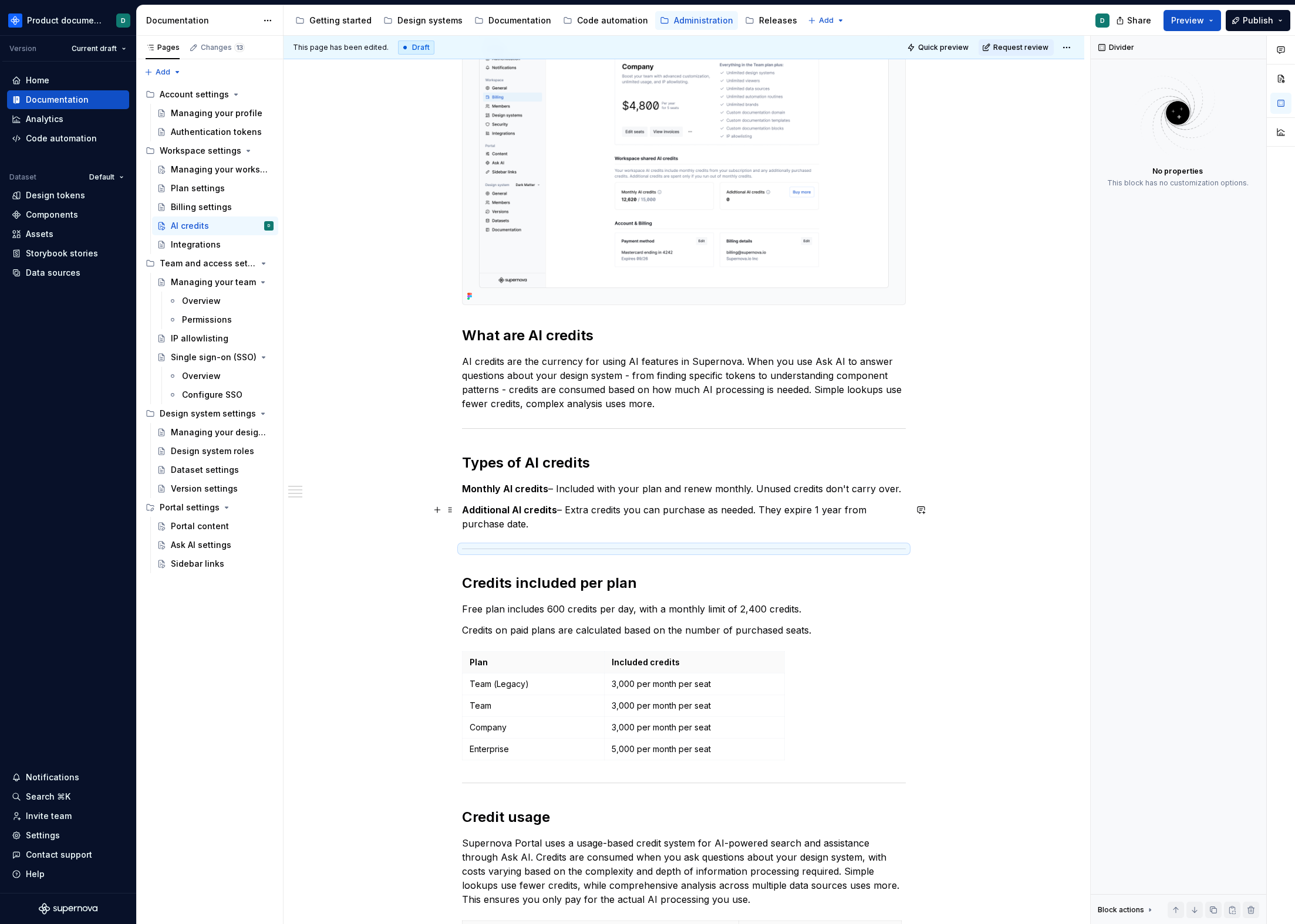
click at [548, 531] on div "You can find an workspace shared AI credits balance on the Billing page, under …" at bounding box center [683, 499] width 444 height 1107
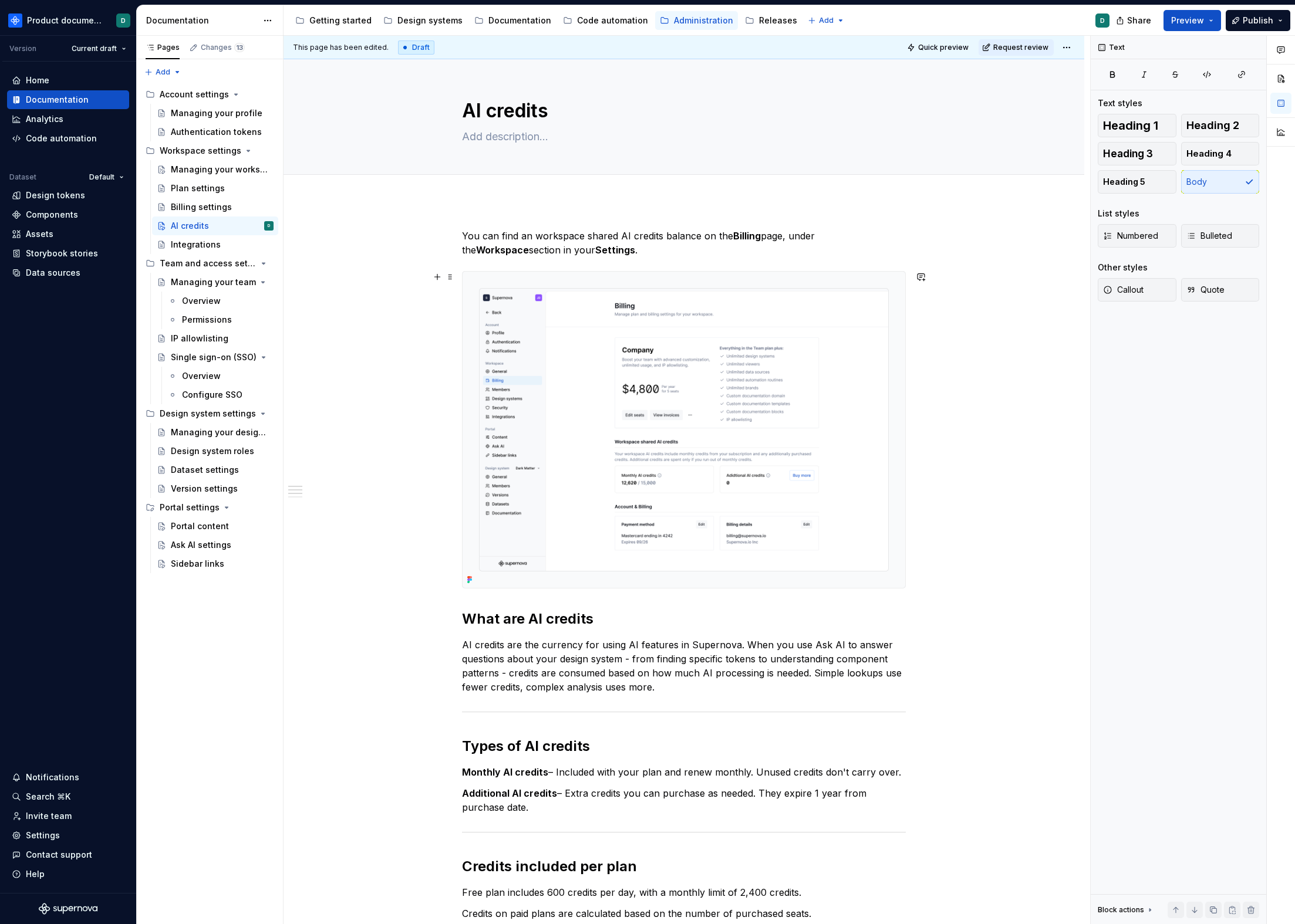
scroll to position [7, 0]
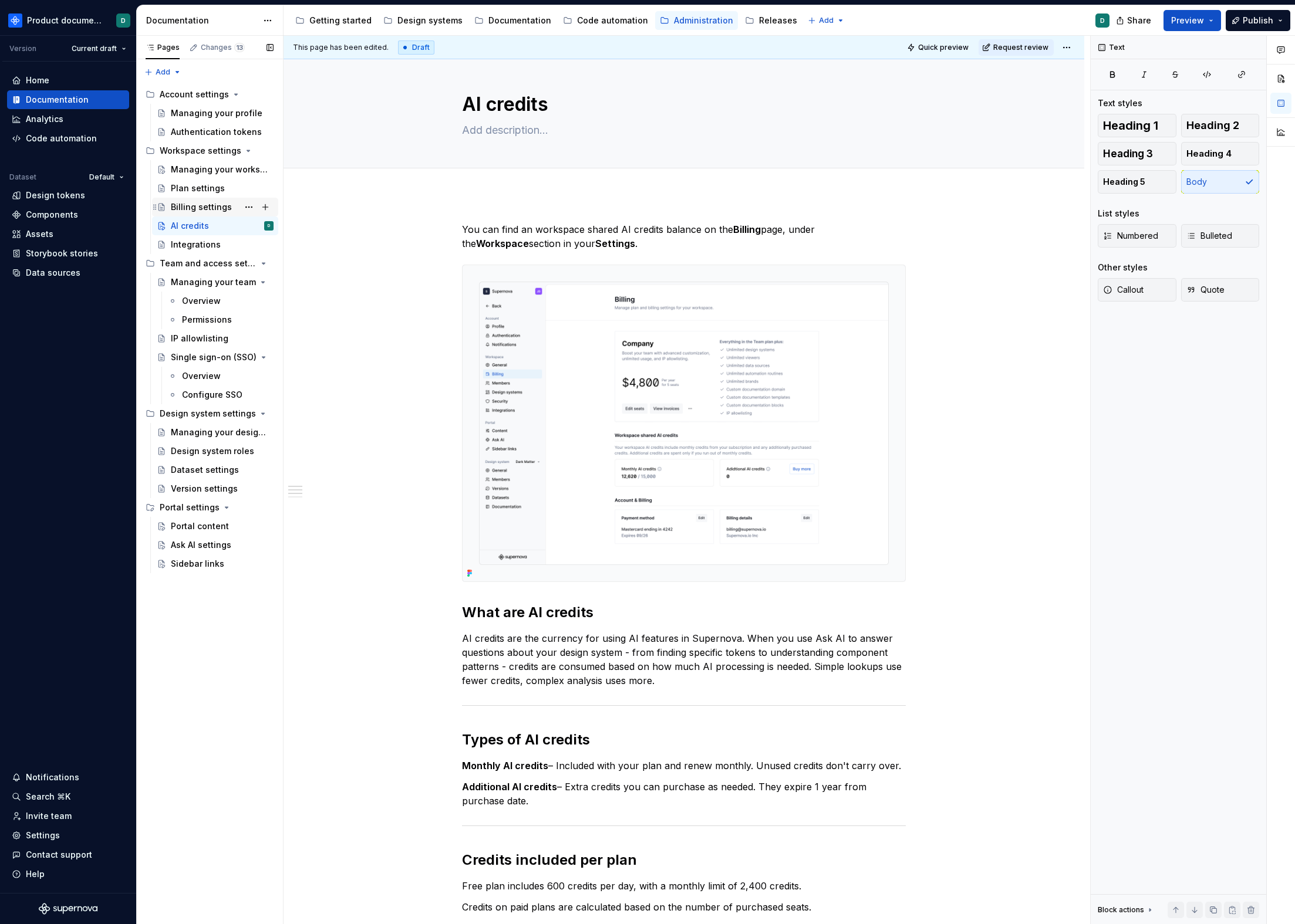
click at [195, 198] on div "Billing settings" at bounding box center [215, 207] width 126 height 19
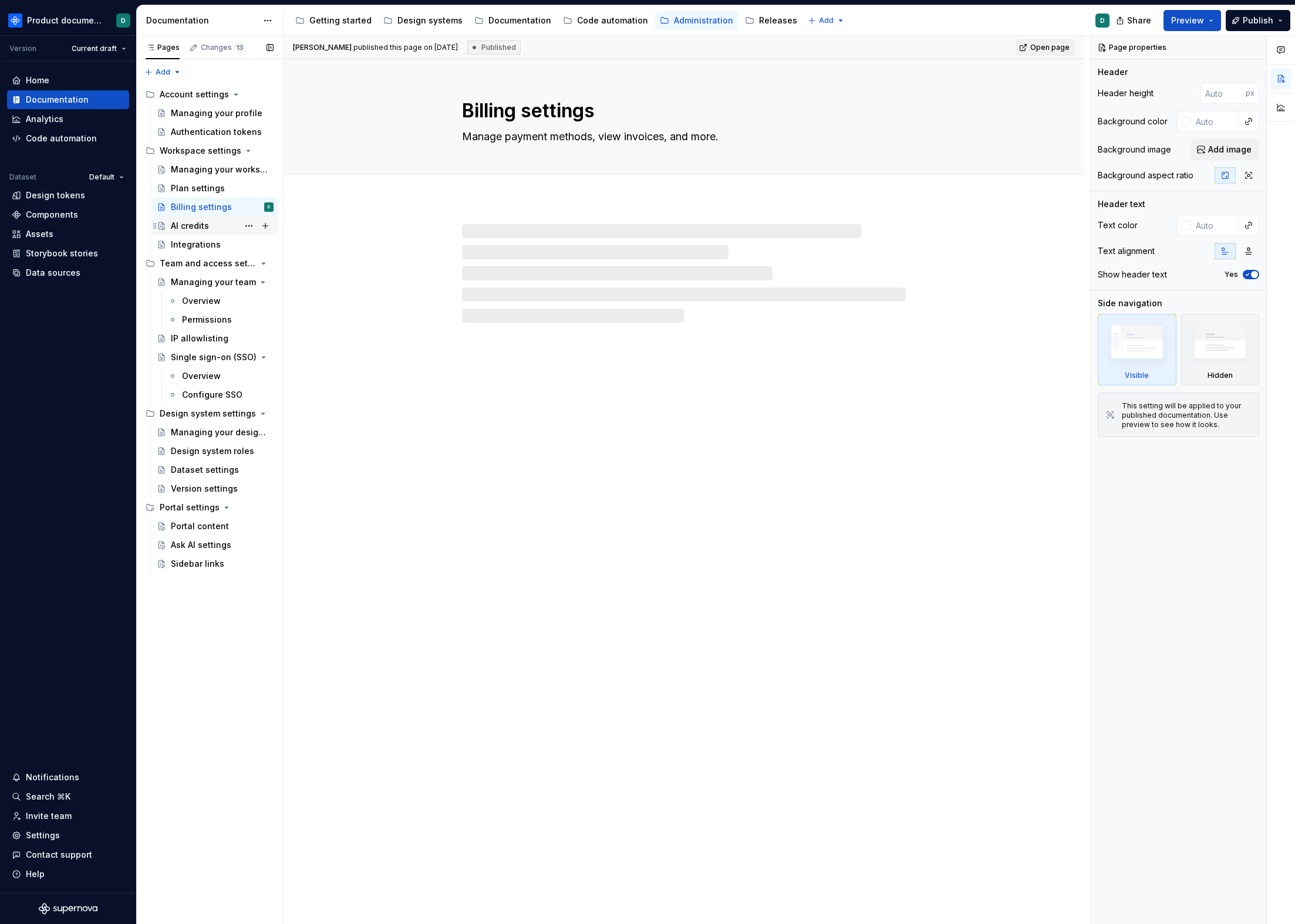
click at [194, 228] on div "AI credits" at bounding box center [189, 226] width 38 height 12
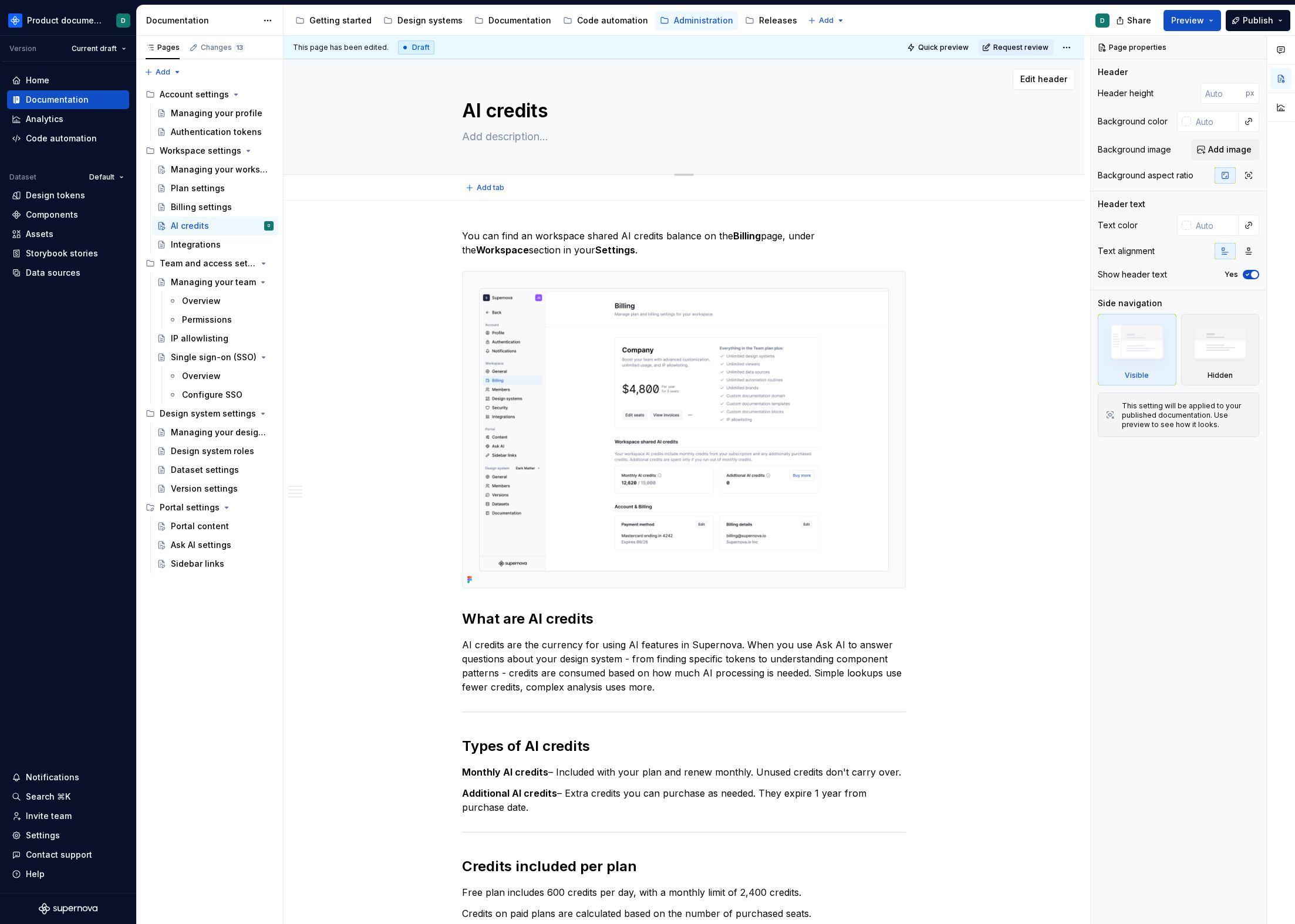
click at [523, 141] on textarea at bounding box center [681, 137] width 444 height 19
type textarea "*"
type textarea "M"
type textarea "*"
type textarea "Ma"
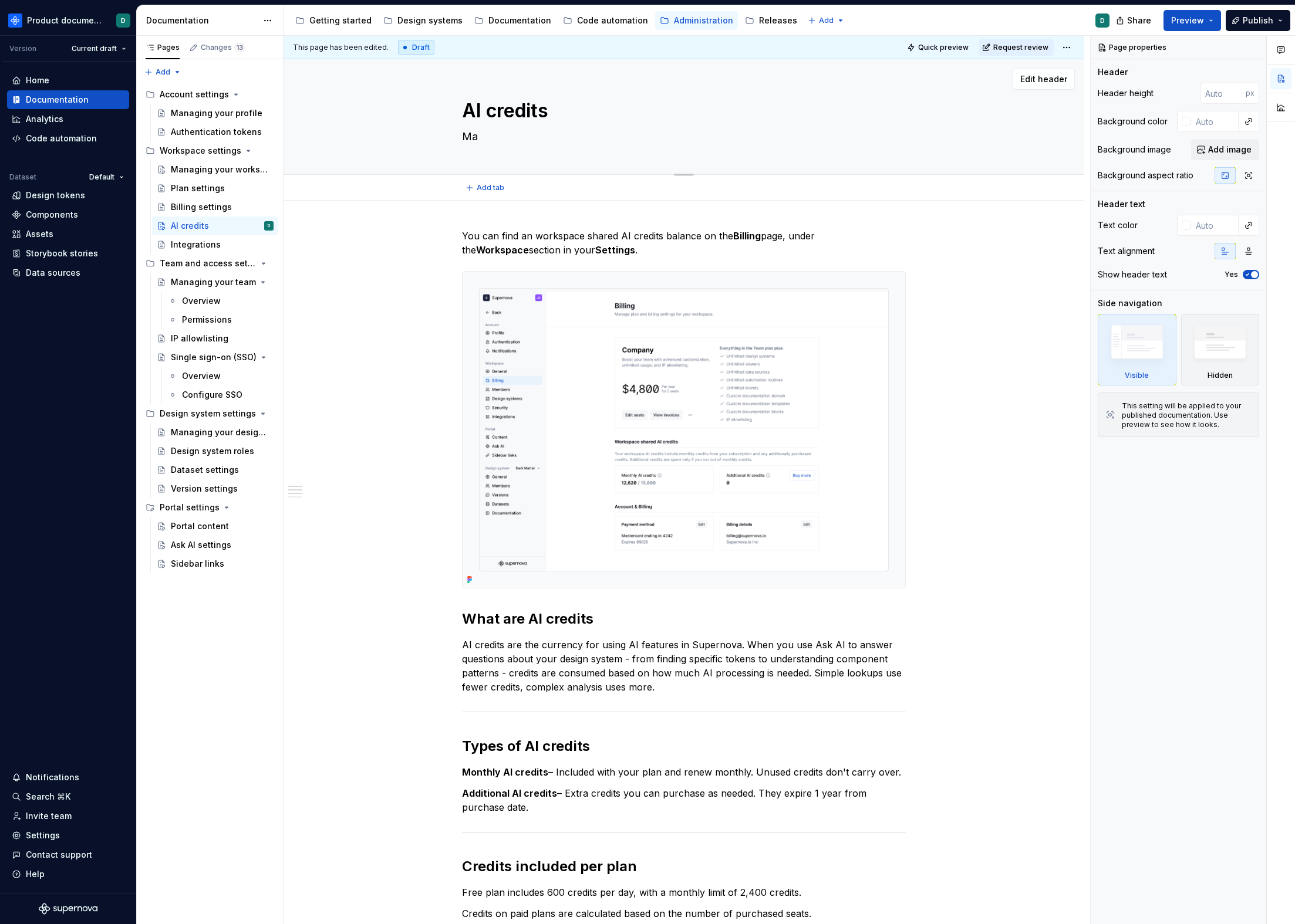
type textarea "*"
type textarea "Man"
type textarea "*"
type textarea "Mana"
type textarea "*"
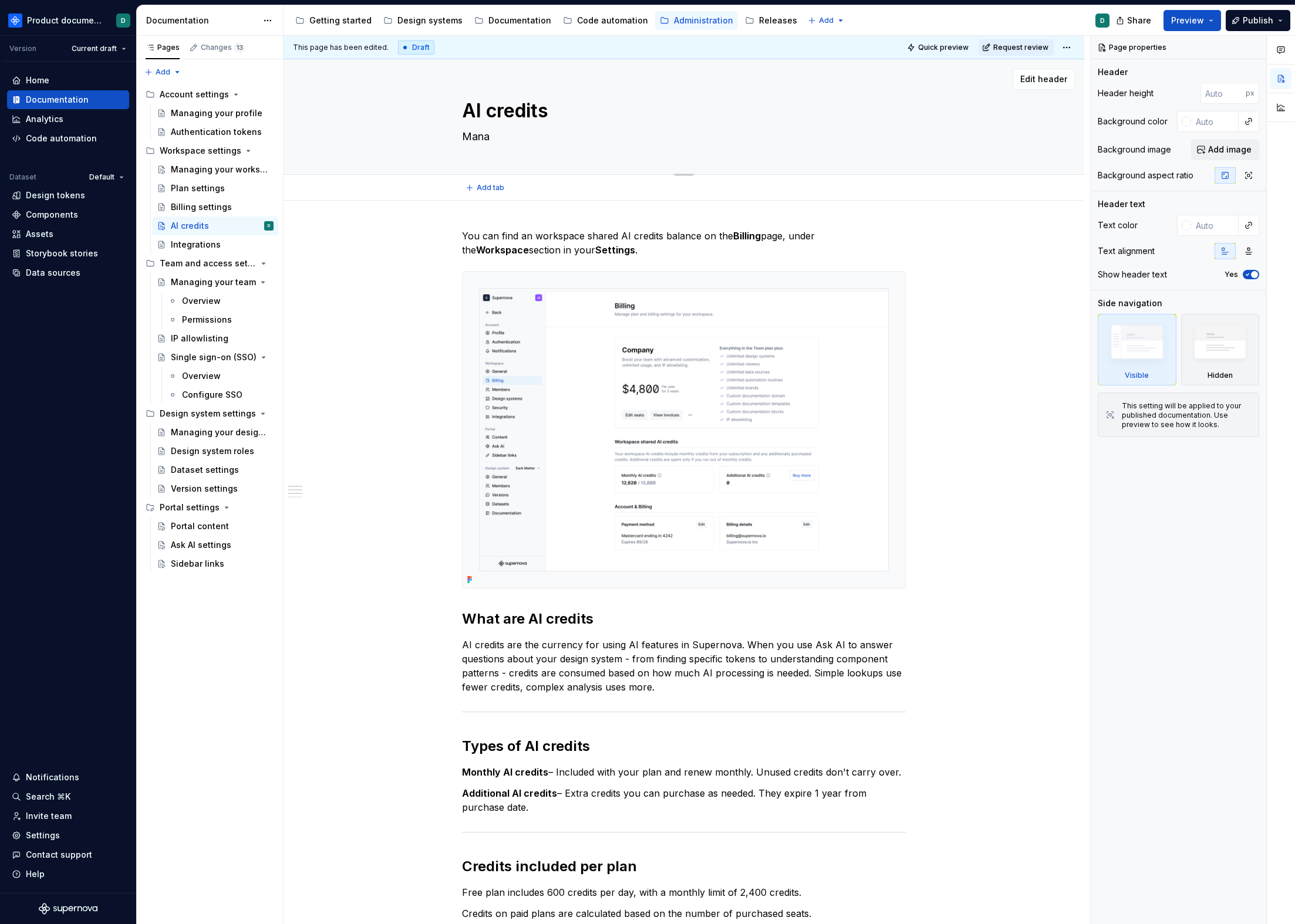
type textarea "Manag"
type textarea "*"
type textarea "Manage"
type textarea "*"
type textarea "Manage"
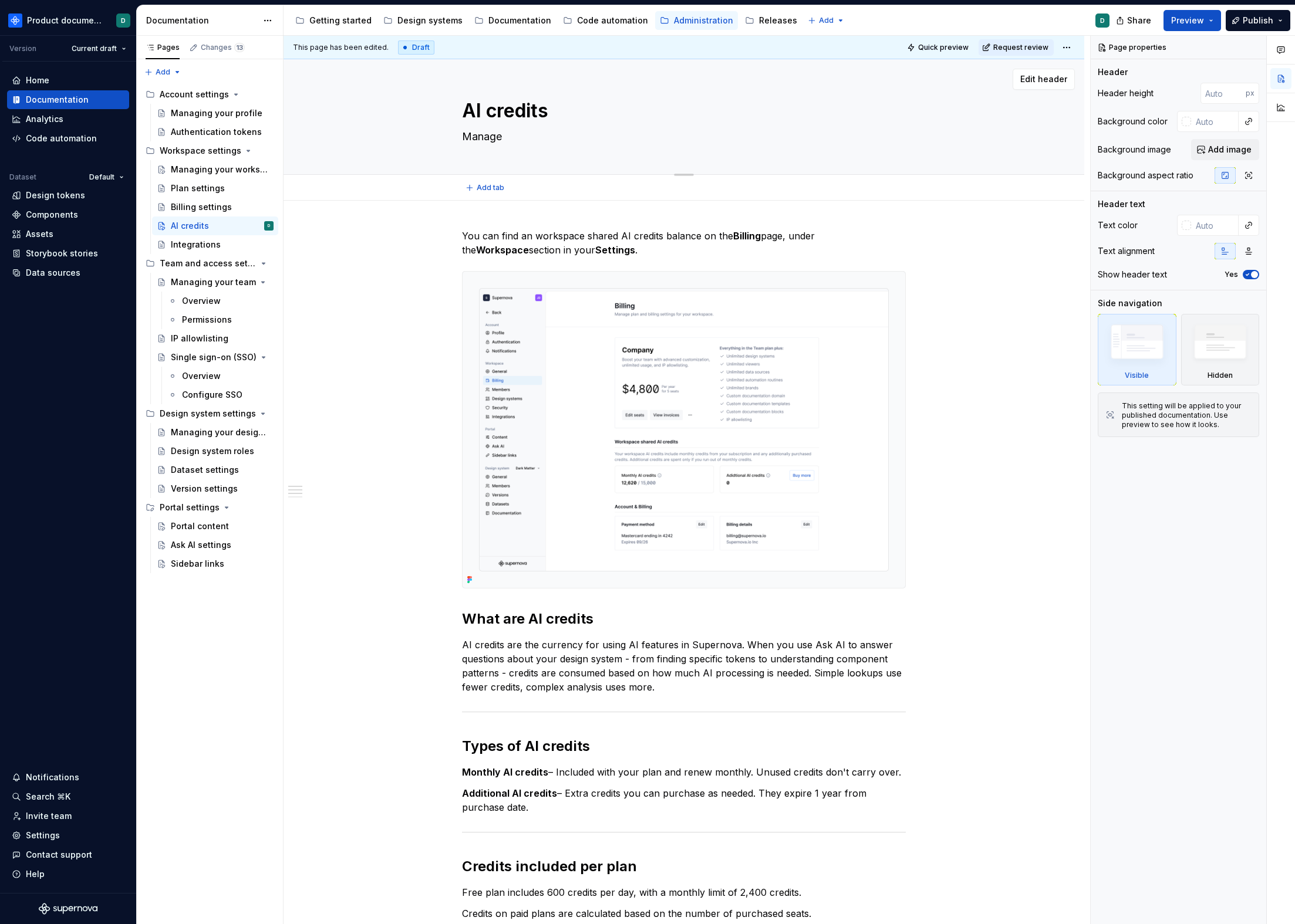
type textarea "*"
type textarea "Manage w"
type textarea "*"
type textarea "Manage wo"
type textarea "*"
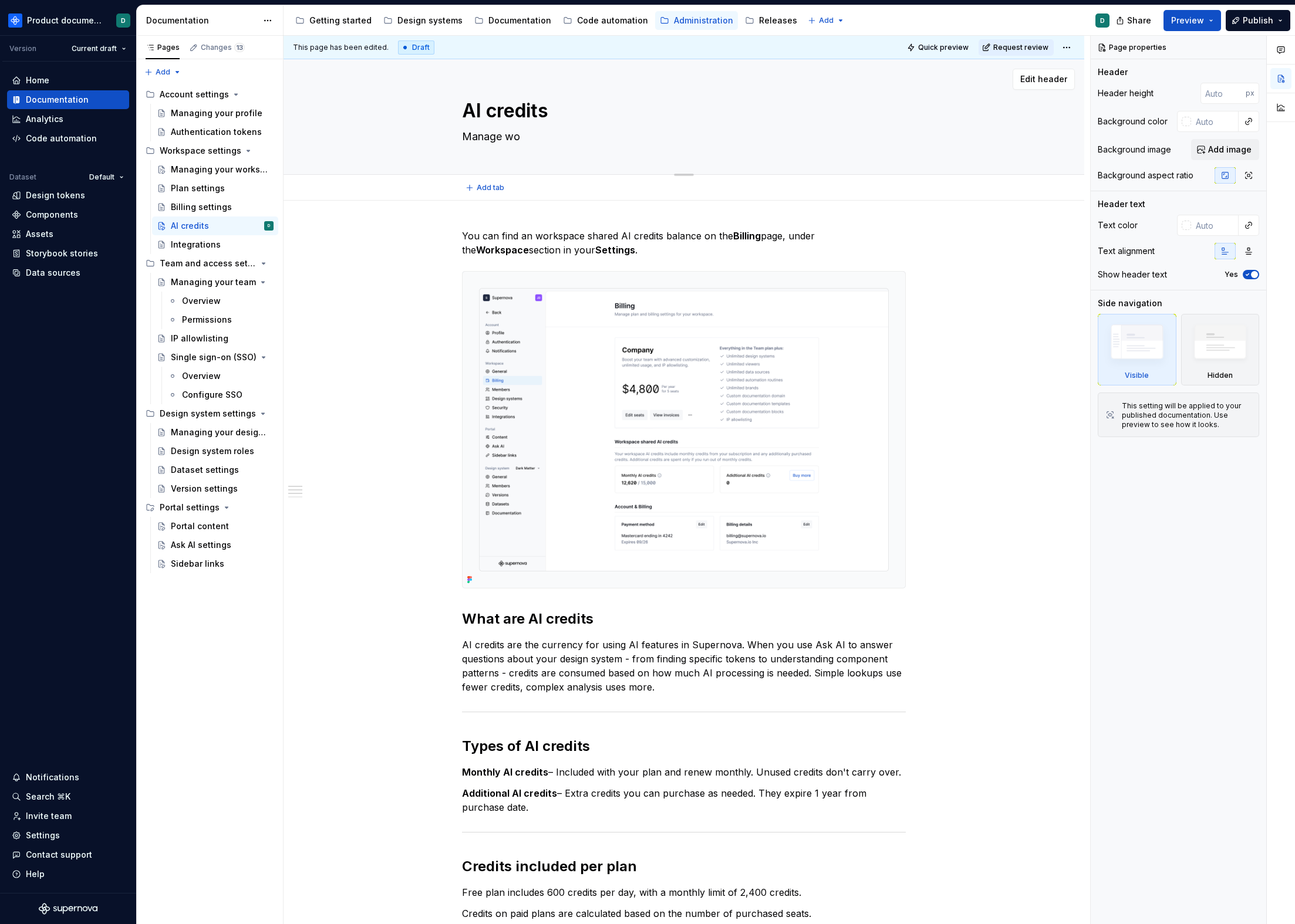
type textarea "Manage wor"
type textarea "*"
type textarea "Manage wo"
type textarea "*"
type textarea "Manage w"
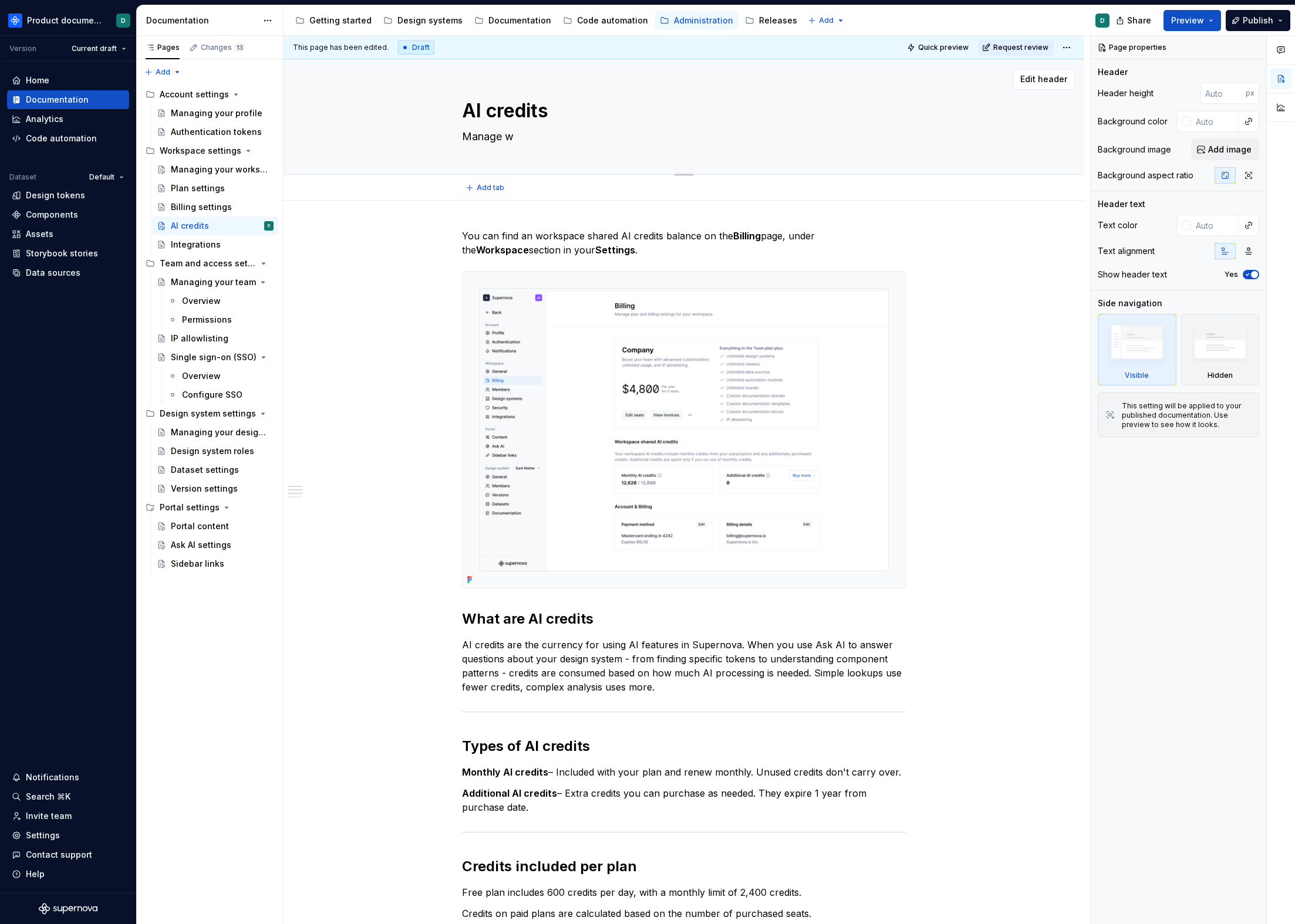
type textarea "*"
type textarea "Manage"
type textarea "*"
type textarea "Manage AI"
type textarea "*"
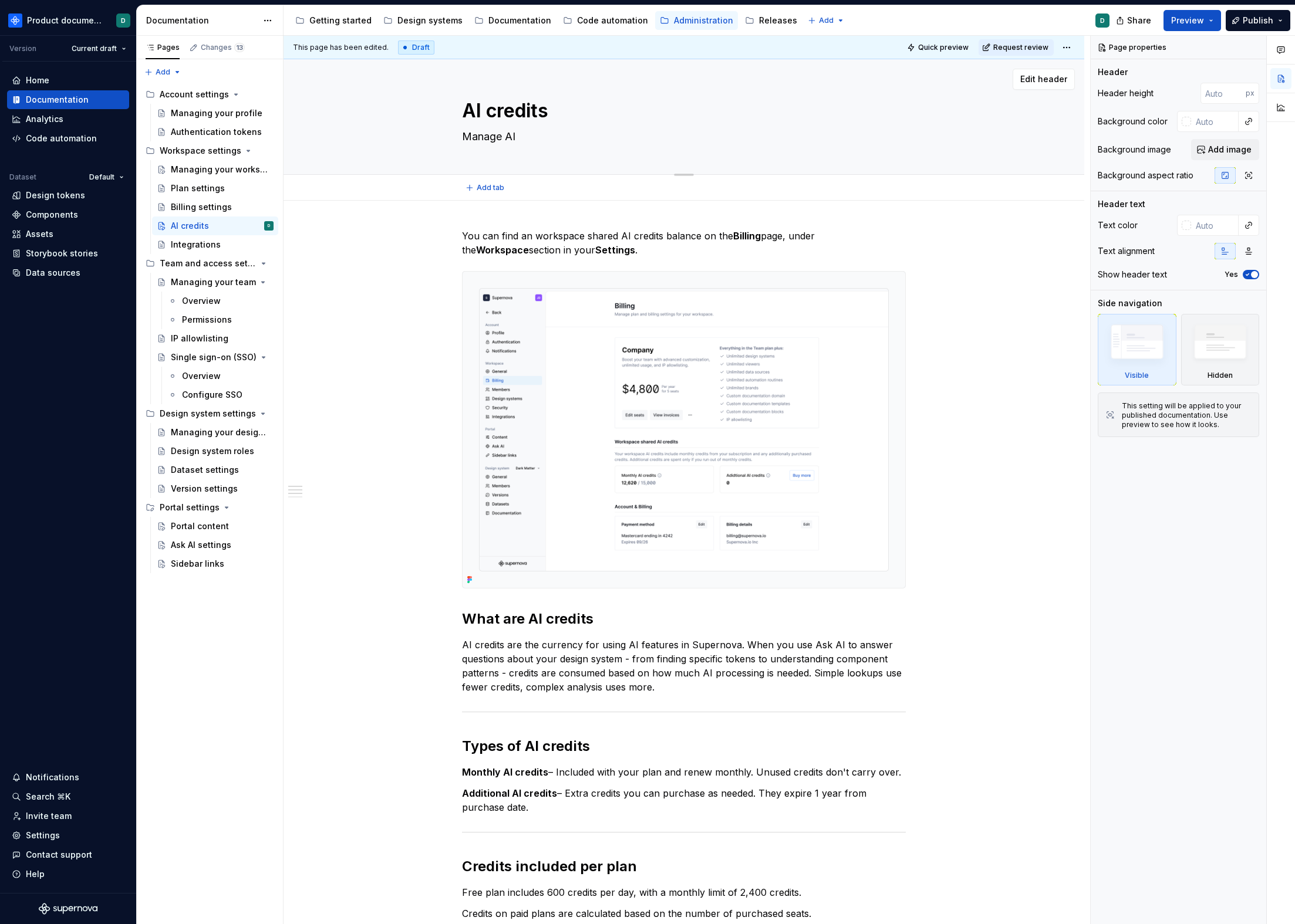
type textarea "Manage AI"
type textarea "*"
type textarea "Manage AI c"
type textarea "*"
type textarea "Manage AI cr"
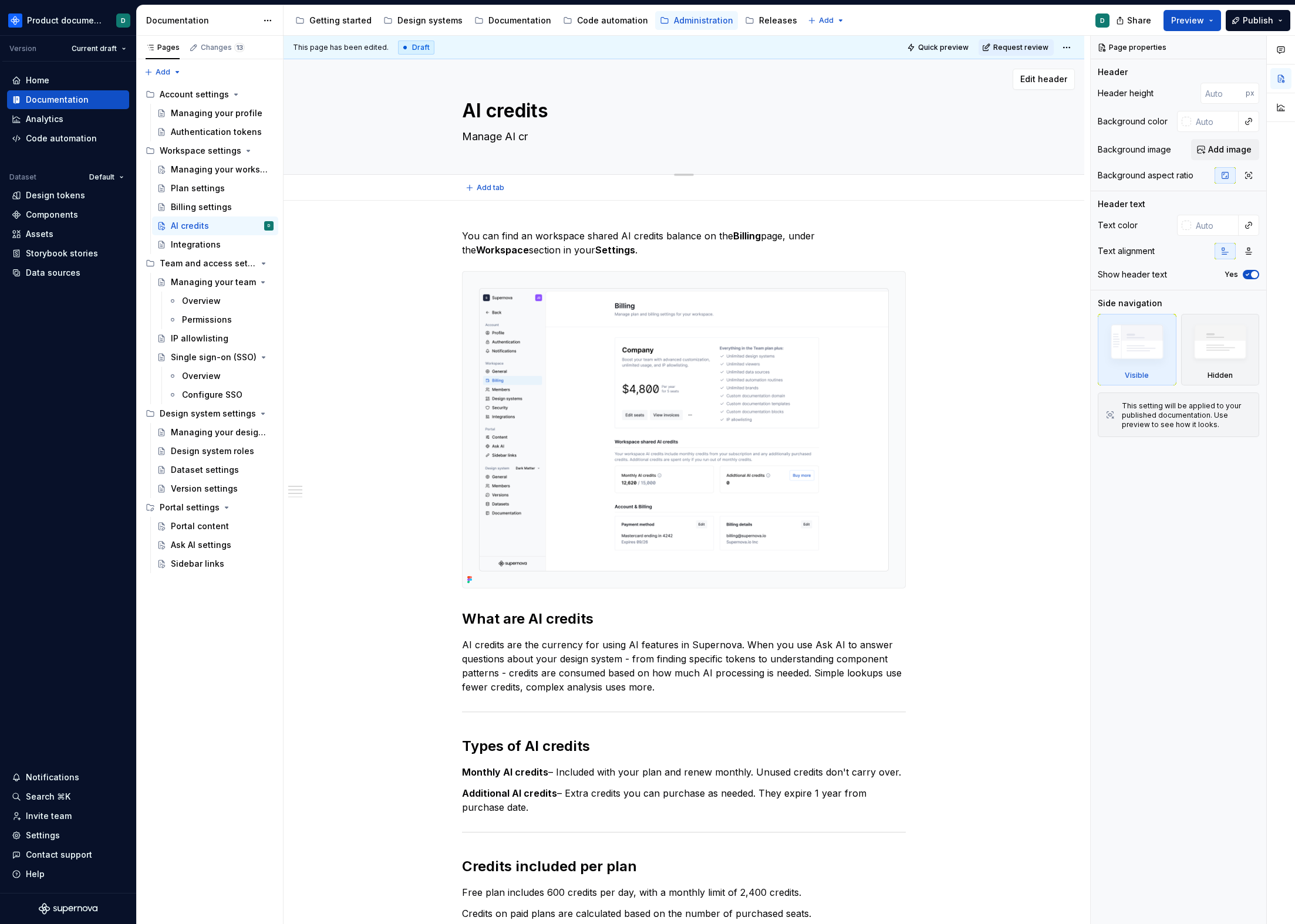
type textarea "*"
type textarea "Manage AI cre"
type textarea "*"
type textarea "Manage AI cred"
type textarea "*"
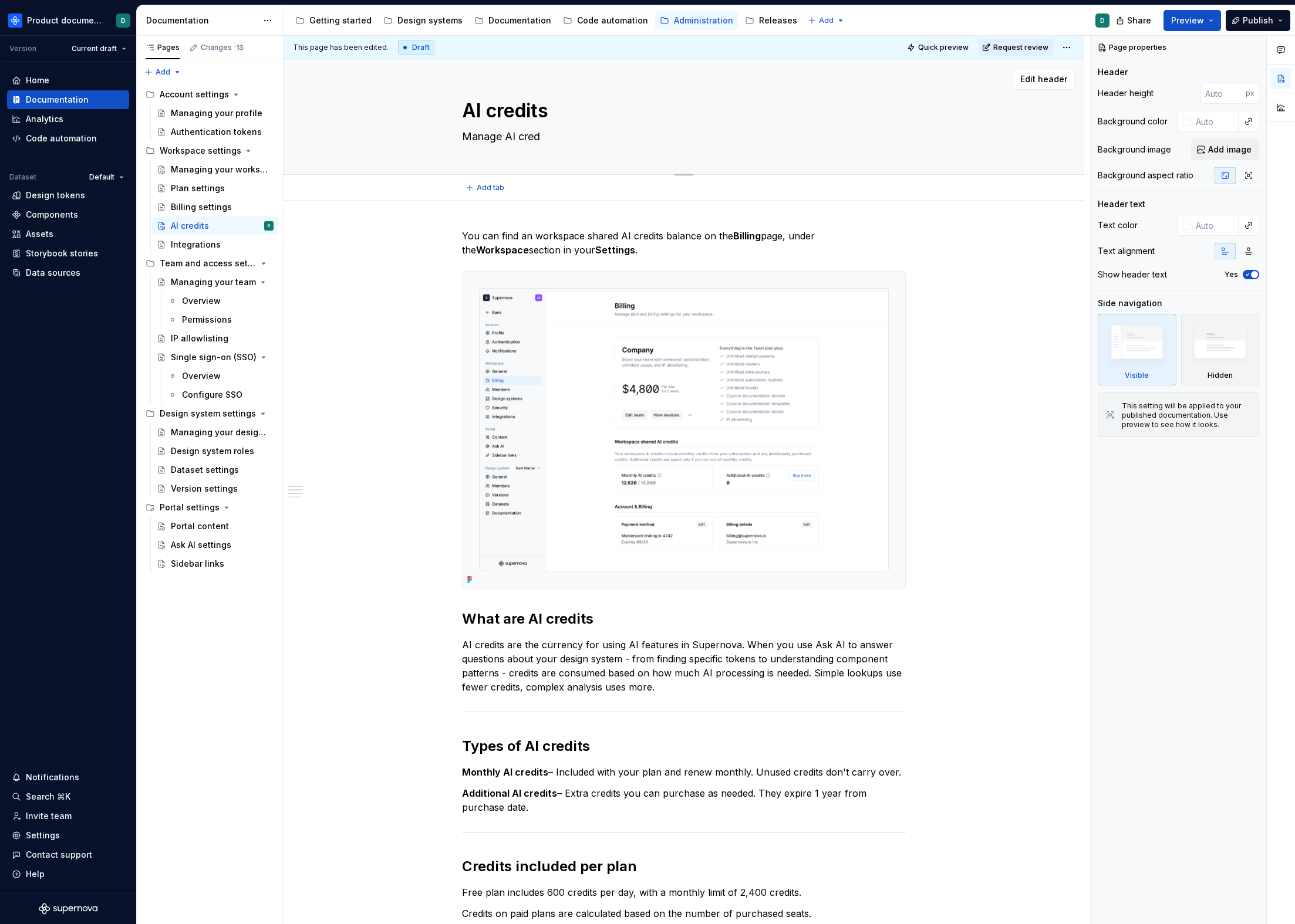
type textarea "Manage AI credi"
type textarea "*"
type textarea "Manage AI credit"
type textarea "*"
type textarea "Manage AI credits"
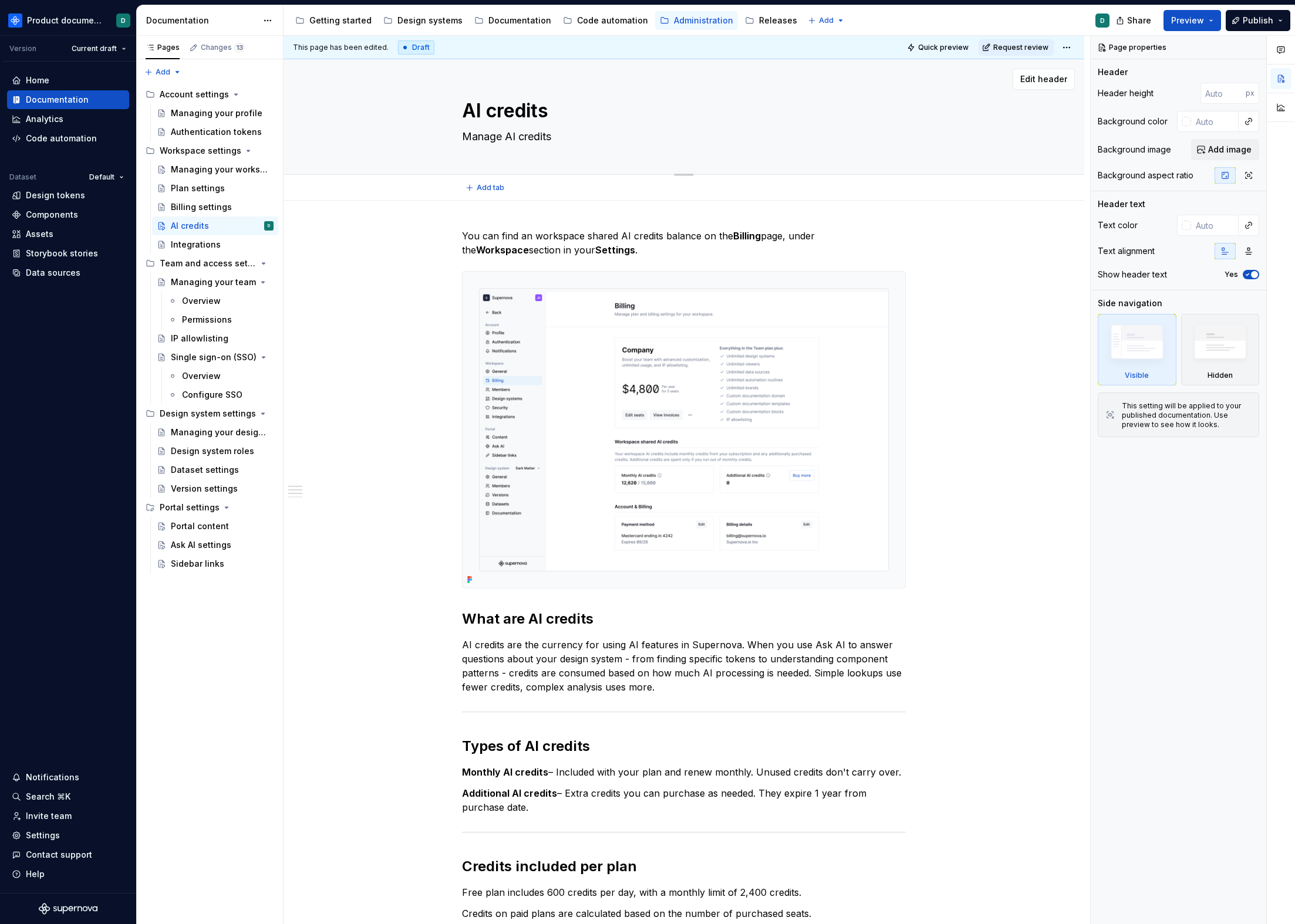
type textarea "*"
type textarea "Manage AI credits,"
type textarea "*"
type textarea "Manage AI credits,"
type textarea "*"
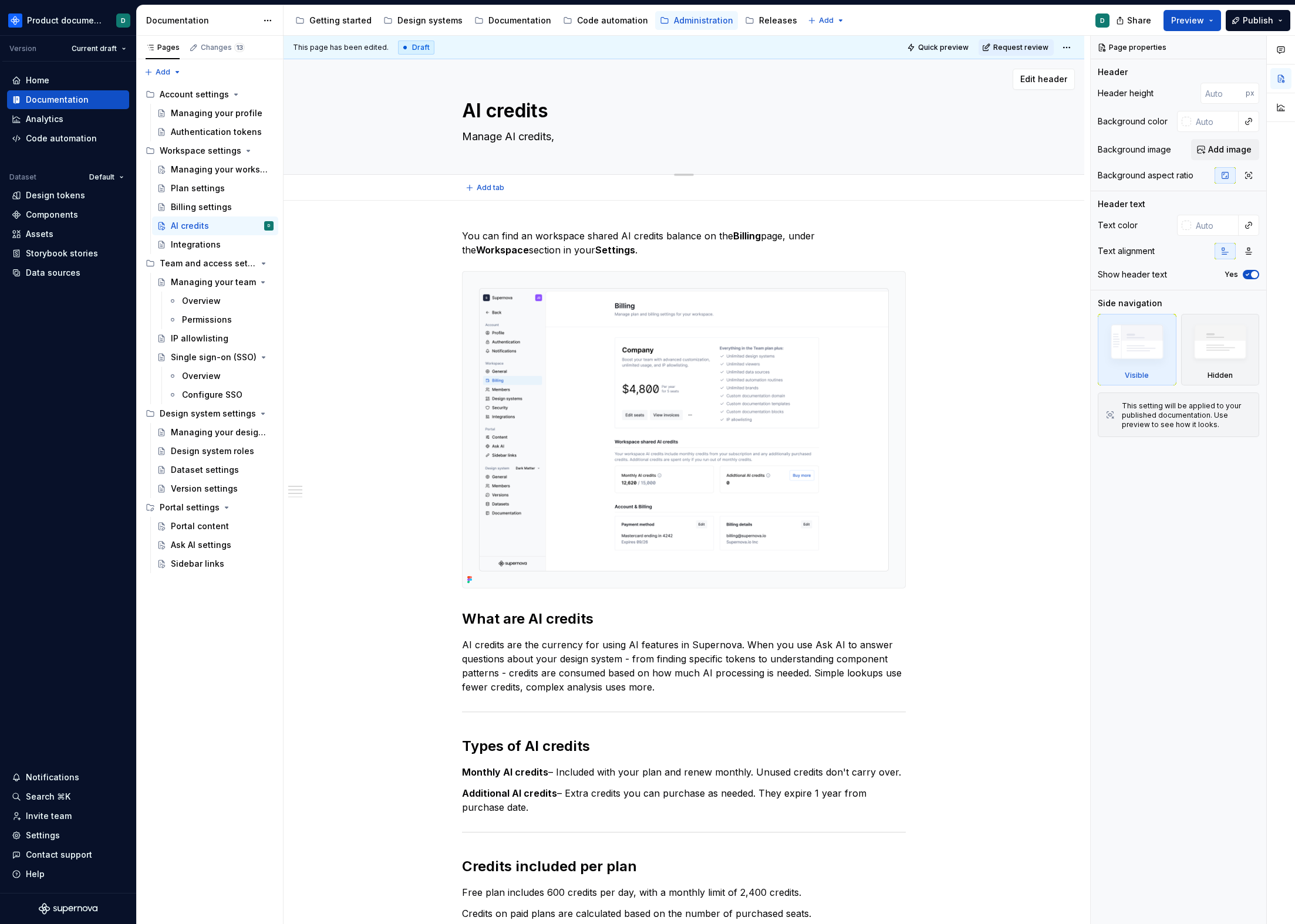
type textarea "Manage AI credits,"
type textarea "*"
type textarea "Manage AI credits"
type textarea "*"
type textarea "Manage AI credits"
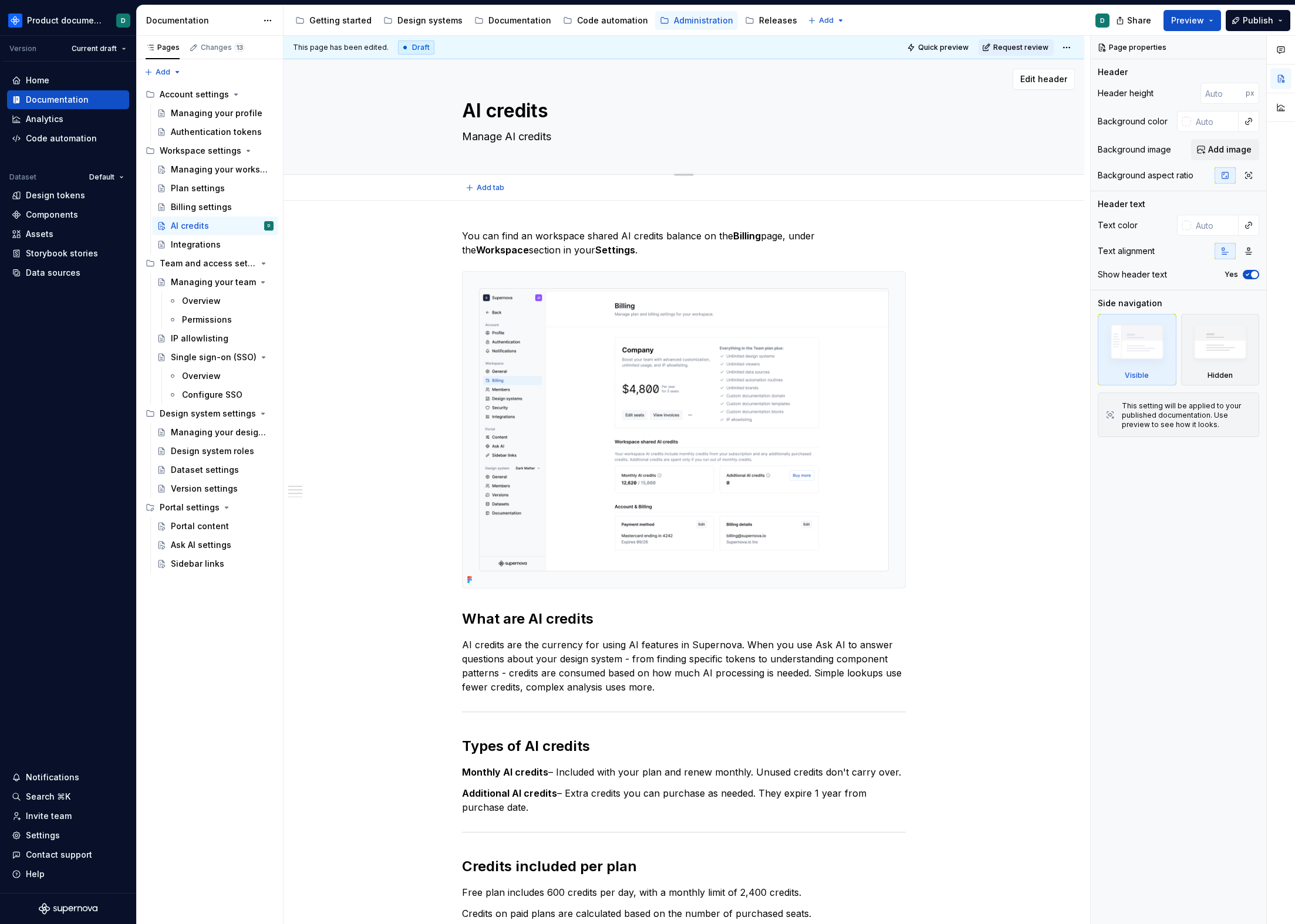
type textarea "*"
type textarea "Manage AI credits a"
type textarea "*"
type textarea "Manage AI credits an"
type textarea "*"
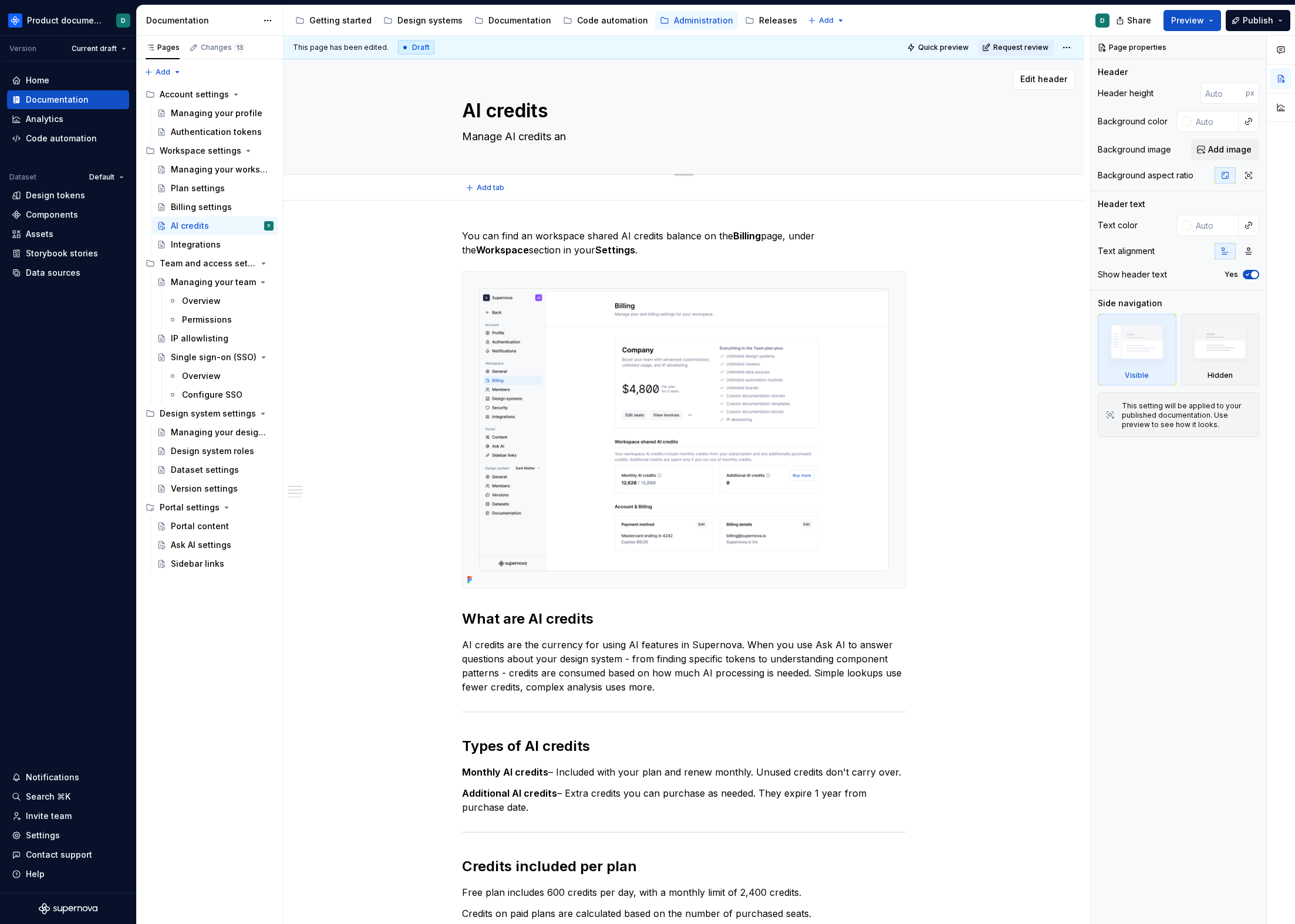
type textarea "Manage AI credits and"
type textarea "*"
type textarea "Manage AI credits and"
type textarea "*"
type textarea "Manage AI credits and b"
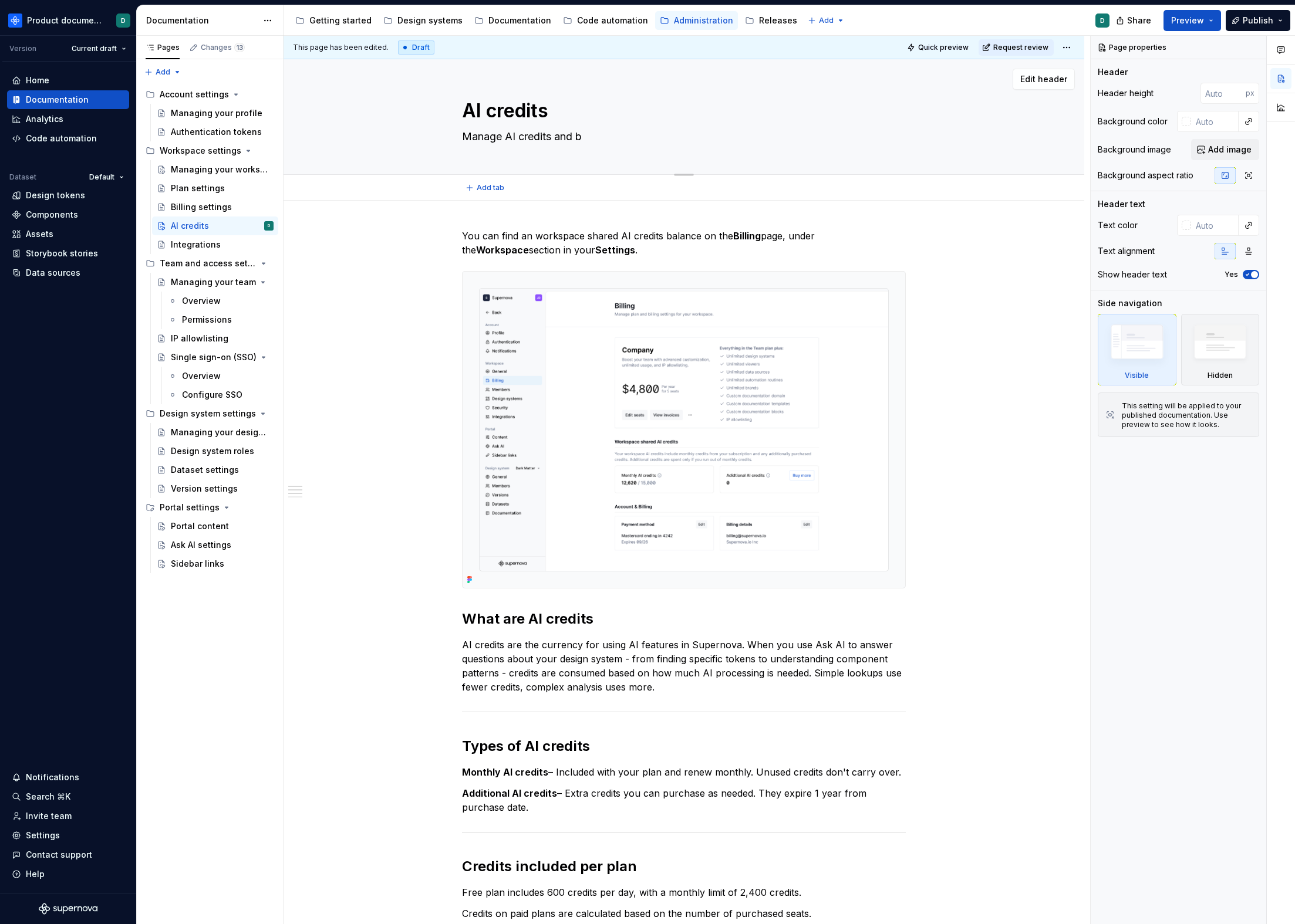
type textarea "*"
type textarea "Manage AI credits and bu"
type textarea "*"
type textarea "Manage AI credits and b"
type textarea "*"
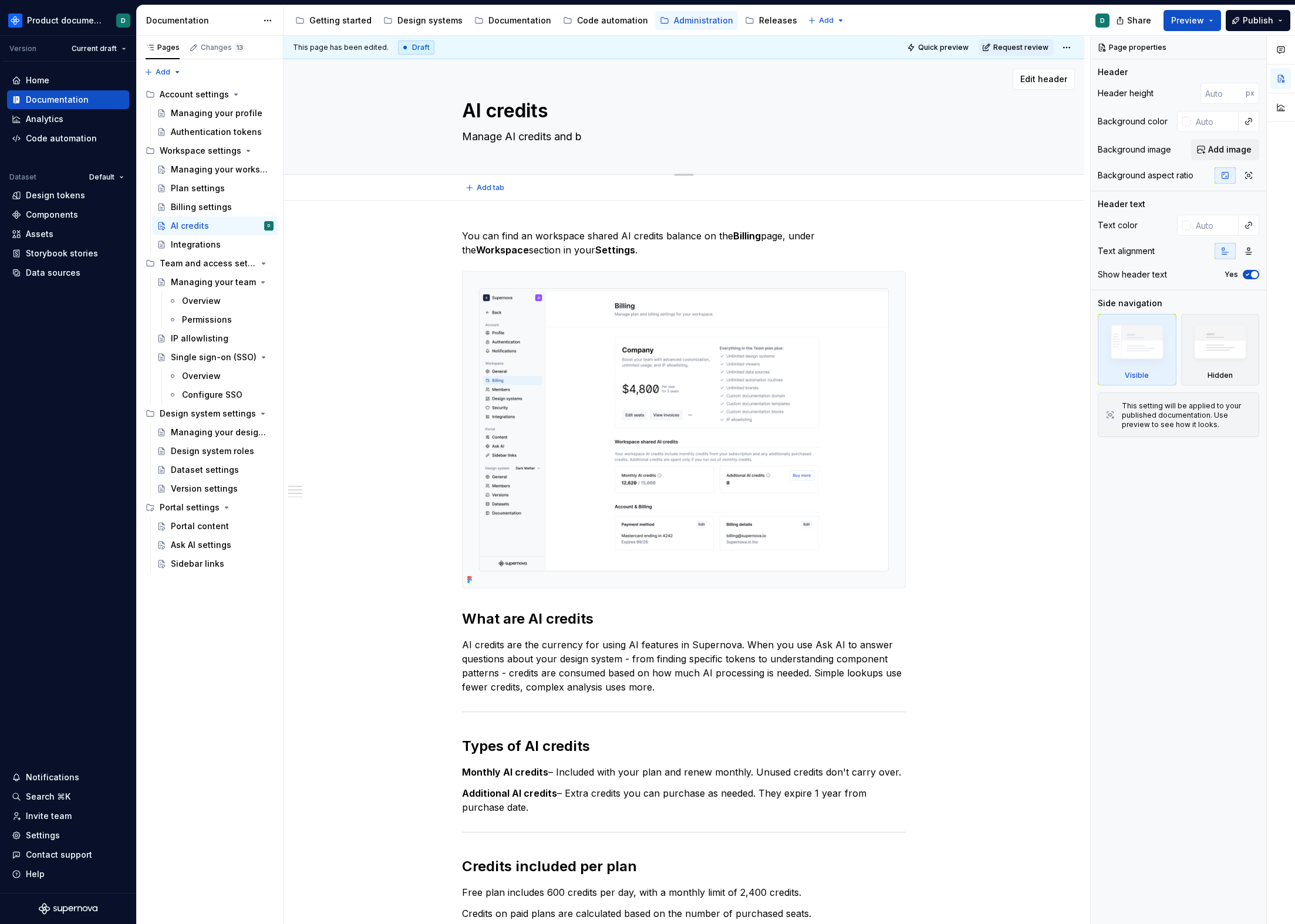
type textarea "Manage AI credits and"
type textarea "*"
type textarea "Manage AI credits and"
type textarea "*"
type textarea "Manage AI credits an"
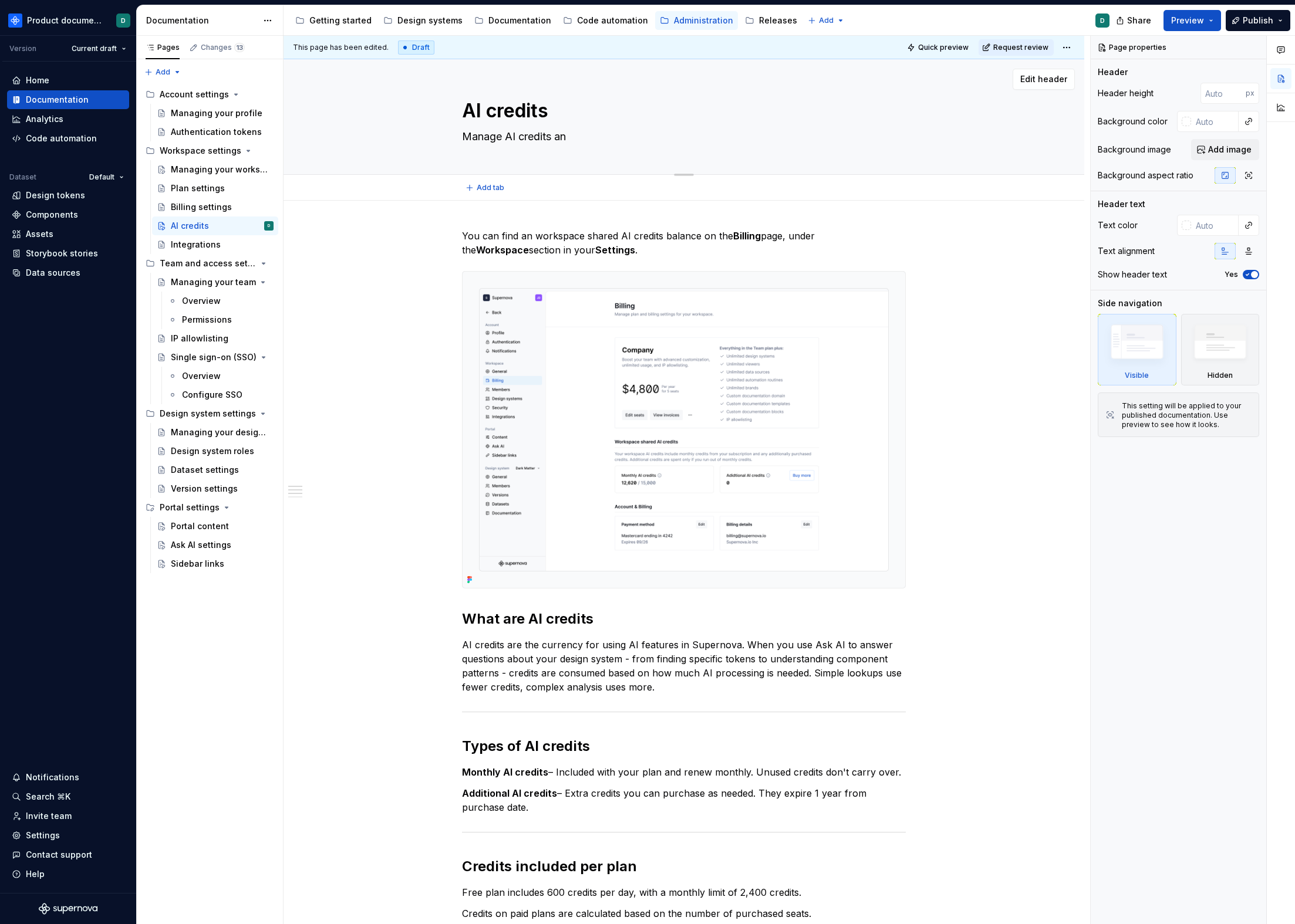
type textarea "*"
type textarea "Manage AI credits a"
type textarea "*"
click at [214, 187] on div "Plan settings" at bounding box center [197, 188] width 54 height 12
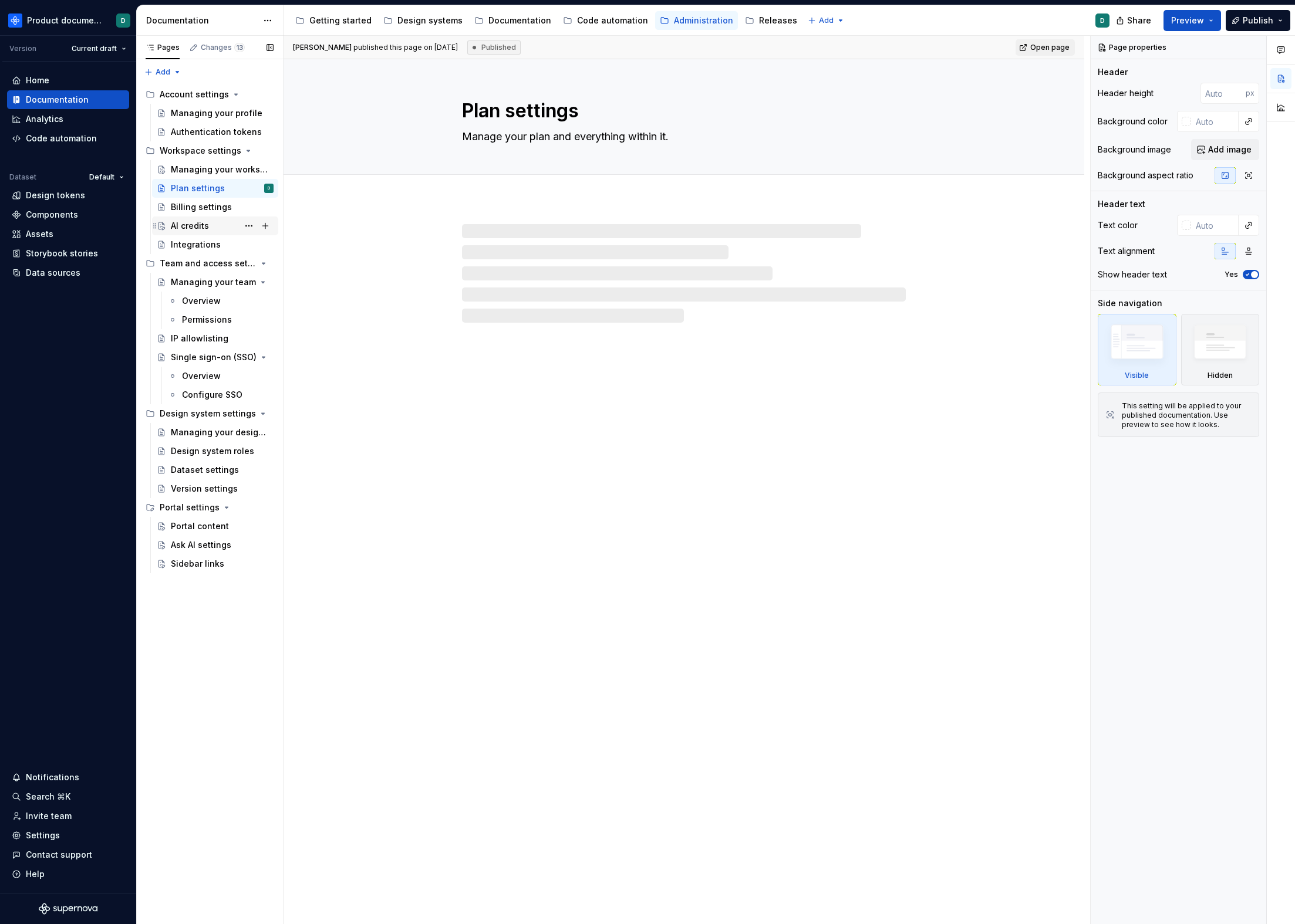
click at [197, 228] on div "AI credits" at bounding box center [189, 226] width 38 height 12
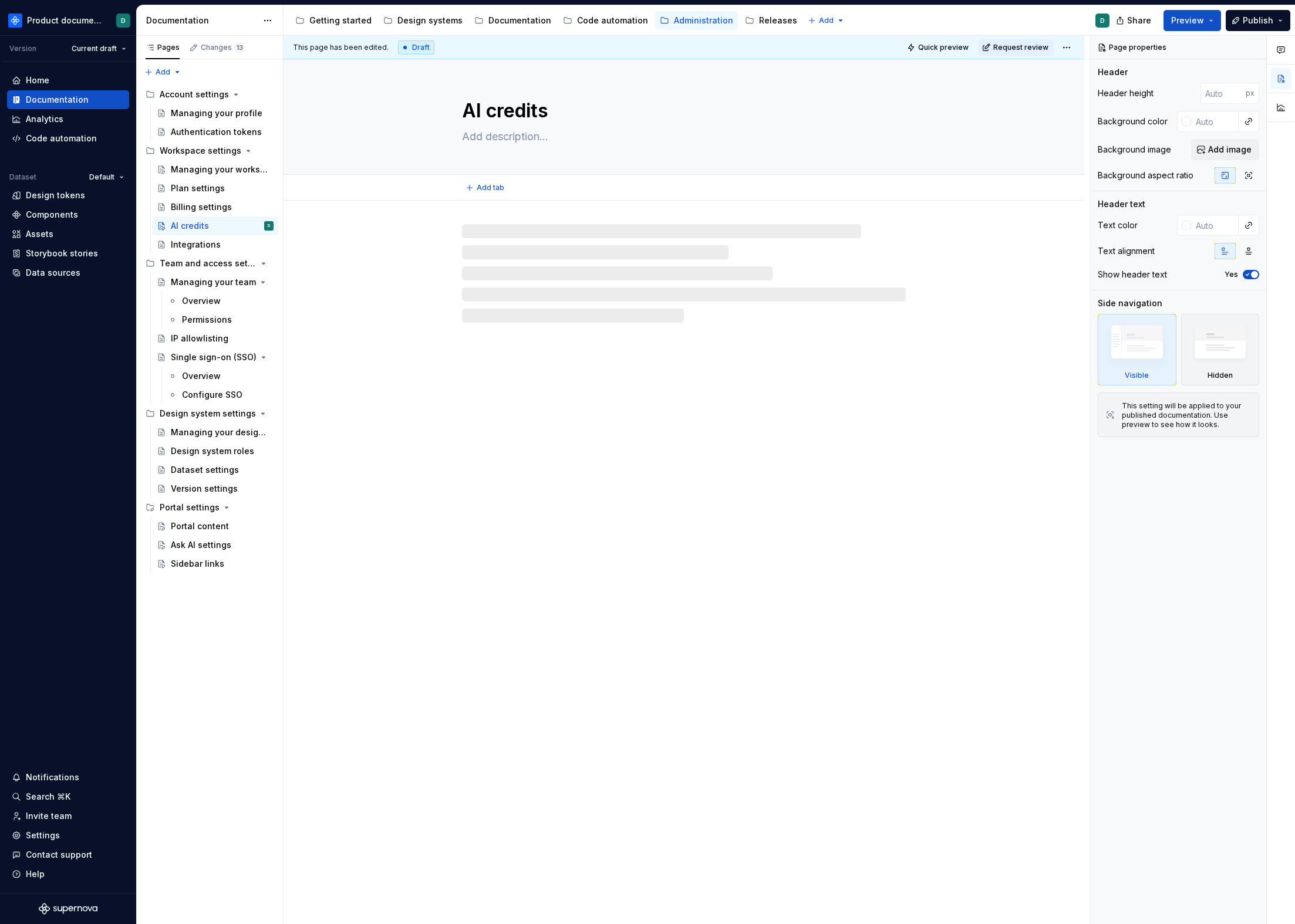
type textarea "*"
click at [568, 139] on textarea at bounding box center [681, 137] width 444 height 19
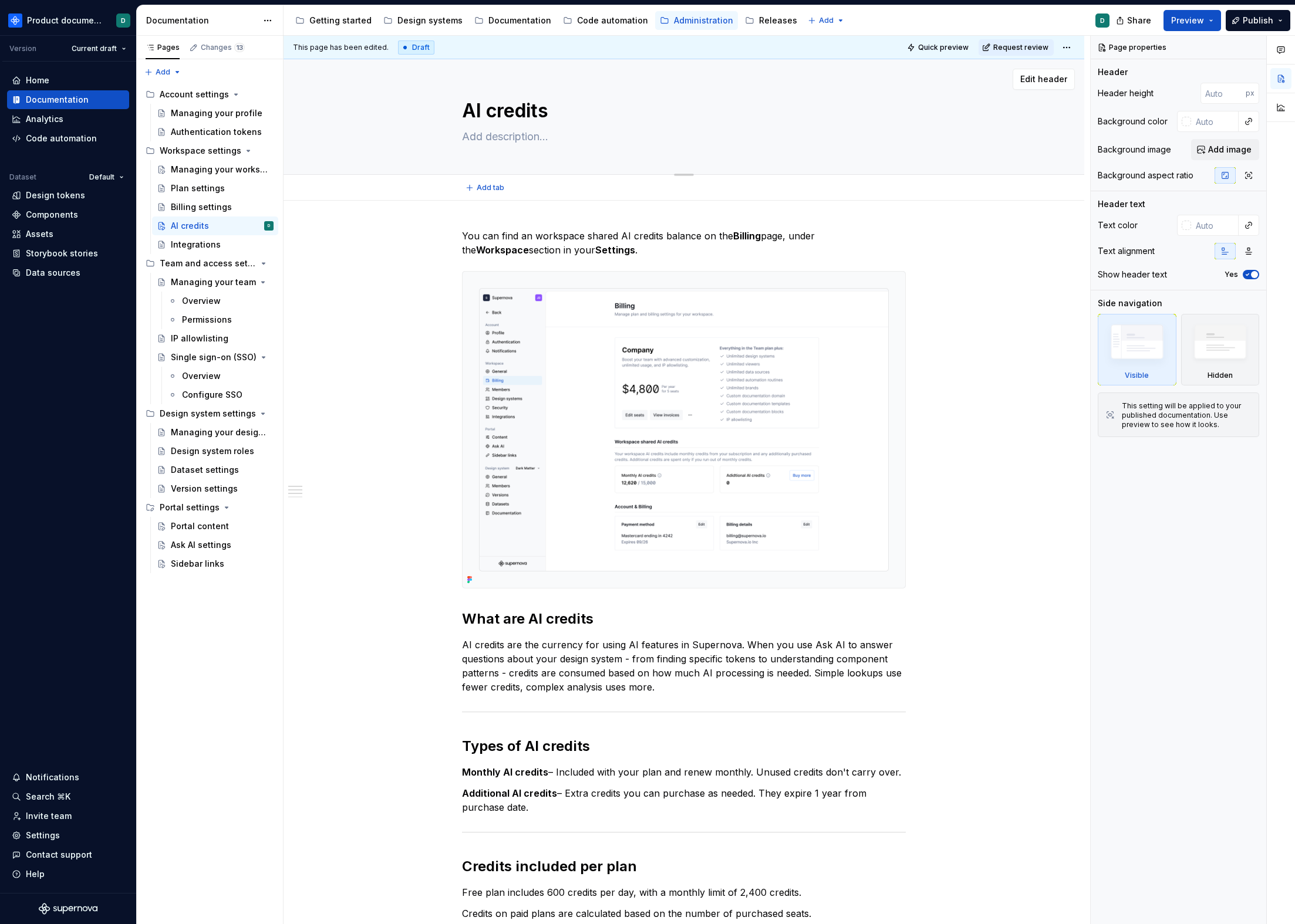
click at [568, 139] on textarea at bounding box center [681, 137] width 444 height 19
type textarea "M"
type textarea "*"
type textarea "Ma"
type textarea "*"
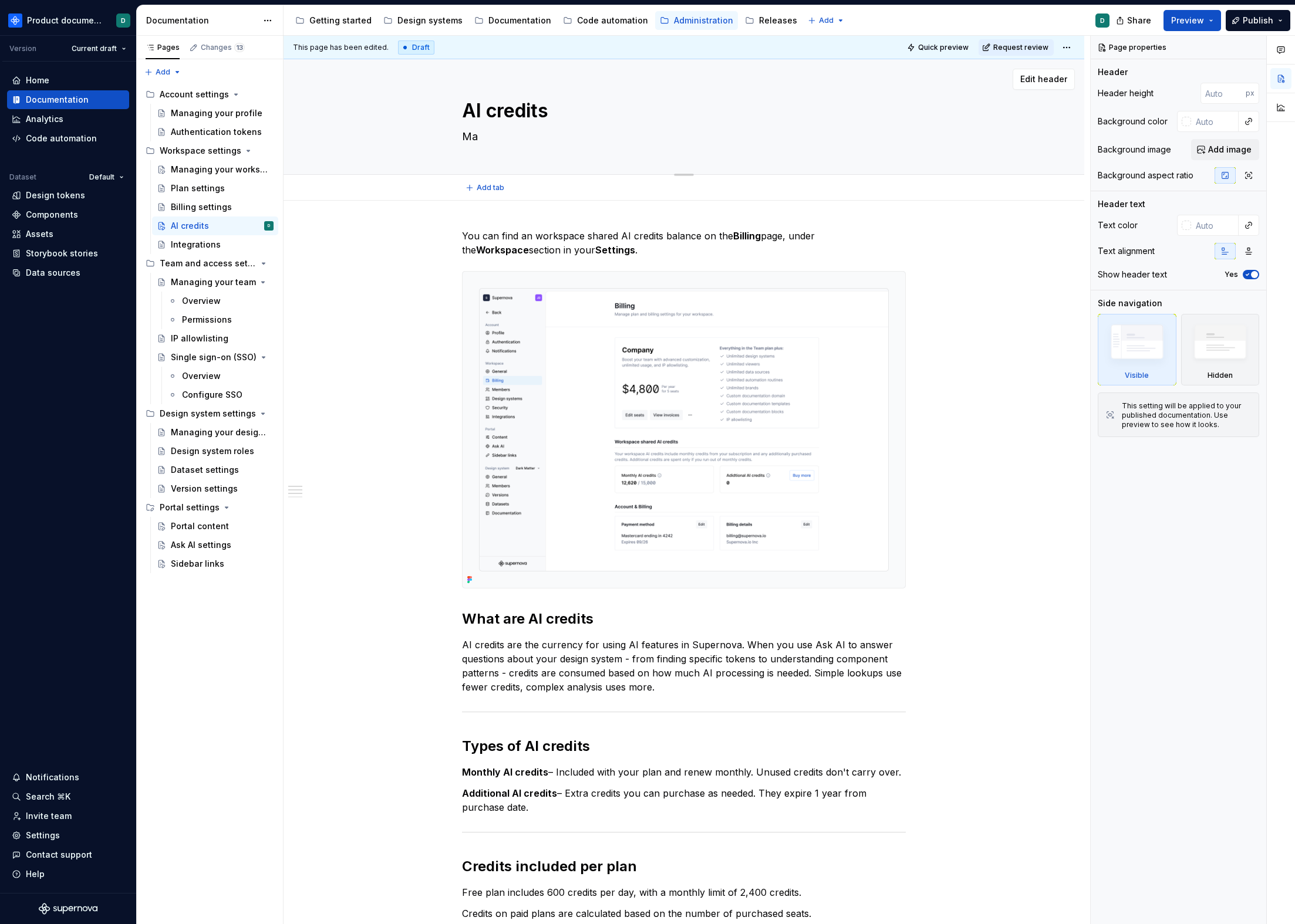
type textarea "Man"
type textarea "*"
type textarea "Mana"
type textarea "*"
type textarea "Manag"
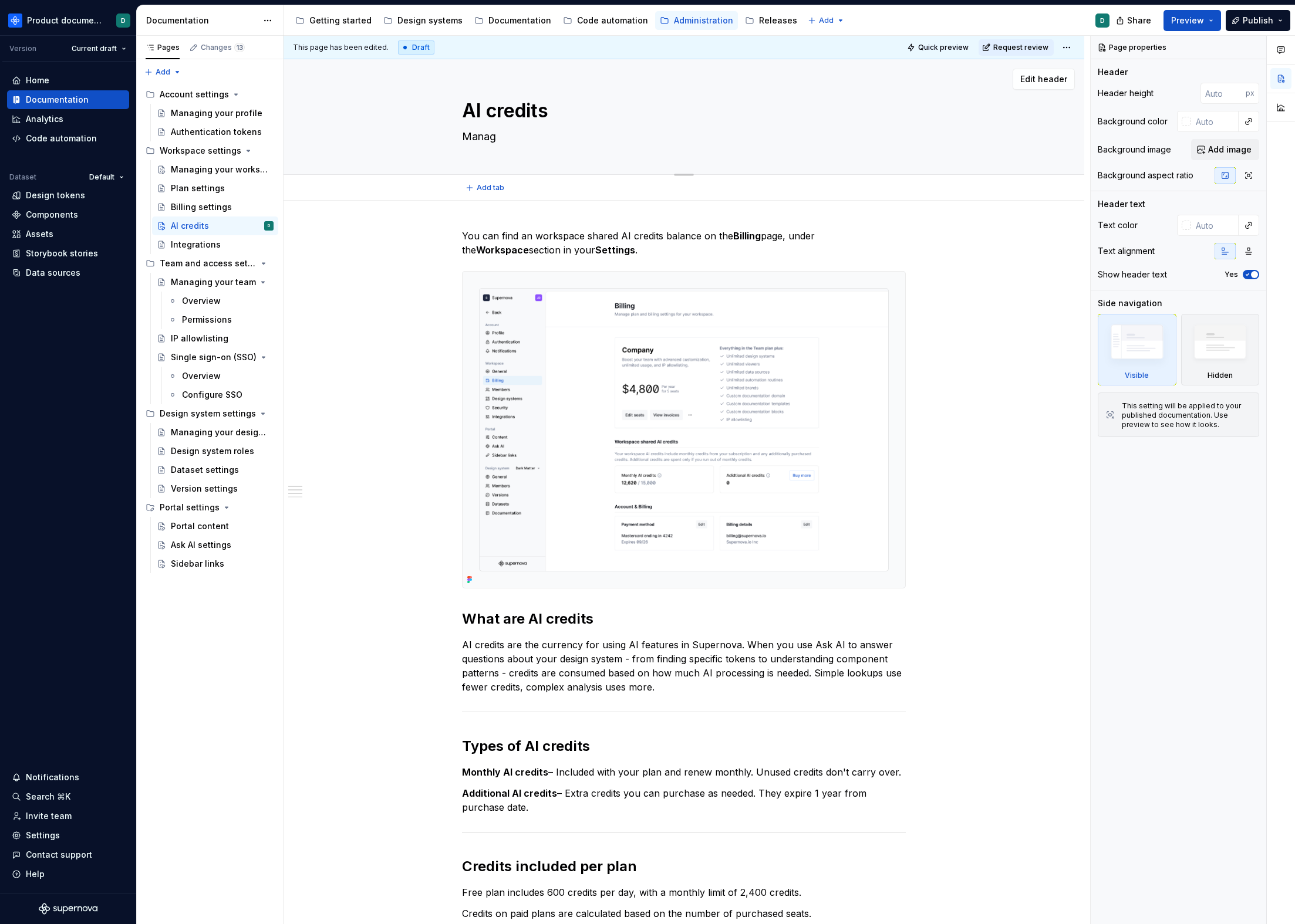
type textarea "*"
type textarea "Manage"
type textarea "*"
type textarea "Manage"
type textarea "*"
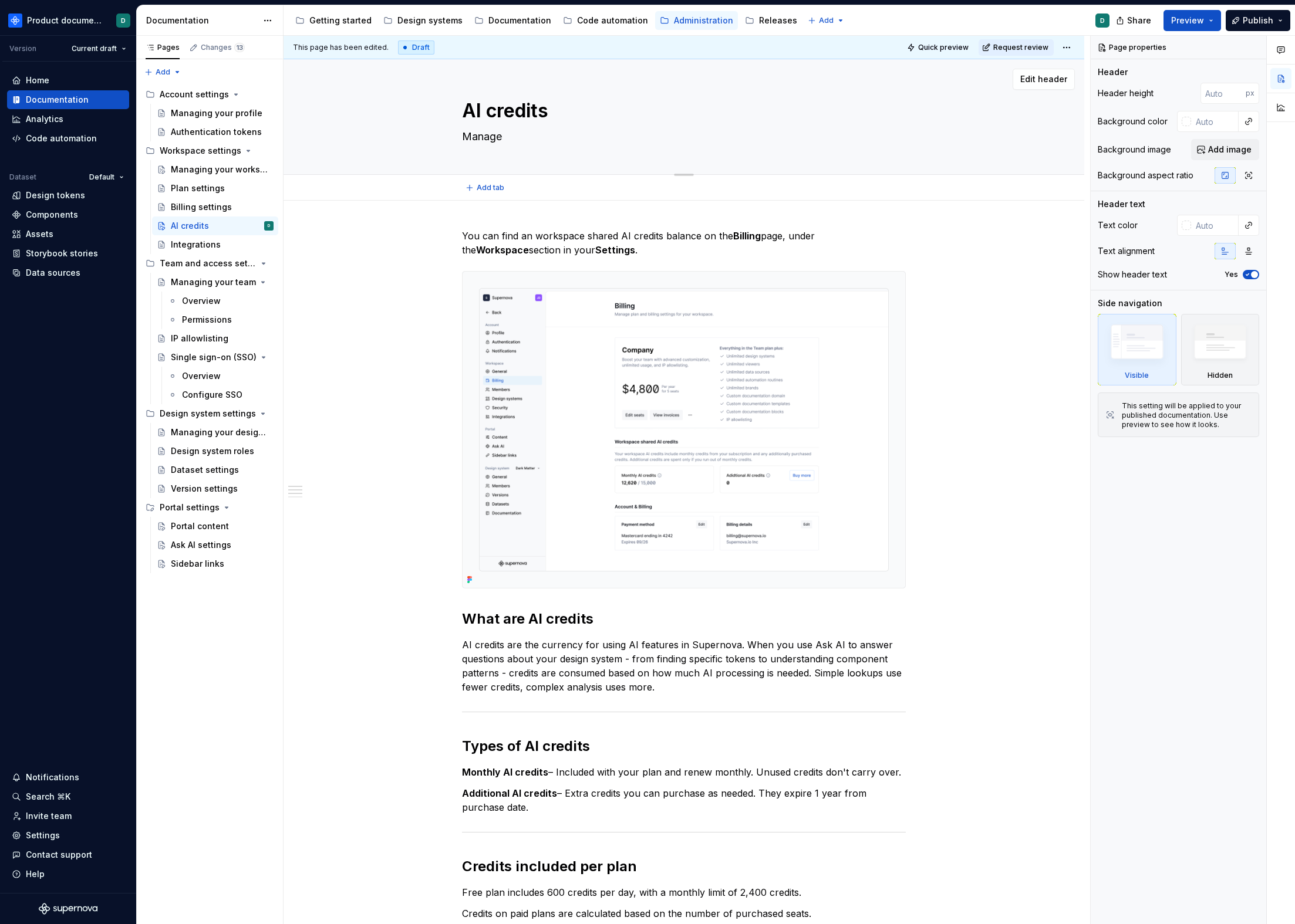
type textarea "Manage y"
type textarea "*"
type textarea "Manage yo"
type textarea "*"
type textarea "Manage you"
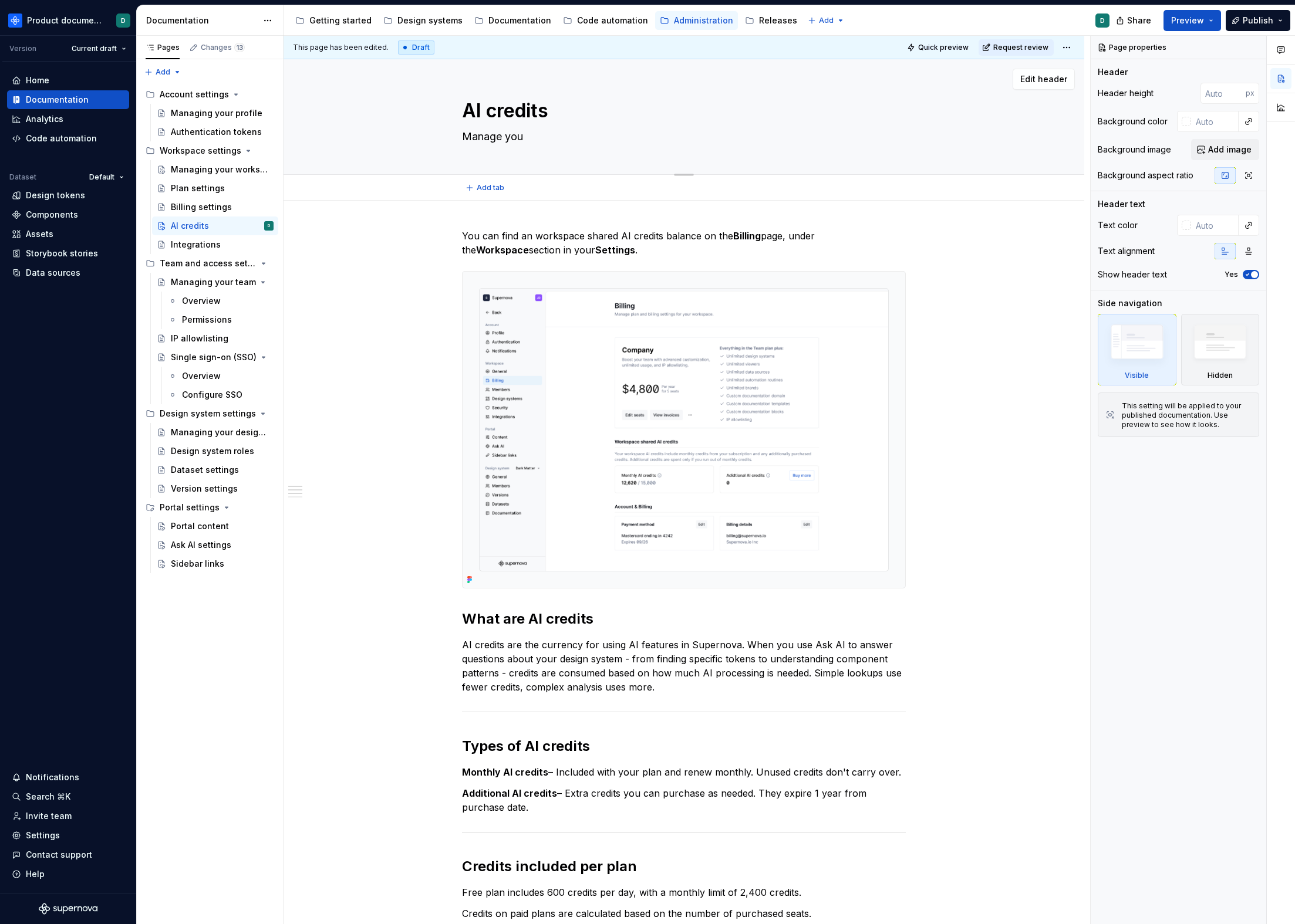
type textarea "*"
type textarea "Manage your"
type textarea "*"
type textarea "Manage your"
type textarea "*"
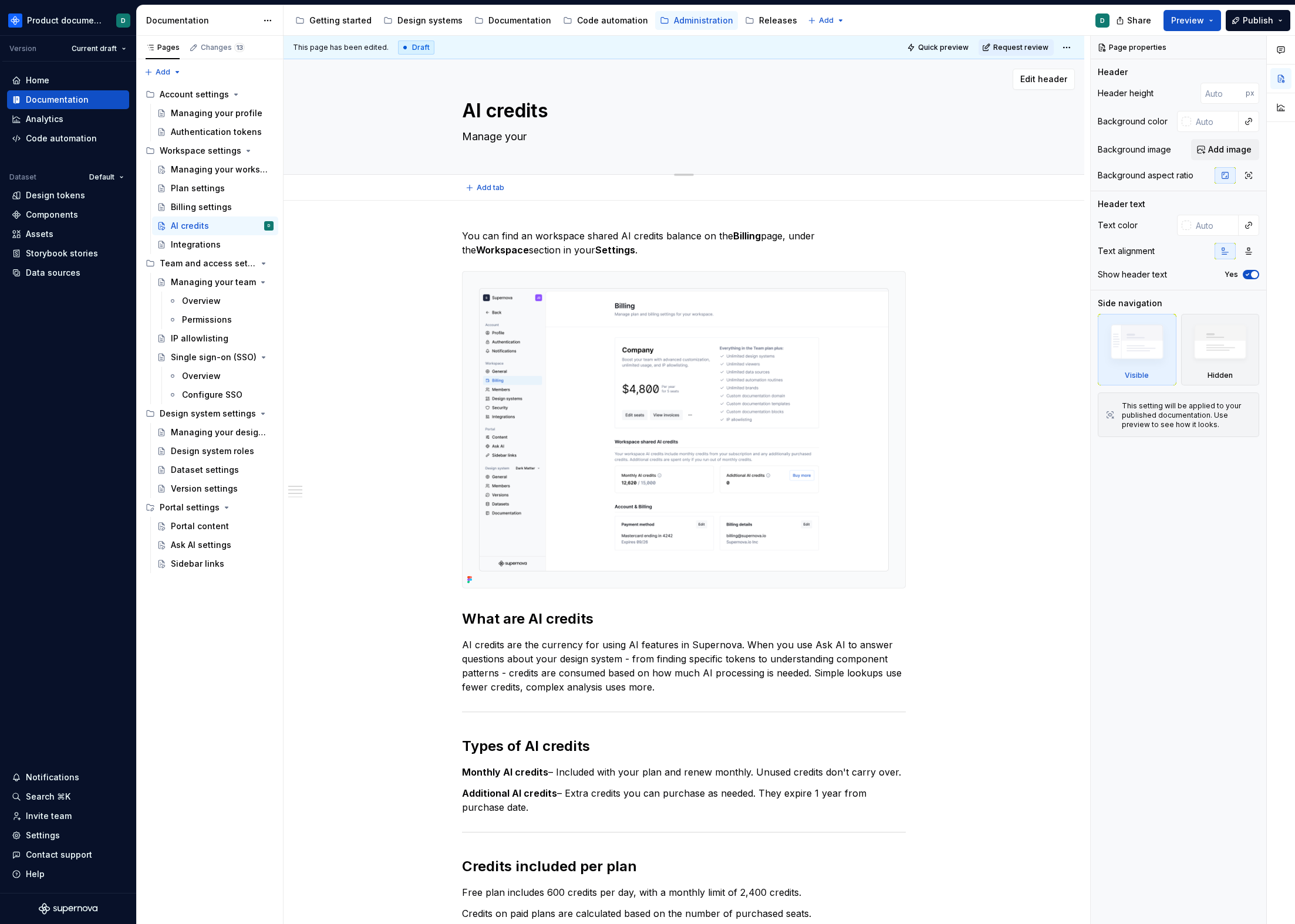
type textarea "Manage your A"
type textarea "*"
type textarea "Manage your AI"
type textarea "*"
type textarea "Manage your AI"
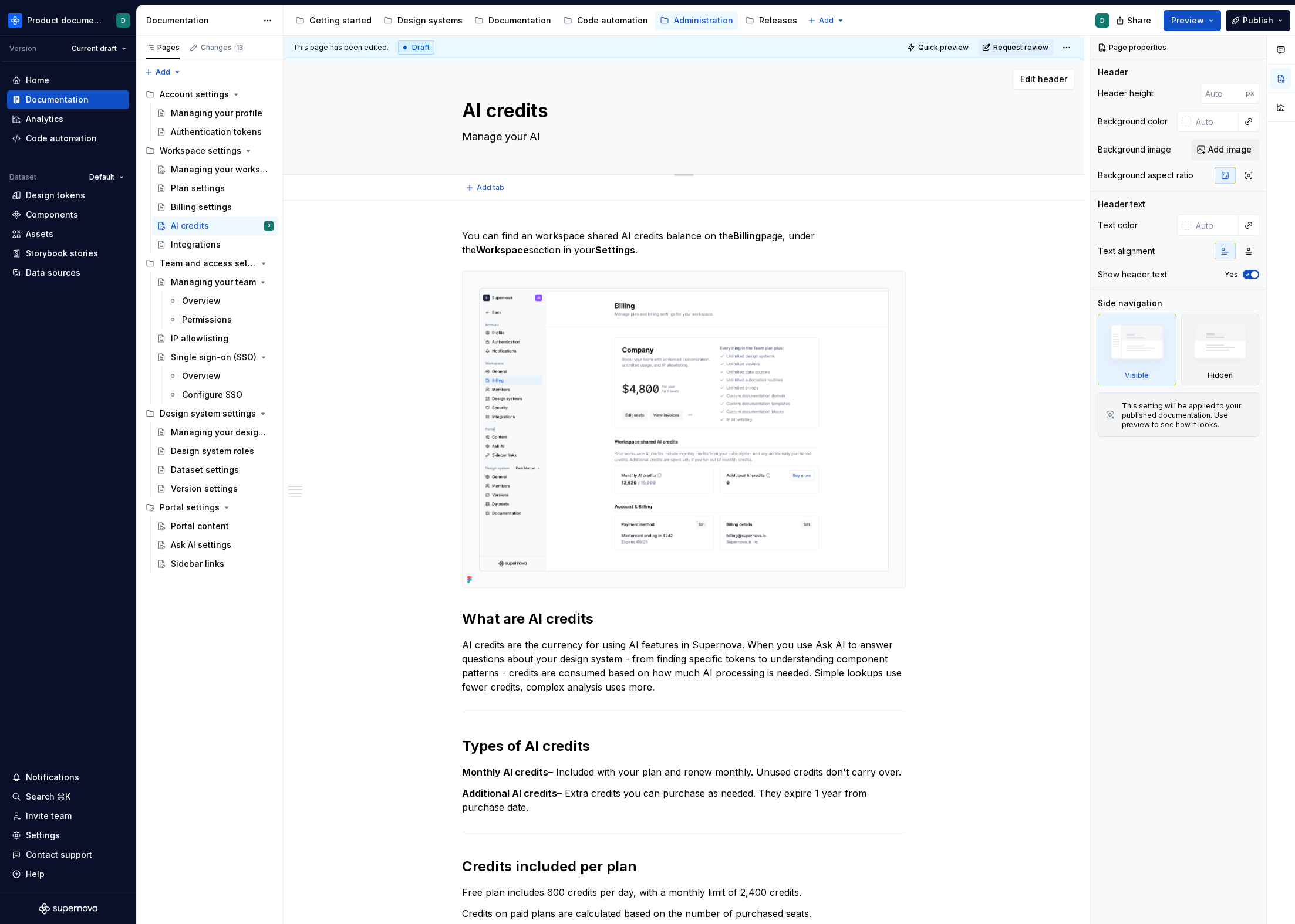
type textarea "*"
type textarea "Manage your AI"
type textarea "*"
type textarea "Manage your A"
type textarea "*"
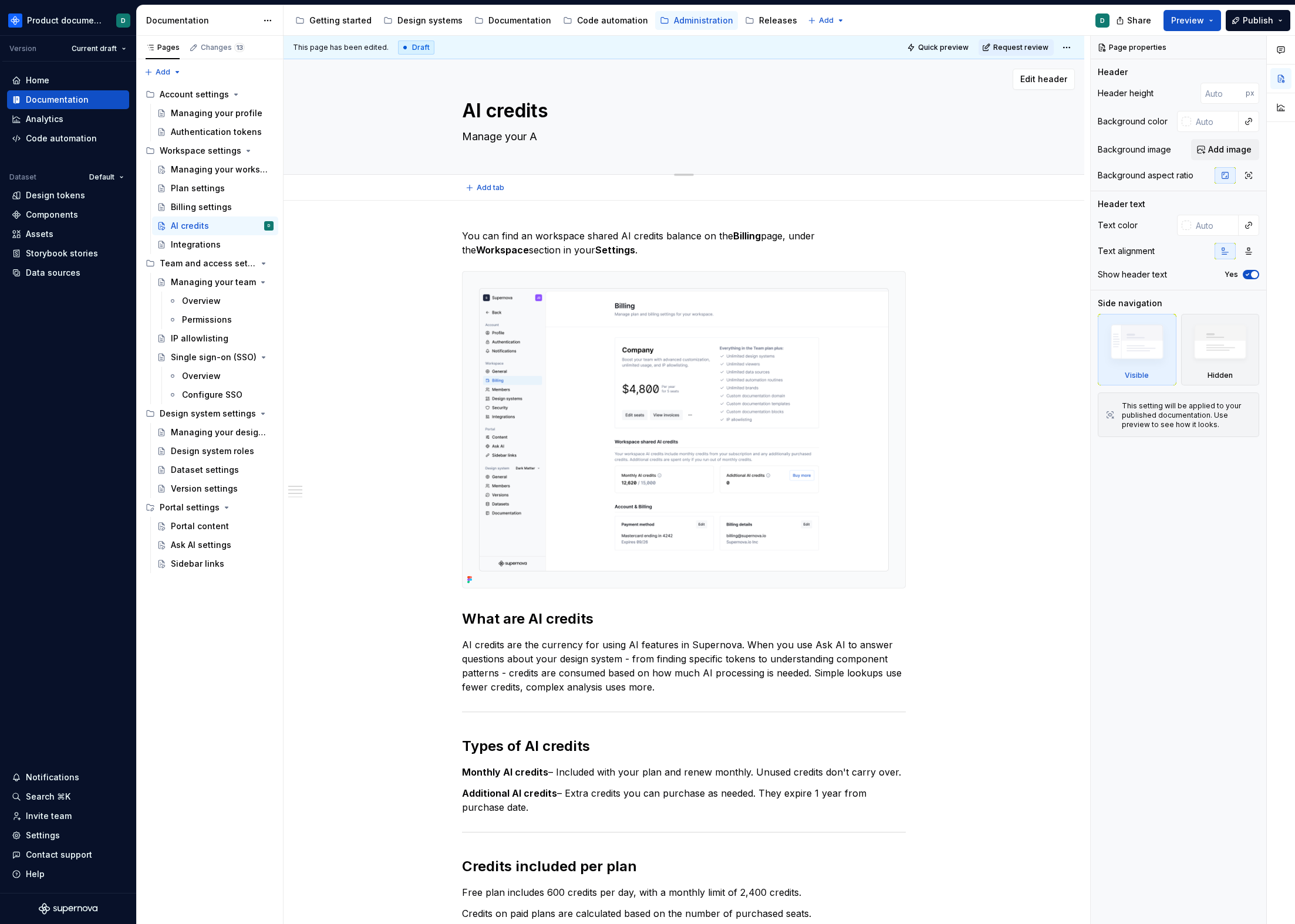
type textarea "Manage your"
type textarea "*"
type textarea "Manage your"
type textarea "*"
type textarea "Manage yo"
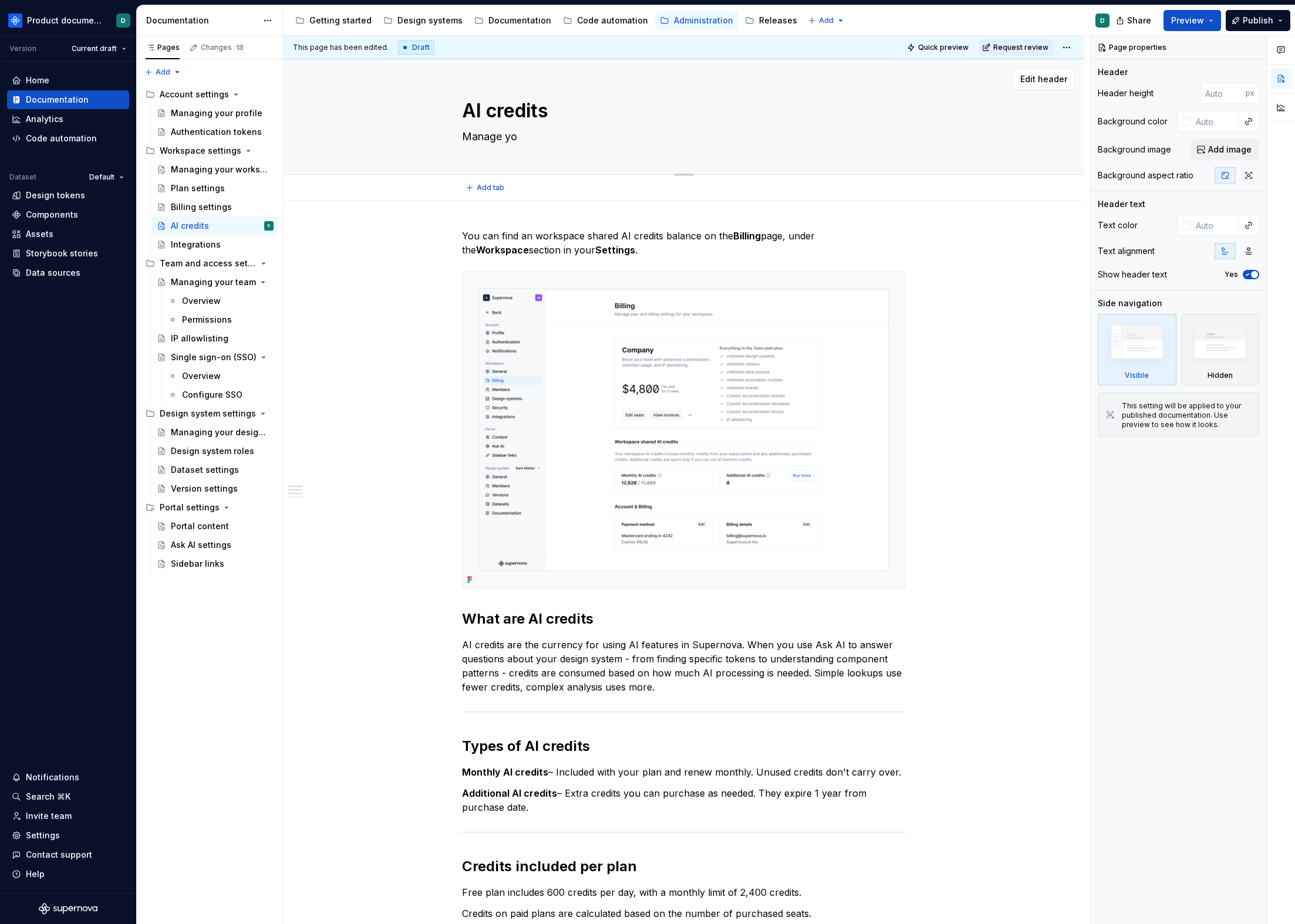
type textarea "*"
type textarea "Manage y"
type textarea "*"
type textarea "Manage"
type textarea "*"
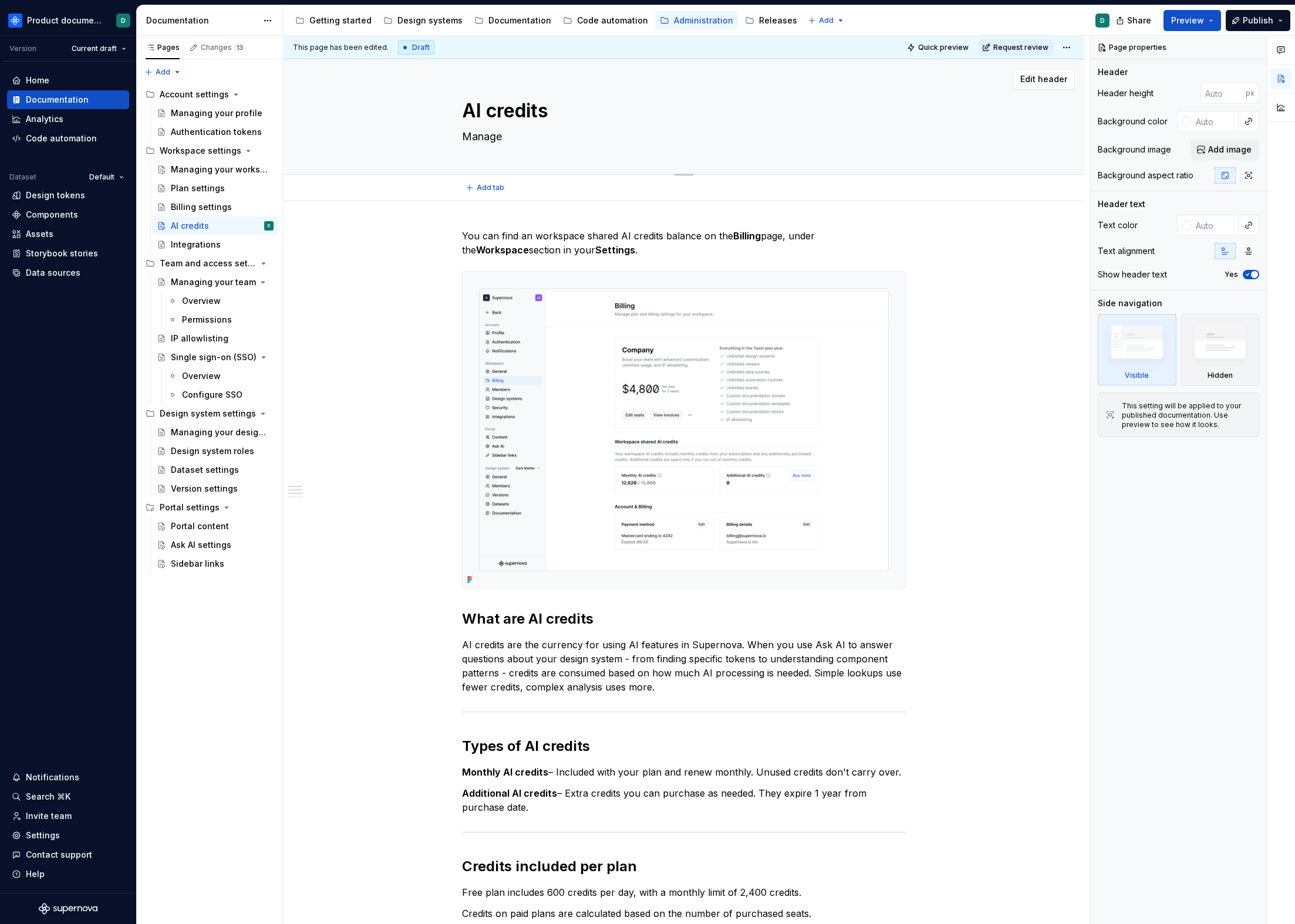
type textarea "Manage w"
type textarea "*"
type textarea "Manage wo"
type textarea "*"
type textarea "Manage wor"
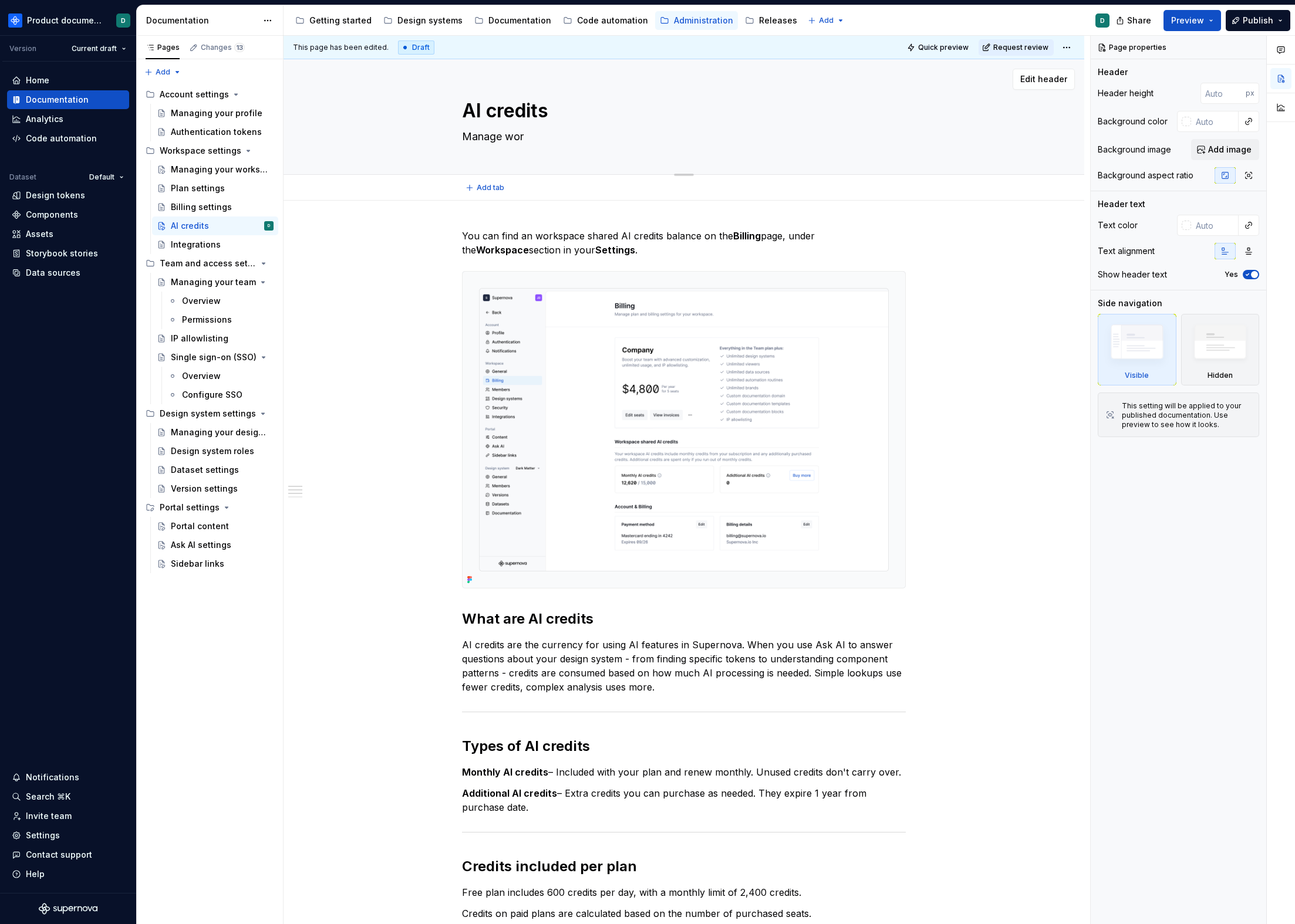
type textarea "*"
type textarea "Manage work"
type textarea "*"
type textarea "Manage works"
type textarea "*"
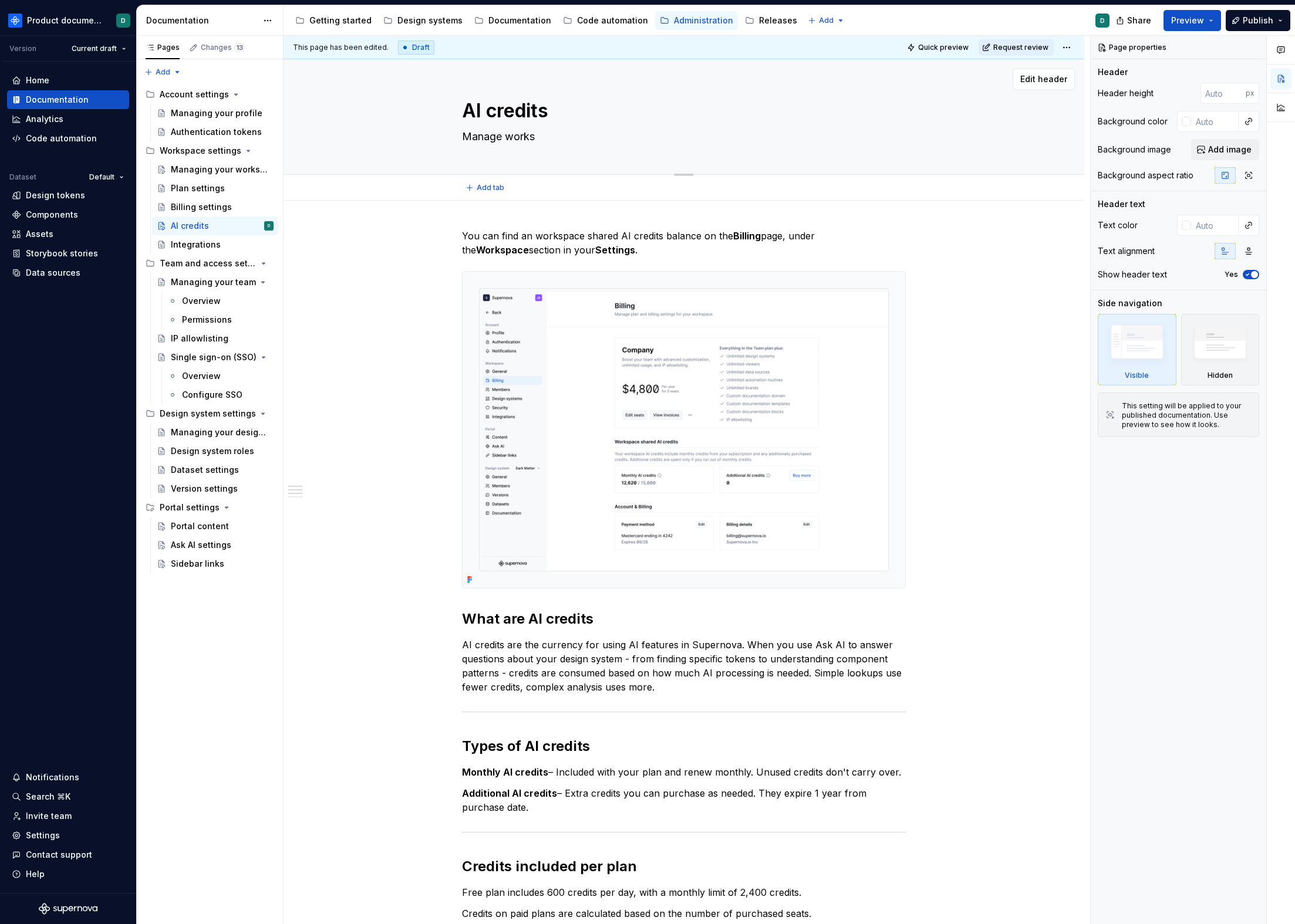
type textarea "Manage worksp"
type textarea "*"
type textarea "Manage workspa"
type textarea "*"
type textarea "Manage workspac"
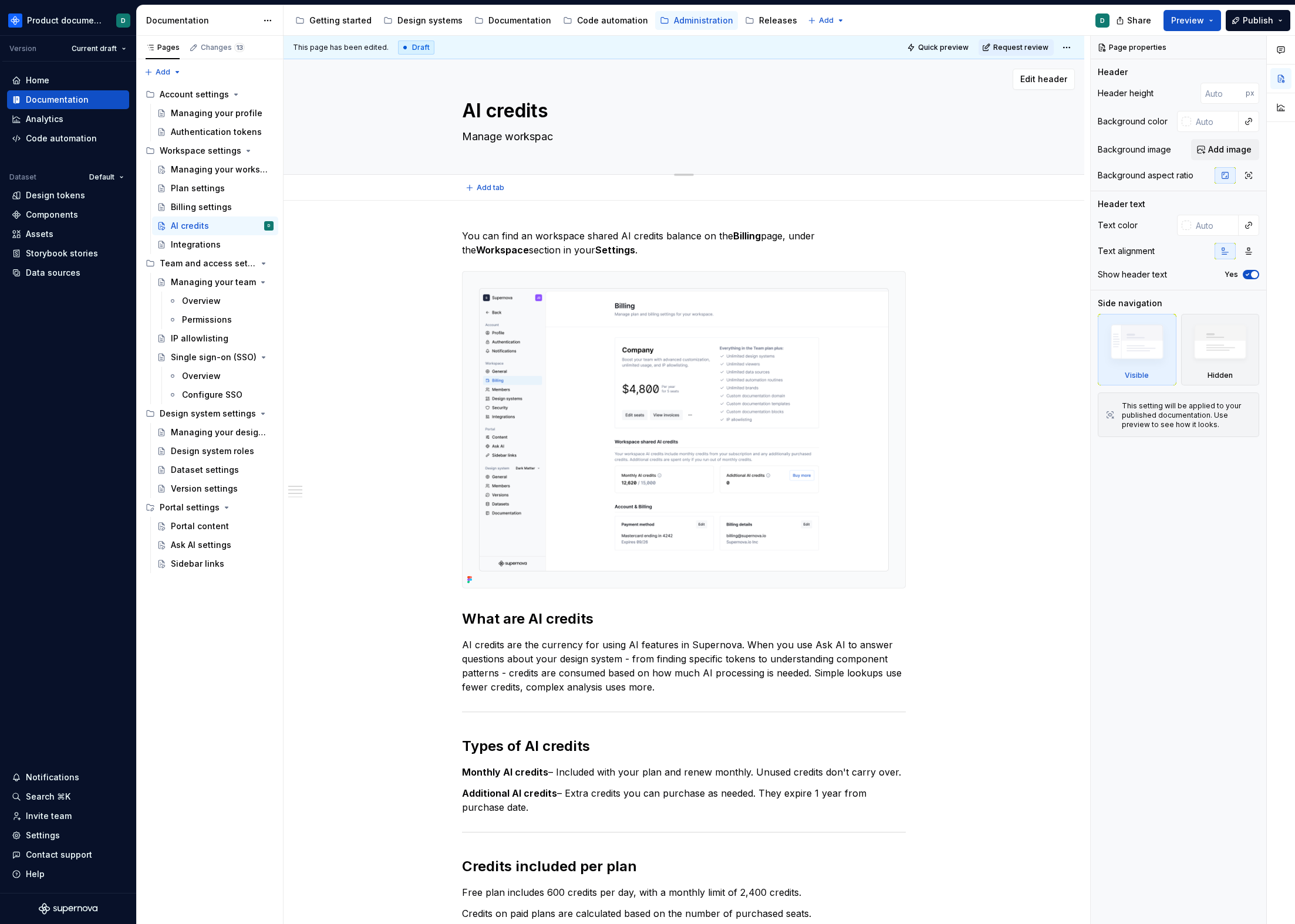
type textarea "*"
type textarea "Manage workspace"
type textarea "*"
type textarea "Manage workspace"
type textarea "*"
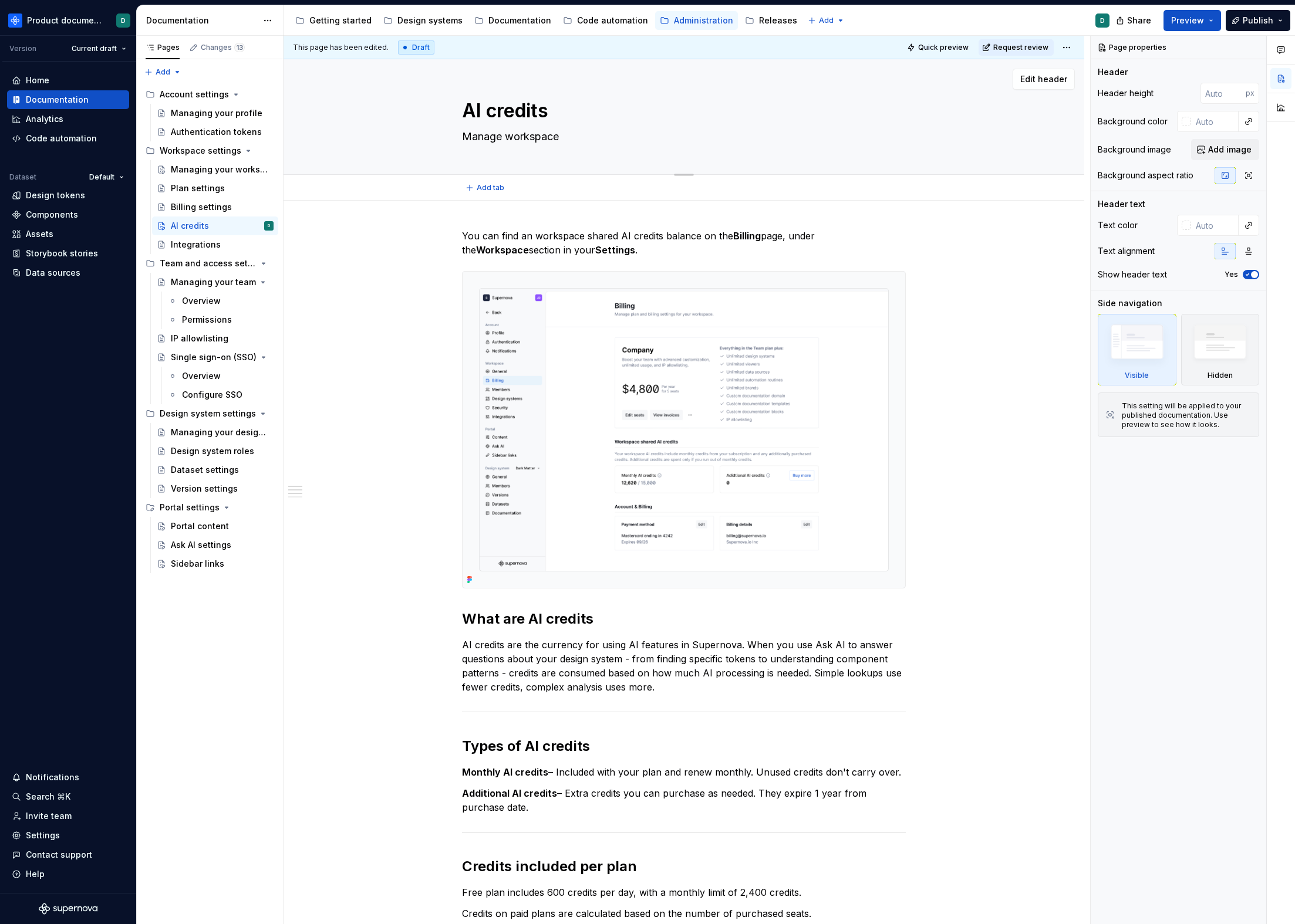
type textarea "Manage workspace s"
type textarea "*"
type textarea "Manage workspace sh"
type textarea "*"
type textarea "Manage workspace sha"
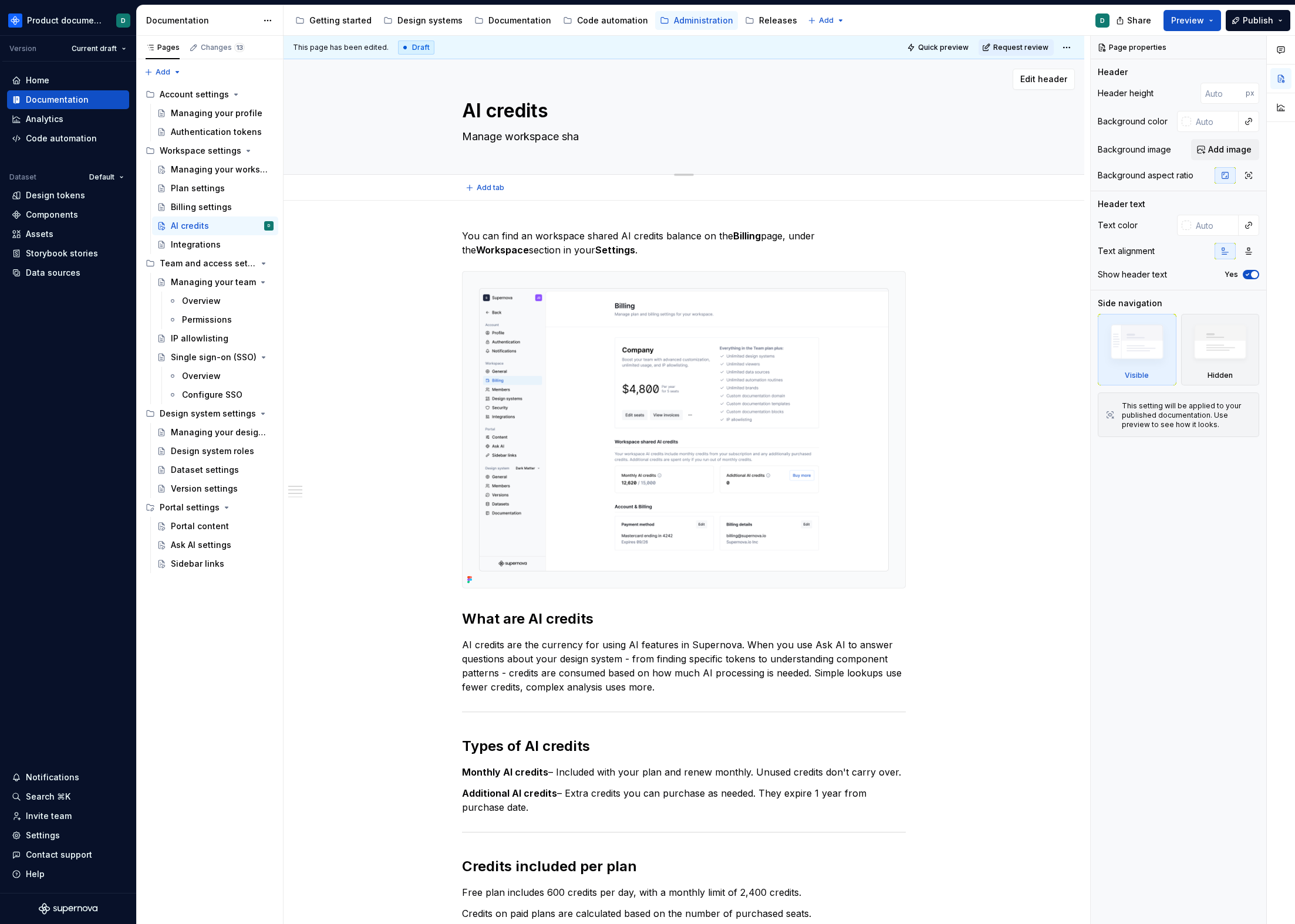
type textarea "*"
type textarea "Manage workspace shar"
type textarea "*"
type textarea "Manage workspace share"
type textarea "*"
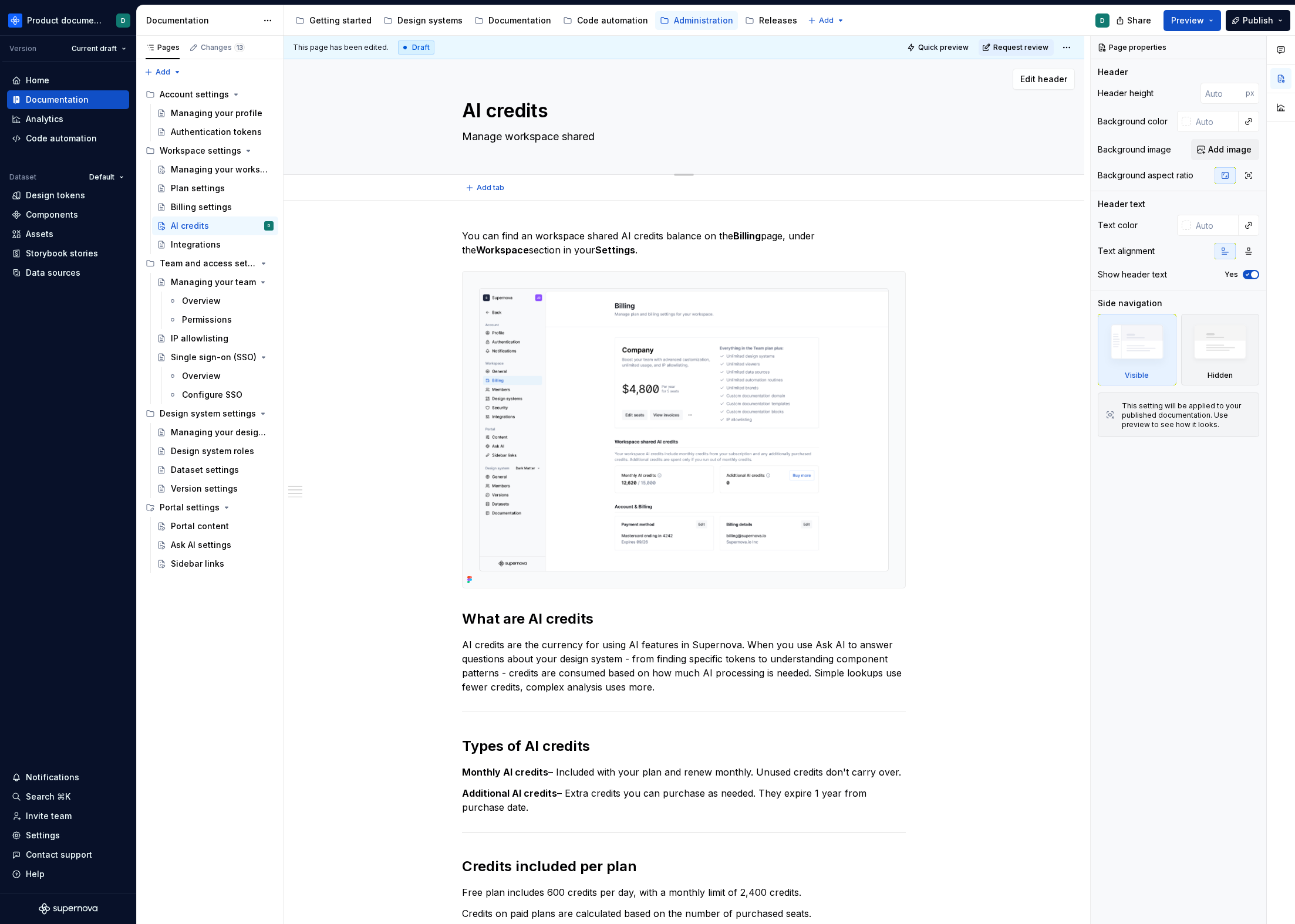
type textarea "Manage workspace shared"
type textarea "*"
type textarea "Manage workspace shared A"
type textarea "*"
type textarea "Manage workspace shared AI"
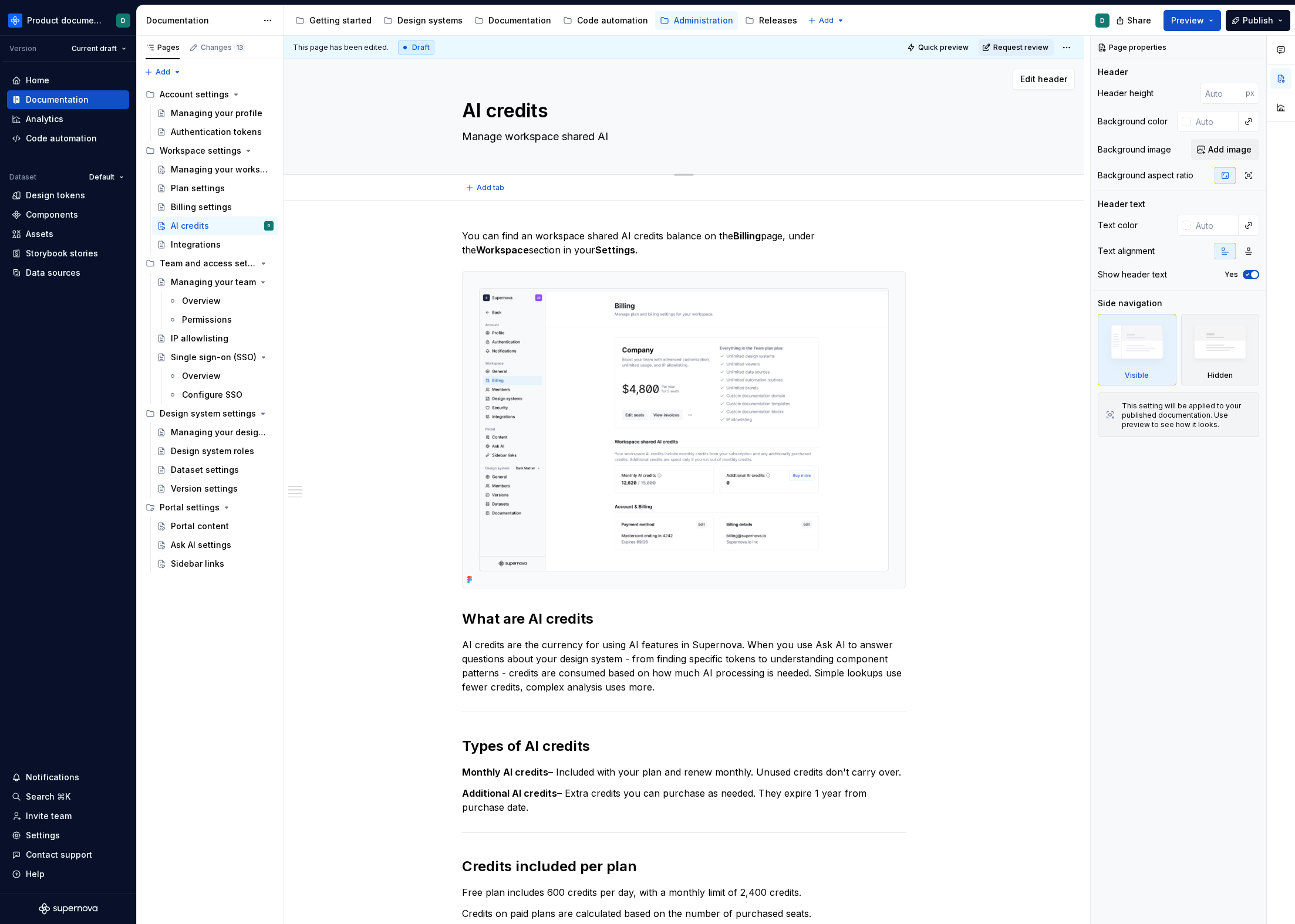
type textarea "*"
type textarea "Manage workspace shared AI"
type textarea "*"
type textarea "Manage workspace shared AI c"
type textarea "*"
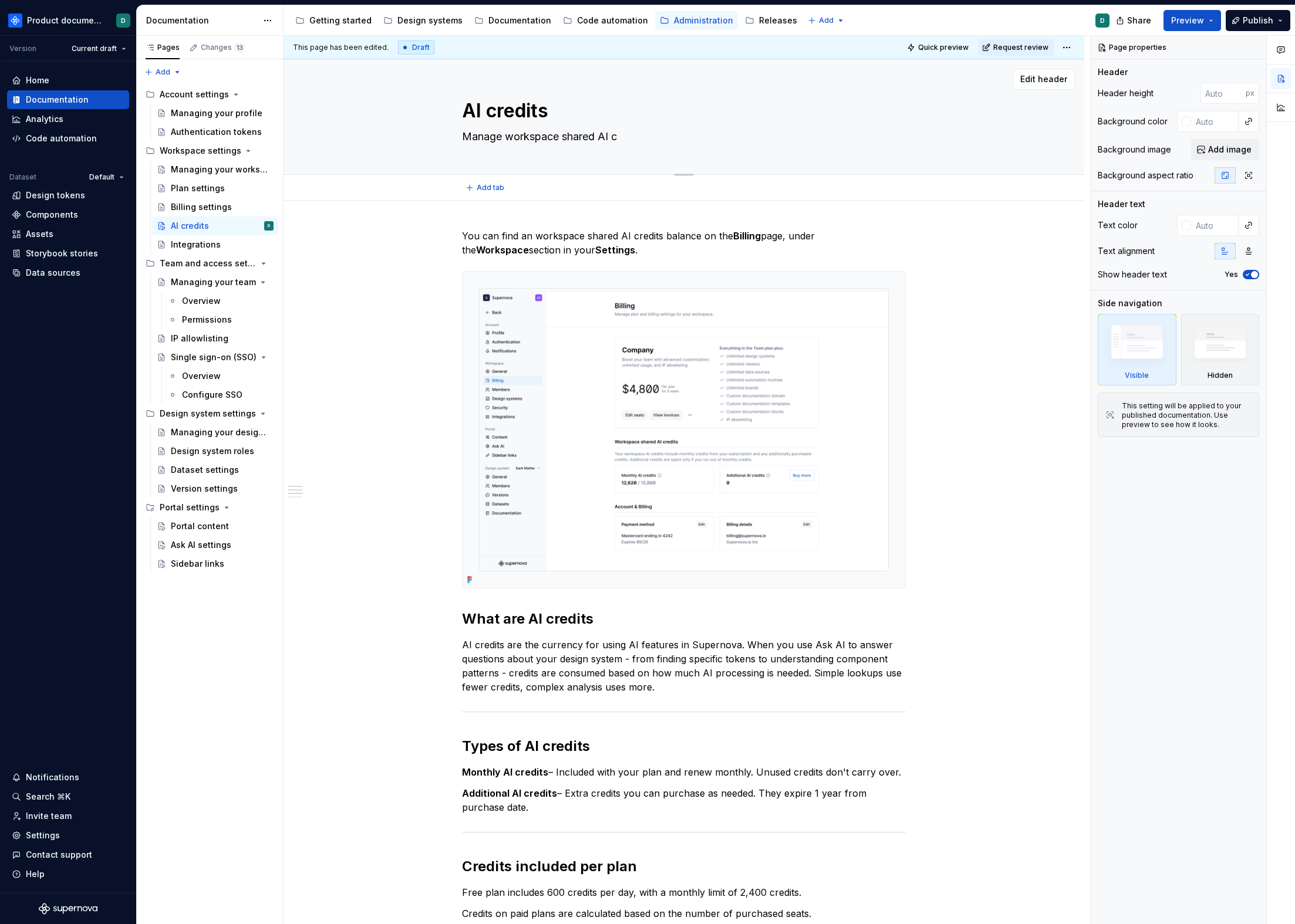
type textarea "Manage workspace shared AI cr"
type textarea "*"
type textarea "Manage workspace shared AI cre"
type textarea "*"
type textarea "Manage workspace shared AI cred"
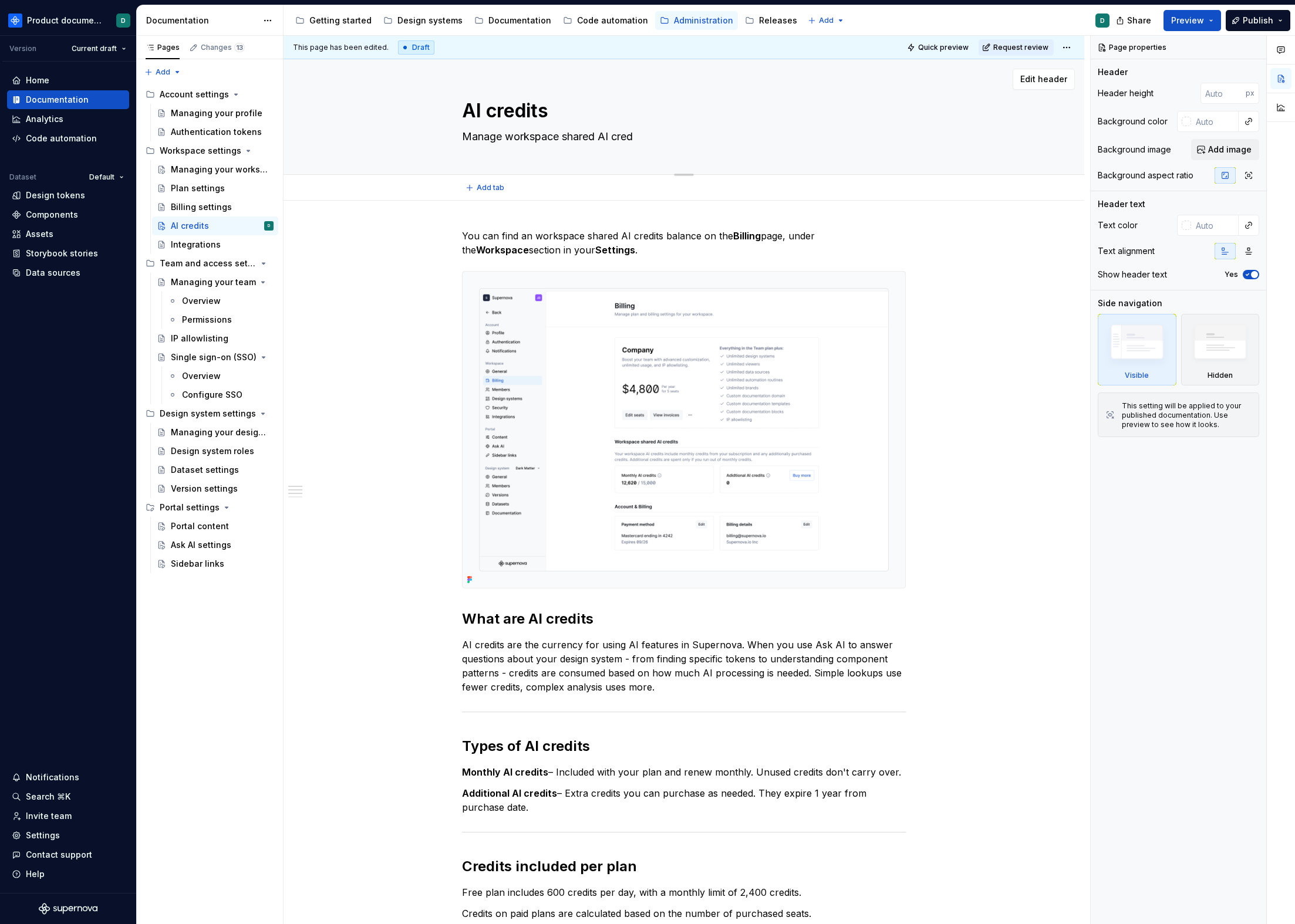
type textarea "*"
type textarea "Manage workspace shared AI credi"
type textarea "*"
type textarea "Manage workspace shared AI credit"
type textarea "*"
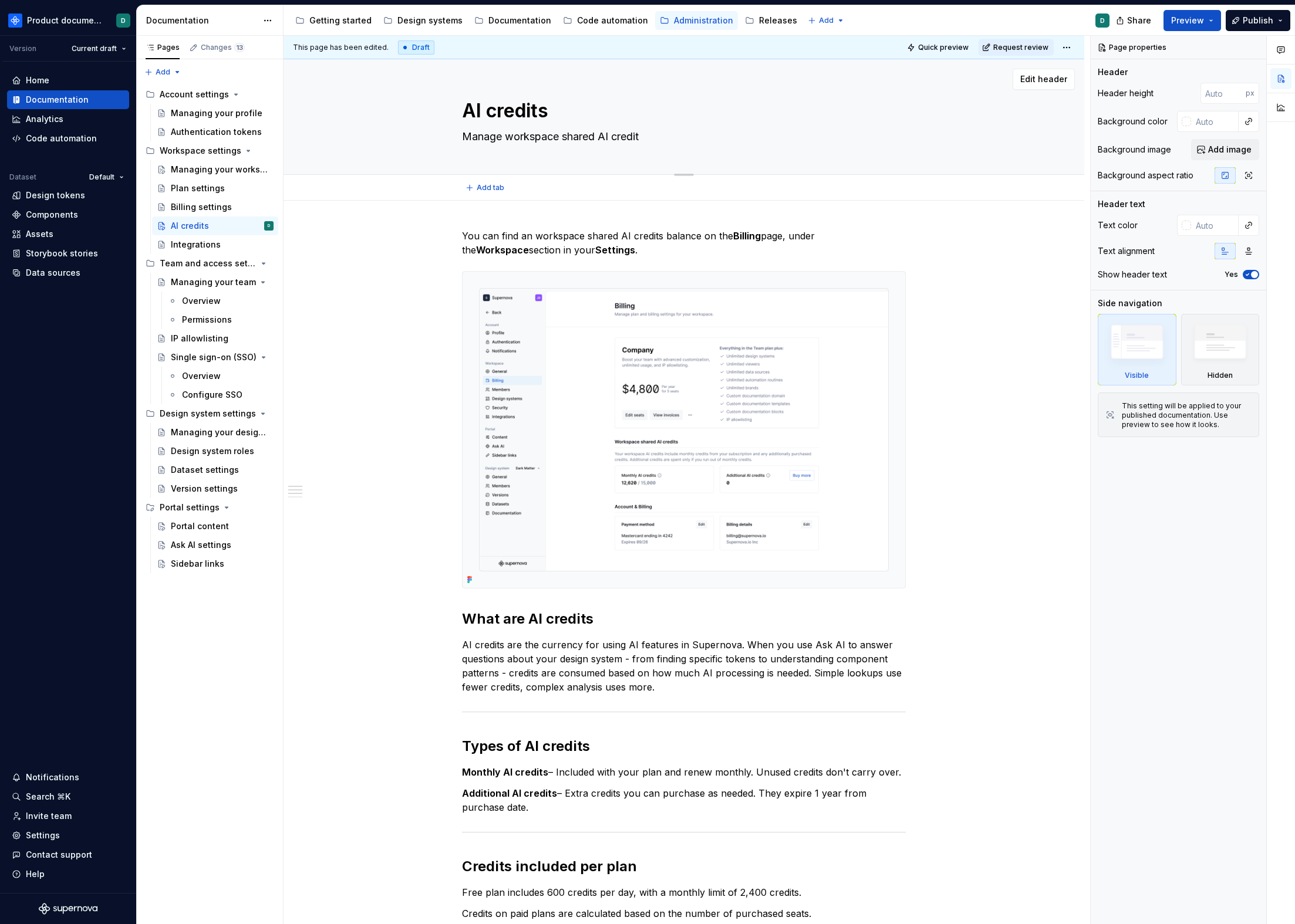
type textarea "Manage workspace shared AI credits"
type textarea "*"
type textarea "Manage workspace shared AI credits"
type textarea "*"
type textarea "Manage workspace shared AI credits a"
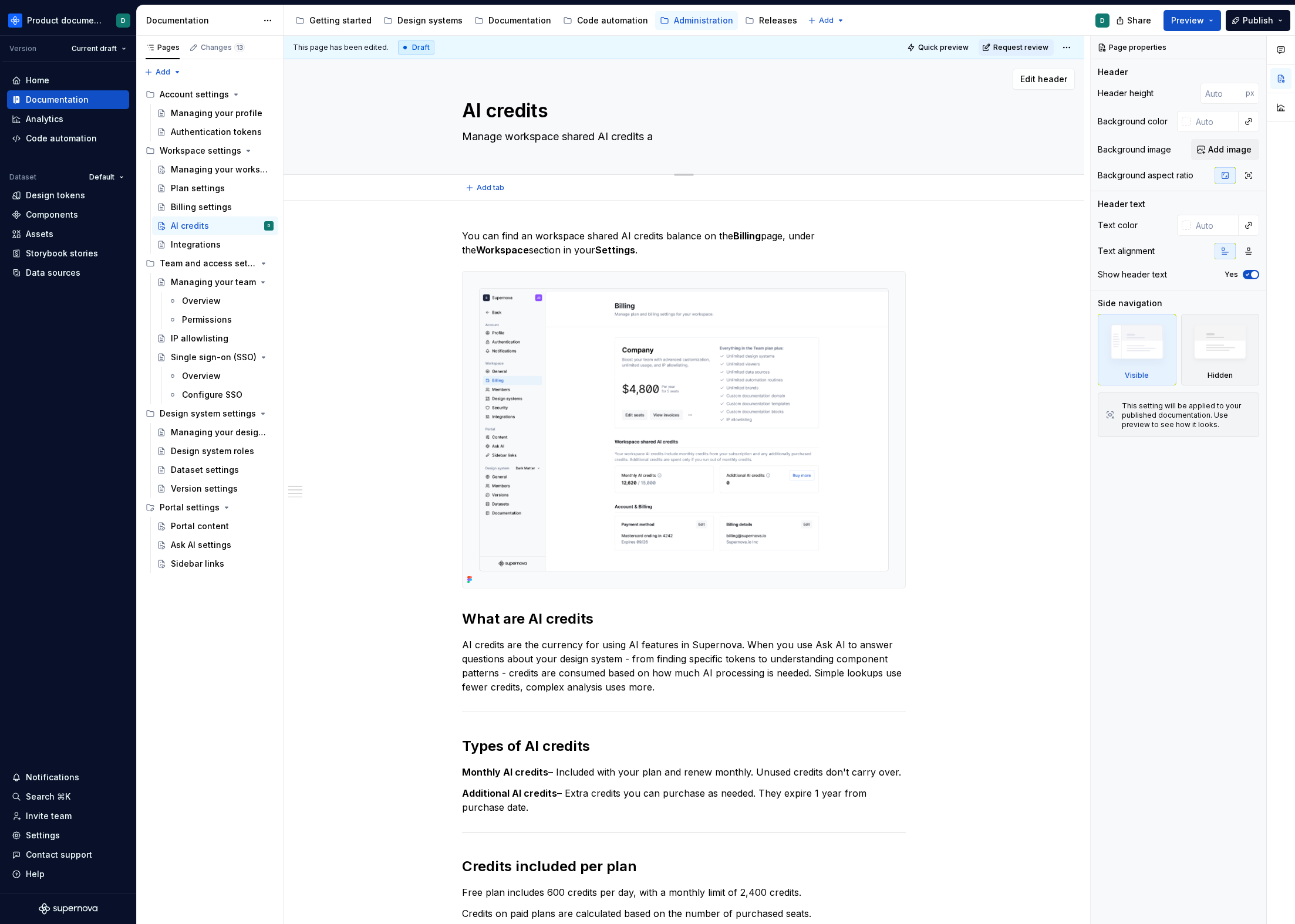
type textarea "*"
type textarea "Manage workspace shared AI credits an"
type textarea "*"
type textarea "Manage workspace shared AI credits and"
type textarea "*"
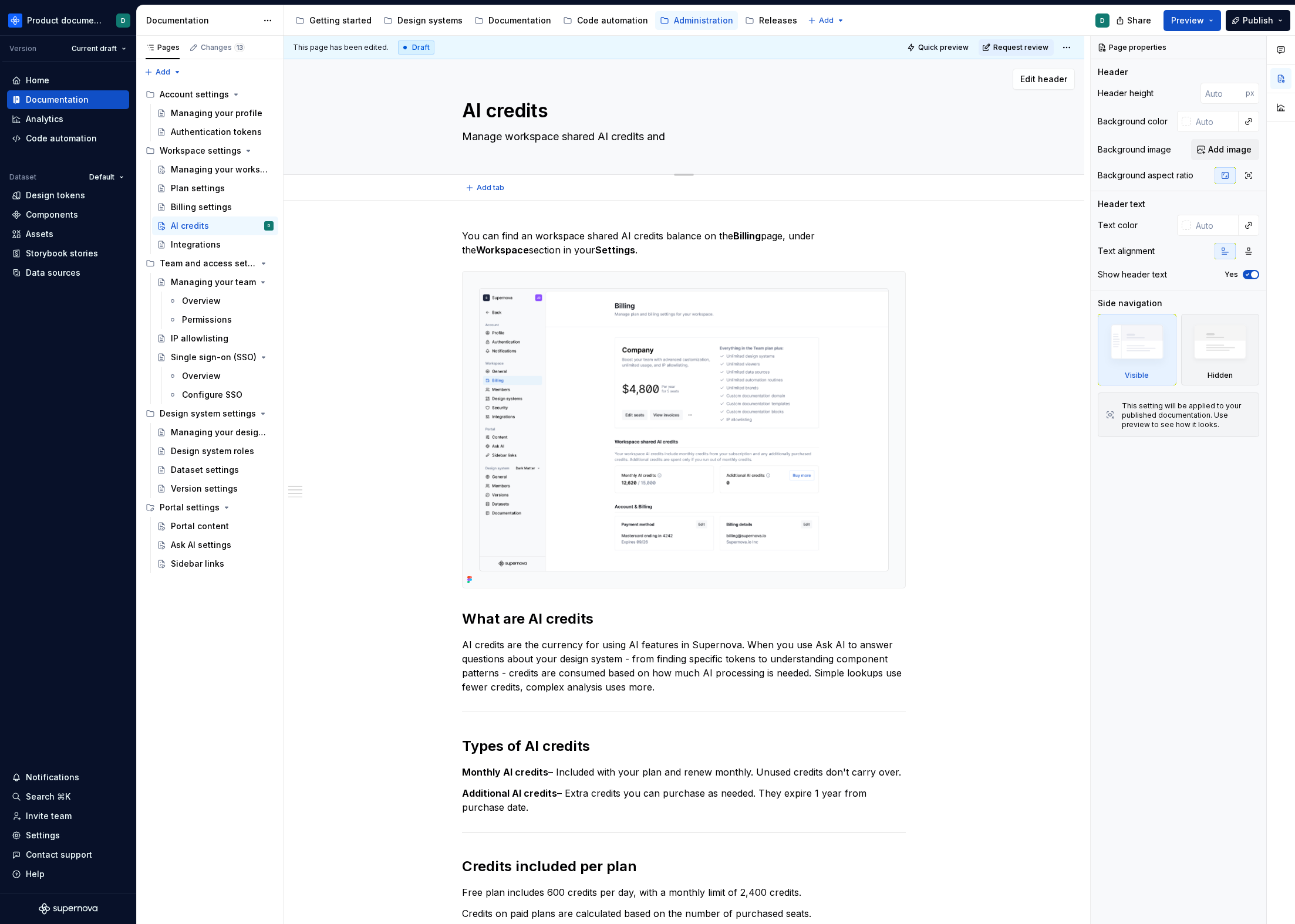
type textarea "Manage workspace shared AI credits and"
type textarea "*"
type textarea "Manage workspace shared AI credits and"
click at [180, 168] on div "Managing your workspace" at bounding box center [204, 170] width 68 height 12
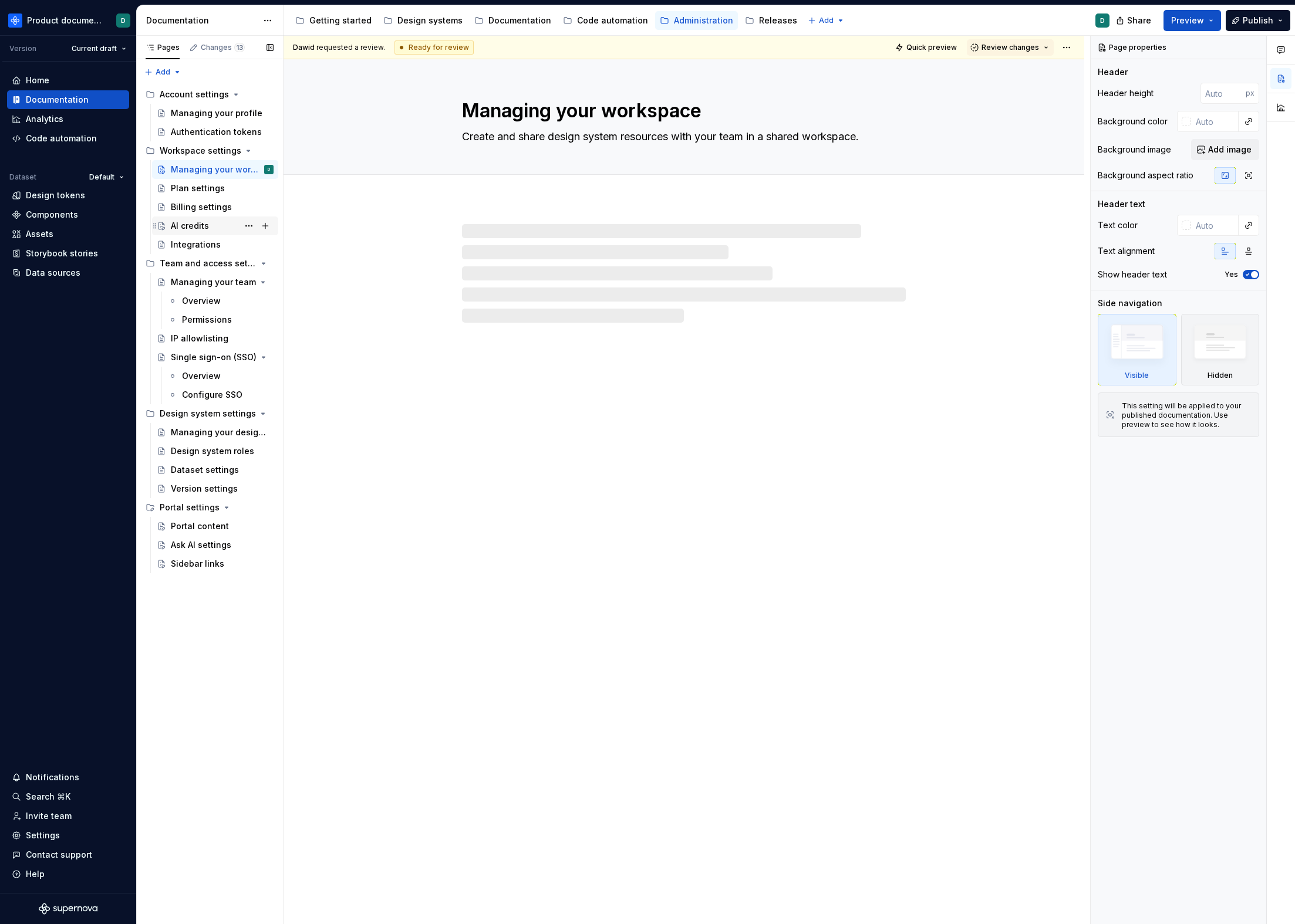
click at [205, 235] on div "AI credits" at bounding box center [215, 226] width 126 height 19
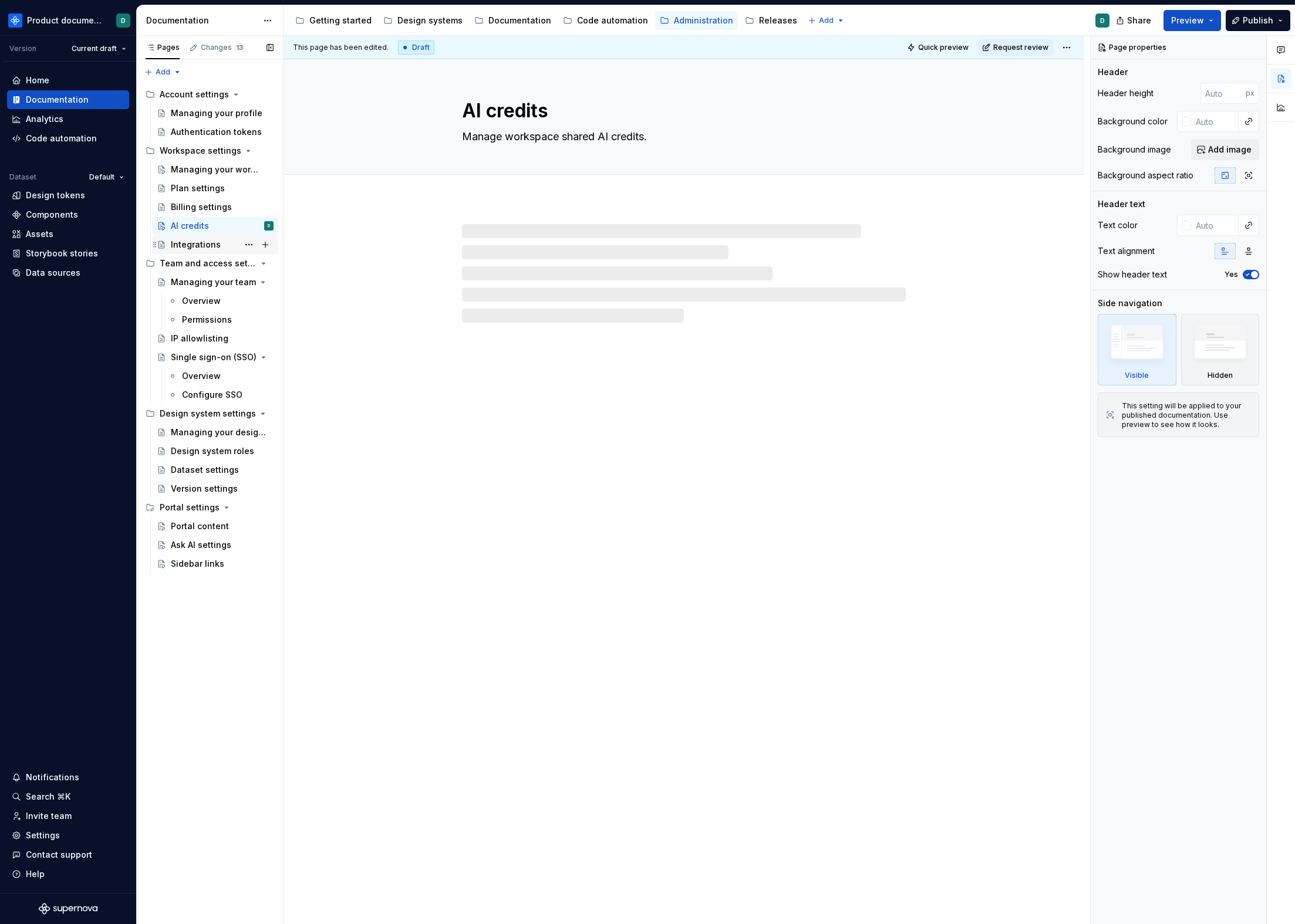
click at [204, 242] on div "Integrations" at bounding box center [195, 244] width 50 height 12
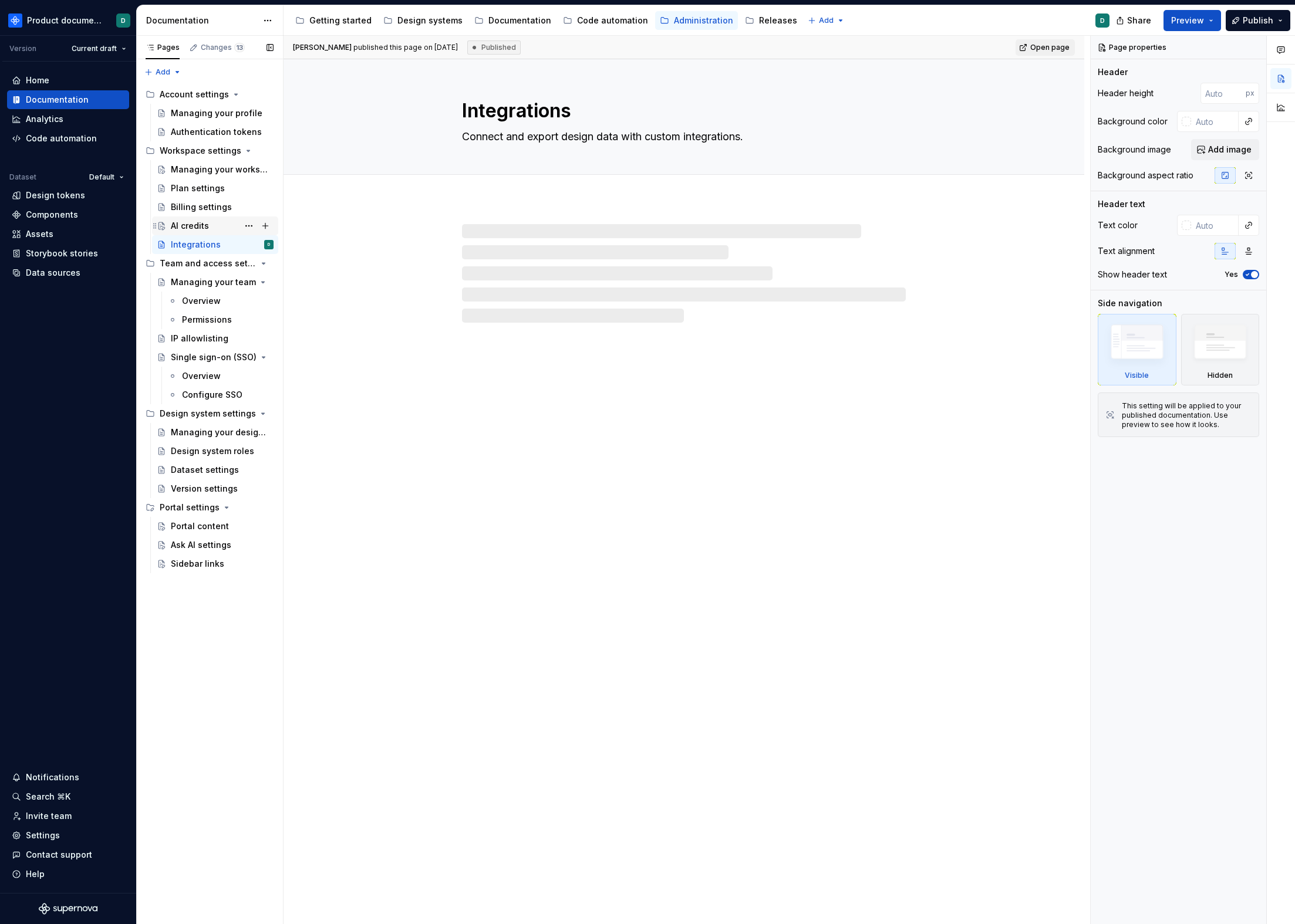
click at [191, 224] on div "AI credits" at bounding box center [189, 226] width 38 height 12
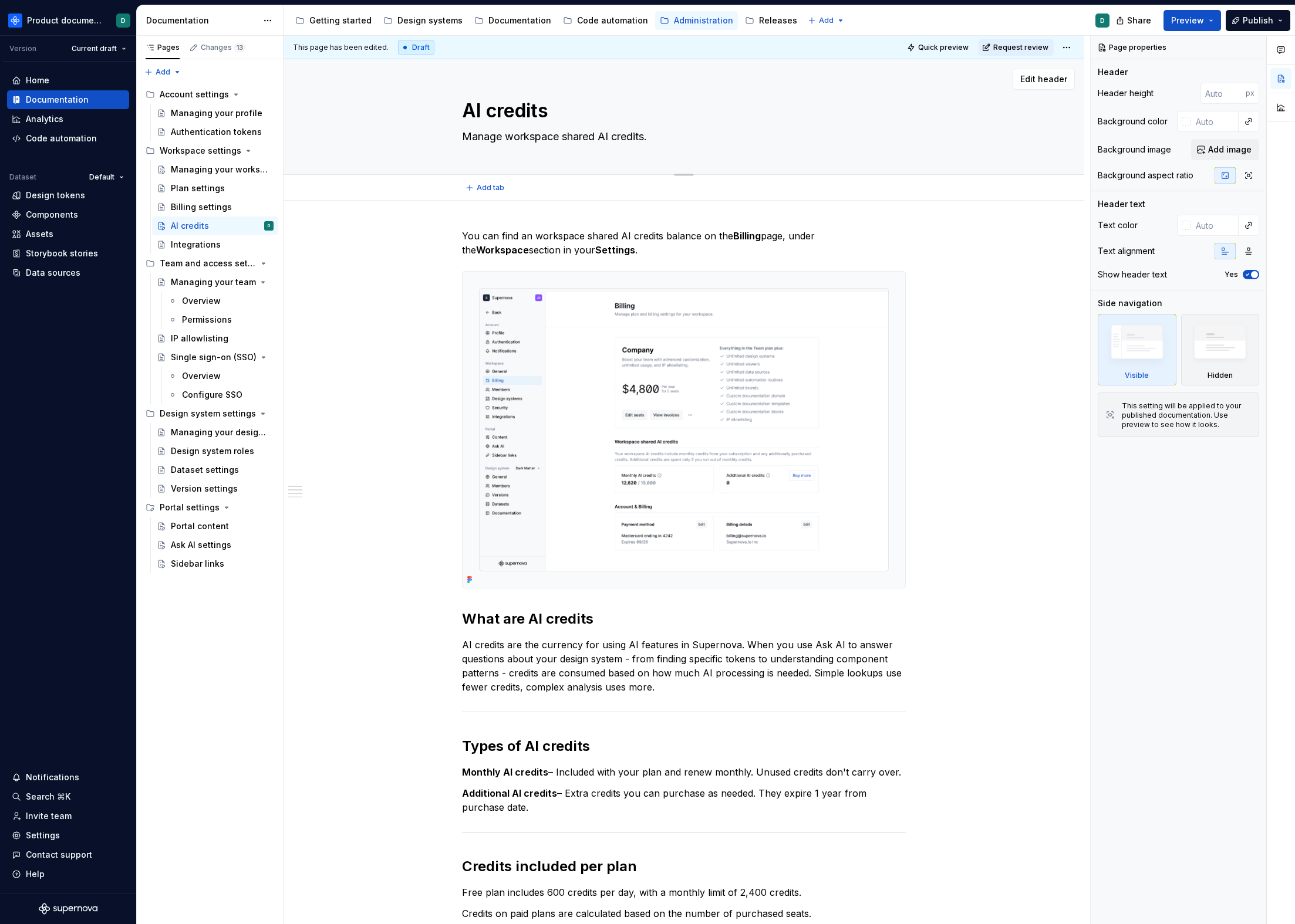
click at [660, 134] on textarea "Manage workspace shared AI credits." at bounding box center [681, 137] width 444 height 19
click at [661, 138] on textarea "Manage workspace shared AI credits." at bounding box center [681, 137] width 444 height 19
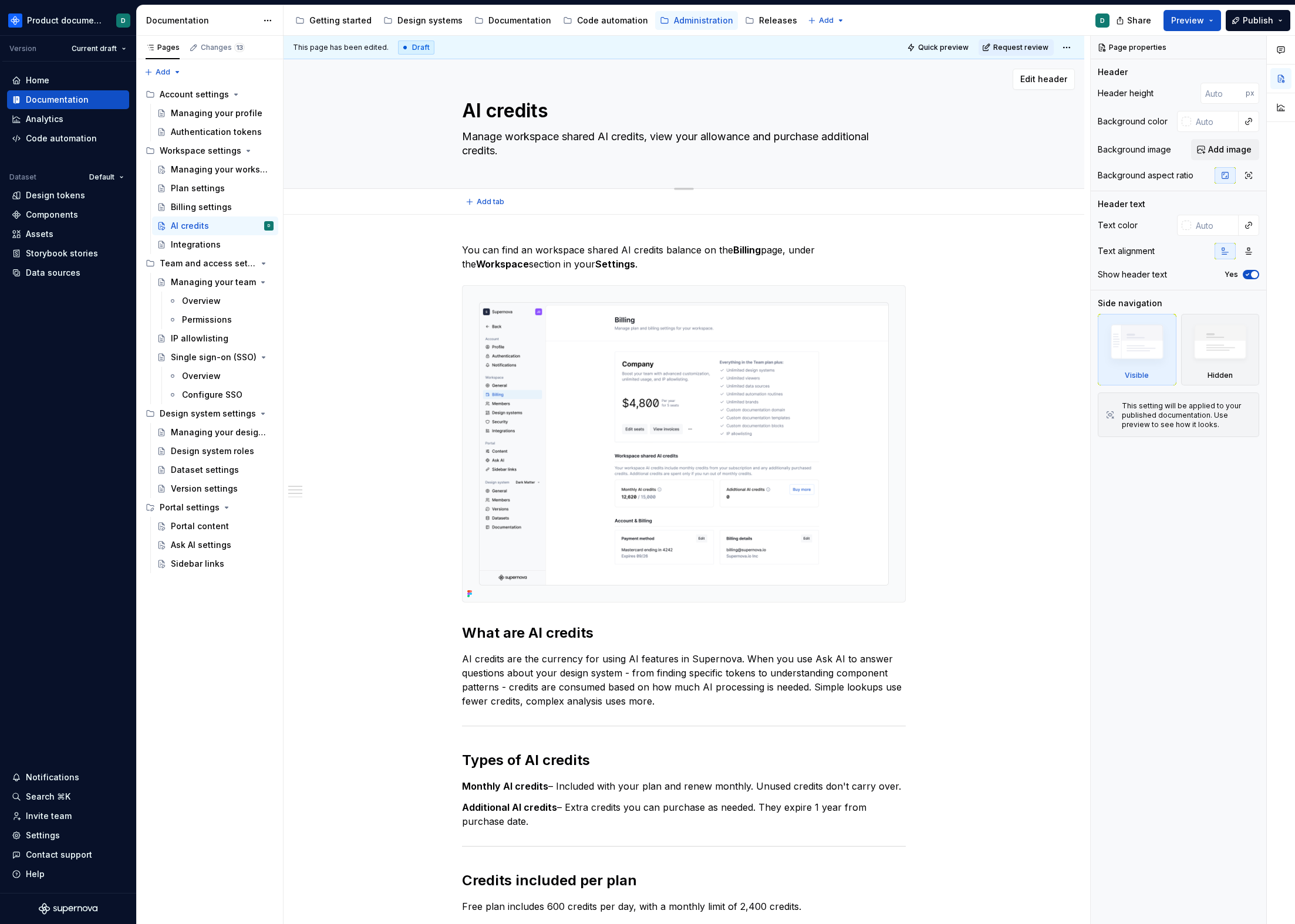
drag, startPoint x: 601, startPoint y: 137, endPoint x: 507, endPoint y: 134, distance: 94.0
click at [507, 134] on textarea "Manage workspace shared AI credits, view your allowance and purchase additional…" at bounding box center [681, 144] width 444 height 33
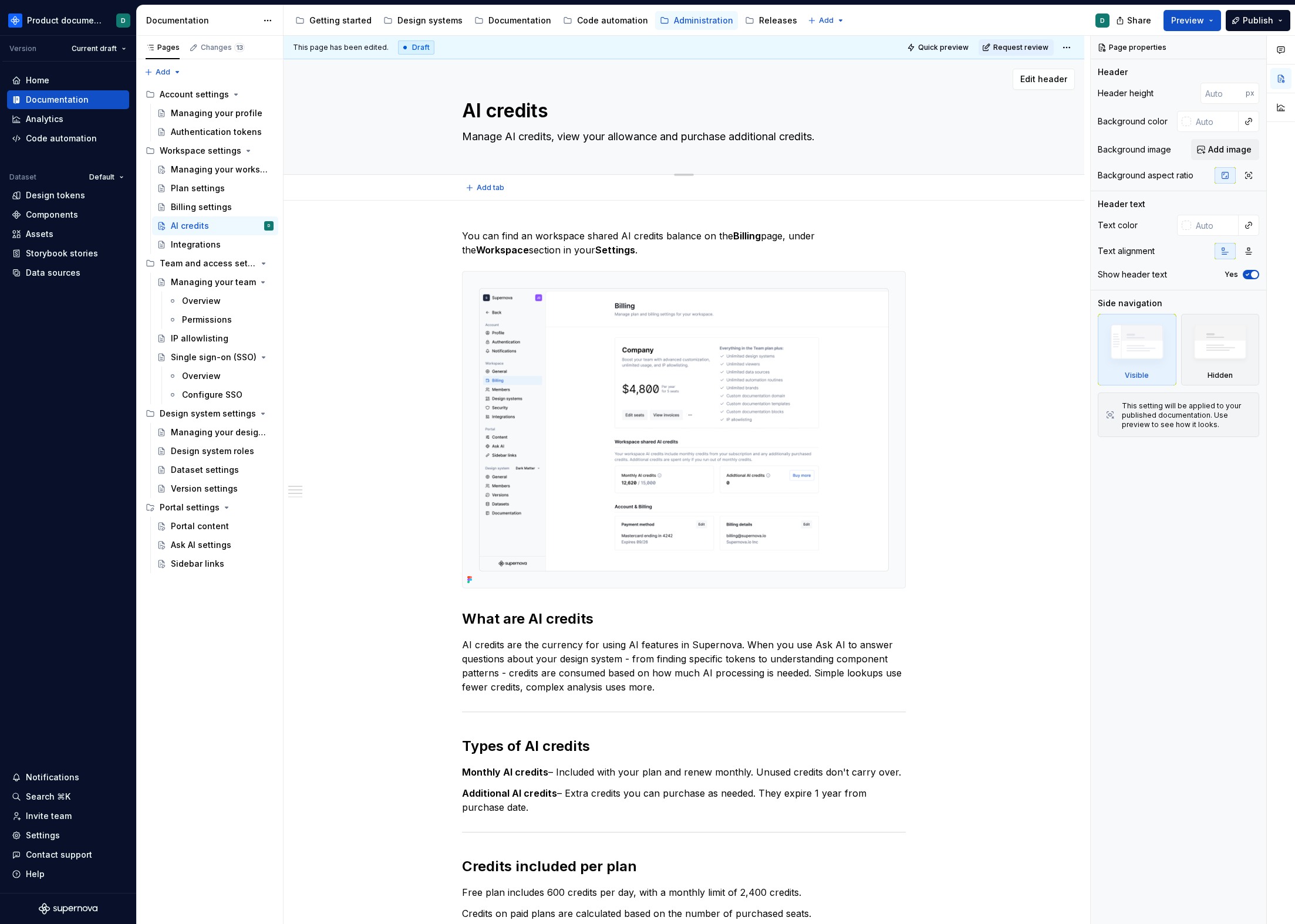
click at [846, 135] on textarea "Manage AI credits, view your allowance and purchase additional credits." at bounding box center [681, 137] width 444 height 19
click at [620, 136] on textarea "Manage AI credits, view your allowance and purchase additional credits." at bounding box center [681, 137] width 444 height 19
click at [806, 139] on textarea "Manage AI credits, monitor usage and purchase additional credits." at bounding box center [681, 137] width 444 height 19
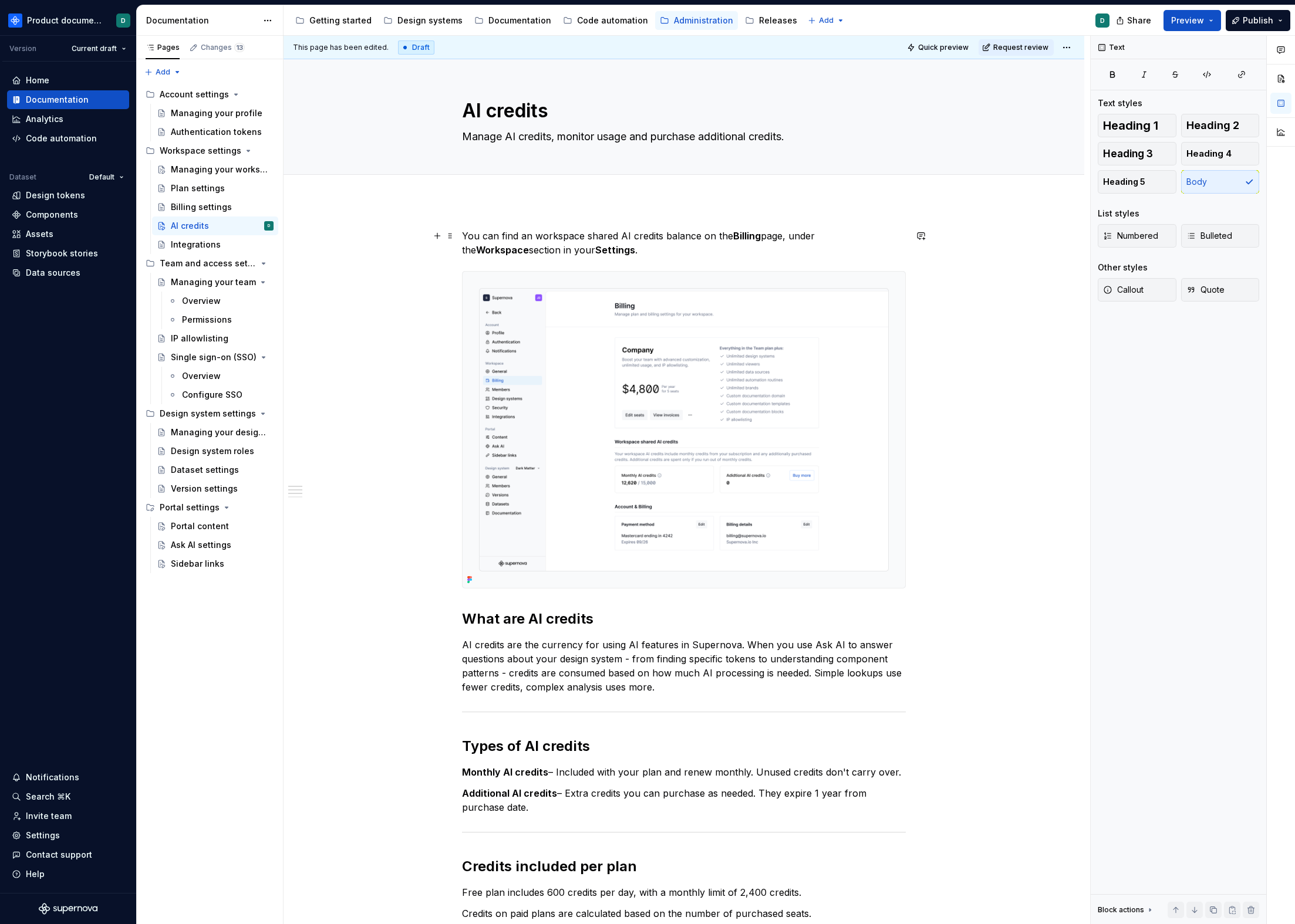
click at [717, 254] on p "You can find an workspace shared AI credits balance on the Billing page, under …" at bounding box center [683, 243] width 444 height 28
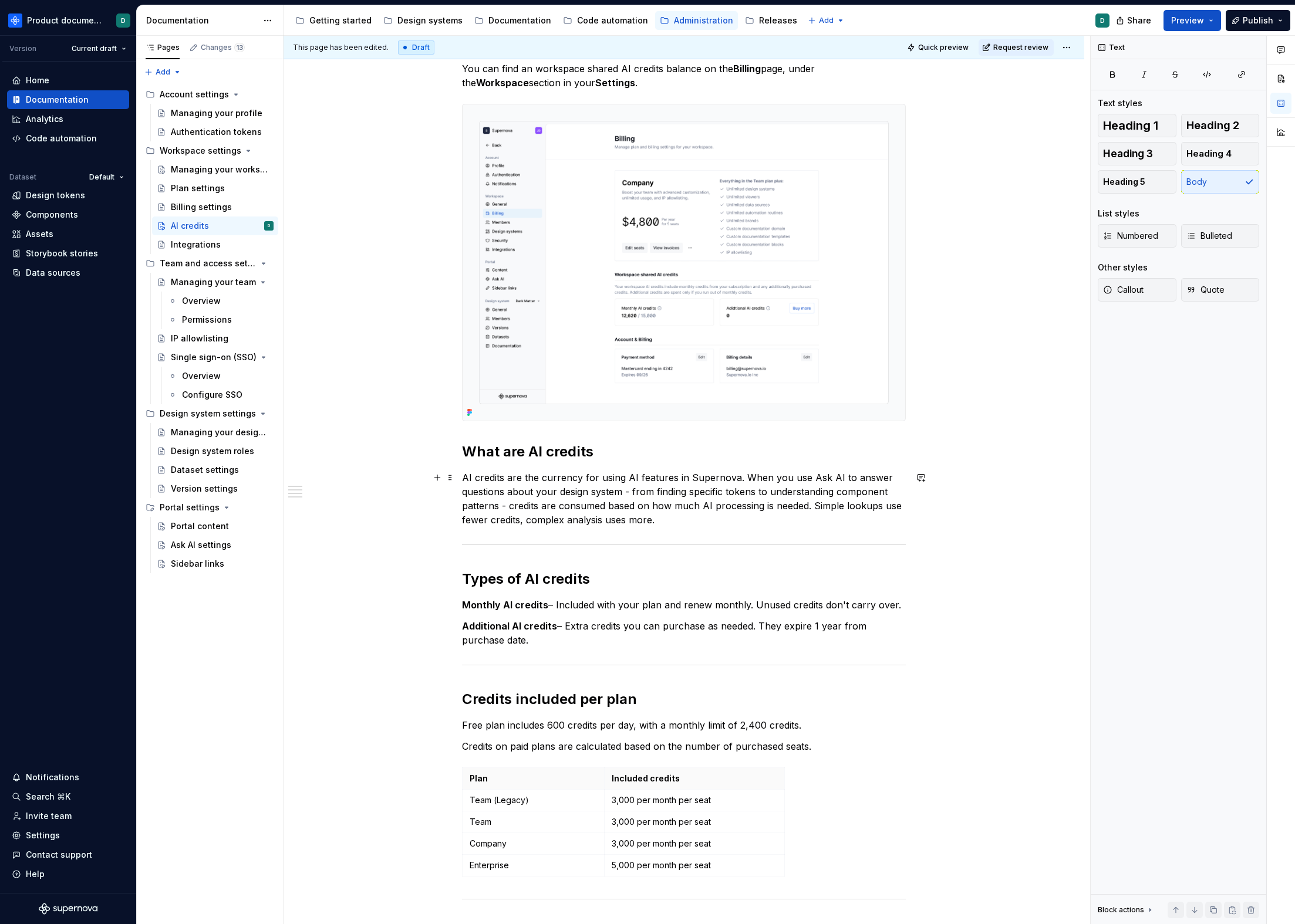
scroll to position [550, 0]
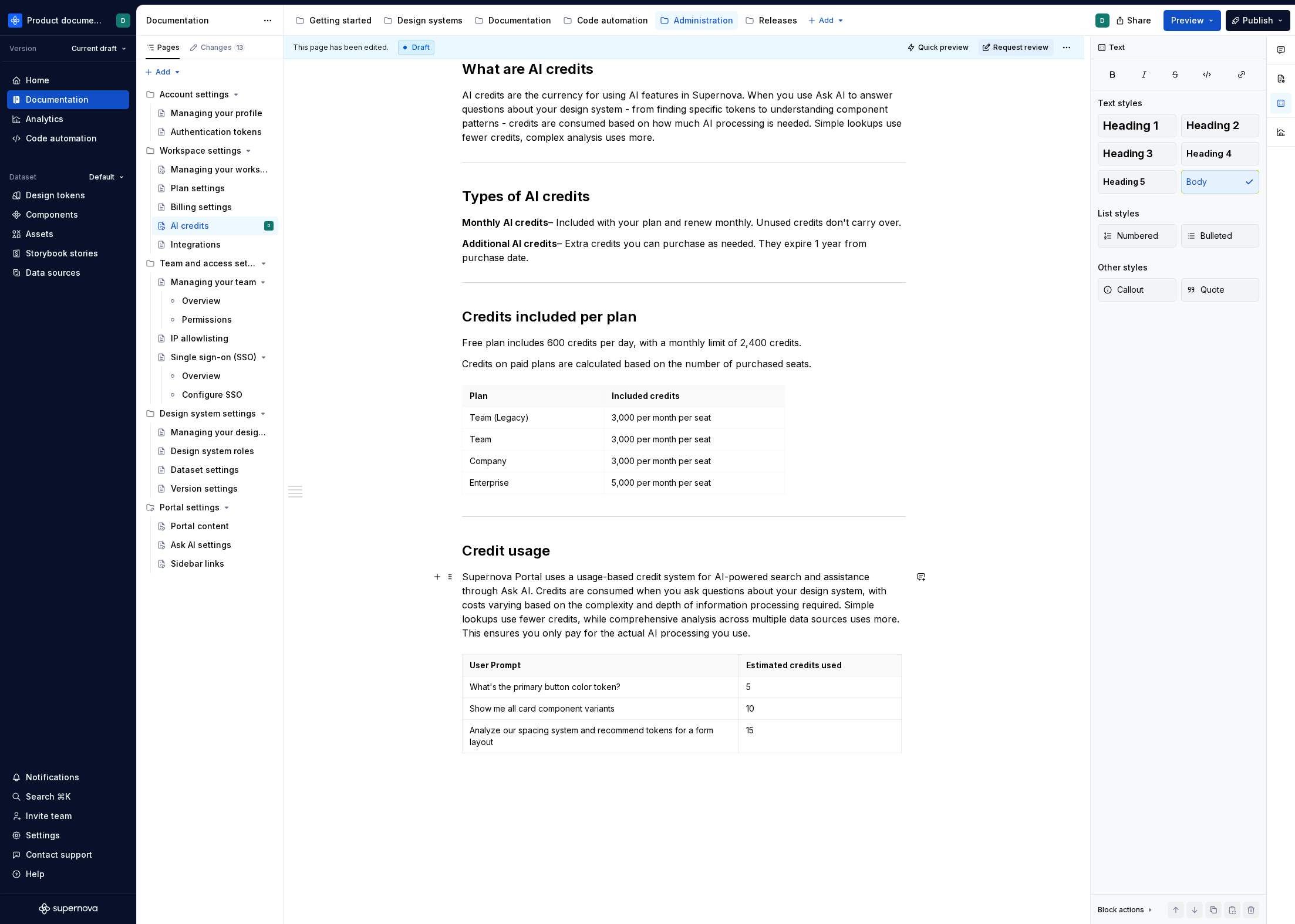
click at [783, 599] on p "Supernova Portal uses a usage-based credit system for AI-powered search and ass…" at bounding box center [683, 605] width 444 height 70
click at [779, 636] on p "Supernova Portal uses a usage-based credit system for AI-powered search and ass…" at bounding box center [683, 605] width 444 height 70
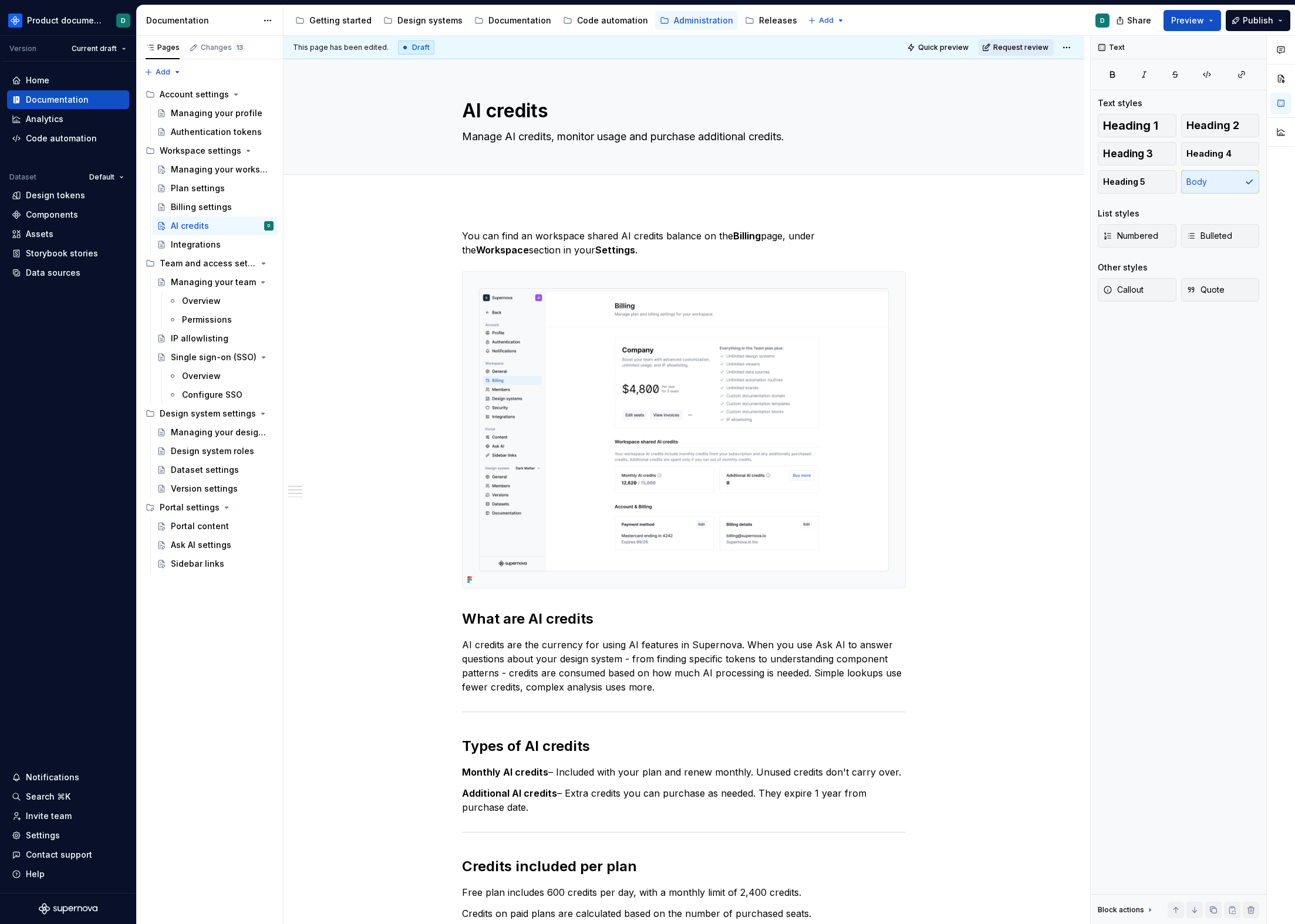
click at [1007, 41] on button "Request review" at bounding box center [1016, 47] width 75 height 17
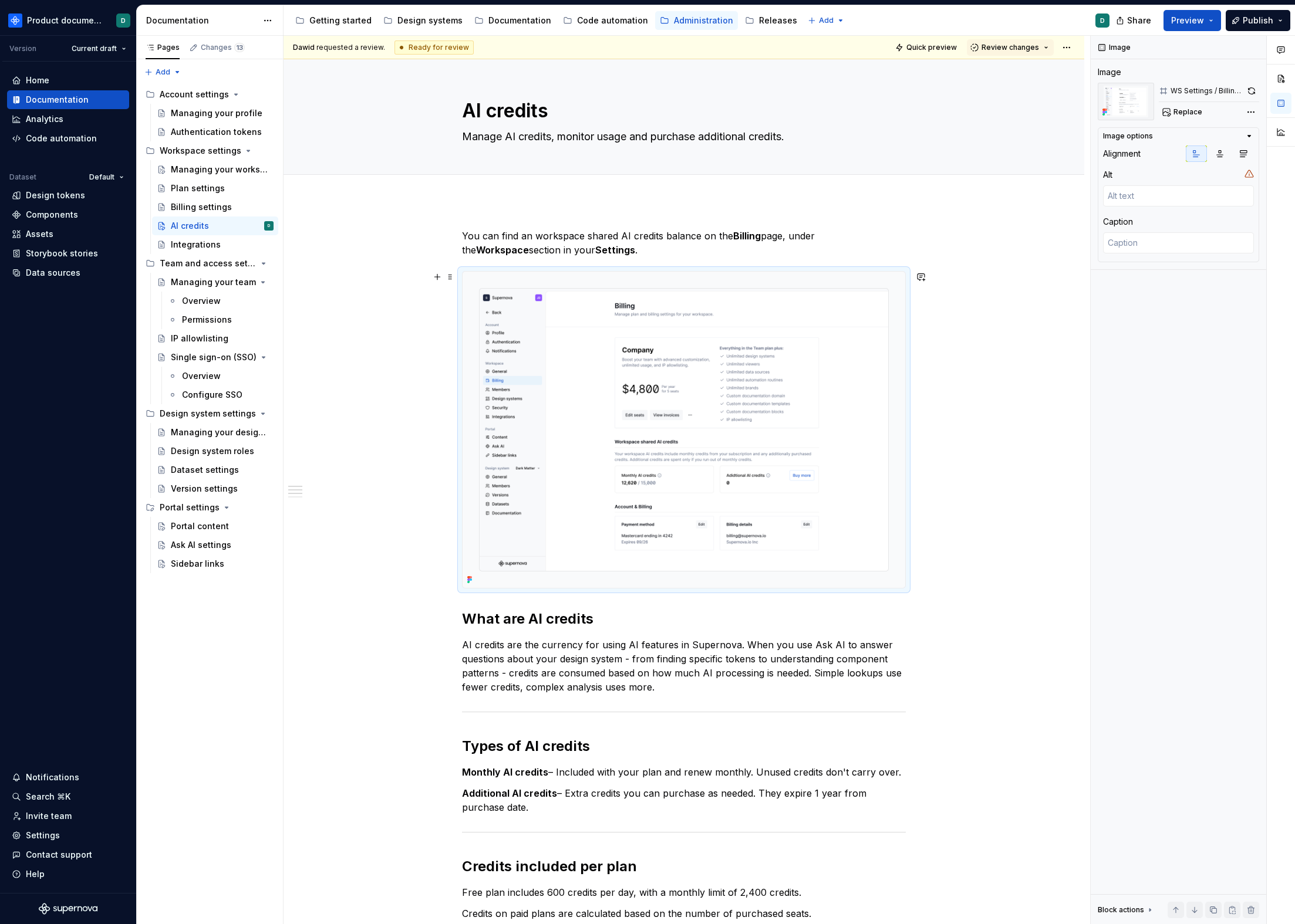
click at [577, 448] on img at bounding box center [683, 430] width 442 height 316
click at [591, 434] on img at bounding box center [683, 430] width 442 height 316
click at [744, 427] on img at bounding box center [683, 430] width 442 height 316
click at [621, 257] on div "You can find an workspace shared AI credits balance on the Billing page, under …" at bounding box center [683, 783] width 444 height 1107
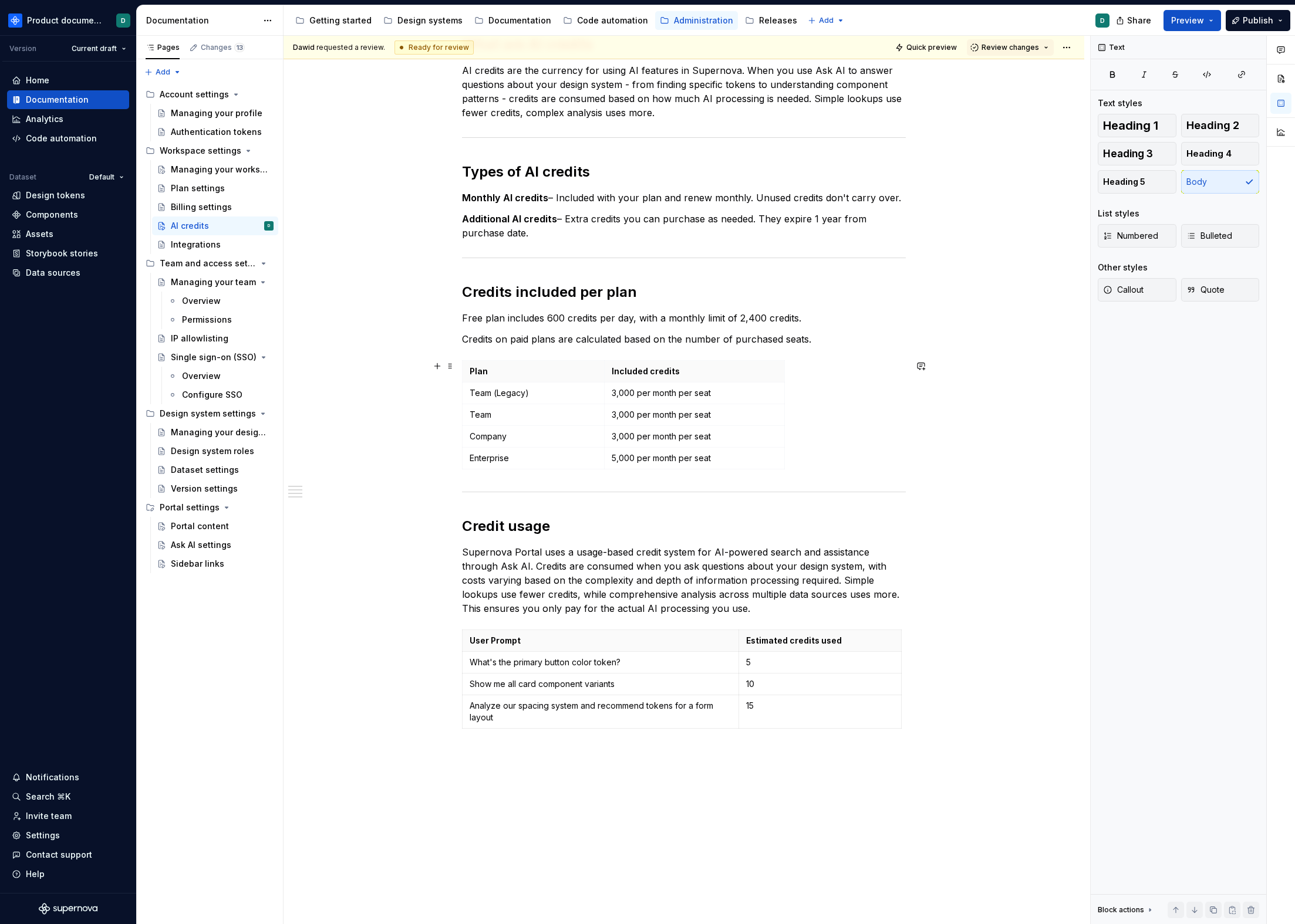
scroll to position [318, 0]
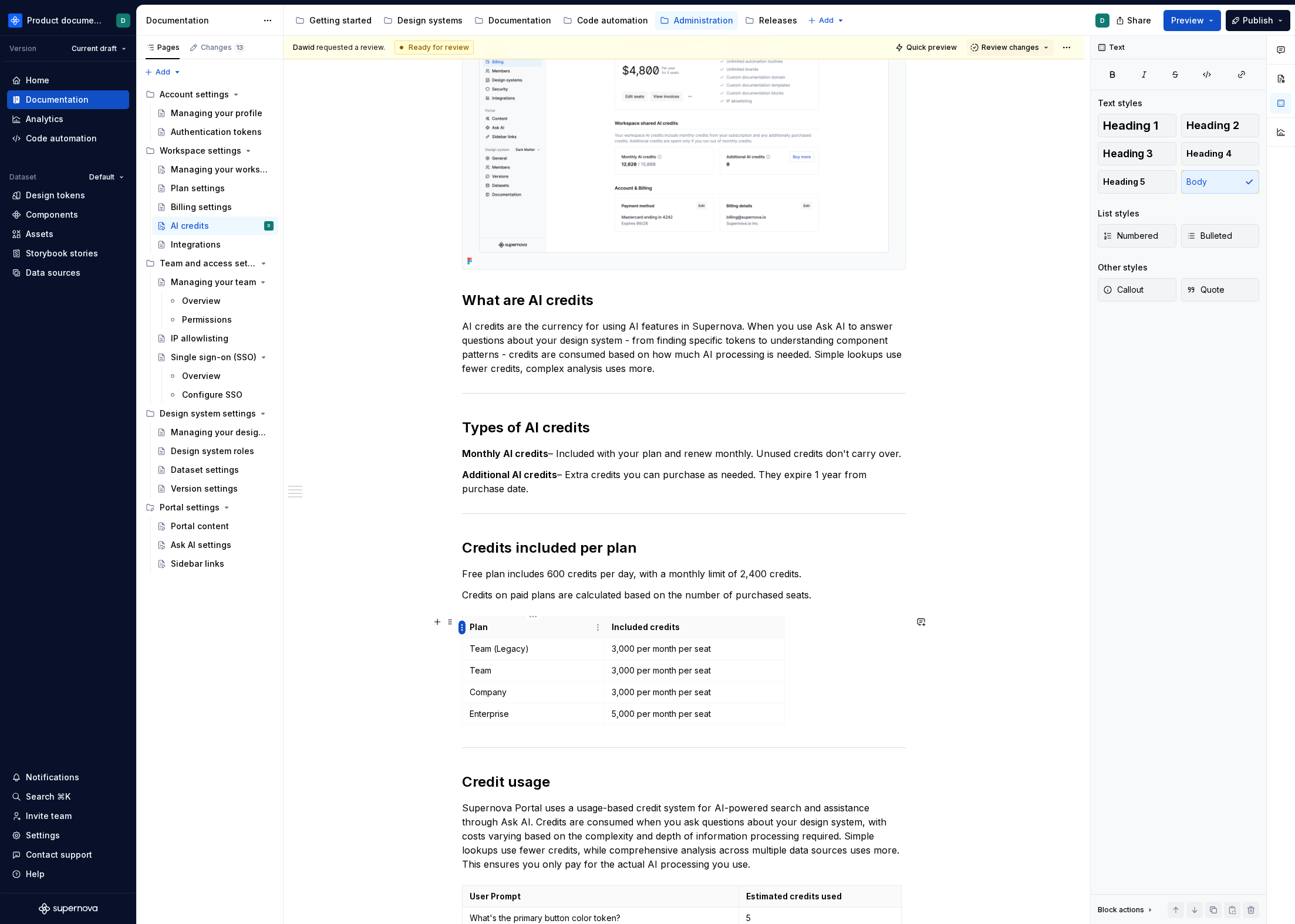
click at [461, 629] on html "Product documentation D Version Current draft Home Documentation Analytics Code…" at bounding box center [647, 462] width 1295 height 924
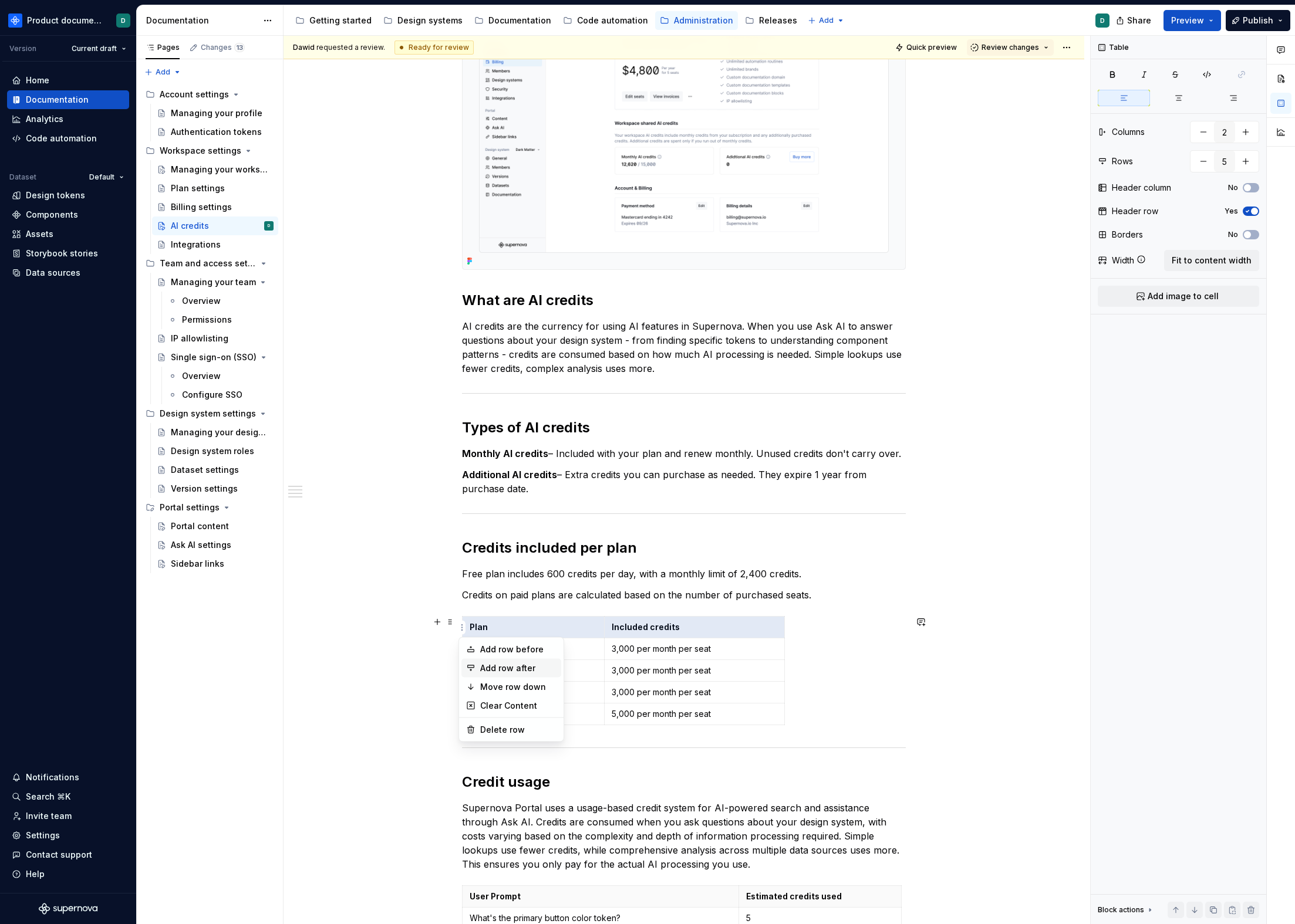
click at [489, 671] on div "Add row after" at bounding box center [518, 668] width 76 height 12
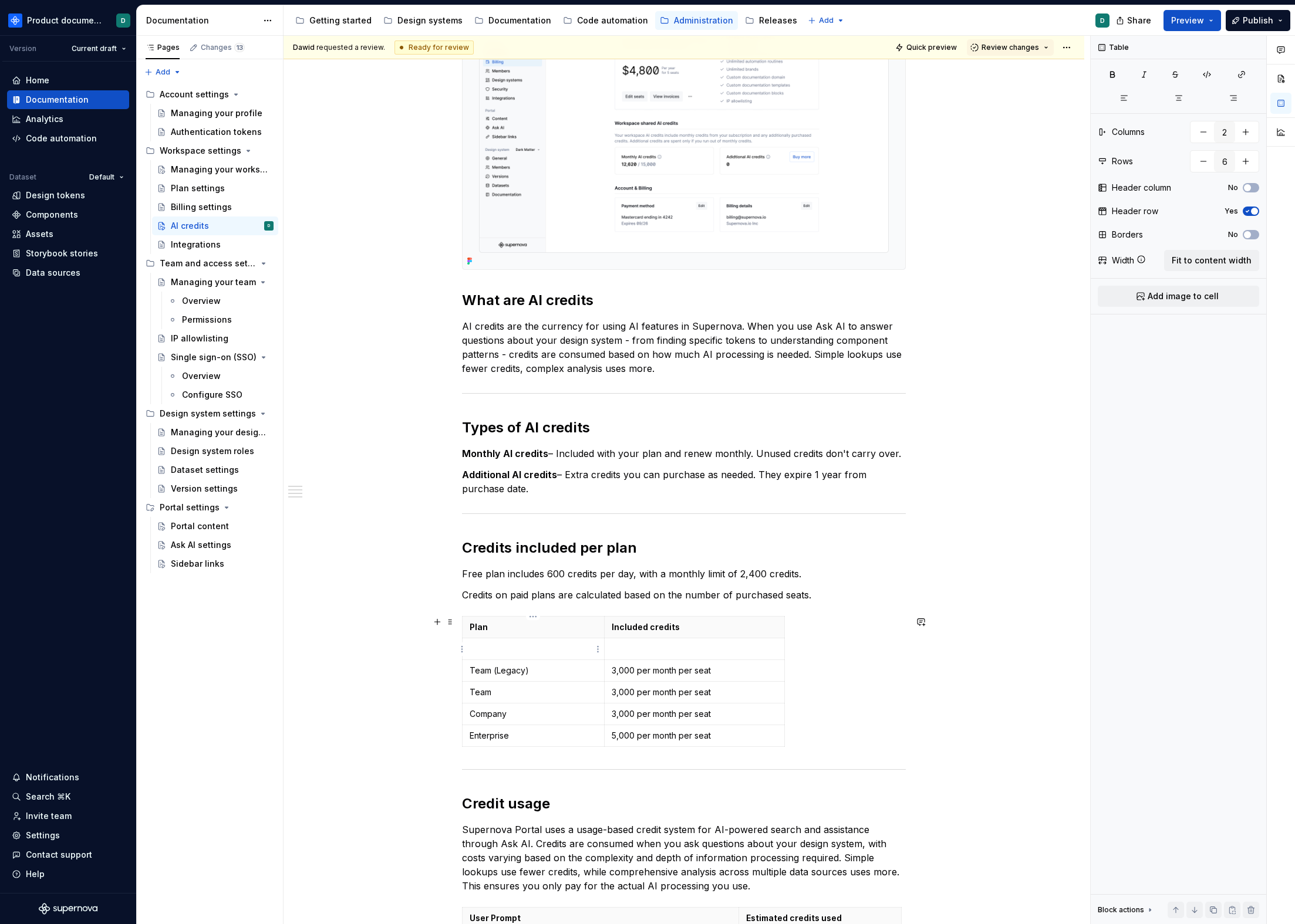
click at [497, 654] on p at bounding box center [533, 649] width 127 height 12
click at [624, 648] on p at bounding box center [695, 649] width 166 height 12
drag, startPoint x: 734, startPoint y: 649, endPoint x: 610, endPoint y: 651, distance: 124.0
click at [610, 651] on td "2,400 per month (600 per day)" at bounding box center [694, 649] width 180 height 22
click at [462, 649] on html "Product documentation D Version Current draft Home Documentation Analytics Code…" at bounding box center [647, 462] width 1295 height 924
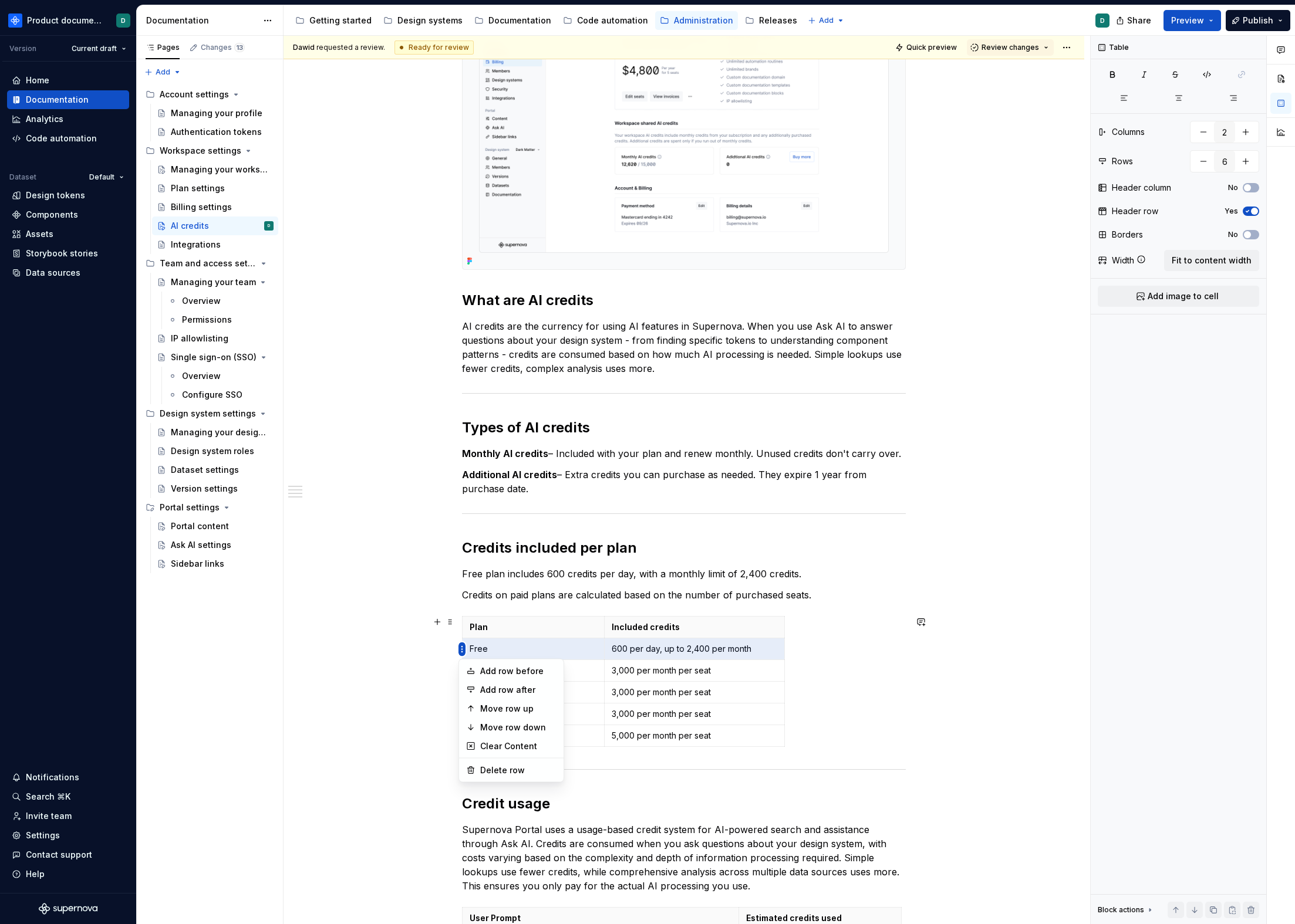
click at [462, 649] on html "Product documentation D Version Current draft Home Documentation Analytics Code…" at bounding box center [647, 462] width 1295 height 924
click at [800, 576] on p "Free plan includes 600 credits per day, with a monthly limit of 2,400 credits." at bounding box center [683, 574] width 444 height 14
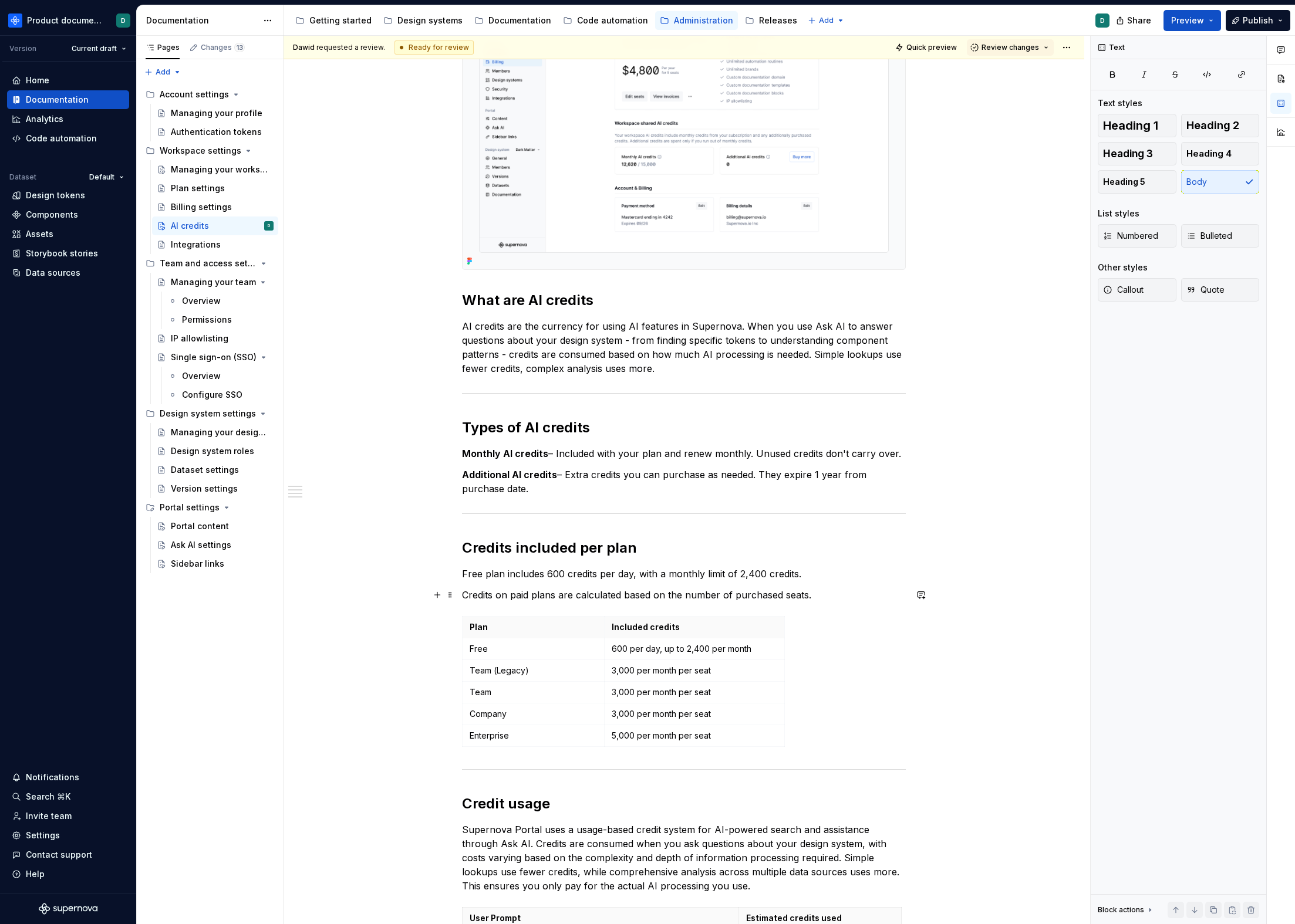
click at [809, 601] on p "Credits on paid plans are calculated based on the number of purchased seats." at bounding box center [683, 595] width 444 height 14
click at [631, 576] on p "Free plan includes 600 credits per day, with a monthly limit of 2,400 credits." at bounding box center [683, 574] width 444 height 14
click at [659, 574] on p "Free plan includes 600 credits per day for a workspace, with a monthly limit of…" at bounding box center [683, 574] width 444 height 14
click at [663, 572] on p "Free plan includes 600 credits per day for workspace, with a monthly limit of 2…" at bounding box center [683, 574] width 444 height 14
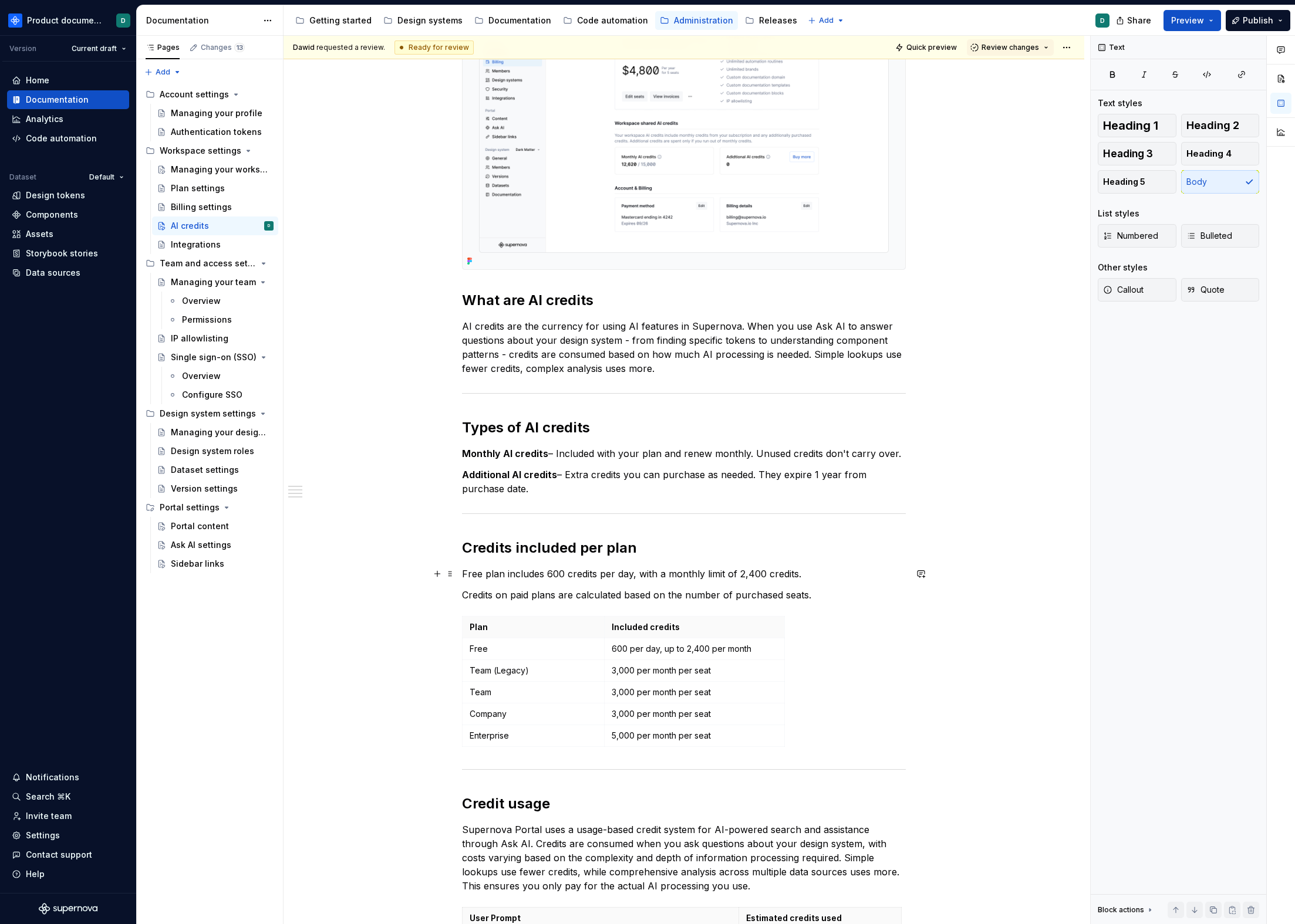
click at [816, 575] on p "Free plan includes 600 credits per day, with a monthly limit of 2,400 credits." at bounding box center [683, 574] width 444 height 14
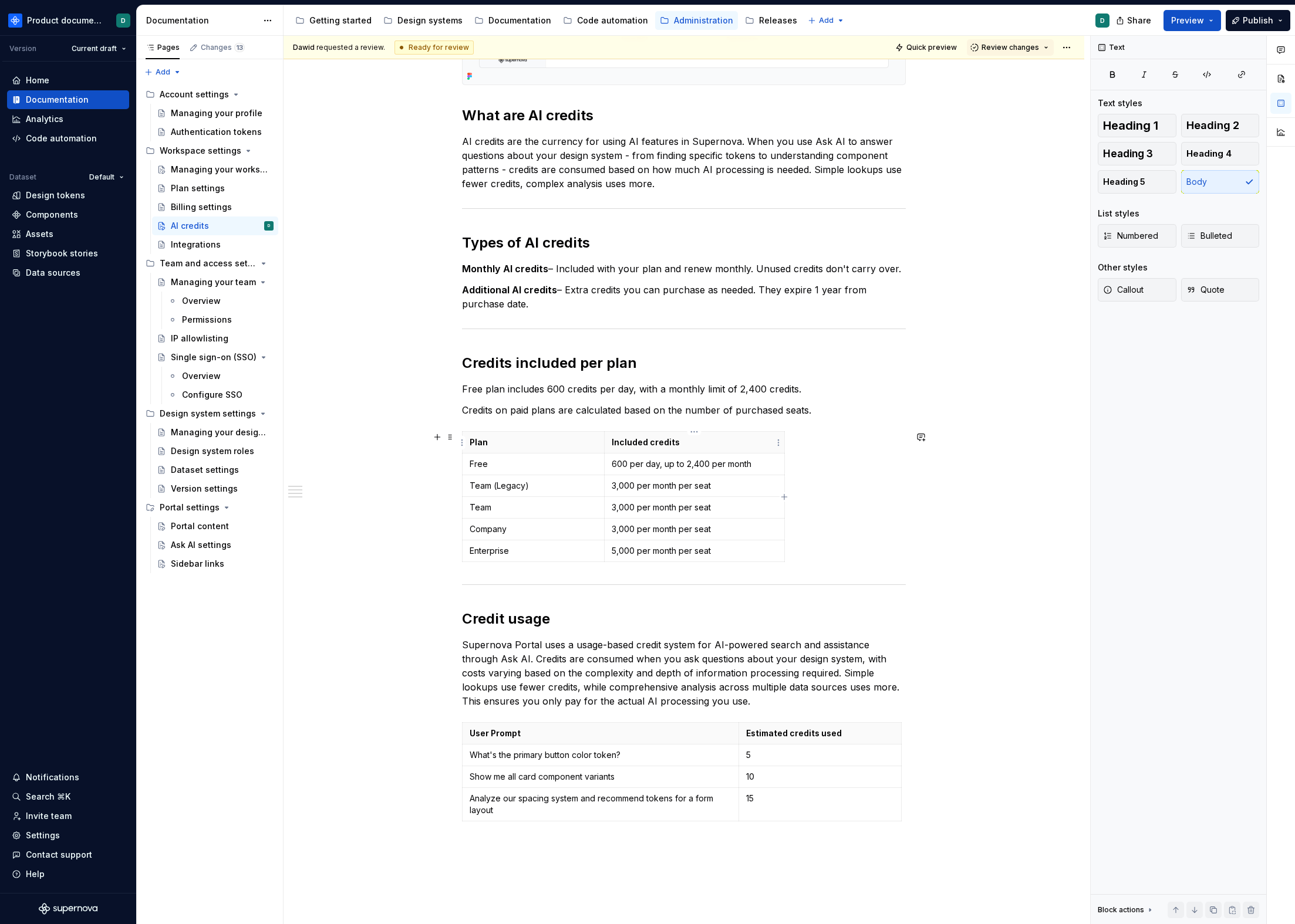
scroll to position [134, 0]
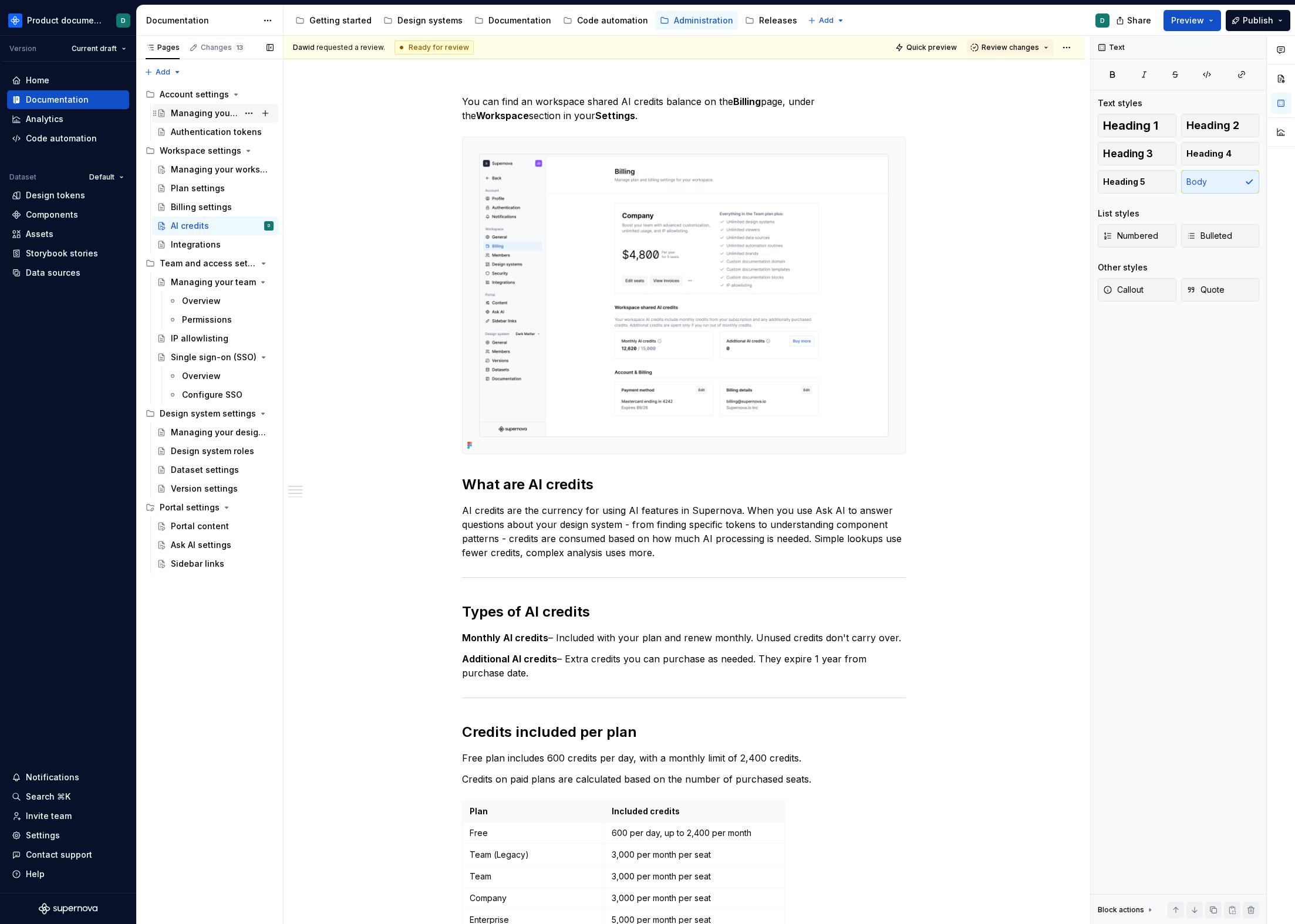
click at [205, 107] on div "Managing your profile" at bounding box center [204, 113] width 68 height 12
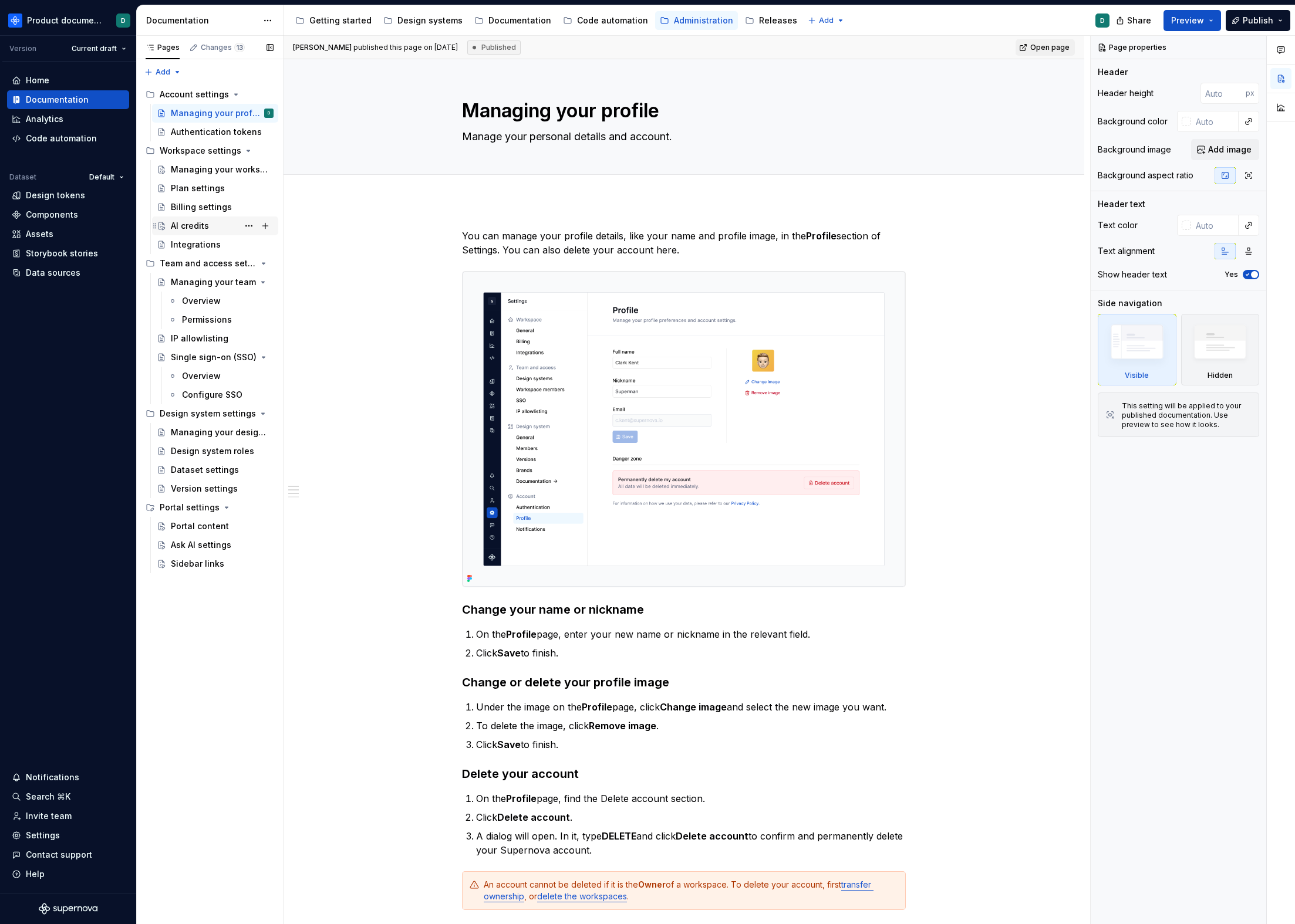
click at [171, 221] on div "AI credits" at bounding box center [189, 226] width 38 height 12
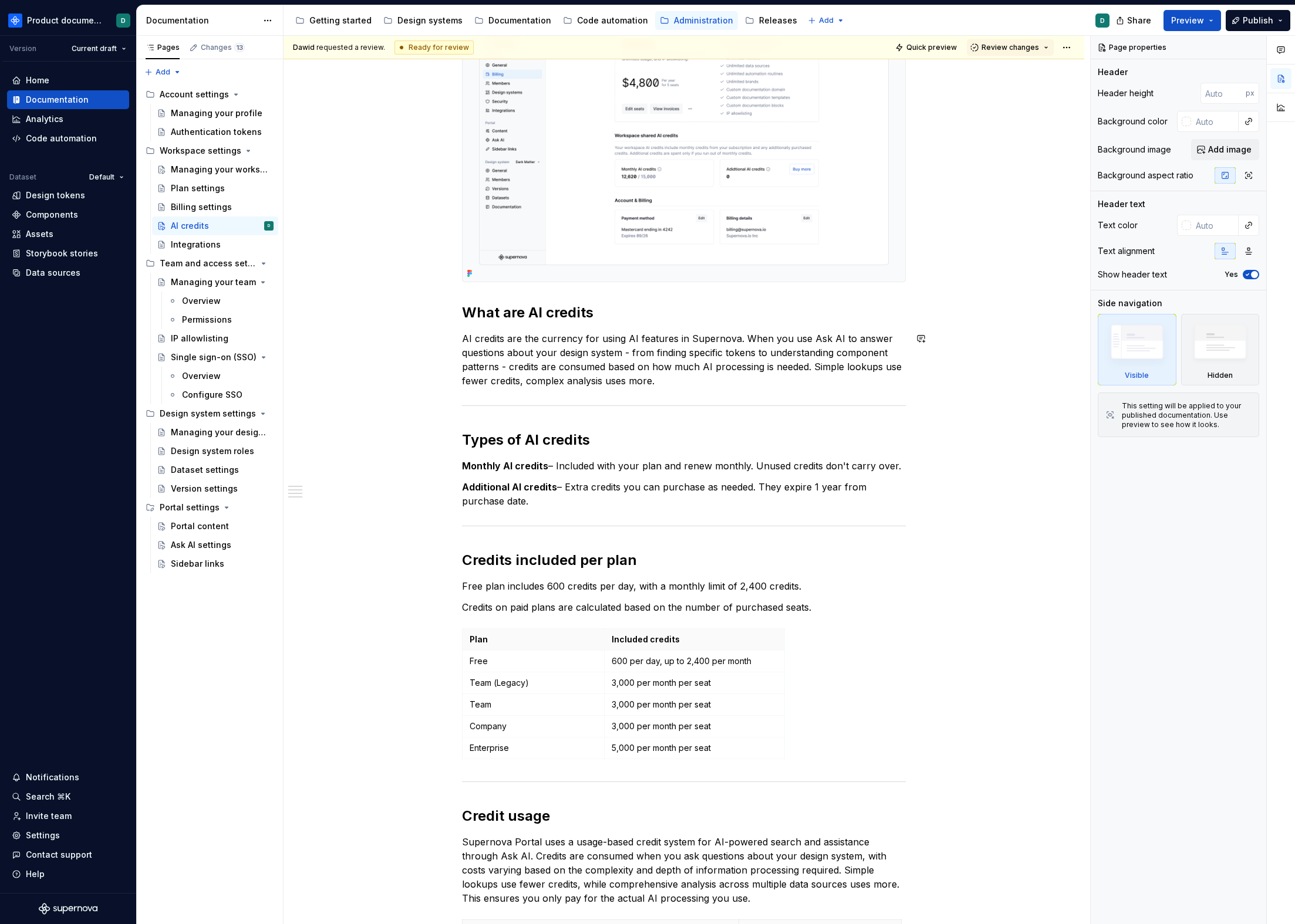
scroll to position [652, 0]
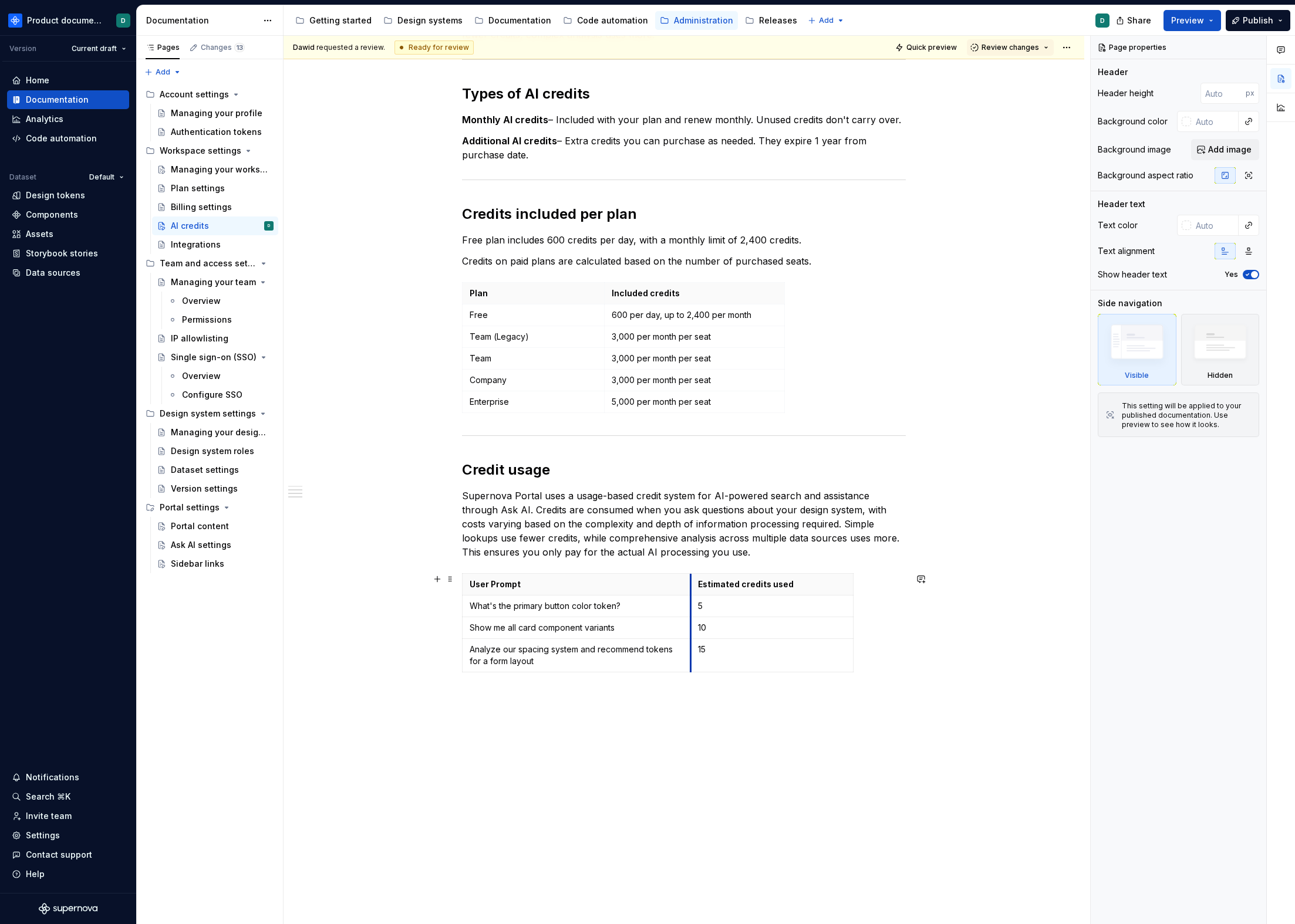
drag, startPoint x: 737, startPoint y: 586, endPoint x: 690, endPoint y: 587, distance: 47.0
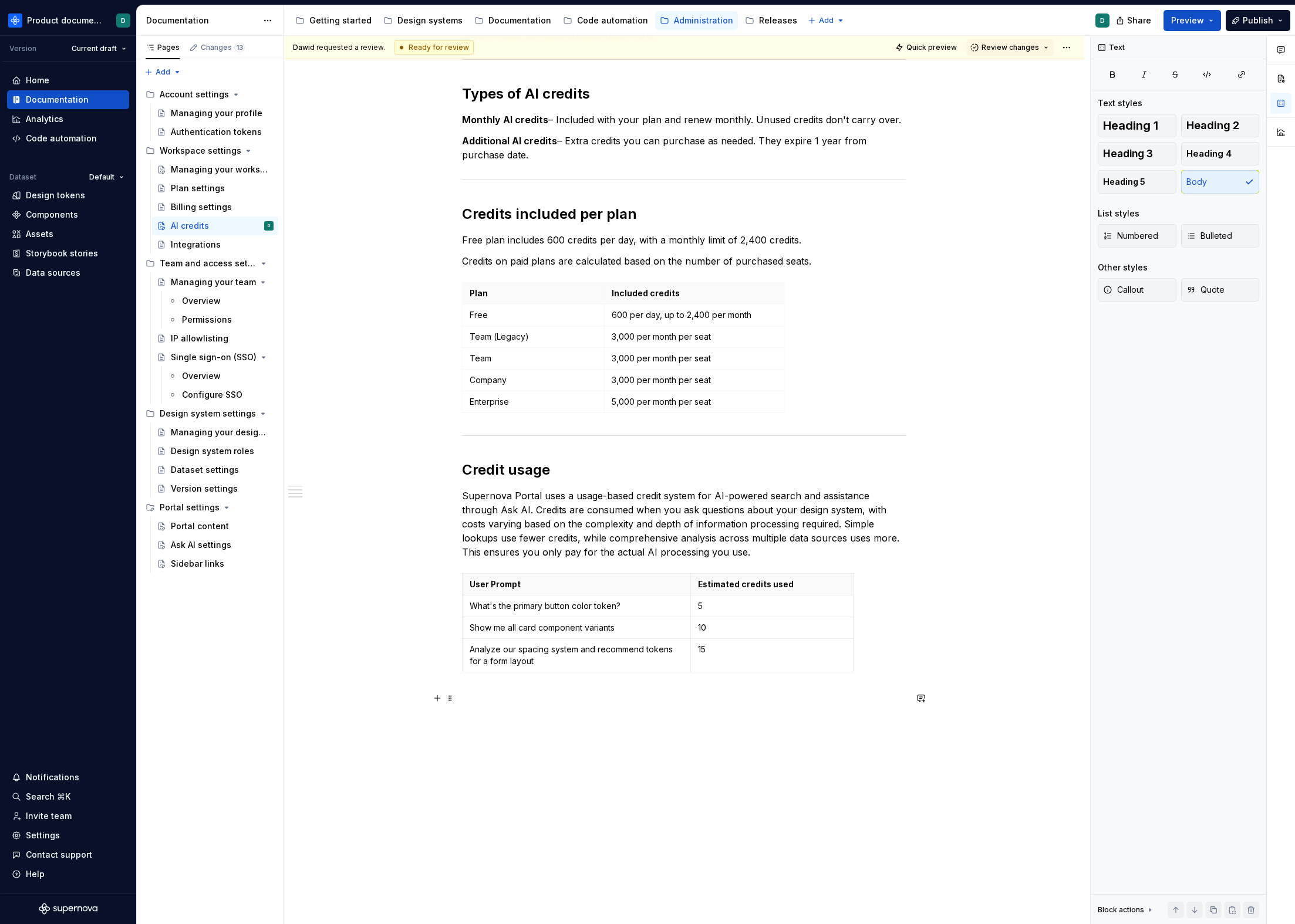
click at [928, 688] on div "You can find an workspace shared AI credits balance on the Billing page, under …" at bounding box center [684, 273] width 801 height 1449
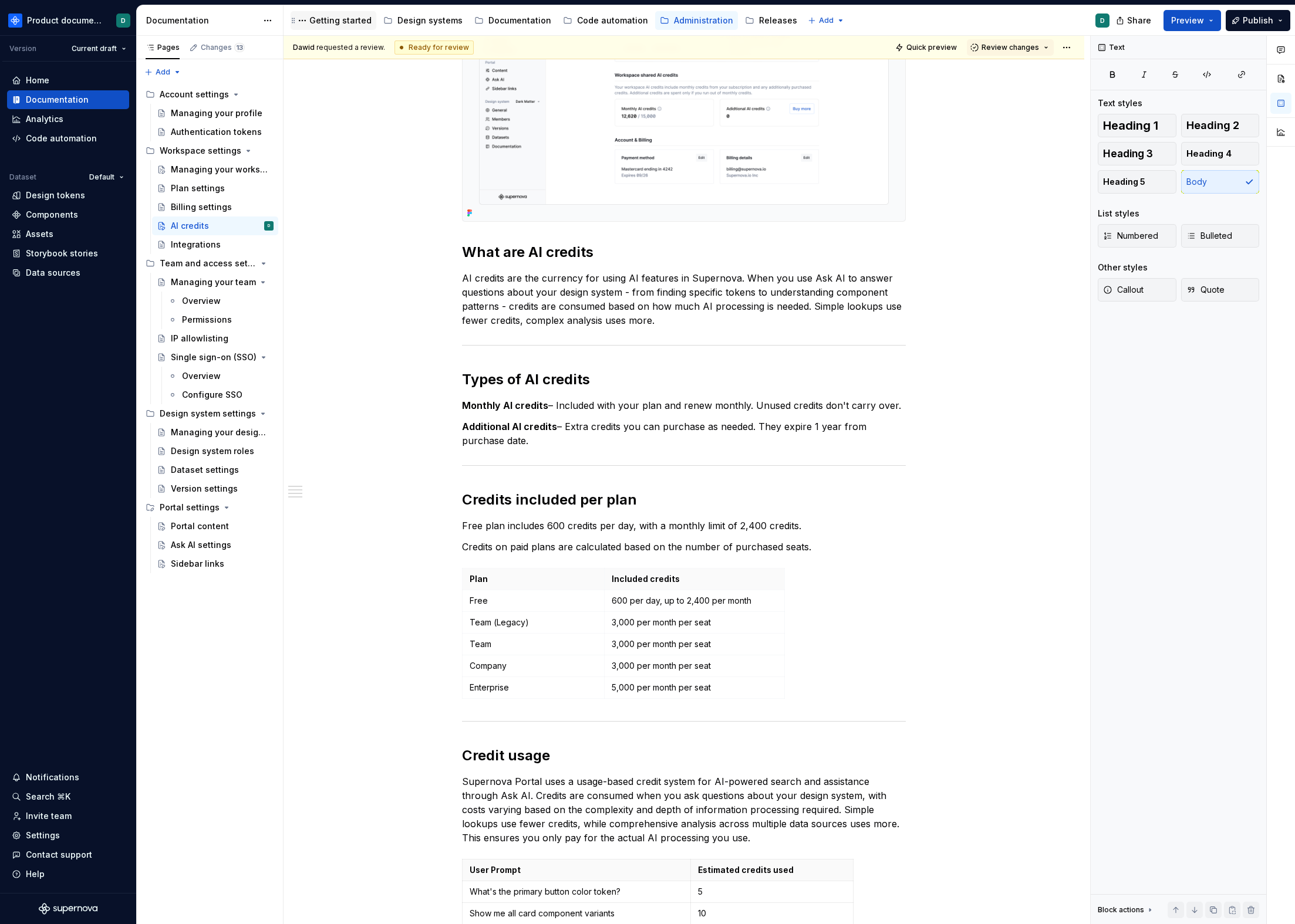
click at [345, 22] on div "Getting started" at bounding box center [340, 21] width 62 height 12
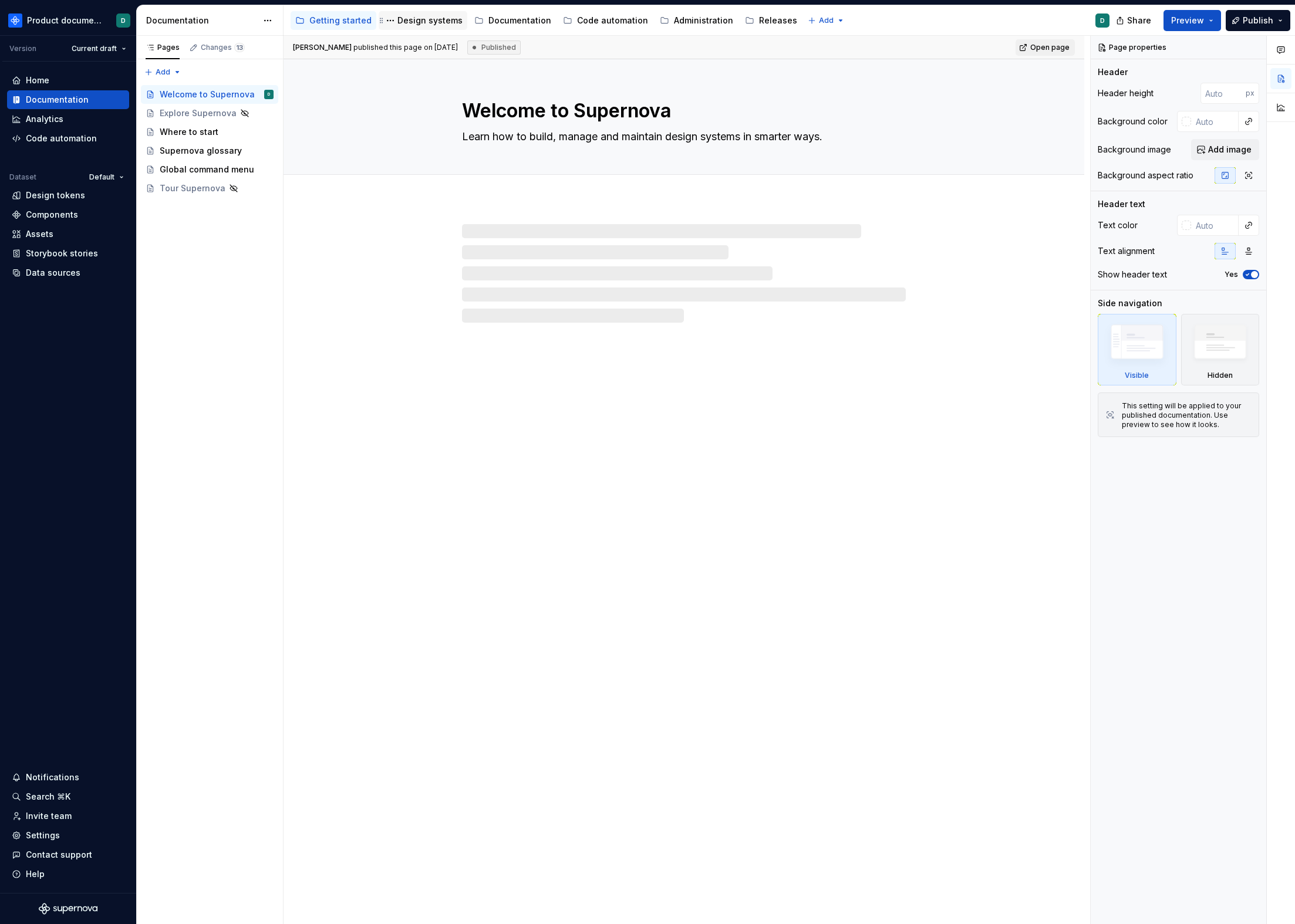
click at [435, 24] on div "Design systems" at bounding box center [430, 21] width 65 height 12
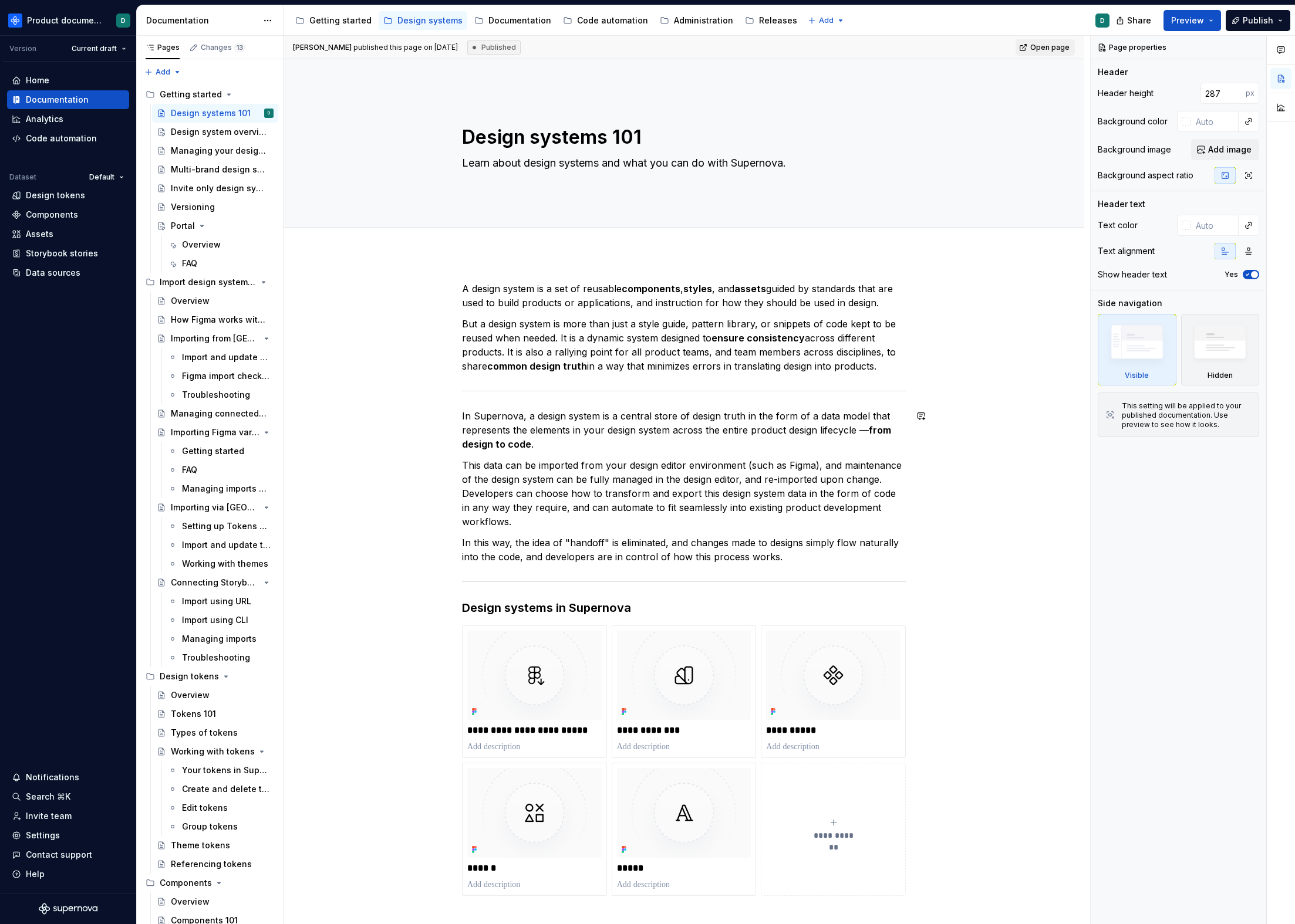
scroll to position [8, 0]
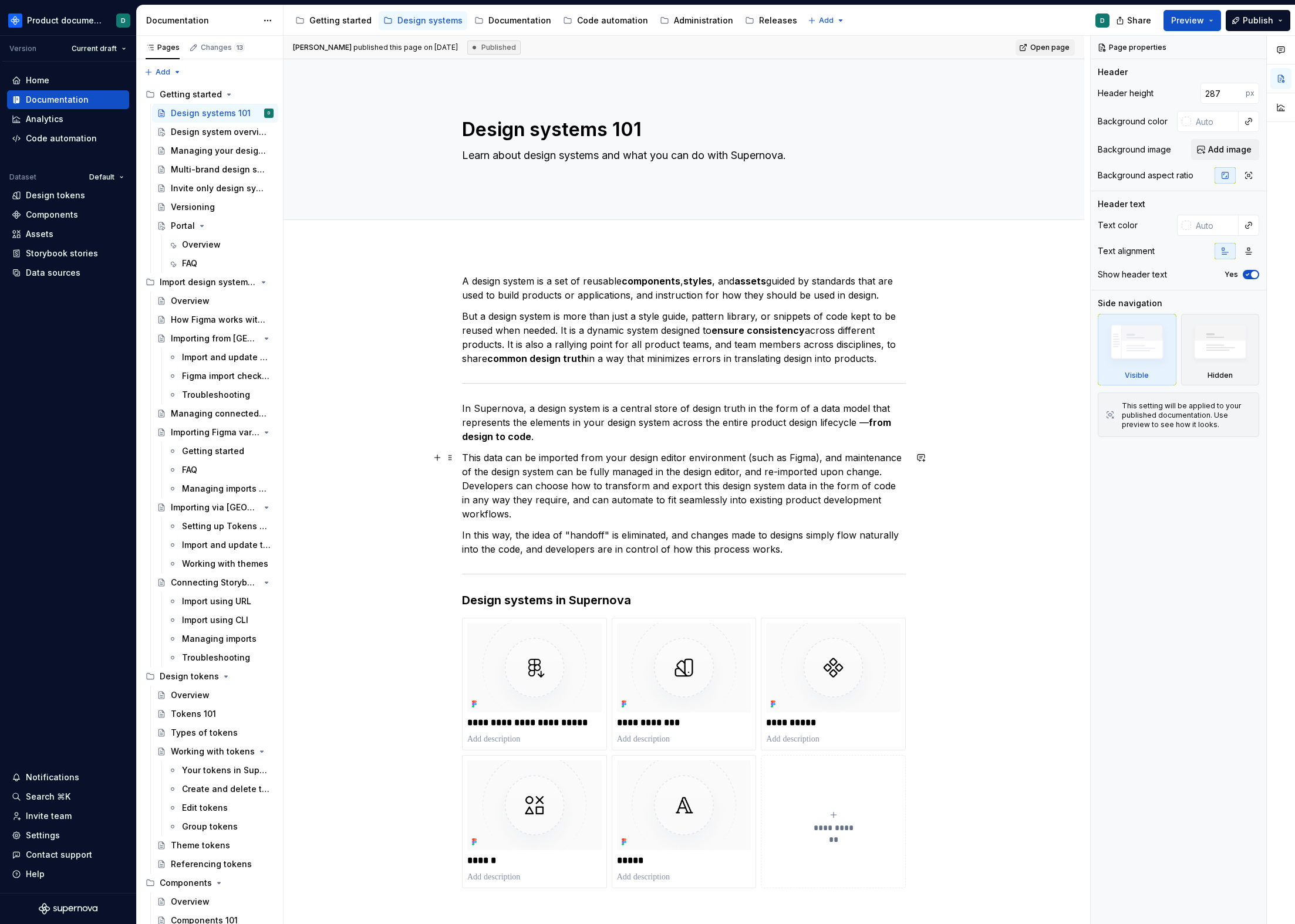
click at [637, 488] on p "This data can be imported from your design editor environment (such as Figma), …" at bounding box center [683, 485] width 444 height 70
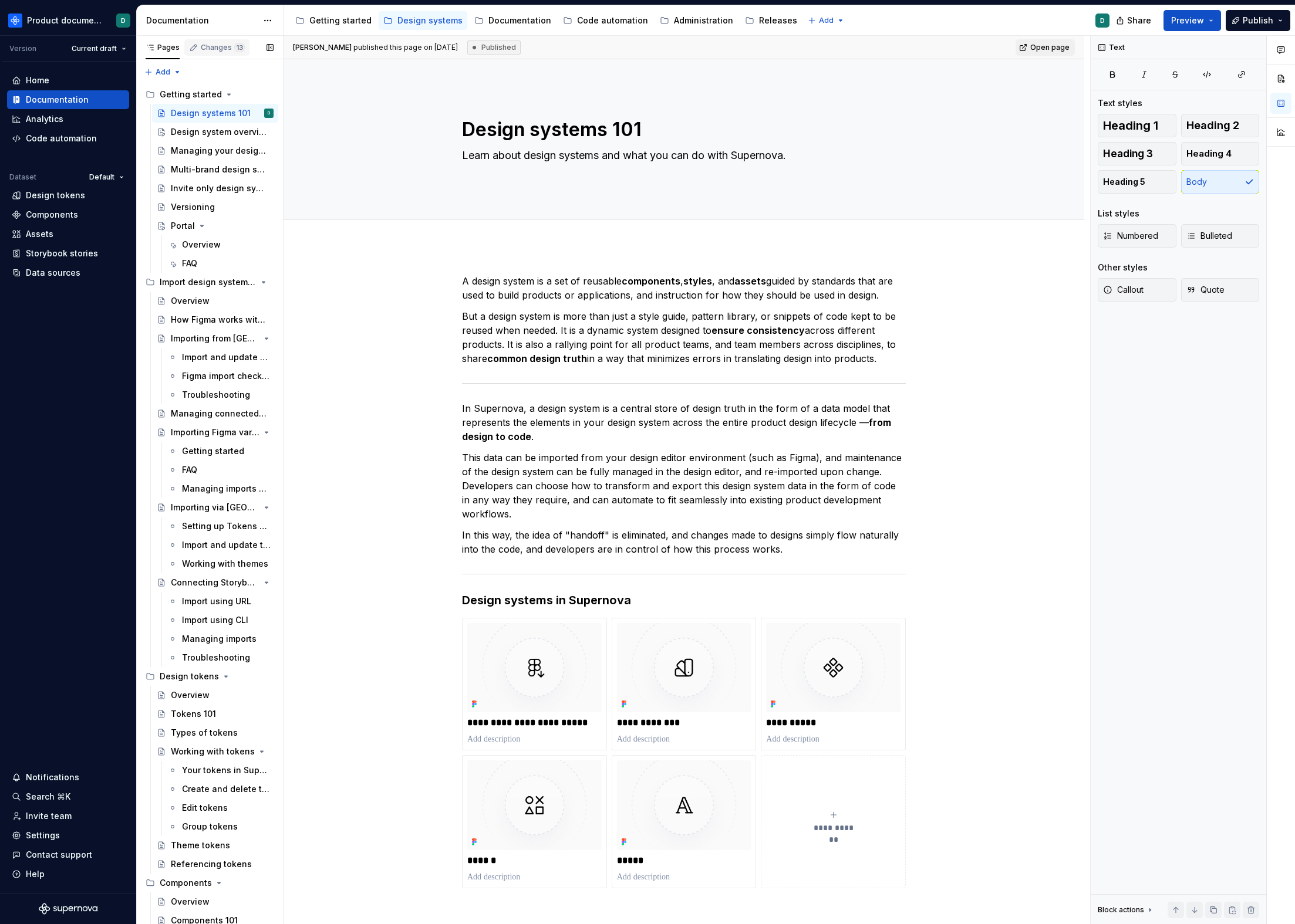
click at [211, 46] on div "Changes 13" at bounding box center [223, 47] width 44 height 9
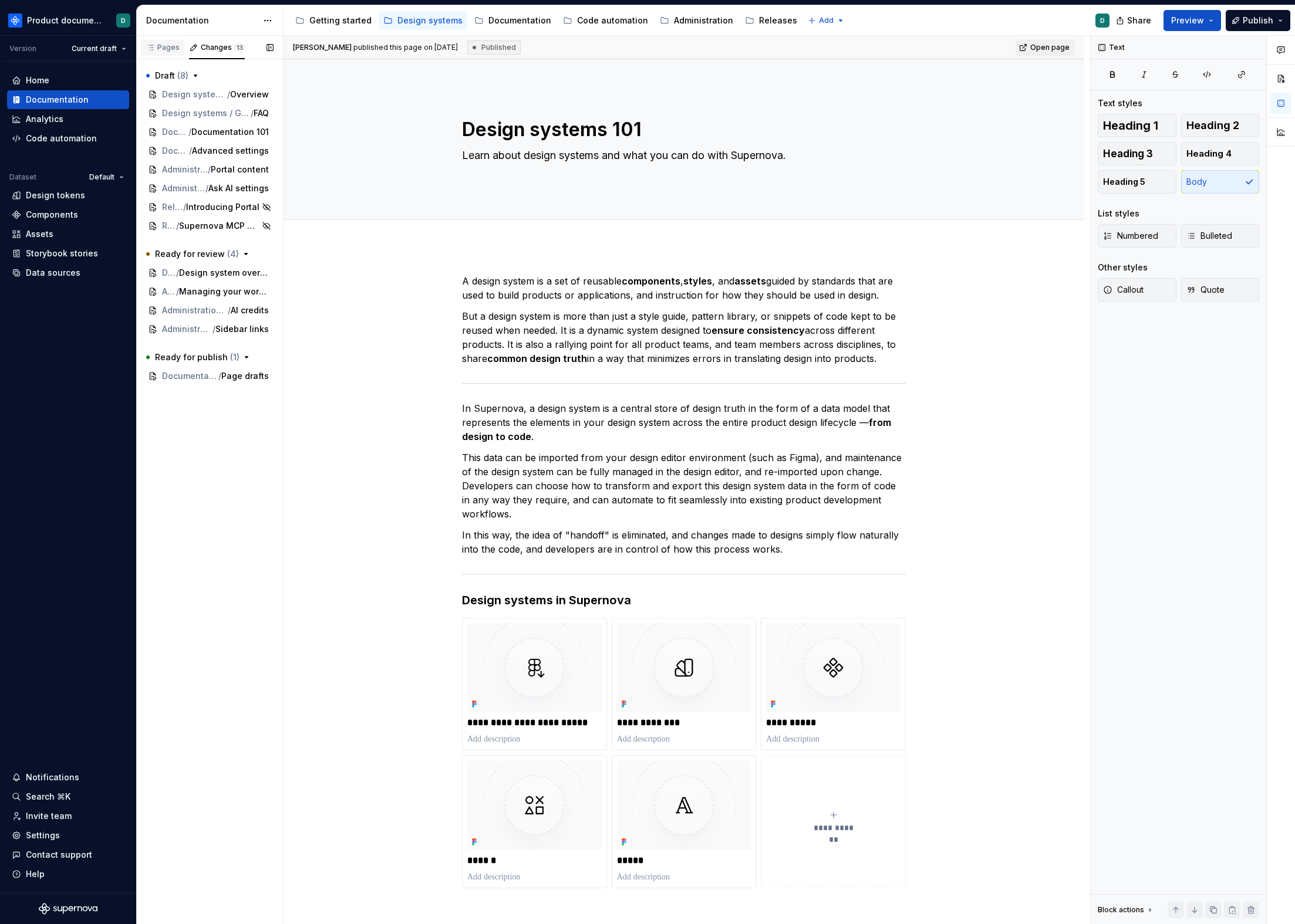
click at [180, 51] on div "Pages" at bounding box center [162, 47] width 43 height 17
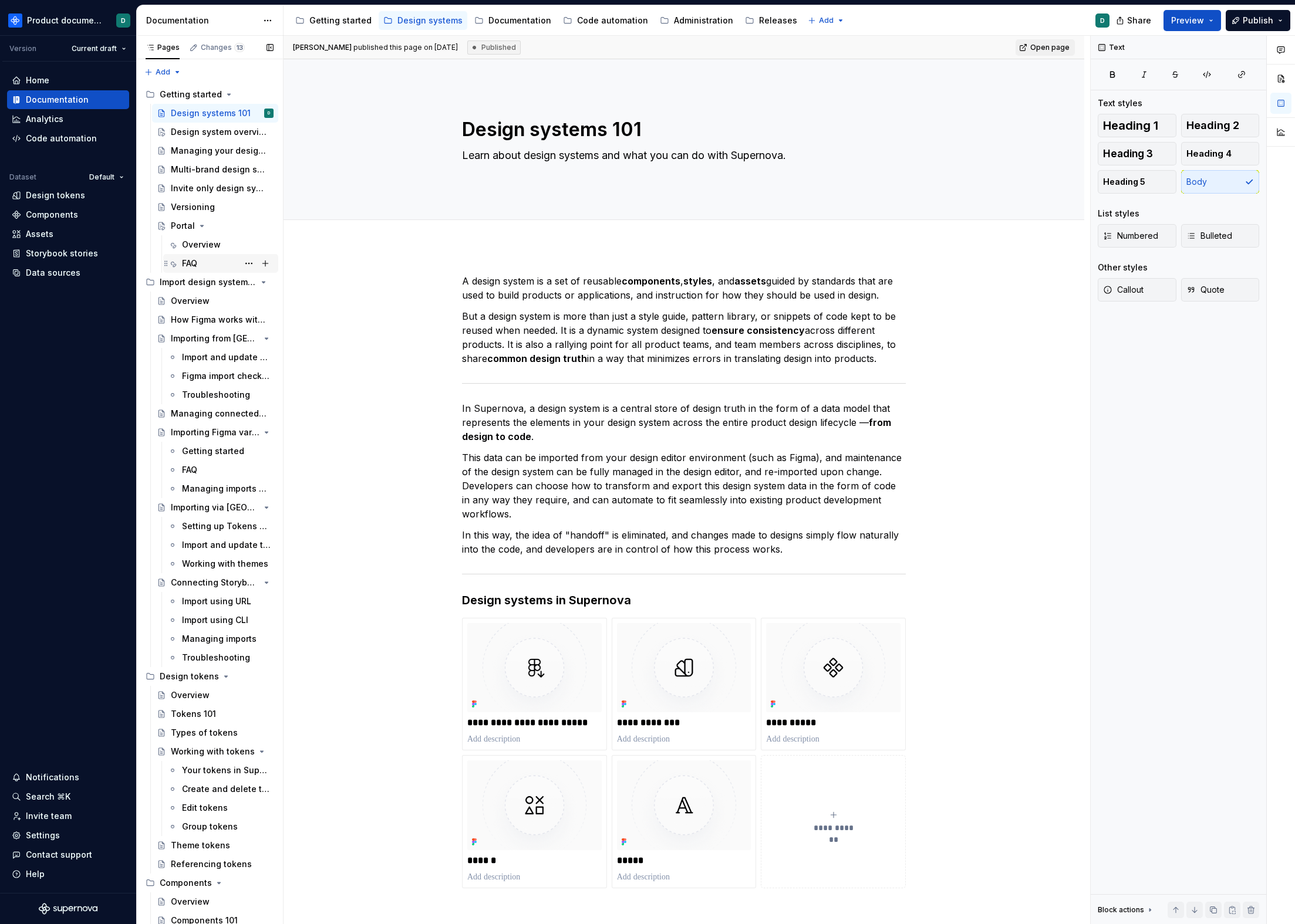
click at [193, 254] on div "FAQ" at bounding box center [221, 263] width 115 height 19
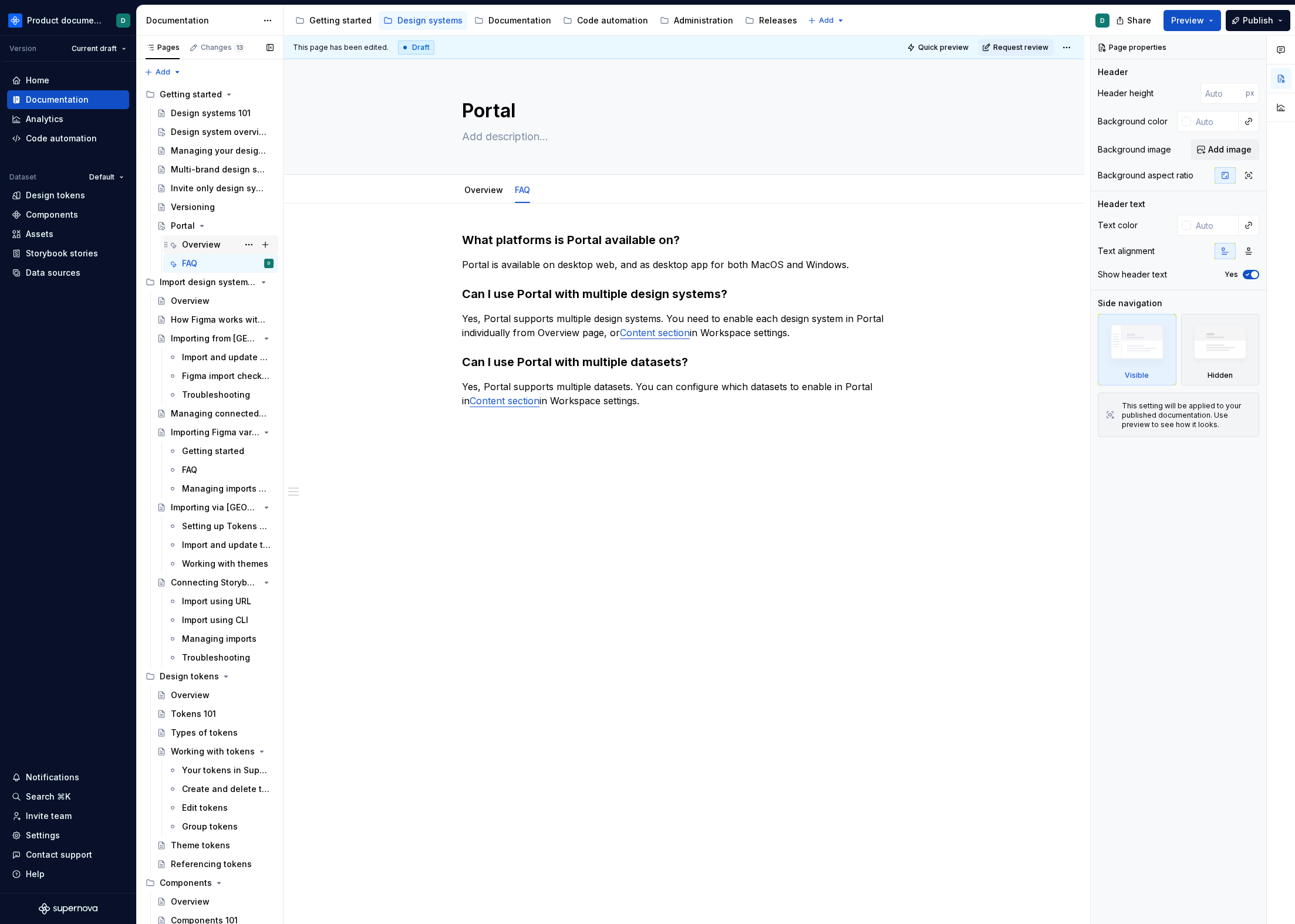
click at [200, 237] on div "Overview" at bounding box center [227, 245] width 92 height 17
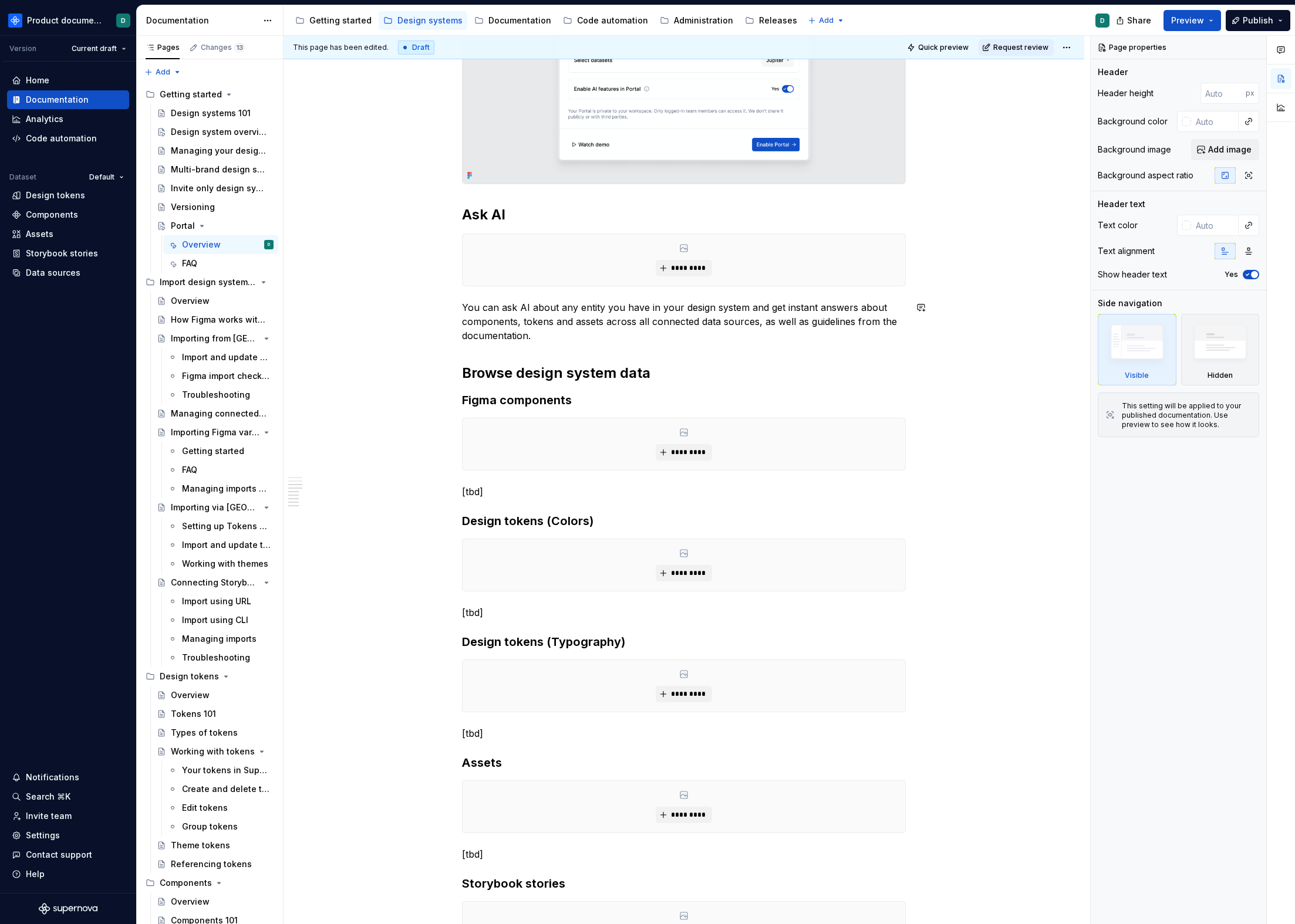
scroll to position [1028, 0]
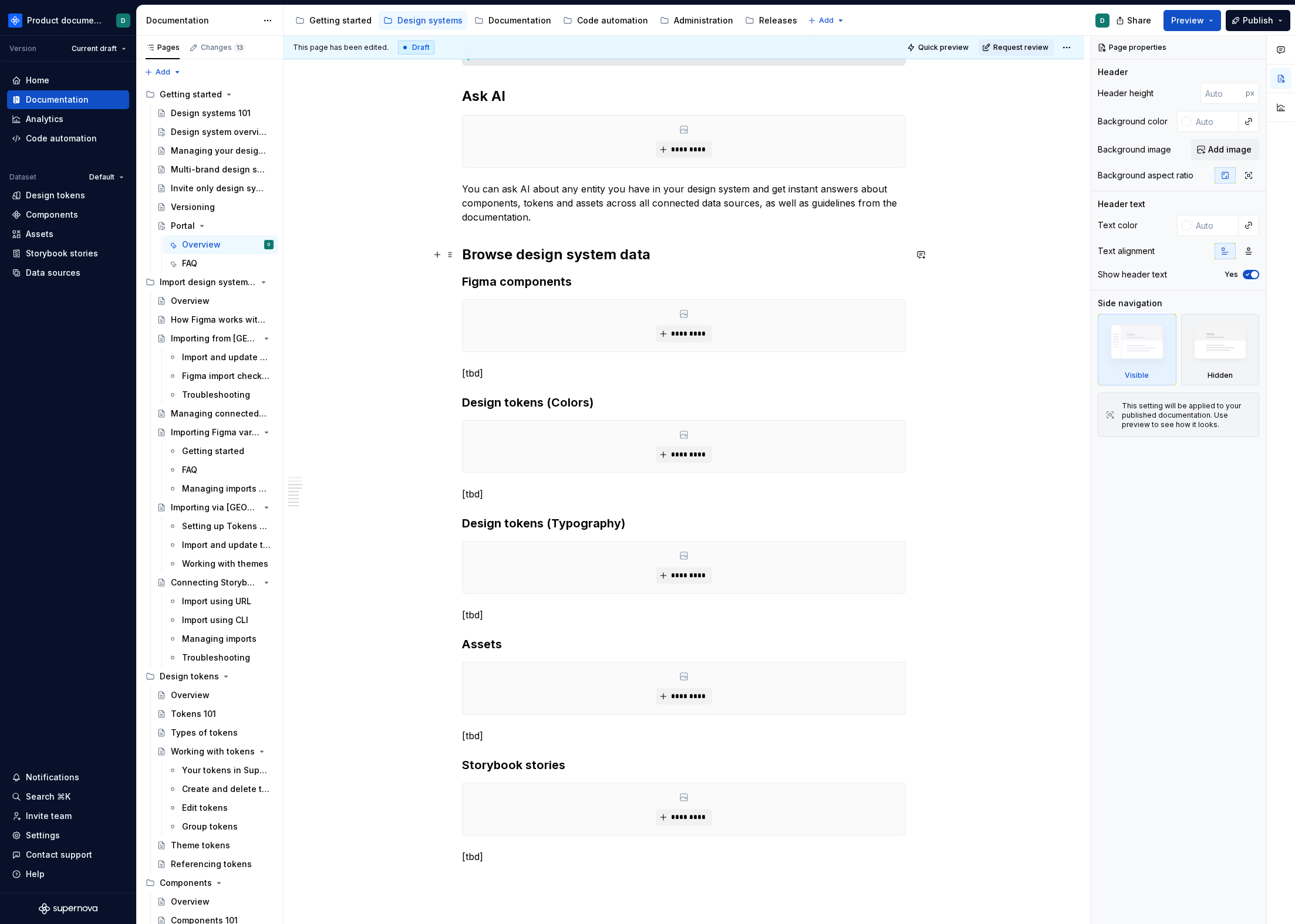
click at [681, 244] on div "**********" at bounding box center [683, 34] width 444 height 1659
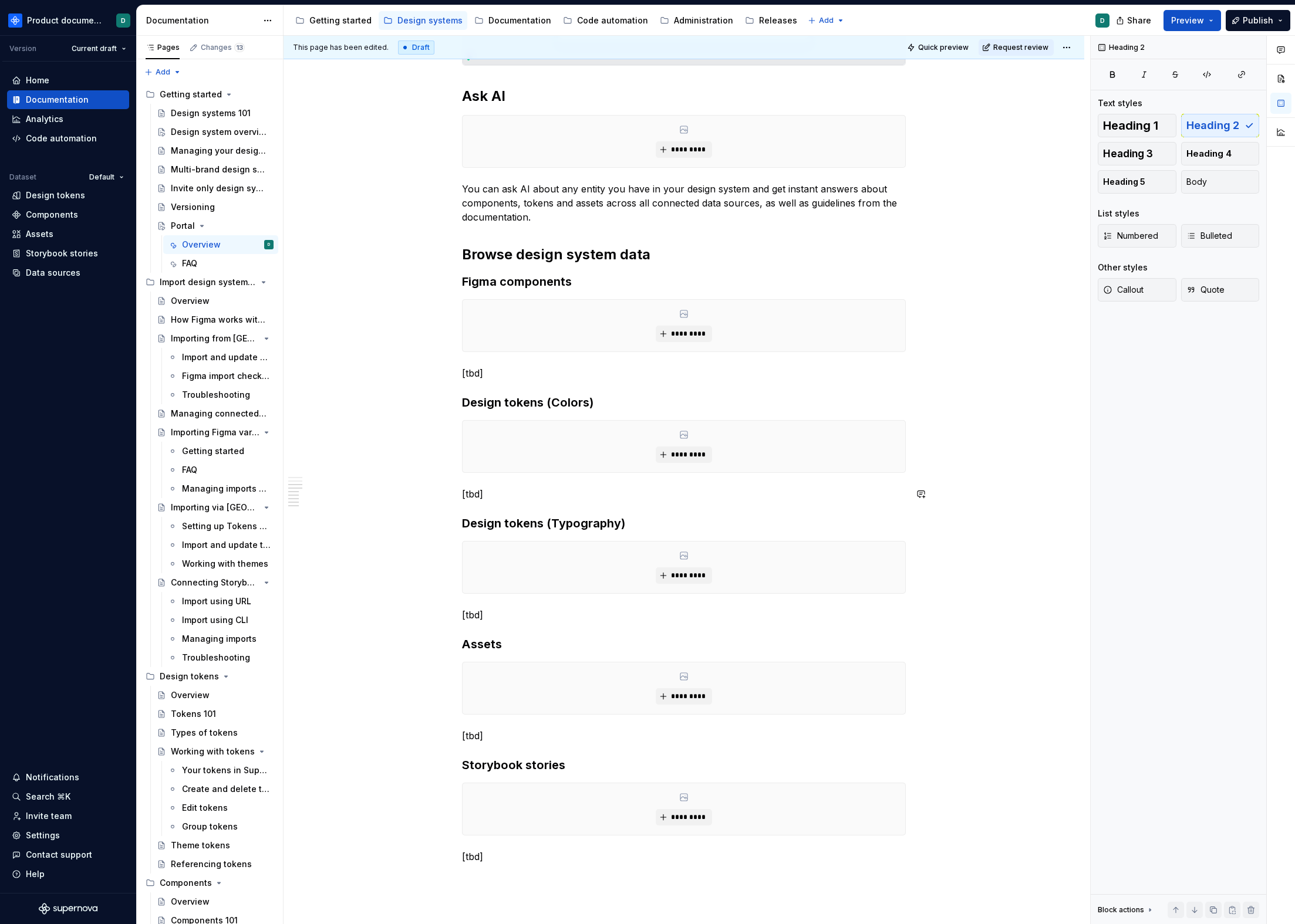
click at [599, 487] on p "[tbd]" at bounding box center [683, 494] width 444 height 14
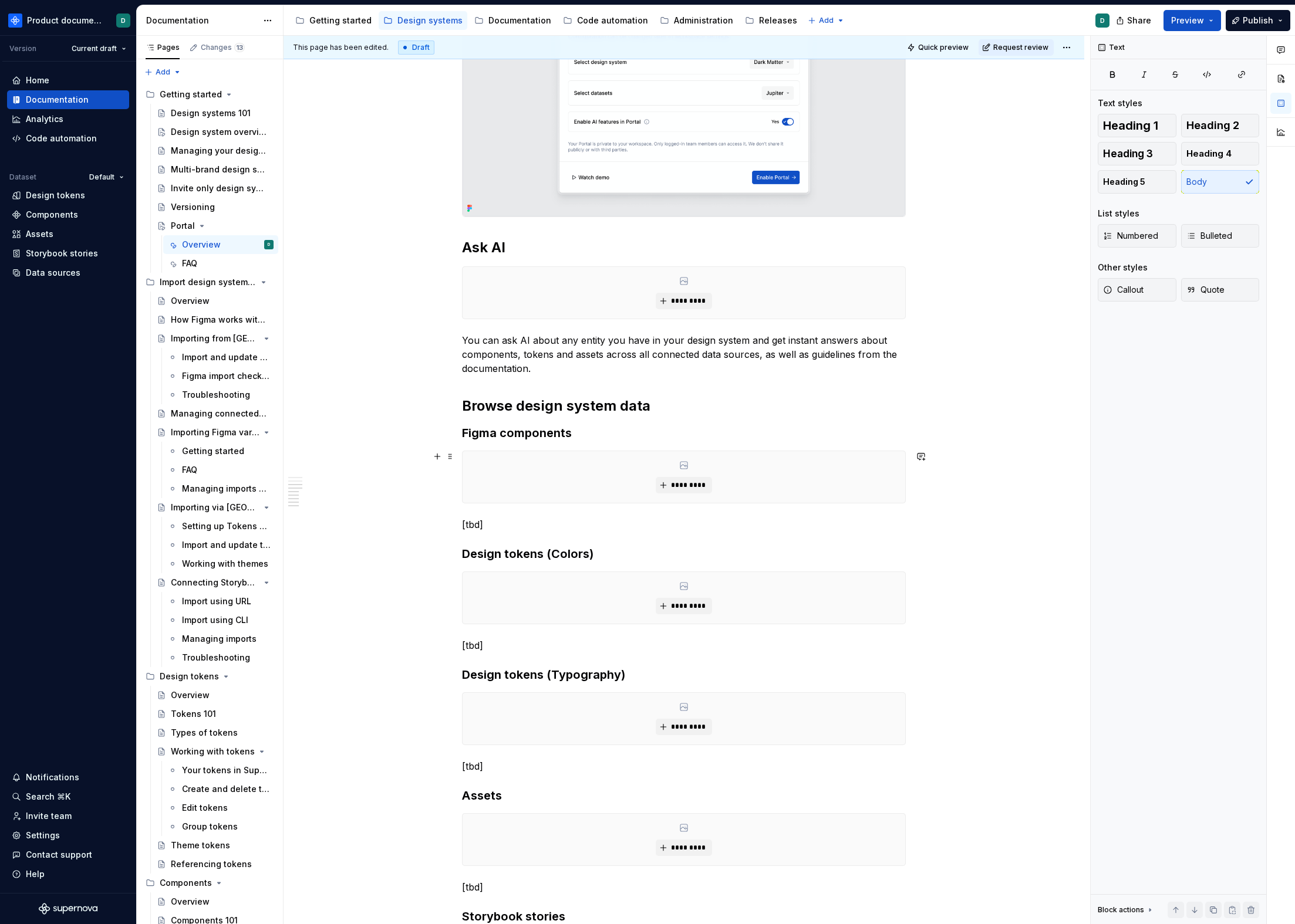
scroll to position [868, 0]
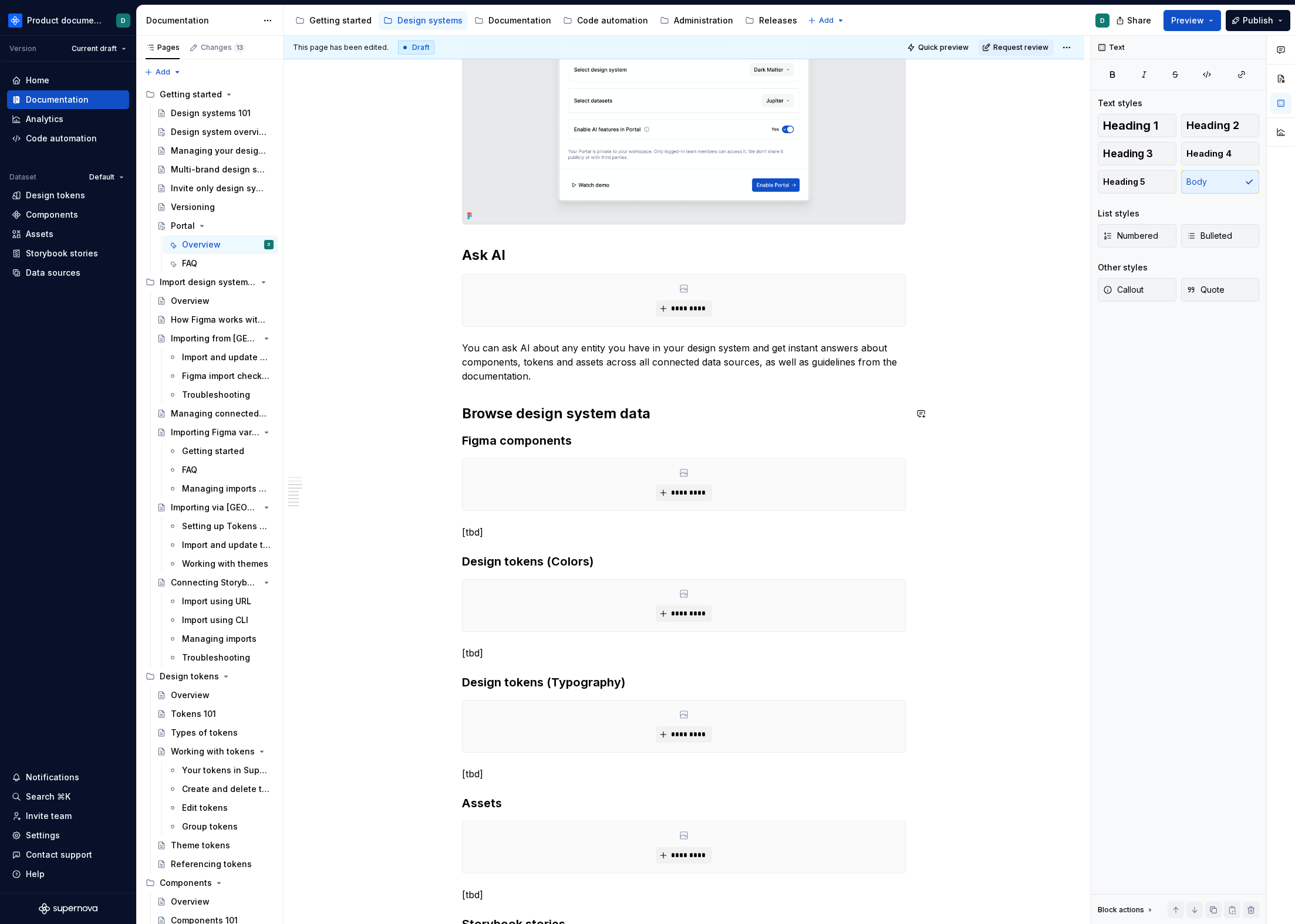
click at [627, 384] on div "**********" at bounding box center [683, 192] width 444 height 1659
click at [631, 374] on p "You can ask AI about any entity you have in your design system and get instant …" at bounding box center [683, 362] width 444 height 42
click at [218, 48] on div "Changes 13" at bounding box center [223, 47] width 44 height 9
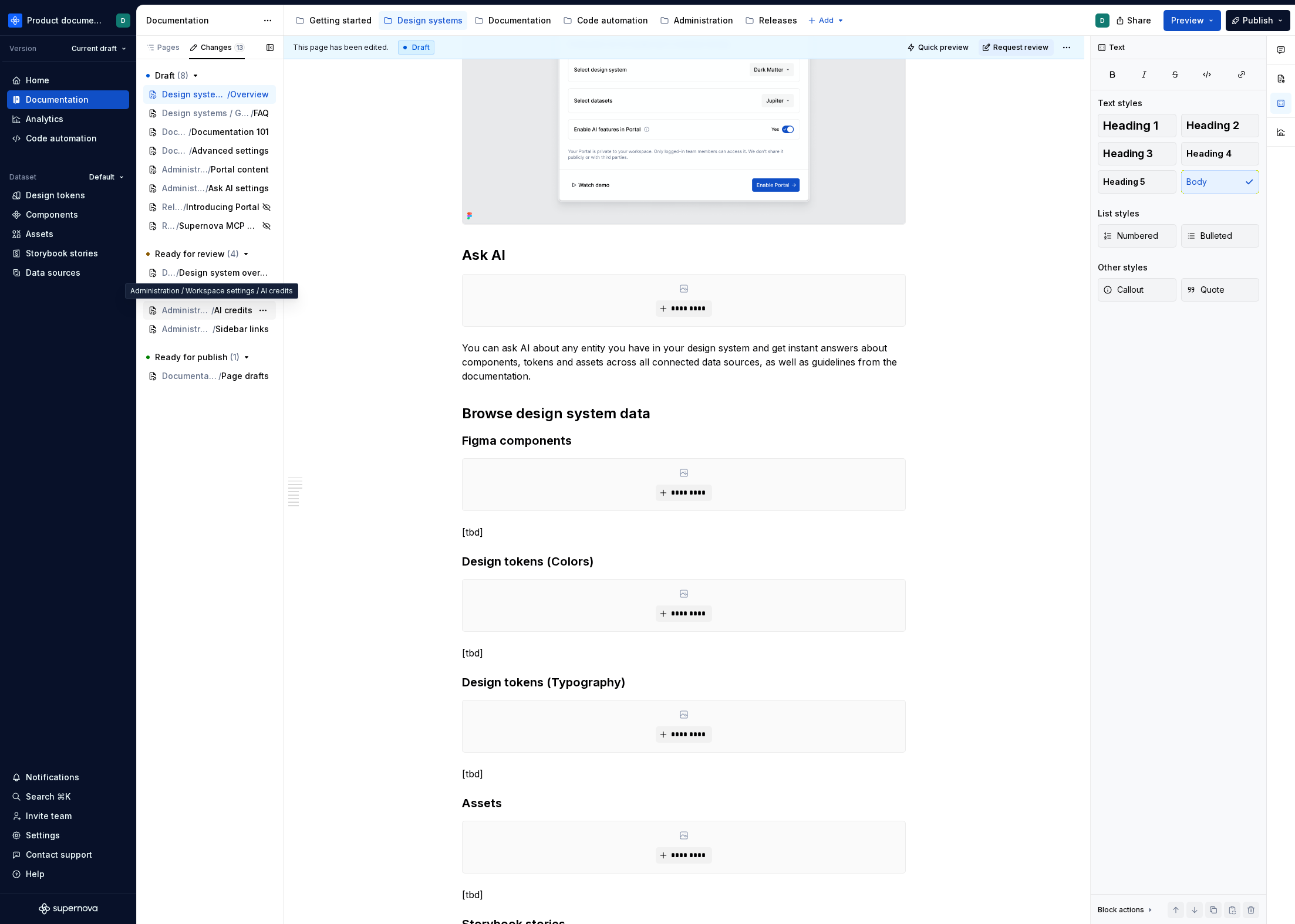
click at [202, 310] on span "Administration / Workspace settings" at bounding box center [187, 311] width 49 height 12
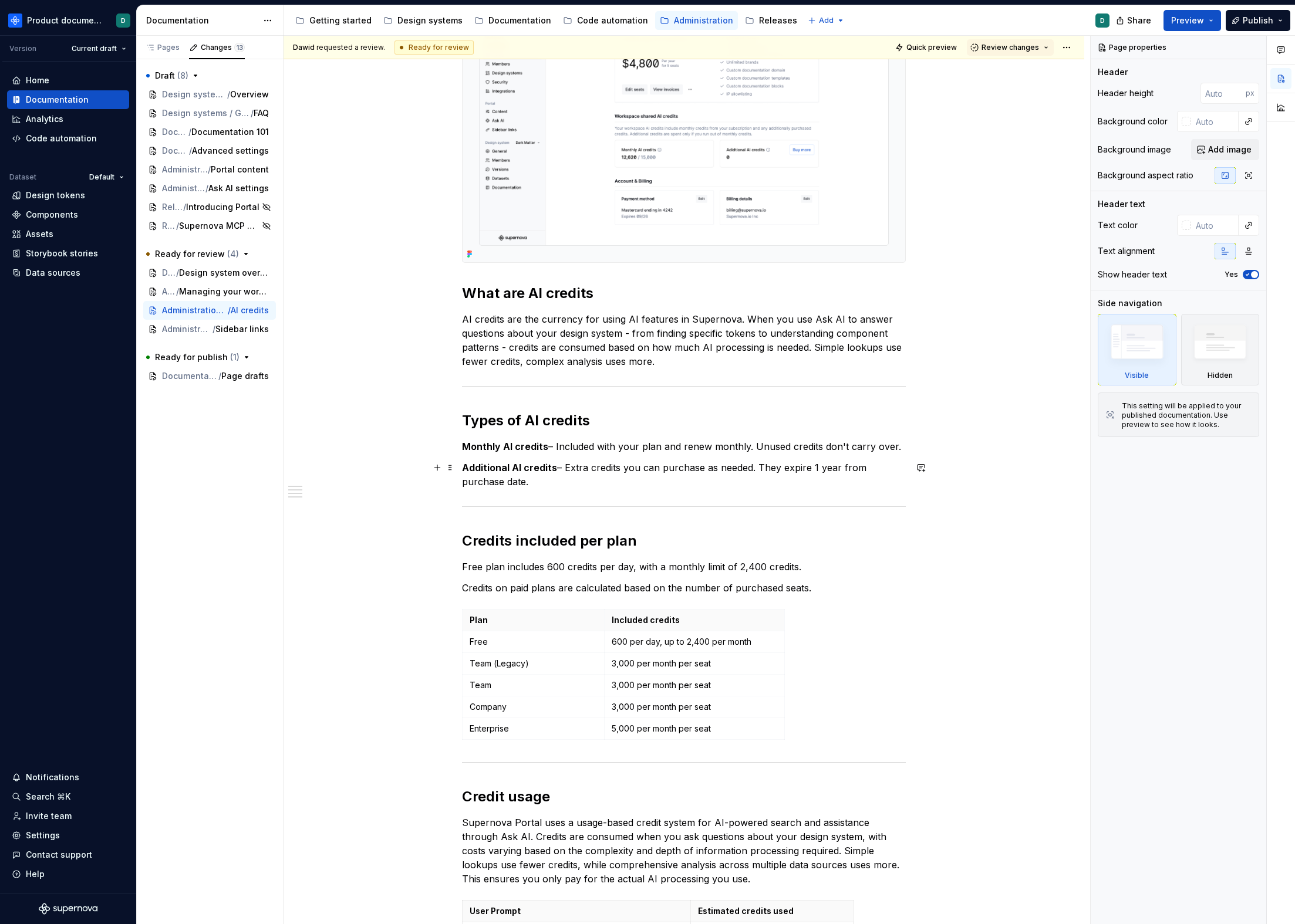
scroll to position [538, 0]
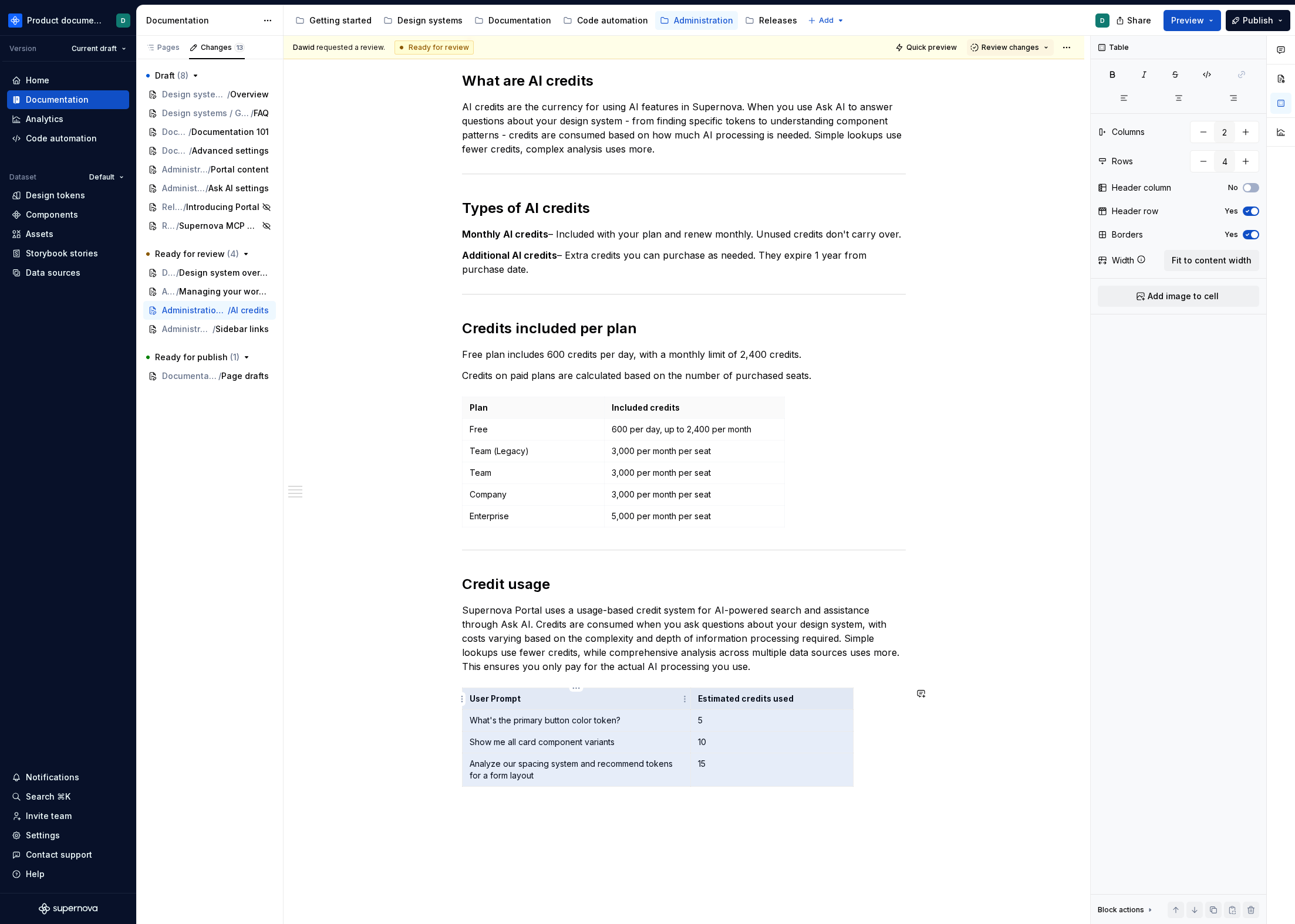
drag, startPoint x: 741, startPoint y: 762, endPoint x: 479, endPoint y: 700, distance: 269.2
click at [479, 700] on tbody "User Prompt Estimated credits used What's the primary button color token? 5 Sho…" at bounding box center [658, 738] width 391 height 99
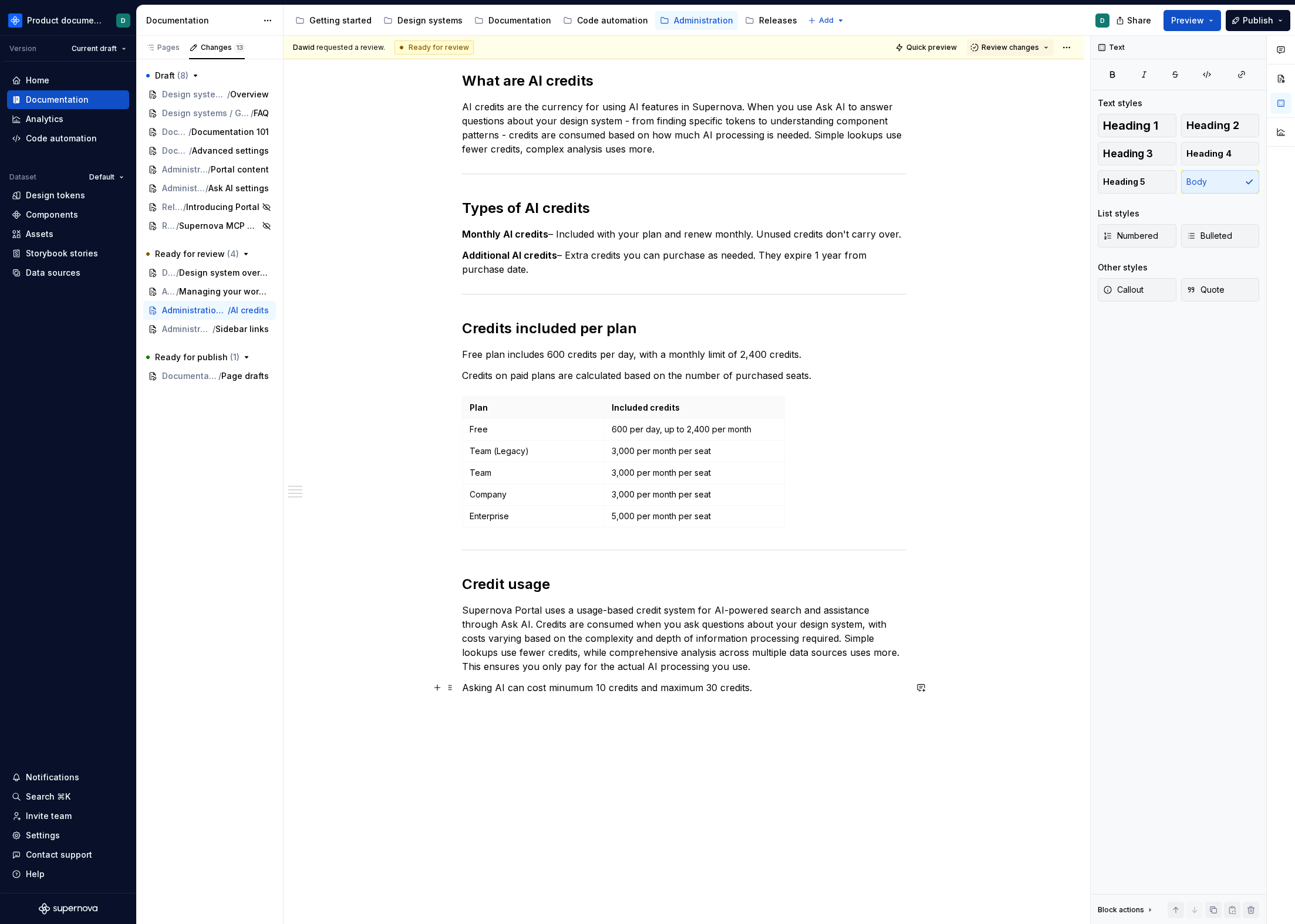
click at [637, 690] on p "Asking AI can cost minumum 10 credits and maximum 30 credits." at bounding box center [683, 688] width 444 height 14
copy p "Asking AI can cost minumum 10 credits and maximum 30 credits."
click at [799, 688] on p "AI questions typically cost between 10-30 credits depending on complexity." at bounding box center [683, 688] width 444 height 14
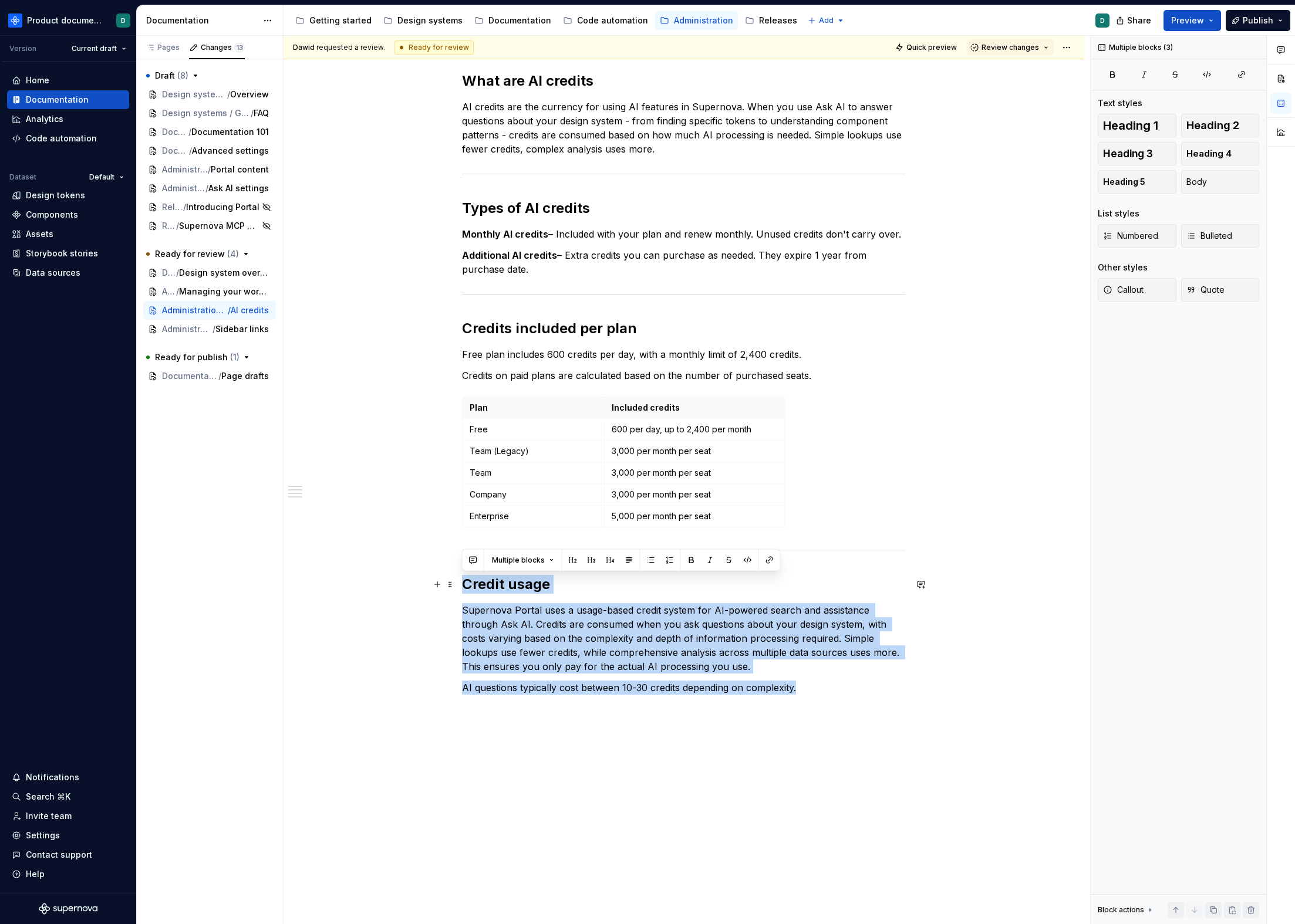
drag, startPoint x: 799, startPoint y: 688, endPoint x: 460, endPoint y: 590, distance: 352.9
click at [460, 590] on div "You can find an workspace shared AI credits balance on the Billing page, under …" at bounding box center [684, 324] width 801 height 1324
copy div "Credit usage Supernova Portal uses a usage-based credit system for AI-powered s…"
click at [814, 688] on p "AI questions typically cost between 10-30 credits depending on complexity." at bounding box center [683, 688] width 444 height 14
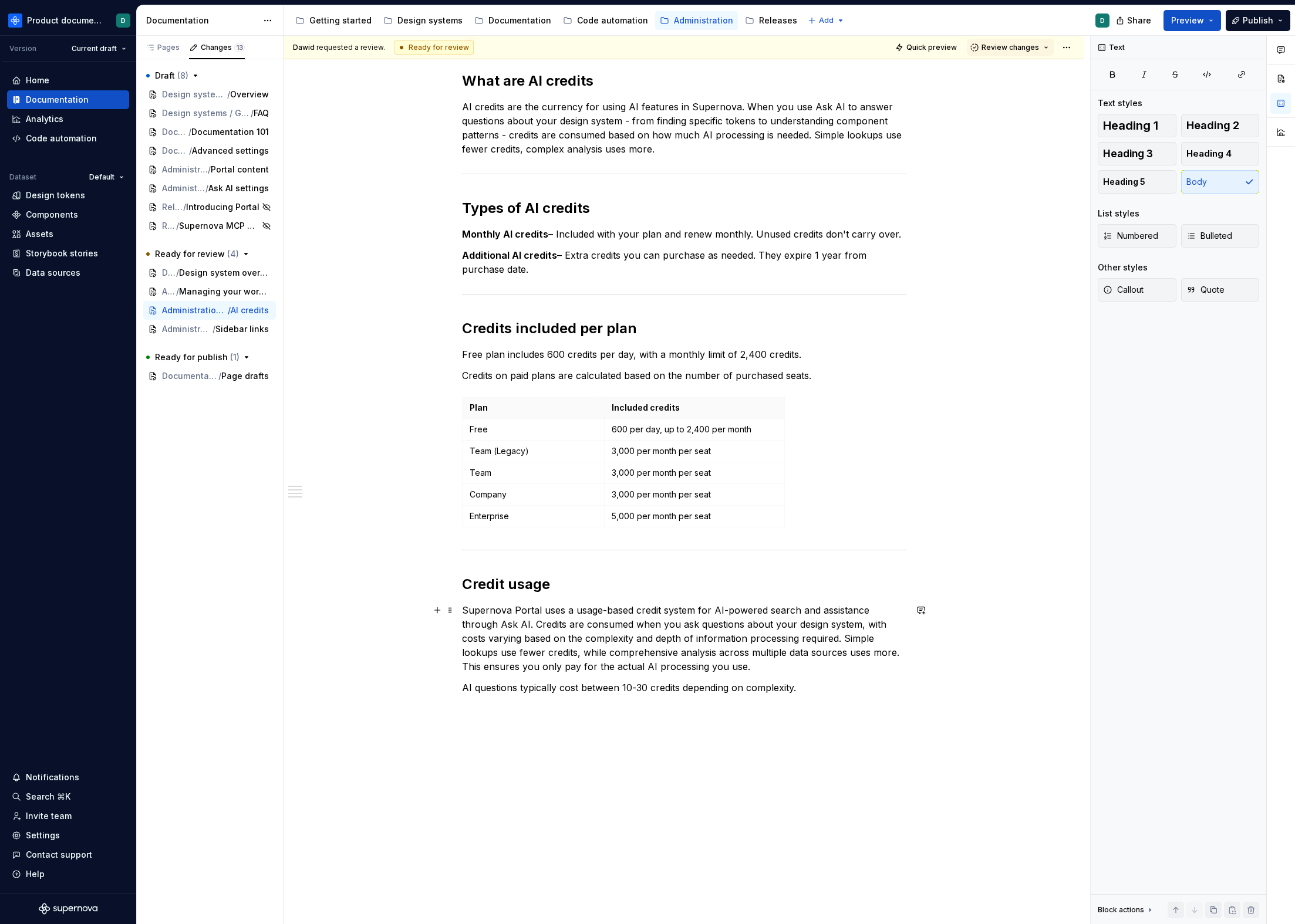
click at [705, 671] on p "Supernova Portal uses a usage-based credit system for AI-powered search and ass…" at bounding box center [683, 638] width 444 height 70
click at [463, 688] on p "AI questions typically cost between 10-30 credits depending on complexity." at bounding box center [683, 688] width 444 height 14
click at [722, 670] on p "Supernova Portal uses a usage-based credit system for AI-powered search and ass…" at bounding box center [683, 638] width 444 height 70
click at [838, 691] on p "AI questions typically cost between 10-30 credits depending on complexity." at bounding box center [683, 688] width 444 height 14
click at [499, 692] on p "AI questions typically cost between 10-30 credits depending on complexity." at bounding box center [683, 688] width 444 height 14
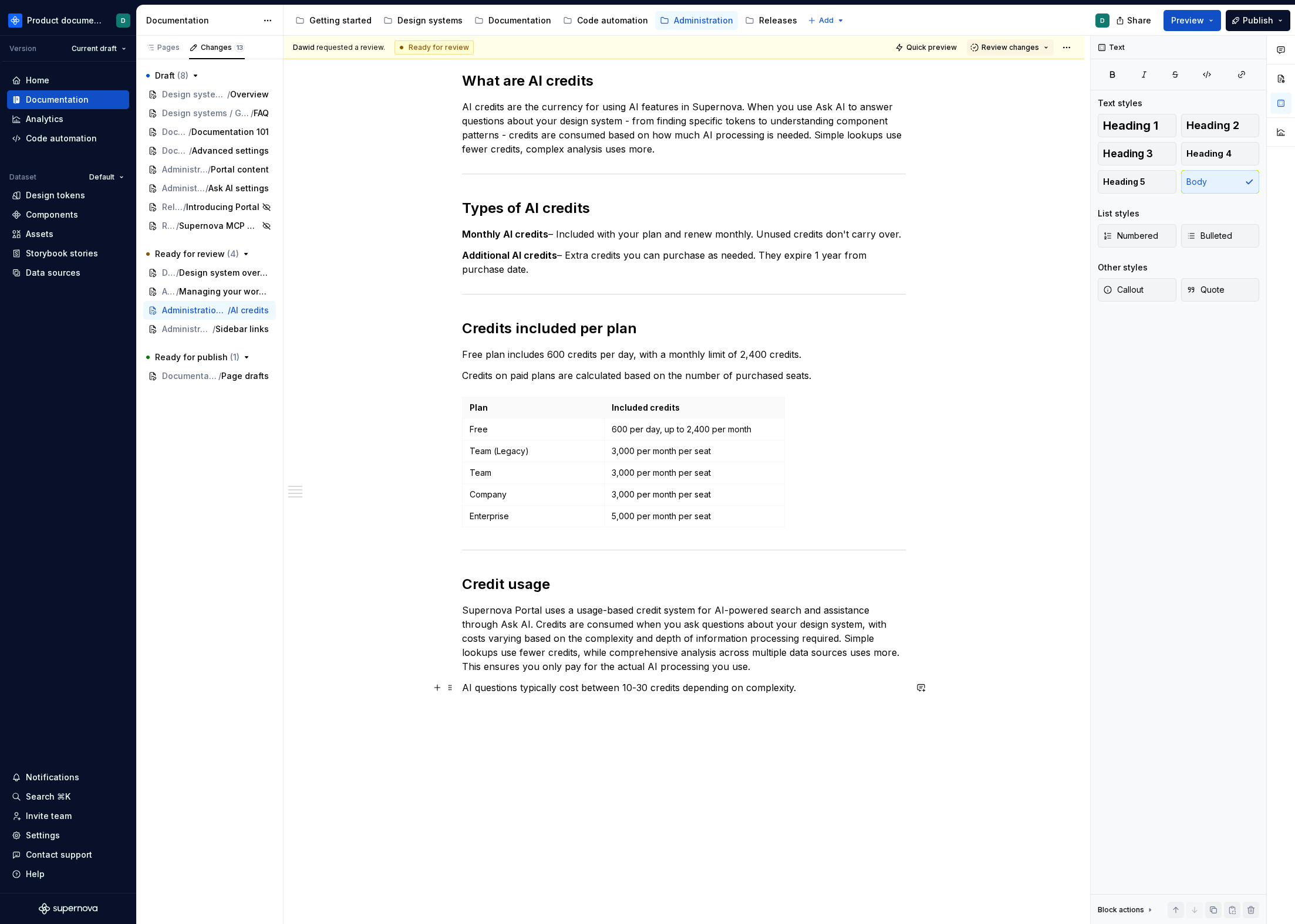
click at [499, 692] on p "AI questions typically cost between 10-30 credits depending on complexity." at bounding box center [683, 688] width 444 height 14
click at [542, 690] on p "AI questions typically cost between 10-30 credits depending on complexity." at bounding box center [683, 688] width 444 height 14
click at [812, 693] on p "AI questions typically cost between 10-30 credits depending on complexity." at bounding box center [683, 688] width 444 height 14
click at [749, 661] on p "Supernova Portal uses a usage-based credit system for AI-powered search and ass…" at bounding box center [683, 638] width 444 height 70
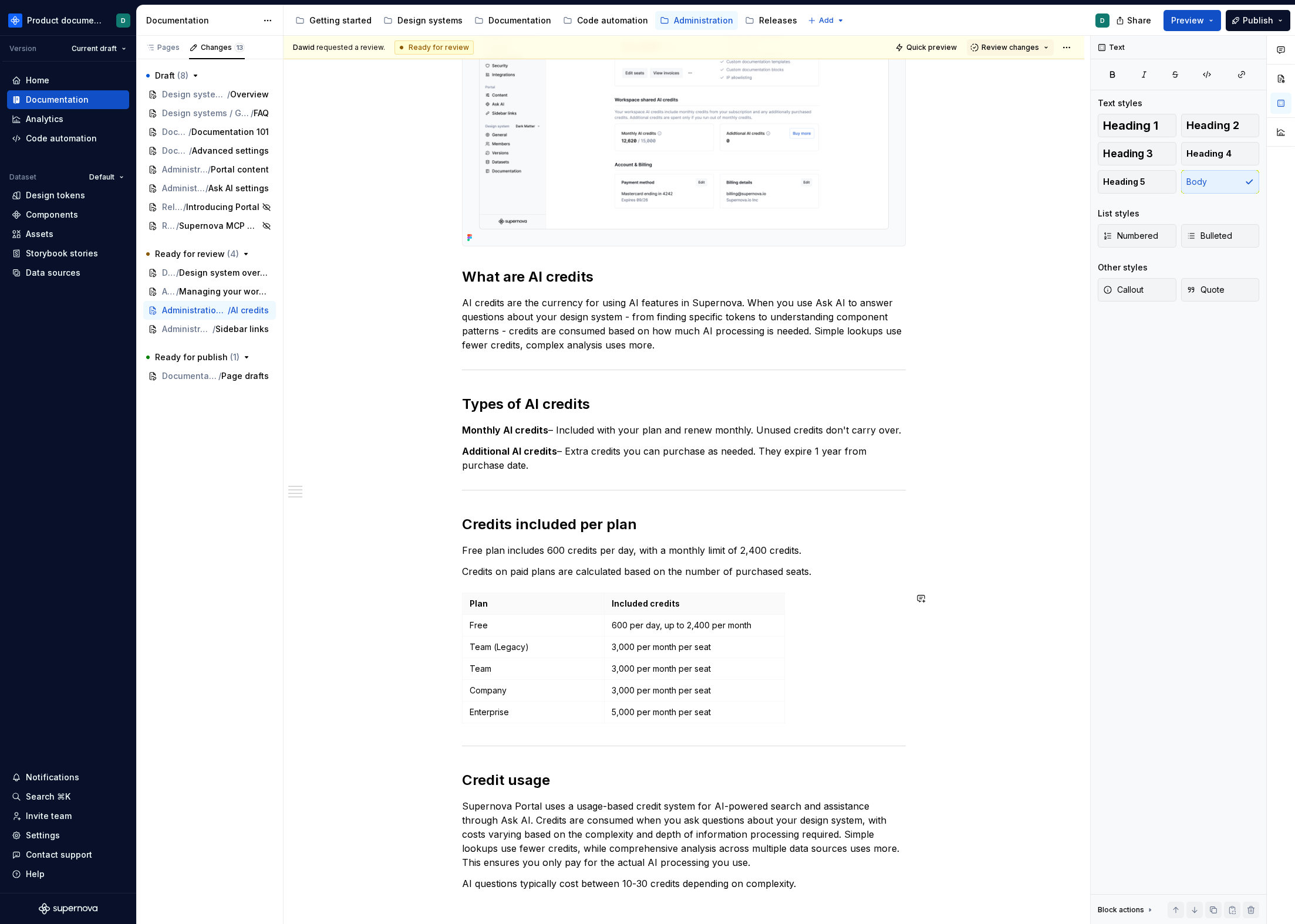
scroll to position [0, 0]
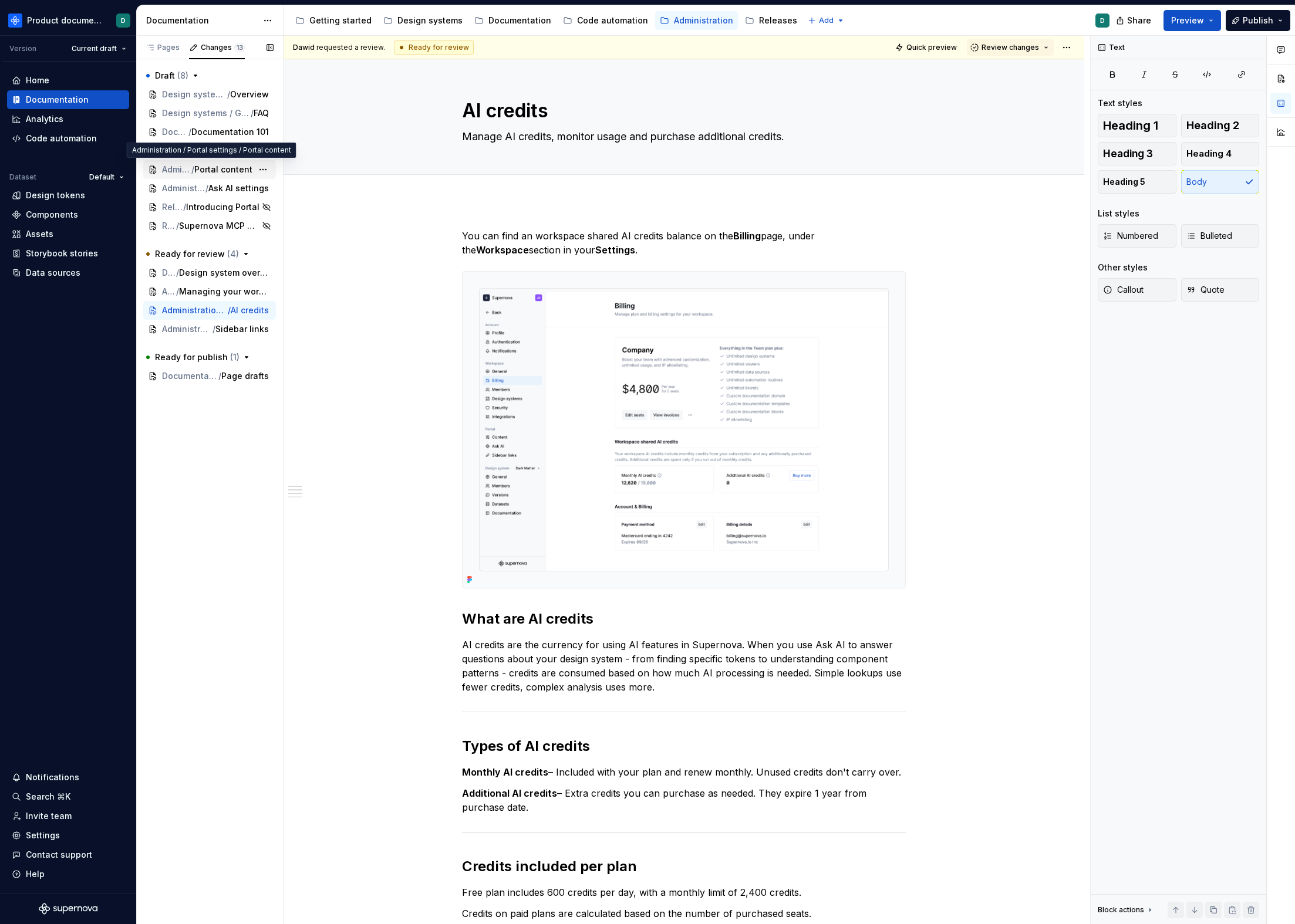
click at [195, 177] on div "Administration / Portal settings / Portal content" at bounding box center [210, 170] width 133 height 19
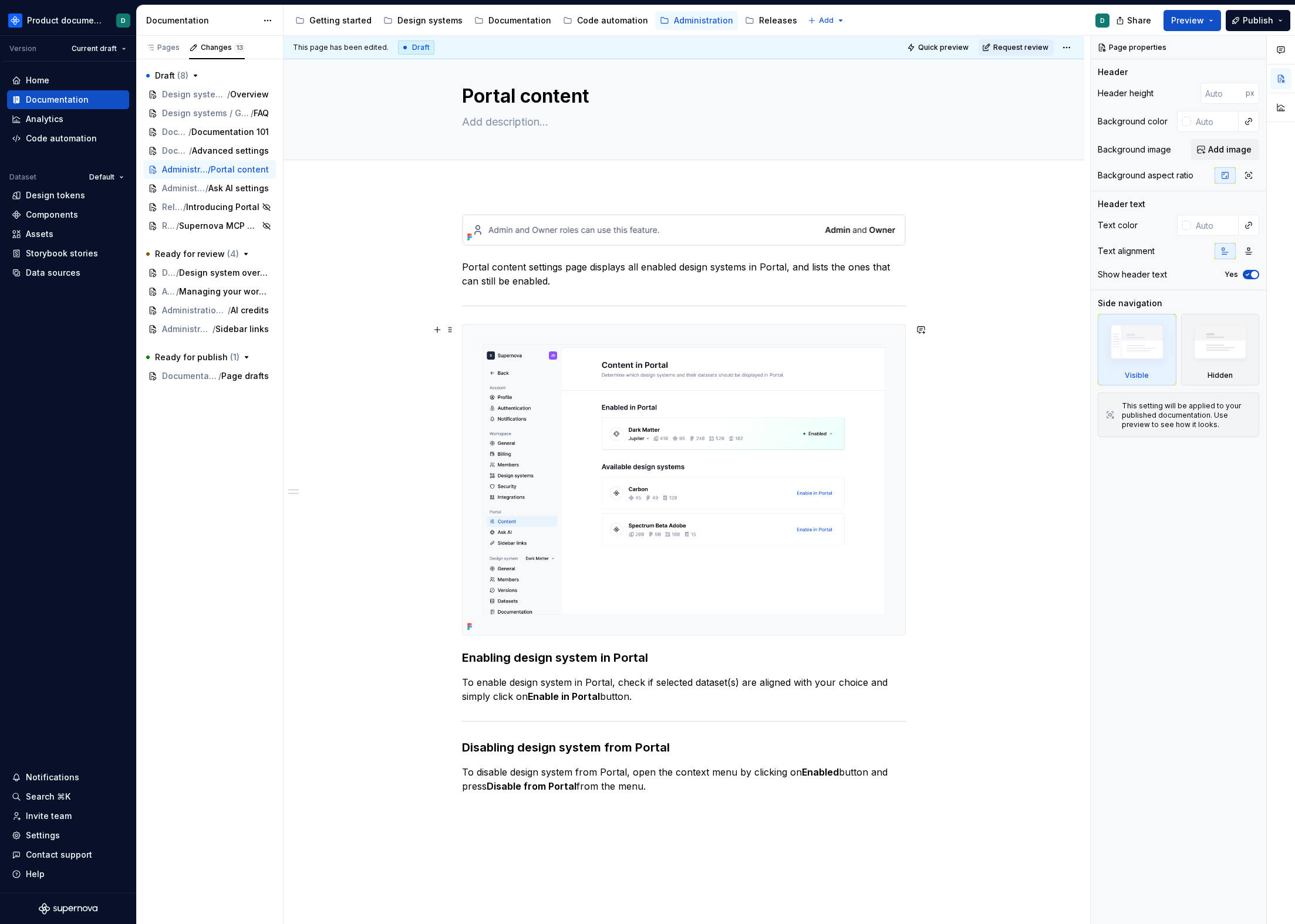
scroll to position [22, 0]
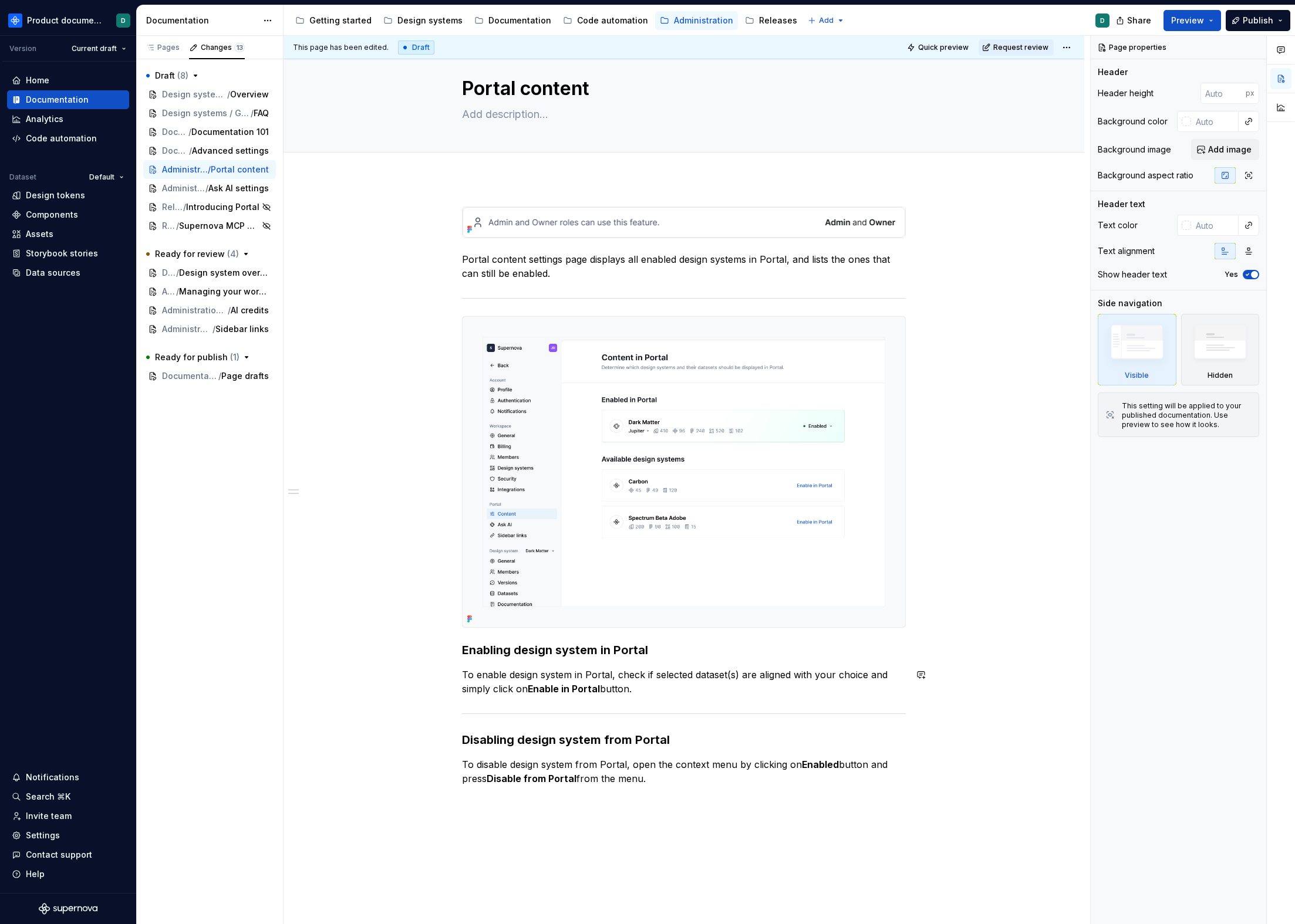
click at [667, 698] on div "Portal content settings page displays all enabled design systems in Portal, and…" at bounding box center [683, 496] width 444 height 579
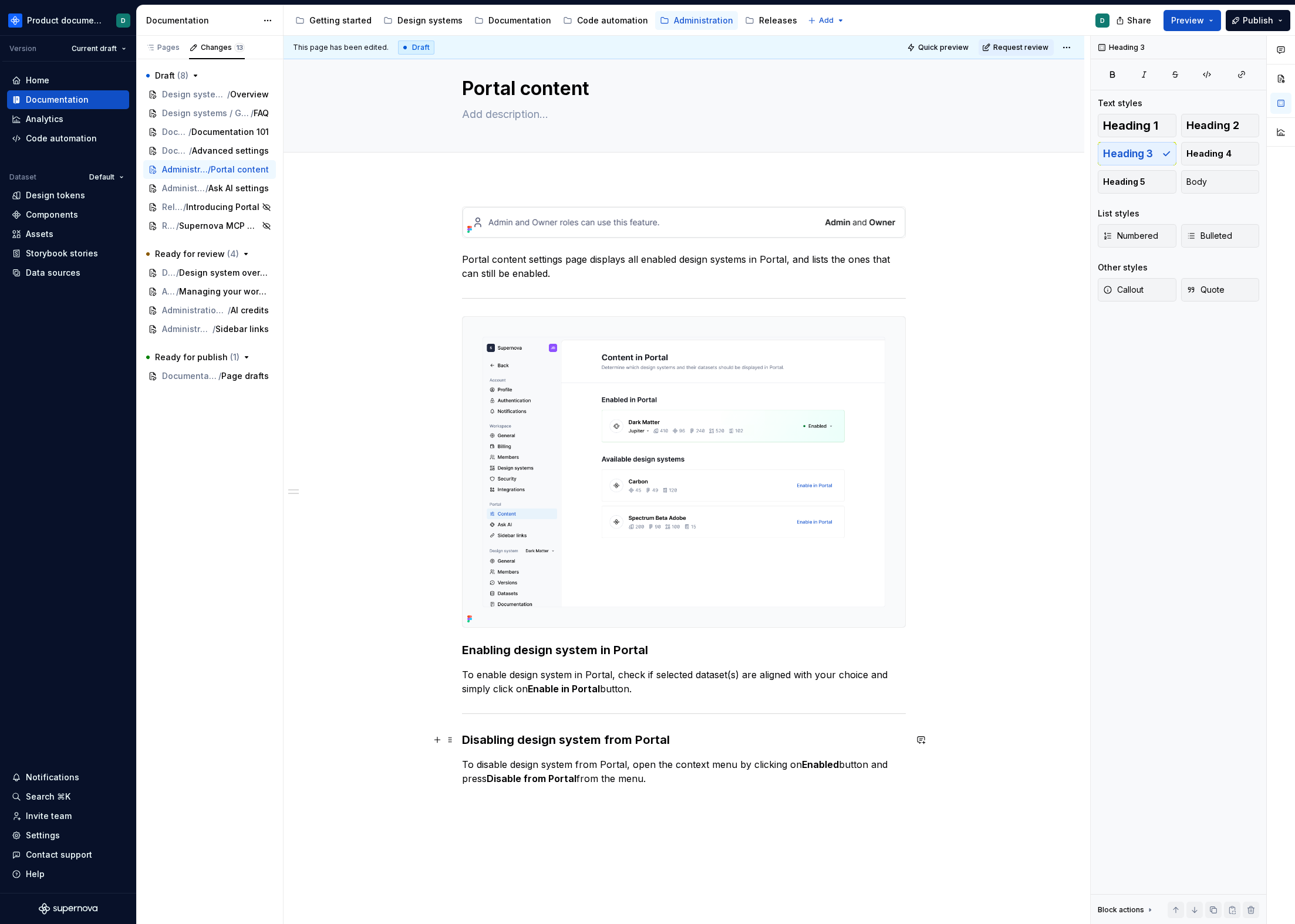
drag, startPoint x: 685, startPoint y: 741, endPoint x: 687, endPoint y: 771, distance: 30.1
click at [685, 742] on h3 "Disabling design system from Portal" at bounding box center [683, 740] width 444 height 17
click at [688, 780] on p "To disable design system from Portal, open the context menu by clicking on Enab…" at bounding box center [683, 772] width 444 height 28
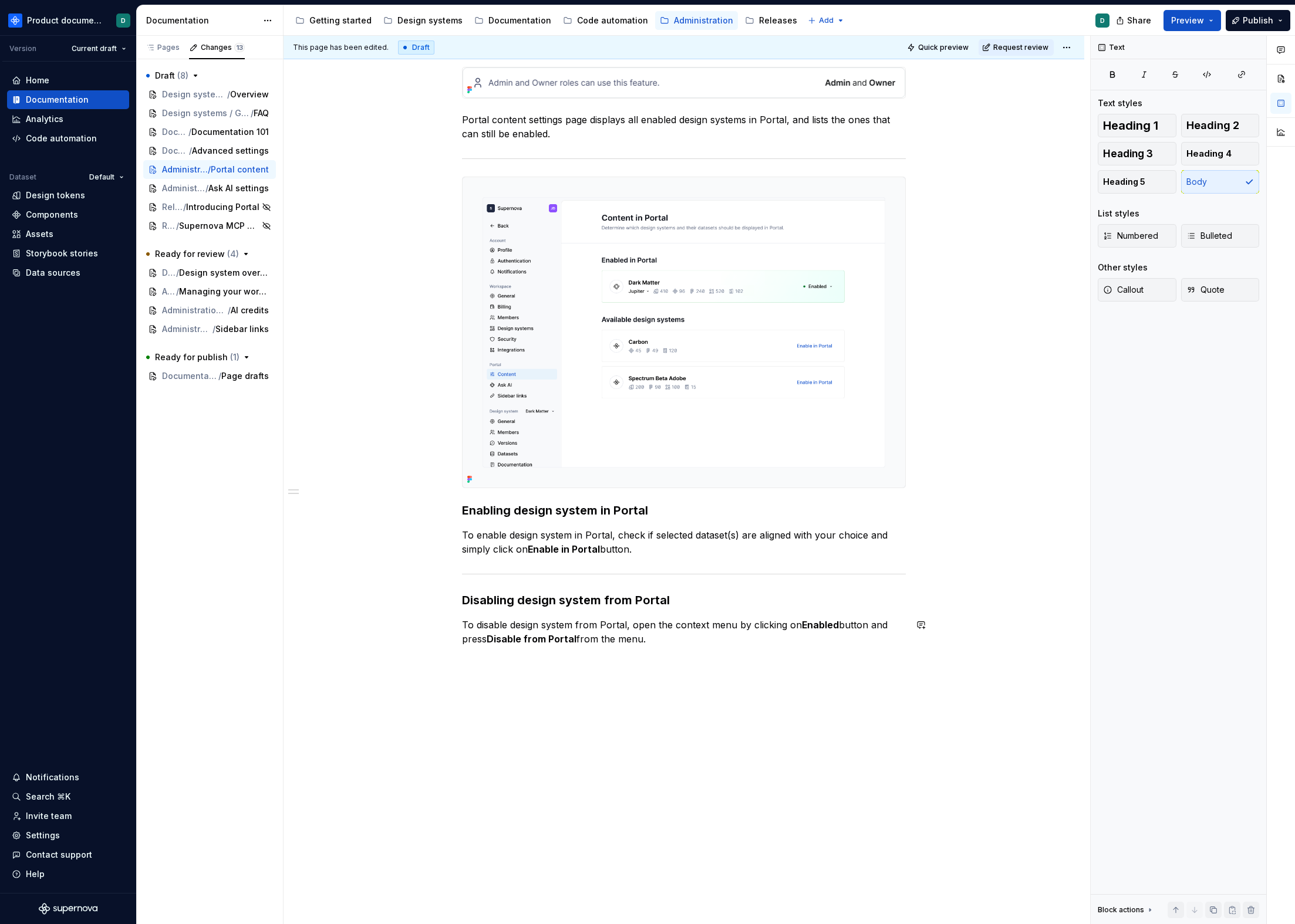
scroll to position [169, 0]
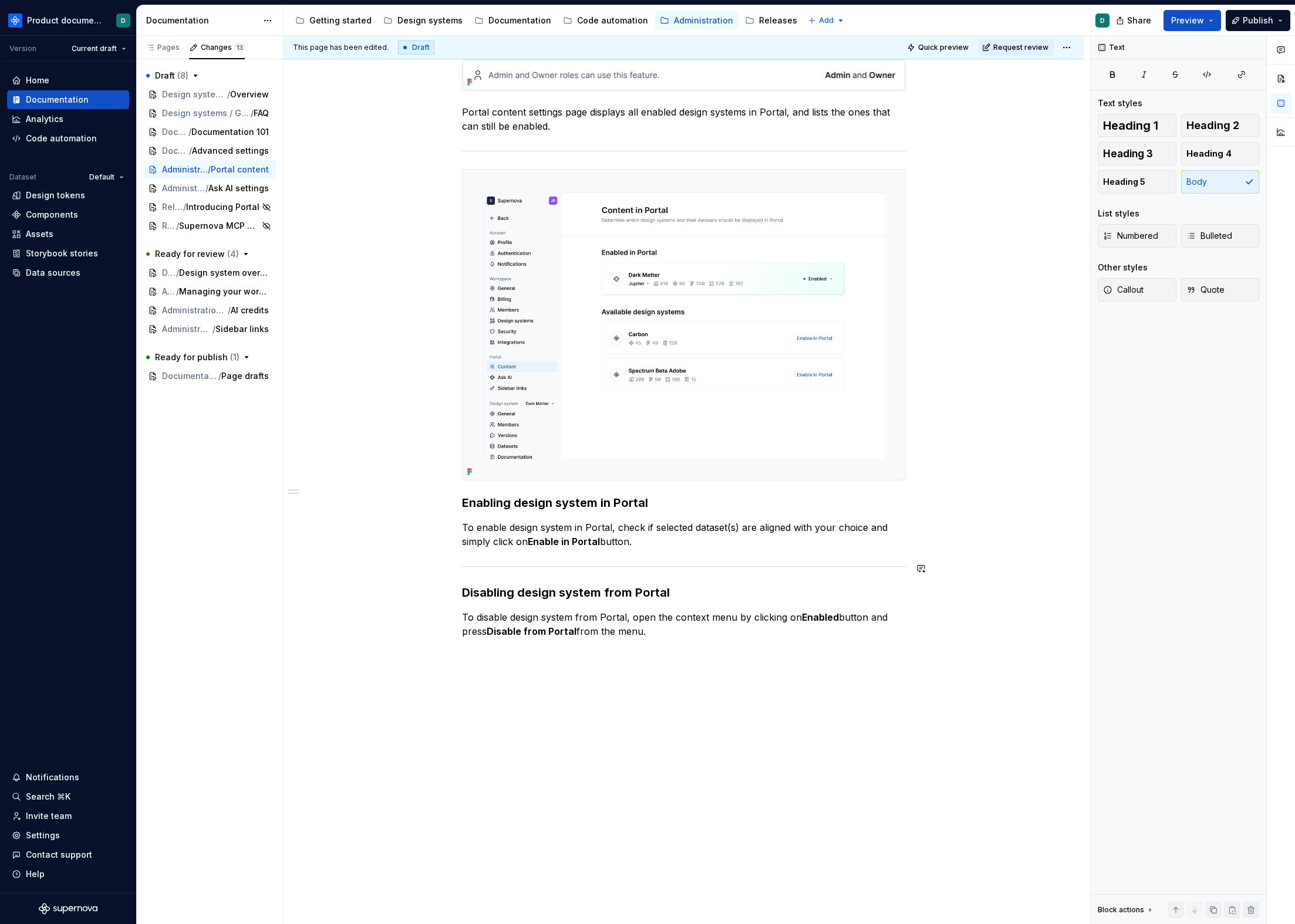
click at [667, 548] on div "Portal content settings page displays all enabled design systems in Portal, and…" at bounding box center [683, 349] width 444 height 579
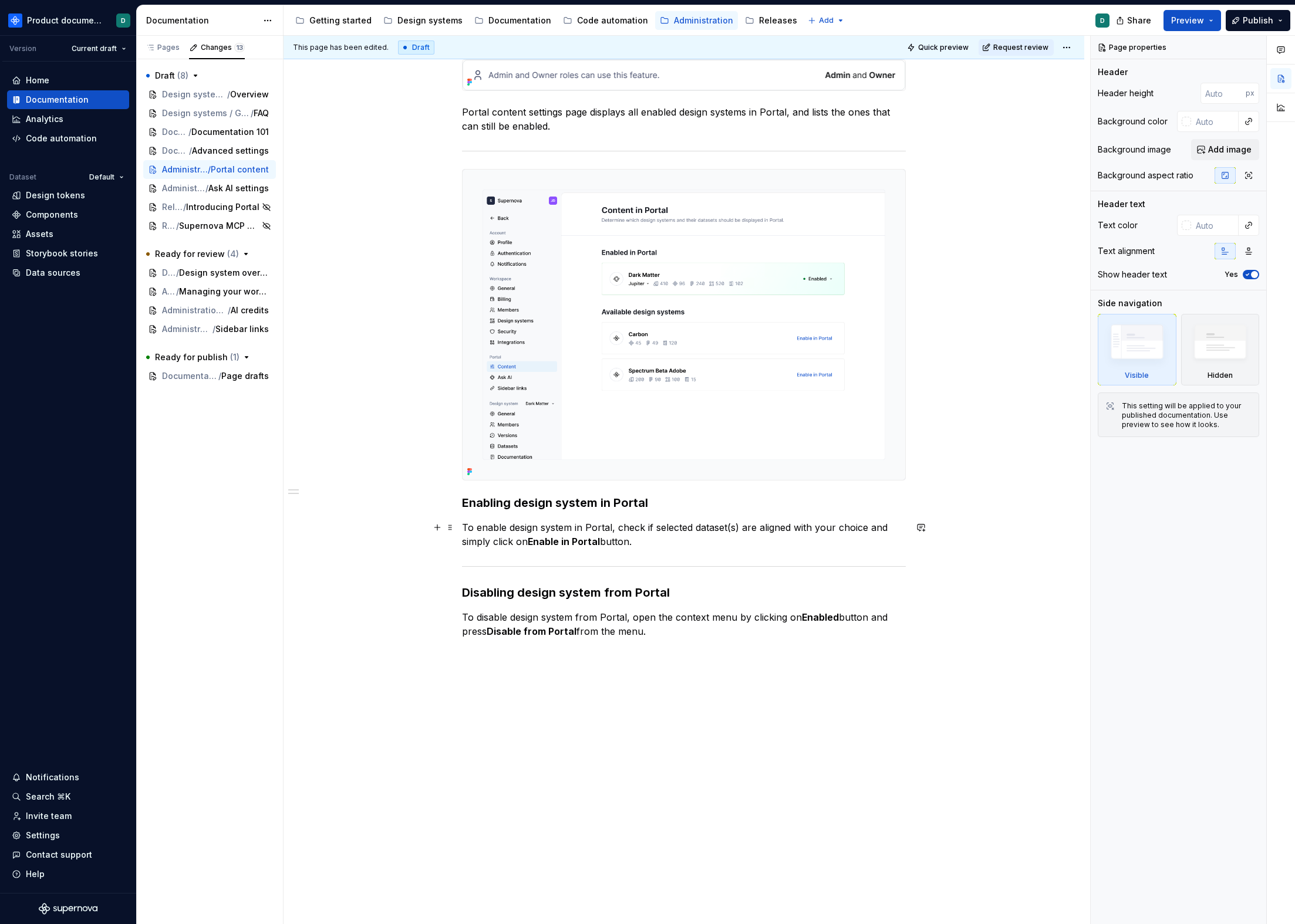
click at [666, 547] on p "To enable design system in Portal, check if selected dataset(s) are aligned wit…" at bounding box center [683, 535] width 444 height 28
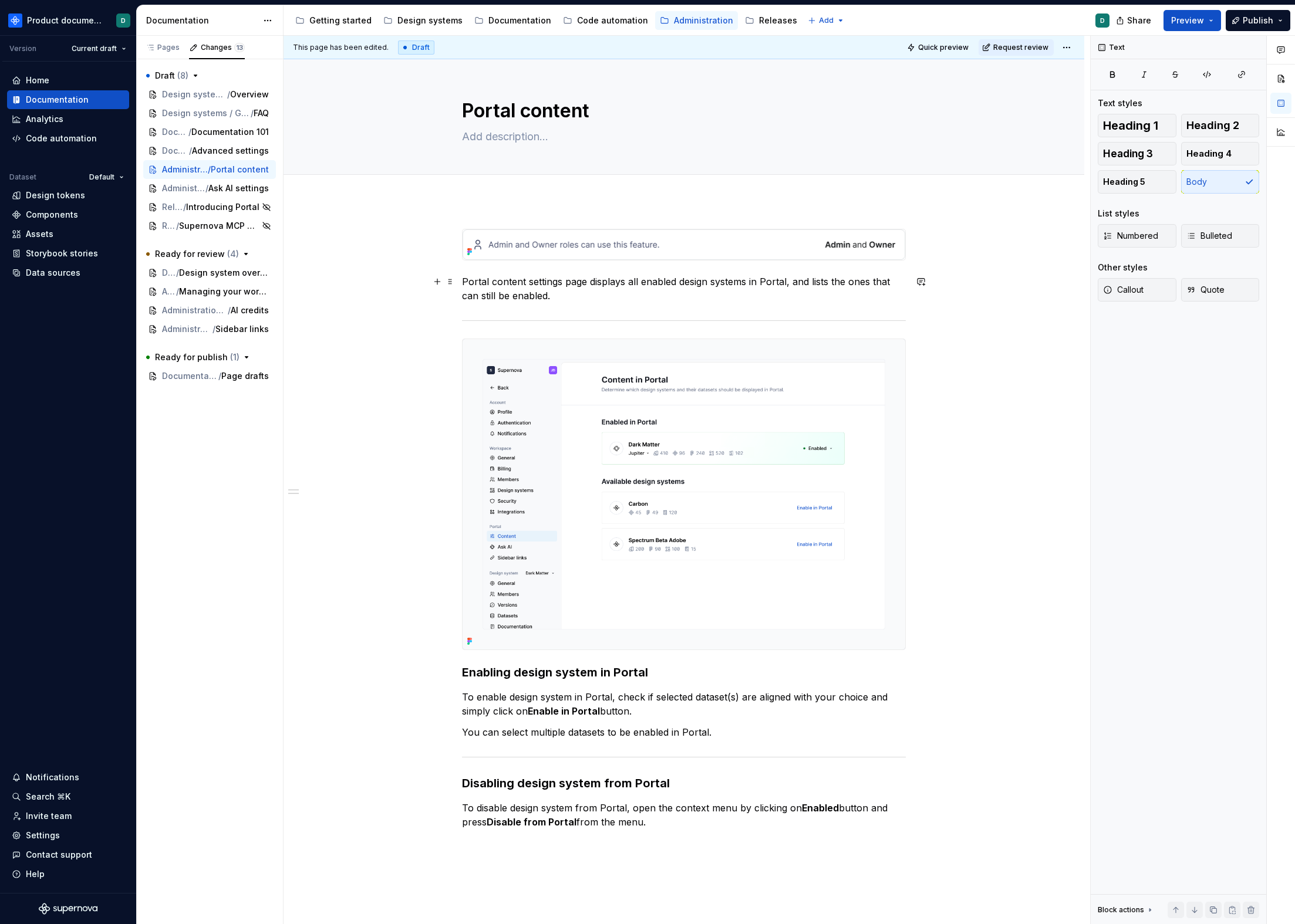
scroll to position [15, 0]
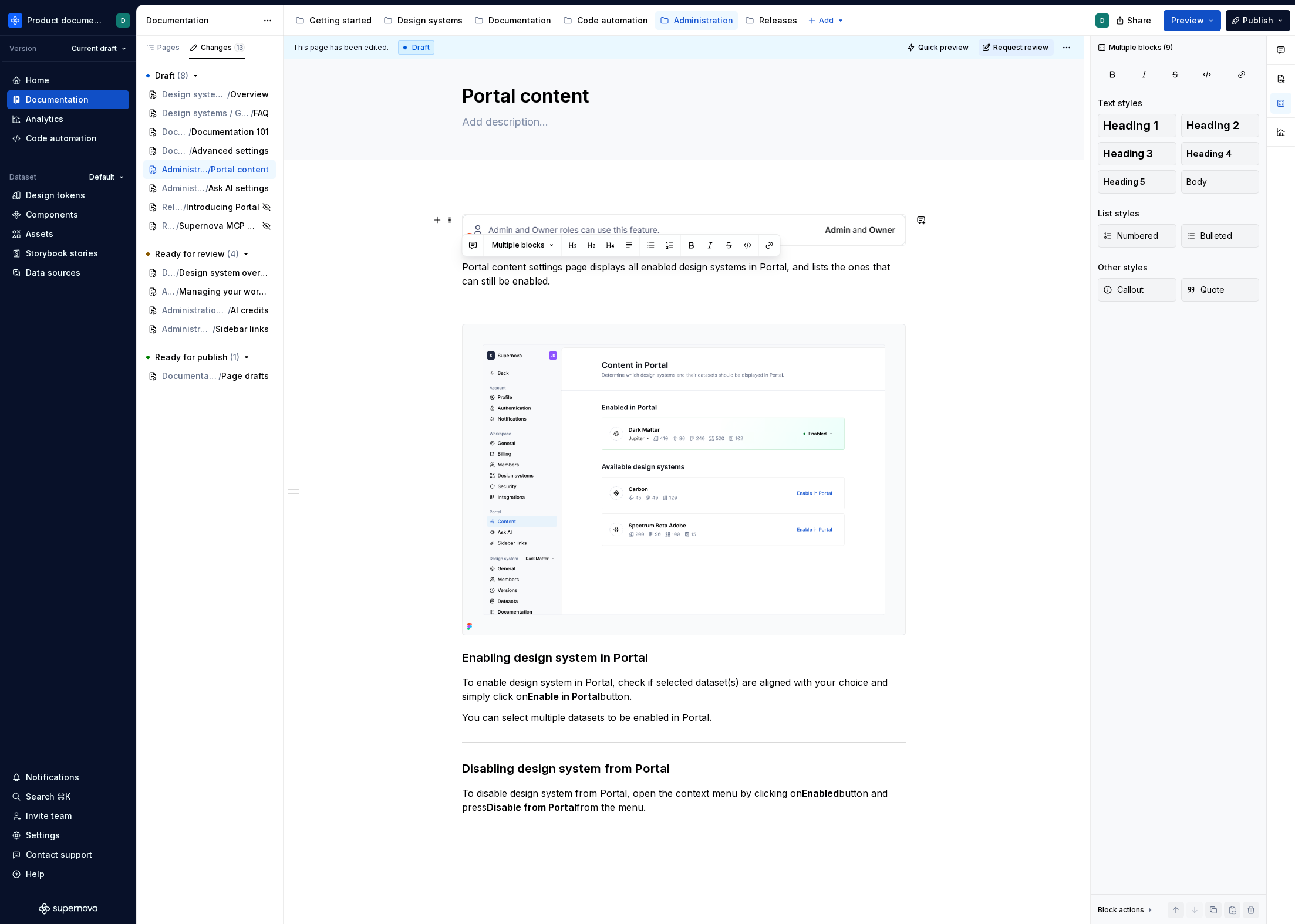
drag, startPoint x: 671, startPoint y: 816, endPoint x: 406, endPoint y: 236, distance: 637.7
click at [406, 236] on div "Portal content settings page displays all enabled design systems in Portal, and…" at bounding box center [684, 645] width 801 height 919
copy div "Portal content settings page displays all enabled design systems in Portal, and…"
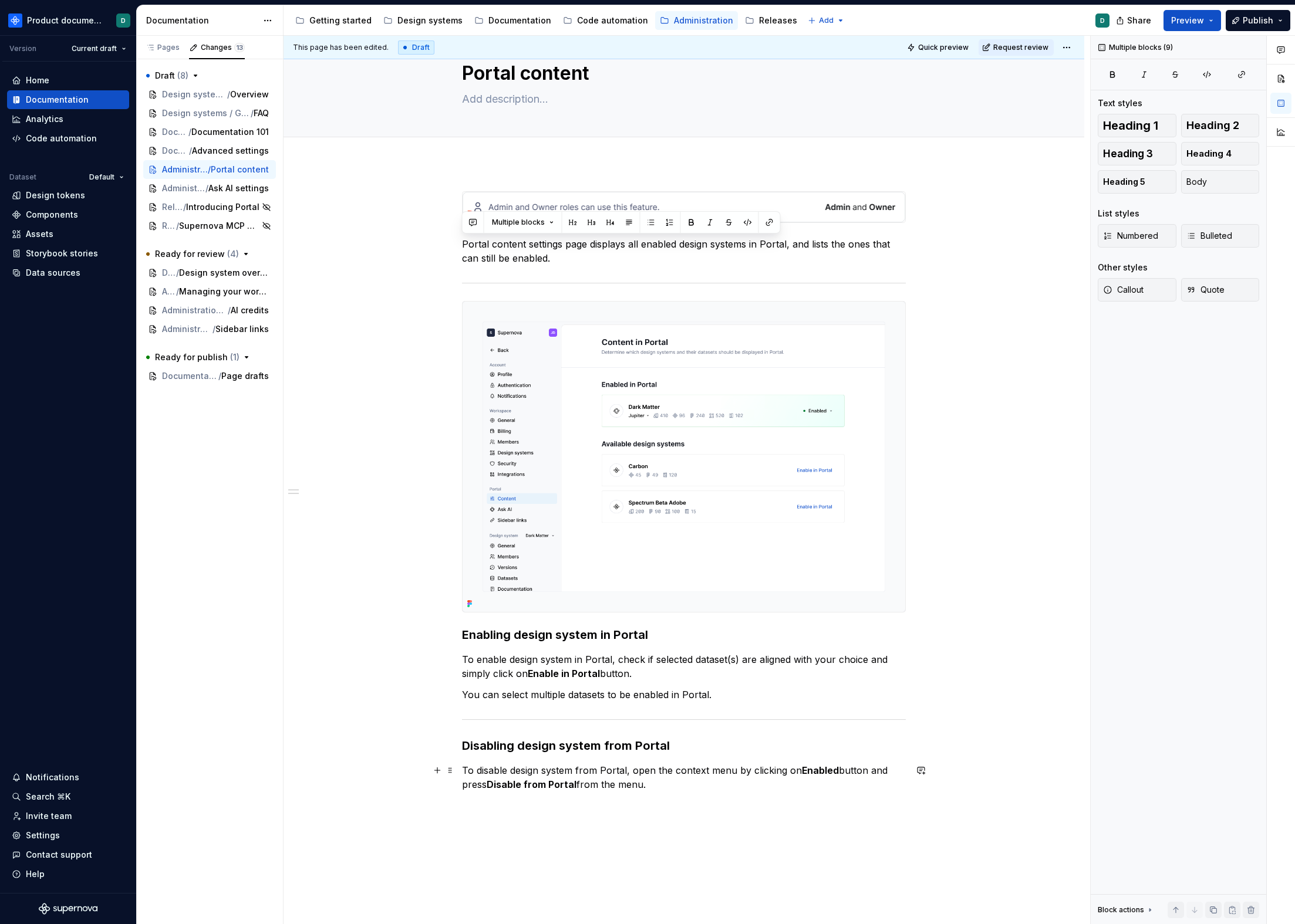
click at [689, 783] on p "To disable design system from Portal, open the context menu by clicking on Enab…" at bounding box center [683, 778] width 444 height 28
drag, startPoint x: 601, startPoint y: 671, endPoint x: 430, endPoint y: 227, distance: 475.8
click at [430, 227] on div "Portal content settings page displays all enabled design systems in Portal, and…" at bounding box center [684, 623] width 801 height 919
click at [542, 253] on p "Portal content settings page displays all enabled design systems in Portal, and…" at bounding box center [683, 251] width 444 height 28
drag, startPoint x: 553, startPoint y: 257, endPoint x: 459, endPoint y: 243, distance: 95.0
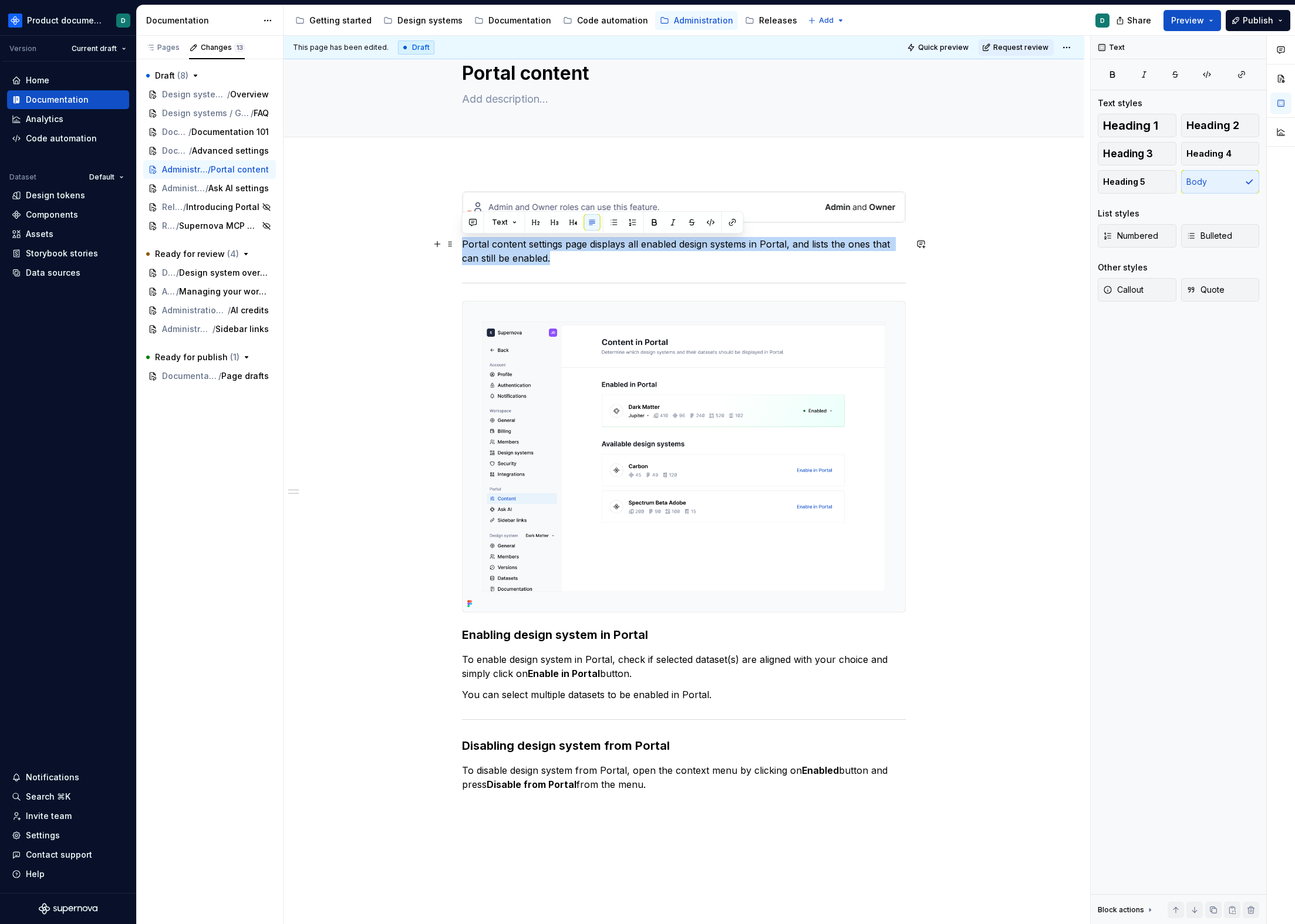
click at [459, 243] on div "Portal content settings page displays all enabled design systems in Portal, and…" at bounding box center [684, 623] width 801 height 919
drag, startPoint x: 551, startPoint y: 255, endPoint x: 581, endPoint y: 243, distance: 32.3
click at [580, 243] on p "Portal content settings page displays all enabled design systems in Portal, and…" at bounding box center [683, 251] width 444 height 28
drag, startPoint x: 593, startPoint y: 255, endPoint x: 589, endPoint y: 240, distance: 15.5
click at [589, 240] on p "Portal content settings page displays all enabled design systems in Portal, and…" at bounding box center [683, 251] width 444 height 28
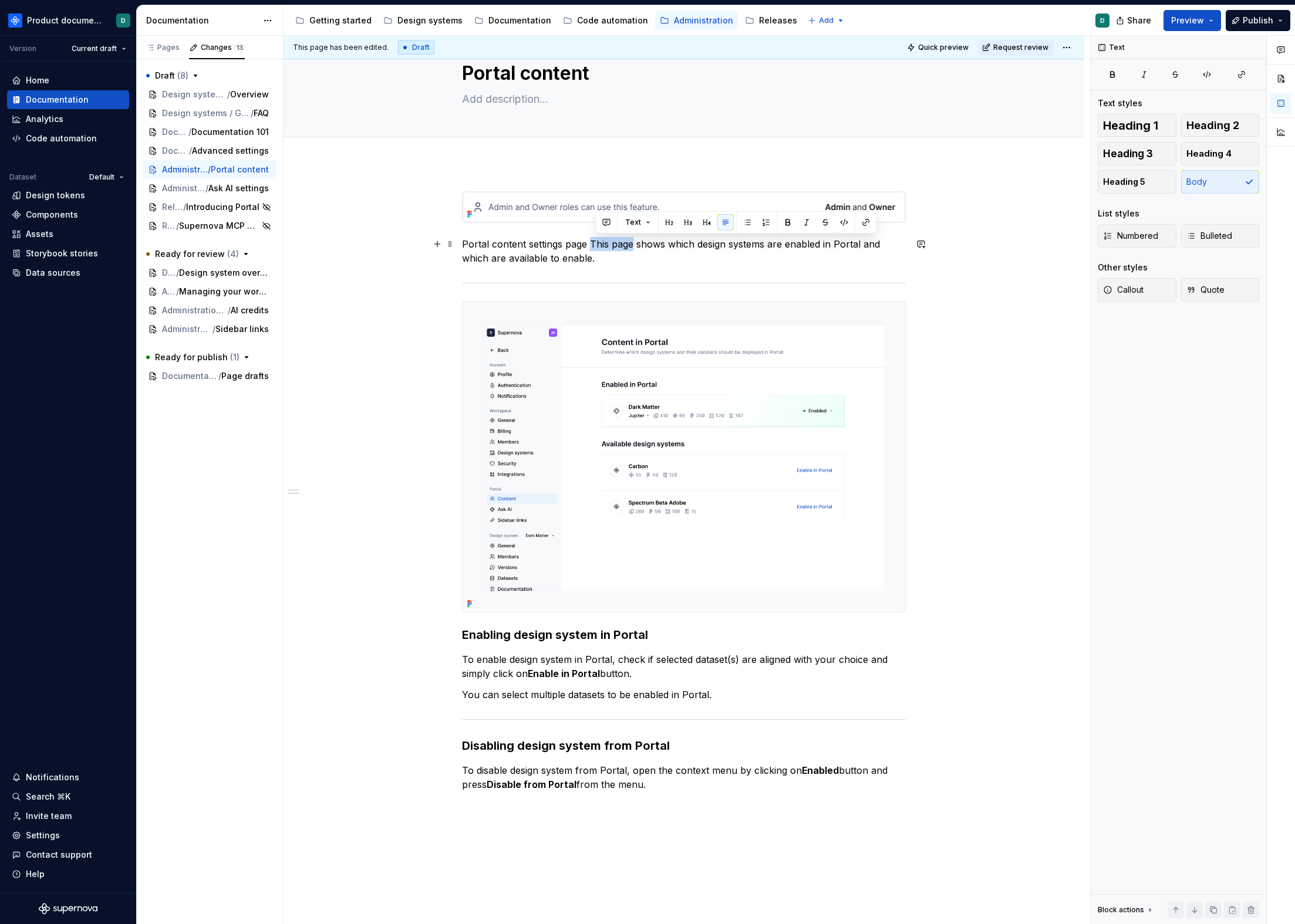
drag, startPoint x: 633, startPoint y: 244, endPoint x: 591, endPoint y: 238, distance: 42.4
click at [591, 238] on p "Portal content settings page This page shows which design systems are enabled i…" at bounding box center [683, 251] width 444 height 28
click at [602, 255] on p "Portal content settings page shows which design systems are enabled in Portal a…" at bounding box center [683, 251] width 444 height 28
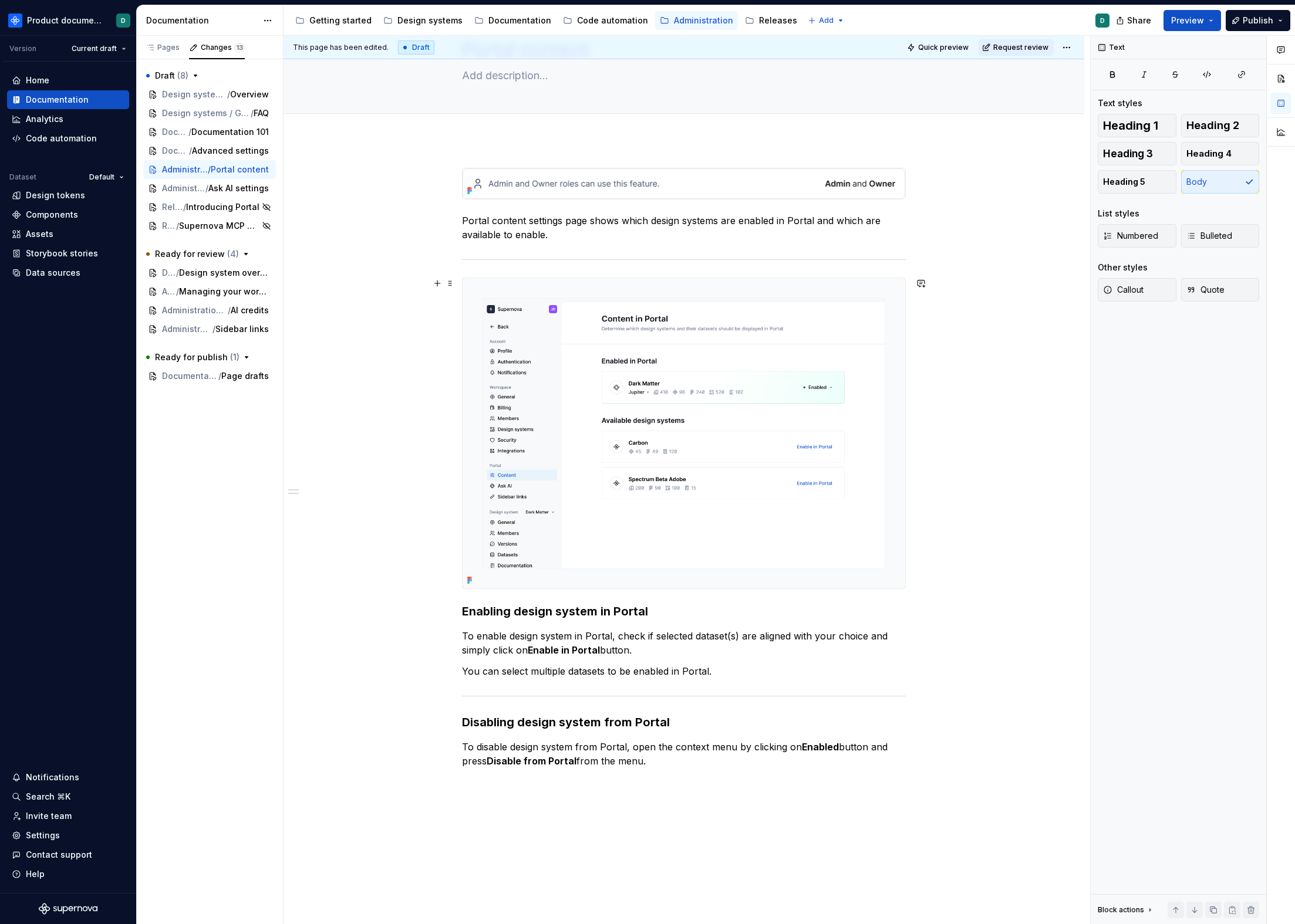
scroll to position [84, 0]
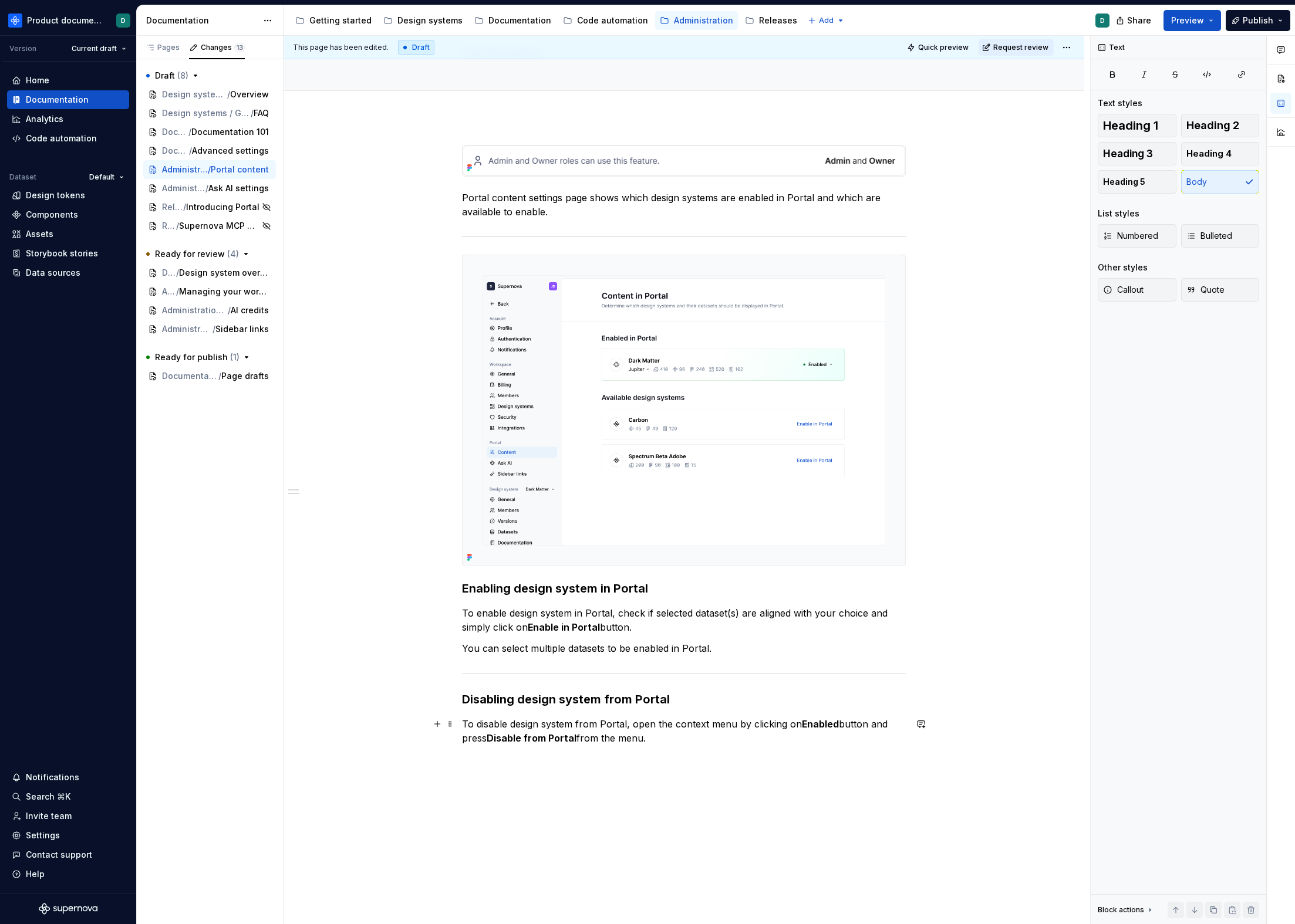
click at [820, 735] on p "To disable design system from Portal, open the context menu by clicking on Enab…" at bounding box center [683, 731] width 444 height 28
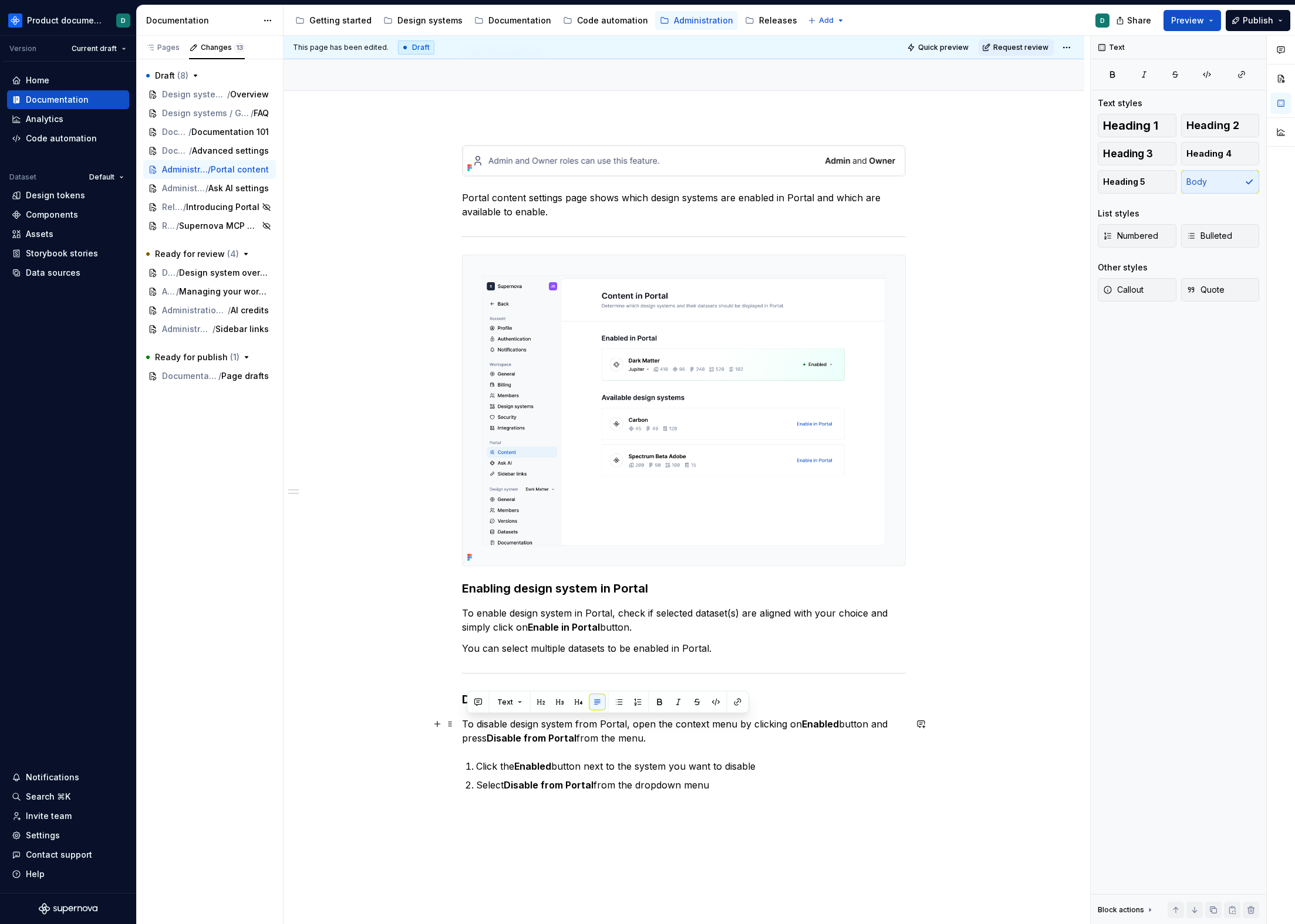
drag, startPoint x: 628, startPoint y: 734, endPoint x: 459, endPoint y: 723, distance: 169.4
click at [459, 723] on div "Portal content settings page shows which design systems are enabled in Portal a…" at bounding box center [684, 600] width 801 height 967
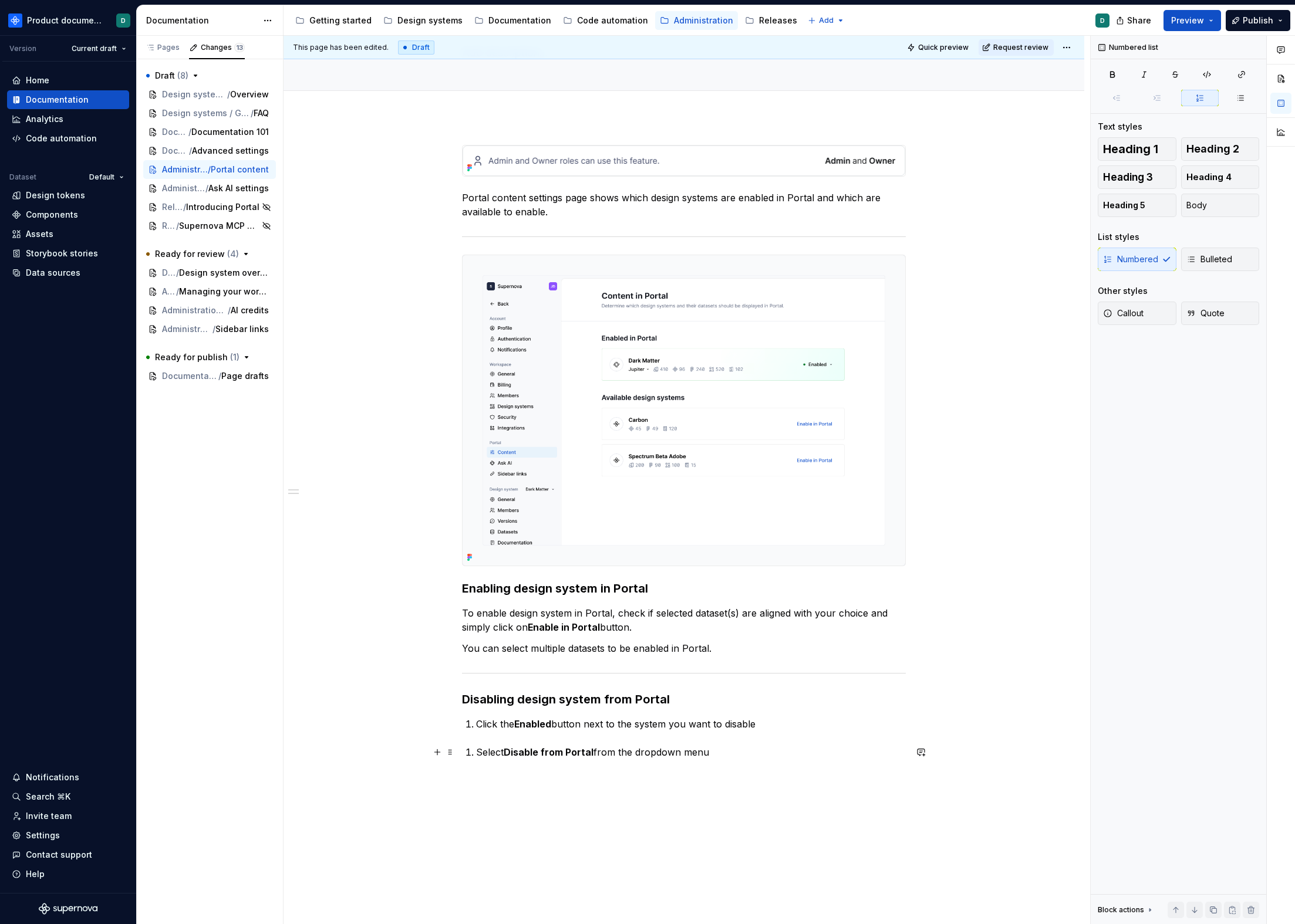
click at [476, 752] on li "Select Disable from Portal from the dropdown menu" at bounding box center [691, 752] width 430 height 14
click at [674, 701] on h3 "Disabling design system from Portal" at bounding box center [683, 700] width 444 height 17
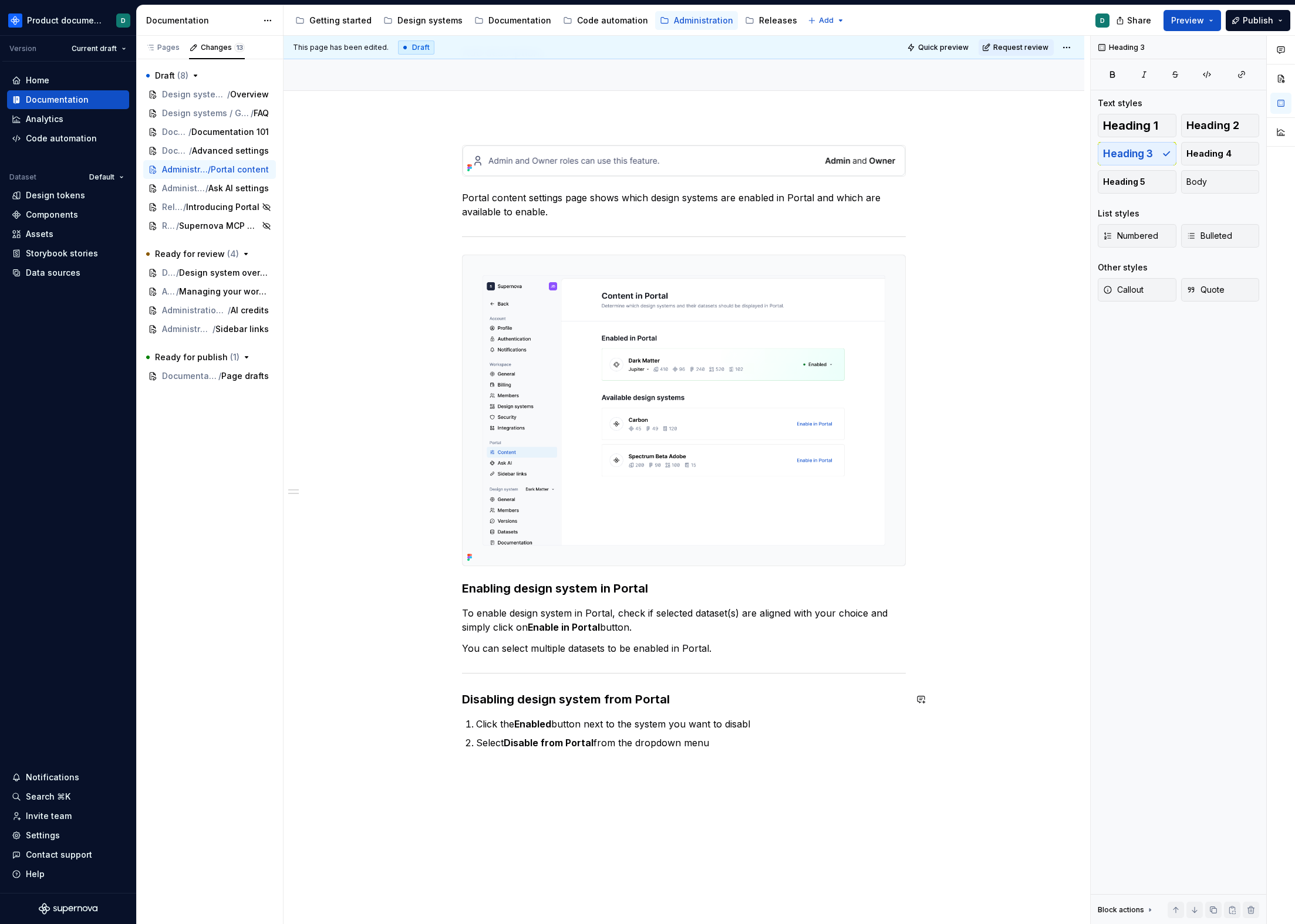
click at [736, 732] on ol "Click the Enabled button next to the system you want to disabl Select Disable f…" at bounding box center [691, 733] width 430 height 33
click at [755, 723] on p "Click the Enabled button next to the system you want to disabl" at bounding box center [691, 724] width 430 height 14
click at [745, 739] on p "Select Disable from Portal from the dropdown menu" at bounding box center [691, 743] width 430 height 14
click at [459, 611] on div "Portal content settings page shows which design systems are enabled in Portal a…" at bounding box center [684, 578] width 801 height 924
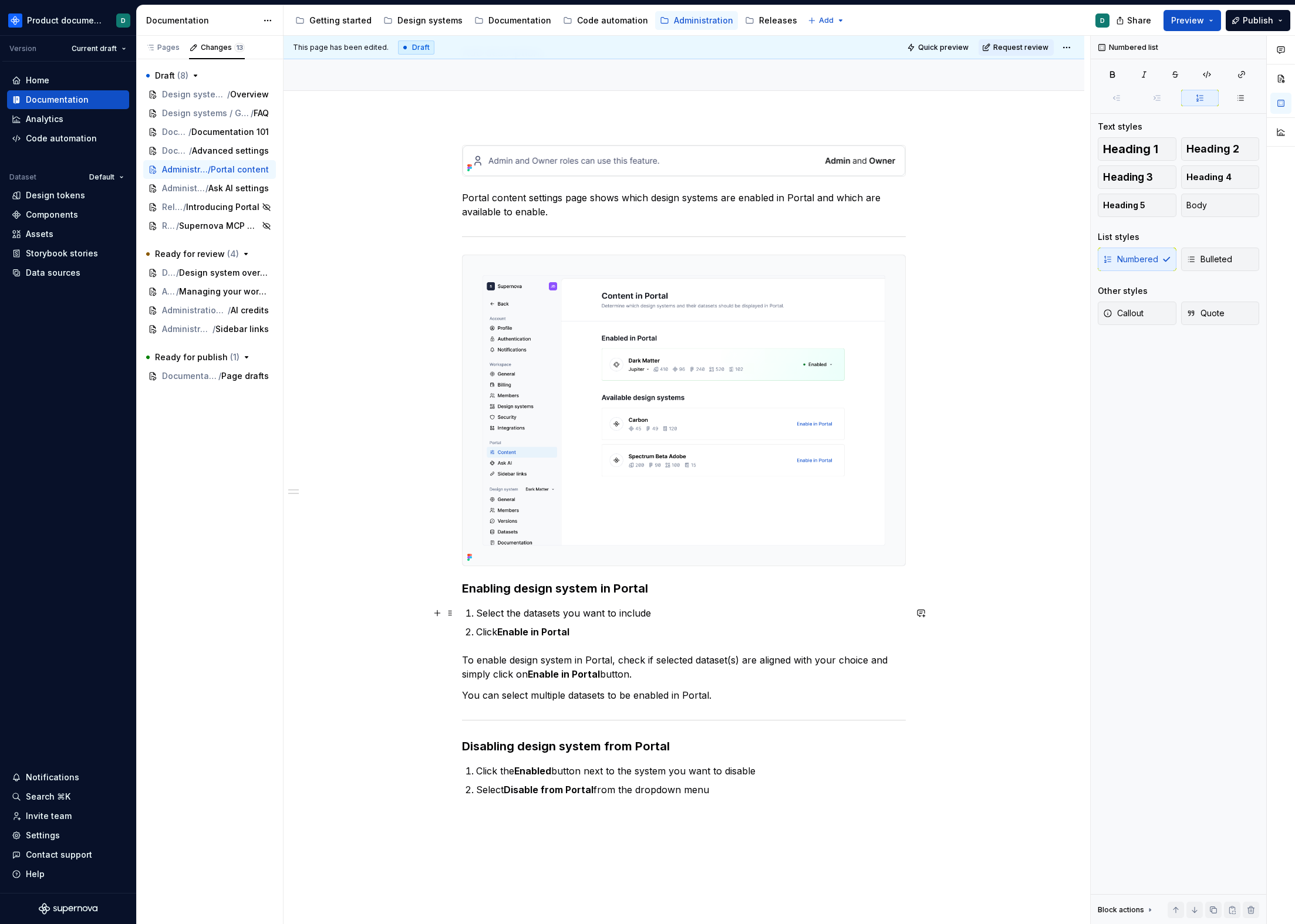
click at [633, 617] on p "Select the datasets you want to include" at bounding box center [691, 613] width 430 height 14
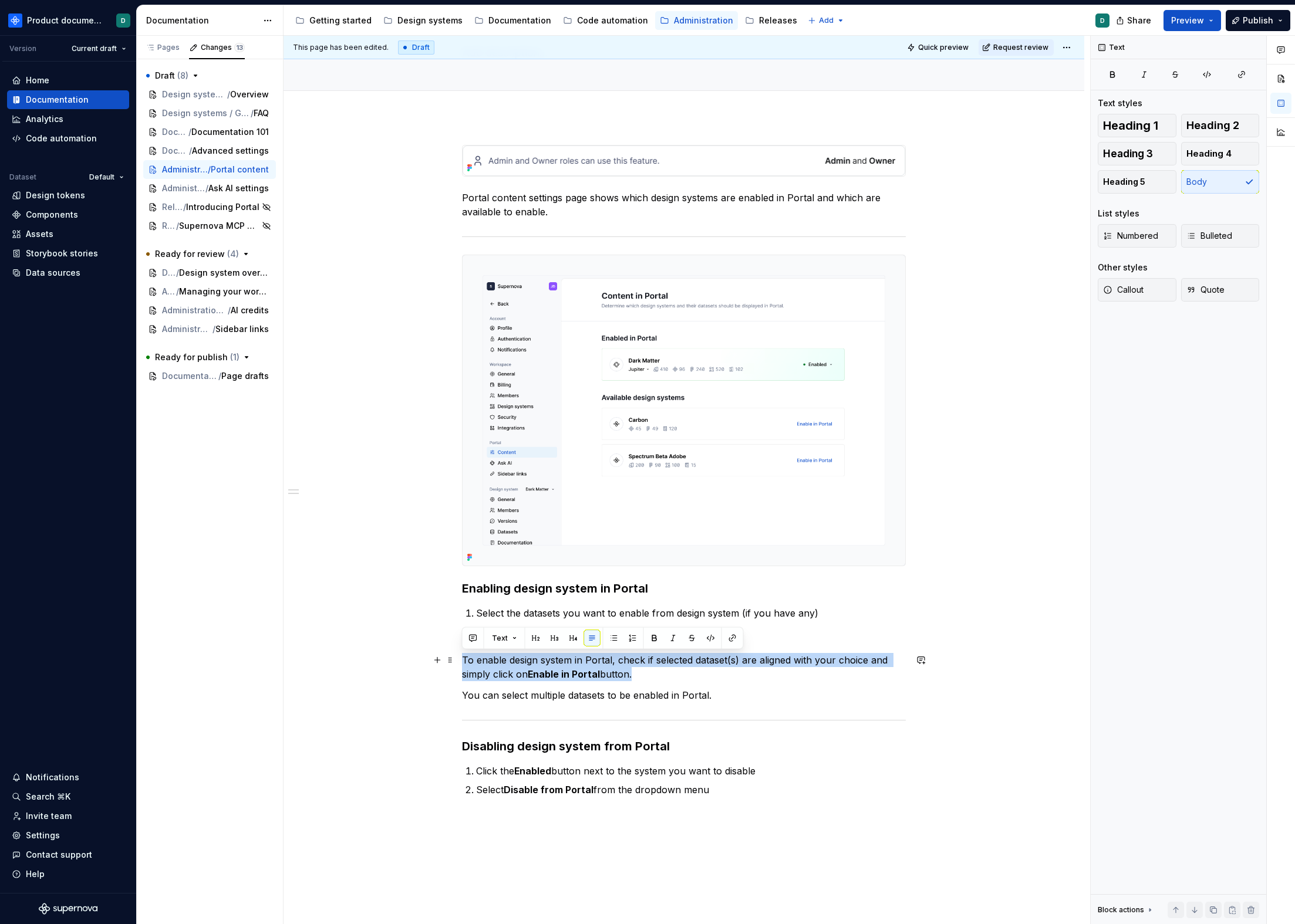
drag, startPoint x: 644, startPoint y: 675, endPoint x: 455, endPoint y: 655, distance: 190.1
click at [455, 655] on div "Portal content settings page shows which design systems are enabled in Portal a…" at bounding box center [684, 602] width 801 height 971
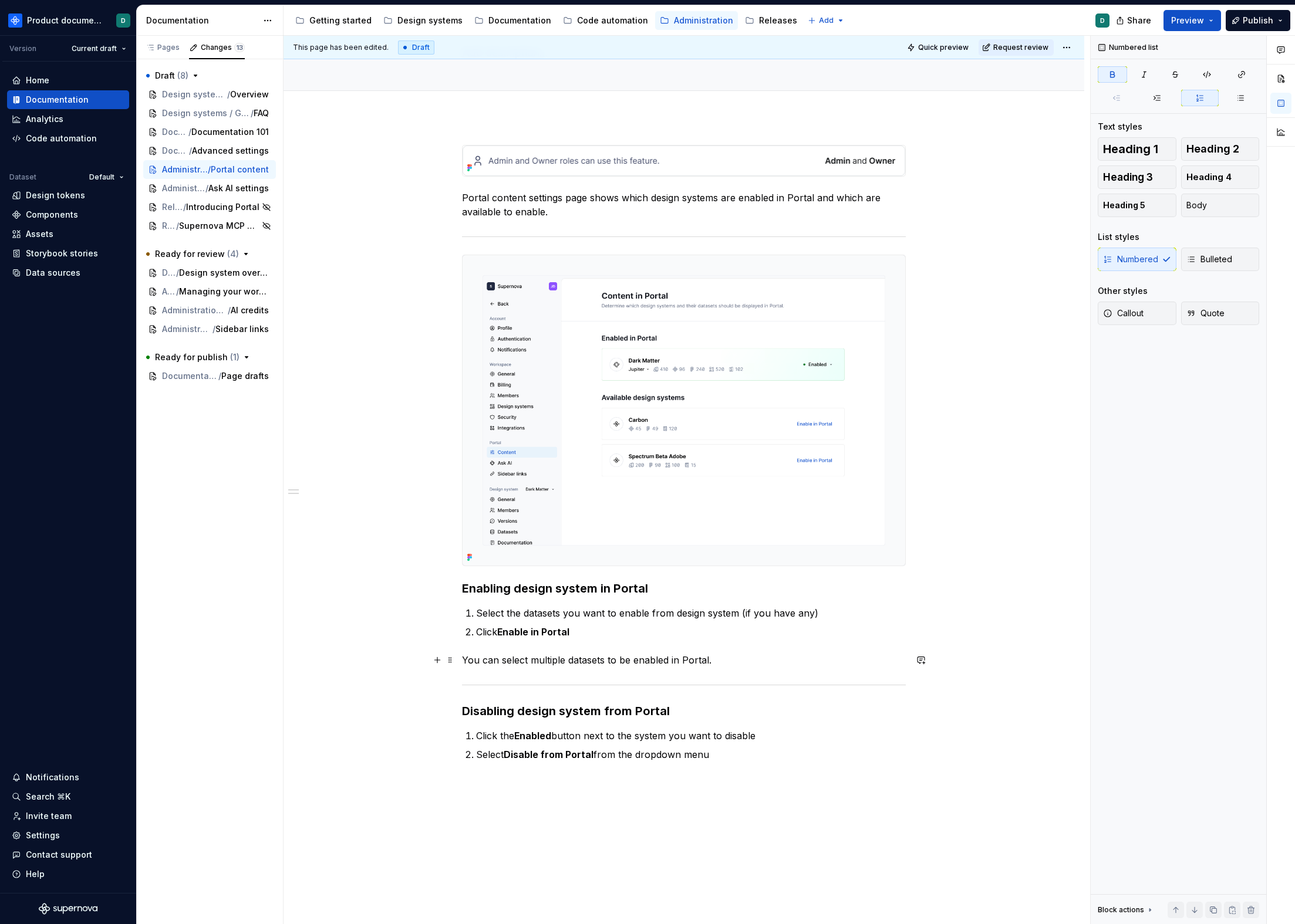
click at [732, 662] on p "You can select multiple datasets to be enabled in Portal." at bounding box center [683, 660] width 444 height 14
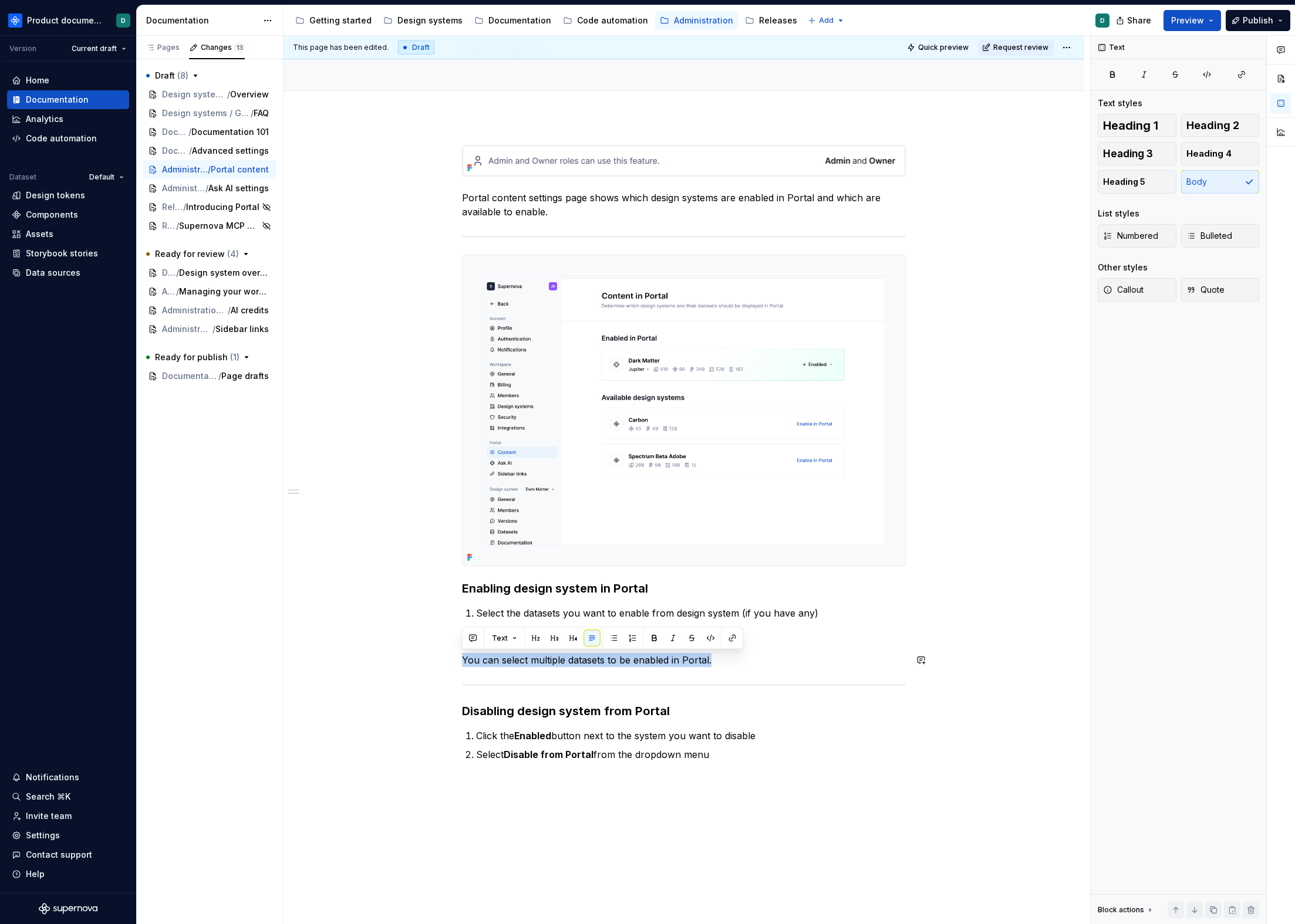
drag, startPoint x: 720, startPoint y: 660, endPoint x: 464, endPoint y: 651, distance: 256.2
click at [464, 651] on div "Portal content settings page shows which design systems are enabled in Portal a…" at bounding box center [683, 453] width 444 height 617
click at [670, 660] on p "You can enable multiple datasets at once." at bounding box center [683, 660] width 444 height 14
click at [507, 661] on p "You can enable multiple datasets at once." at bounding box center [683, 660] width 444 height 14
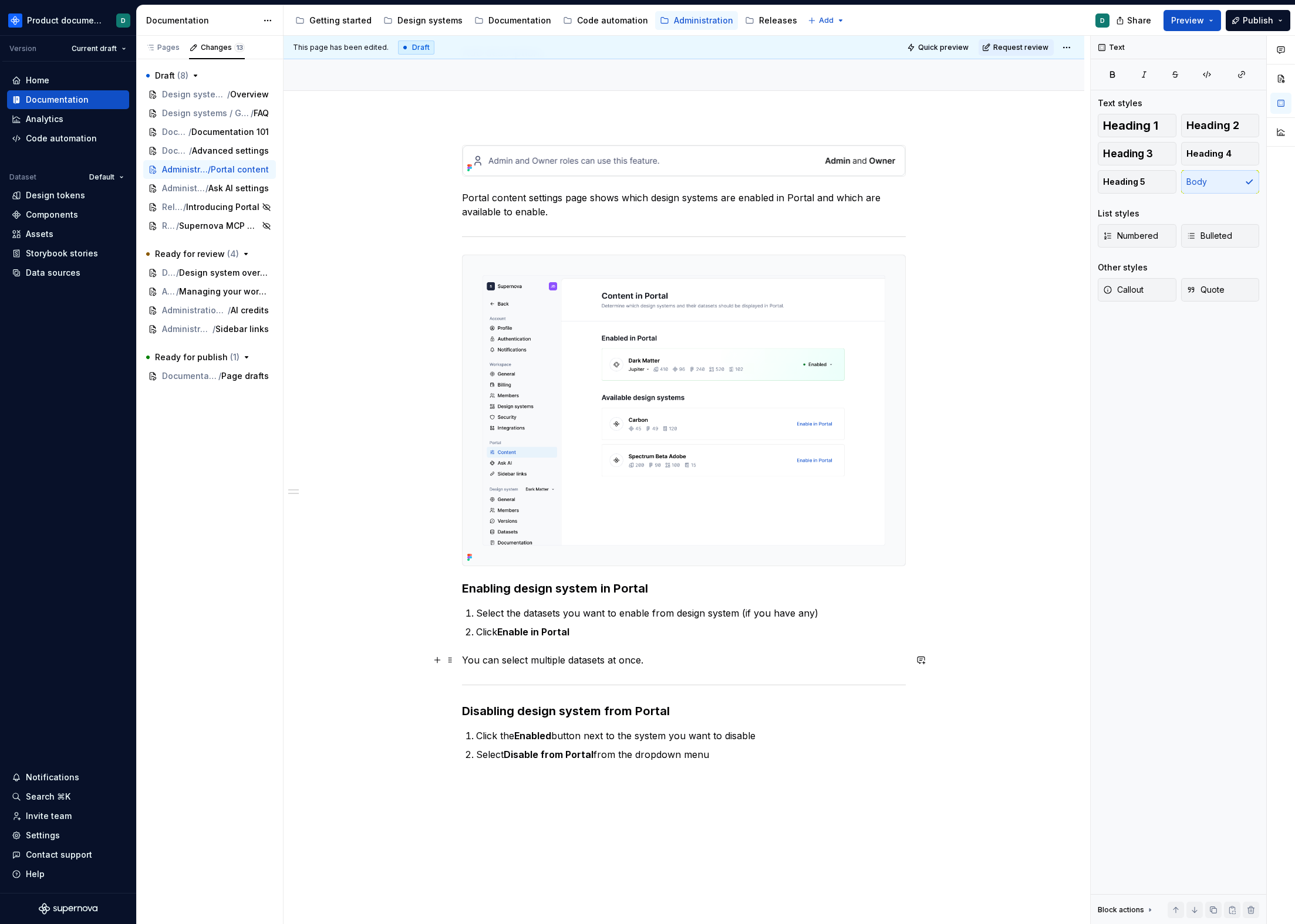
click at [634, 659] on p "You can select multiple datasets at once." at bounding box center [683, 660] width 444 height 14
click at [706, 661] on p "You can select multiple datasets in design system." at bounding box center [683, 660] width 444 height 14
click at [728, 748] on p "Select Disable from Portal from the dropdown menu" at bounding box center [691, 755] width 430 height 14
click at [687, 636] on p "Click Enable in Portal" at bounding box center [691, 632] width 430 height 14
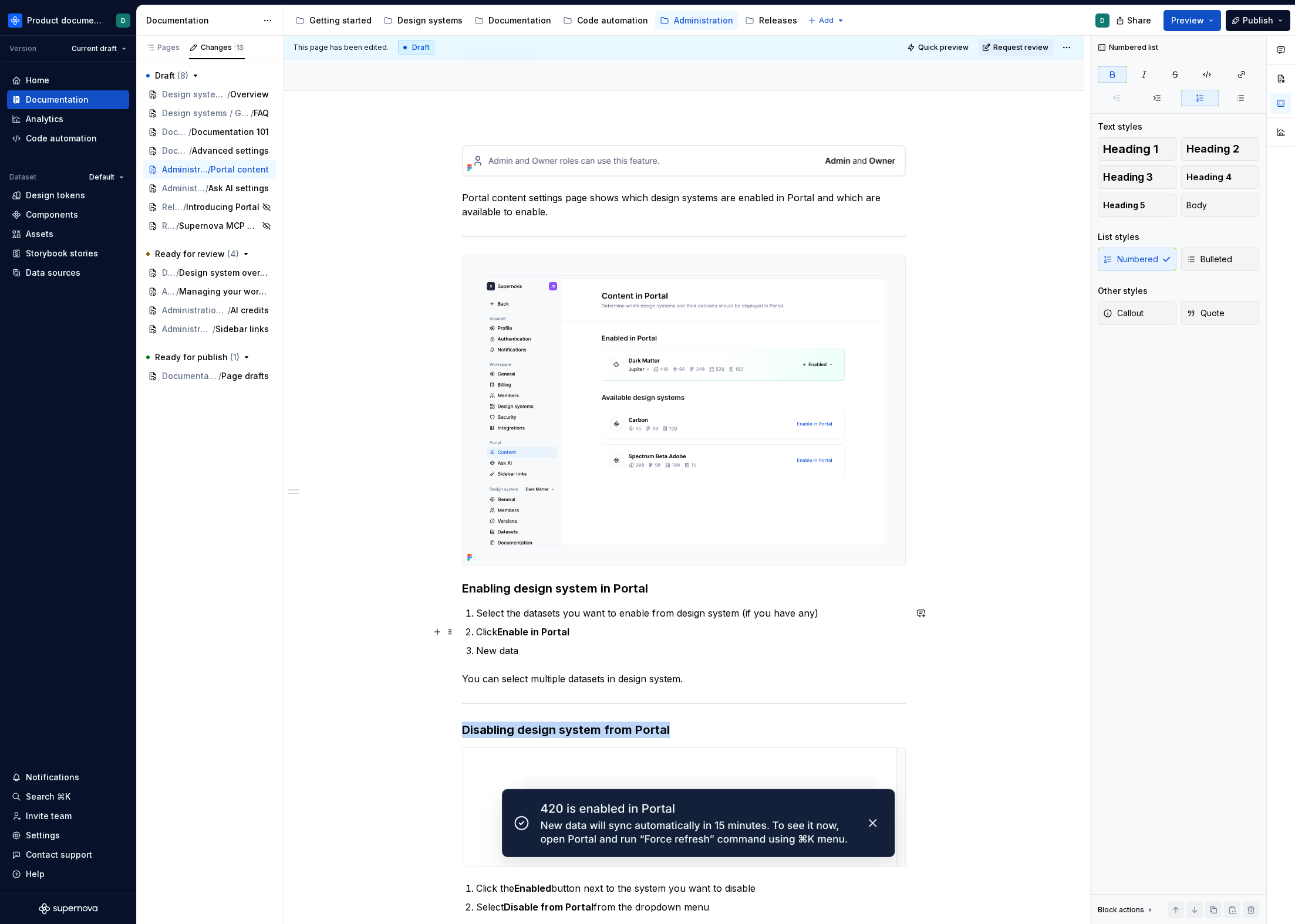
click at [613, 635] on p "Click Enable in Portal" at bounding box center [691, 632] width 430 height 14
click at [608, 646] on p "New data" at bounding box center [691, 651] width 430 height 14
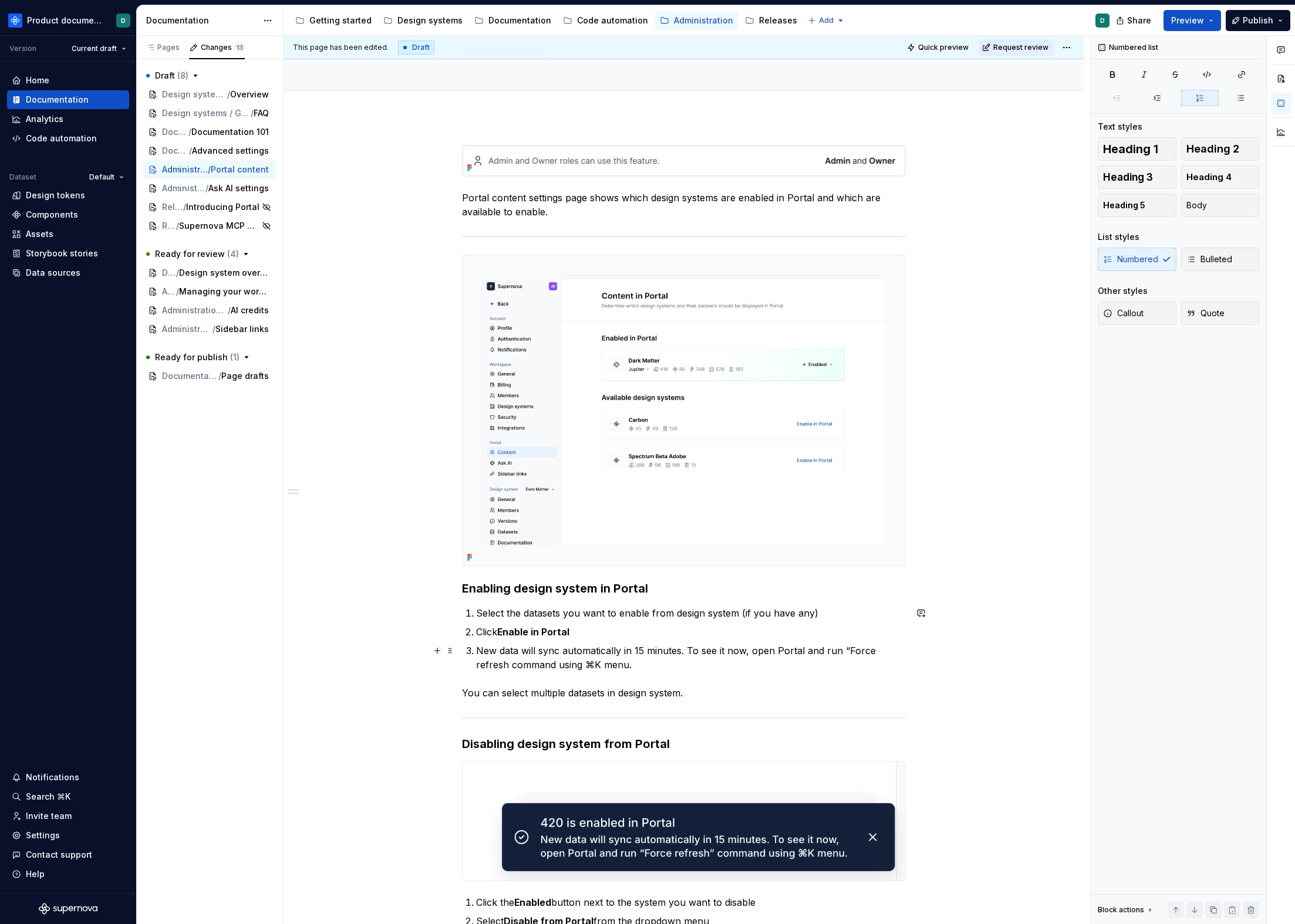
click at [478, 651] on p "New data will sync automatically in 15 minutes. To see it now, open Portal and …" at bounding box center [691, 658] width 430 height 28
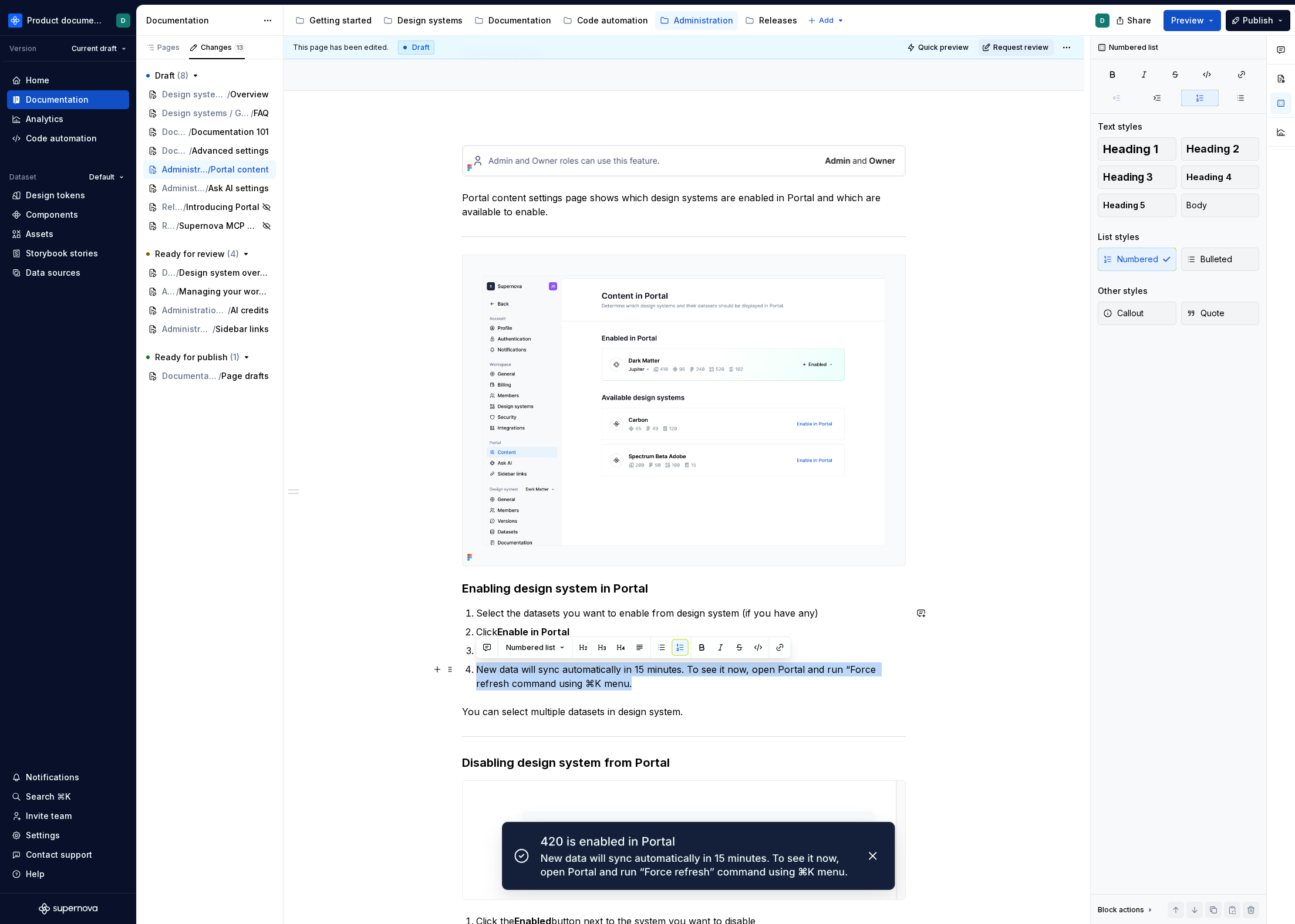
drag, startPoint x: 629, startPoint y: 686, endPoint x: 472, endPoint y: 668, distance: 158.0
click at [476, 668] on li "New data will sync automatically in 15 minutes. To see it now, open Portal and …" at bounding box center [691, 677] width 430 height 28
copy p "New data will sync automatically in 15 minutes. To see it now, open Portal and …"
click at [701, 713] on p "You can select multiple datasets in design system." at bounding box center [683, 712] width 444 height 14
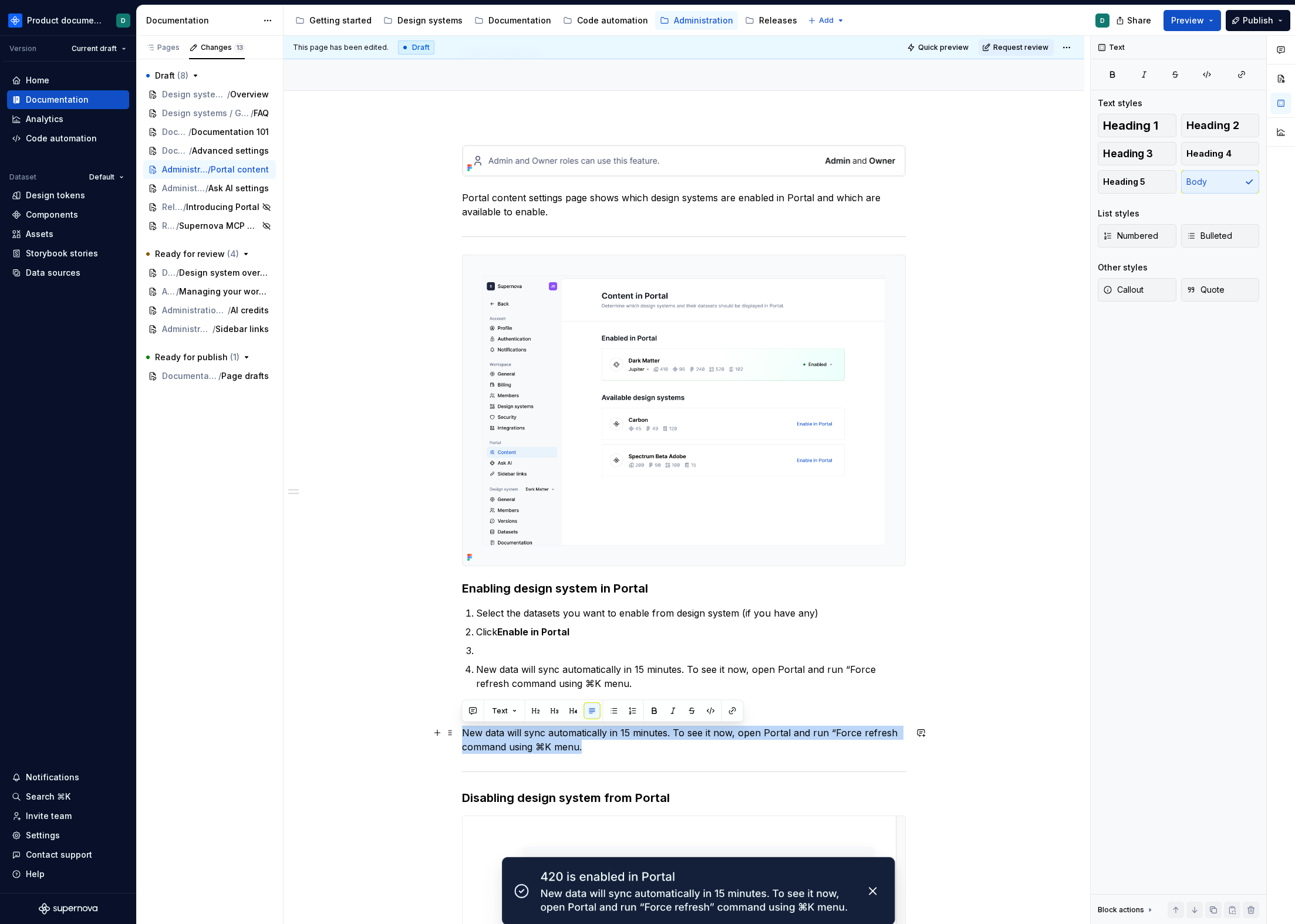
drag, startPoint x: 607, startPoint y: 744, endPoint x: 462, endPoint y: 736, distance: 145.2
click at [462, 736] on p "New data will sync automatically in 15 minutes. To see it now, open Portal and …" at bounding box center [683, 740] width 444 height 28
click at [1129, 284] on span "Callout" at bounding box center [1123, 290] width 40 height 12
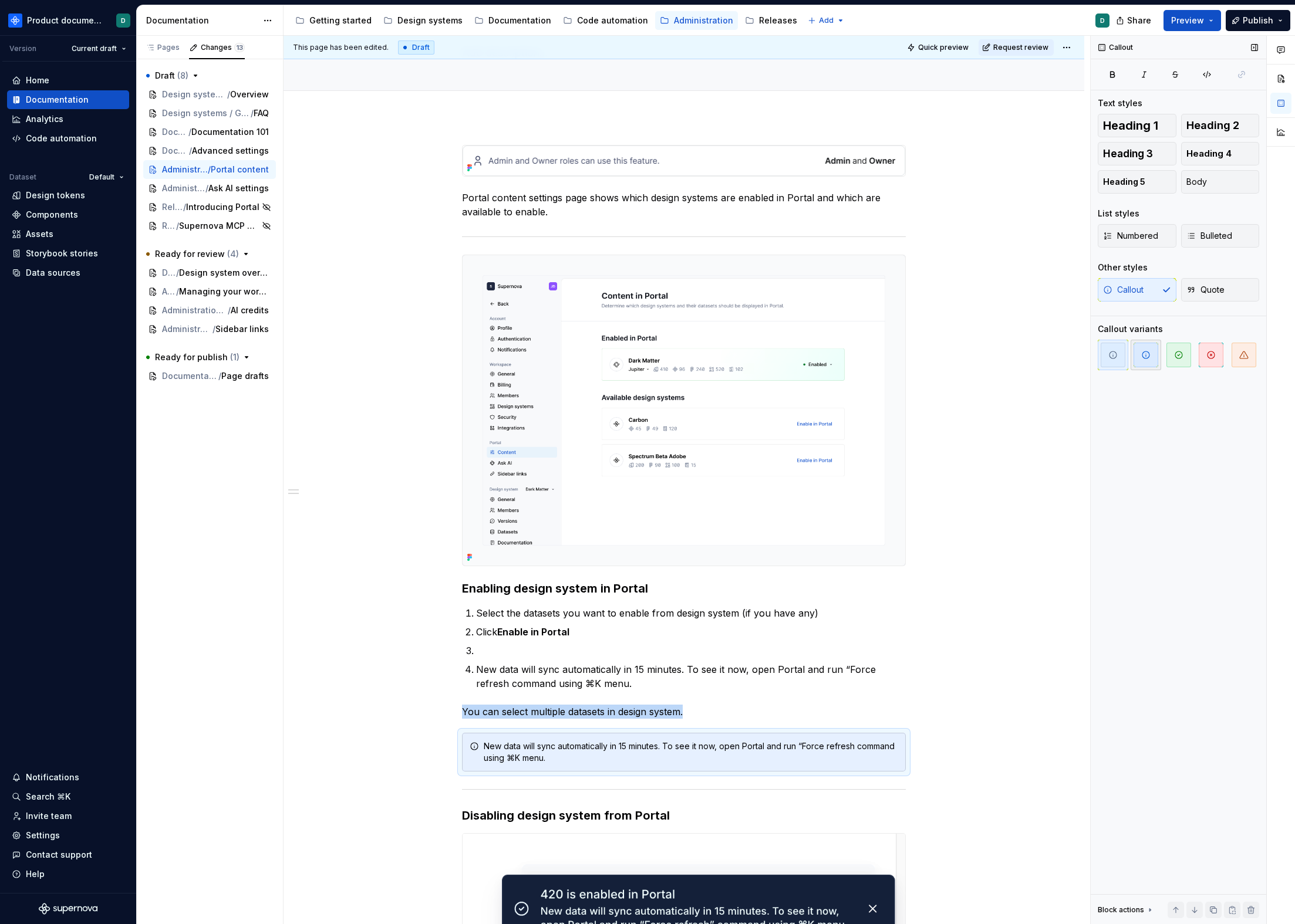
click at [1138, 358] on span "button" at bounding box center [1146, 355] width 25 height 25
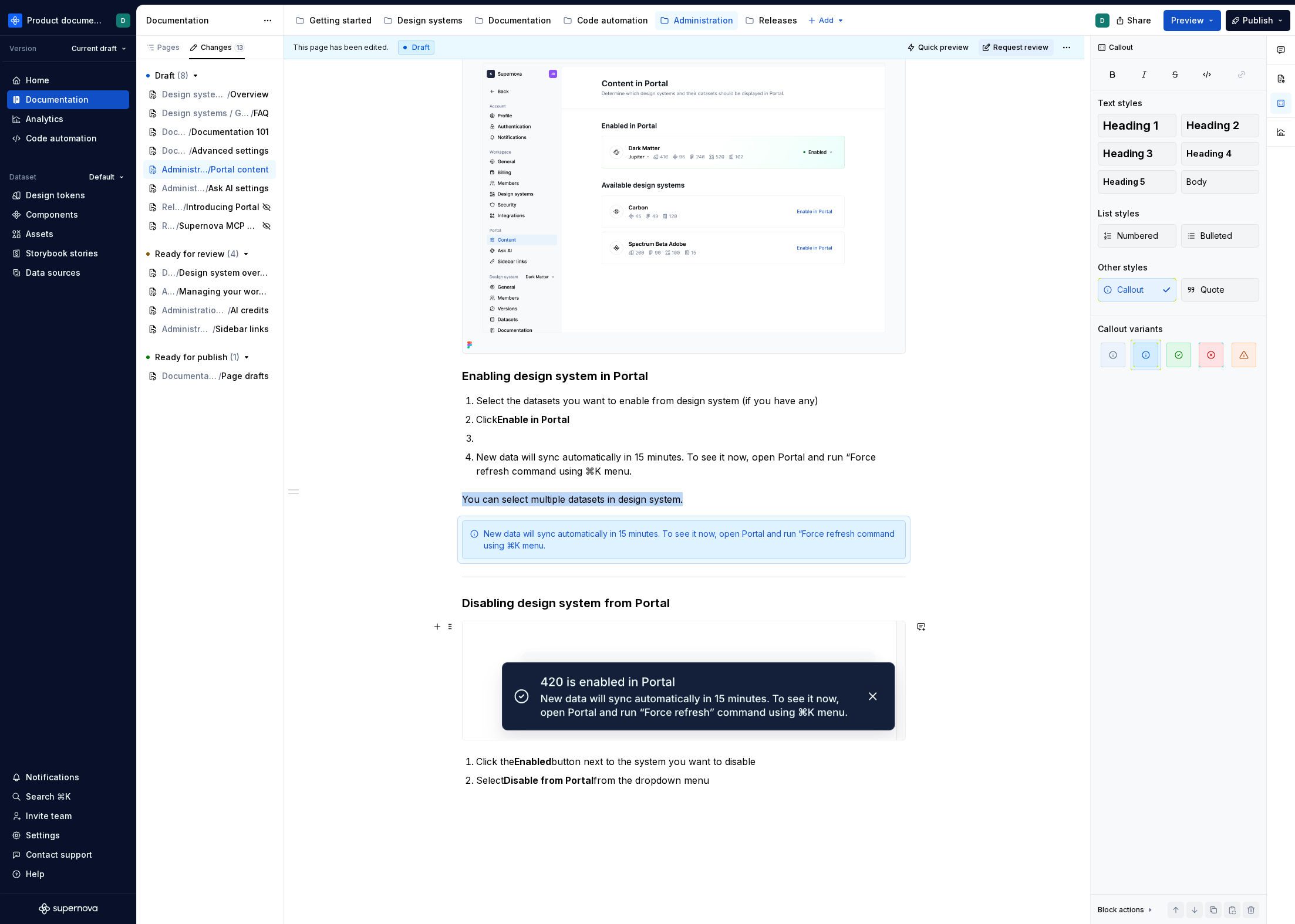
scroll to position [304, 0]
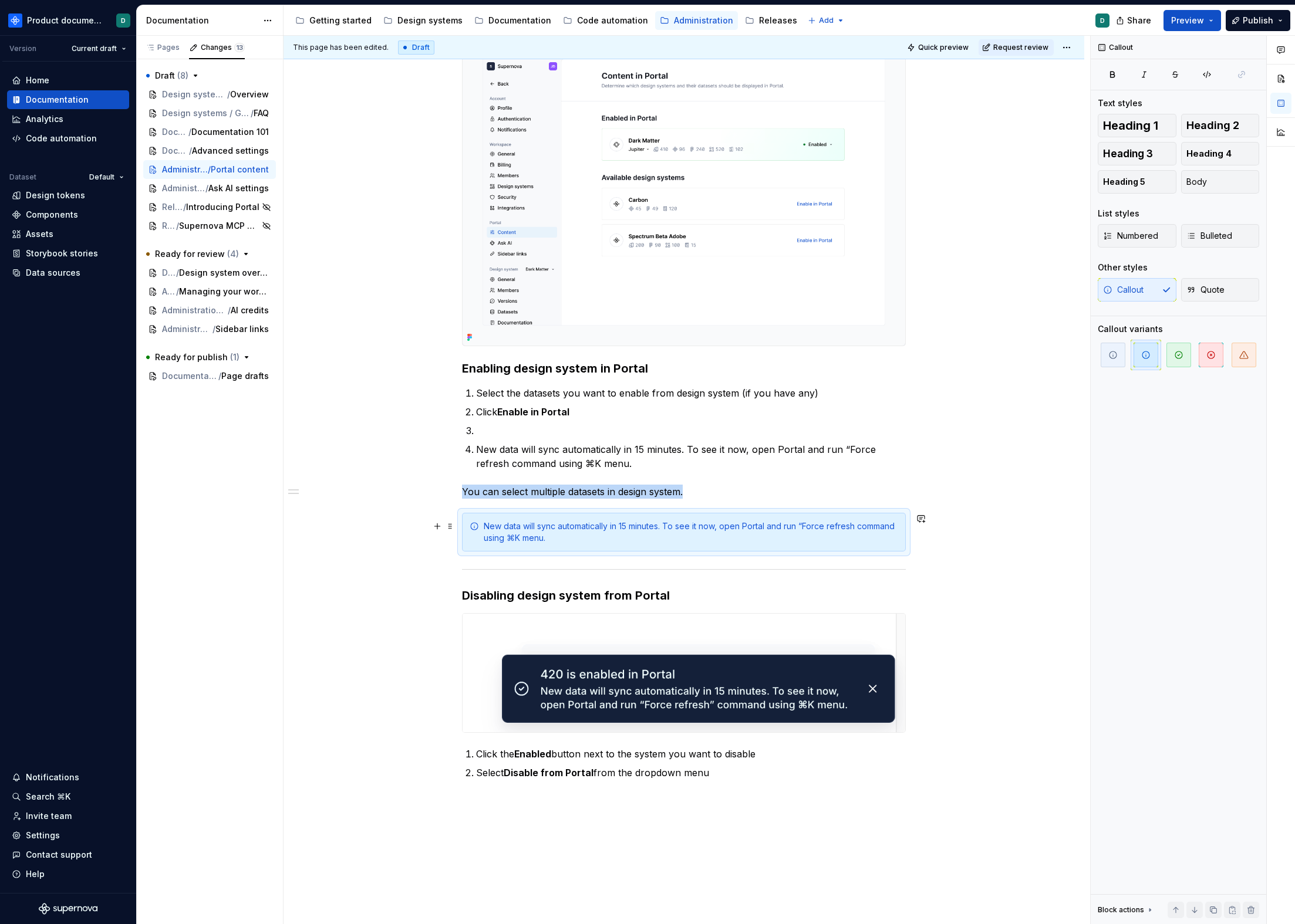
click at [612, 537] on div "New data will sync automatically in 15 minutes. To see it now, open Portal and …" at bounding box center [691, 532] width 414 height 24
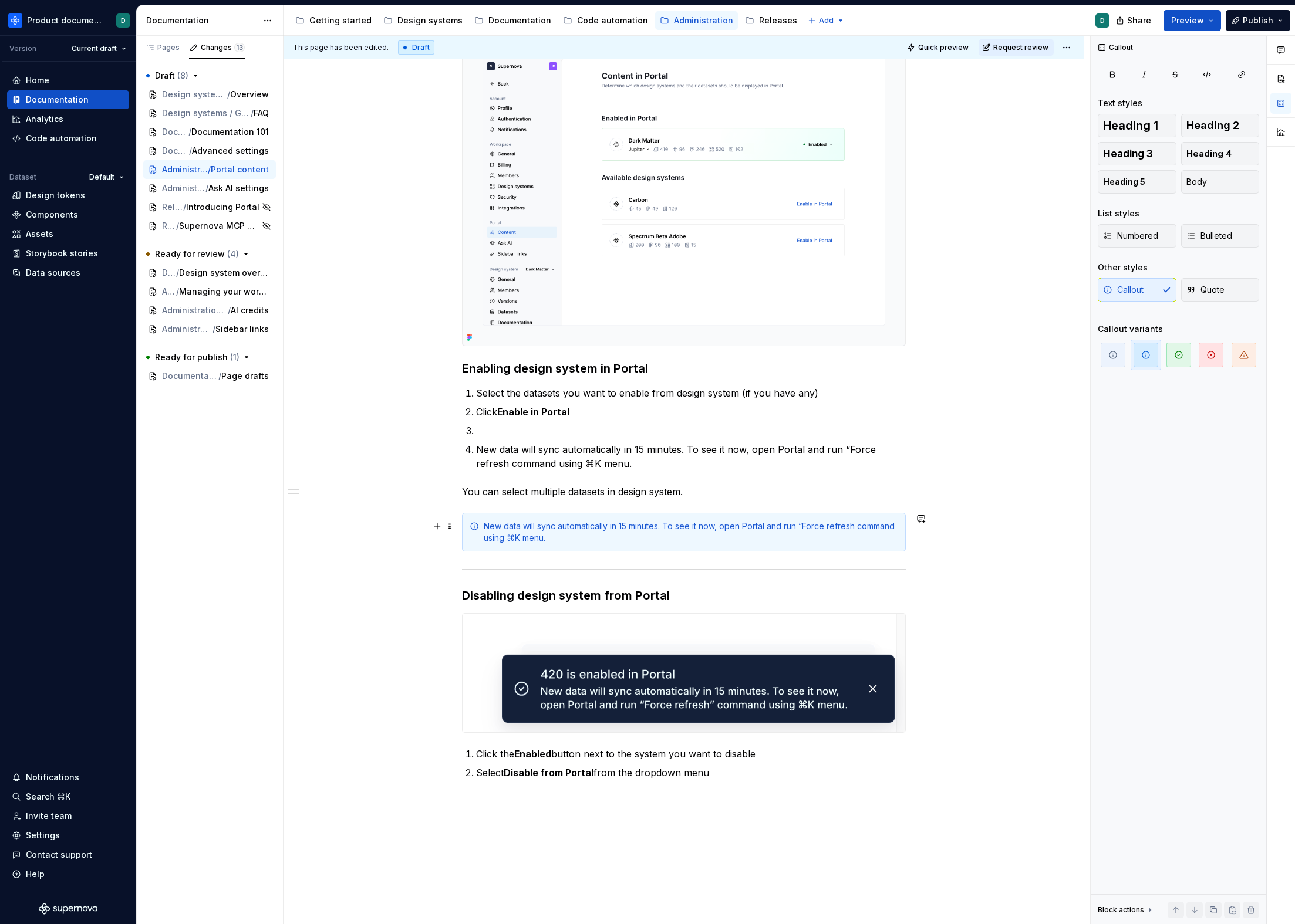
click at [455, 526] on div "Portal content settings page shows which design systems are enabled in Portal a…" at bounding box center [684, 484] width 801 height 1174
click at [454, 527] on span at bounding box center [450, 526] width 9 height 17
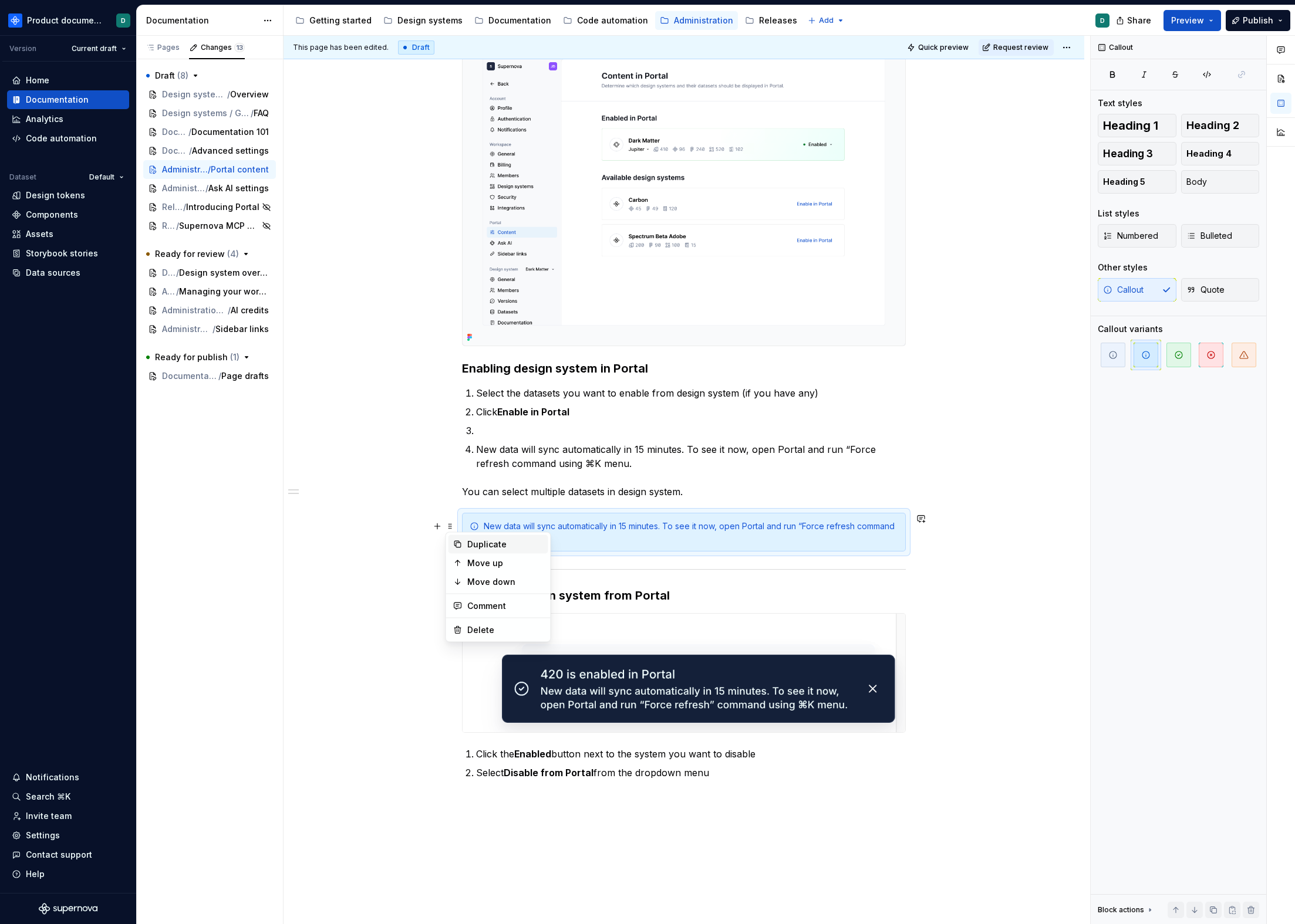
click at [477, 539] on div "Duplicate" at bounding box center [505, 545] width 76 height 12
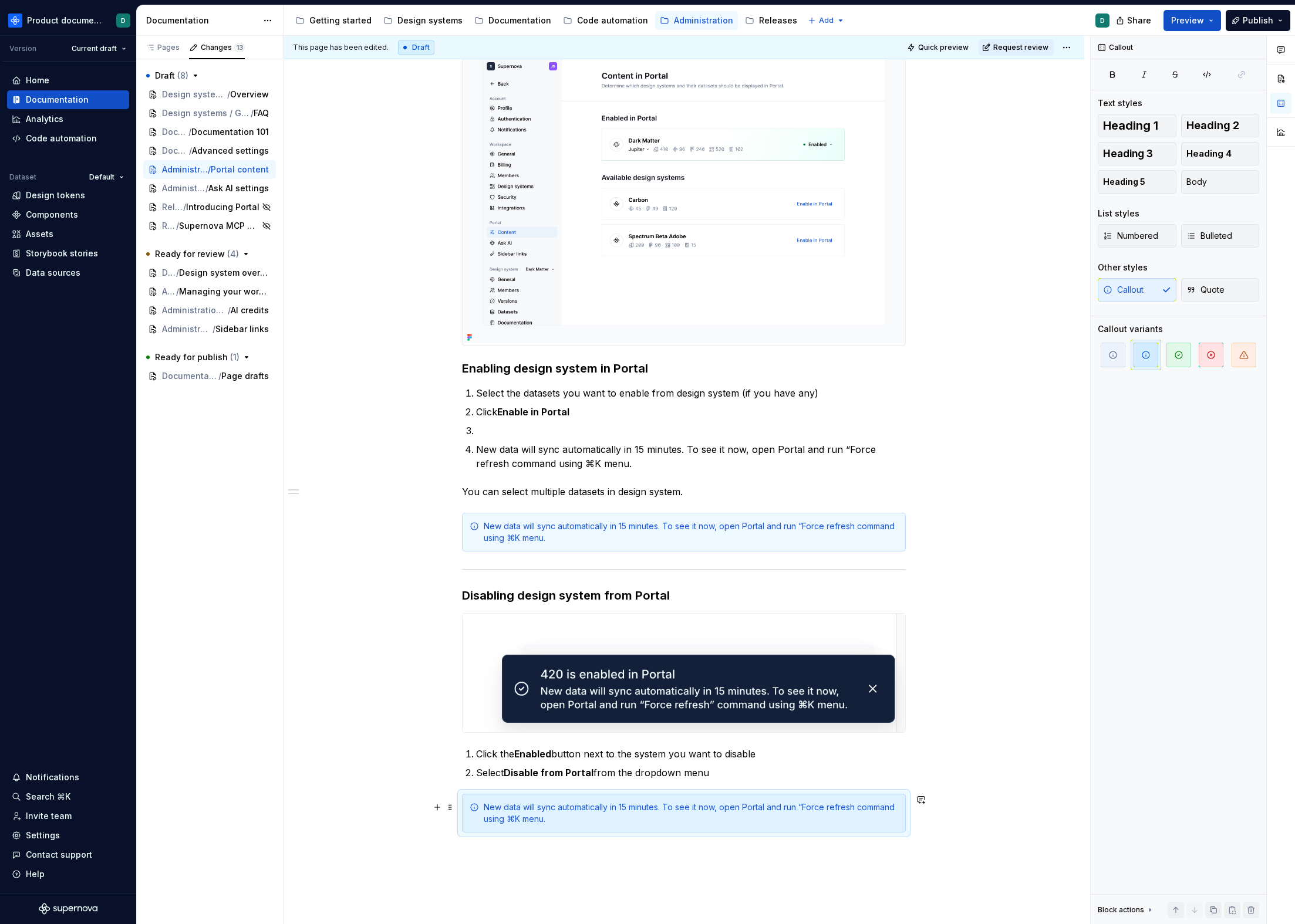
click at [526, 831] on div "New data will sync automatically in 15 minutes. To see it now, open Portal and …" at bounding box center [683, 813] width 444 height 38
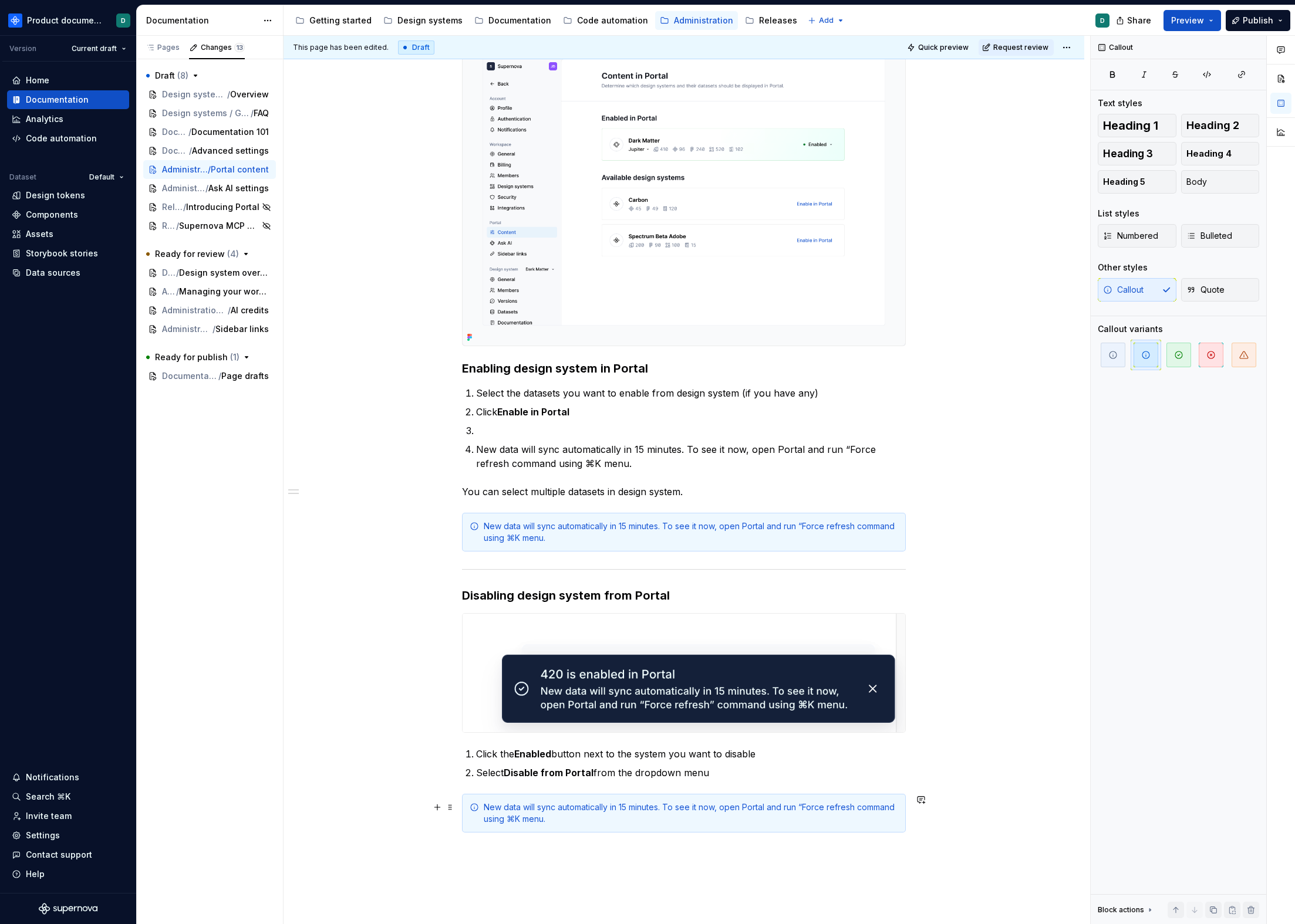
click at [612, 818] on div "New data will sync automatically in 15 minutes. To see it now, open Portal and …" at bounding box center [691, 813] width 414 height 24
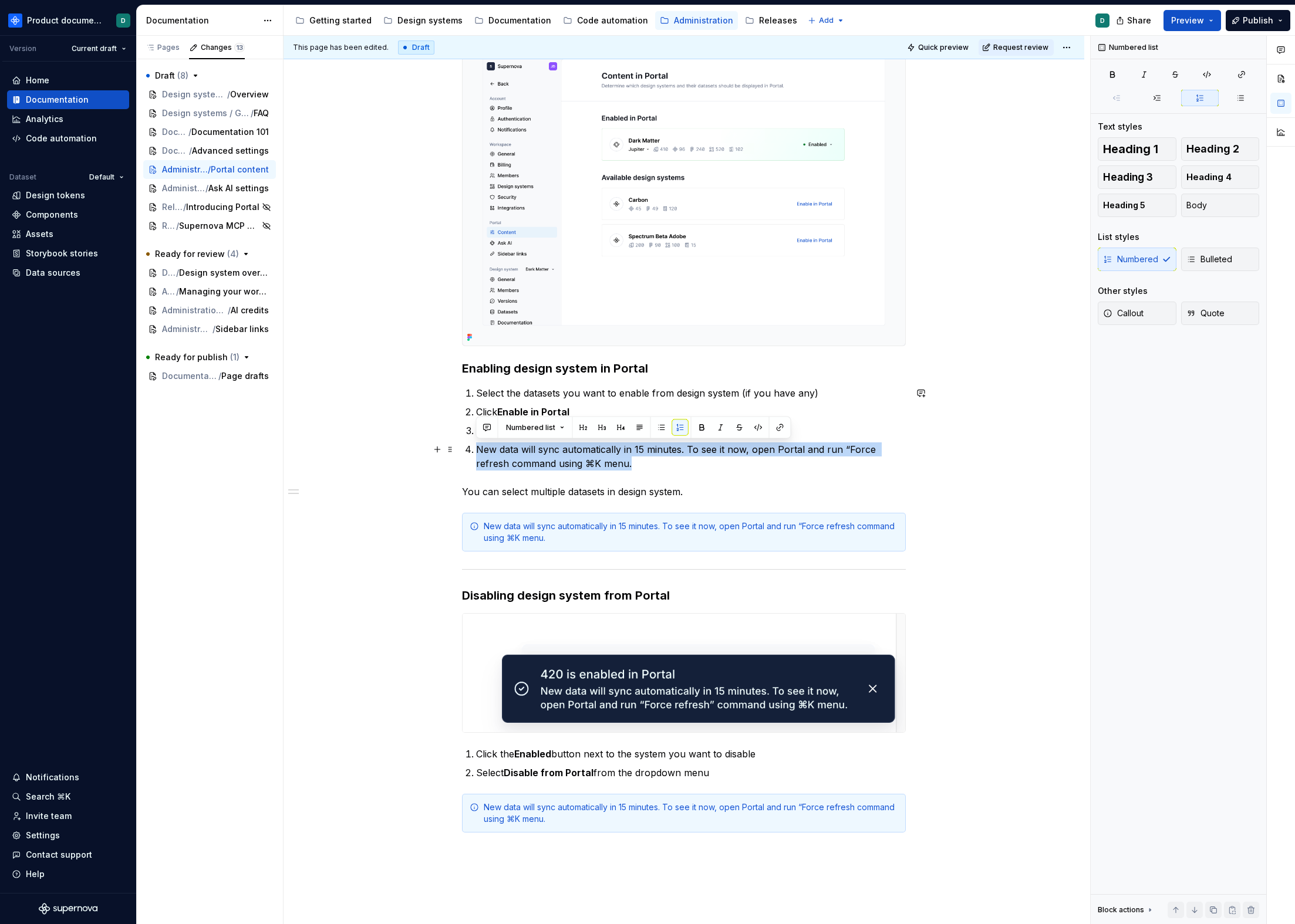
drag, startPoint x: 646, startPoint y: 463, endPoint x: 462, endPoint y: 439, distance: 185.6
click at [462, 439] on div "Portal content settings page shows which design systems are enabled in Portal a…" at bounding box center [683, 379] width 444 height 908
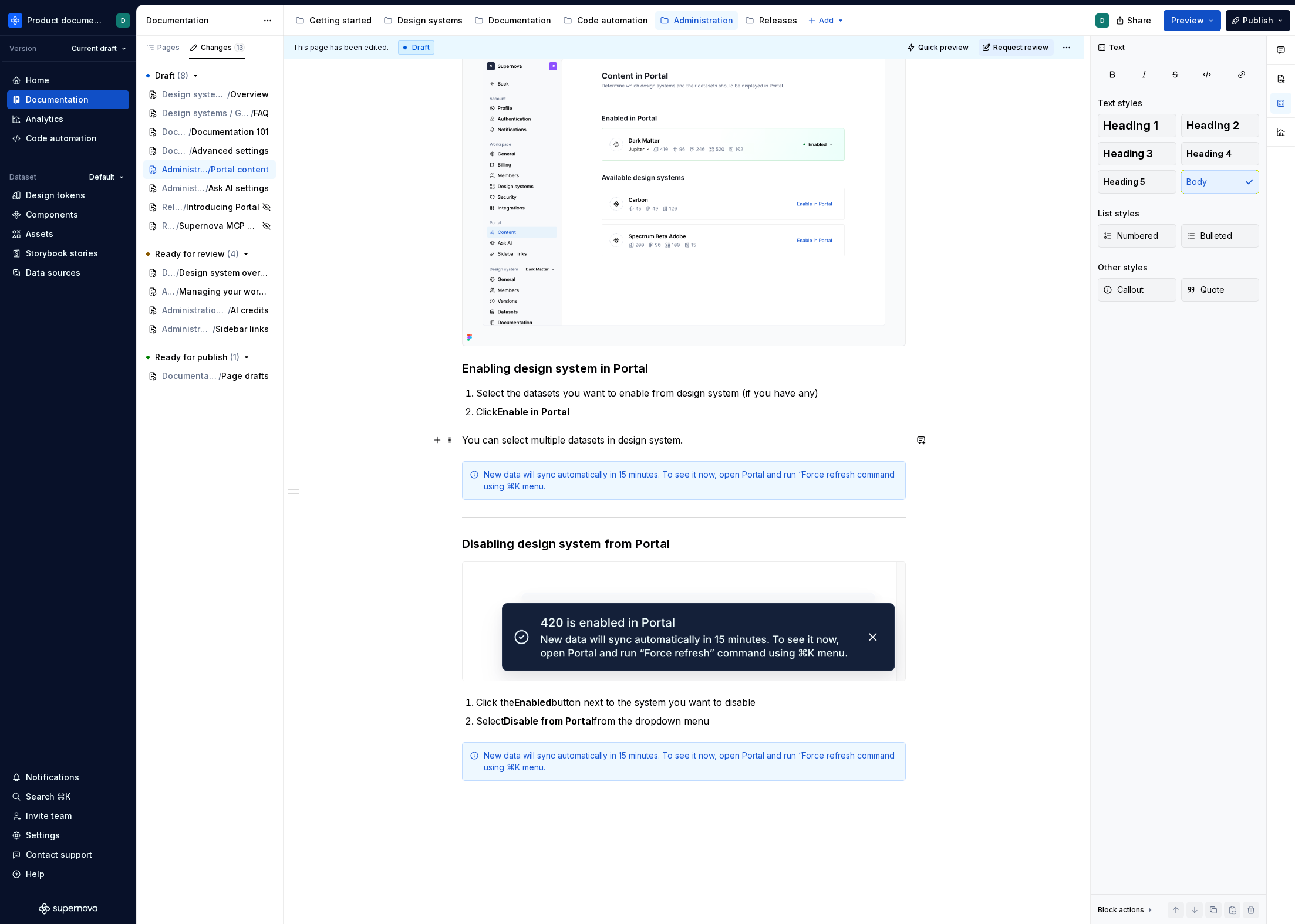
click at [706, 440] on p "You can select multiple datasets in design system." at bounding box center [683, 440] width 444 height 14
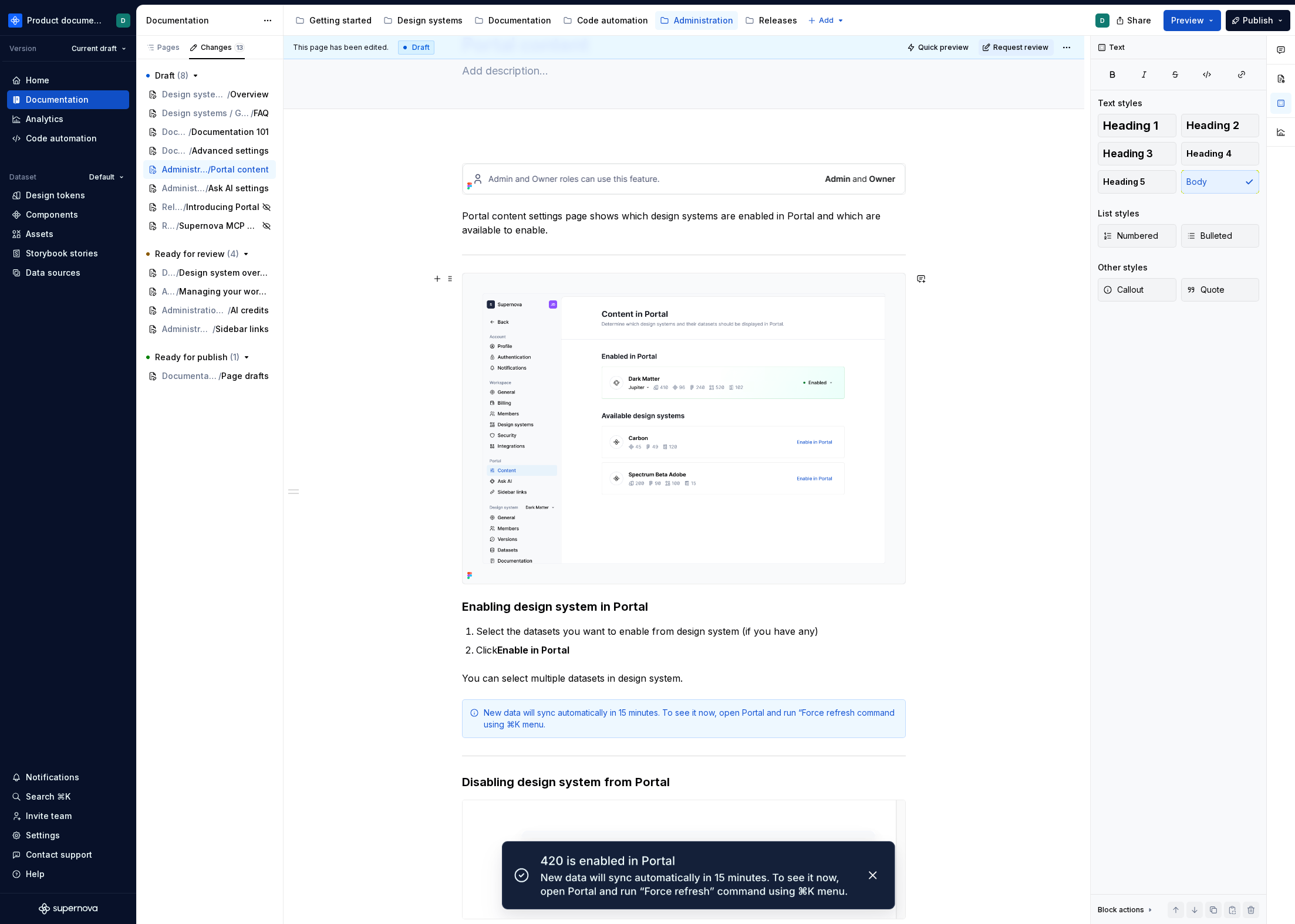
scroll to position [322, 0]
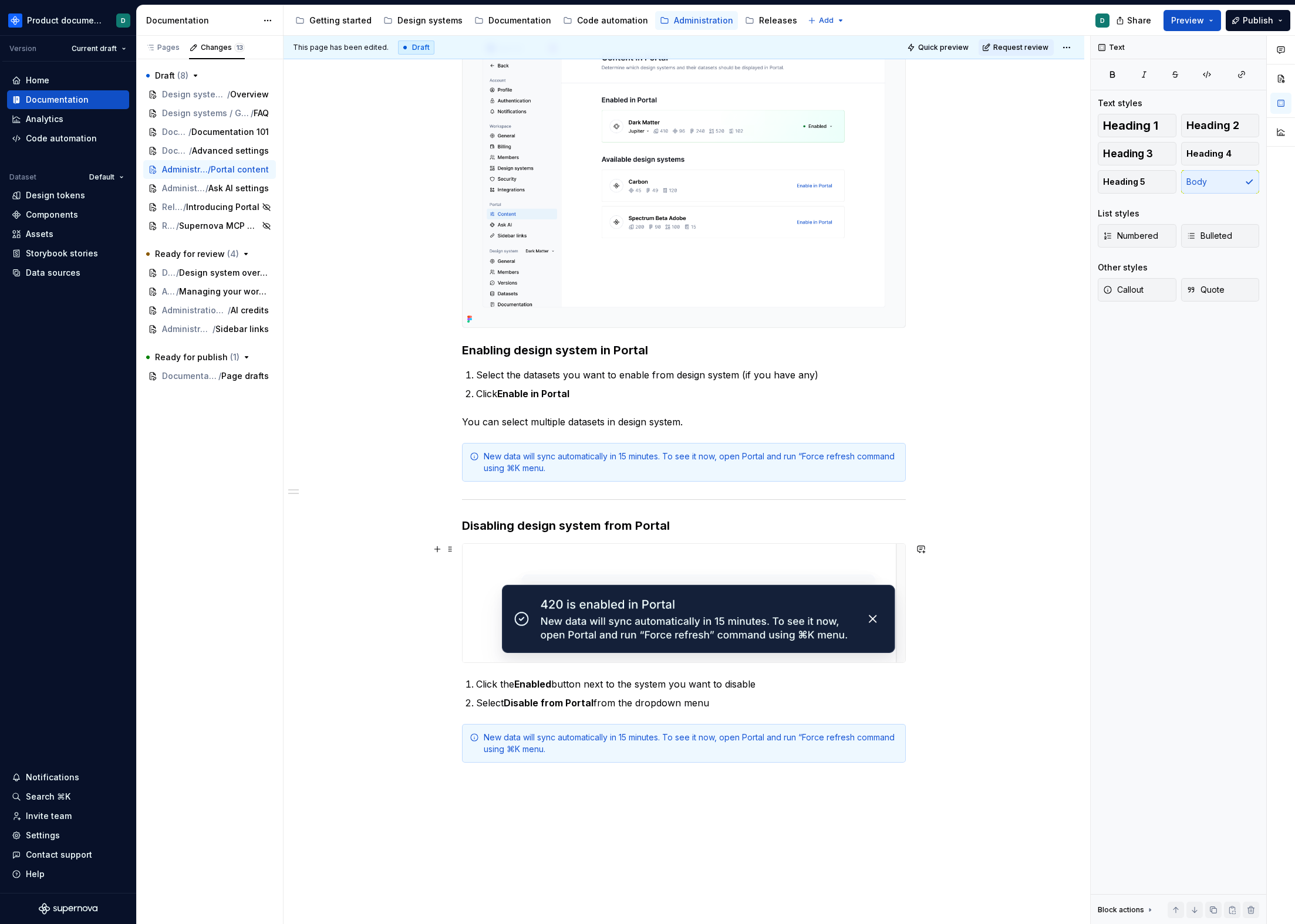
click at [668, 614] on img at bounding box center [683, 603] width 442 height 118
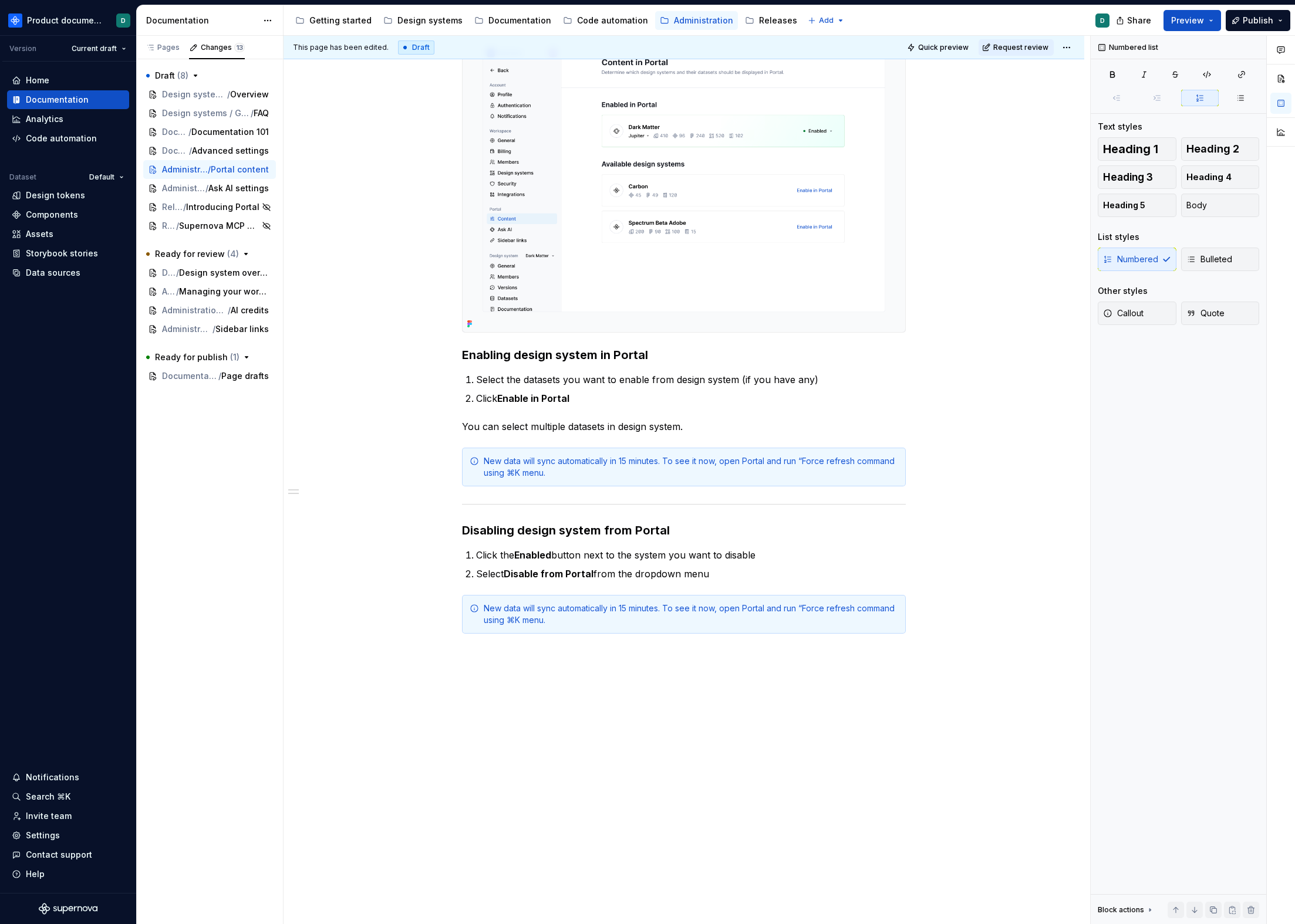
scroll to position [317, 0]
click at [709, 532] on h3 "Disabling design system from Portal" at bounding box center [683, 530] width 444 height 17
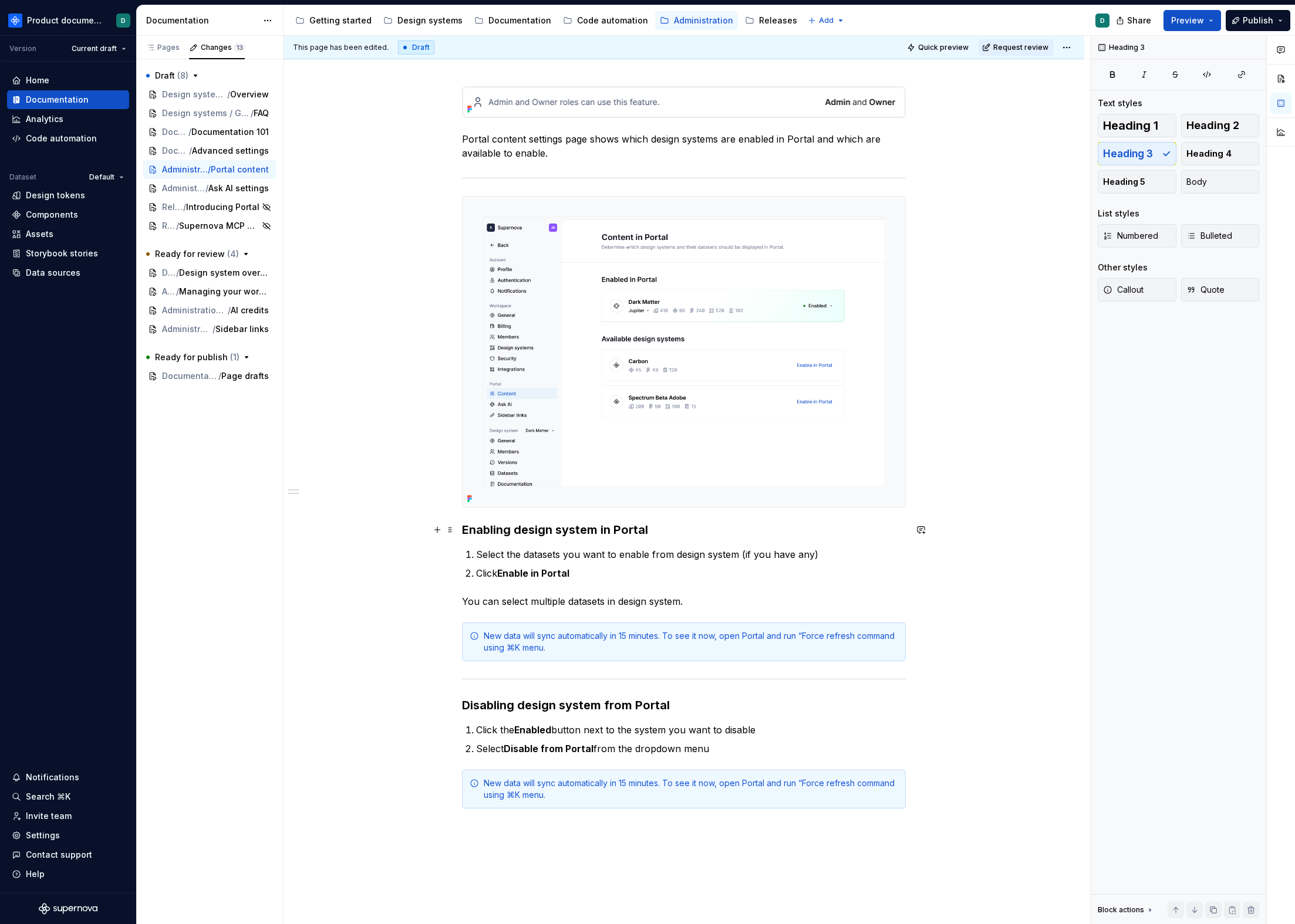
scroll to position [31, 0]
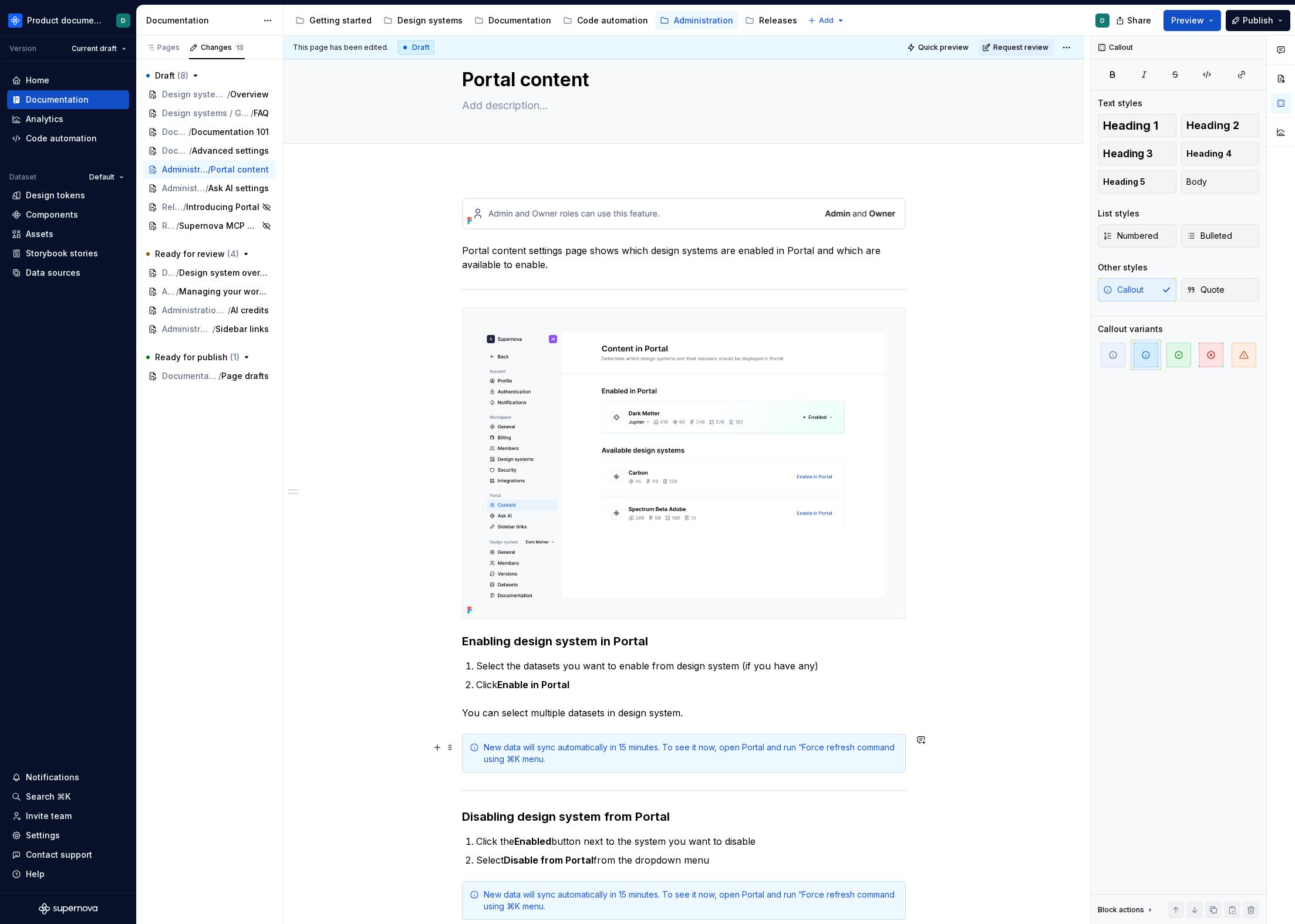
click at [639, 753] on div "New data will sync automatically in 15 minutes. To see it now, open Portal and …" at bounding box center [691, 754] width 414 height 24
click at [452, 749] on span at bounding box center [450, 748] width 9 height 17
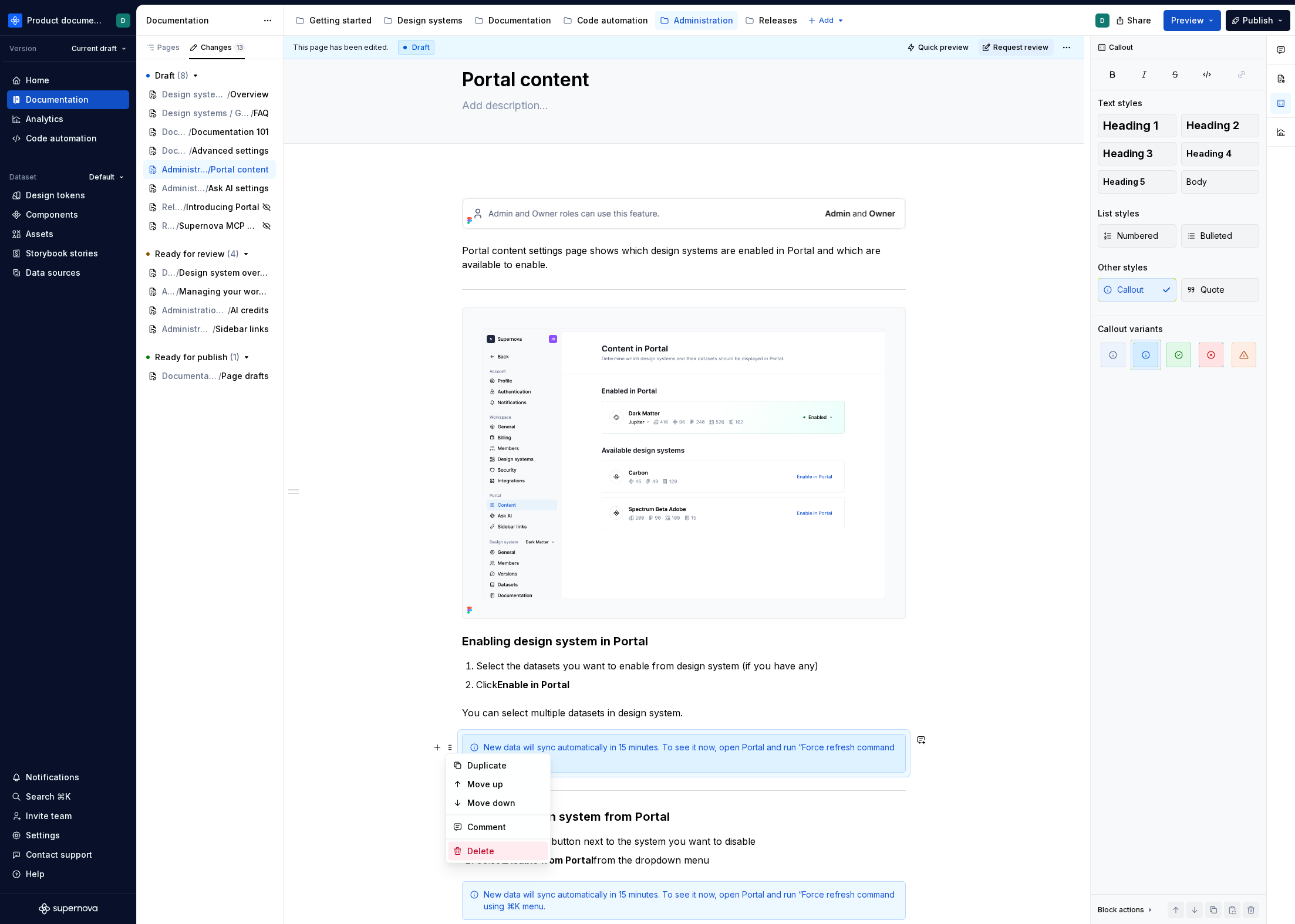
click at [484, 848] on div "Delete" at bounding box center [505, 852] width 76 height 12
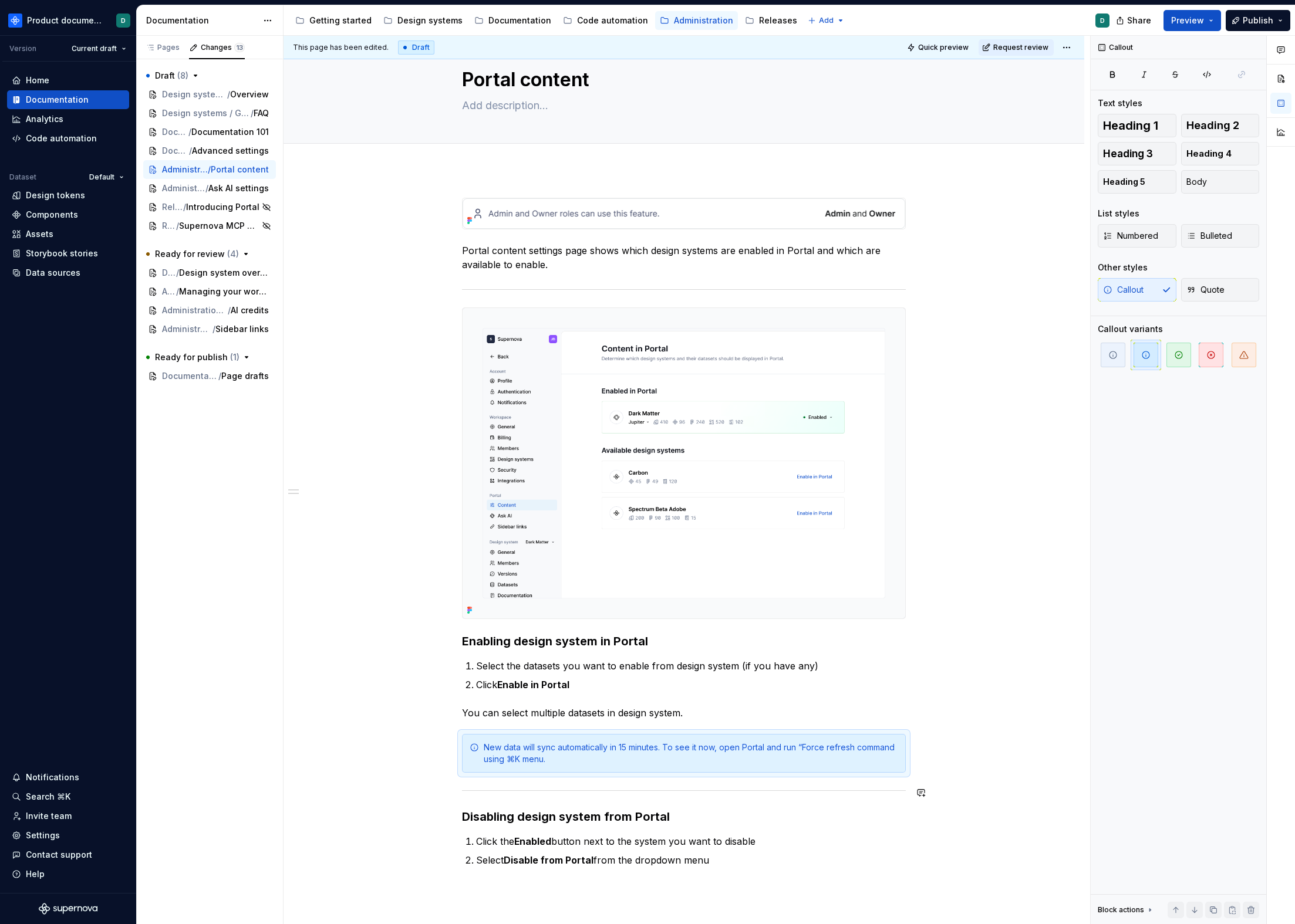
click at [721, 817] on h3 "Disabling design system from Portal" at bounding box center [683, 817] width 444 height 17
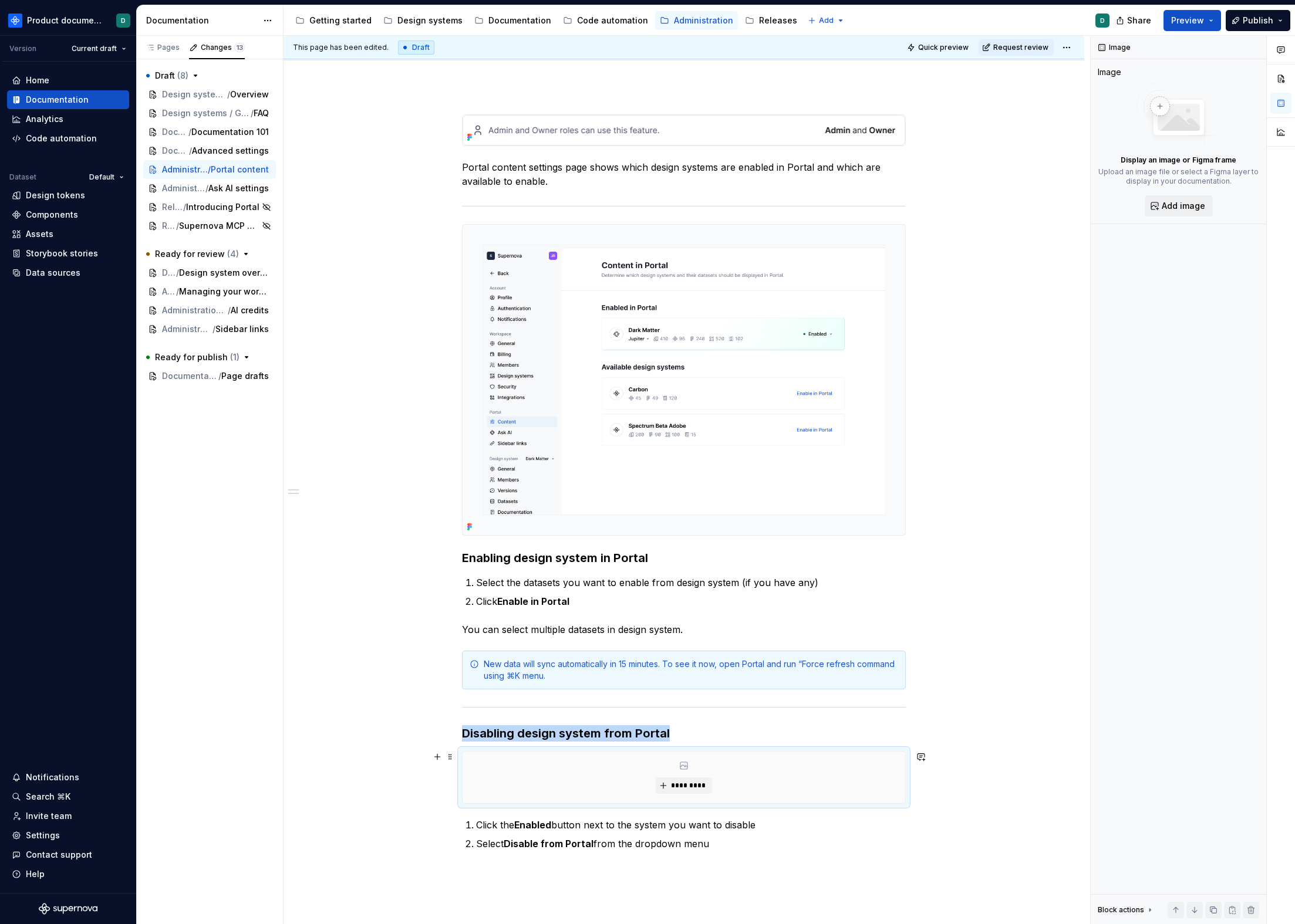
scroll to position [175, 0]
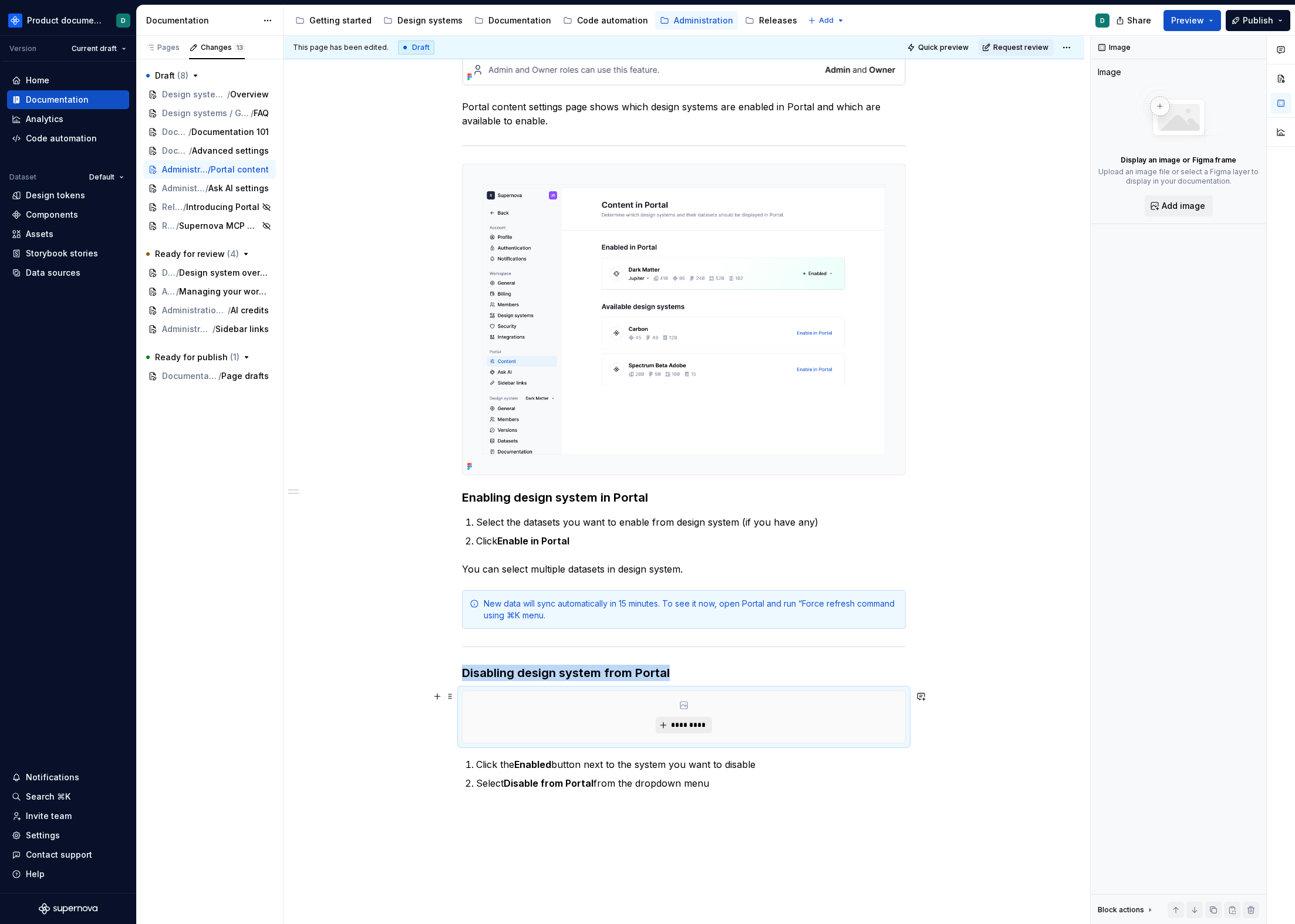
click at [702, 727] on span "*********" at bounding box center [688, 725] width 36 height 9
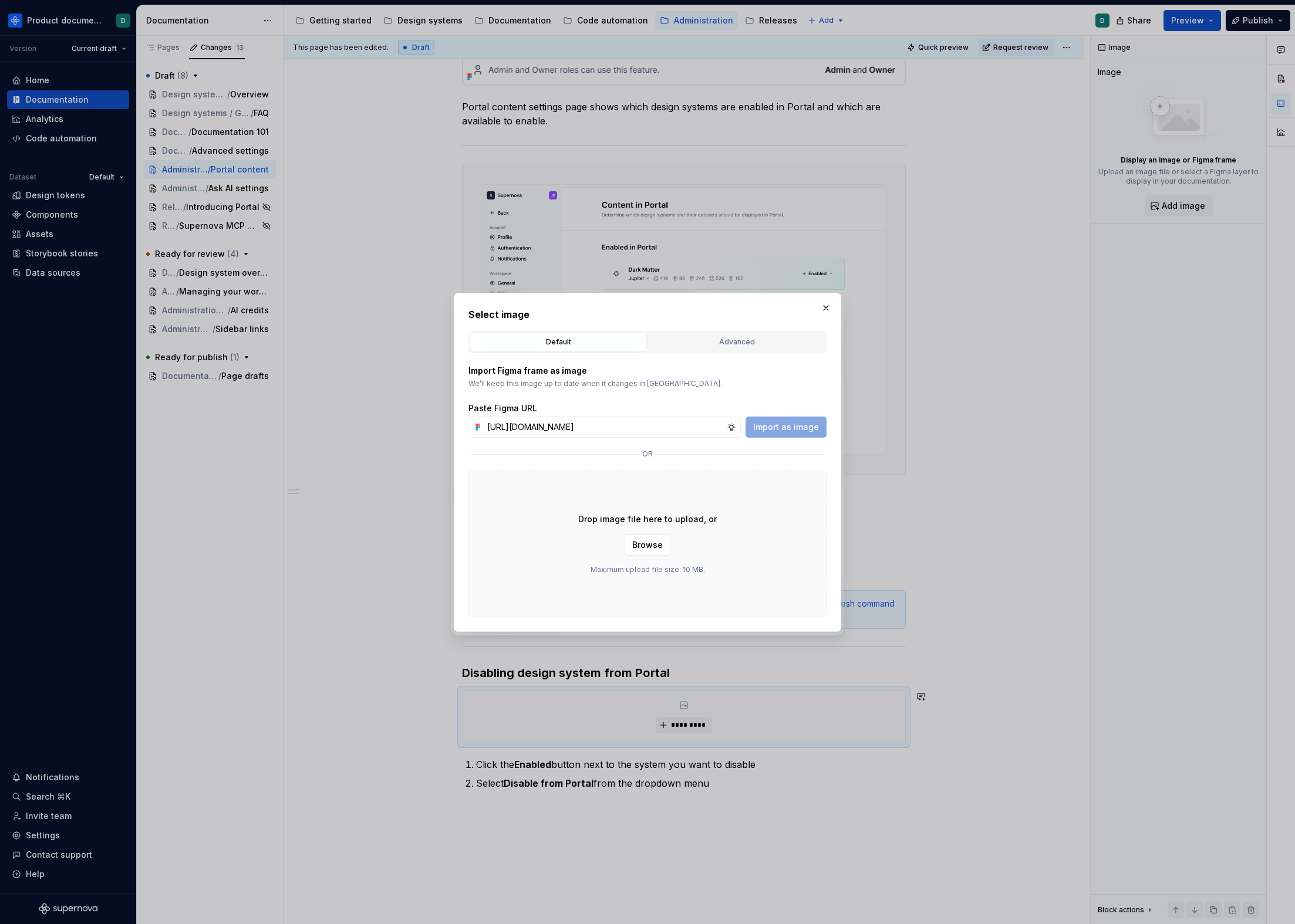
scroll to position [0, 279]
click at [791, 424] on span "Import as image" at bounding box center [786, 427] width 66 height 12
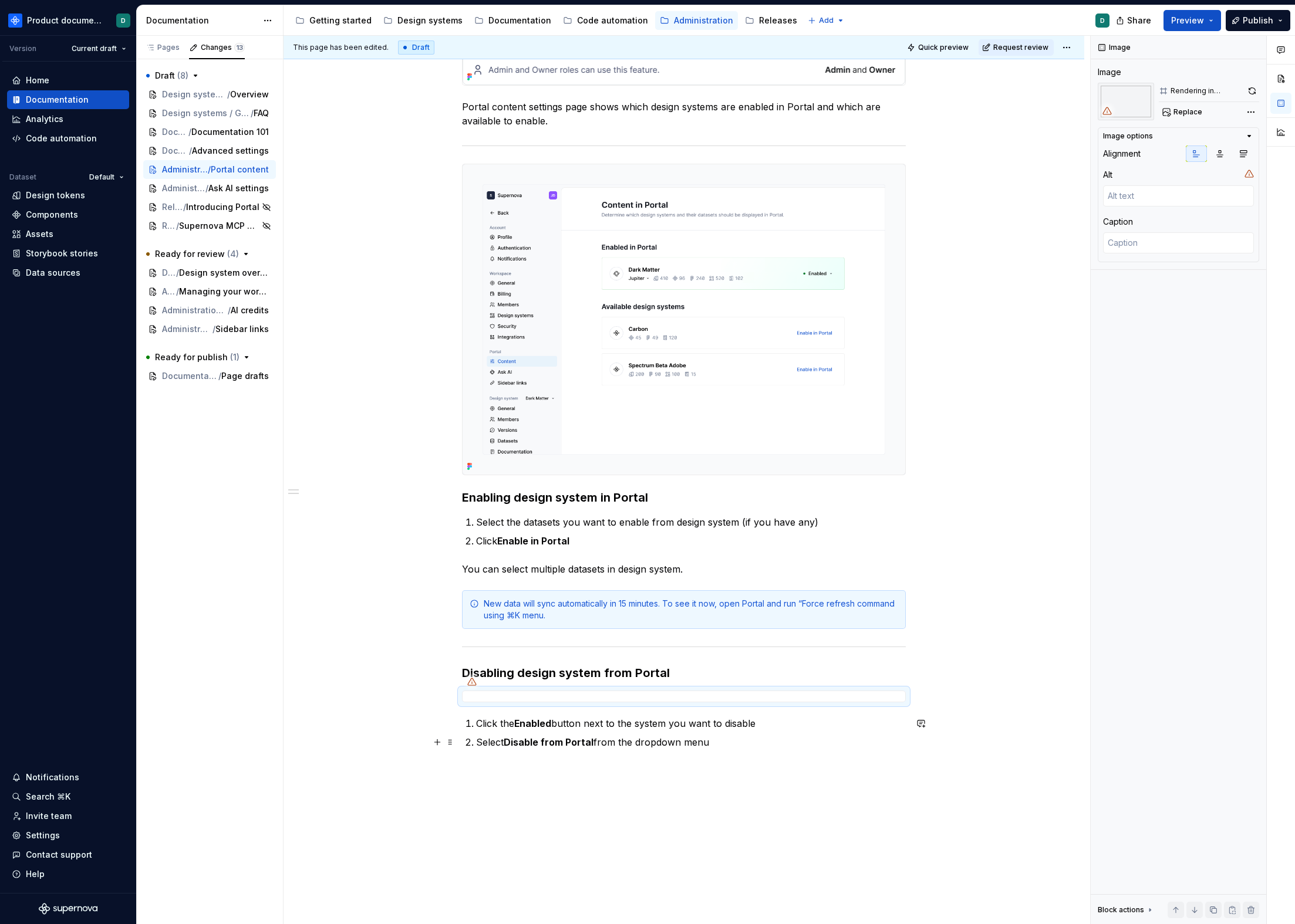
click at [492, 741] on p "Select Disable from Portal from the dropdown menu" at bounding box center [691, 742] width 430 height 14
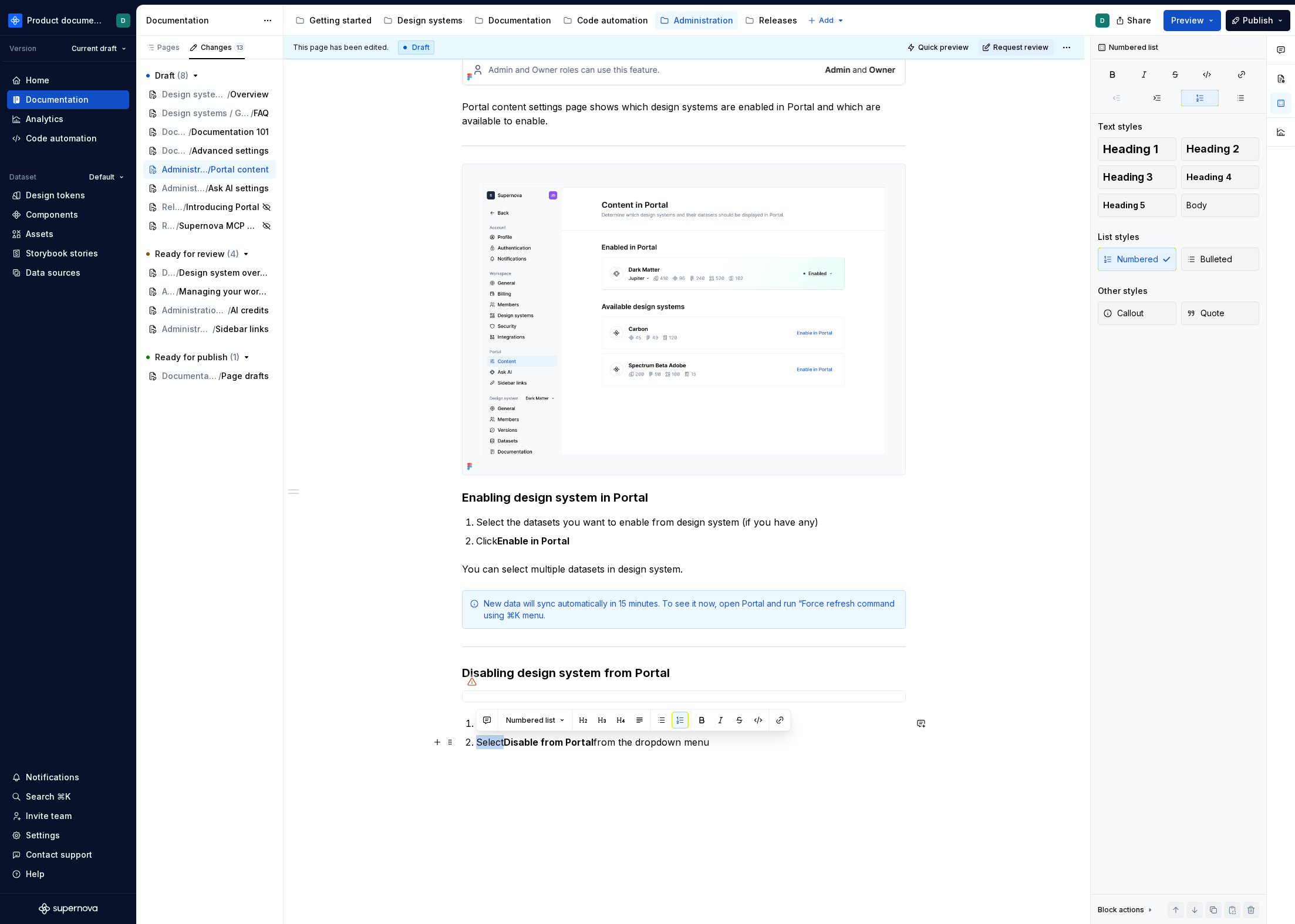
click at [492, 741] on p "Select Disable from Portal from the dropdown menu" at bounding box center [691, 742] width 430 height 14
click at [489, 738] on p "Press Disable from Portal from the dropdown menu" at bounding box center [691, 742] width 430 height 14
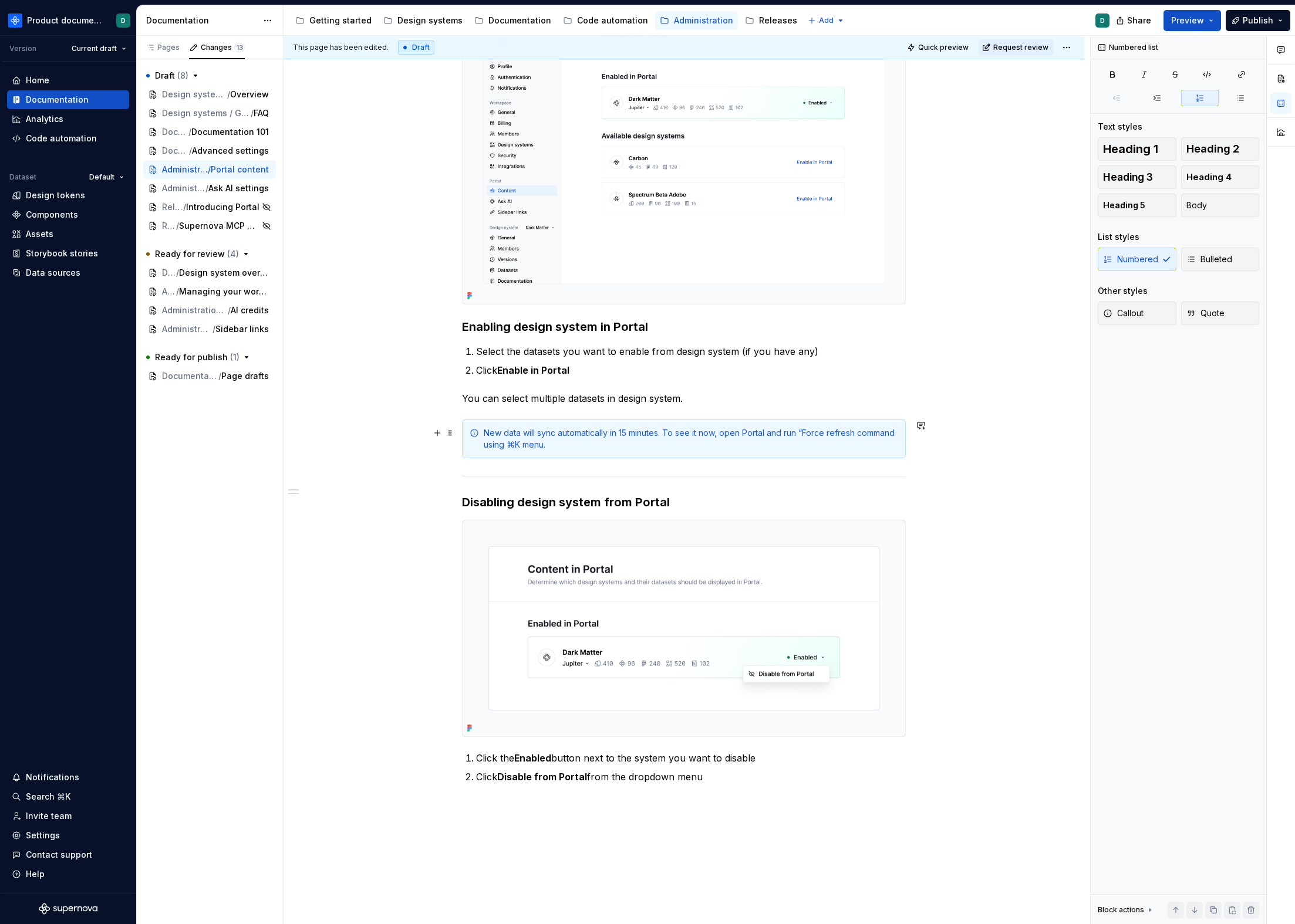
scroll to position [406, 0]
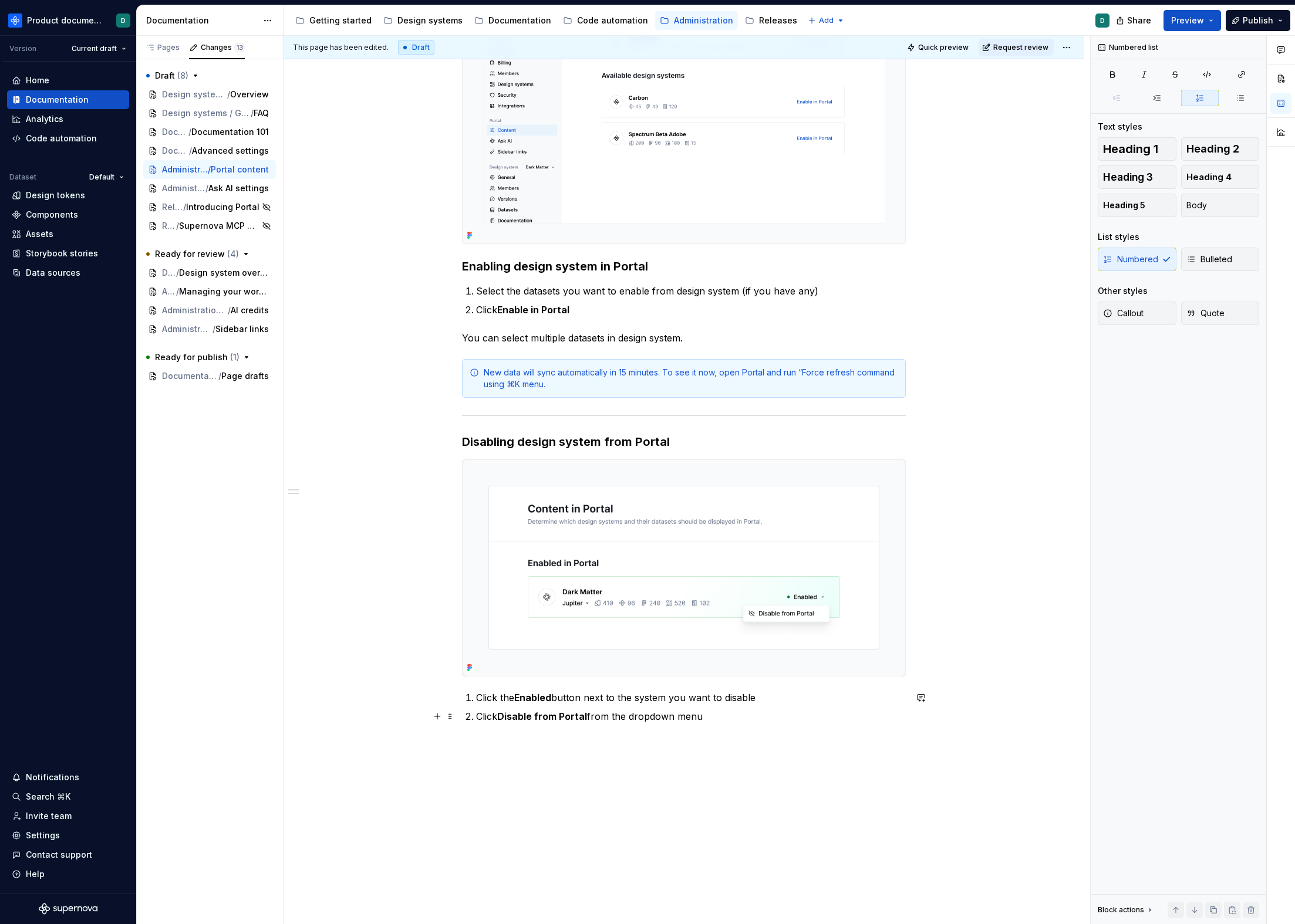
click at [718, 716] on p "Click Disable from Portal from the dropdown menu" at bounding box center [691, 717] width 430 height 14
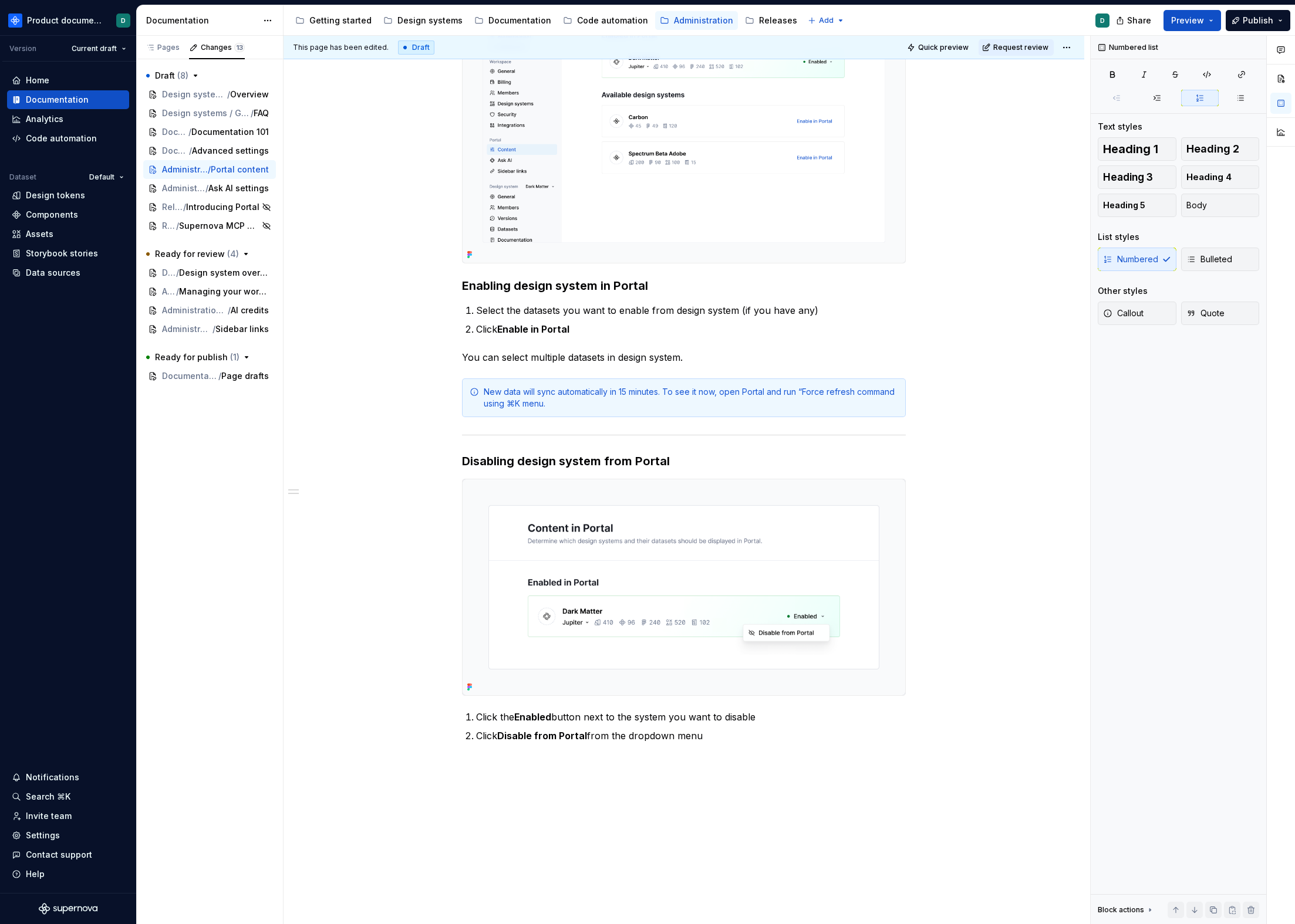
scroll to position [0, 0]
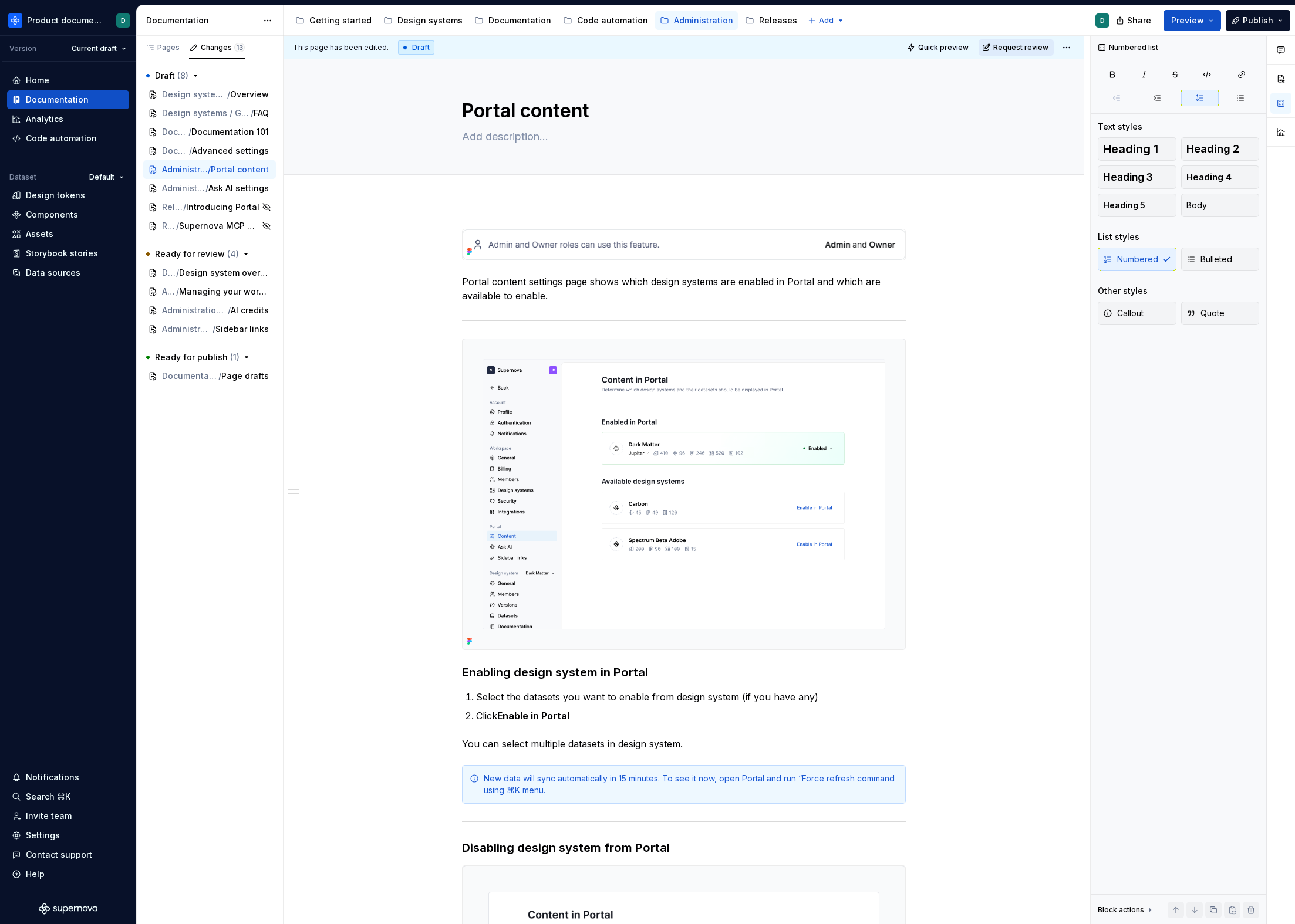
click at [1010, 49] on span "Request review" at bounding box center [1020, 47] width 55 height 9
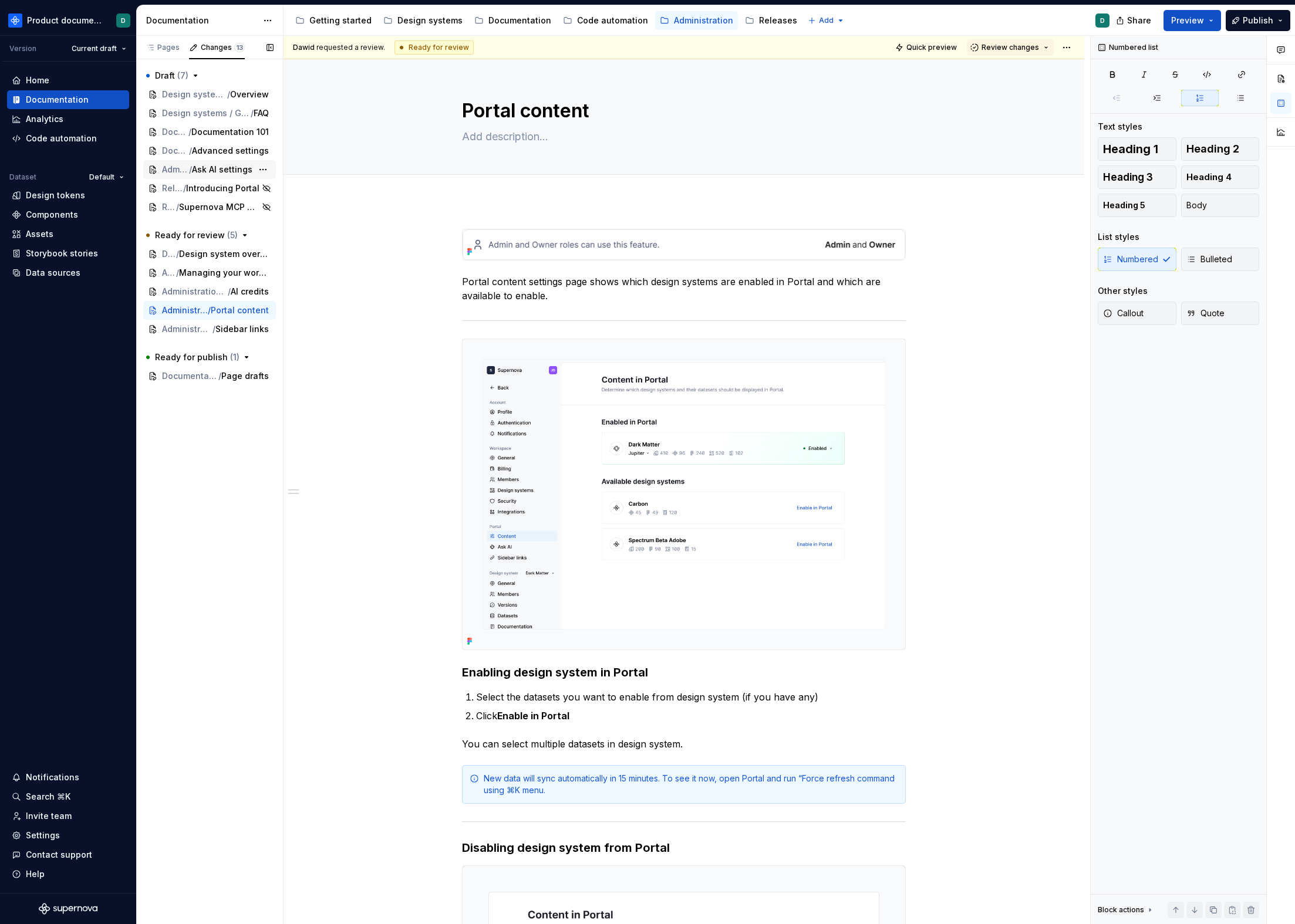
click at [185, 169] on span "Administration / Portal settings" at bounding box center [176, 170] width 27 height 12
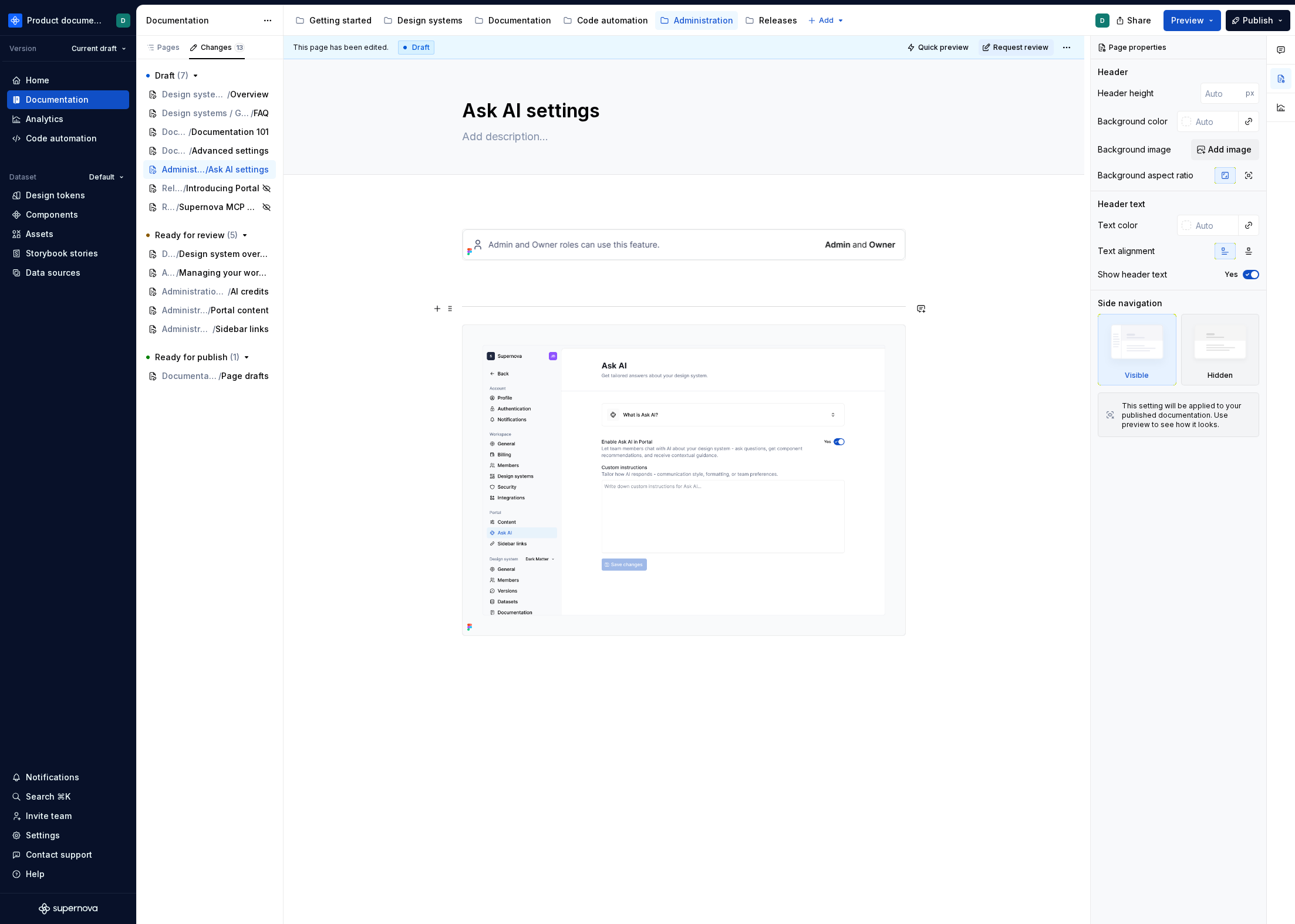
scroll to position [15, 0]
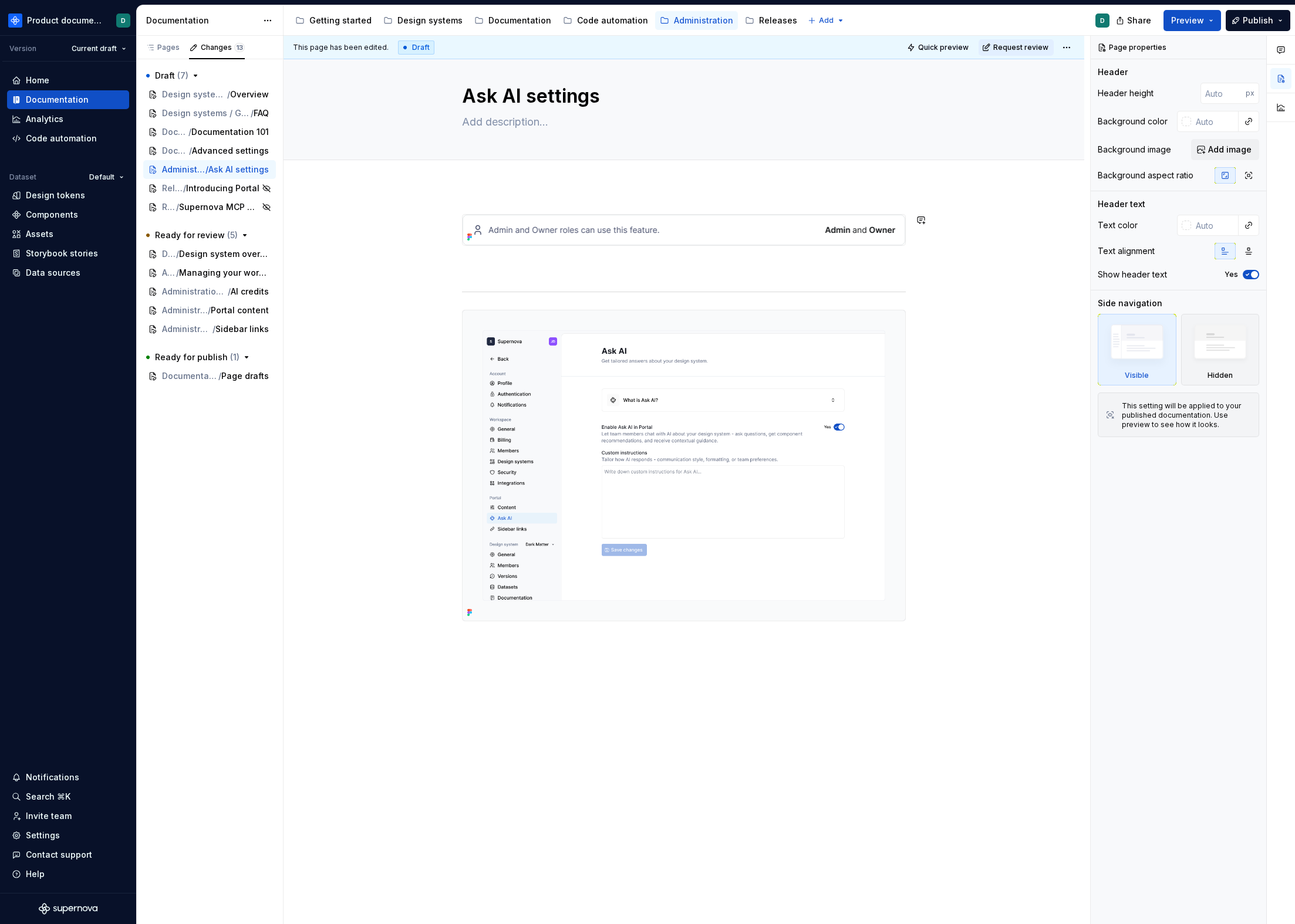
click at [544, 266] on p at bounding box center [683, 267] width 444 height 14
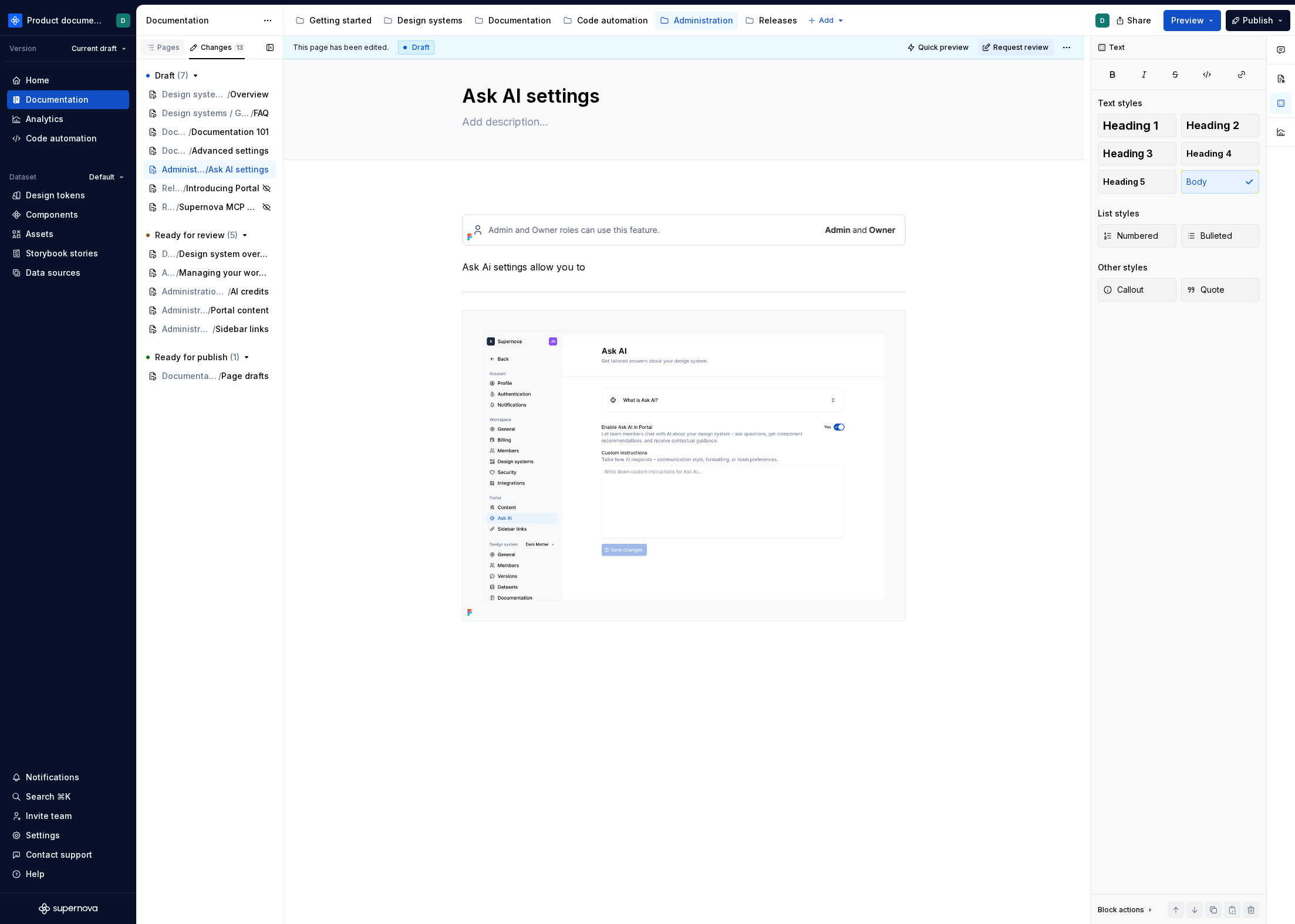
click at [180, 47] on div "Pages" at bounding box center [162, 47] width 43 height 17
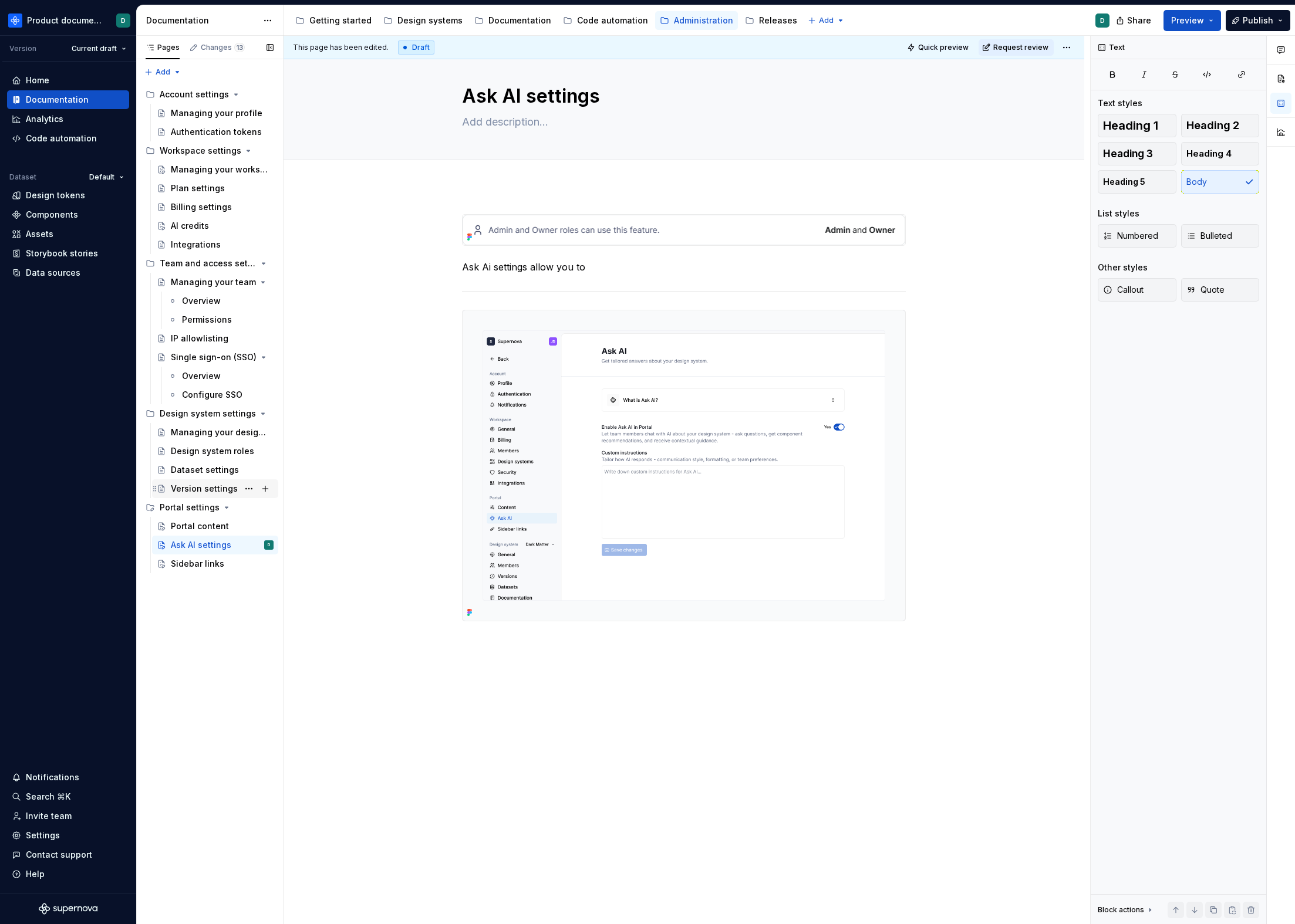
click at [206, 482] on div "Version settings" at bounding box center [221, 489] width 102 height 17
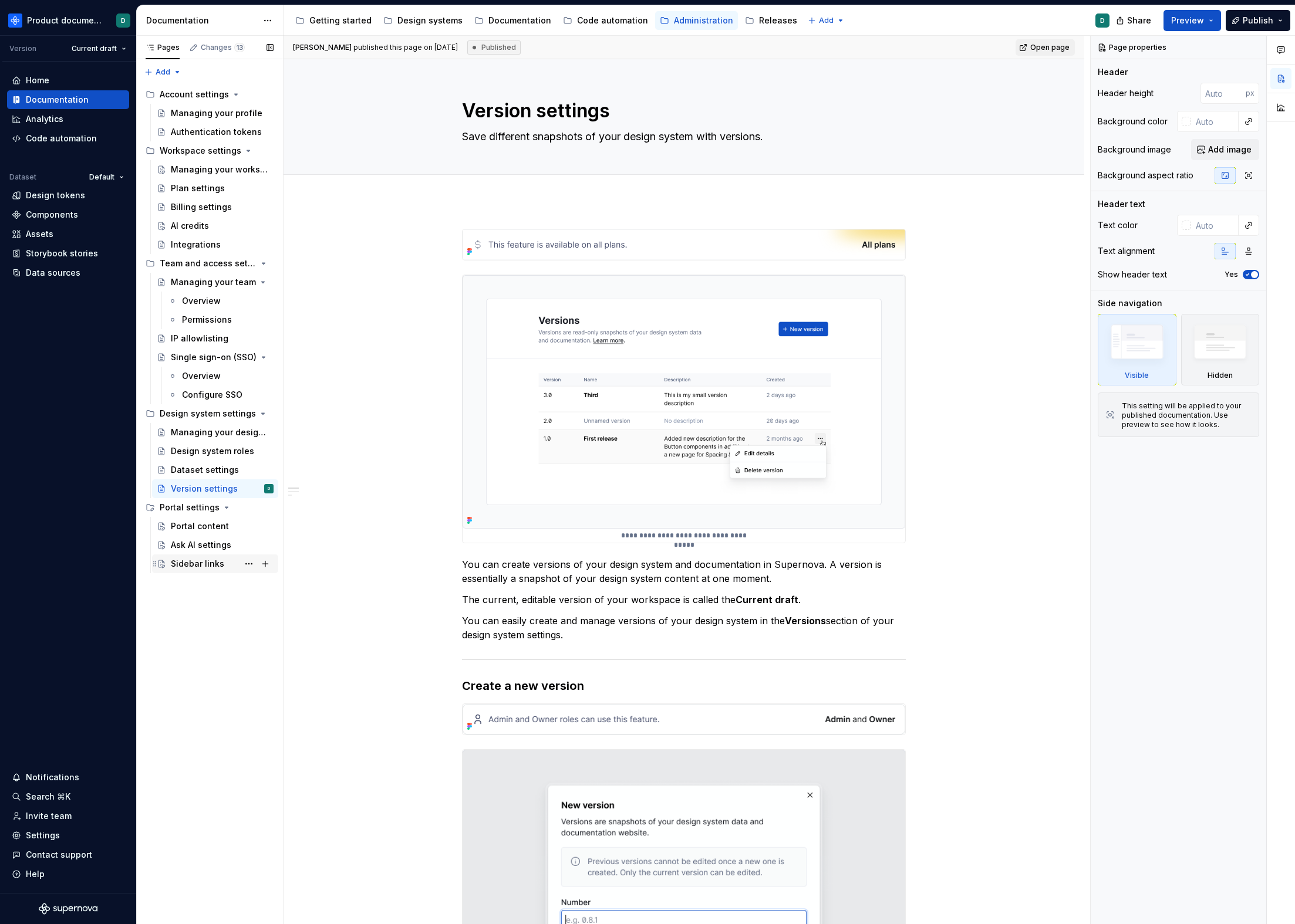
click at [188, 566] on div "Sidebar links" at bounding box center [197, 564] width 53 height 12
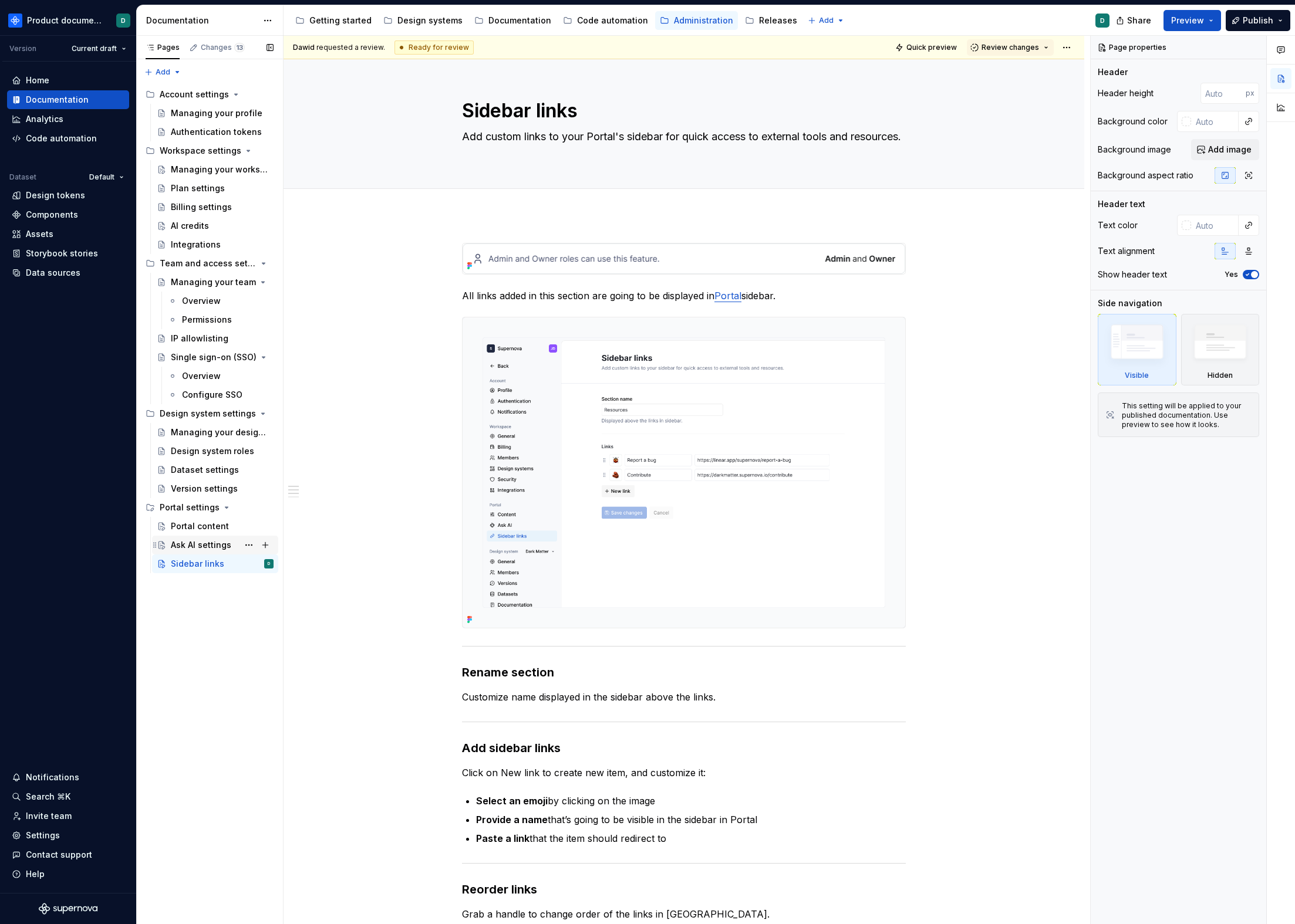
click at [192, 545] on div "Ask AI settings" at bounding box center [201, 545] width 60 height 12
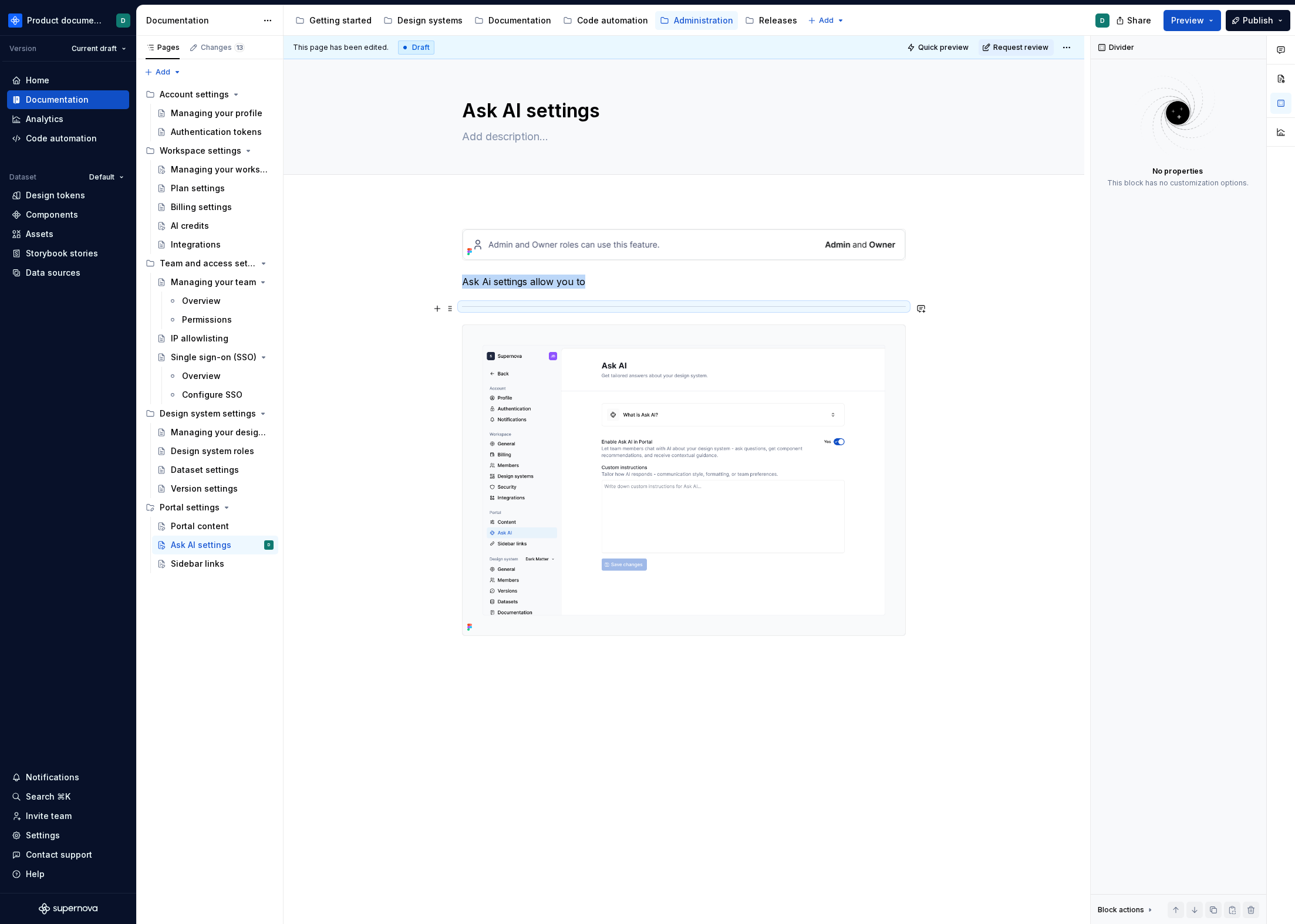
click at [533, 304] on div at bounding box center [683, 307] width 444 height 8
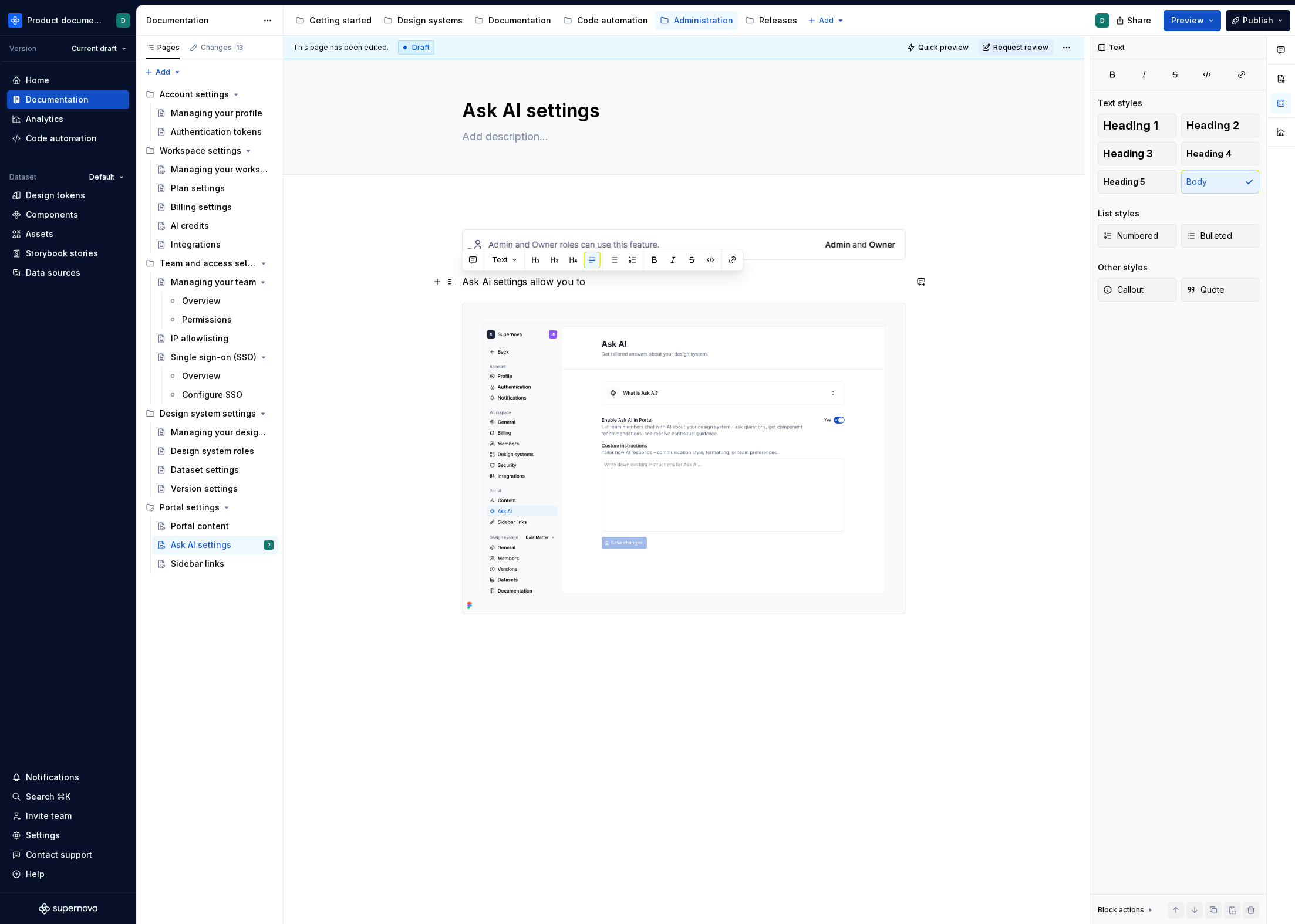
drag, startPoint x: 620, startPoint y: 281, endPoint x: 457, endPoint y: 275, distance: 163.1
click at [457, 275] on div "Ask Ai settings allow you to" at bounding box center [684, 567] width 801 height 733
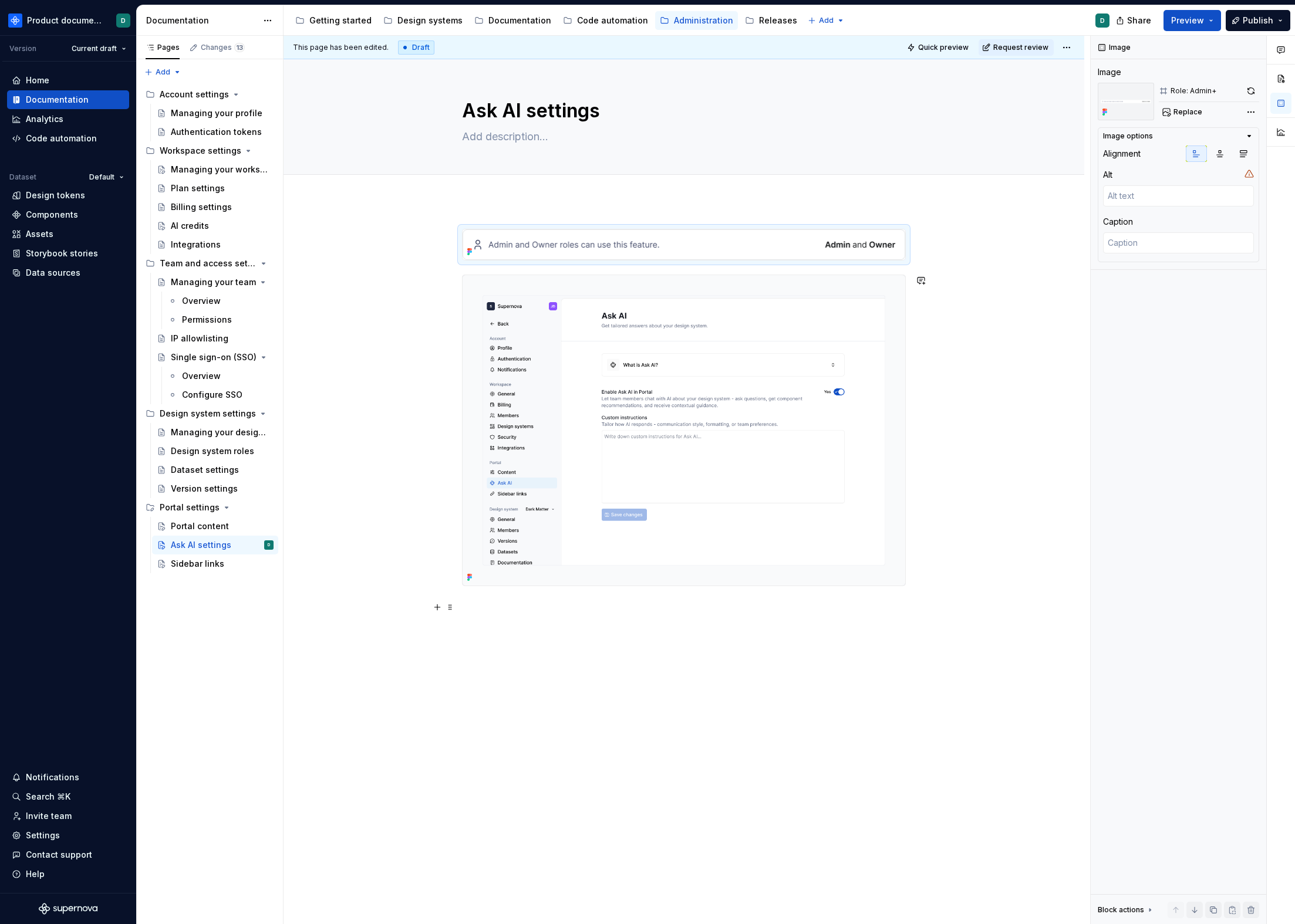
click at [516, 601] on p at bounding box center [683, 607] width 444 height 14
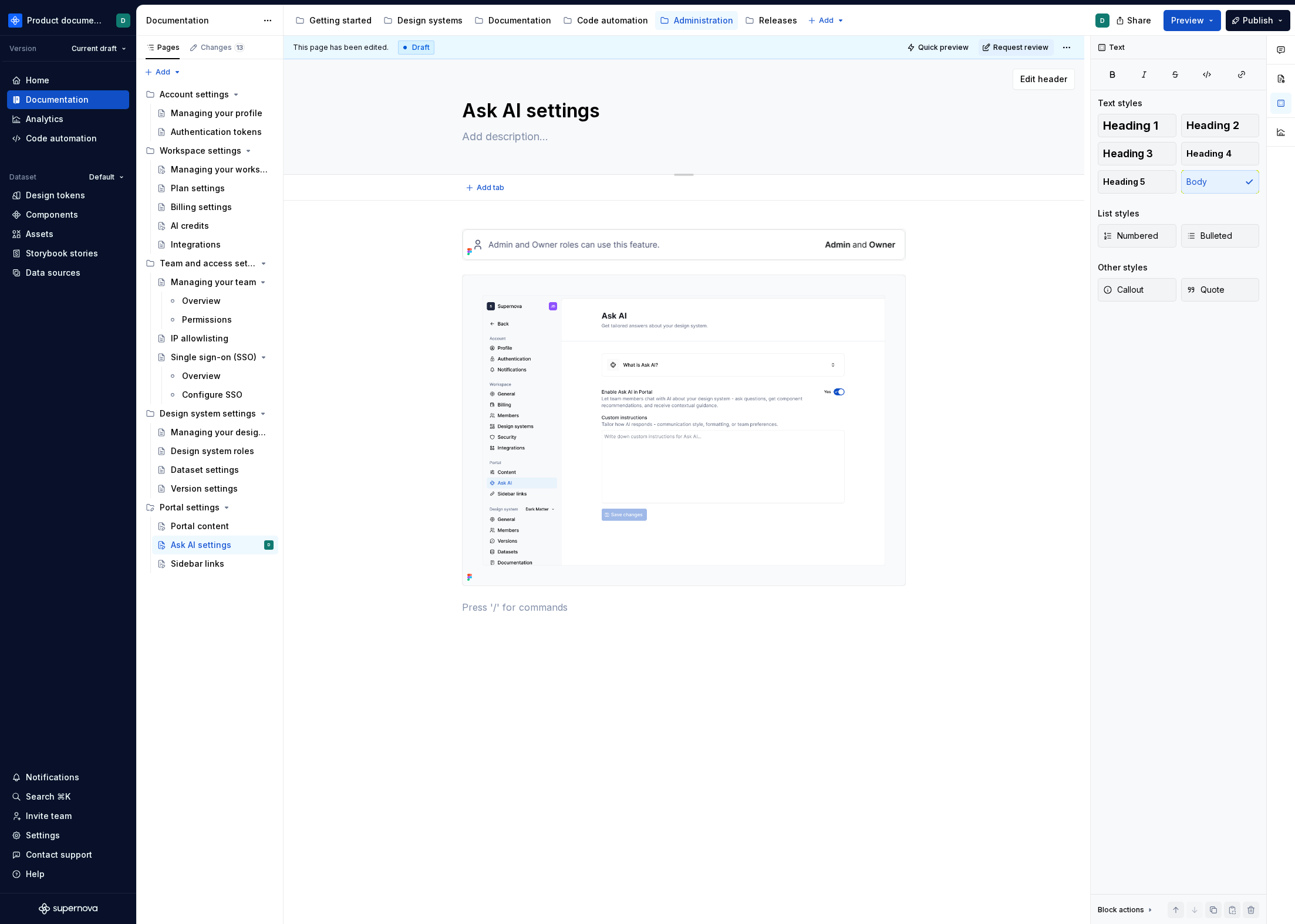
click at [522, 143] on textarea at bounding box center [681, 137] width 444 height 19
click at [550, 612] on p at bounding box center [683, 607] width 444 height 14
click at [198, 484] on div "Version settings" at bounding box center [204, 489] width 67 height 12
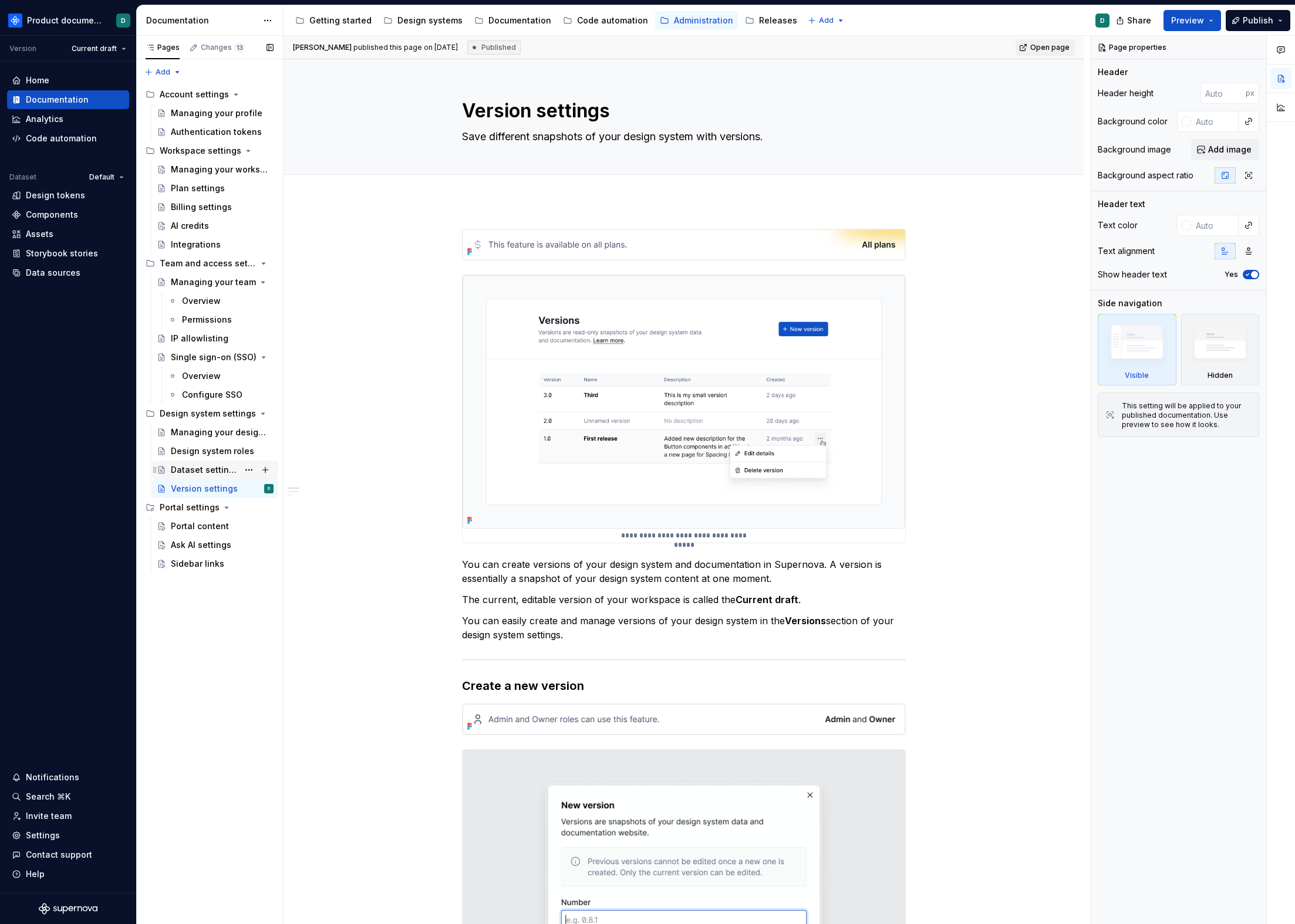
click at [194, 461] on div "Dataset settings" at bounding box center [215, 470] width 126 height 19
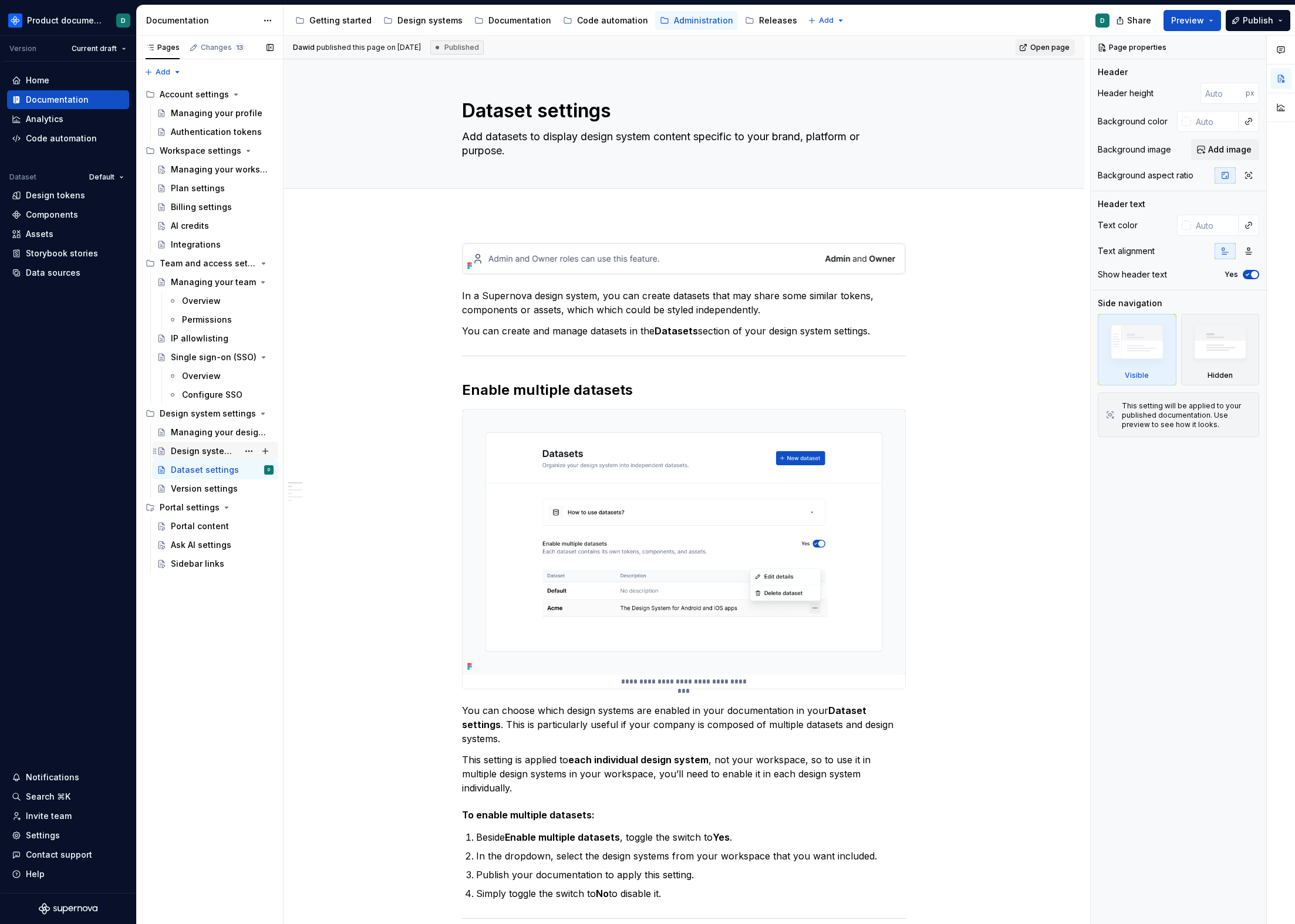
click at [198, 446] on div "Design system roles" at bounding box center [204, 451] width 68 height 12
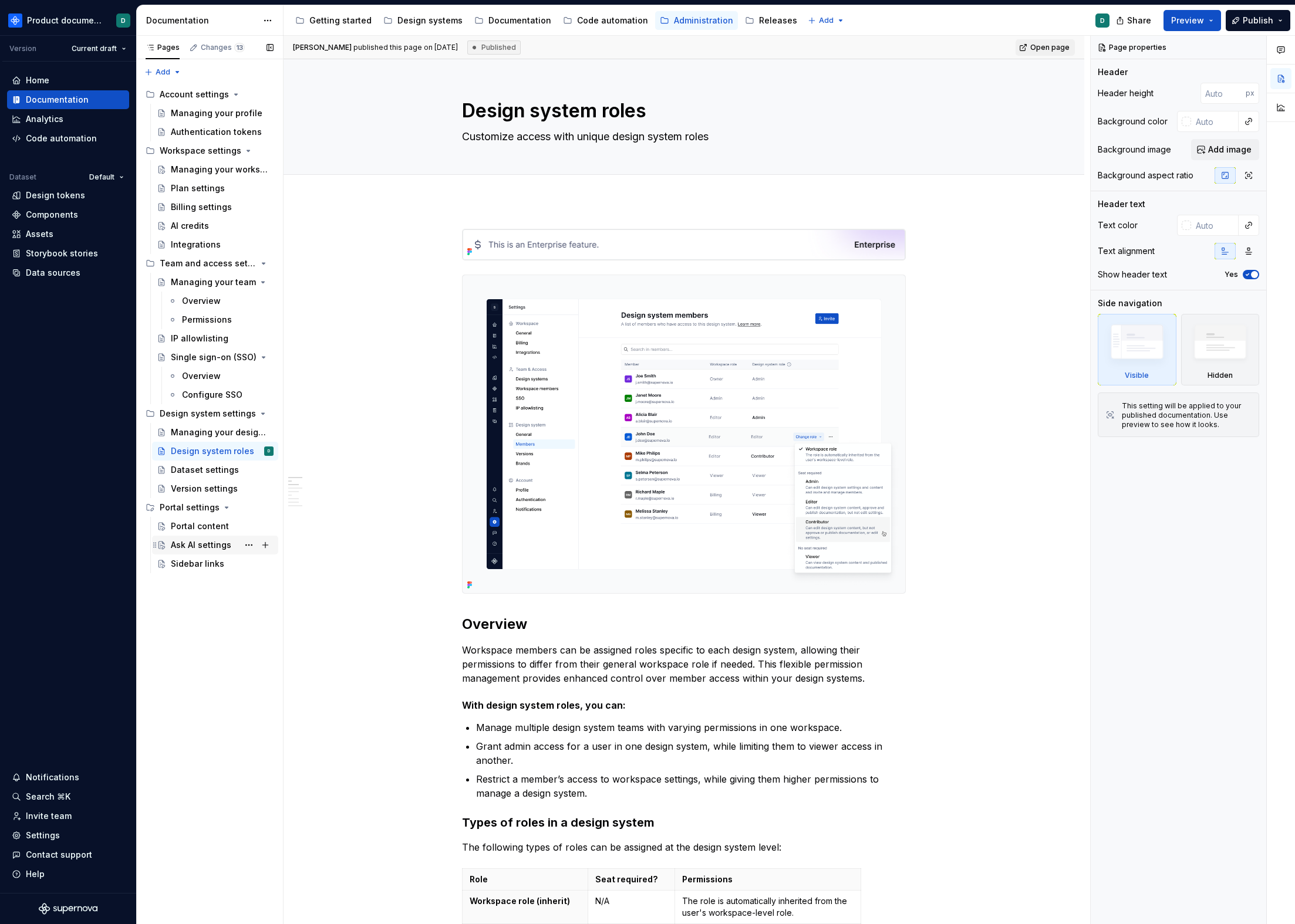
click at [196, 539] on div "Ask AI settings" at bounding box center [221, 545] width 102 height 17
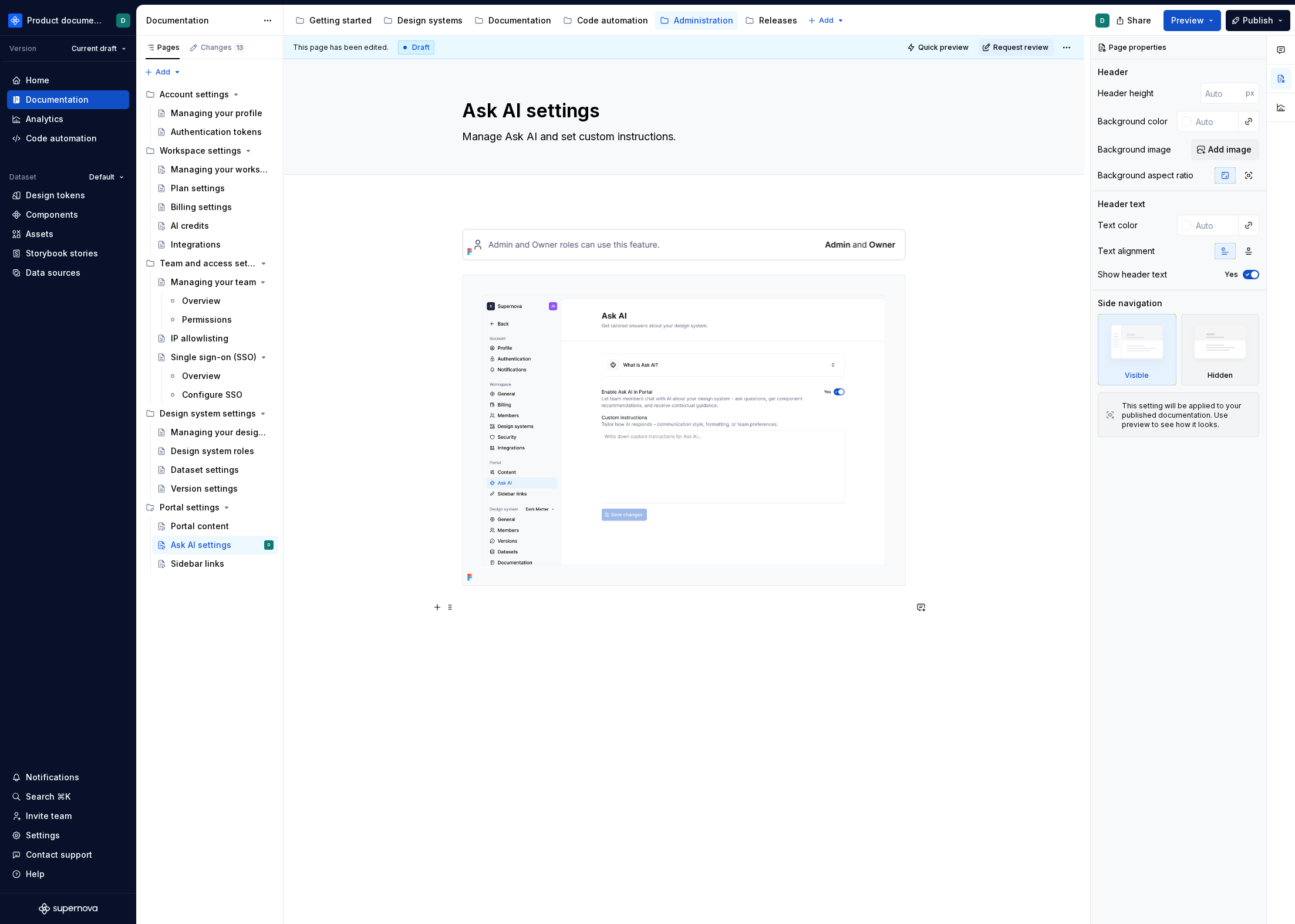
click at [564, 610] on p at bounding box center [683, 607] width 444 height 14
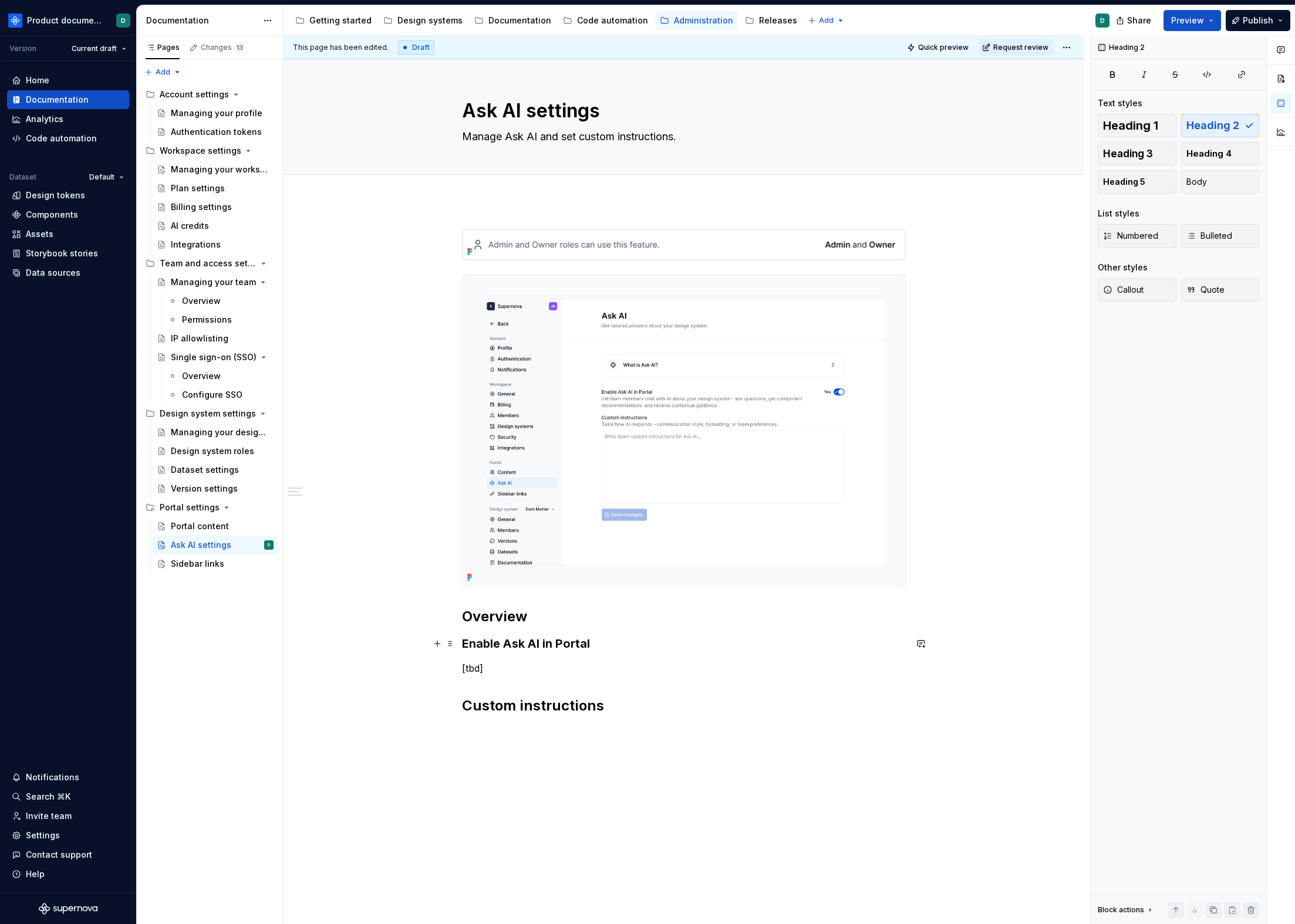
click at [465, 641] on h3 "Enable Ask AI in Portal" at bounding box center [683, 644] width 444 height 17
click at [483, 614] on h2 "Overview" at bounding box center [683, 617] width 444 height 19
click at [509, 636] on p "[tbd]" at bounding box center [683, 643] width 444 height 14
click at [552, 617] on h2 "Enable Ask AI in Portal" at bounding box center [683, 617] width 444 height 19
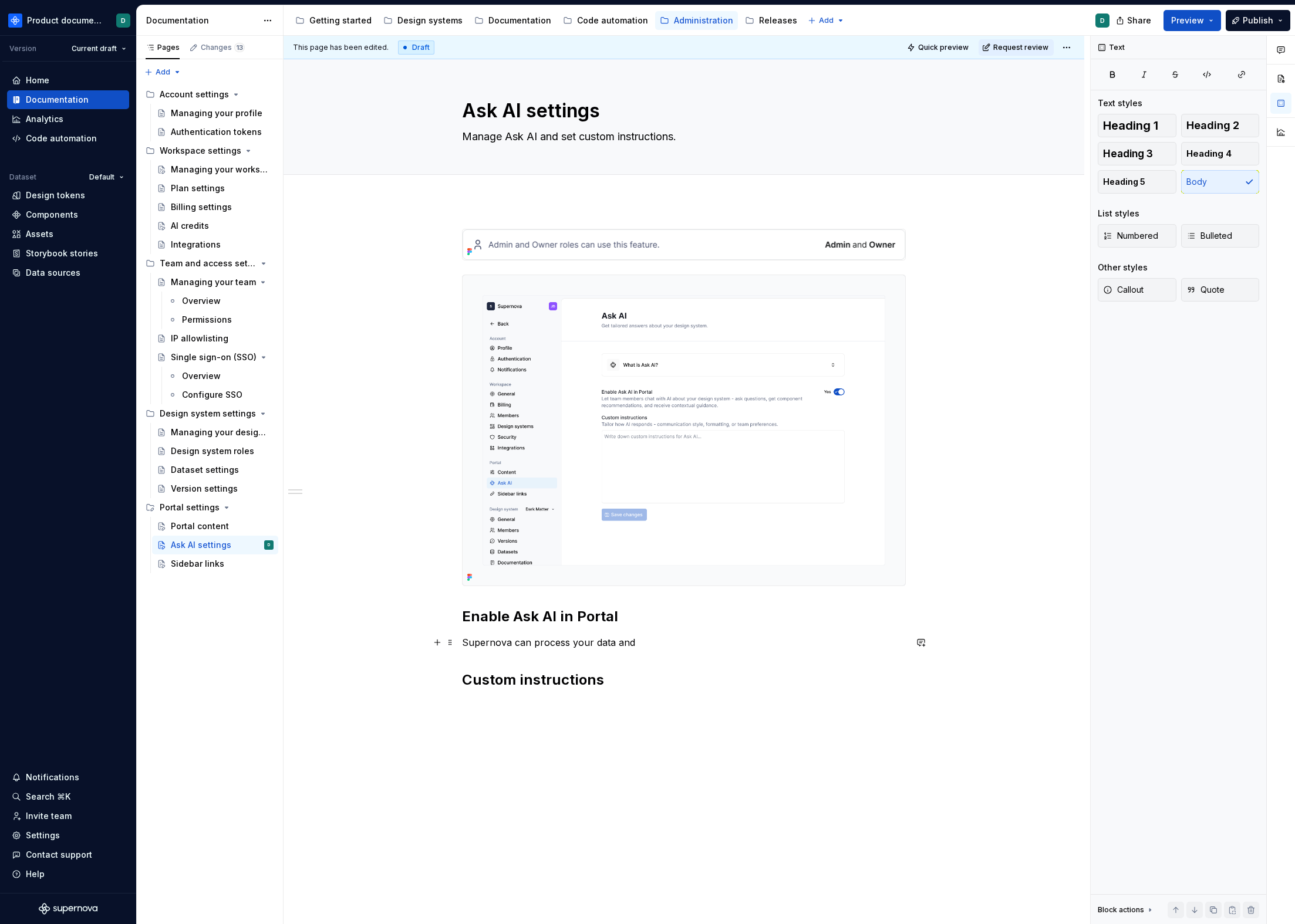
click at [629, 645] on p "Supernova can process your data and" at bounding box center [683, 643] width 444 height 14
drag, startPoint x: 636, startPoint y: 644, endPoint x: 458, endPoint y: 643, distance: 178.0
click at [458, 643] on div "Enable Ask AI in Portal Supernova can process your data and Custom instructions" at bounding box center [684, 590] width 801 height 780
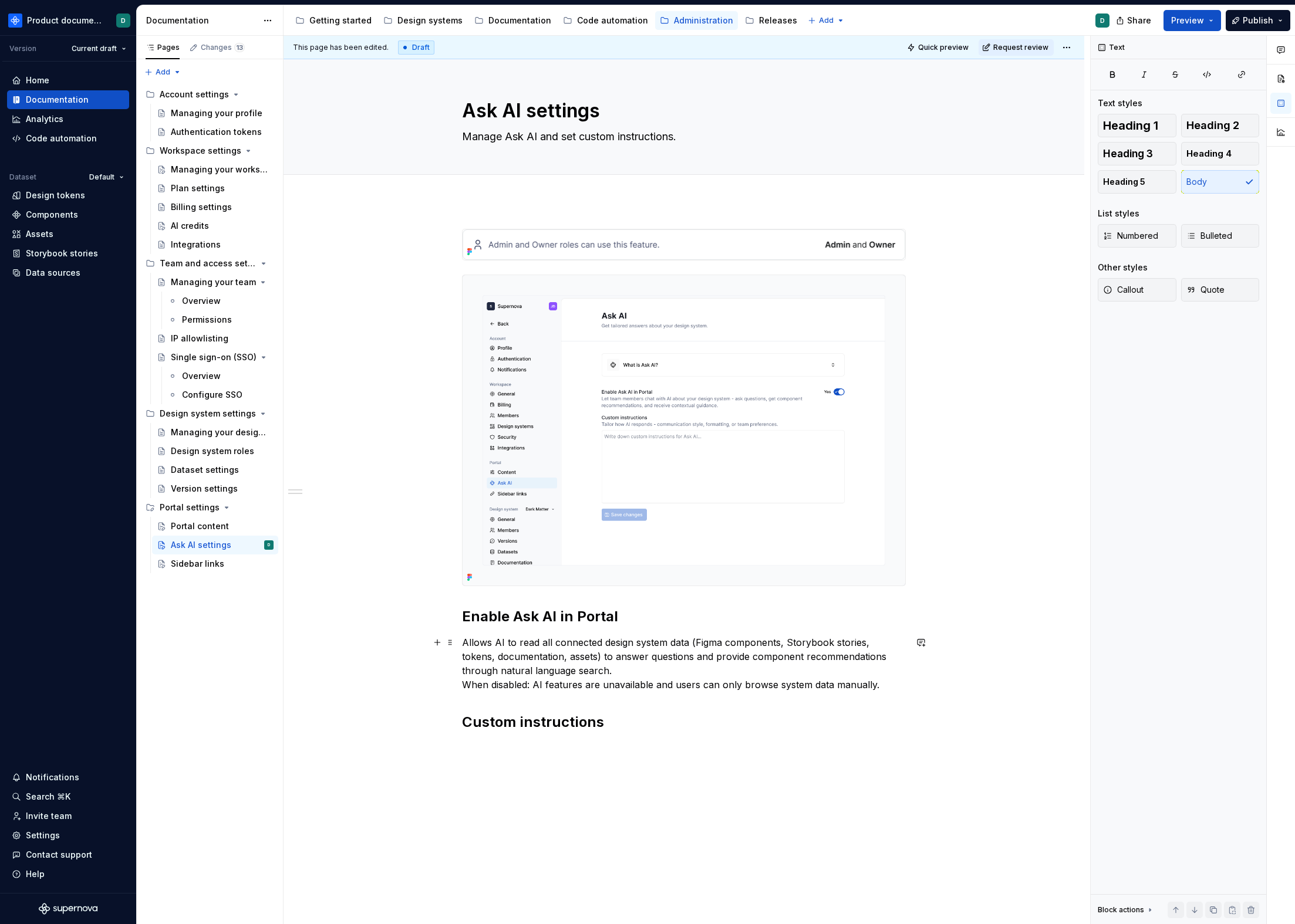
click at [461, 685] on div "Enable Ask AI in Portal Allows AI to read all connected design system data (Fig…" at bounding box center [684, 611] width 801 height 822
click at [669, 672] on p "Allows AI to read all connected design system data (Figma components, Storybook…" at bounding box center [683, 656] width 444 height 42
click at [689, 697] on p "When disabled: AI features are unavailable and users can only browse system dat…" at bounding box center [683, 692] width 444 height 14
click at [769, 669] on p "Allows AI to read all connected design system data (Figma components, Storybook…" at bounding box center [683, 656] width 444 height 42
click at [710, 640] on p "Allows AI to read all connected design system data (Figma components, Storybook…" at bounding box center [683, 656] width 444 height 42
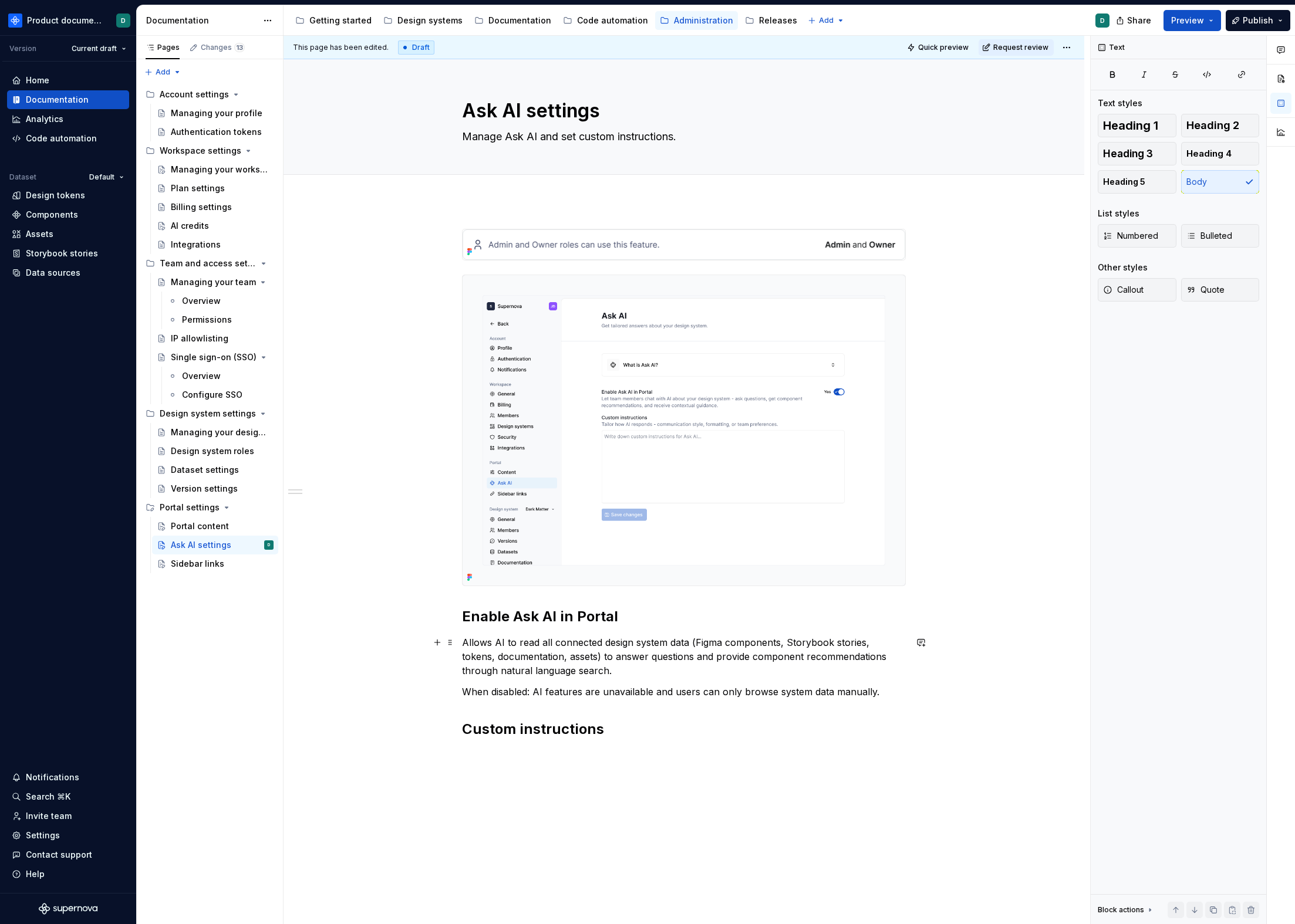
click at [710, 640] on p "Allows AI to read all connected design system data (Figma components, Storybook…" at bounding box center [683, 656] width 444 height 42
click at [777, 640] on p "Allows AI to read all connected design system data (components, Storybook stori…" at bounding box center [683, 656] width 444 height 42
click at [815, 640] on p "Allows AI to read all connected design system data (components, Storybook stori…" at bounding box center [683, 656] width 444 height 42
click at [862, 643] on p "Allows AI to read all connected design system data (components, Storybook stori…" at bounding box center [683, 656] width 444 height 42
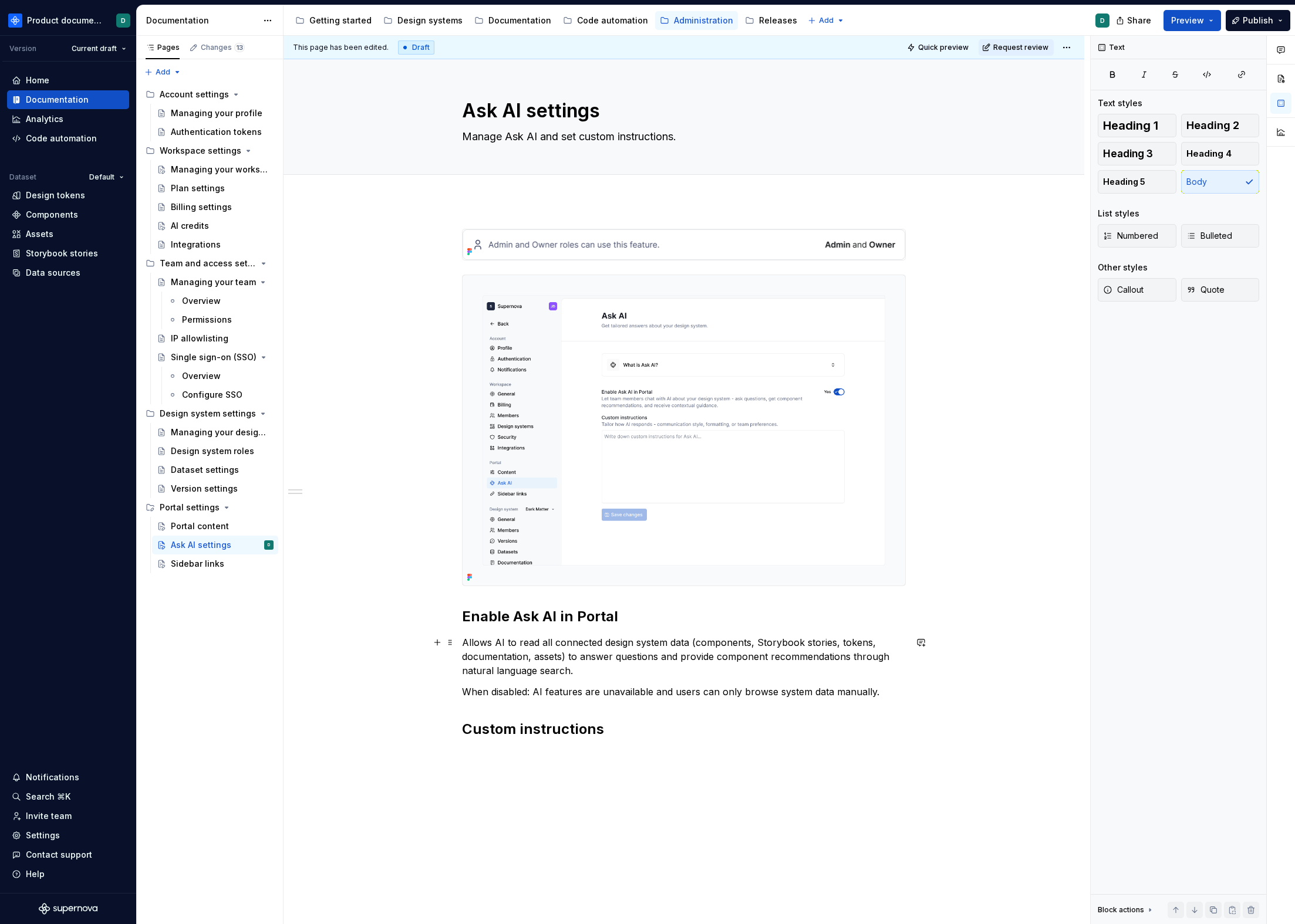
click at [756, 656] on p "Allows AI to read all connected design system data (components, Storybook stori…" at bounding box center [683, 656] width 444 height 42
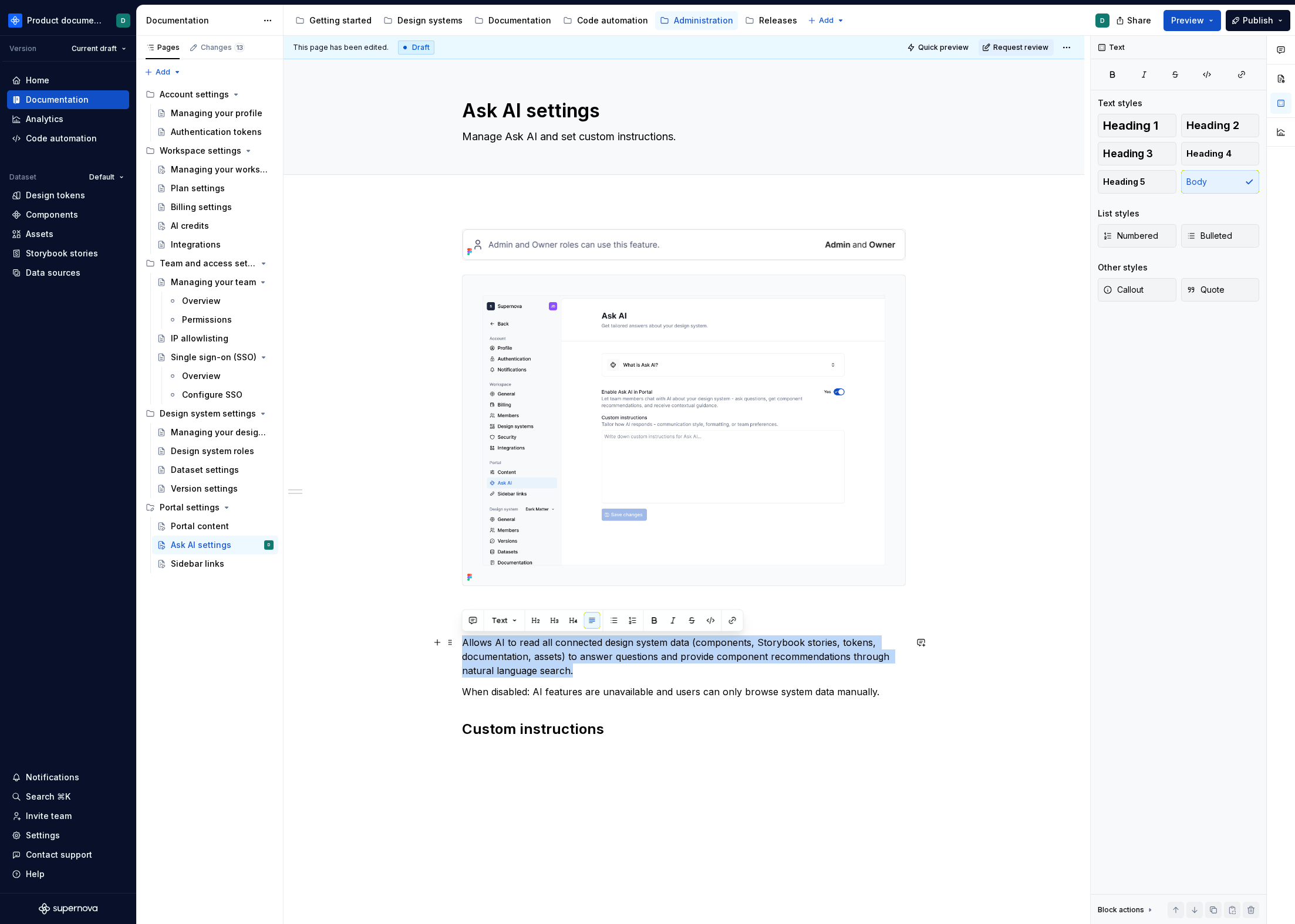
click at [756, 656] on p "Allows AI to read all connected design system data (components, Storybook stori…" at bounding box center [683, 656] width 444 height 42
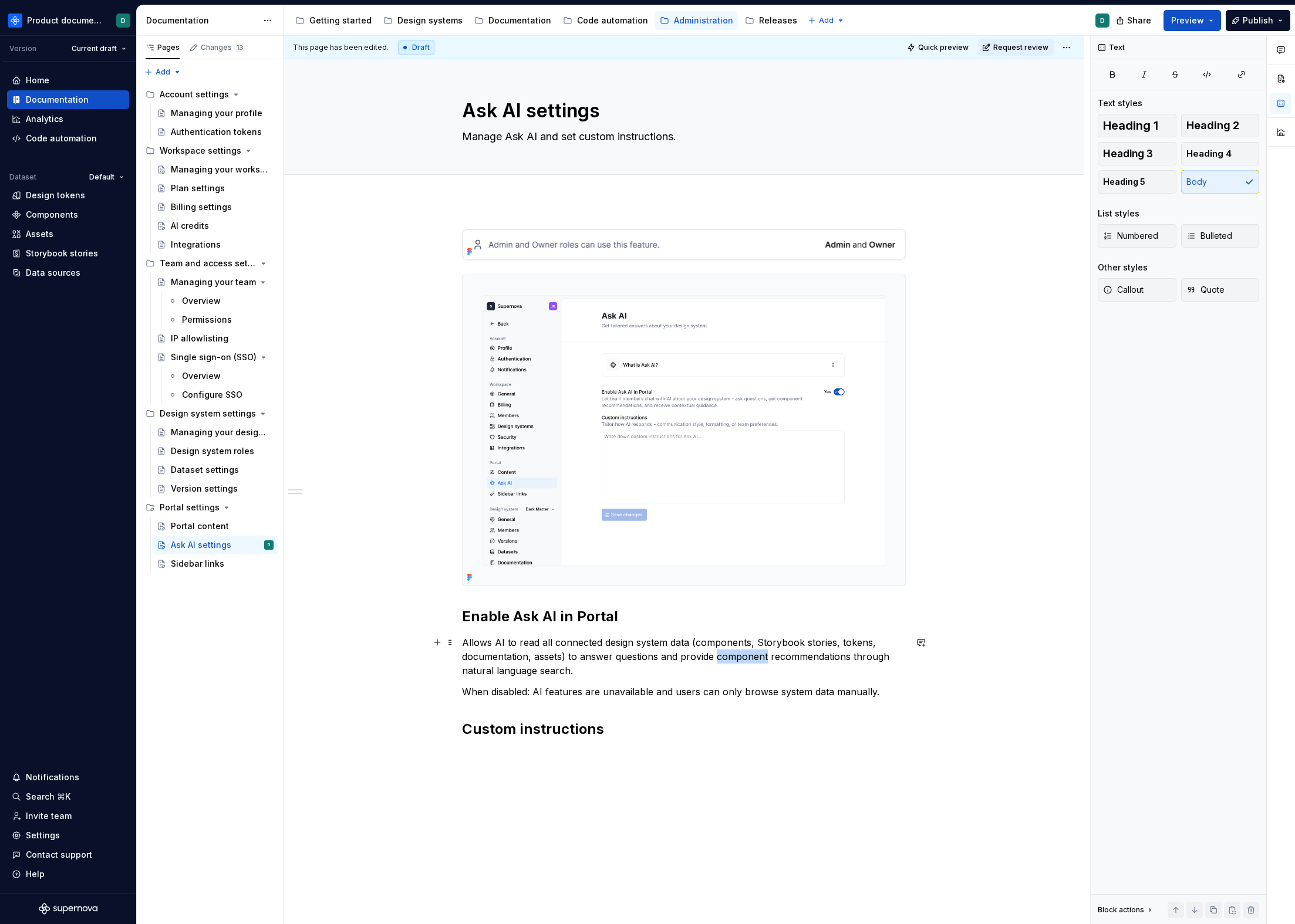
click at [756, 656] on p "Allows AI to read all connected design system data (components, Storybook stori…" at bounding box center [683, 656] width 444 height 42
click at [757, 664] on p "Allows AI to read all connected design system data (components, Storybook stori…" at bounding box center [683, 656] width 444 height 42
click at [793, 656] on p "Allows AI to read all connected design system data (components, Storybook stori…" at bounding box center [683, 656] width 444 height 42
click at [669, 665] on p "Allows AI to read all connected design system data (components, Storybook stori…" at bounding box center [683, 656] width 444 height 42
click at [660, 669] on p "Allows AI to read all connected design system data (components, Storybook stori…" at bounding box center [683, 656] width 444 height 42
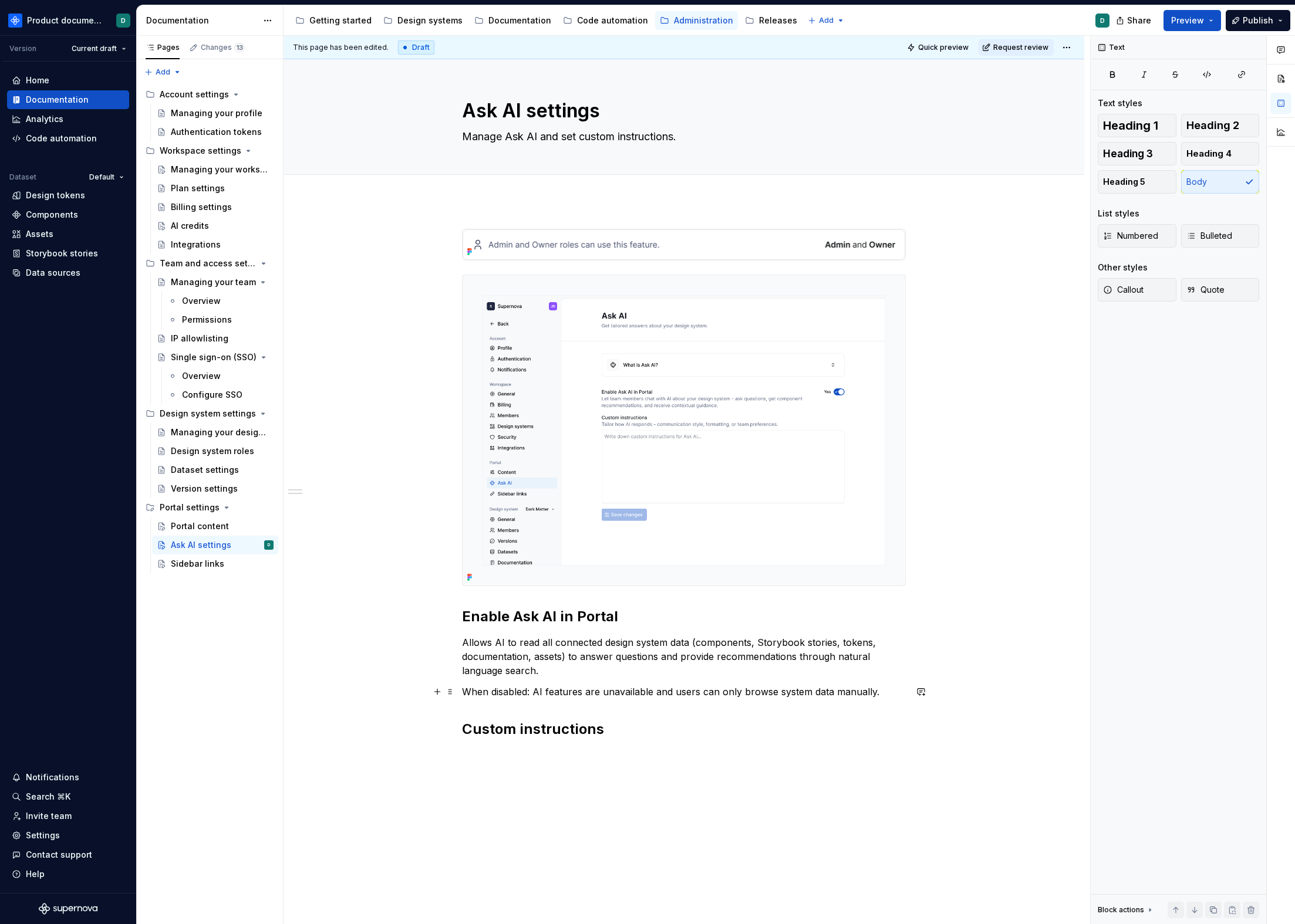
click at [637, 698] on p "When disabled: AI features are unavailable and users can only browse system dat…" at bounding box center [683, 692] width 444 height 14
click at [635, 732] on h2 "Custom instructions" at bounding box center [683, 729] width 444 height 19
click at [614, 741] on div "Enable Ask AI in Portal Allows AI to read all connected design system data (com…" at bounding box center [683, 491] width 444 height 524
click at [612, 748] on div "Enable Ask AI in Portal Allows AI to read all connected design system data (com…" at bounding box center [683, 491] width 444 height 524
click at [610, 749] on div "Enable Ask AI in Portal Allows AI to read all connected design system data (com…" at bounding box center [683, 491] width 444 height 524
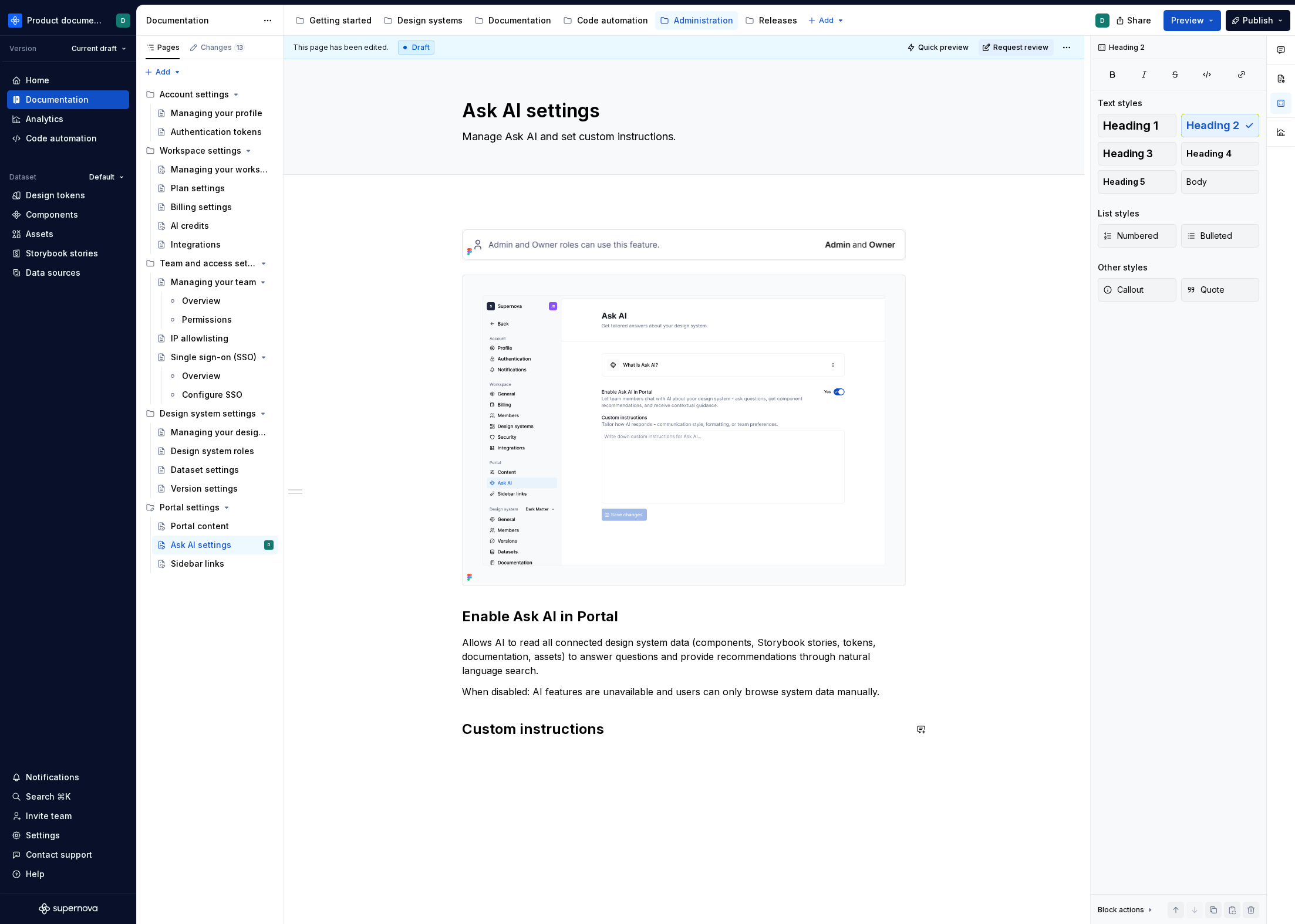
click at [625, 741] on div "Enable Ask AI in Portal Allows AI to read all connected design system data (com…" at bounding box center [683, 491] width 444 height 524
click at [621, 734] on h2 "Custom instructions" at bounding box center [683, 729] width 444 height 19
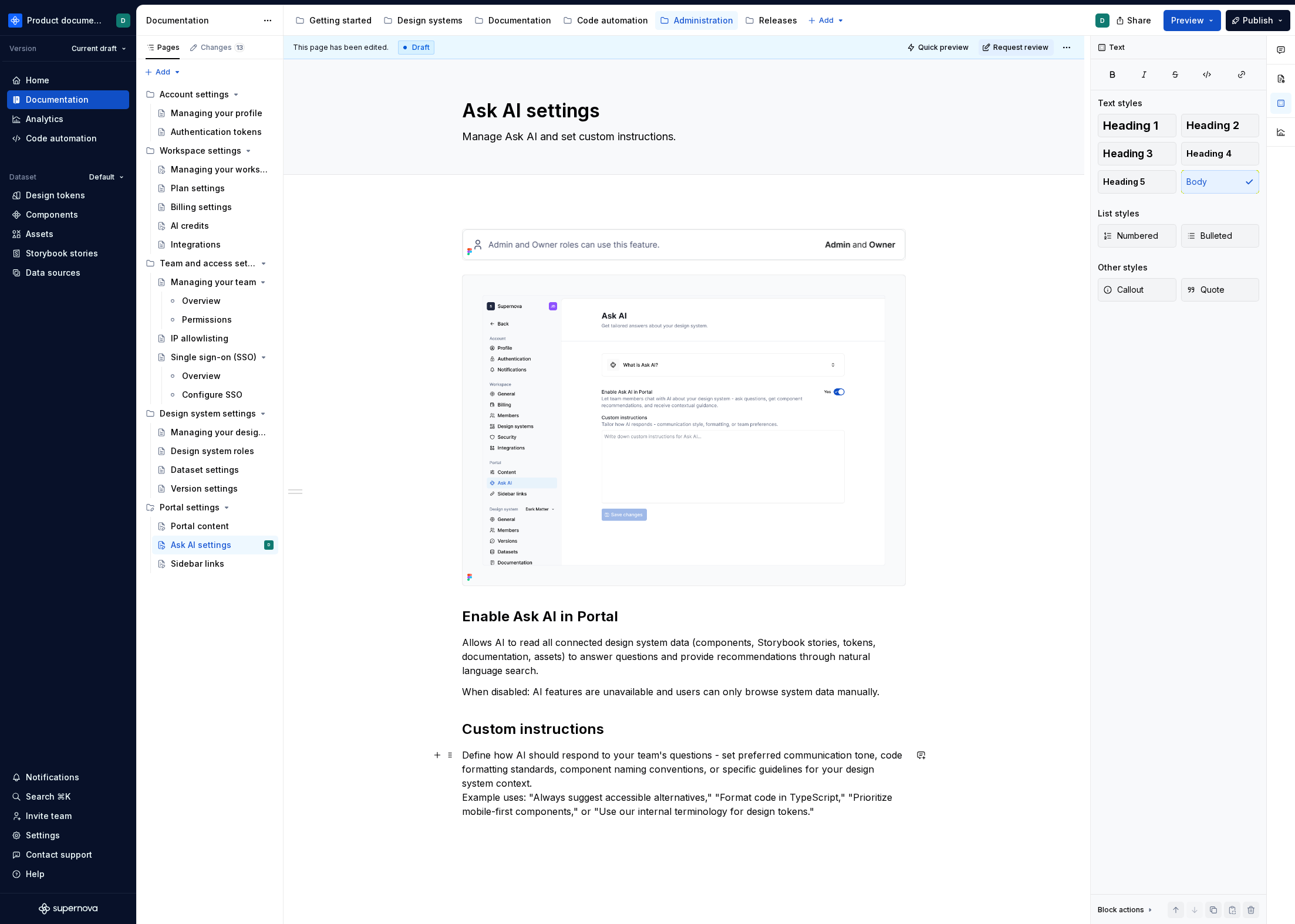
click at [462, 796] on p "Define how AI should respond to your team's questions - set preferred communica…" at bounding box center [683, 783] width 444 height 70
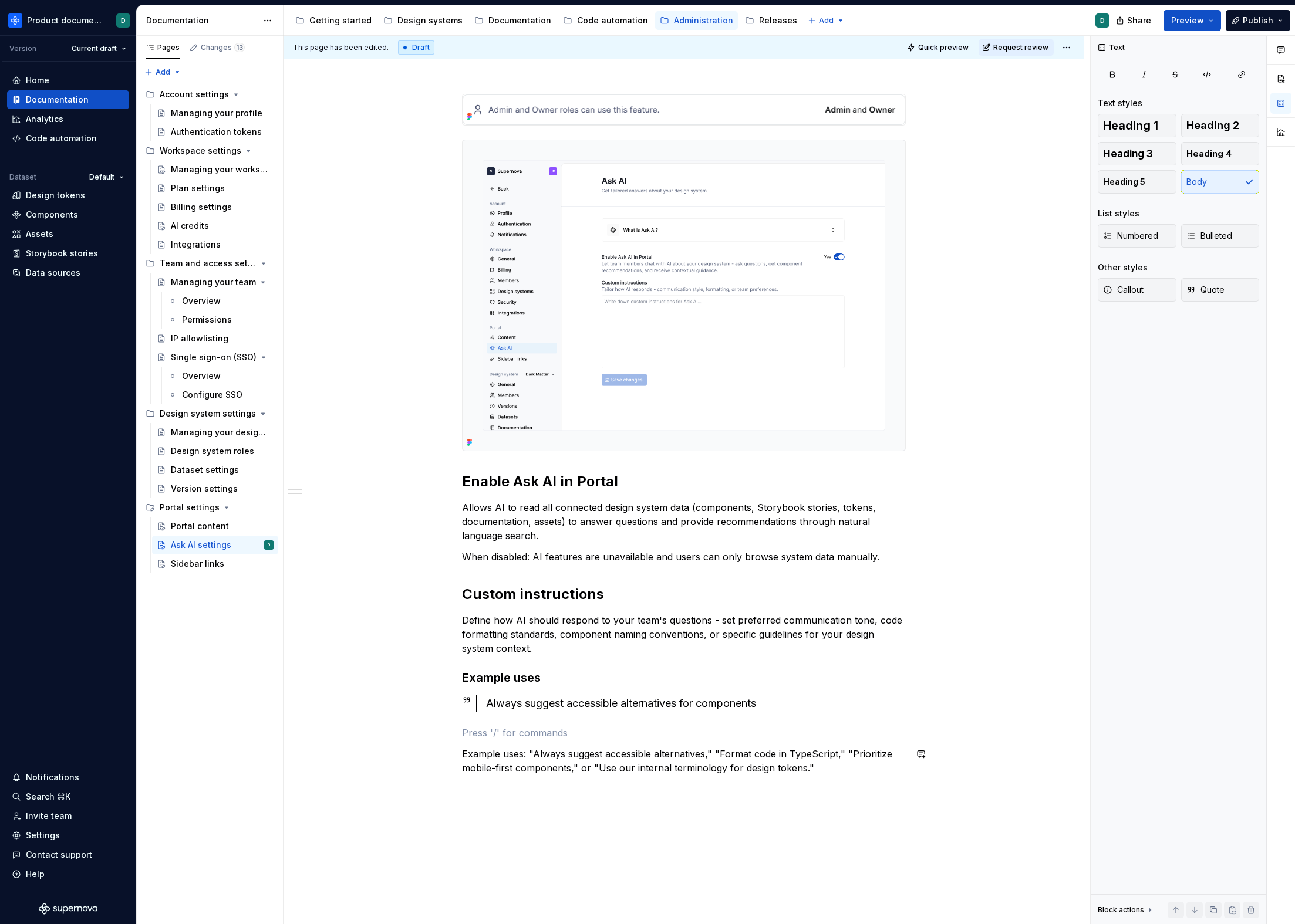
scroll to position [195, 0]
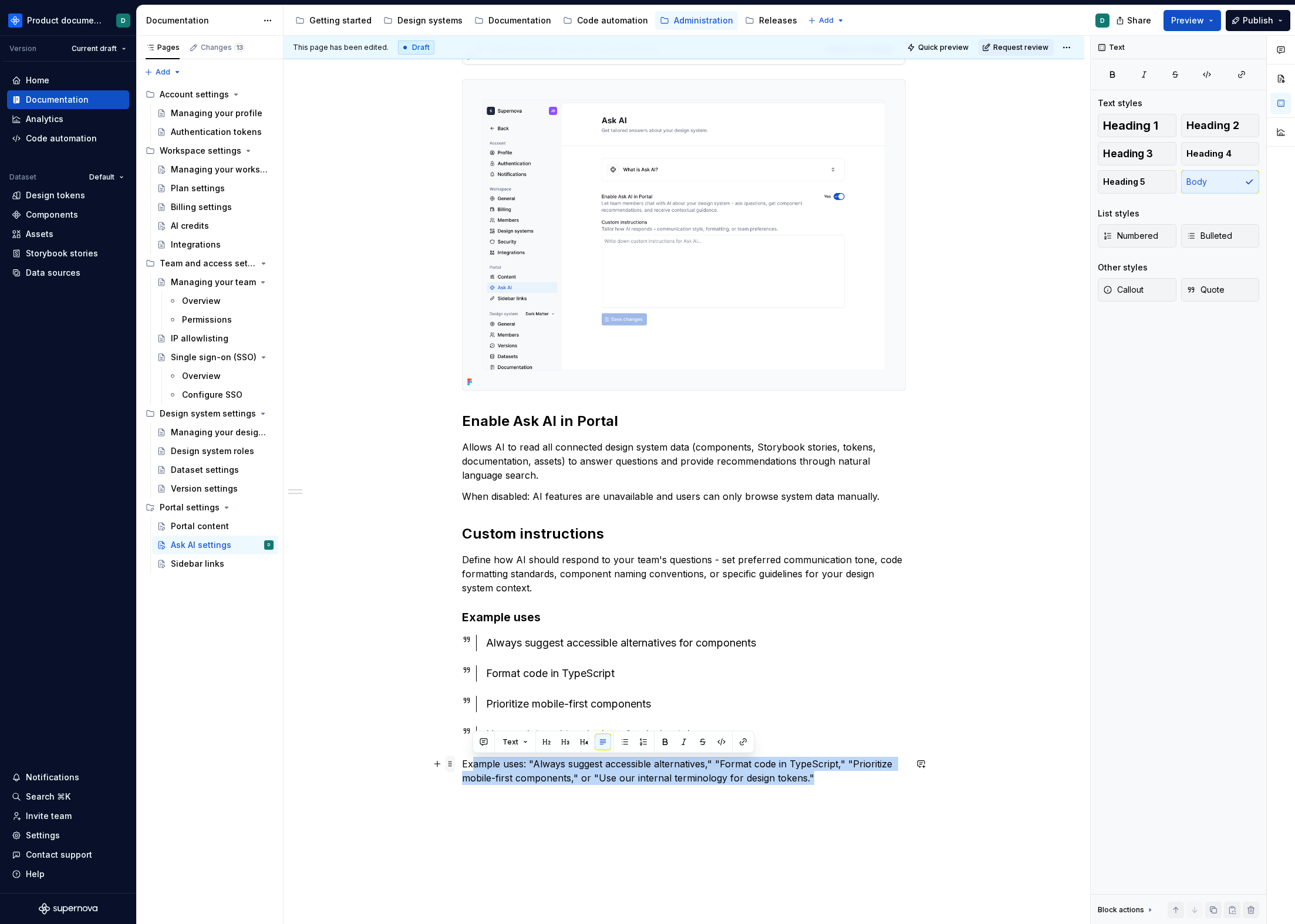
drag, startPoint x: 829, startPoint y: 780, endPoint x: 448, endPoint y: 768, distance: 381.2
click at [462, 768] on div "Enable Ask AI in Portal Allows AI to read all connected design system data (com…" at bounding box center [683, 417] width 444 height 766
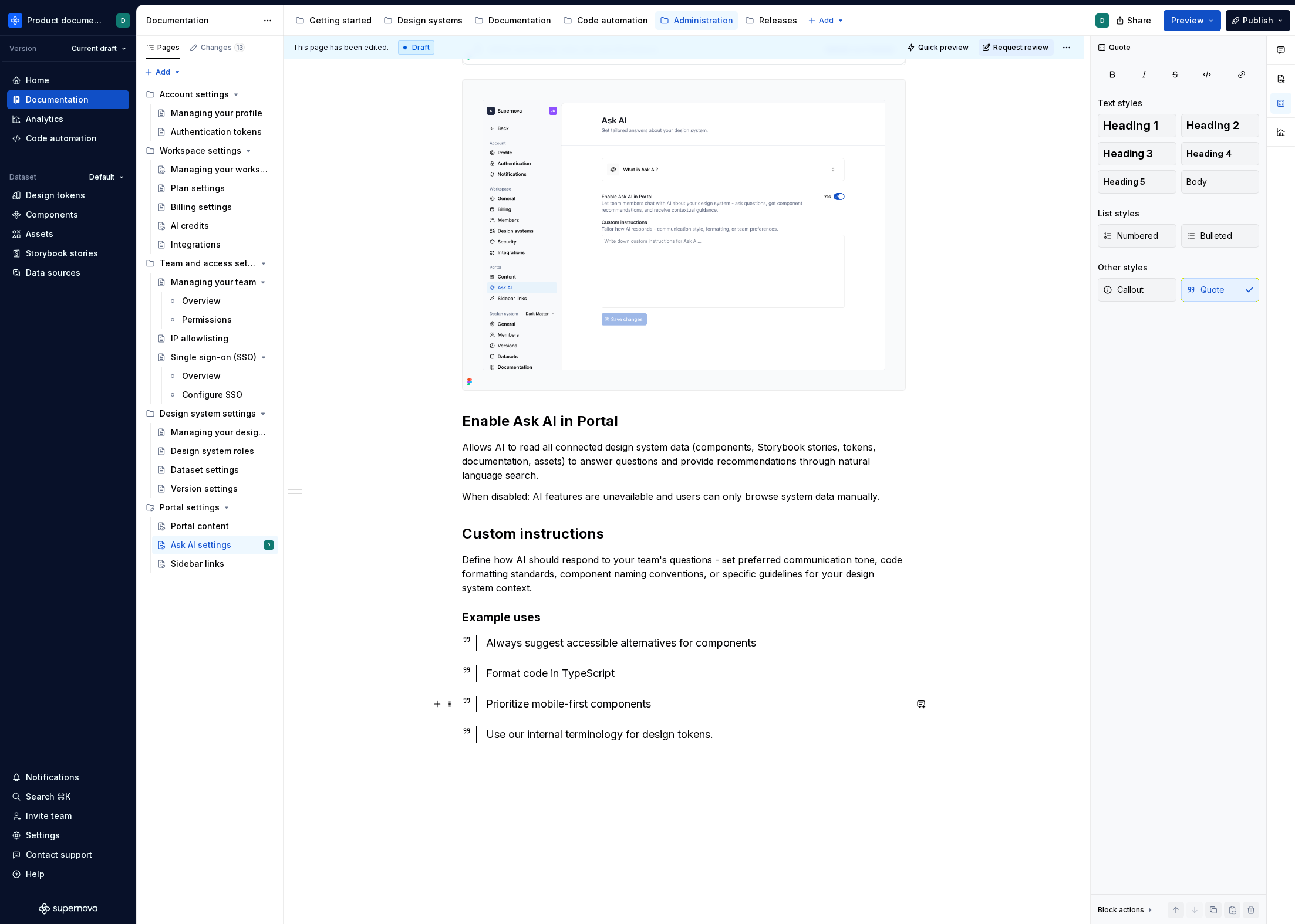
click at [703, 704] on div "Prioritize mobile-first components" at bounding box center [696, 704] width 420 height 17
click at [665, 674] on div "Format code in TypeScript" at bounding box center [696, 674] width 420 height 17
click at [809, 645] on div "Always suggest accessible alternatives for components" at bounding box center [696, 643] width 420 height 17
click at [550, 590] on p "Define how AI should respond to your team's questions - set preferred communica…" at bounding box center [683, 574] width 444 height 42
click at [548, 621] on h3 "Example uses" at bounding box center [683, 617] width 444 height 17
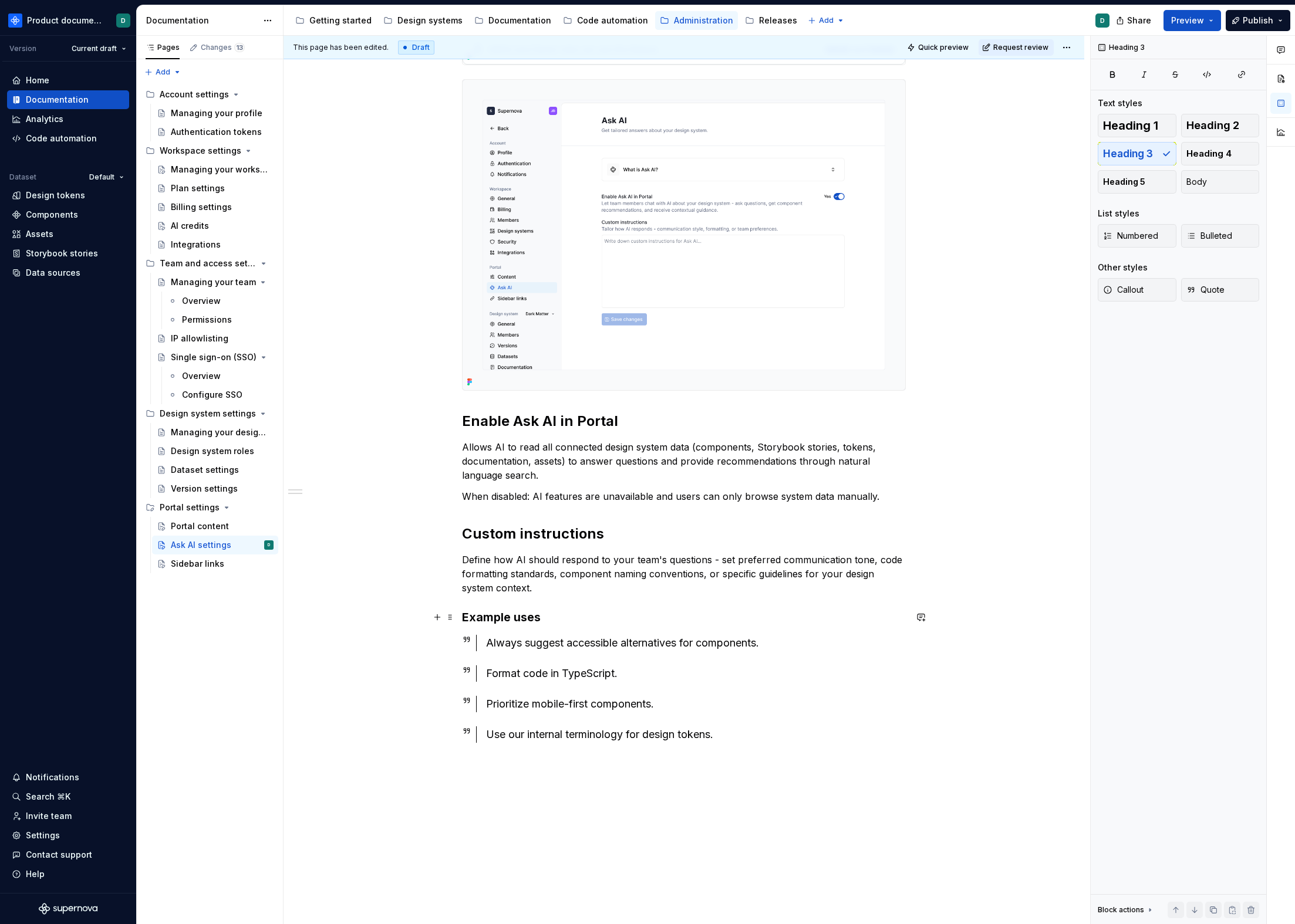
click at [541, 619] on h3 "Example uses" at bounding box center [683, 617] width 444 height 17
click at [529, 619] on h3 "Example uses" at bounding box center [683, 617] width 444 height 17
click at [611, 619] on h3 "Example instructions" at bounding box center [683, 617] width 444 height 17
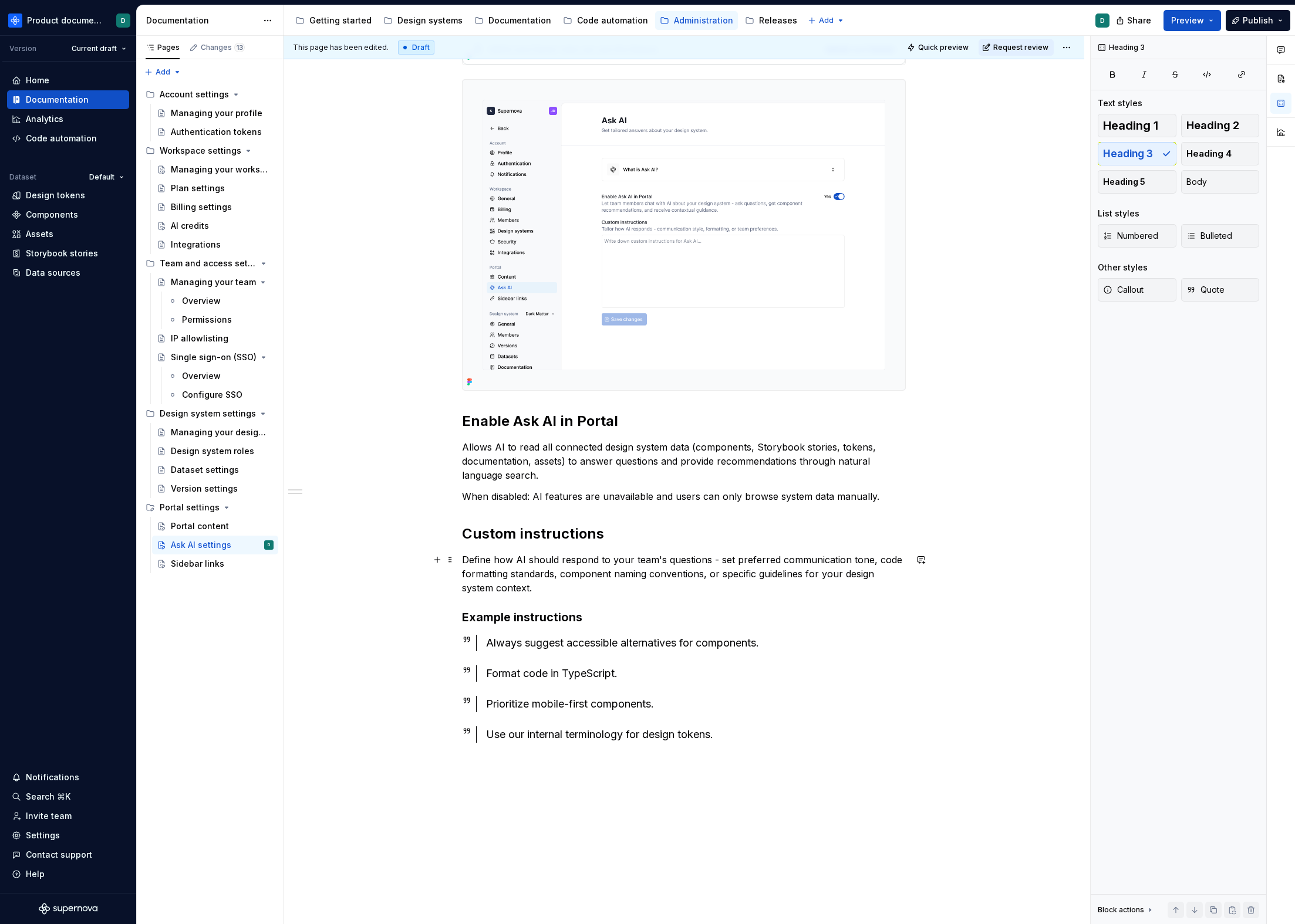
click at [608, 590] on p "Define how AI should respond to your team's questions - set preferred communica…" at bounding box center [683, 574] width 444 height 42
click at [644, 540] on h2 "Custom instructions" at bounding box center [683, 534] width 444 height 19
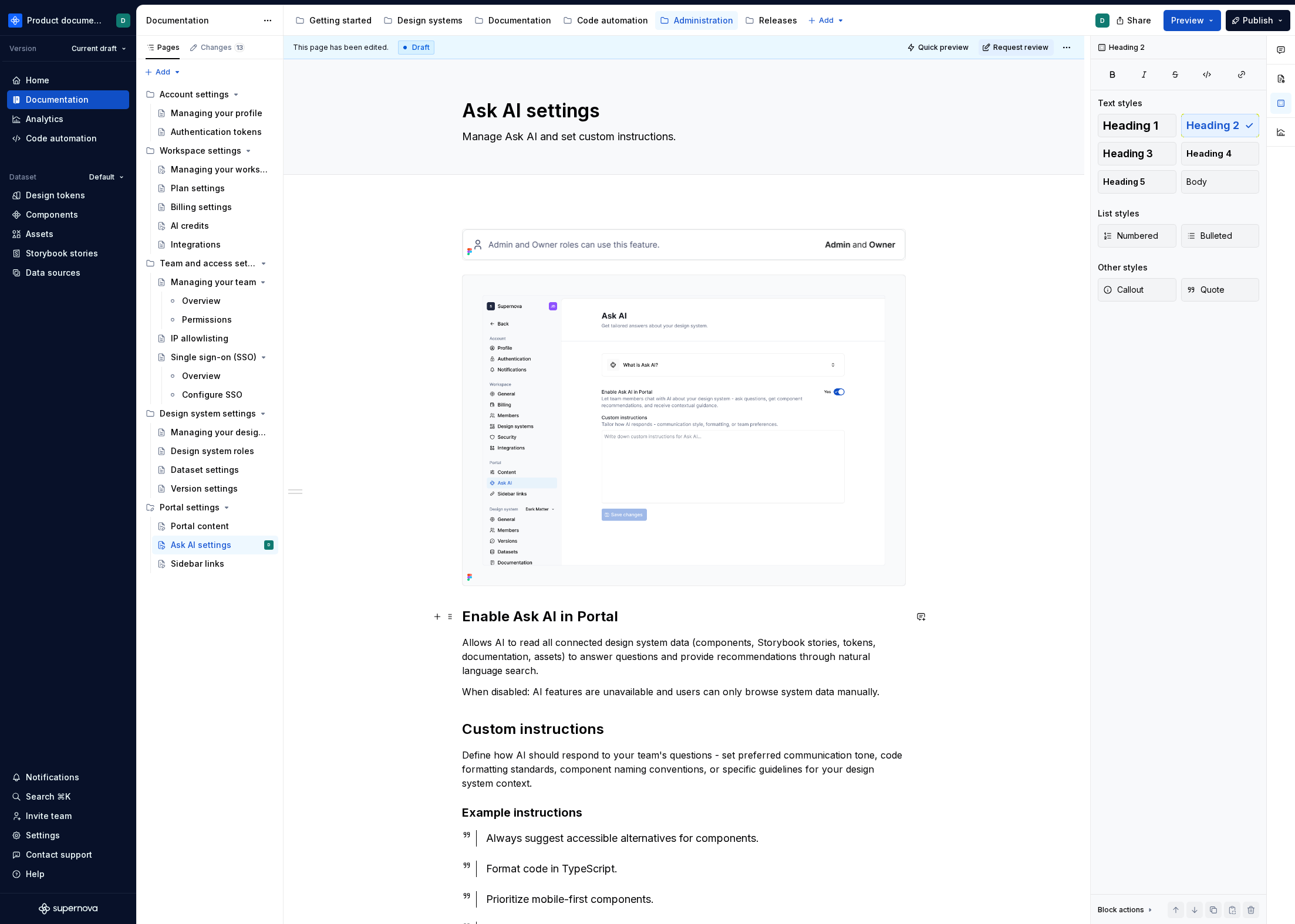
click at [629, 616] on h2 "Enable Ask AI in Portal" at bounding box center [683, 617] width 444 height 19
click at [1027, 43] on span "Request review" at bounding box center [1020, 47] width 55 height 9
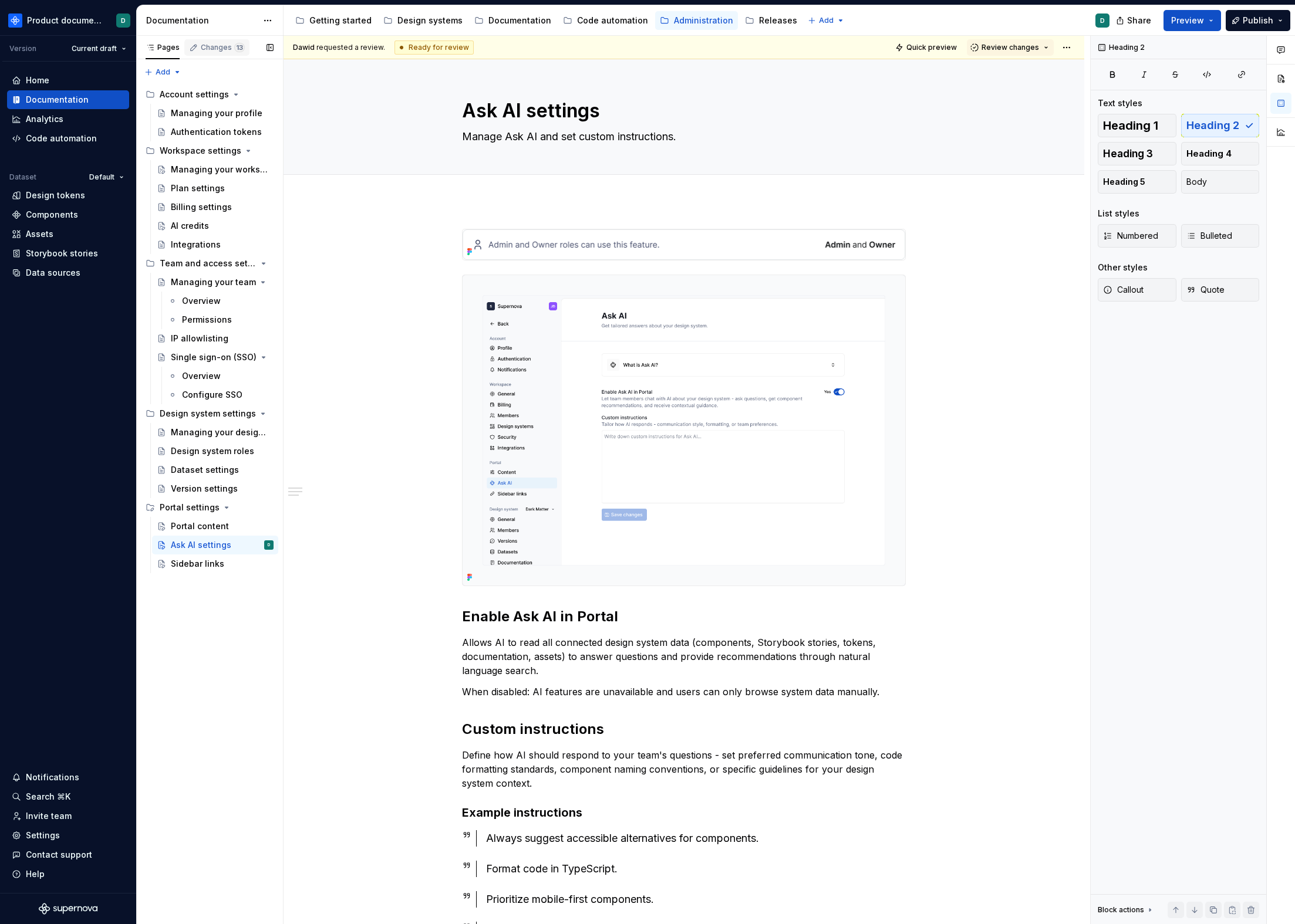
click at [224, 53] on div "Changes 13" at bounding box center [217, 47] width 65 height 17
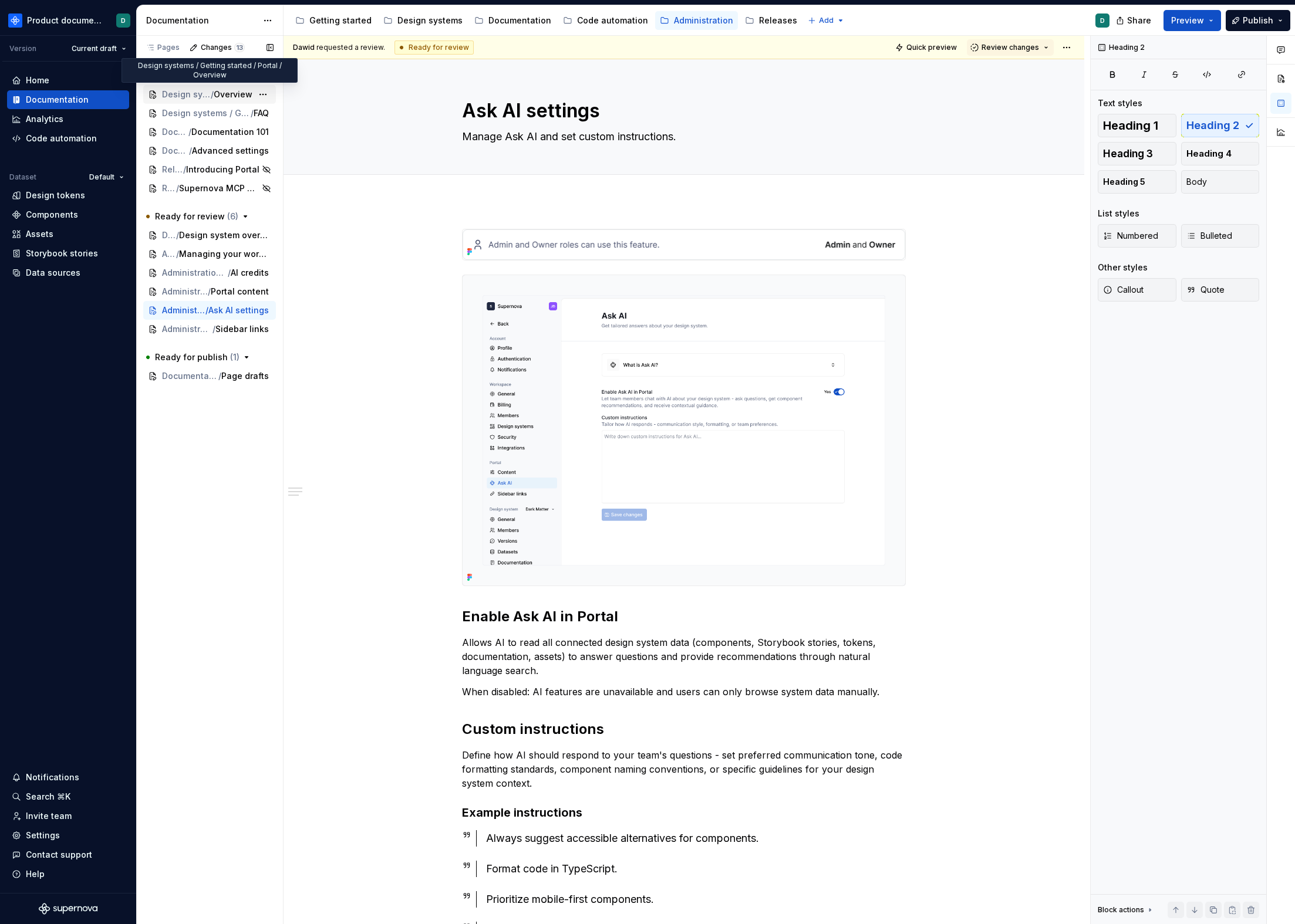
click at [211, 94] on span "/" at bounding box center [212, 95] width 3 height 12
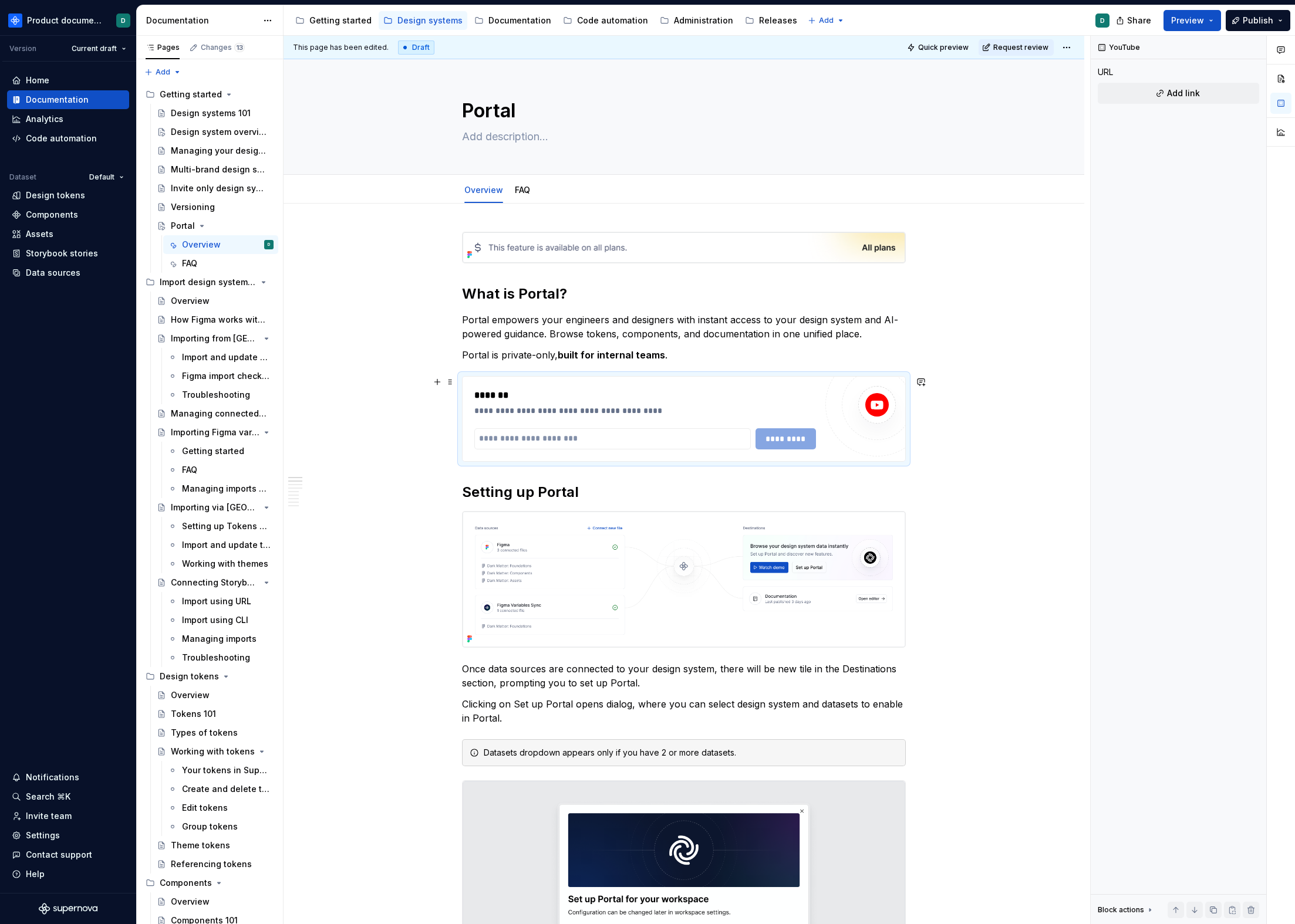
click at [768, 458] on div "**********" at bounding box center [683, 418] width 442 height 85
click at [696, 379] on div "**********" at bounding box center [683, 418] width 442 height 85
click at [677, 349] on p "Portal is private-only, built for internal teams ." at bounding box center [683, 355] width 444 height 14
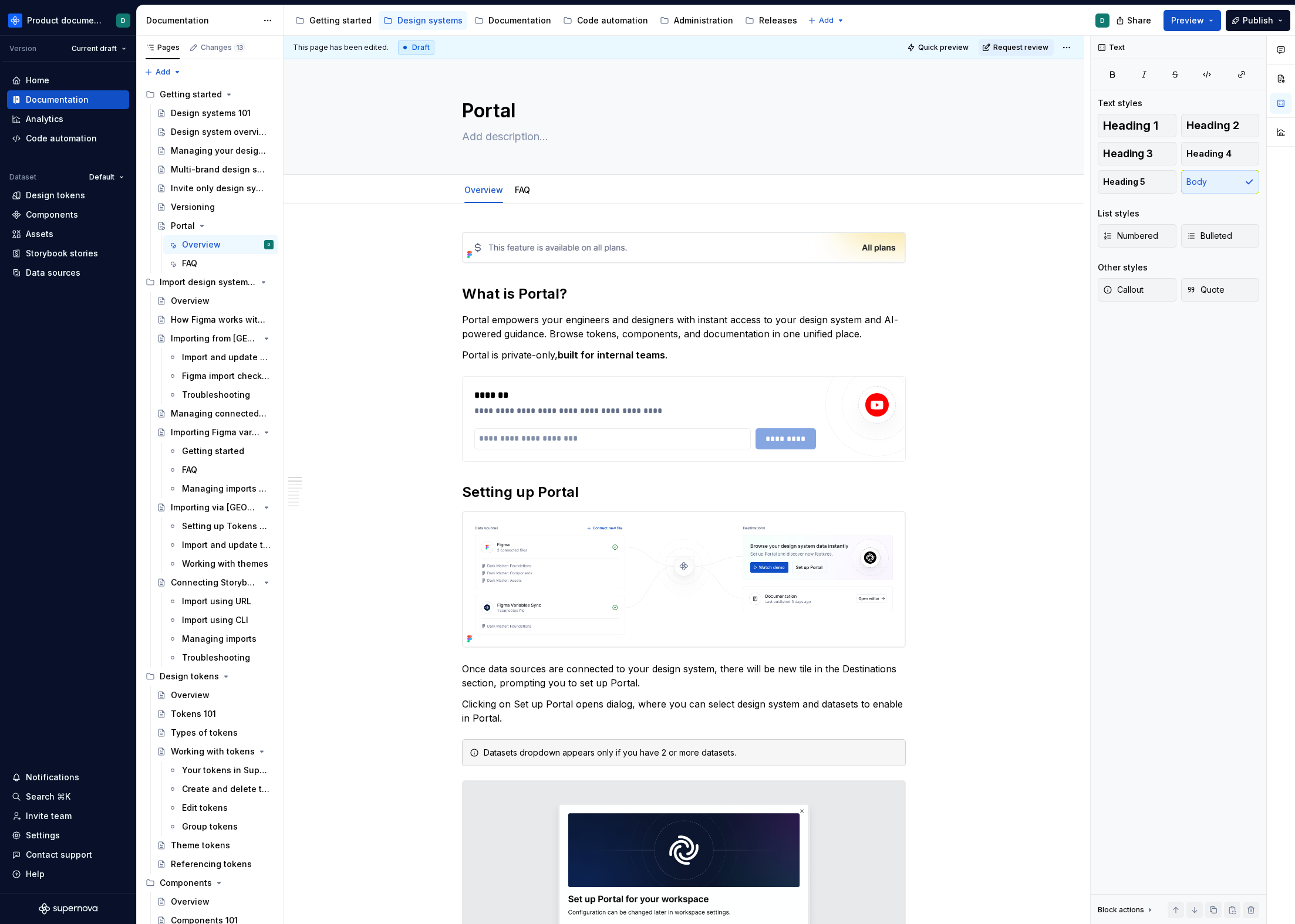
type textarea "*"
